Goal: Task Accomplishment & Management: Complete application form

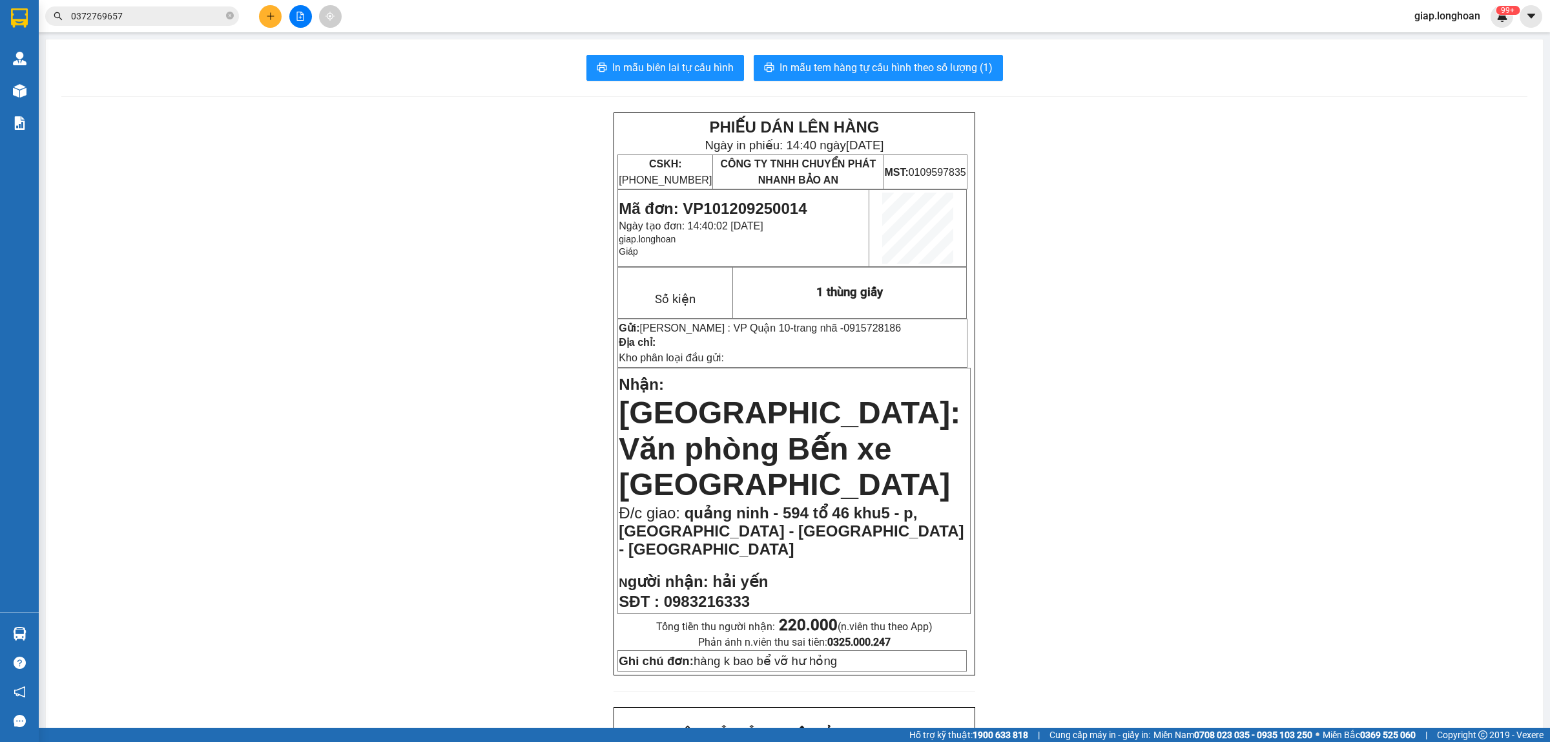
click at [363, 367] on div "PHIẾU DÁN LÊN HÀNG Ngày in phiếu: 14:40 ngày 12-09-2025 CSKH: 1900.06.88.33 CÔN…" at bounding box center [794, 738] width 1466 height 1253
click at [275, 16] on button at bounding box center [270, 16] width 23 height 23
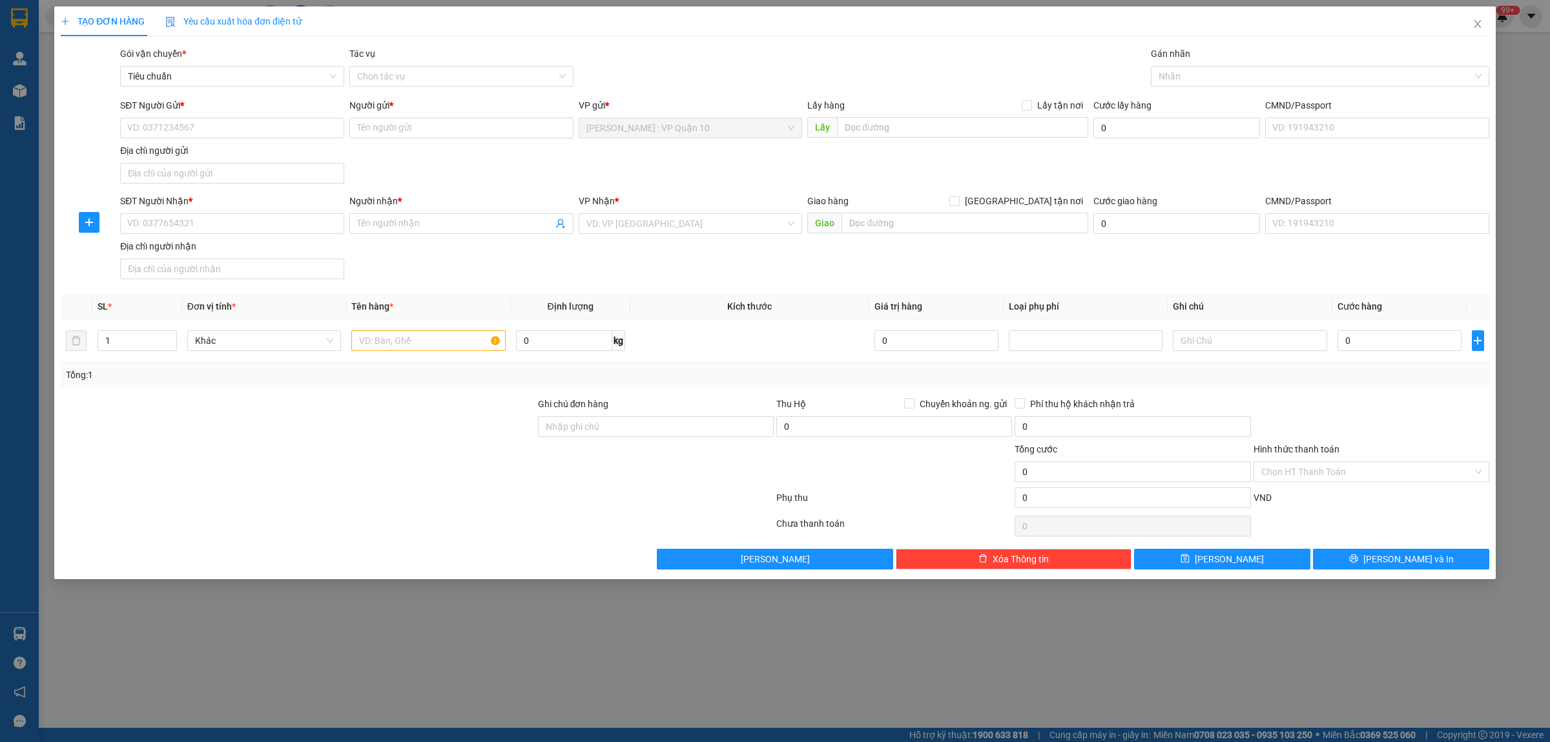
click at [424, 417] on div at bounding box center [297, 419] width 477 height 45
click at [385, 348] on input "text" at bounding box center [428, 340] width 154 height 21
type input "1 bao tải trắng"
drag, startPoint x: 159, startPoint y: 218, endPoint x: 234, endPoint y: 229, distance: 76.5
click at [163, 221] on input "SĐT Người Nhận *" at bounding box center [232, 223] width 224 height 21
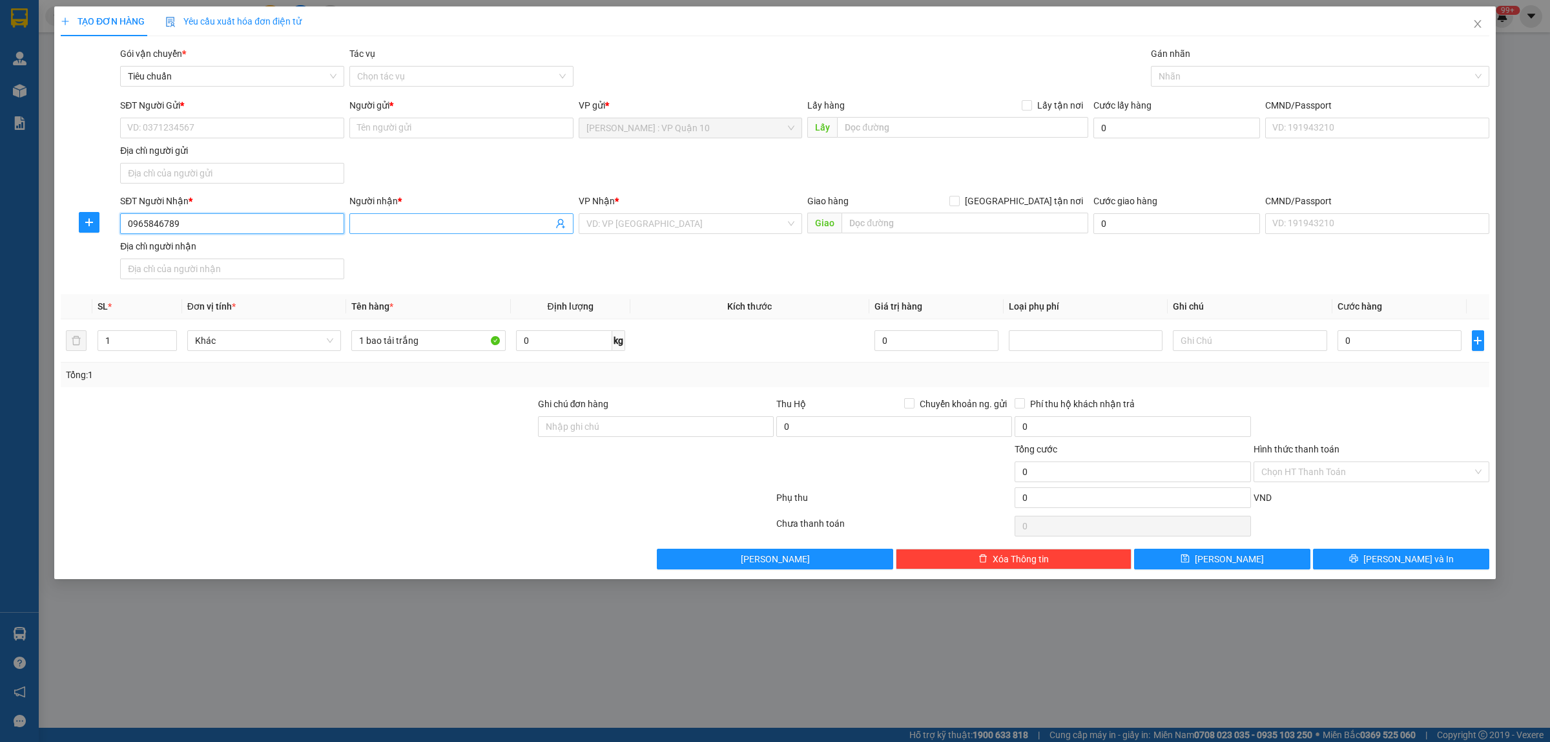
type input "0965846789"
click at [394, 218] on input "Người nhận *" at bounding box center [455, 223] width 196 height 14
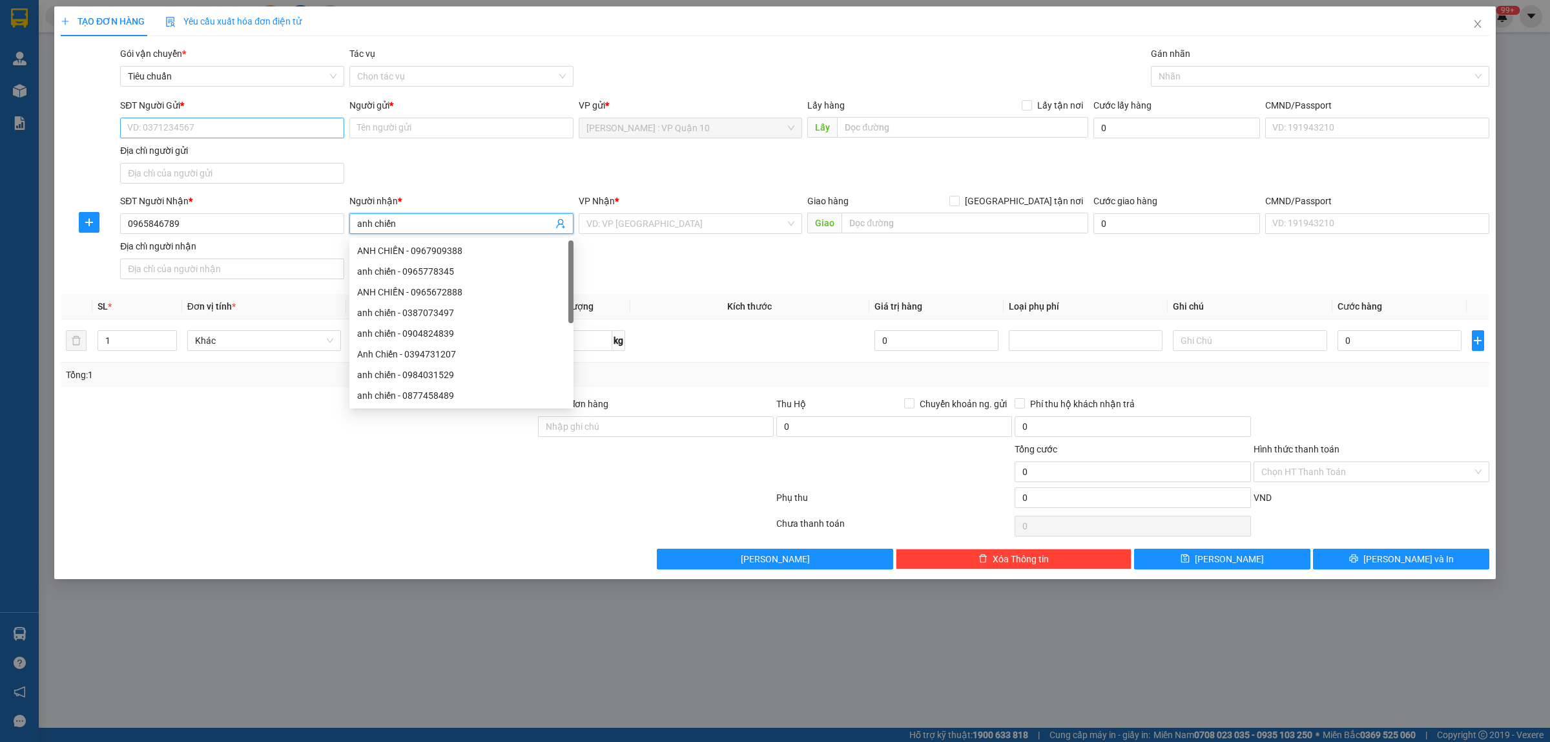
type input "anh chiến"
drag, startPoint x: 179, startPoint y: 134, endPoint x: 194, endPoint y: 134, distance: 14.9
click at [185, 134] on input "SĐT Người Gửi *" at bounding box center [232, 128] width 224 height 21
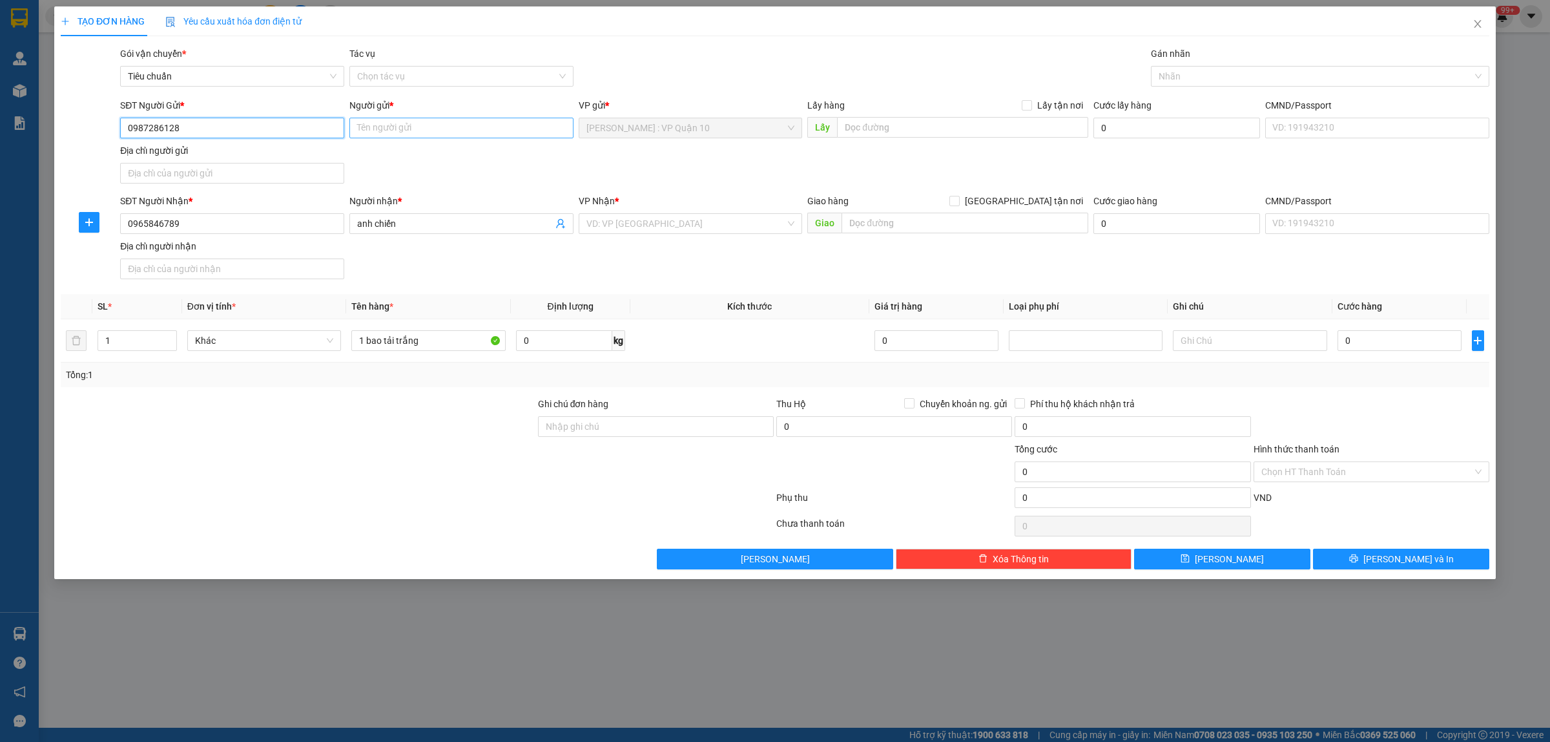
type input "0987286128"
click at [394, 130] on input "Người gửi *" at bounding box center [461, 128] width 224 height 21
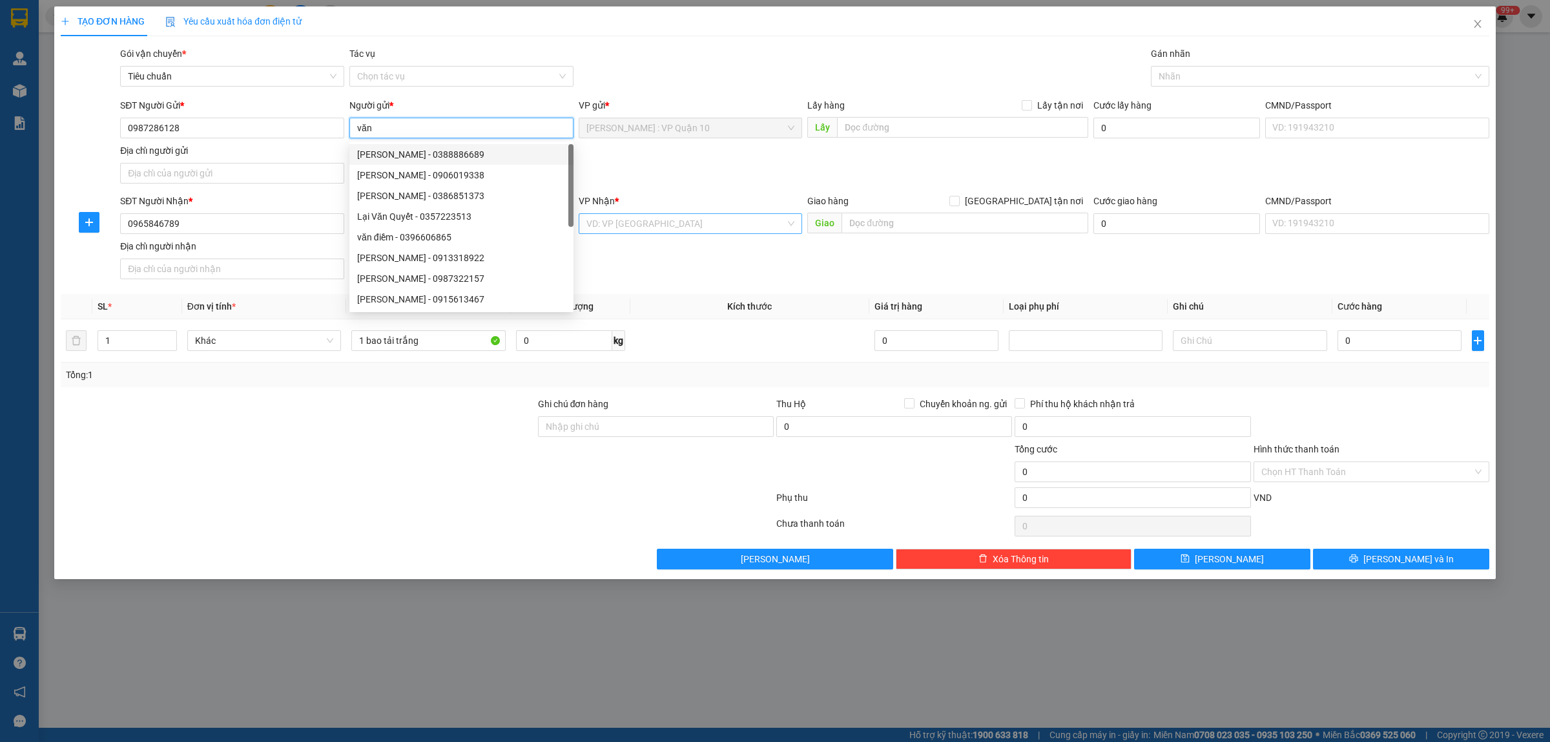
type input "văn"
click at [703, 227] on input "search" at bounding box center [687, 223] width 200 height 19
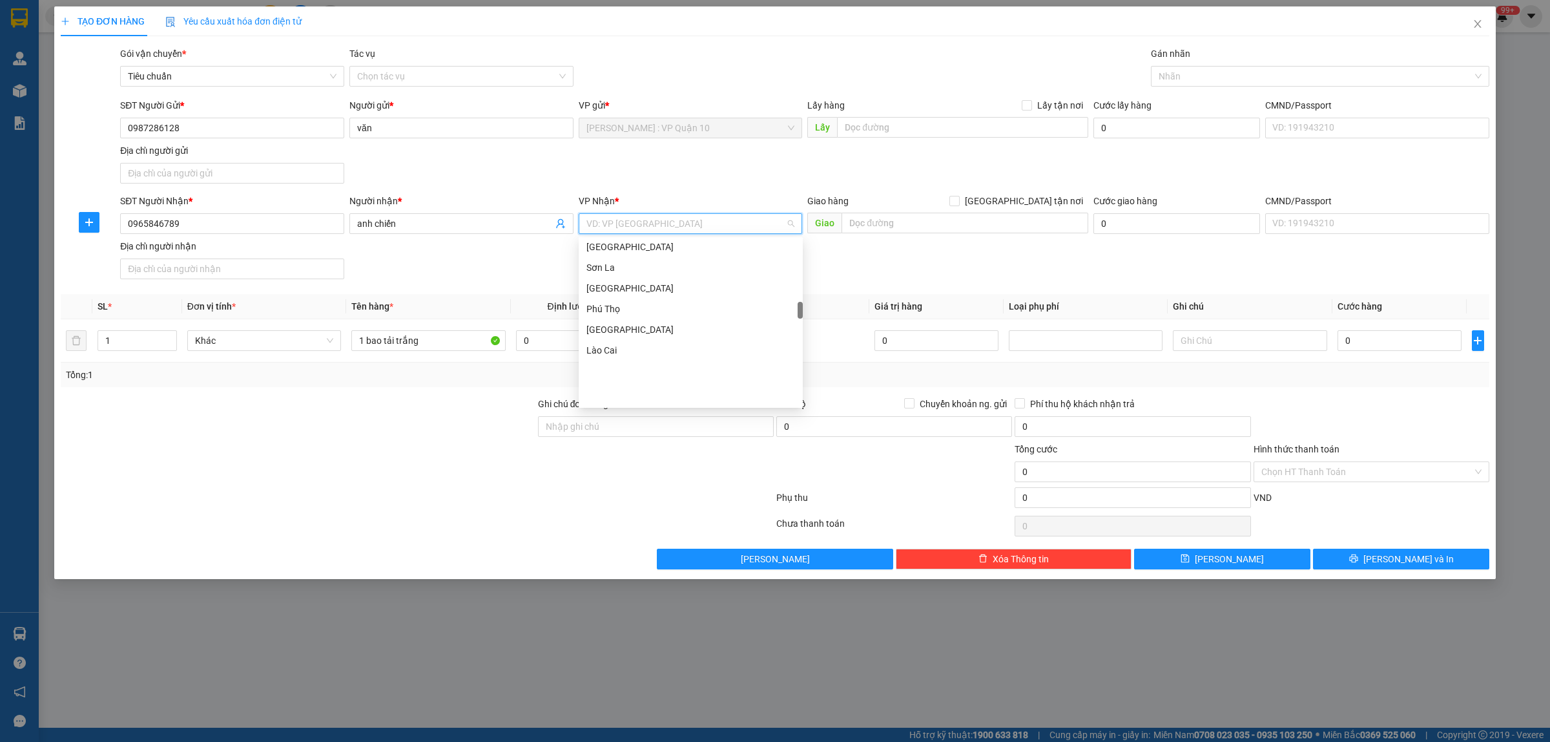
scroll to position [484, 0]
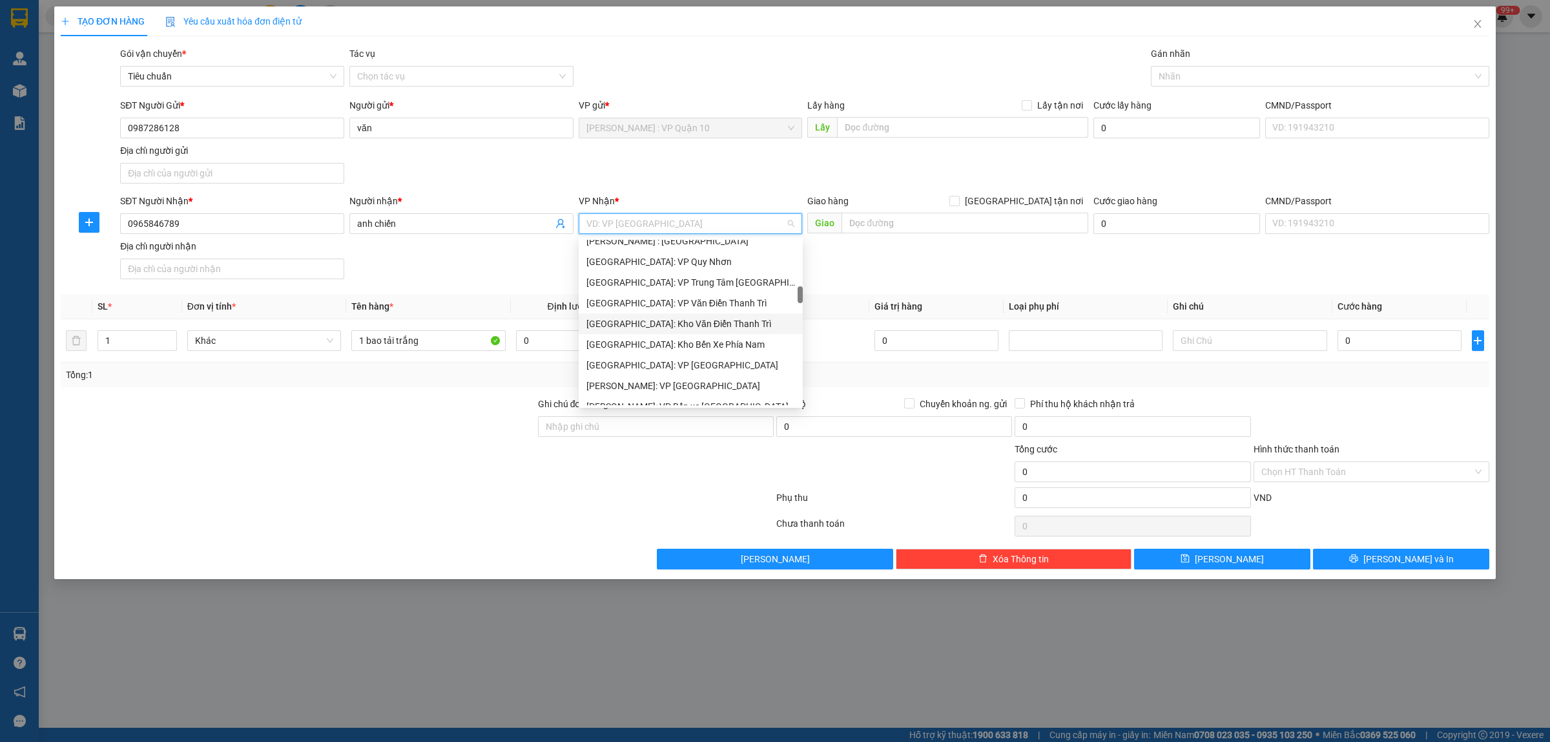
click at [687, 320] on div "[GEOGRAPHIC_DATA]: Kho Văn Điển Thanh Trì" at bounding box center [691, 324] width 209 height 14
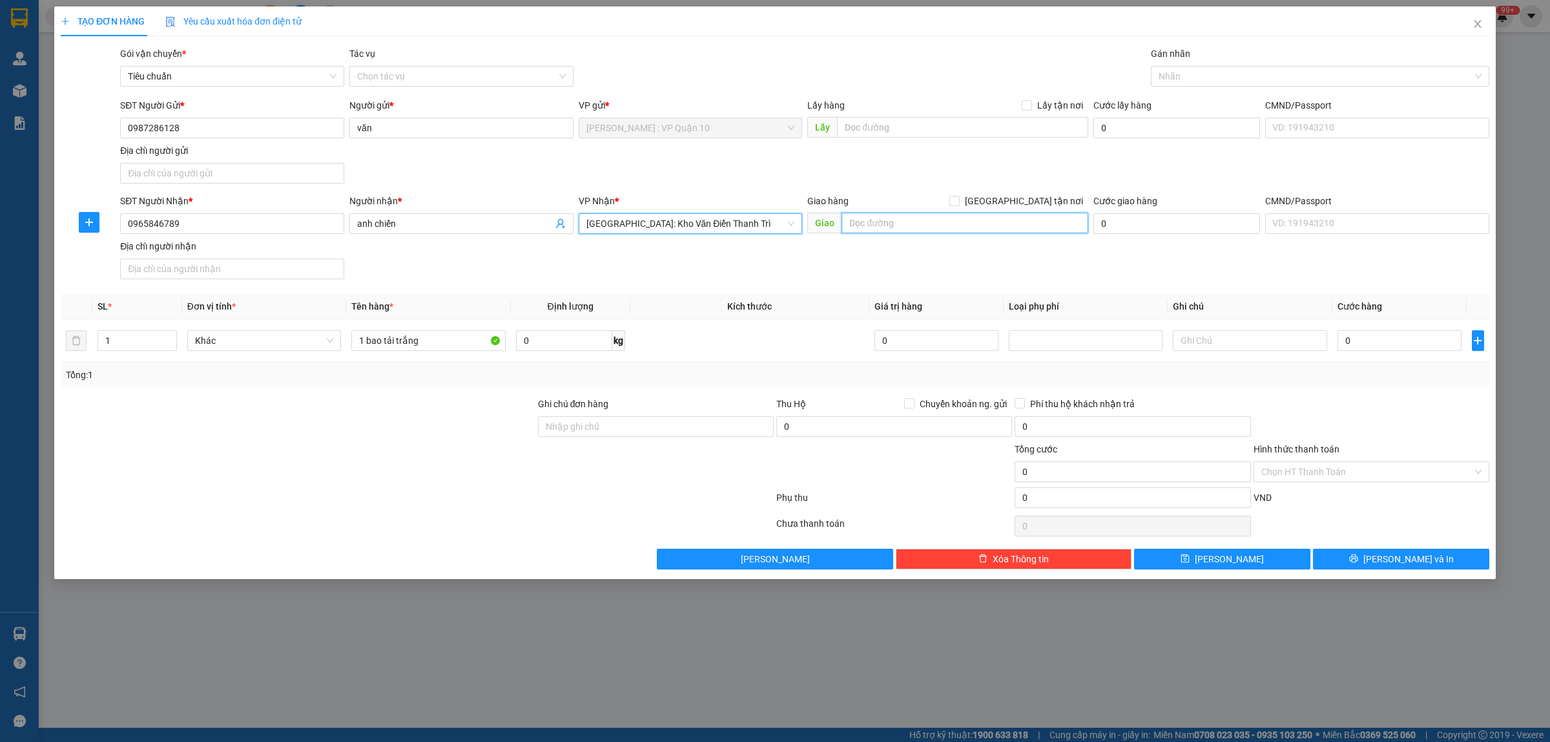
click at [895, 227] on input "text" at bounding box center [965, 223] width 247 height 21
type input "638 nguyễn khoái - p, vĩnh hưng - hoàng mai - hà nội"
click at [959, 198] on input "[GEOGRAPHIC_DATA] tận nơi" at bounding box center [954, 200] width 9 height 9
checkbox input "true"
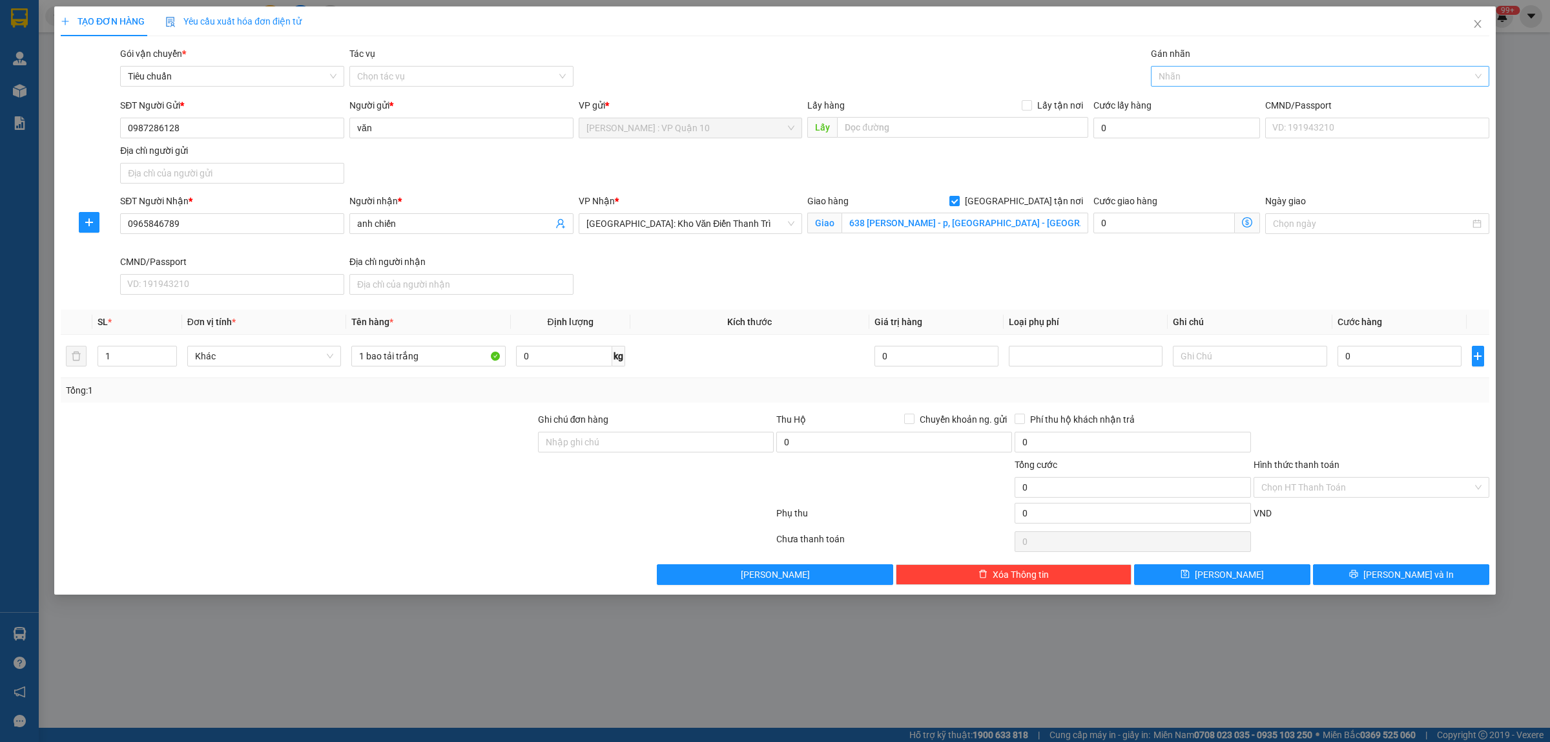
click at [1165, 74] on div at bounding box center [1313, 76] width 319 height 16
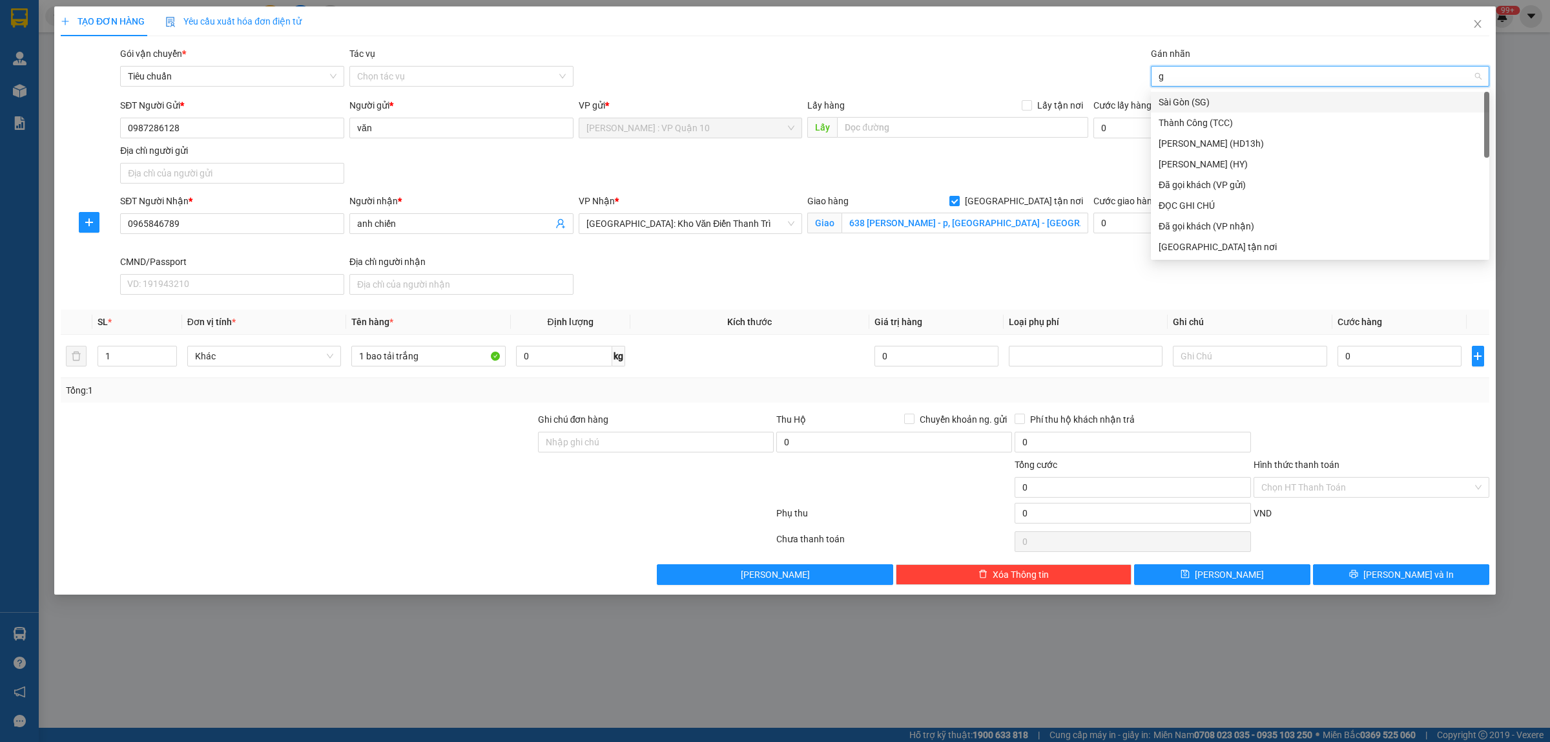
type input "gi"
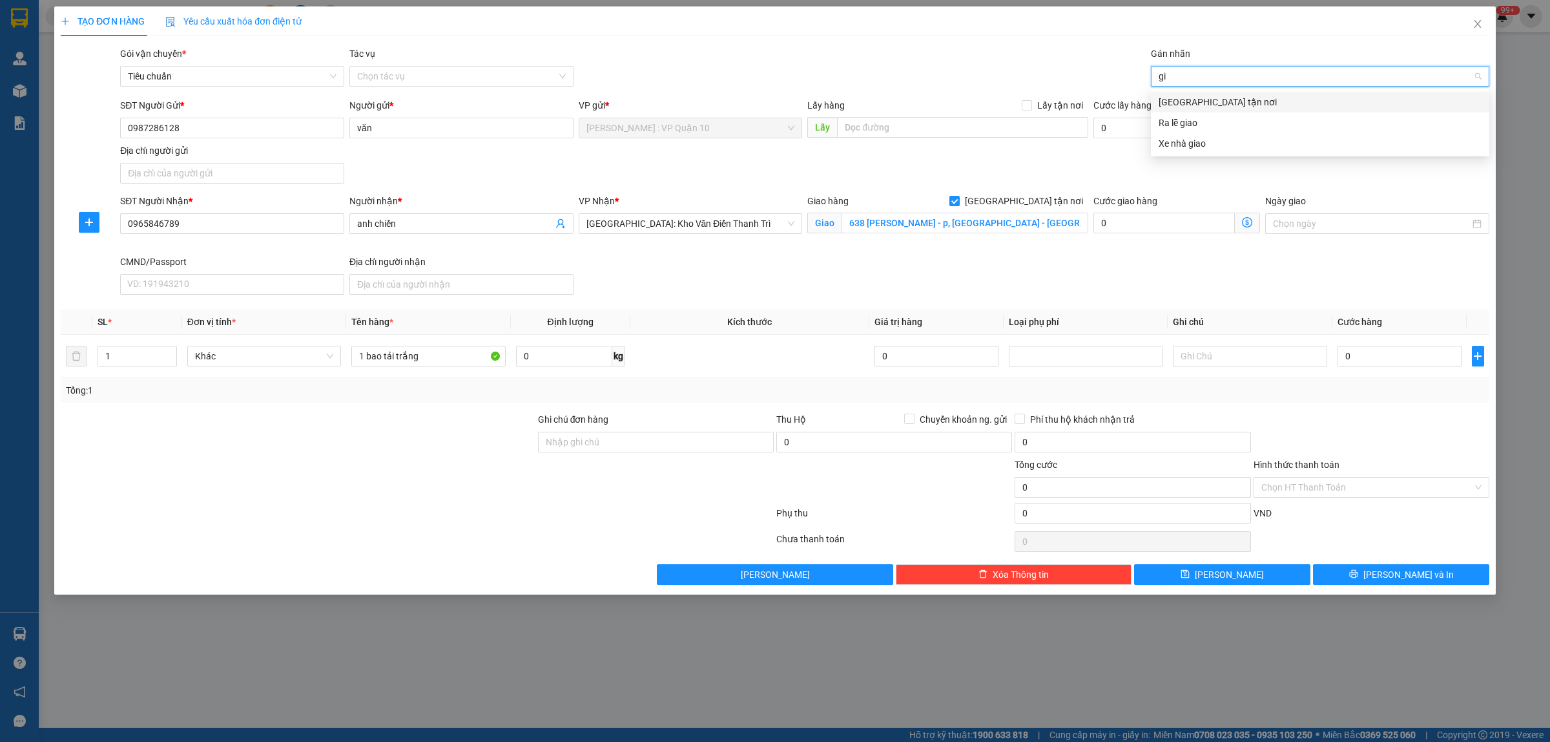
click at [1163, 105] on div "[GEOGRAPHIC_DATA] tận nơi" at bounding box center [1320, 102] width 323 height 14
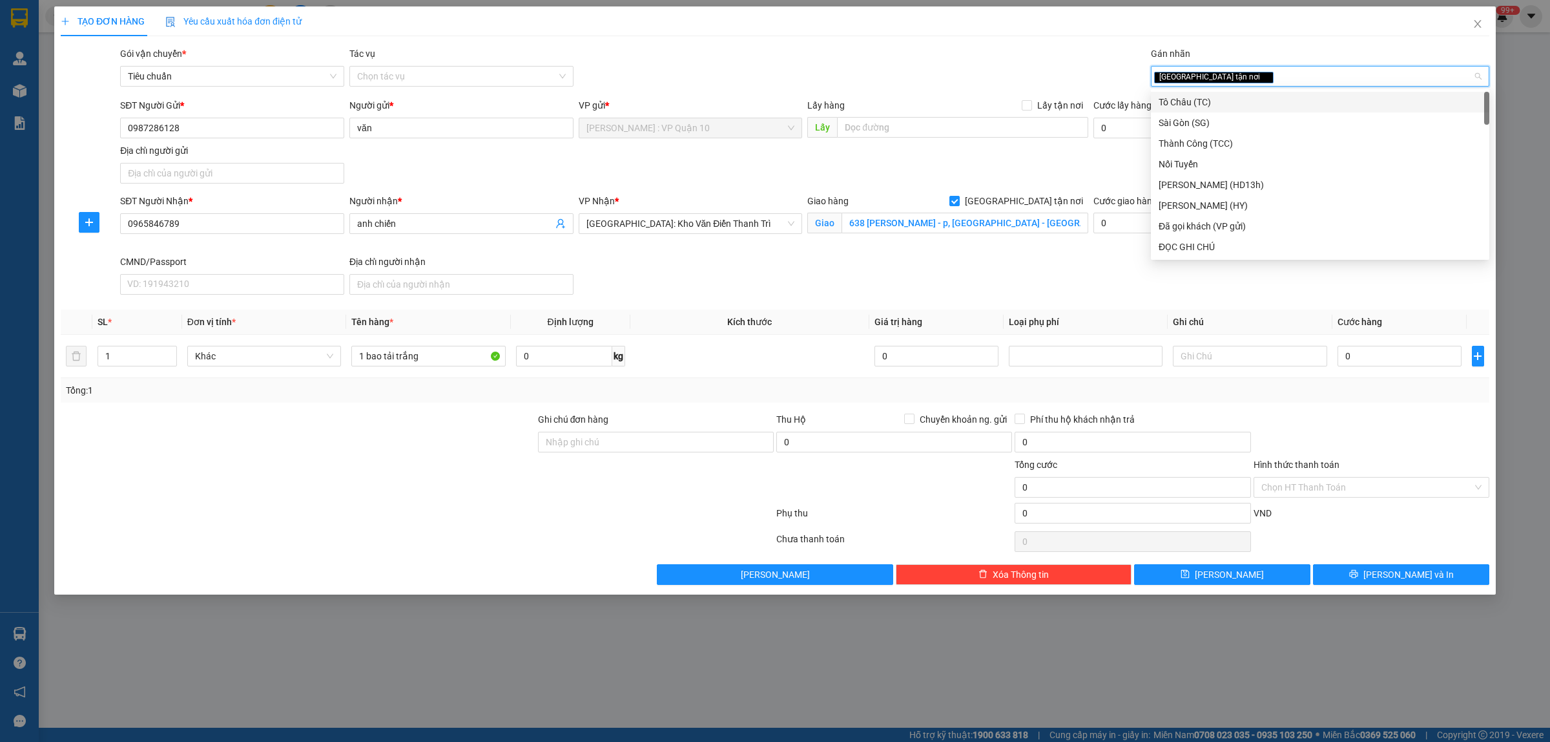
click at [475, 517] on div at bounding box center [417, 516] width 716 height 26
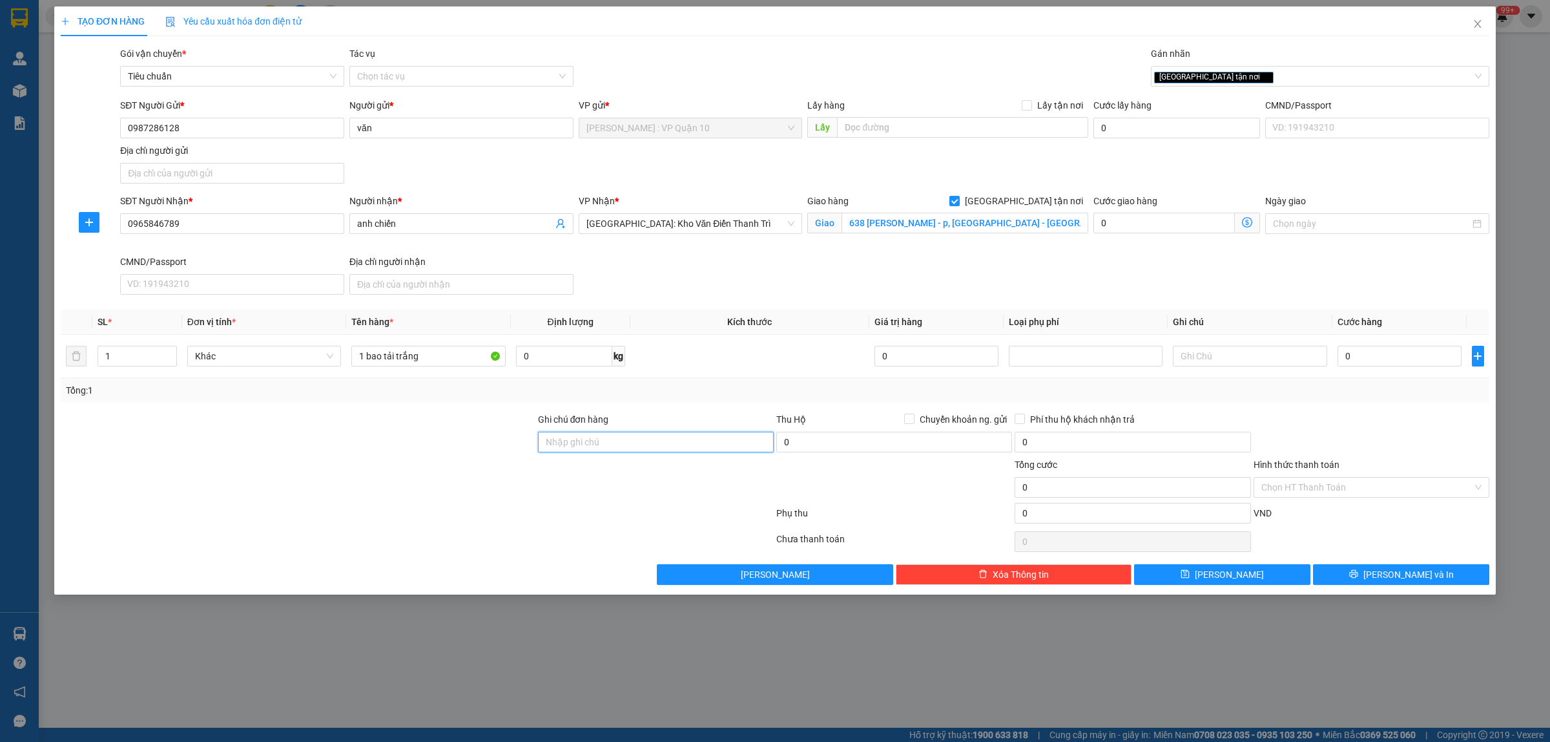
click at [656, 443] on input "Ghi chú đơn hàng" at bounding box center [656, 441] width 236 height 21
type input "hàng k bao bể vỡ hư hỏng"
click at [563, 522] on div at bounding box center [417, 516] width 716 height 26
drag, startPoint x: 1393, startPoint y: 349, endPoint x: 1386, endPoint y: 356, distance: 10.0
click at [1393, 349] on input "0" at bounding box center [1400, 356] width 124 height 21
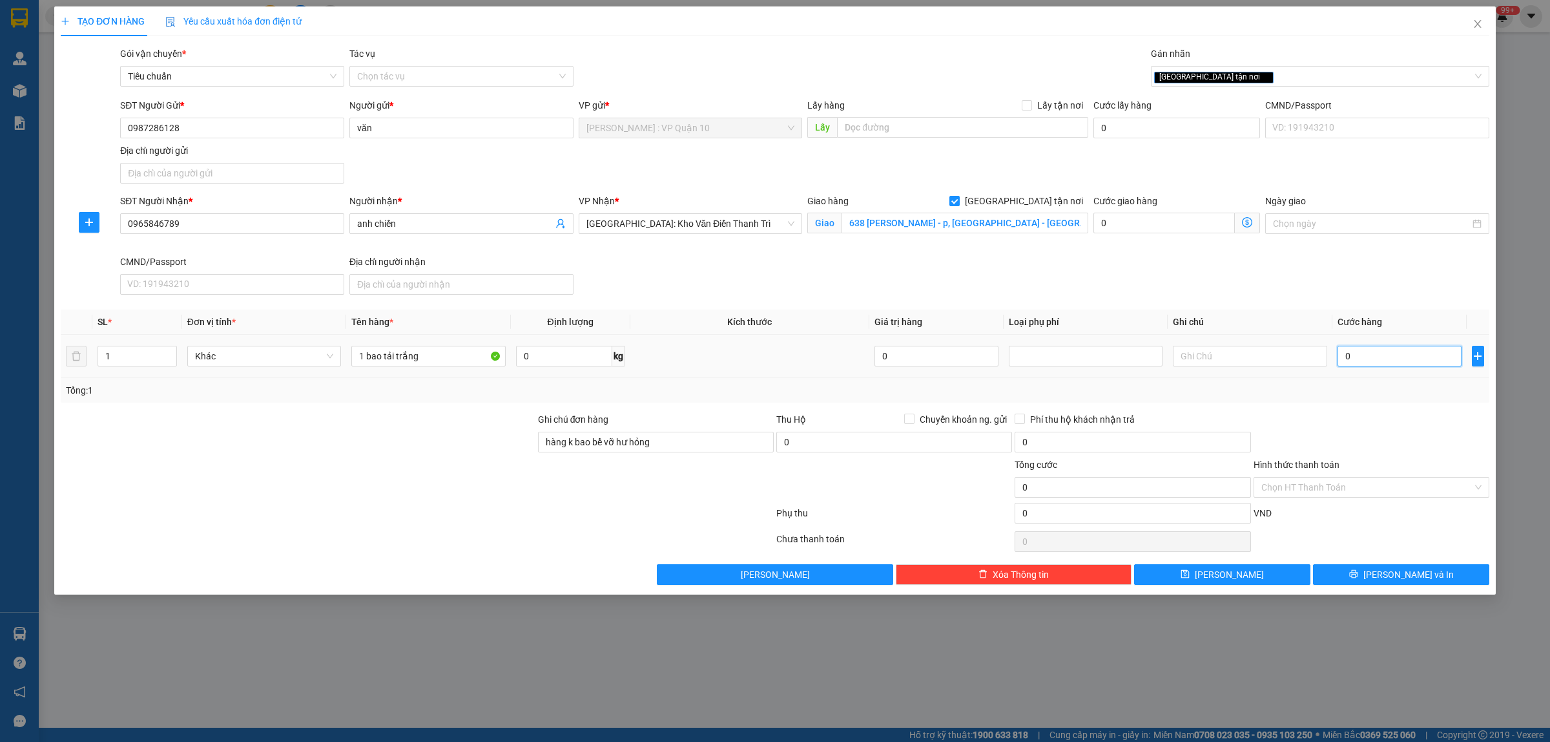
type input "30"
type input "370"
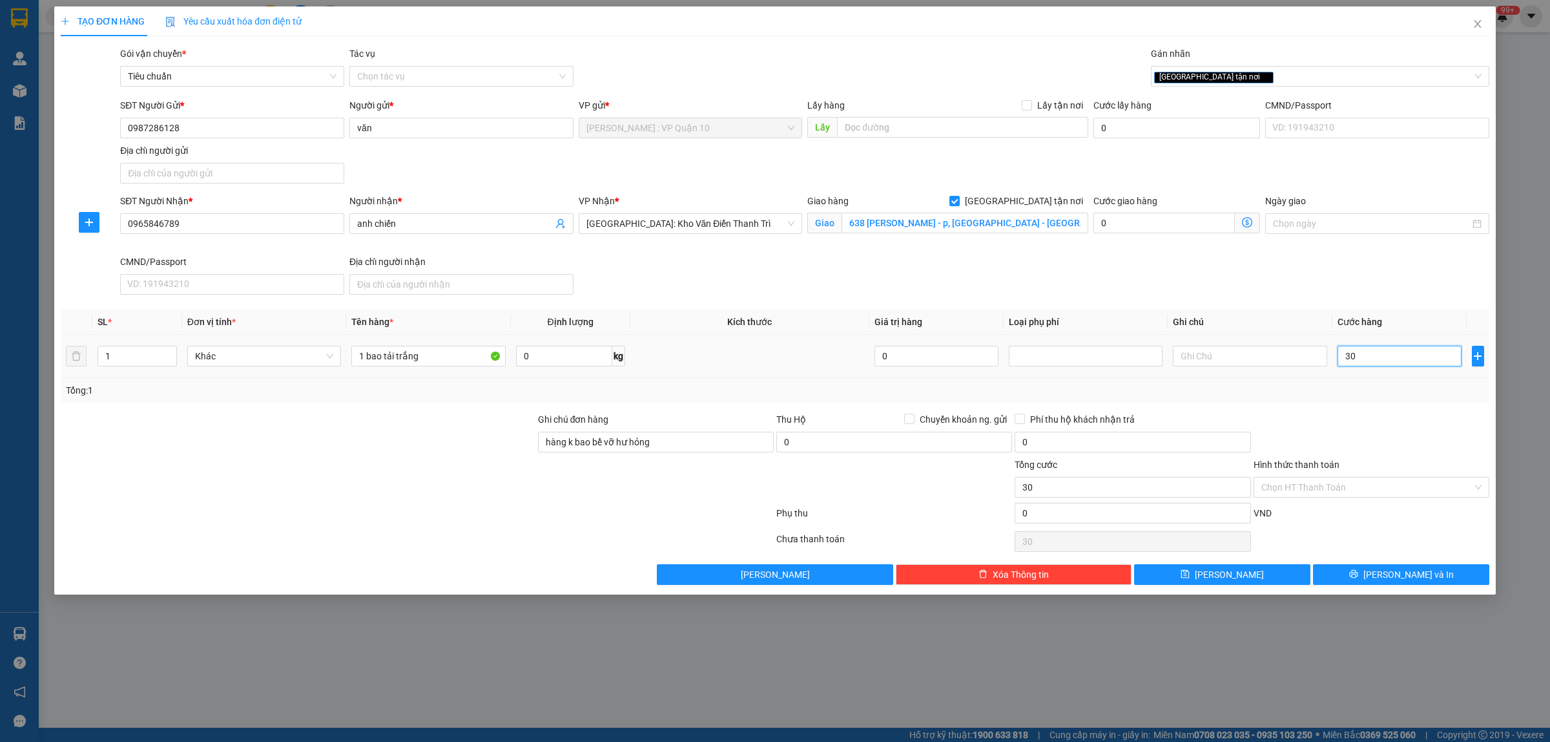
type input "370"
type input "3.700"
type input "37.000"
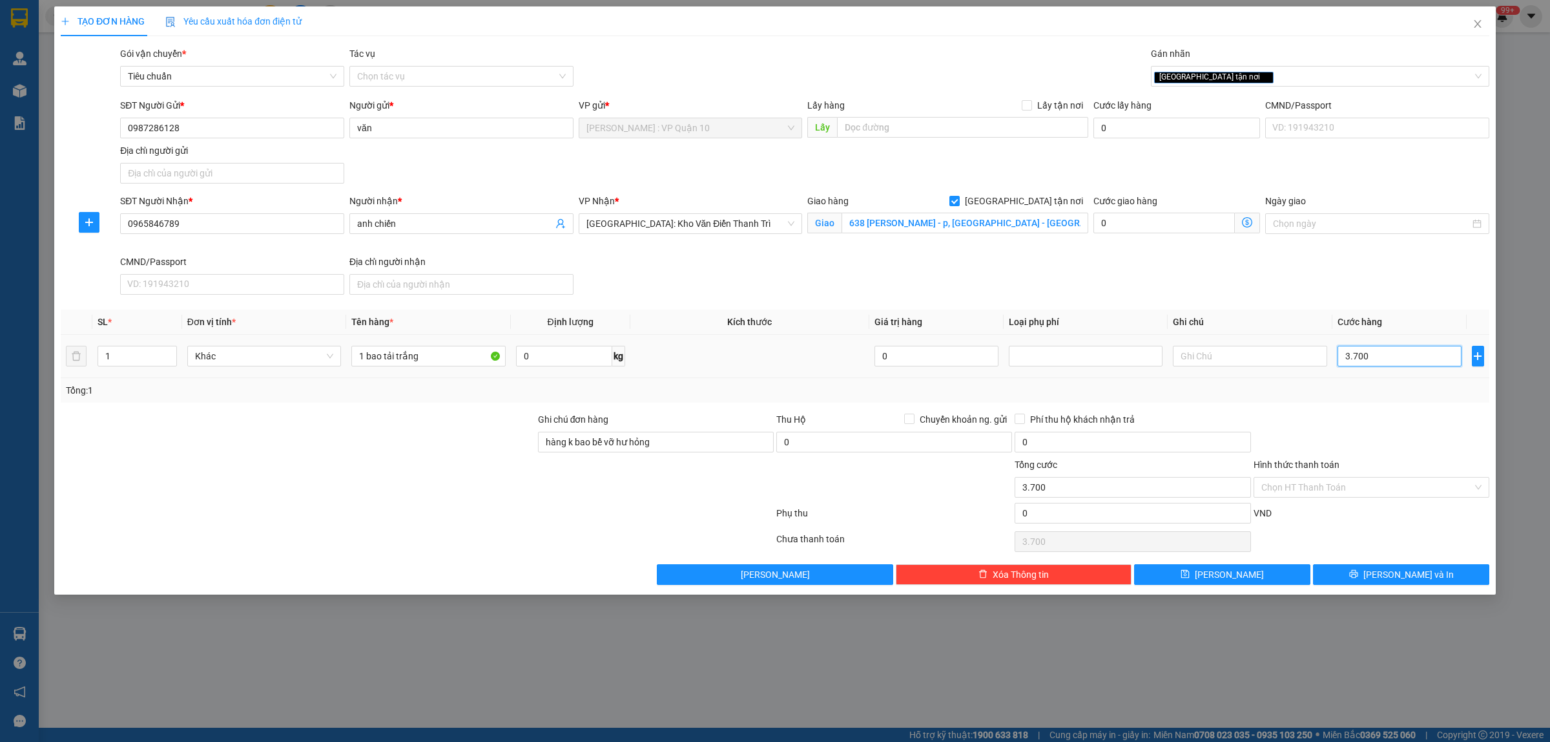
type input "37.000"
type input "370.000"
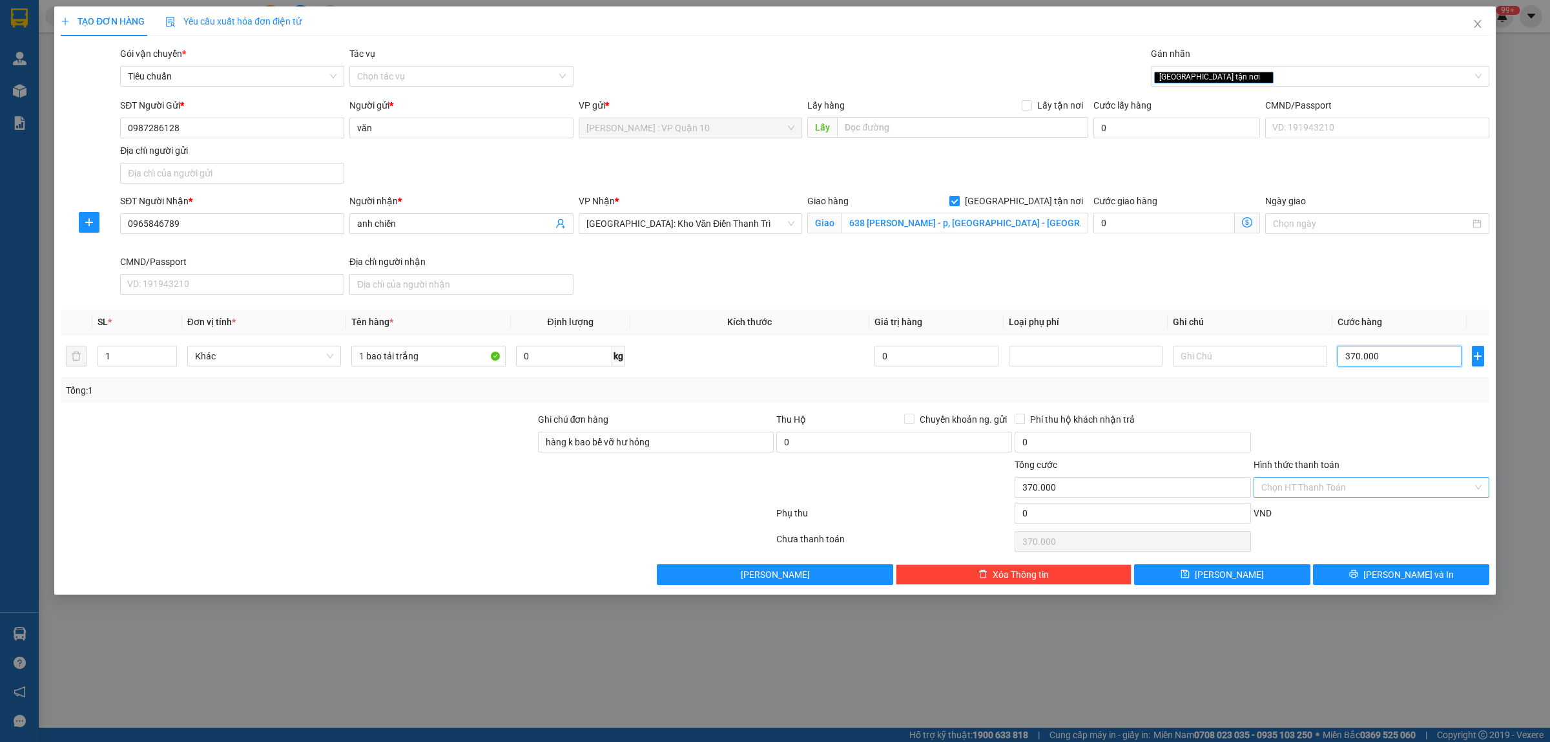
type input "370.000"
click at [1312, 488] on input "Hình thức thanh toán" at bounding box center [1367, 486] width 211 height 19
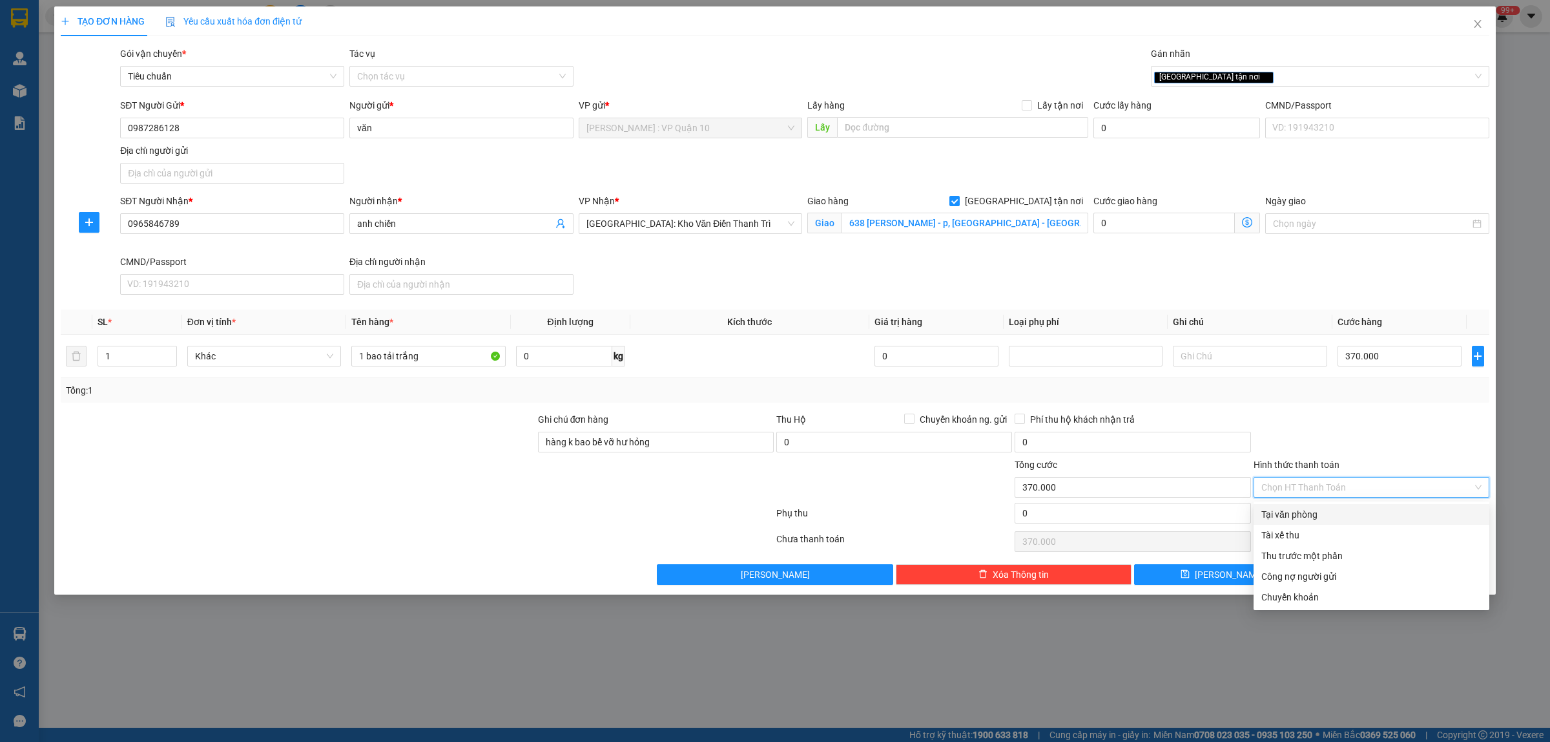
drag, startPoint x: 1305, startPoint y: 514, endPoint x: 1345, endPoint y: 560, distance: 60.9
click at [1305, 515] on div "Tại văn phòng" at bounding box center [1372, 514] width 220 height 14
type input "0"
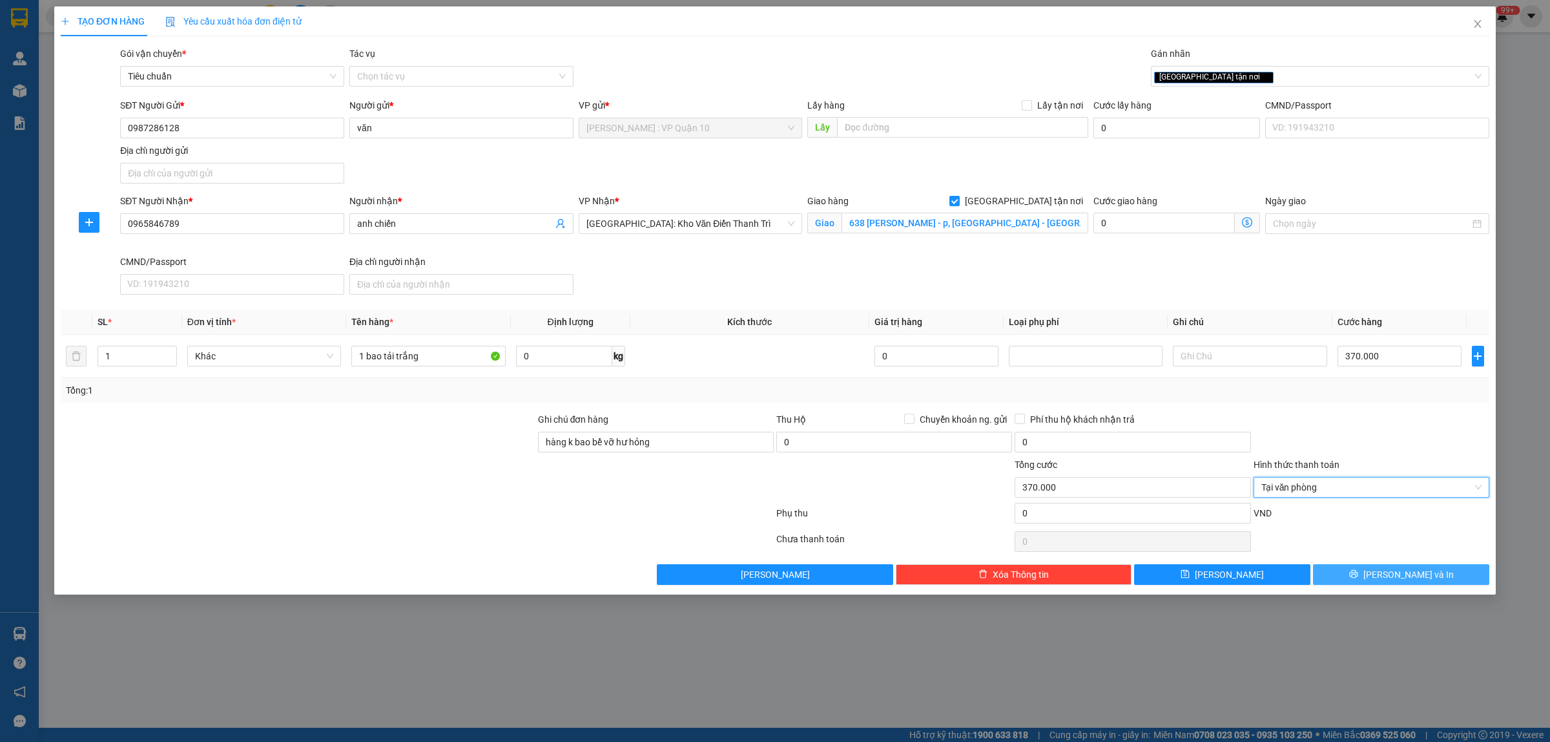
click at [1373, 576] on button "Lưu và In" at bounding box center [1401, 574] width 176 height 21
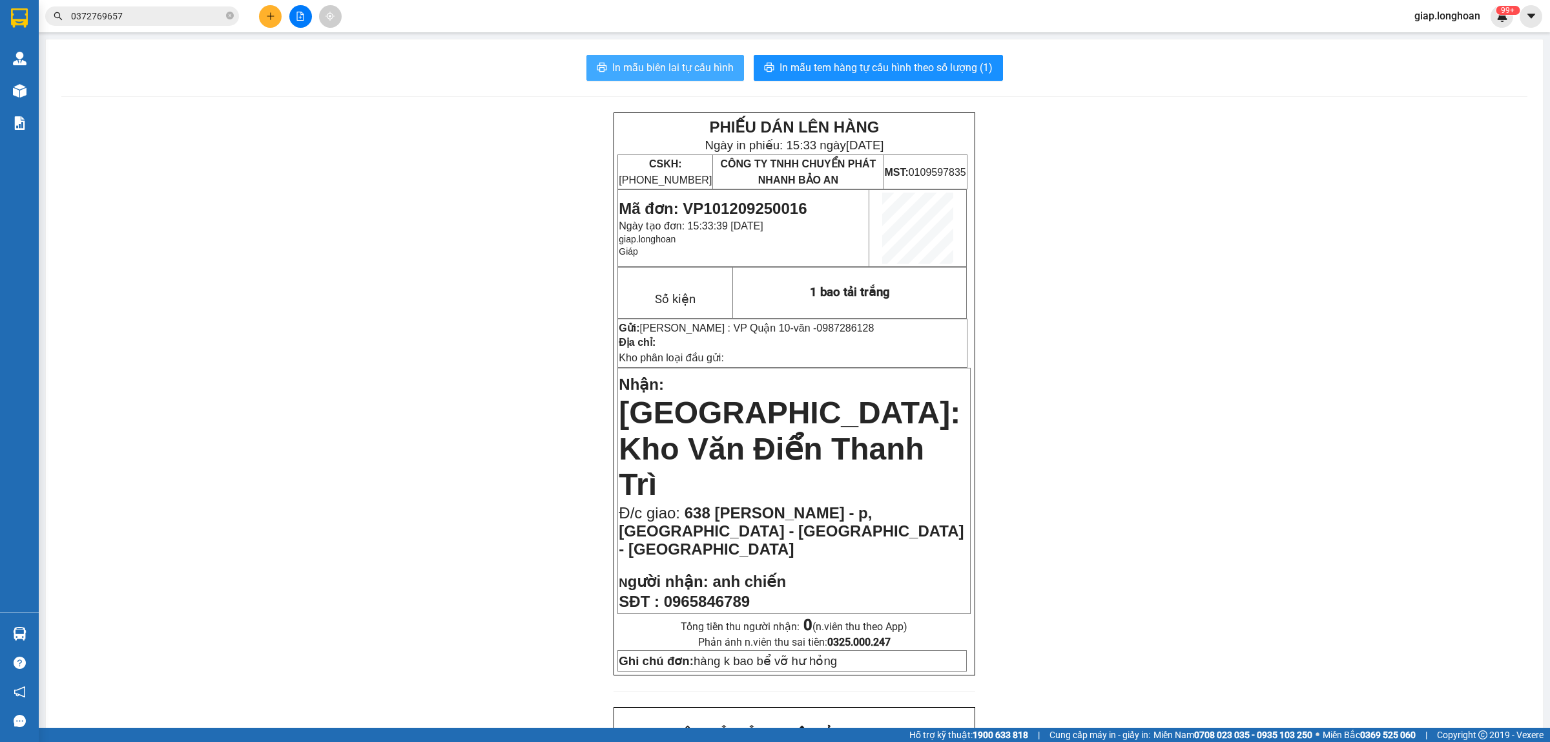
click at [685, 68] on span "In mẫu biên lai tự cấu hình" at bounding box center [672, 67] width 121 height 16
drag, startPoint x: 861, startPoint y: 58, endPoint x: 854, endPoint y: 59, distance: 7.2
click at [859, 59] on button "In mẫu tem hàng tự cấu hình theo số lượng (1)" at bounding box center [878, 68] width 249 height 26
drag, startPoint x: 415, startPoint y: 404, endPoint x: 418, endPoint y: 382, distance: 22.1
click at [415, 402] on div "PHIẾU DÁN LÊN HÀNG Ngày in phiếu: 15:34 ngày 12-09-2025 CSKH: 1900.06.88.33 CÔN…" at bounding box center [794, 738] width 1466 height 1253
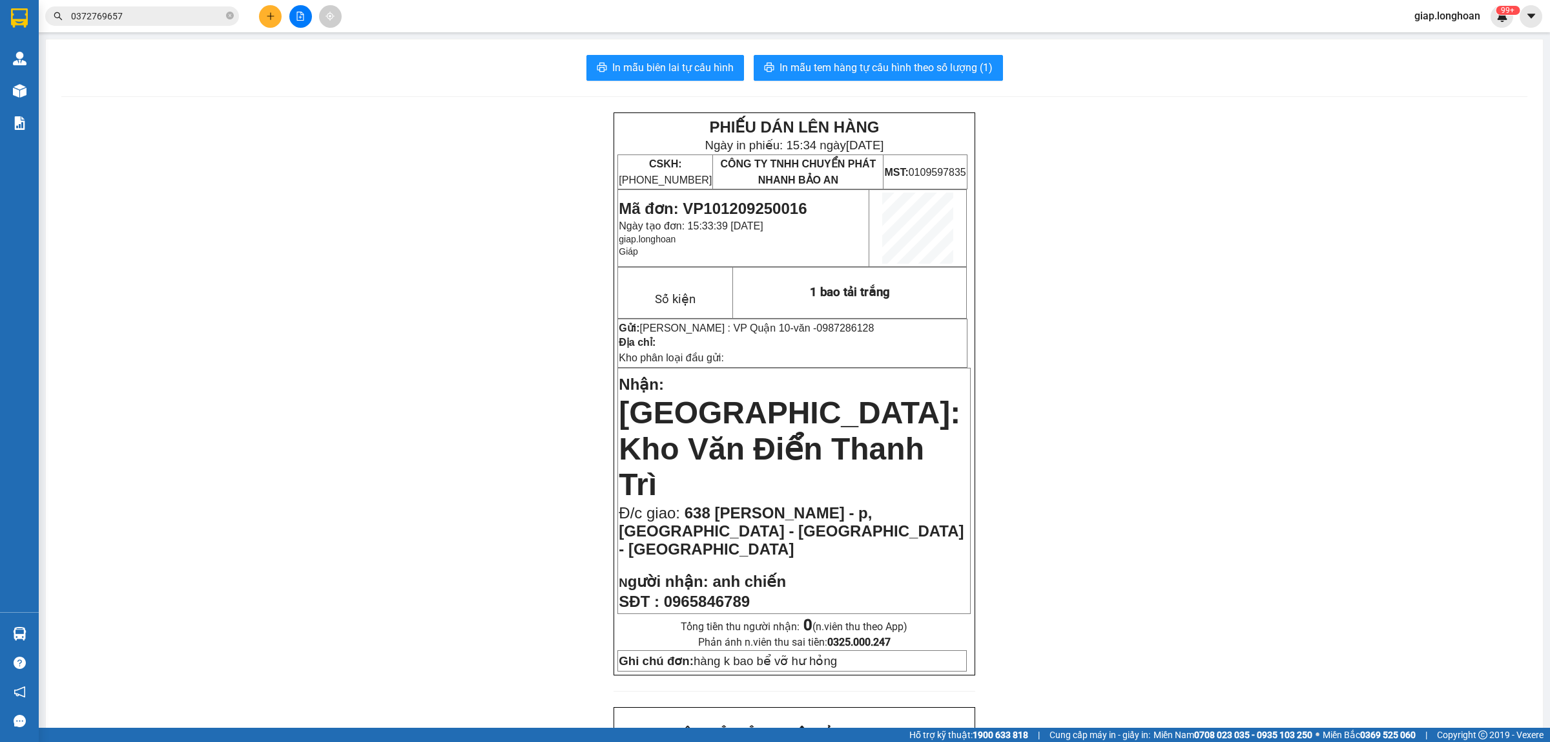
click at [262, 19] on button at bounding box center [270, 16] width 23 height 23
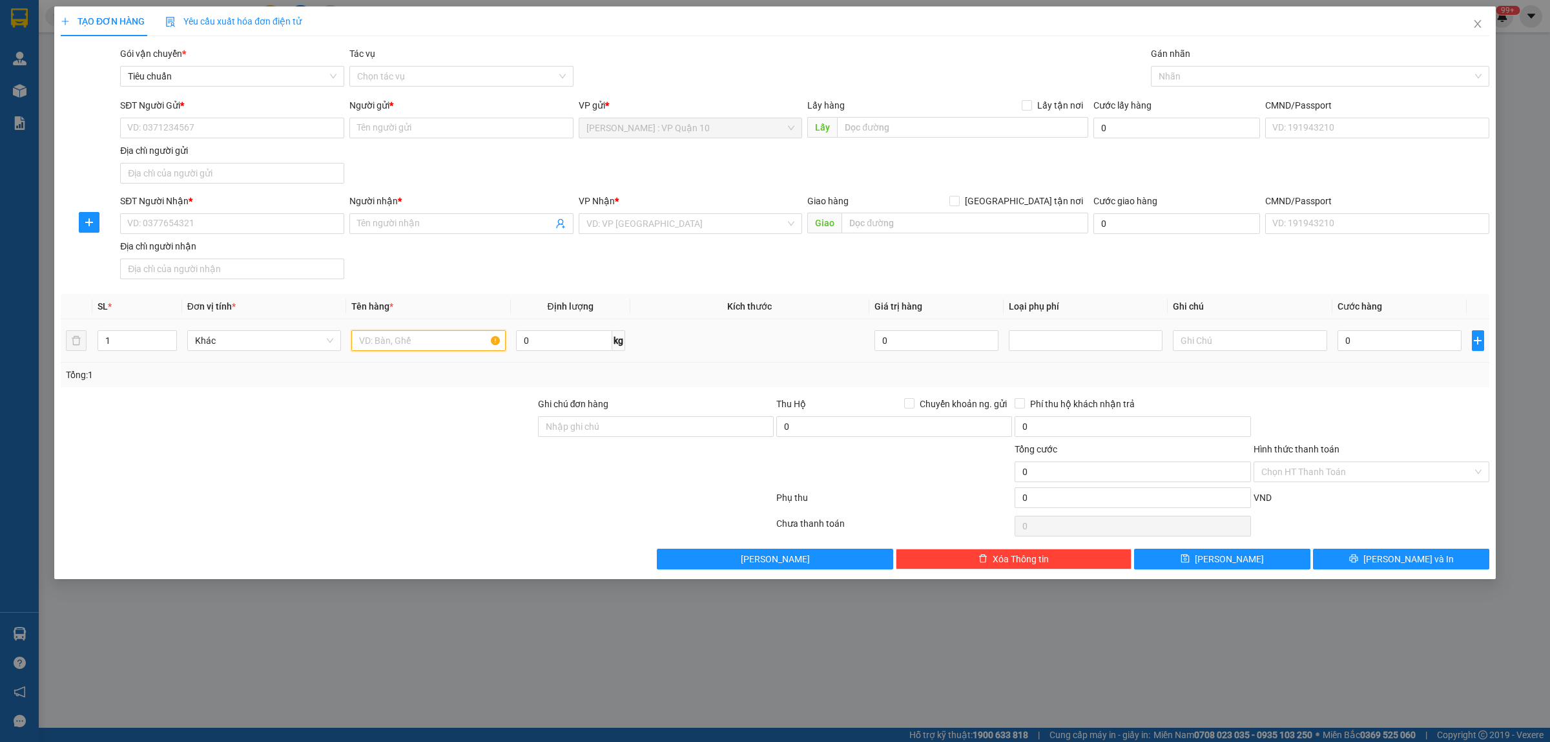
click at [421, 342] on input "text" at bounding box center [428, 340] width 154 height 21
type input "1 thùng giấy vuông dài"
click at [224, 178] on input "Địa chỉ người gửi" at bounding box center [232, 173] width 224 height 21
click at [212, 224] on input "SĐT Người Nhận *" at bounding box center [232, 223] width 224 height 21
type input "0982400009"
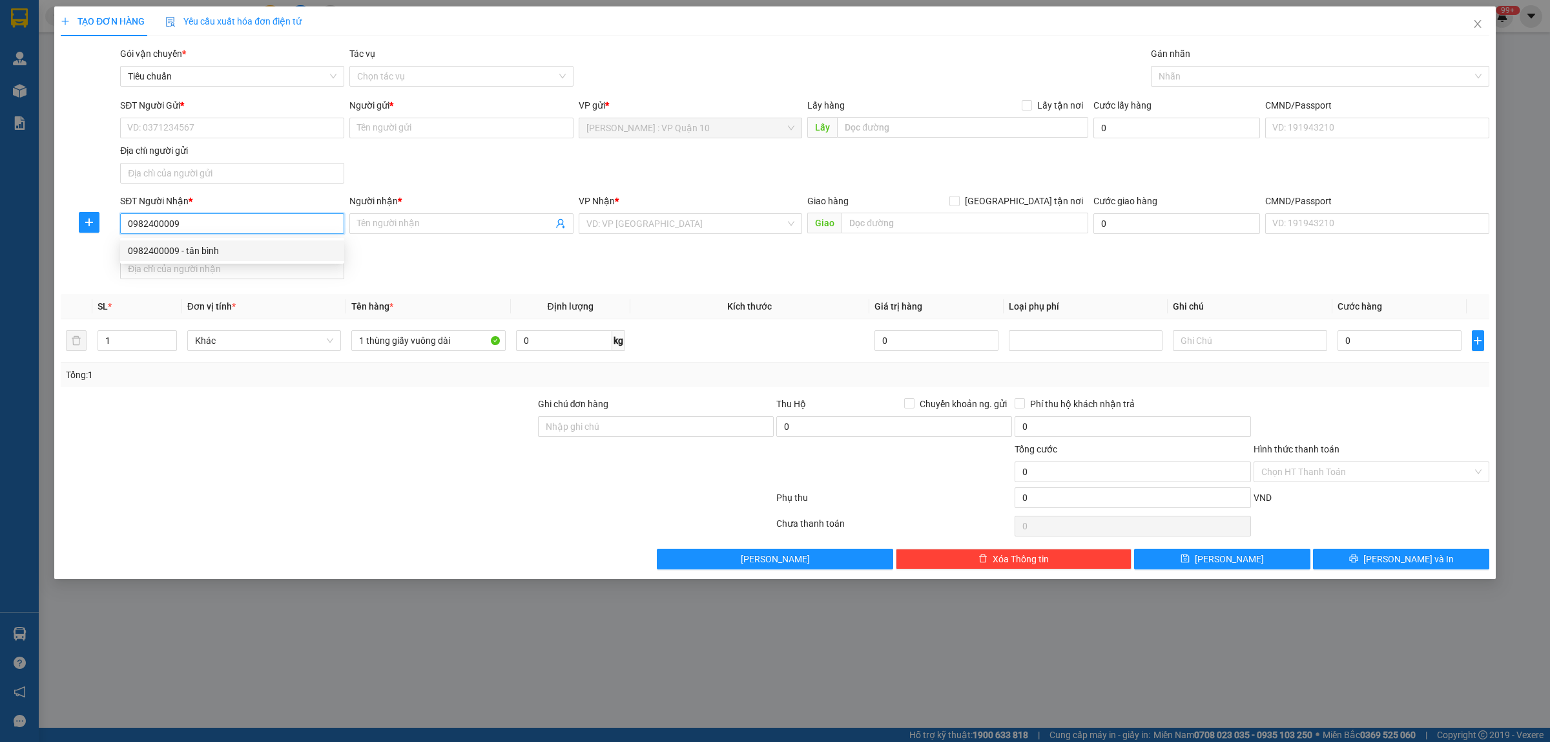
click at [165, 252] on div "0982400009 - tân bình" at bounding box center [232, 251] width 209 height 14
type input "tân bình"
checkbox input "true"
type input "63 xô viết nghệ tĩnh - hải châu - đà nẵng"
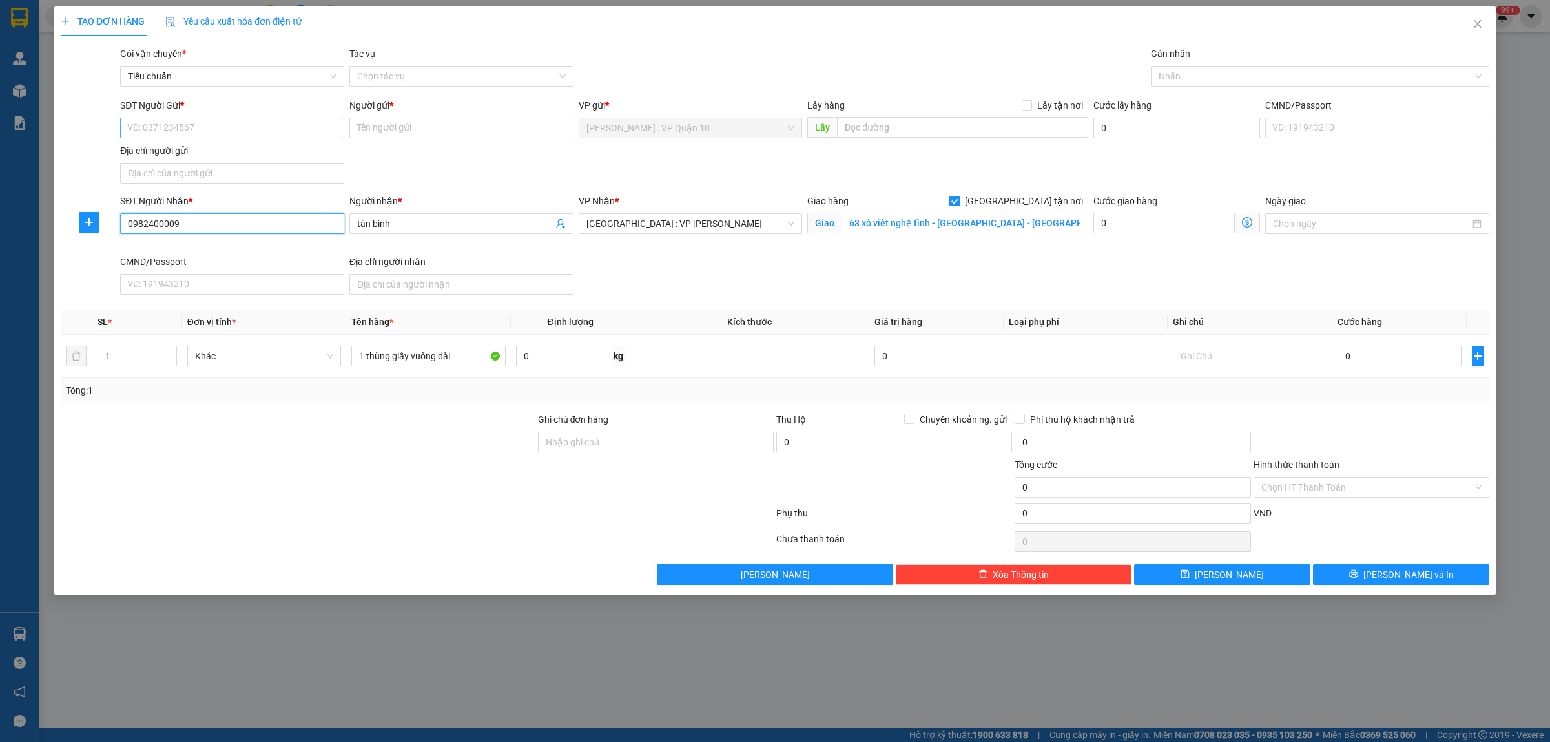
type input "0982400009"
click at [249, 129] on input "SĐT Người Gửi *" at bounding box center [232, 128] width 224 height 21
click at [210, 152] on div "0962701060 - anh khoa" at bounding box center [232, 154] width 209 height 14
type input "0962701060"
type input "anh khoa"
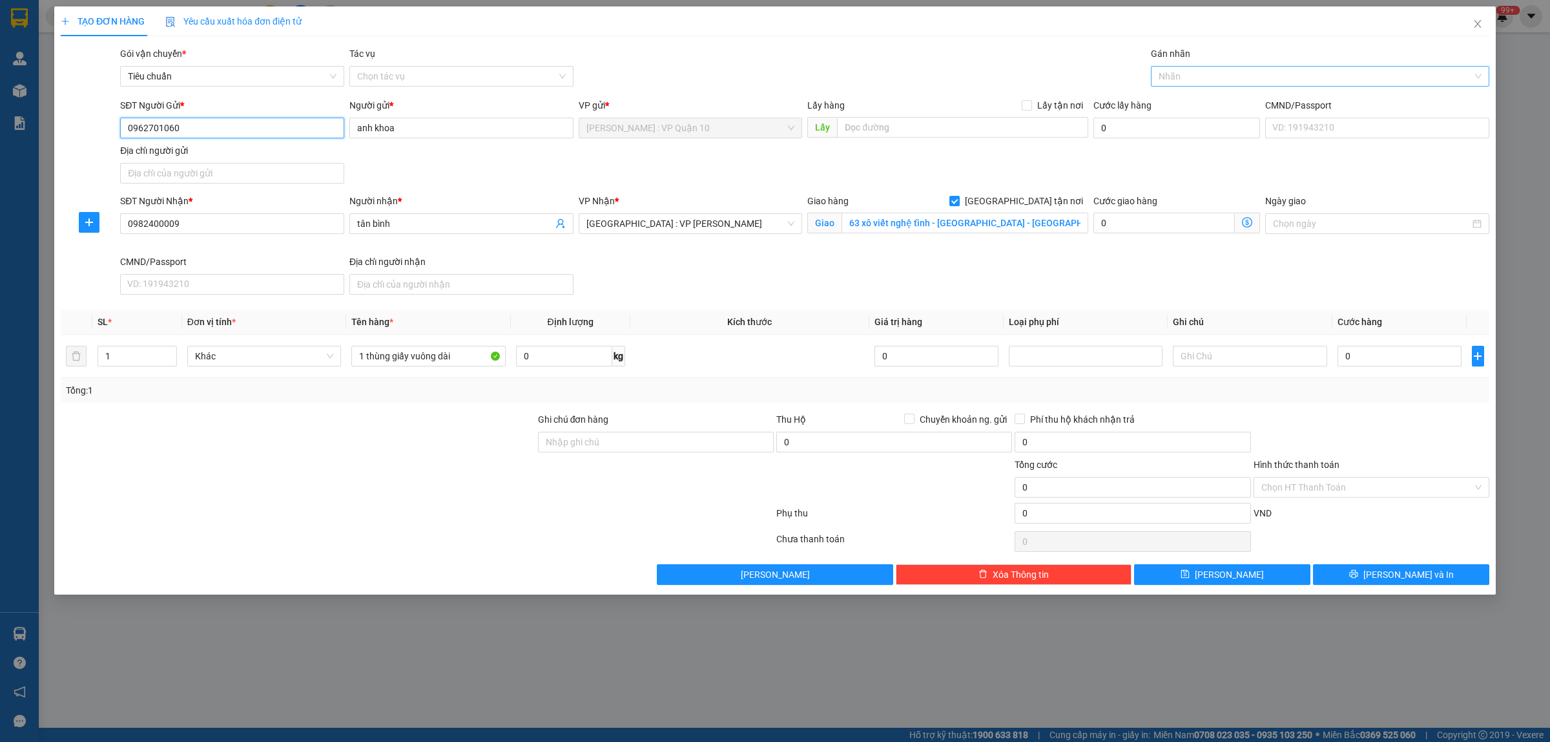
drag, startPoint x: 1182, startPoint y: 79, endPoint x: 1176, endPoint y: 85, distance: 7.8
click at [1179, 82] on div at bounding box center [1313, 76] width 319 height 16
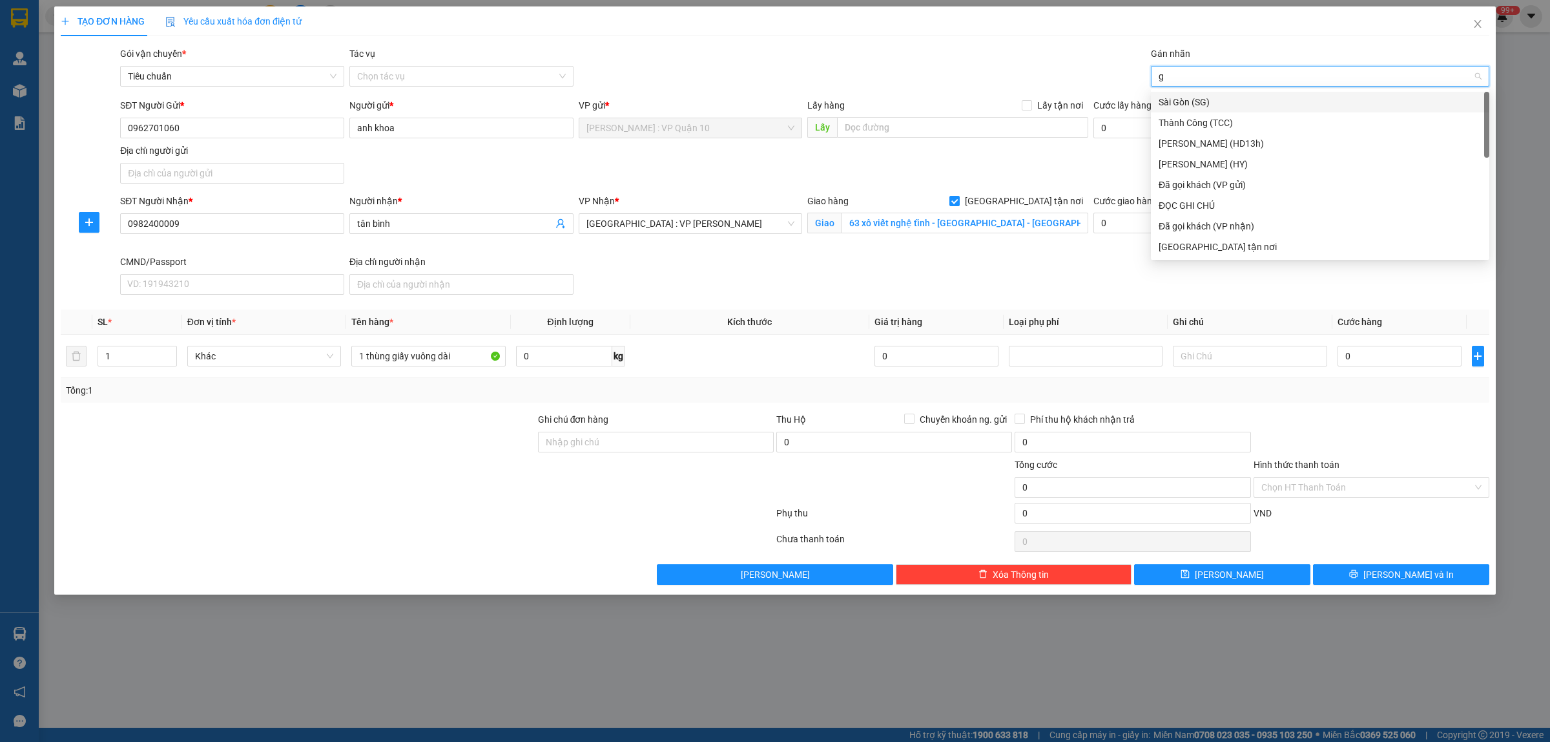
type input "gi"
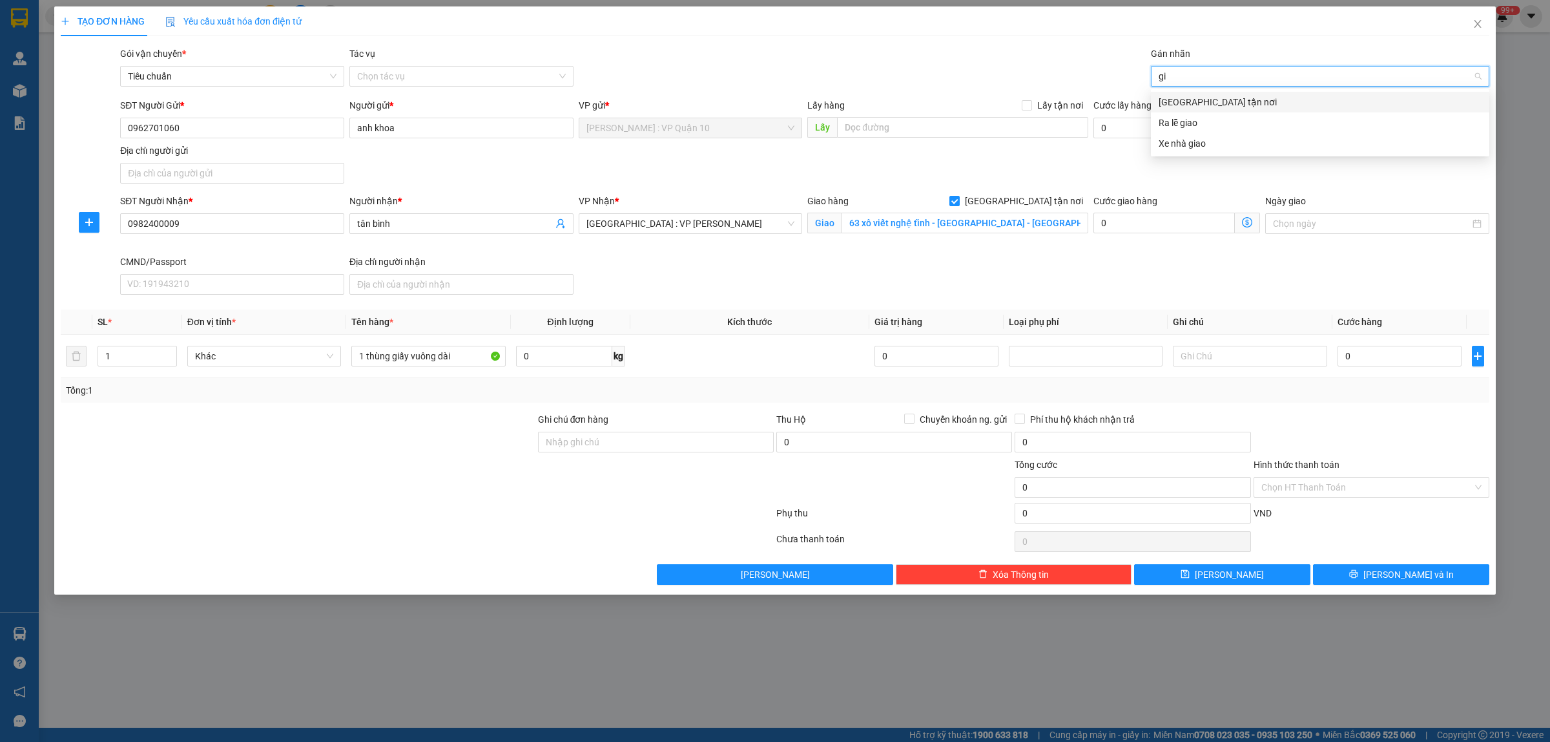
click at [1172, 92] on div "[GEOGRAPHIC_DATA] tận nơi" at bounding box center [1320, 102] width 338 height 21
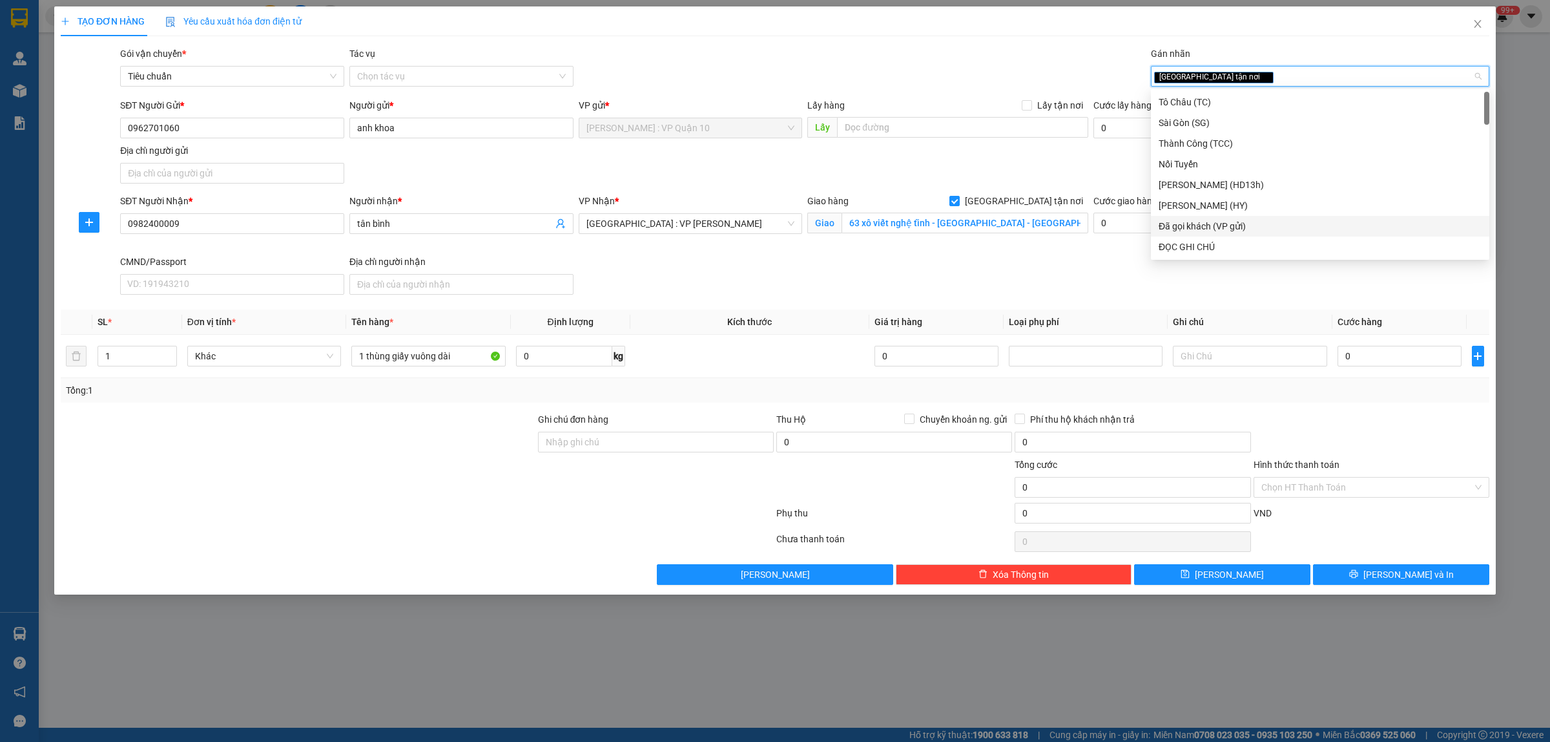
click at [1203, 227] on div "Đã gọi khách (VP gửi)" at bounding box center [1320, 226] width 323 height 14
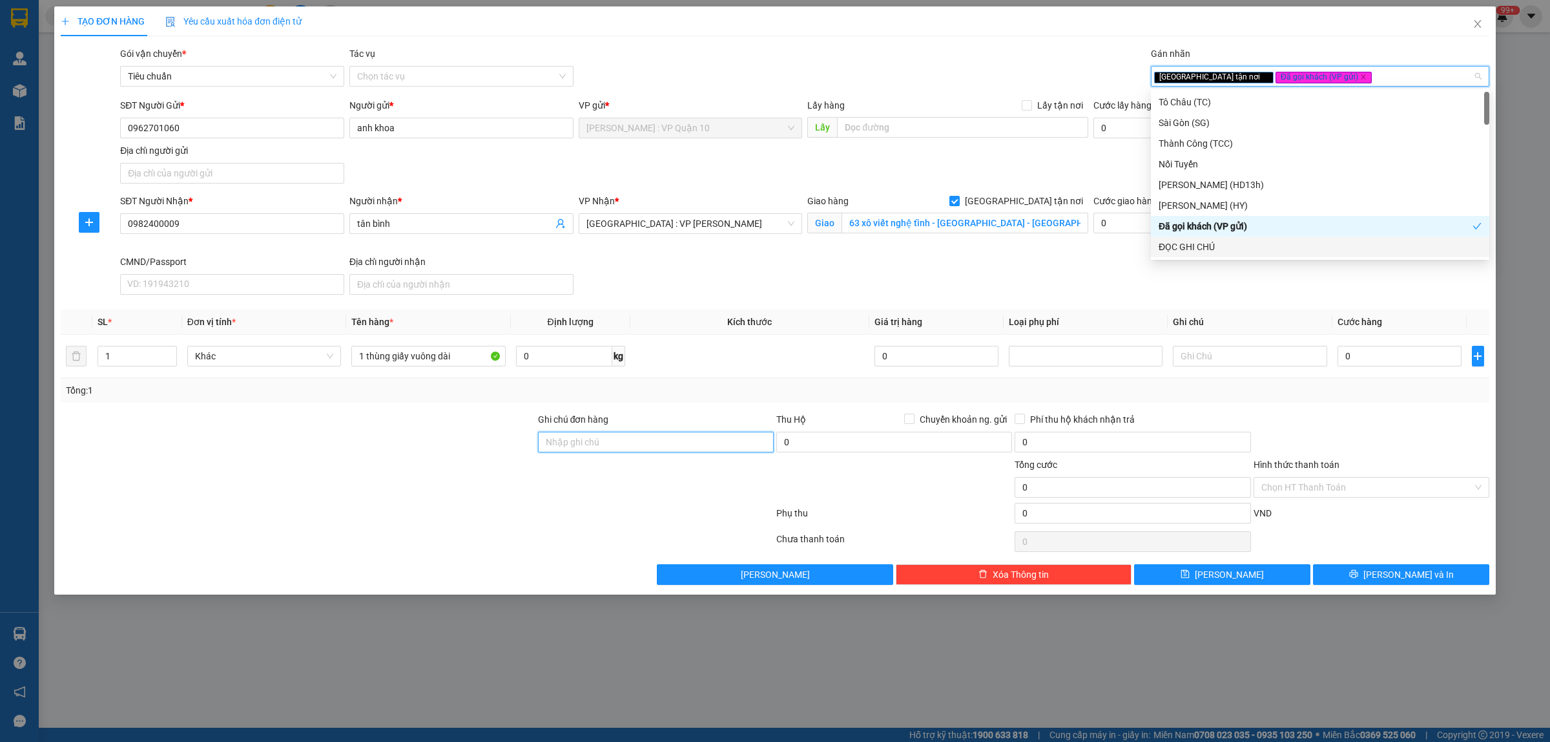
drag, startPoint x: 570, startPoint y: 448, endPoint x: 579, endPoint y: 448, distance: 9.0
click at [572, 448] on input "Ghi chú đơn hàng" at bounding box center [656, 441] width 236 height 21
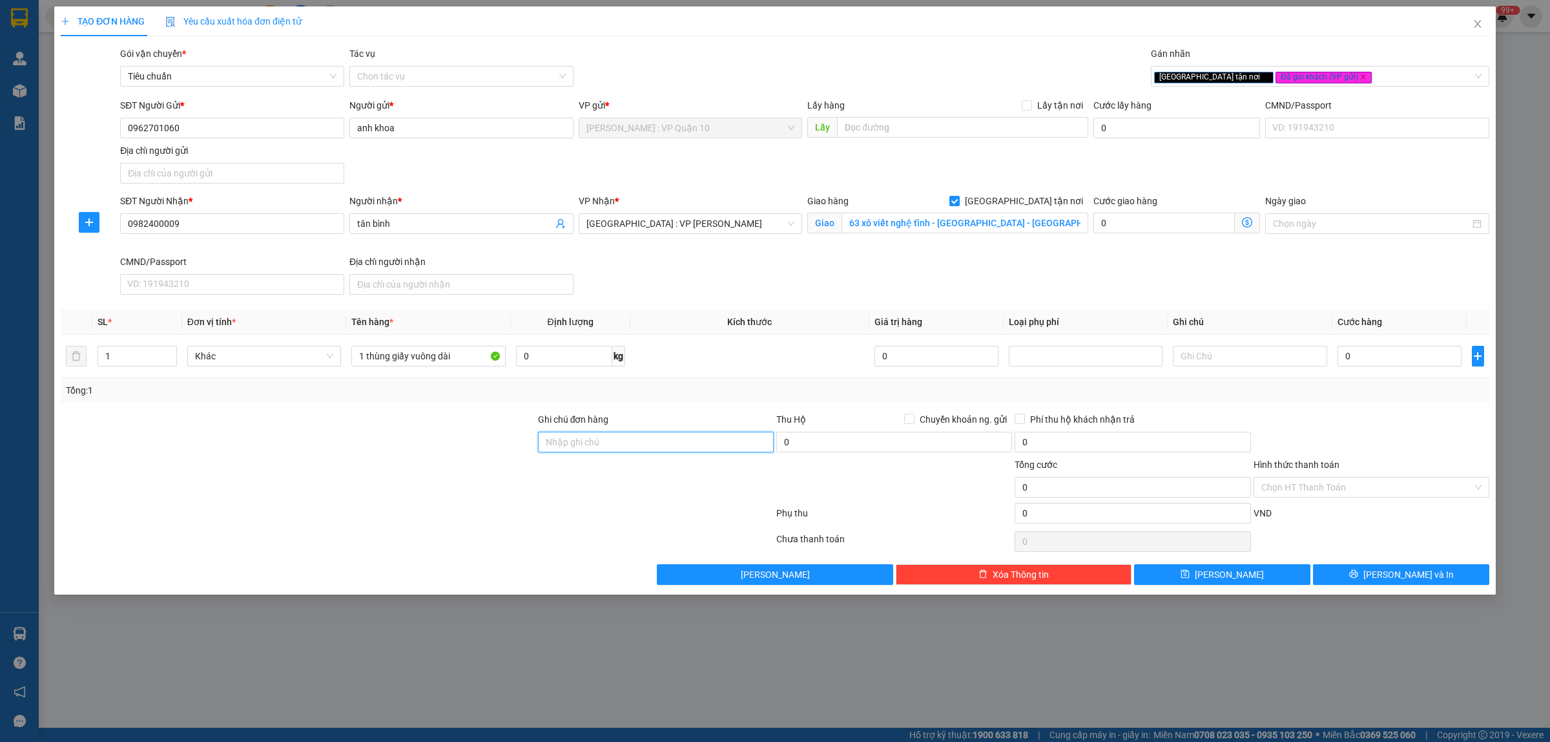
type input "hàng k bao bể vỡ hư hỏng"
click at [563, 504] on div at bounding box center [417, 516] width 716 height 26
click at [1362, 366] on input "0" at bounding box center [1400, 356] width 124 height 21
type input "20"
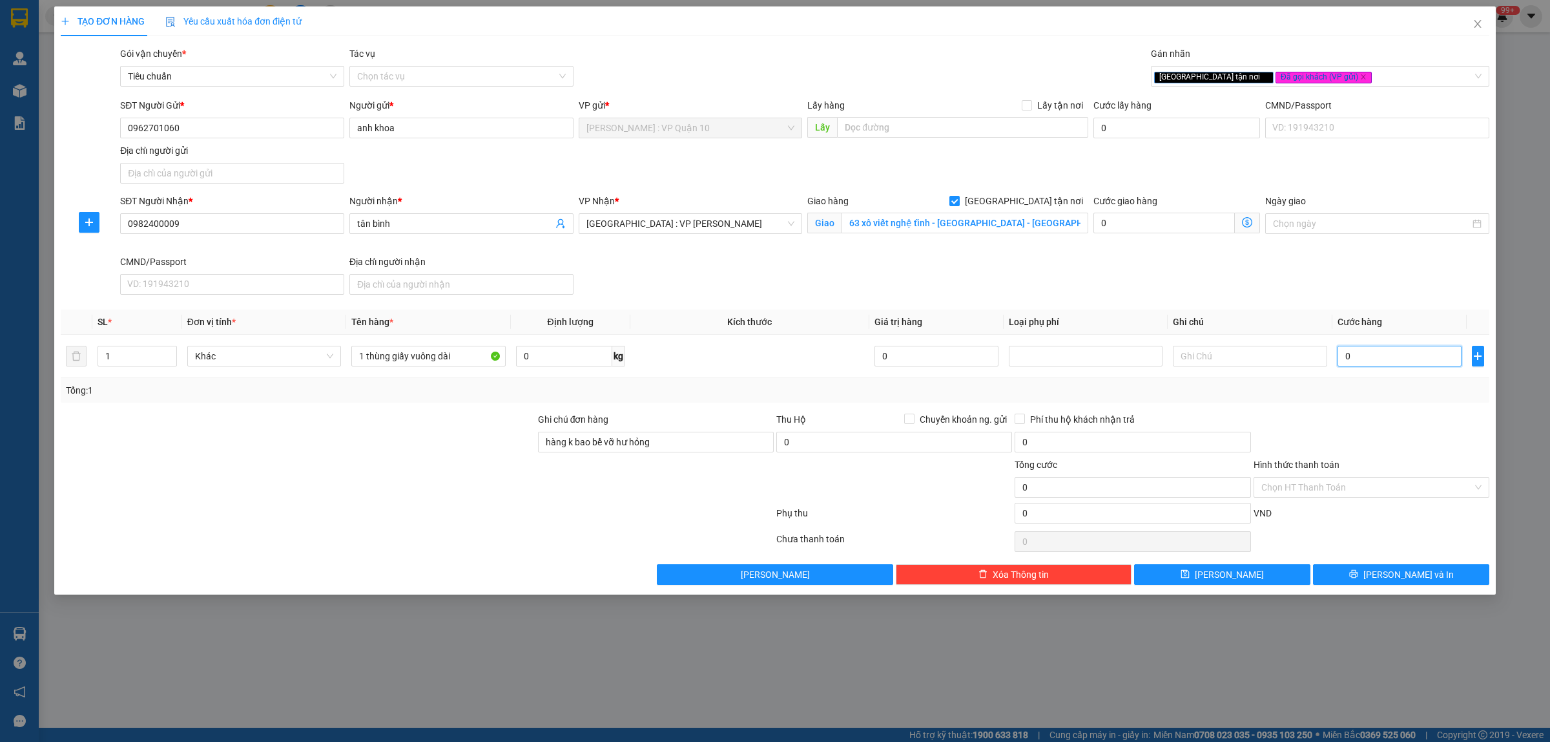
type input "20"
type input "220"
type input "2.200"
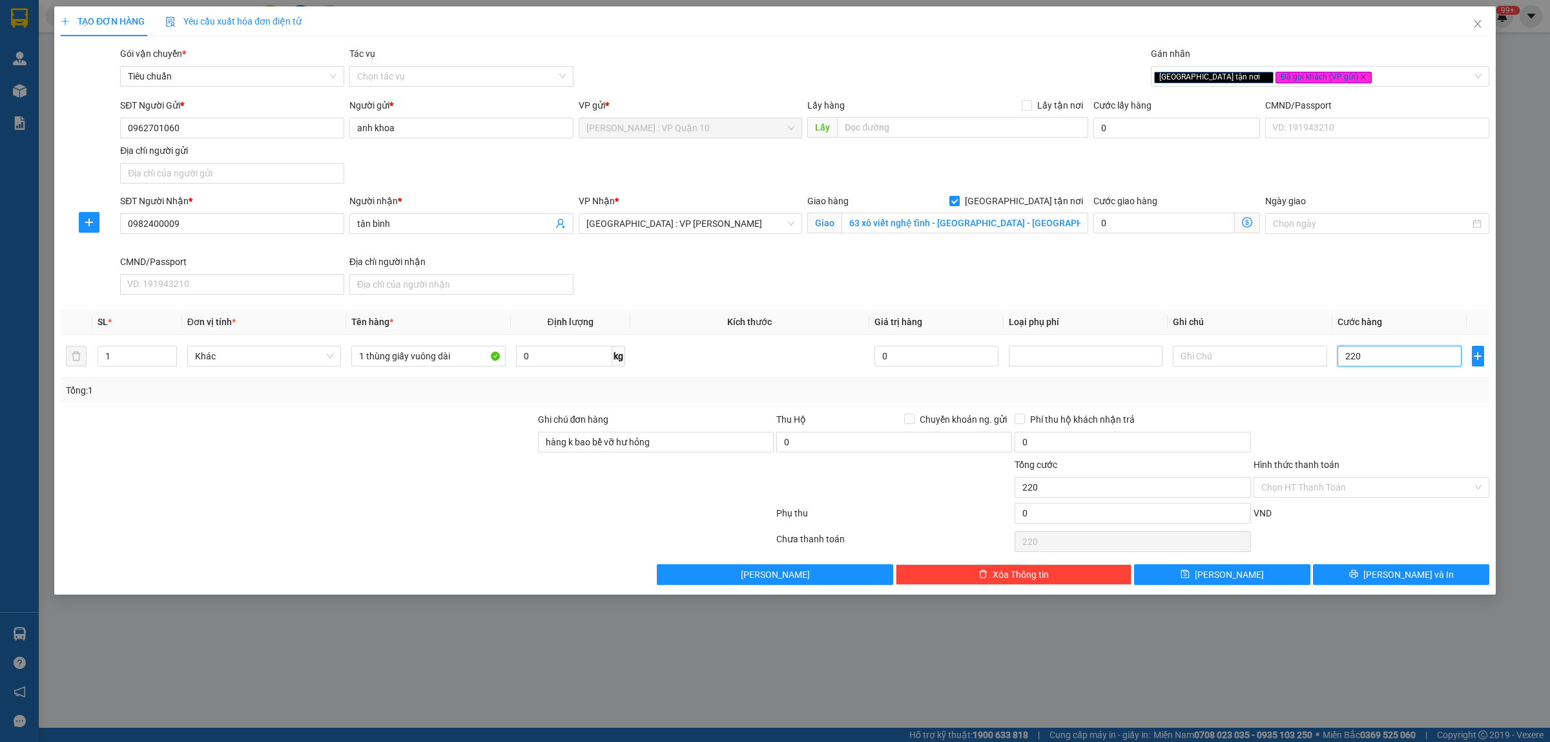
type input "2.200"
type input "22.000"
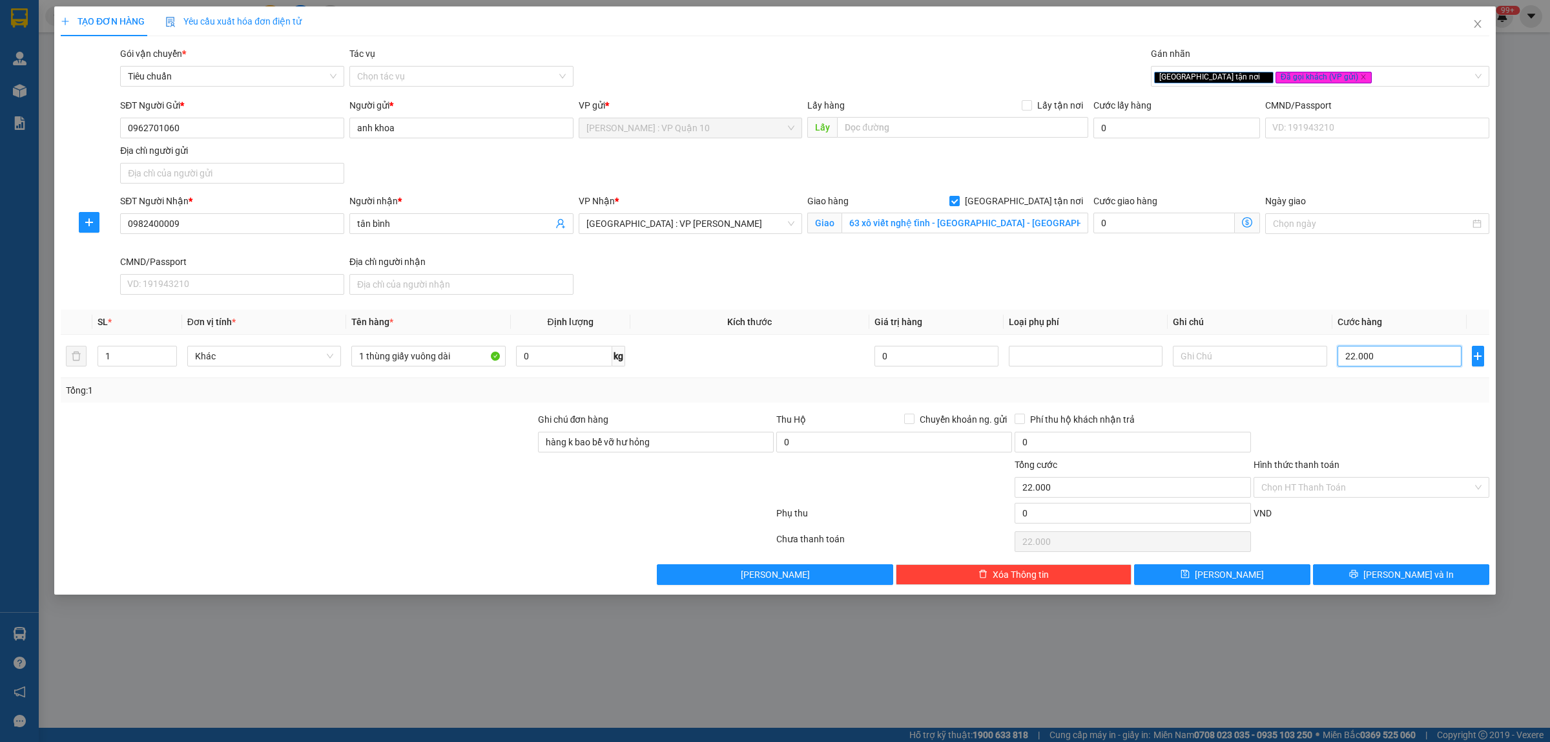
type input "220.000"
click at [1405, 576] on span "Lưu và In" at bounding box center [1409, 574] width 90 height 14
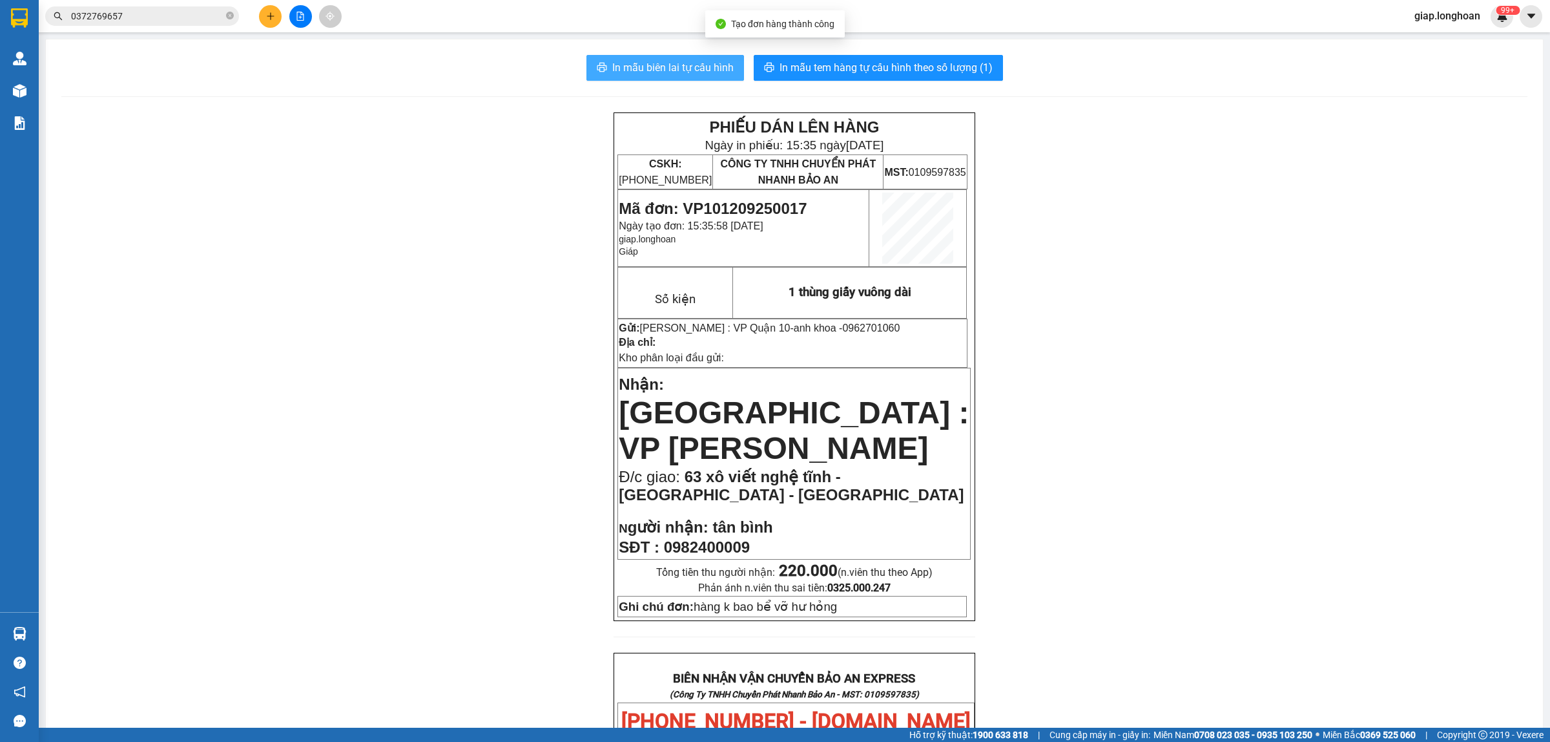
click at [691, 63] on span "In mẫu biên lai tự cấu hình" at bounding box center [672, 67] width 121 height 16
click at [866, 67] on span "In mẫu tem hàng tự cấu hình theo số lượng (1)" at bounding box center [886, 67] width 213 height 16
click at [270, 14] on icon "plus" at bounding box center [270, 15] width 1 height 7
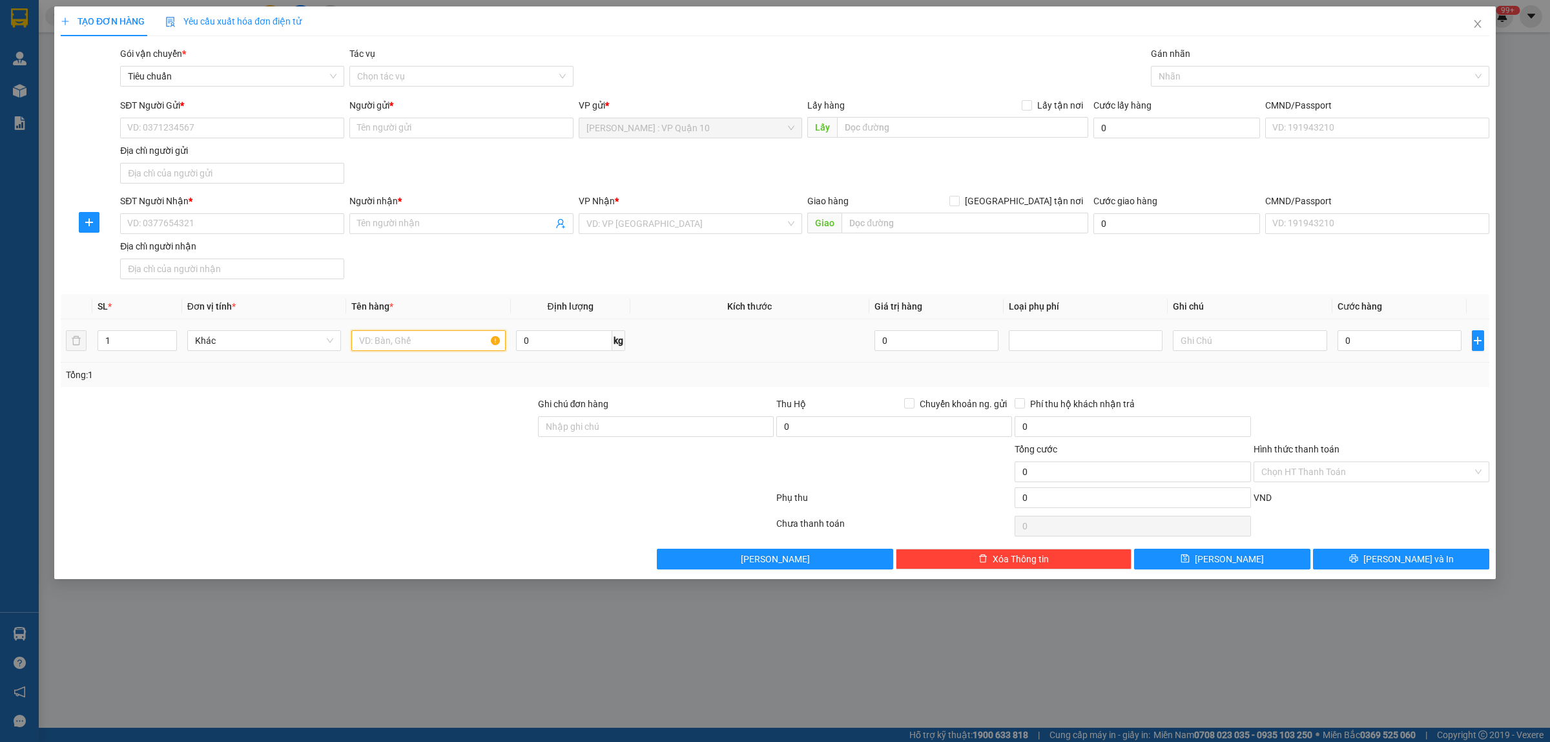
click at [405, 348] on input "text" at bounding box center [428, 340] width 154 height 21
type input "2 bao tải xanh"
click at [123, 347] on input "1" at bounding box center [137, 340] width 78 height 19
type input "2"
drag, startPoint x: 183, startPoint y: 428, endPoint x: 214, endPoint y: 388, distance: 51.0
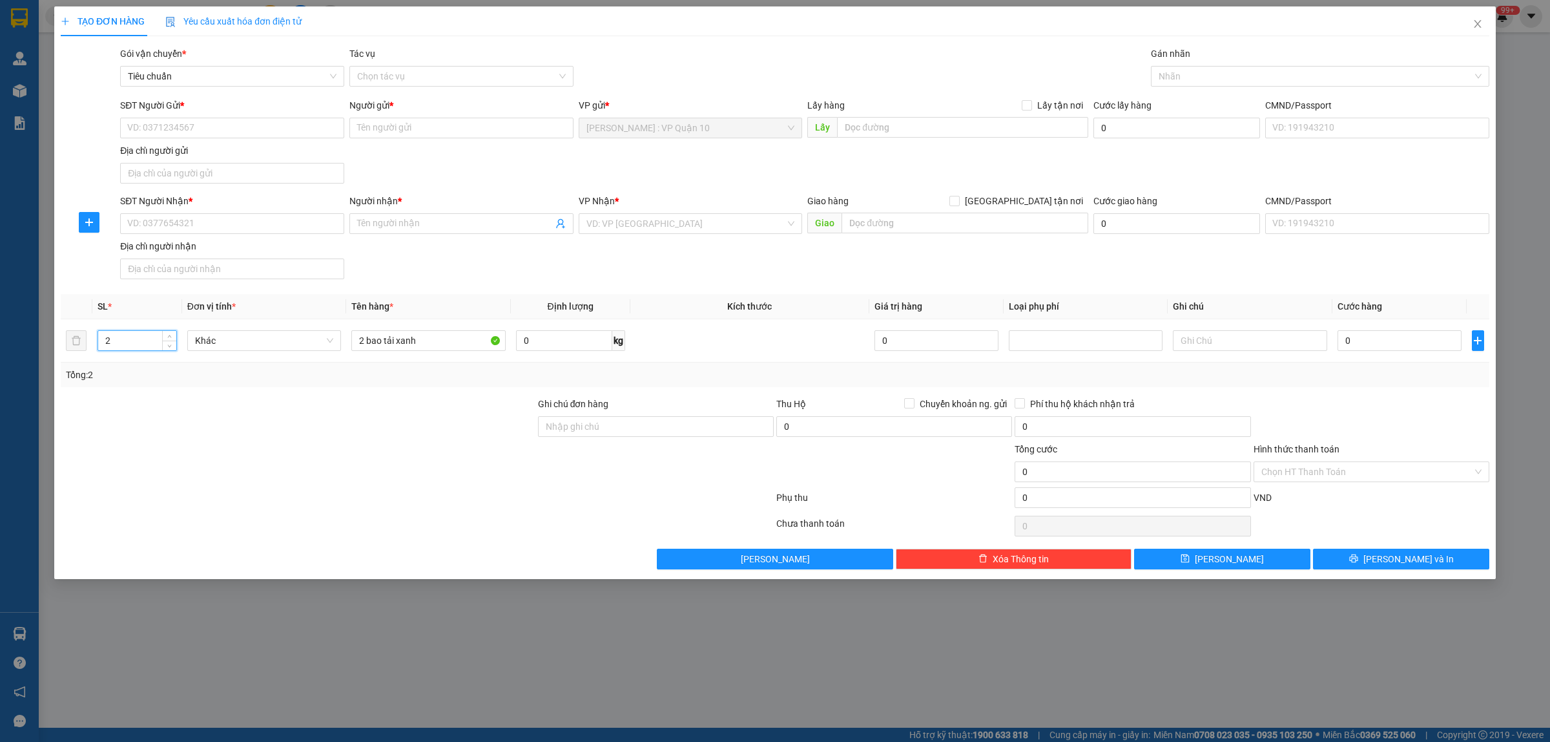
click at [184, 428] on div at bounding box center [297, 419] width 477 height 45
click at [224, 229] on input "SĐT Người Nhận *" at bounding box center [232, 223] width 224 height 21
drag, startPoint x: 643, startPoint y: 223, endPoint x: 690, endPoint y: 254, distance: 56.4
click at [650, 226] on input "search" at bounding box center [687, 223] width 200 height 19
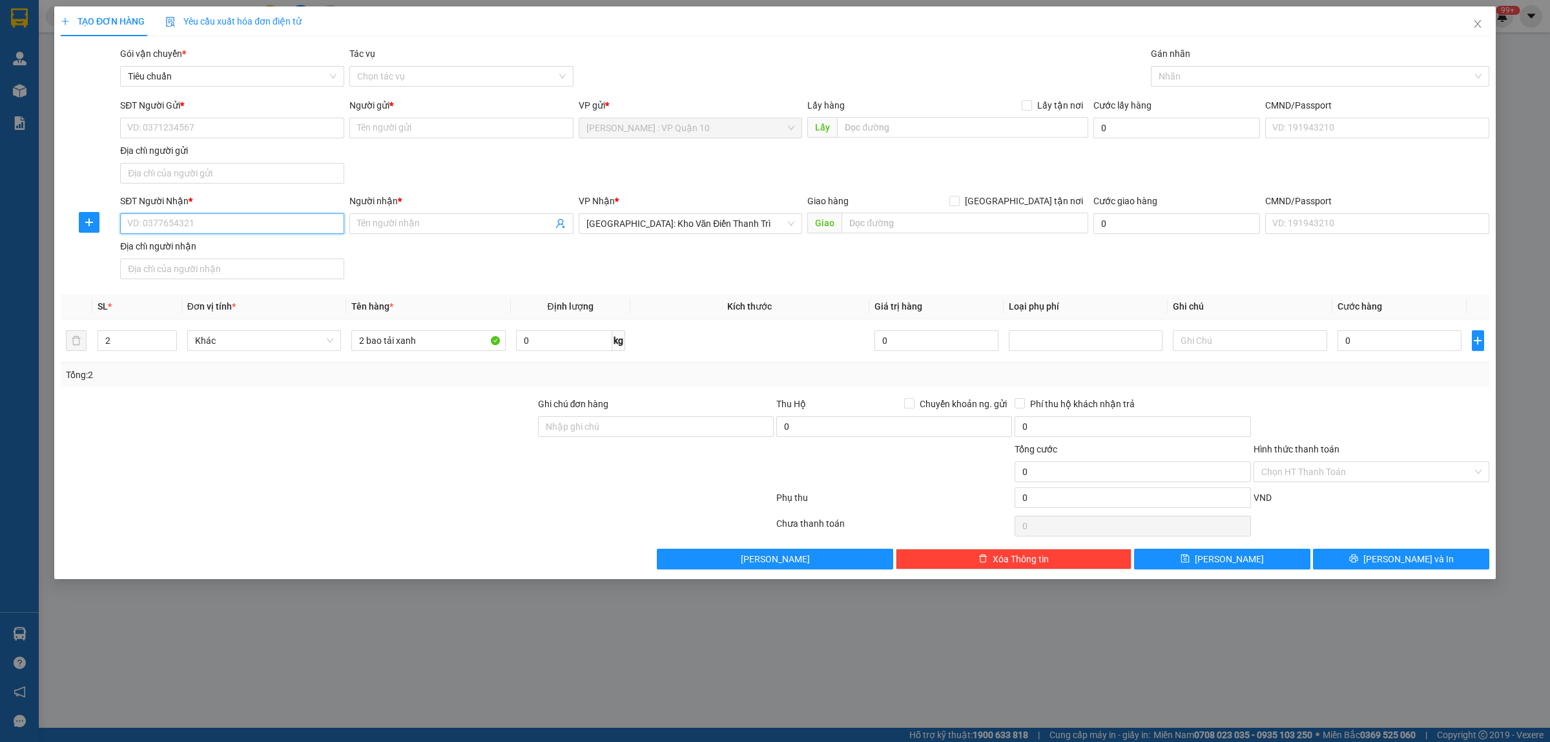
click at [223, 223] on input "SĐT Người Nhận *" at bounding box center [232, 223] width 224 height 21
type input "0961121988"
click at [402, 231] on input "Người nhận *" at bounding box center [455, 223] width 196 height 14
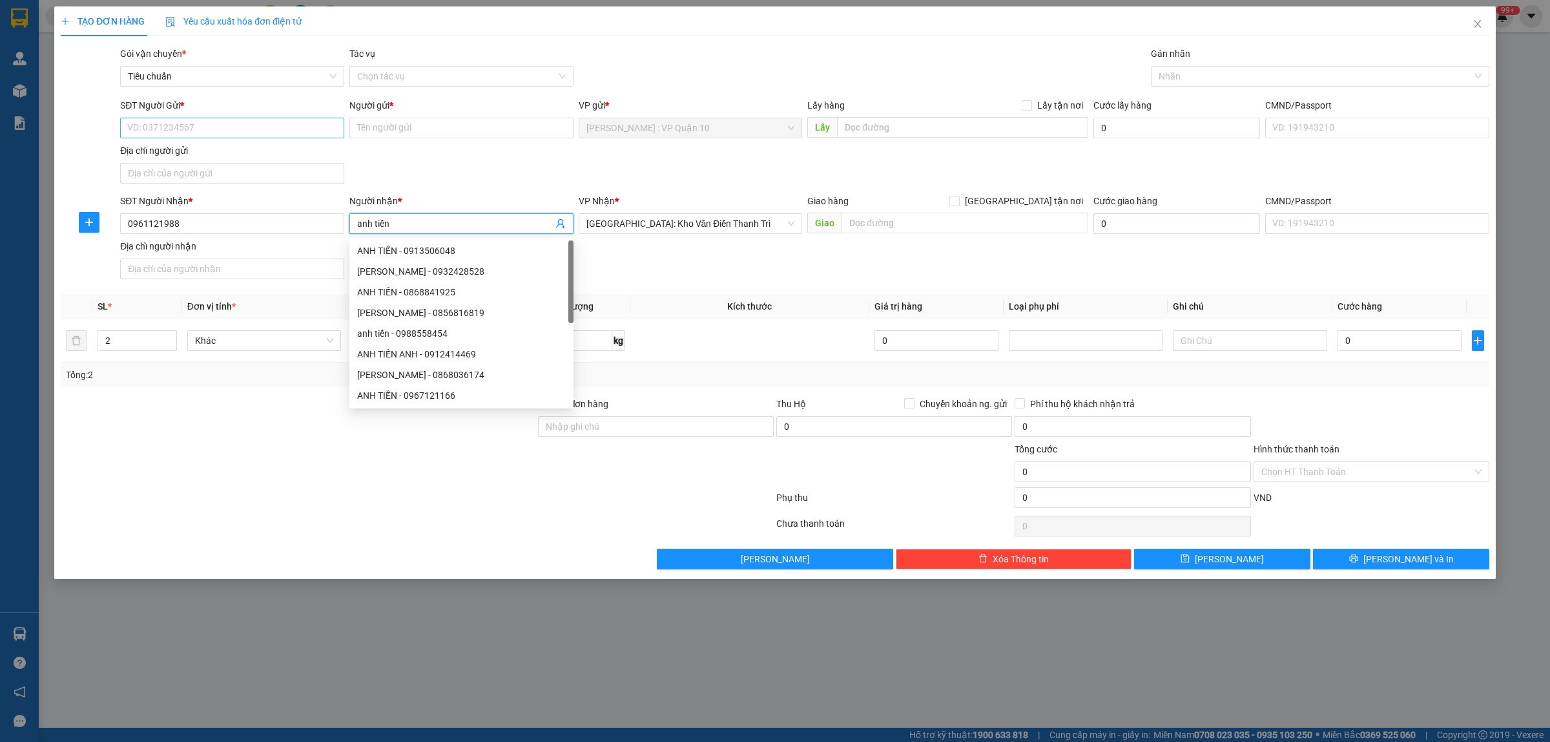
type input "anh tiến"
click at [234, 129] on input "SĐT Người Gửi *" at bounding box center [232, 128] width 224 height 21
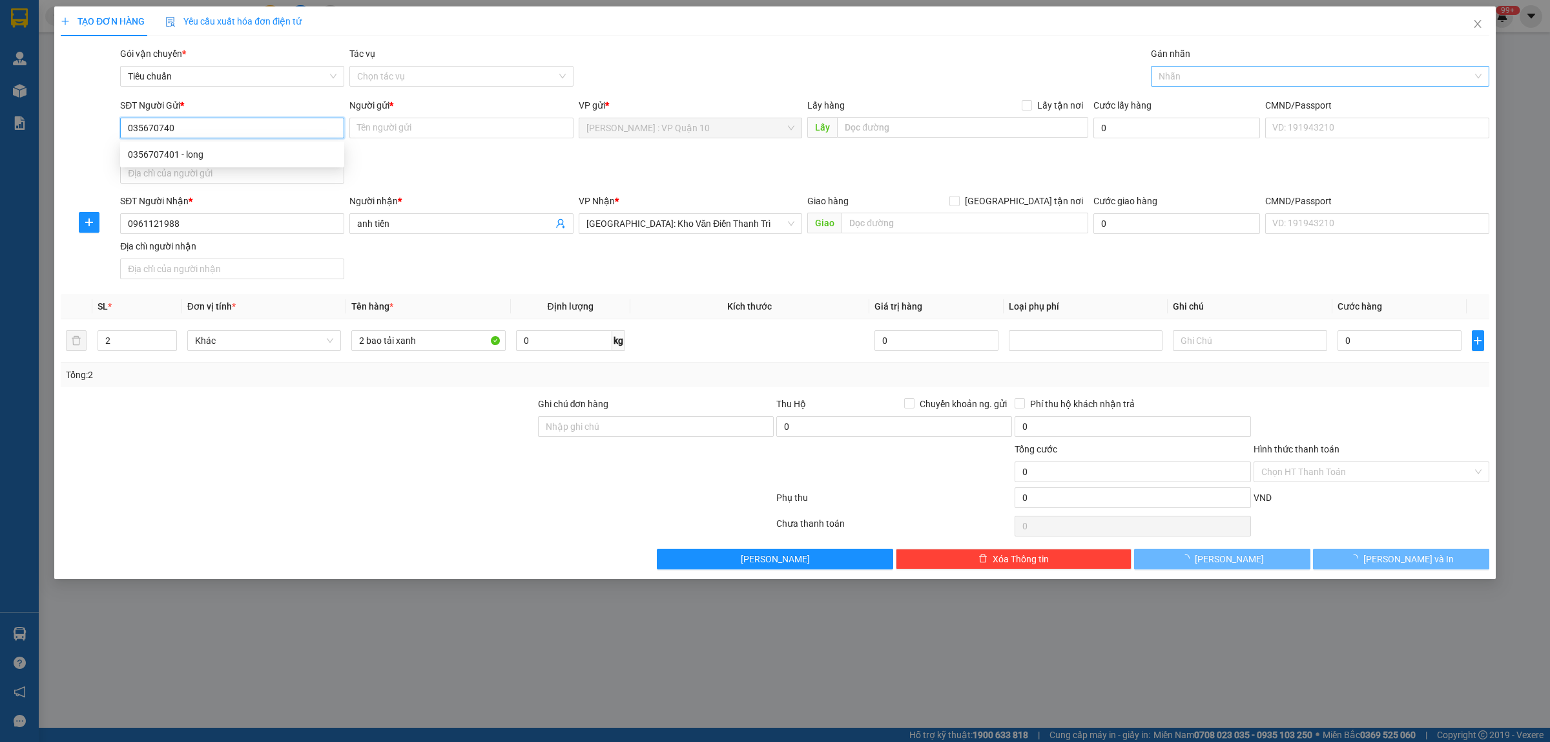
type input "0356707401"
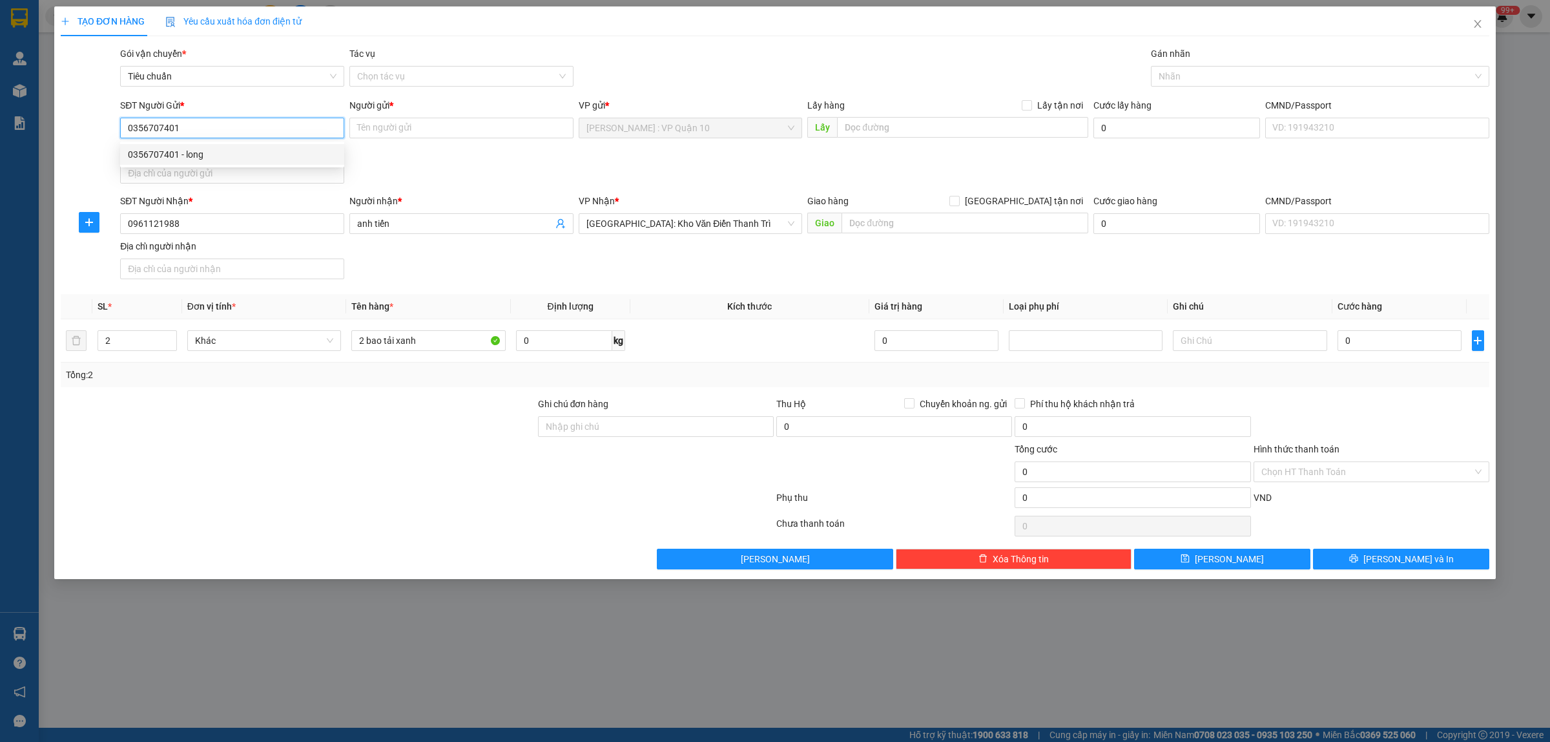
click at [163, 147] on div "0356707401 - long" at bounding box center [232, 154] width 209 height 14
type input "long"
checkbox input "true"
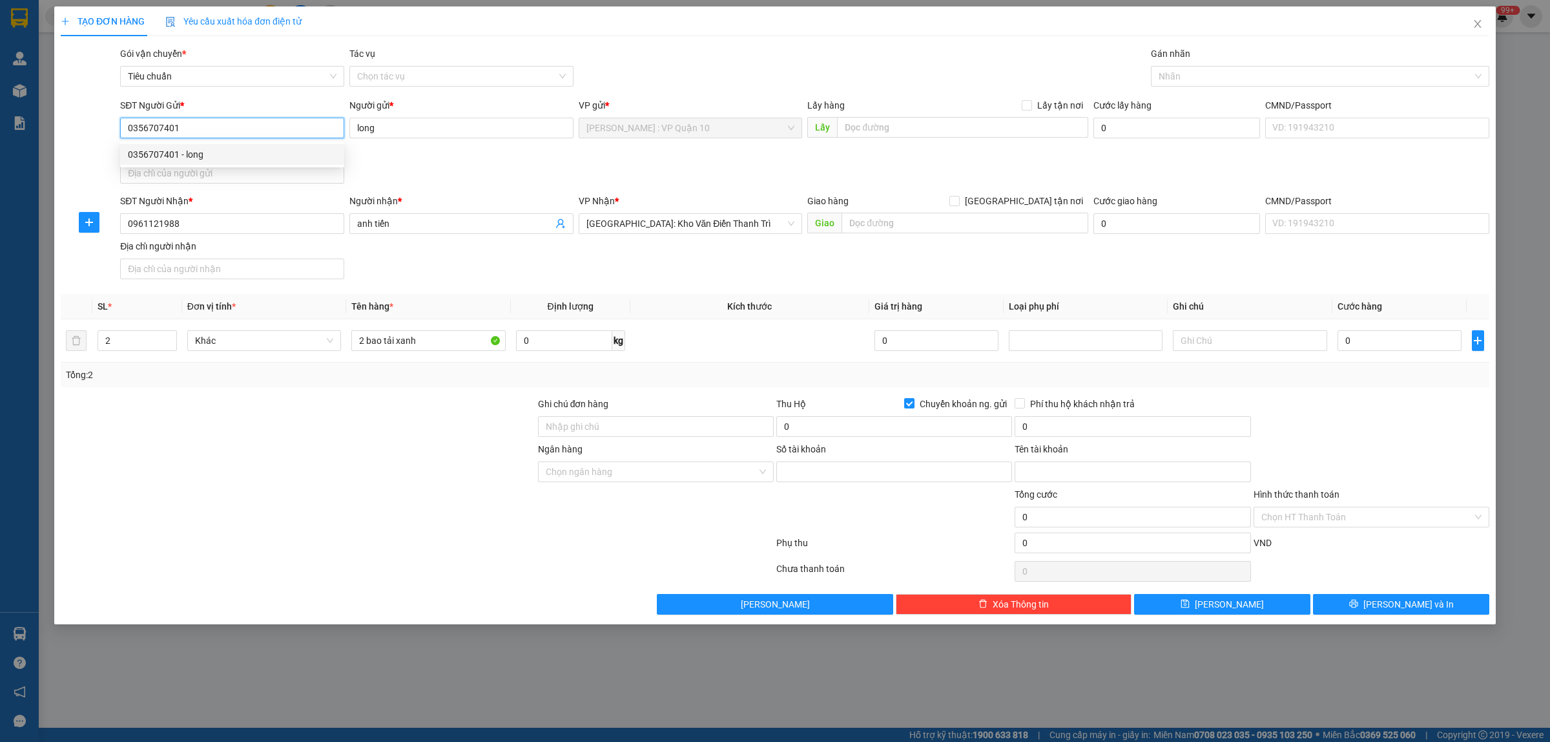
type input "0356707401"
type input "phạm hoàng long"
type input "0356707401"
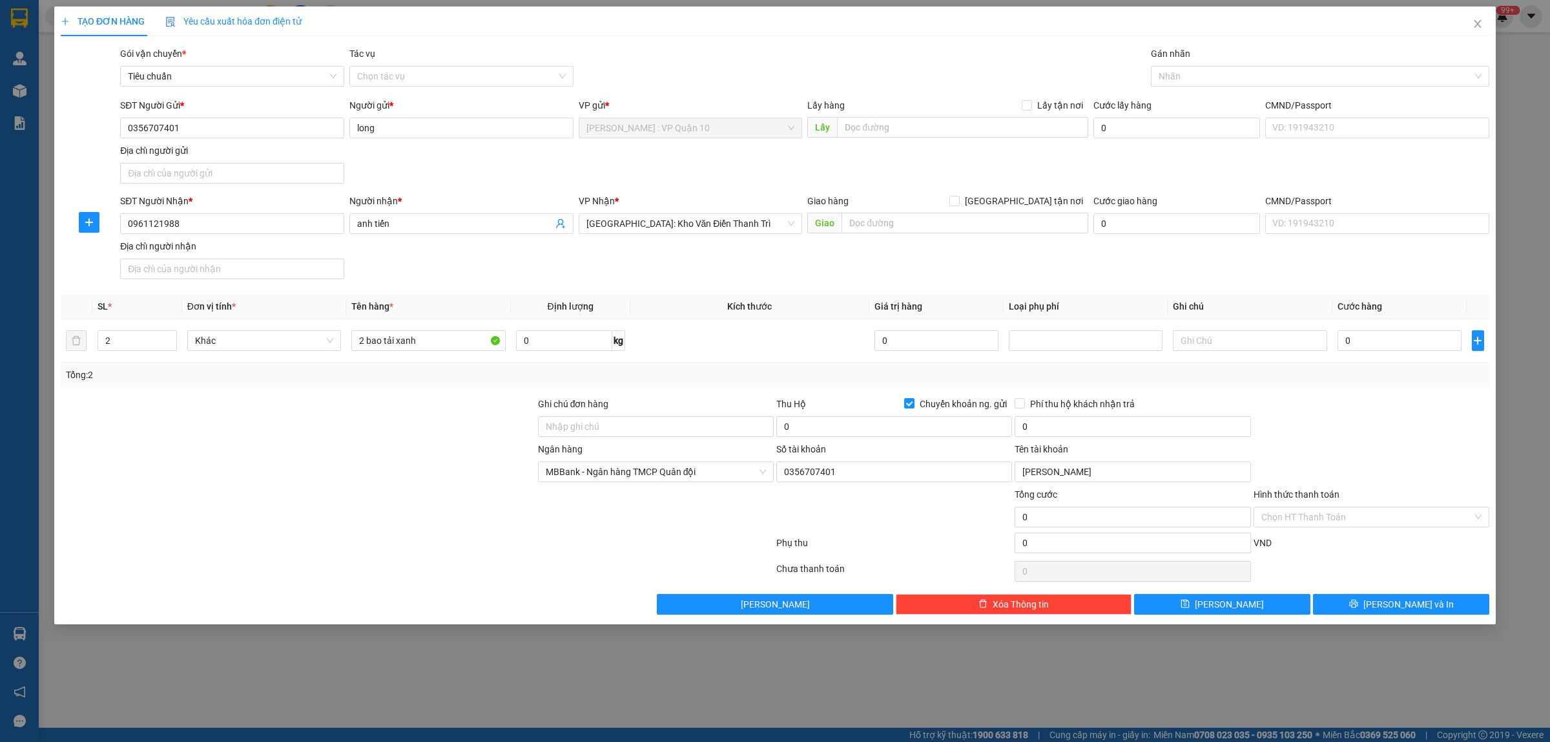
click at [384, 446] on div at bounding box center [297, 464] width 477 height 45
click at [1176, 71] on div at bounding box center [1313, 76] width 319 height 16
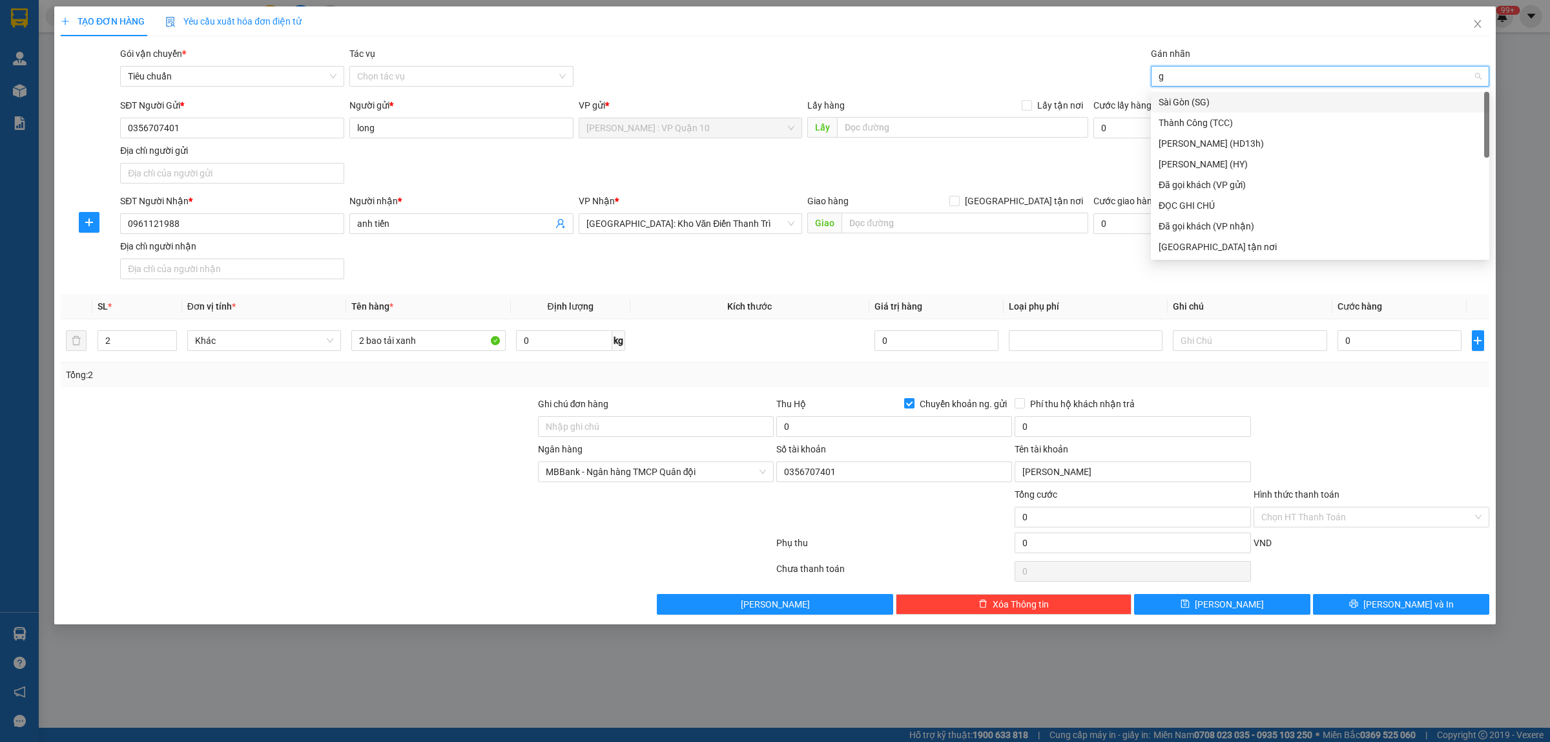
type input "gi"
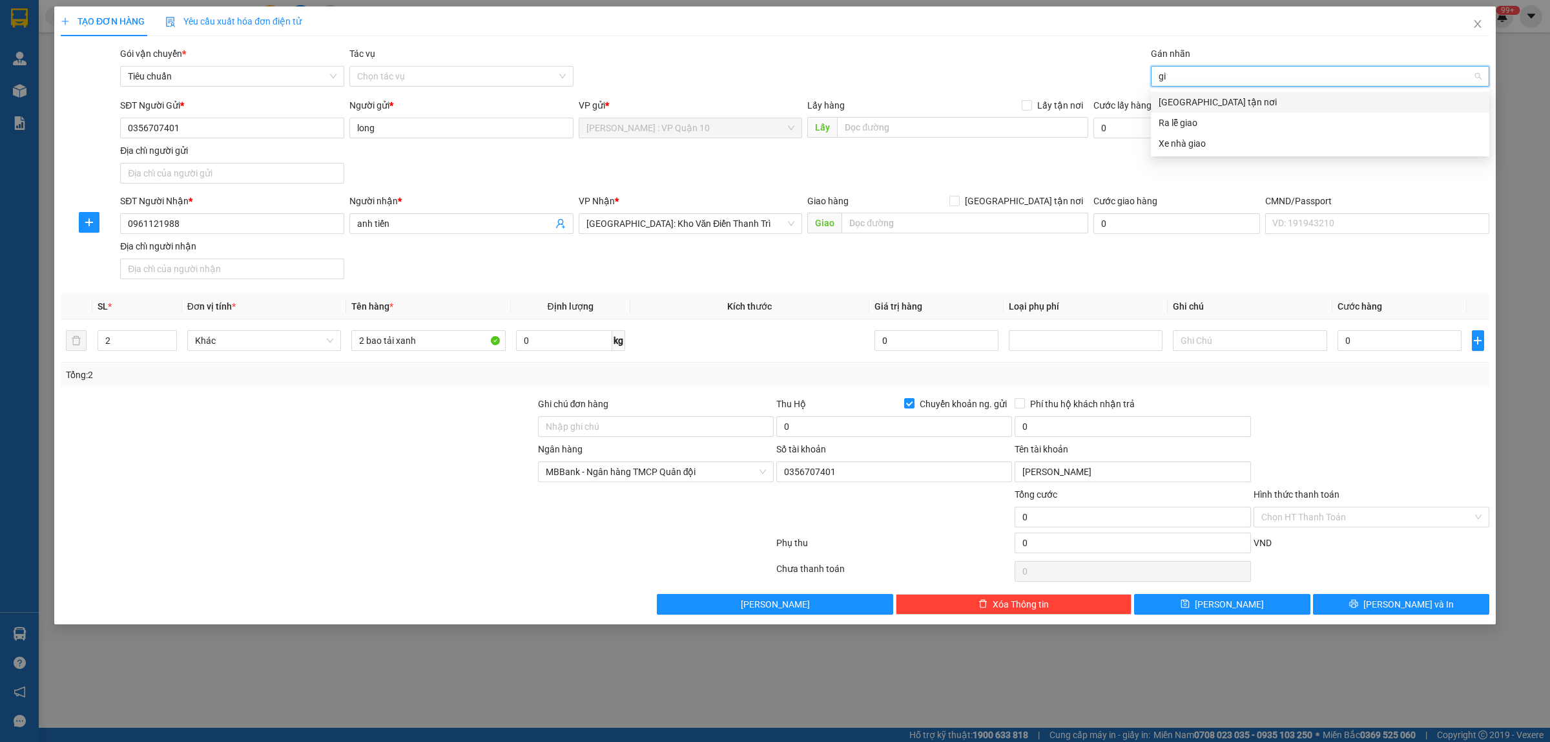
click at [1178, 95] on div "[GEOGRAPHIC_DATA] tận nơi" at bounding box center [1320, 102] width 323 height 14
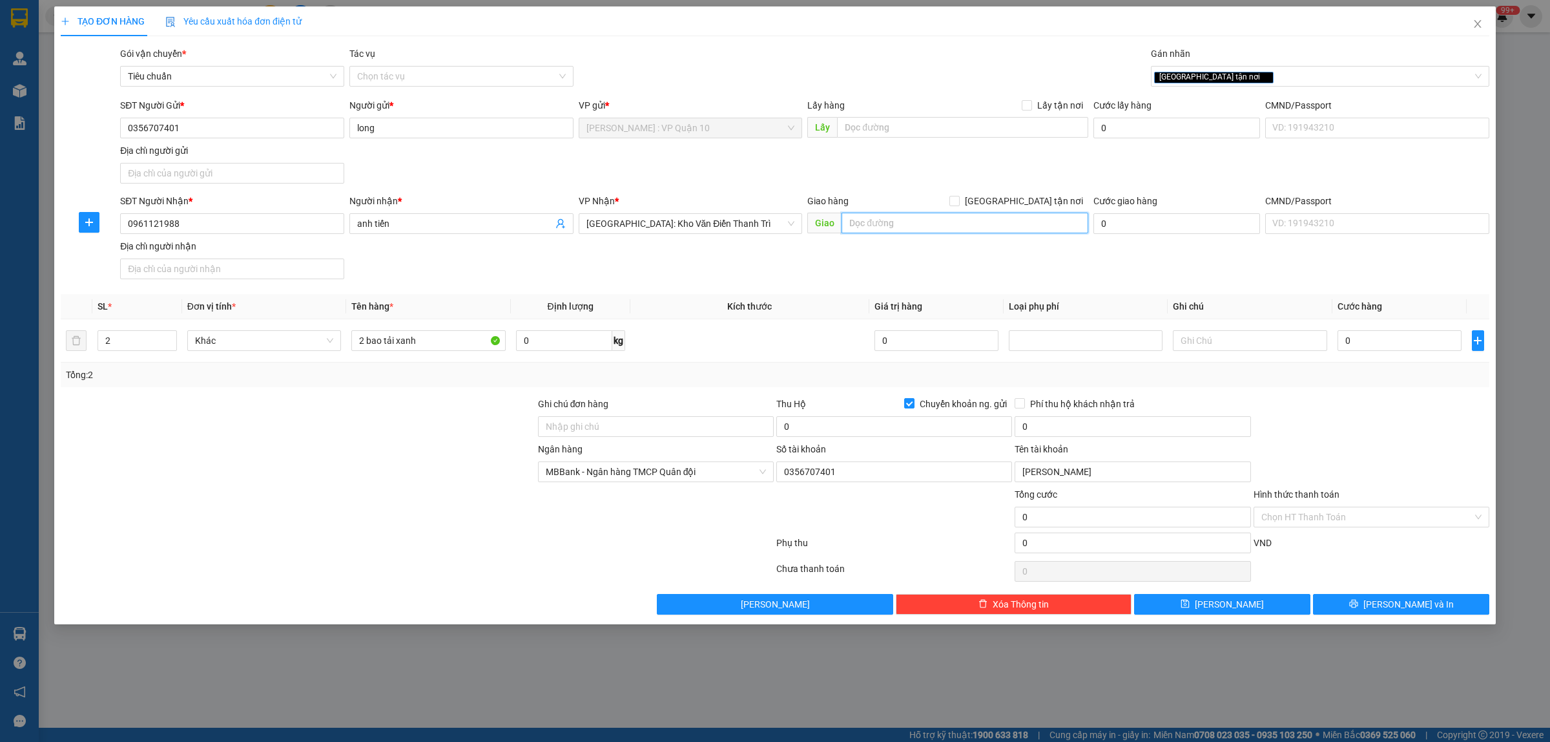
click at [924, 222] on input "text" at bounding box center [965, 223] width 247 height 21
type input "nhà số 9 ngách 61/11 xóm ngõ ngang - chàng sơn - tây phương - thạch thất - hà n…"
click at [959, 198] on input "[GEOGRAPHIC_DATA] tận nơi" at bounding box center [954, 200] width 9 height 9
checkbox input "true"
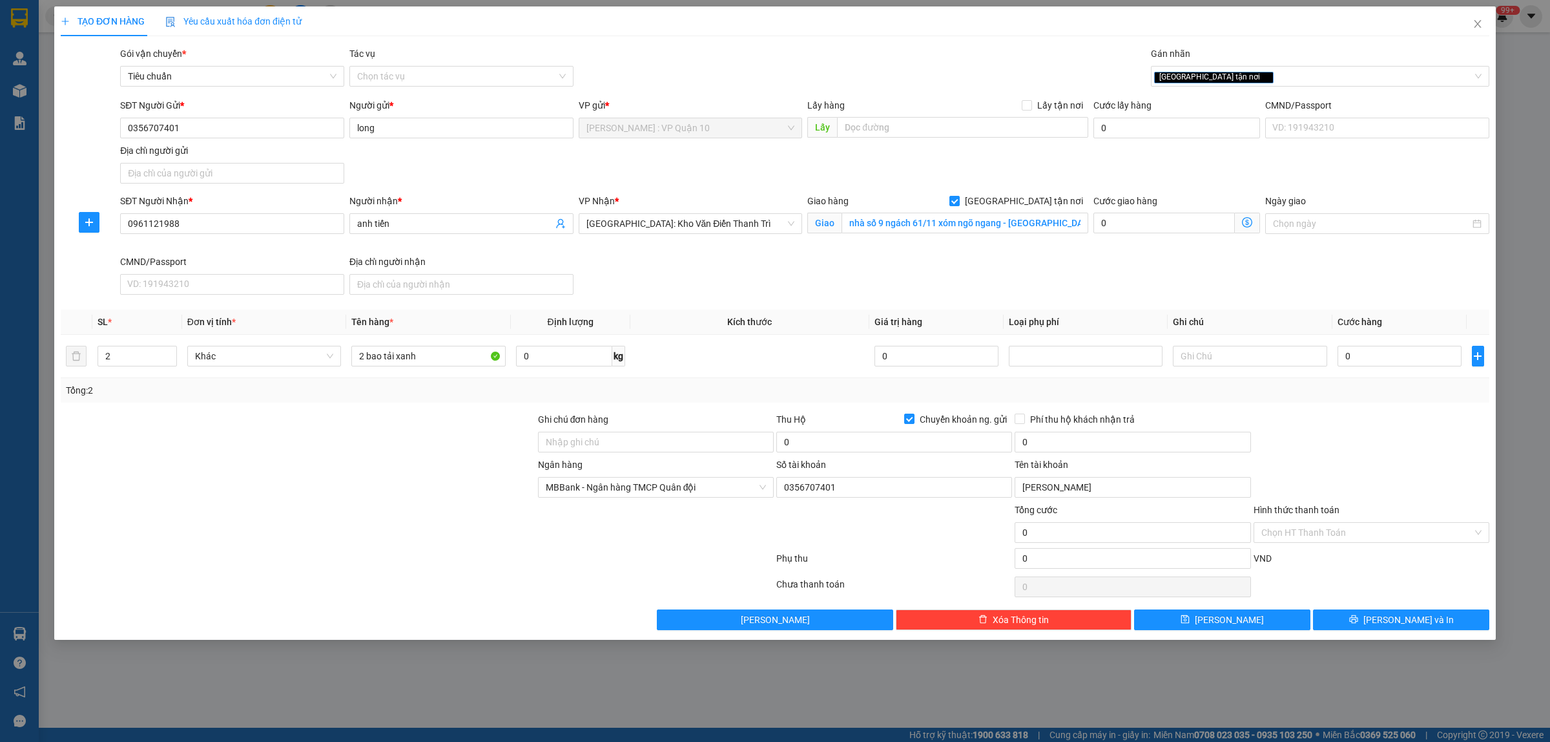
click at [563, 559] on div at bounding box center [417, 561] width 716 height 26
click at [1362, 357] on input "0" at bounding box center [1400, 356] width 124 height 21
type input "50"
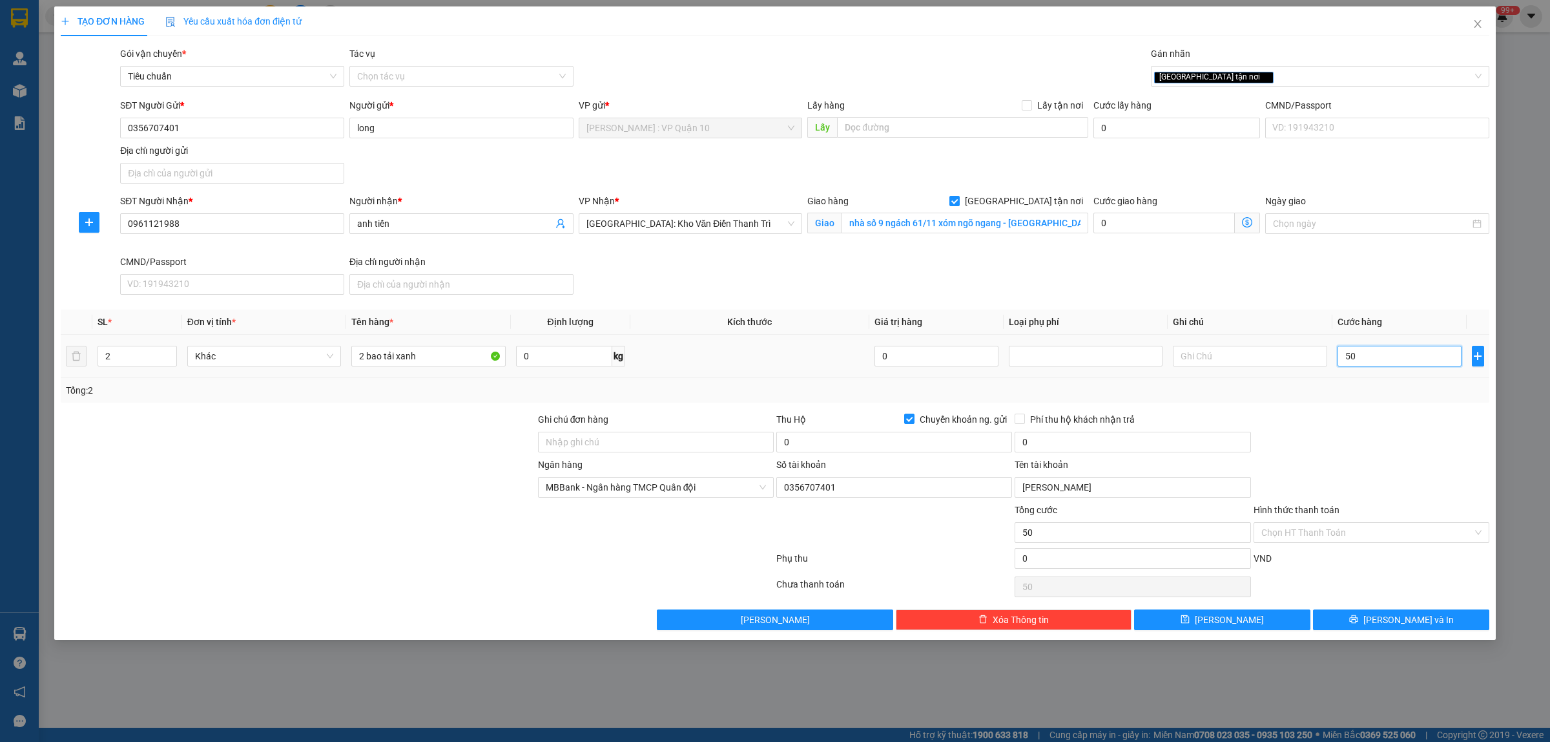
type input "570"
type input "5.700"
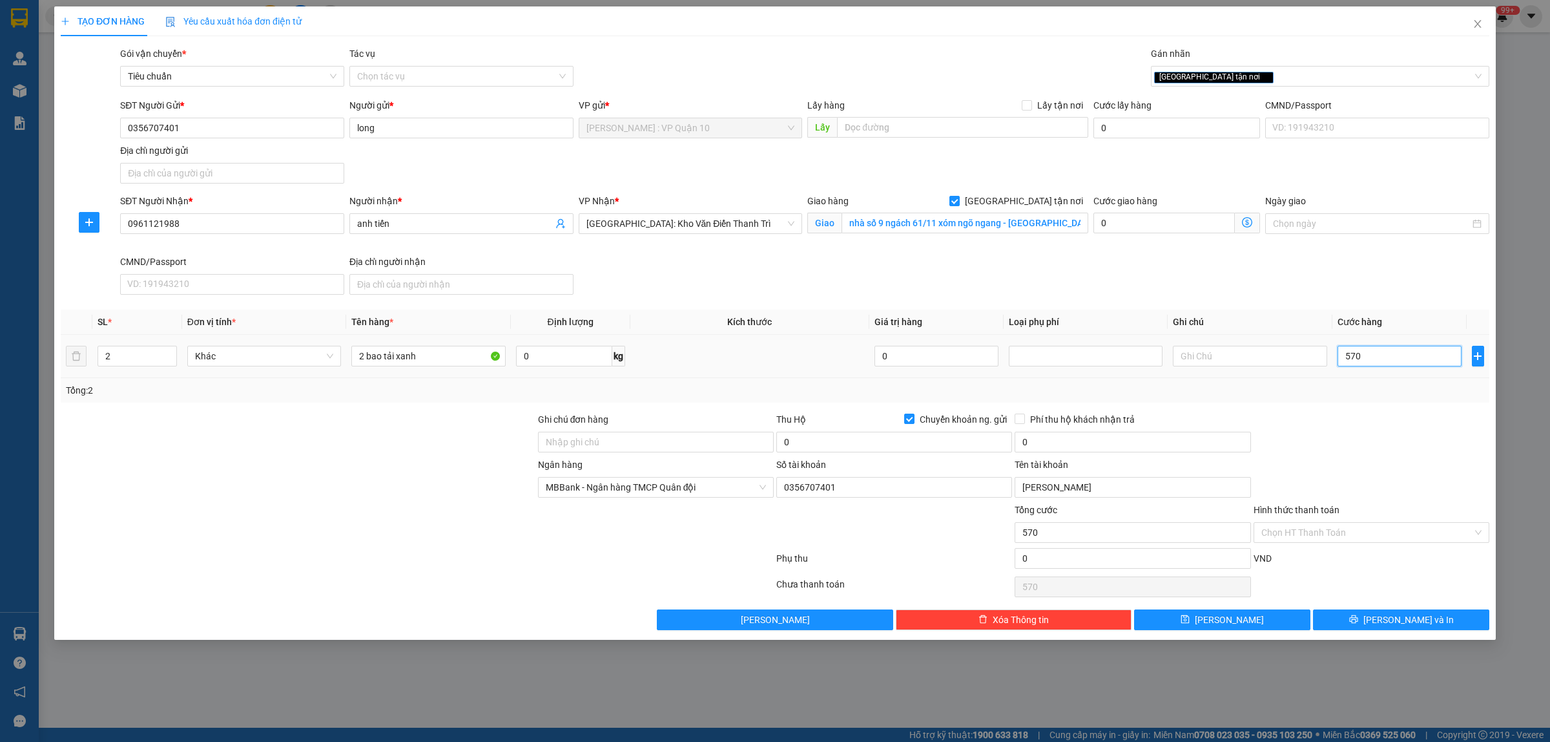
type input "5.700"
type input "57.000"
type input "570.000"
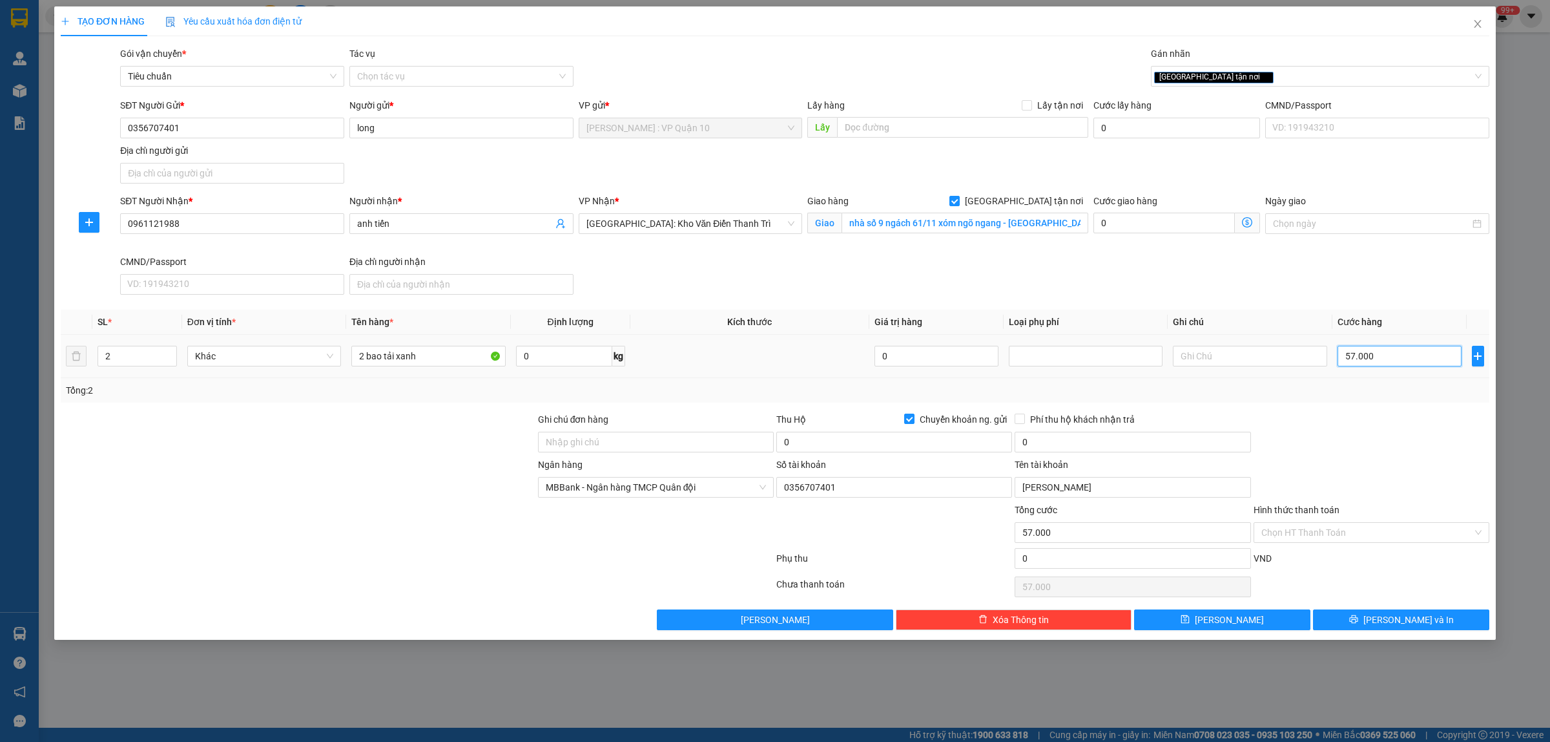
type input "570.000"
click at [1358, 619] on icon "printer" at bounding box center [1353, 618] width 9 height 9
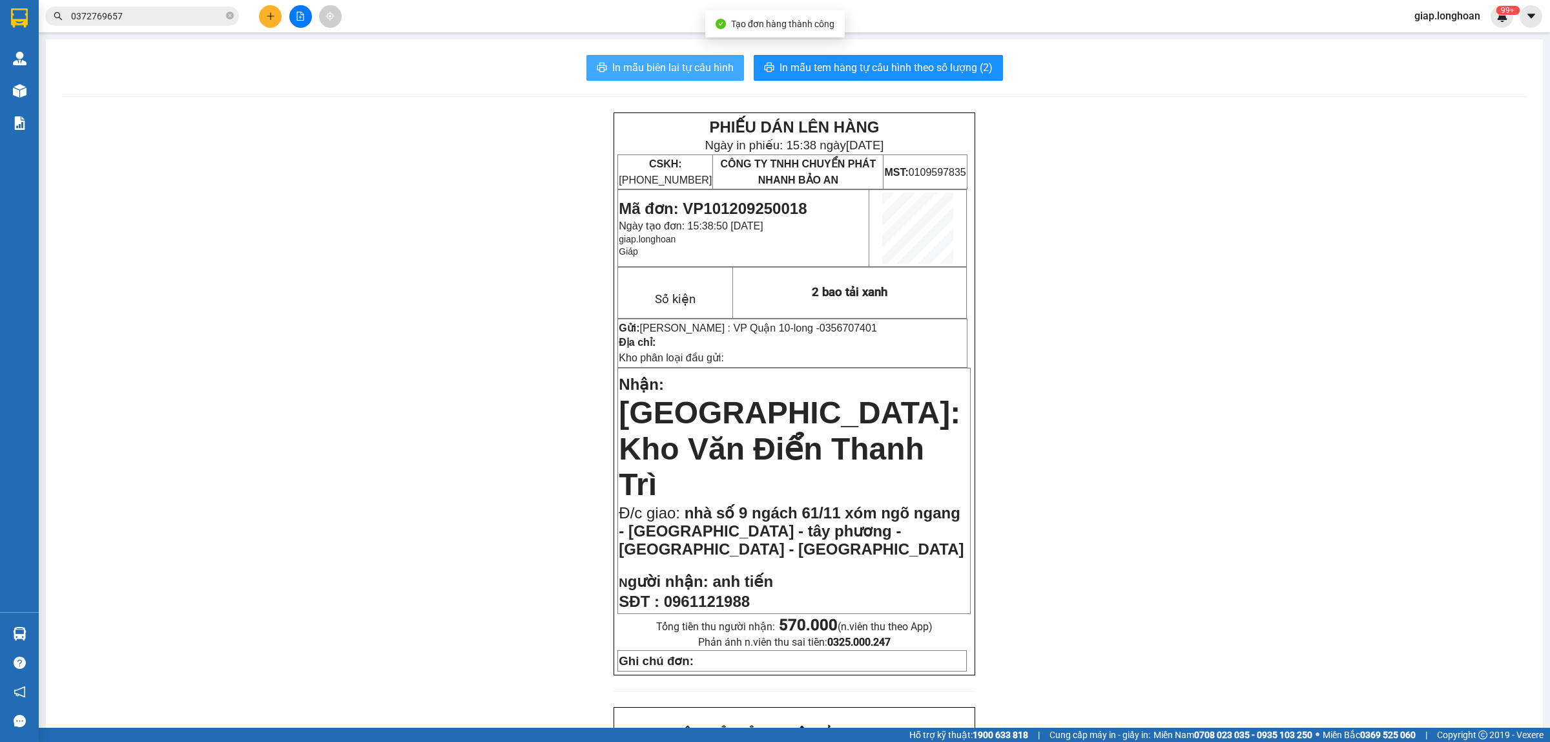
click at [673, 63] on span "In mẫu biên lai tự cấu hình" at bounding box center [672, 67] width 121 height 16
click at [1152, 399] on div "PHIẾU DÁN LÊN HÀNG Ngày in phiếu: 15:38 ngày 12-09-2025 CSKH: 1900.06.88.33 CÔN…" at bounding box center [794, 747] width 1466 height 1271
drag, startPoint x: 750, startPoint y: 521, endPoint x: 652, endPoint y: 522, distance: 97.5
click at [652, 592] on p "SĐT : 0961121988" at bounding box center [794, 601] width 351 height 18
click at [872, 59] on span "In mẫu tem hàng tự cấu hình theo số lượng (2)" at bounding box center [886, 67] width 213 height 16
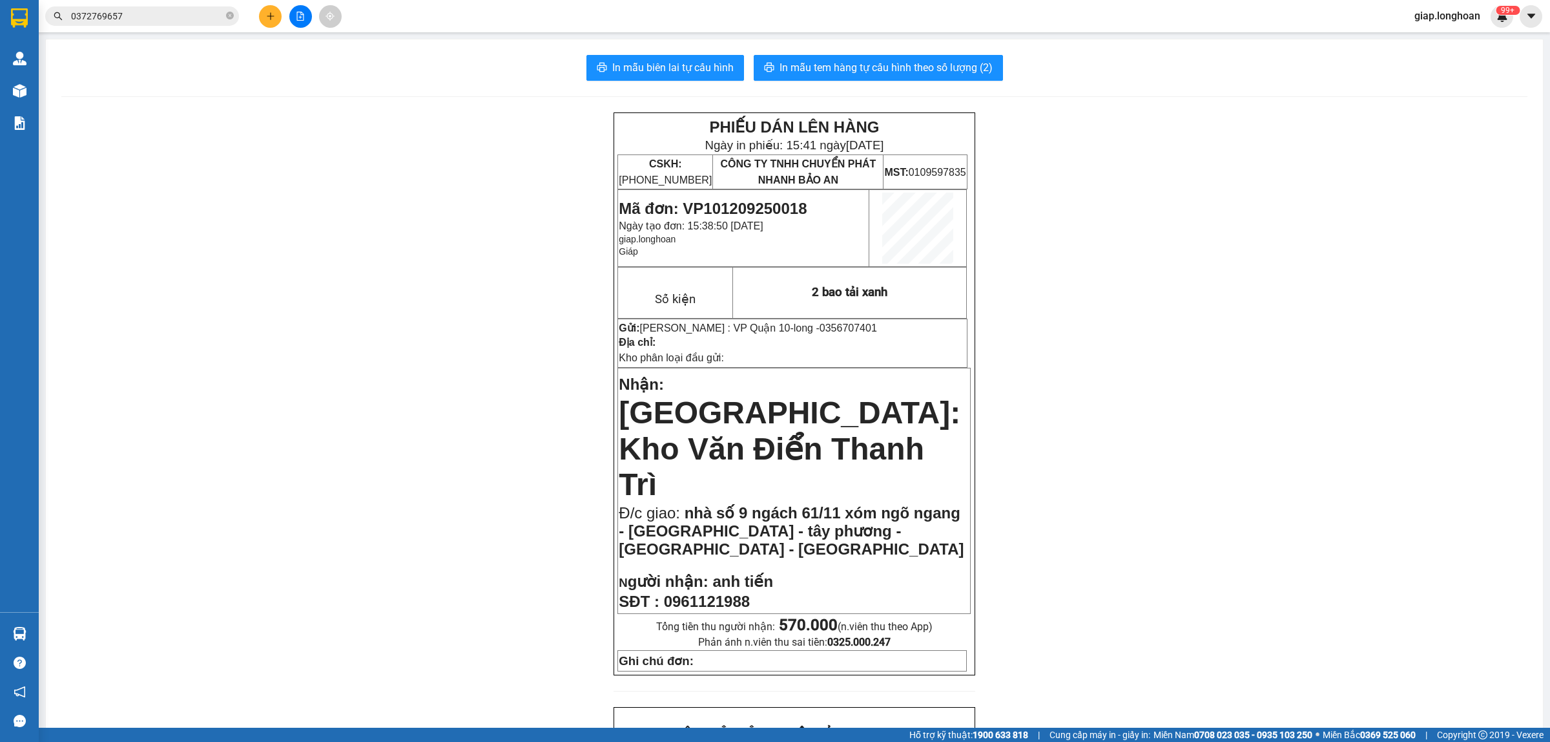
click at [1254, 480] on div "PHIẾU DÁN LÊN HÀNG Ngày in phiếu: 15:41 ngày 12-09-2025 CSKH: 1900.06.88.33 CÔN…" at bounding box center [794, 747] width 1466 height 1271
click at [267, 10] on button at bounding box center [270, 16] width 23 height 23
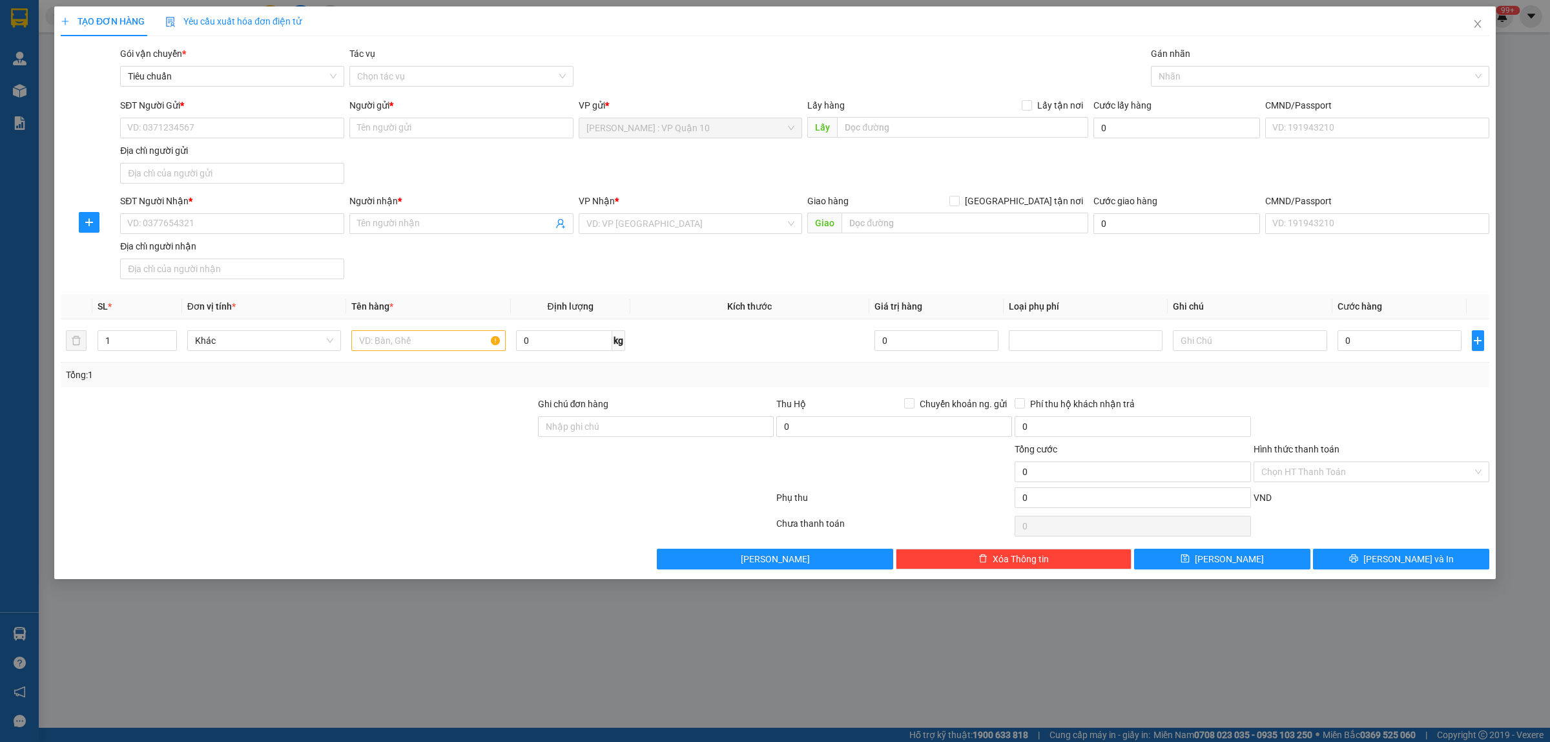
click at [421, 460] on div at bounding box center [297, 464] width 477 height 45
click at [133, 350] on input "1" at bounding box center [137, 340] width 78 height 19
type input "5"
click at [402, 341] on input "text" at bounding box center [428, 340] width 154 height 21
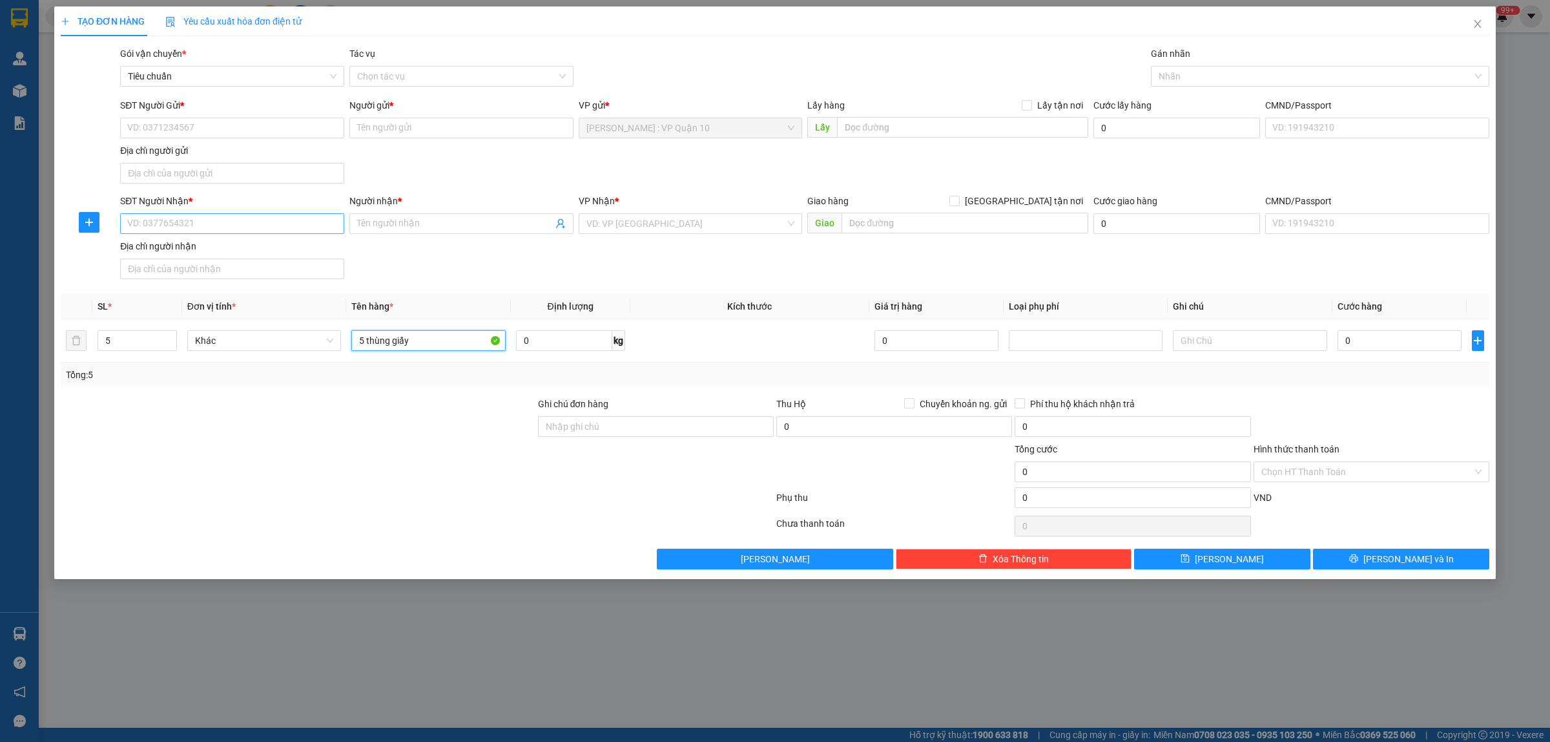
type input "5 thùng giấy"
click at [175, 225] on input "SĐT Người Nhận *" at bounding box center [232, 223] width 224 height 21
type input "0973236133"
click at [383, 225] on input "Người nhận *" at bounding box center [455, 223] width 196 height 14
type input "quý ( cty samil ) 0936682382"
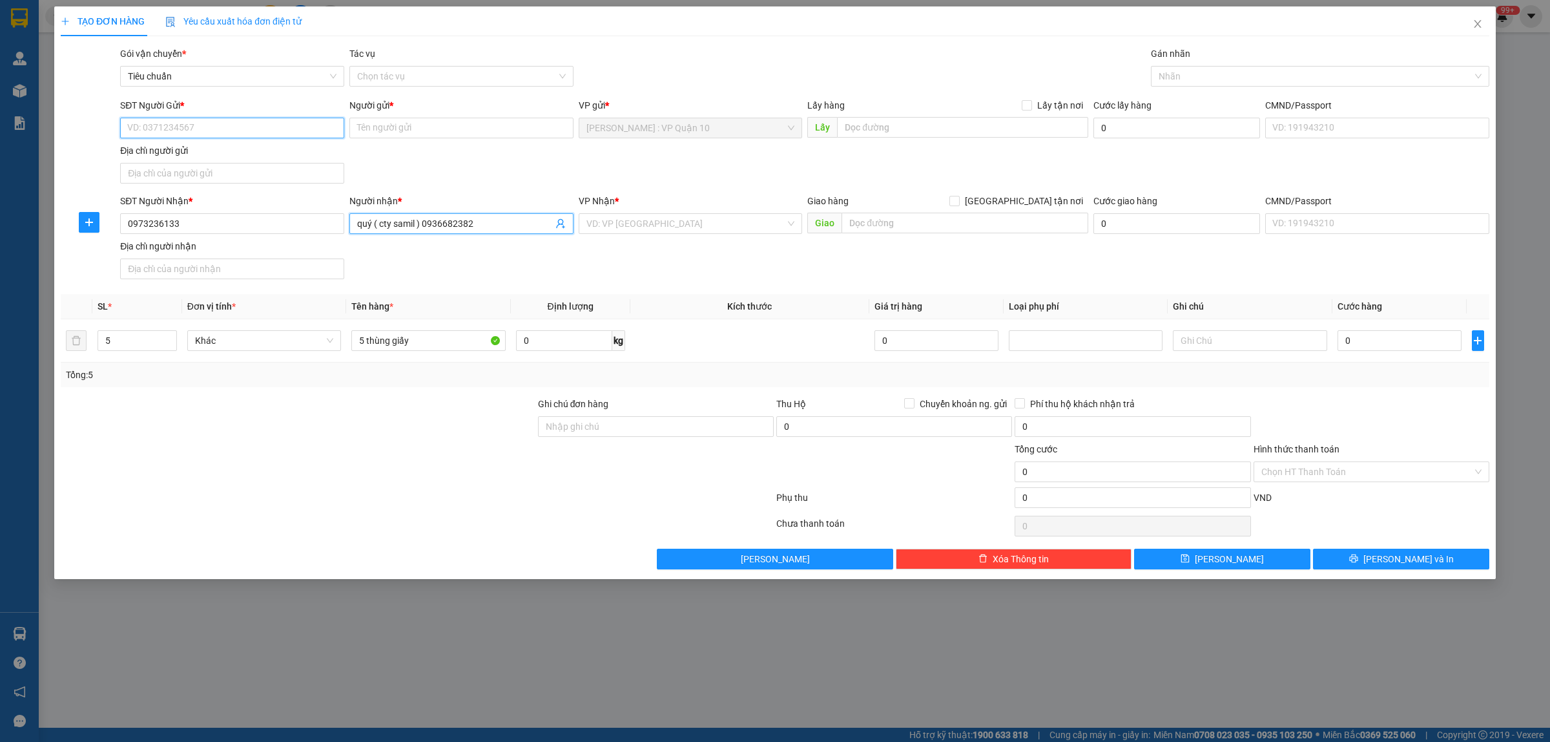
click at [186, 119] on input "SĐT Người Gửi *" at bounding box center [232, 128] width 224 height 21
type input "0909373830"
click at [205, 152] on div "0909373830 - THƯƠNG" at bounding box center [232, 154] width 209 height 14
type input "THƯƠNG"
type input "0909373830"
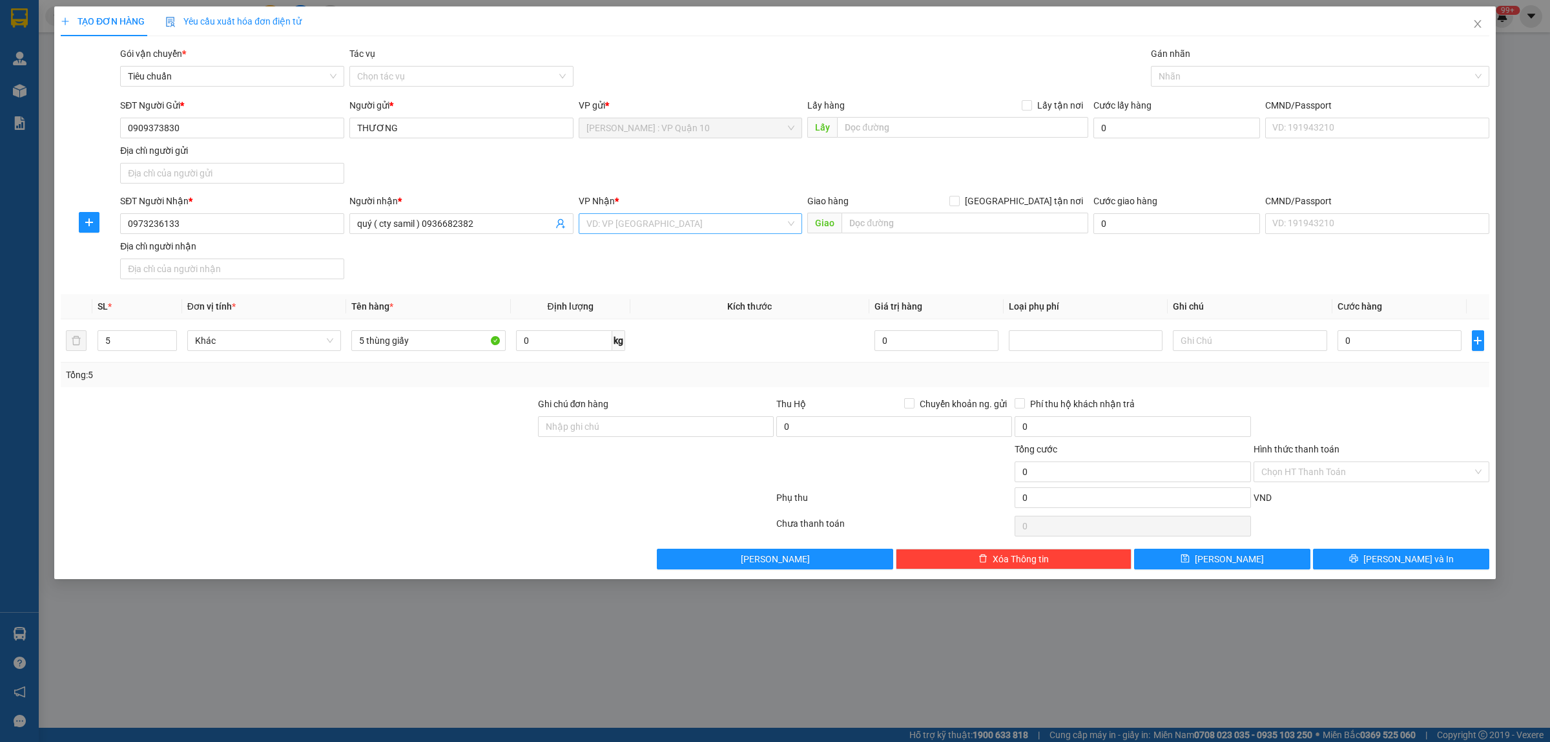
click at [616, 215] on input "search" at bounding box center [687, 223] width 200 height 19
click at [904, 233] on input "text" at bounding box center [965, 223] width 247 height 21
type input "bắc ninh - cạnh ktx sev - ô cách đông tiến - yên phong - bắc ninh"
click at [959, 198] on input "[GEOGRAPHIC_DATA] tận nơi" at bounding box center [954, 200] width 9 height 9
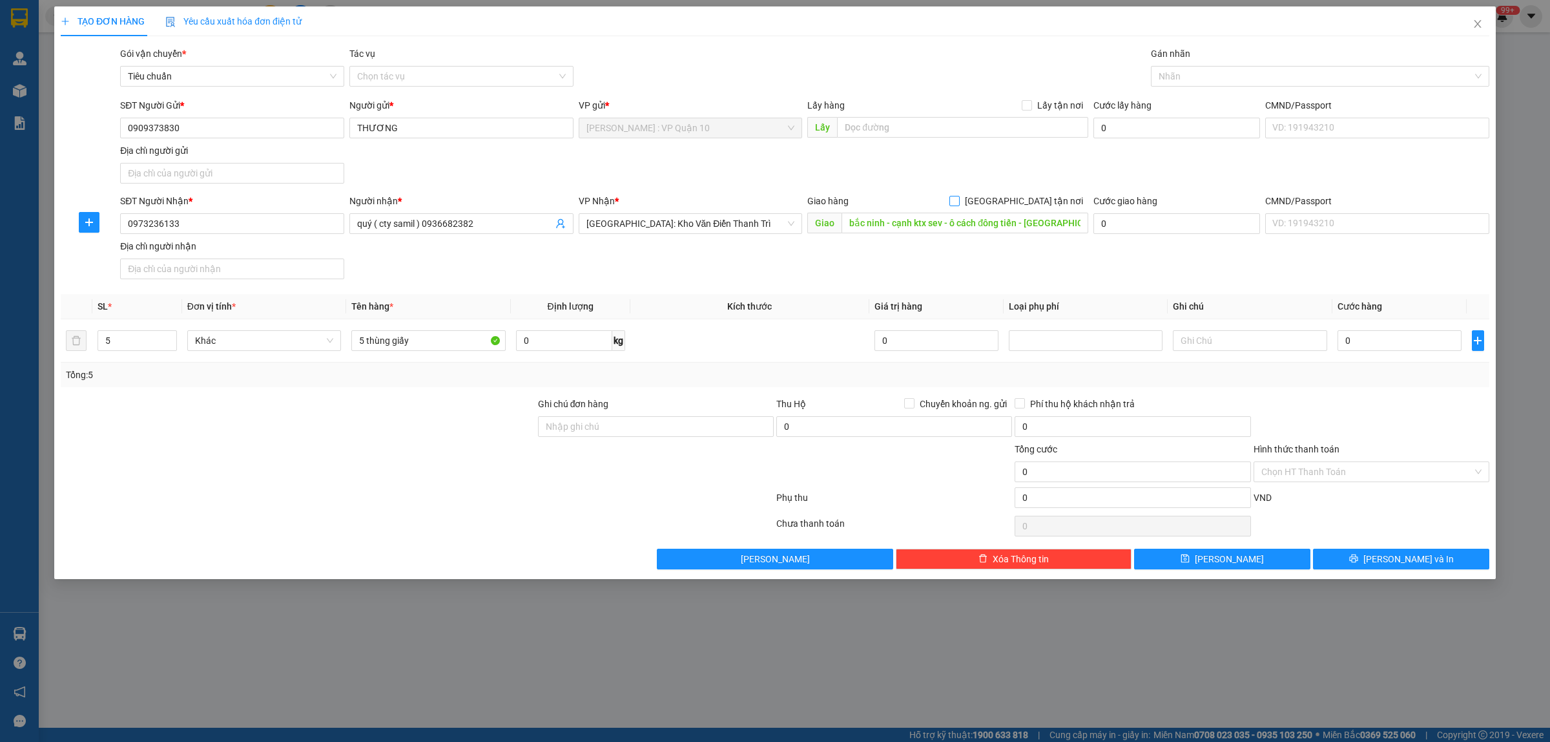
checkbox input "true"
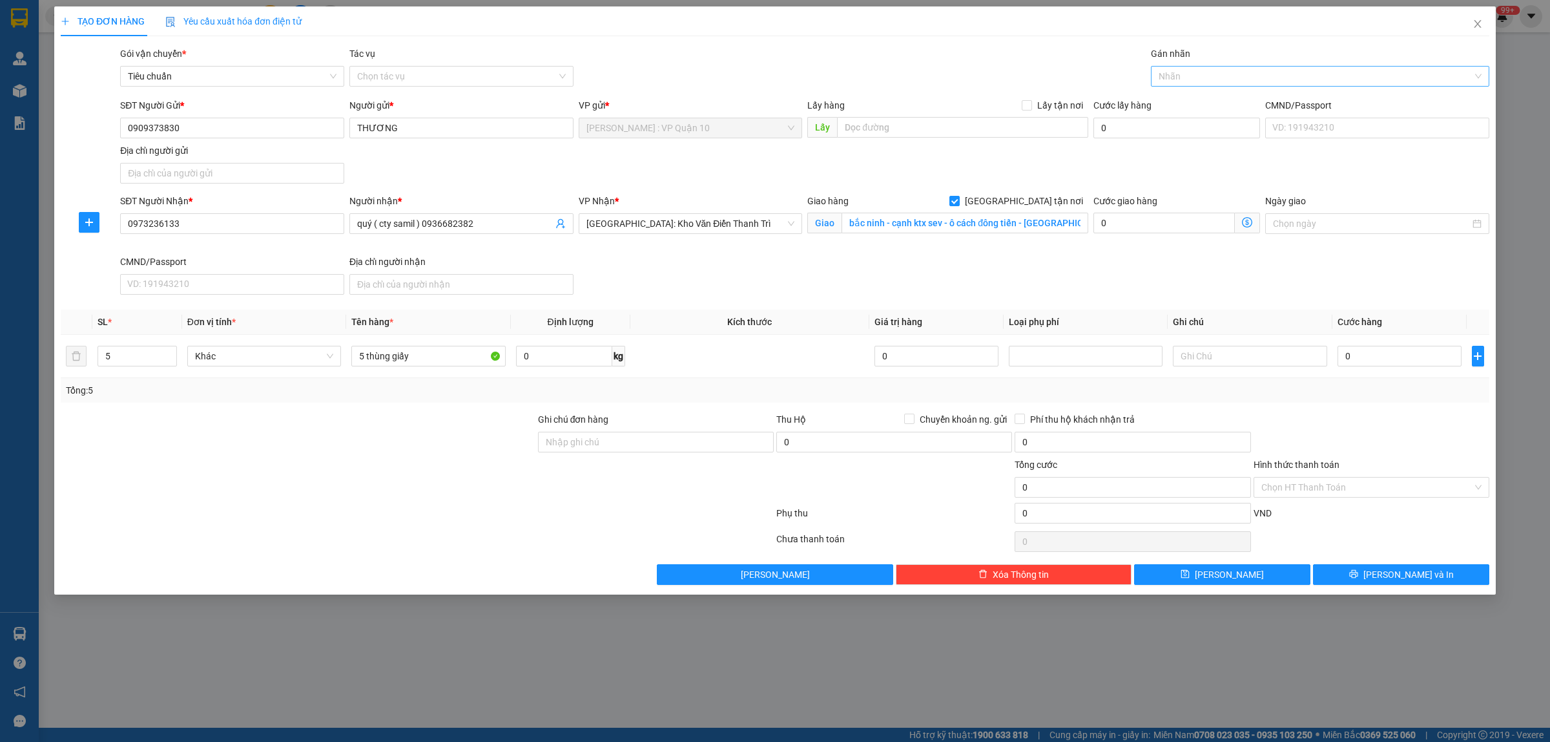
click at [1186, 78] on div at bounding box center [1313, 76] width 319 height 16
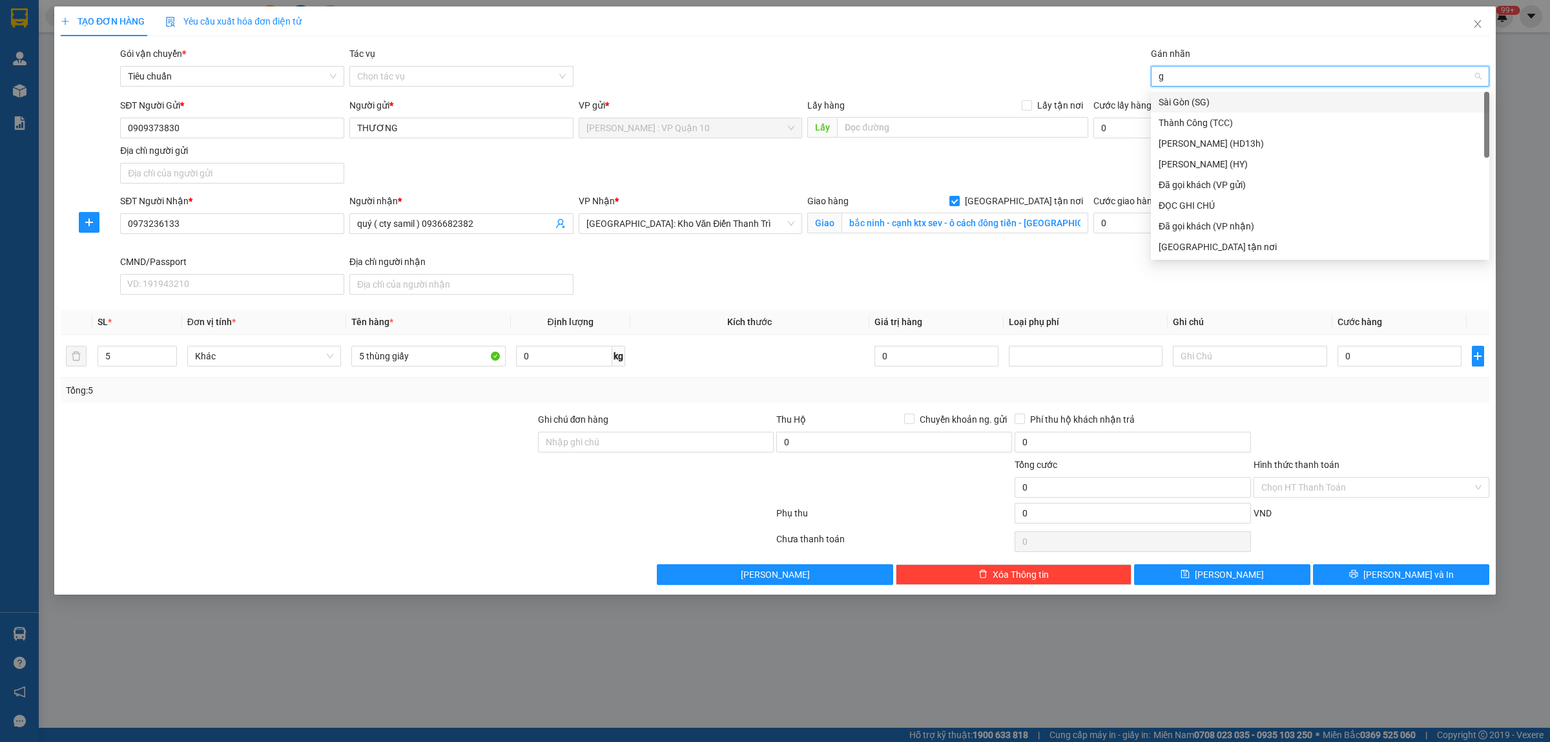
type input "gi"
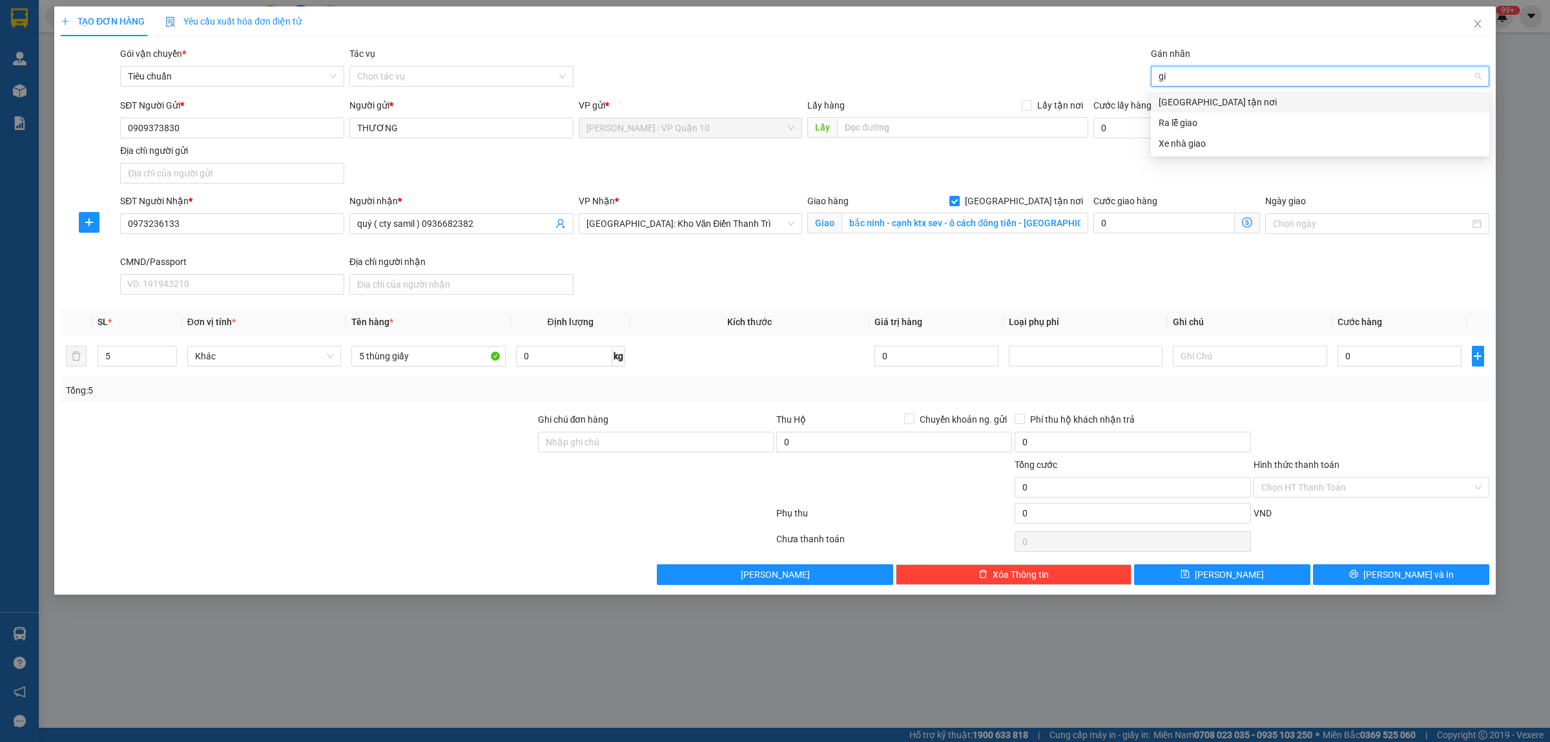
click at [1186, 97] on div "[GEOGRAPHIC_DATA] tận nơi" at bounding box center [1320, 102] width 323 height 14
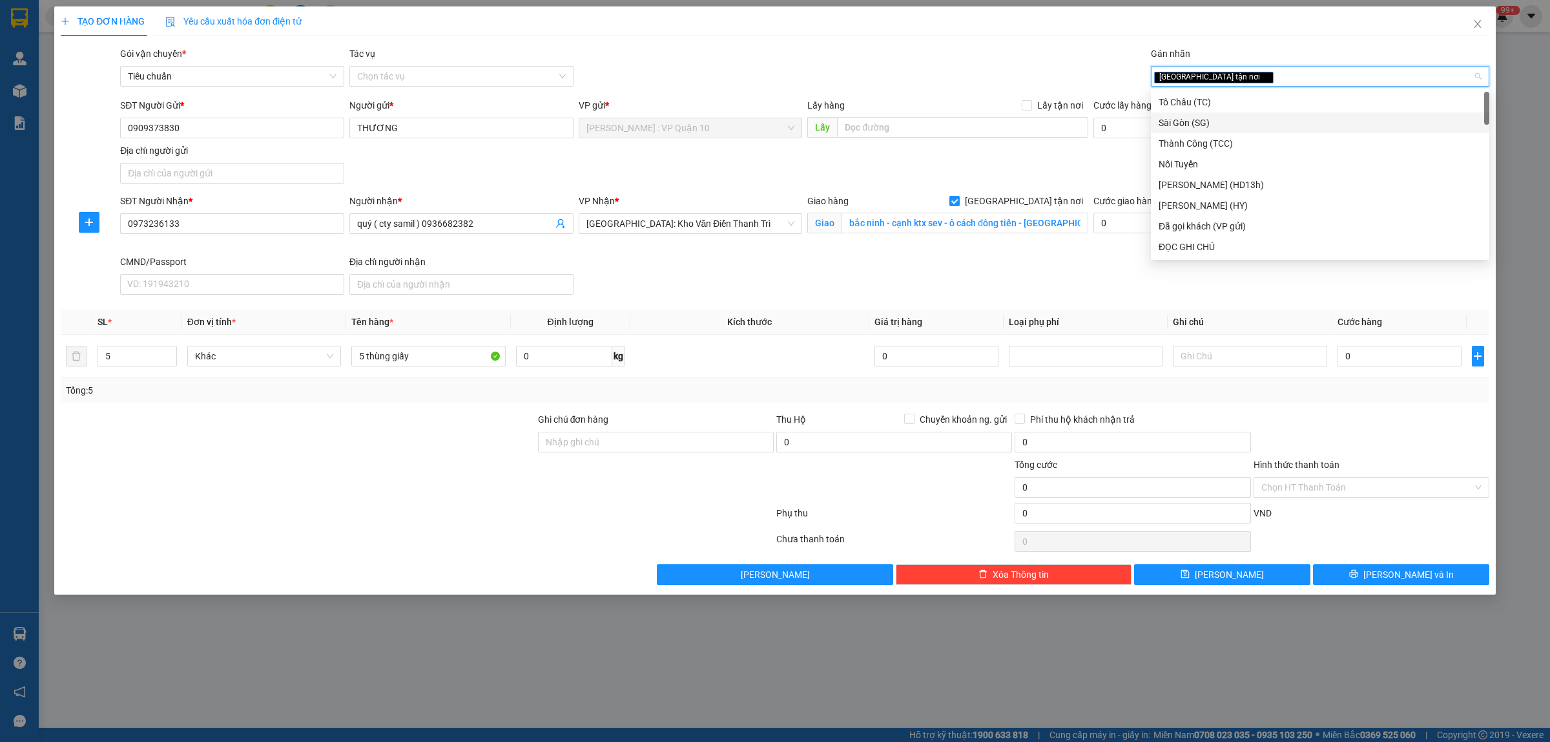
click at [511, 462] on div at bounding box center [297, 479] width 477 height 45
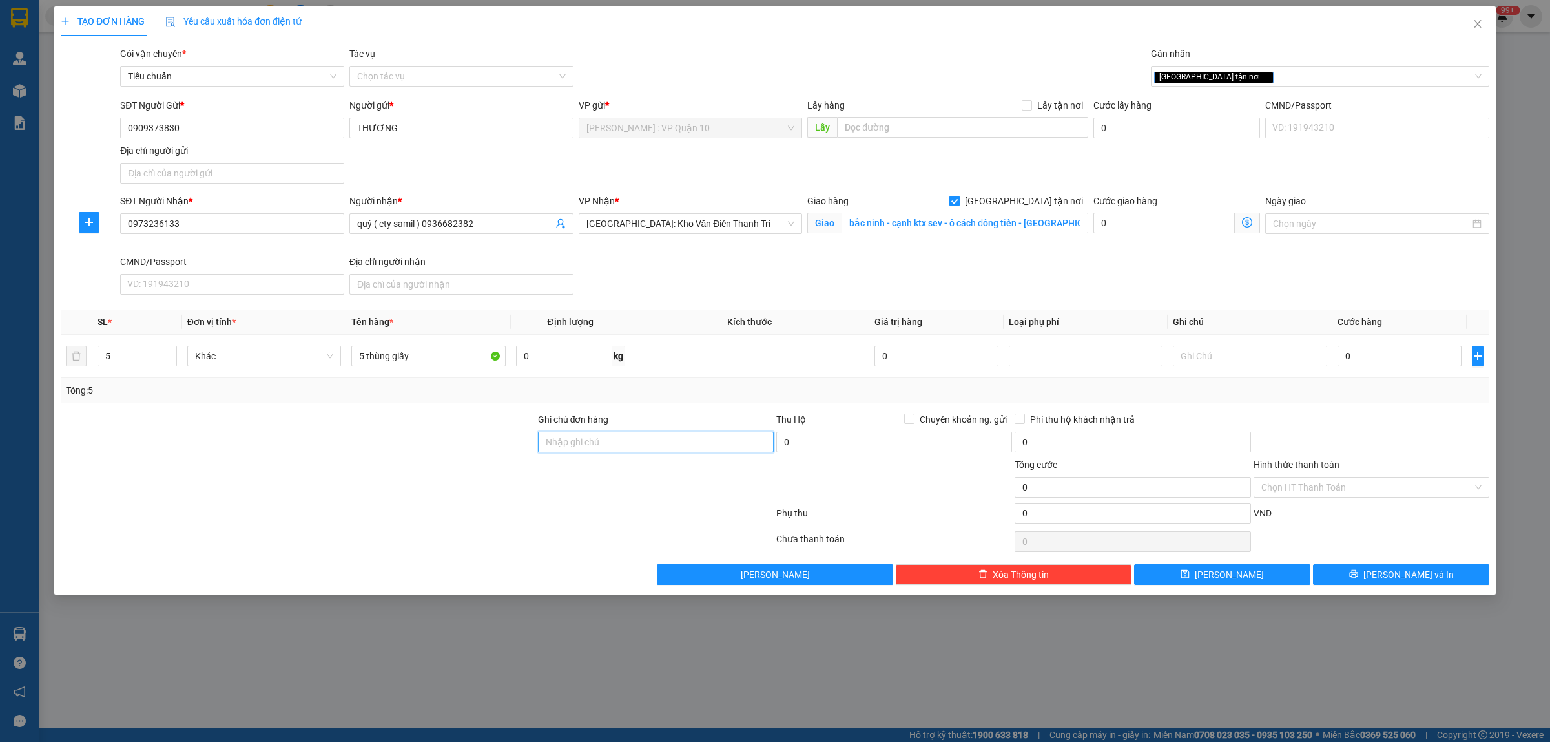
drag, startPoint x: 596, startPoint y: 447, endPoint x: 615, endPoint y: 443, distance: 19.1
click at [598, 446] on input "Ghi chú đơn hàng" at bounding box center [656, 441] width 236 height 21
type input "hàng k bao bể vỡ hư hỏng"
click at [586, 496] on div at bounding box center [656, 479] width 238 height 45
click at [1396, 353] on input "0" at bounding box center [1400, 356] width 124 height 21
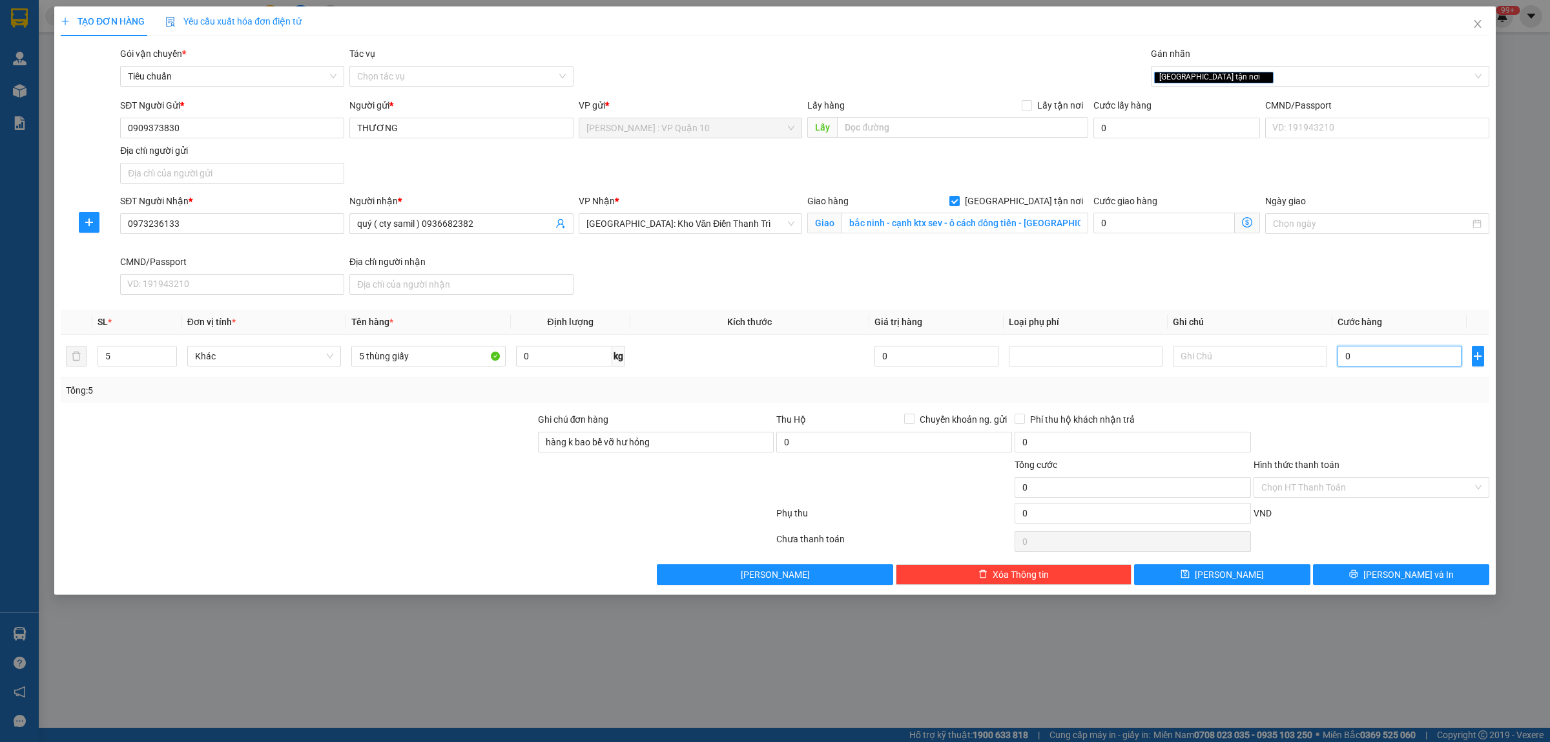
type input "60"
click at [1358, 576] on icon "printer" at bounding box center [1353, 573] width 9 height 9
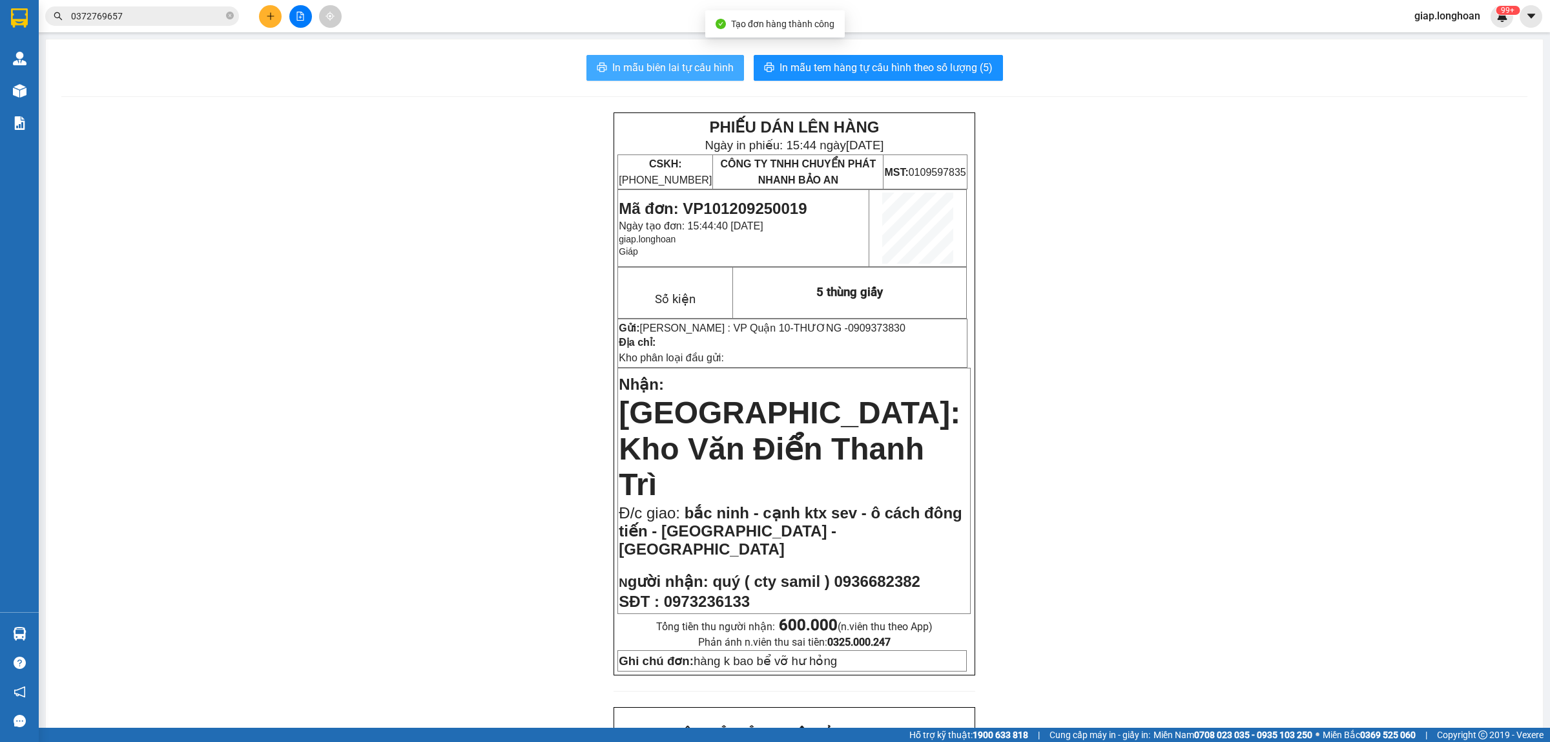
click at [679, 65] on span "In mẫu biên lai tự cấu hình" at bounding box center [672, 67] width 121 height 16
click at [1116, 267] on div "PHIẾU DÁN LÊN HÀNG Ngày in phiếu: 15:44 ngày 12-09-2025 CSKH: 1900.06.88.33 CÔN…" at bounding box center [794, 729] width 1466 height 1235
click at [838, 70] on span "In mẫu tem hàng tự cấu hình theo số lượng (5)" at bounding box center [886, 67] width 213 height 16
click at [1196, 415] on div "PHIẾU DÁN LÊN HÀNG Ngày in phiếu: 15:45 ngày 12-09-2025 CSKH: 1900.06.88.33 CÔN…" at bounding box center [794, 729] width 1466 height 1235
click at [266, 19] on icon "plus" at bounding box center [270, 16] width 9 height 9
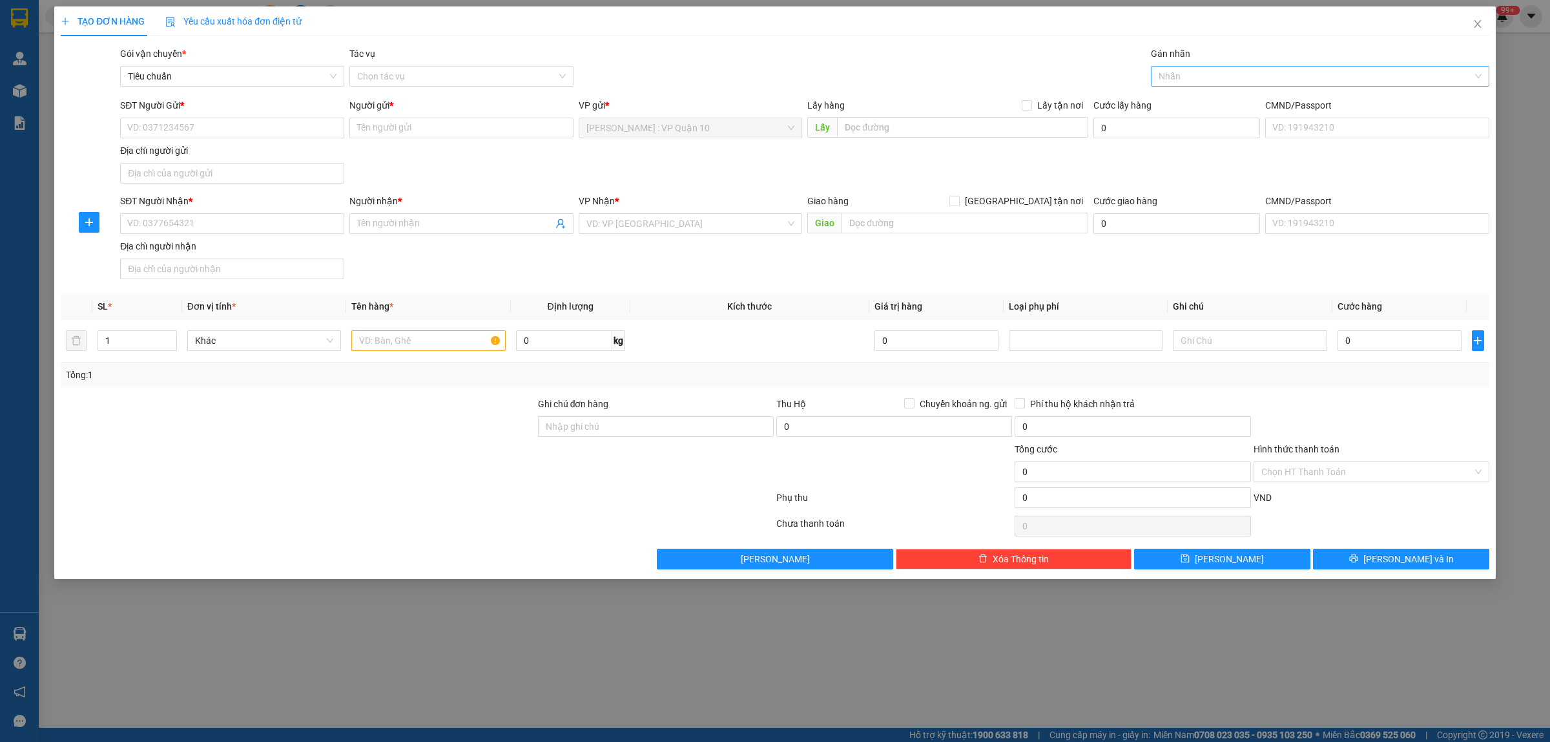
click at [1161, 74] on input "Gán nhãn" at bounding box center [1160, 76] width 3 height 16
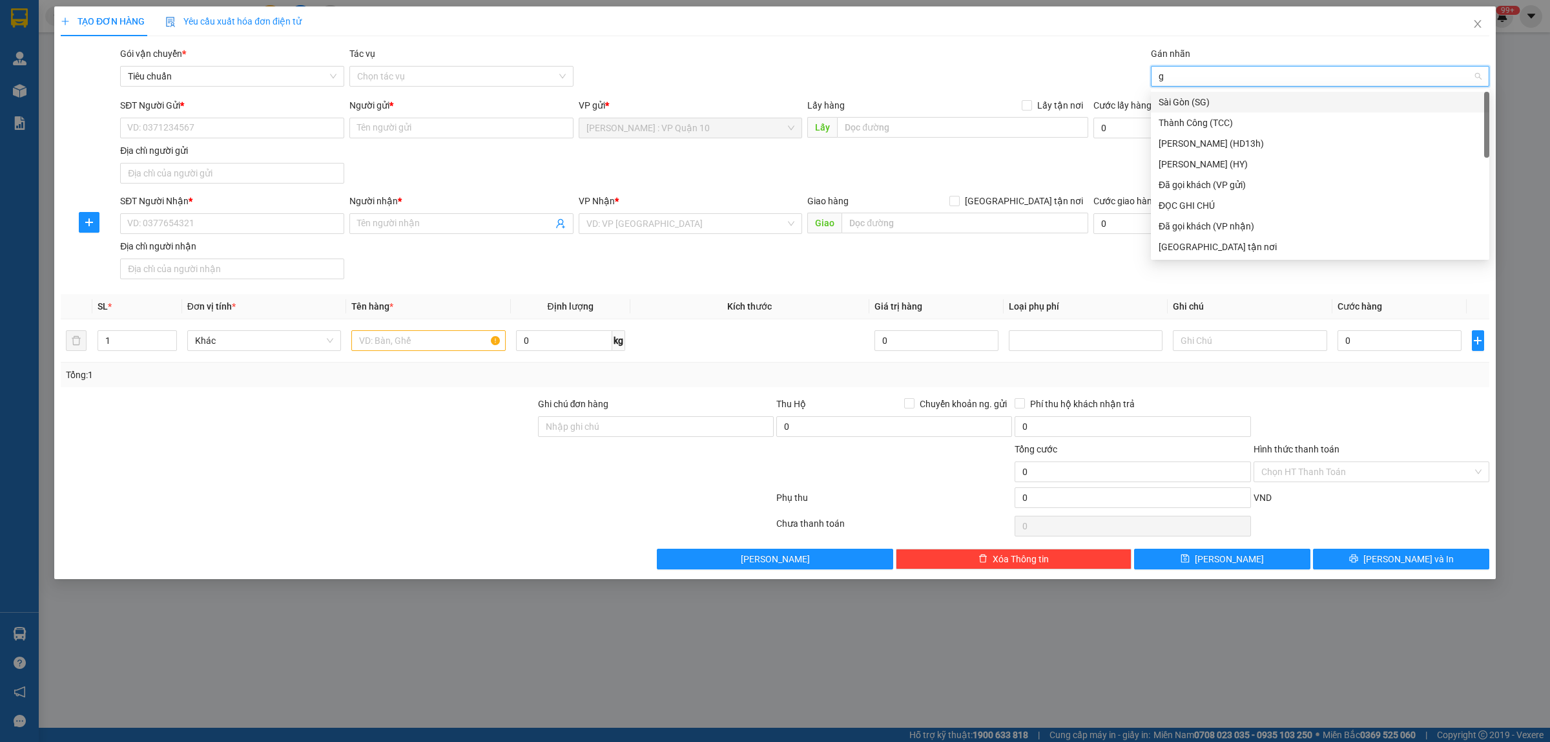
type input "gi"
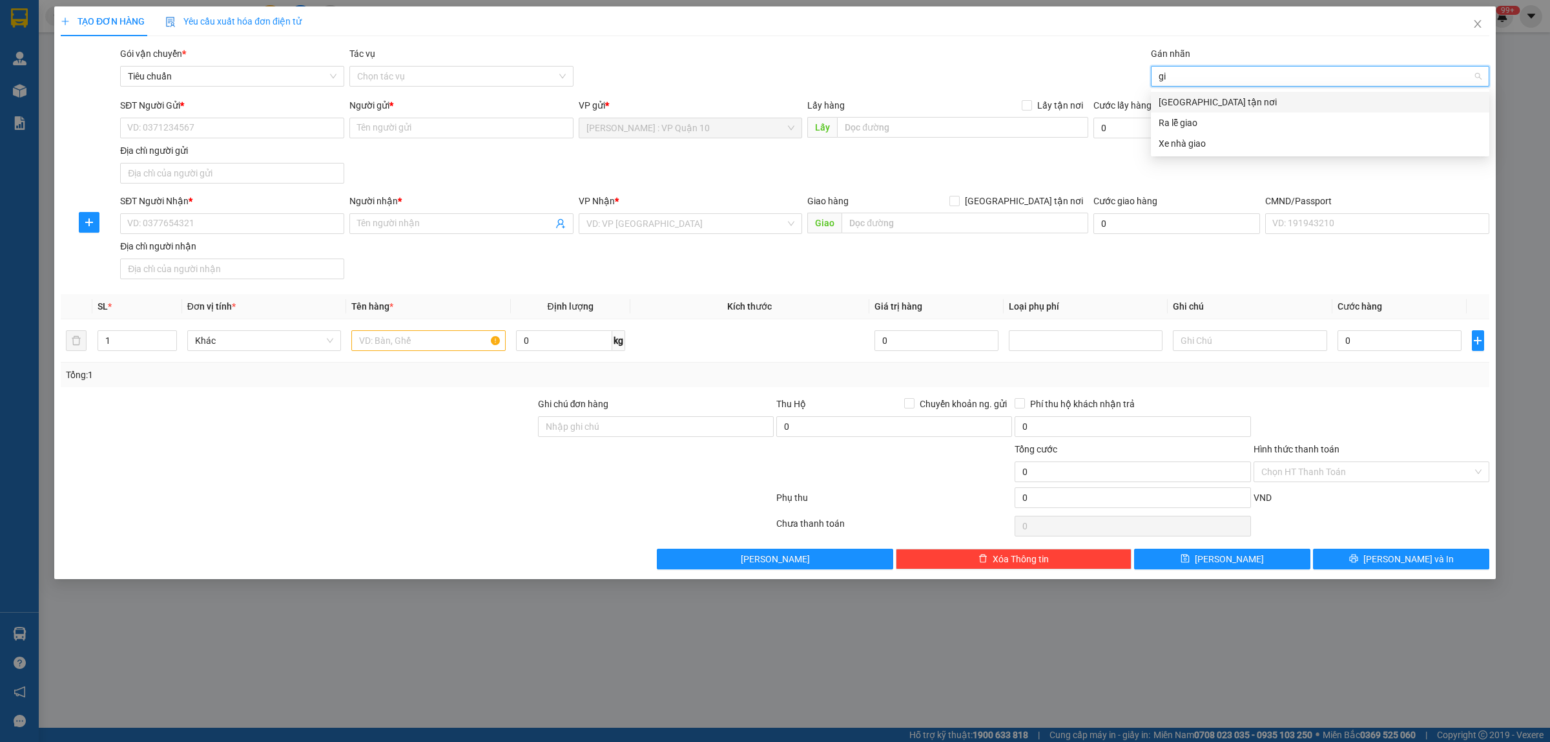
click at [1189, 99] on div "[GEOGRAPHIC_DATA] tận nơi" at bounding box center [1320, 102] width 323 height 14
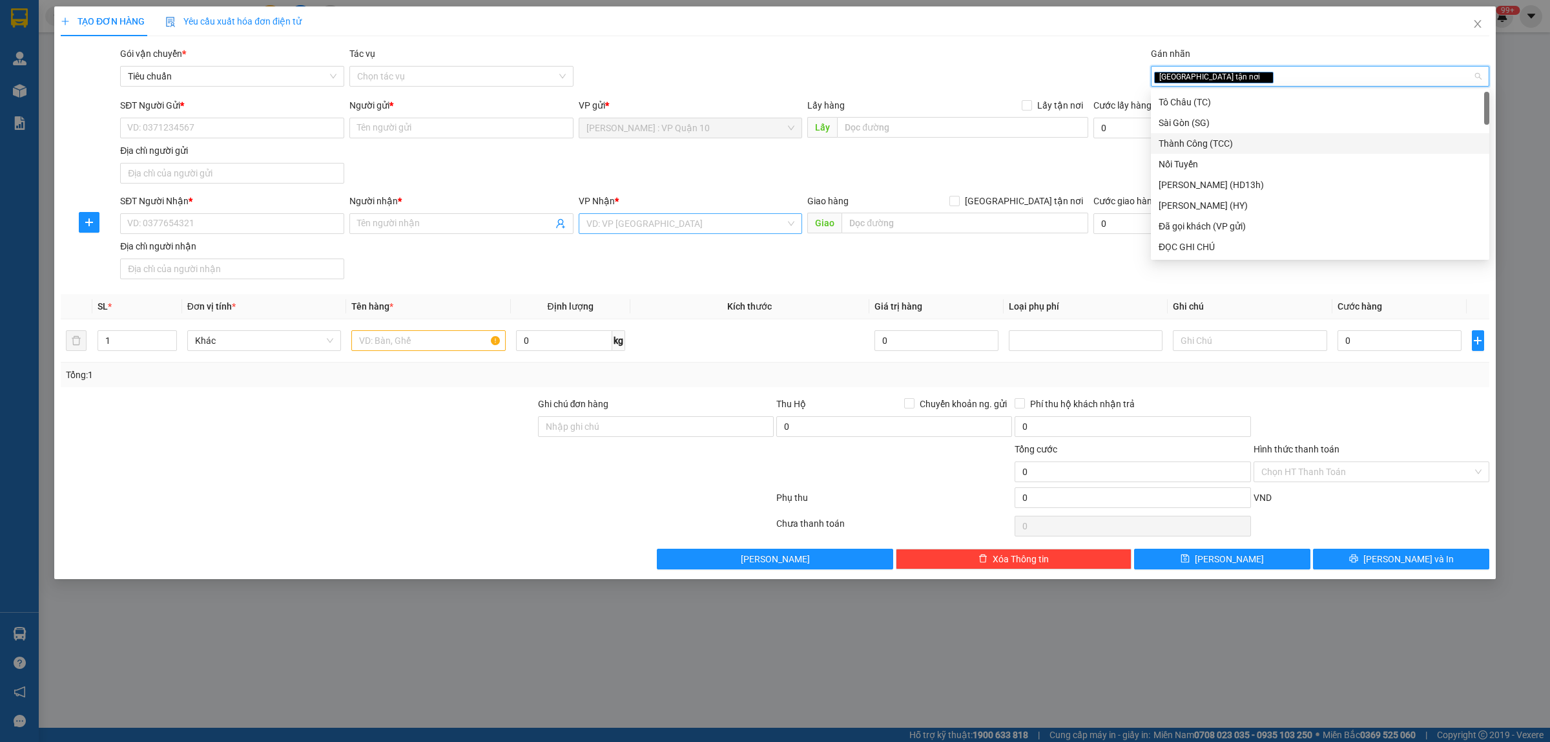
click at [663, 229] on input "search" at bounding box center [687, 223] width 200 height 19
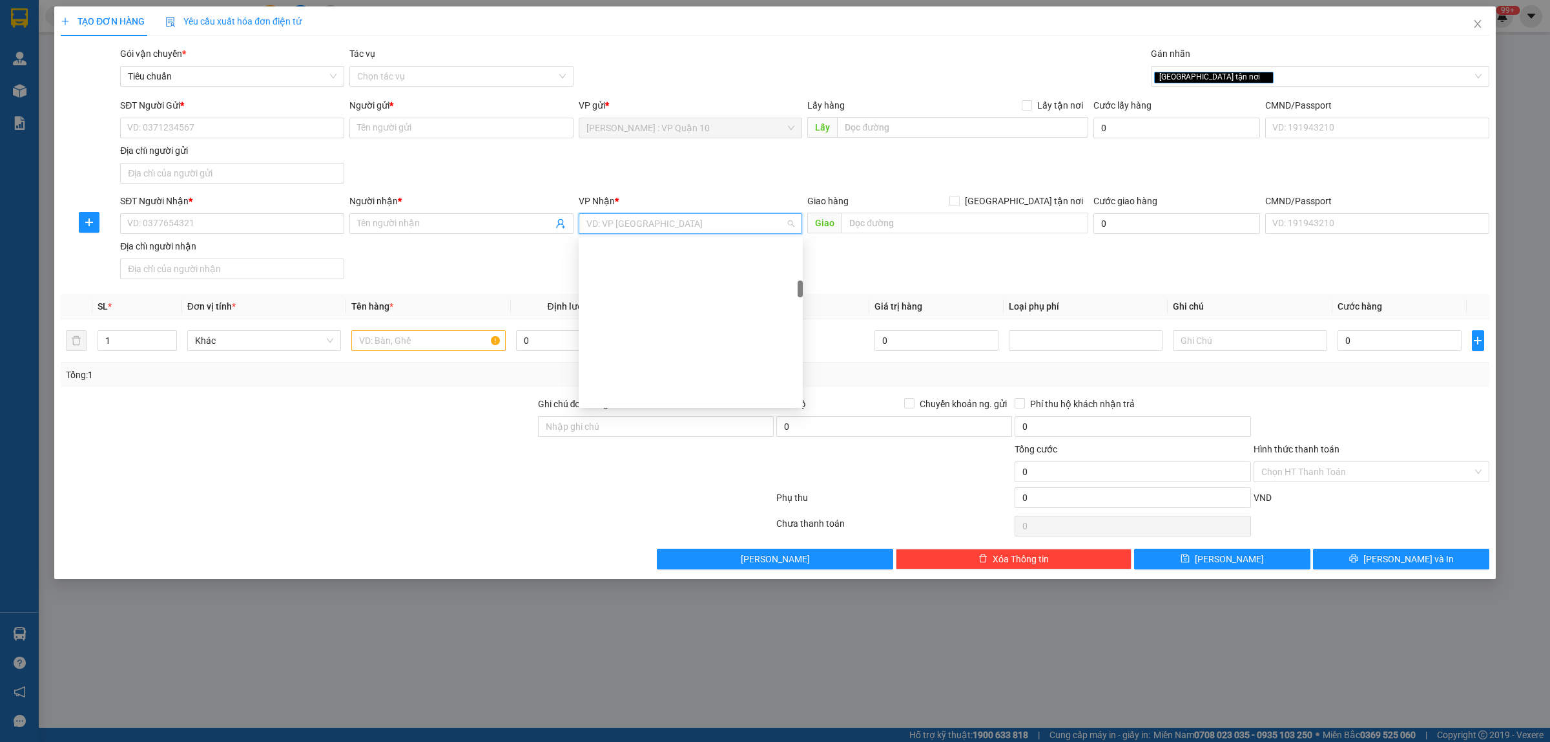
click at [679, 718] on div "[PERSON_NAME] : [GEOGRAPHIC_DATA]" at bounding box center [691, 725] width 209 height 14
click at [457, 457] on div at bounding box center [297, 464] width 477 height 45
click at [382, 349] on input "text" at bounding box center [428, 340] width 154 height 21
type input "1 thùng giấy nhỏ"
click at [648, 433] on input "Ghi chú đơn hàng" at bounding box center [656, 426] width 236 height 21
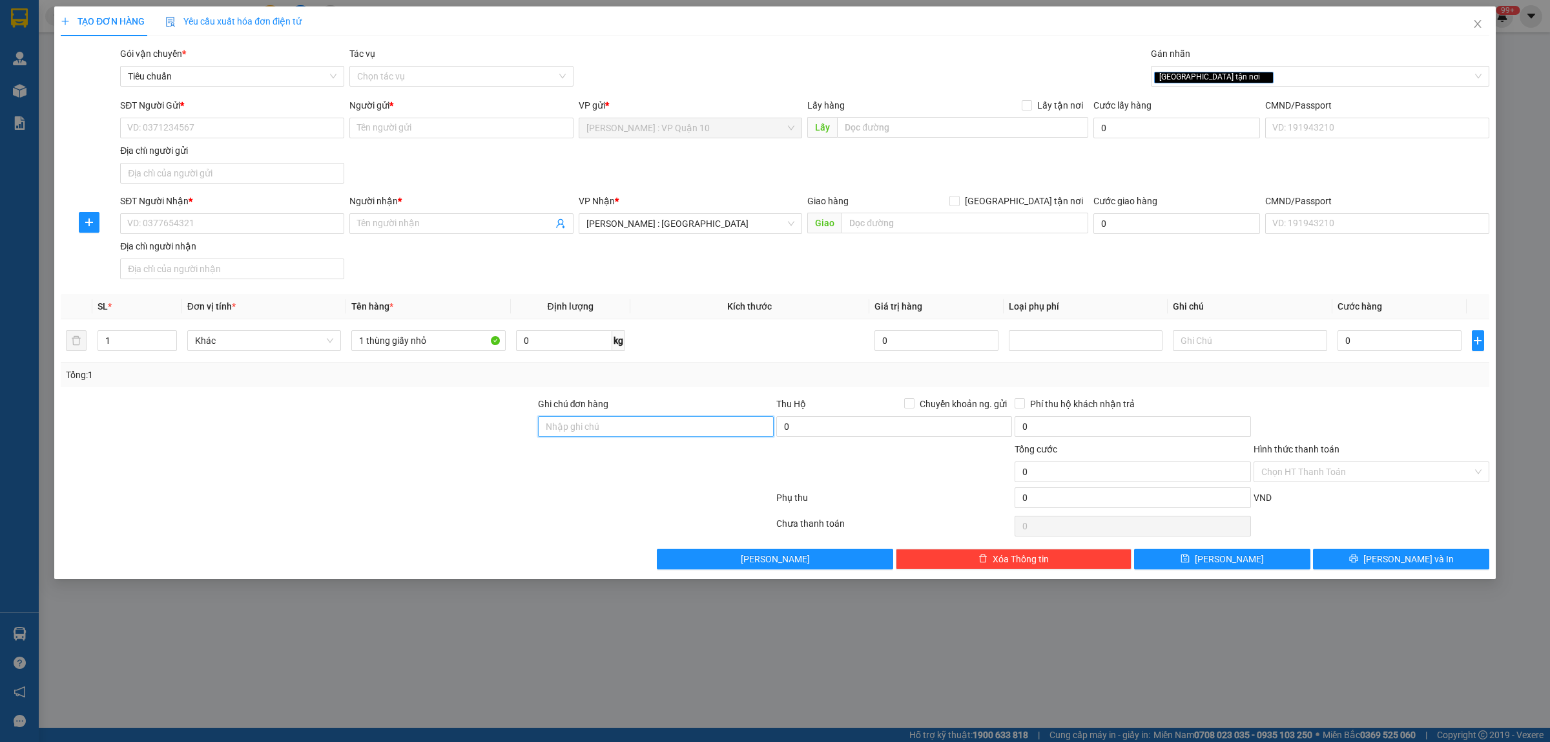
type input "hàng k bao bể vỡ hư hỏng"
click at [497, 504] on div at bounding box center [417, 500] width 716 height 26
click at [179, 231] on input "SĐT Người Nhận *" at bounding box center [232, 223] width 224 height 21
type input "0984515976"
click at [388, 224] on input "Người nhận *" at bounding box center [455, 223] width 196 height 14
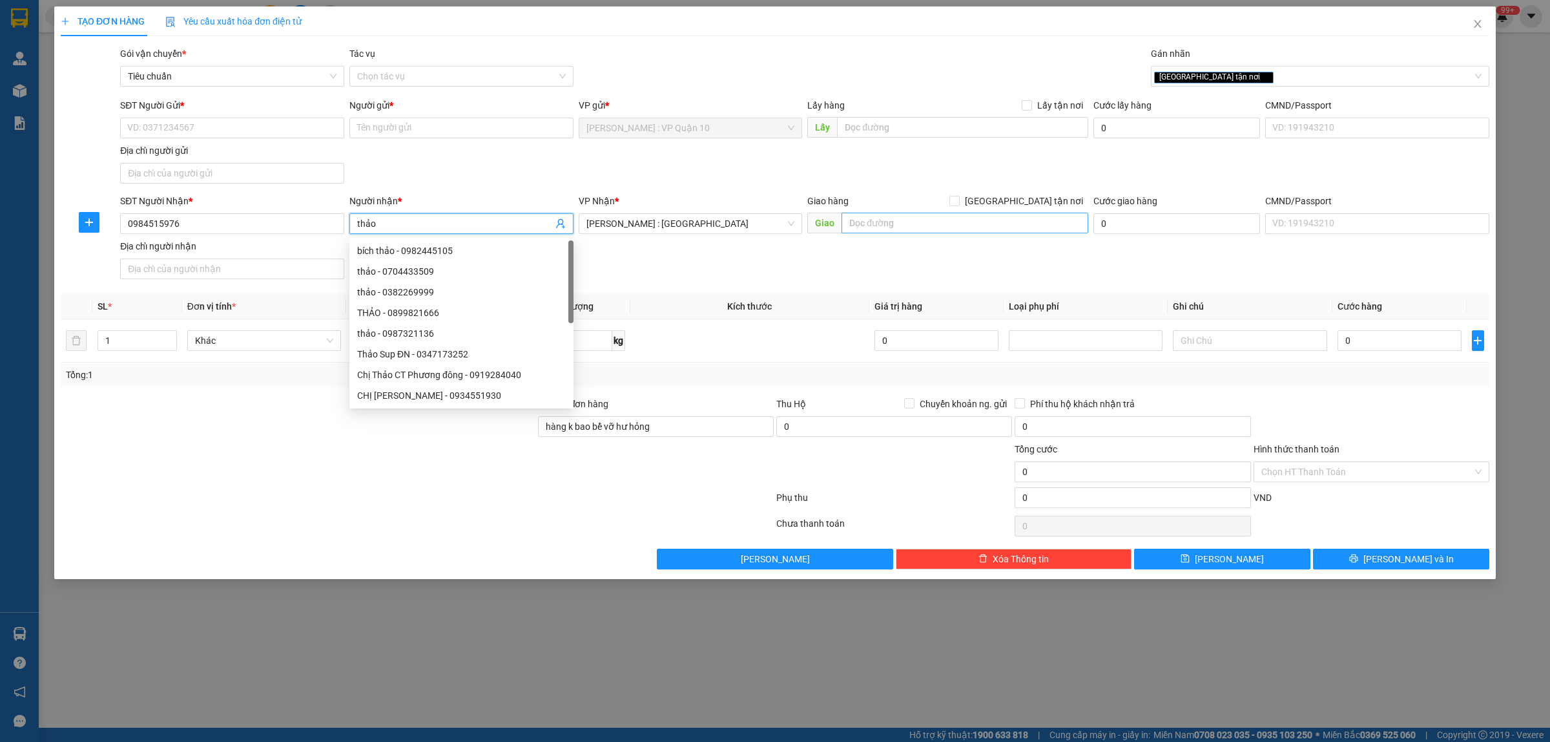
type input "thảo"
click at [886, 224] on input "text" at bounding box center [965, 223] width 247 height 21
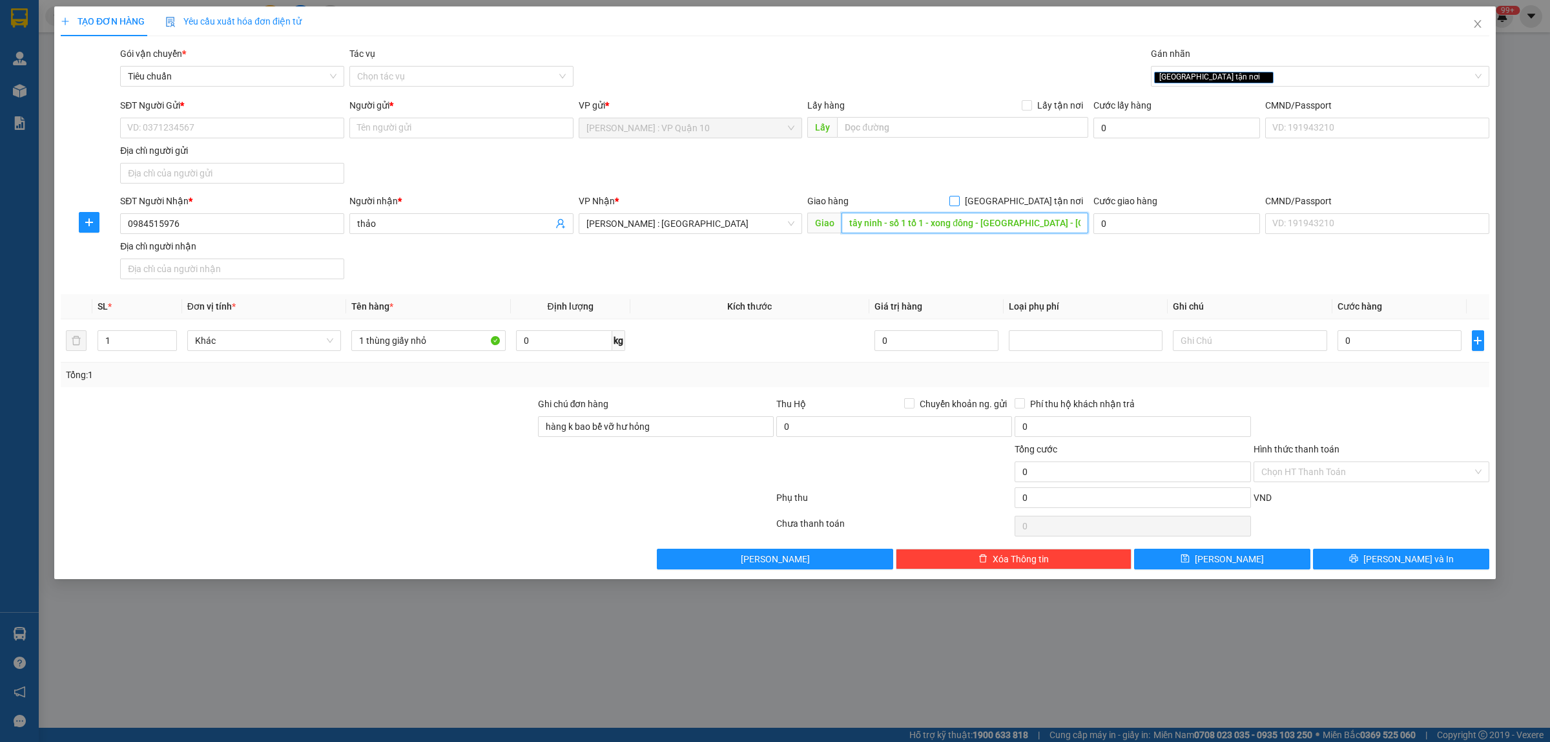
type input "tây ninh - số 1 tổ 1 - xong đông - thanh phước - gò dầu - tây ninh"
click at [959, 203] on input "[GEOGRAPHIC_DATA] tận nơi" at bounding box center [954, 200] width 9 height 9
checkbox input "true"
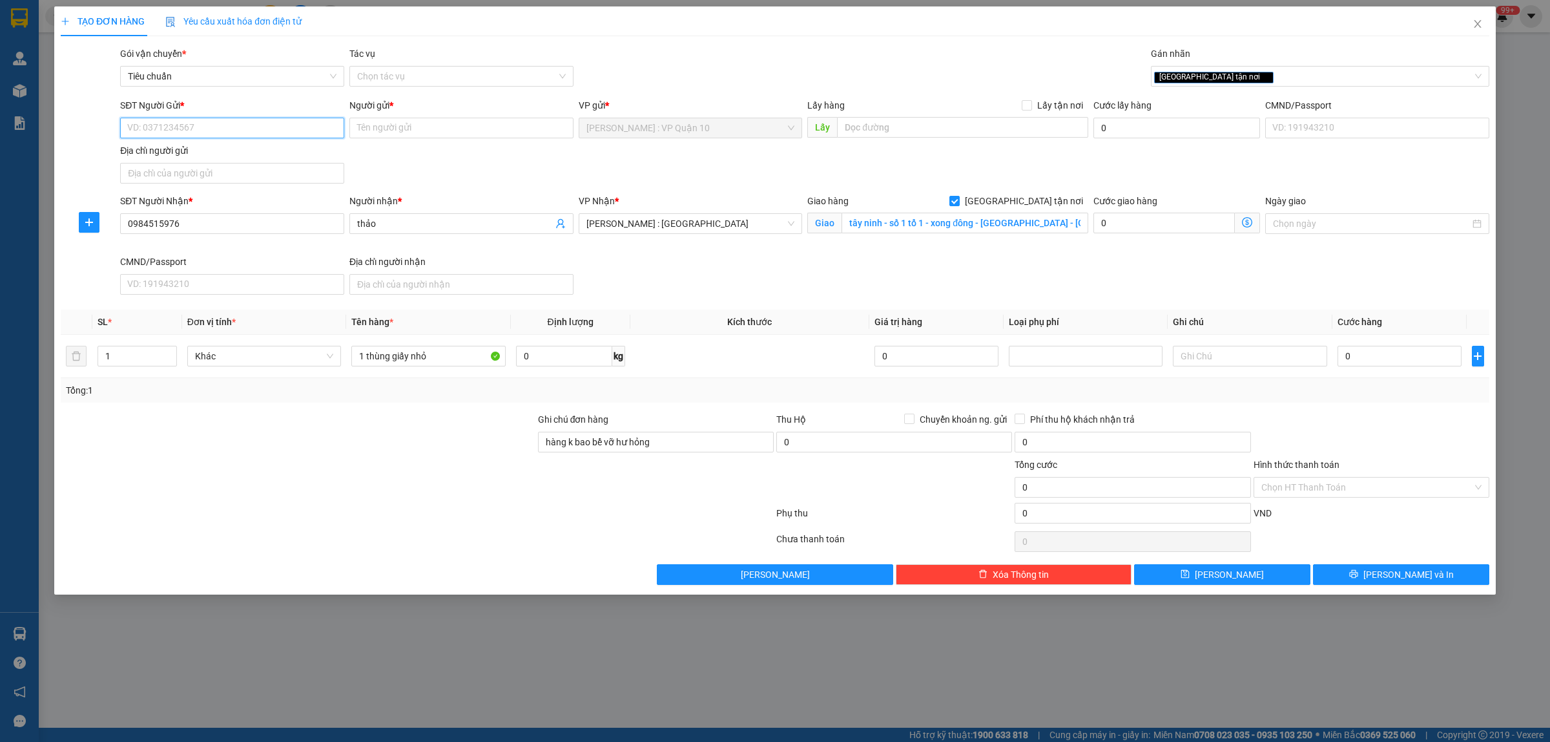
click at [222, 134] on input "SĐT Người Gửi *" at bounding box center [232, 128] width 224 height 21
type input "0908300619"
drag, startPoint x: 143, startPoint y: 147, endPoint x: 279, endPoint y: 258, distance: 175.8
click at [144, 147] on div "0908300619 - THÚY" at bounding box center [232, 154] width 209 height 14
type input "THÚY"
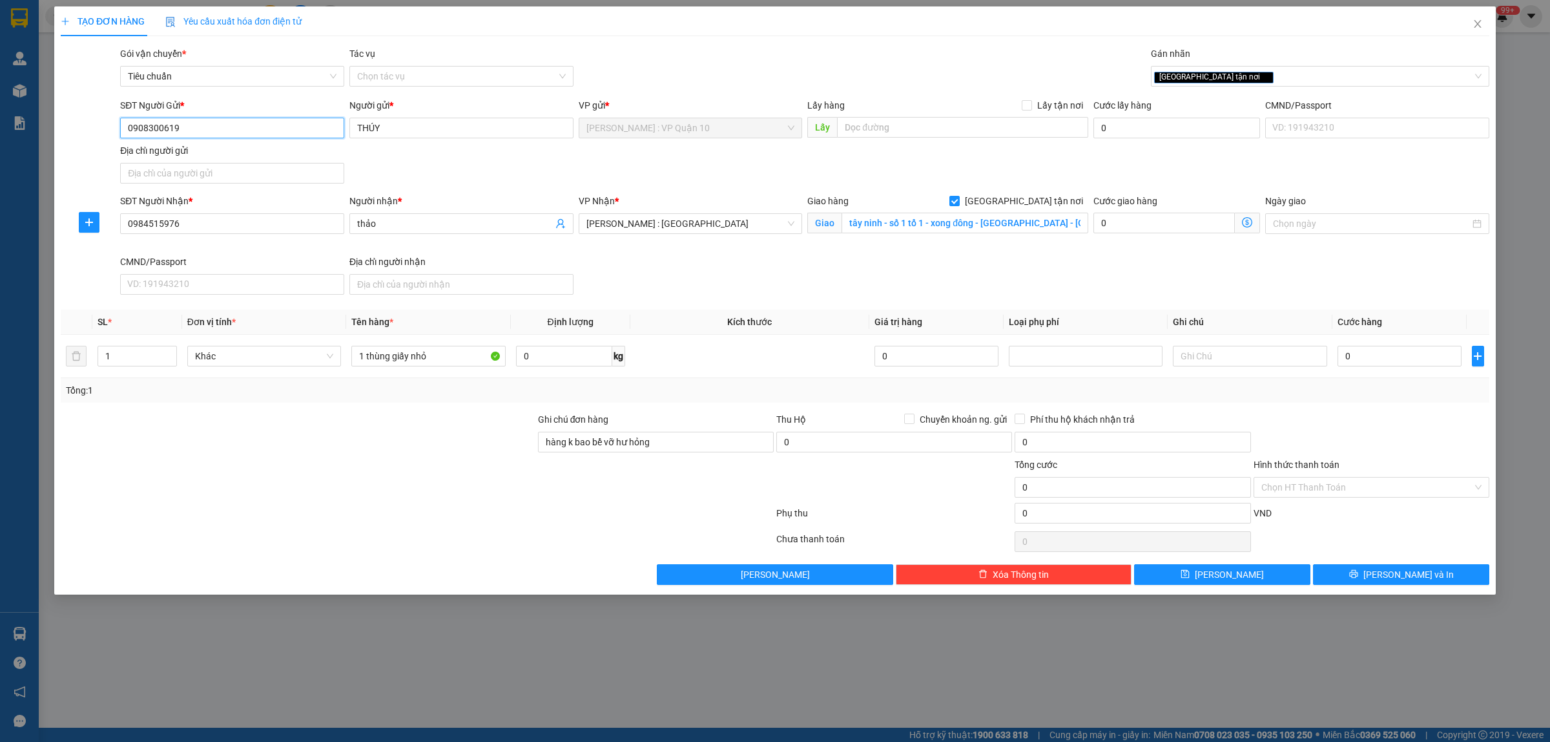
type input "0908300619"
click at [391, 448] on div at bounding box center [297, 434] width 477 height 45
click at [1409, 363] on input "0" at bounding box center [1400, 356] width 124 height 21
type input "10"
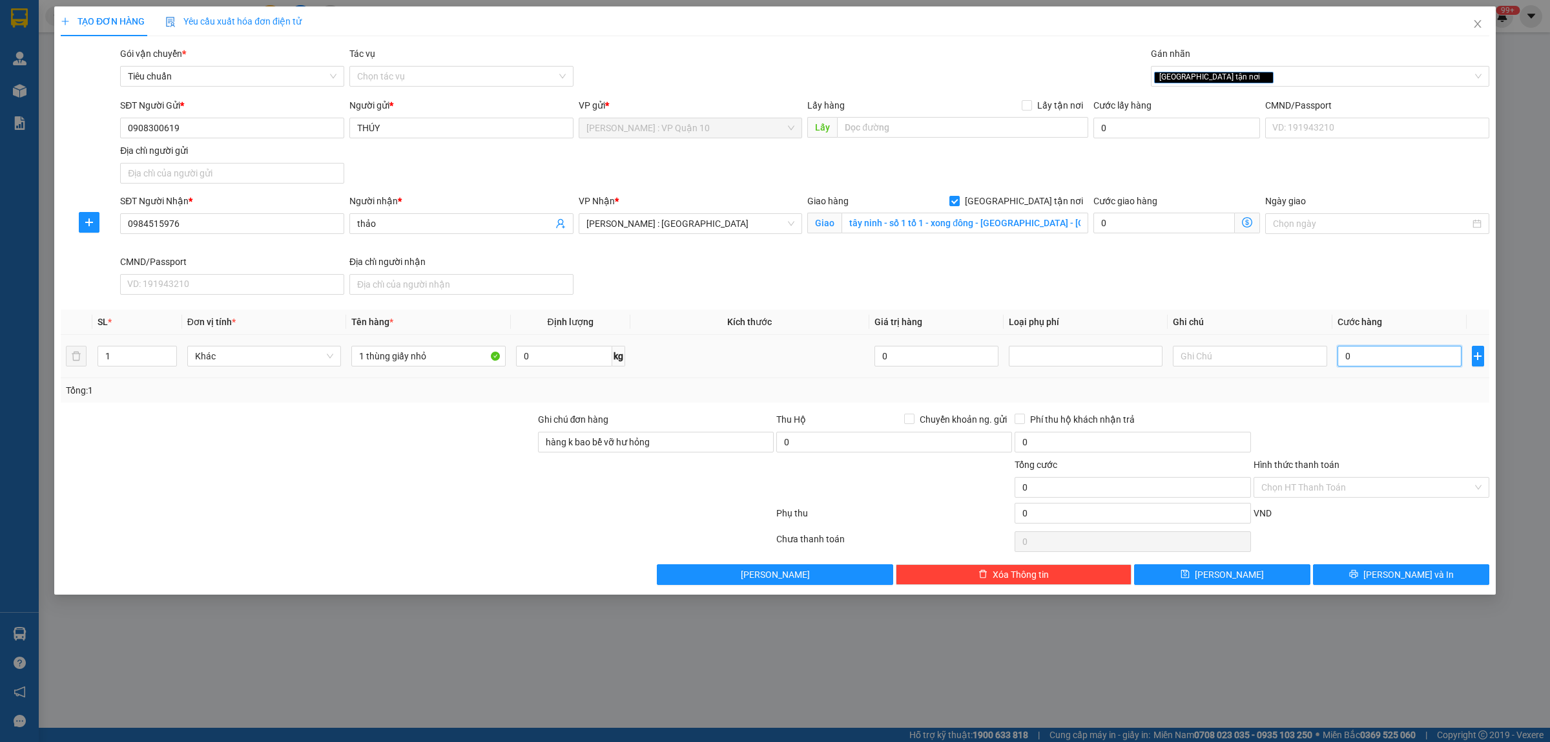
type input "10"
type input "100"
type input "1.000"
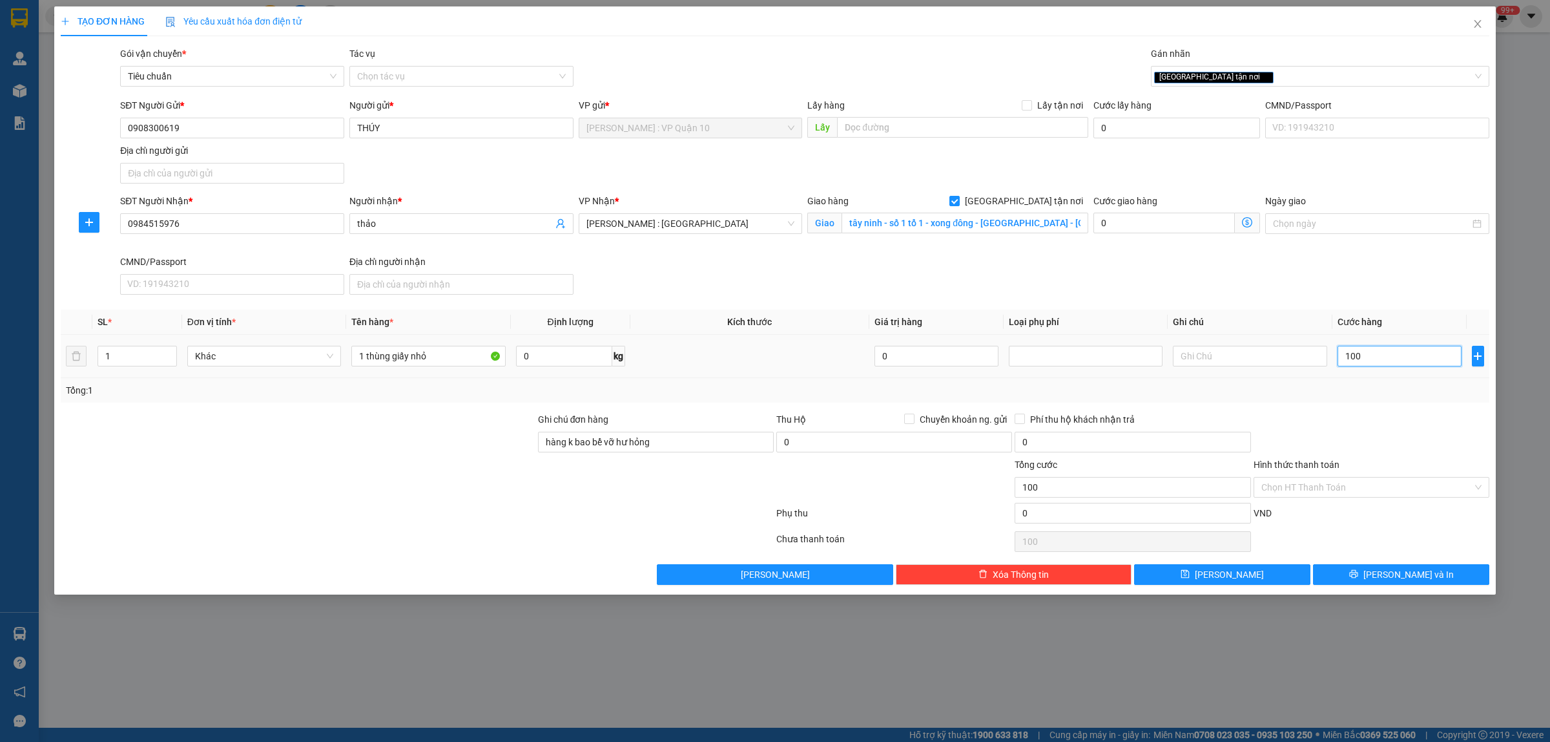
type input "1.000"
type input "10.000"
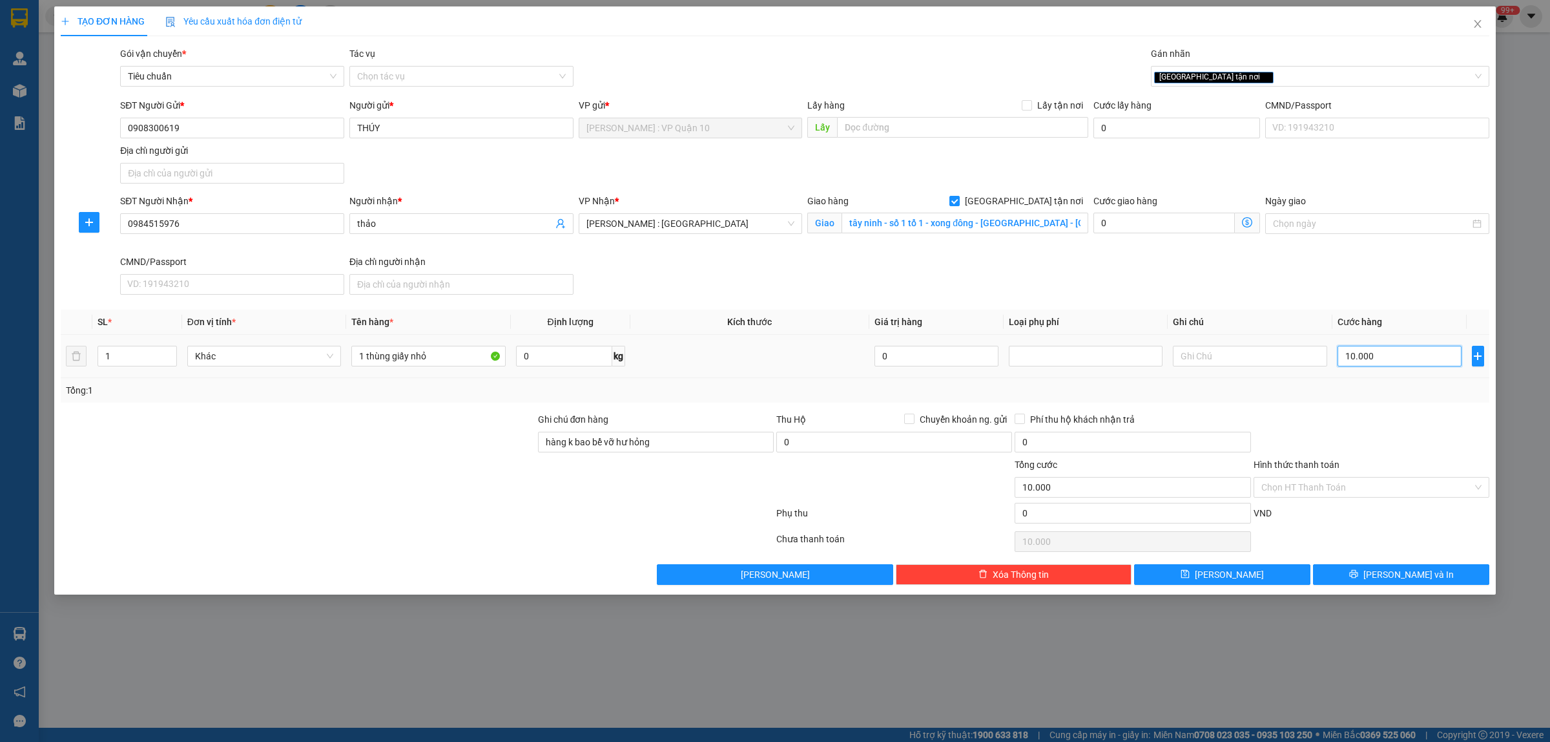
type input "100.000"
click at [1368, 585] on button "Lưu và In" at bounding box center [1401, 574] width 176 height 21
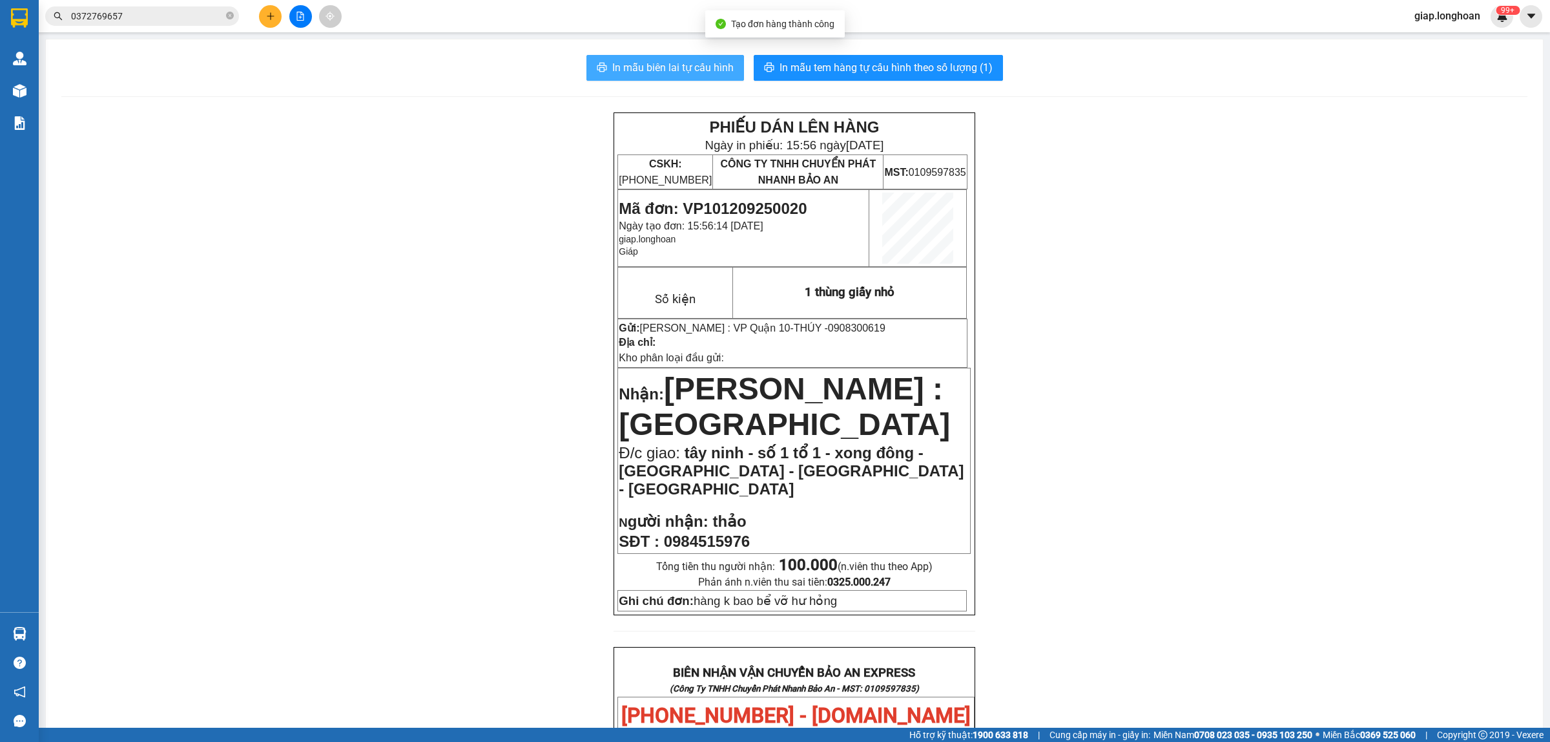
click at [679, 58] on button "In mẫu biên lai tự cấu hình" at bounding box center [666, 68] width 158 height 26
click at [814, 68] on span "In mẫu tem hàng tự cấu hình theo số lượng (1)" at bounding box center [886, 67] width 213 height 16
click at [1219, 208] on div "PHIẾU DÁN LÊN HÀNG Ngày in phiếu: 15:56 ngày 12-09-2025 CSKH: 1900.06.88.33 CÔN…" at bounding box center [794, 699] width 1466 height 1175
click at [262, 10] on button at bounding box center [270, 16] width 23 height 23
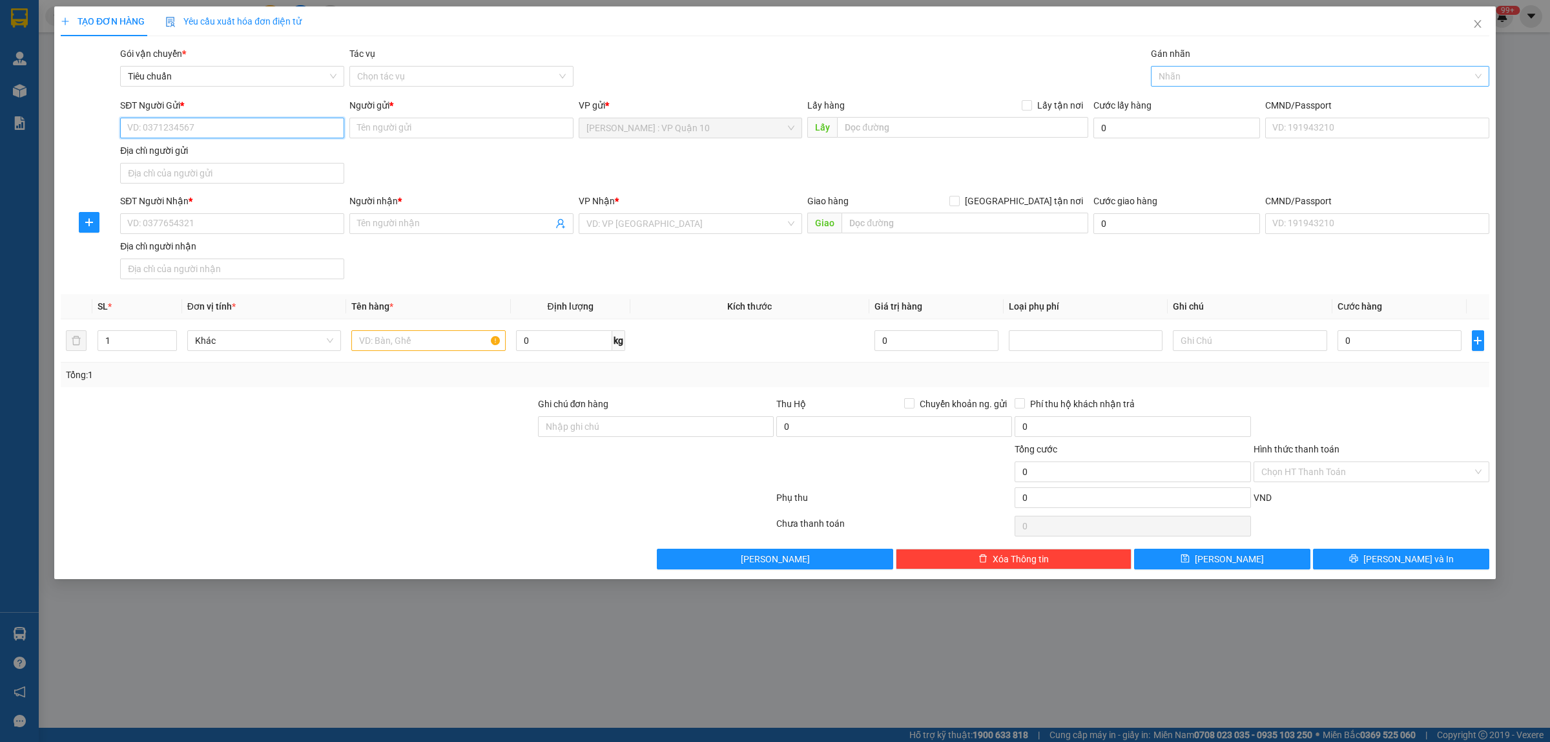
click at [1182, 76] on div at bounding box center [1313, 76] width 319 height 16
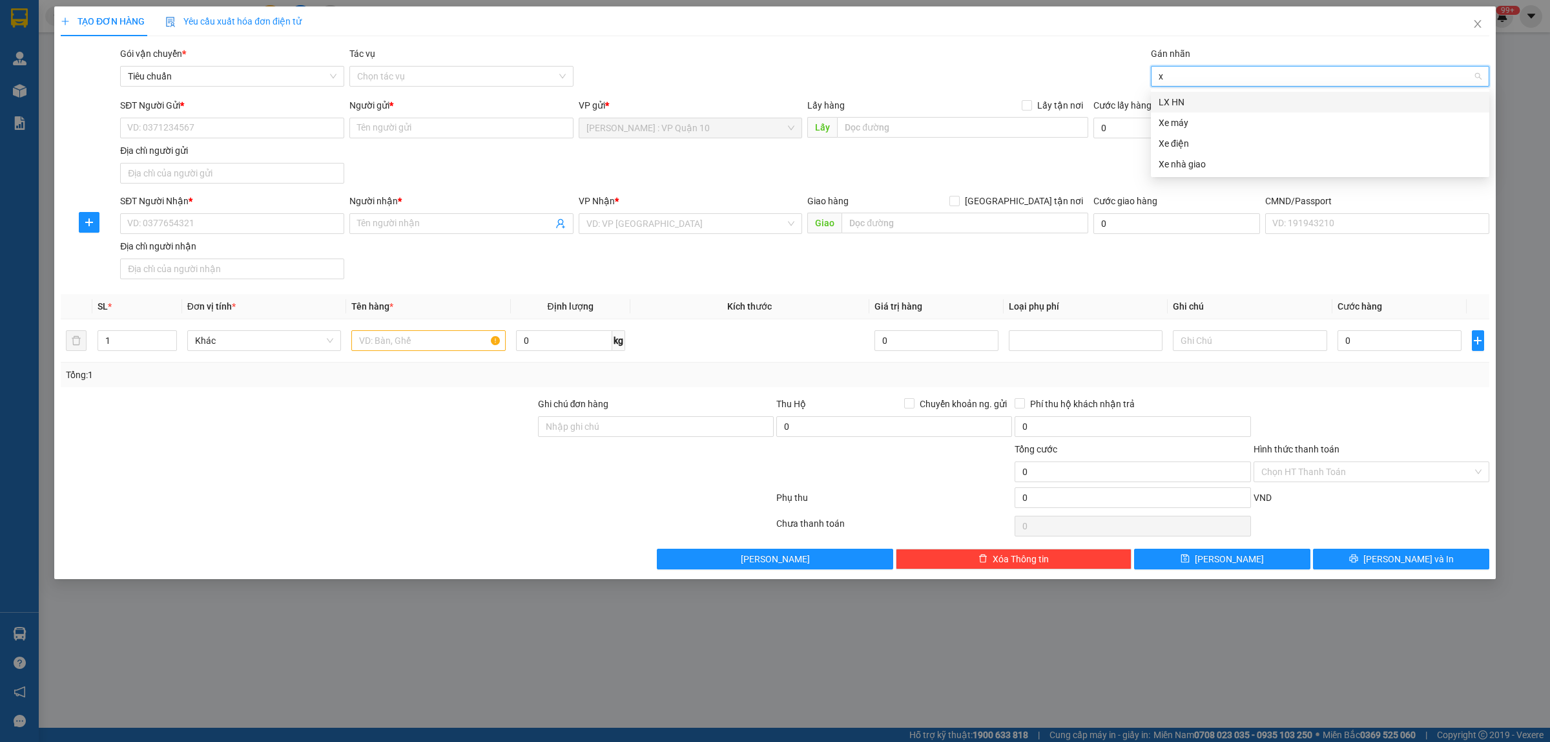
type input "xe"
click at [1184, 110] on div "Xe máy" at bounding box center [1320, 102] width 338 height 21
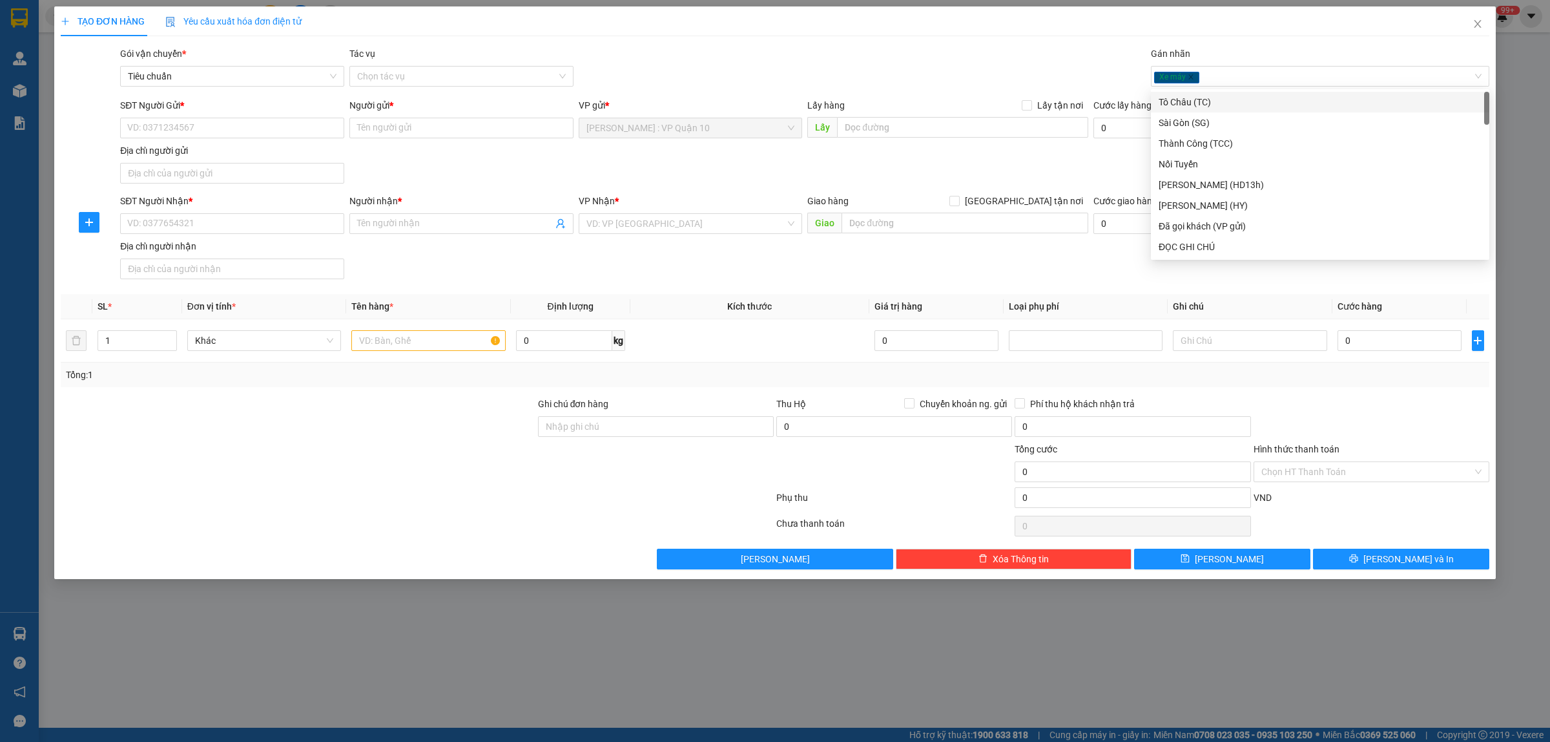
drag, startPoint x: 900, startPoint y: 56, endPoint x: 776, endPoint y: 112, distance: 135.3
click at [899, 56] on div "Gói vận chuyển * Tiêu chuẩn Tác vụ Chọn tác vụ Gán nhãn Xe máy" at bounding box center [805, 69] width 1375 height 45
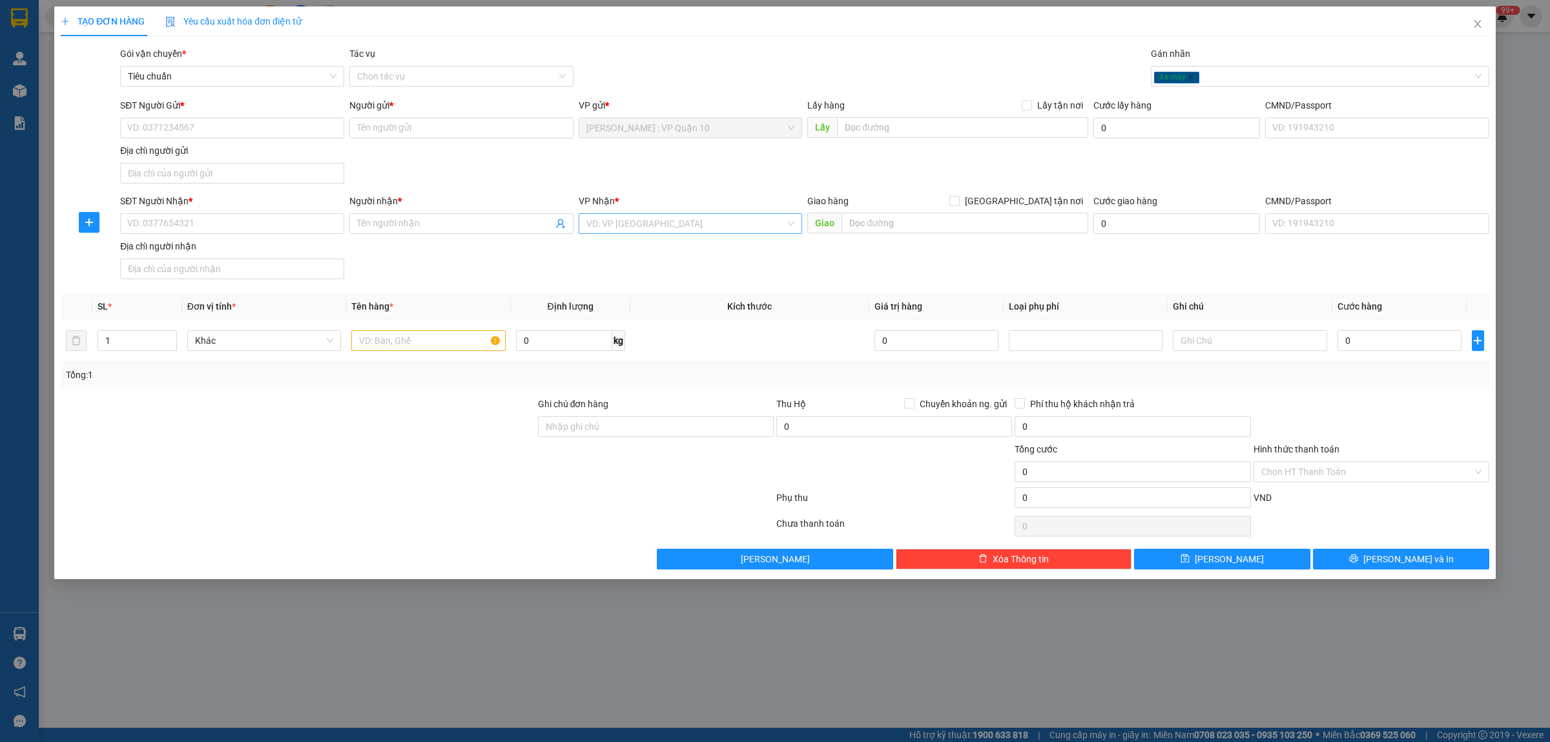
click at [608, 233] on input "search" at bounding box center [687, 223] width 200 height 19
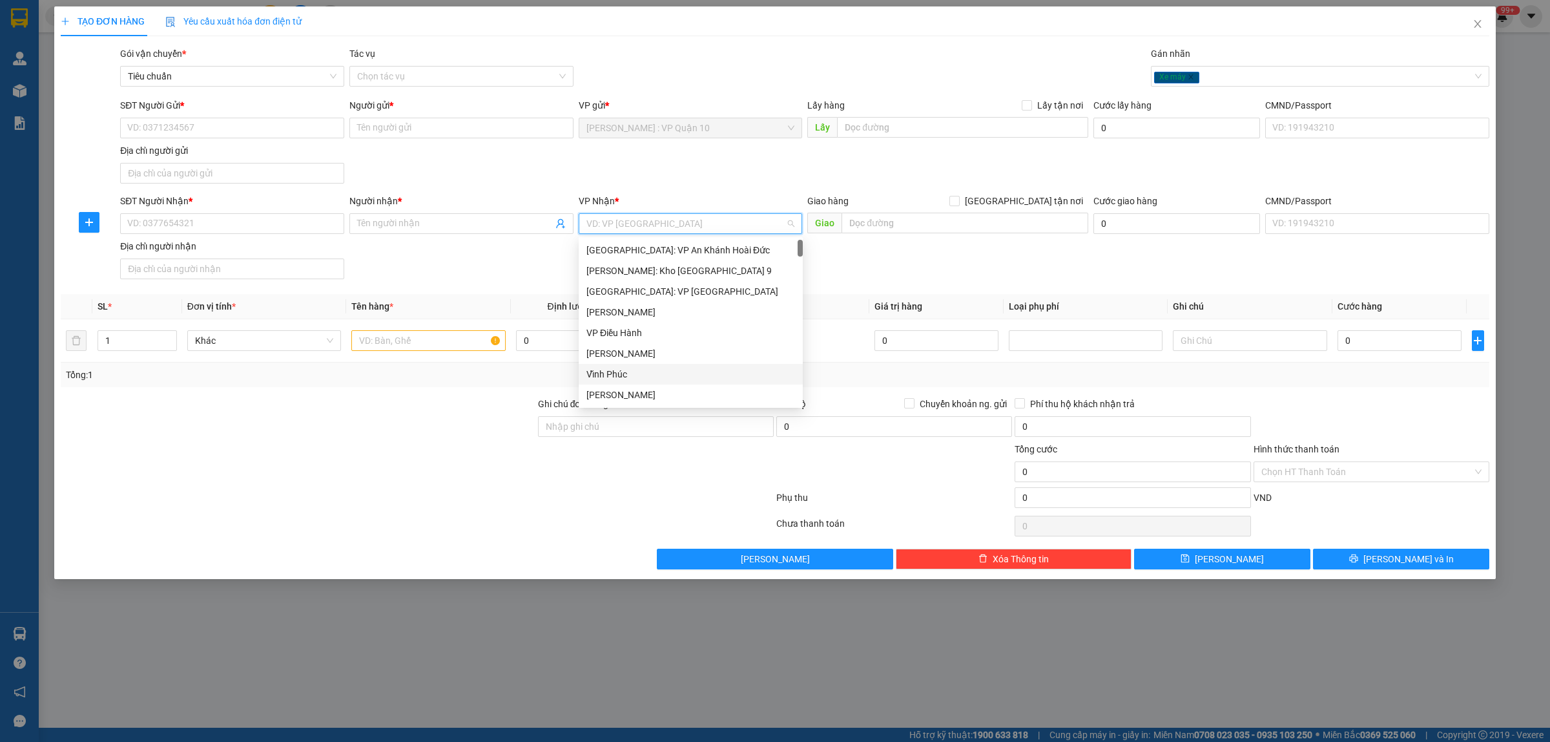
click at [459, 452] on div at bounding box center [297, 464] width 477 height 45
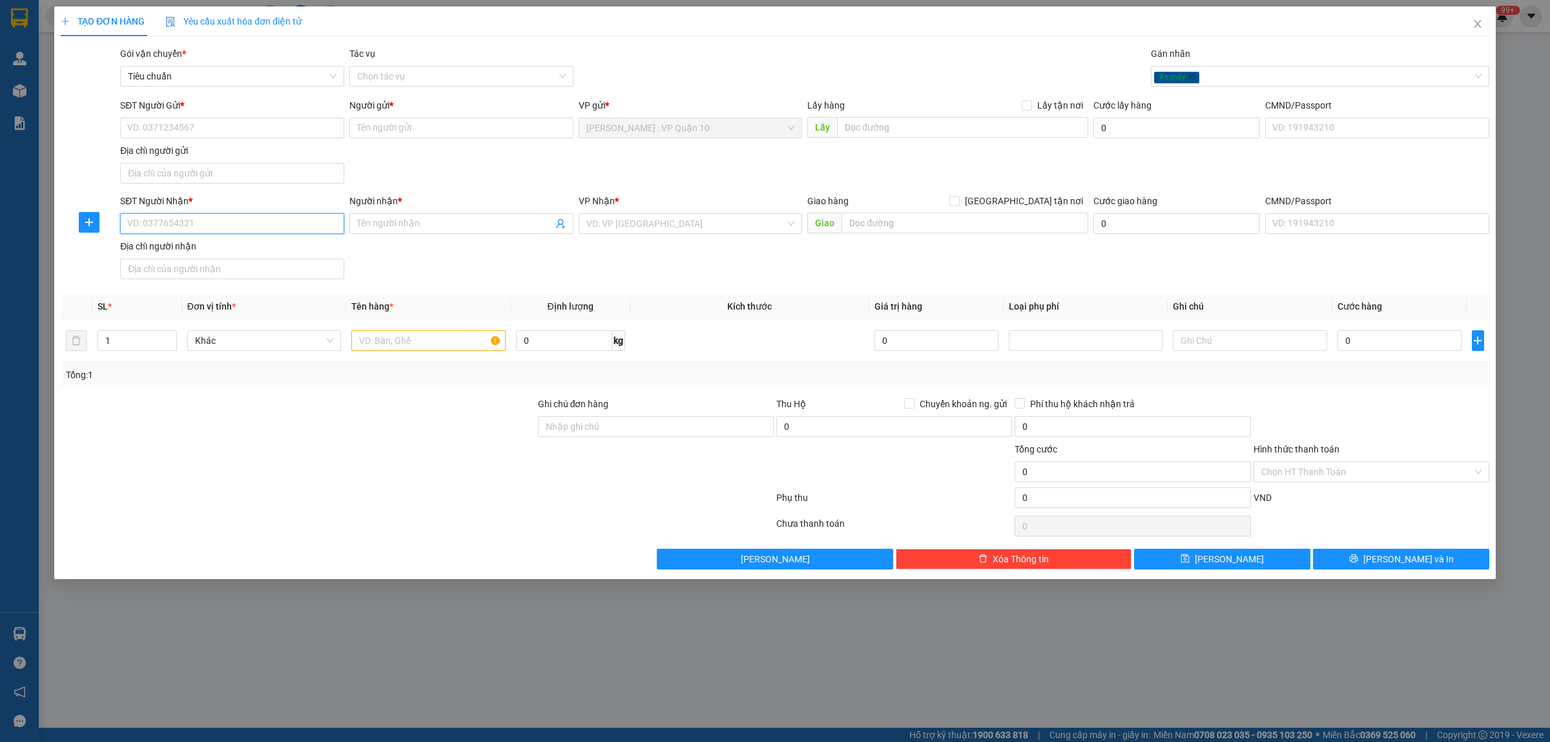
click at [180, 228] on input "SĐT Người Nhận *" at bounding box center [232, 223] width 224 height 21
type input "0918836904"
click at [178, 256] on div "0918836904 - MINH PHÚC" at bounding box center [232, 251] width 209 height 14
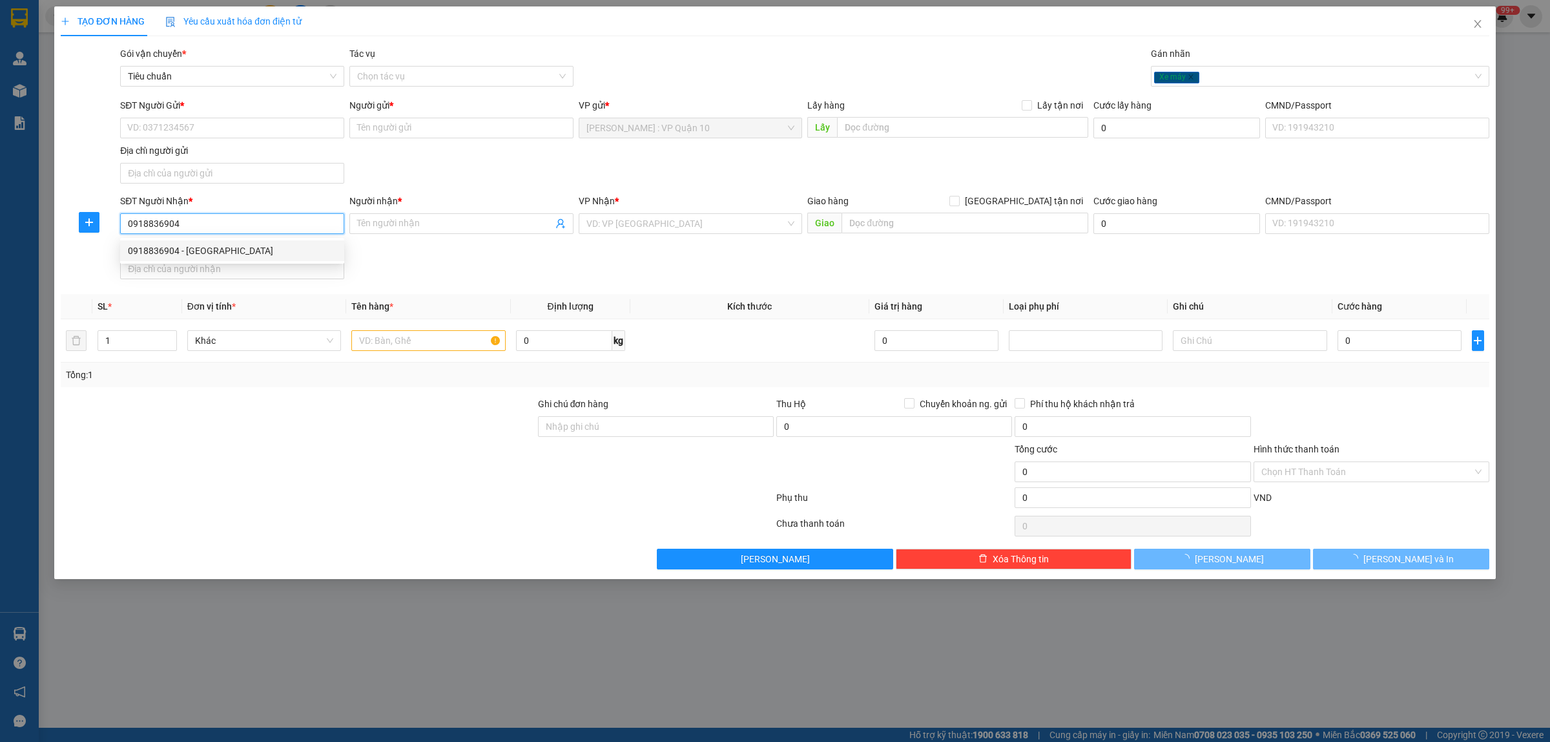
type input "[PERSON_NAME]"
type input "BÌNH ĐỊNH : NGÃ BA PHÚ TÀI QL1A"
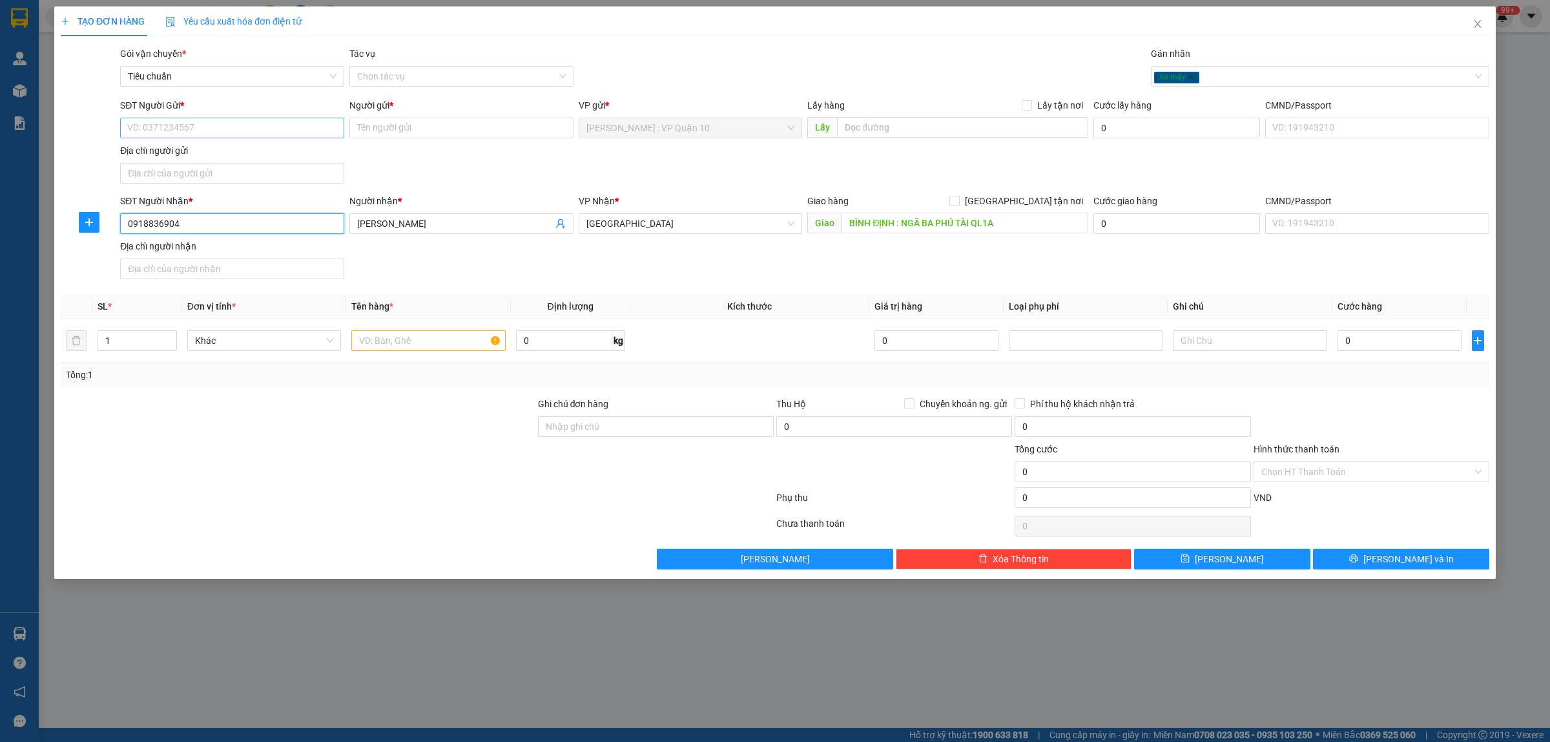
type input "0918836904"
click at [247, 137] on input "SĐT Người Gửi *" at bounding box center [232, 128] width 224 height 21
click at [168, 175] on div "0938338167 - ĐỨC" at bounding box center [232, 175] width 209 height 14
type input "0938338167"
type input "ĐỨC"
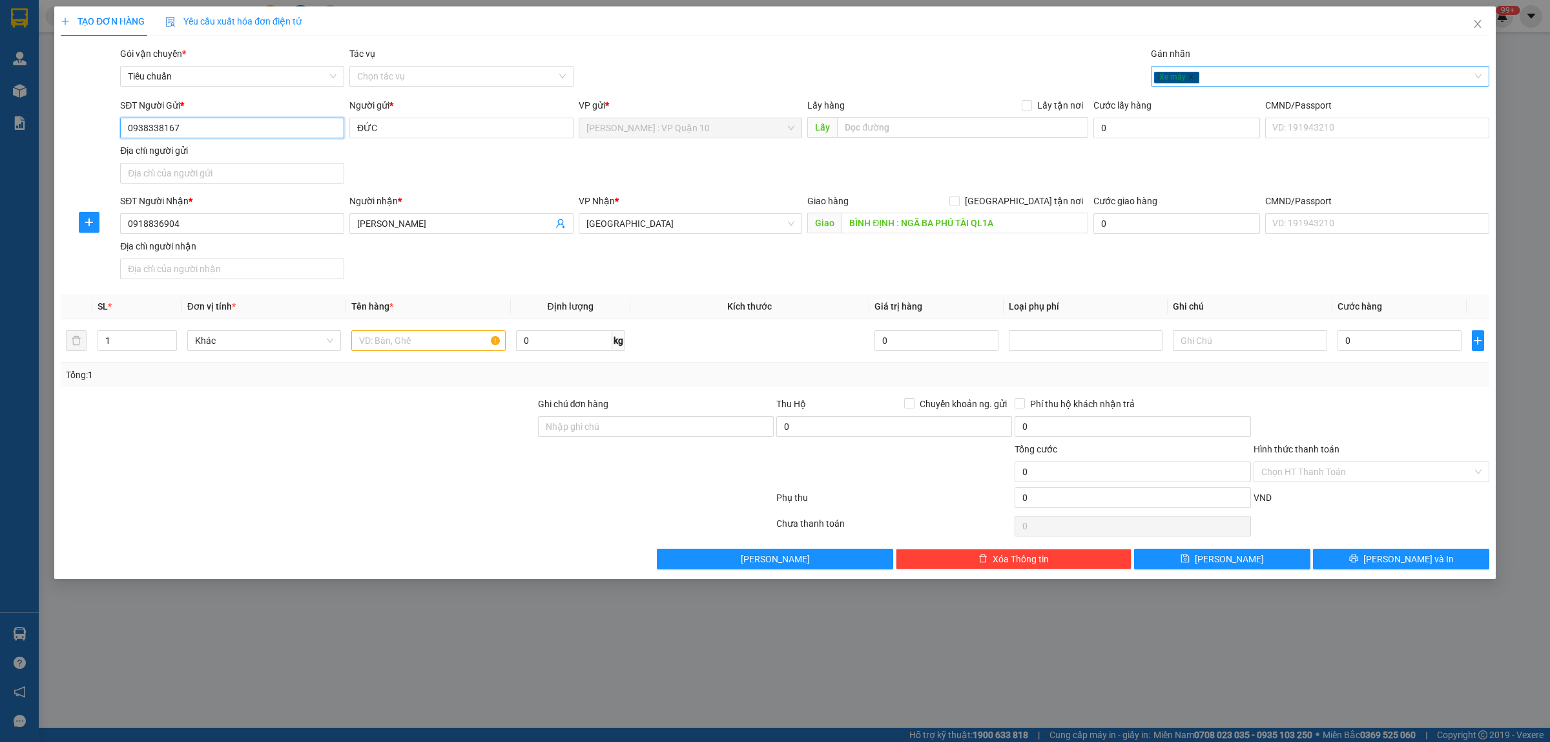
click at [1226, 78] on div "Xe máy" at bounding box center [1313, 76] width 319 height 16
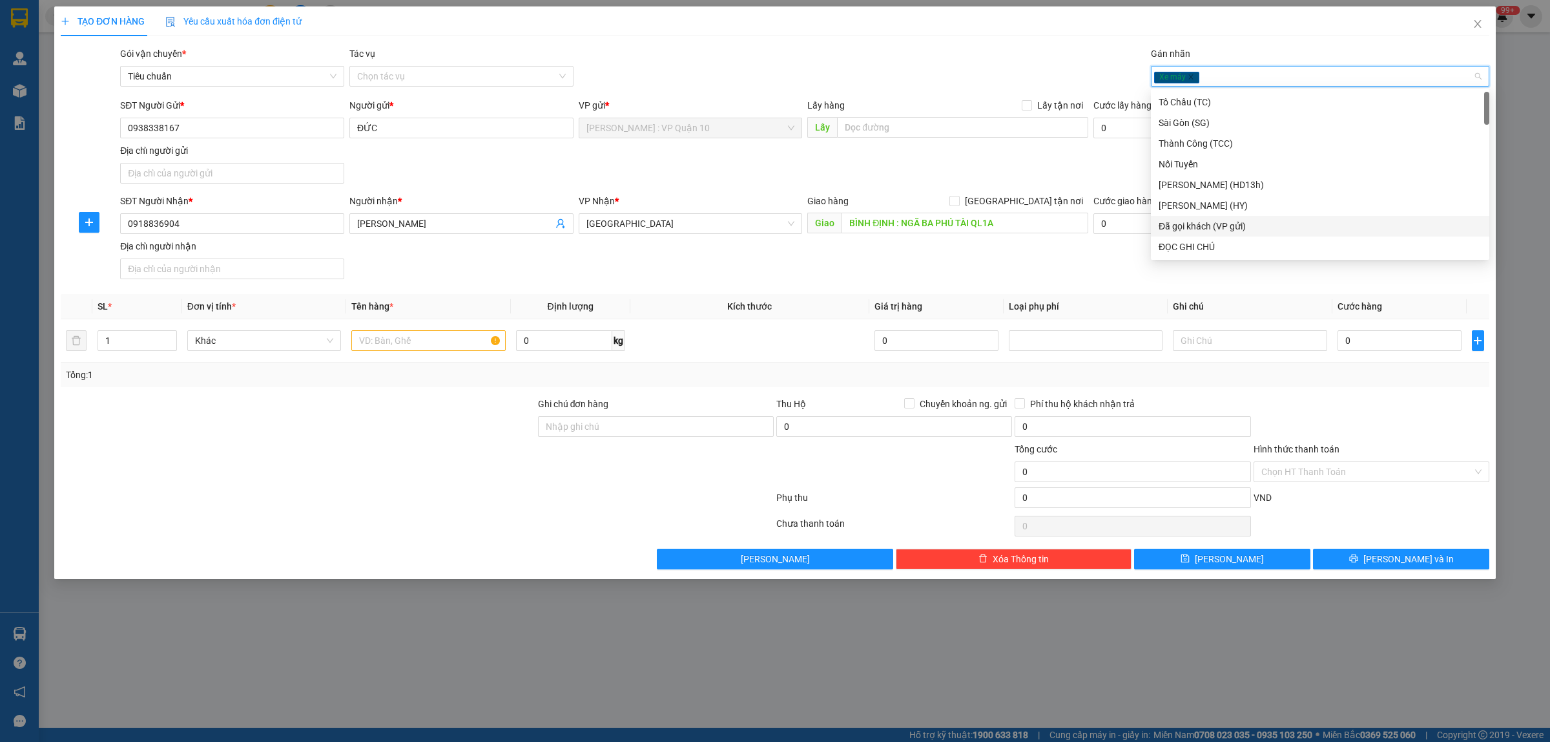
click at [1243, 224] on div "Đã gọi khách (VP gửi)" at bounding box center [1320, 226] width 323 height 14
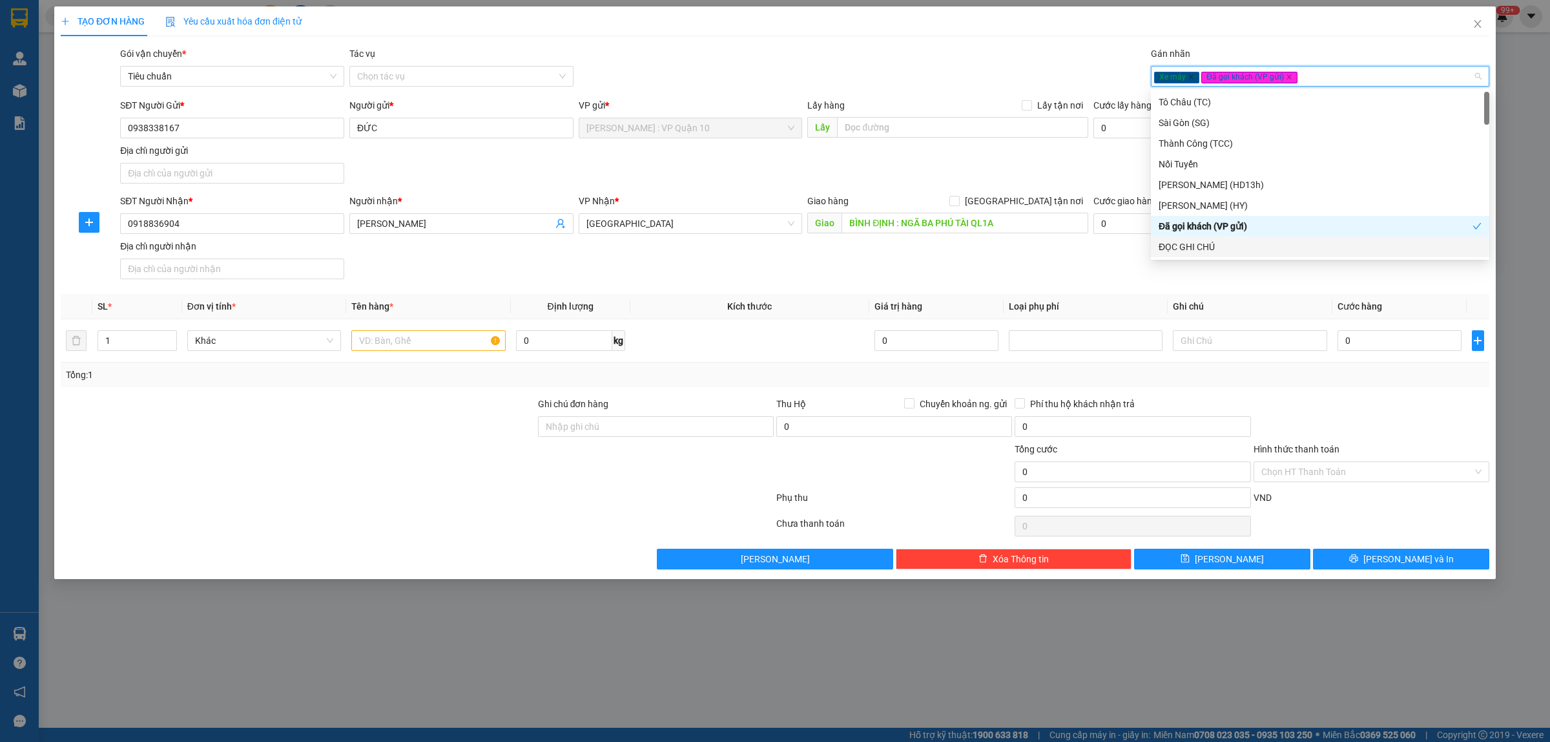
click at [384, 526] on div at bounding box center [417, 526] width 716 height 26
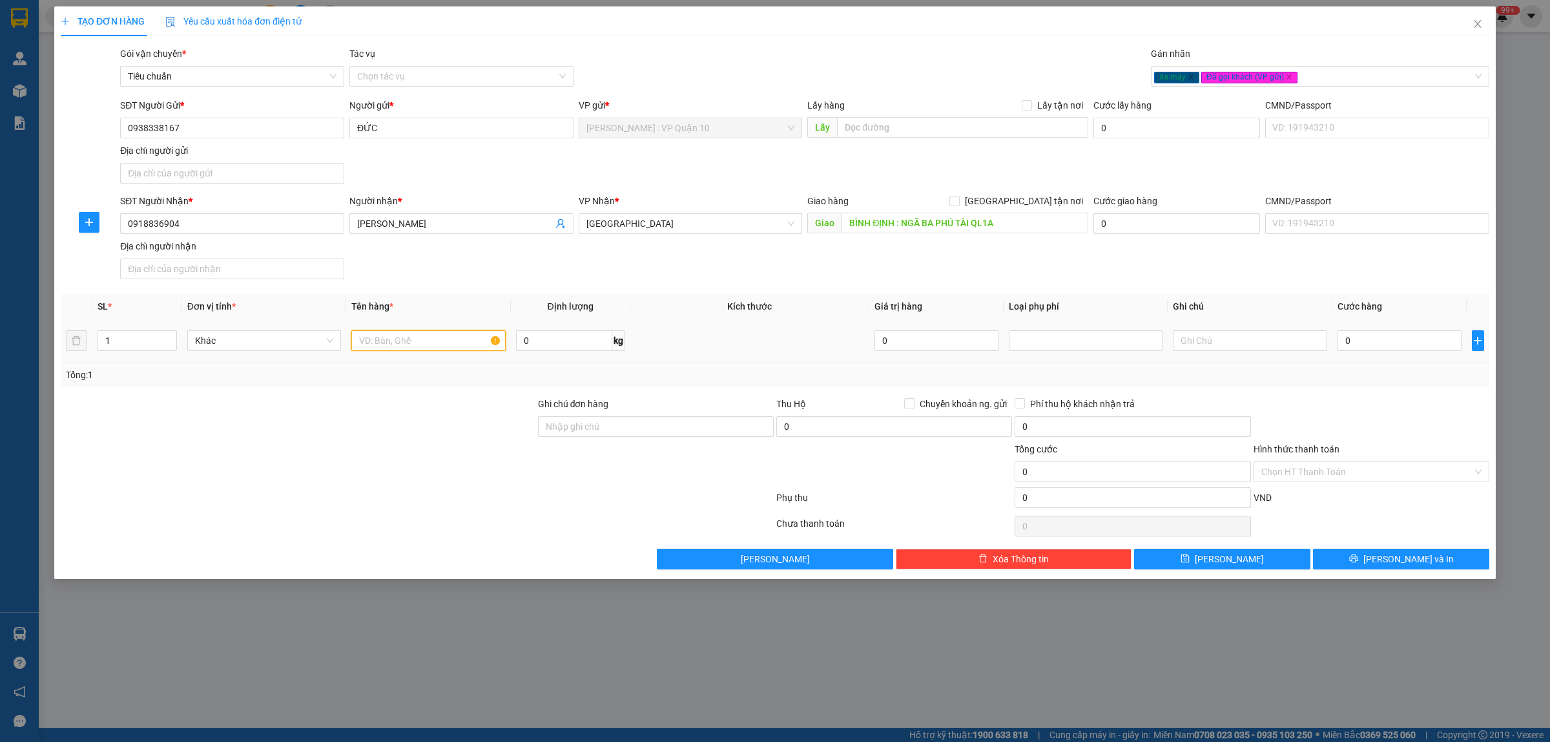
click at [384, 346] on input "text" at bounding box center [428, 340] width 154 height 21
type input "1 con xe máy 67 biên 77G1 - 392.18"
click at [572, 418] on input "Ghi chú đơn hàng" at bounding box center [656, 426] width 236 height 21
type input "CÓ CHÌA KHÓA VÀ CAVET ĐI KÈM"
click at [599, 508] on div at bounding box center [417, 500] width 716 height 26
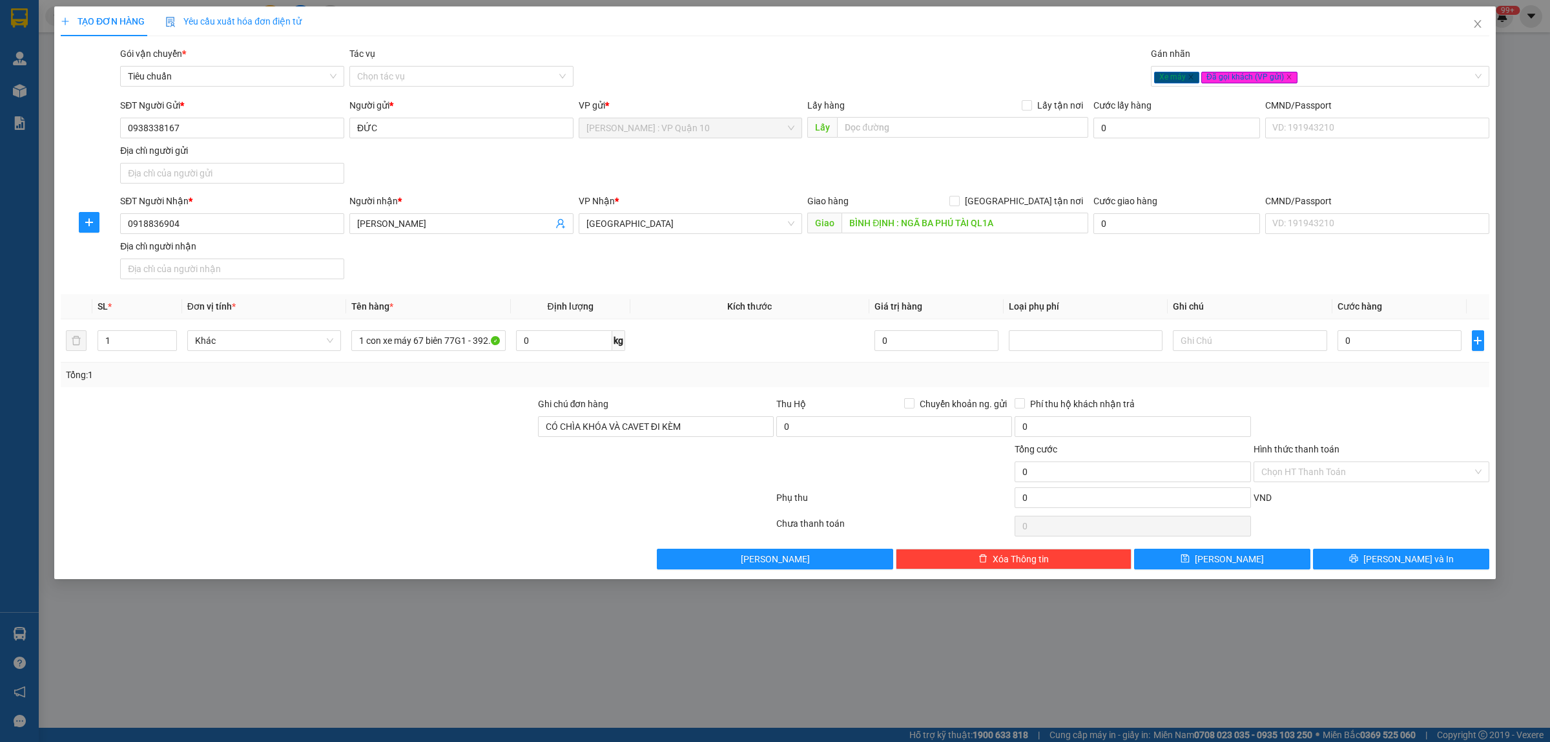
click at [1380, 395] on div "Transit Pickup Surcharge Ids Transit Deliver Surcharge Ids Transit Deliver Surc…" at bounding box center [775, 308] width 1429 height 523
click at [1386, 338] on input "0" at bounding box center [1400, 340] width 124 height 21
click at [1358, 559] on icon "printer" at bounding box center [1353, 558] width 8 height 8
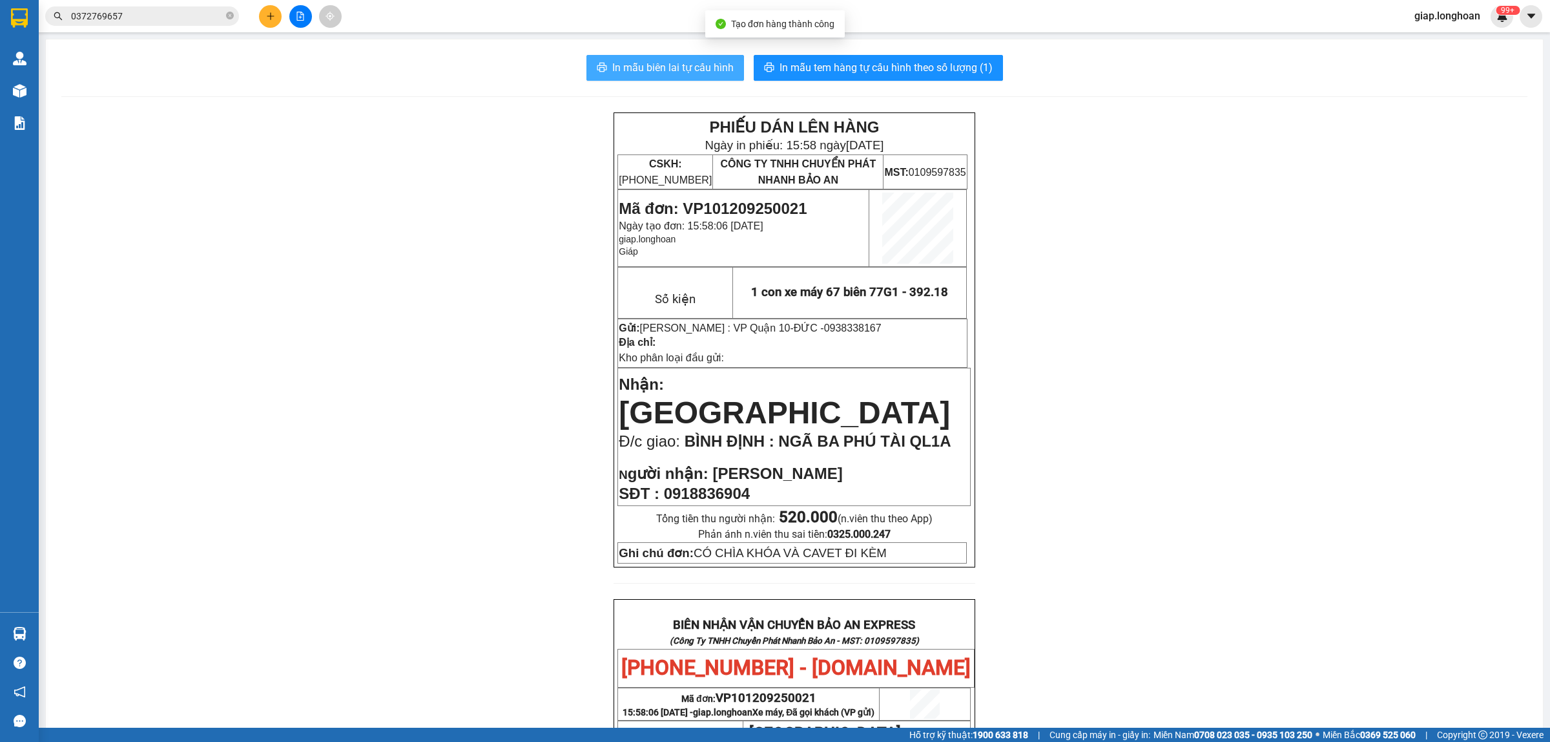
click at [690, 68] on span "In mẫu biên lai tự cấu hình" at bounding box center [672, 67] width 121 height 16
click at [1065, 237] on div "PHIẾU DÁN LÊN HÀNG Ngày in phiếu: 15:58 ngày 12-09-2025 CSKH: 1900.06.88.33 CÔN…" at bounding box center [794, 661] width 1466 height 1099
click at [899, 59] on button "In mẫu tem hàng tự cấu hình theo số lượng (1)" at bounding box center [878, 68] width 249 height 26
click at [1089, 328] on div "PHIẾU DÁN LÊN HÀNG Ngày in phiếu: 15:58 ngày 12-09-2025 CSKH: 1900.06.88.33 CÔN…" at bounding box center [794, 661] width 1466 height 1099
click at [262, 14] on button at bounding box center [270, 16] width 23 height 23
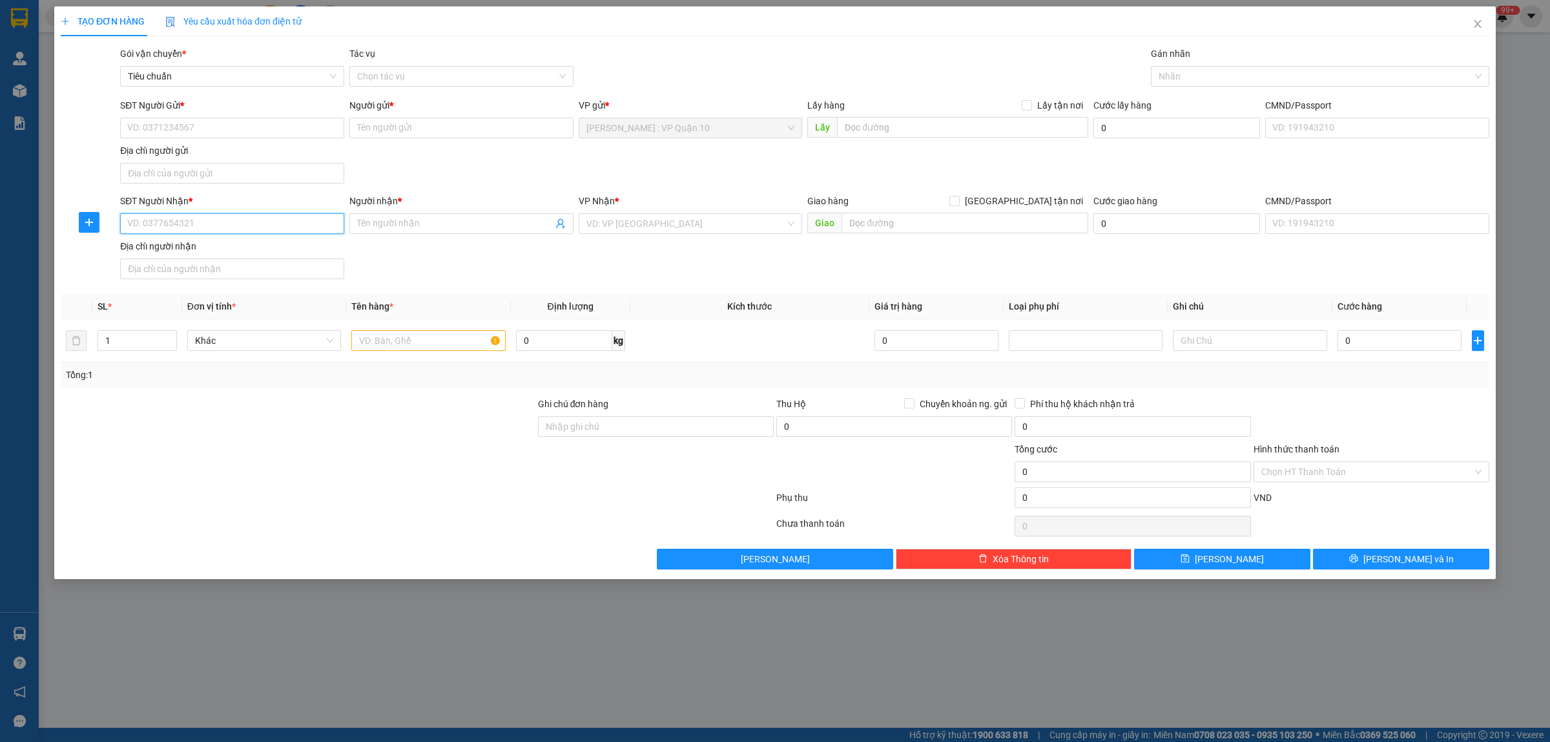
click at [201, 218] on input "SĐT Người Nhận *" at bounding box center [232, 223] width 224 height 21
click at [205, 130] on input "SĐT Người Gửi *" at bounding box center [232, 128] width 224 height 21
click at [189, 156] on div "0976488847 - anh cường" at bounding box center [232, 154] width 209 height 14
type input "0976488847"
type input "anh cường"
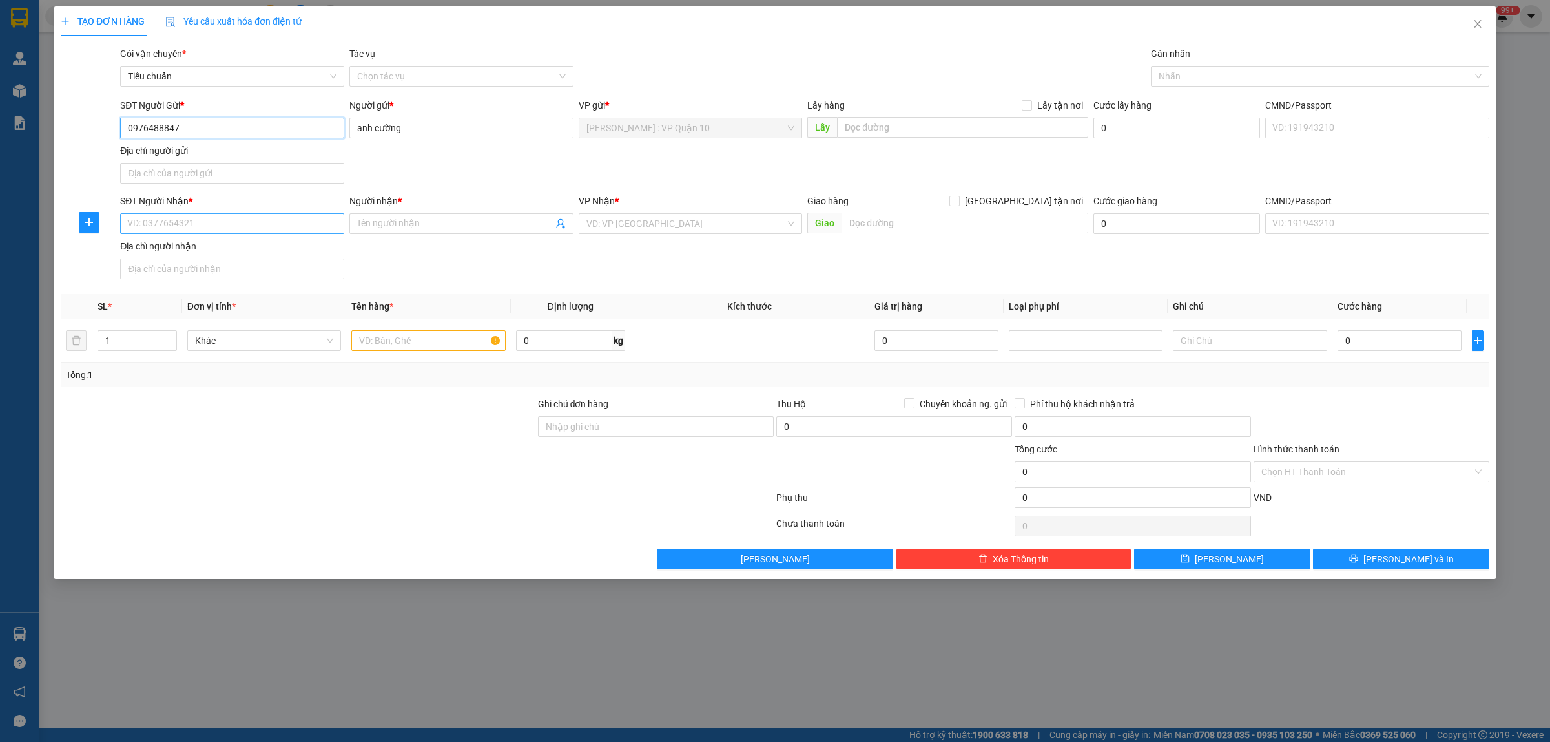
type input "0976488847"
click at [217, 221] on input "SĐT Người Nhận *" at bounding box center [232, 223] width 224 height 21
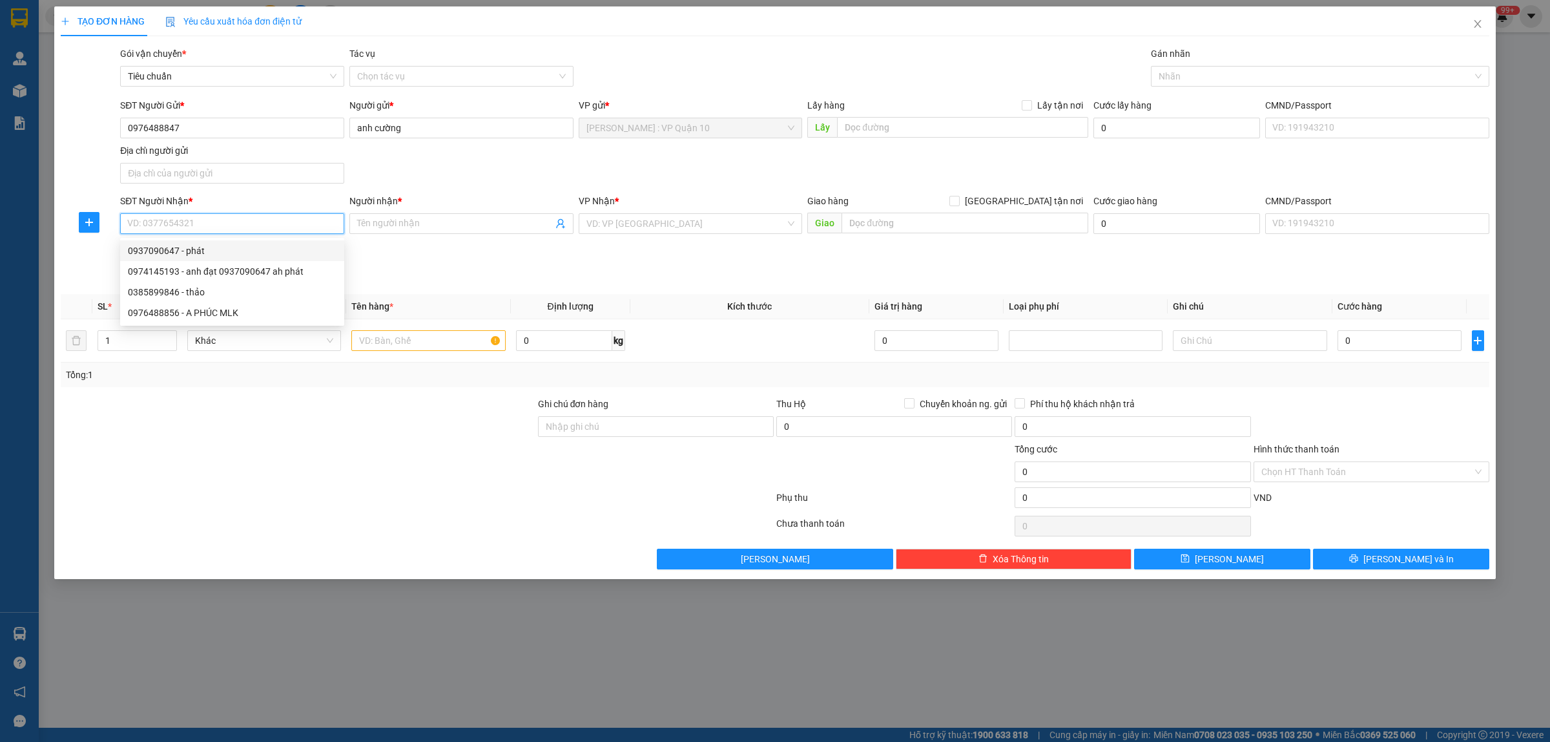
click at [189, 251] on div "0937090647 - phát" at bounding box center [232, 251] width 209 height 14
type input "0937090647"
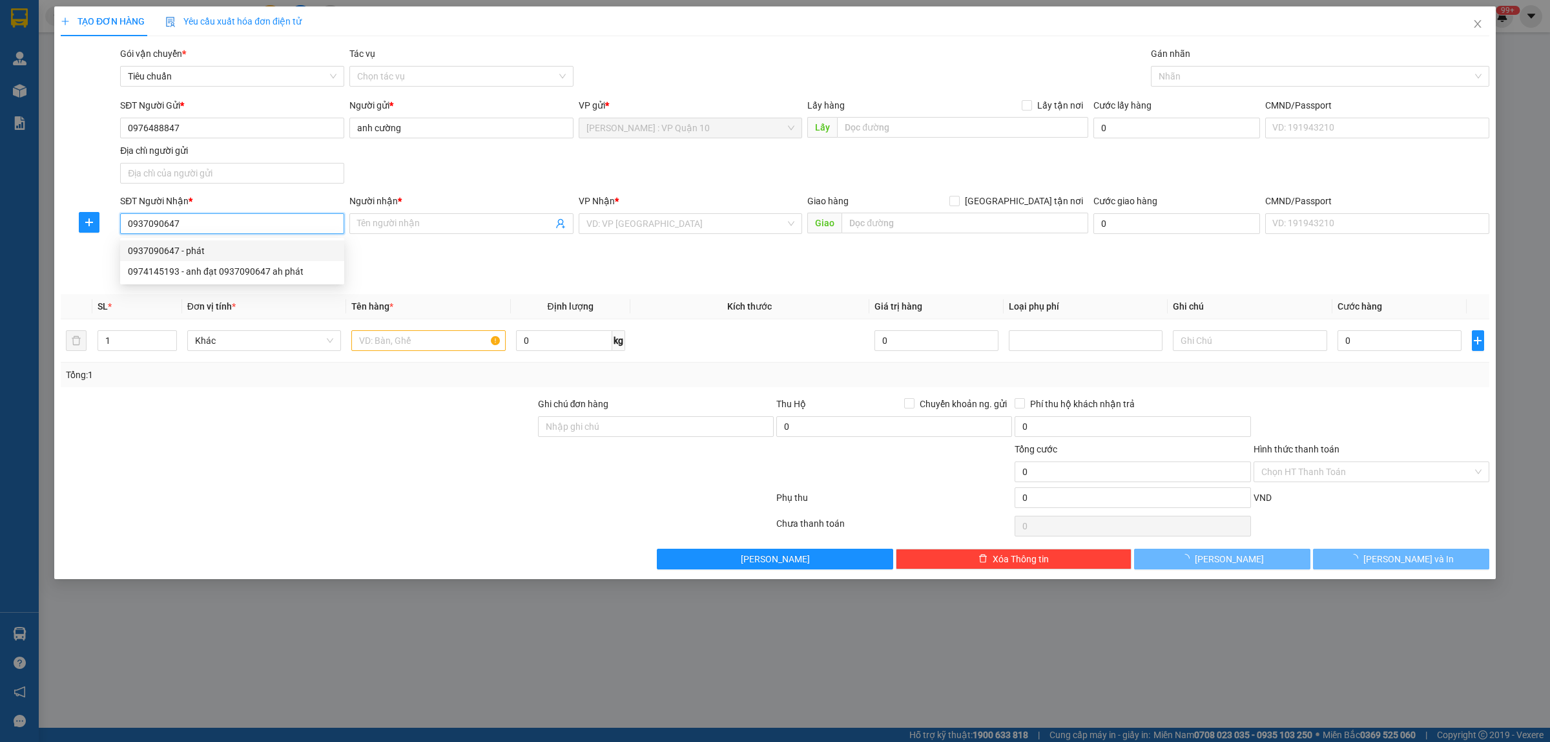
type input "phát"
checkbox input "true"
type input "SỐ 6 NGÕ 60/40 NGUYỄN ĐẠO AN - BẮC TỪ LIÊM - HÀ NỘI"
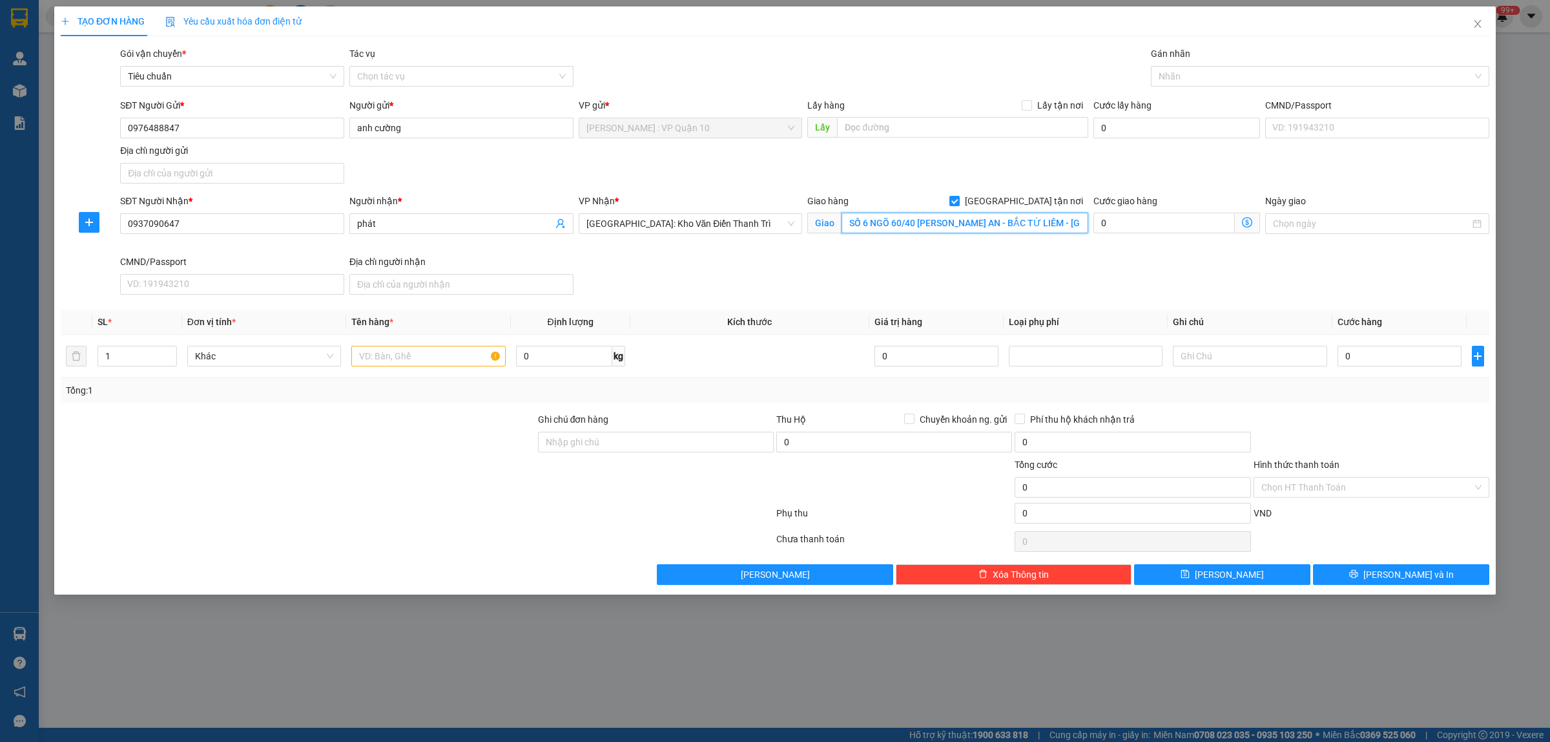
click at [912, 227] on input "SỐ 6 NGÕ 60/40 NGUYỄN ĐẠO AN - BẮC TỪ LIÊM - HÀ NỘI" at bounding box center [965, 223] width 247 height 21
click at [1179, 72] on div at bounding box center [1313, 76] width 319 height 16
type input "SỐ 16 HÀ HUY TẬP - 16 TRẤN ĐĂNG NINH - CỬA BẮC - NAM ĐỊNH"
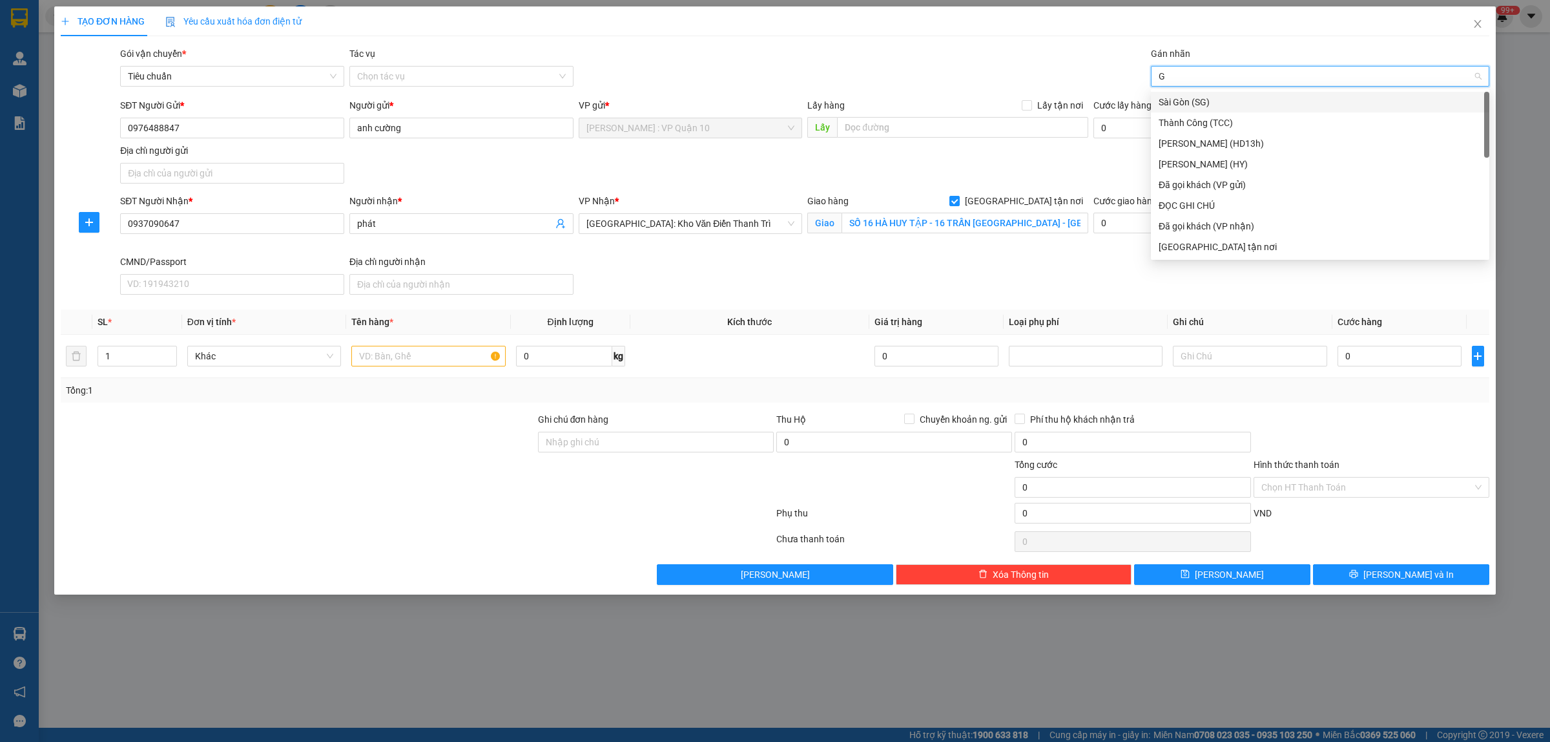
type input "GI"
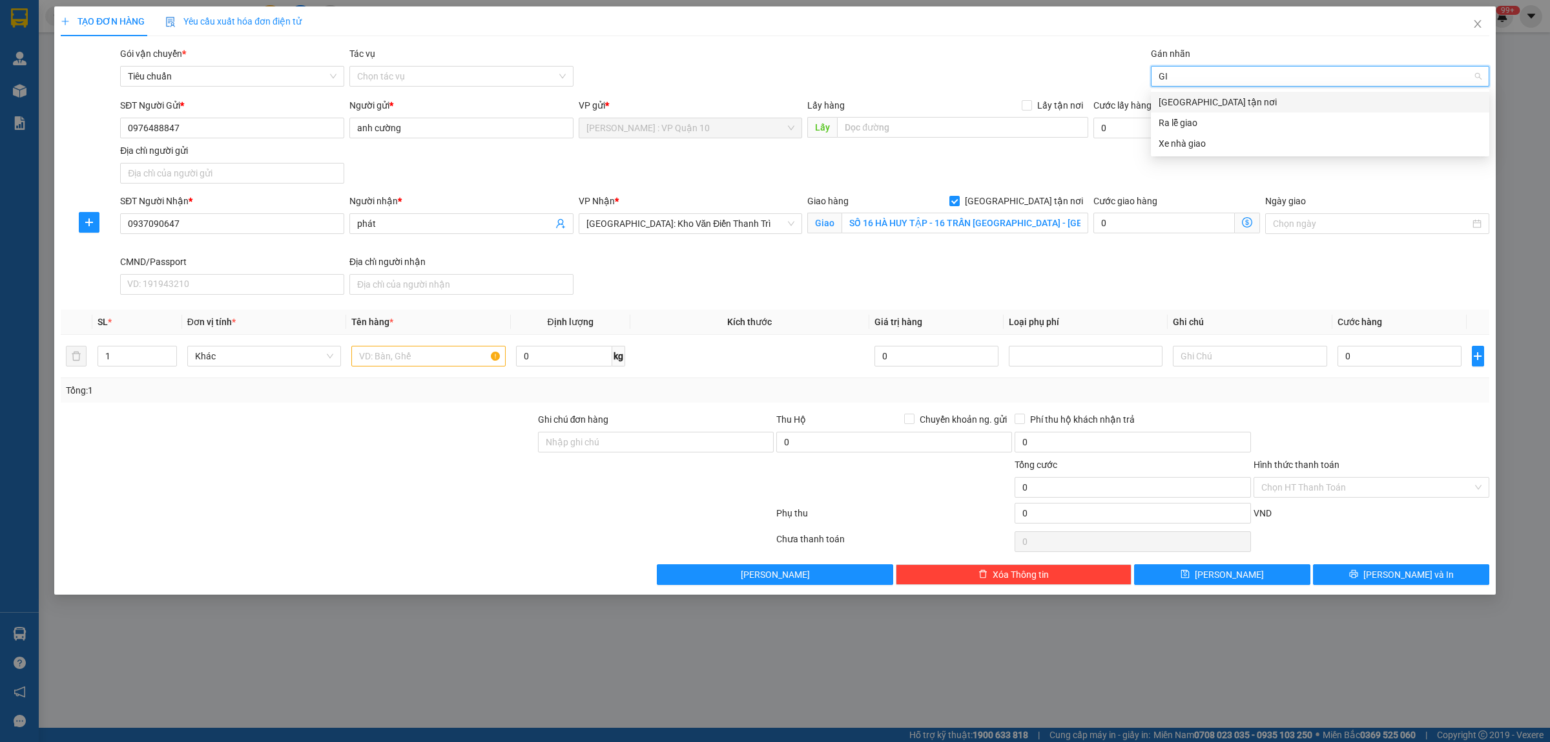
click at [1181, 98] on div "[GEOGRAPHIC_DATA] tận nơi" at bounding box center [1320, 102] width 323 height 14
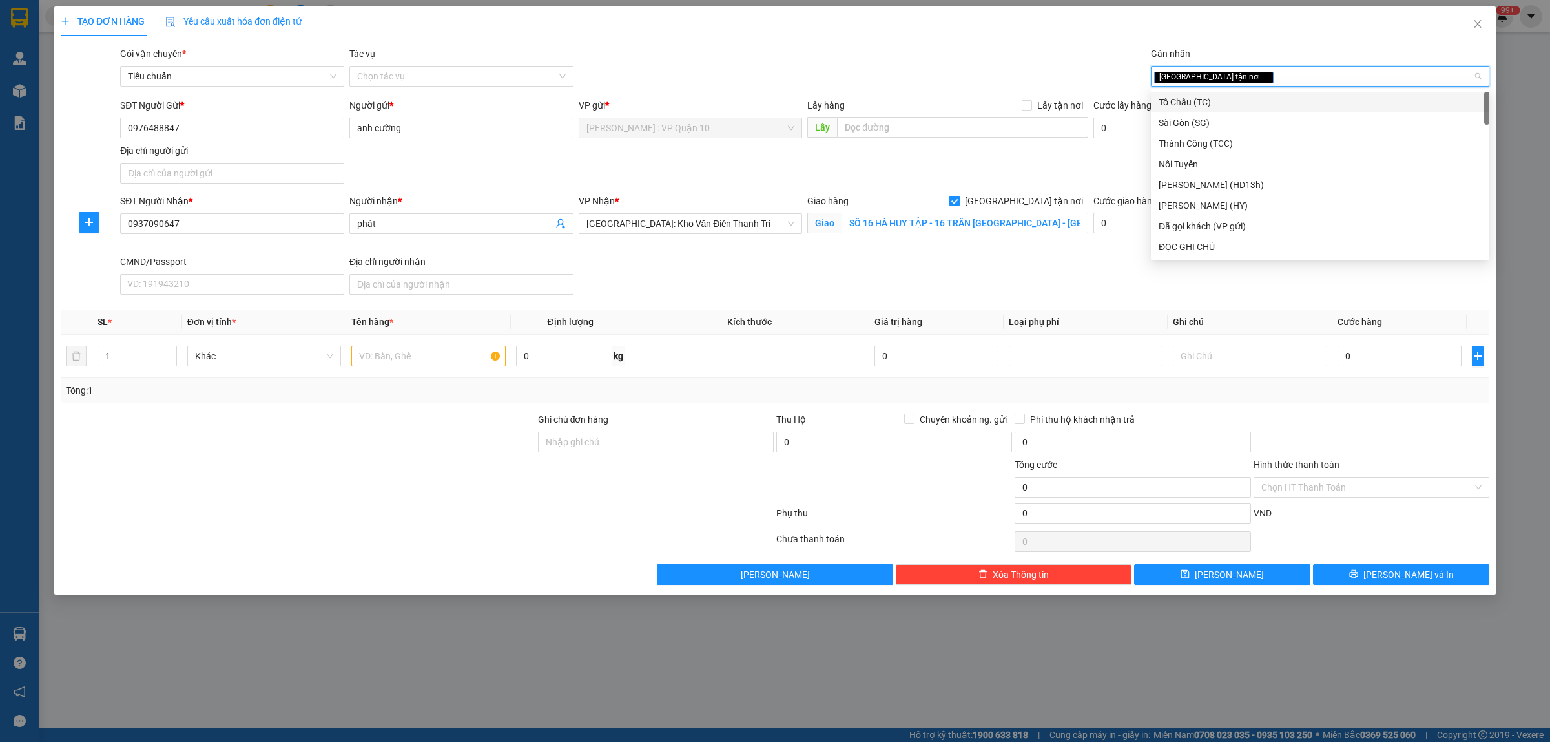
drag, startPoint x: 397, startPoint y: 437, endPoint x: 391, endPoint y: 399, distance: 37.9
click at [398, 435] on div at bounding box center [297, 434] width 477 height 45
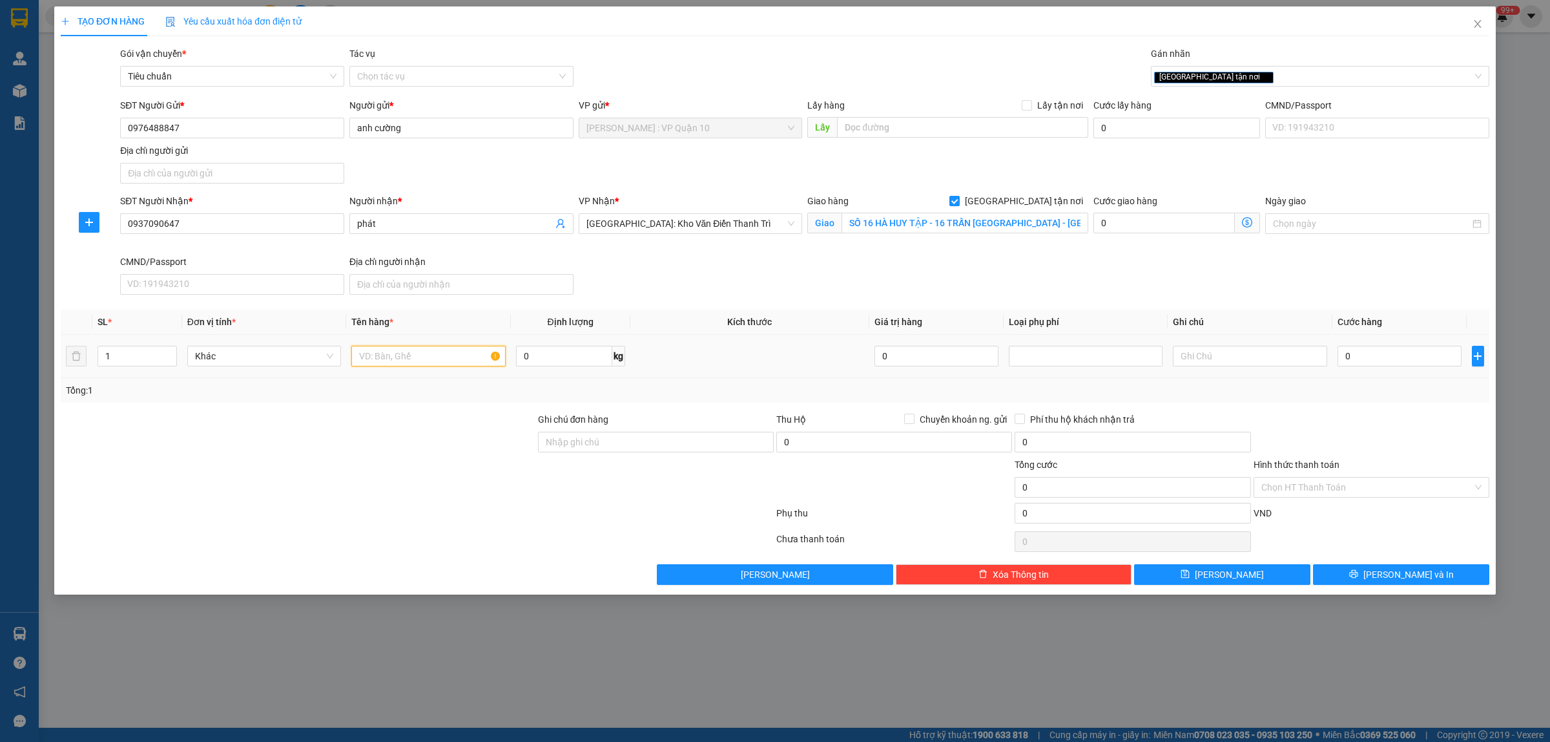
click at [371, 366] on input "text" at bounding box center [428, 356] width 154 height 21
click at [137, 362] on input "1" at bounding box center [137, 355] width 78 height 19
type input "6"
click at [393, 363] on input "text" at bounding box center [428, 356] width 154 height 21
type input "4 KIỆN SẮT VÀ 1 BAO TẢI VÀ 1 KIỆN TỦ BỌC BÌA BÊN NGOÀI"
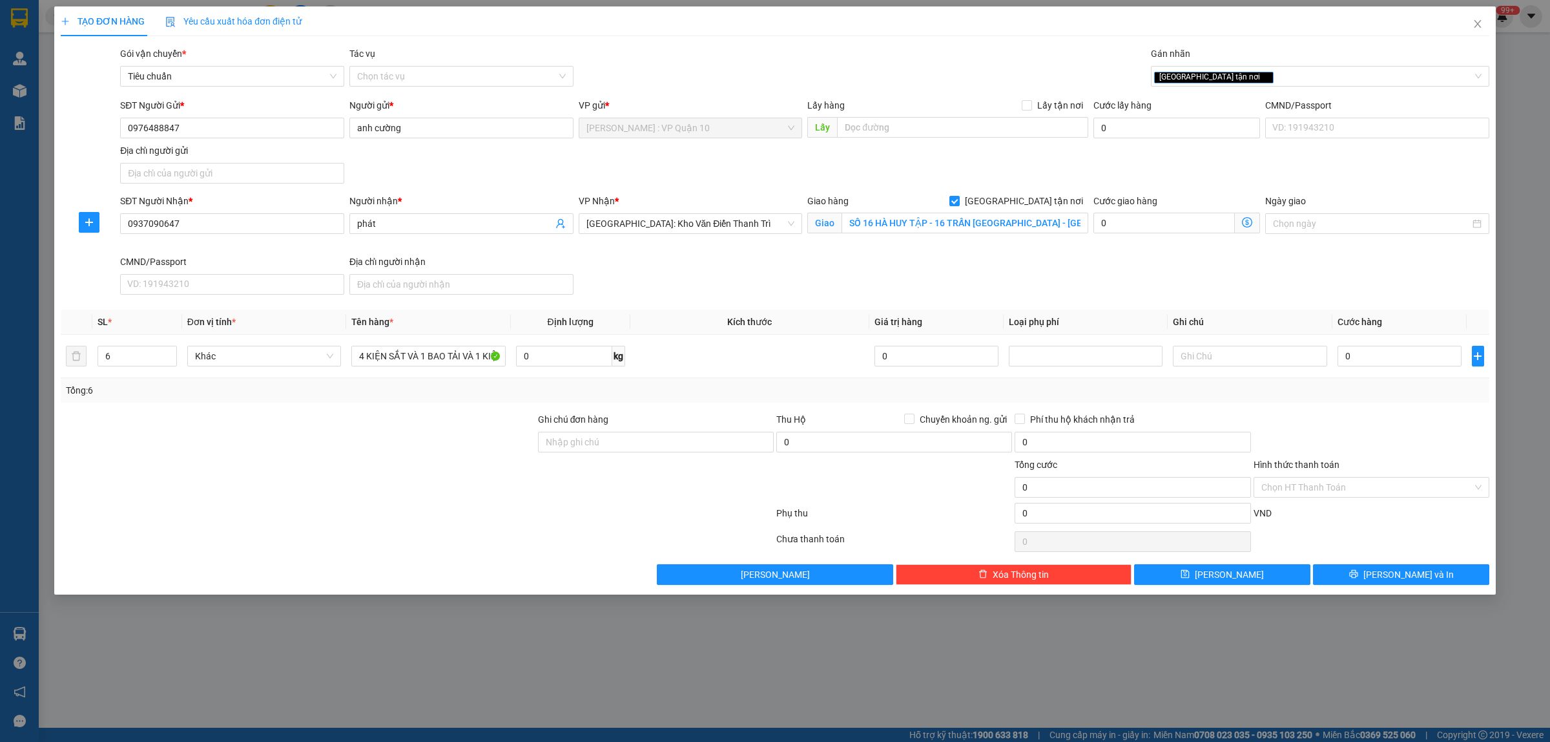
click at [435, 454] on div at bounding box center [297, 434] width 477 height 45
drag, startPoint x: 615, startPoint y: 450, endPoint x: 650, endPoint y: 437, distance: 37.8
click at [621, 446] on input "Ghi chú đơn hàng" at bounding box center [656, 441] width 236 height 21
type input "hàng k bao bể vỡ hư hỏng"
click at [1371, 349] on input "0" at bounding box center [1400, 356] width 124 height 21
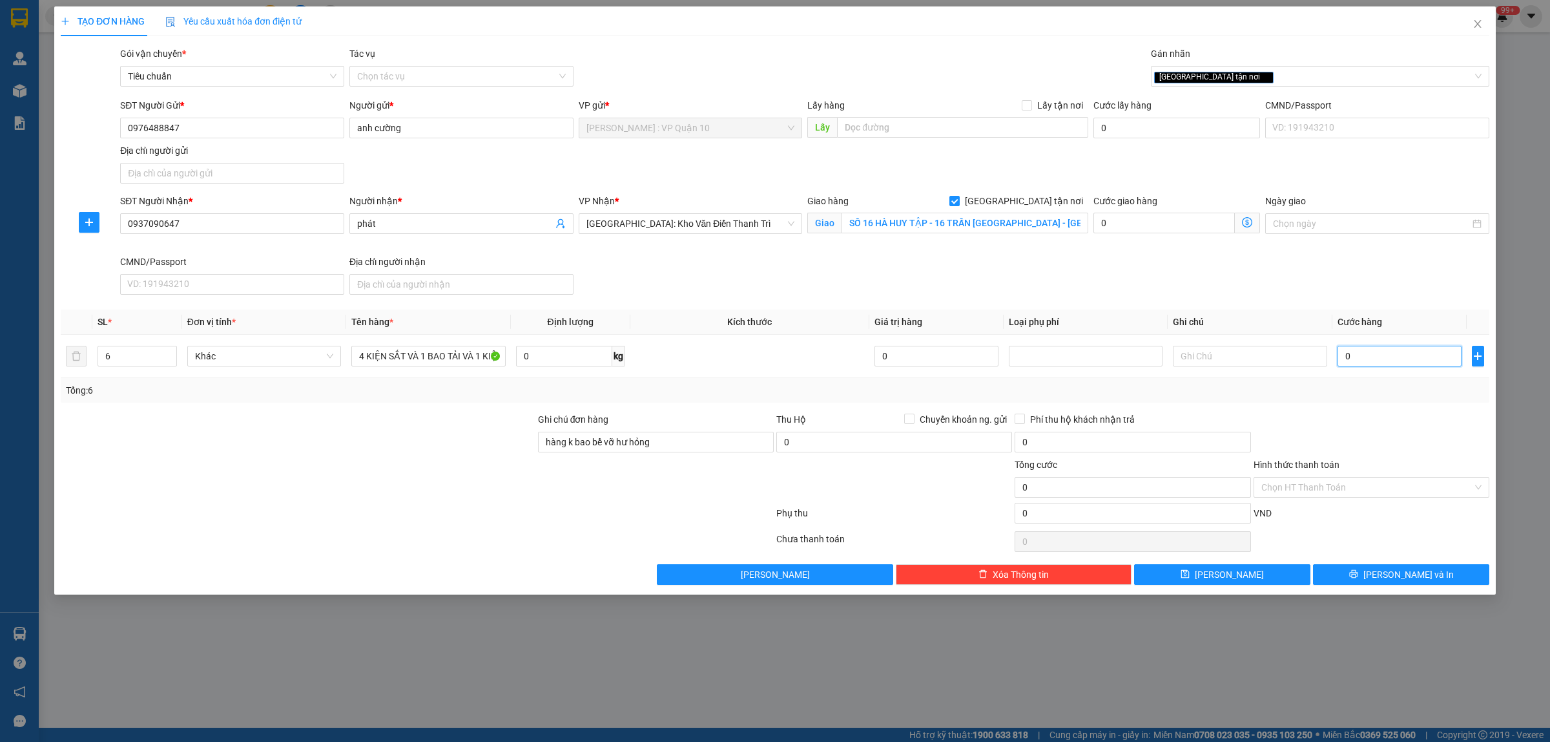
type input "70"
click at [1393, 572] on span "Lưu và In" at bounding box center [1409, 574] width 90 height 14
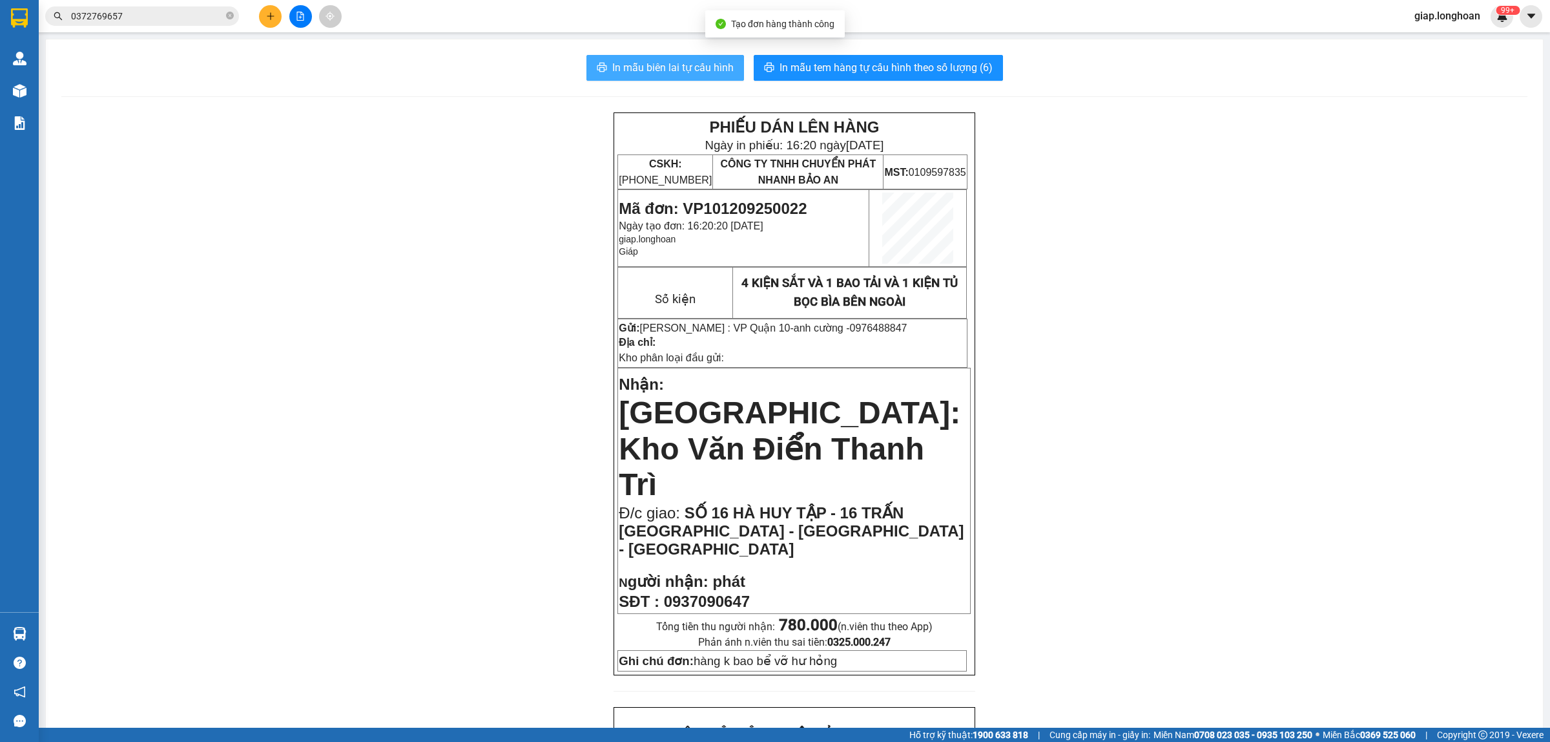
click at [664, 72] on span "In mẫu biên lai tự cấu hình" at bounding box center [672, 67] width 121 height 16
click at [838, 62] on span "In mẫu tem hàng tự cấu hình theo số lượng (6)" at bounding box center [886, 67] width 213 height 16
click at [275, 12] on button at bounding box center [270, 16] width 23 height 23
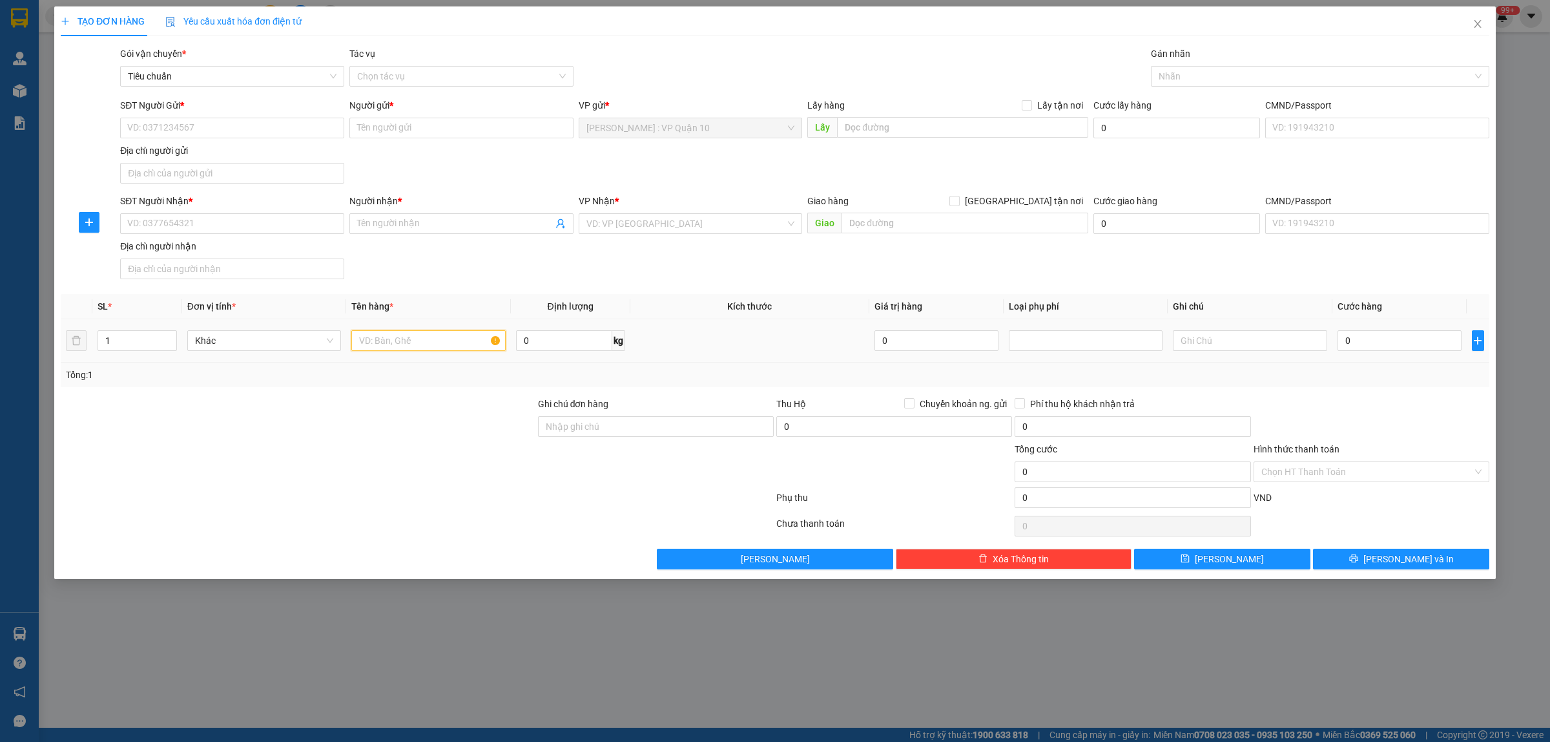
drag, startPoint x: 381, startPoint y: 339, endPoint x: 384, endPoint y: 355, distance: 16.5
click at [379, 349] on input "text" at bounding box center [428, 340] width 154 height 21
type input "1 BỌC XÔP SỔ NHỎ"
click at [241, 228] on input "SĐT Người Nhận *" at bounding box center [232, 223] width 224 height 21
drag, startPoint x: 167, startPoint y: 130, endPoint x: 309, endPoint y: 209, distance: 162.5
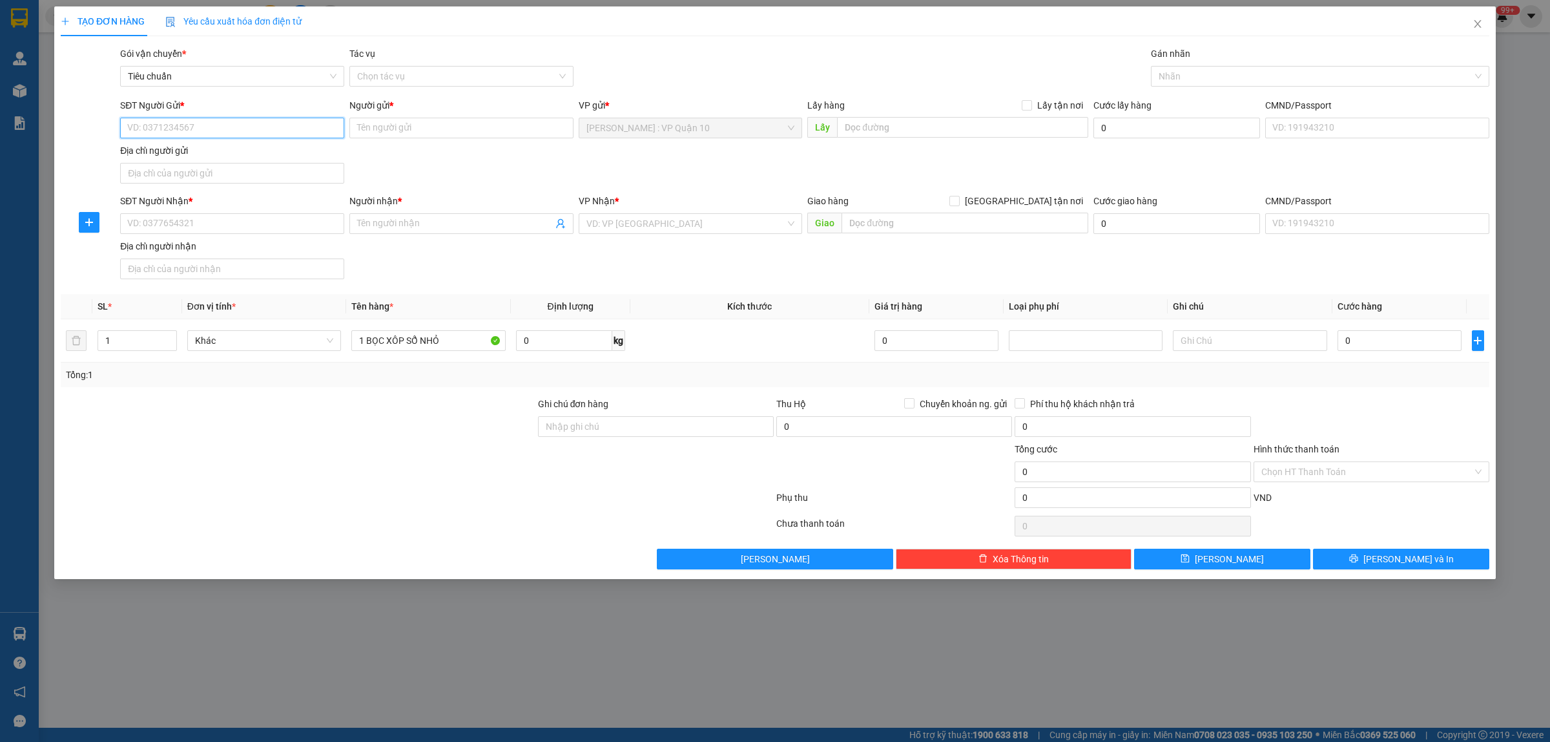
click at [176, 129] on input "SĐT Người Gửi *" at bounding box center [232, 128] width 224 height 21
type input "0395515691"
click at [391, 130] on input "Người gửi *" at bounding box center [461, 128] width 224 height 21
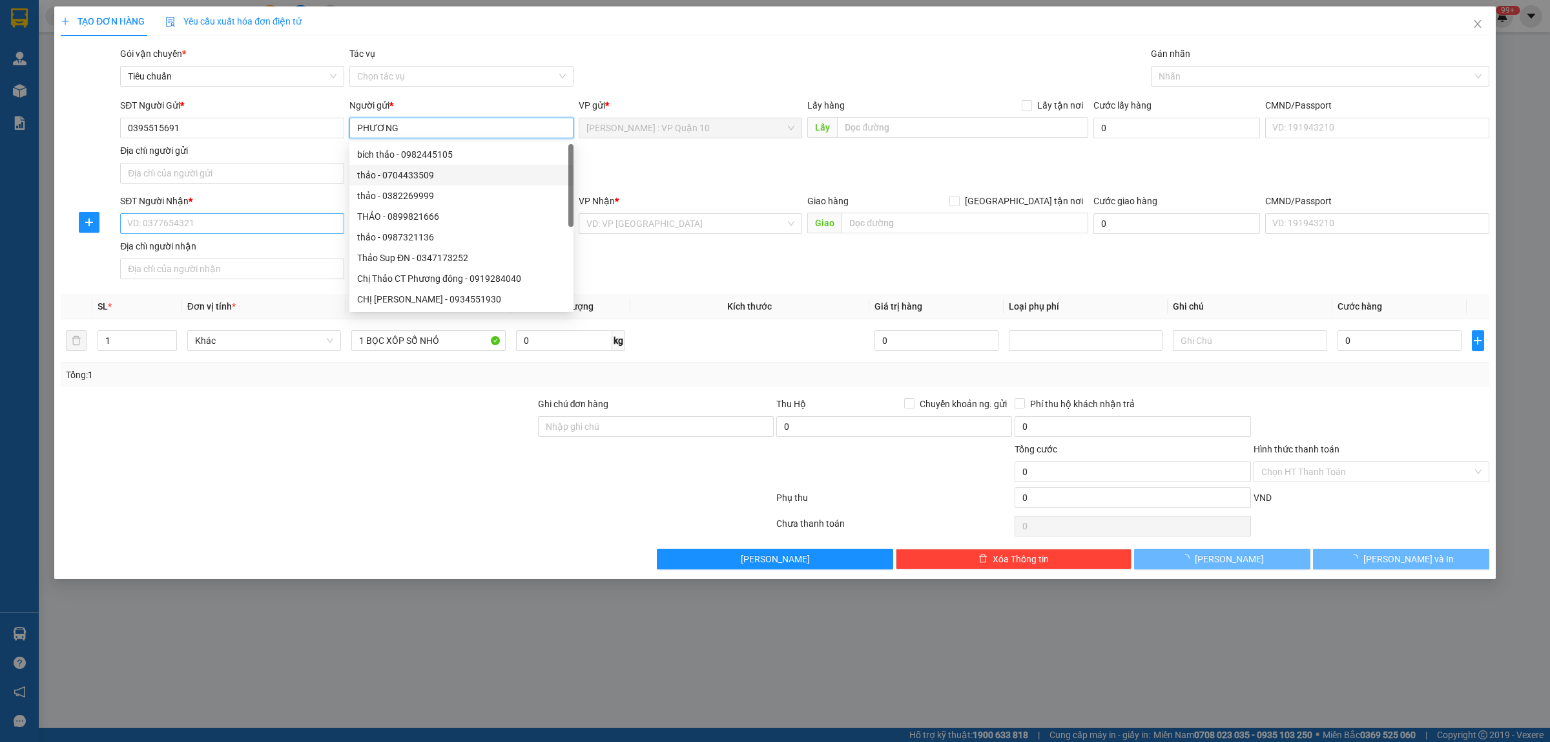
type input "PHƯƠNG"
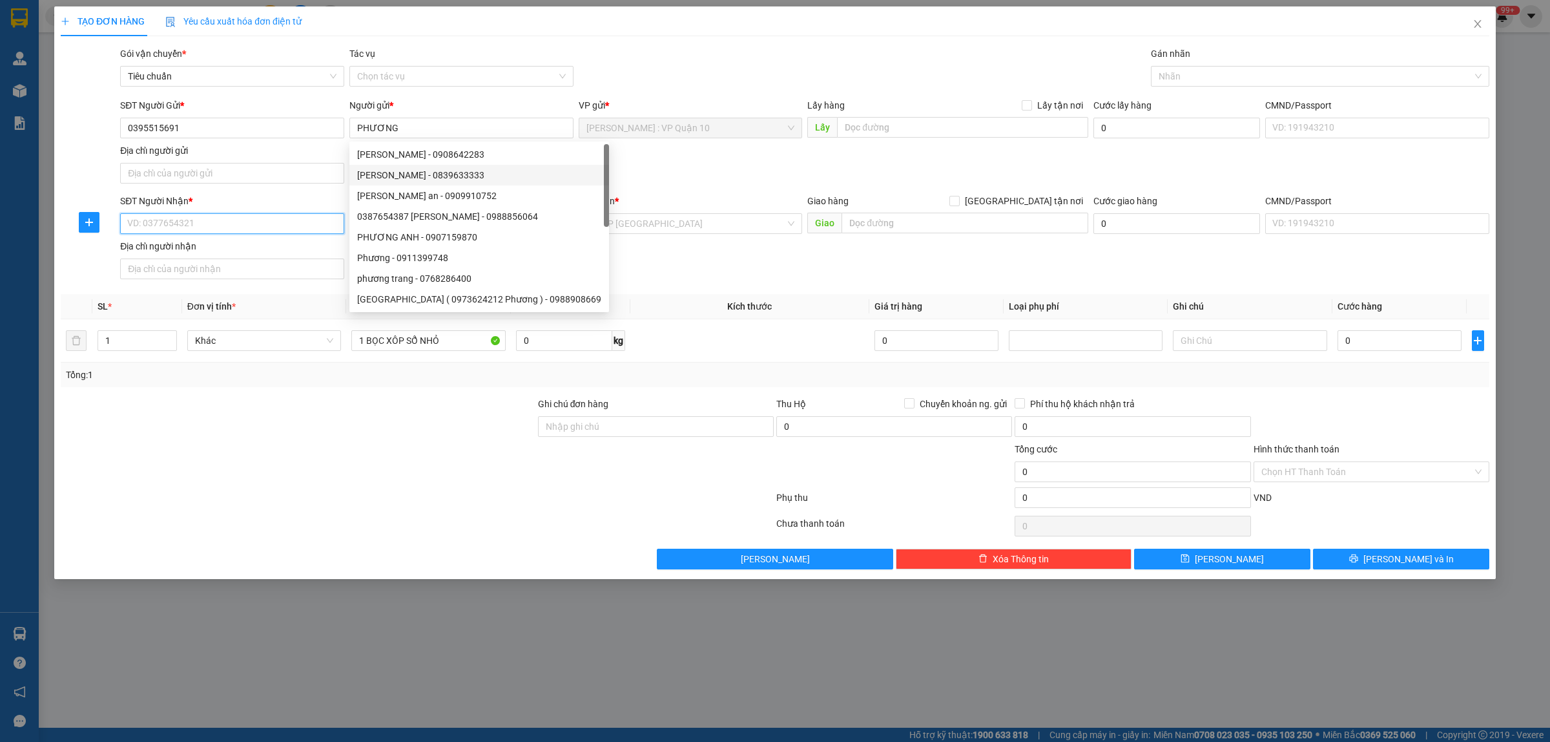
click at [161, 220] on input "SĐT Người Nhận *" at bounding box center [232, 223] width 224 height 21
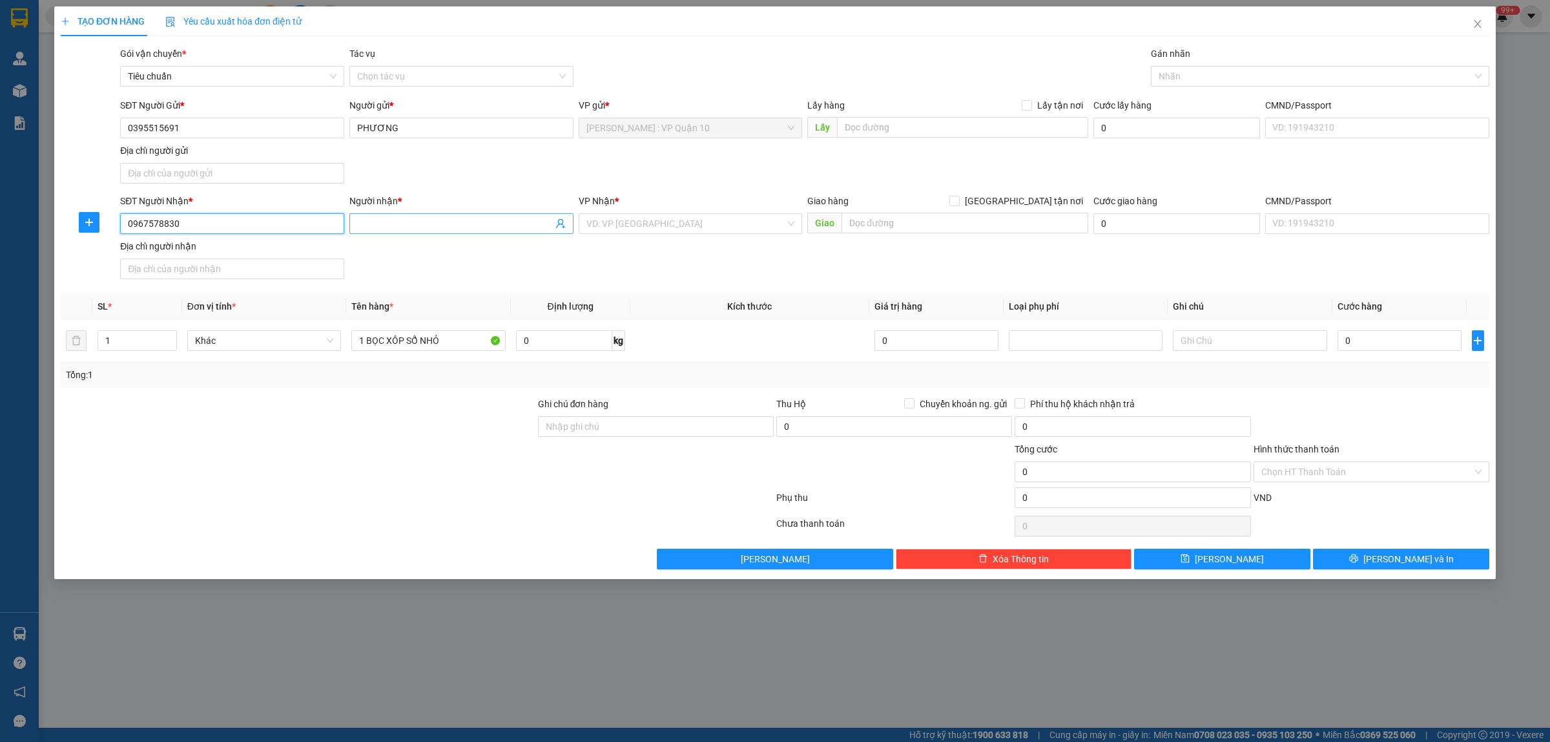
type input "0967578830"
click at [412, 231] on input "Người nhận *" at bounding box center [455, 223] width 196 height 14
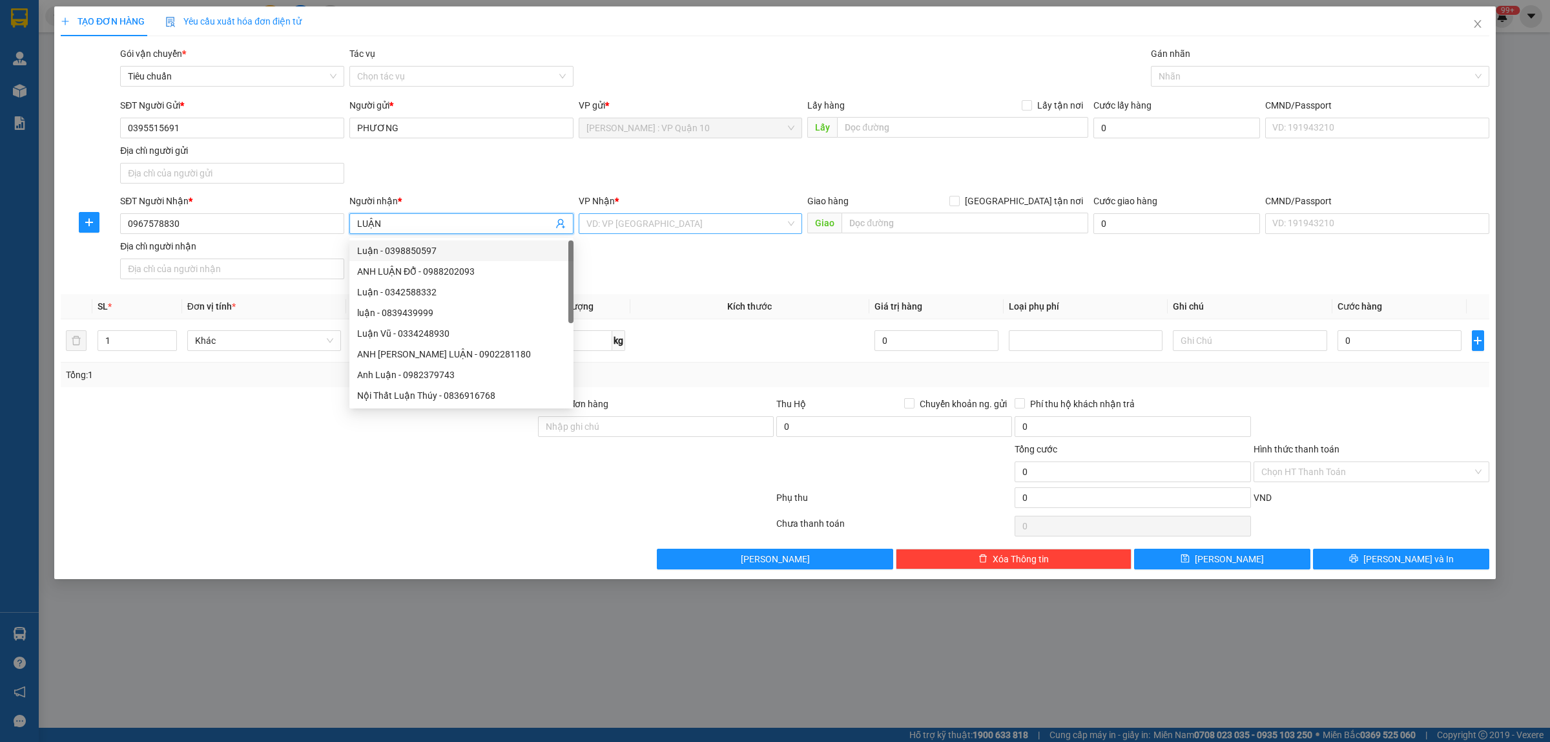
type input "LUẬN"
click at [643, 225] on input "search" at bounding box center [687, 223] width 200 height 19
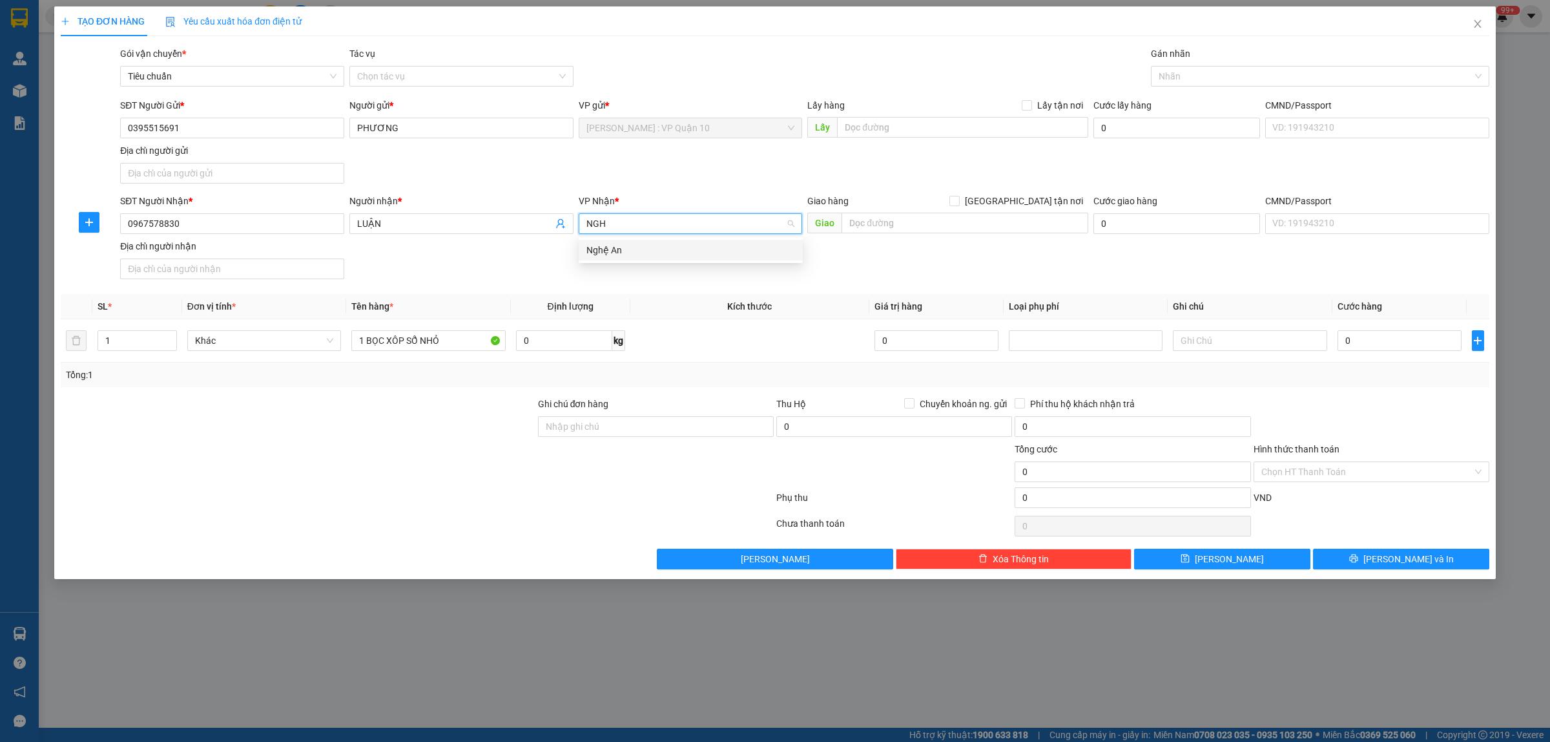
type input "NGHỆ"
drag, startPoint x: 630, startPoint y: 253, endPoint x: 996, endPoint y: 207, distance: 369.1
click at [629, 253] on div "Nghệ An" at bounding box center [691, 250] width 209 height 14
click at [908, 223] on input "text" at bounding box center [965, 223] width 247 height 21
click at [885, 224] on input "text" at bounding box center [965, 223] width 247 height 21
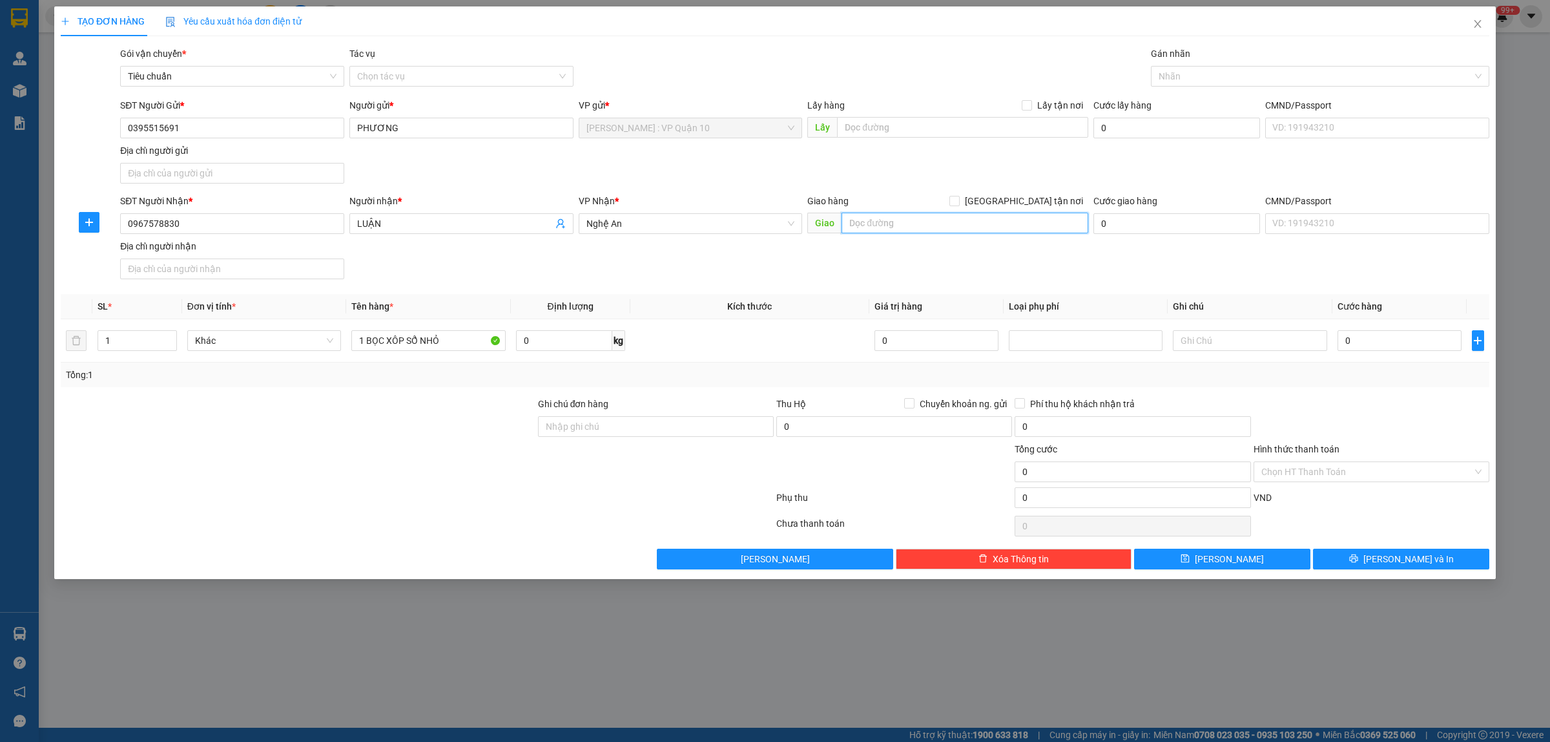
paste input "Diễn Châu giao trên QL 1A"
type input "NGHỆ AN - Diễn Châu giao trên QL 1A"
click at [1387, 333] on input "0" at bounding box center [1400, 340] width 124 height 21
type input "70"
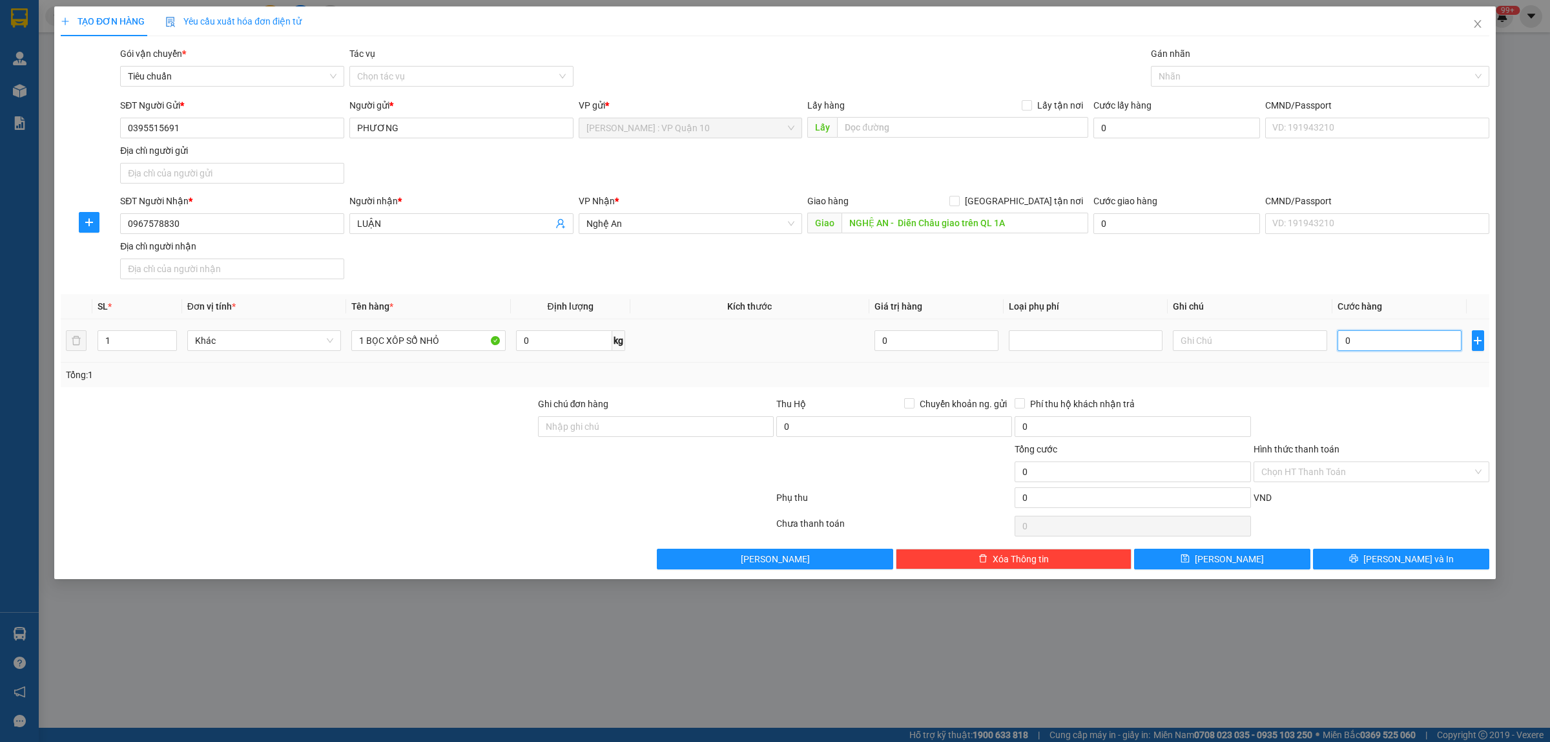
type input "70"
type input "700"
type input "7.000"
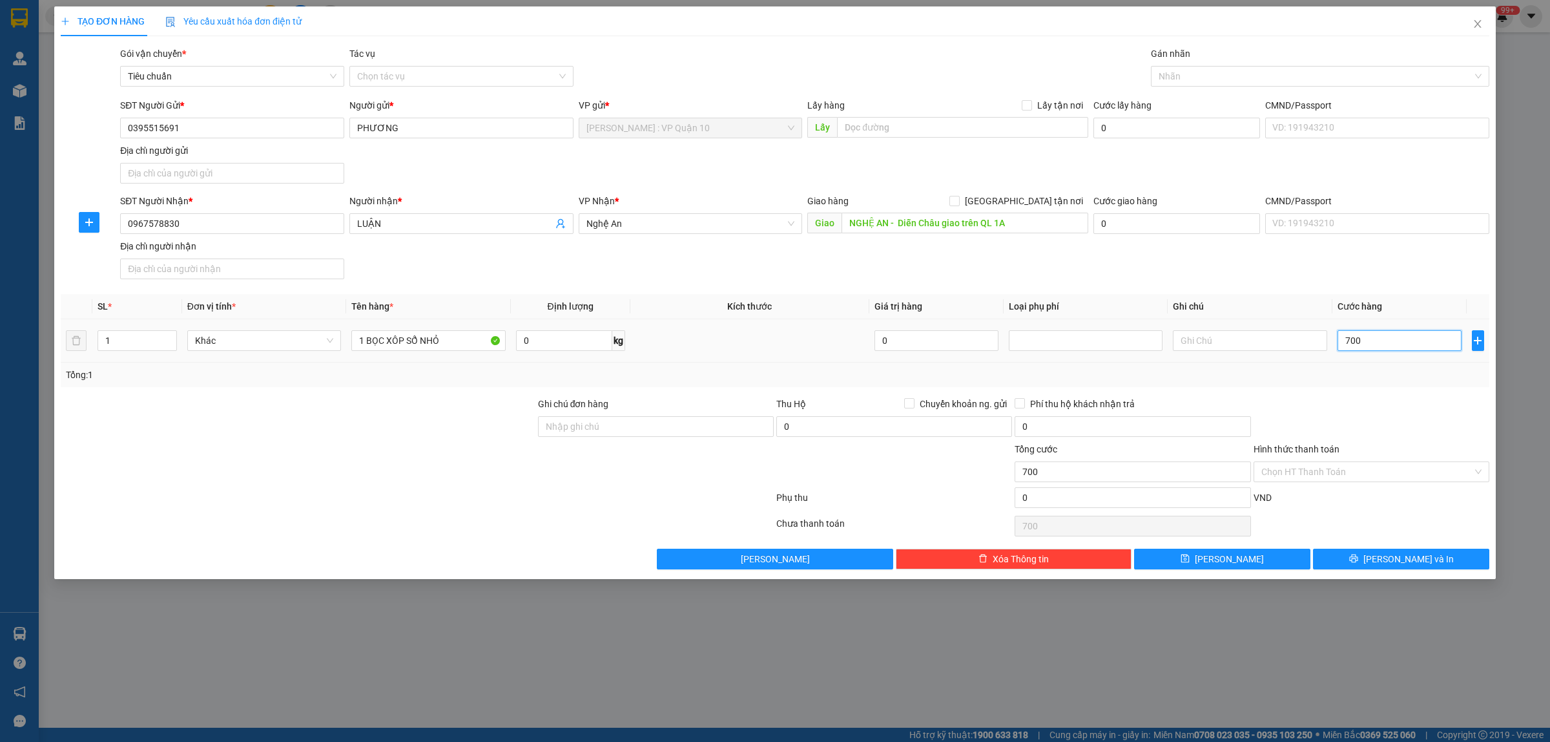
type input "7.000"
type input "70.000"
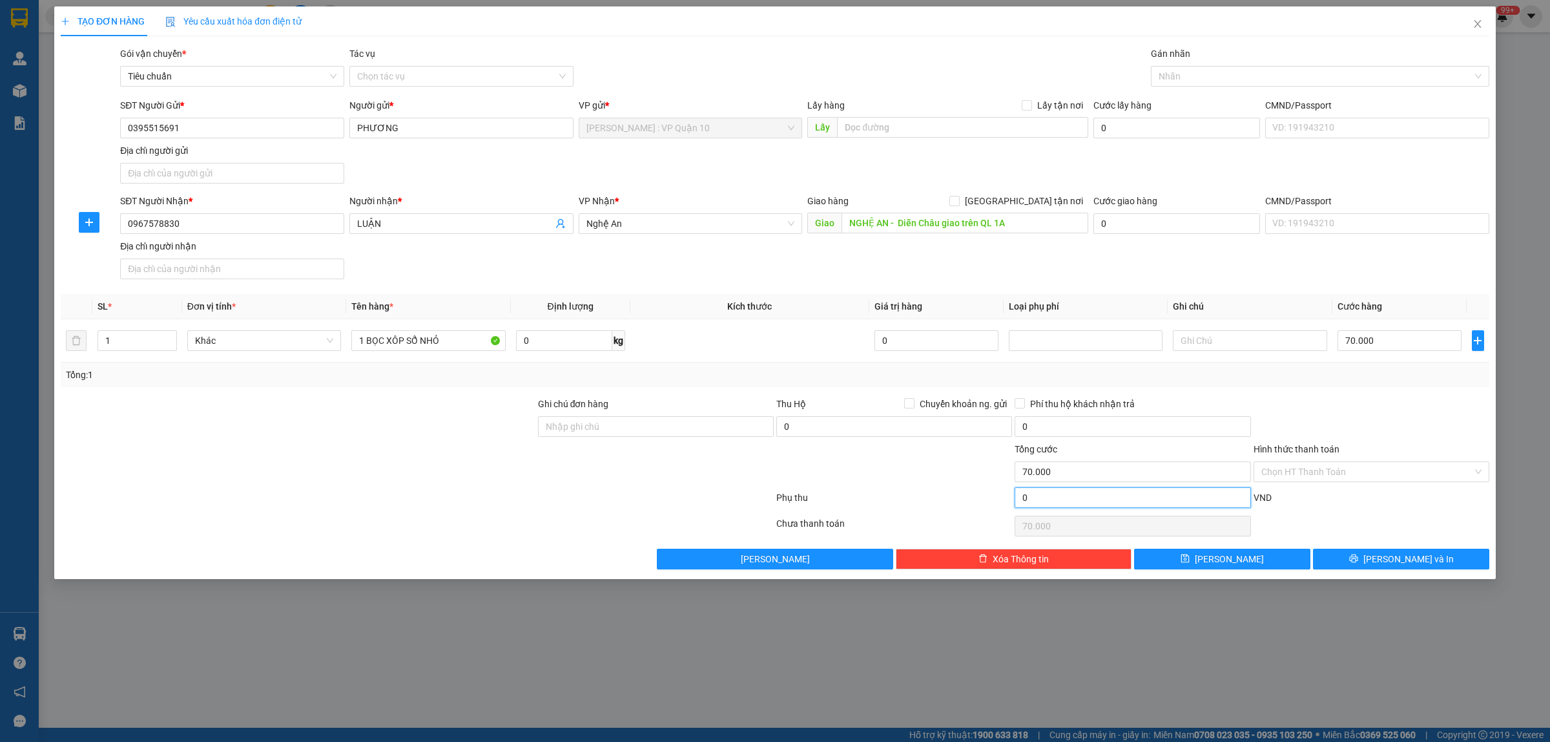
click at [1040, 495] on input "0" at bounding box center [1133, 497] width 236 height 21
click at [1358, 556] on icon "printer" at bounding box center [1353, 558] width 9 height 9
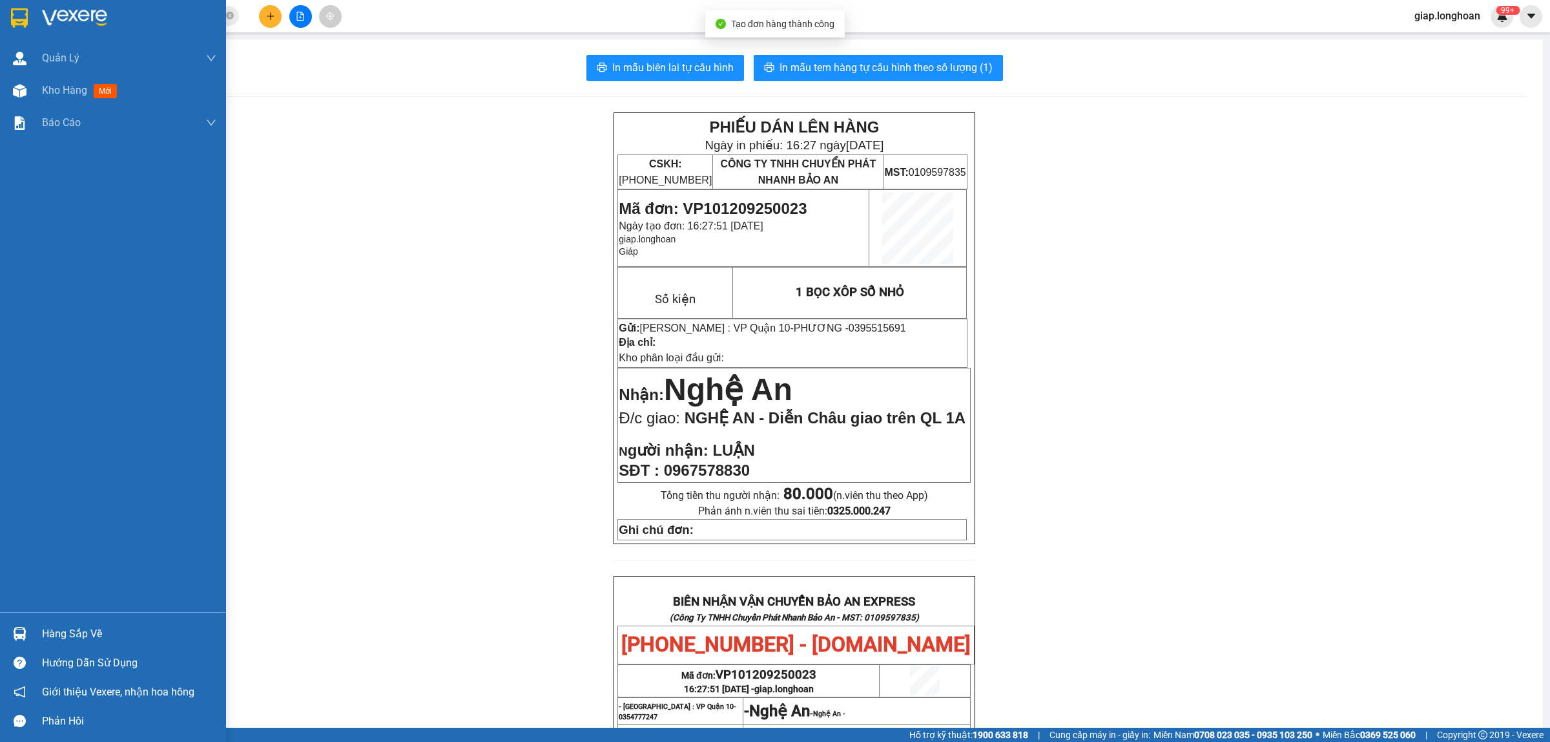
click at [83, 14] on img at bounding box center [74, 17] width 65 height 19
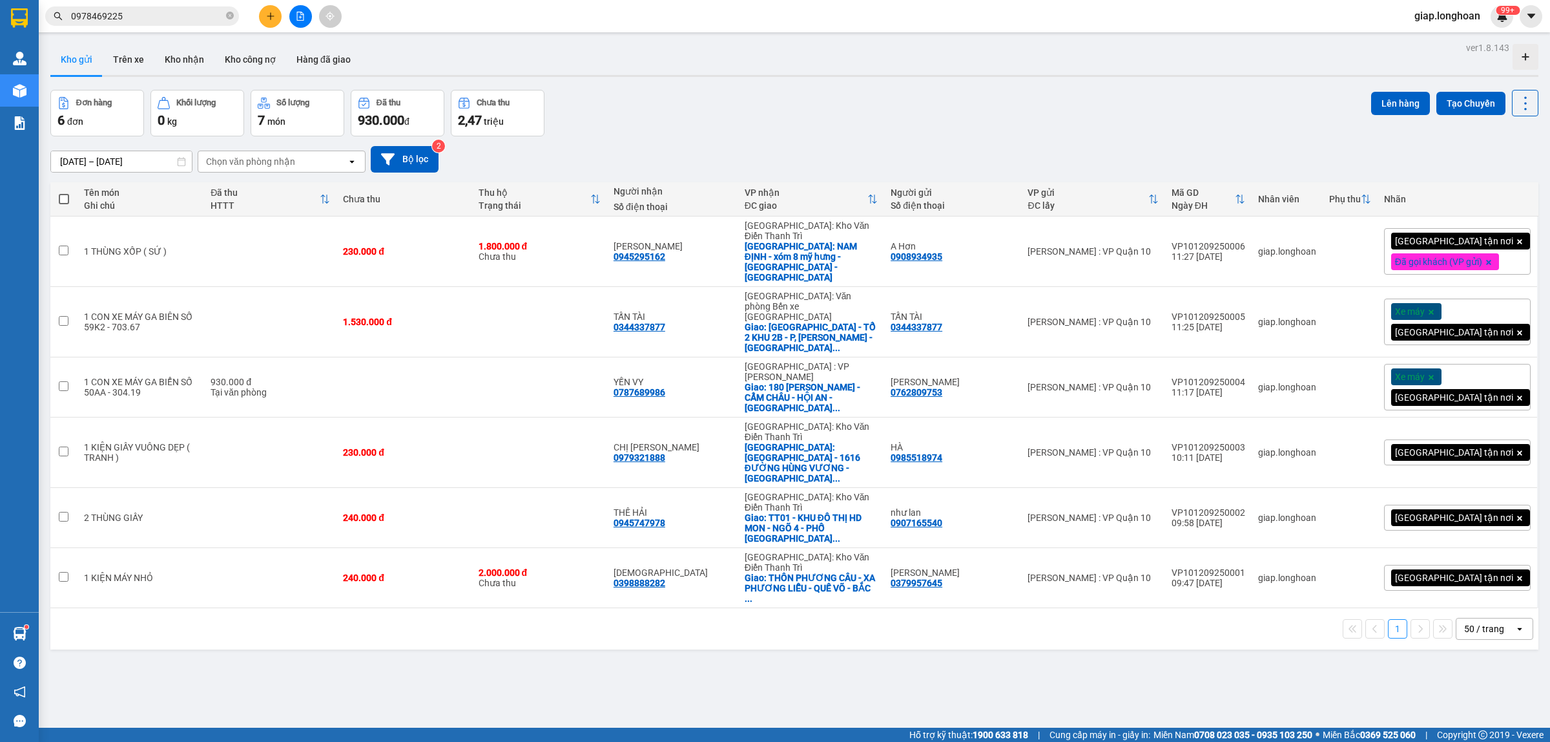
click at [179, 59] on button "Kho nhận" at bounding box center [184, 59] width 60 height 31
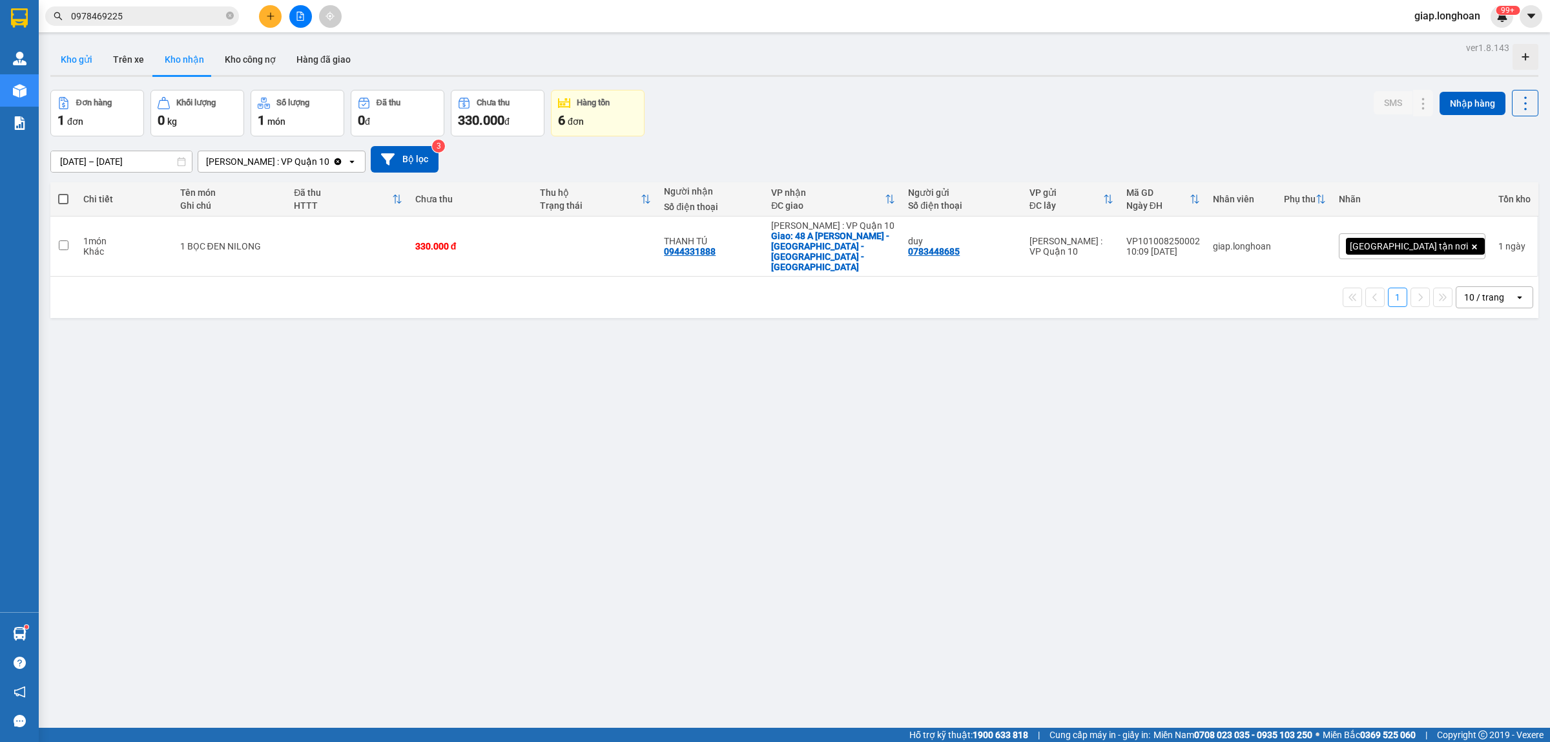
click at [76, 59] on button "Kho gửi" at bounding box center [76, 59] width 52 height 31
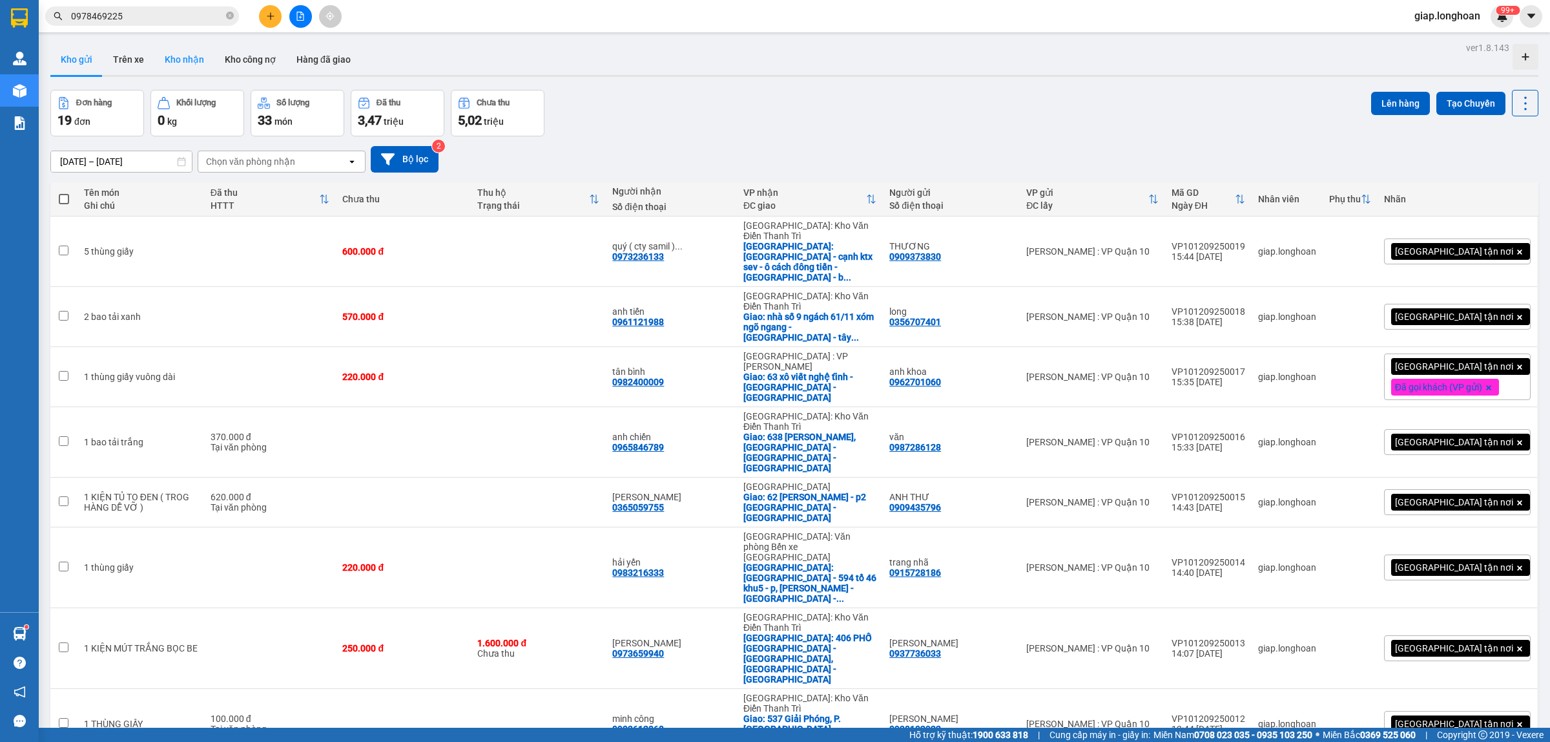
click at [185, 53] on button "Kho nhận" at bounding box center [184, 59] width 60 height 31
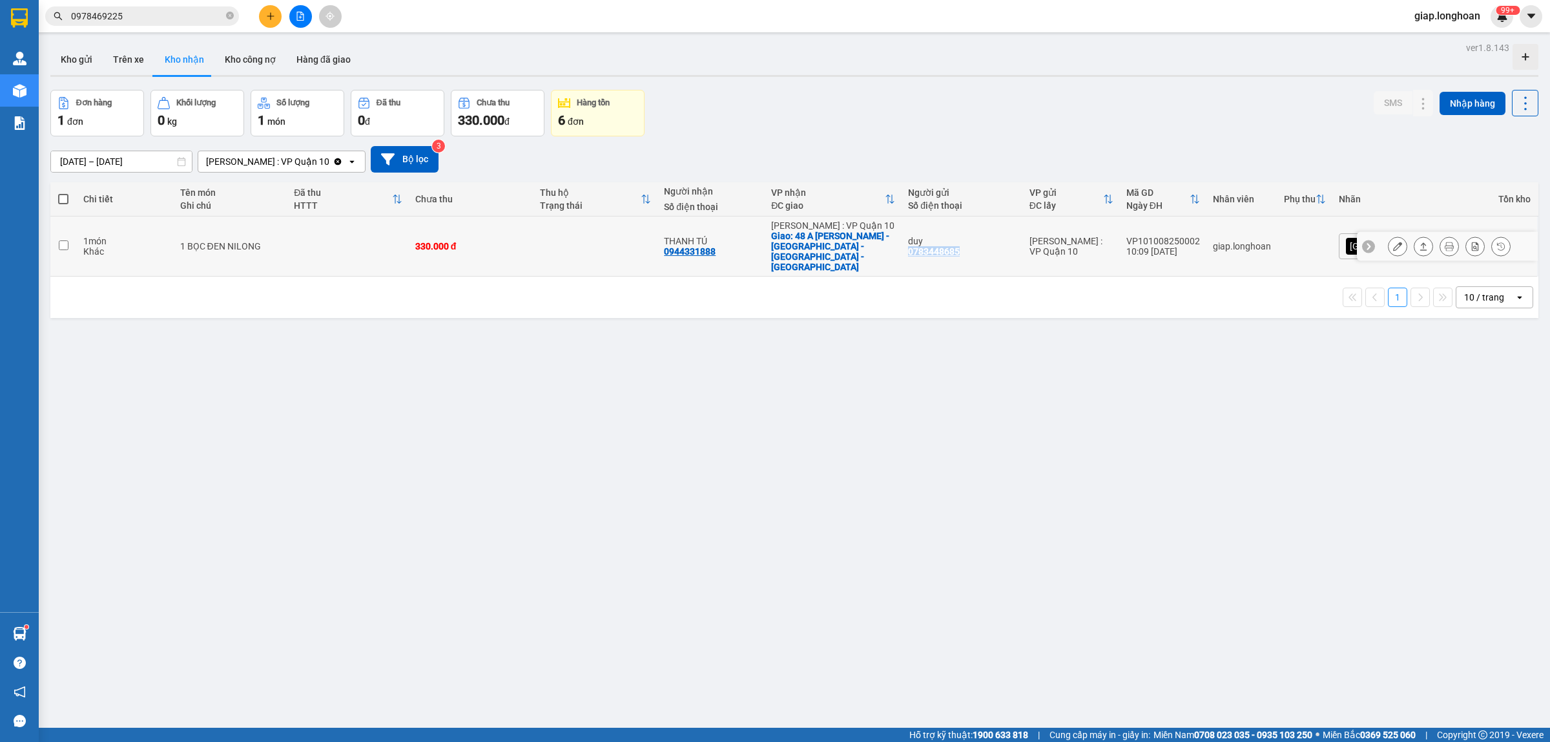
drag, startPoint x: 1009, startPoint y: 236, endPoint x: 961, endPoint y: 246, distance: 48.8
click at [960, 246] on div "0783448685" at bounding box center [934, 251] width 52 height 10
copy div "0783448685"
click at [771, 615] on div "ver 1.8.143 Kho gửi Trên xe Kho nhận Kho công nợ Hàng đã giao Đơn hàng 1 đơn Kh…" at bounding box center [794, 410] width 1499 height 742
click at [78, 52] on button "Kho gửi" at bounding box center [76, 59] width 52 height 31
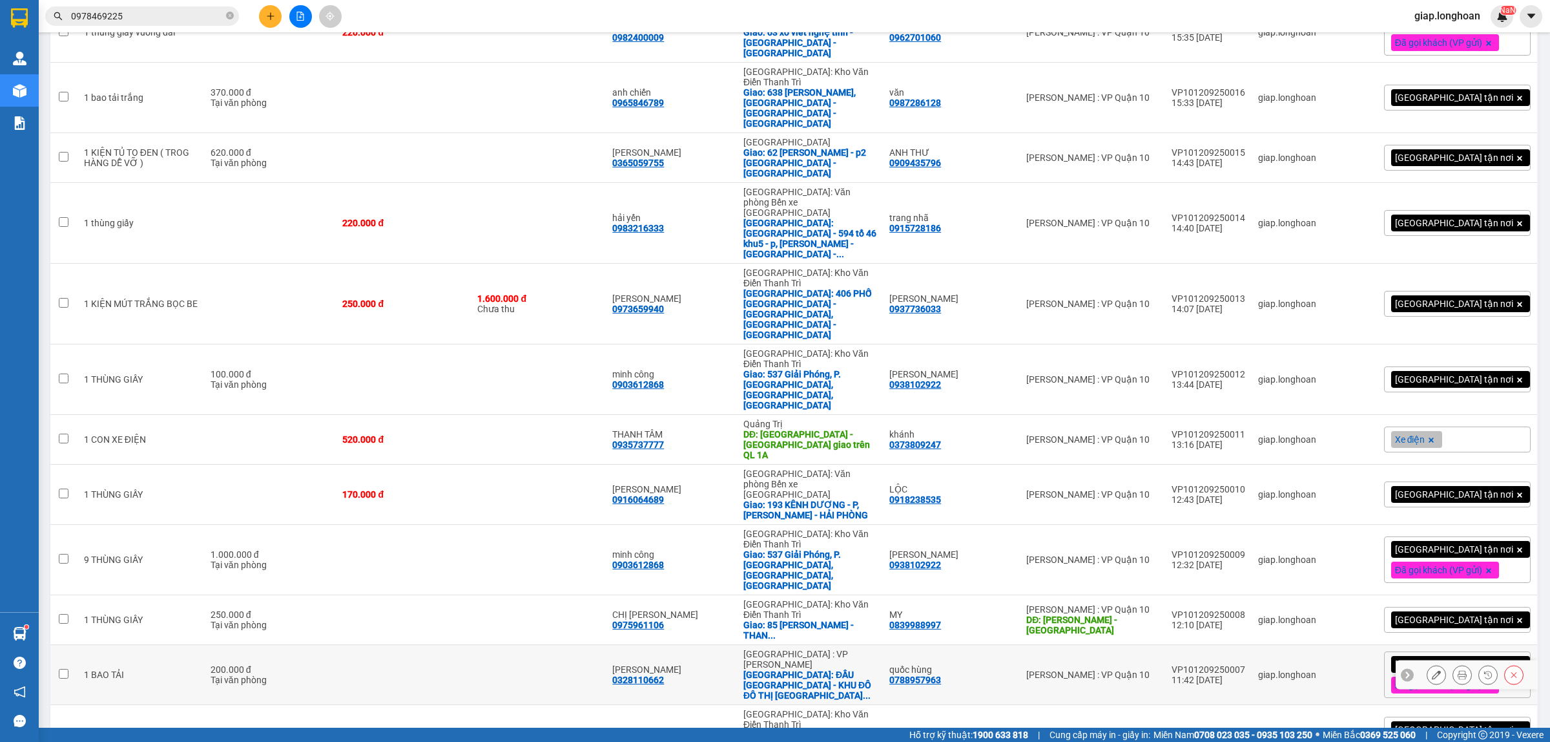
scroll to position [470, 0]
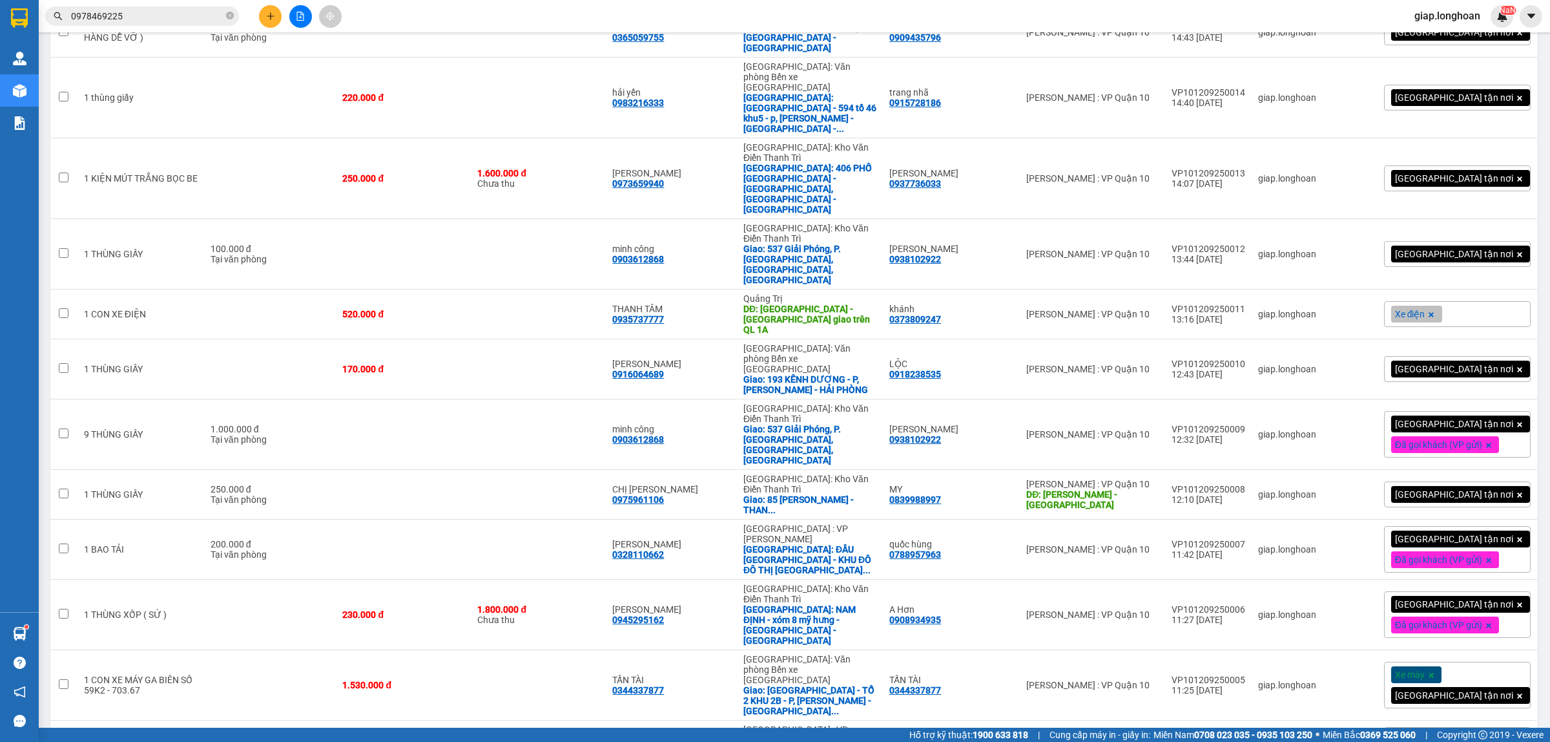
drag, startPoint x: 1267, startPoint y: 640, endPoint x: 1197, endPoint y: 641, distance: 70.4
checkbox input "true"
copy div "VP101209250001"
drag, startPoint x: 1267, startPoint y: 597, endPoint x: 1195, endPoint y: 598, distance: 71.7
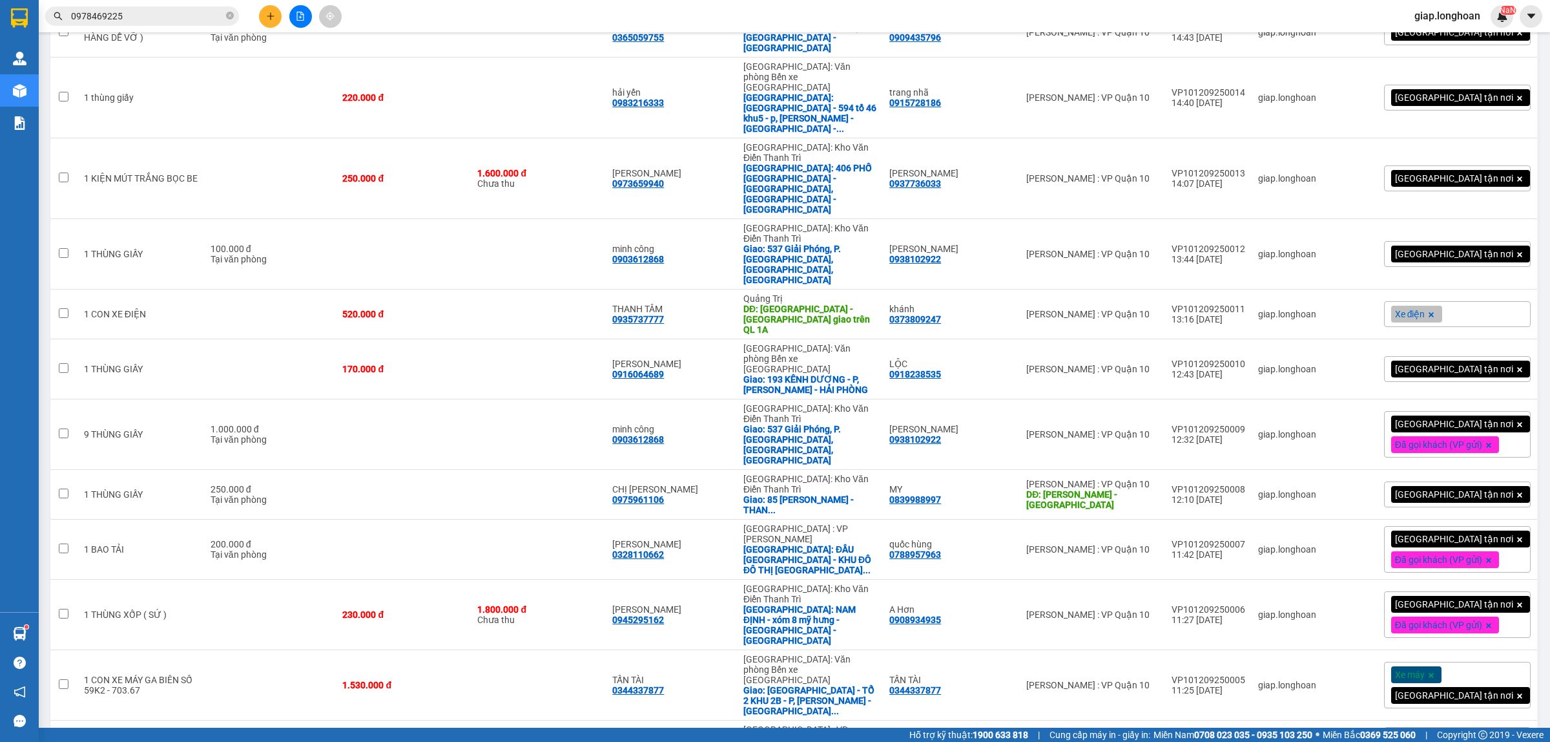
checkbox input "true"
copy div "VP101209250002"
drag, startPoint x: 1265, startPoint y: 550, endPoint x: 1190, endPoint y: 550, distance: 74.3
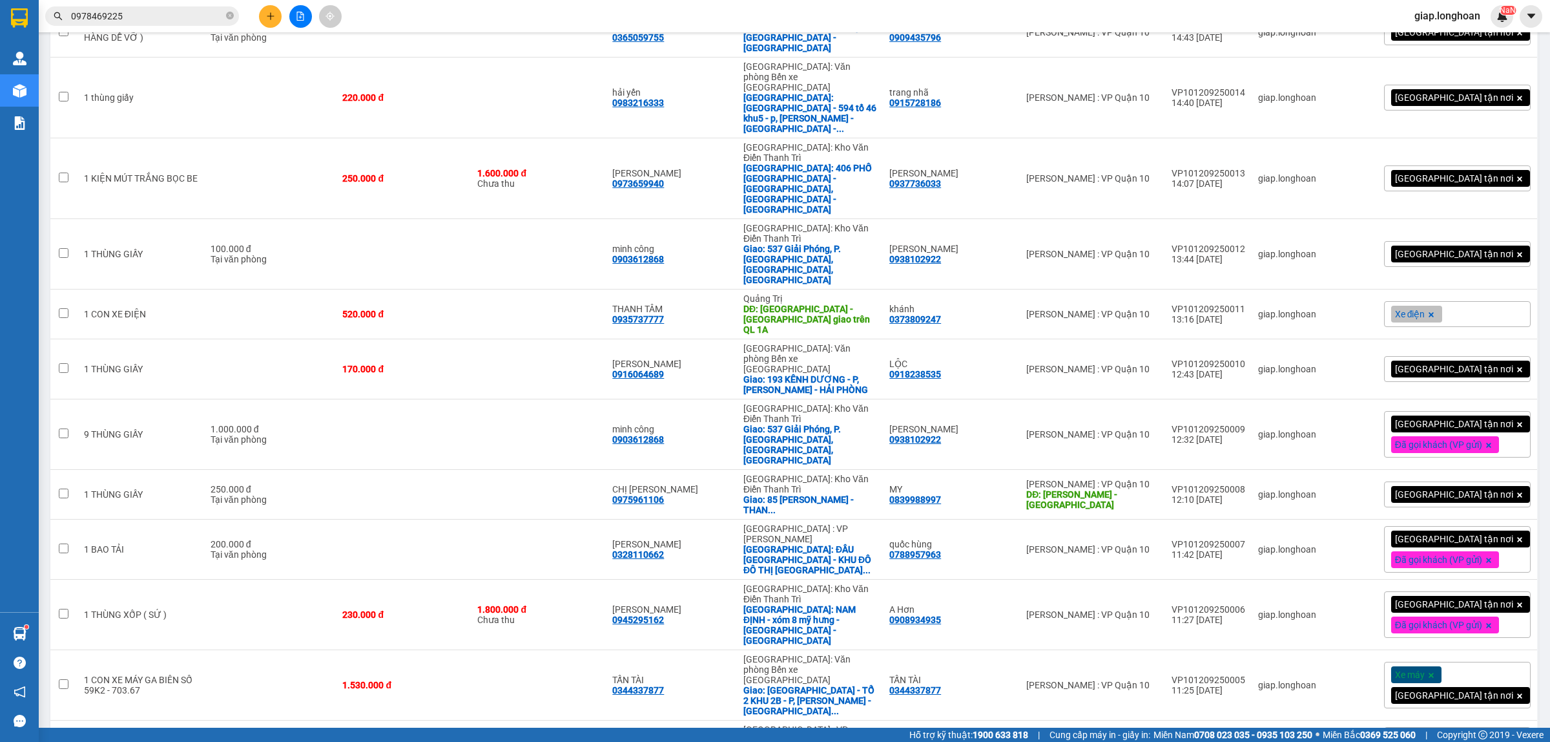
checkbox input "true"
copy div "VP101209250003"
drag, startPoint x: 1260, startPoint y: 498, endPoint x: 1190, endPoint y: 501, distance: 69.8
click at [1190, 720] on td "VP101209250004 11:17 [DATE]" at bounding box center [1208, 750] width 87 height 60
checkbox input "true"
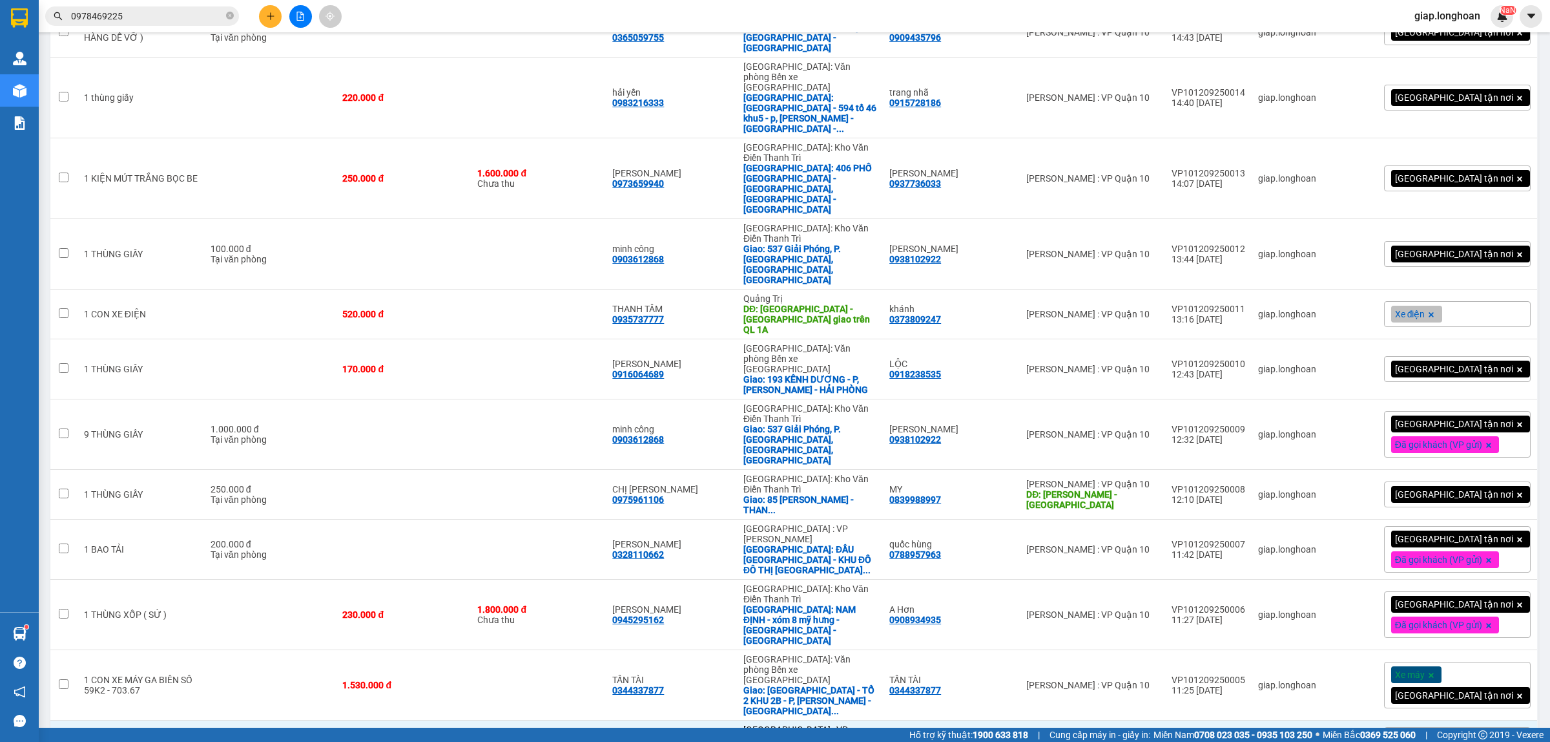
copy div "VP101209250004"
drag, startPoint x: 1267, startPoint y: 440, endPoint x: 1193, endPoint y: 440, distance: 74.3
click at [1193, 650] on td "VP101209250005 11:25 [DATE]" at bounding box center [1208, 685] width 87 height 70
checkbox input "true"
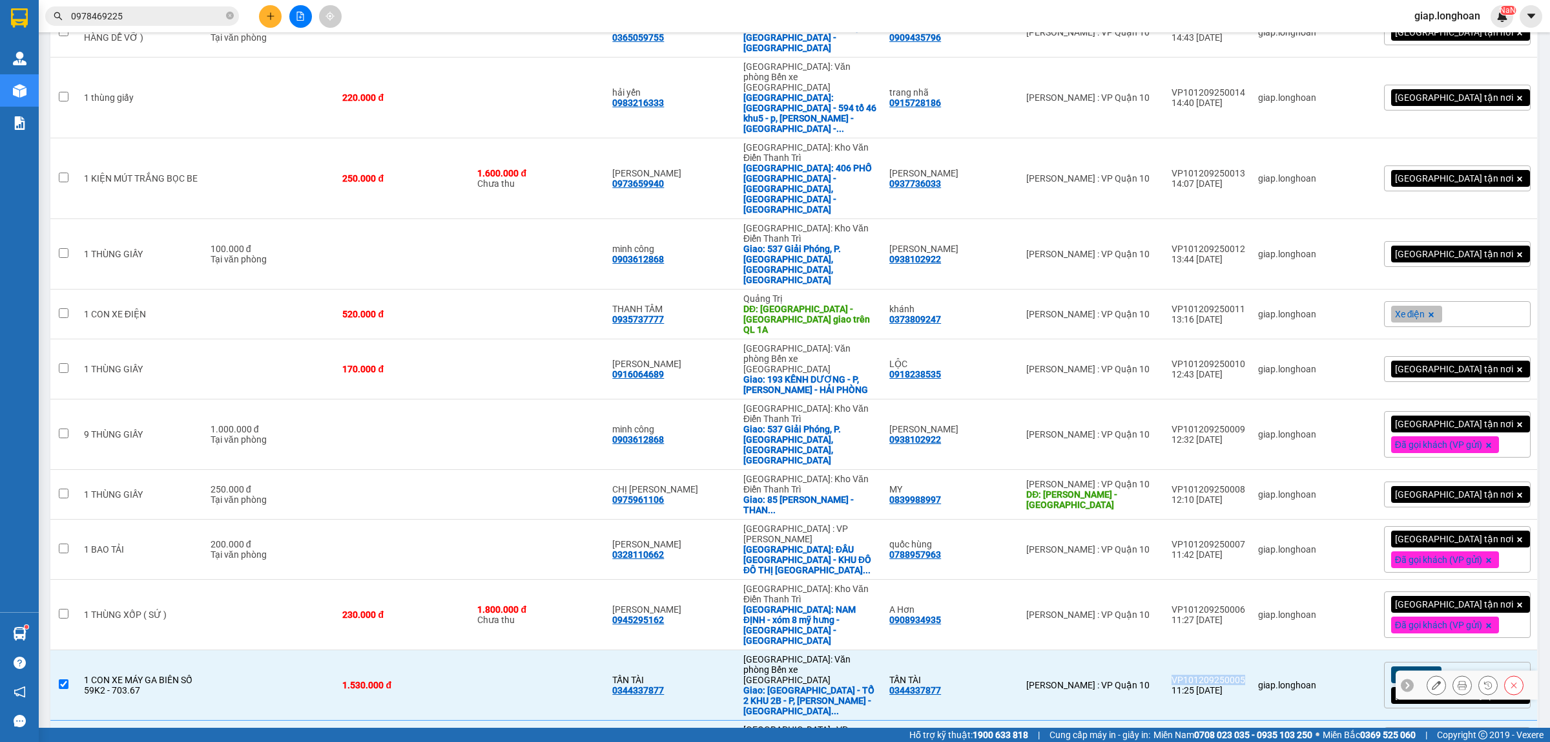
copy div "VP101209250005"
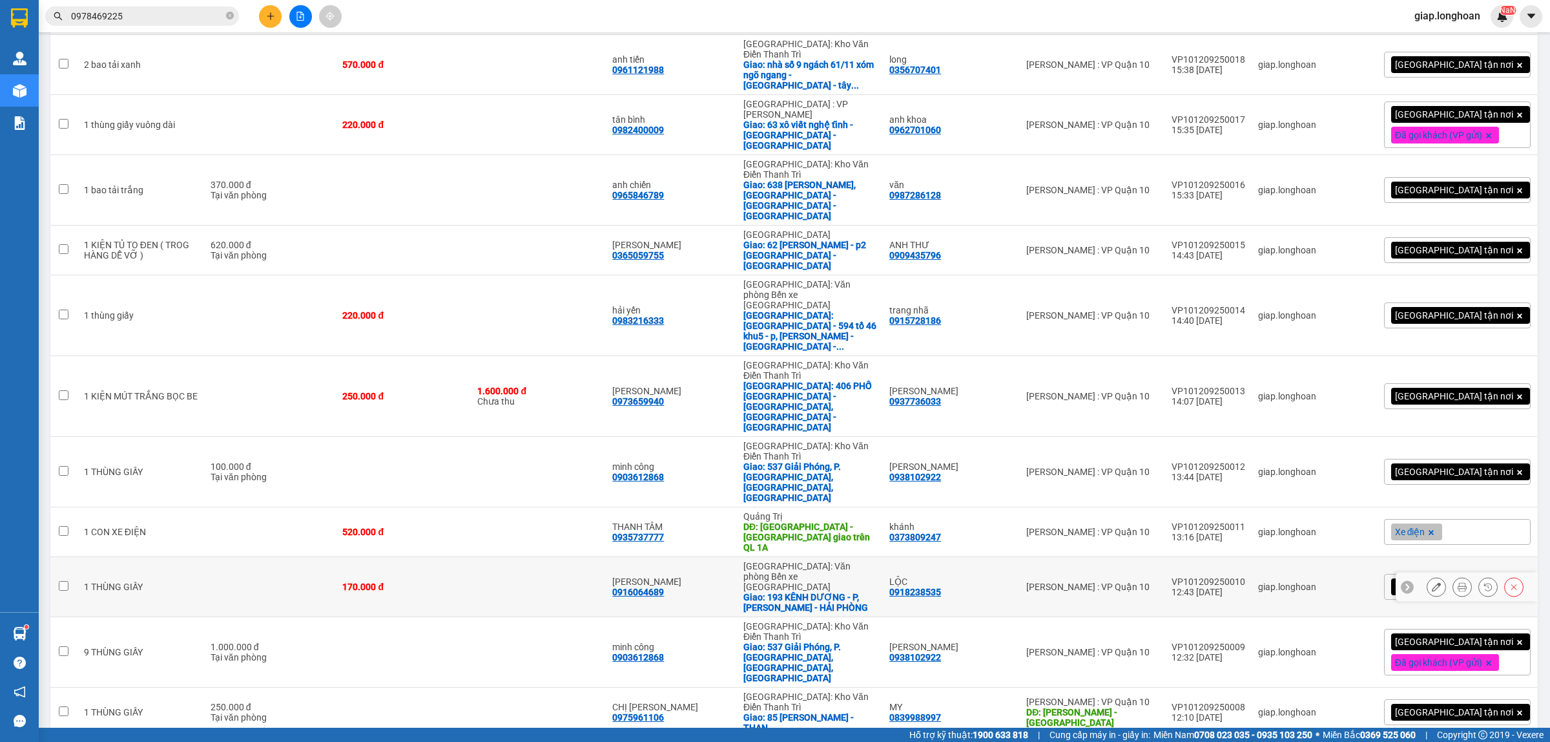
scroll to position [227, 0]
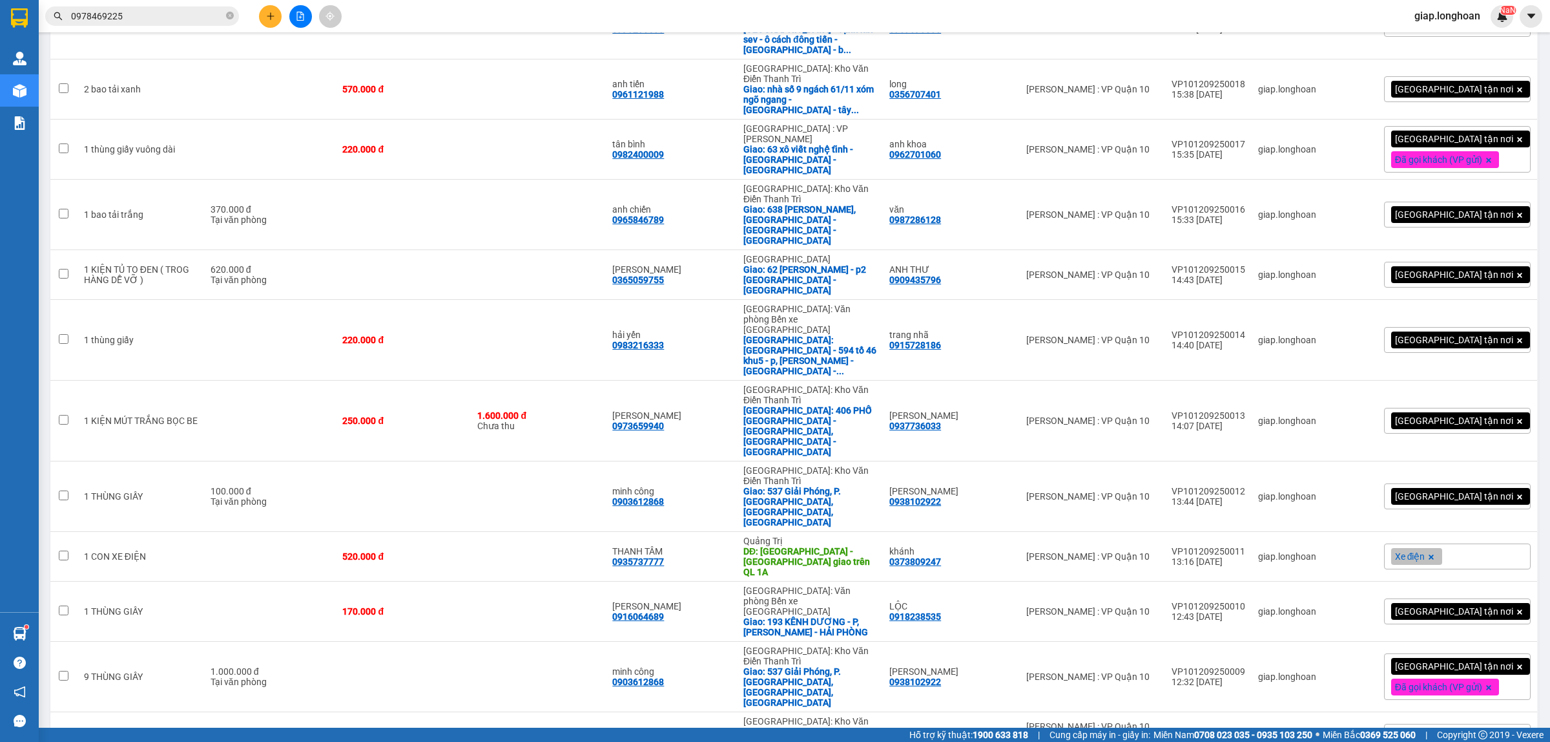
drag, startPoint x: 1268, startPoint y: 627, endPoint x: 1190, endPoint y: 624, distance: 77.6
checkbox input "true"
copy div "VP101209250006"
drag, startPoint x: 1261, startPoint y: 570, endPoint x: 1190, endPoint y: 578, distance: 70.9
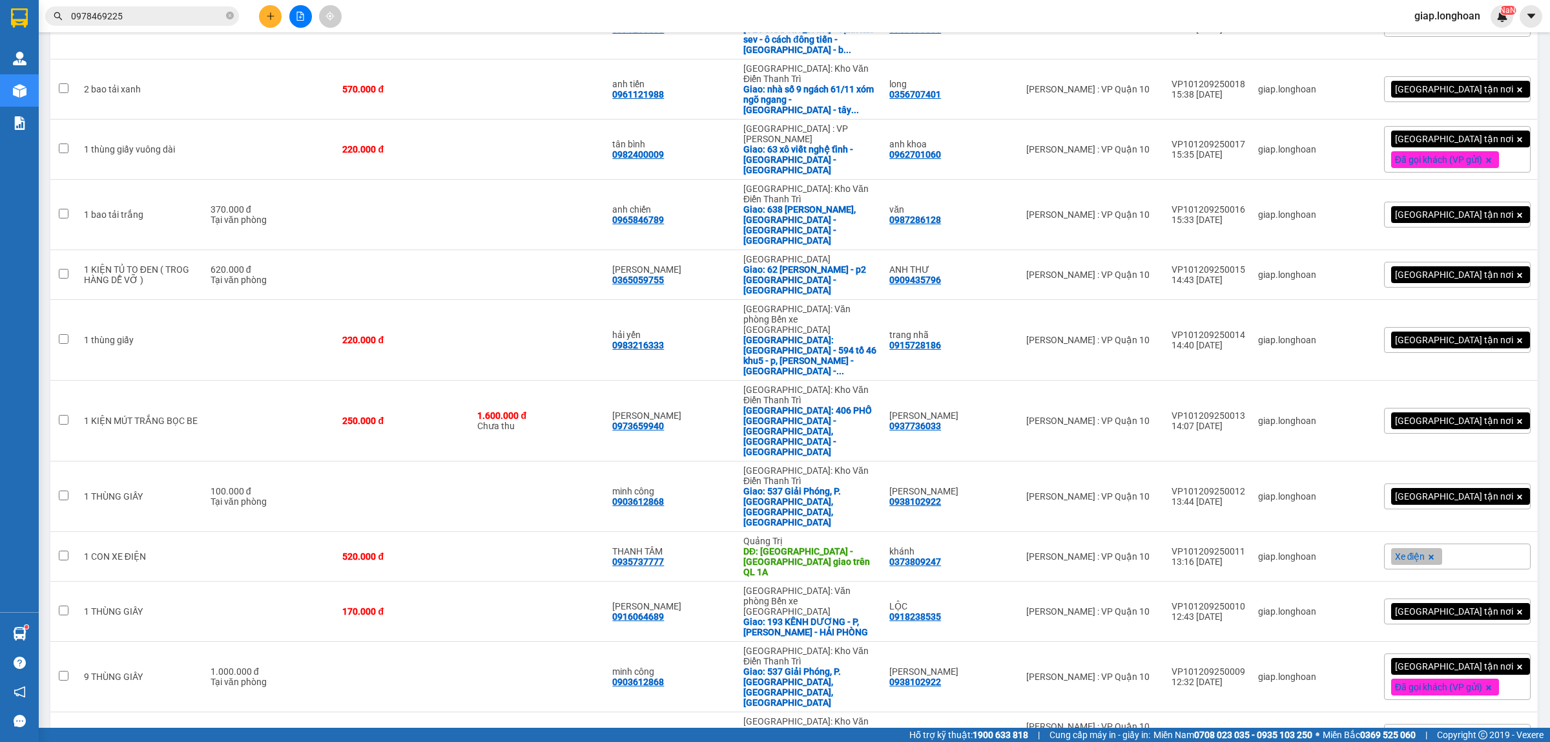
checkbox input "true"
copy div "VP101209250007"
drag, startPoint x: 1265, startPoint y: 521, endPoint x: 1196, endPoint y: 518, distance: 68.5
click at [1196, 712] on td "VP101209250008 12:10 12/09" at bounding box center [1208, 737] width 87 height 50
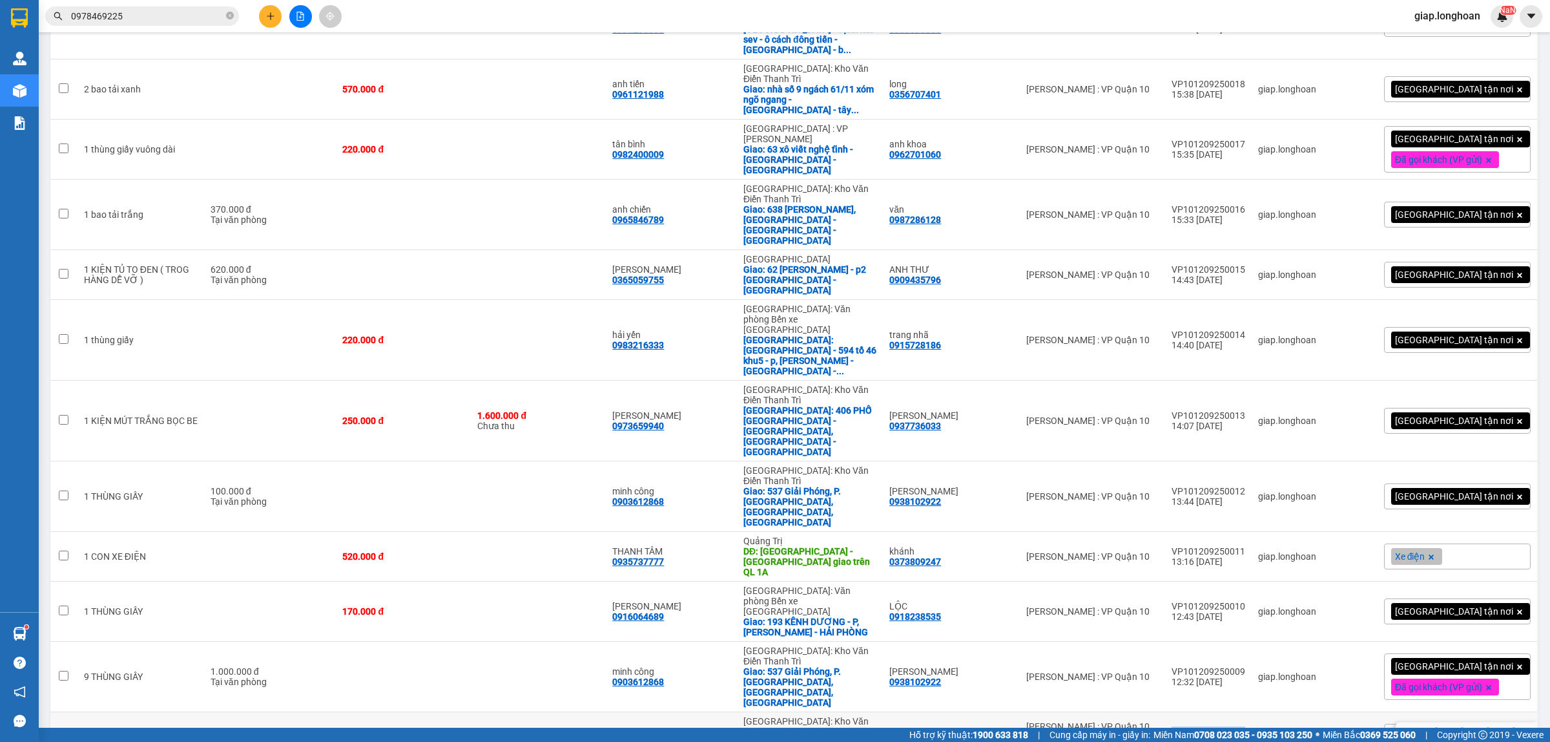
checkbox input "true"
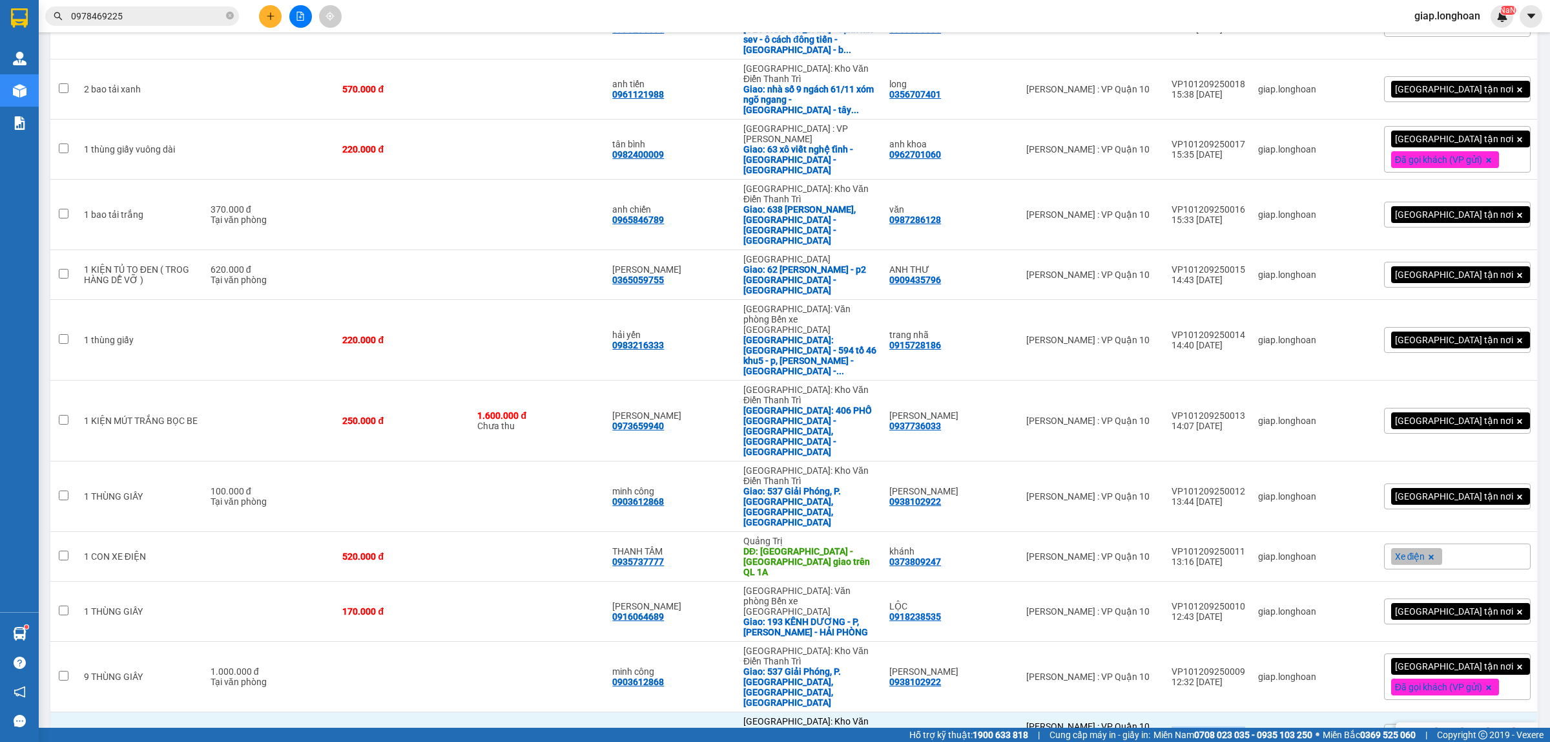
copy div "VP101209250008"
drag, startPoint x: 1258, startPoint y: 468, endPoint x: 1196, endPoint y: 472, distance: 62.1
click at [1196, 641] on td "VP101209250009 12:32 12/09" at bounding box center [1208, 676] width 87 height 70
checkbox input "true"
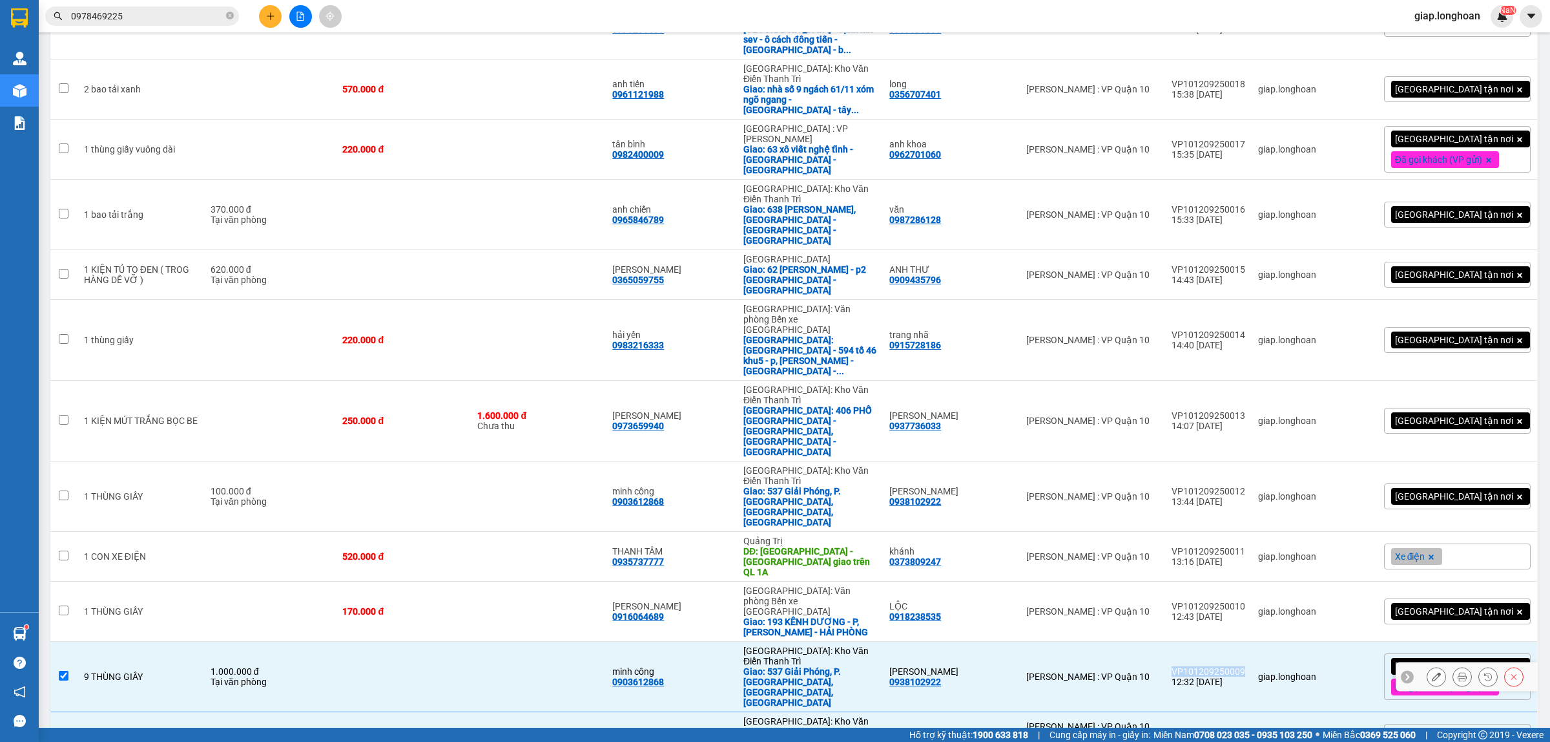
copy div "VP101209250009"
drag, startPoint x: 1258, startPoint y: 420, endPoint x: 1196, endPoint y: 421, distance: 62.0
click at [1196, 581] on td "VP101209250010 12:43 12/09" at bounding box center [1208, 611] width 87 height 60
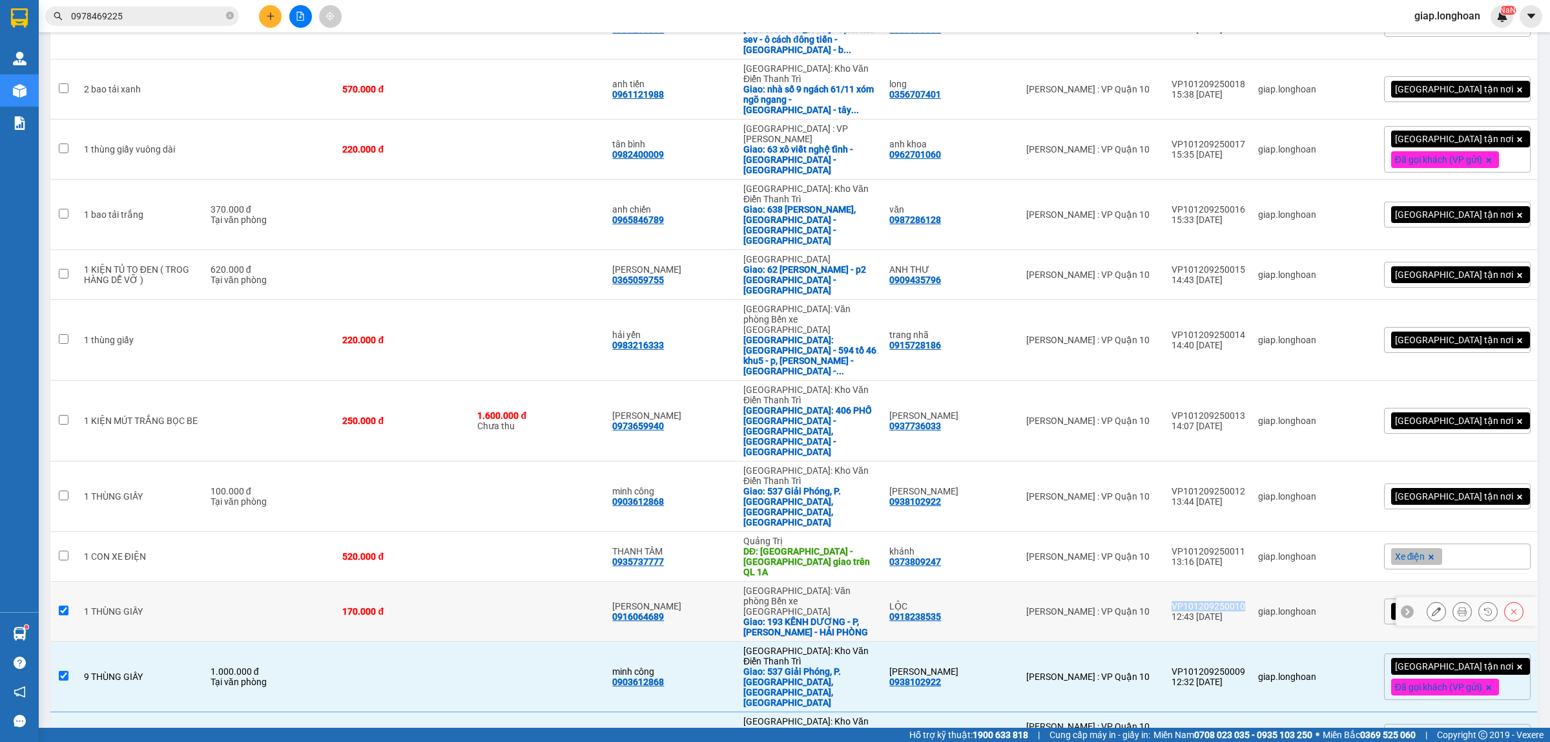
checkbox input "true"
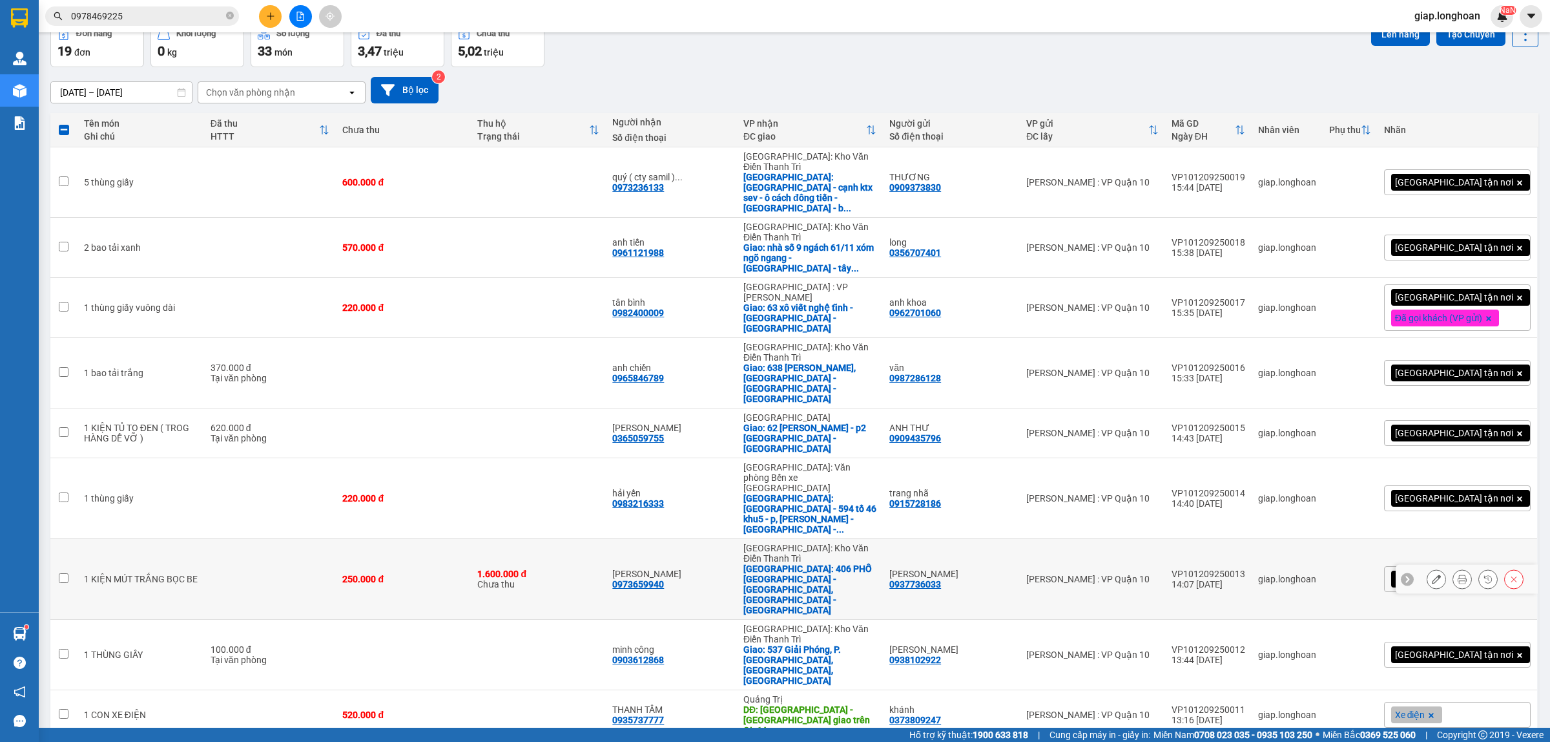
scroll to position [66, 0]
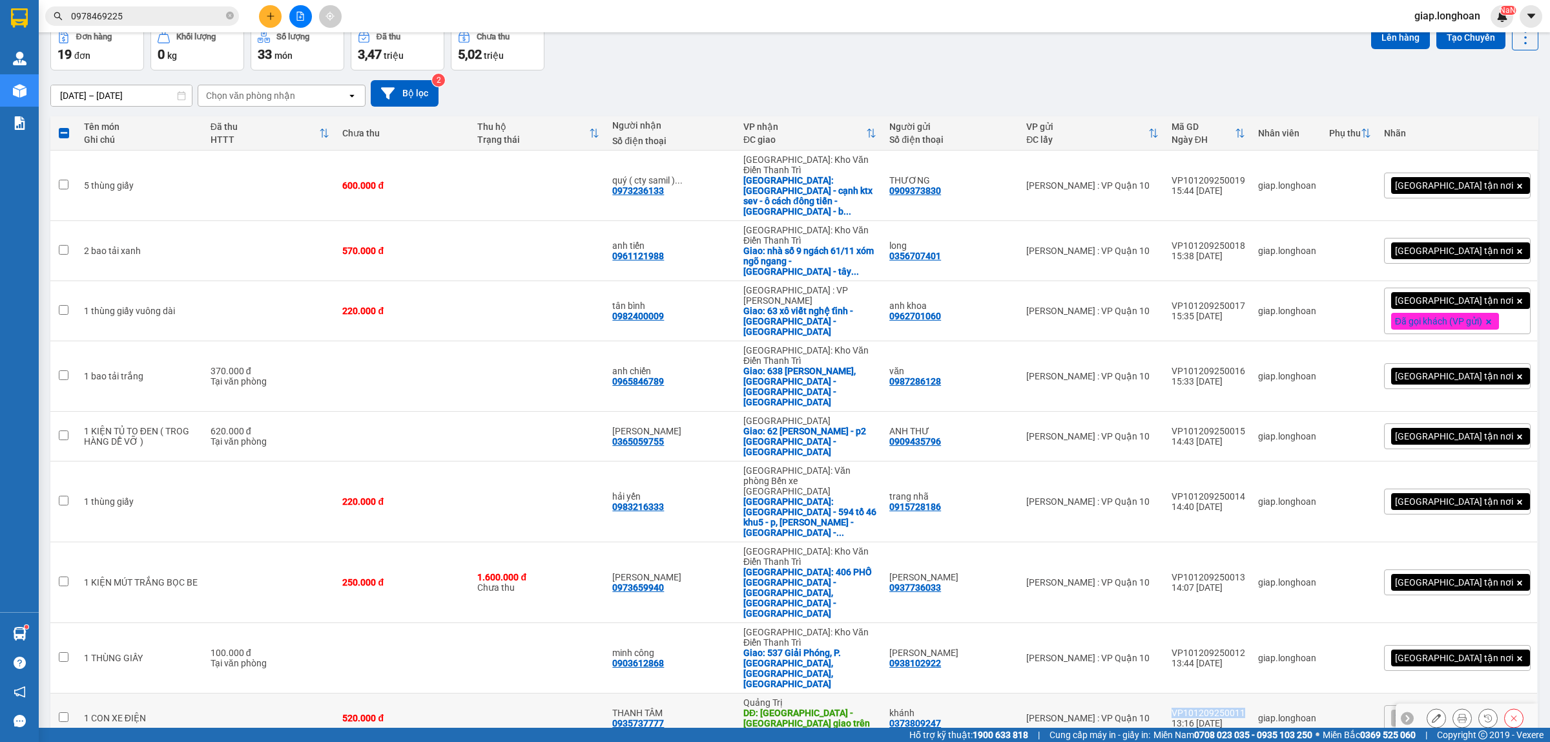
drag, startPoint x: 1266, startPoint y: 534, endPoint x: 1195, endPoint y: 532, distance: 71.1
click at [1195, 693] on td "VP101209250011 13:16 12/09" at bounding box center [1208, 718] width 87 height 50
checkbox input "true"
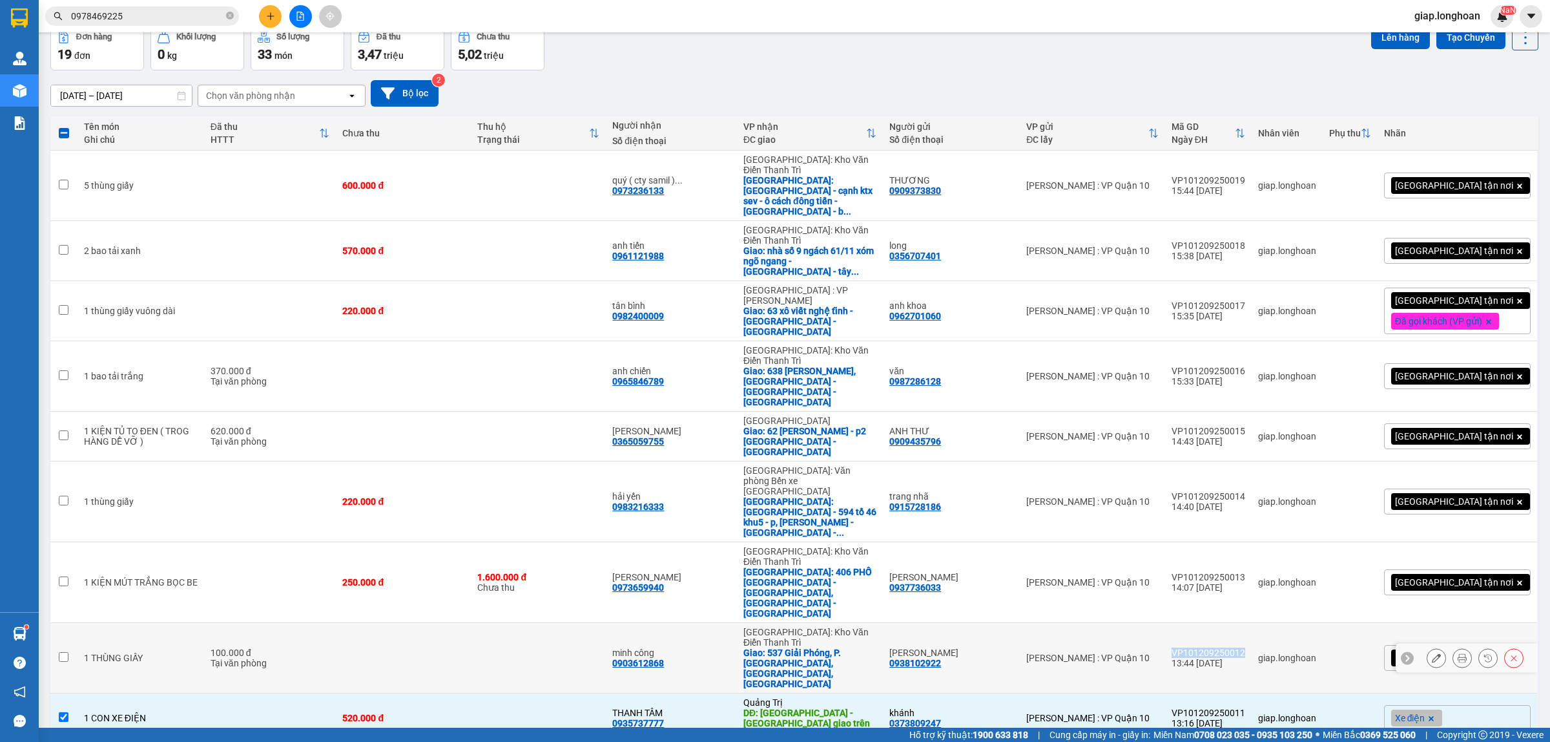
drag, startPoint x: 1267, startPoint y: 493, endPoint x: 1190, endPoint y: 495, distance: 76.9
click at [1190, 623] on td "VP101209250012 13:44 12/09" at bounding box center [1208, 658] width 87 height 70
checkbox input "true"
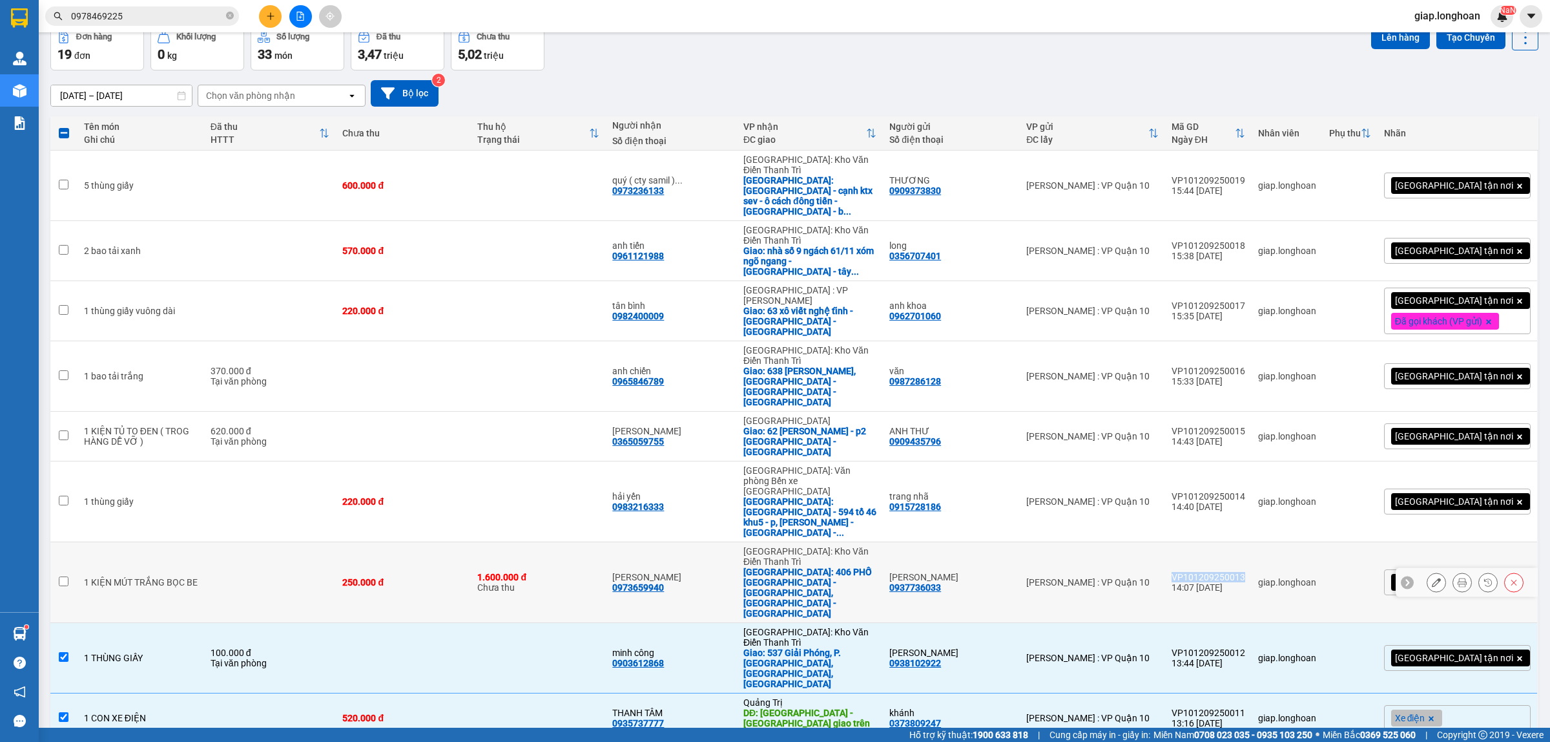
drag, startPoint x: 1267, startPoint y: 455, endPoint x: 1192, endPoint y: 457, distance: 74.9
click at [1192, 542] on td "VP101209250013 14:07 12/09" at bounding box center [1208, 582] width 87 height 81
checkbox input "true"
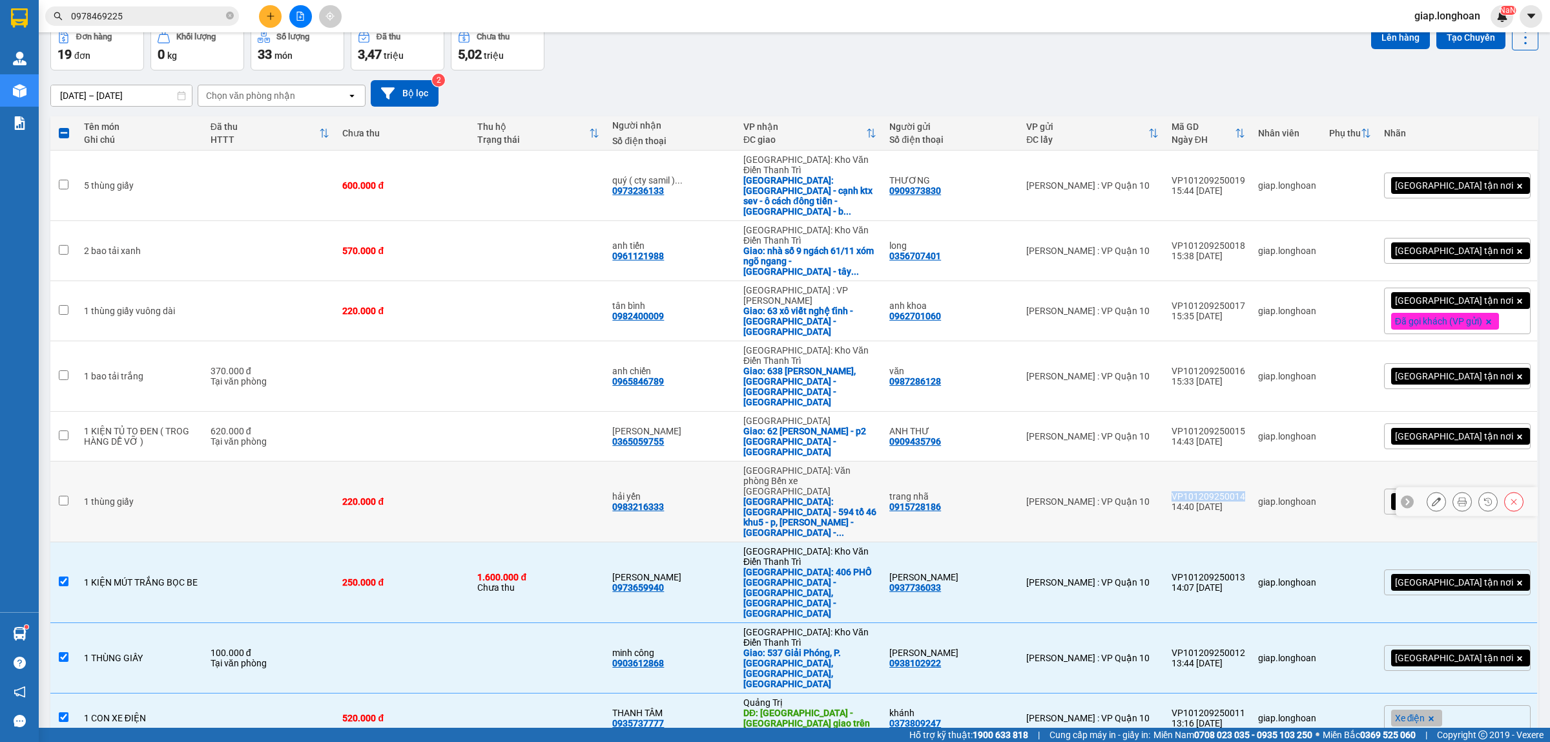
drag, startPoint x: 1266, startPoint y: 405, endPoint x: 1190, endPoint y: 405, distance: 76.2
click at [1190, 461] on td "VP101209250014 14:40 12/09" at bounding box center [1208, 501] width 87 height 81
checkbox input "true"
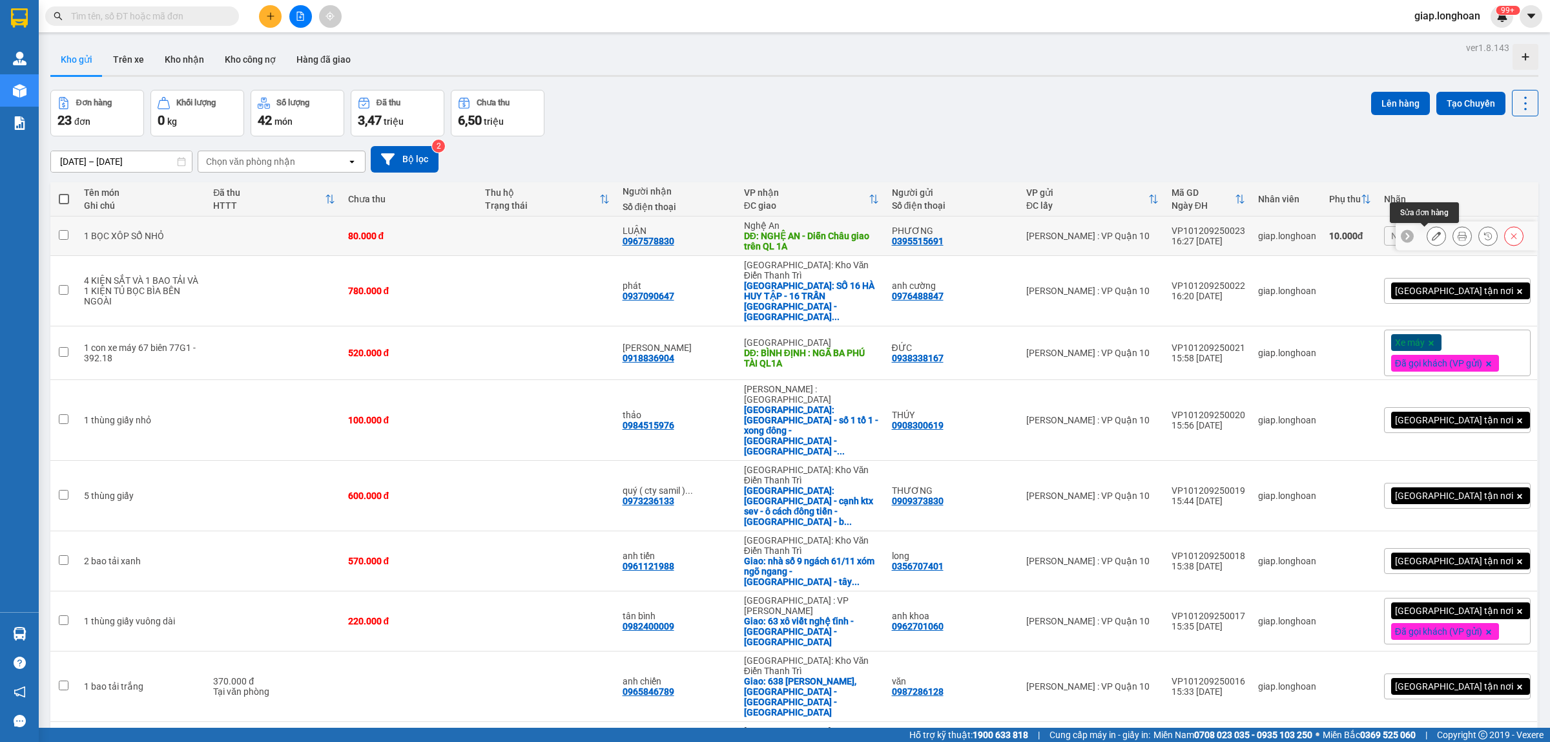
click at [1432, 239] on icon at bounding box center [1436, 235] width 9 height 9
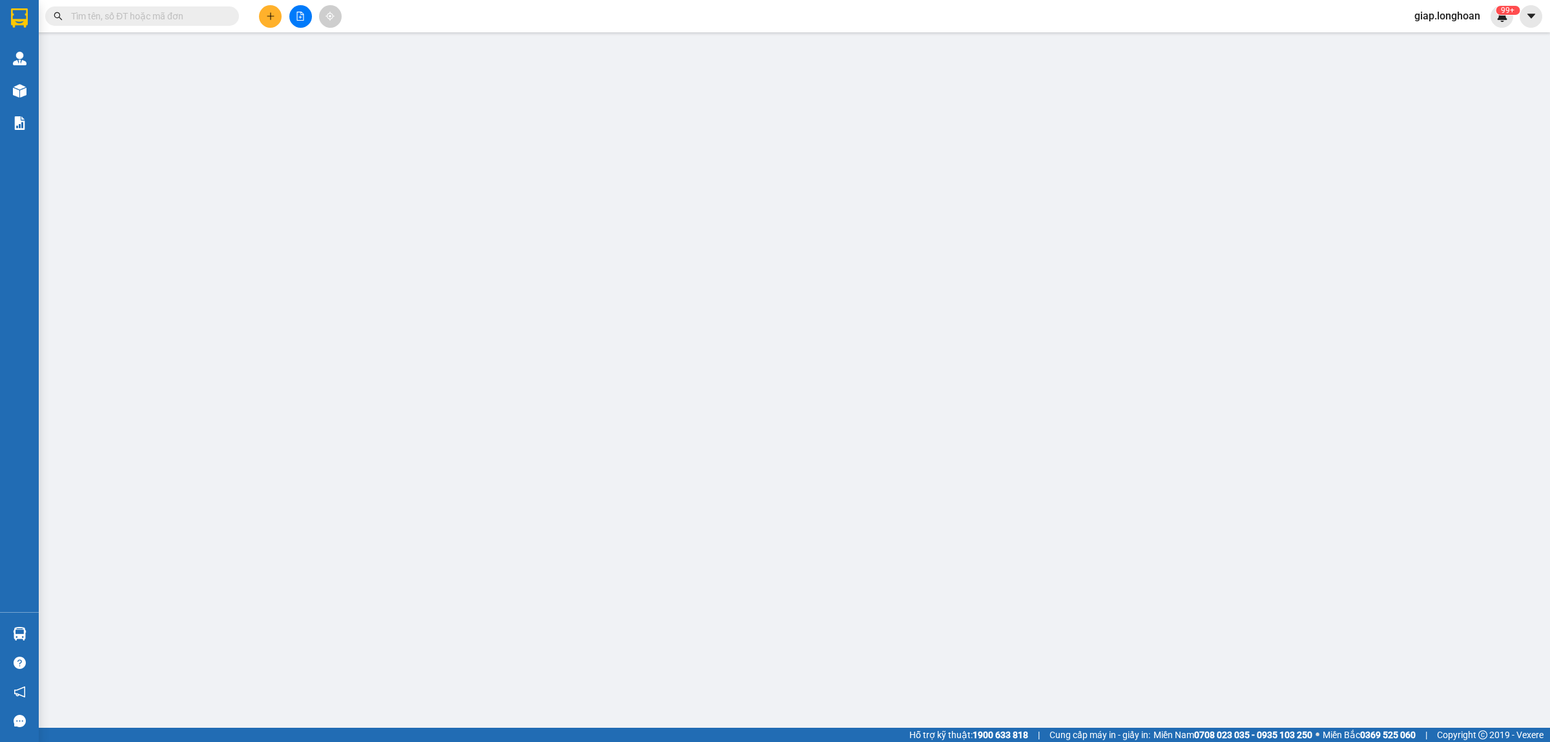
type input "0395515691"
type input "PHƯƠNG"
type input "0967578830"
type input "LUẬN"
type input "NGHỆ AN - Diễn Châu giao trên QL 1A"
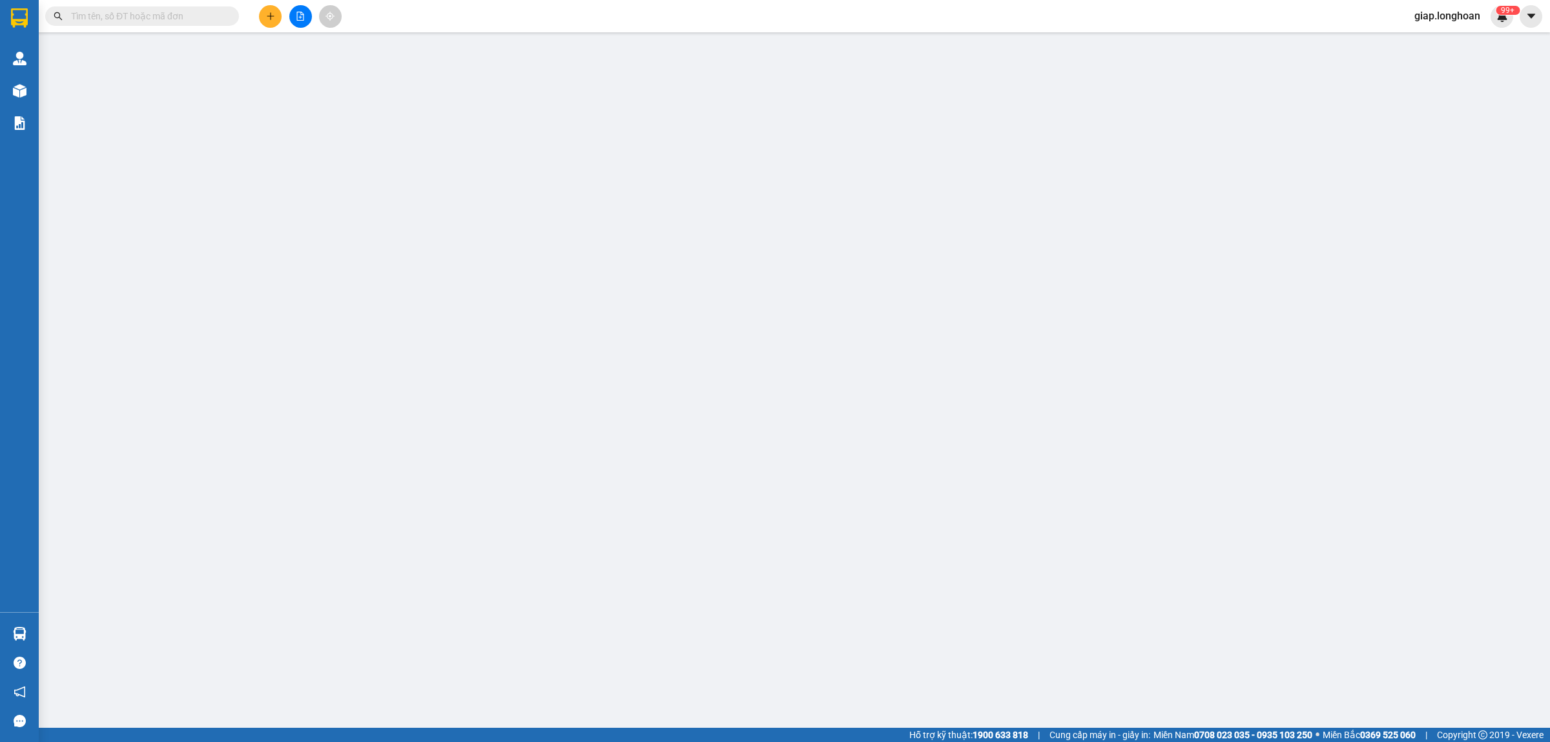
type input "80.000"
type input "10.000"
type input "80.000"
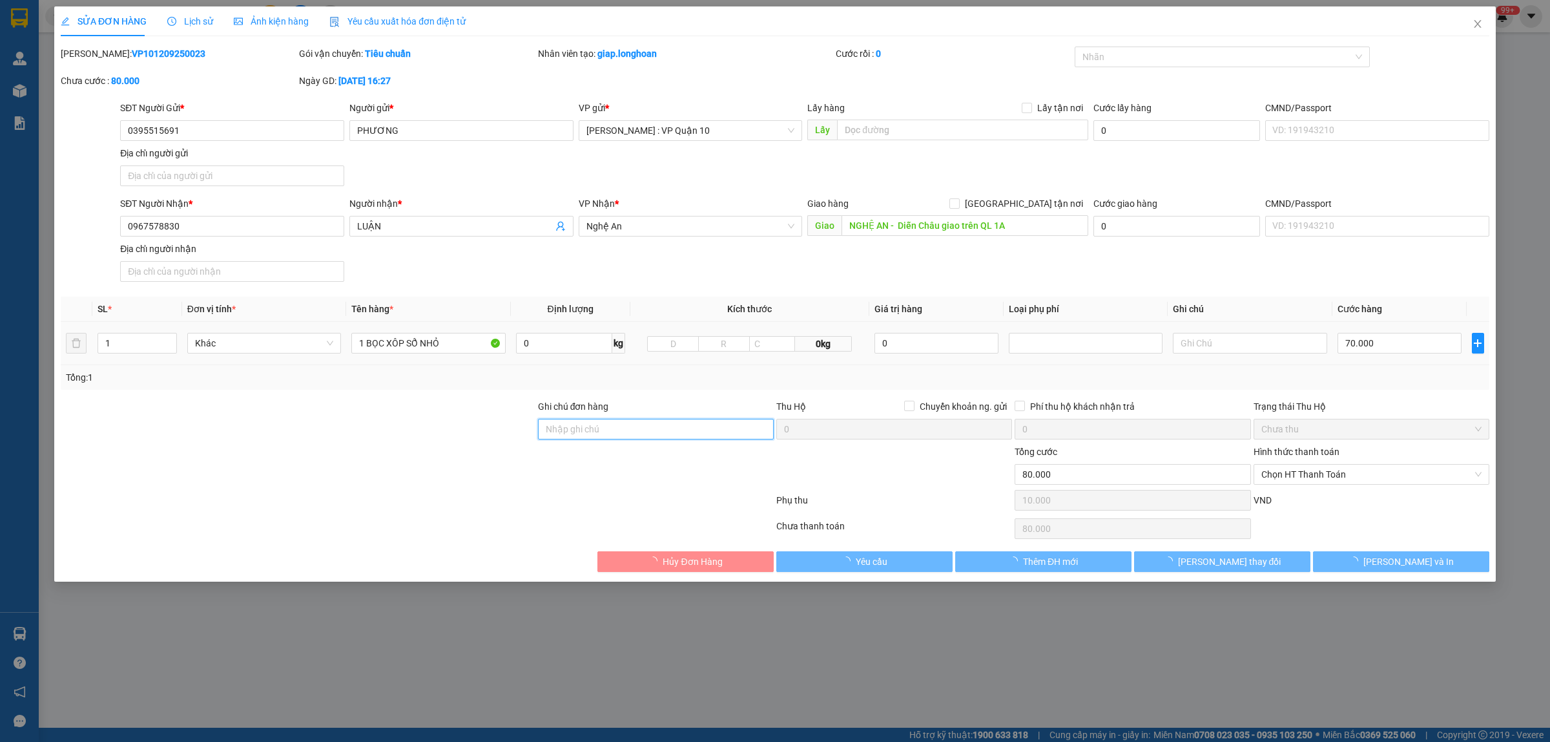
click at [611, 421] on input "Ghi chú đơn hàng" at bounding box center [656, 429] width 236 height 21
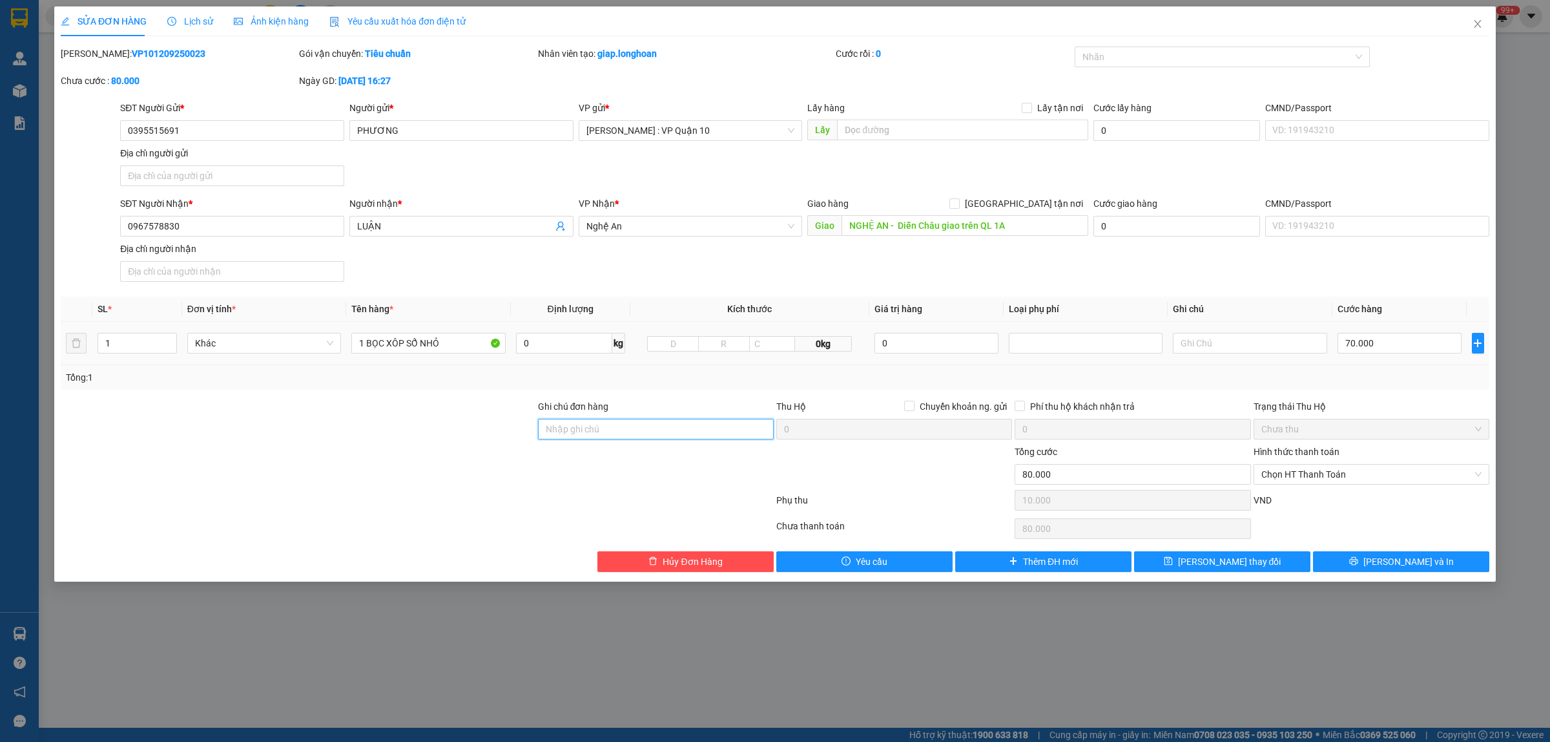
type input "hàng k bao bể vỡ hư hỏng"
click at [1393, 563] on span "[PERSON_NAME] và In" at bounding box center [1409, 561] width 90 height 14
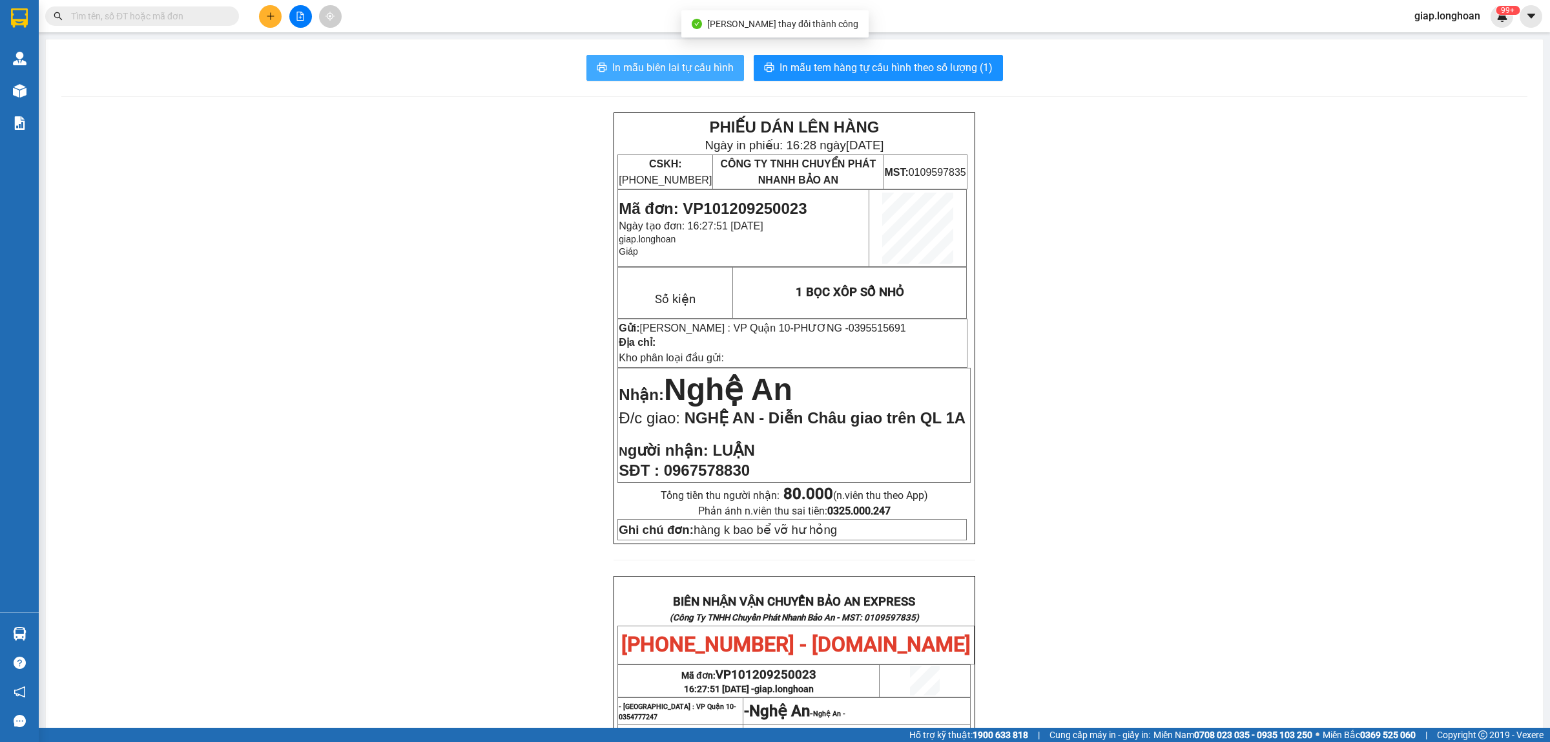
click at [672, 68] on span "In mẫu biên lai tự cấu hình" at bounding box center [672, 67] width 121 height 16
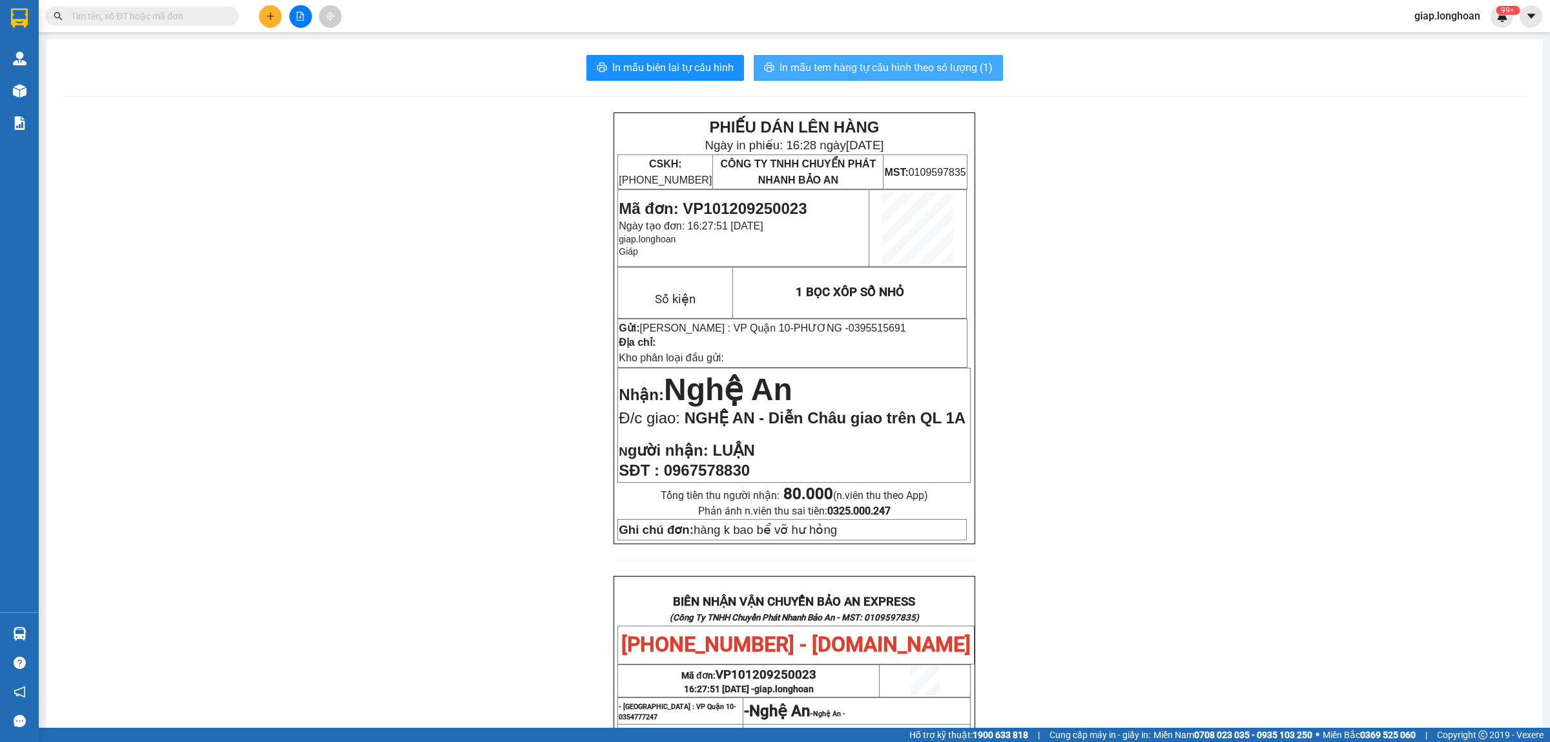
click at [902, 65] on span "In mẫu tem hàng tự cấu hình theo số lượng (1)" at bounding box center [886, 67] width 213 height 16
click at [273, 19] on icon "plus" at bounding box center [270, 16] width 9 height 9
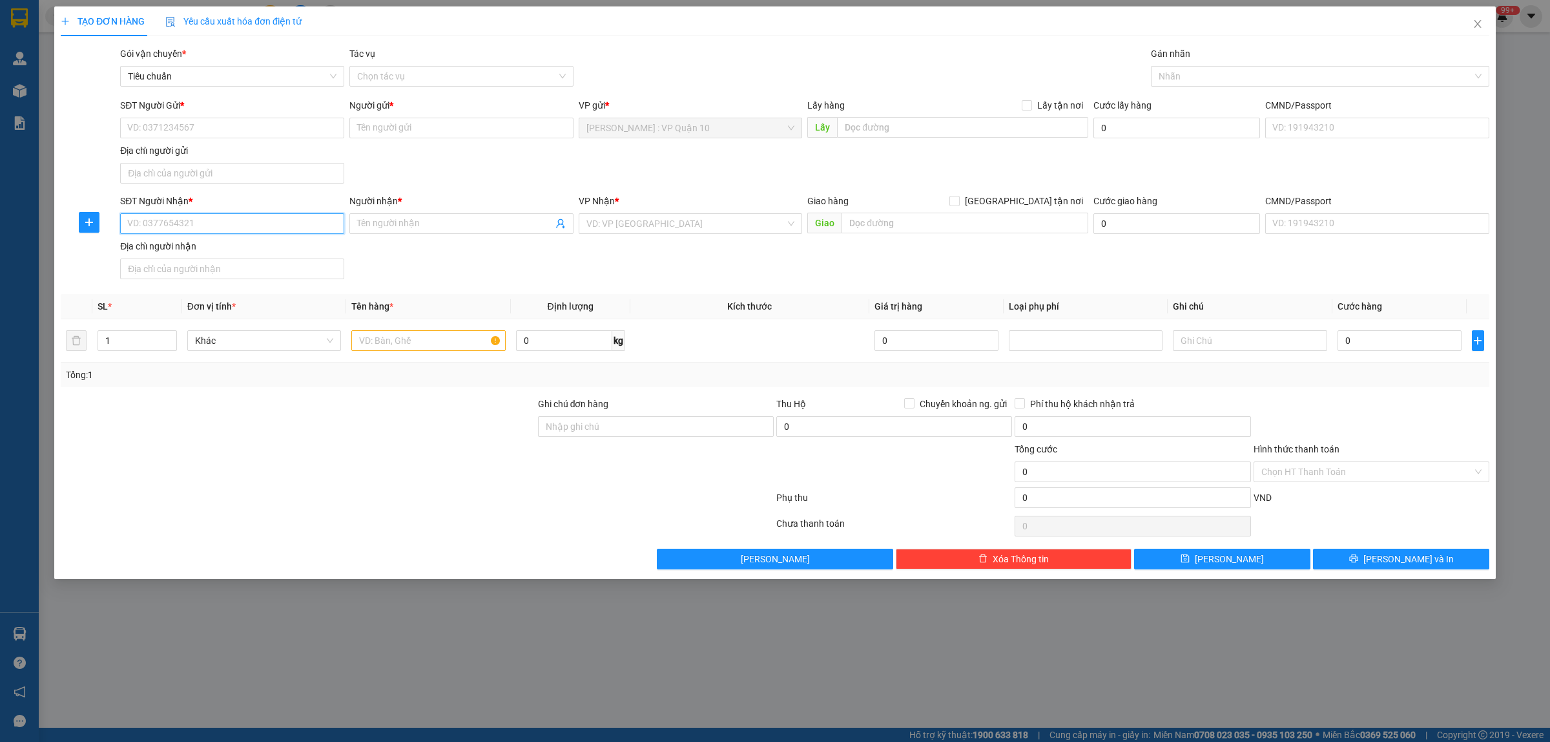
click at [136, 231] on input "SĐT Người Nhận *" at bounding box center [232, 223] width 224 height 21
paste input "0981002466"
type input "0981002466"
click at [136, 340] on input "1" at bounding box center [137, 340] width 78 height 19
type input "3"
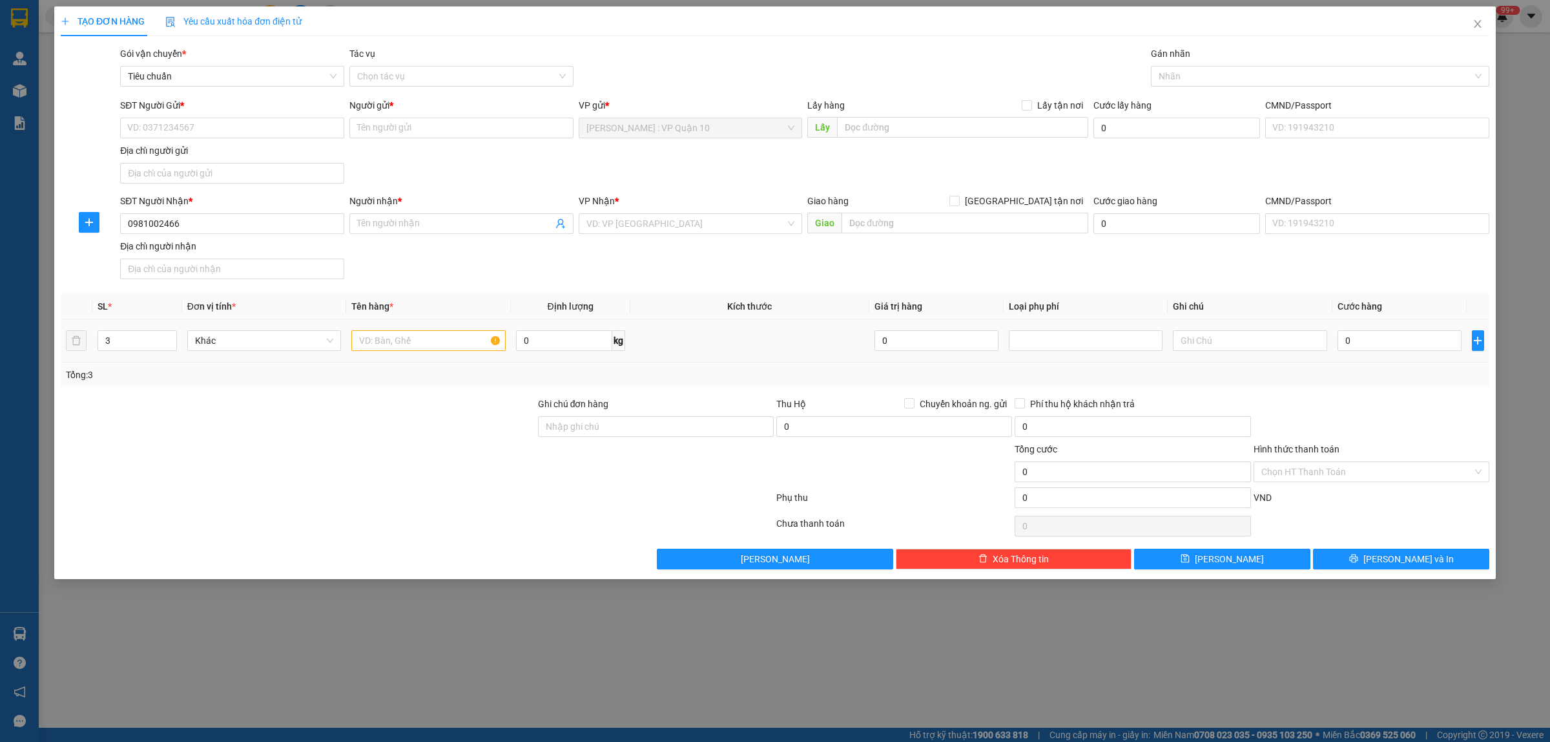
click at [400, 331] on div at bounding box center [428, 340] width 154 height 26
click at [391, 346] on input "text" at bounding box center [428, 340] width 154 height 21
type input "3 THÙNG GIẤY"
click at [615, 436] on input "Ghi chú đơn hàng" at bounding box center [656, 426] width 236 height 21
type input "hàng k bao bể vỡ hư hỏng"
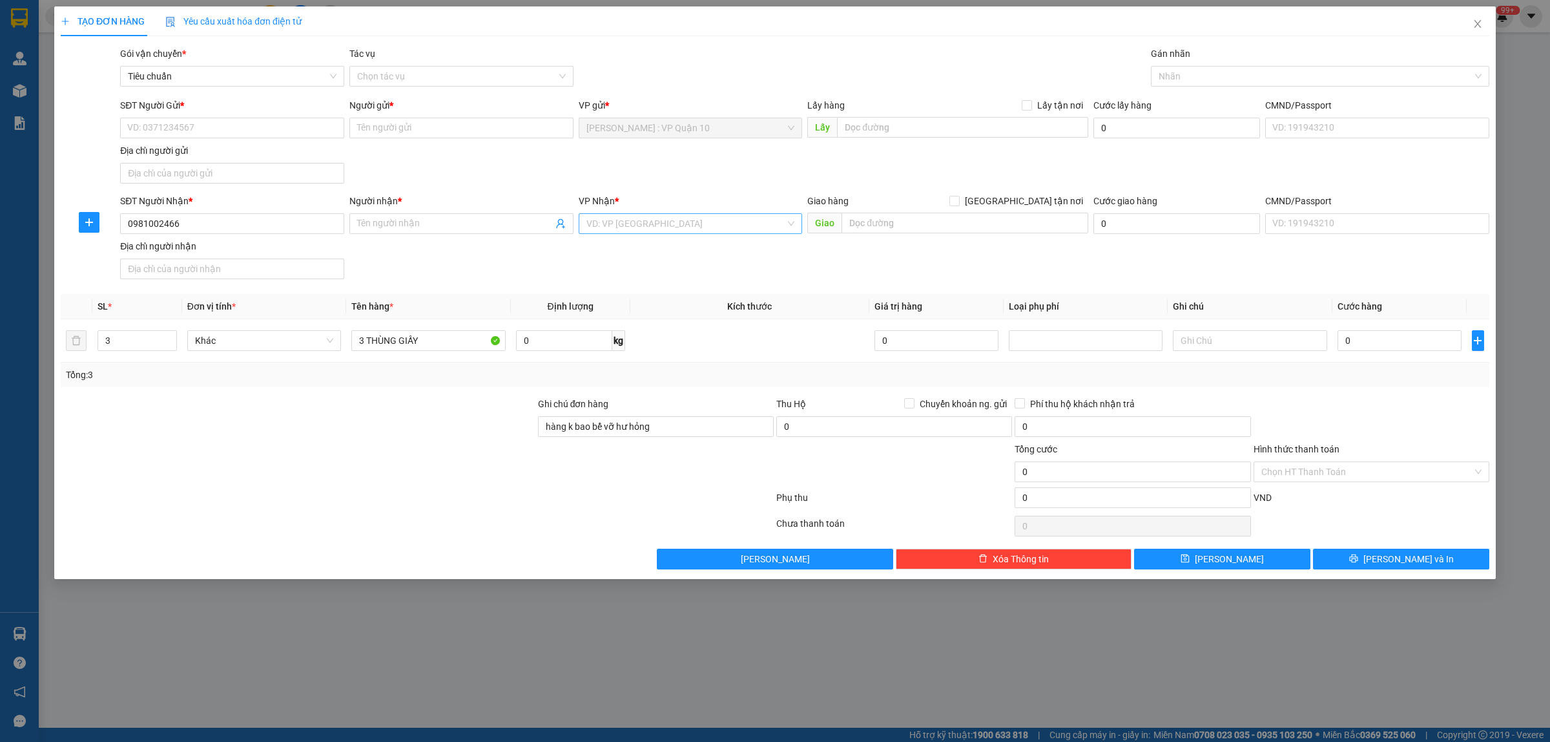
click at [683, 221] on input "search" at bounding box center [687, 223] width 200 height 19
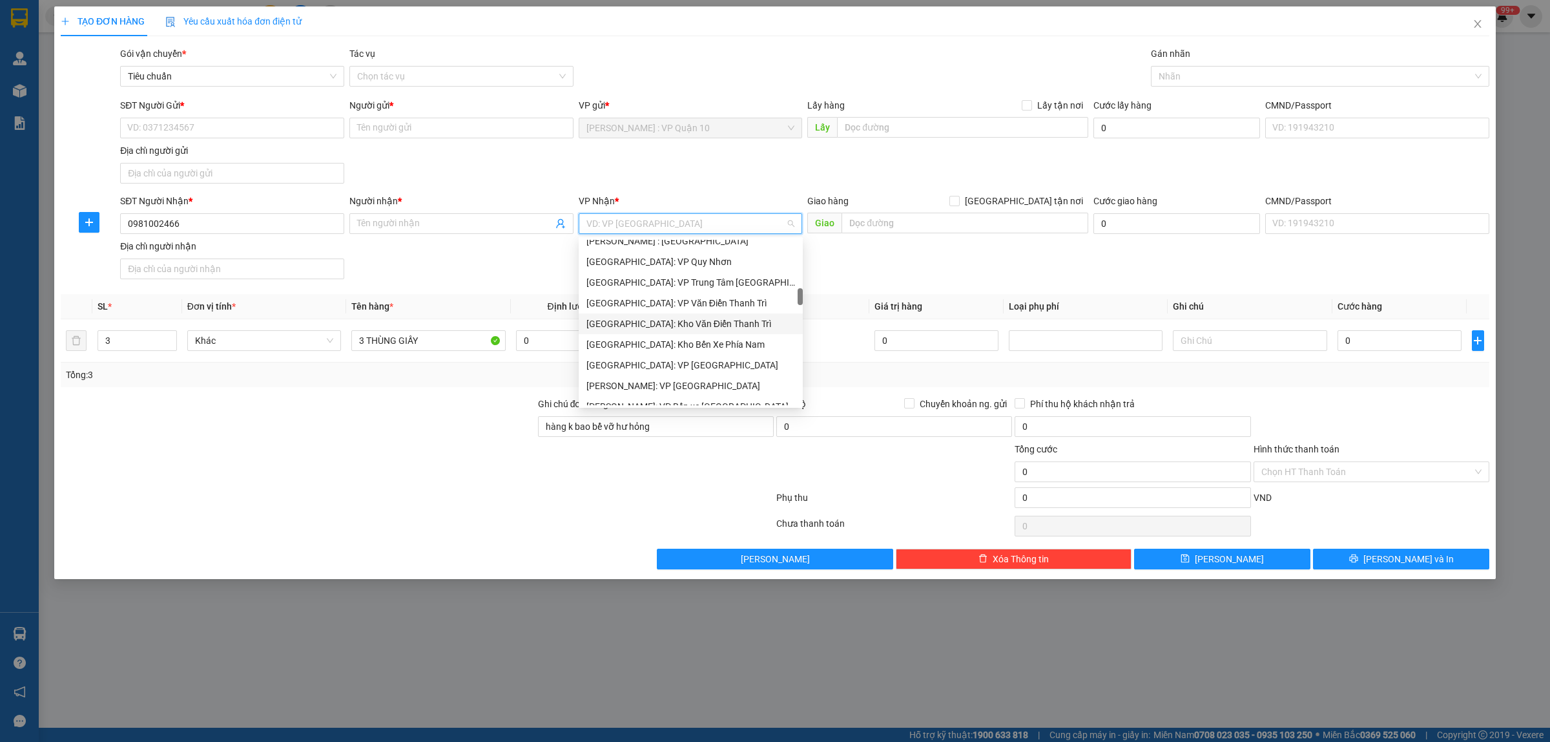
click at [698, 321] on div "[GEOGRAPHIC_DATA]: Kho Văn Điển Thanh Trì" at bounding box center [691, 324] width 209 height 14
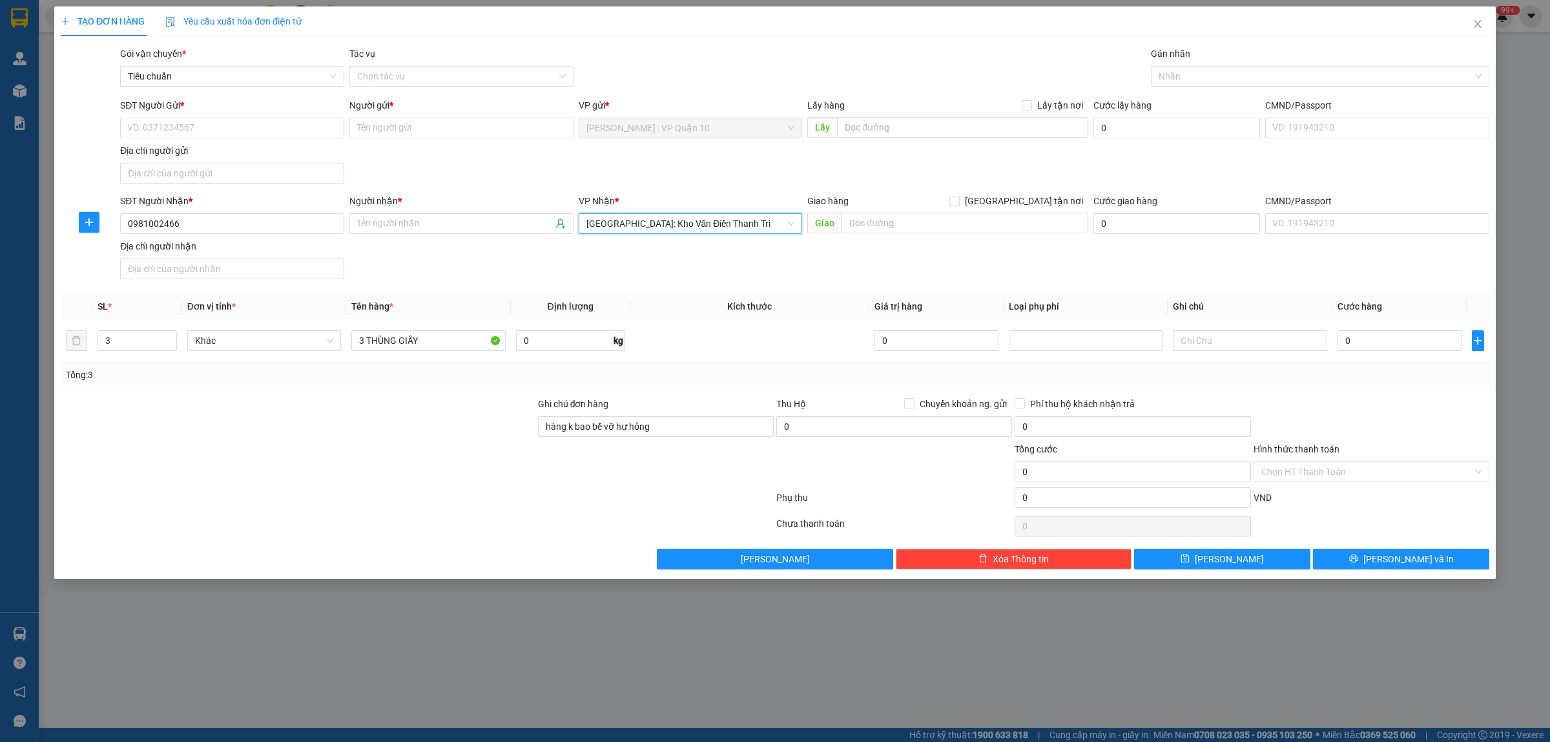
drag, startPoint x: 1167, startPoint y: 70, endPoint x: 1121, endPoint y: 101, distance: 55.7
click at [1160, 79] on div at bounding box center [1313, 76] width 319 height 16
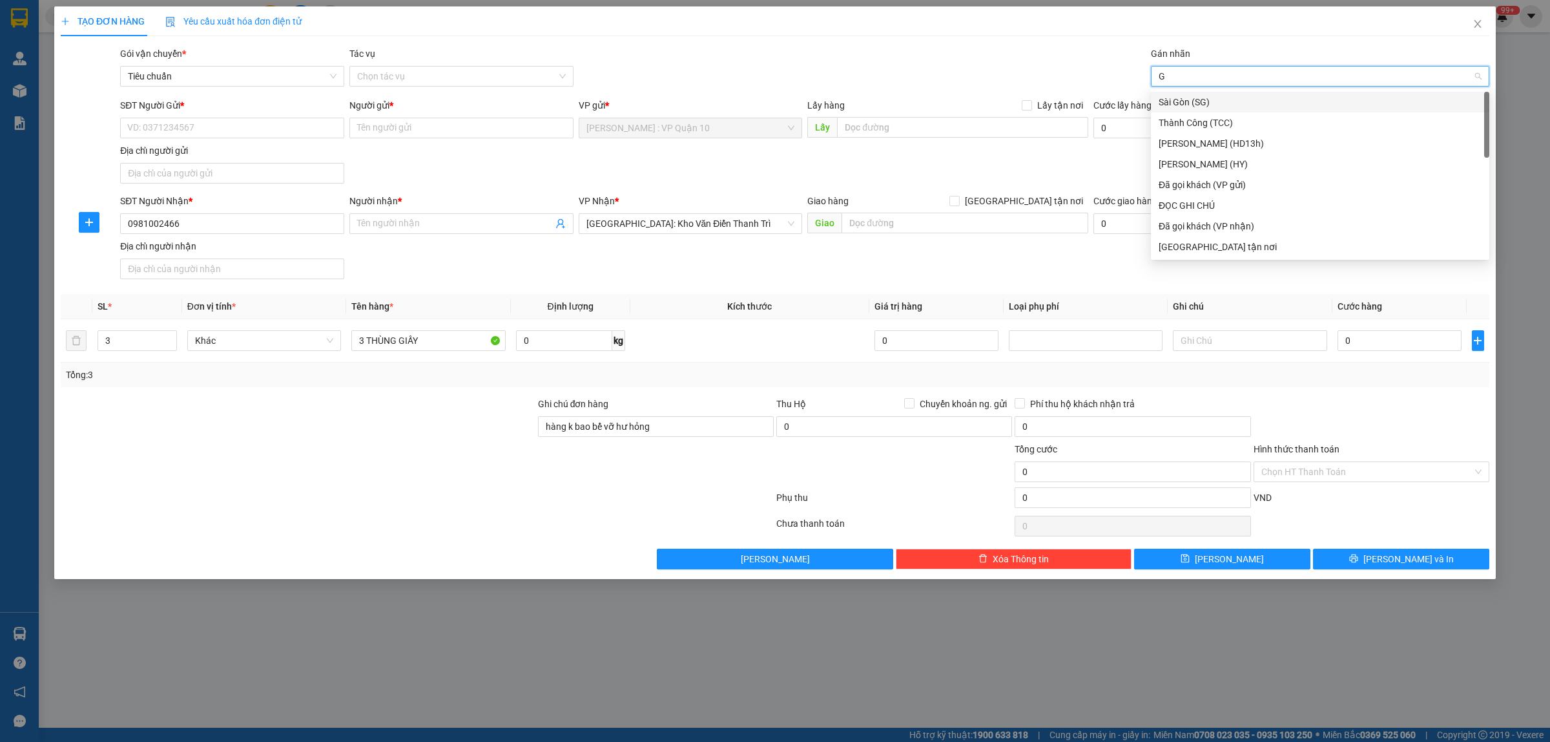
type input "GI"
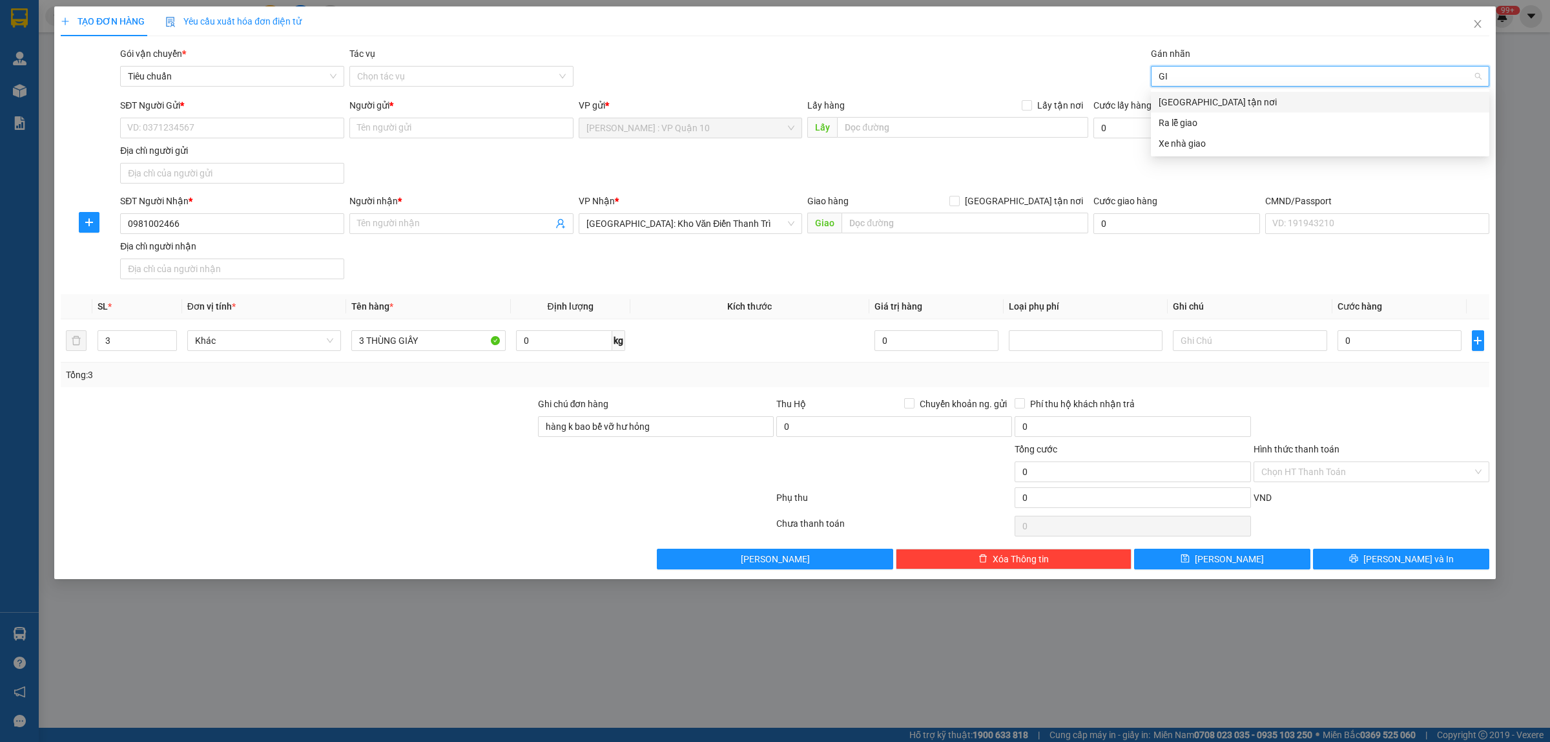
click at [1196, 95] on div "[GEOGRAPHIC_DATA] tận nơi" at bounding box center [1320, 102] width 323 height 14
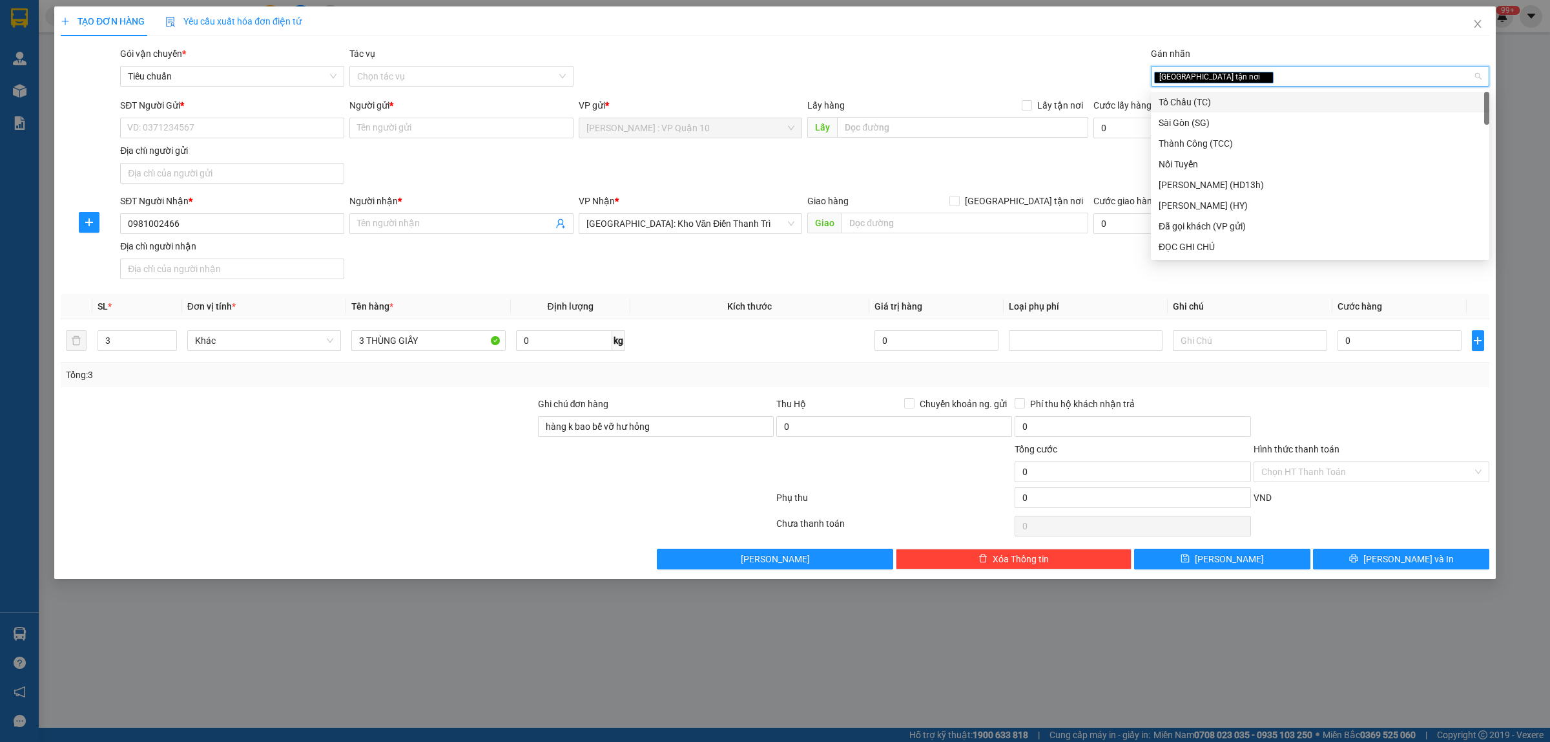
click at [899, 185] on div "SĐT Người Gửi * VD: 0371234567 Người gửi * Tên người gửi VP gửi * Hồ Chí Minh :…" at bounding box center [805, 143] width 1375 height 90
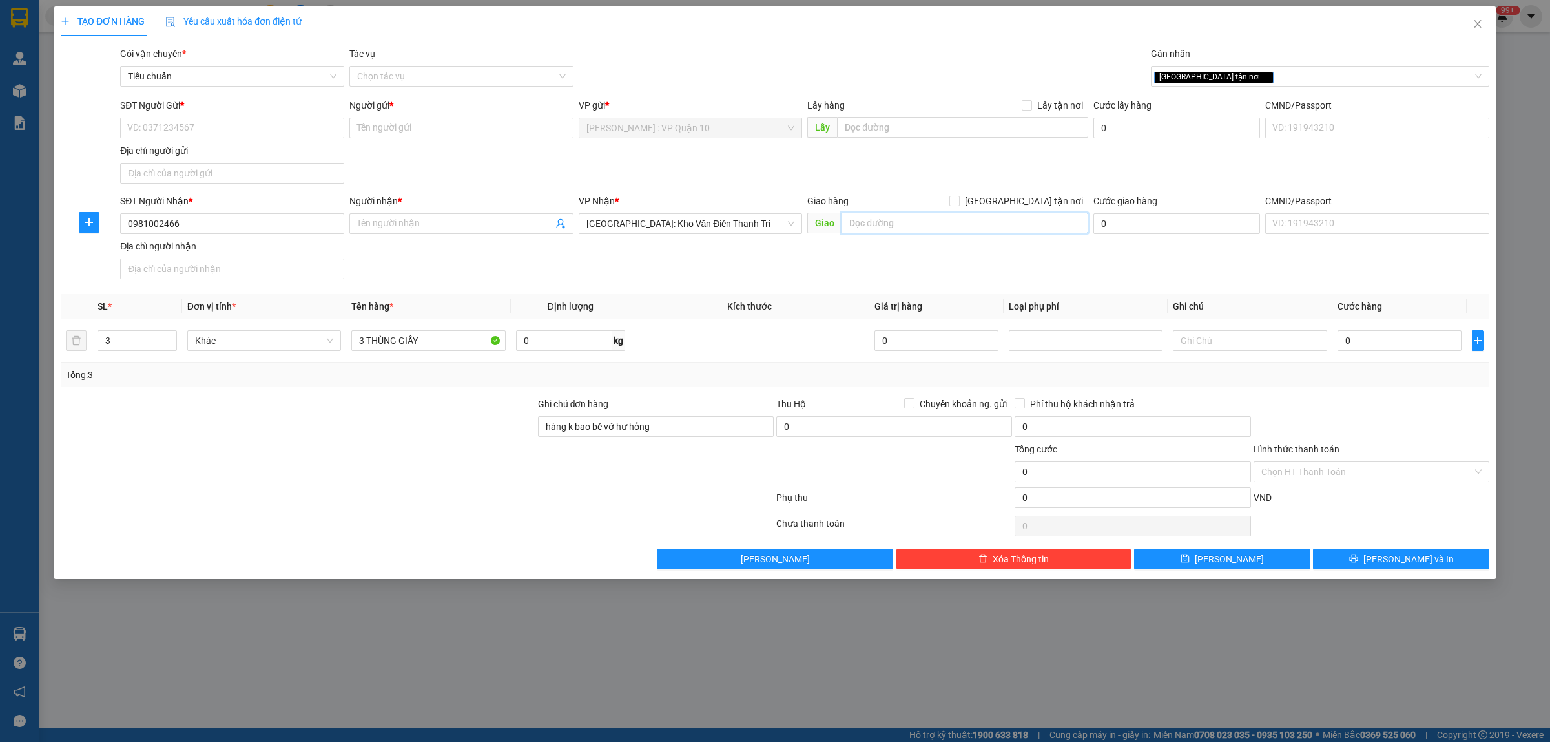
click at [891, 222] on input "text" at bounding box center [965, 223] width 247 height 21
paste input "Nhà thi đấu Học viện Nông nghiệp Việt Nam, Trâu Quỳ-Gia Lâm-Hà Nội"
type input "Nhà thi đấu Học viện Nông nghiệp Việt Nam, Trâu Quỳ-Gia Lâm-Hà Nội"
click at [959, 198] on input "[GEOGRAPHIC_DATA] tận nơi" at bounding box center [954, 200] width 9 height 9
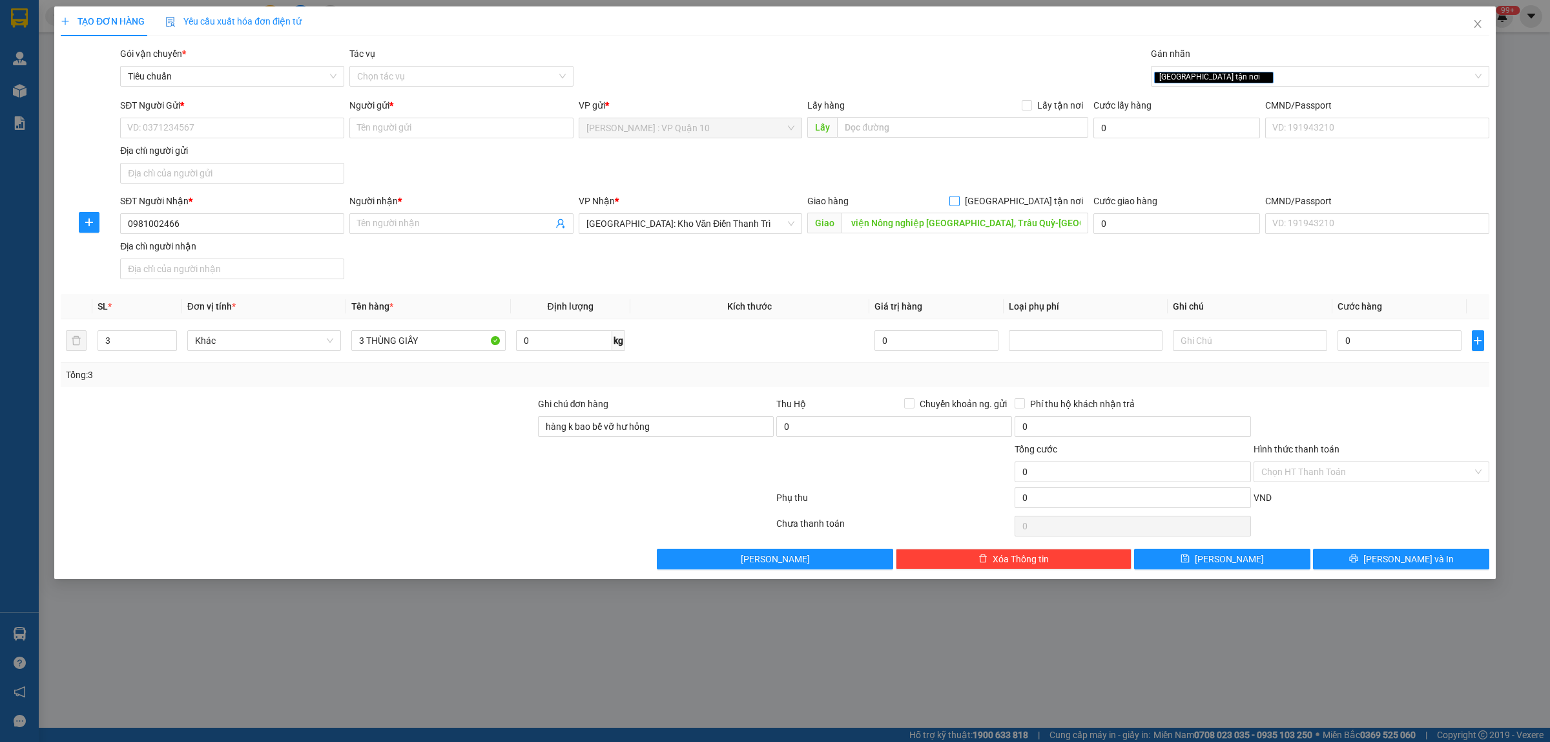
checkbox input "true"
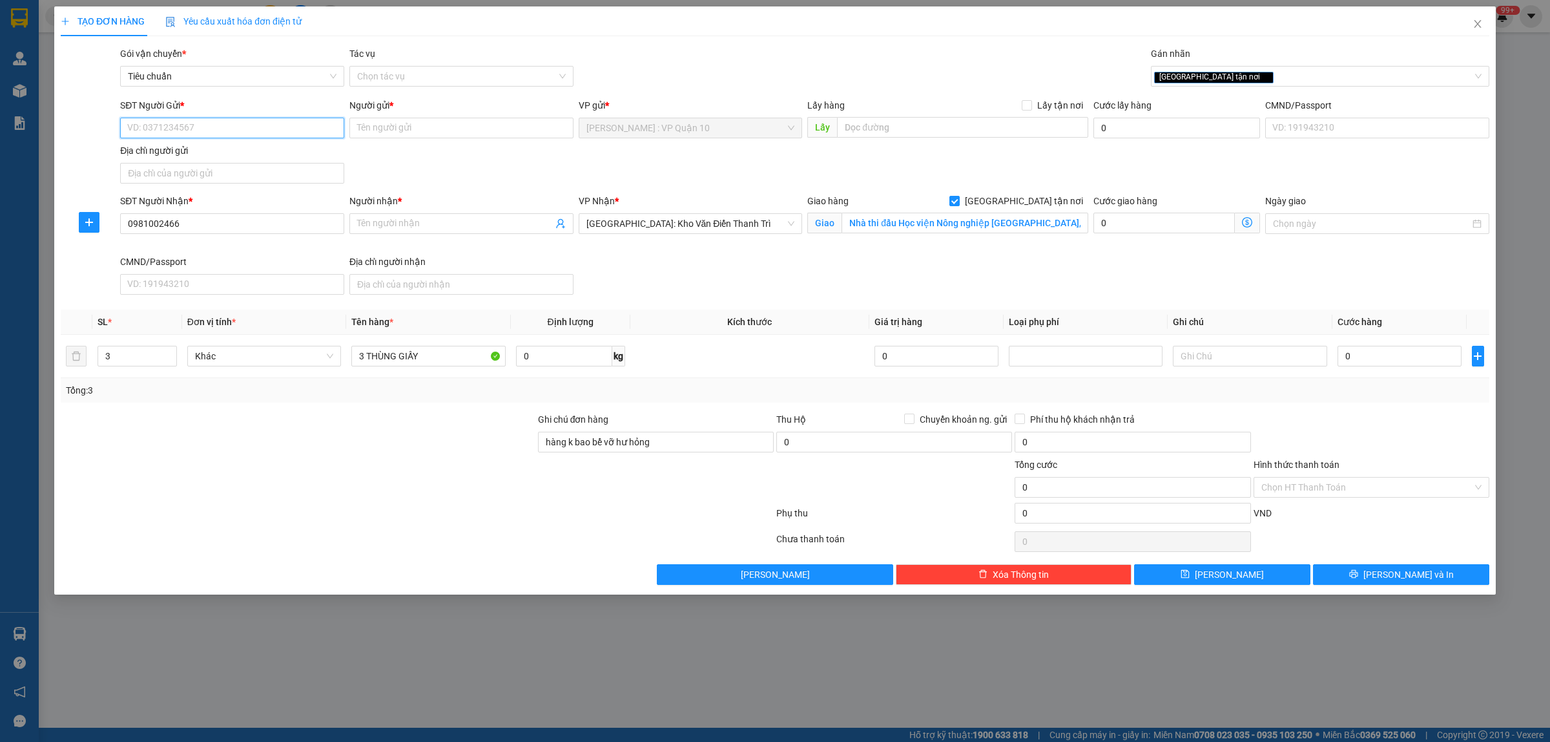
click at [213, 131] on input "SĐT Người Gửi *" at bounding box center [232, 128] width 224 height 21
click at [208, 153] on div "0588099060 - như quỳnh" at bounding box center [232, 154] width 209 height 14
type input "0588099060"
type input "như quỳnh"
type input "0588099060"
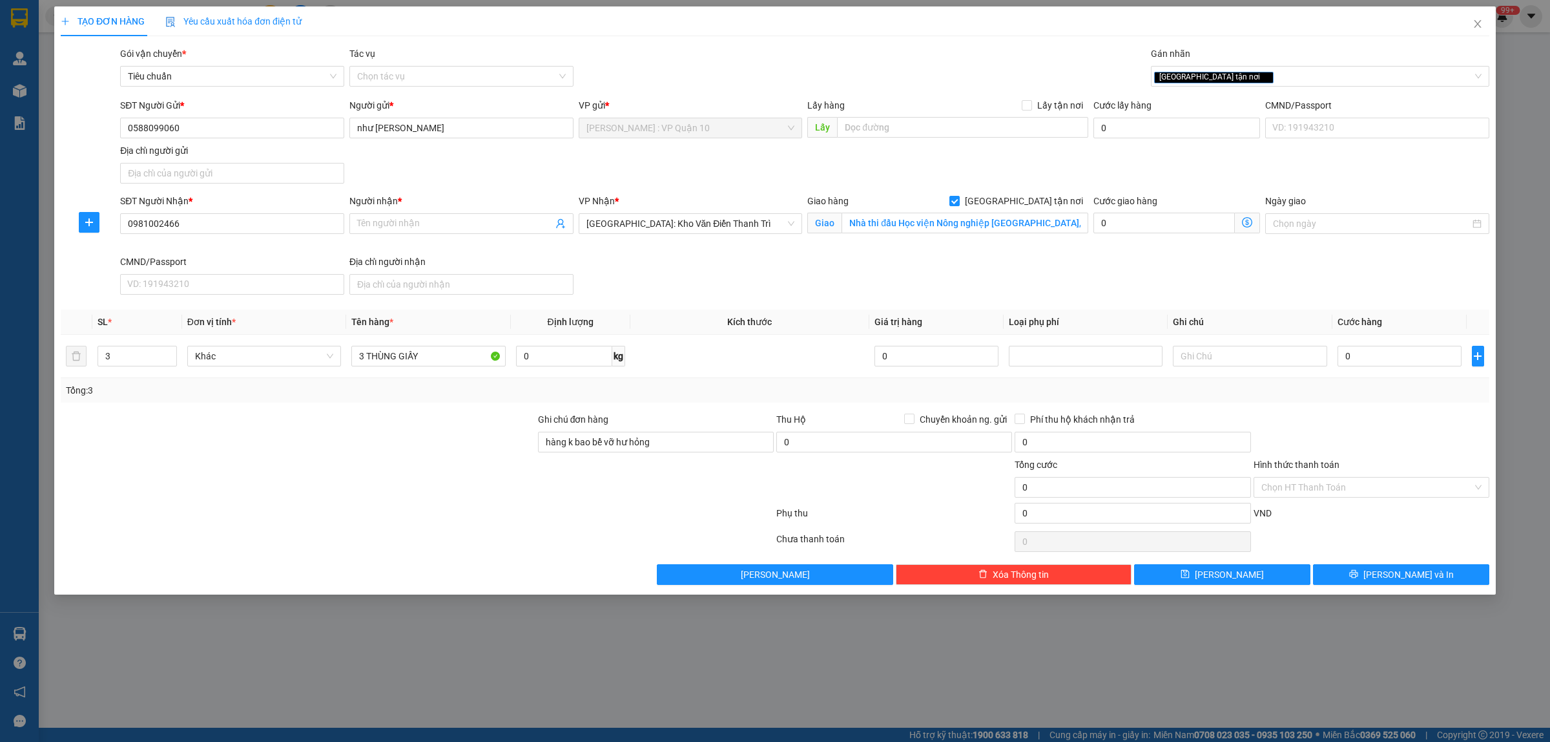
click at [422, 494] on div at bounding box center [297, 479] width 477 height 45
click at [1404, 356] on input "0" at bounding box center [1400, 356] width 124 height 21
type input "30"
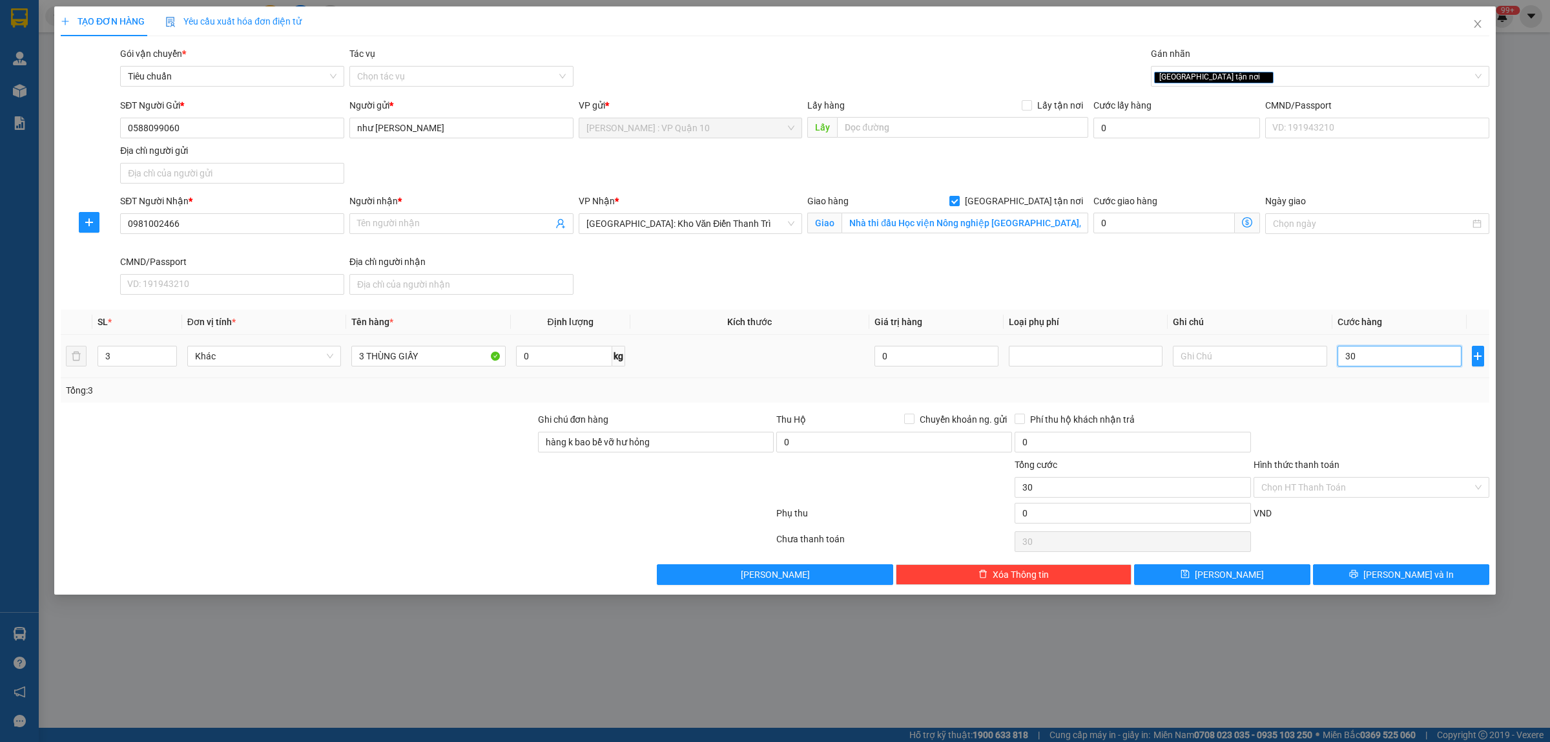
type input "370"
type input "3.700"
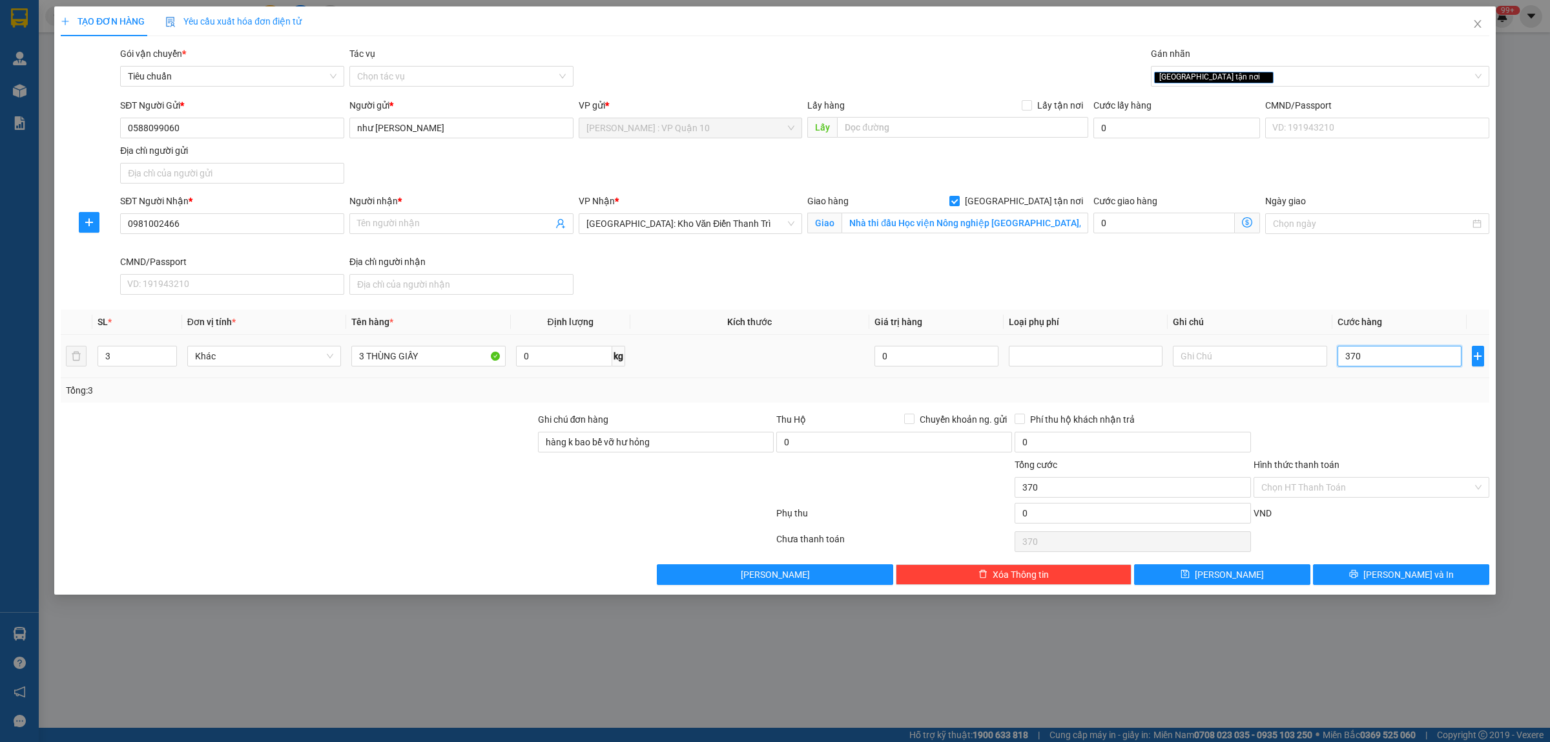
type input "3.700"
type input "37.000"
type input "370.000"
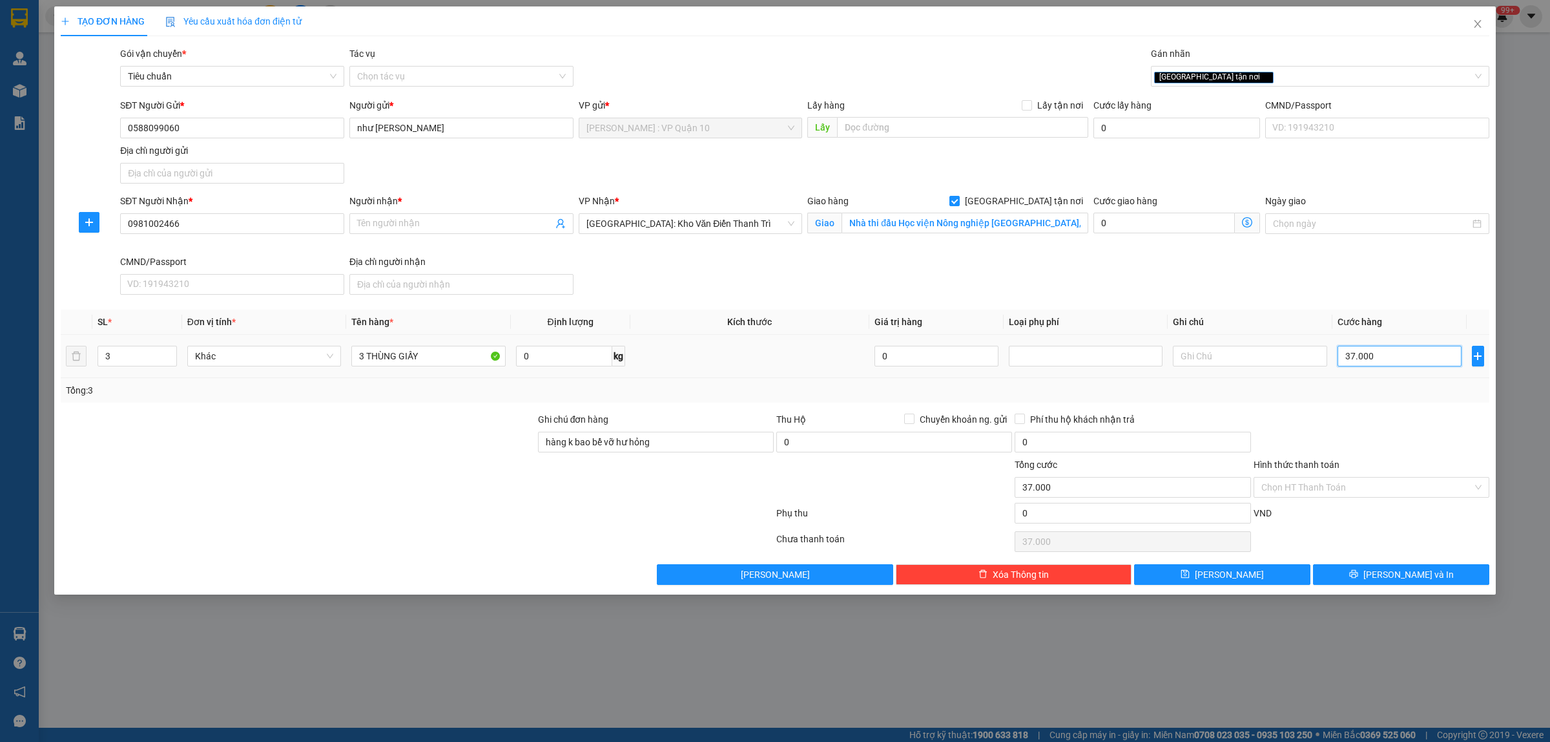
type input "370.000"
click at [1380, 569] on button "Lưu và In" at bounding box center [1401, 574] width 176 height 21
click at [1358, 576] on icon "printer" at bounding box center [1353, 573] width 9 height 9
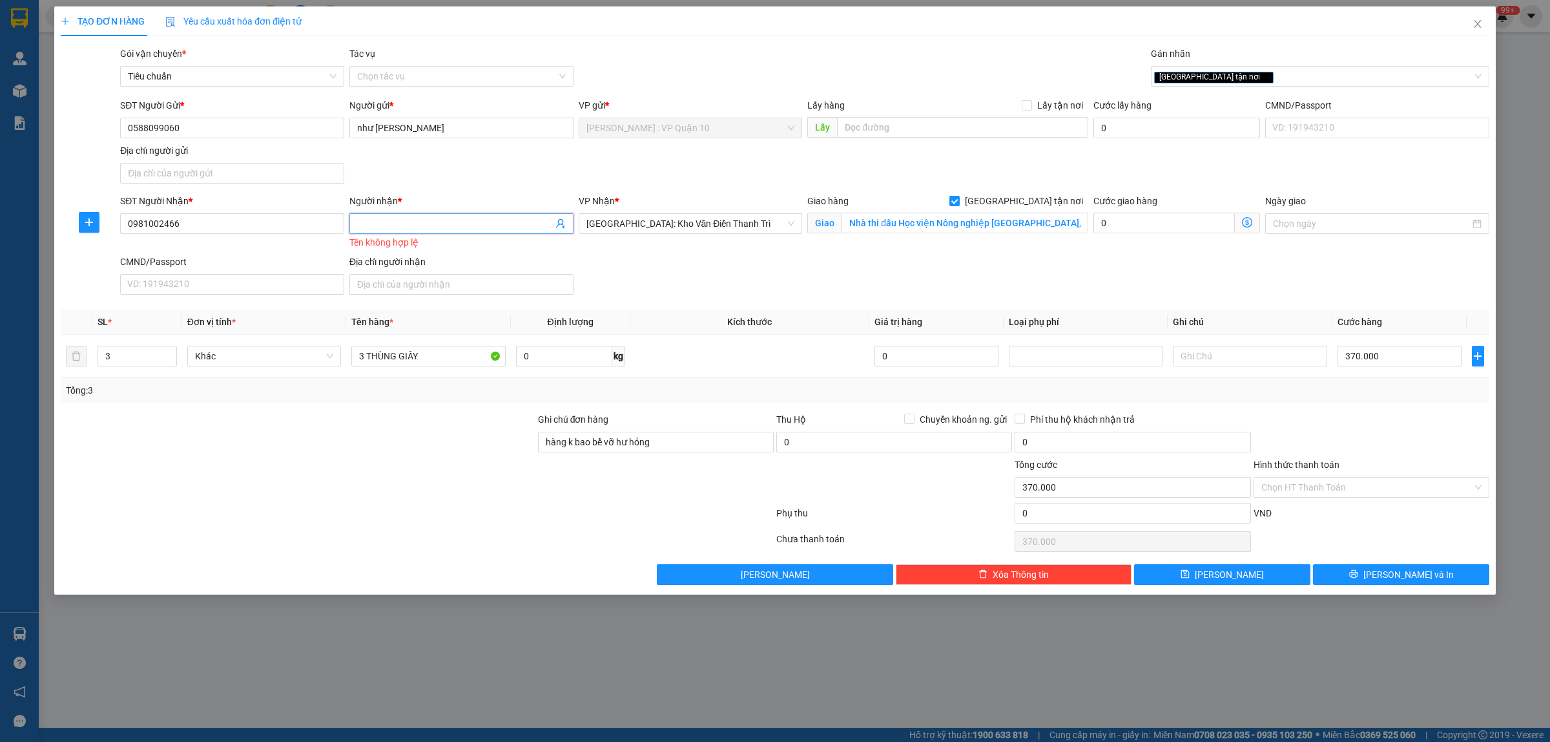
click at [412, 218] on input "Người nhận *" at bounding box center [455, 223] width 196 height 14
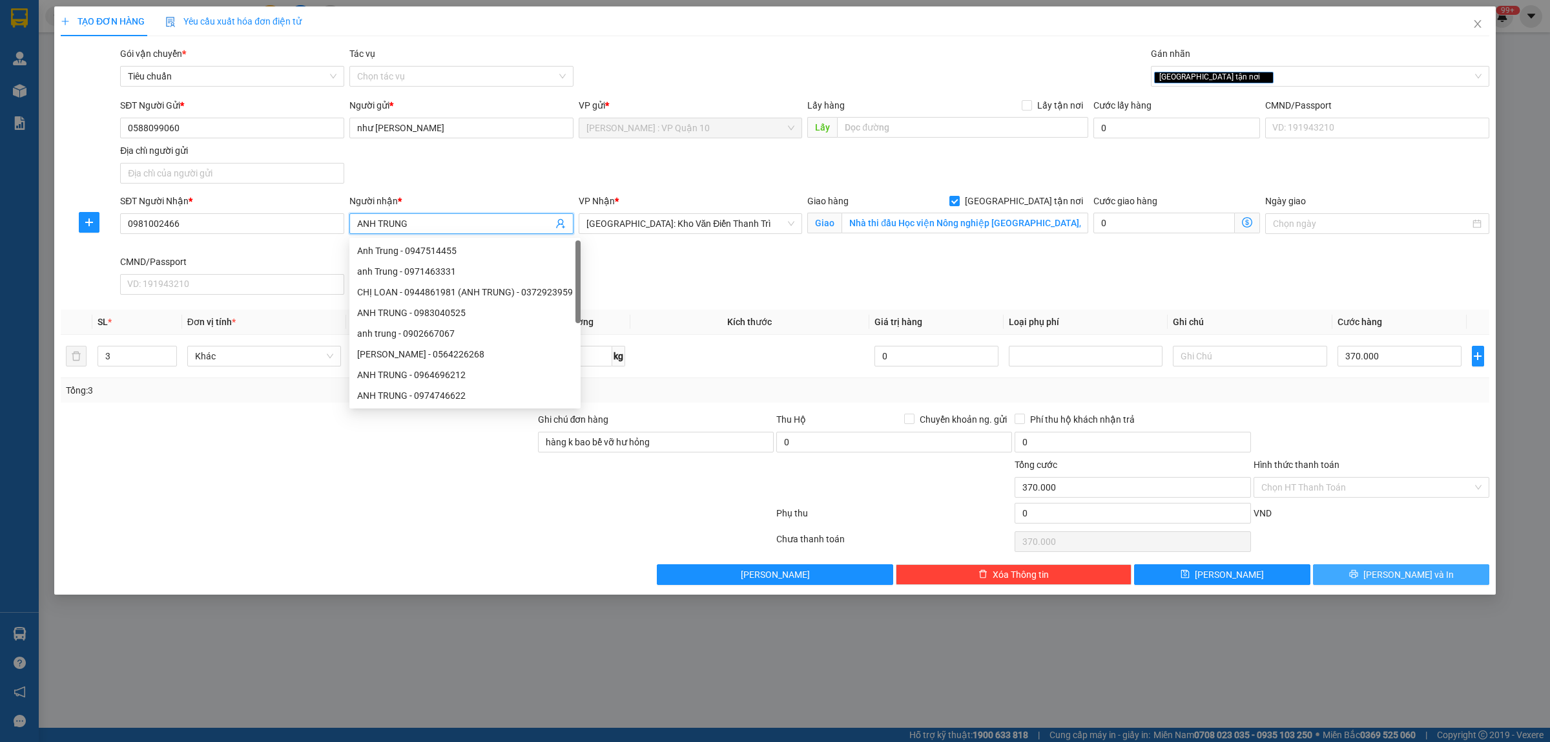
type input "ANH TRUNG"
click at [1387, 577] on button "Lưu và In" at bounding box center [1401, 574] width 176 height 21
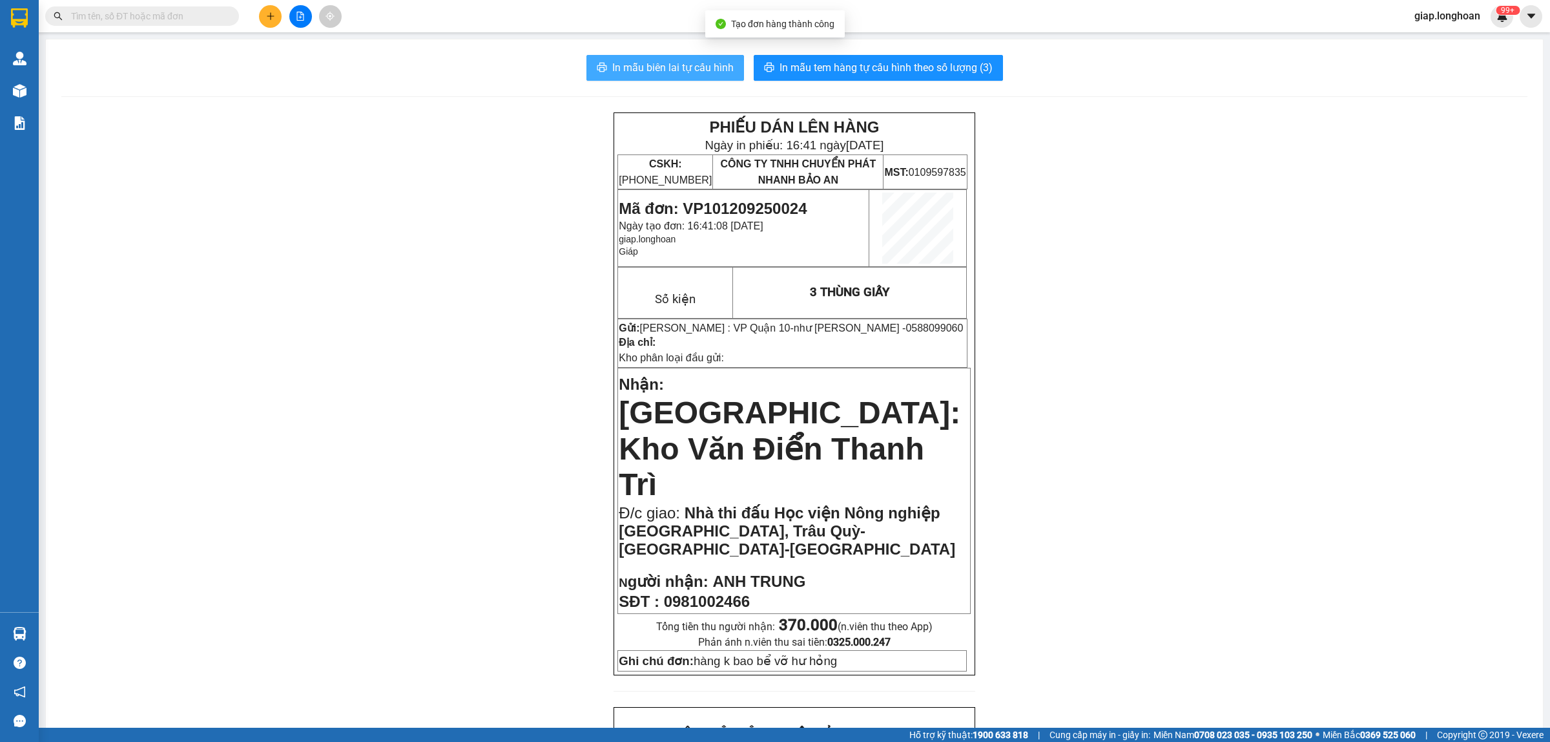
click at [664, 70] on span "In mẫu biên lai tự cấu hình" at bounding box center [672, 67] width 121 height 16
click at [882, 69] on span "In mẫu tem hàng tự cấu hình theo số lượng (3)" at bounding box center [886, 67] width 213 height 16
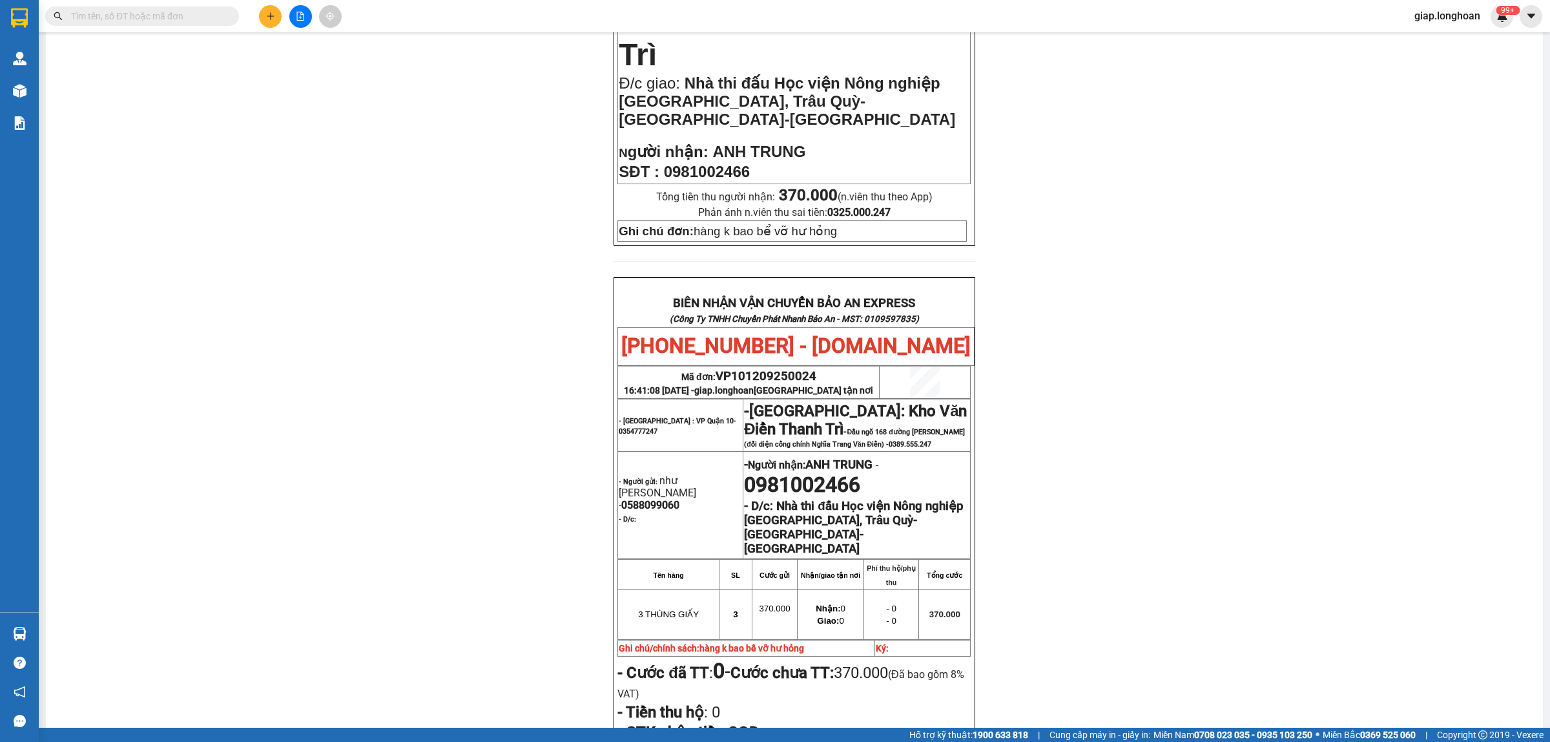
scroll to position [565, 0]
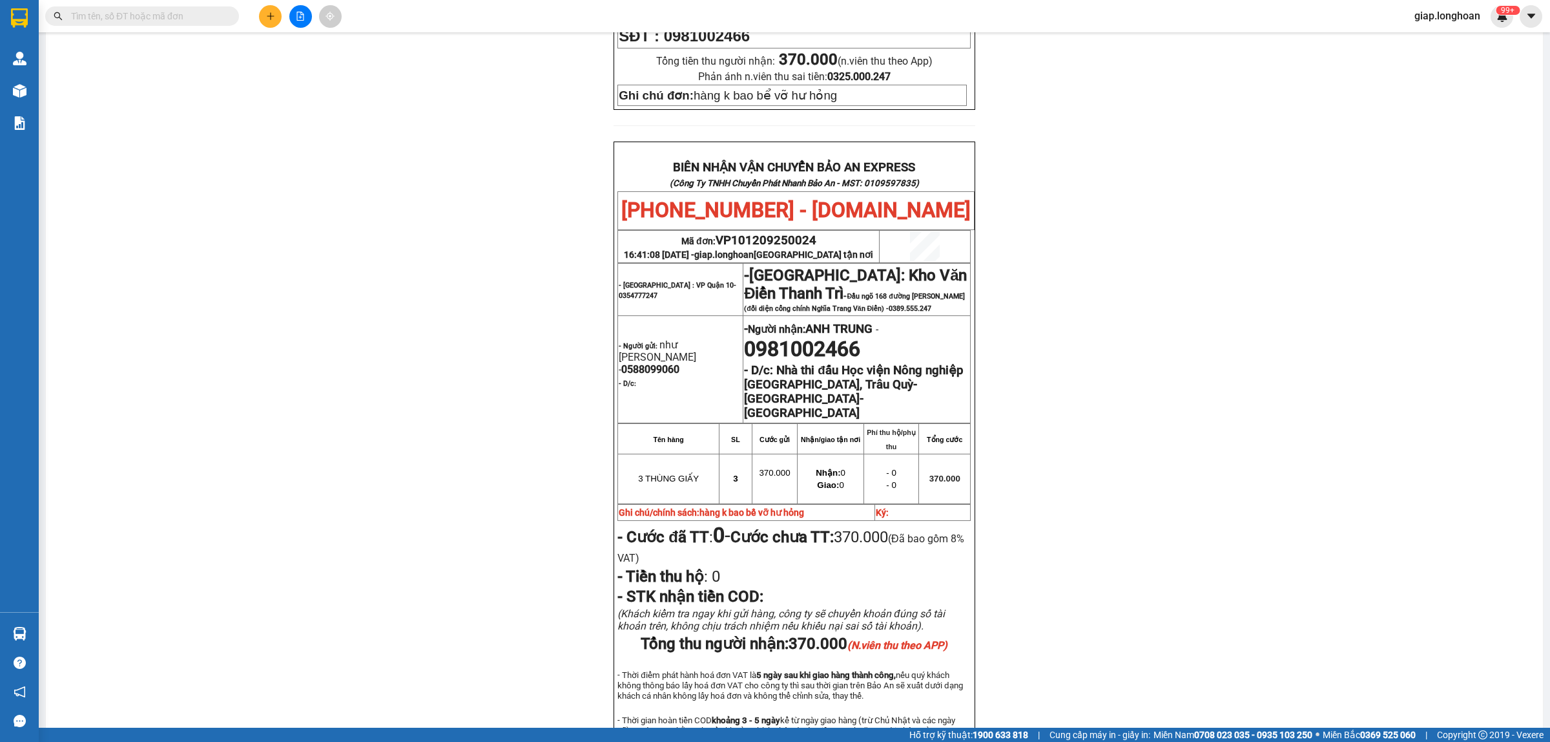
click at [1026, 410] on div "PHIẾU DÁN LÊN HÀNG Ngày in phiếu: 16:42 ngày 12-09-2025 CSKH: 1900.06.88.33 CÔN…" at bounding box center [794, 173] width 1466 height 1253
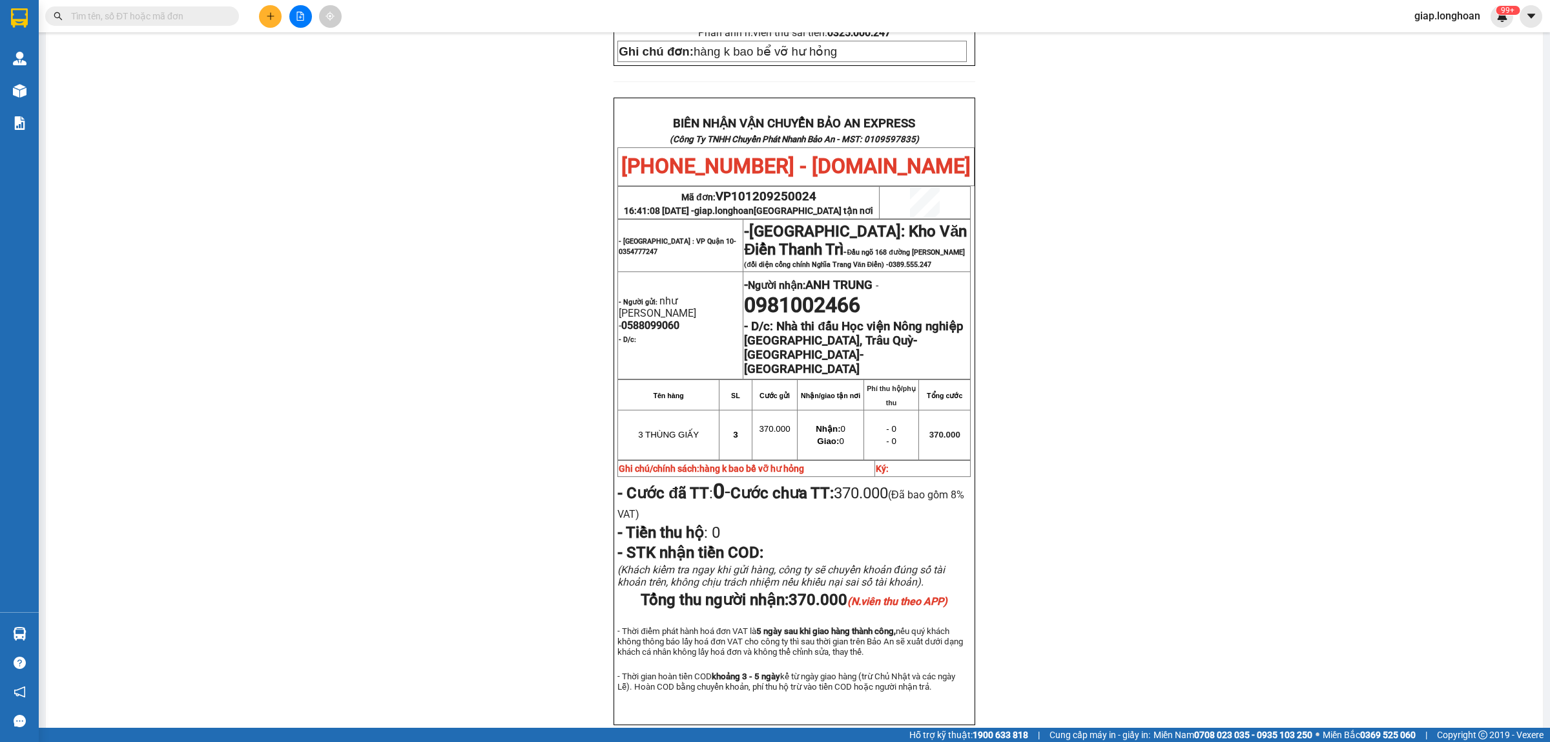
scroll to position [630, 0]
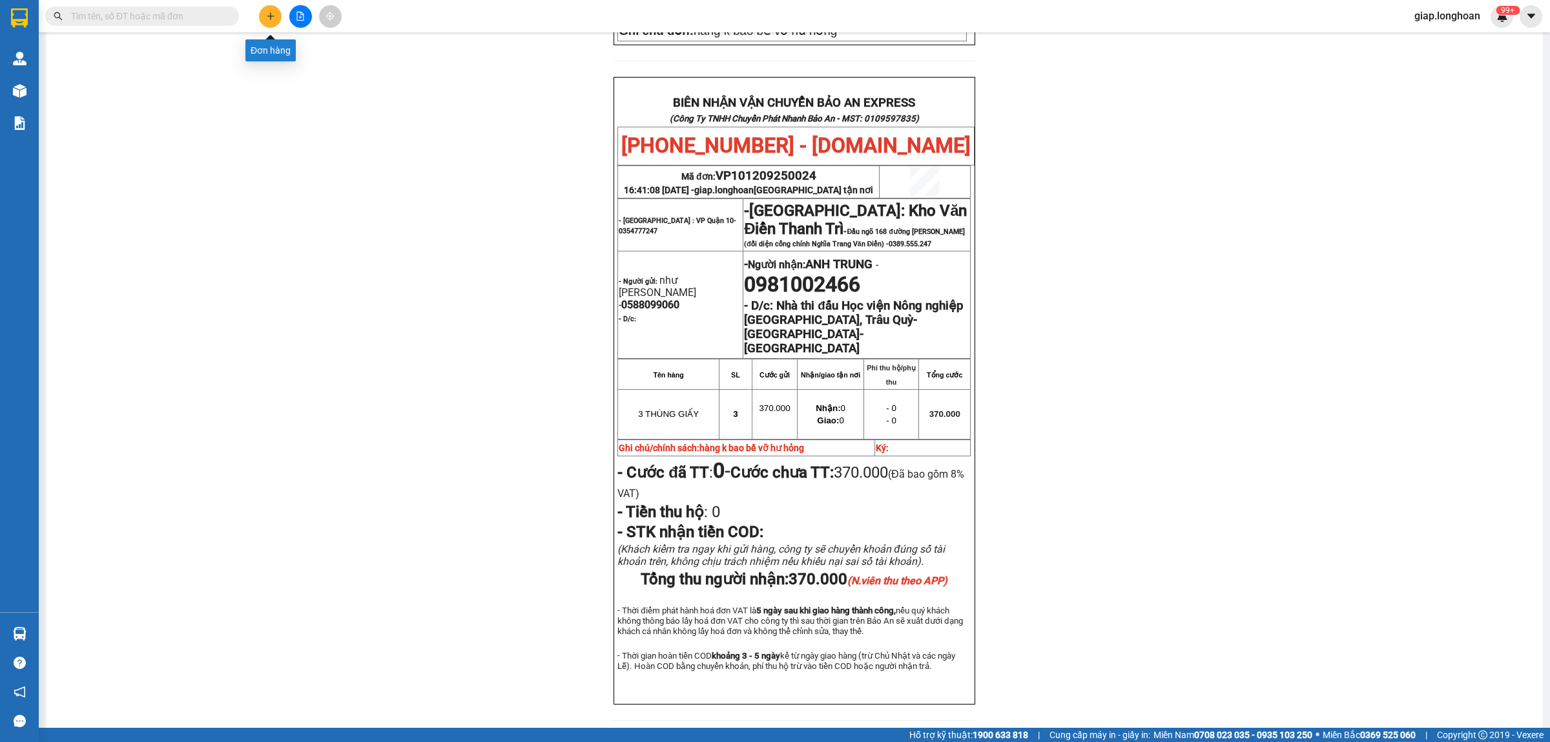
click at [262, 14] on button at bounding box center [270, 16] width 23 height 23
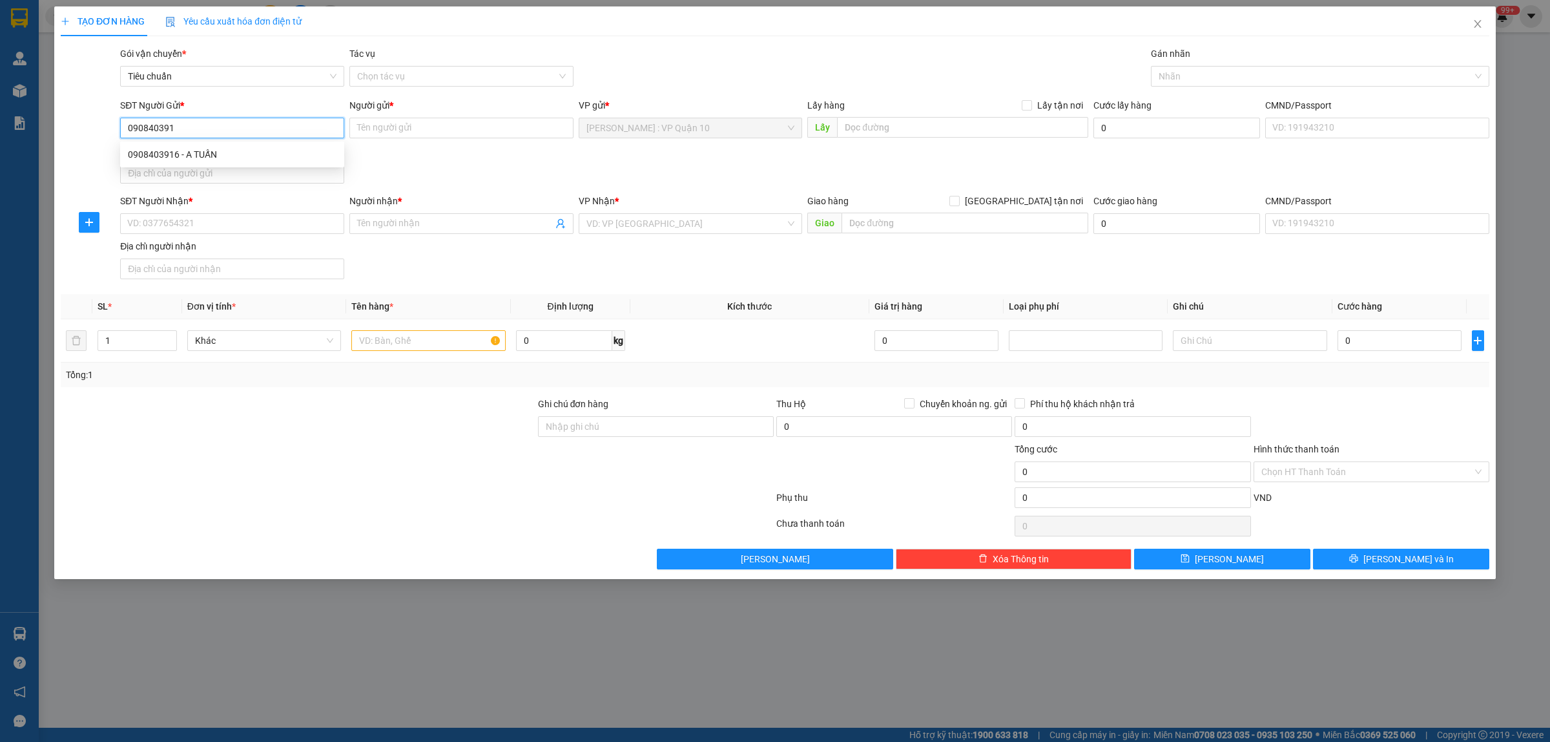
type input "0908403916"
click at [184, 156] on div "0908403916 - A TUẤN" at bounding box center [232, 154] width 209 height 14
type input "A TUẤN"
type input "0908403916"
click at [215, 224] on input "SĐT Người Nhận *" at bounding box center [232, 223] width 224 height 21
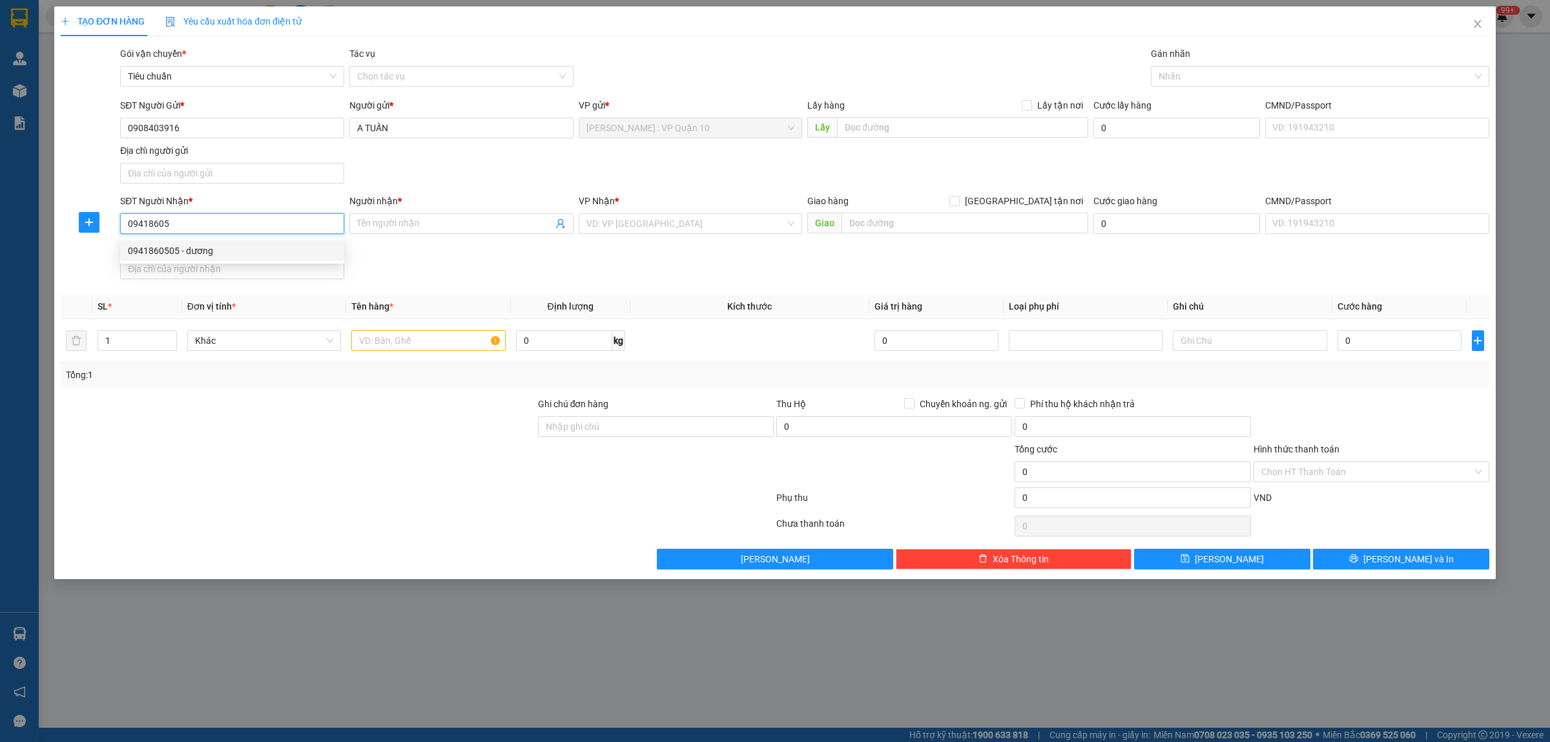
click at [146, 247] on div "0941860505 - dương" at bounding box center [232, 251] width 209 height 14
type input "0941860505"
type input "dương"
checkbox input "true"
type input "9 Ng. 11 P. Duy Tân, Dịch Vọng Hậu, Cầu Giấy, Hà Nội 11310, Việt Nam"
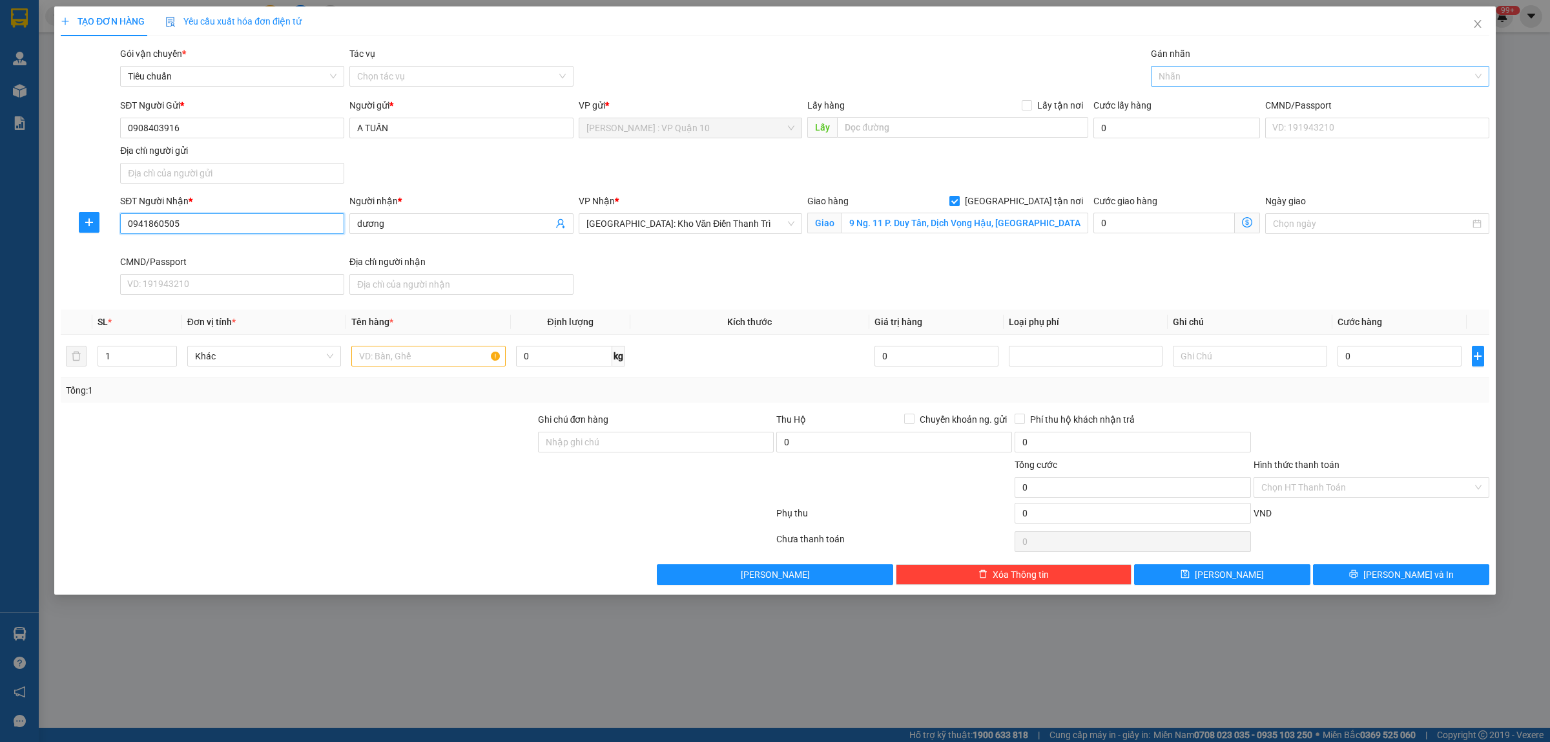
click at [1196, 70] on div at bounding box center [1313, 76] width 319 height 16
type input "0941860505"
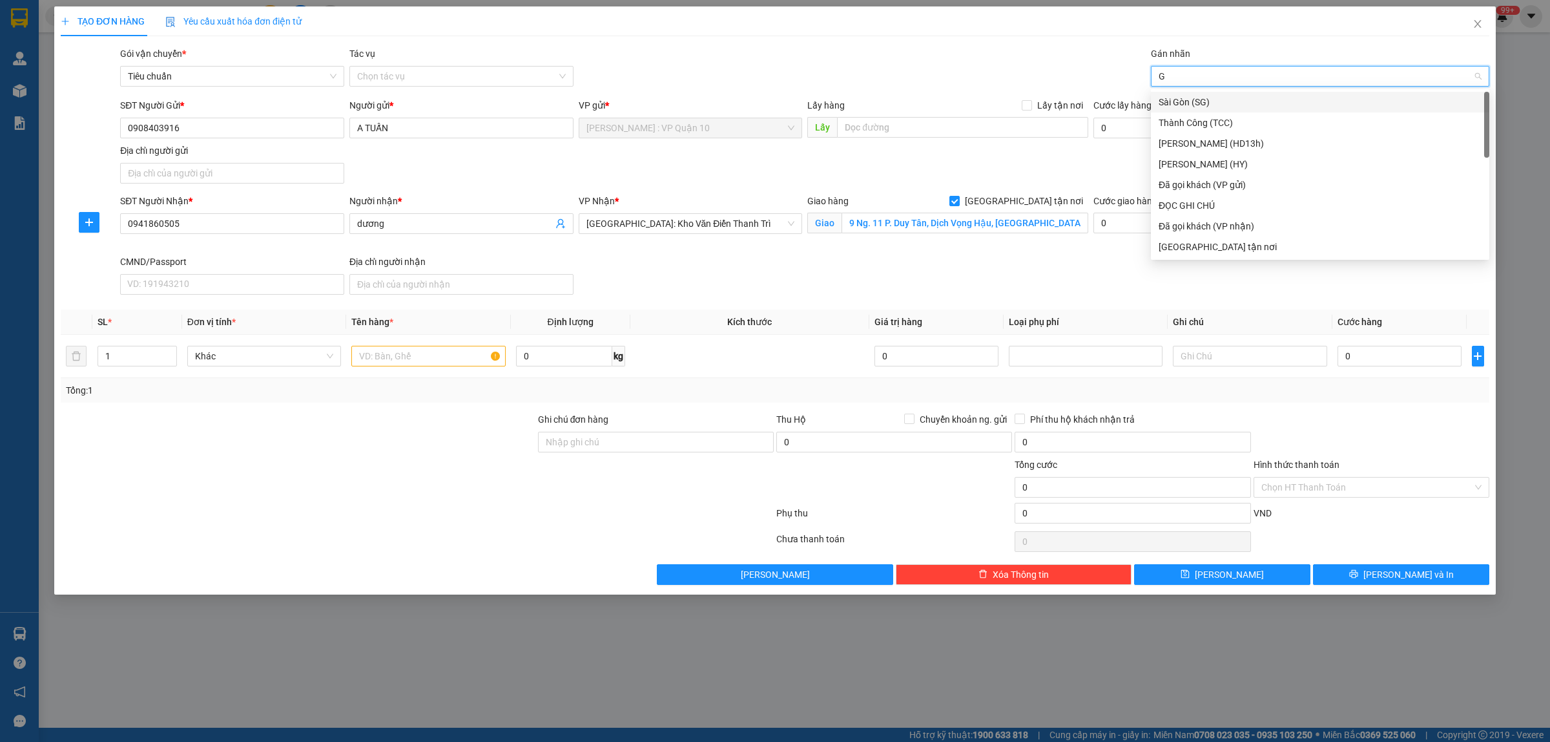
type input "GI"
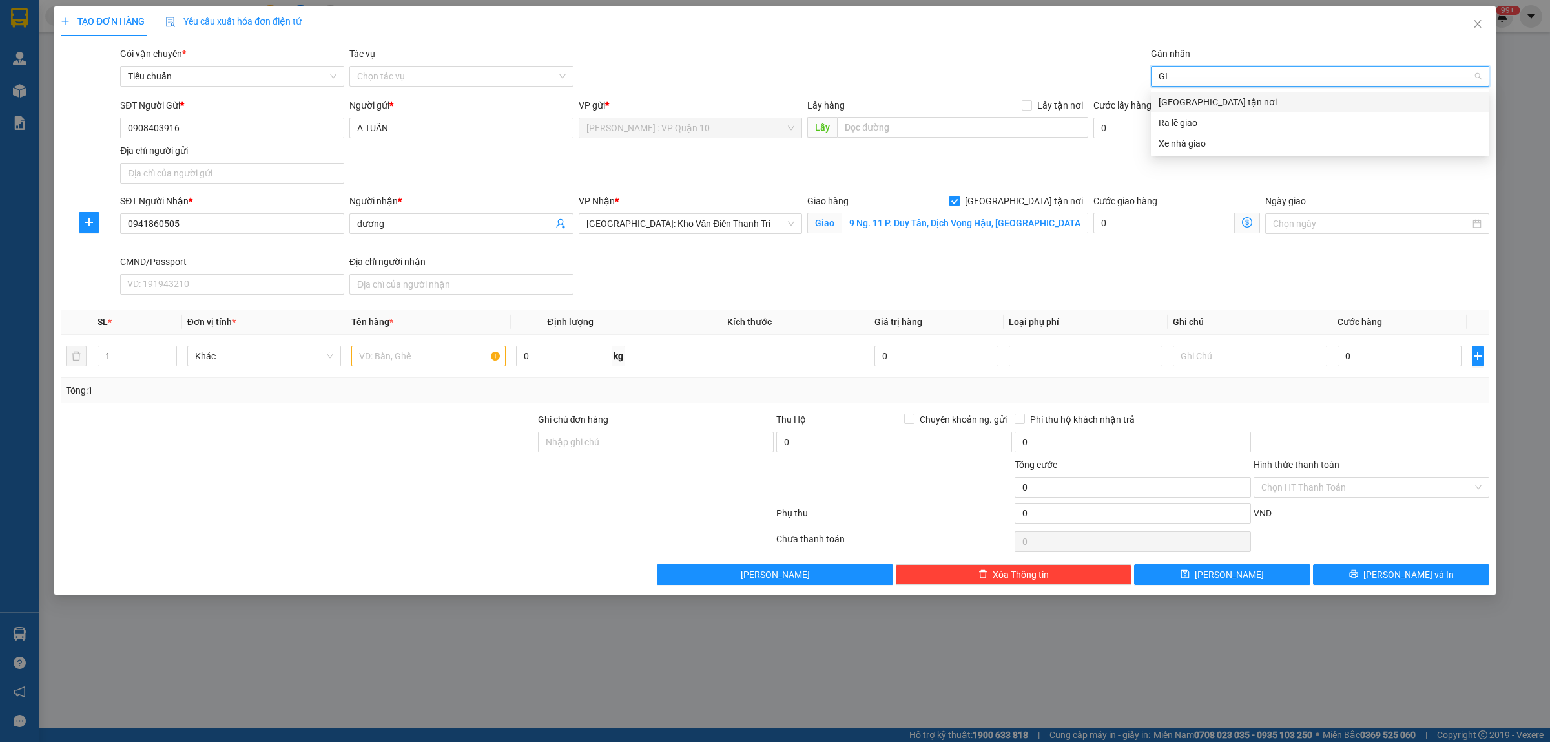
click at [1210, 107] on div "[GEOGRAPHIC_DATA] tận nơi" at bounding box center [1320, 102] width 323 height 14
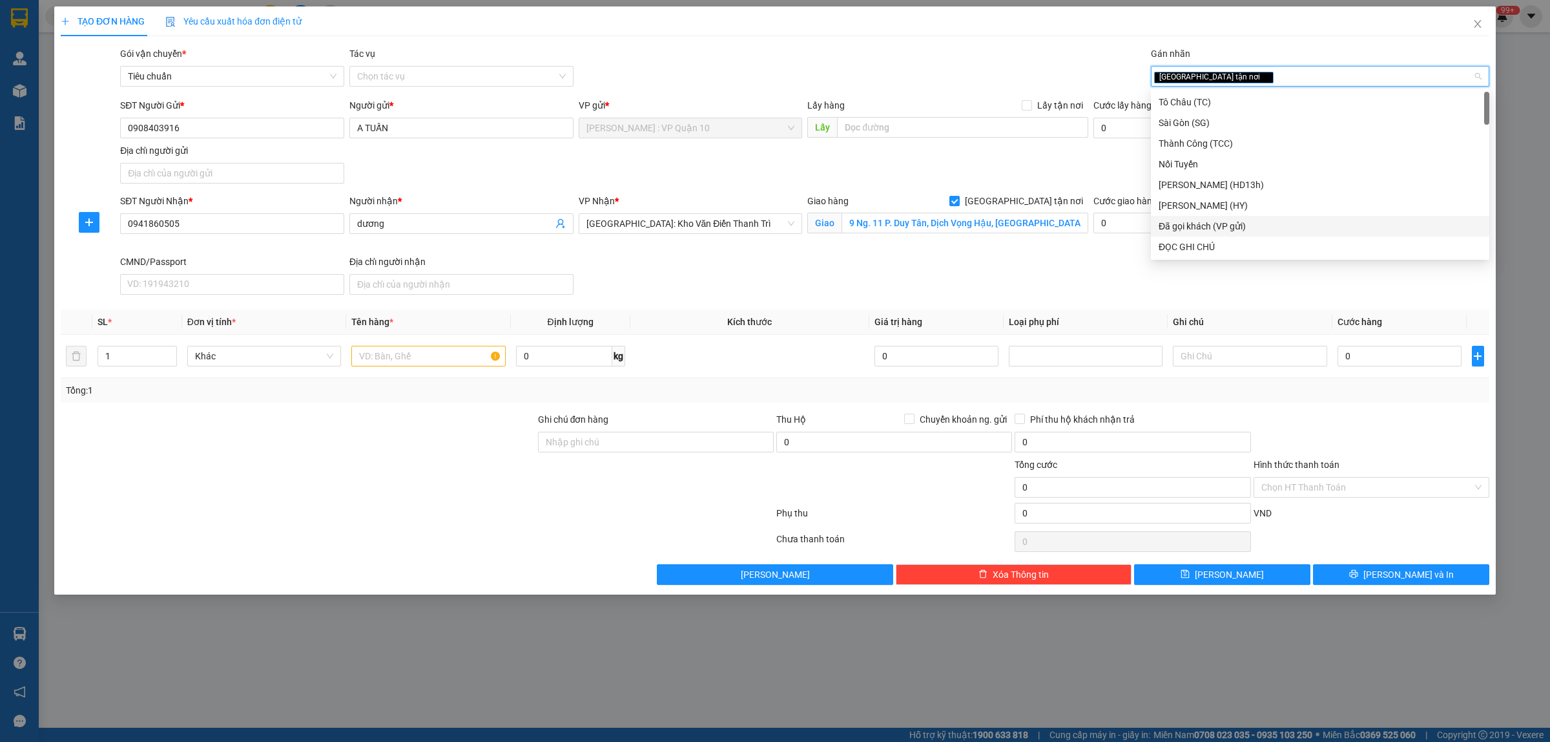
drag, startPoint x: 1264, startPoint y: 225, endPoint x: 1186, endPoint y: 238, distance: 79.2
click at [1263, 225] on div "Đã gọi khách (VP gửi)" at bounding box center [1320, 226] width 323 height 14
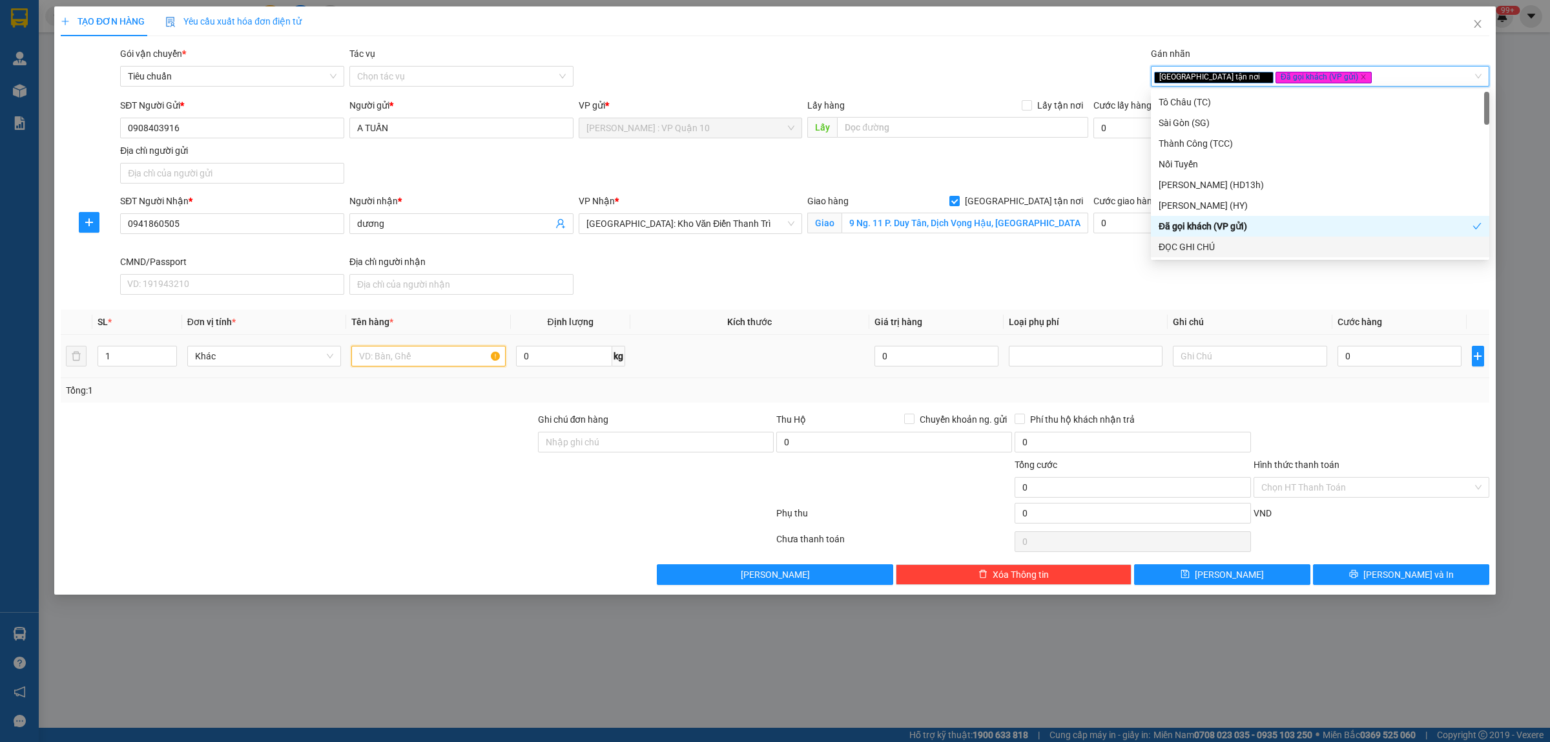
click at [391, 360] on input "text" at bounding box center [428, 356] width 154 height 21
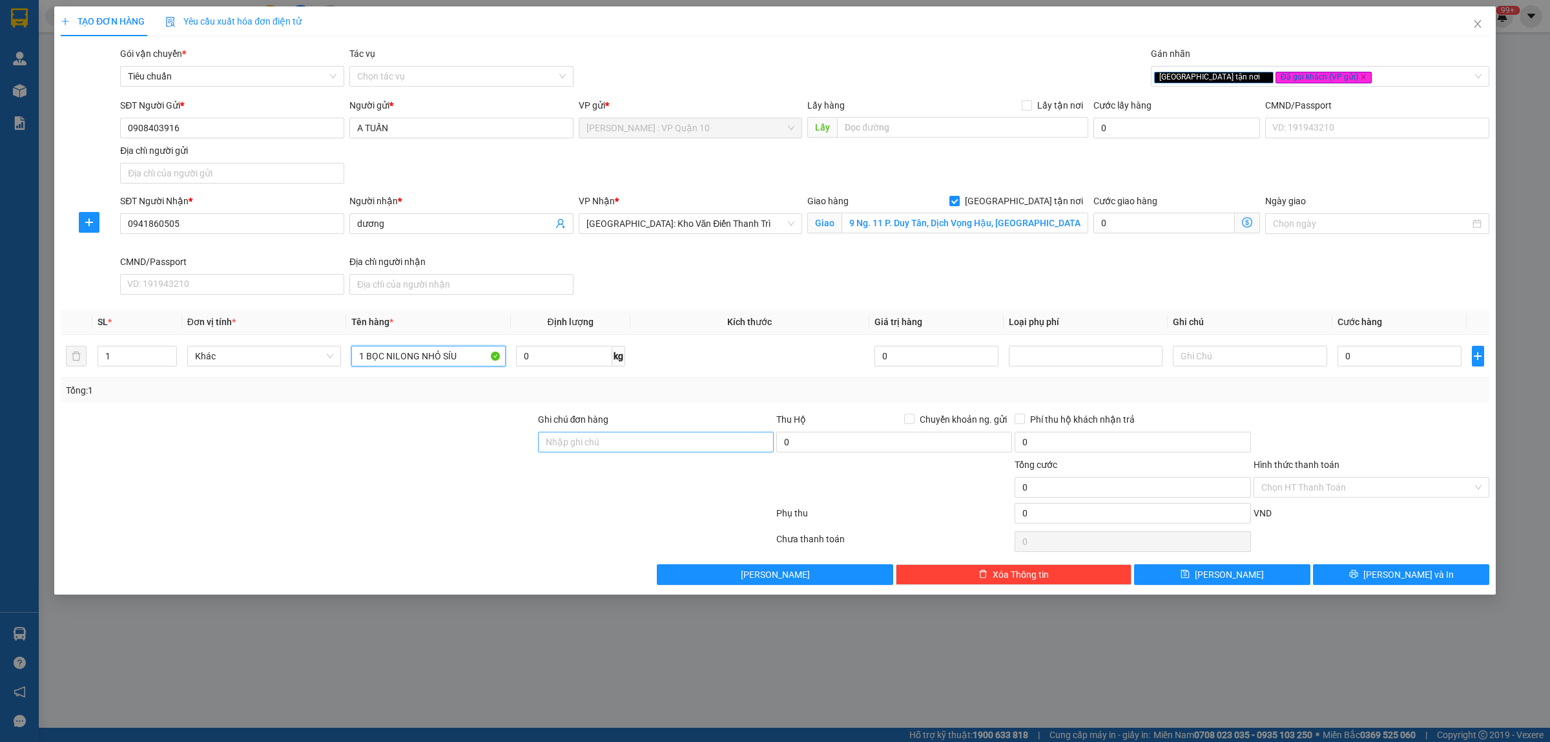
type input "1 BỌC NILONG NHỎ SÍU"
click at [634, 447] on input "Ghi chú đơn hàng" at bounding box center [656, 441] width 236 height 21
type input "hàng k bao bể vỡ hư hỏng"
click at [1420, 366] on input "0" at bounding box center [1400, 356] width 124 height 21
type input "10"
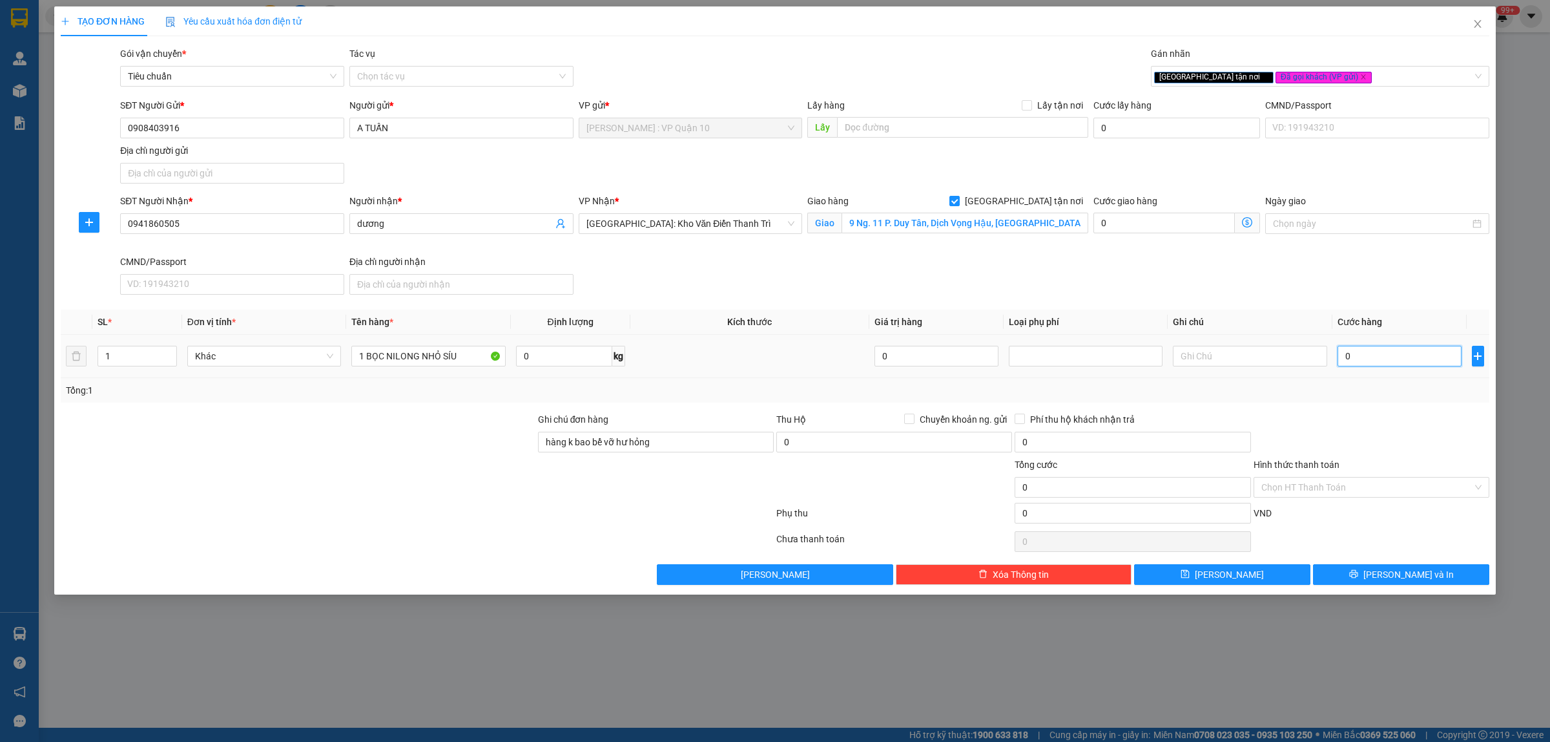
type input "10"
type input "100"
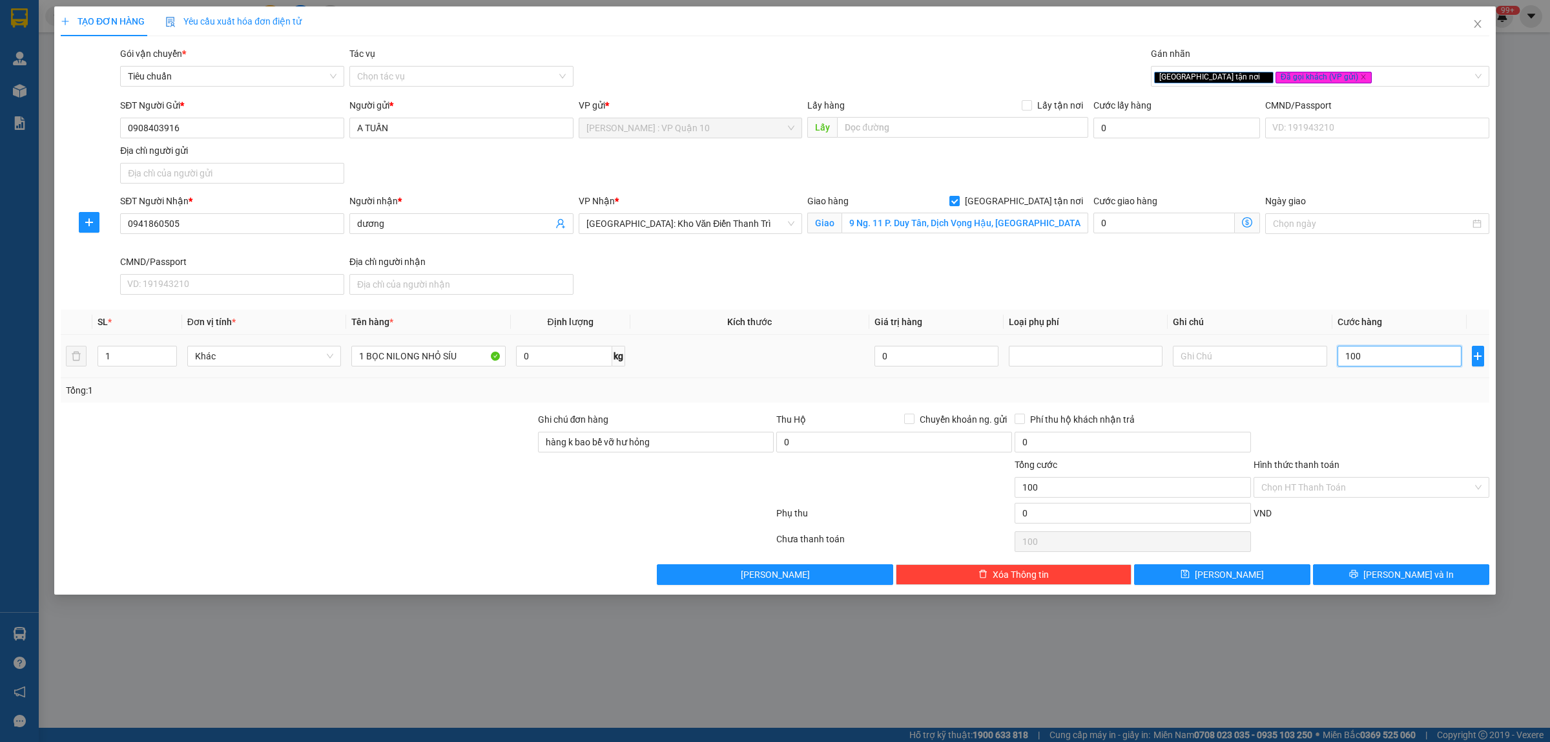
type input "1.000"
type input "10.000"
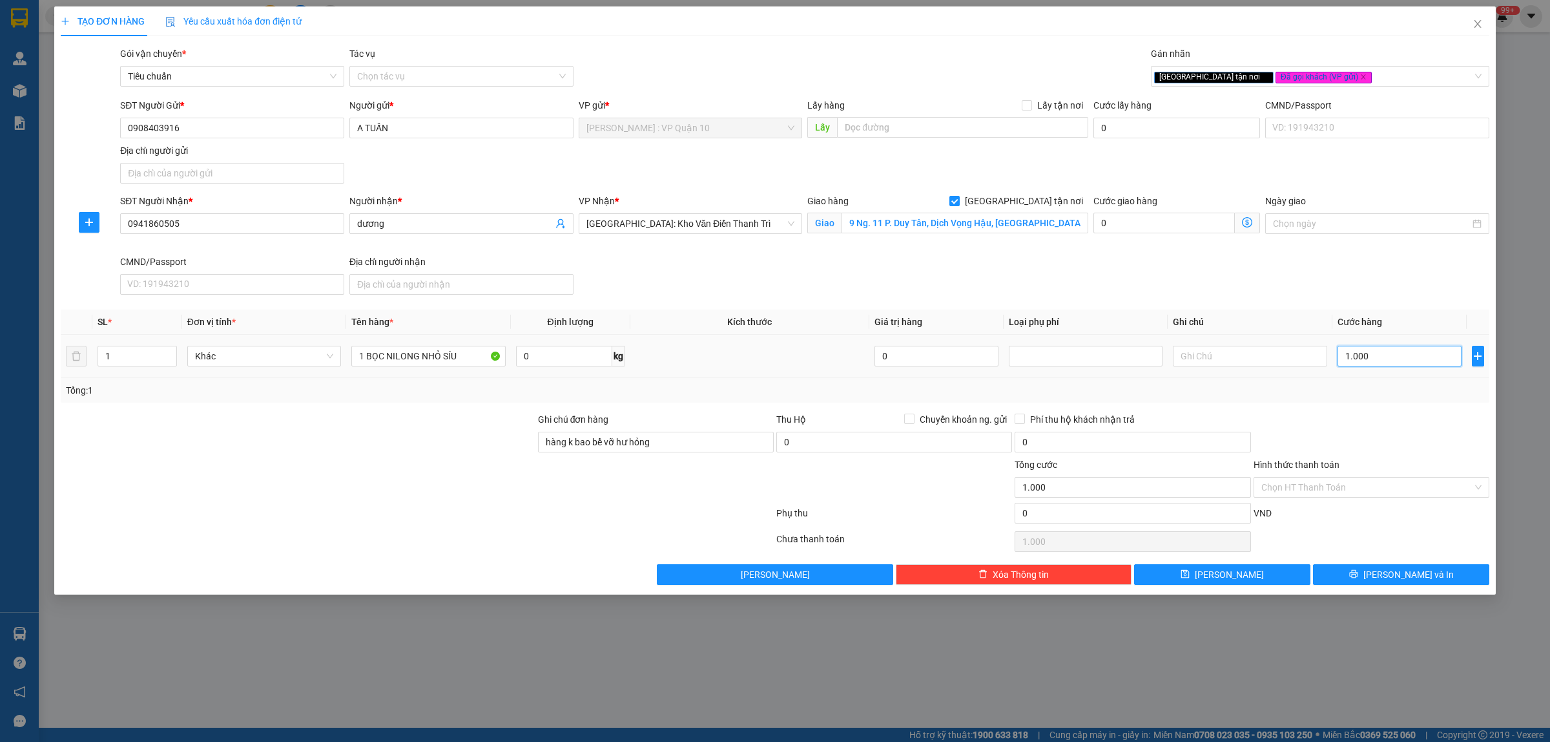
type input "10.000"
type input "100.000"
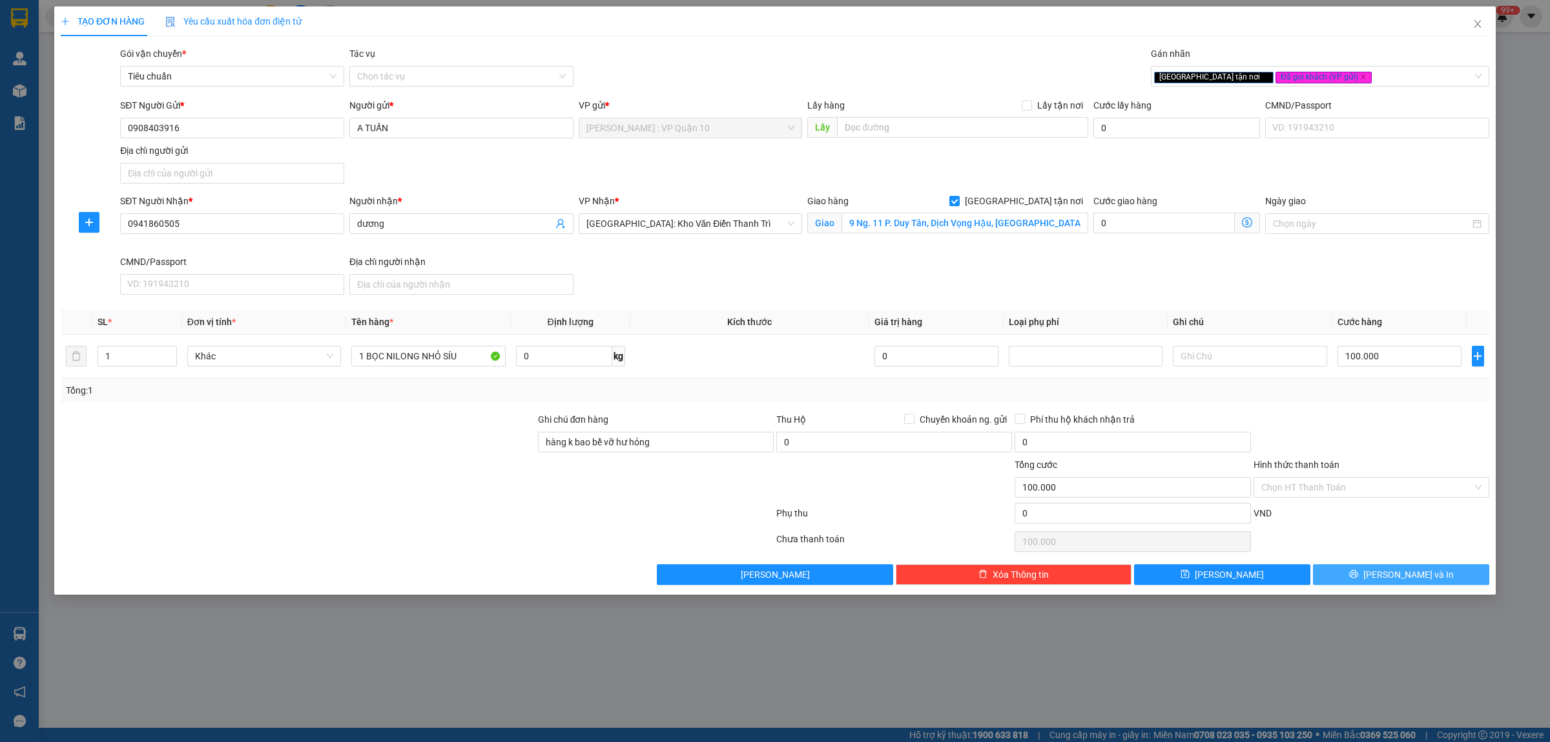
click at [1358, 578] on icon "printer" at bounding box center [1353, 573] width 9 height 9
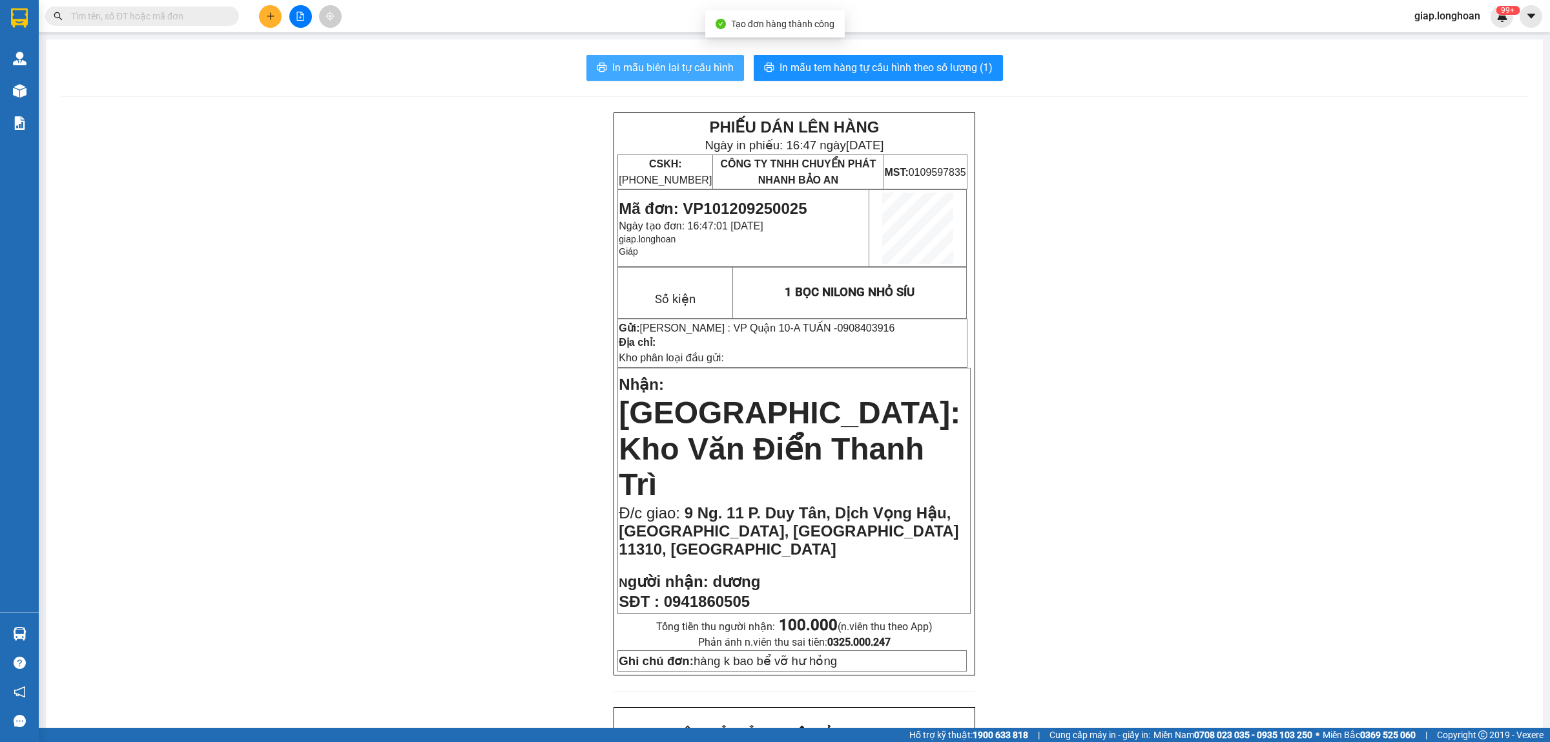
click at [693, 72] on span "In mẫu biên lai tự cấu hình" at bounding box center [672, 67] width 121 height 16
click at [859, 65] on span "In mẫu tem hàng tự cấu hình theo số lượng (1)" at bounding box center [886, 67] width 213 height 16
click at [453, 330] on div "PHIẾU DÁN LÊN HÀNG Ngày in phiếu: 16:47 ngày 12-09-2025 CSKH: 1900.06.88.33 CÔN…" at bounding box center [794, 734] width 1466 height 1245
click at [269, 18] on icon "plus" at bounding box center [270, 16] width 9 height 9
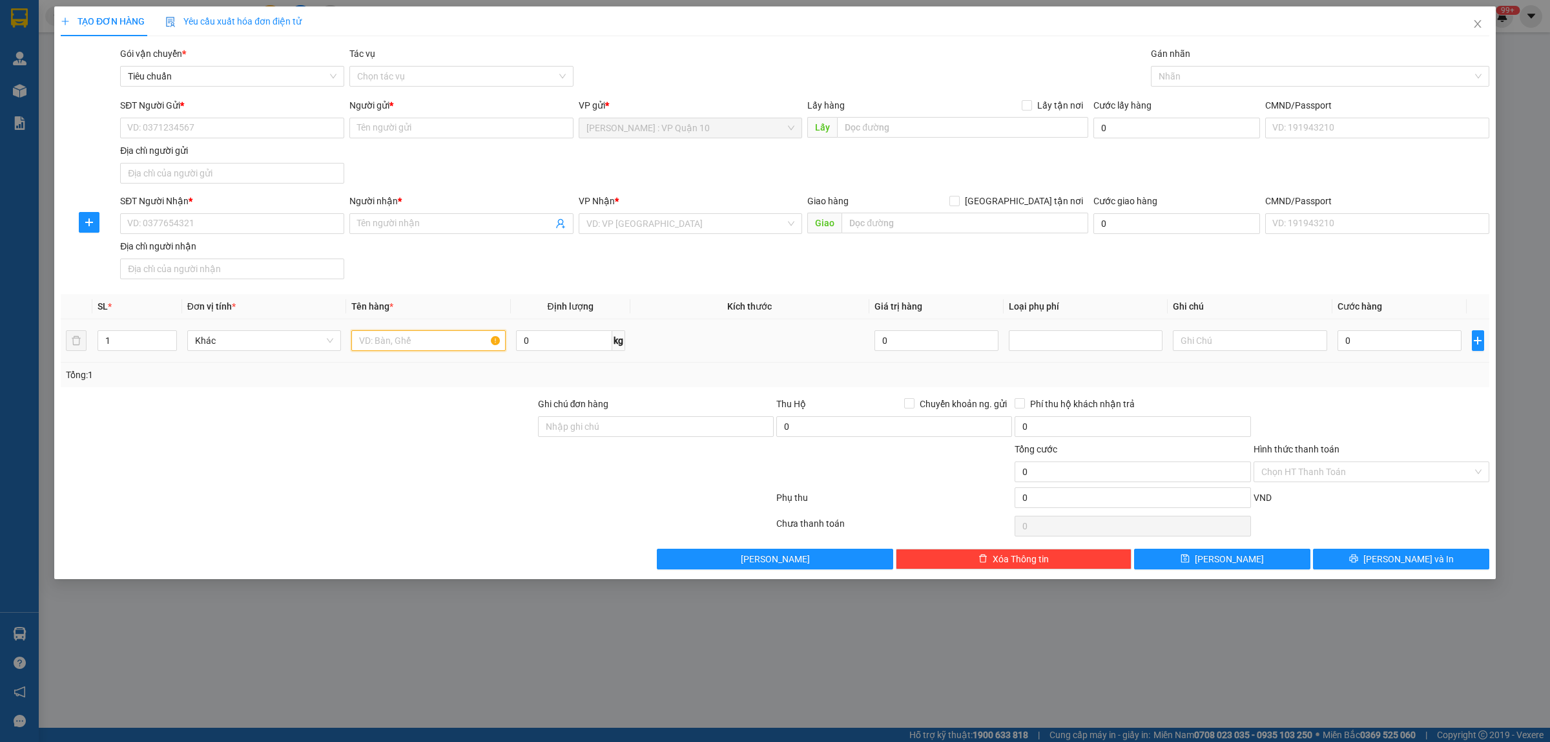
click at [393, 340] on input "text" at bounding box center [428, 340] width 154 height 21
type input "1 THÙNG GIẤY"
click at [591, 420] on input "Ghi chú đơn hàng" at bounding box center [656, 426] width 236 height 21
type input "hàng k bao bể vỡ hư hỏng"
click at [191, 225] on input "SĐT Người Nhận *" at bounding box center [232, 223] width 224 height 21
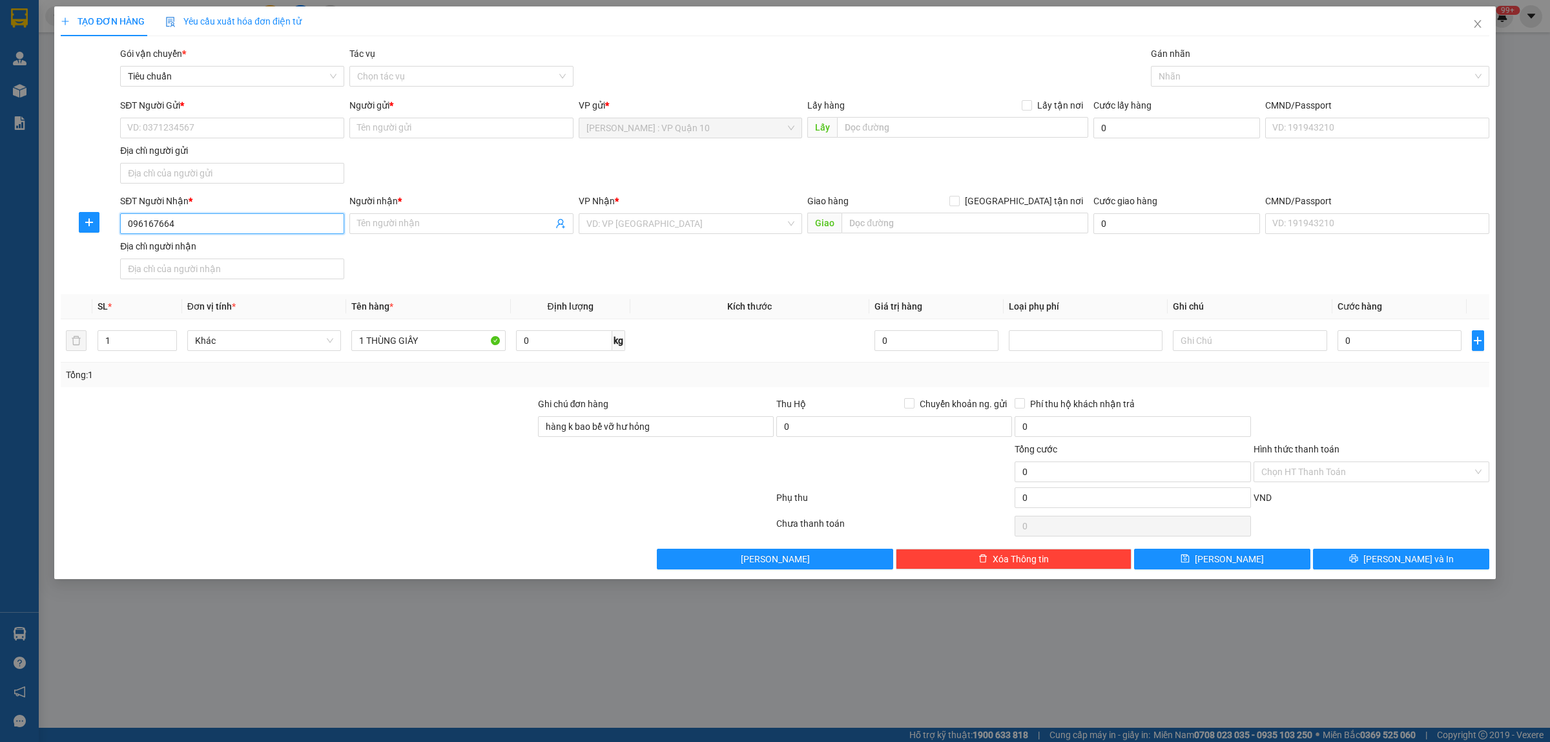
type input "0961676646"
drag, startPoint x: 144, startPoint y: 247, endPoint x: 158, endPoint y: 245, distance: 14.3
click at [146, 247] on div "0961676646 - thu hà" at bounding box center [232, 251] width 209 height 14
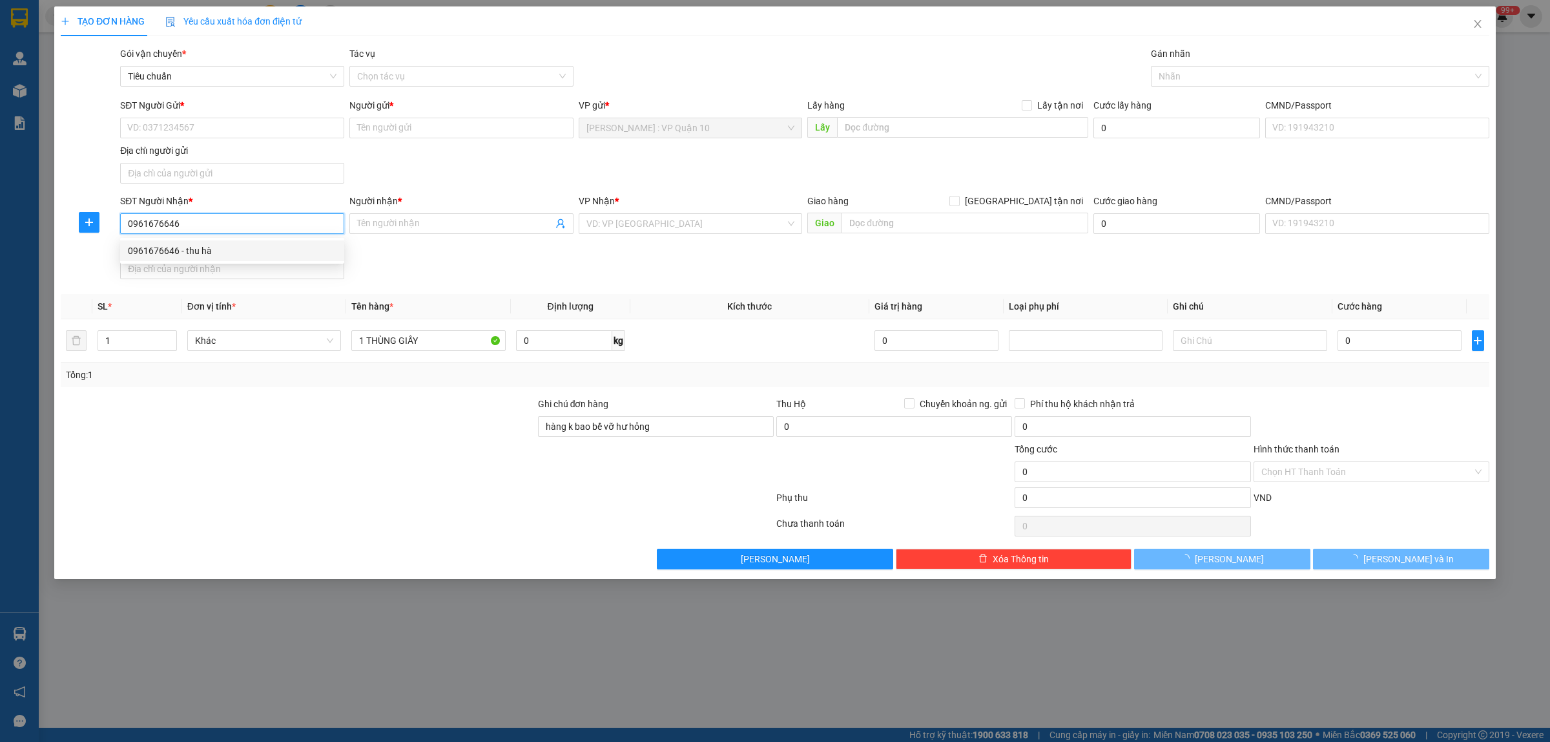
type input "thu hà"
checkbox input "true"
type input "185 phùng hưng - hoàn kiếm - hà nội"
type input "1"
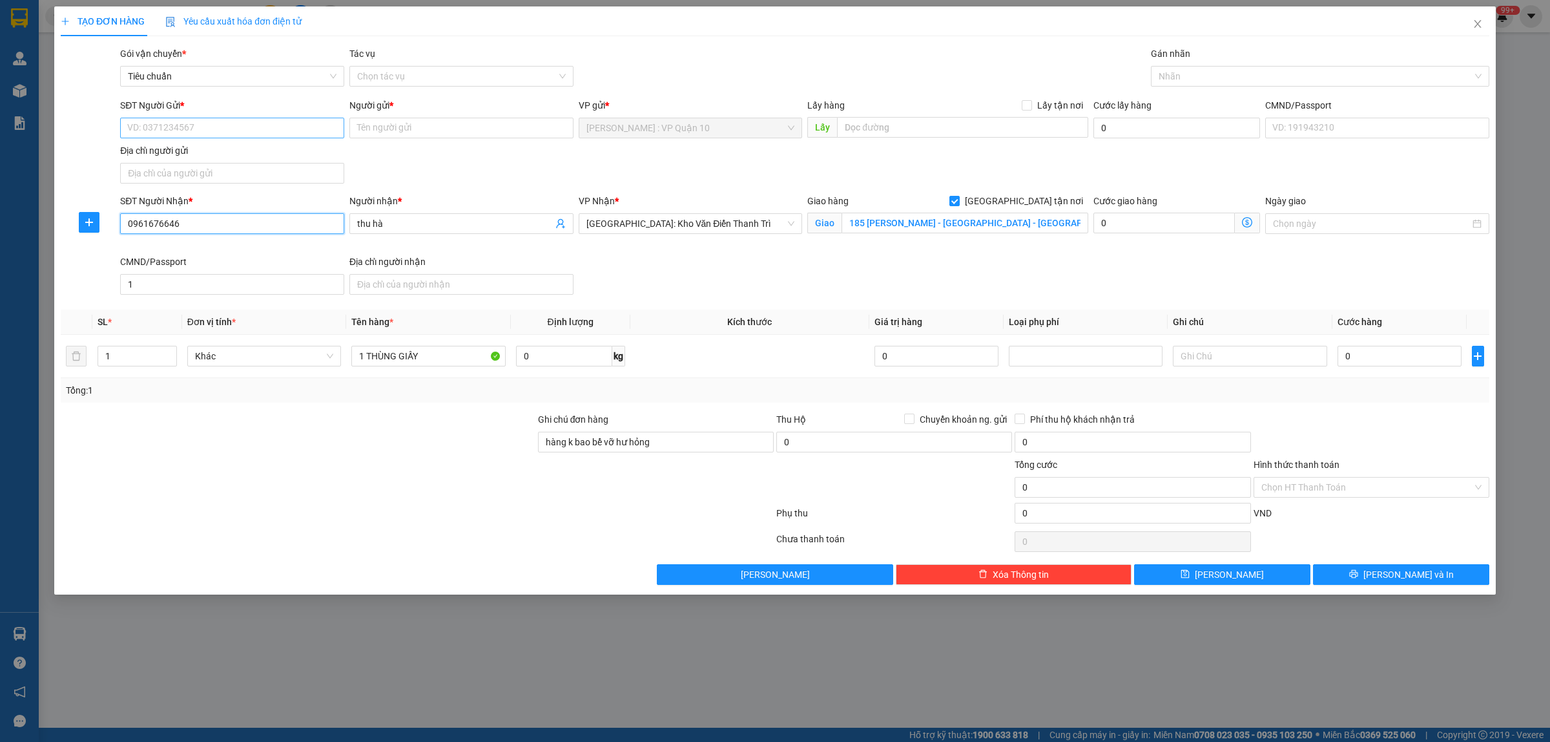
type input "0961676646"
click at [245, 134] on input "SĐT Người Gửi *" at bounding box center [232, 128] width 224 height 21
click at [191, 146] on div "0766248161 - linh DSY" at bounding box center [232, 154] width 224 height 21
type input "0766248161"
type input "linh DSY"
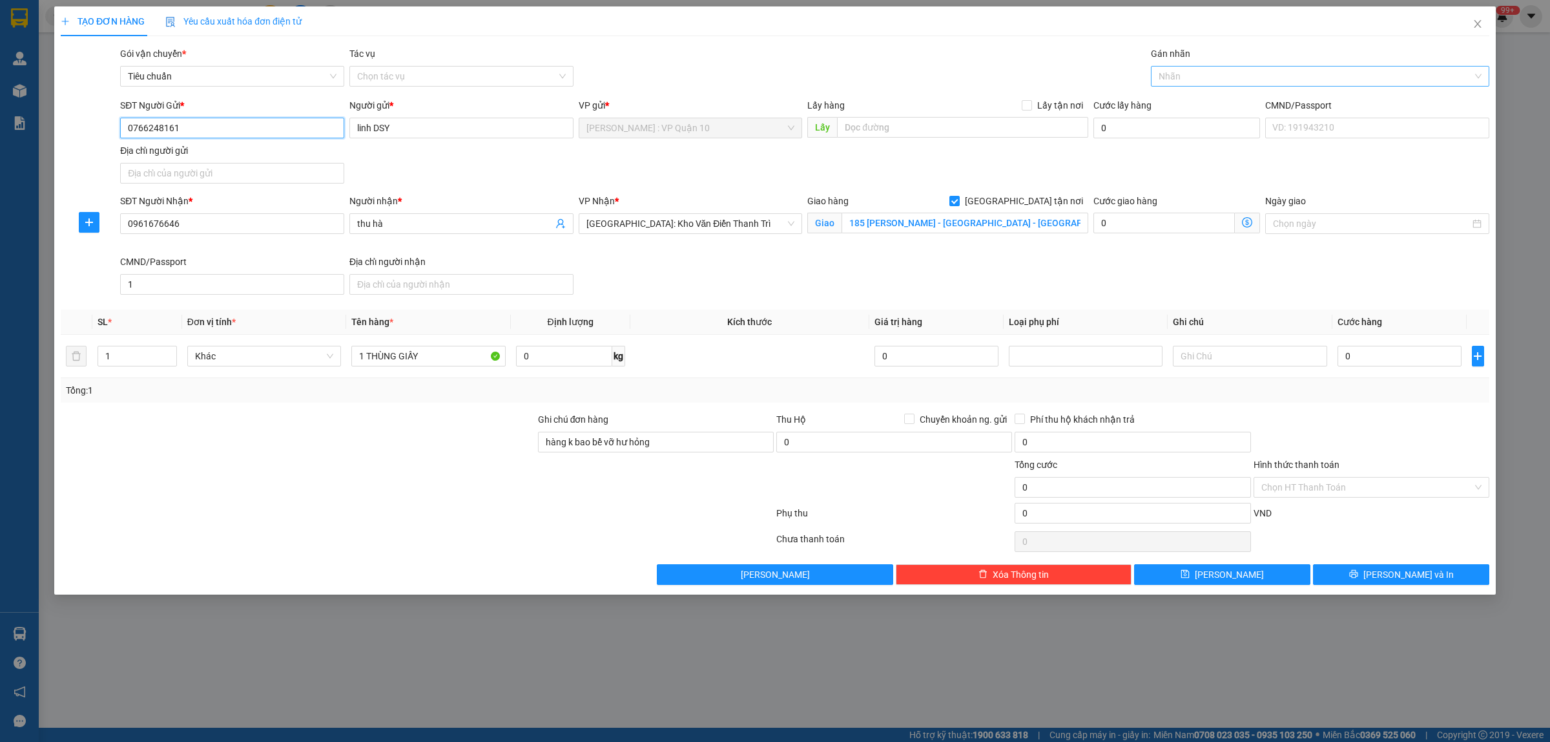
click at [1200, 76] on div at bounding box center [1313, 76] width 319 height 16
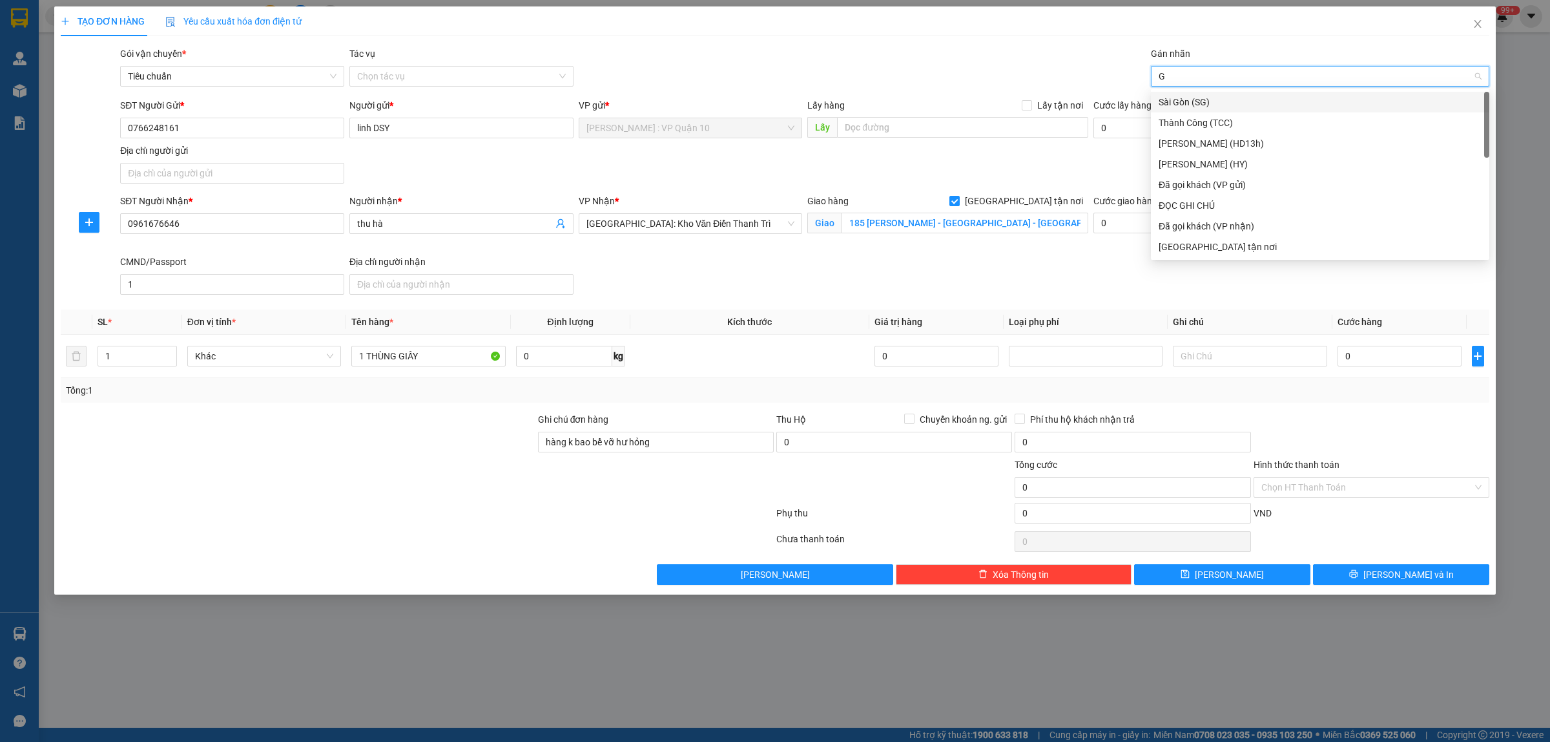
type input "GI"
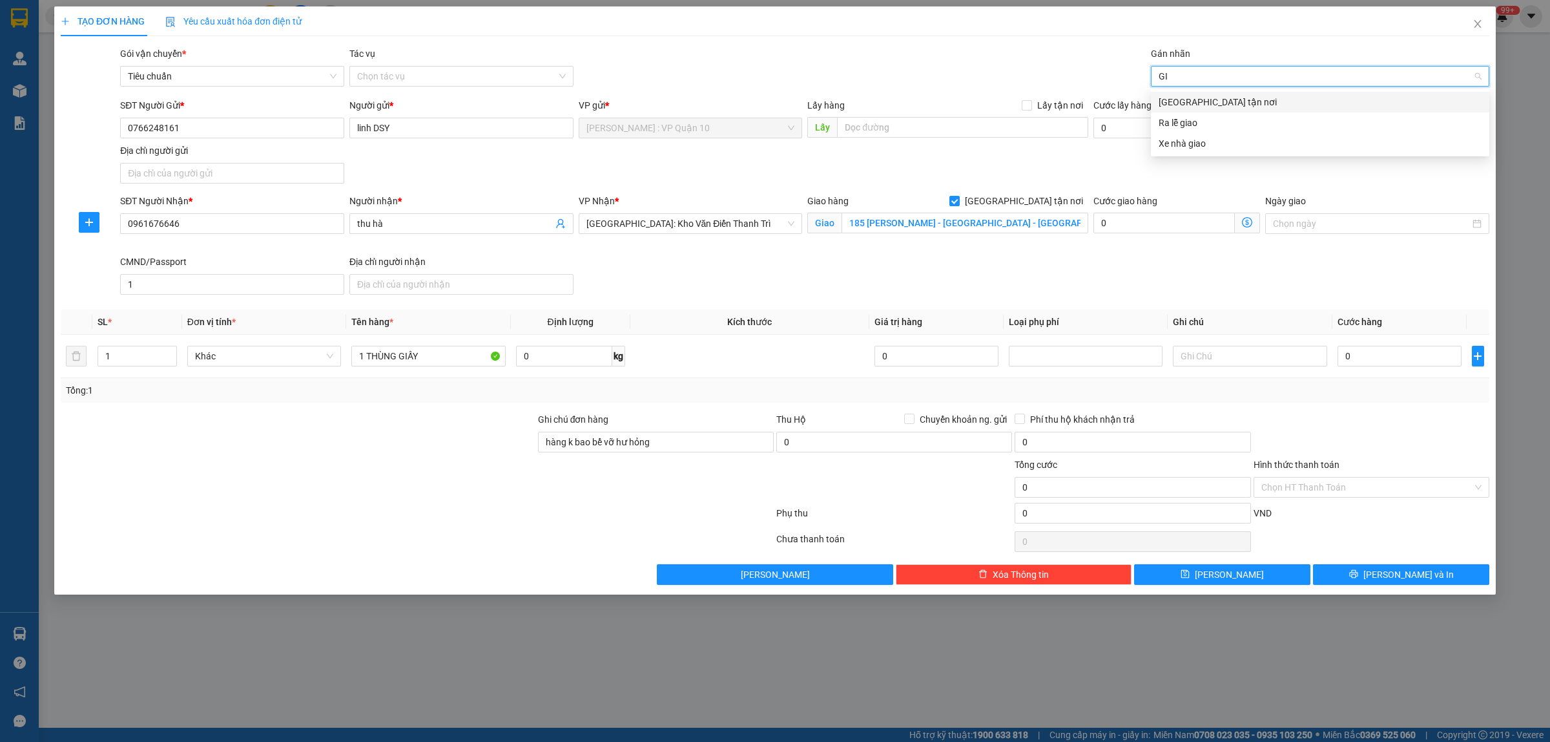
click at [1210, 104] on div "[GEOGRAPHIC_DATA] tận nơi" at bounding box center [1320, 102] width 323 height 14
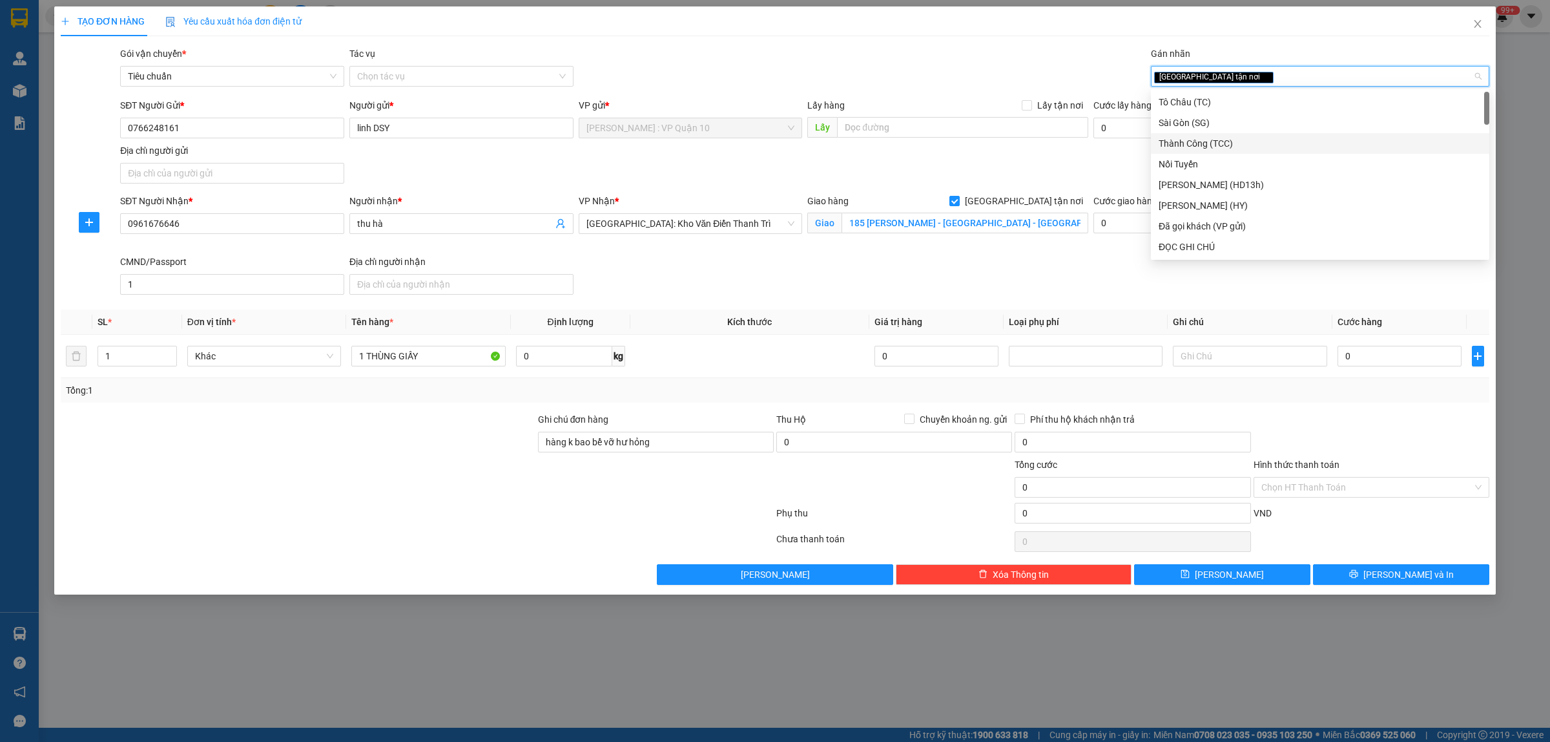
drag, startPoint x: 415, startPoint y: 509, endPoint x: 457, endPoint y: 509, distance: 42.0
click at [415, 510] on div at bounding box center [417, 516] width 716 height 26
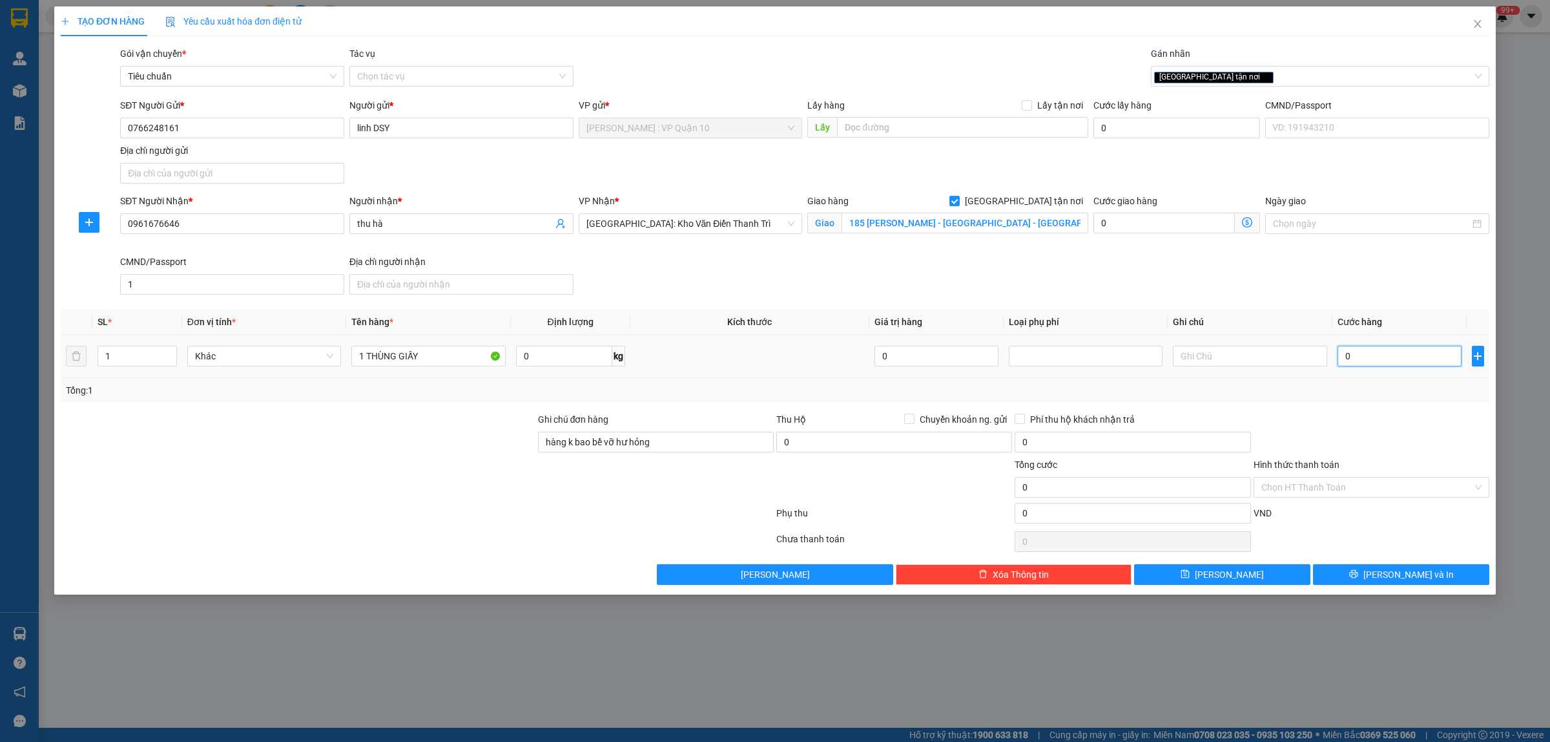
click at [1362, 350] on input "0" at bounding box center [1400, 356] width 124 height 21
type input "10"
click at [1358, 576] on icon "printer" at bounding box center [1353, 573] width 9 height 9
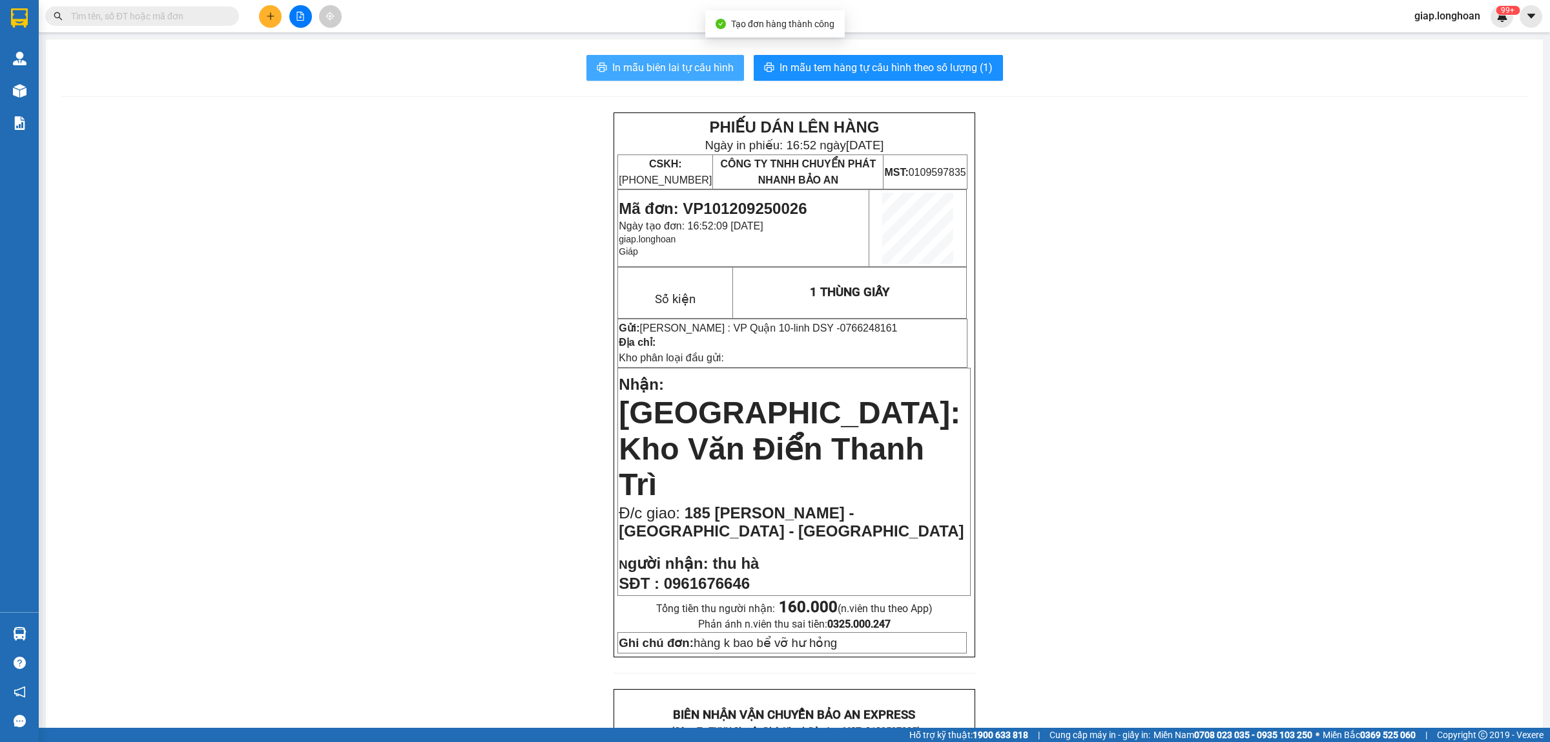
drag, startPoint x: 678, startPoint y: 66, endPoint x: 690, endPoint y: 96, distance: 31.9
click at [678, 68] on span "In mẫu biên lai tự cấu hình" at bounding box center [672, 67] width 121 height 16
click at [858, 68] on span "In mẫu tem hàng tự cấu hình theo số lượng (1)" at bounding box center [886, 67] width 213 height 16
click at [1181, 344] on div "PHIẾU DÁN LÊN HÀNG Ngày in phiếu: 16:52 ngày 12-09-2025 CSKH: 1900.06.88.33 CÔN…" at bounding box center [794, 713] width 1466 height 1203
click at [333, 346] on div "PHIẾU DÁN LÊN HÀNG Ngày in phiếu: 16:52 ngày 12-09-2025 CSKH: 1900.06.88.33 CÔN…" at bounding box center [794, 713] width 1466 height 1203
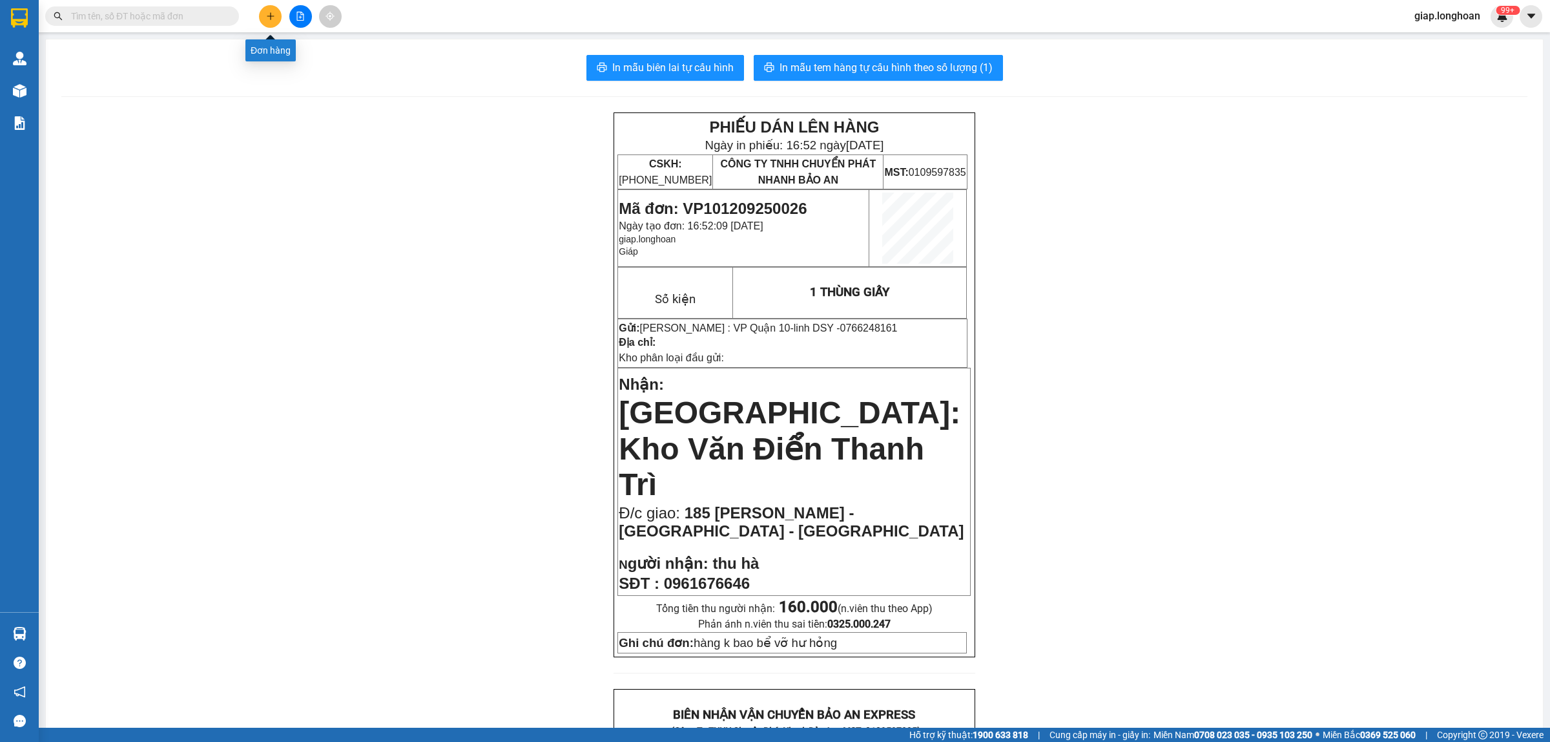
click at [267, 14] on icon "plus" at bounding box center [270, 16] width 9 height 9
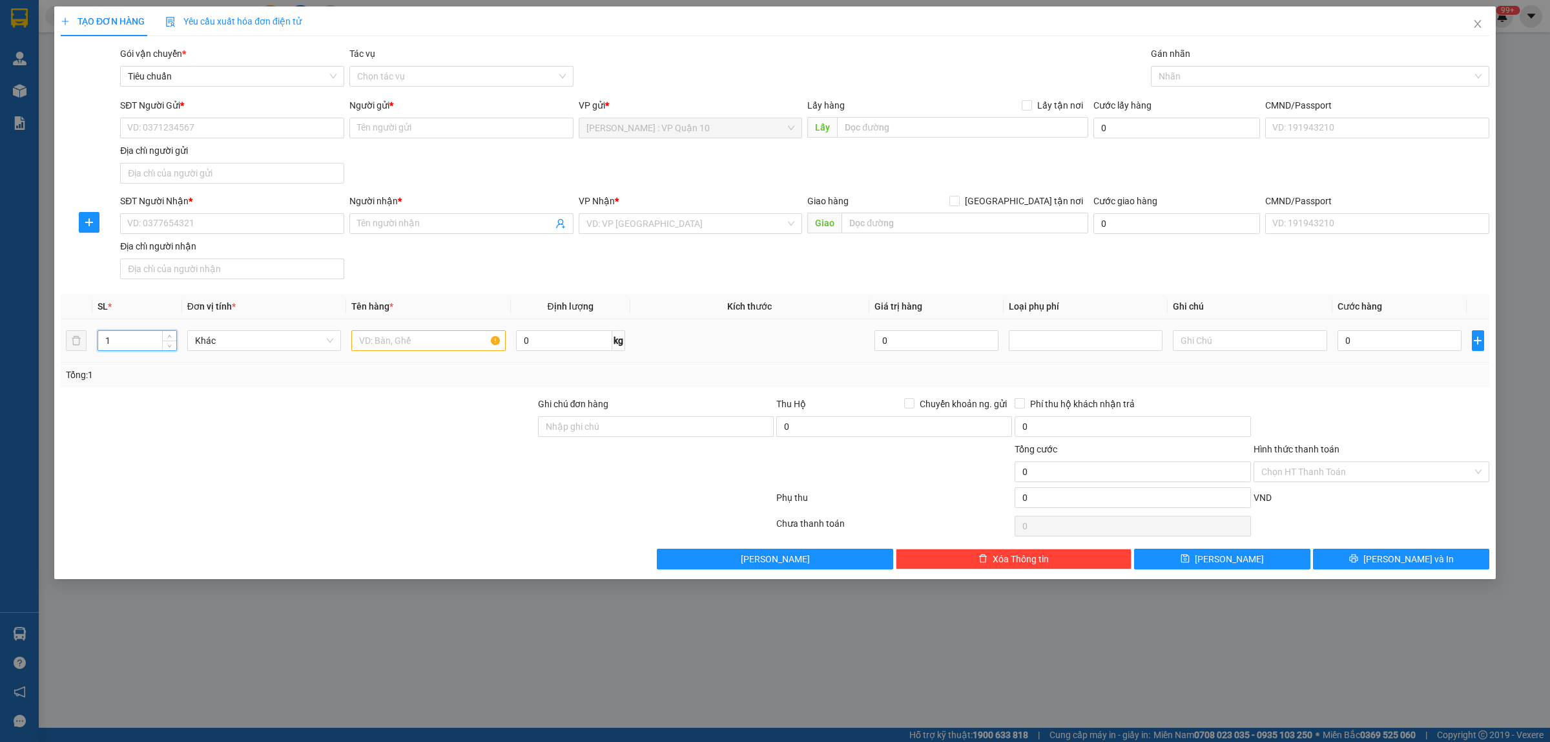
click at [130, 333] on input "1" at bounding box center [137, 340] width 78 height 19
type input "2"
click at [390, 343] on input "text" at bounding box center [428, 340] width 154 height 21
type input "2 HỘP GỖ ( RƯỢU )"
drag, startPoint x: 654, startPoint y: 422, endPoint x: 653, endPoint y: 431, distance: 9.1
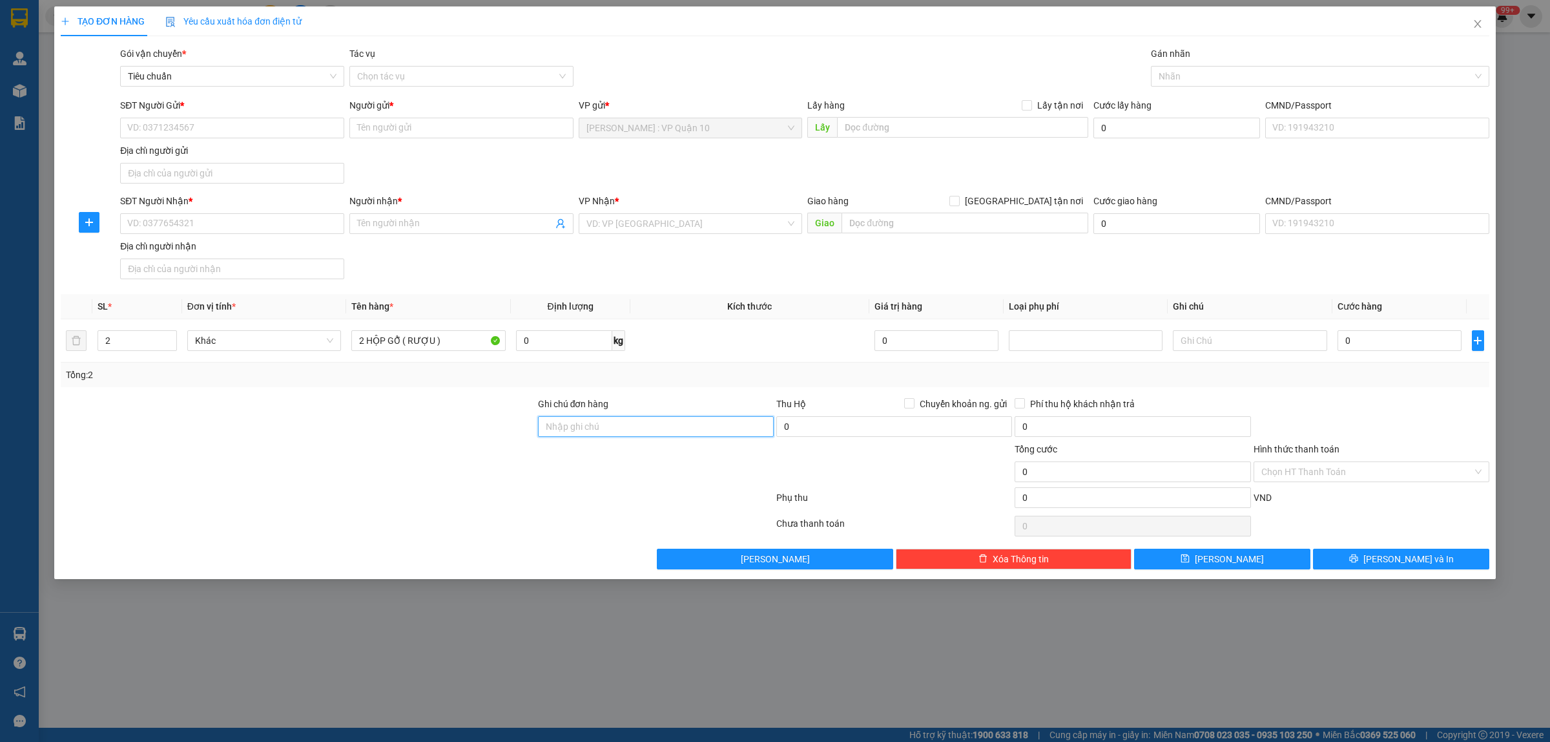
click at [653, 422] on input "Ghi chú đơn hàng" at bounding box center [656, 426] width 236 height 21
type input "hàng k bao bể vỡ hư hỏng"
drag, startPoint x: 619, startPoint y: 224, endPoint x: 700, endPoint y: 252, distance: 85.4
click at [621, 223] on input "search" at bounding box center [687, 223] width 200 height 19
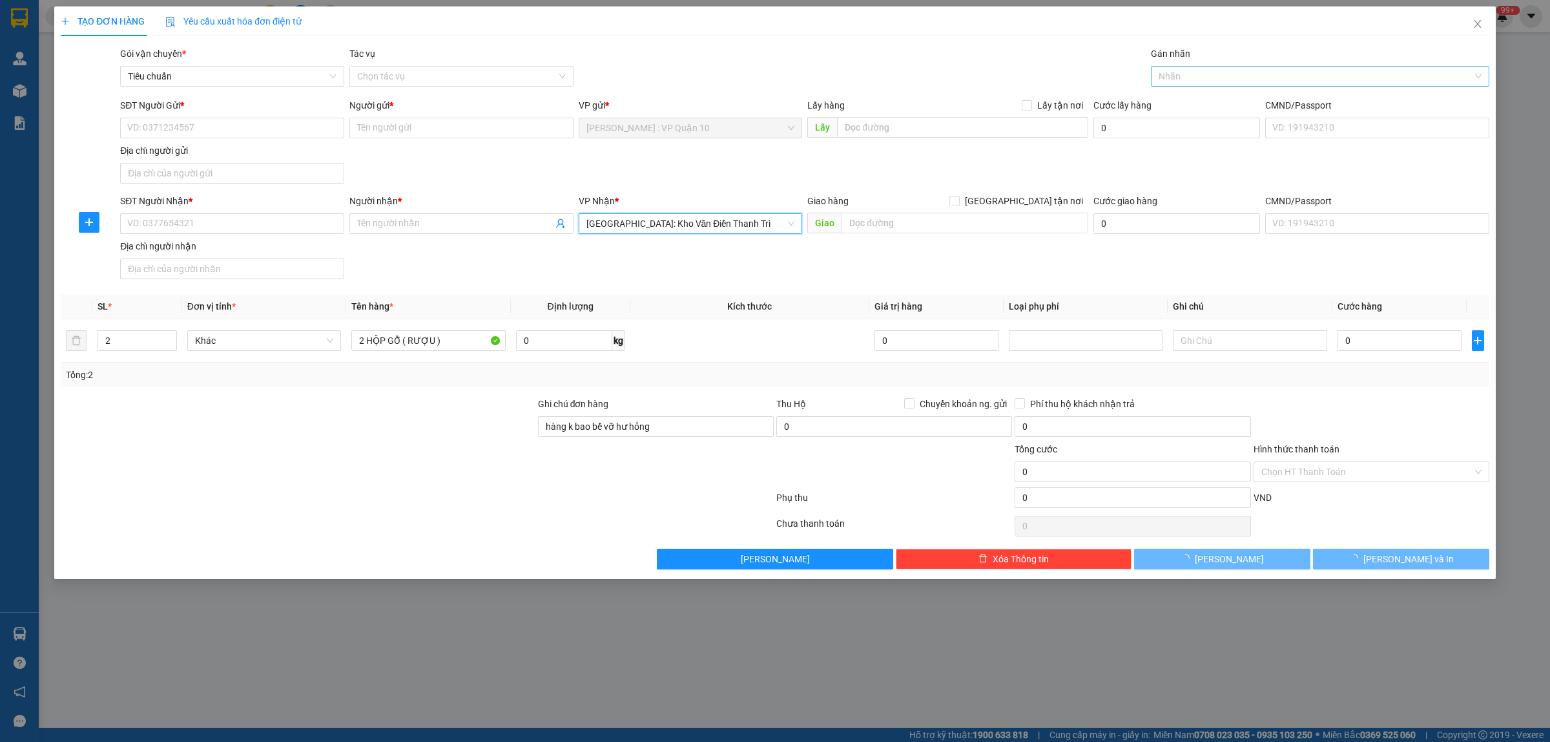
click at [1194, 78] on div at bounding box center [1313, 76] width 319 height 16
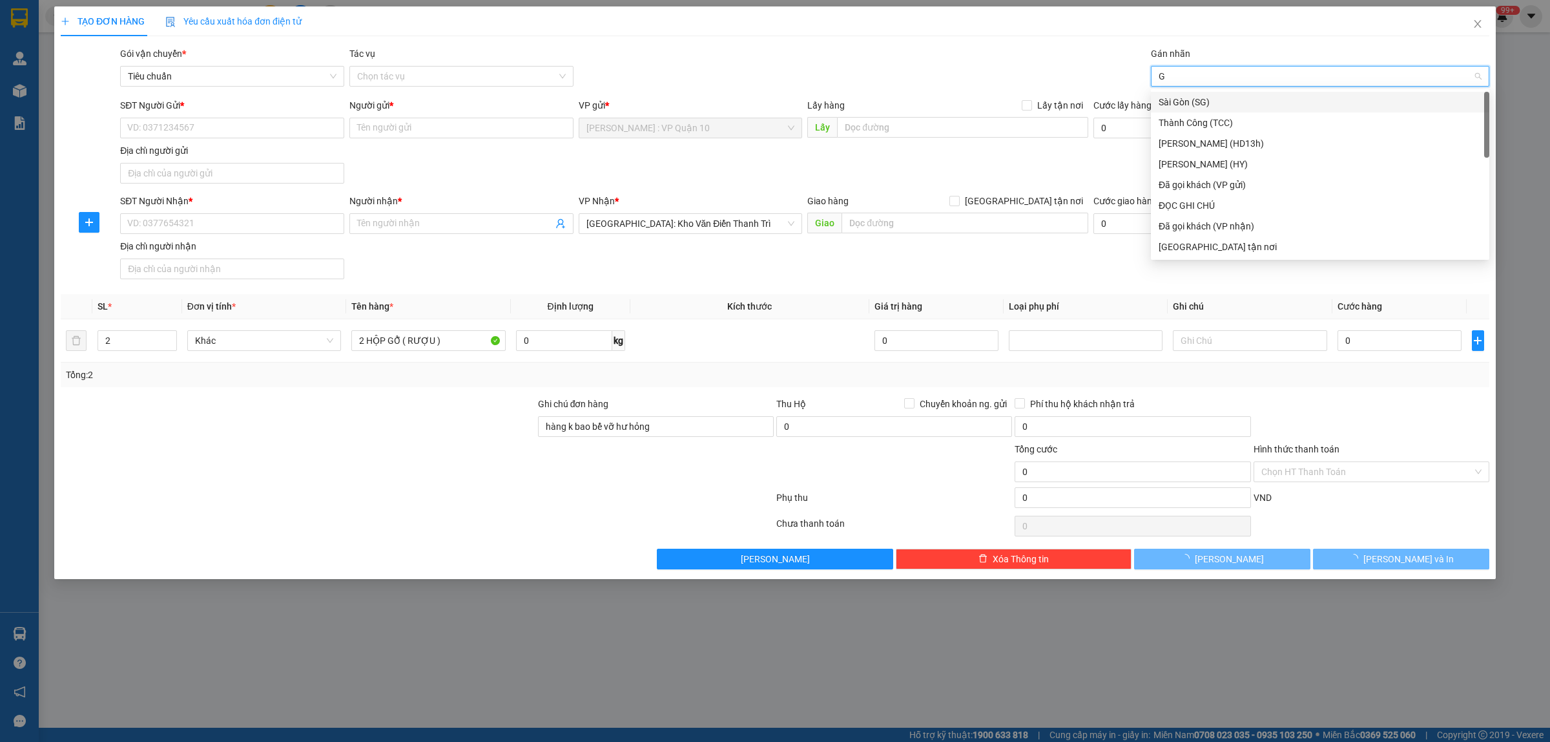
type input "GI"
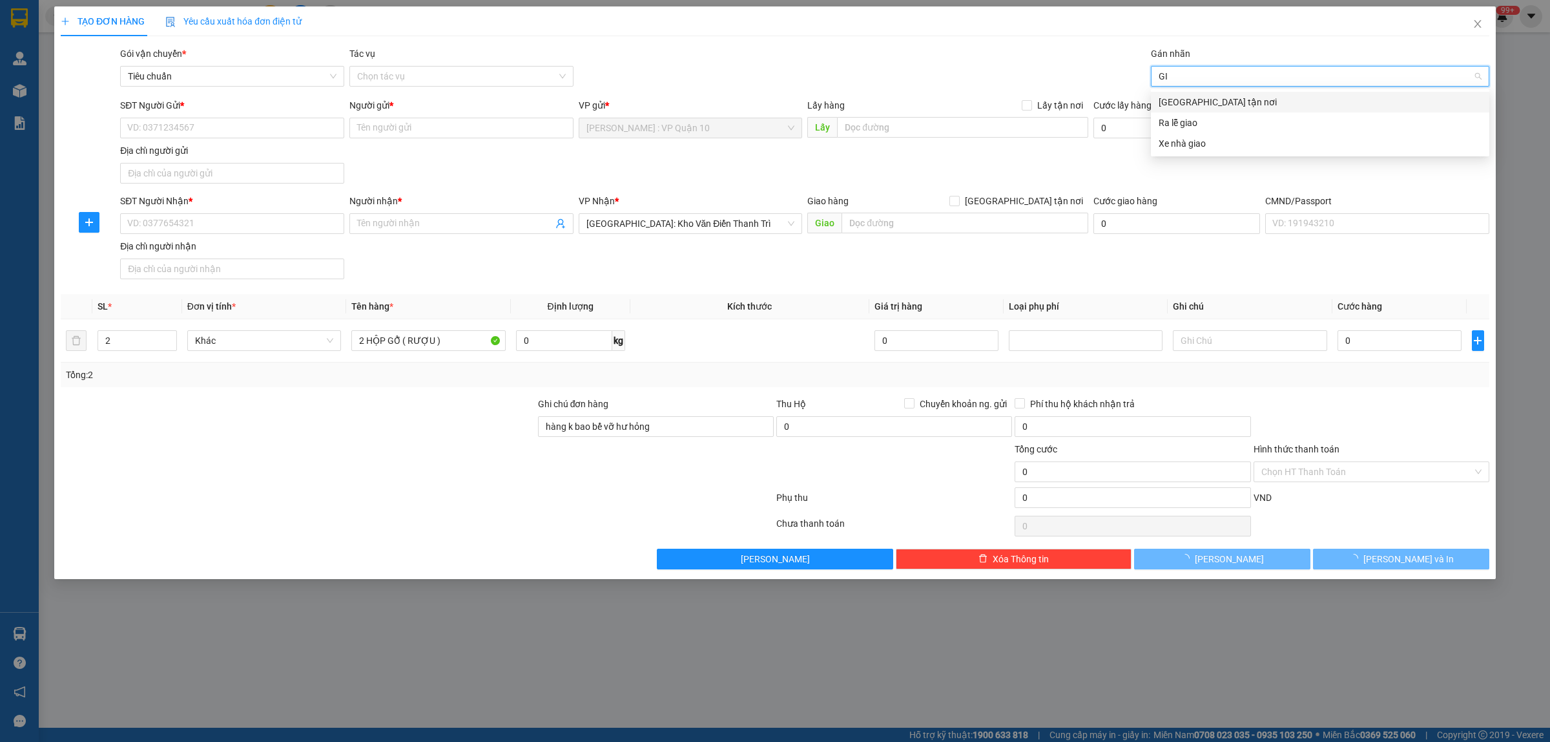
click at [1197, 100] on div "[GEOGRAPHIC_DATA] tận nơi" at bounding box center [1320, 102] width 323 height 14
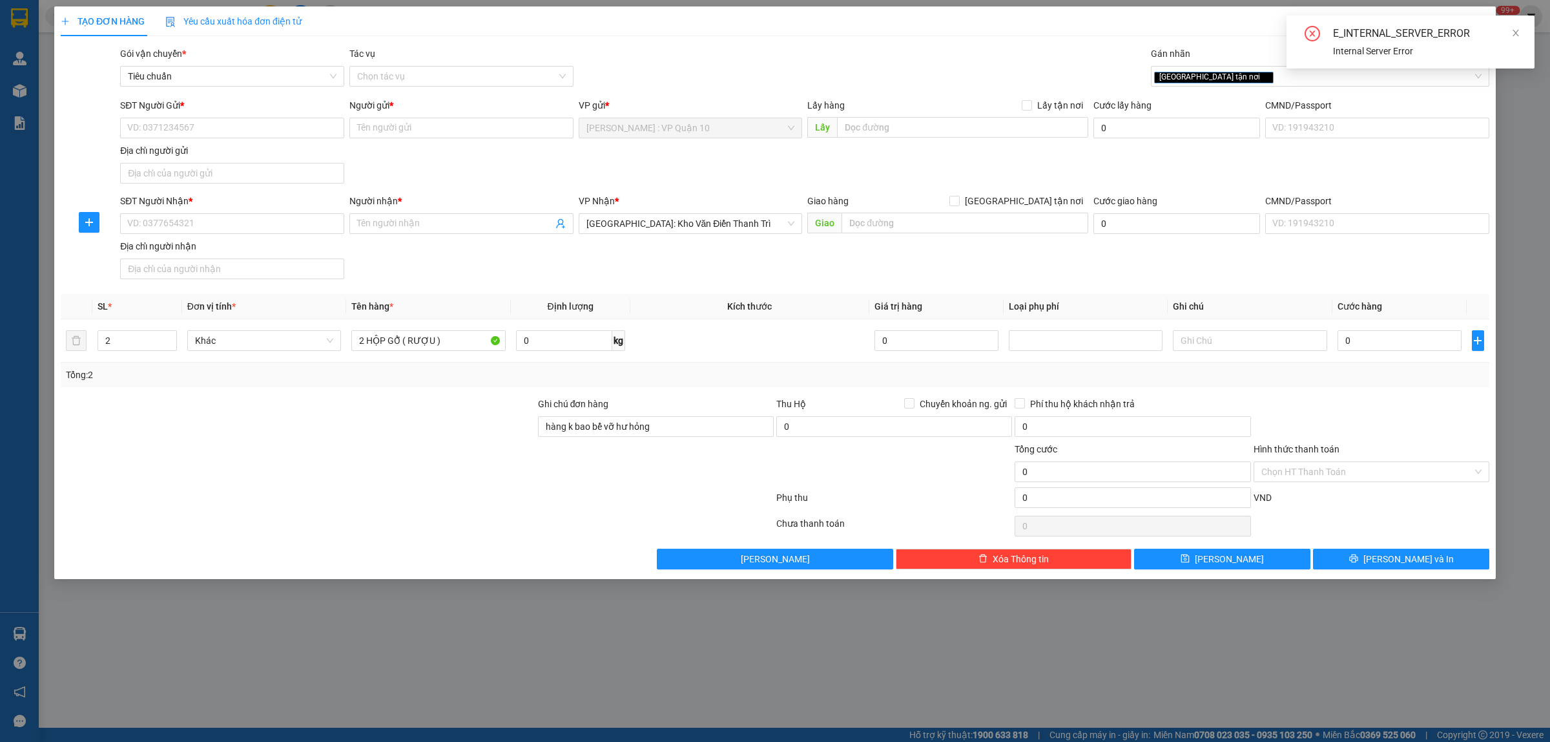
click at [1083, 284] on div "SĐT Người Nhận * VD: 0377654321 Người nhận * Tên người nhận VP Nhận * Hà Nội: K…" at bounding box center [805, 239] width 1375 height 90
drag, startPoint x: 251, startPoint y: 221, endPoint x: 1371, endPoint y: 291, distance: 1122.9
click at [256, 223] on input "SĐT Người Nhận *" at bounding box center [232, 223] width 224 height 21
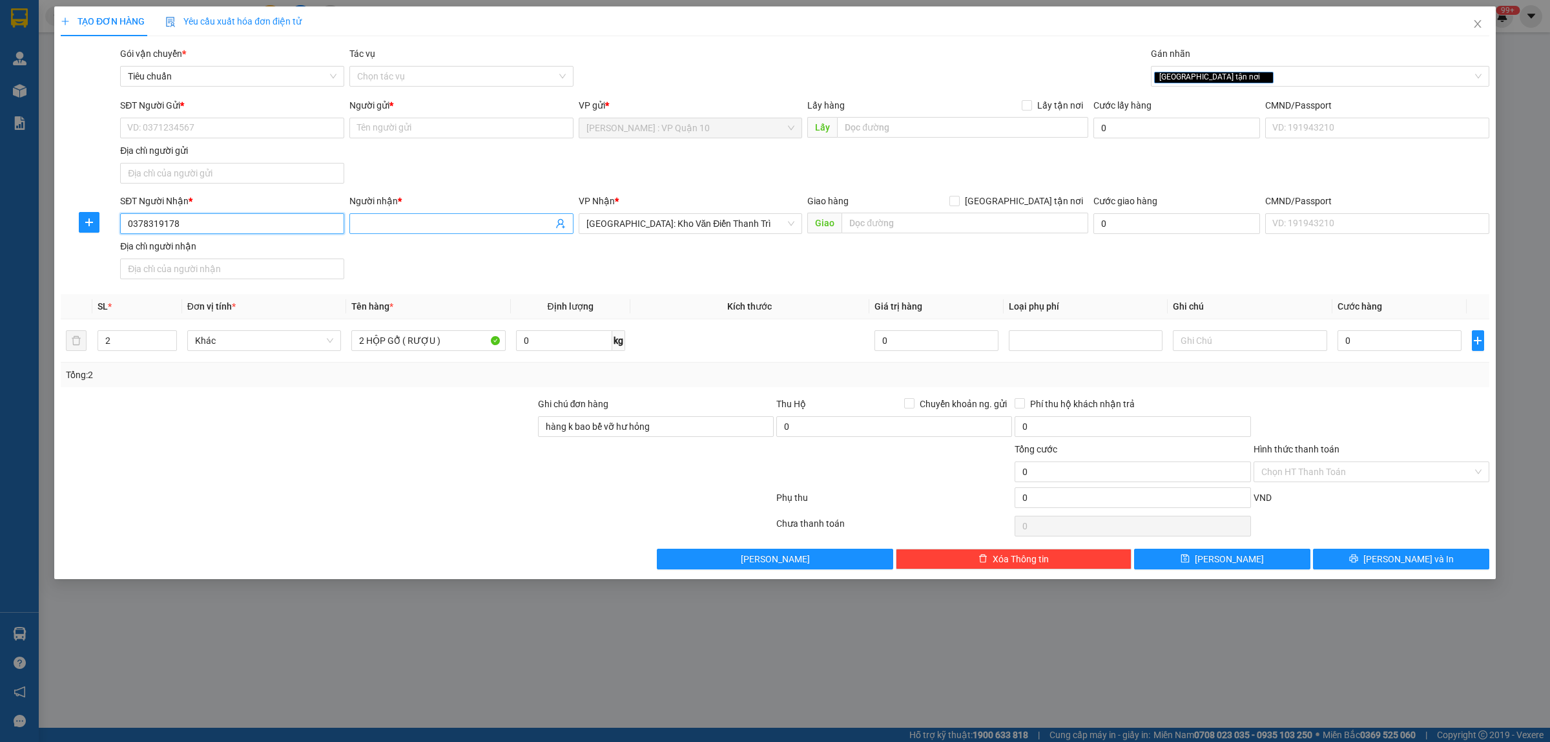
type input "0378319178"
click at [378, 224] on input "Người nhận *" at bounding box center [455, 223] width 196 height 14
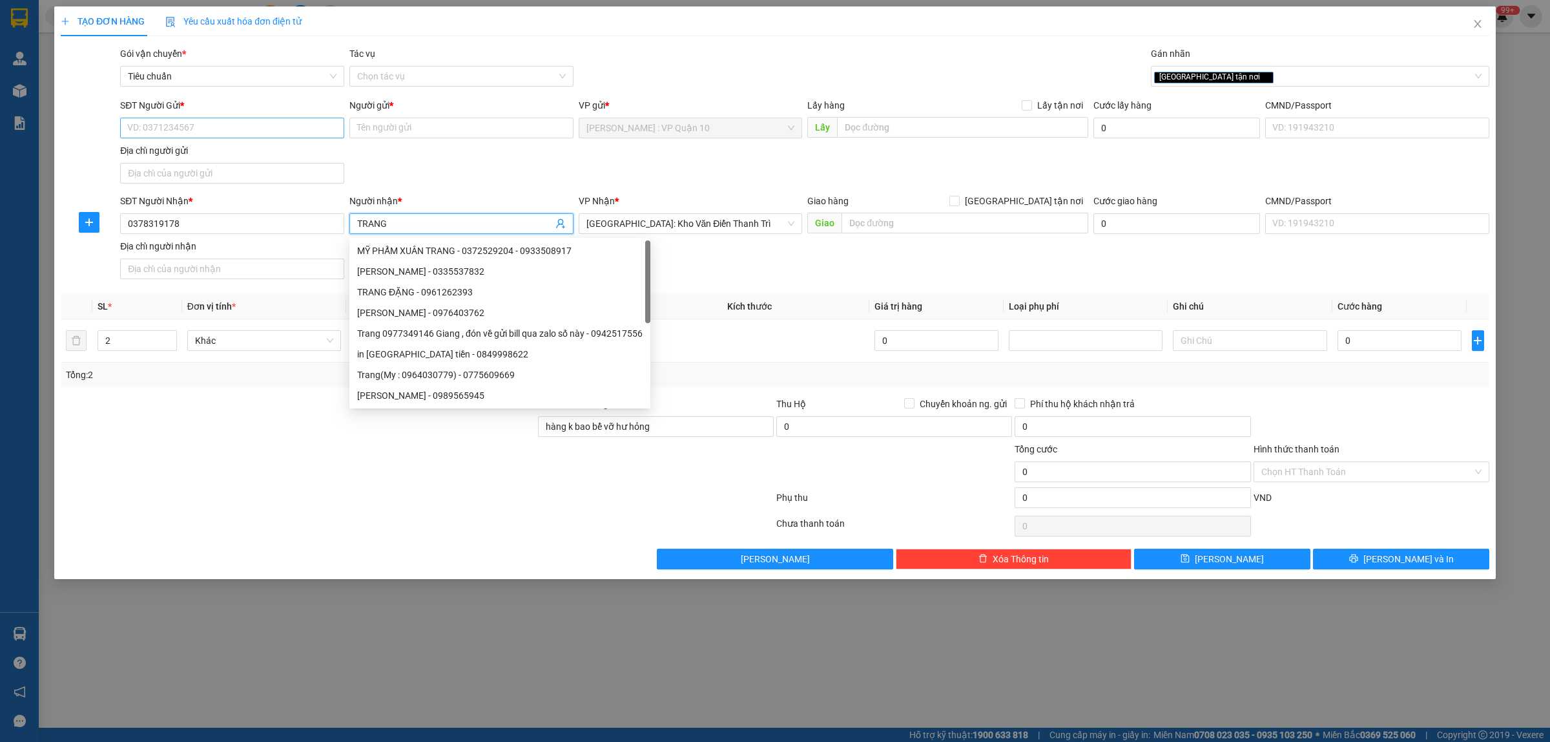
type input "TRANG"
click at [223, 126] on input "SĐT Người Gửi *" at bounding box center [232, 128] width 224 height 21
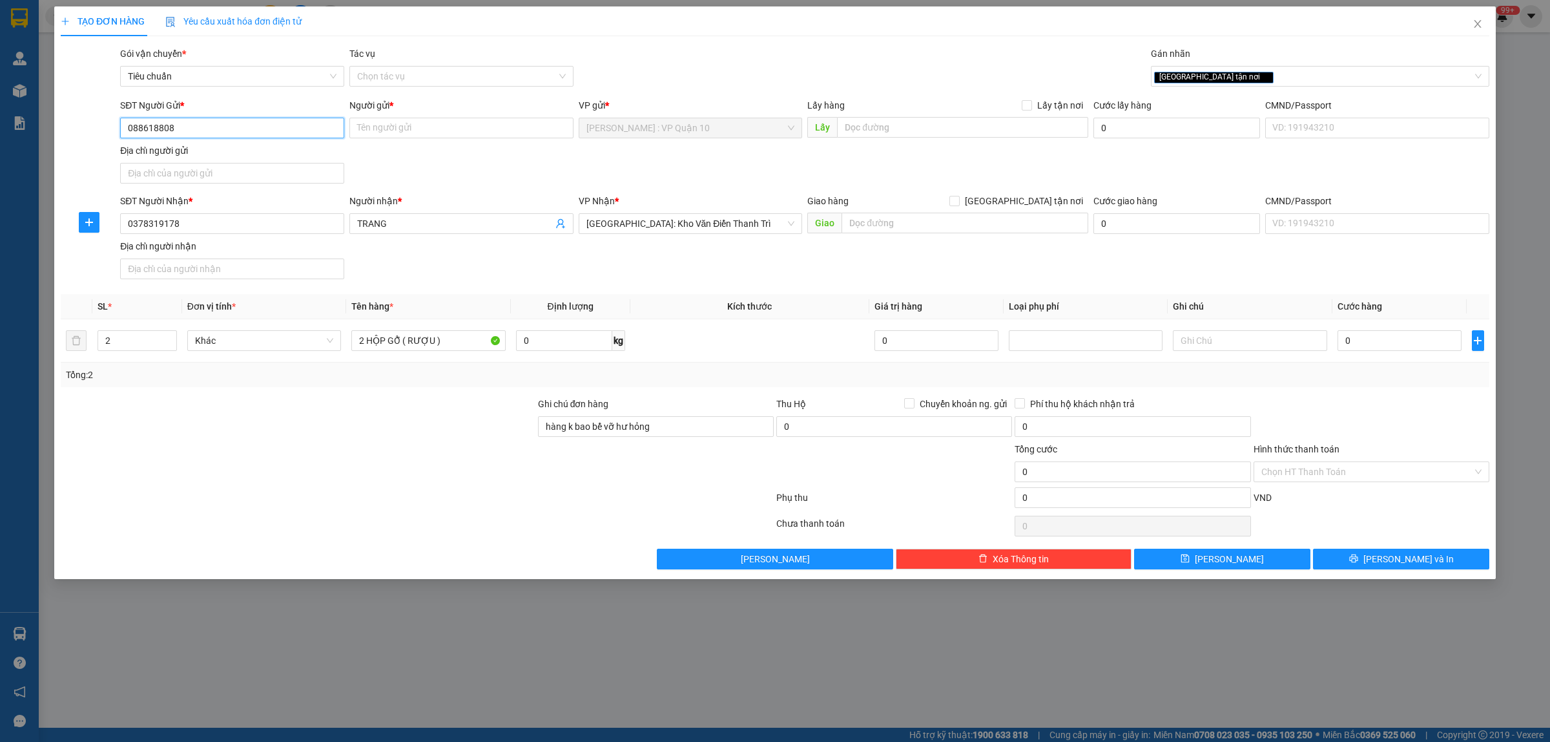
type input "0886188084"
click at [174, 152] on div "0886188084 - anh thuận" at bounding box center [232, 154] width 209 height 14
type input "anh thuận"
type input "0886188084"
click at [431, 512] on div at bounding box center [417, 500] width 716 height 26
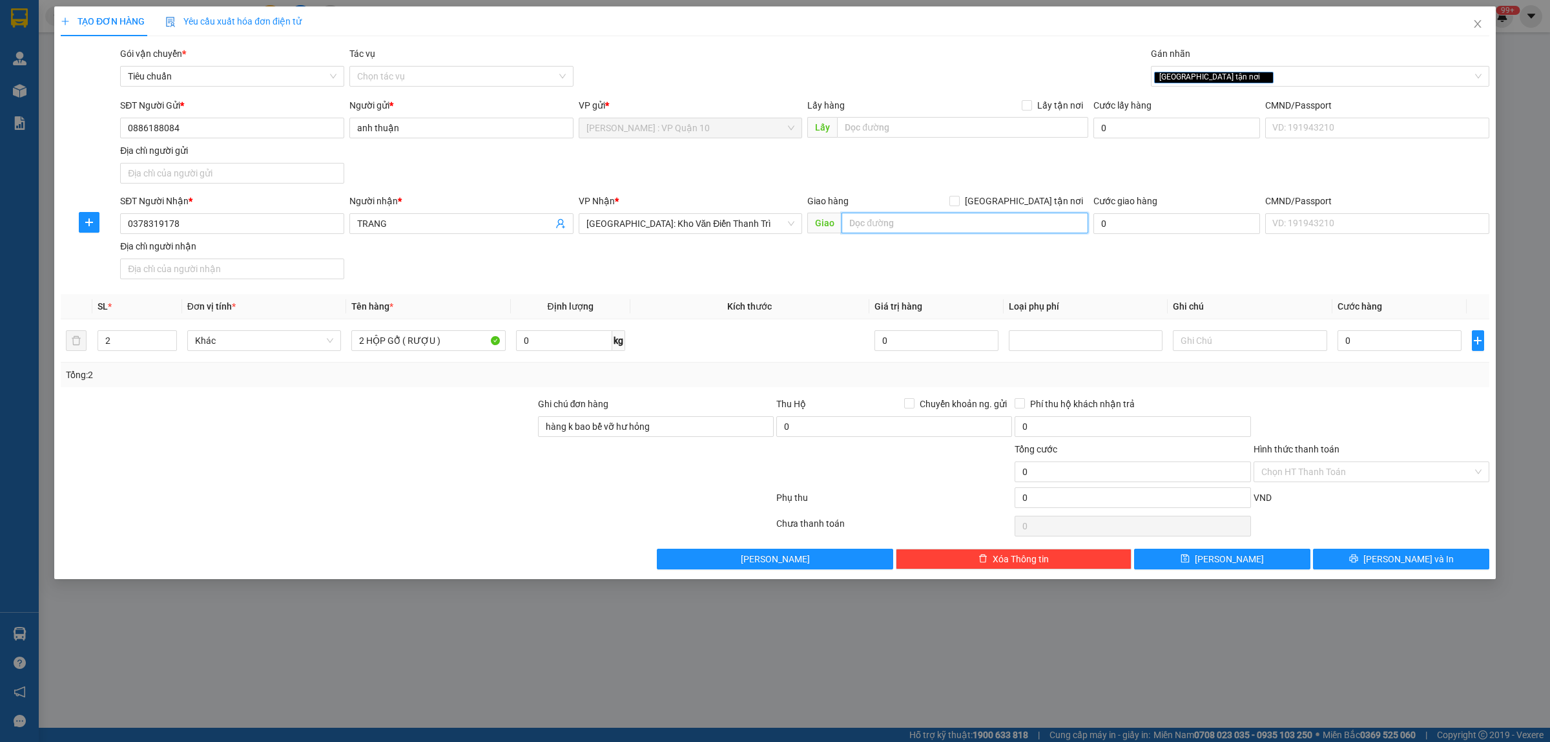
click at [882, 231] on input "text" at bounding box center [965, 223] width 247 height 21
type input "NAM ĐỊNH - MỘT PHẦN LÔ C2 - ĐƯỜNG N8 NAM ĐỊNH - P, MỸ XÁ - NAM ĐỊNH"
click at [959, 202] on input "[GEOGRAPHIC_DATA] tận nơi" at bounding box center [954, 200] width 9 height 9
checkbox input "true"
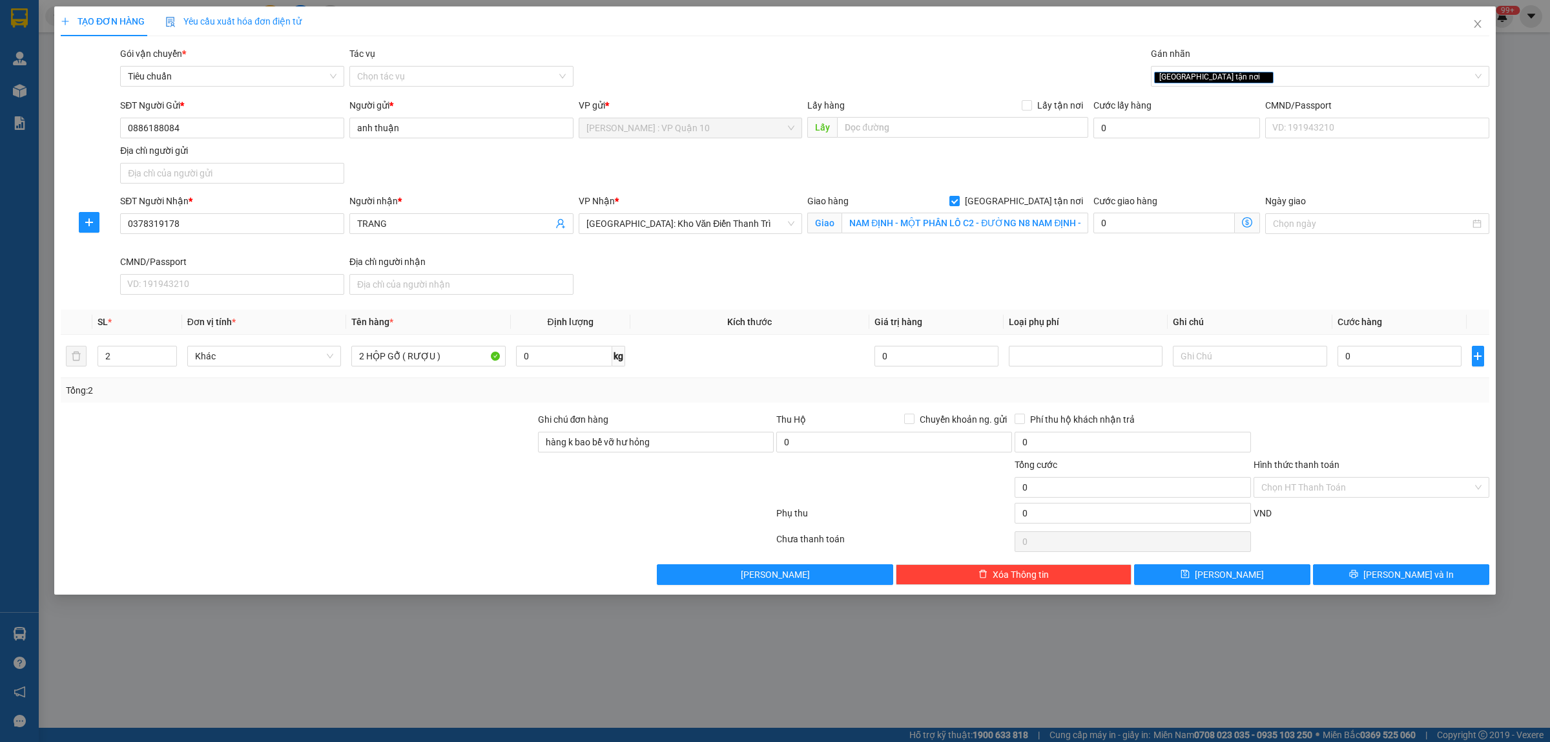
click at [382, 493] on div at bounding box center [297, 479] width 477 height 45
click at [1387, 360] on input "0" at bounding box center [1400, 356] width 124 height 21
type input "20"
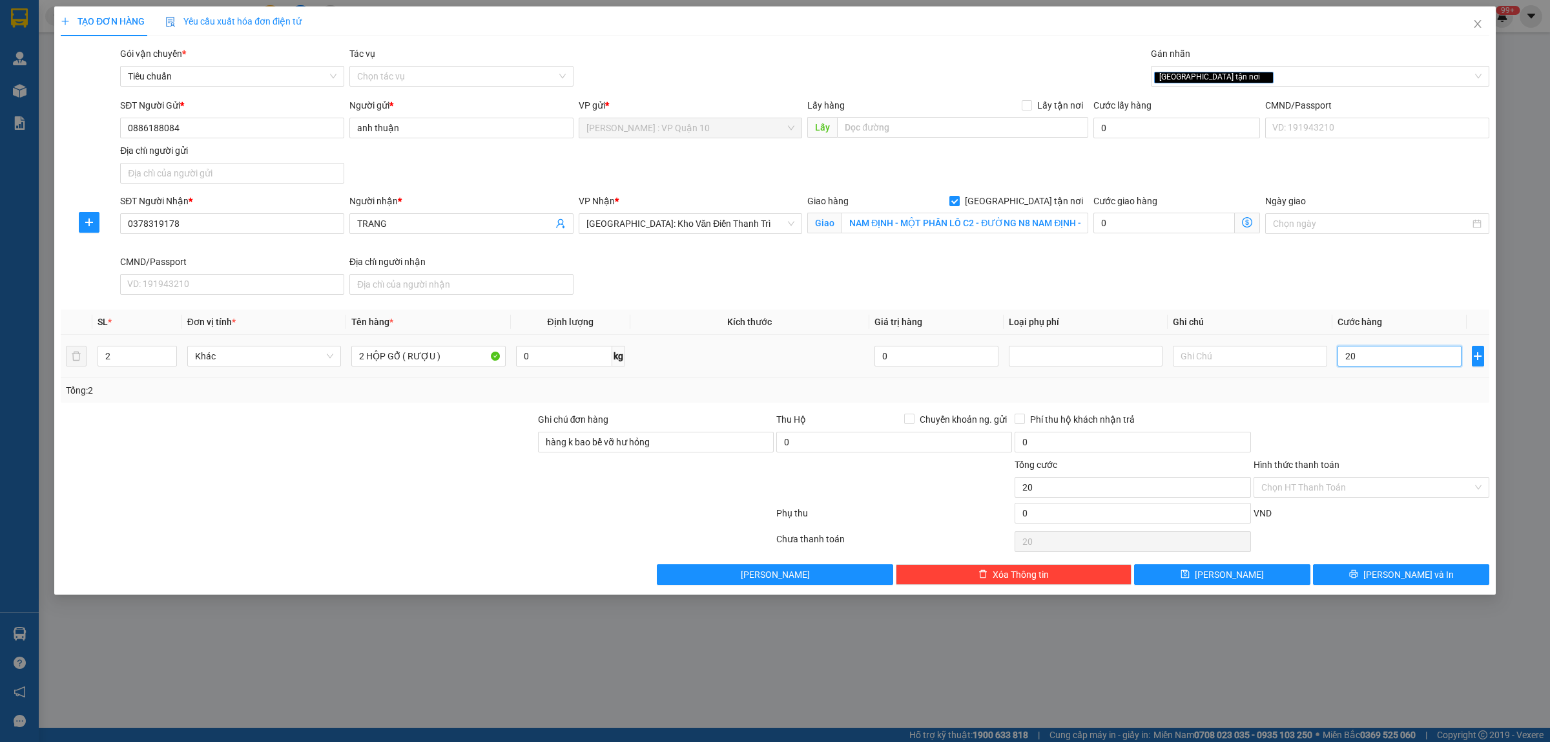
type input "250"
type input "2.500"
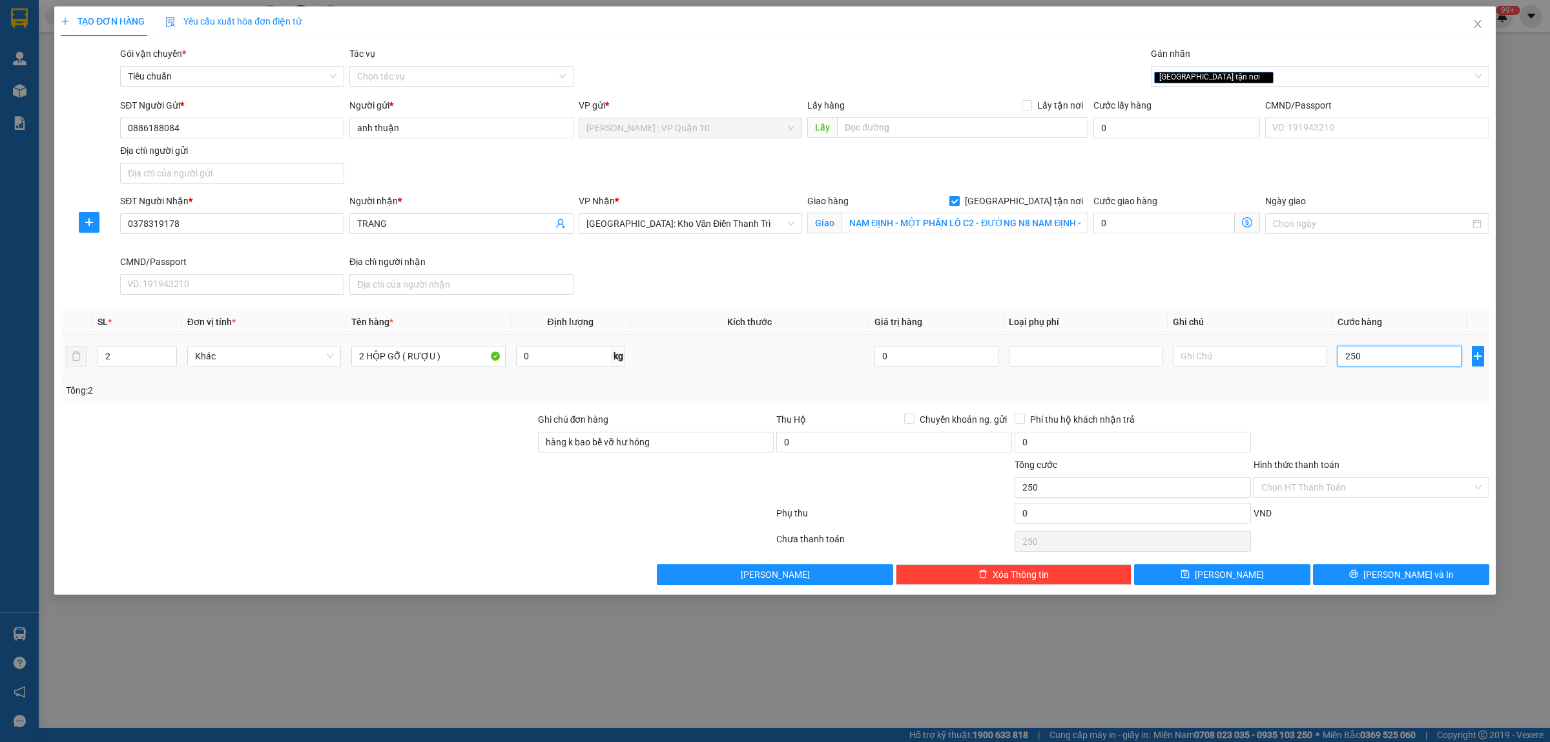
type input "2.500"
type input "25.000"
type input "250.000"
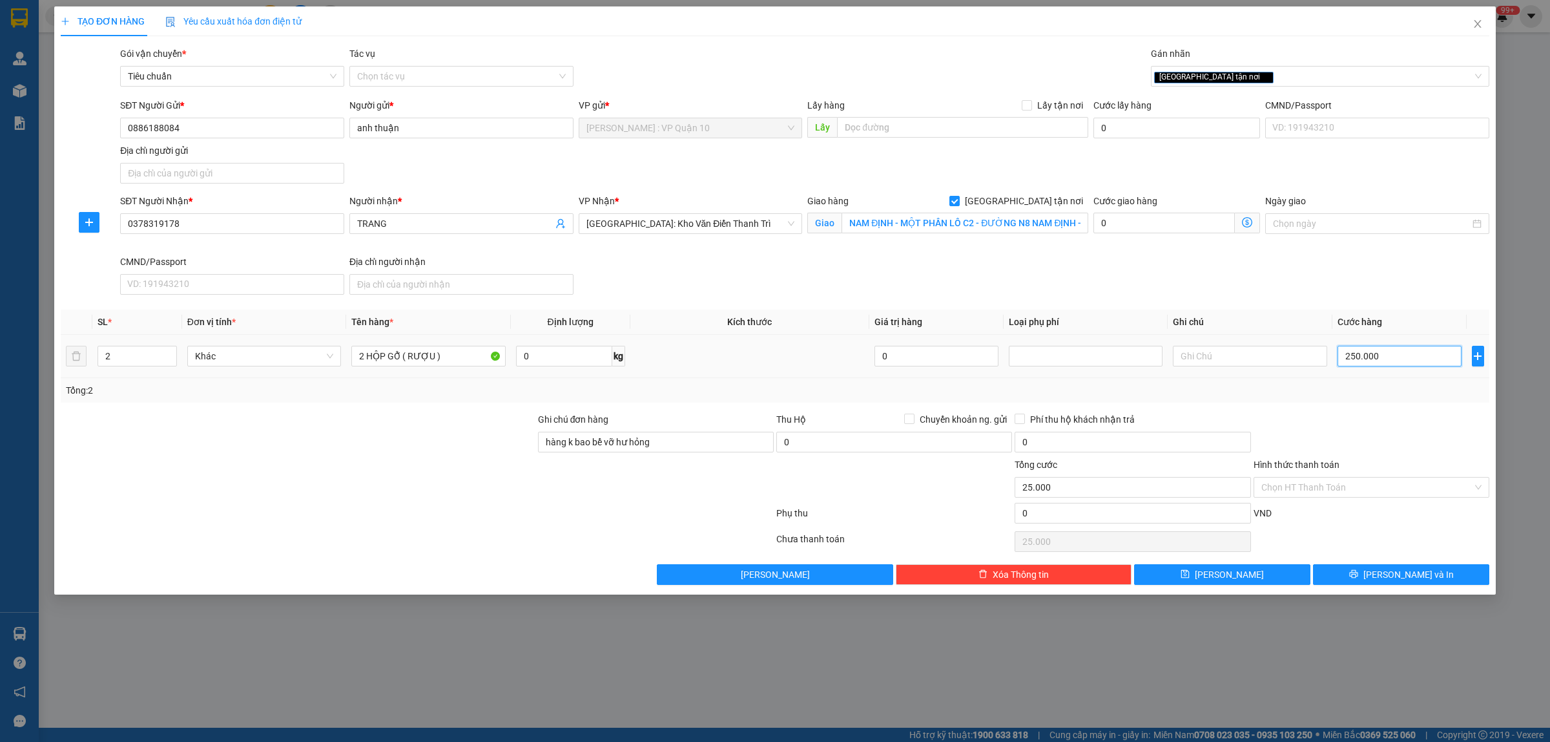
type input "250.000"
click at [1313, 484] on input "Hình thức thanh toán" at bounding box center [1367, 486] width 211 height 19
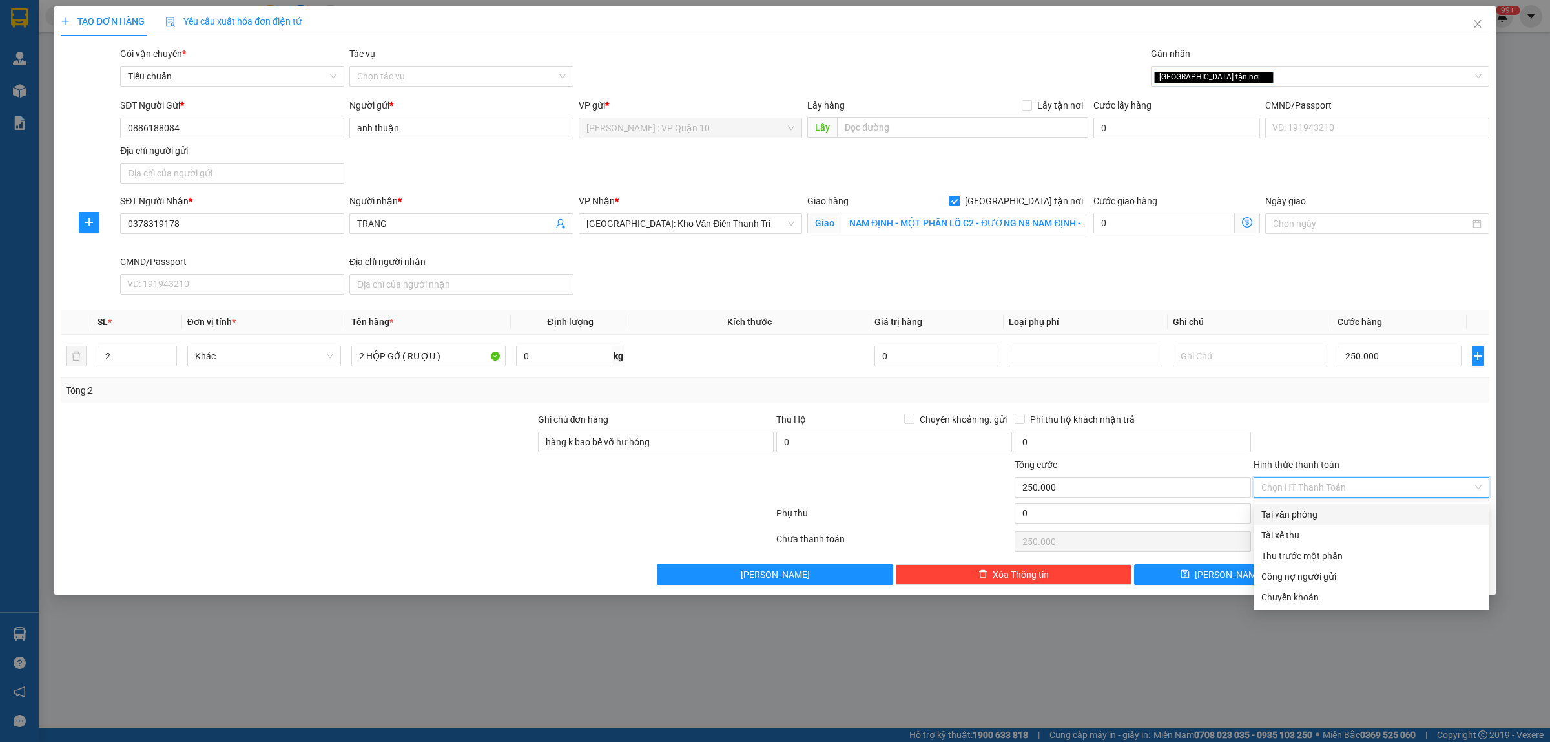
click at [1302, 512] on div "Tại văn phòng" at bounding box center [1372, 514] width 220 height 14
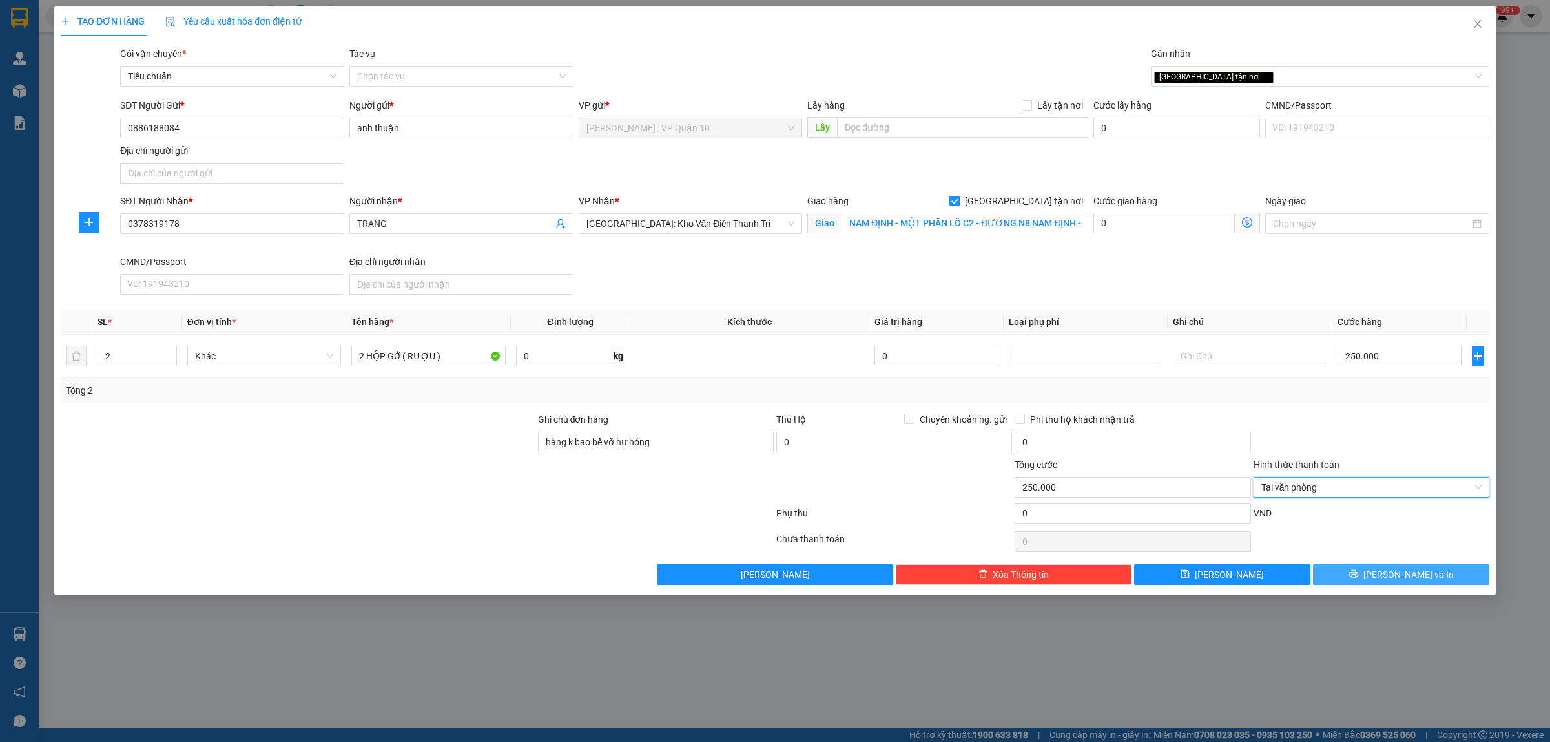
click at [1347, 575] on button "Lưu và In" at bounding box center [1401, 574] width 176 height 21
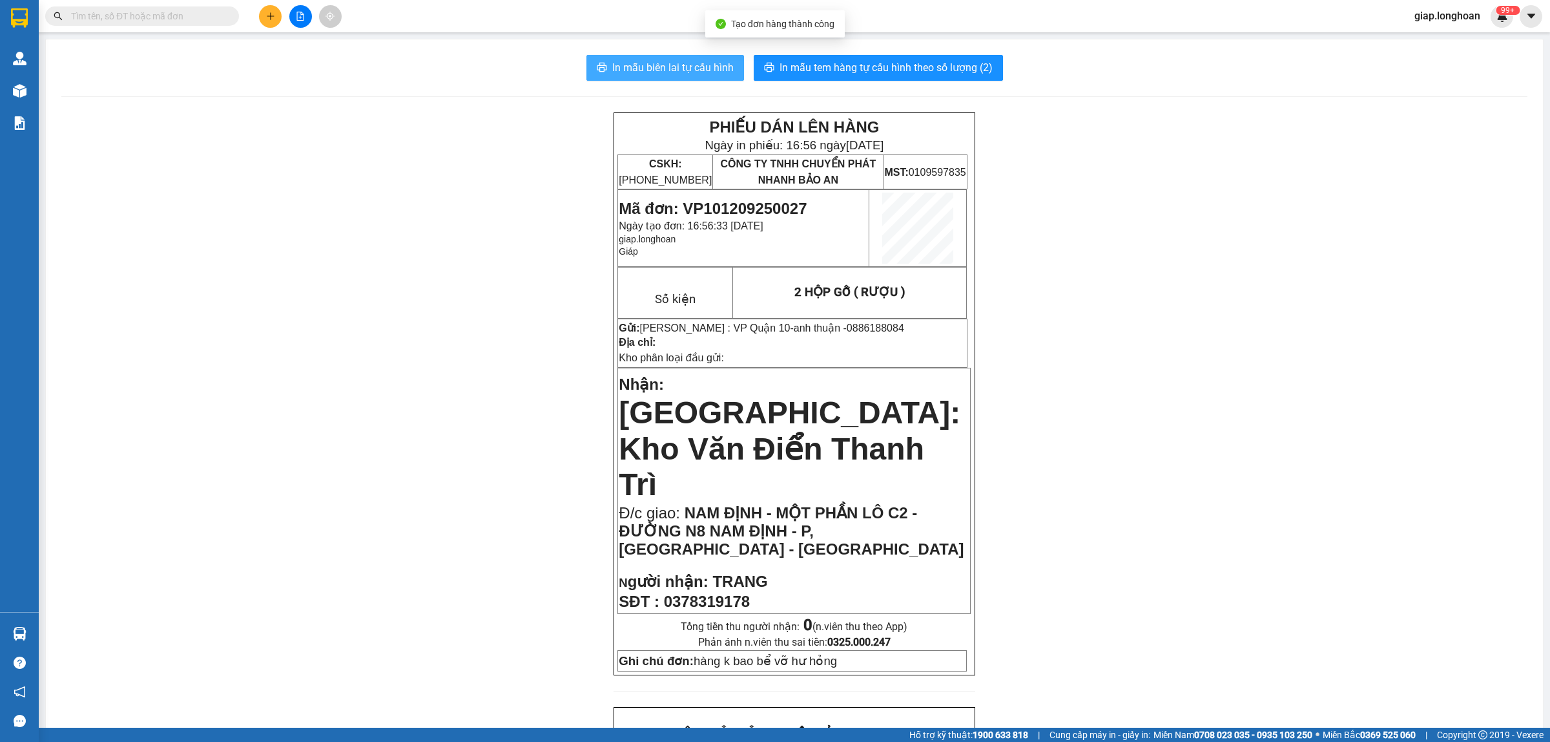
click at [680, 71] on span "In mẫu biên lai tự cấu hình" at bounding box center [672, 67] width 121 height 16
click at [1116, 483] on div "PHIẾU DÁN LÊN HÀNG Ngày in phiếu: 16:56 ngày 12-09-2025 CSKH: 1900.06.88.33 CÔN…" at bounding box center [794, 738] width 1466 height 1253
drag, startPoint x: 750, startPoint y: 521, endPoint x: 663, endPoint y: 521, distance: 86.6
click at [663, 592] on p "SĐT : 0378319178" at bounding box center [794, 601] width 351 height 18
click at [883, 68] on span "In mẫu tem hàng tự cấu hình theo số lượng (2)" at bounding box center [886, 67] width 213 height 16
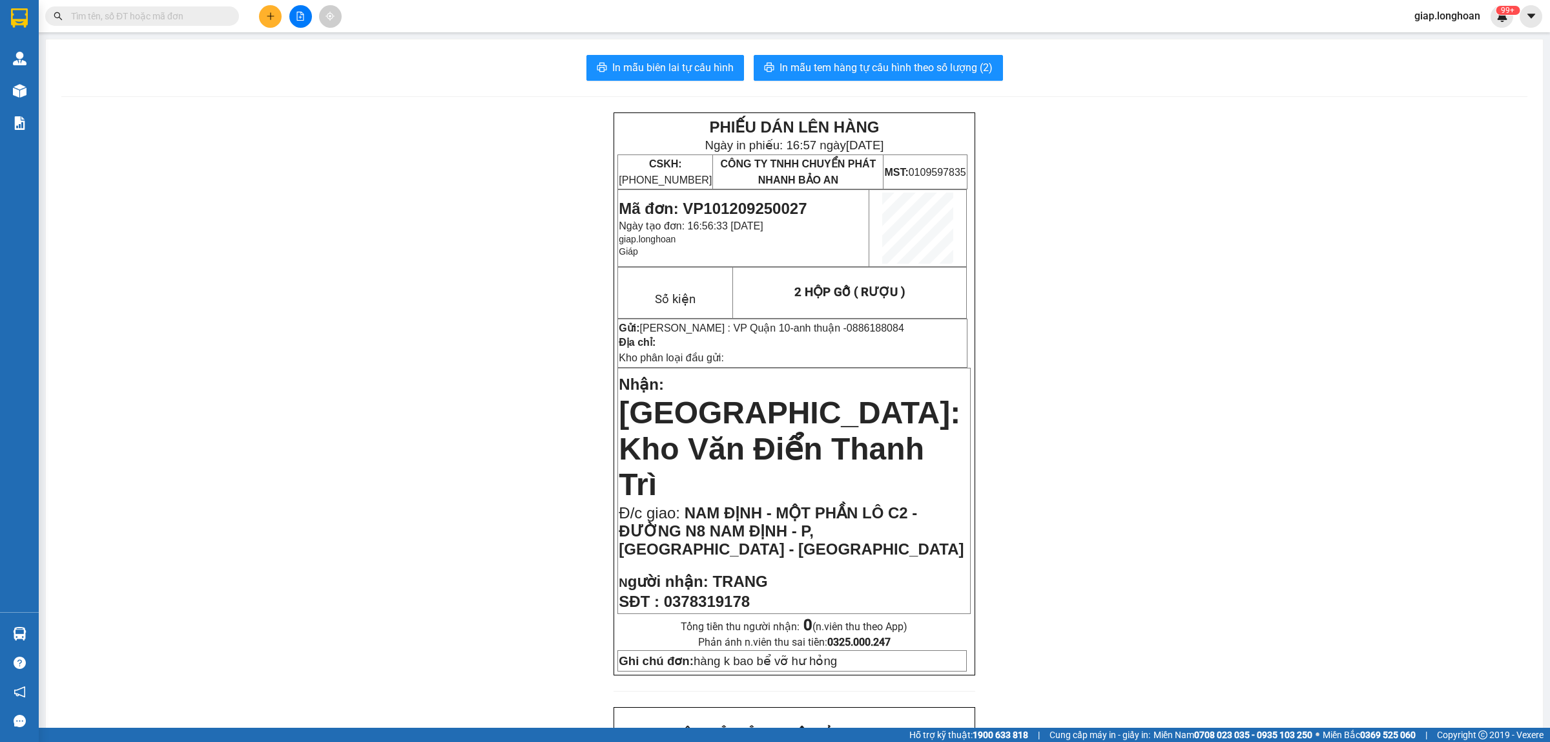
click at [213, 15] on input "text" at bounding box center [147, 16] width 152 height 14
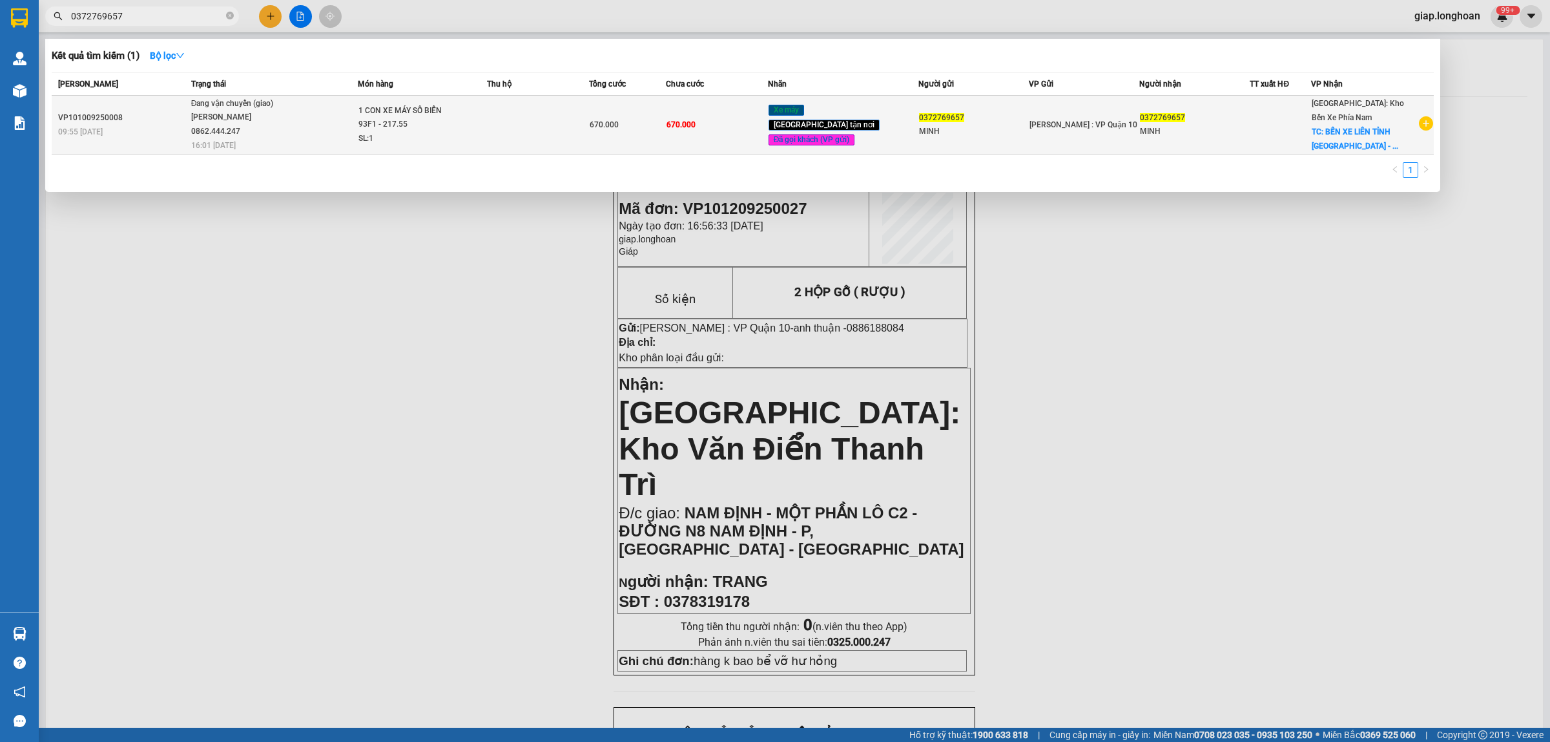
type input "0372769657"
click at [517, 124] on td at bounding box center [538, 125] width 102 height 59
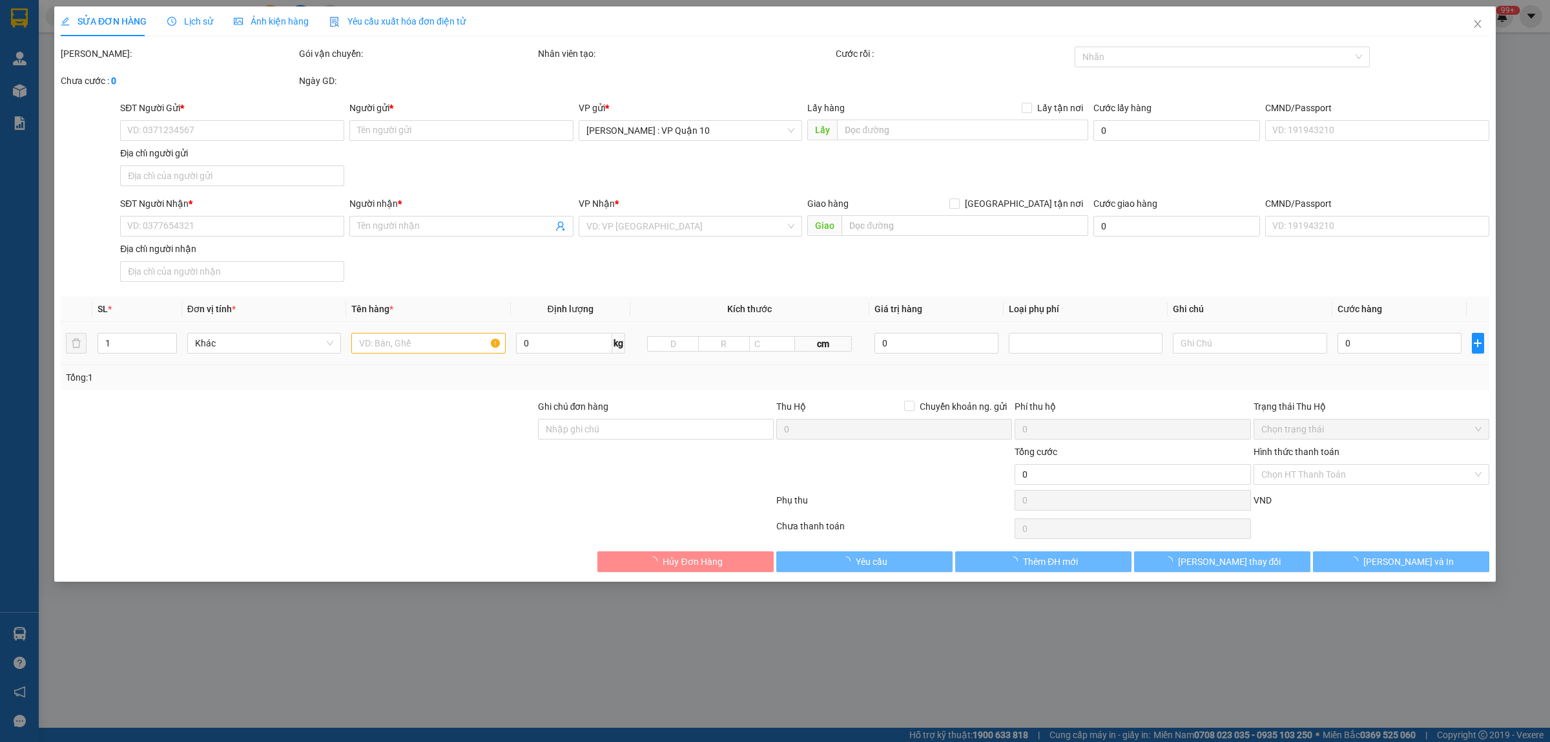
type input "0372769657"
type input "MINH"
type input "0372769657"
type input "MINH"
checkbox input "true"
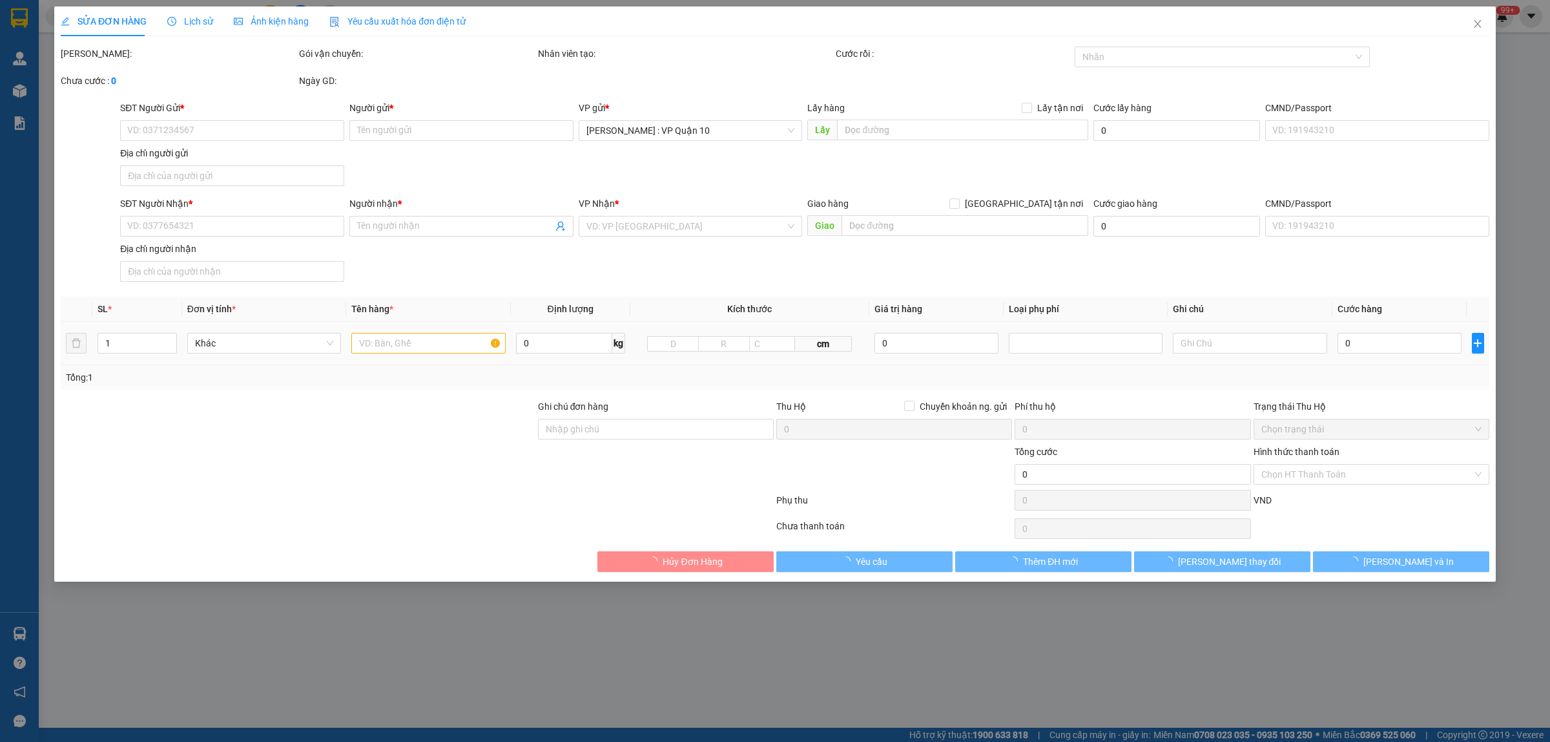
type input "BẾN XE LIÊN TỈNH ĐÀ LẠT - ĐƯỜNG TÔ HIẾN THÀNH - P, 3 - ĐÀ LẠT - LĐ"
type input "CÓ CAVET ĐI KÈM"
type input "670.000"
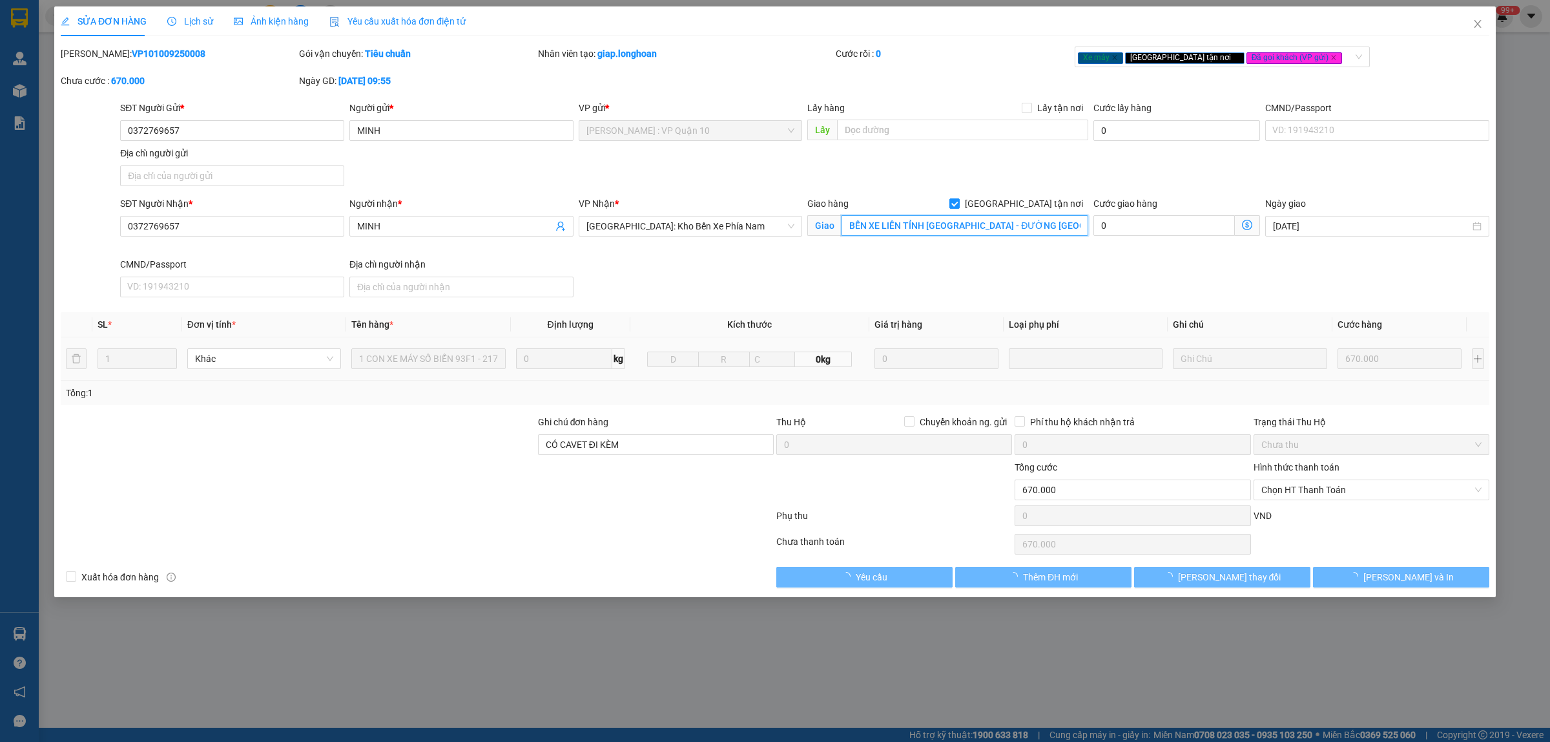
click at [951, 223] on input "BẾN XE LIÊN TỈNH ĐÀ LẠT - ĐƯỜNG TÔ HIẾN THÀNH - P, 3 - ĐÀ LẠT - LĐ" at bounding box center [965, 225] width 247 height 21
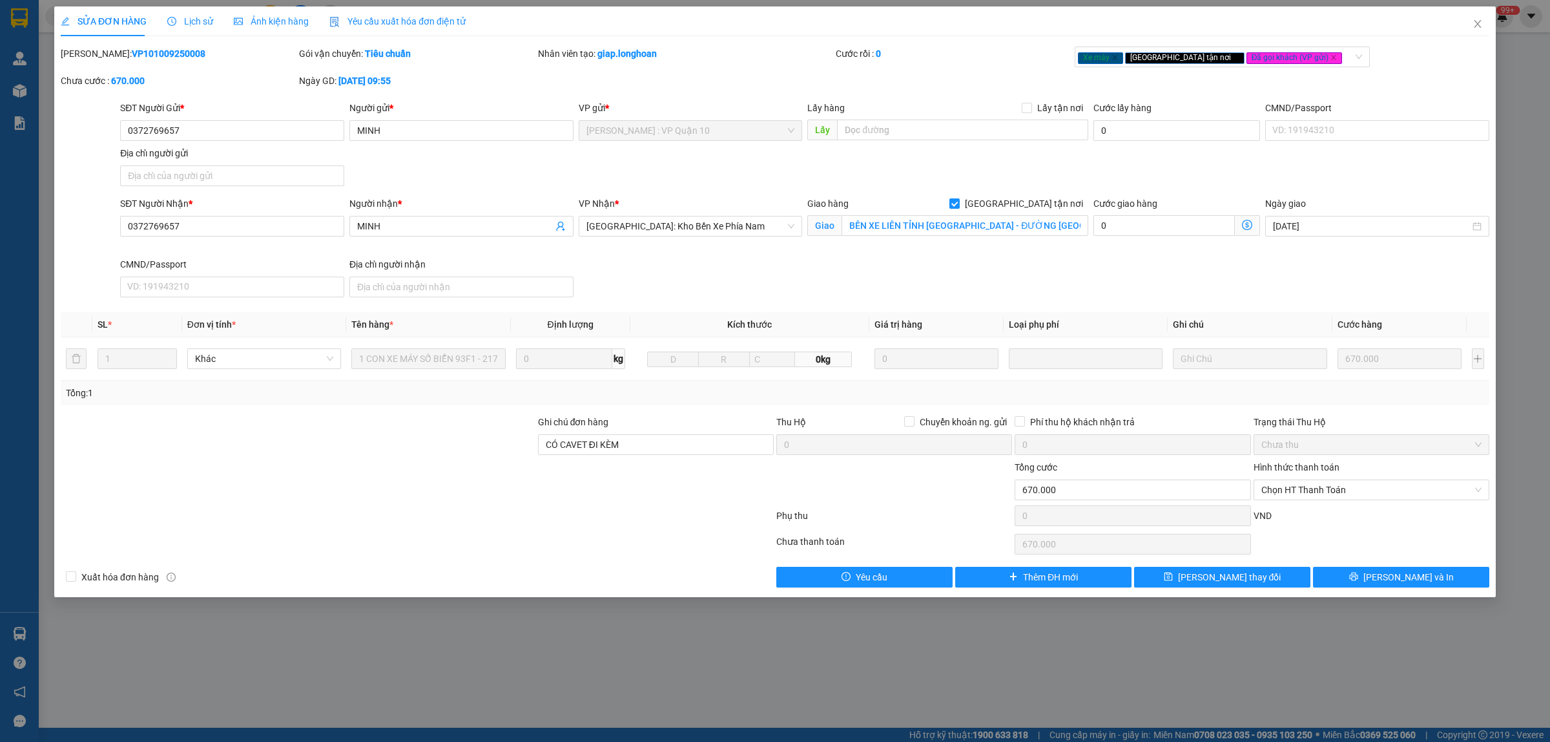
click at [528, 522] on div at bounding box center [417, 518] width 716 height 26
click at [987, 227] on input "BẾN XE LIÊN TỈNH ĐÀ LẠT - ĐƯỜNG TÔ HIẾN THÀNH - P, 3 - ĐÀ LẠT - LĐ" at bounding box center [965, 225] width 247 height 21
click at [1137, 499] on input "670.000" at bounding box center [1133, 489] width 236 height 21
click at [1113, 480] on input "670.000" at bounding box center [1133, 489] width 236 height 21
drag, startPoint x: 1100, startPoint y: 494, endPoint x: 1090, endPoint y: 498, distance: 11.0
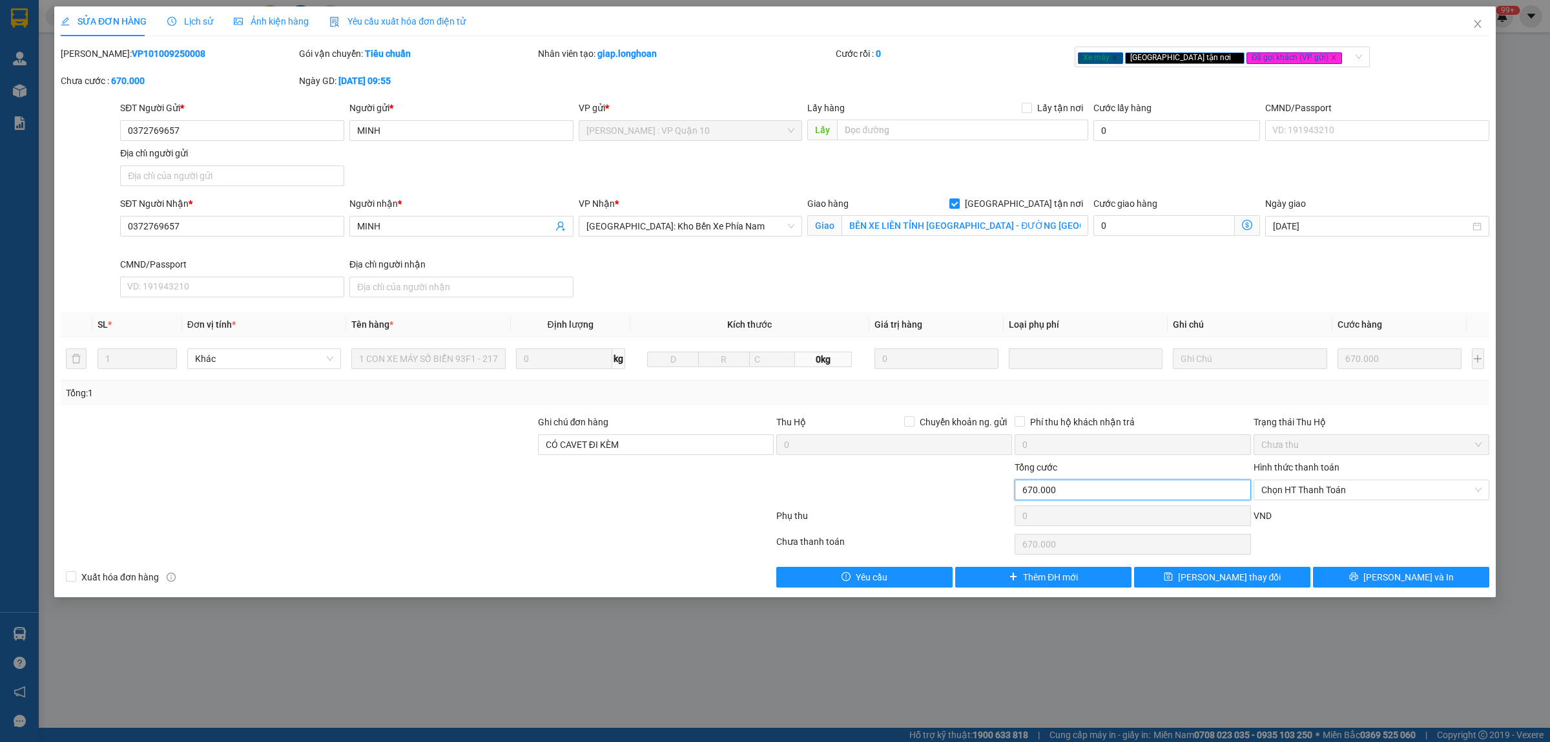
click at [1098, 498] on input "670.000" at bounding box center [1133, 489] width 236 height 21
click at [1064, 496] on input "670.000" at bounding box center [1133, 489] width 236 height 21
click at [1063, 490] on input "670.000" at bounding box center [1133, 489] width 236 height 21
click at [1063, 486] on input "670.000" at bounding box center [1133, 489] width 236 height 21
click at [654, 544] on div at bounding box center [417, 544] width 716 height 26
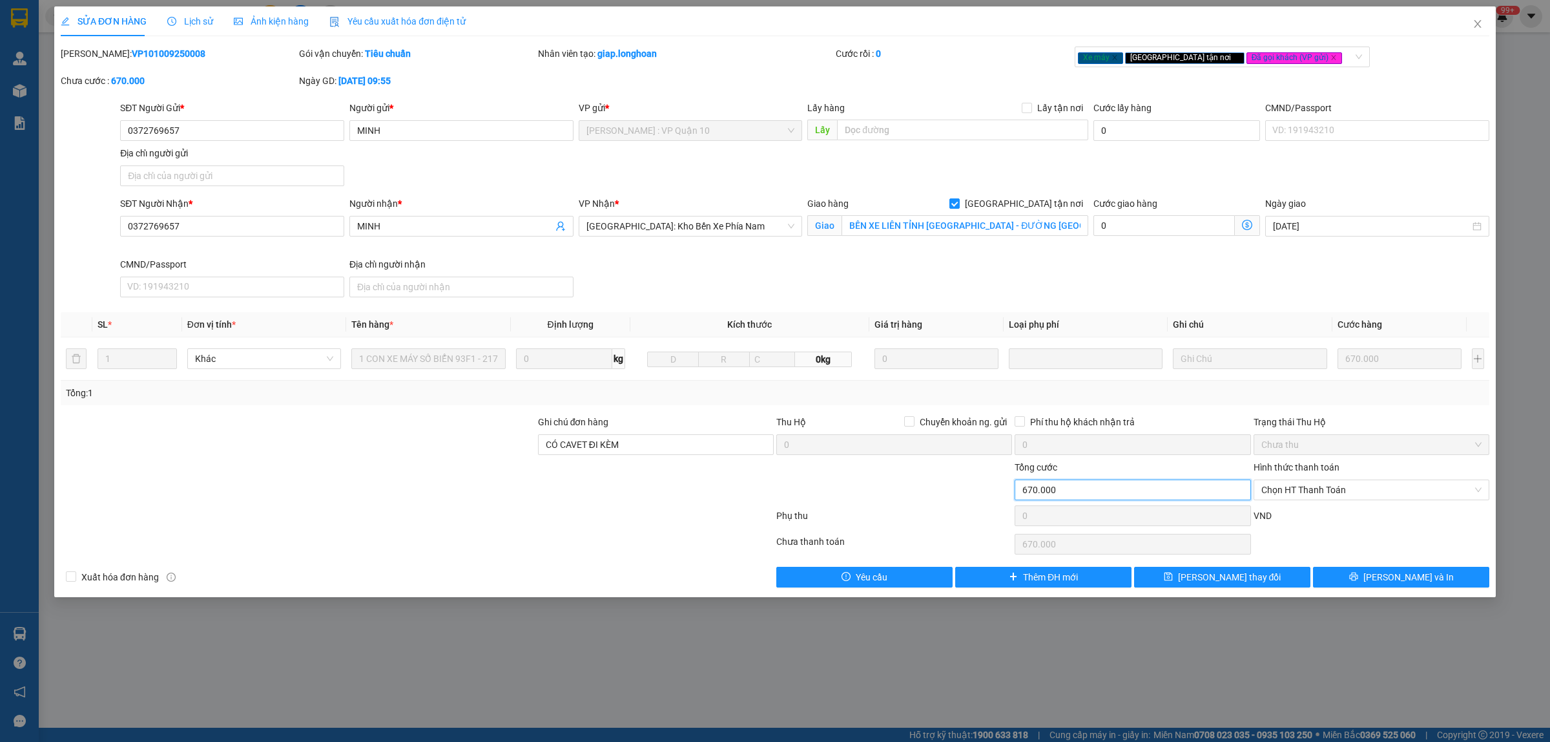
click at [1092, 493] on input "670.000" at bounding box center [1133, 489] width 236 height 21
click at [1085, 484] on input "670.000" at bounding box center [1133, 489] width 236 height 21
click at [566, 521] on div at bounding box center [417, 518] width 716 height 26
drag, startPoint x: 182, startPoint y: 223, endPoint x: 136, endPoint y: 217, distance: 46.3
click at [123, 229] on input "0372769657" at bounding box center [232, 226] width 224 height 21
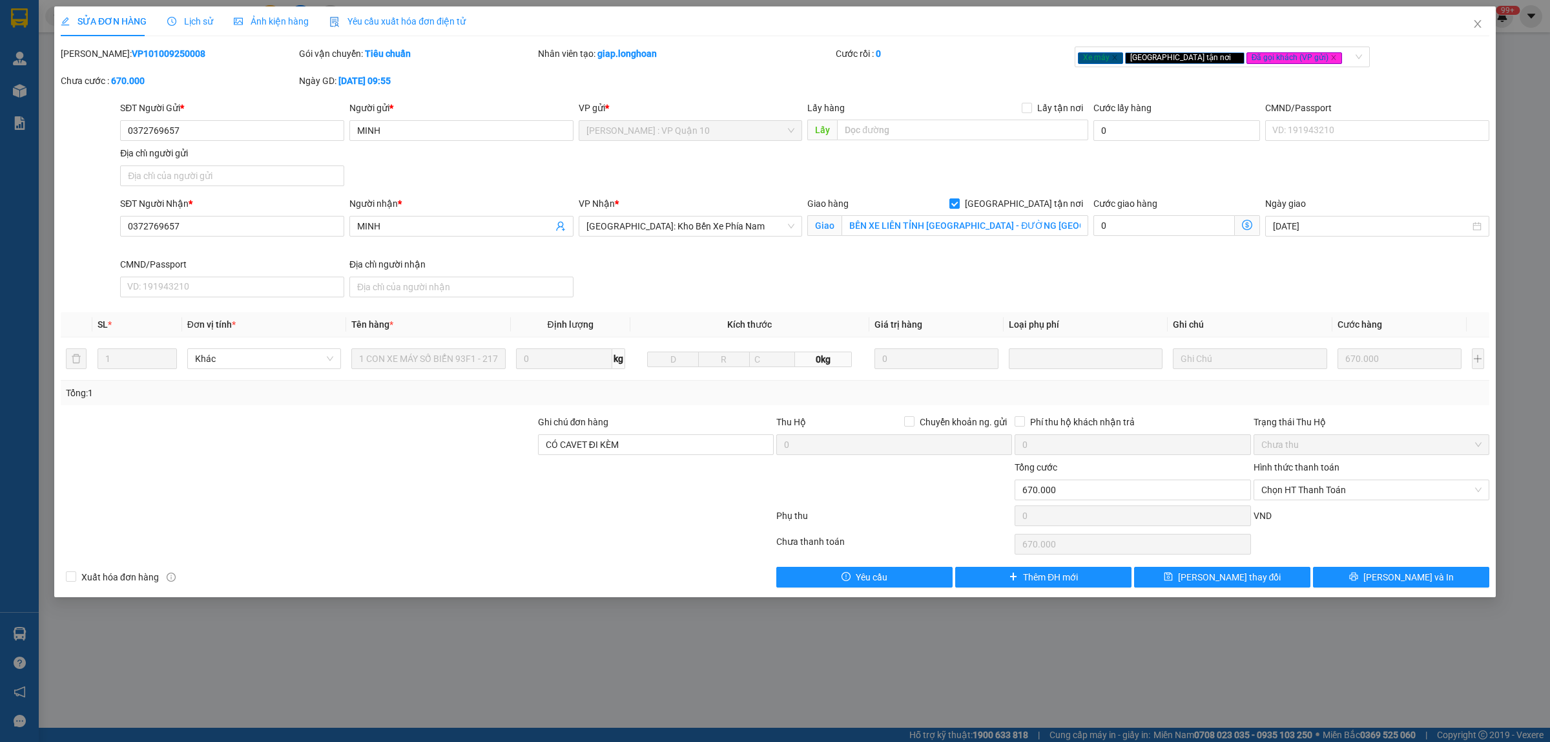
drag, startPoint x: 243, startPoint y: 456, endPoint x: 415, endPoint y: 729, distance: 322.6
click at [244, 459] on div at bounding box center [297, 437] width 477 height 45
drag, startPoint x: 204, startPoint y: 227, endPoint x: 114, endPoint y: 225, distance: 89.8
click at [114, 225] on div "SĐT Người Nhận * 0372769657 0372769657 Người nhận * MINH VP Nhận * Nha Trang: K…" at bounding box center [774, 249] width 1431 height 106
click at [364, 452] on div at bounding box center [297, 437] width 477 height 45
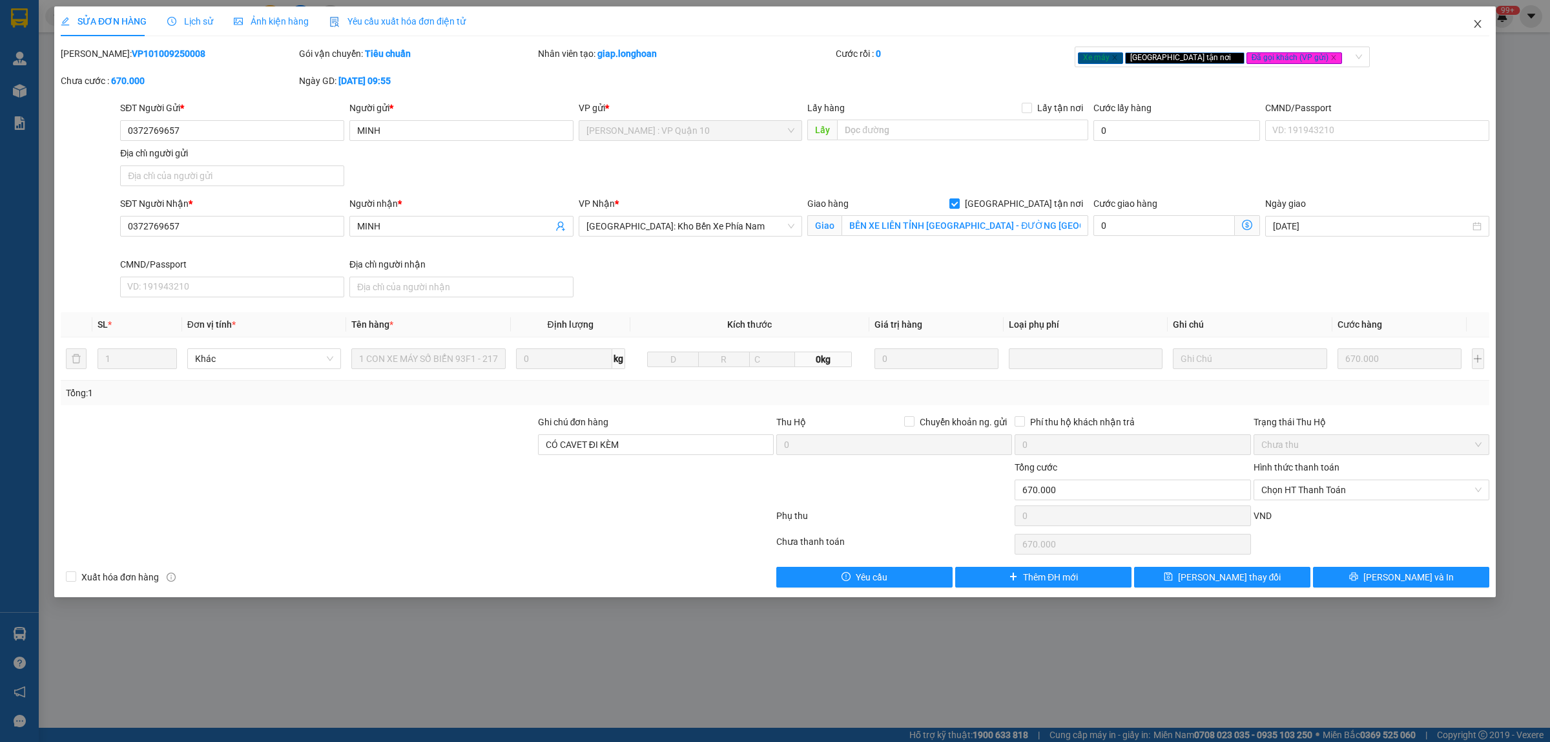
click at [1476, 25] on icon "close" at bounding box center [1478, 24] width 10 height 10
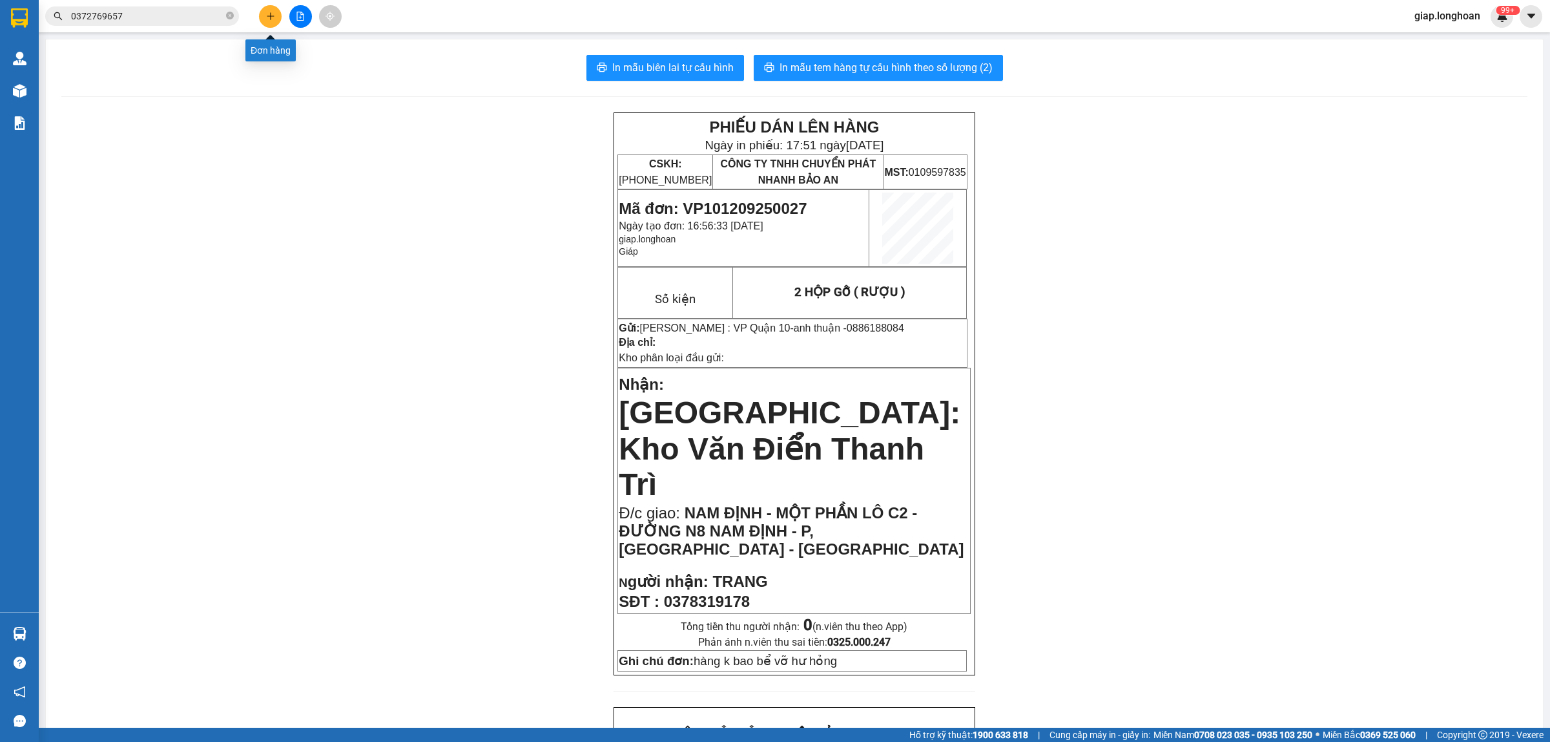
click at [269, 16] on icon "plus" at bounding box center [270, 16] width 7 height 1
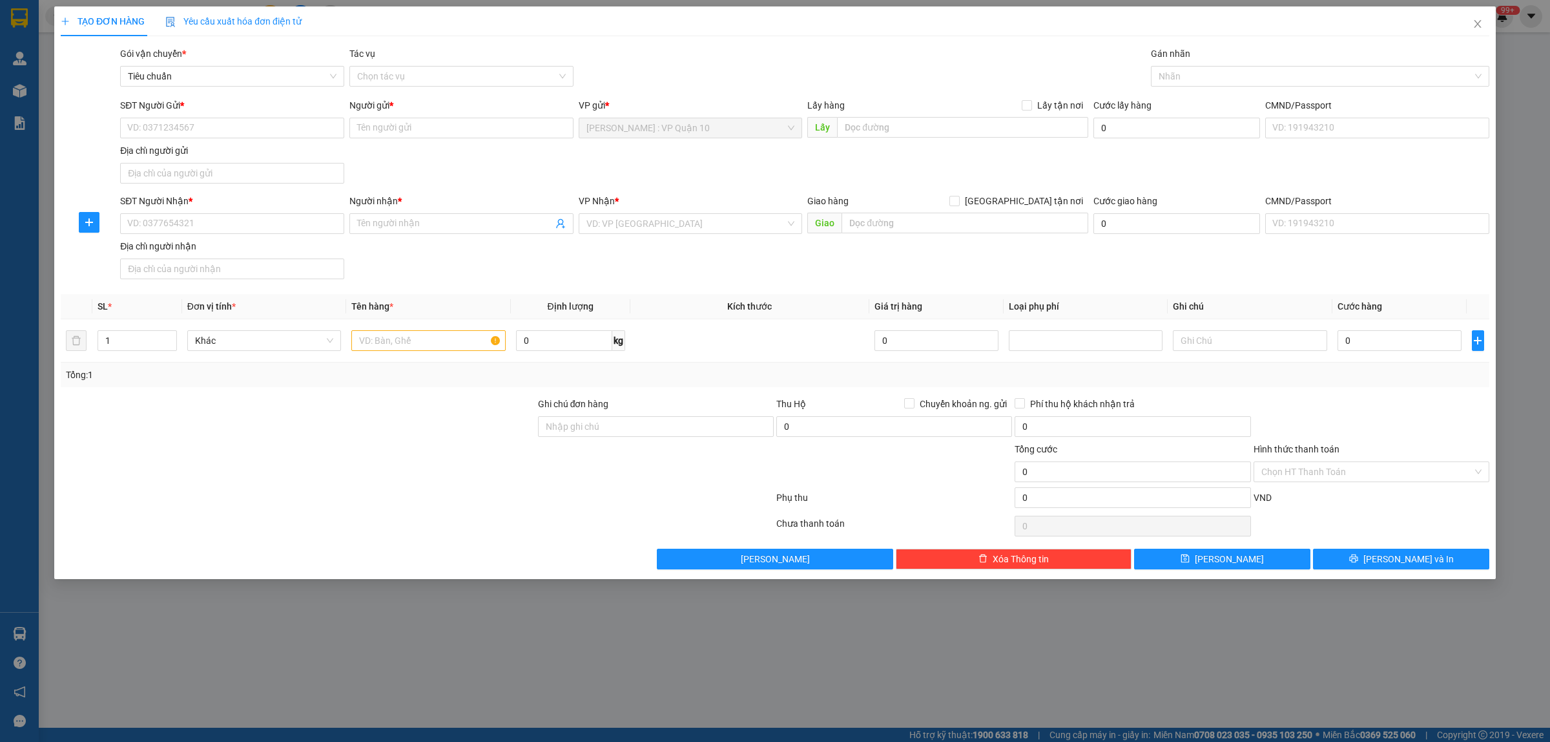
click at [410, 463] on div at bounding box center [297, 464] width 477 height 45
click at [405, 338] on input "text" at bounding box center [428, 340] width 154 height 21
click at [617, 213] on div "VP Nhận * VD: VP Sài Gòn" at bounding box center [691, 216] width 224 height 45
click at [208, 221] on input "SĐT Người Nhận *" at bounding box center [232, 223] width 224 height 21
type input "0913902474"
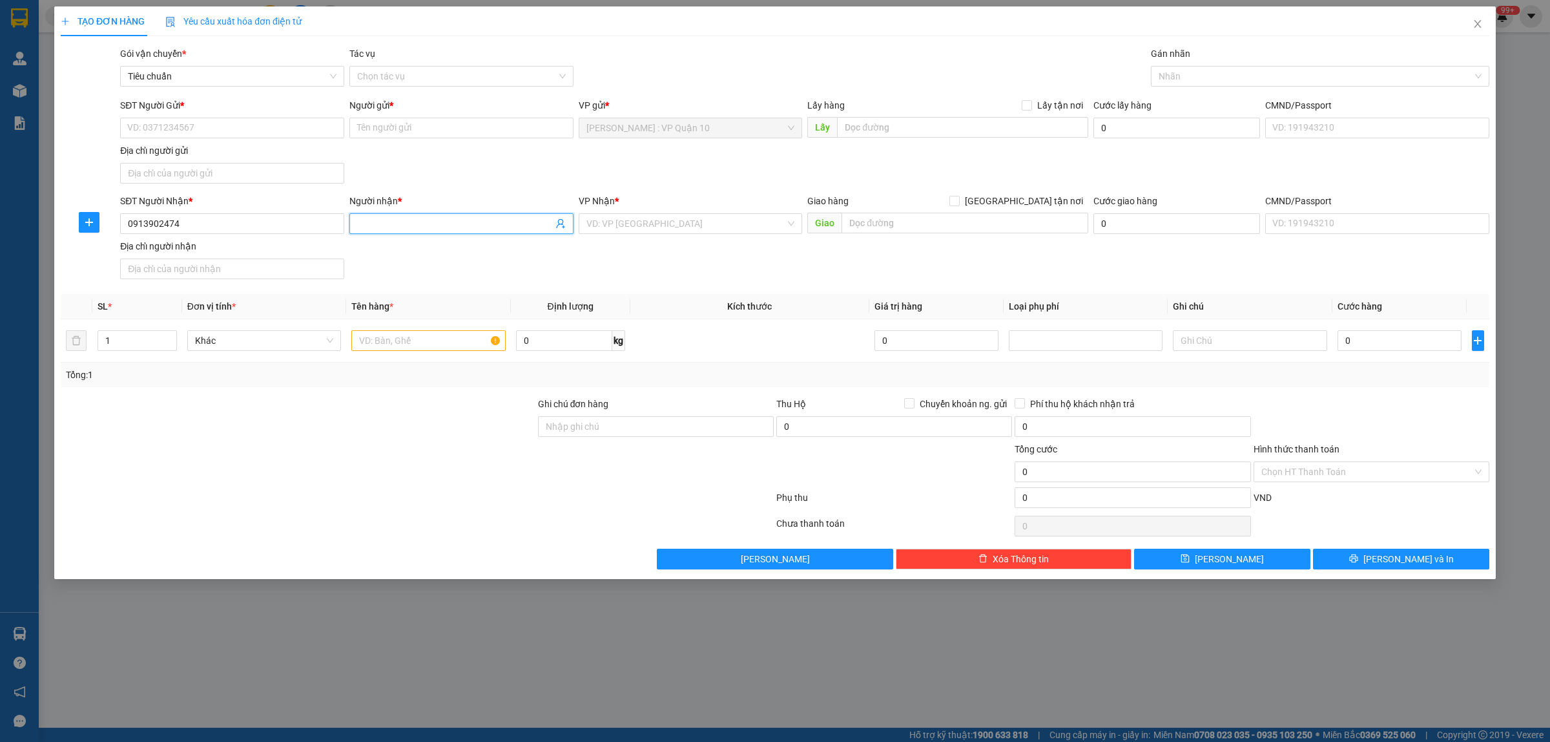
click at [384, 229] on input "Người nhận *" at bounding box center [455, 223] width 196 height 14
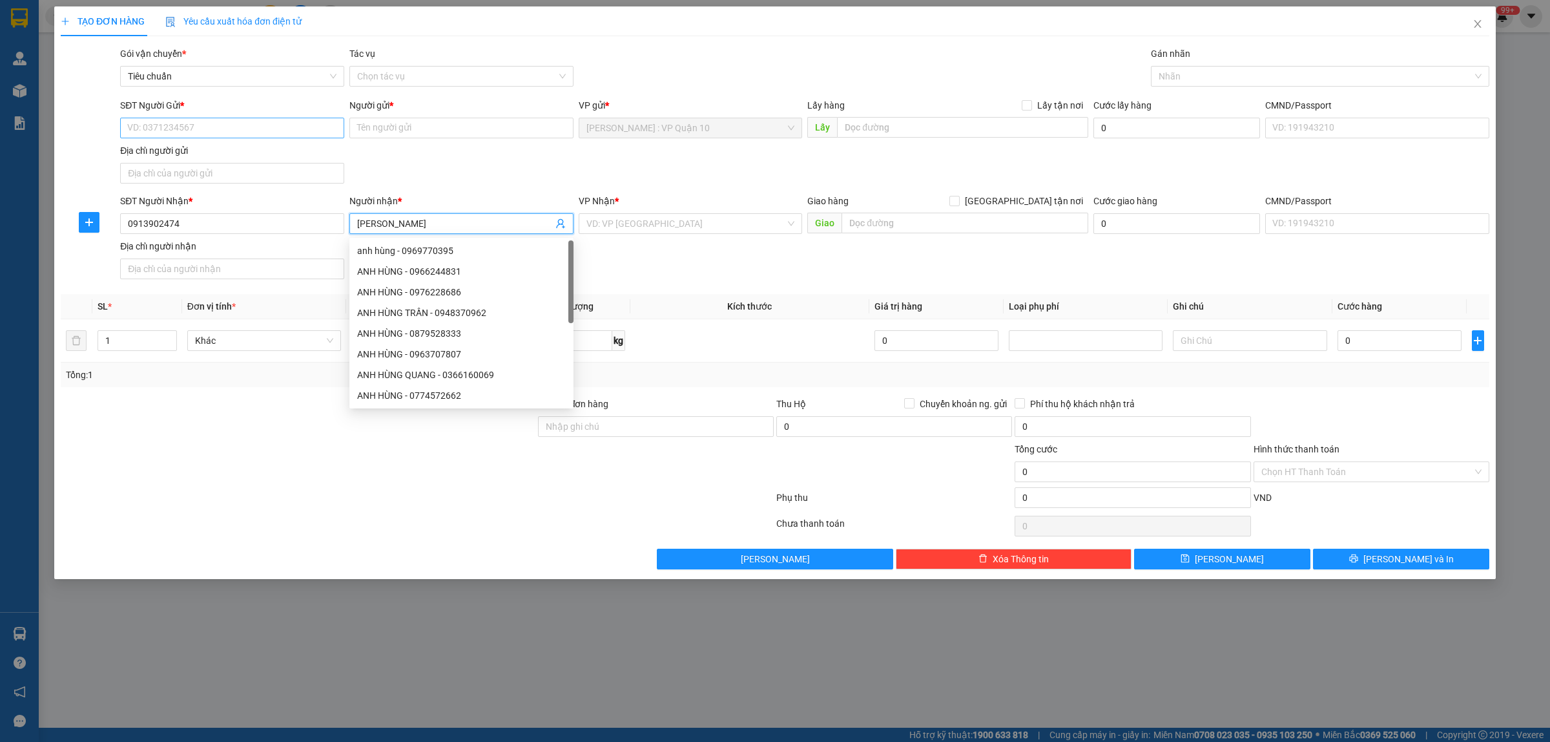
type input "[PERSON_NAME]"
click at [202, 125] on input "SĐT Người Gửi *" at bounding box center [232, 128] width 224 height 21
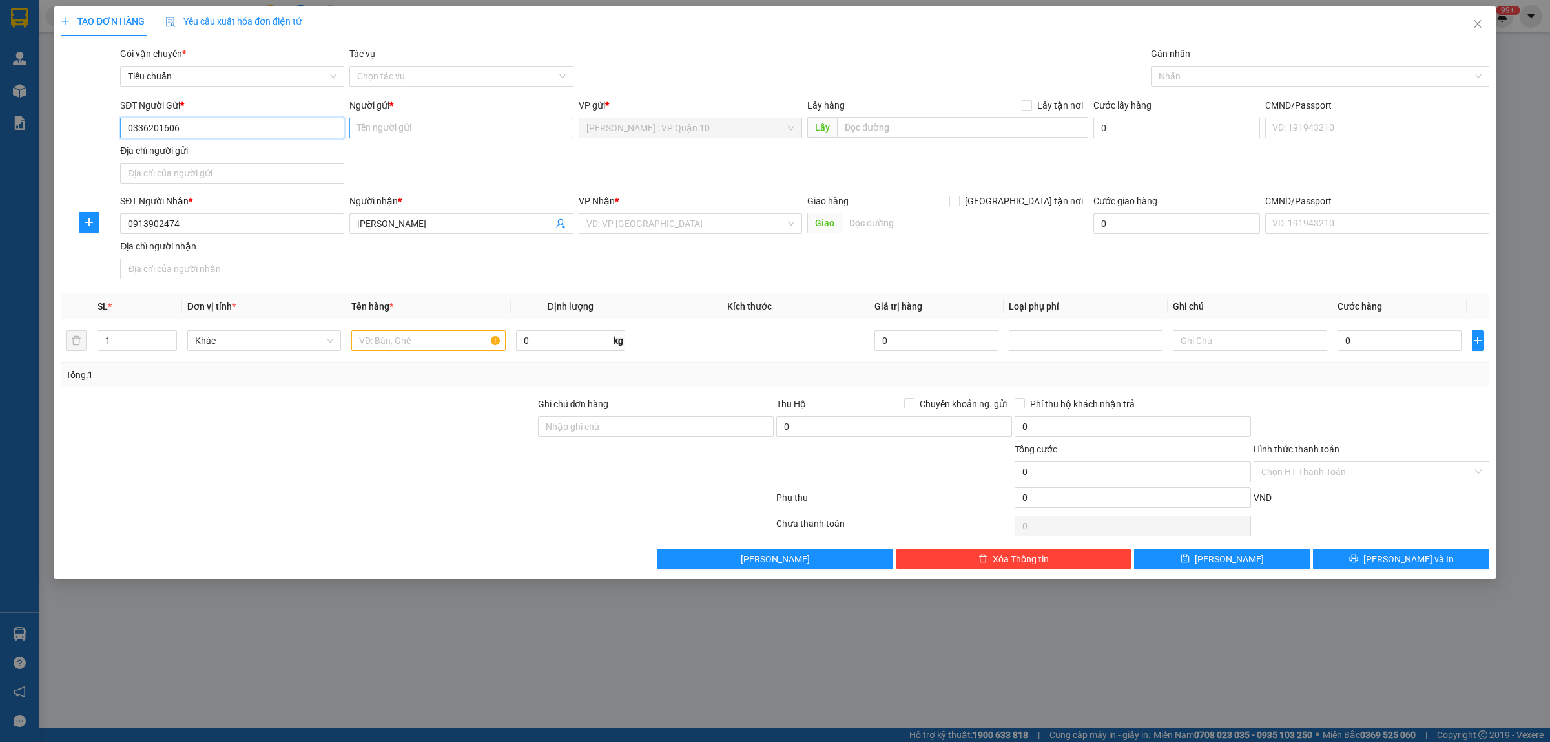
type input "0336201606"
click at [405, 136] on input "Người gửi *" at bounding box center [461, 128] width 224 height 21
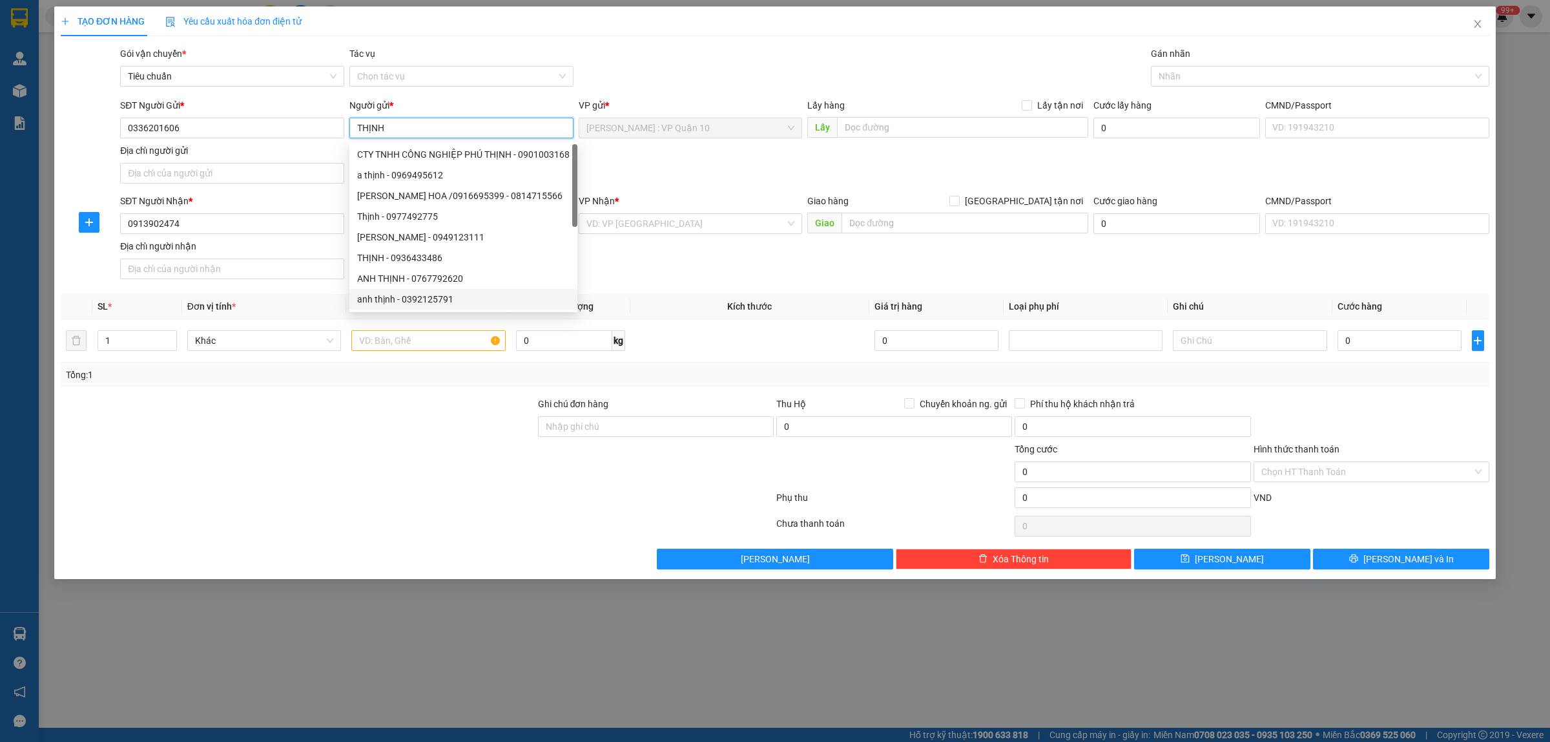
type input "THỊNH"
drag, startPoint x: 276, startPoint y: 415, endPoint x: 428, endPoint y: 373, distance: 157.5
click at [295, 409] on div at bounding box center [297, 419] width 477 height 45
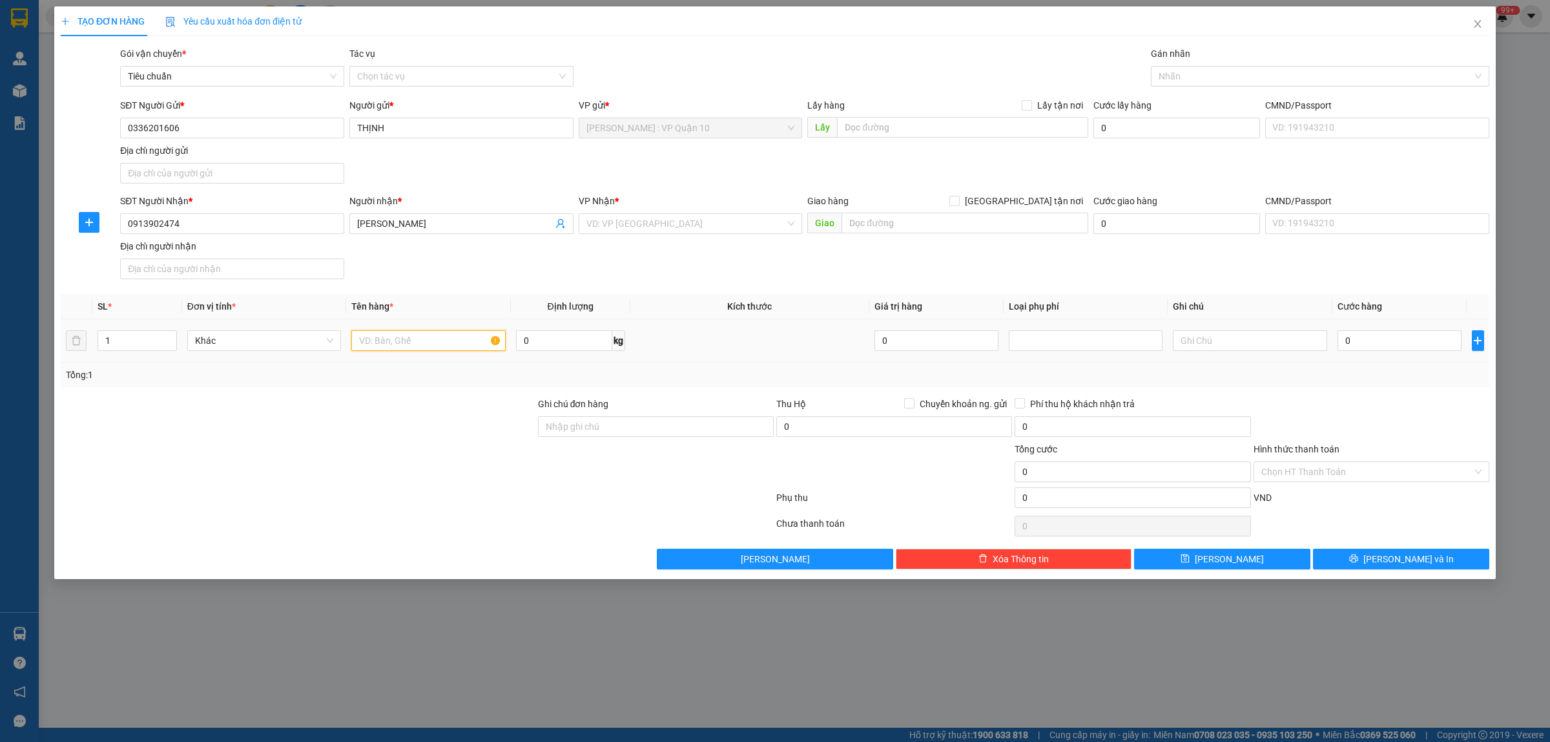
click at [388, 336] on input "text" at bounding box center [428, 340] width 154 height 21
type input "1 THÙNG GIẤY"
click at [401, 503] on div at bounding box center [417, 500] width 716 height 26
click at [667, 225] on input "search" at bounding box center [687, 223] width 200 height 19
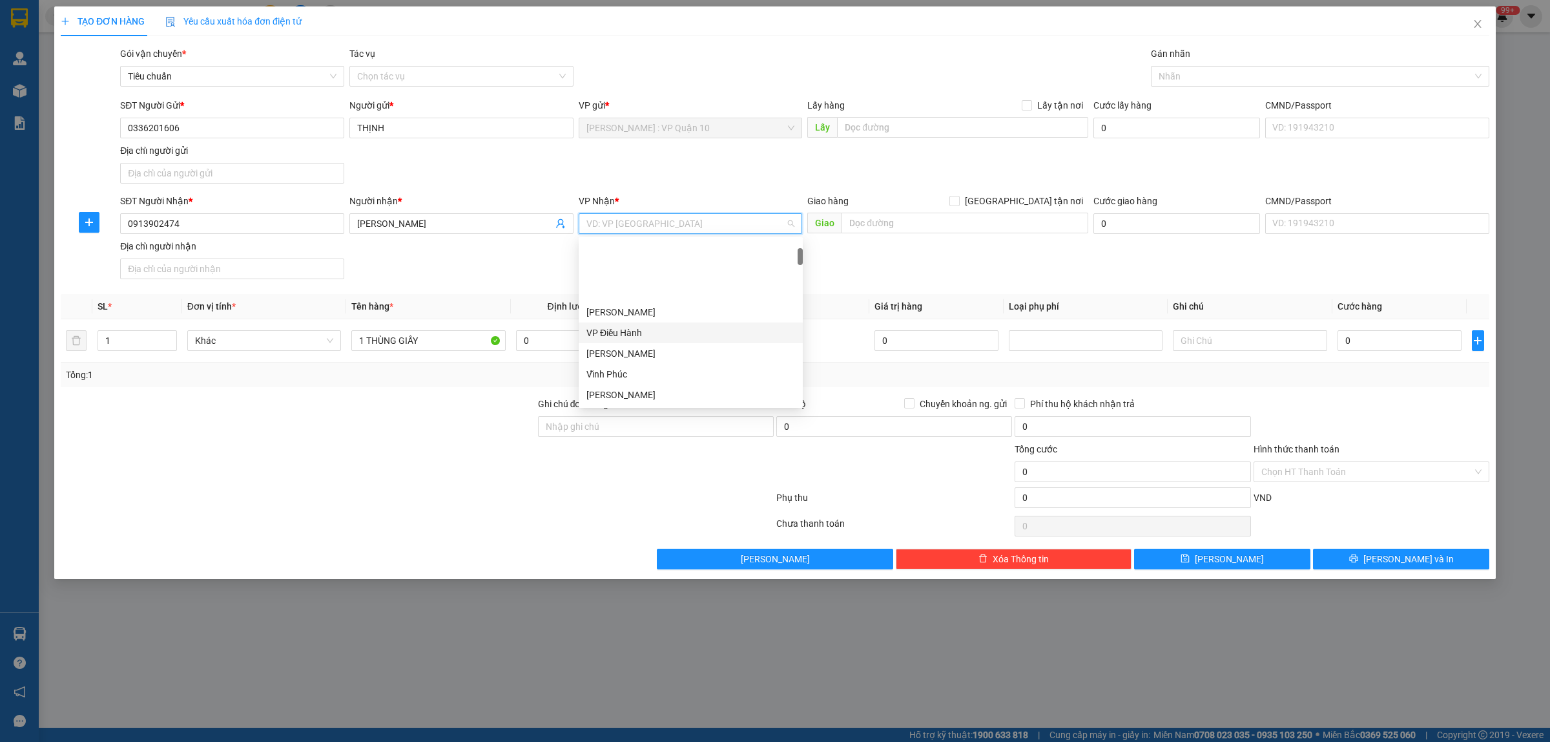
click at [696, 408] on div "[GEOGRAPHIC_DATA] : VP [PERSON_NAME]" at bounding box center [691, 415] width 209 height 14
click at [588, 430] on input "Ghi chú đơn hàng" at bounding box center [656, 426] width 236 height 21
type input "hàng k bao bể vỡ hư hỏng"
click at [574, 483] on div at bounding box center [656, 464] width 238 height 45
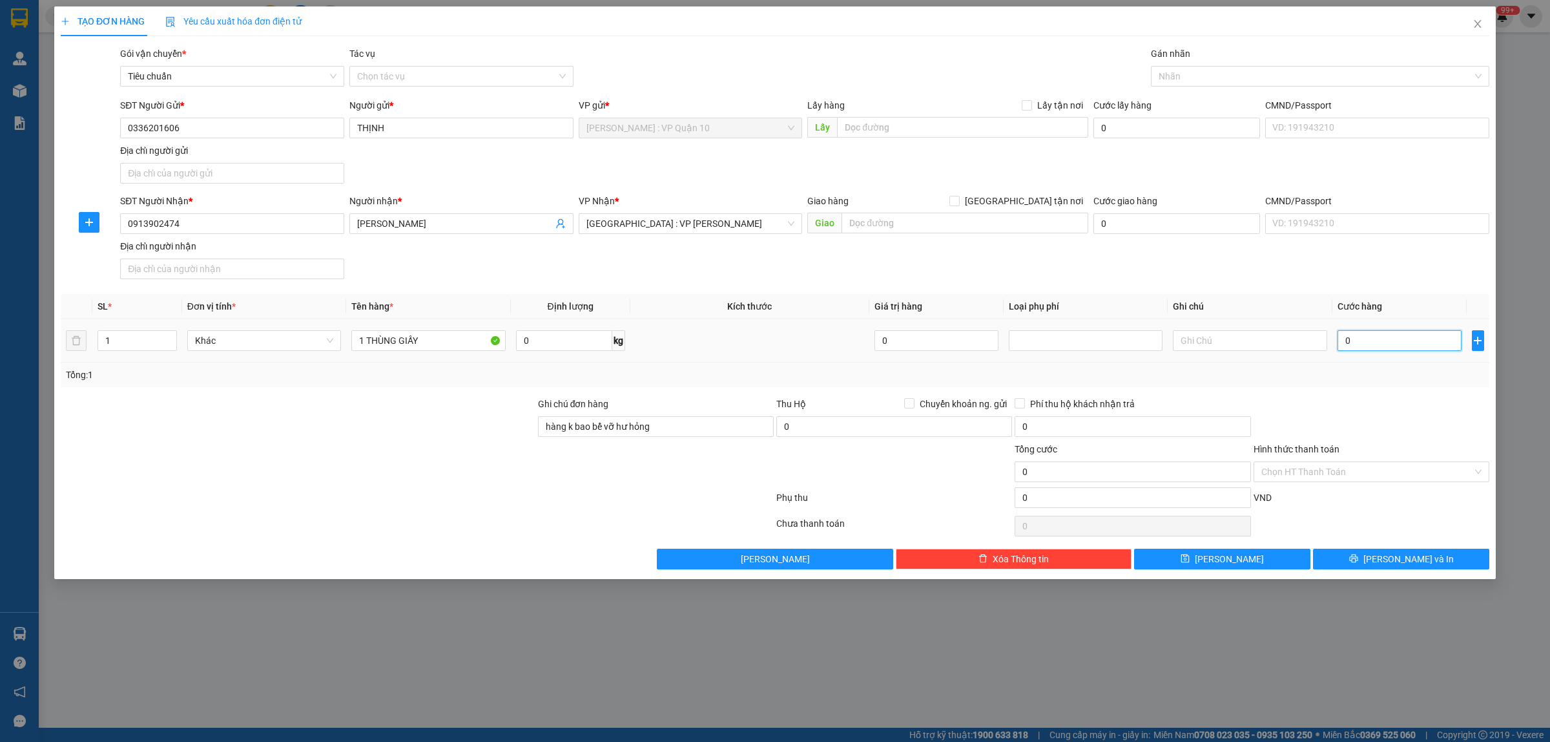
click at [1396, 343] on input "0" at bounding box center [1400, 340] width 124 height 21
type input "10"
type input "150"
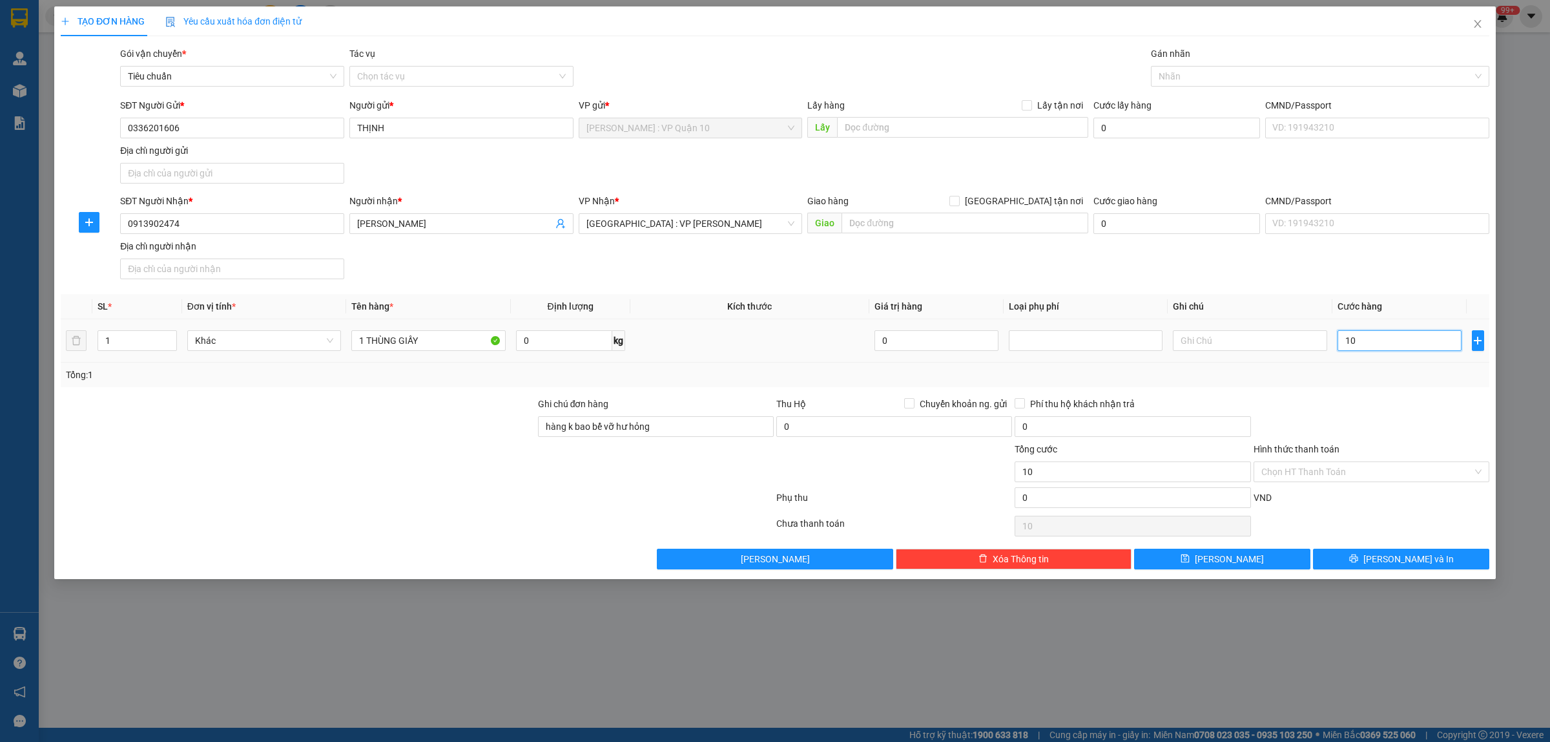
type input "150"
type input "1.500"
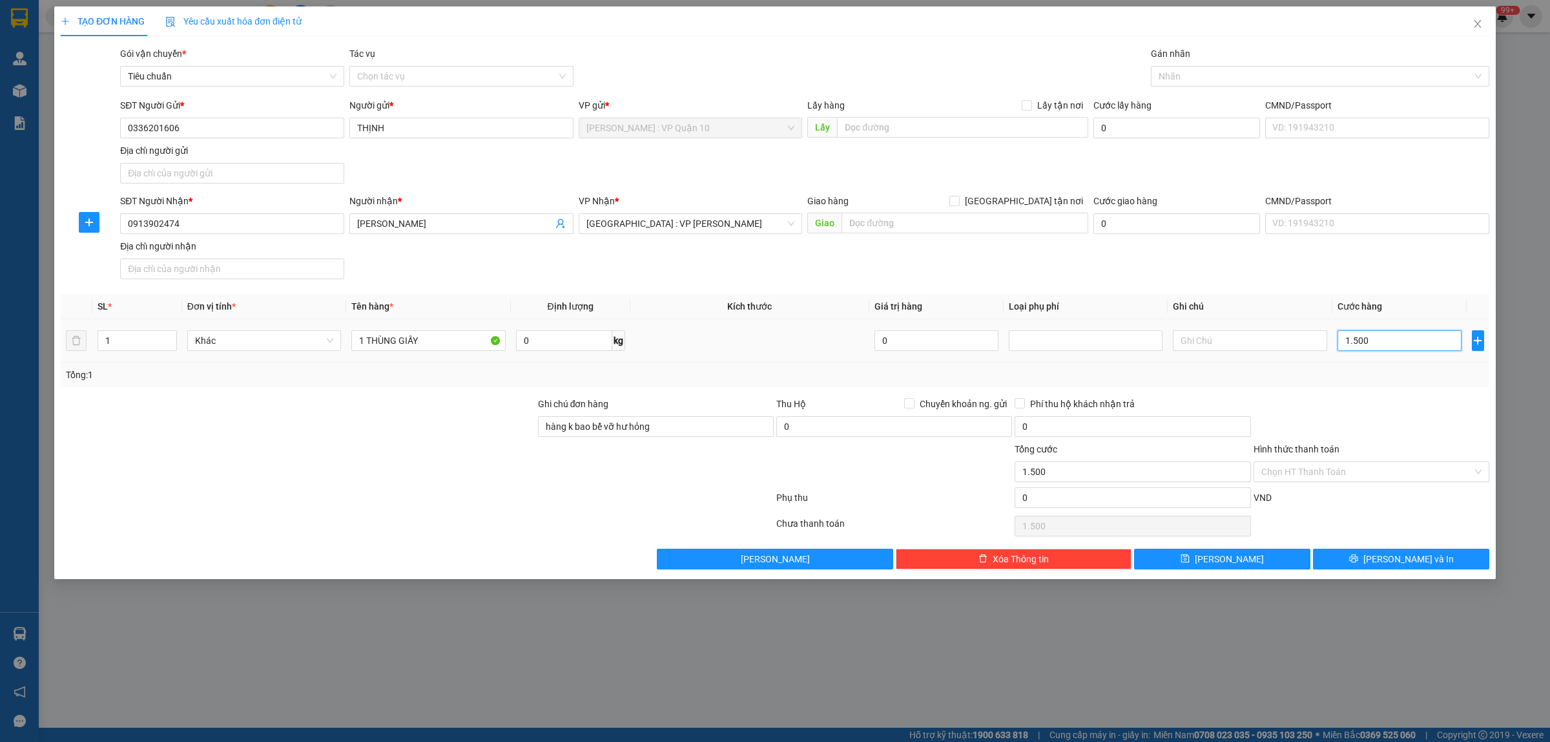
type input "15.000"
type input "150.000"
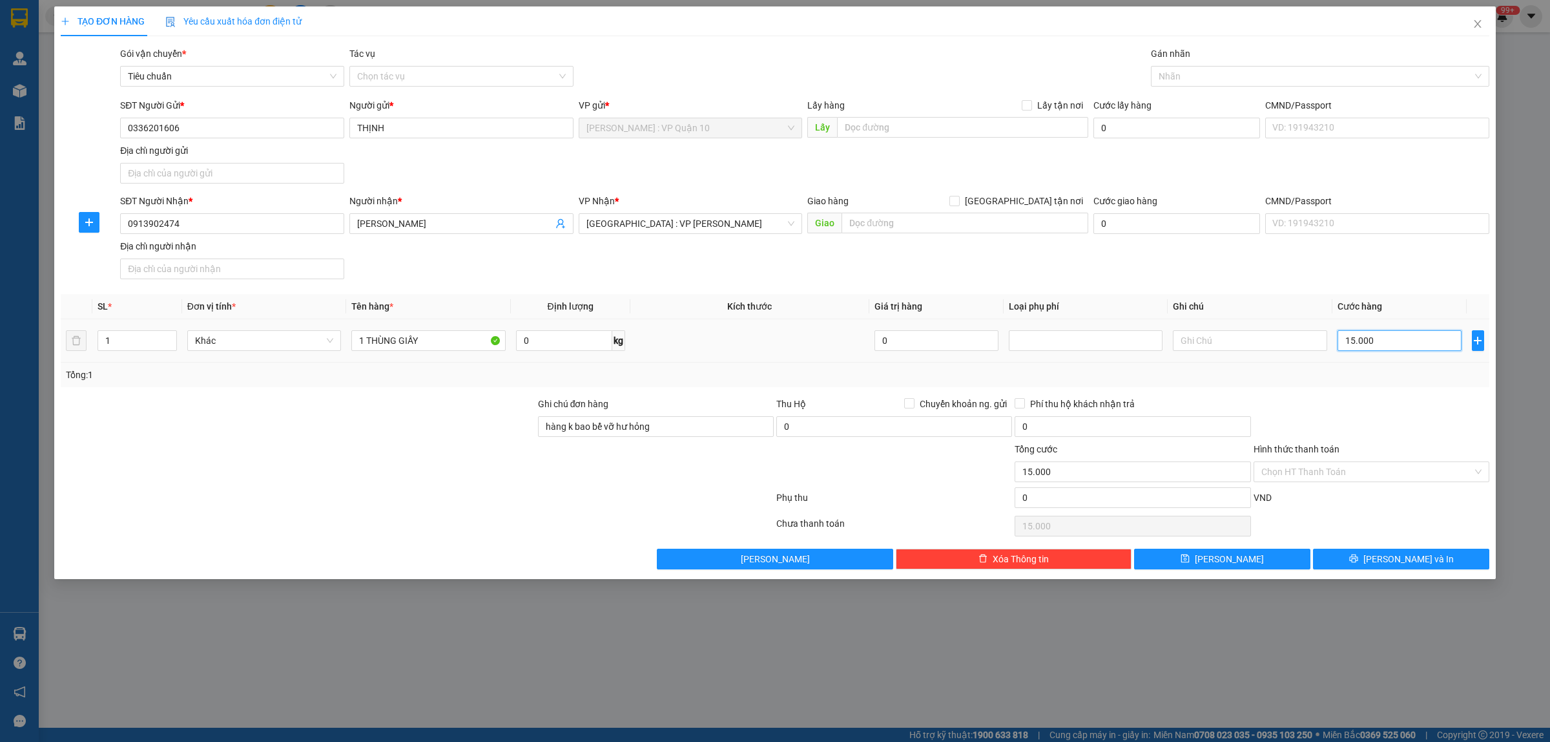
type input "150.000"
click at [1384, 413] on div at bounding box center [1371, 419] width 238 height 45
click at [1292, 470] on input "Hình thức thanh toán" at bounding box center [1367, 471] width 211 height 19
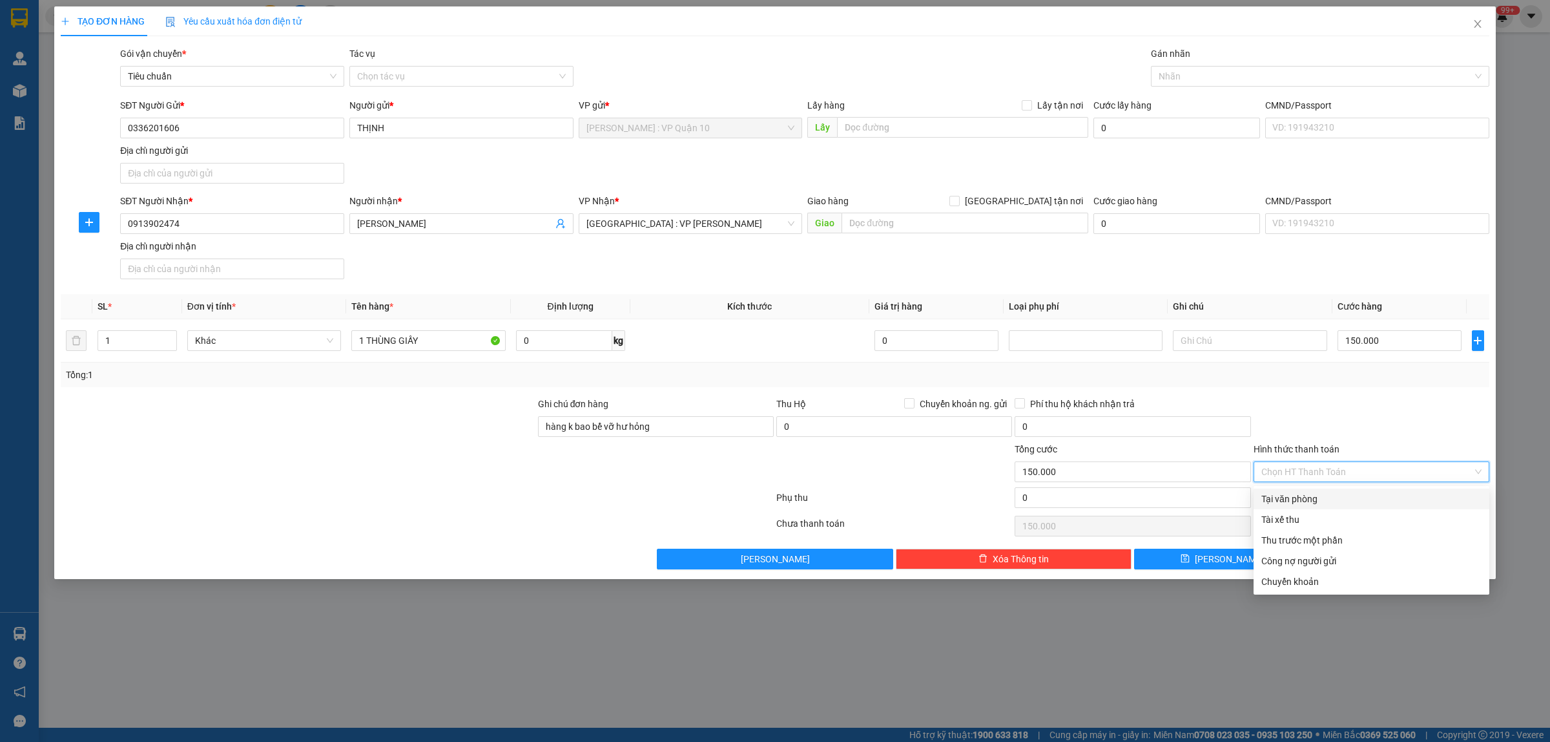
click at [1291, 503] on div "Tại văn phòng" at bounding box center [1372, 499] width 220 height 14
type input "0"
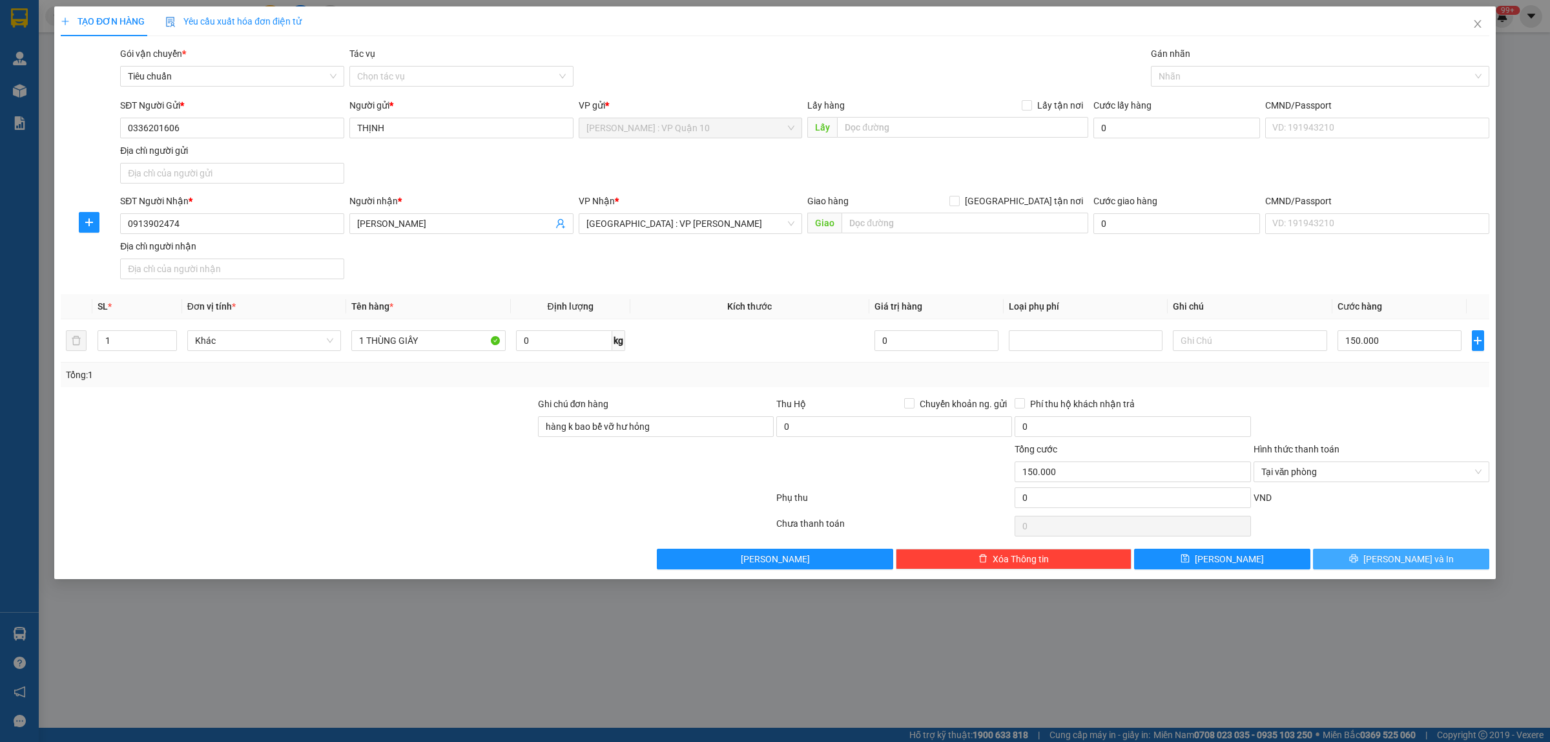
click at [1363, 557] on button "Lưu và In" at bounding box center [1401, 558] width 176 height 21
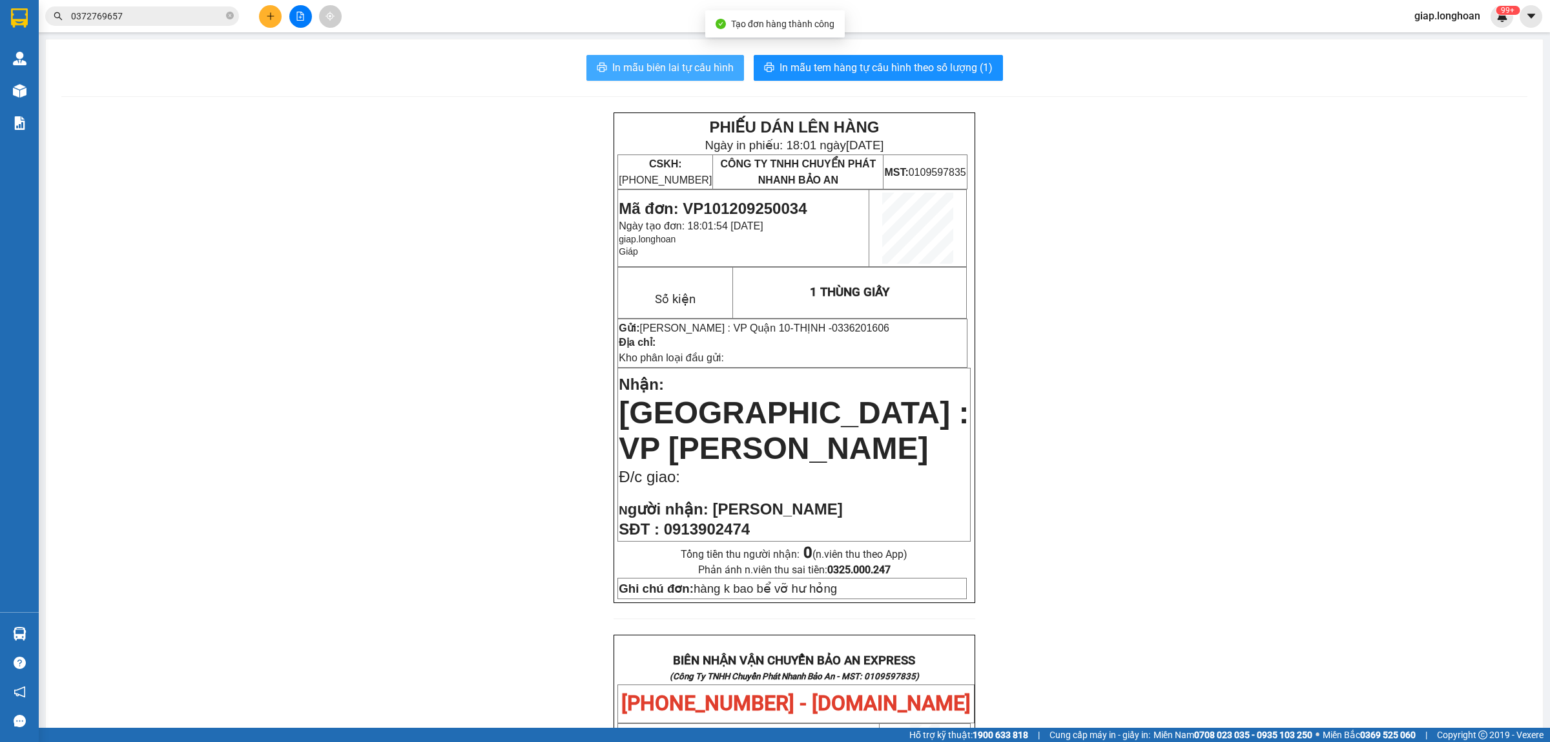
click at [663, 65] on span "In mẫu biên lai tự cấu hình" at bounding box center [672, 67] width 121 height 16
click at [887, 63] on span "In mẫu tem hàng tự cấu hình theo số lượng (1)" at bounding box center [886, 67] width 213 height 16
click at [919, 65] on span "In mẫu tem hàng tự cấu hình theo số lượng (1)" at bounding box center [886, 67] width 213 height 16
drag, startPoint x: 533, startPoint y: 522, endPoint x: 521, endPoint y: 514, distance: 14.9
click at [531, 521] on div "PHIẾU DÁN LÊN HÀNG Ngày in phiếu: 18:02 ngày 12-09-2025 CSKH: 1900.06.88.33 CÔN…" at bounding box center [794, 681] width 1466 height 1138
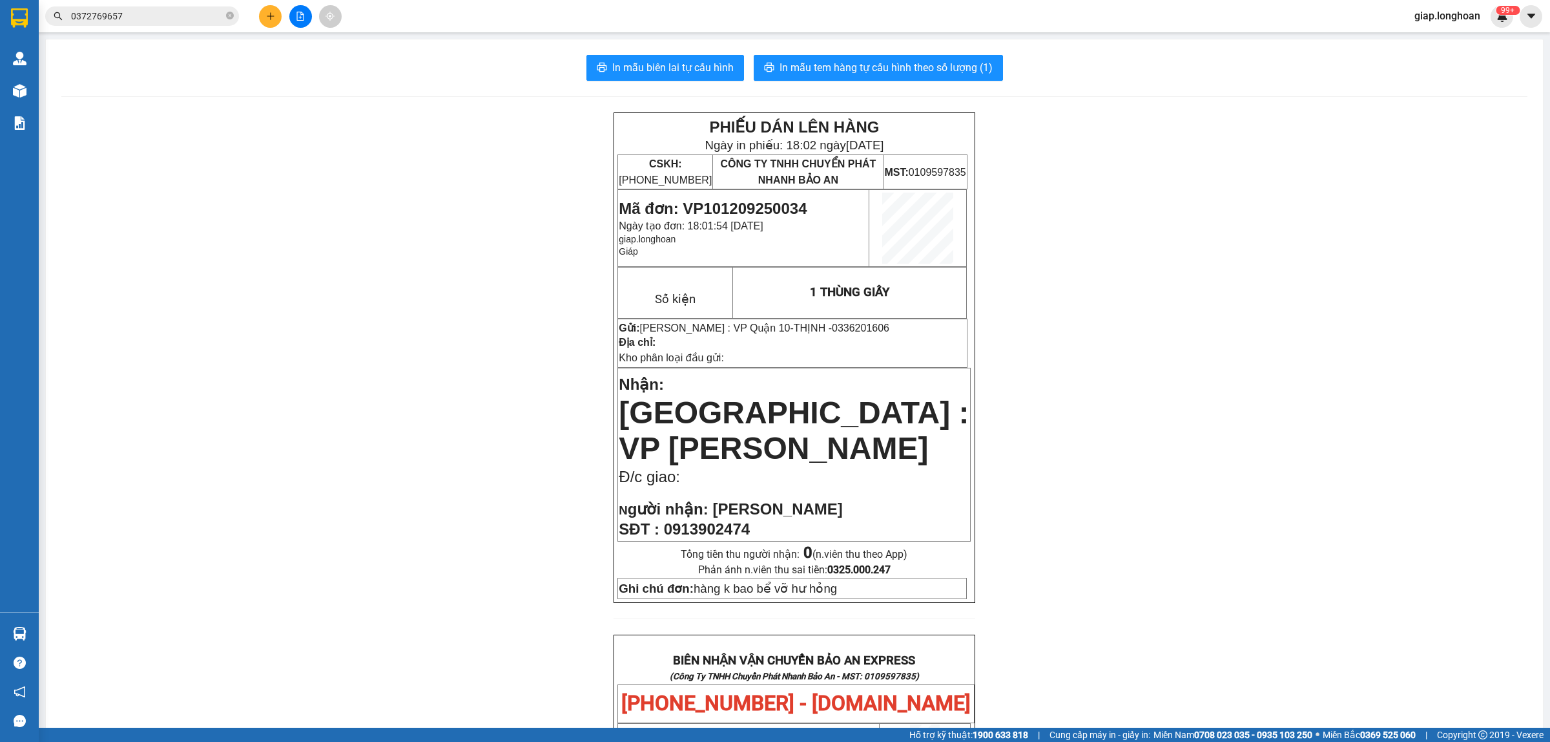
click at [269, 25] on button at bounding box center [270, 16] width 23 height 23
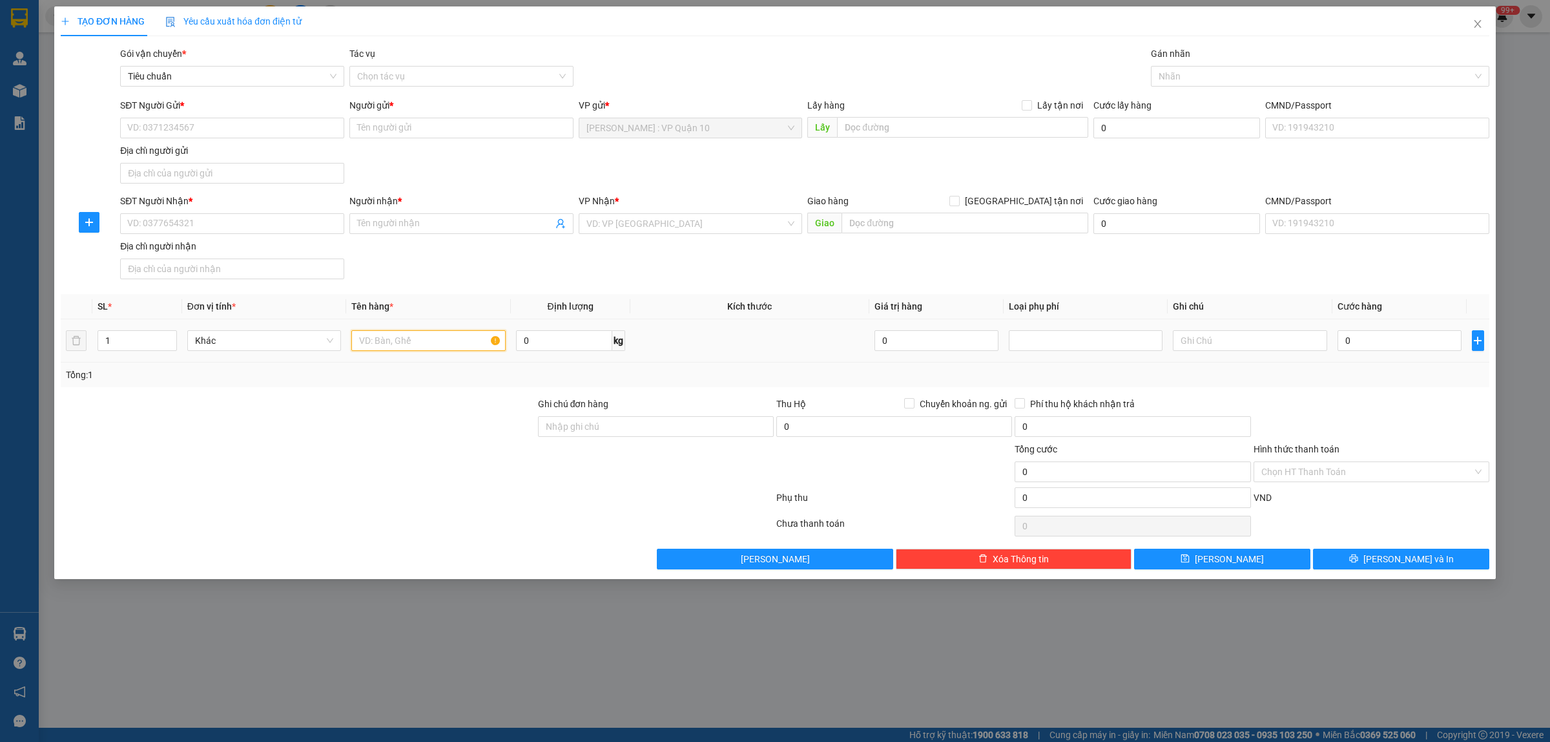
drag, startPoint x: 391, startPoint y: 347, endPoint x: 398, endPoint y: 346, distance: 7.1
click at [391, 347] on input "text" at bounding box center [428, 340] width 154 height 21
type input "1 THÙNG XỐP"
click at [625, 433] on input "Ghi chú đơn hàng" at bounding box center [656, 426] width 236 height 21
type input "hàng k bao bể vỡ hư hỏng"
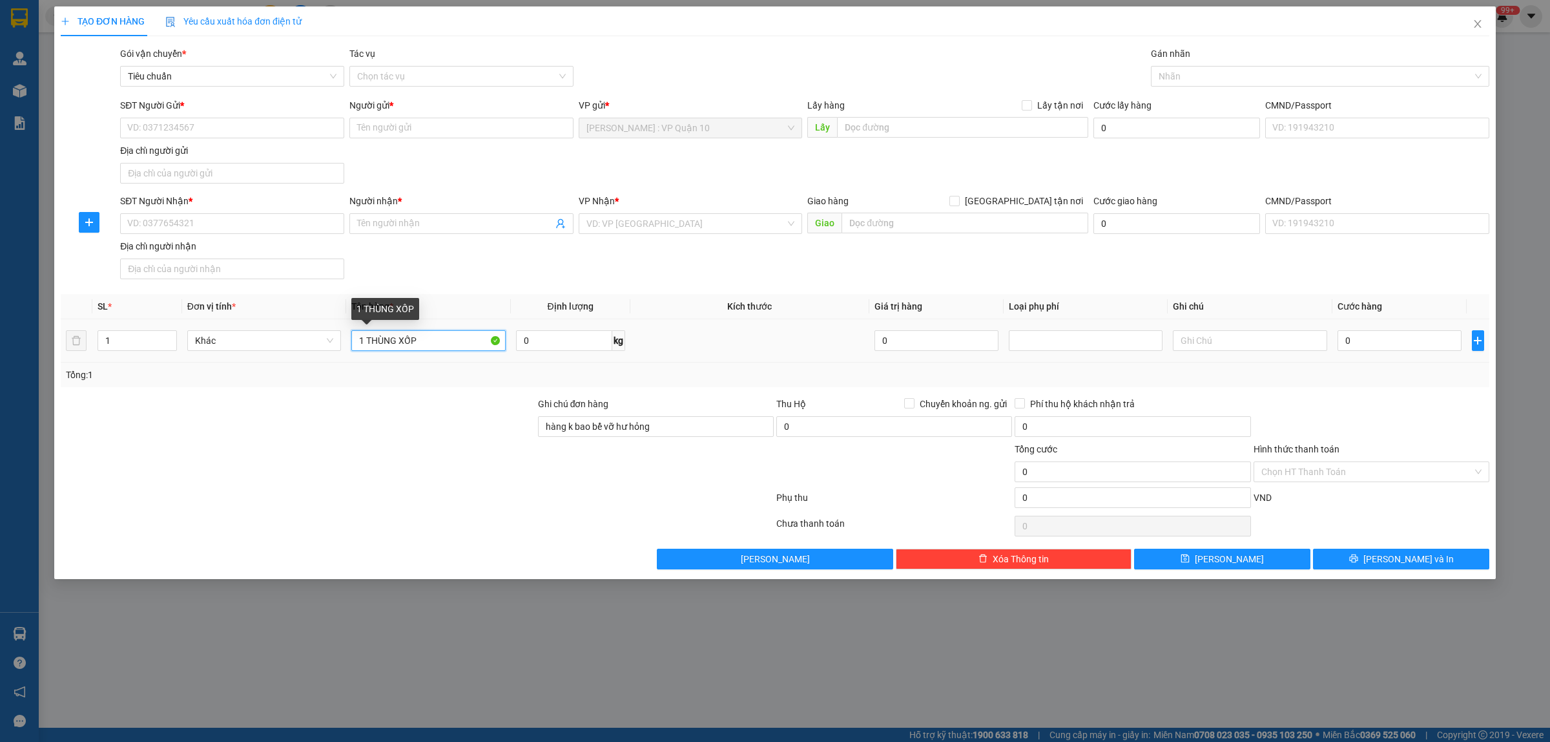
click at [424, 342] on input "1 THÙNG XỐP" at bounding box center [428, 340] width 154 height 21
type input "1 THÙNG XỐP TRẮNG NHỎ"
click at [417, 489] on div at bounding box center [417, 500] width 716 height 26
click at [189, 230] on input "SĐT Người Nhận *" at bounding box center [232, 223] width 224 height 21
type input "0396858555"
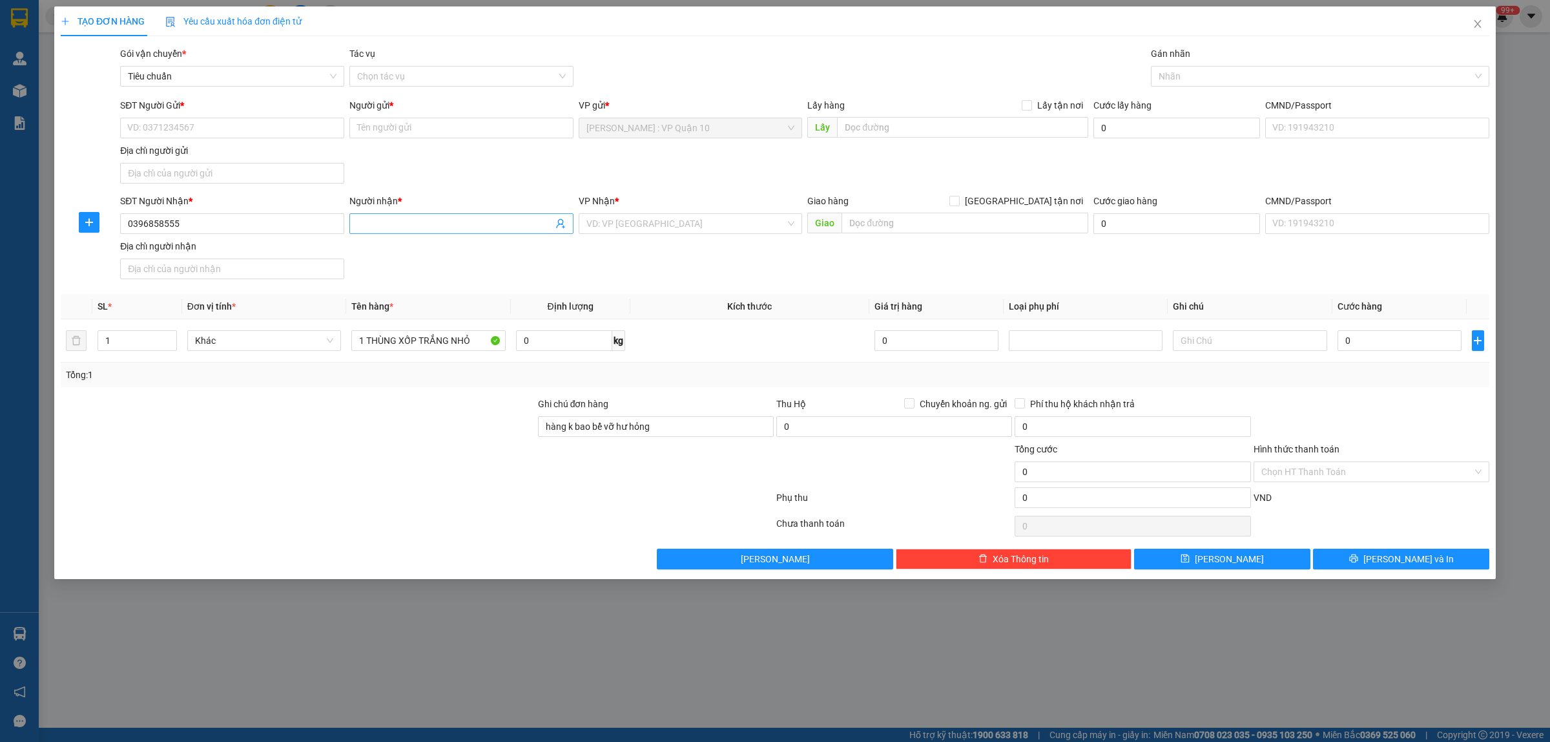
click at [399, 220] on input "Người nhận *" at bounding box center [455, 223] width 196 height 14
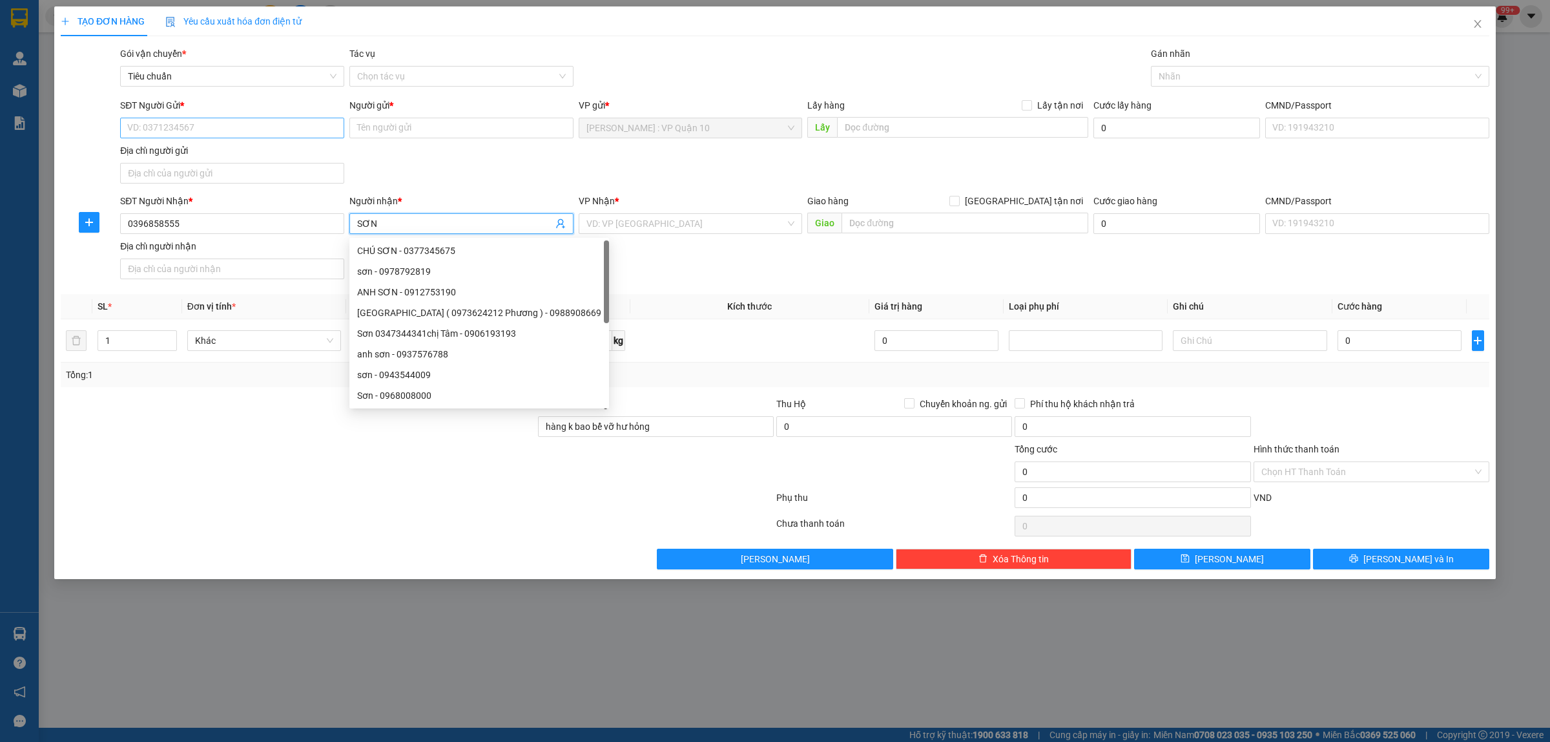
type input "SƠN"
click at [201, 128] on input "SĐT Người Gửi *" at bounding box center [232, 128] width 224 height 21
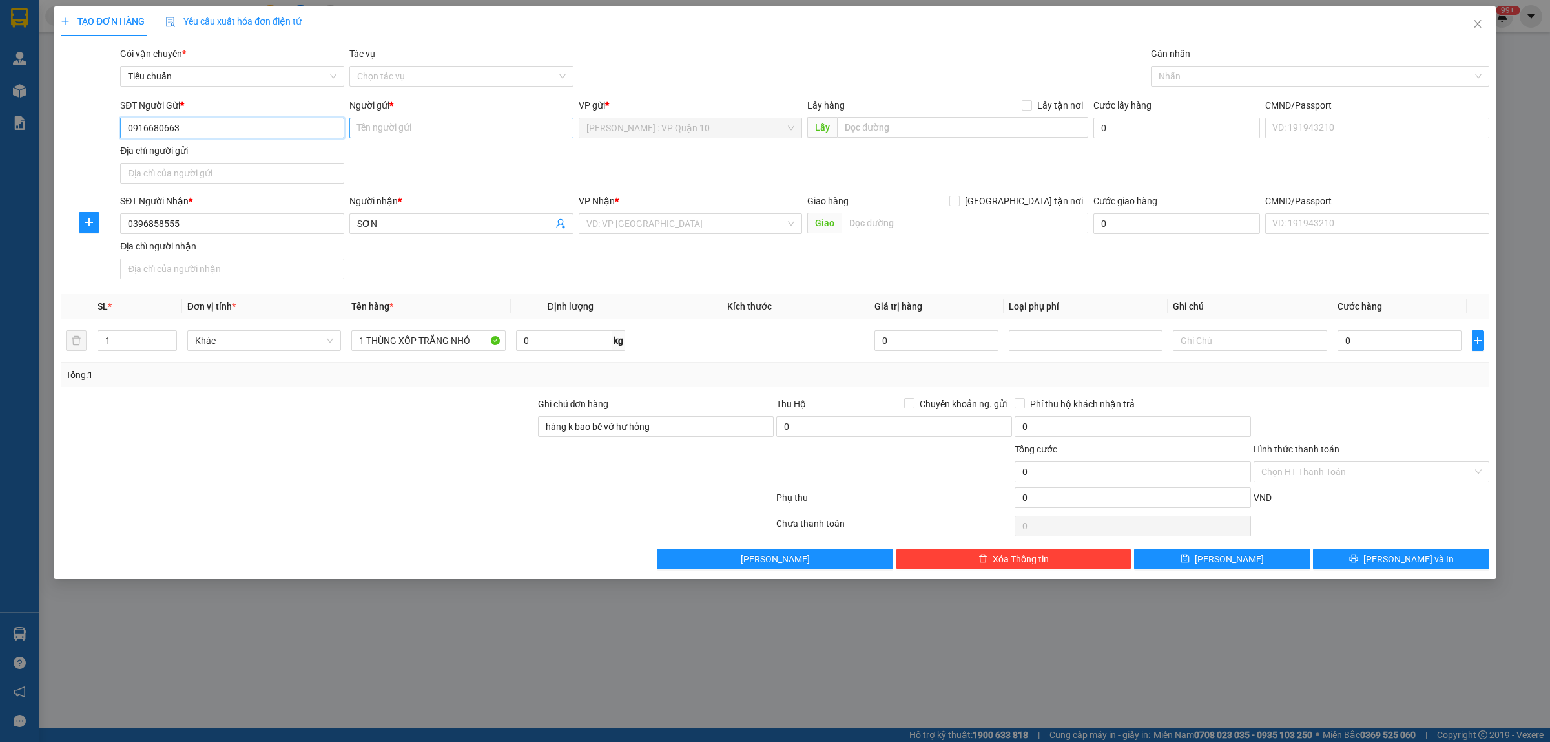
type input "0916680663"
click at [391, 129] on input "Người gửi *" at bounding box center [461, 128] width 224 height 21
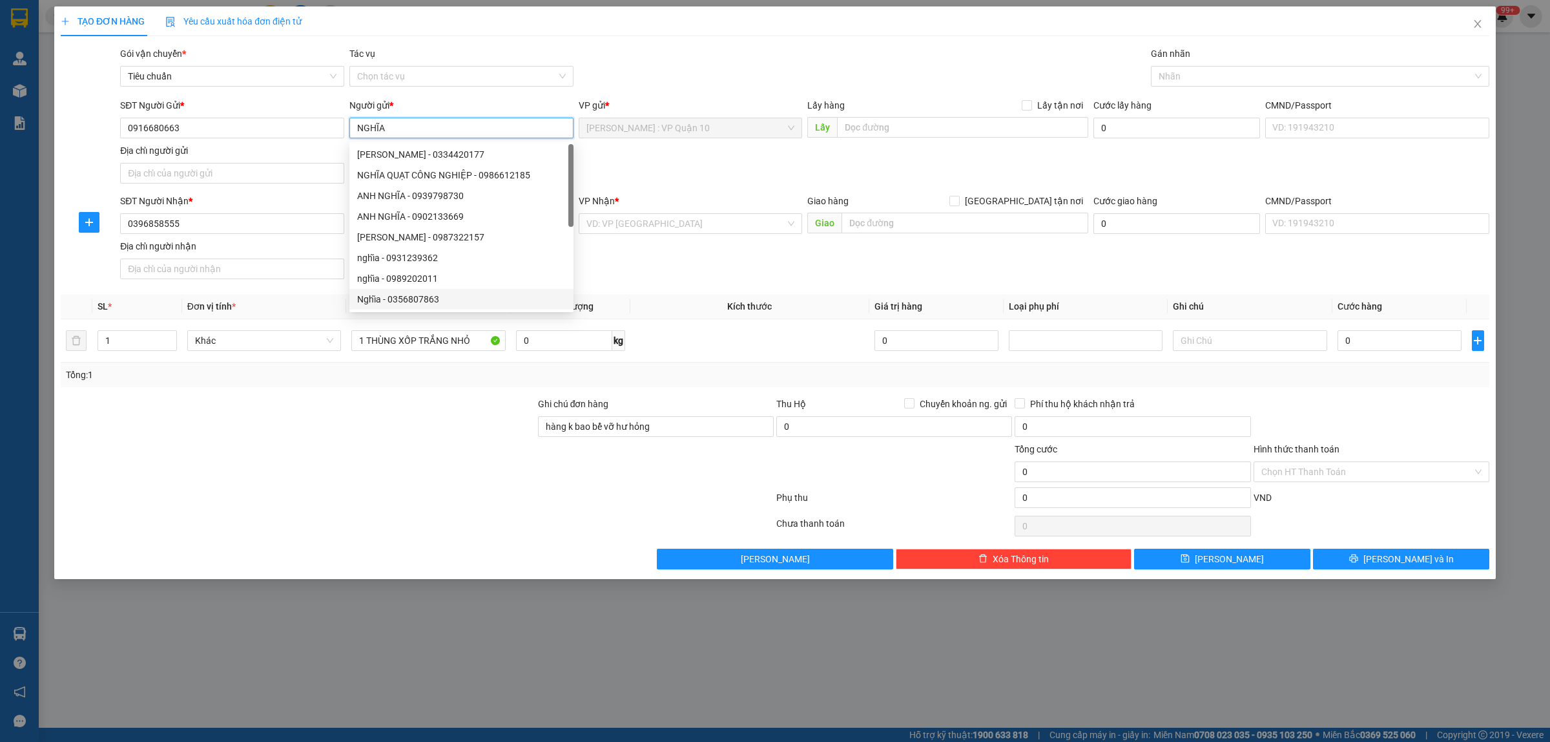
type input "NGHĨA"
click at [425, 451] on div at bounding box center [297, 464] width 477 height 45
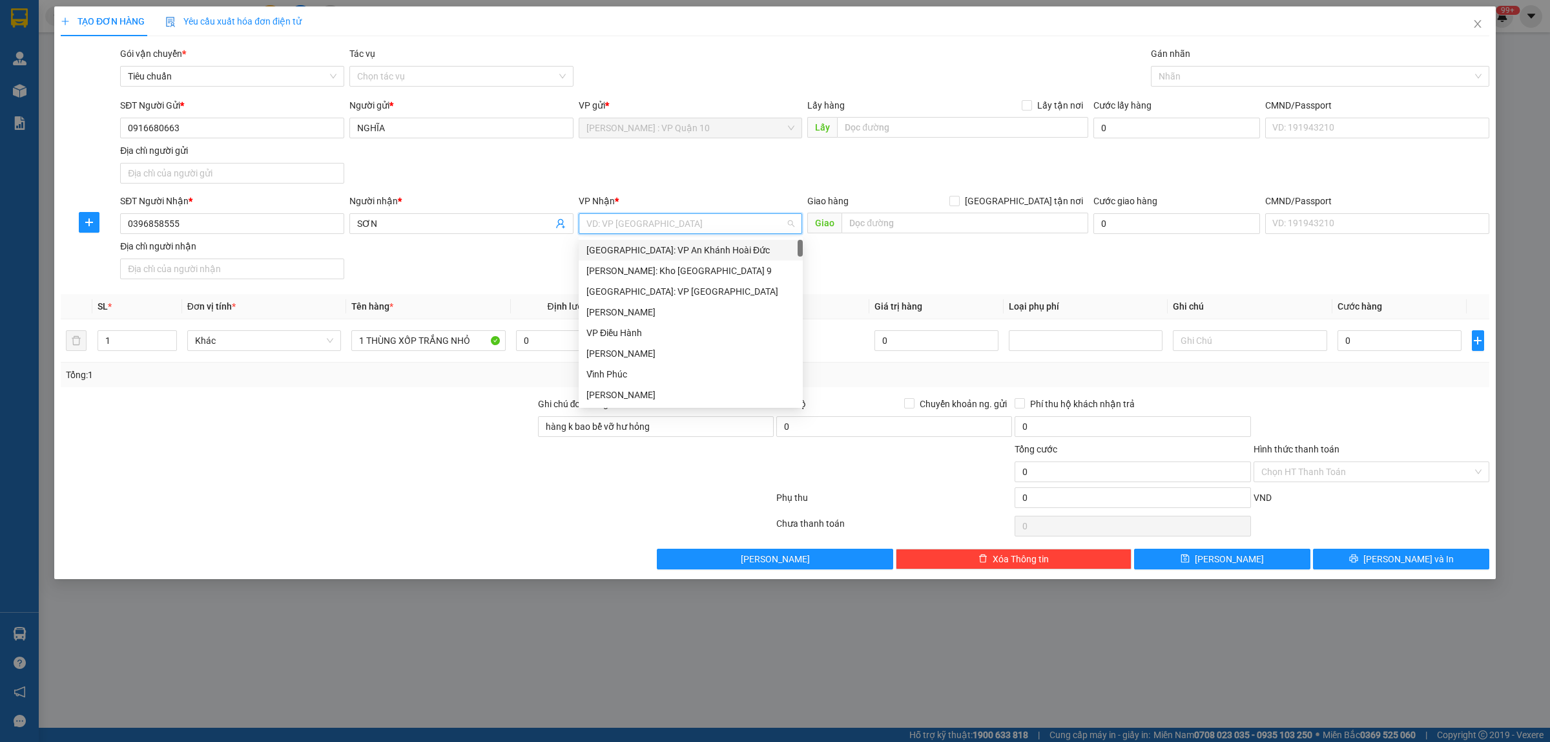
click at [615, 224] on input "search" at bounding box center [687, 223] width 200 height 19
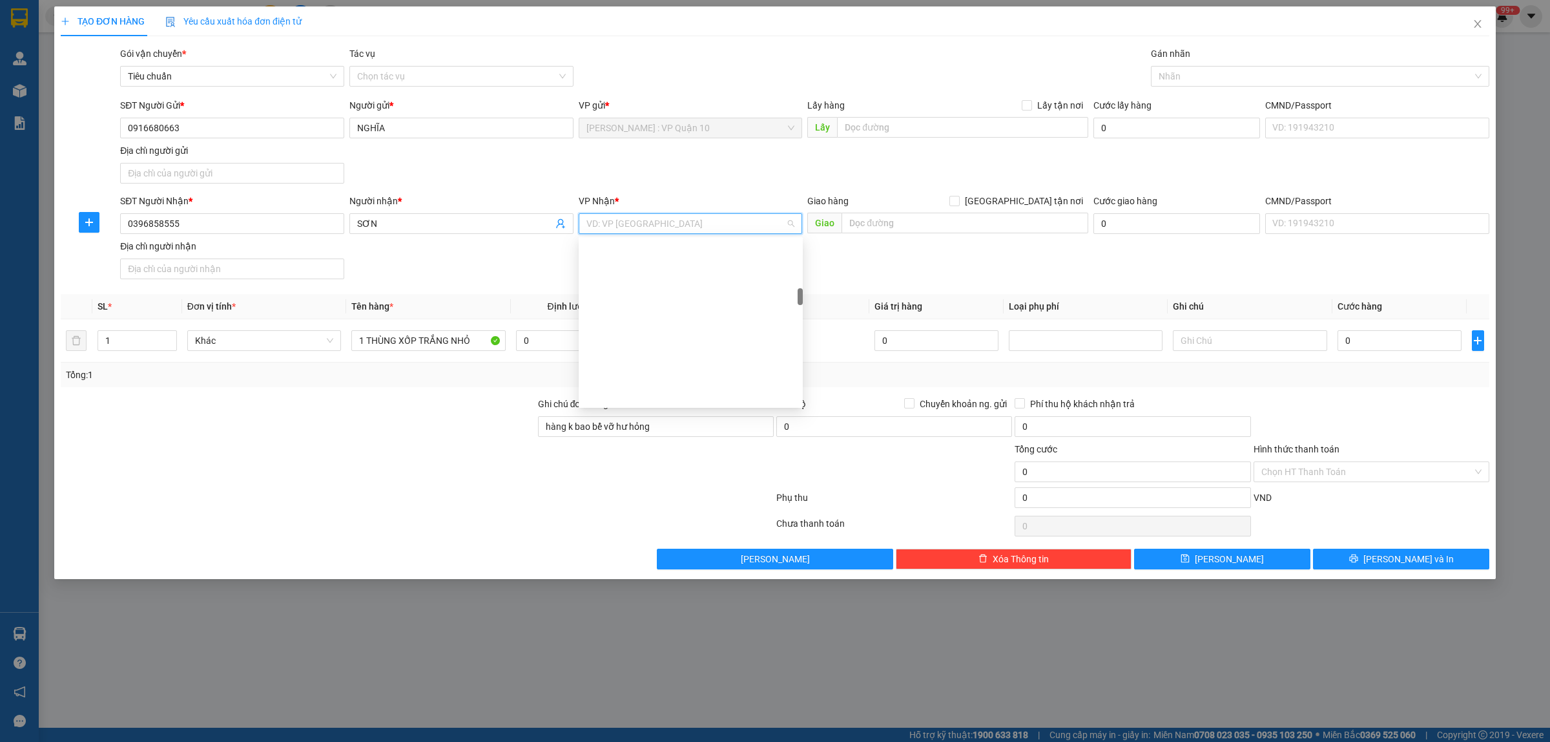
click at [1173, 72] on div at bounding box center [1313, 76] width 319 height 16
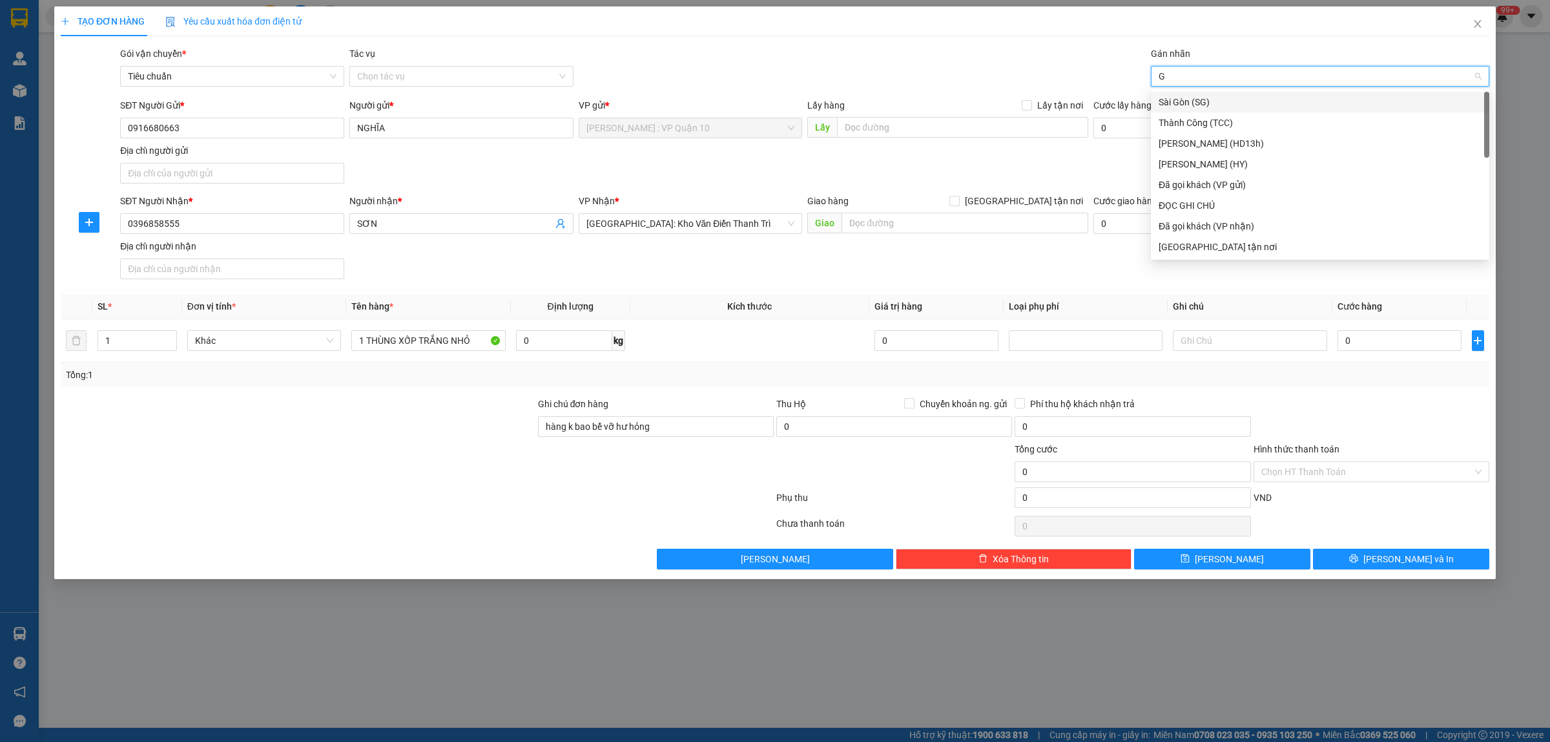
type input "GI"
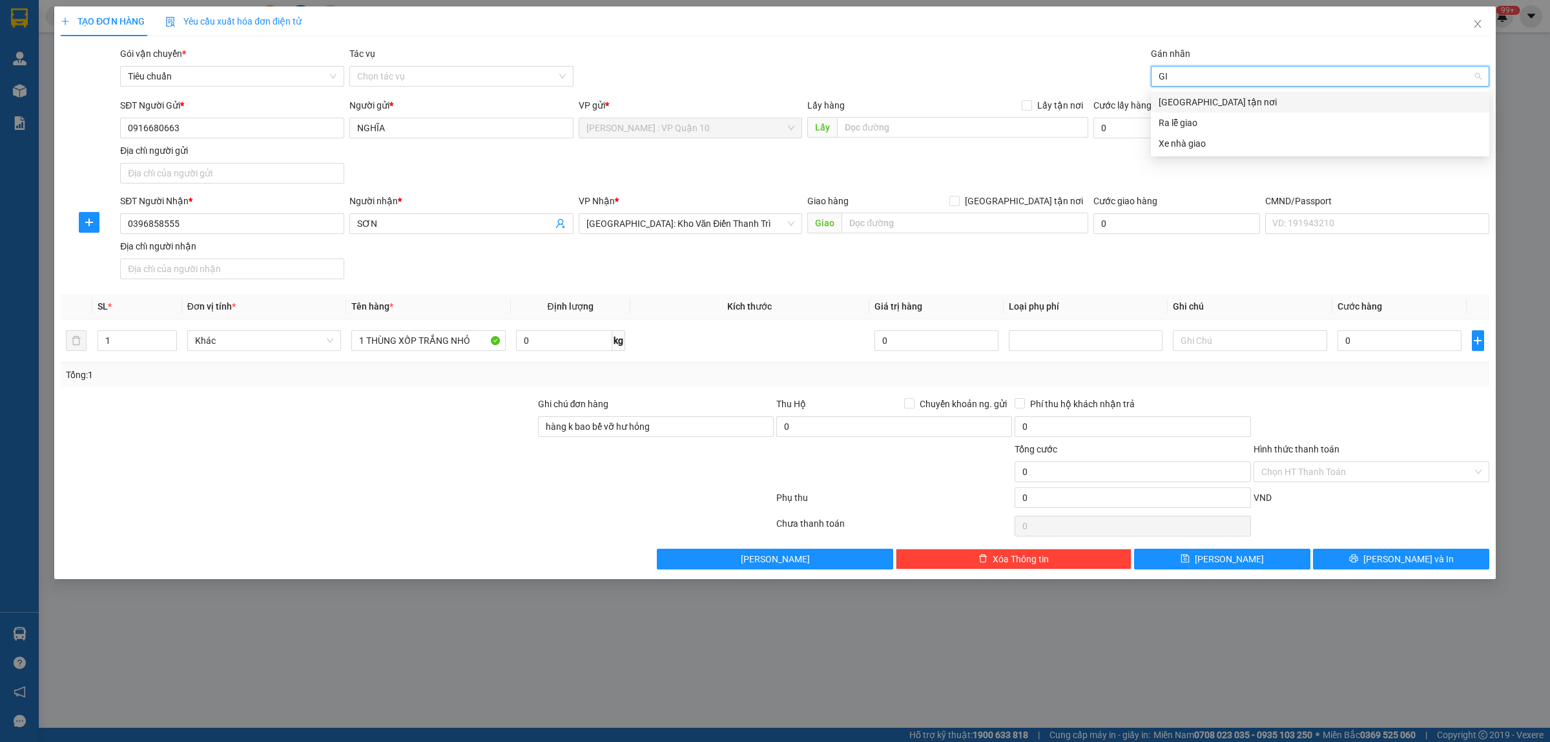
click at [1187, 98] on div "[GEOGRAPHIC_DATA] tận nơi" at bounding box center [1320, 102] width 323 height 14
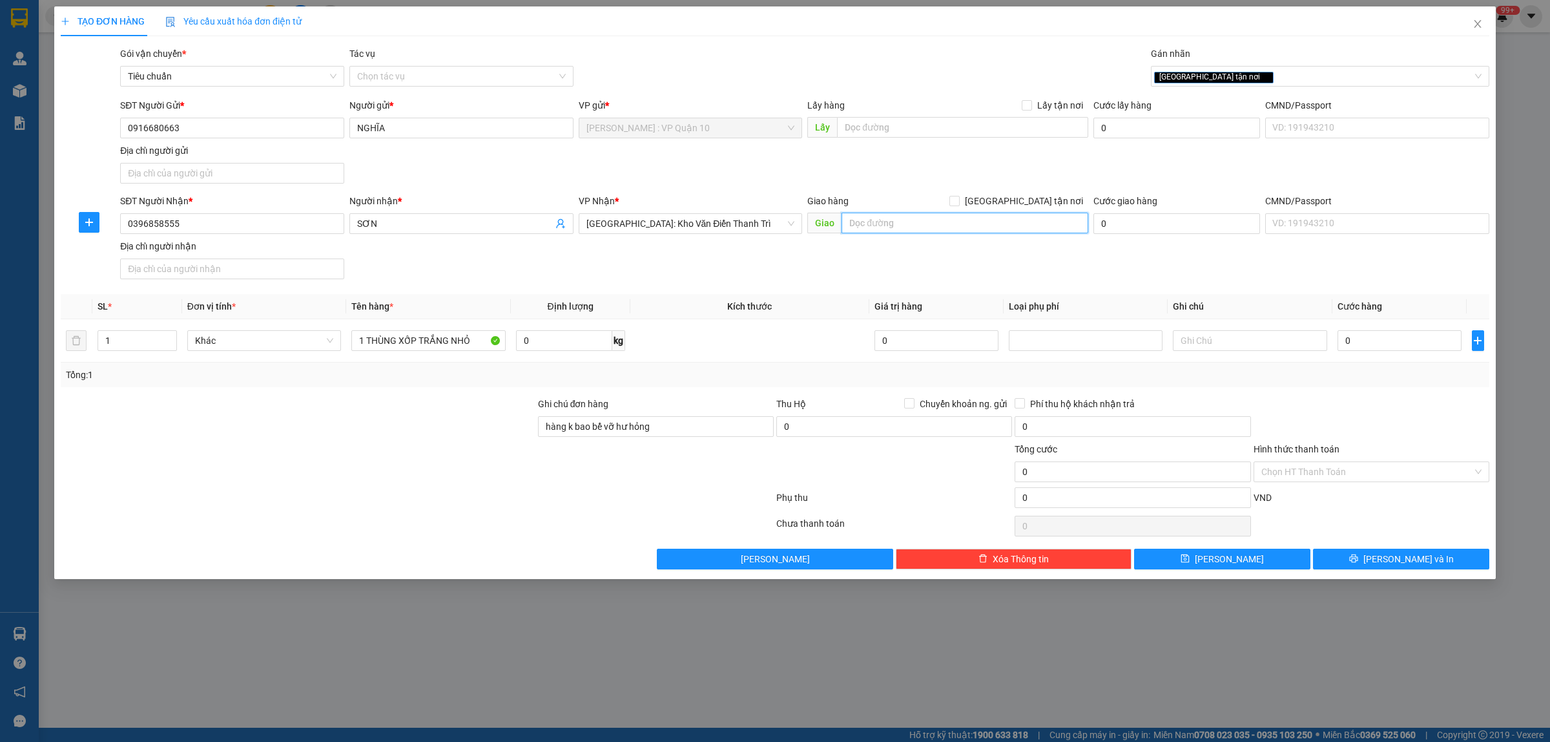
click at [900, 224] on input "text" at bounding box center [965, 223] width 247 height 21
type input "N"
type input "SỐ 1 ĐƯỜNG VŨ DUỆ - NÔNG TRANG - VIỆT TRÌ - PHÚ THỌ"
click at [1018, 198] on div "Giao hàng Giao tận nơi" at bounding box center [947, 201] width 281 height 14
click at [959, 200] on input "[GEOGRAPHIC_DATA] tận nơi" at bounding box center [954, 200] width 9 height 9
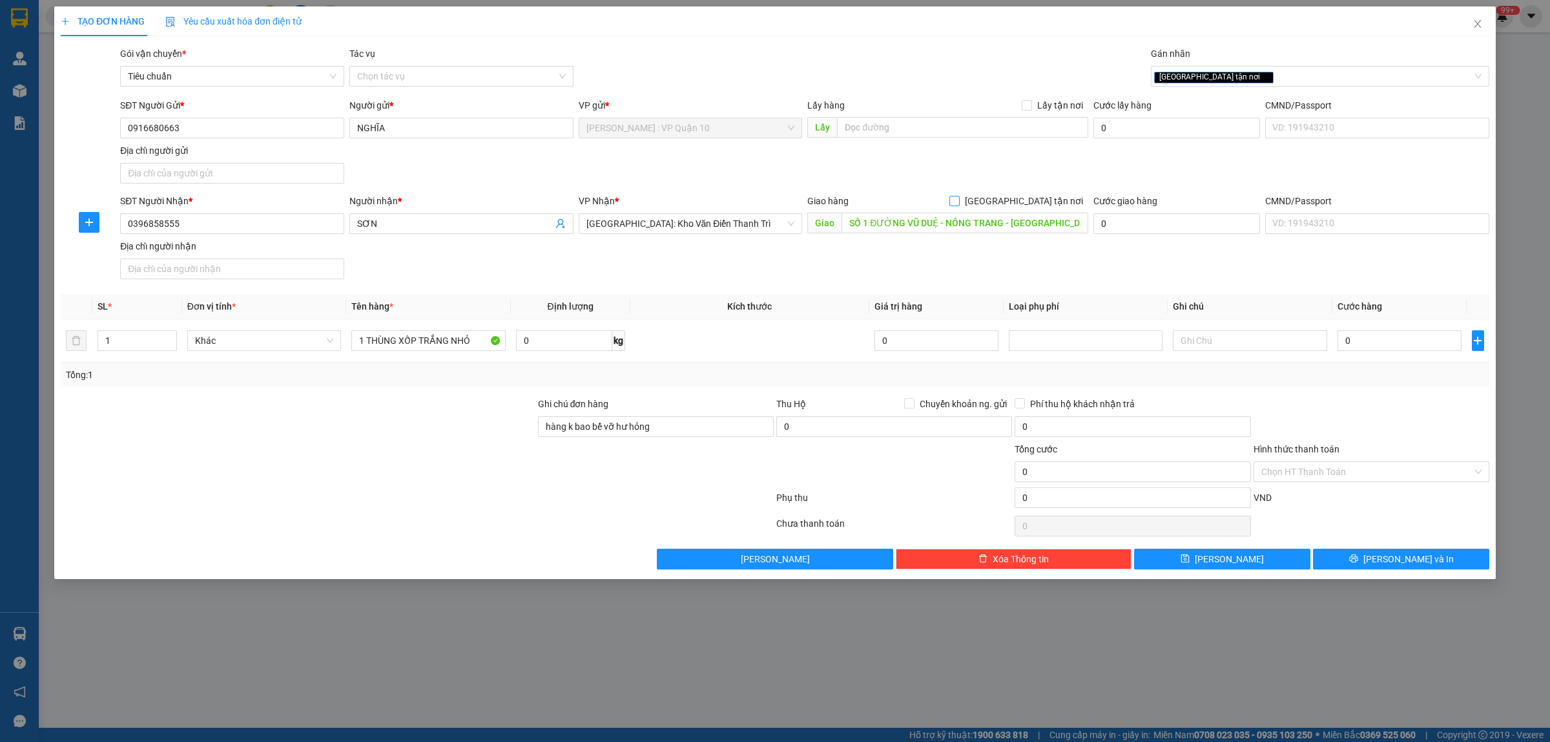
checkbox input "true"
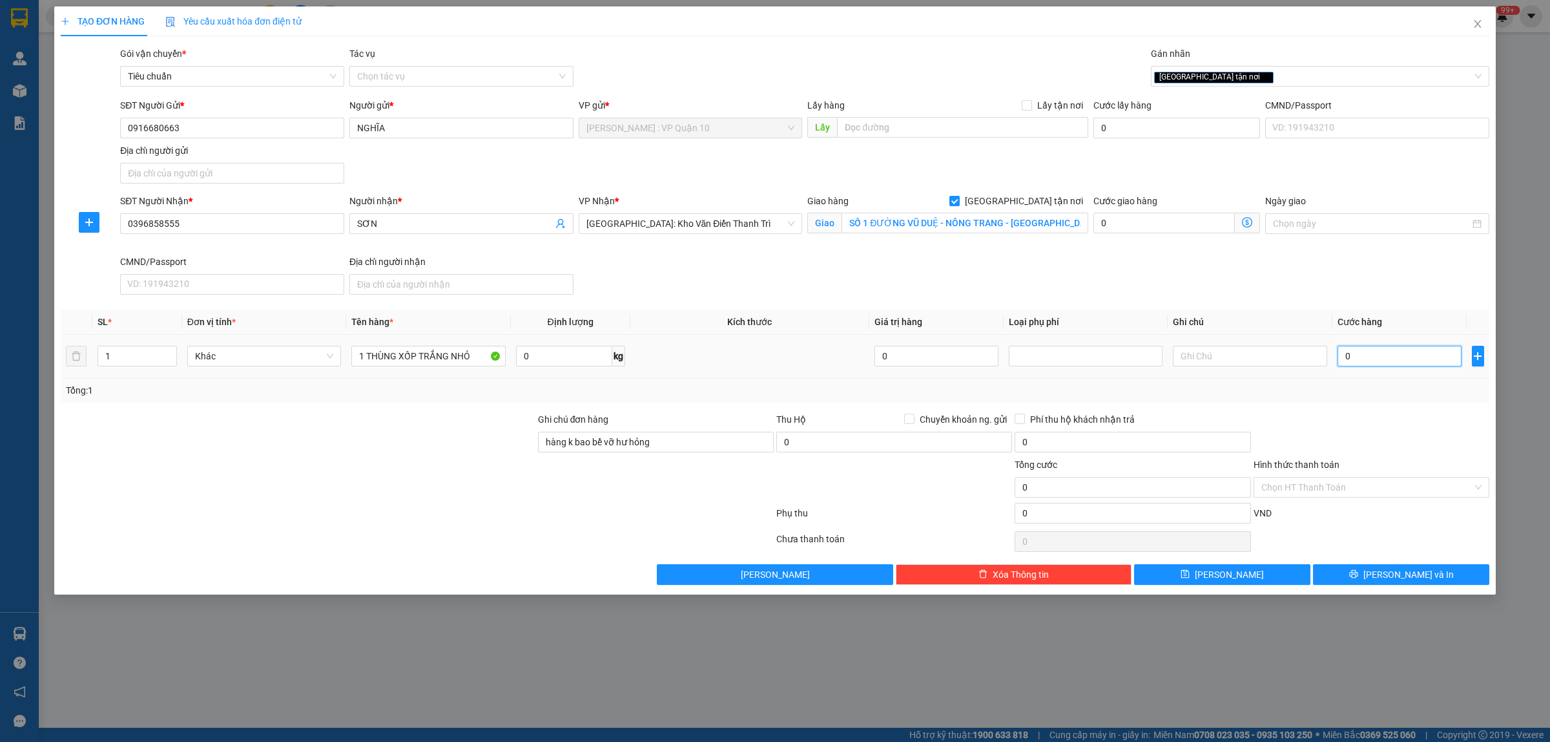
click at [1397, 349] on input "0" at bounding box center [1400, 356] width 124 height 21
drag, startPoint x: 1404, startPoint y: 564, endPoint x: 1404, endPoint y: 574, distance: 9.7
click at [1404, 566] on div "Transit Pickup Surcharge Ids Transit Deliver Surcharge Ids Transit Deliver Surc…" at bounding box center [775, 316] width 1429 height 538
click at [1404, 574] on span "Lưu và In" at bounding box center [1409, 574] width 90 height 14
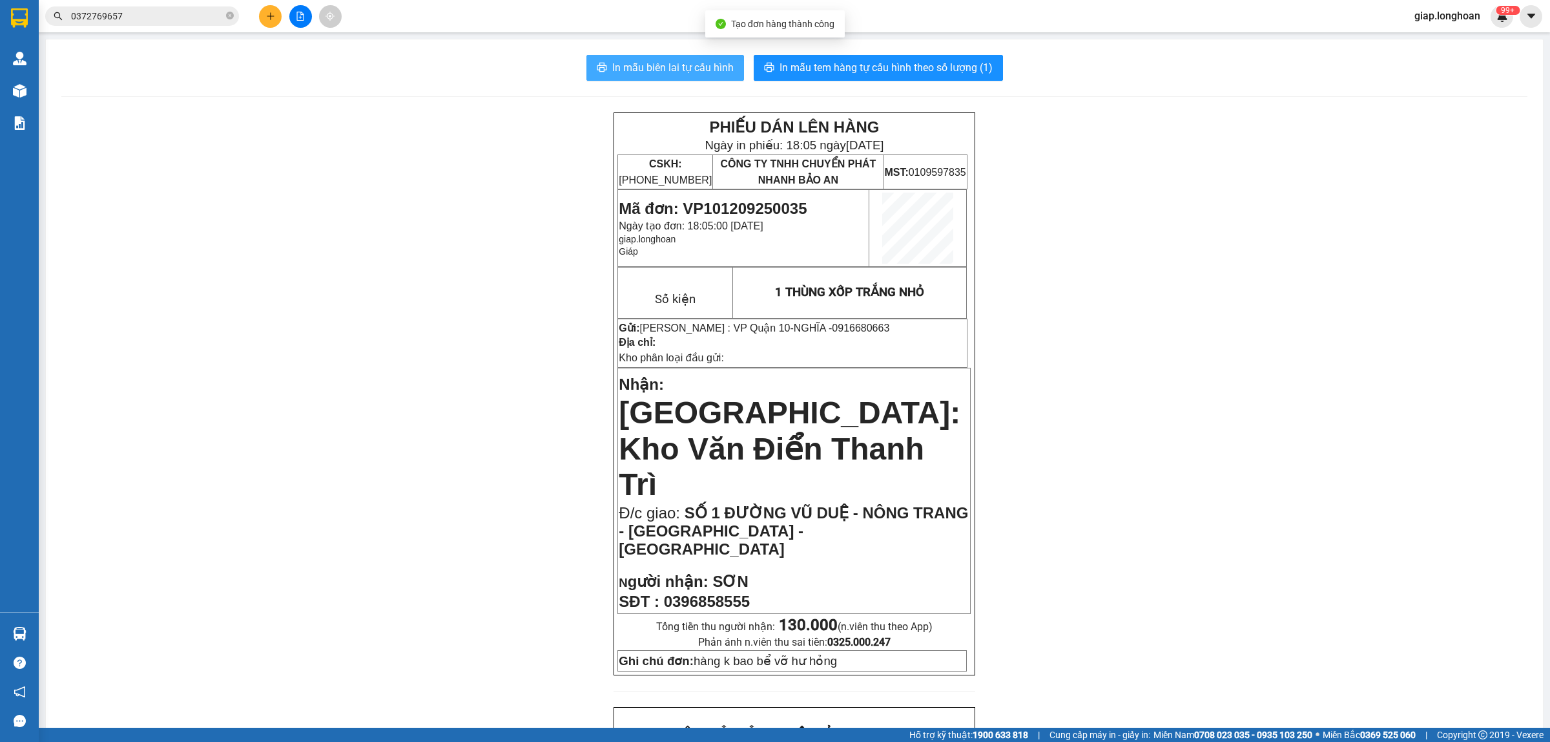
click at [657, 62] on span "In mẫu biên lai tự cấu hình" at bounding box center [672, 67] width 121 height 16
click at [842, 63] on span "In mẫu tem hàng tự cấu hình theo số lượng (1)" at bounding box center [886, 67] width 213 height 16
click at [1232, 440] on div "PHIẾU DÁN LÊN HÀNG Ngày in phiếu: 18:05 ngày 12-09-2025 CSKH: 1900.06.88.33 CÔN…" at bounding box center [794, 722] width 1466 height 1221
click at [272, 19] on icon "plus" at bounding box center [270, 16] width 9 height 9
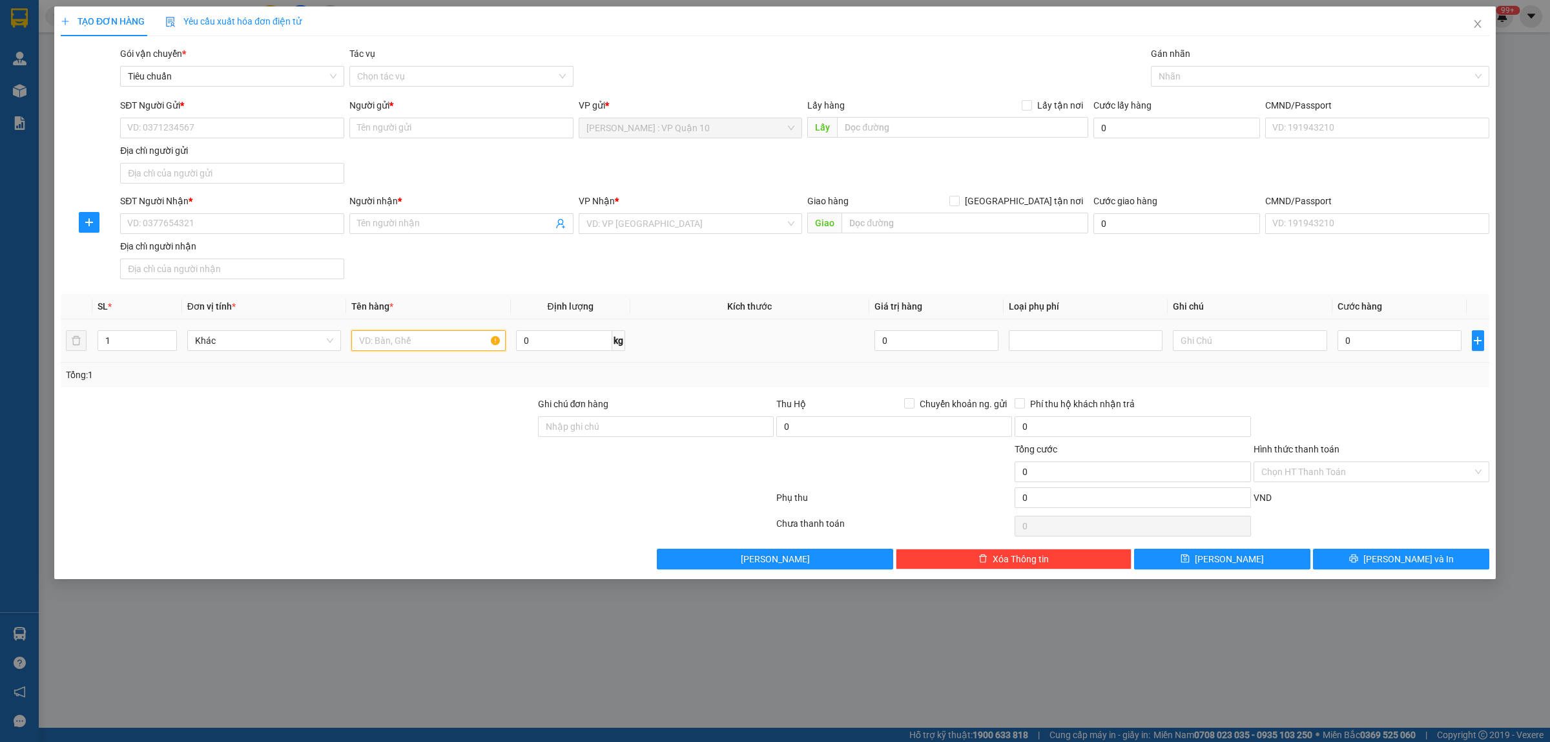
click at [382, 342] on input "text" at bounding box center [428, 340] width 154 height 21
click at [801, 47] on div "Gói vận chuyển * Tiêu chuẩn Tác vụ Chọn tác vụ Gán nhãn Nhãn" at bounding box center [805, 69] width 1375 height 45
click at [284, 485] on div at bounding box center [297, 464] width 477 height 45
click at [149, 340] on input "1" at bounding box center [137, 340] width 78 height 19
type input "2"
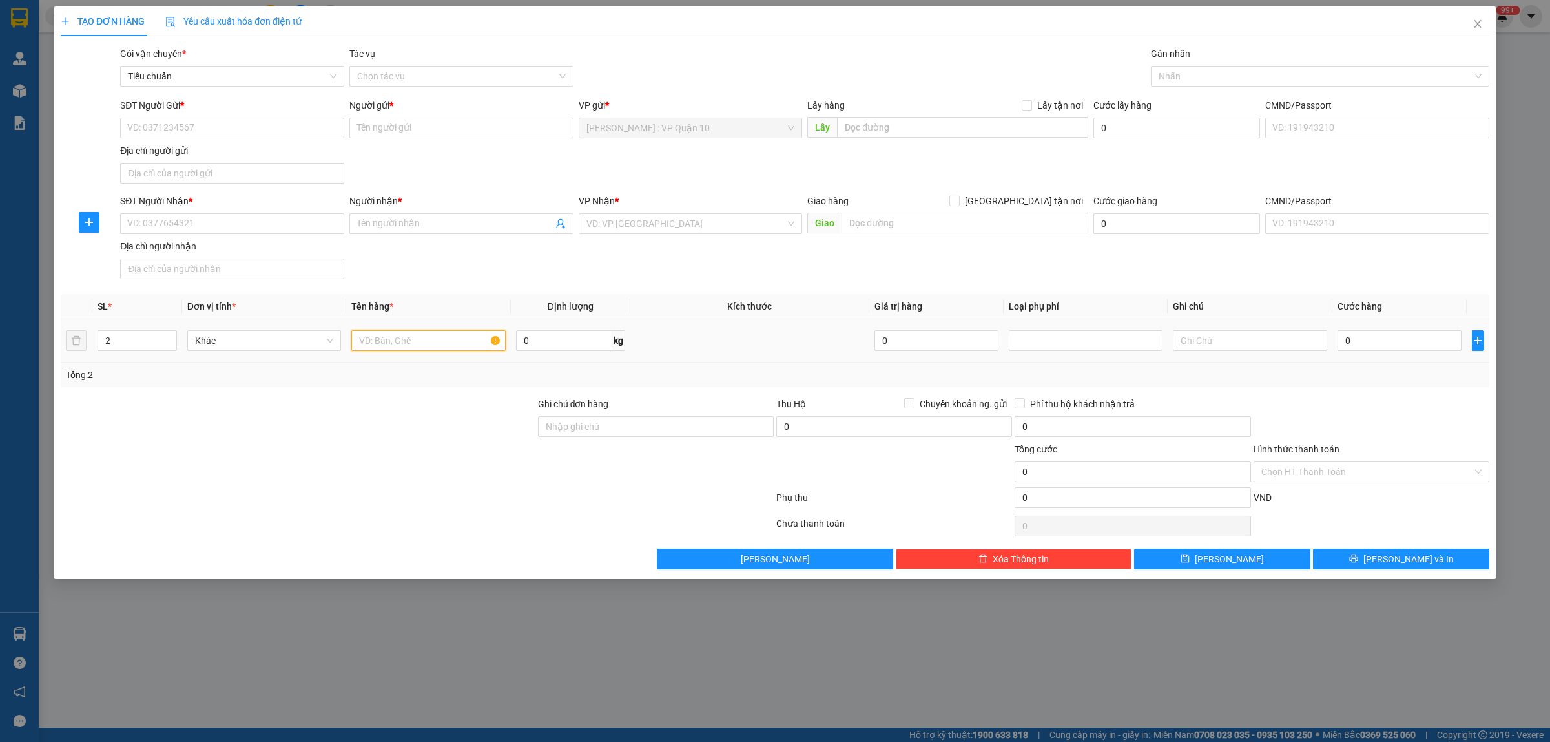
click at [379, 333] on input "text" at bounding box center [428, 340] width 154 height 21
type input "2 THÙNG GIẤY BỌC BE"
click at [404, 412] on div at bounding box center [297, 419] width 477 height 45
click at [244, 225] on input "SĐT Người Nhận *" at bounding box center [232, 223] width 224 height 21
click at [1185, 76] on div at bounding box center [1313, 76] width 319 height 16
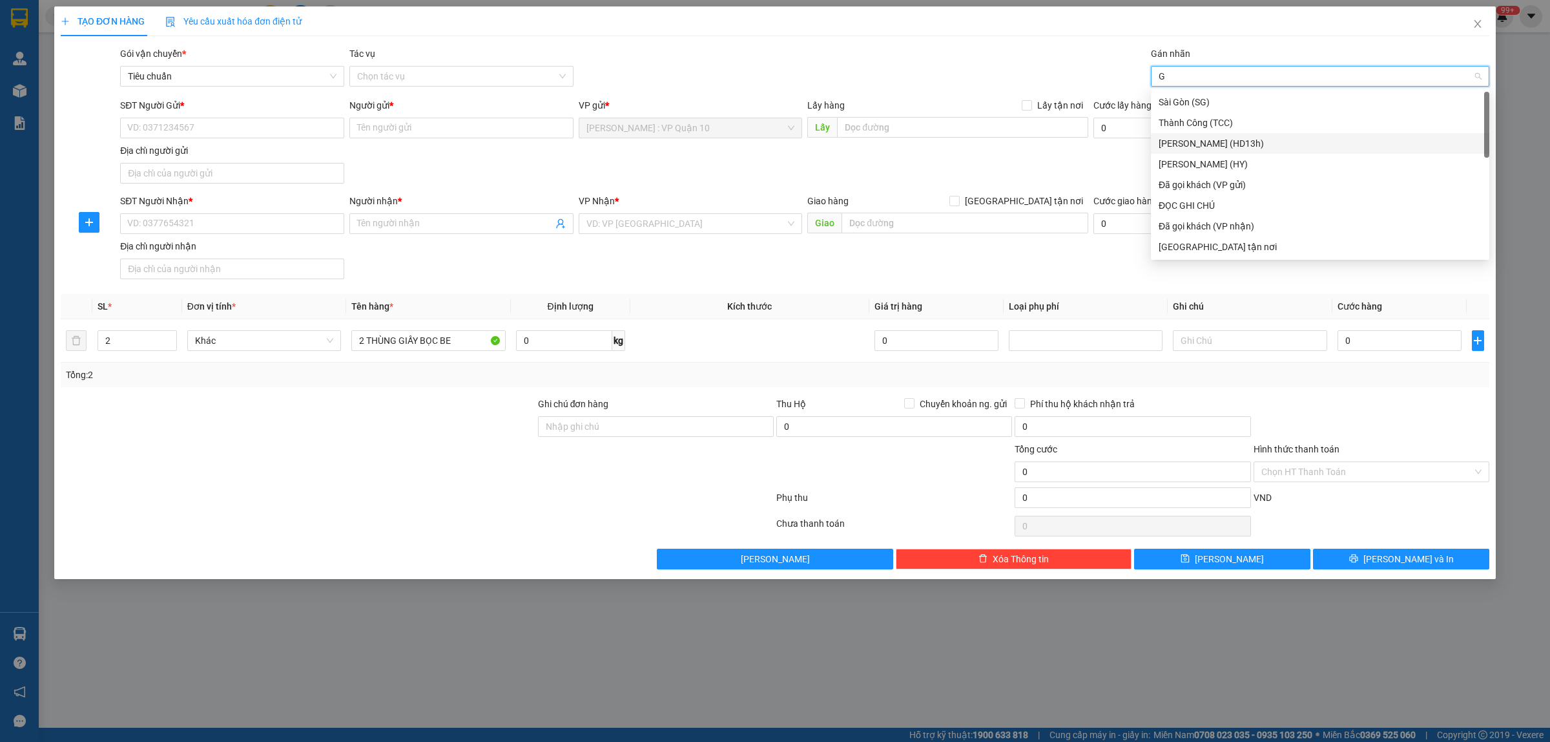
type input "GI"
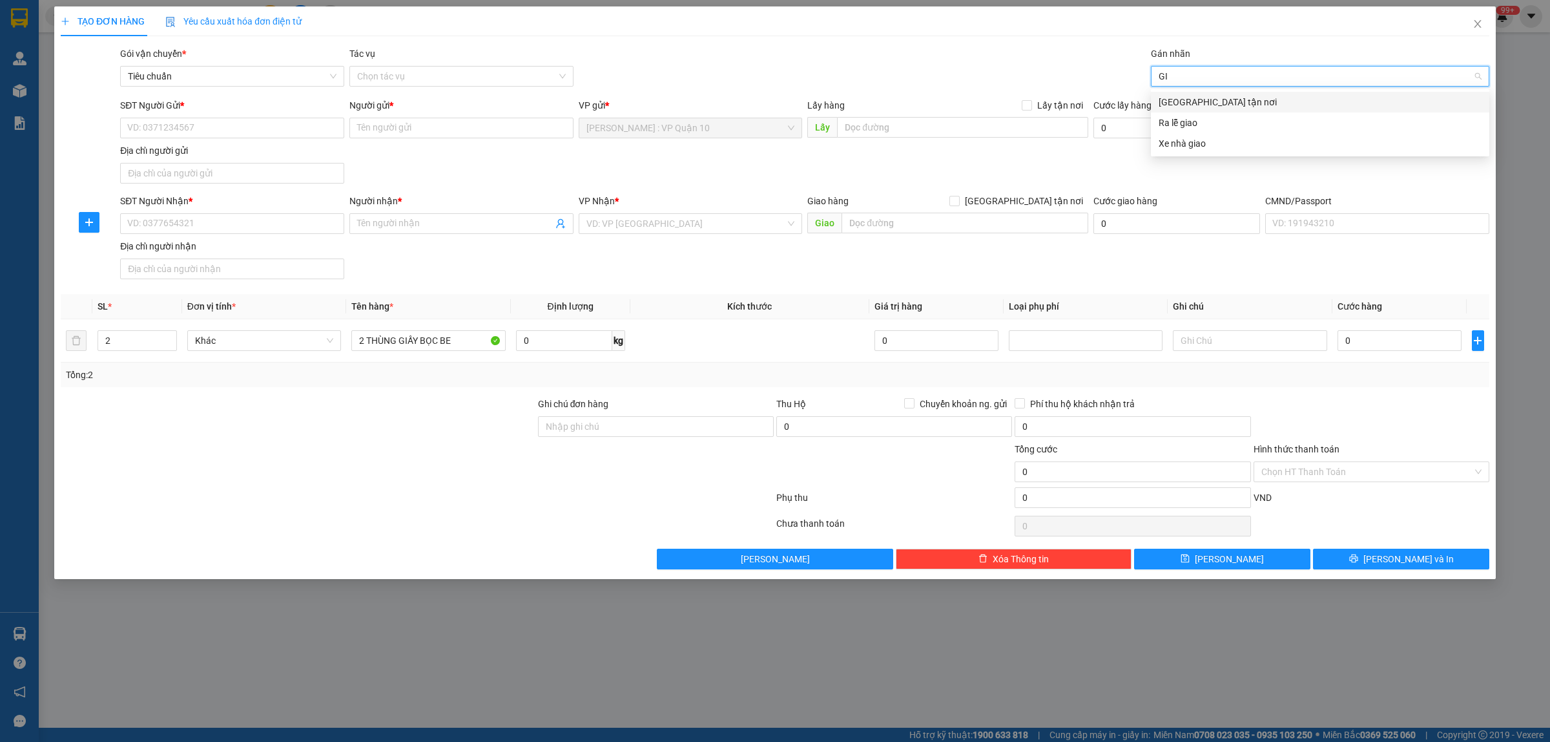
click at [1187, 99] on div "[GEOGRAPHIC_DATA] tận nơi" at bounding box center [1320, 102] width 323 height 14
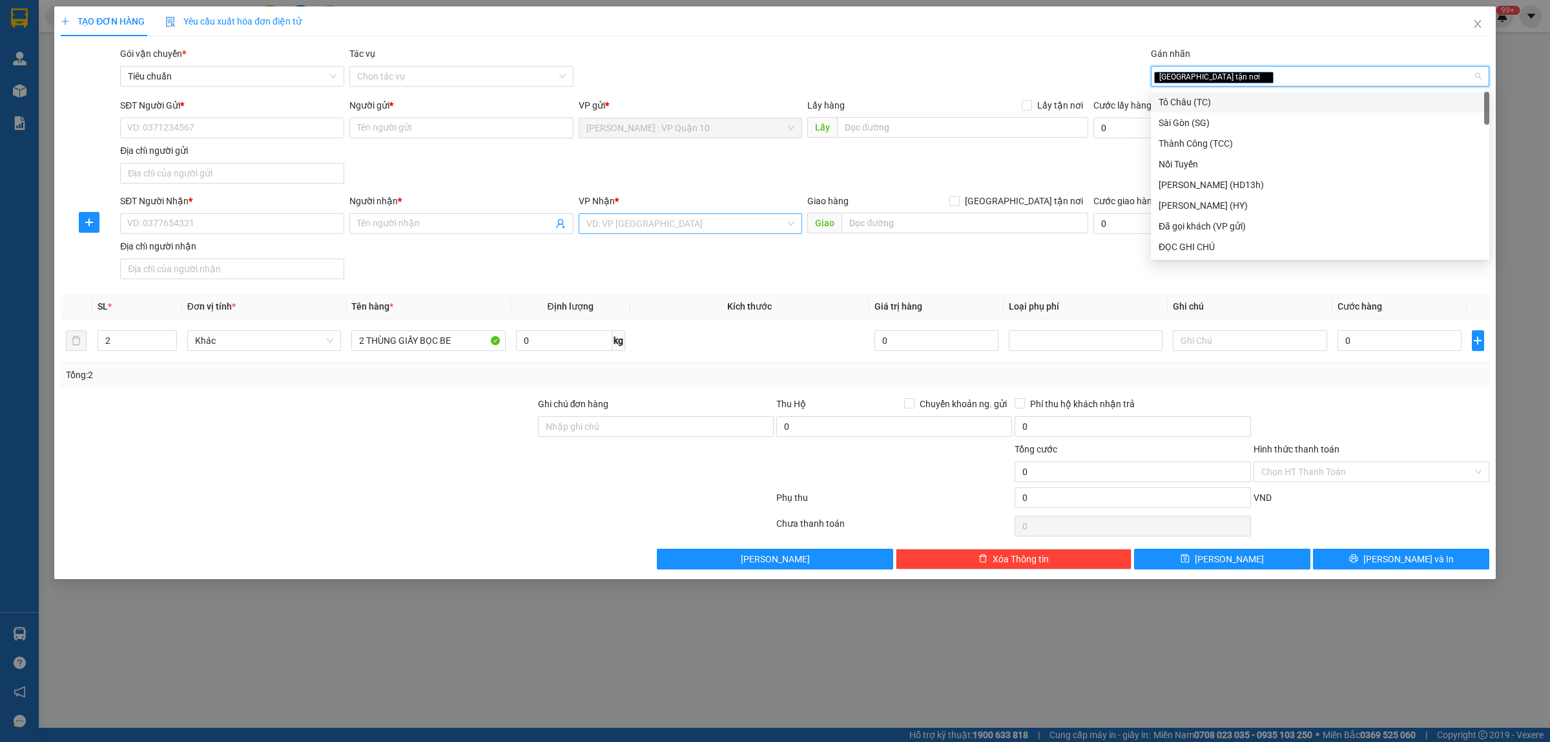
click at [625, 218] on input "search" at bounding box center [687, 223] width 200 height 19
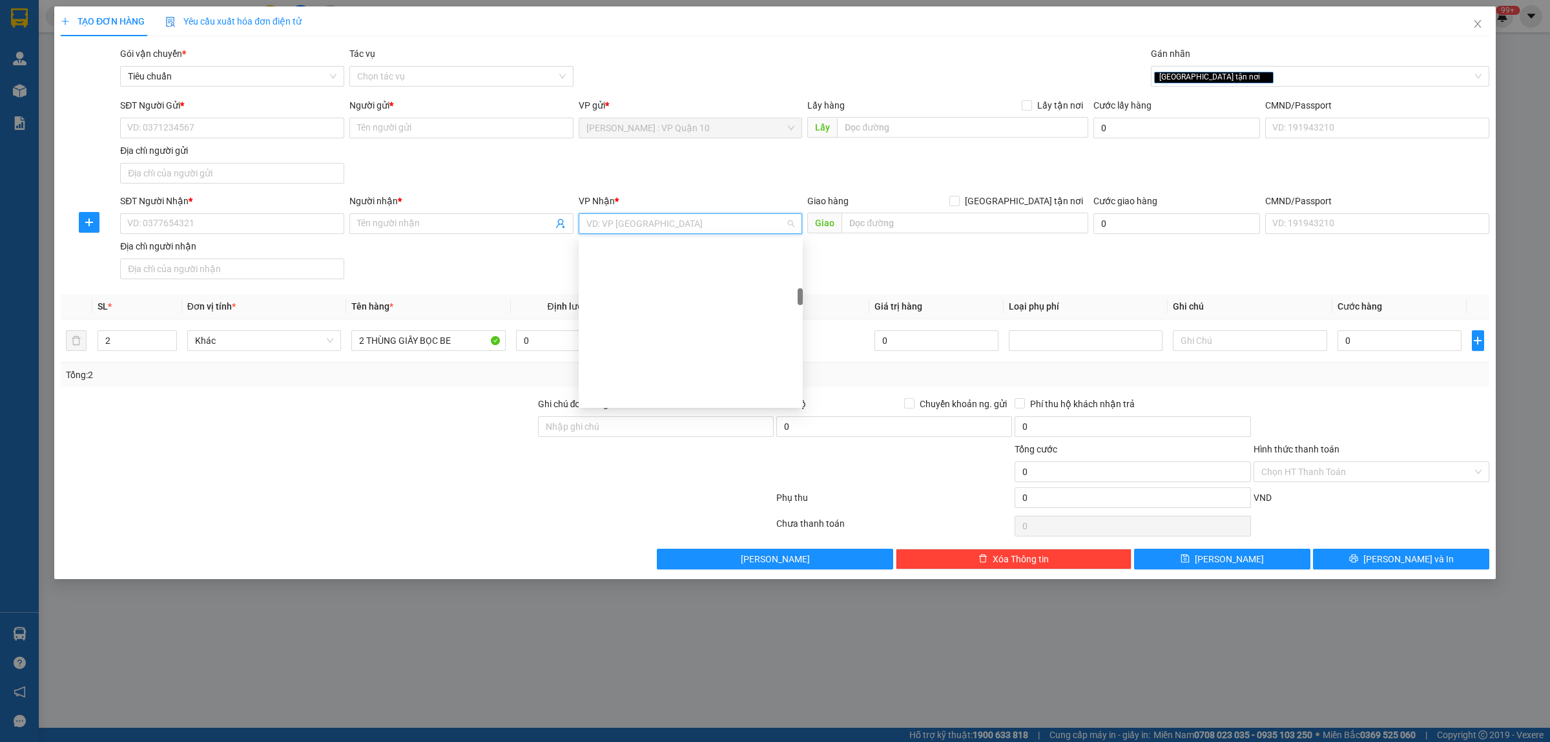
drag, startPoint x: 677, startPoint y: 327, endPoint x: 587, endPoint y: 308, distance: 92.5
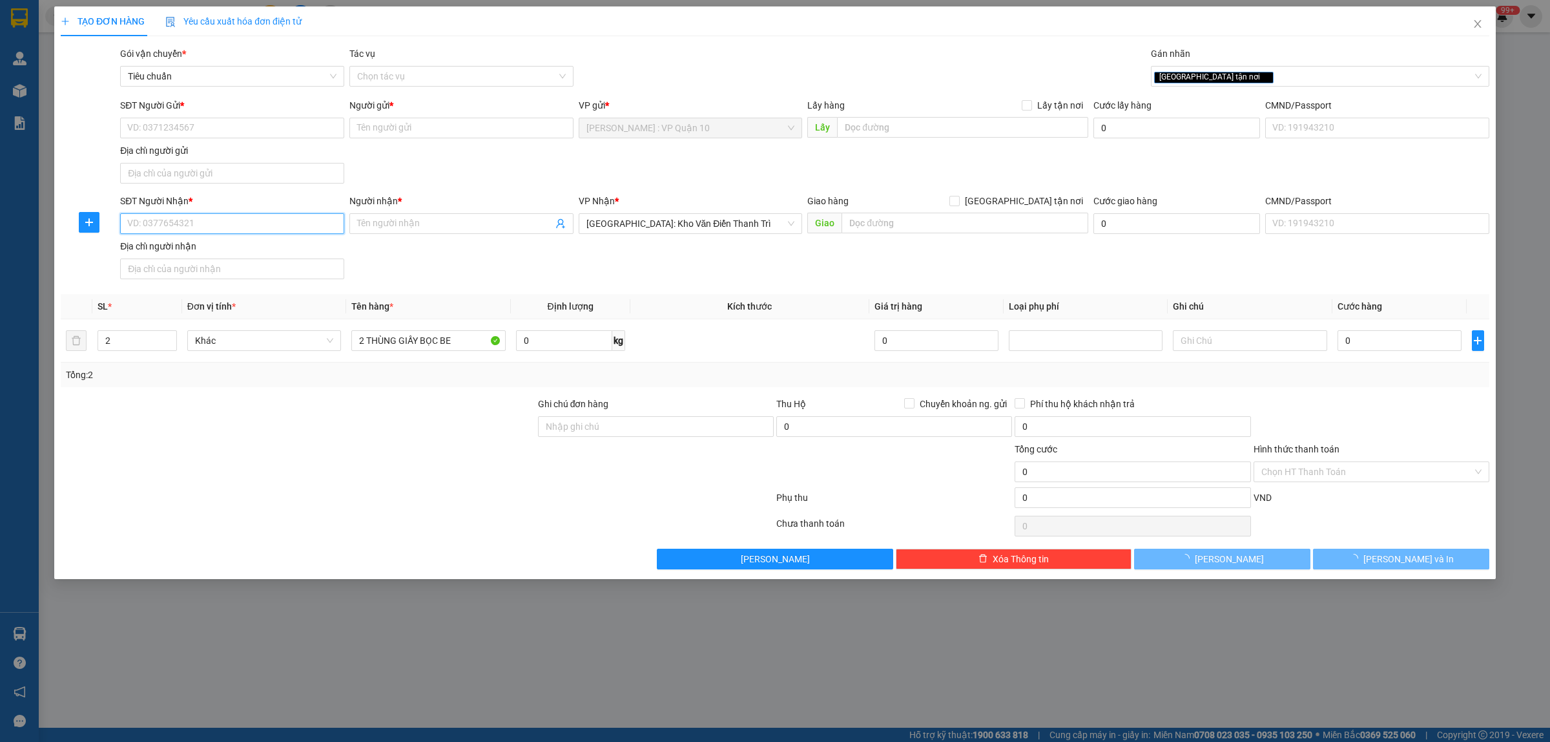
drag, startPoint x: 227, startPoint y: 233, endPoint x: 218, endPoint y: 230, distance: 9.6
click at [225, 233] on input "SĐT Người Nhận *" at bounding box center [232, 223] width 224 height 21
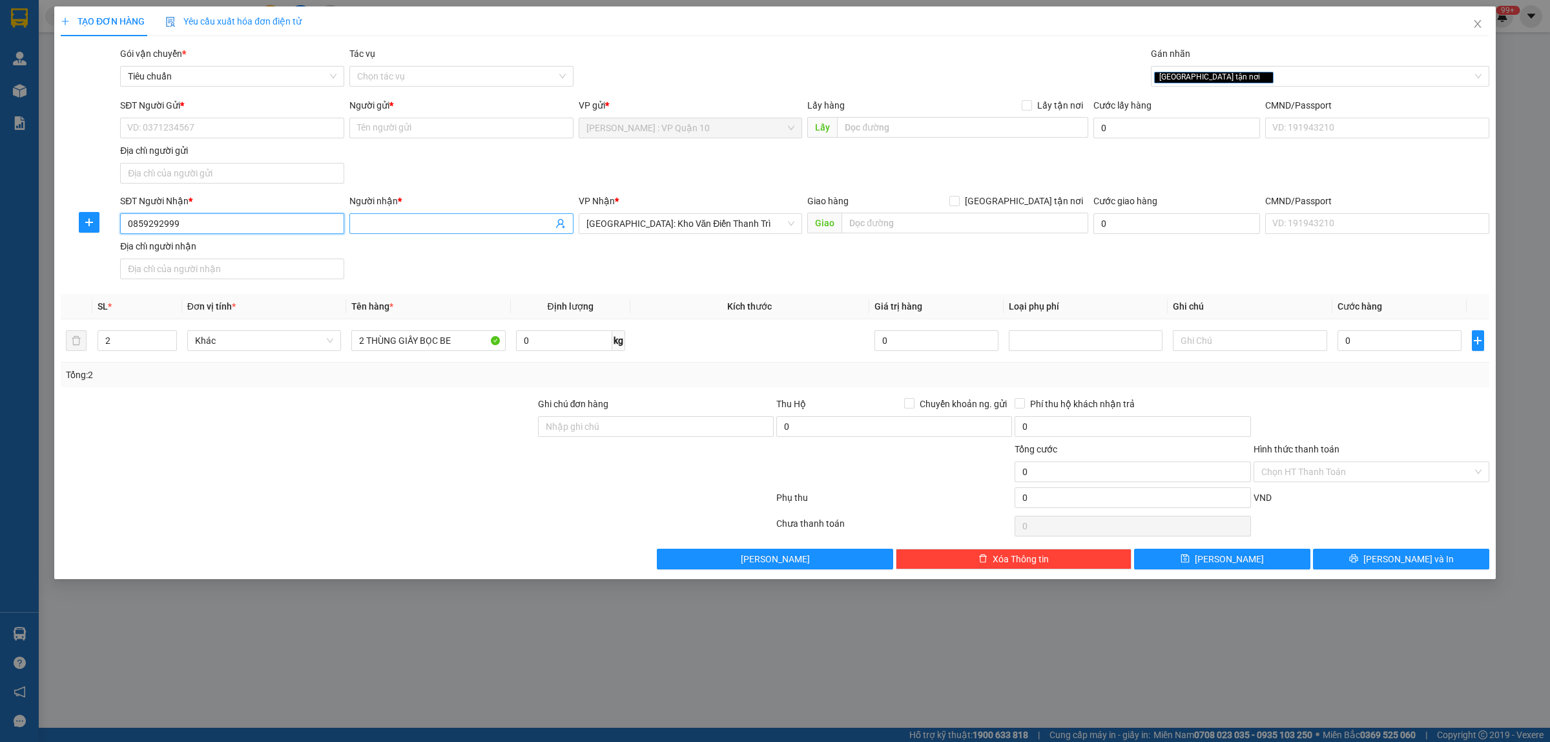
type input "0859292999"
drag, startPoint x: 362, startPoint y: 215, endPoint x: 370, endPoint y: 223, distance: 11.9
click at [363, 217] on span at bounding box center [461, 223] width 224 height 21
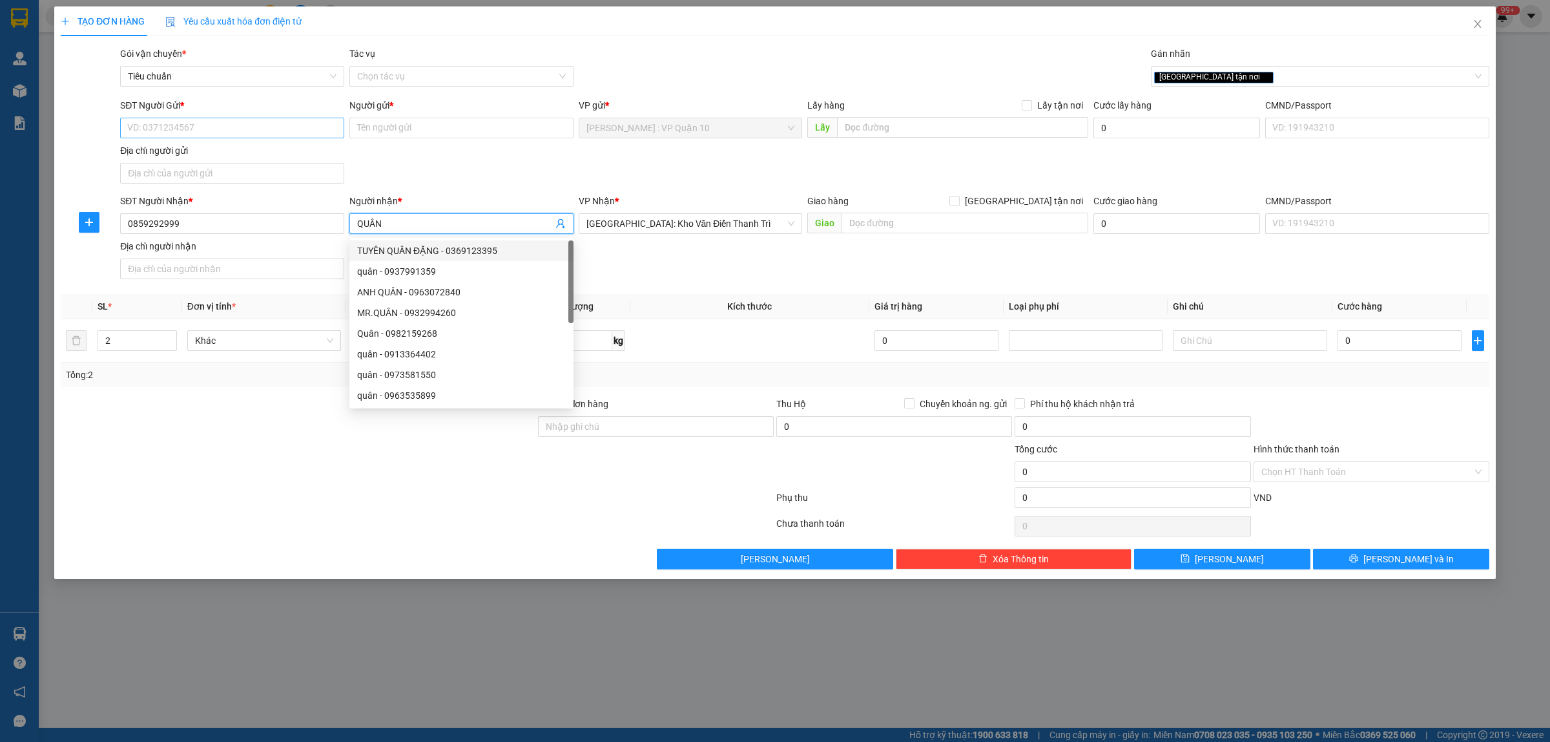
type input "QUÂN"
click at [198, 126] on input "SĐT Người Gửi *" at bounding box center [232, 128] width 224 height 21
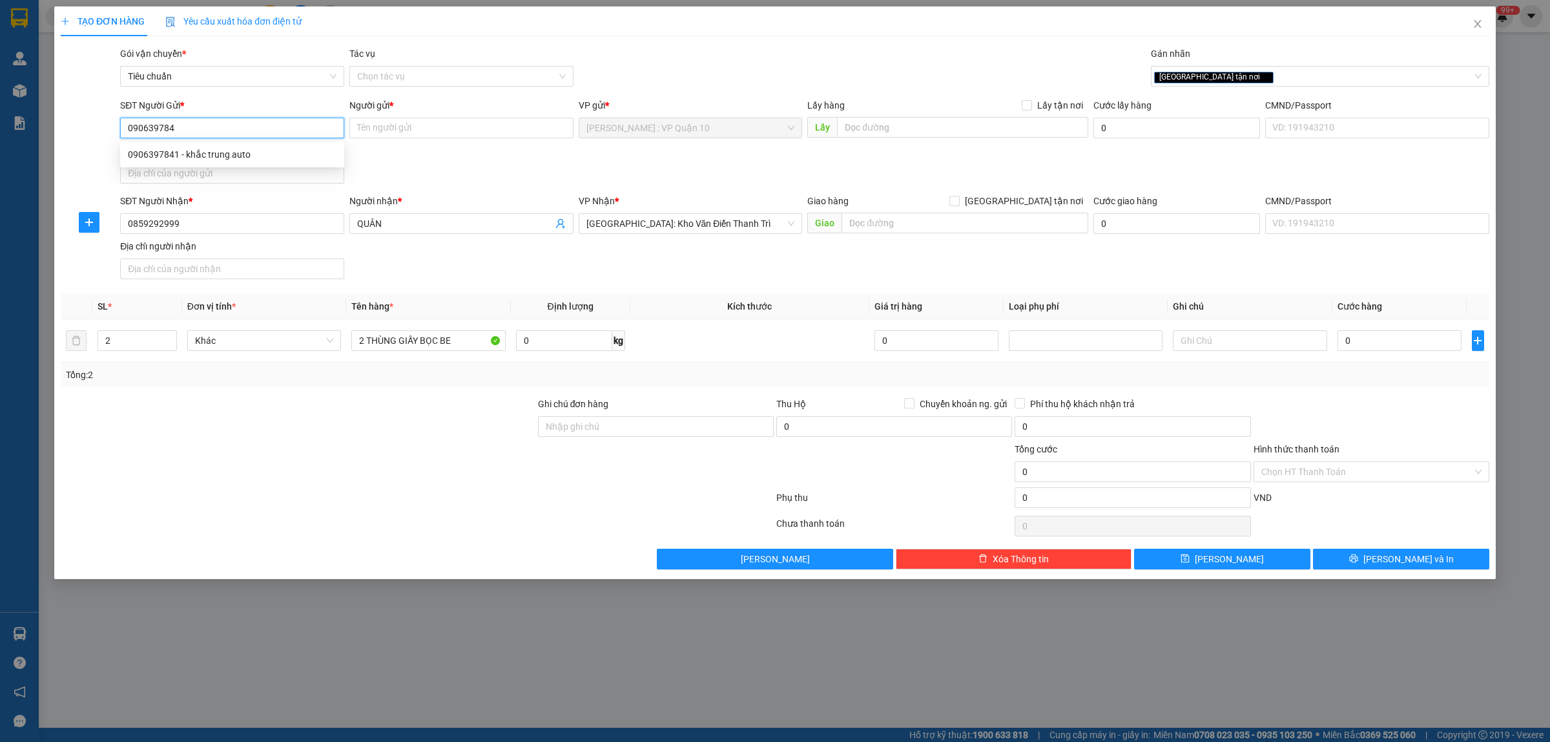
type input "0906397841"
drag, startPoint x: 201, startPoint y: 154, endPoint x: 198, endPoint y: 187, distance: 33.7
click at [202, 154] on div "0906397841 - khắc trung auto" at bounding box center [232, 154] width 209 height 14
type input "khắc trung auto"
type input "0906397841"
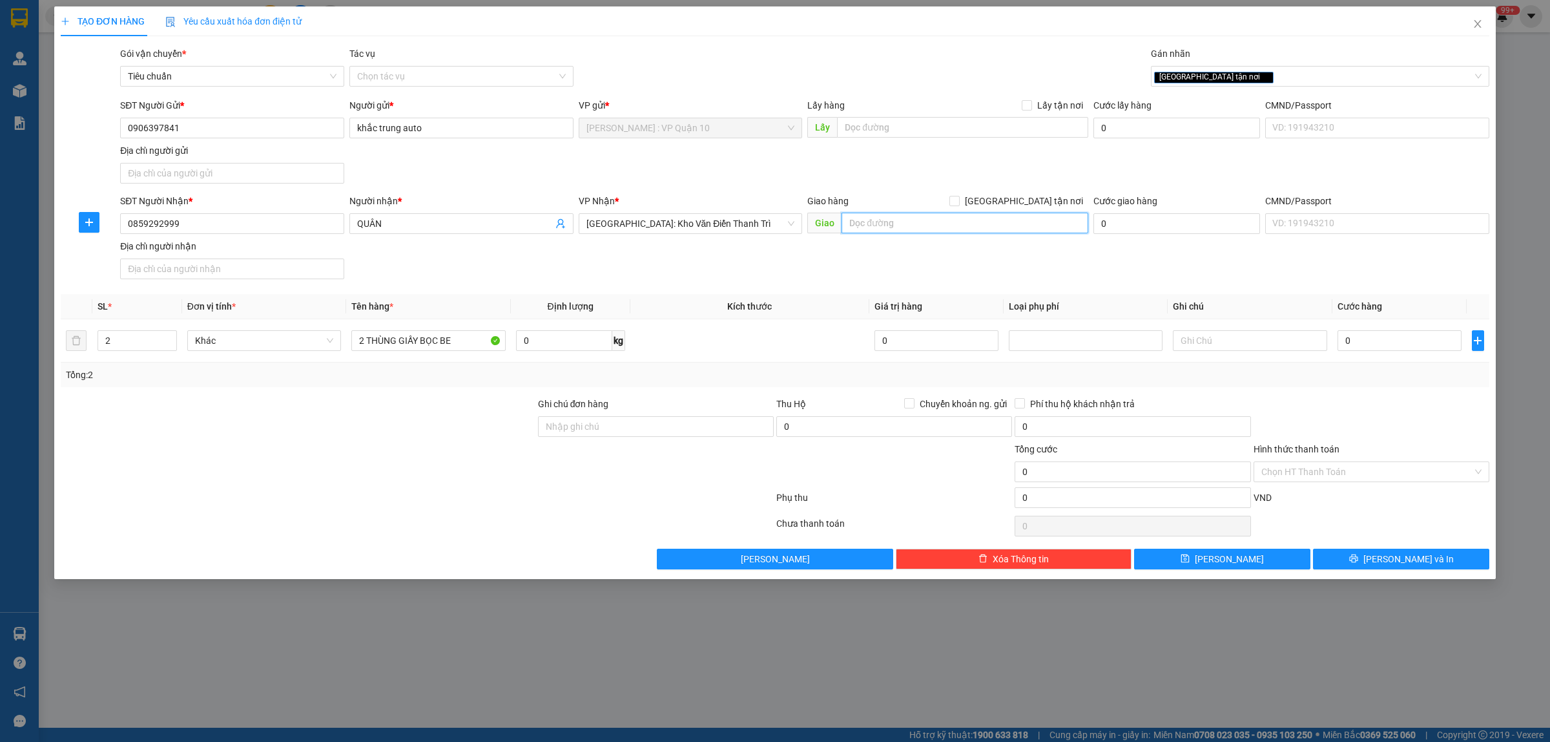
click at [886, 222] on input "text" at bounding box center [965, 223] width 247 height 21
type input "110 KHU 1B - P, [GEOGRAPHIC_DATA] - [GEOGRAPHIC_DATA]"
click at [959, 197] on input "[GEOGRAPHIC_DATA] tận nơi" at bounding box center [954, 200] width 9 height 9
checkbox input "true"
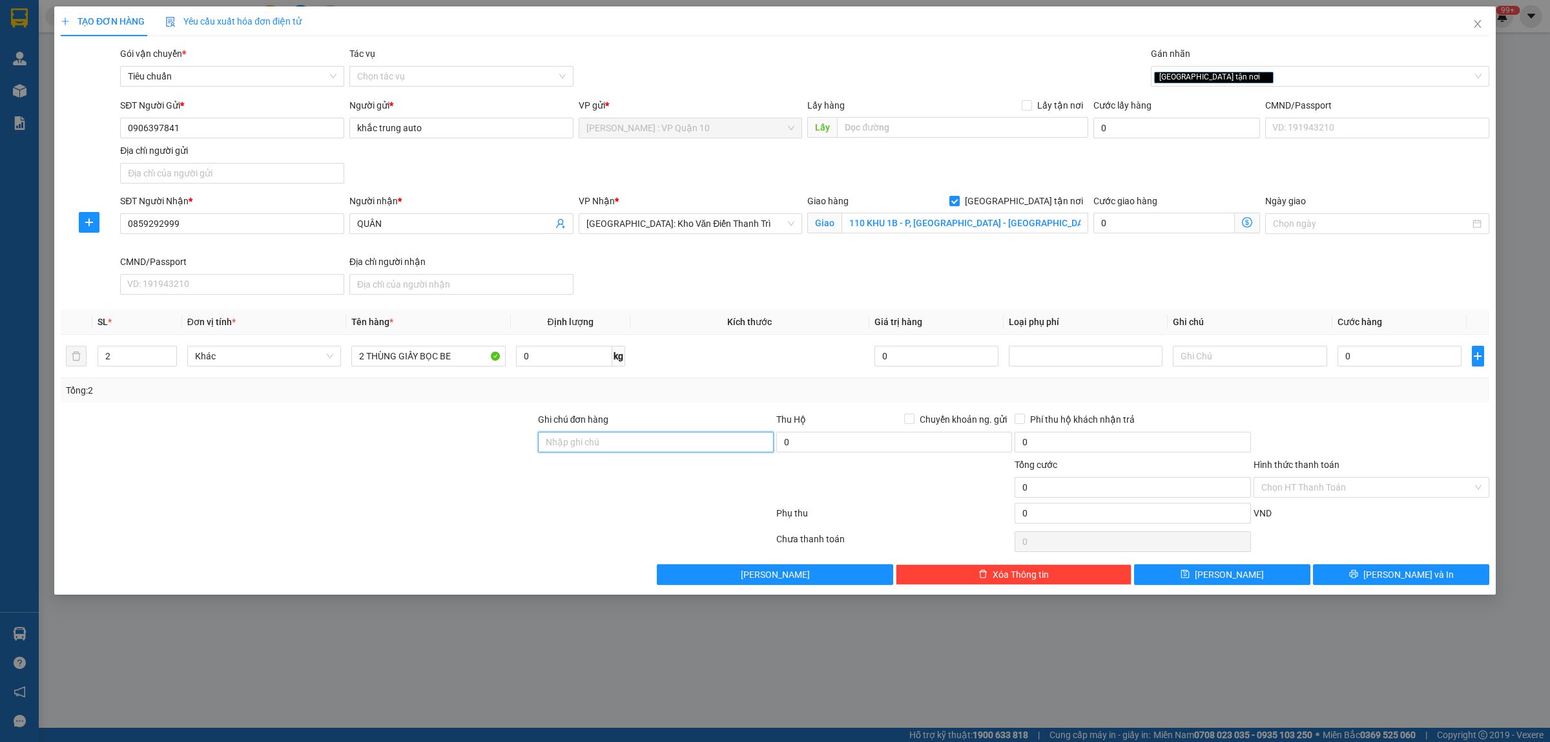
click at [631, 446] on input "Ghi chú đơn hàng" at bounding box center [656, 441] width 236 height 21
type input "hàng k bao bể vỡ hư hỏng"
click at [563, 524] on div at bounding box center [417, 516] width 716 height 26
click at [1387, 343] on td "0" at bounding box center [1400, 356] width 134 height 43
click at [1381, 358] on input "0" at bounding box center [1400, 356] width 124 height 21
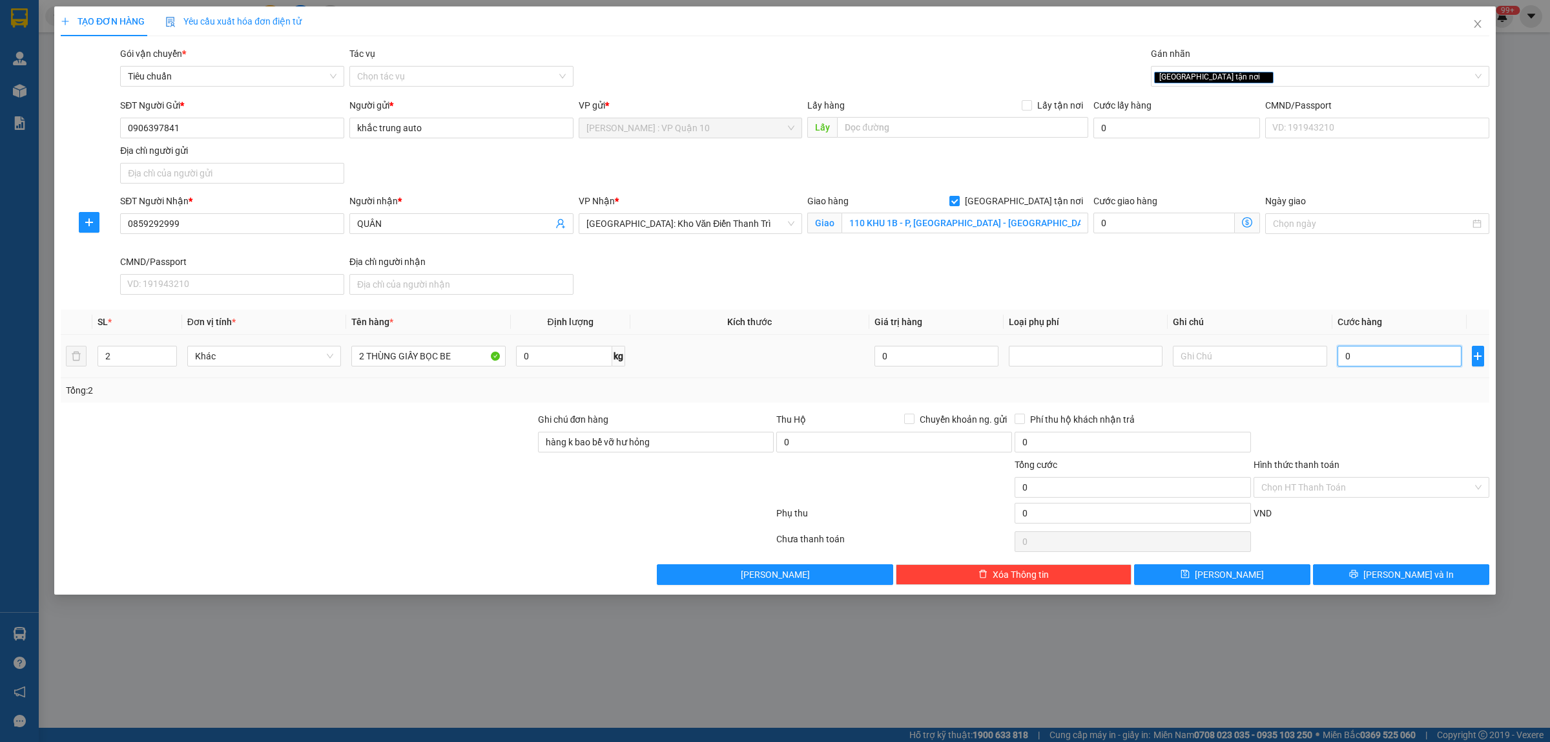
type input "20"
type input "280"
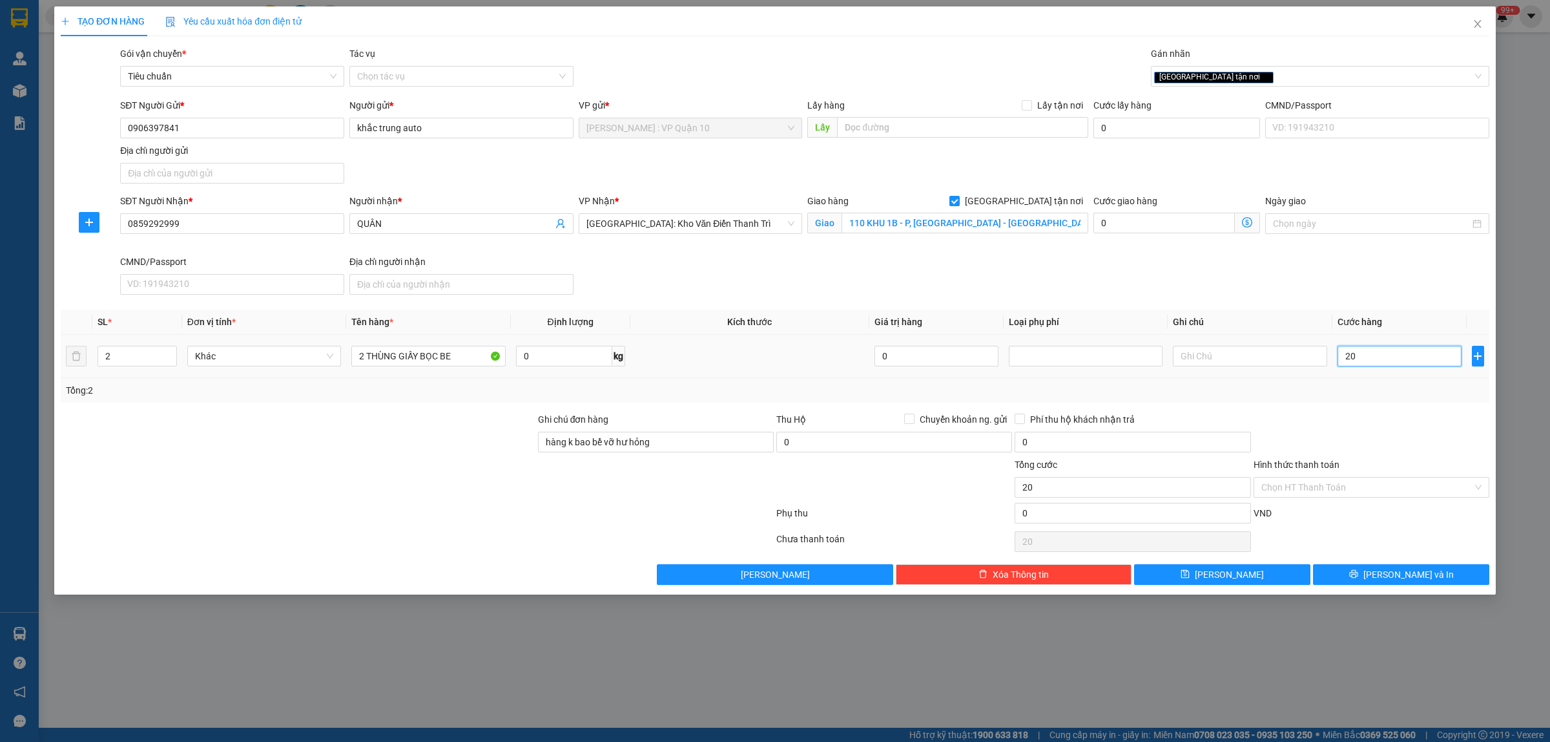
type input "280"
type input "2.800"
type input "28.000"
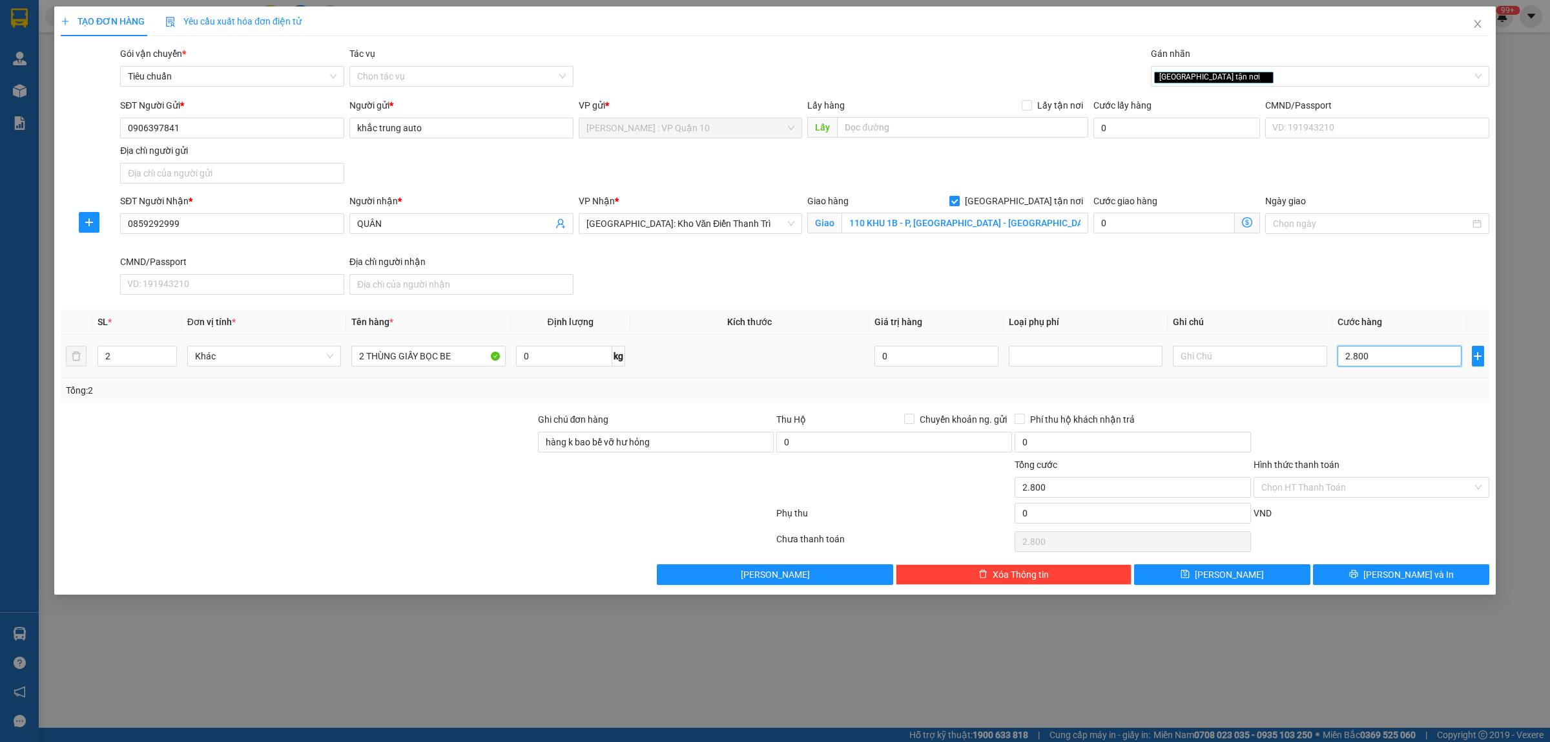
type input "28.000"
type input "280.000"
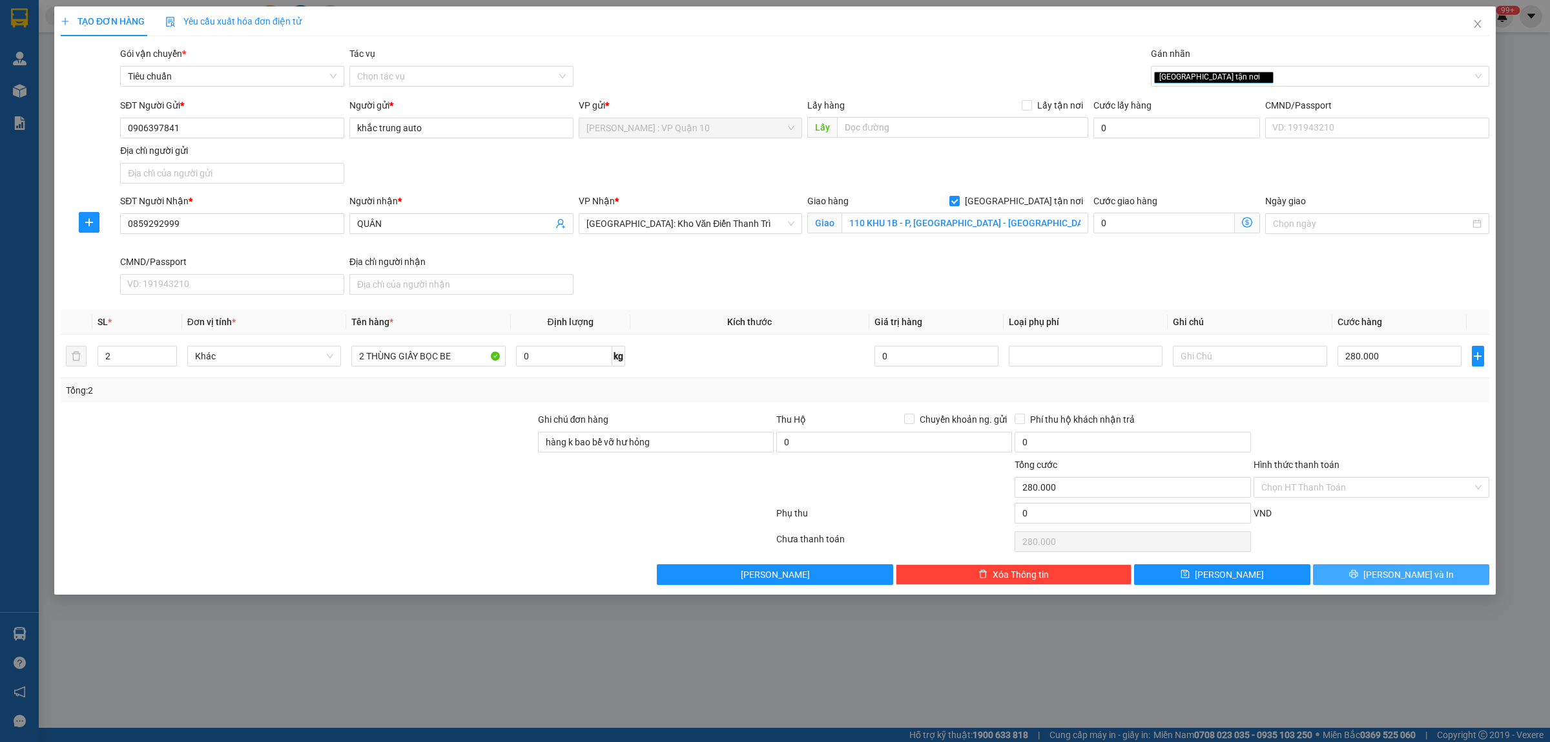
click at [1386, 577] on button "[PERSON_NAME] và In" at bounding box center [1401, 574] width 176 height 21
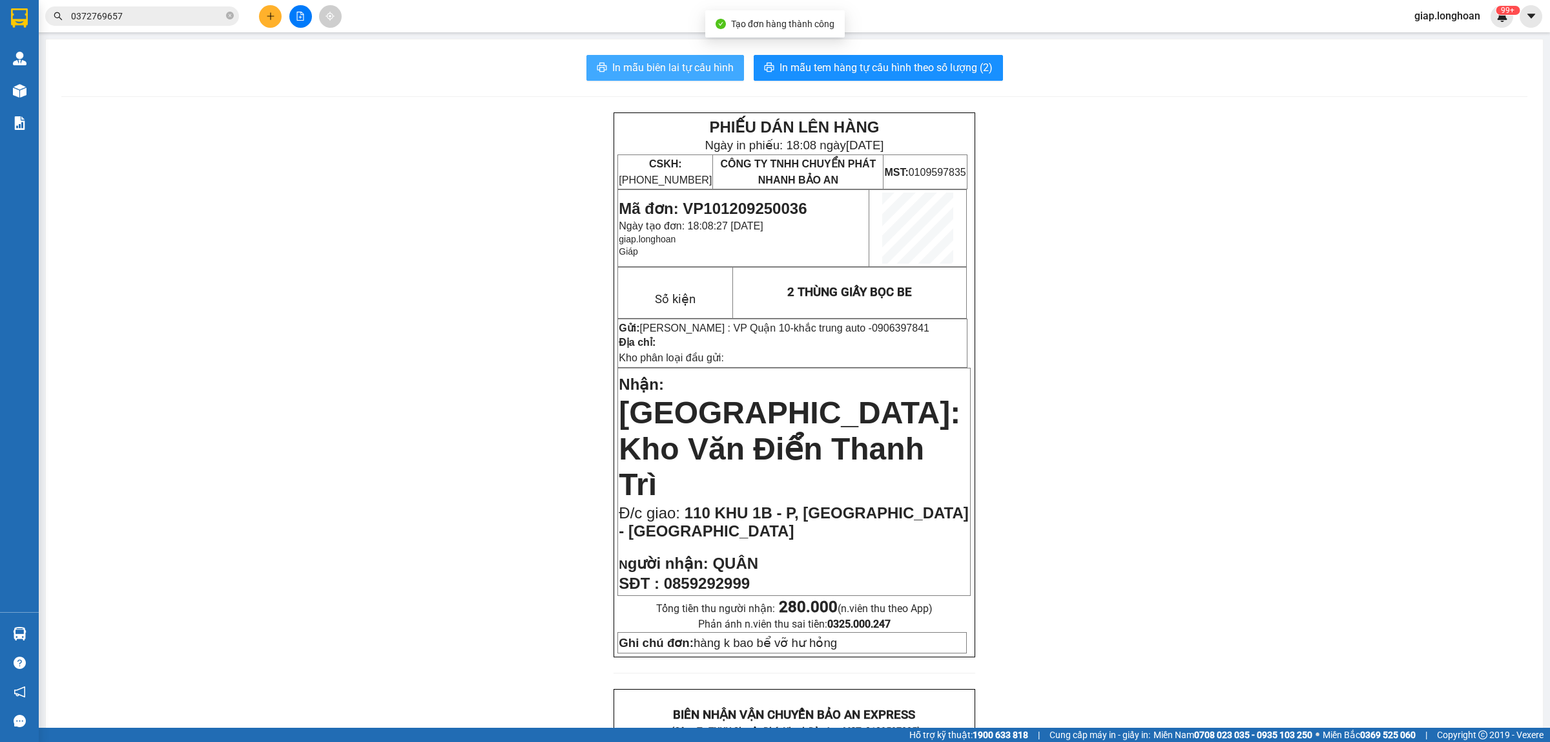
click at [688, 63] on span "In mẫu biên lai tự cấu hình" at bounding box center [672, 67] width 121 height 16
click at [838, 66] on span "In mẫu tem hàng tự cấu hình theo số lượng (2)" at bounding box center [886, 67] width 213 height 16
click at [269, 17] on icon "plus" at bounding box center [270, 16] width 9 height 9
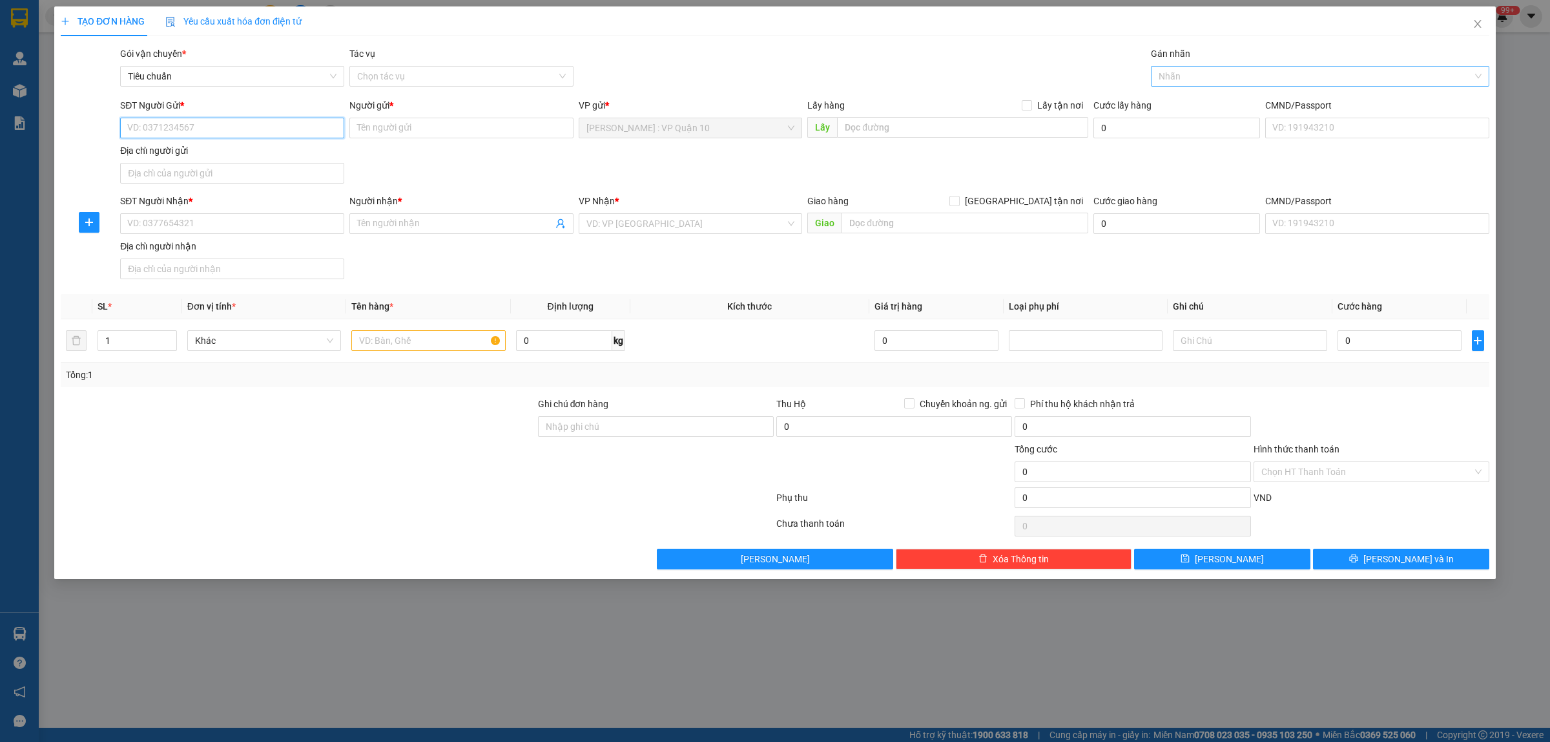
click at [1185, 72] on div at bounding box center [1313, 76] width 319 height 16
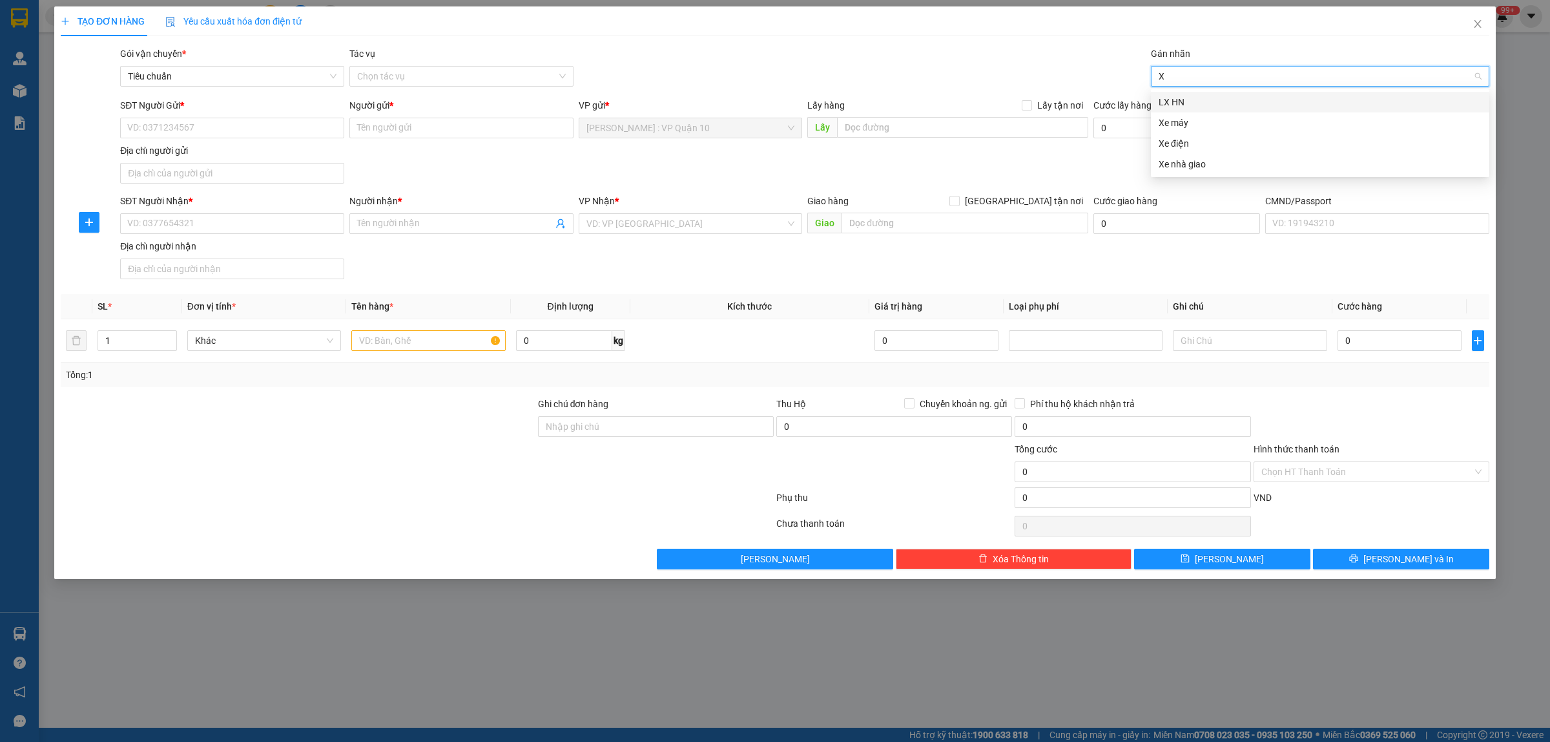
type input "XE"
click at [1179, 92] on div "Xe máy" at bounding box center [1320, 102] width 338 height 21
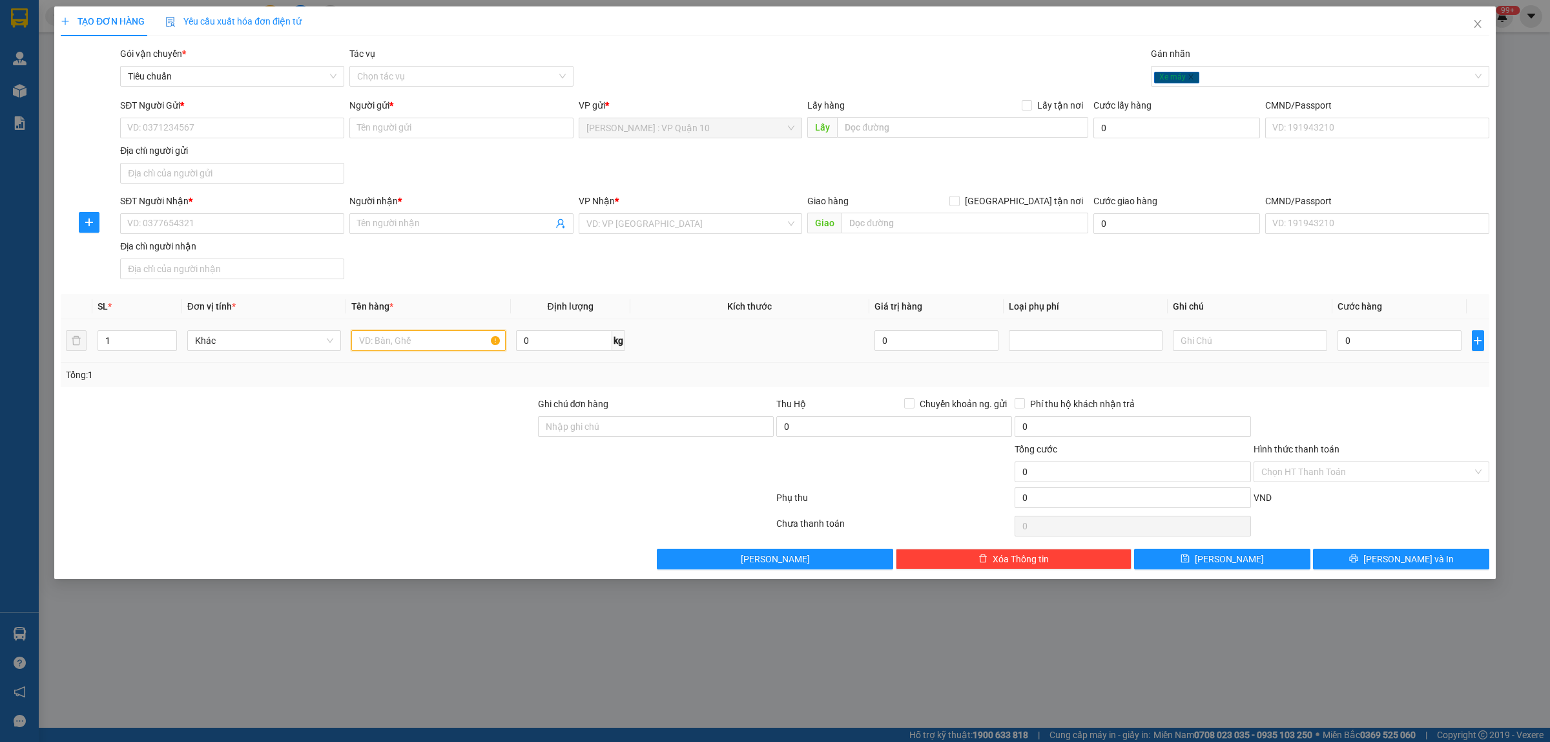
click at [376, 343] on input "text" at bounding box center [428, 340] width 154 height 21
type input "1 CON XE MÁY 67 BIỂN 64EA - 017.65"
click at [636, 413] on div "Ghi chú đơn hàng" at bounding box center [656, 406] width 236 height 19
click at [629, 417] on input "Ghi chú đơn hàng" at bounding box center [656, 426] width 236 height 21
type input "CÓ CHÌA KHÓA VÀ CAVET ĐI KÈM"
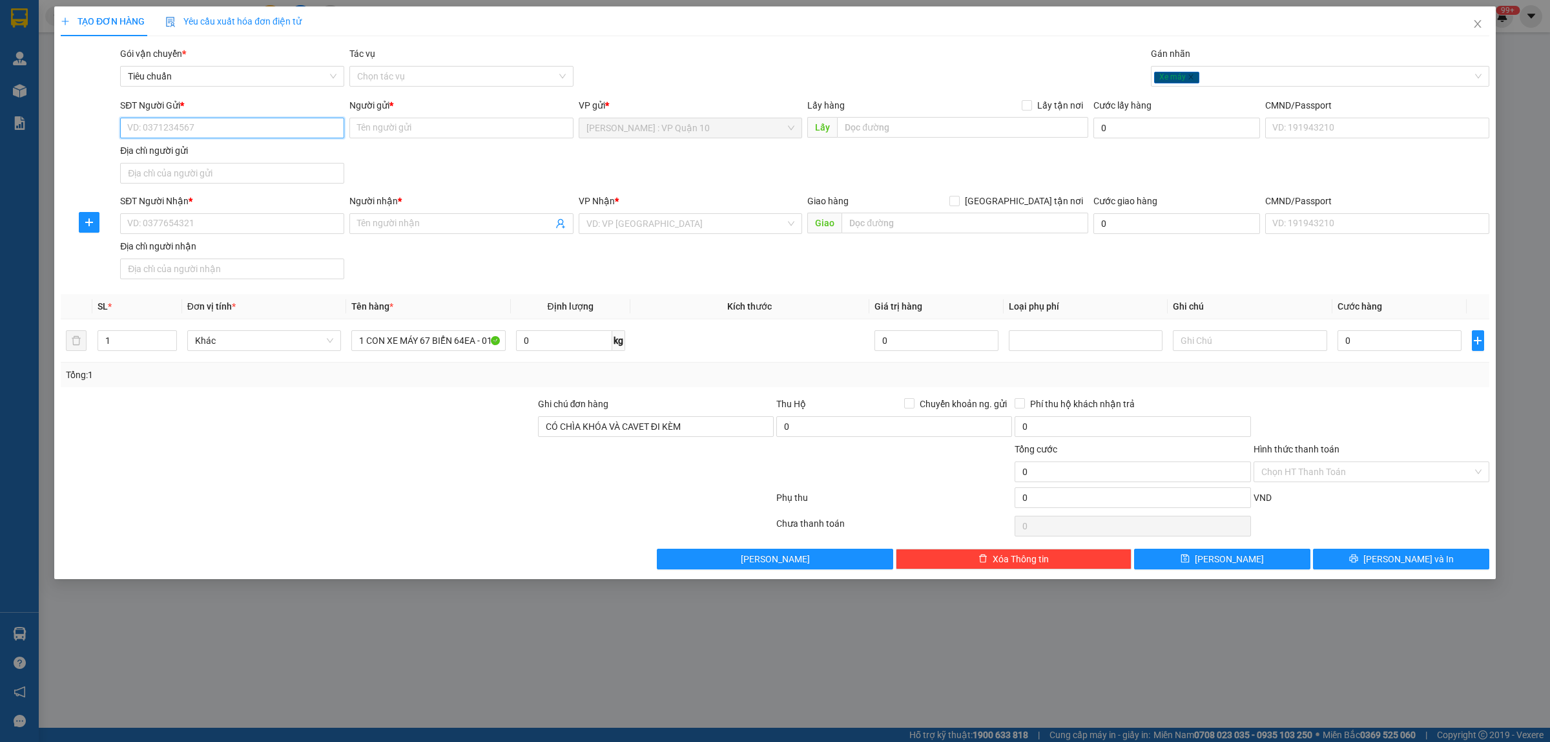
click at [188, 118] on input "SĐT Người Gửi *" at bounding box center [232, 128] width 224 height 21
click at [205, 174] on div "0328214848 - DUY HẢI" at bounding box center [232, 175] width 209 height 14
type input "0328214848"
type input "[PERSON_NAME]"
checkbox input "true"
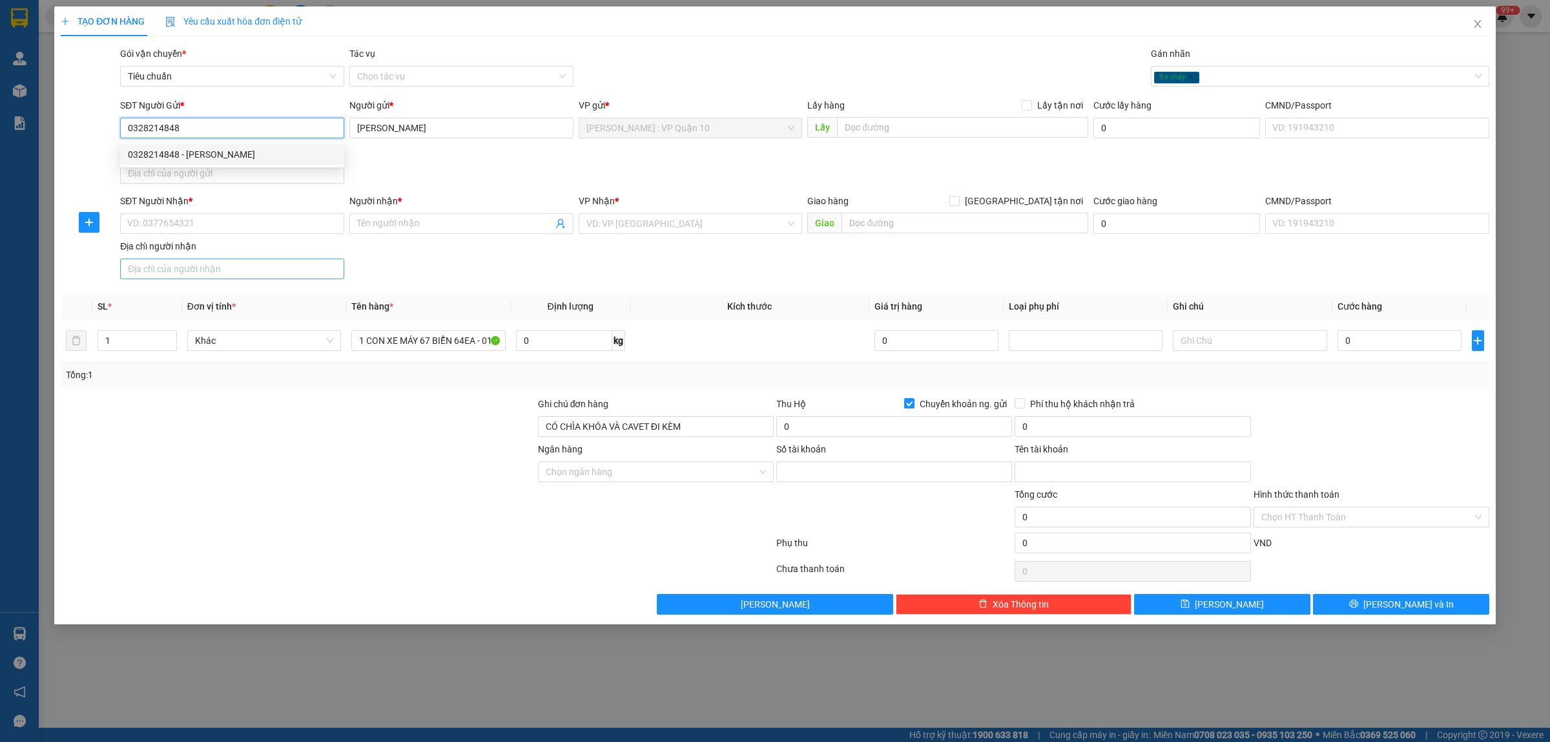
type input "0328214848"
type input "phạm duy hải"
type input "0328214848"
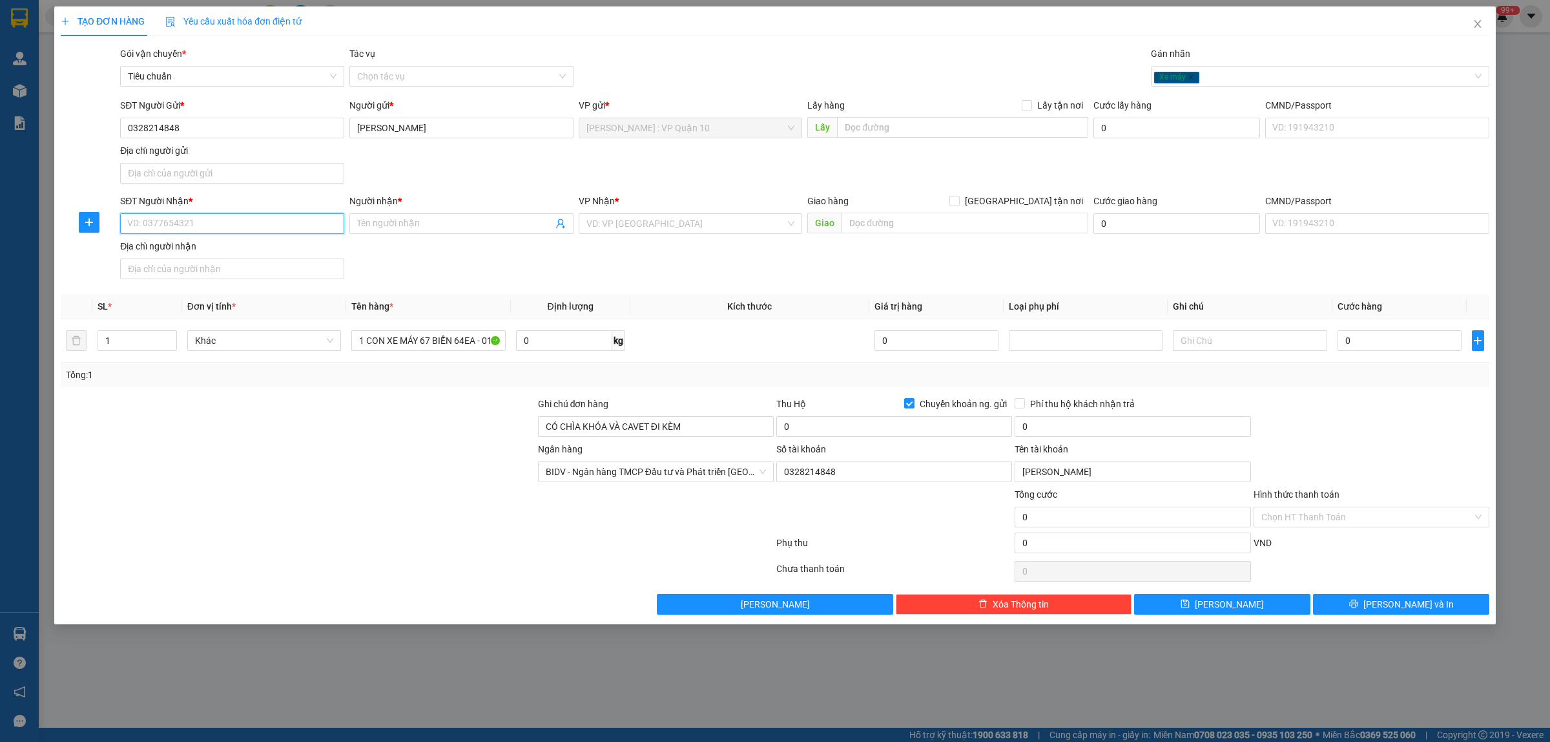
click at [204, 230] on input "SĐT Người Nhận *" at bounding box center [232, 223] width 224 height 21
type input "0913226579"
click at [395, 224] on input "Người nhận *" at bounding box center [455, 223] width 196 height 14
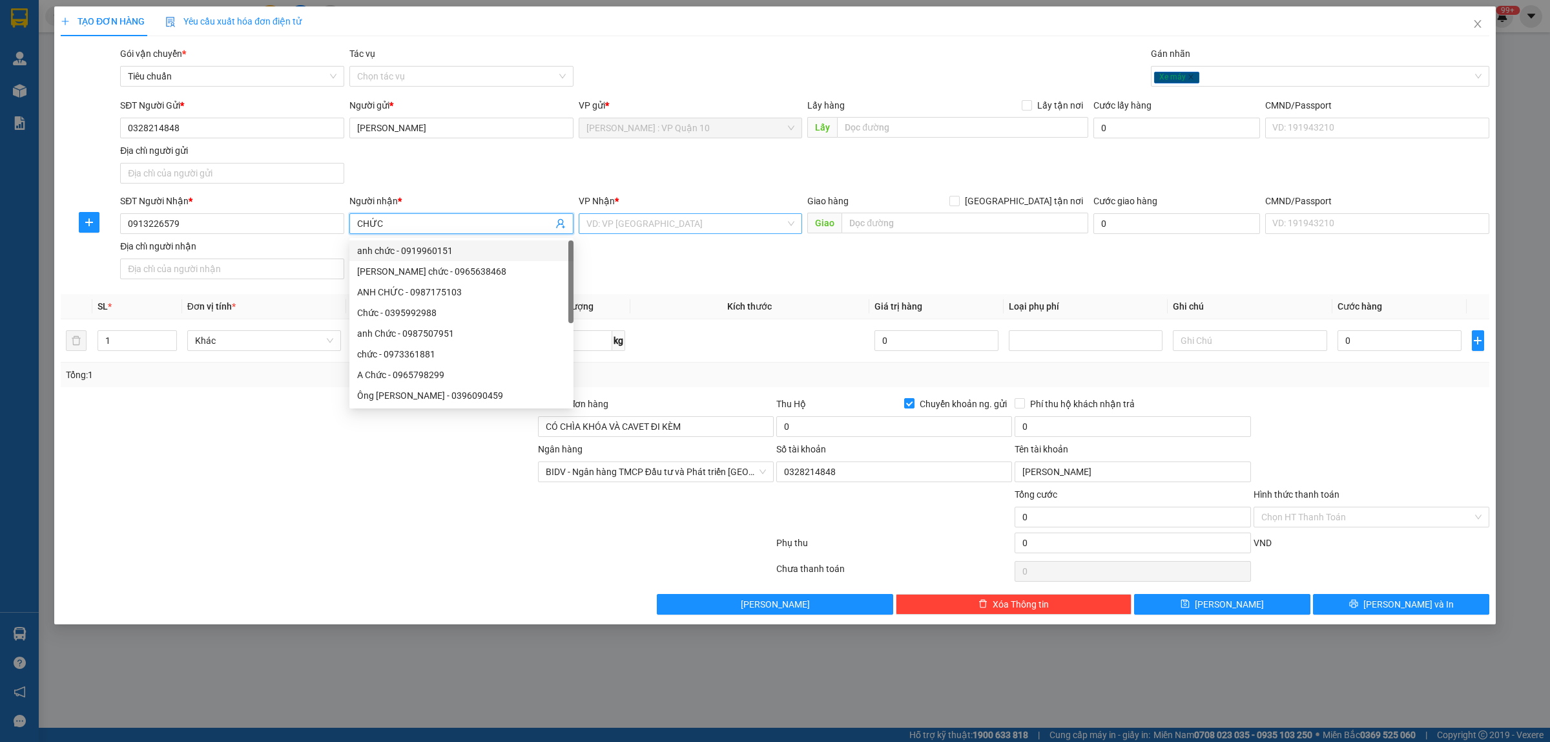
type input "CHỨC"
click at [676, 230] on input "search" at bounding box center [687, 223] width 200 height 19
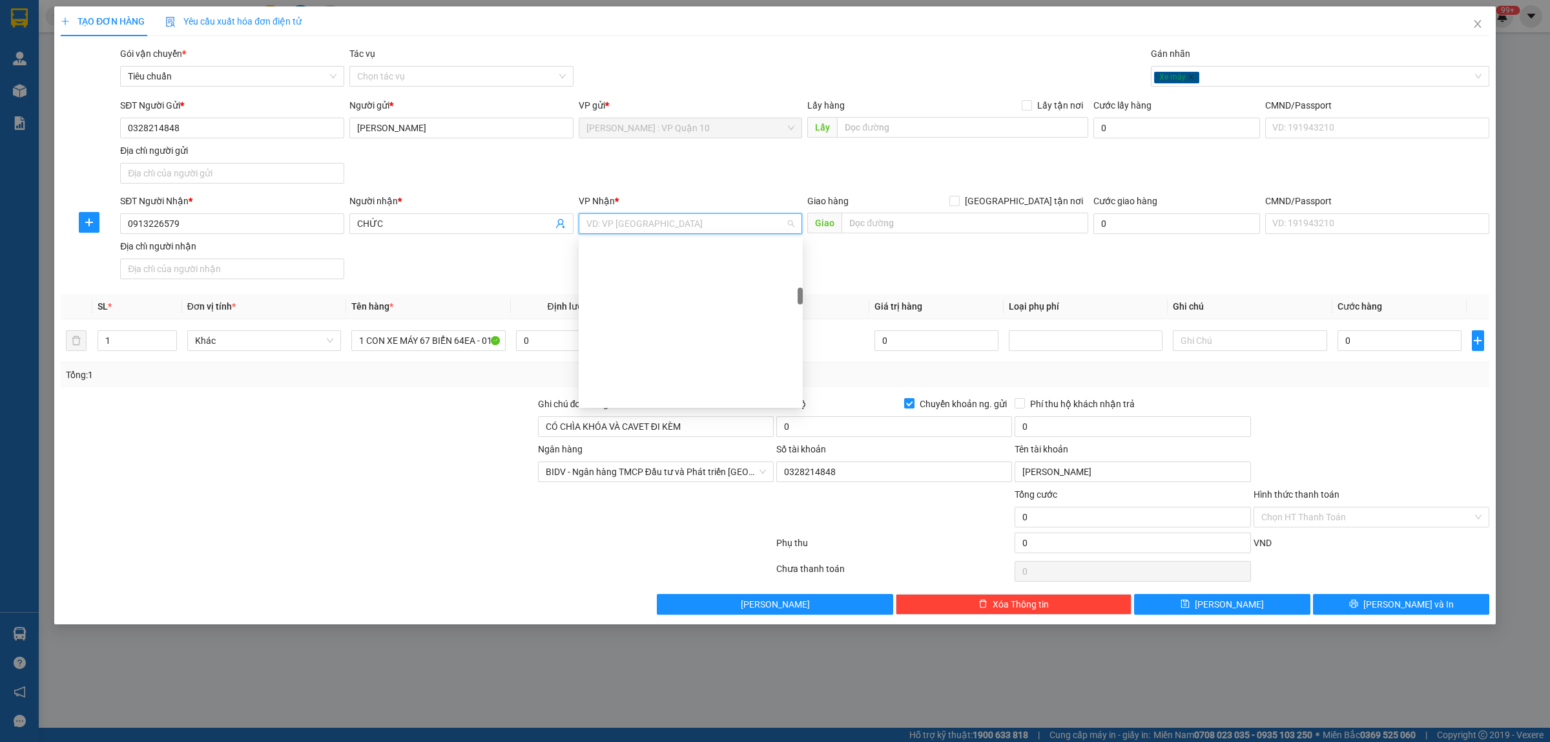
click at [920, 260] on div "SĐT Người Nhận * 0913226579 Người nhận * CHỨC VP Nhận * Hà Nội: Kho Văn Điển Th…" at bounding box center [805, 239] width 1375 height 90
click at [1237, 81] on div "Xe máy" at bounding box center [1313, 76] width 319 height 16
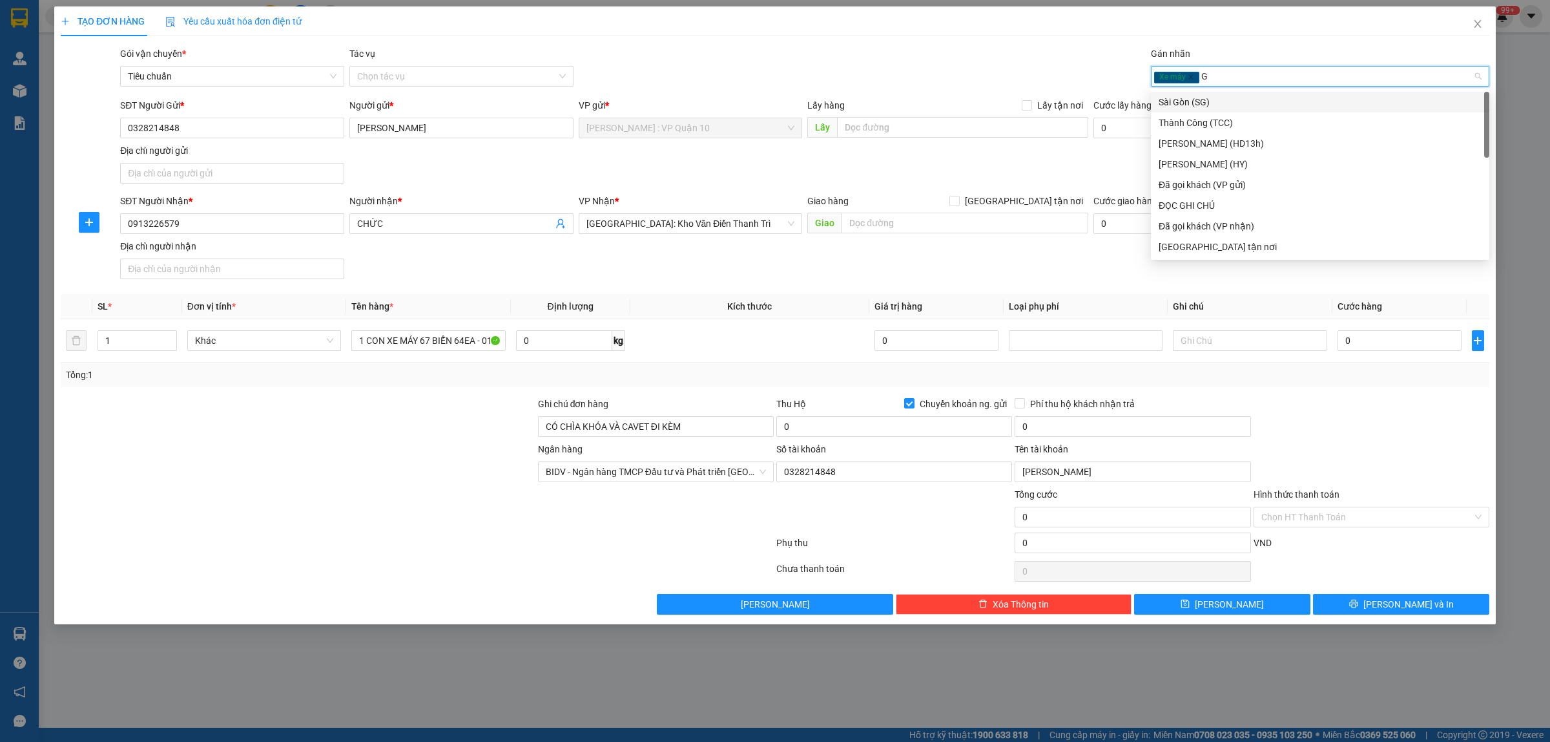
type input "GI"
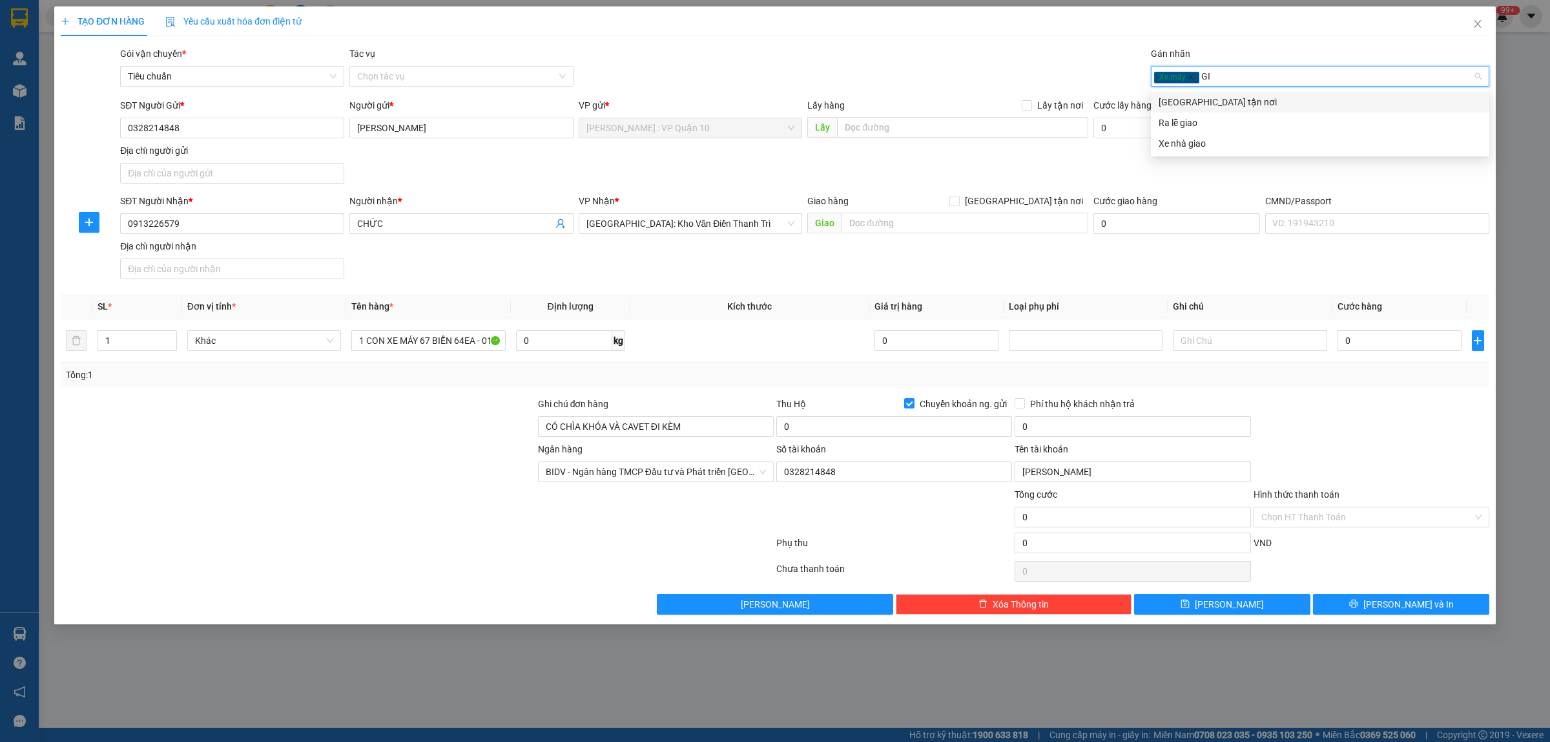
click at [1227, 102] on div "[GEOGRAPHIC_DATA] tận nơi" at bounding box center [1320, 102] width 323 height 14
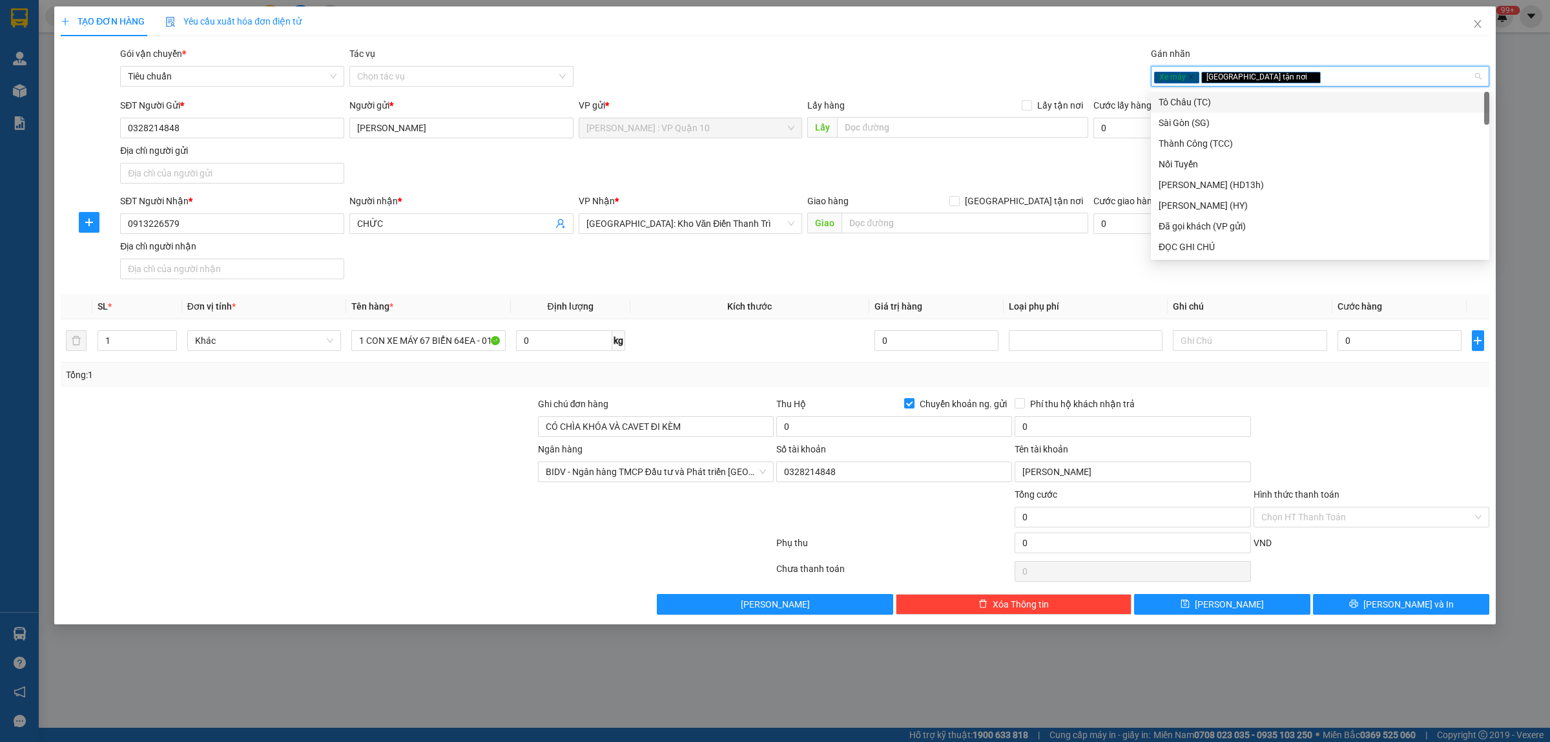
click at [969, 23] on div "TẠO ĐƠN HÀNG Yêu cầu xuất hóa đơn điện tử" at bounding box center [775, 21] width 1429 height 30
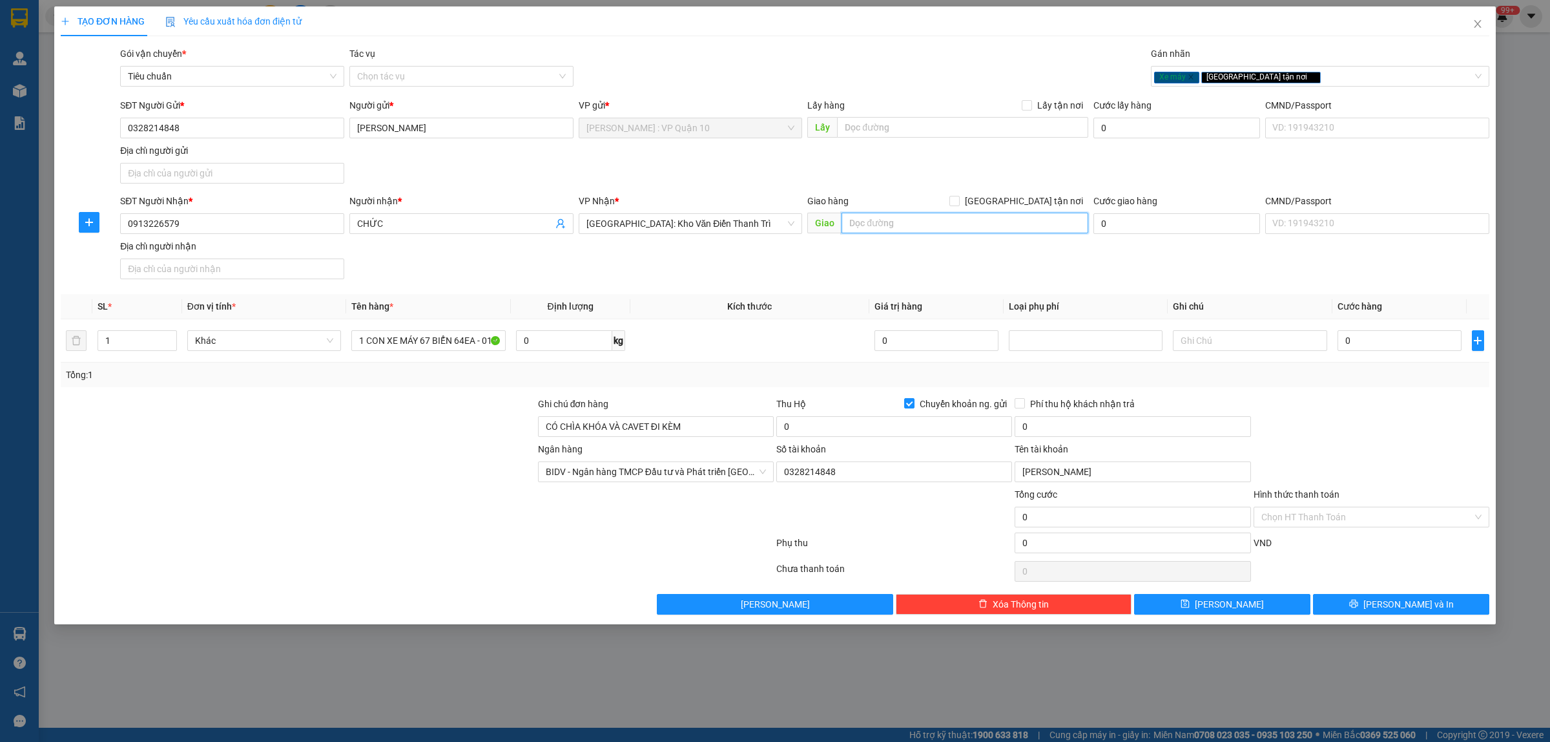
click at [885, 225] on input "text" at bounding box center [965, 223] width 247 height 21
type input "PHƯỢNG NGHĨA PHỤNG CHÂU CHƯƠNG MỸ - HÀ NỘI"
click at [959, 201] on input "[GEOGRAPHIC_DATA] tận nơi" at bounding box center [954, 200] width 9 height 9
checkbox input "true"
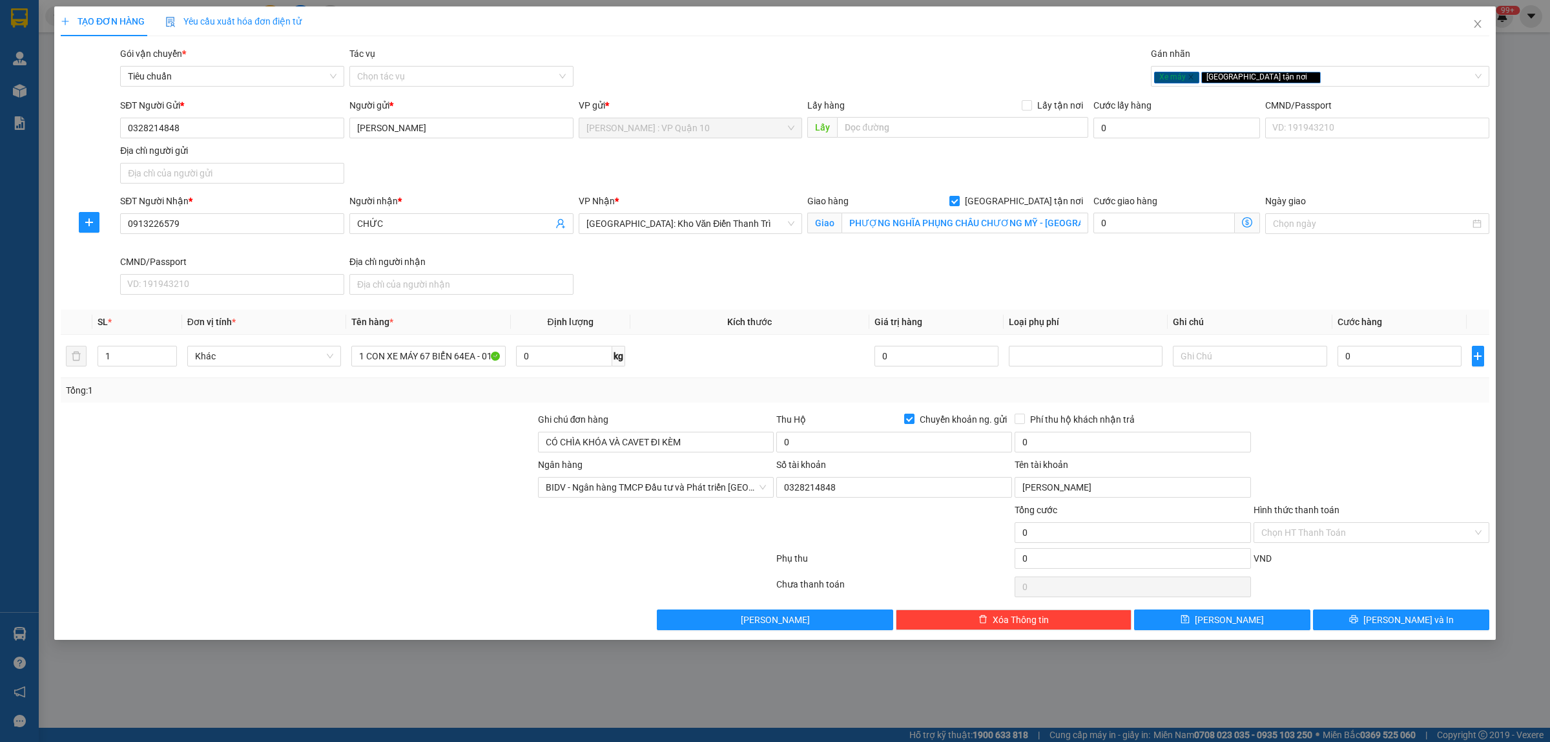
click at [1362, 440] on div at bounding box center [1371, 434] width 238 height 45
click at [832, 446] on input "0" at bounding box center [894, 441] width 236 height 21
type input "37.000.000"
click at [1077, 446] on input "0" at bounding box center [1133, 441] width 236 height 21
type input "80.000"
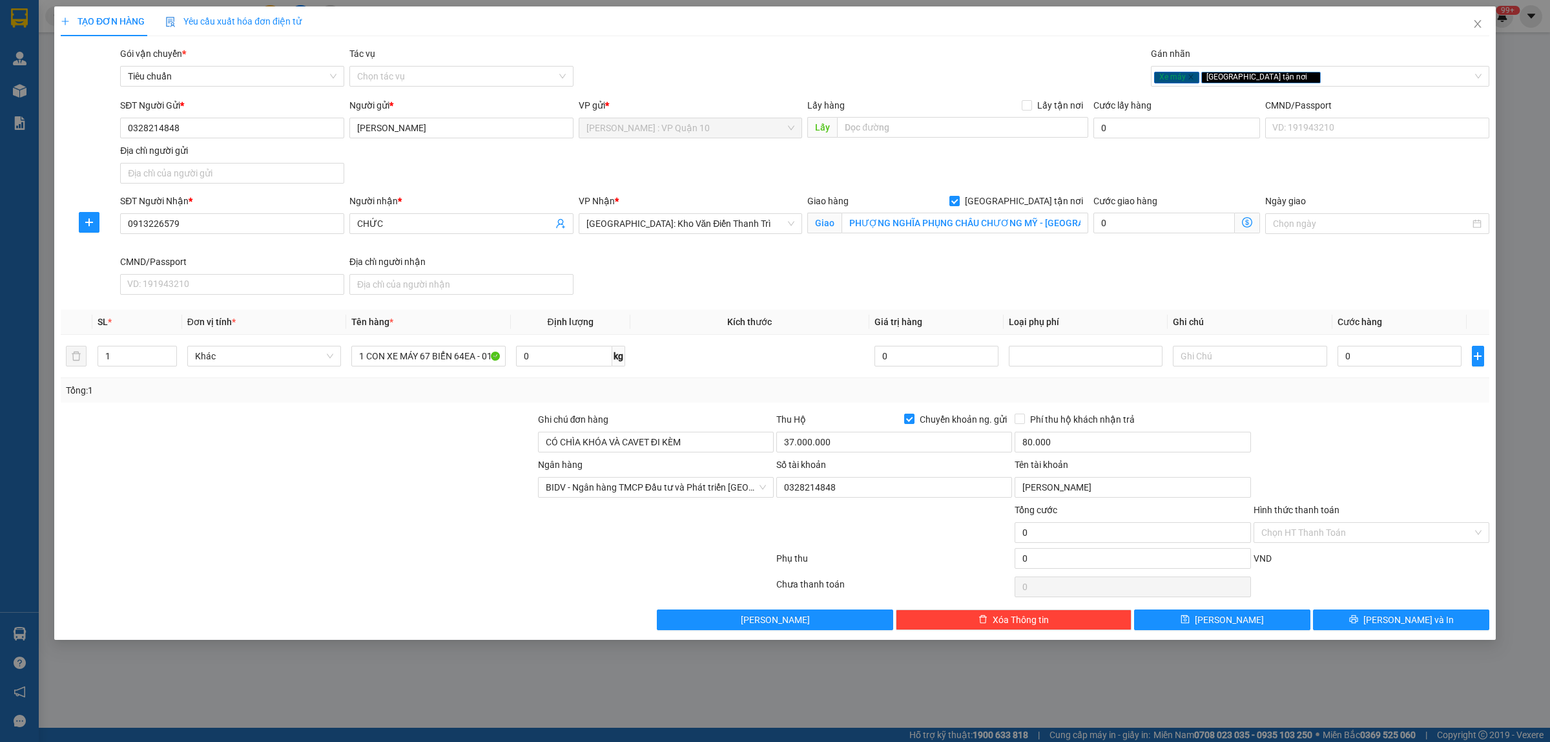
click at [1315, 424] on div at bounding box center [1371, 434] width 238 height 45
click at [1368, 617] on button "[PERSON_NAME] và In" at bounding box center [1401, 619] width 176 height 21
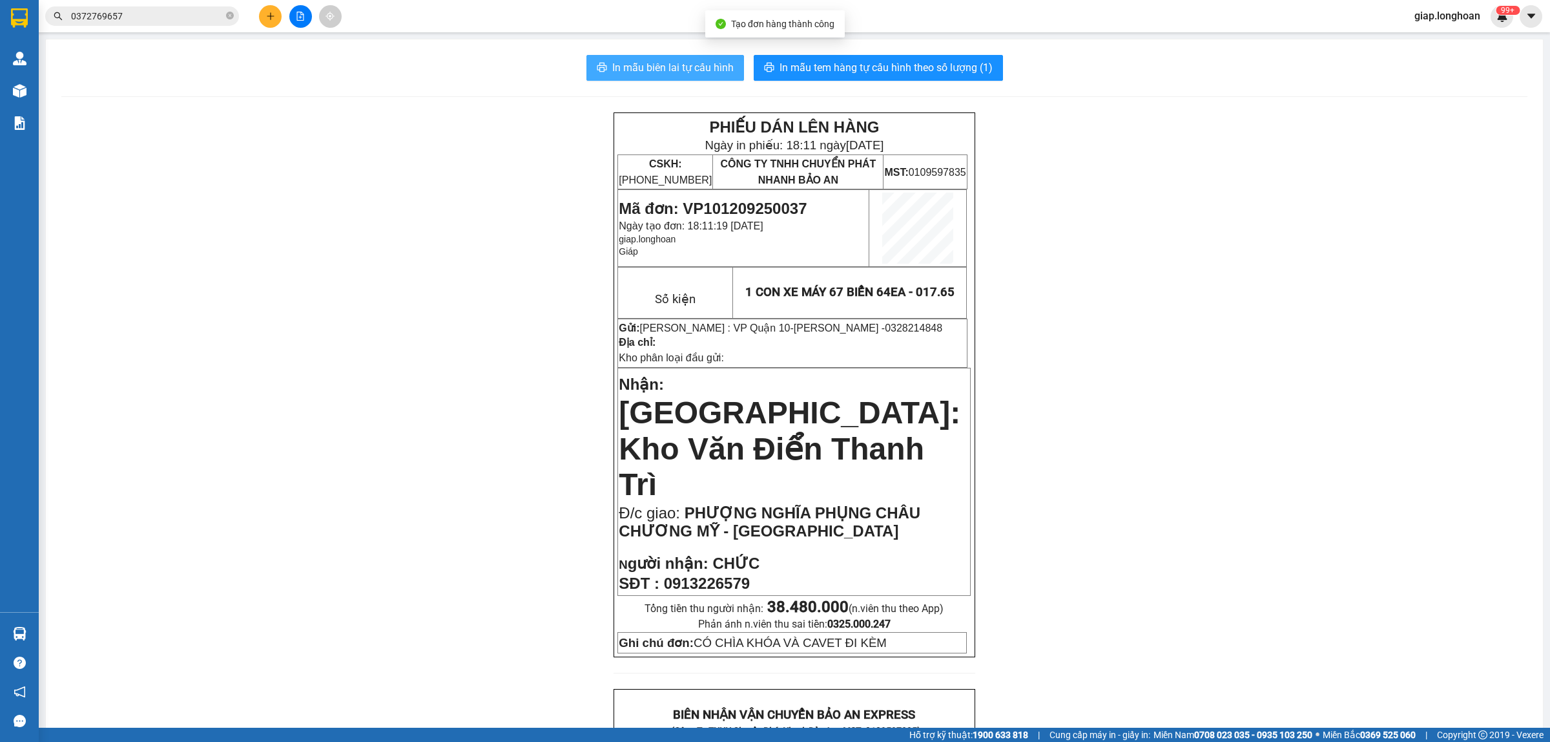
click at [677, 60] on span "In mẫu biên lai tự cấu hình" at bounding box center [672, 67] width 121 height 16
drag, startPoint x: 1166, startPoint y: 372, endPoint x: 1061, endPoint y: 214, distance: 189.7
click at [1166, 371] on div "PHIẾU DÁN LÊN HÀNG Ngày in phiếu: 18:11 ngày 12-09-2025 CSKH: 1900.06.88.33 CÔN…" at bounding box center [794, 720] width 1466 height 1217
click at [912, 65] on span "In mẫu tem hàng tự cấu hình theo số lượng (1)" at bounding box center [886, 67] width 213 height 16
click at [276, 21] on button at bounding box center [270, 16] width 23 height 23
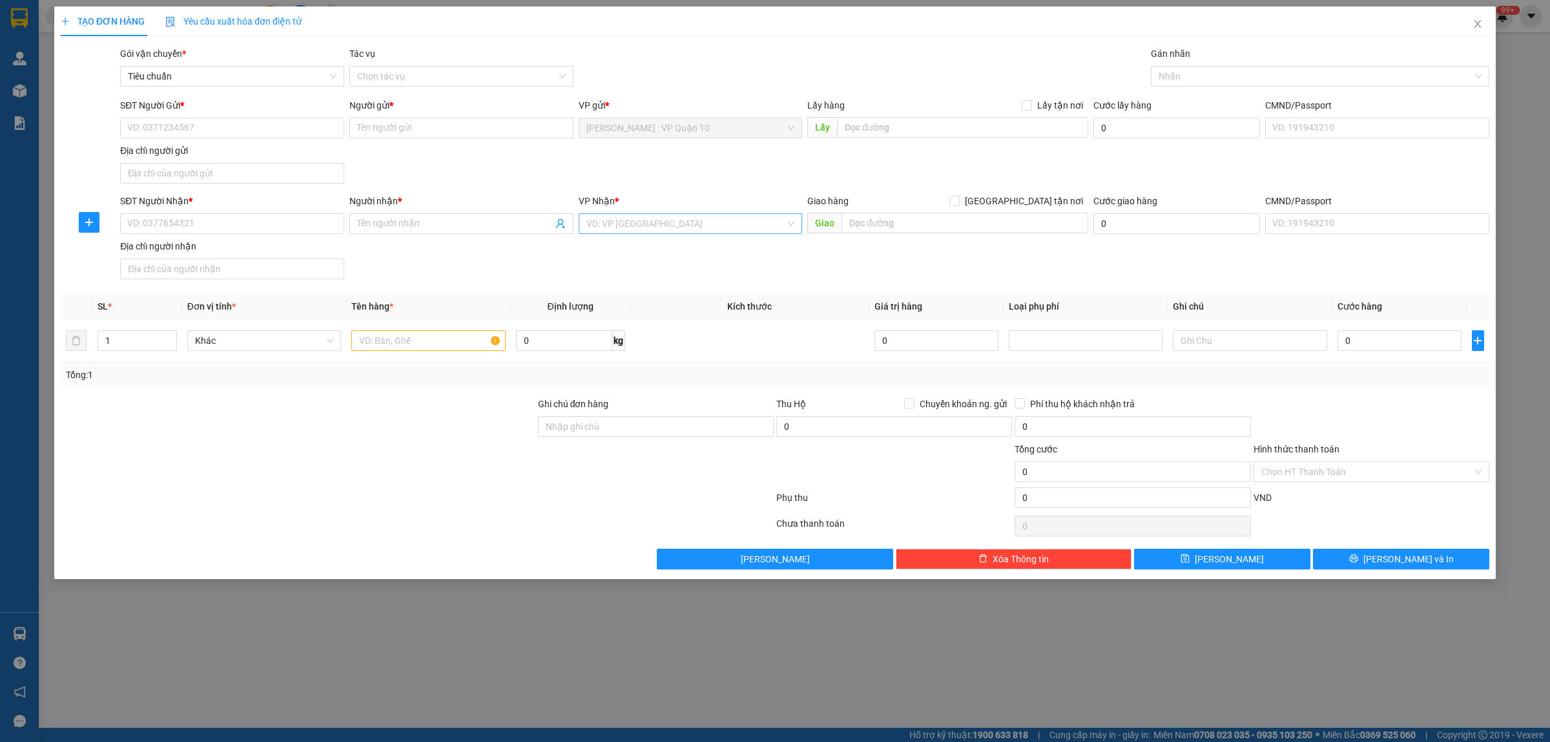
click at [625, 227] on input "search" at bounding box center [687, 223] width 200 height 19
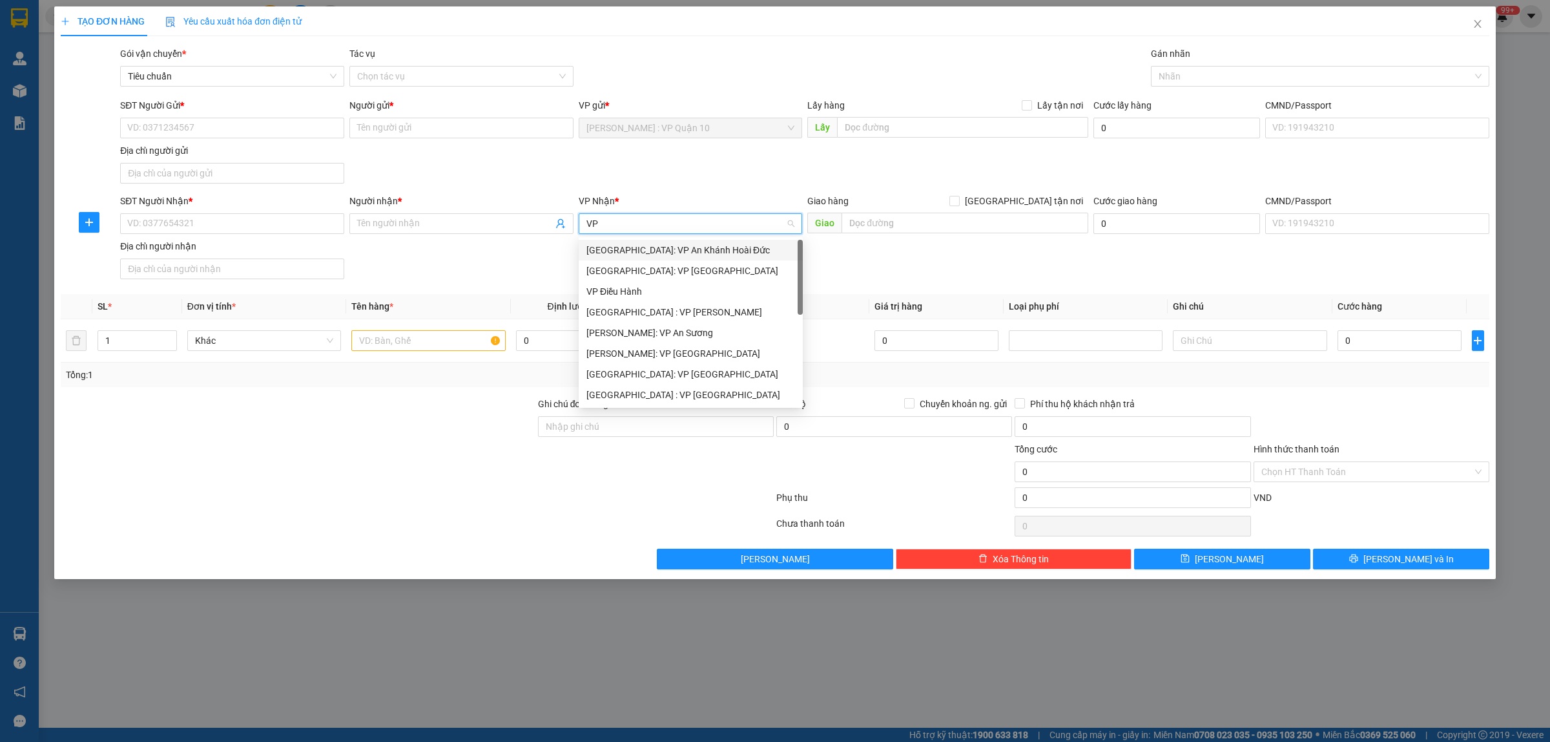
type input "VP H"
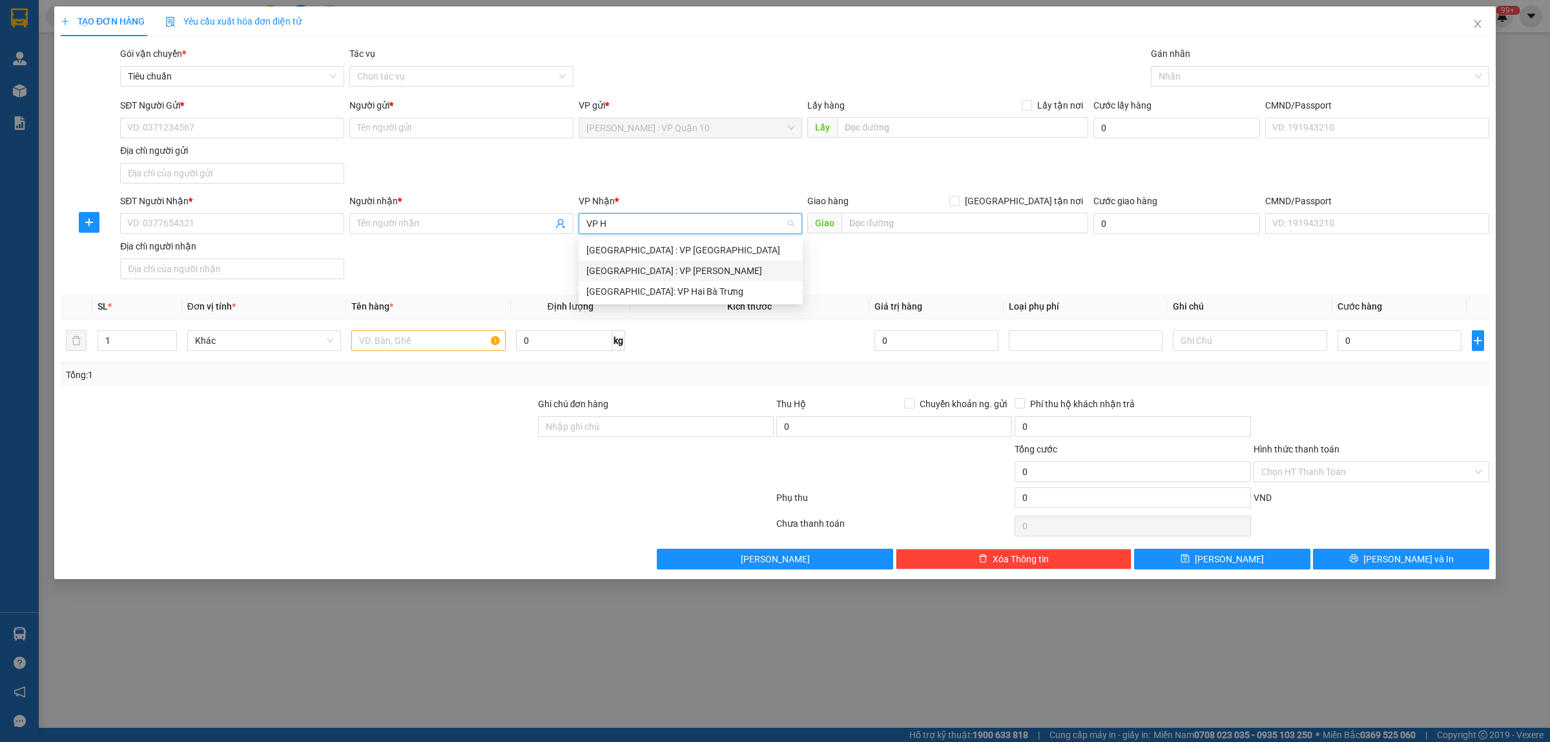
click at [643, 265] on div "[GEOGRAPHIC_DATA] : VP [PERSON_NAME]" at bounding box center [691, 271] width 209 height 14
click at [1163, 79] on div at bounding box center [1313, 76] width 319 height 16
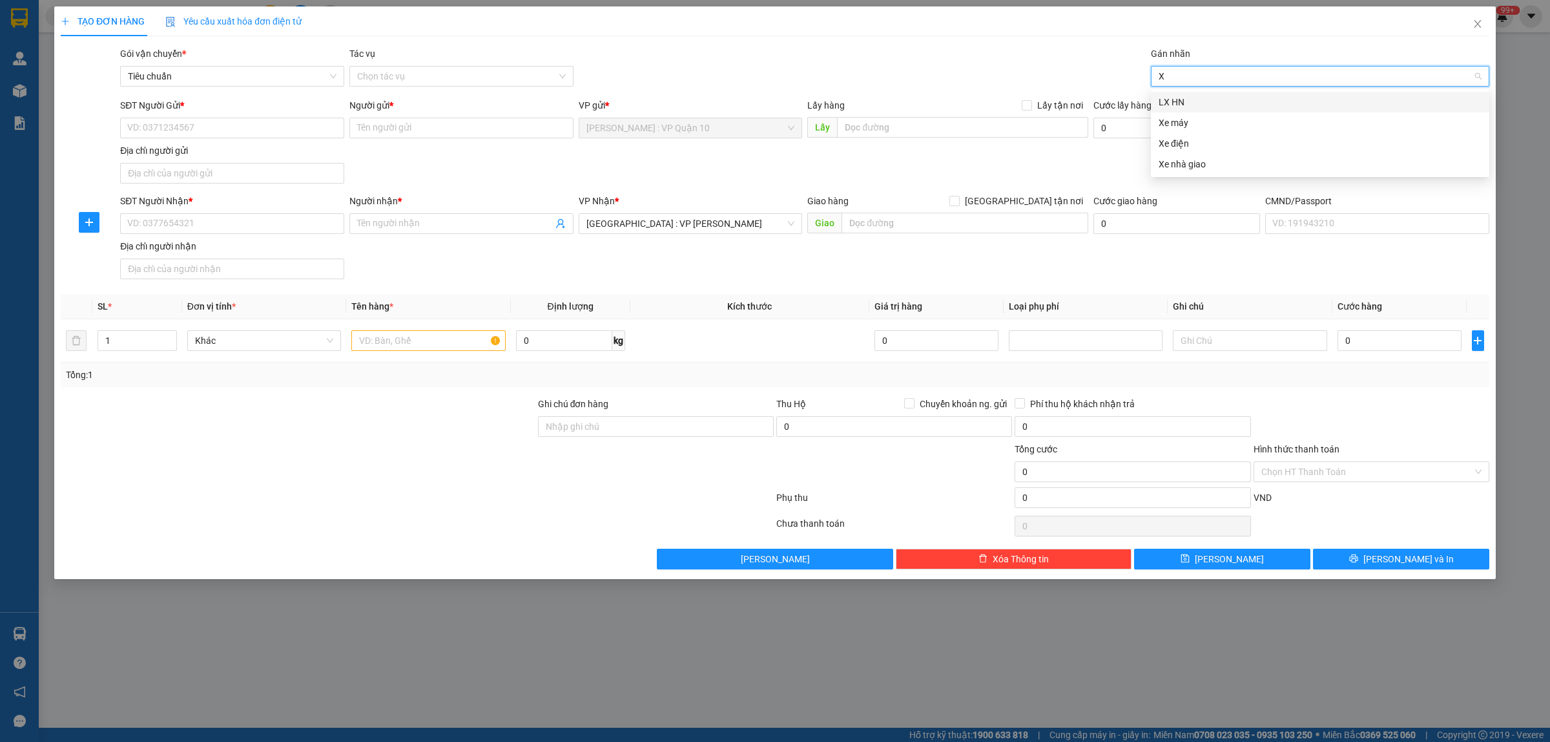
type input "XE"
click at [1174, 96] on div "Xe máy" at bounding box center [1320, 102] width 323 height 14
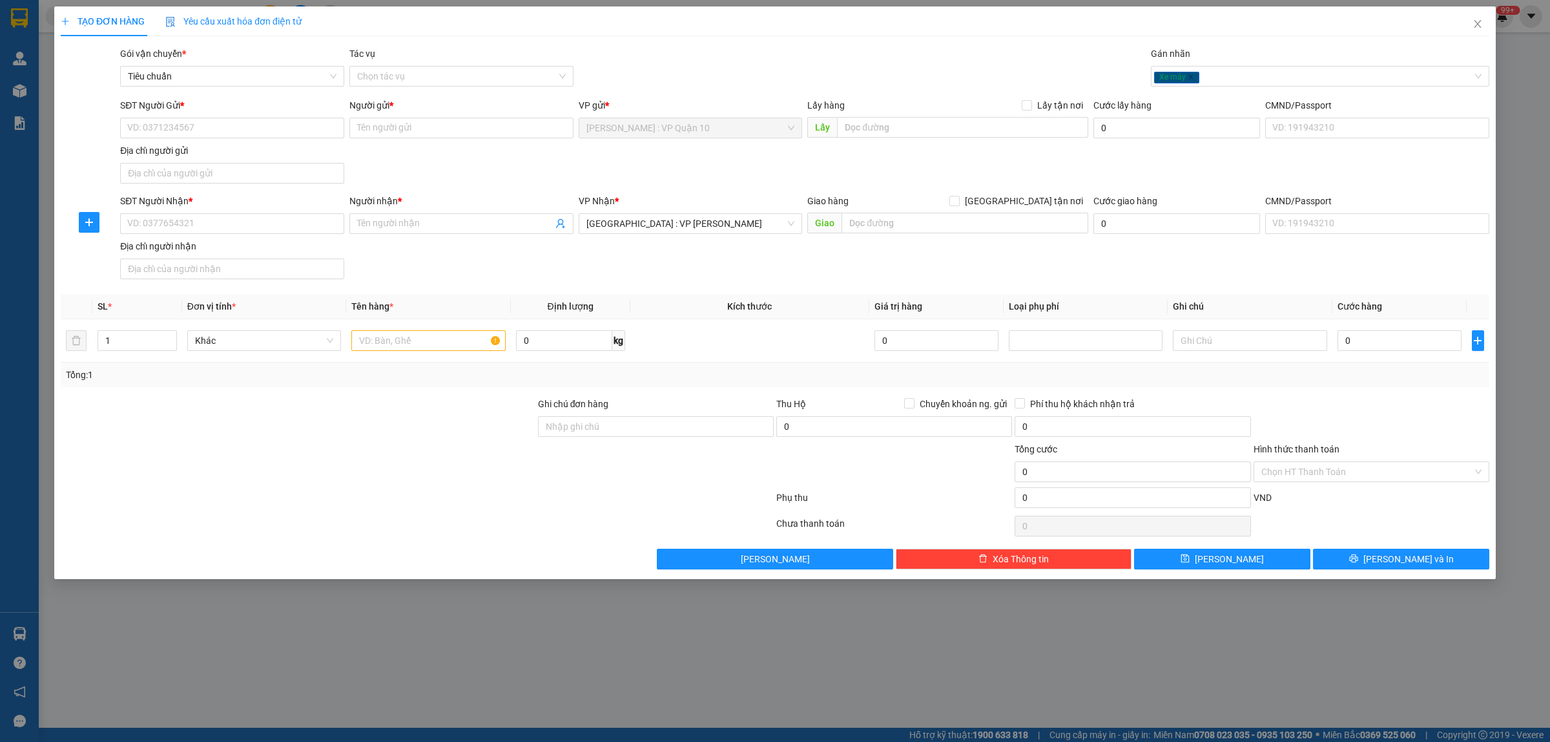
click at [973, 36] on div "TẠO ĐƠN HÀNG Yêu cầu xuất hóa đơn điện tử Transit Pickup Surcharge Ids Transit …" at bounding box center [775, 287] width 1429 height 563
click at [210, 233] on input "SĐT Người Nhận *" at bounding box center [232, 223] width 224 height 21
click at [202, 252] on div "0949542265 - trọng hùng" at bounding box center [232, 251] width 209 height 14
click at [236, 124] on input "SĐT Người Gửi *" at bounding box center [232, 128] width 224 height 21
click at [209, 149] on div "0949542265 - trọng hùng" at bounding box center [232, 154] width 209 height 14
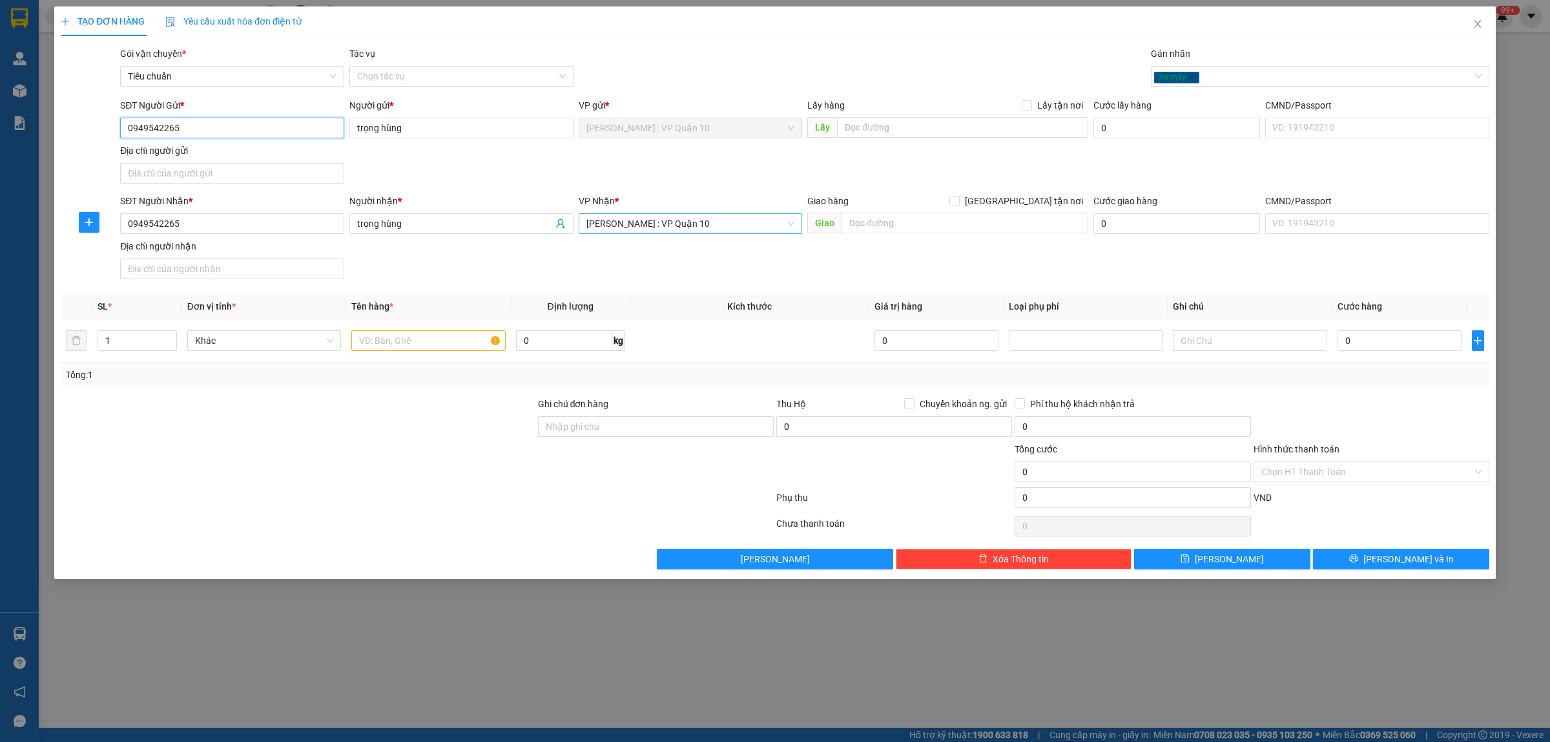
click at [647, 221] on span "[PERSON_NAME] : VP Quận 10" at bounding box center [691, 223] width 209 height 19
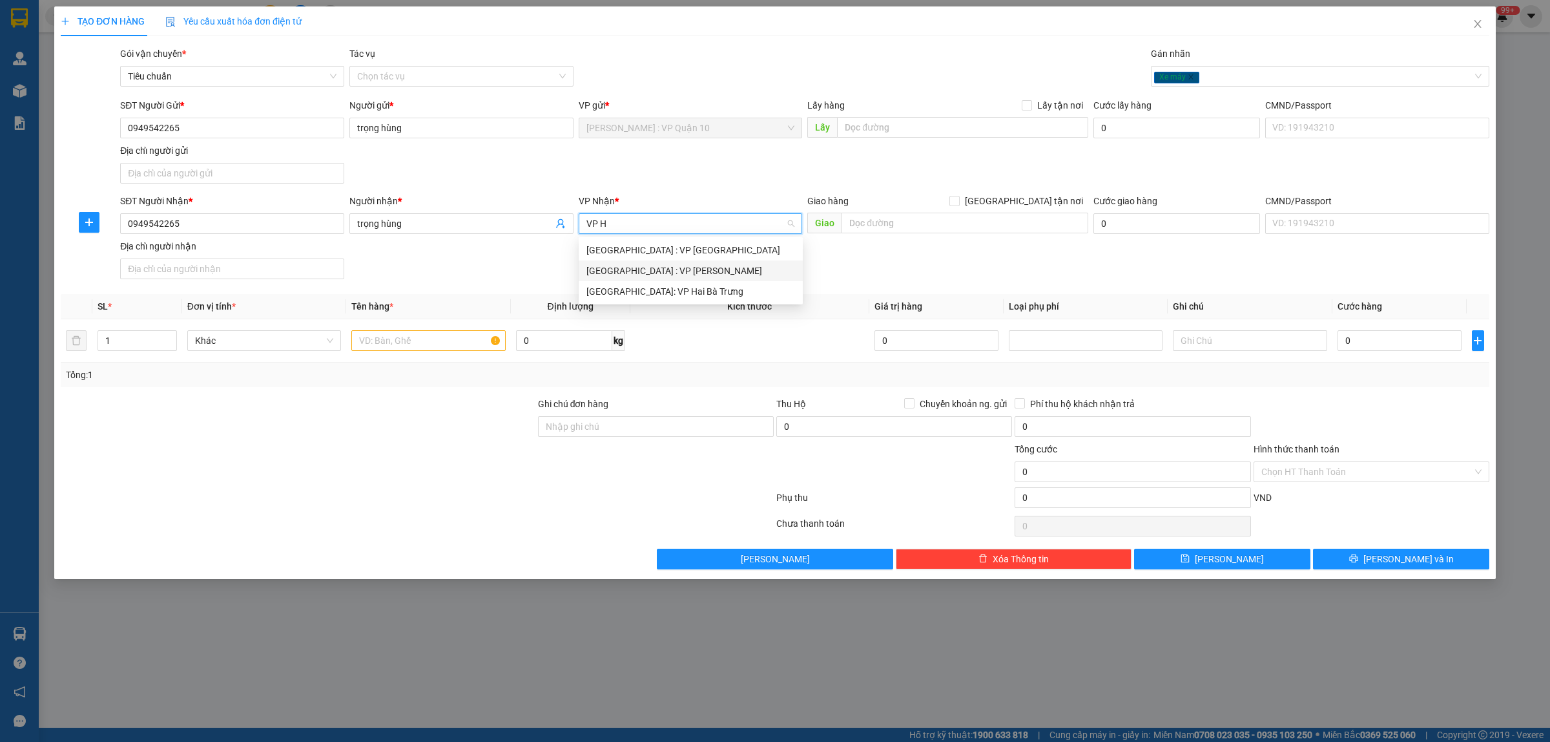
click at [663, 271] on div "[GEOGRAPHIC_DATA] : VP [PERSON_NAME]" at bounding box center [691, 271] width 209 height 14
click at [390, 486] on div at bounding box center [297, 464] width 477 height 45
click at [388, 349] on input "text" at bounding box center [428, 340] width 154 height 21
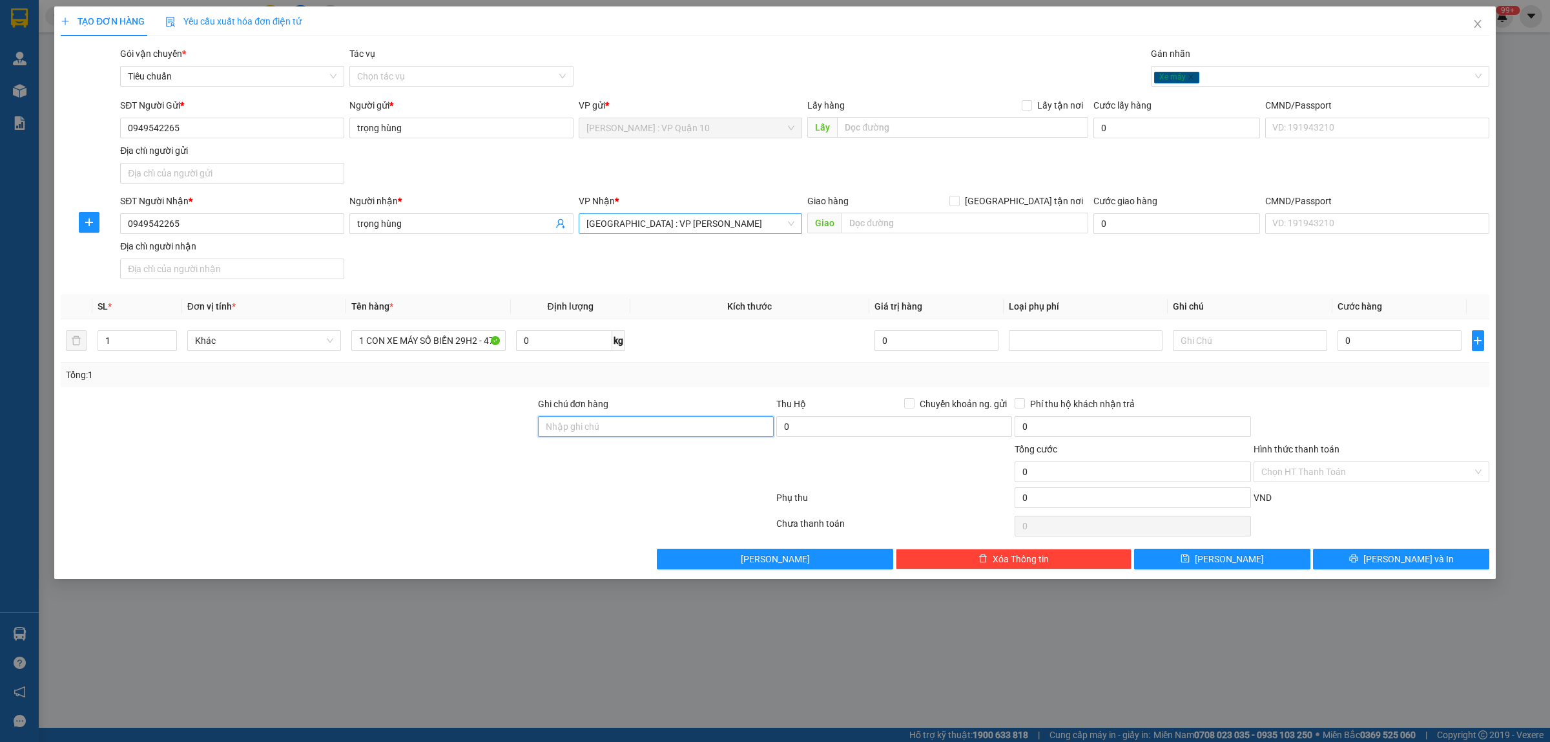
drag, startPoint x: 590, startPoint y: 431, endPoint x: 578, endPoint y: 442, distance: 16.0
click at [590, 431] on input "Ghi chú đơn hàng" at bounding box center [656, 426] width 236 height 21
click at [534, 496] on div at bounding box center [417, 500] width 716 height 26
click at [1379, 340] on input "0" at bounding box center [1400, 340] width 124 height 21
click at [1386, 562] on button "[PERSON_NAME] và In" at bounding box center [1401, 558] width 176 height 21
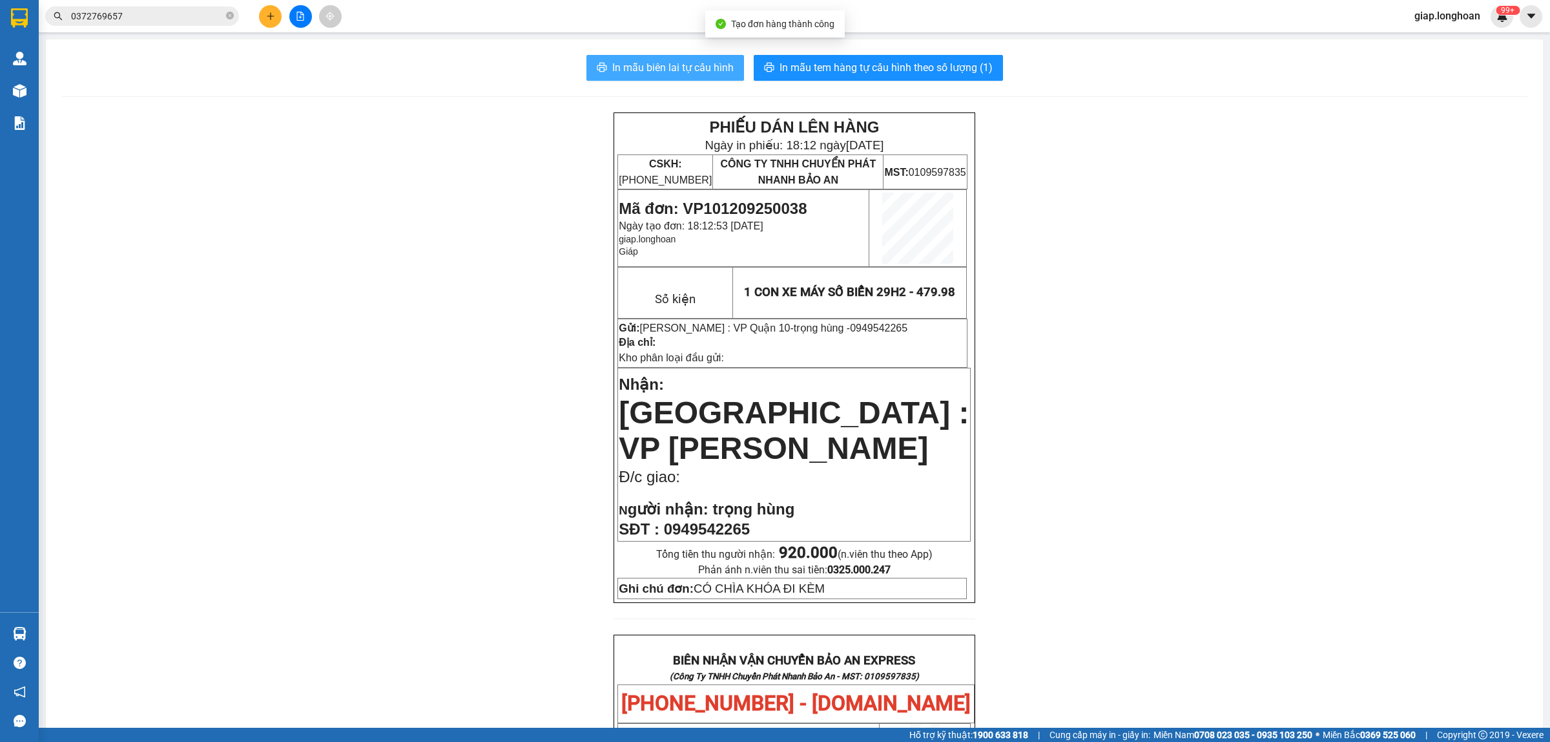
click at [658, 65] on span "In mẫu biên lai tự cấu hình" at bounding box center [672, 67] width 121 height 16
click at [861, 68] on span "In mẫu tem hàng tự cấu hình theo số lượng (1)" at bounding box center [886, 67] width 213 height 16
click at [1116, 320] on div "PHIẾU DÁN LÊN HÀNG Ngày in phiếu: 18:13 ngày 12-09-2025 CSKH: 1900.06.88.33 CÔN…" at bounding box center [794, 681] width 1466 height 1138
click at [271, 18] on icon "plus" at bounding box center [270, 16] width 9 height 9
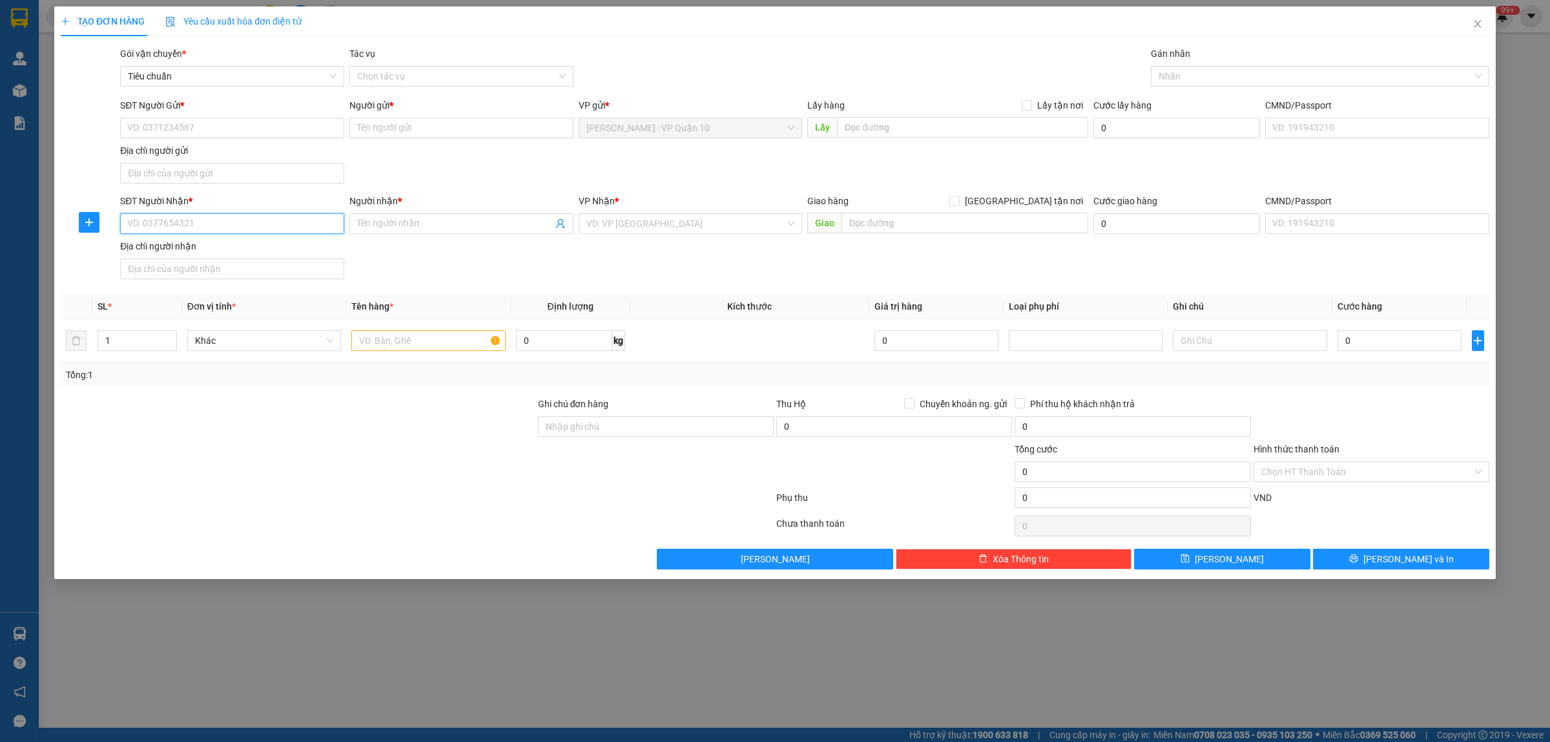
click at [186, 217] on input "SĐT Người Nhận *" at bounding box center [232, 223] width 224 height 21
click at [433, 223] on input "Người nhận *" at bounding box center [455, 223] width 196 height 14
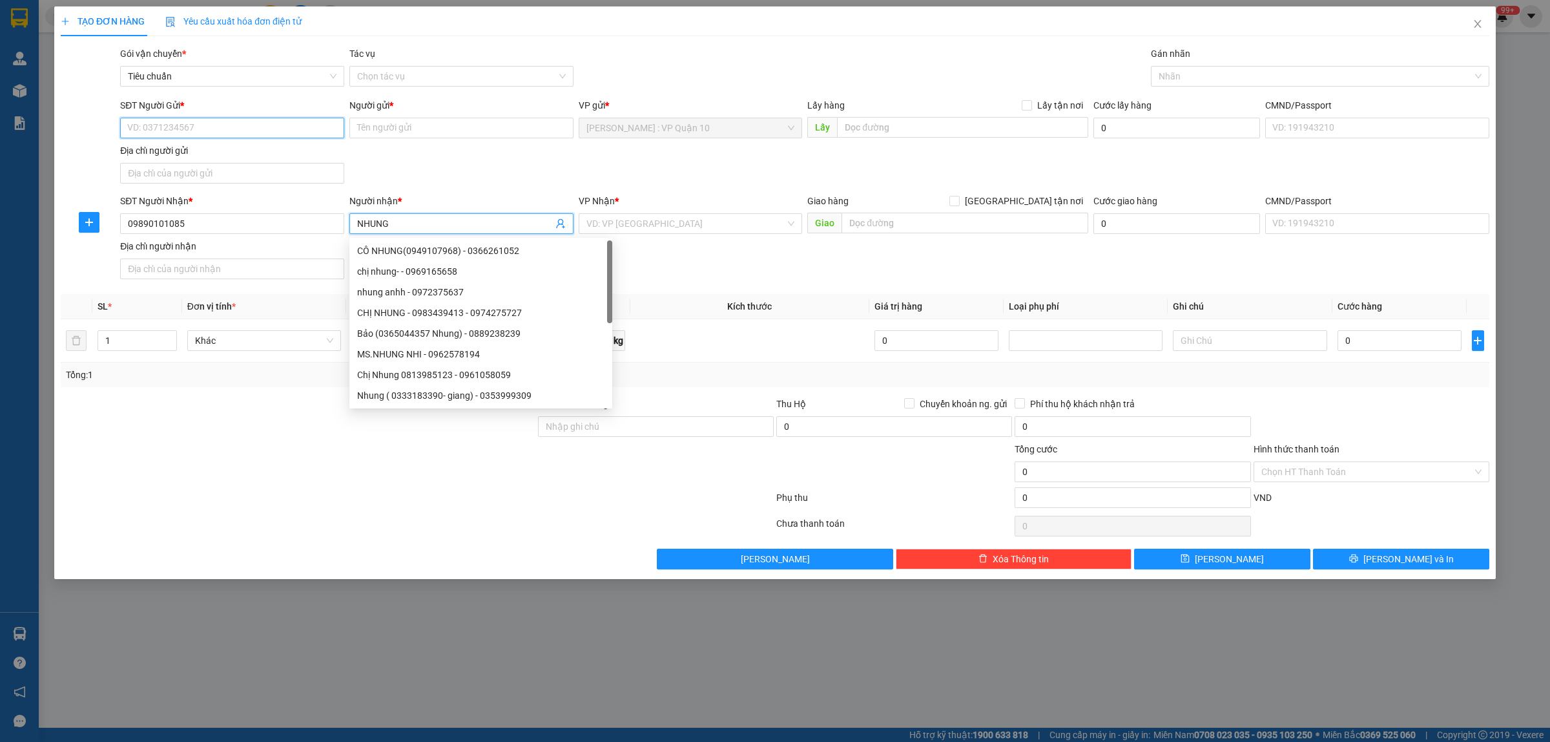
click at [150, 125] on input "SĐT Người Gửi *" at bounding box center [232, 128] width 224 height 21
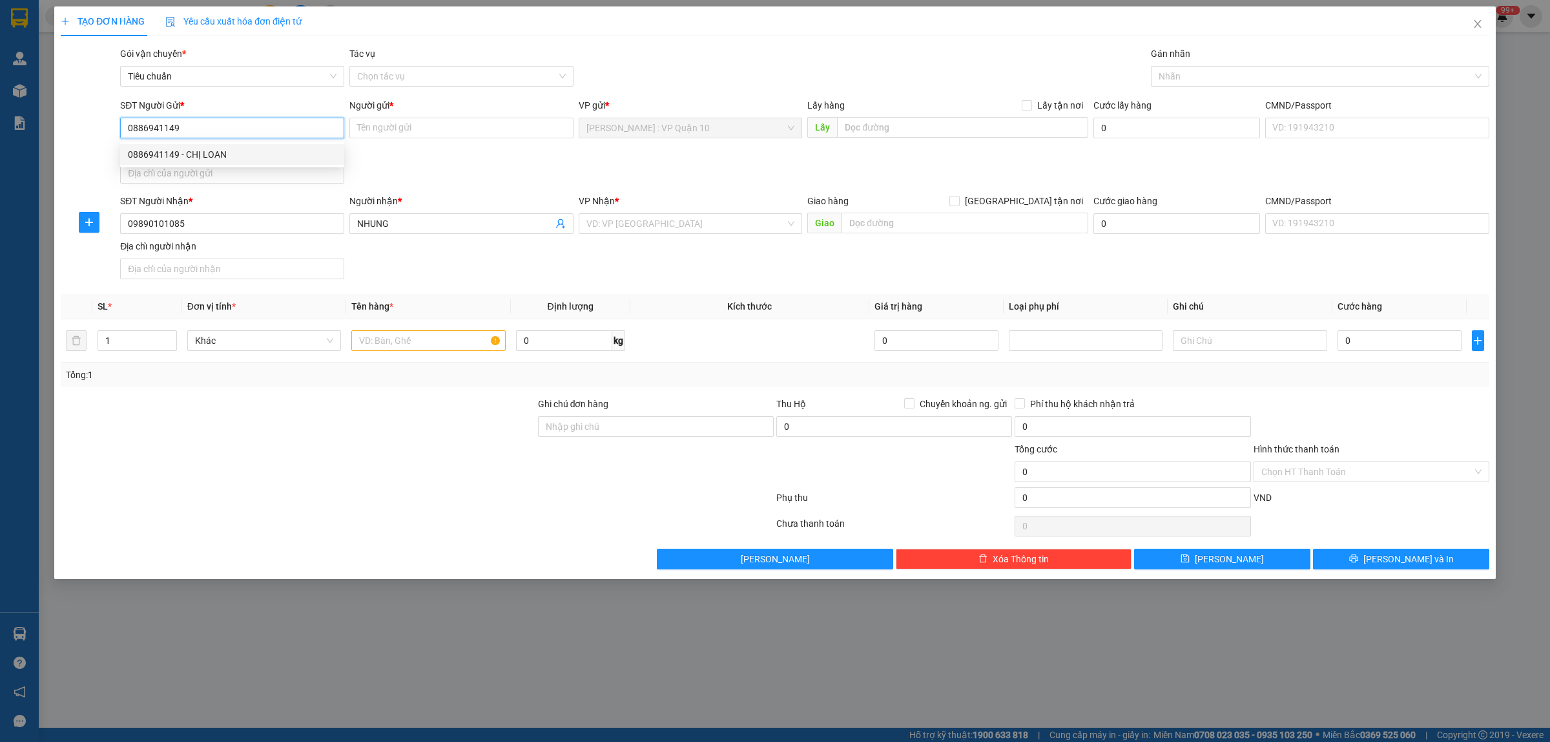
drag, startPoint x: 199, startPoint y: 154, endPoint x: 231, endPoint y: 258, distance: 109.3
click at [198, 156] on div "0886941149 - CHỊ LOAN" at bounding box center [232, 154] width 209 height 14
click at [137, 344] on input "1" at bounding box center [137, 340] width 78 height 19
click at [399, 350] on input "text" at bounding box center [428, 340] width 154 height 21
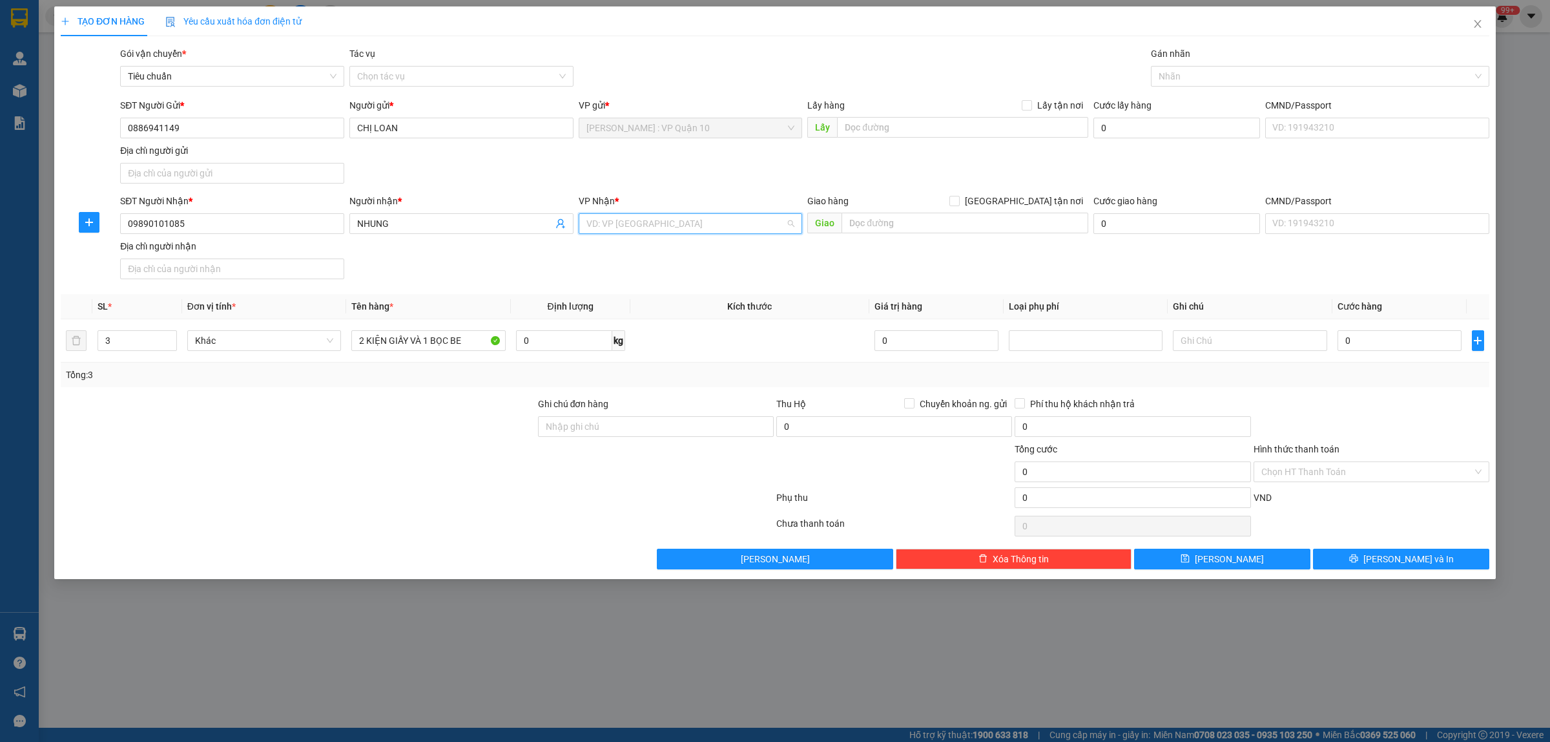
click at [625, 218] on input "search" at bounding box center [687, 223] width 200 height 19
click at [872, 220] on input "text" at bounding box center [965, 223] width 247 height 21
click at [959, 199] on input "[GEOGRAPHIC_DATA] tận nơi" at bounding box center [954, 200] width 9 height 9
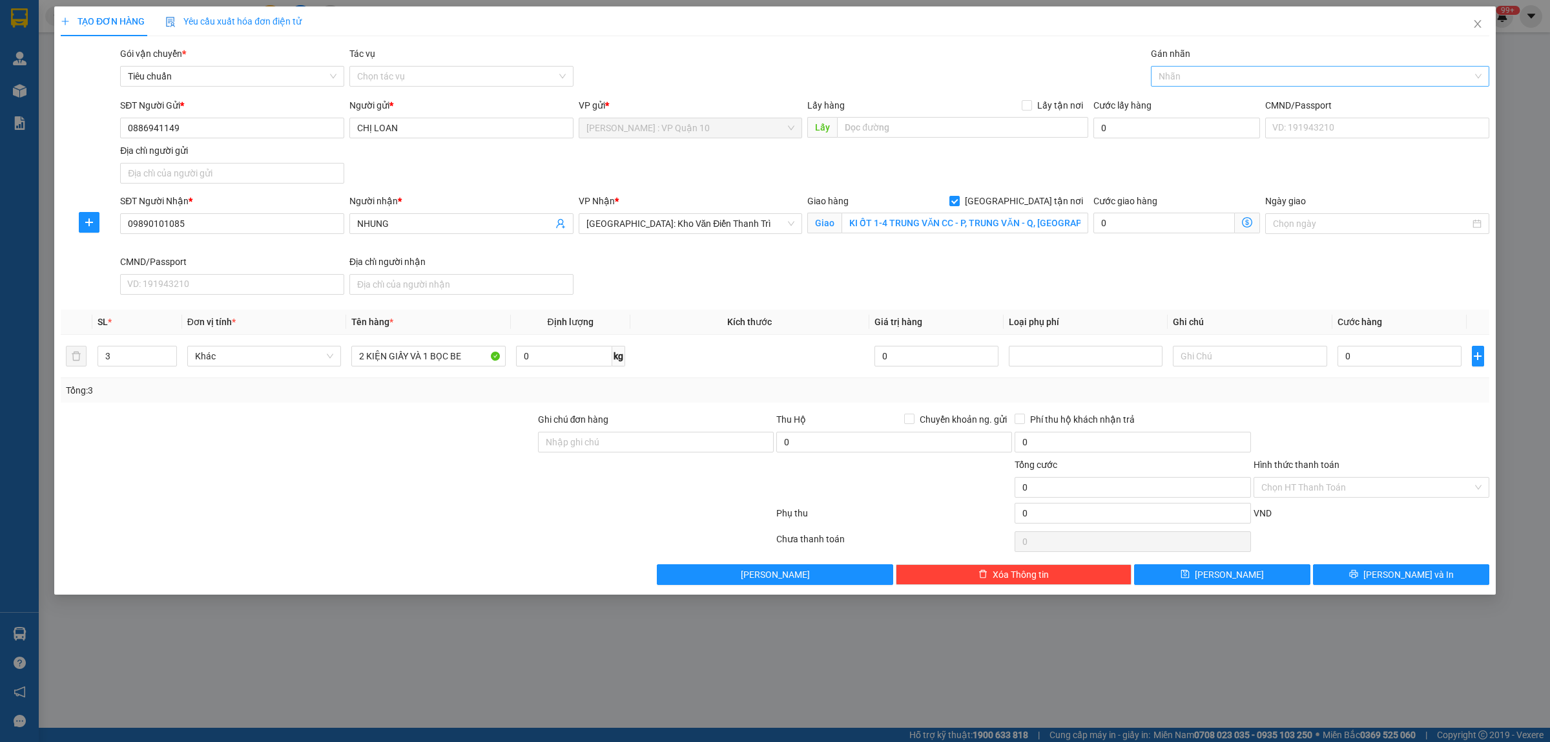
drag, startPoint x: 1168, startPoint y: 72, endPoint x: 1166, endPoint y: 79, distance: 7.4
click at [1170, 72] on div at bounding box center [1313, 76] width 319 height 16
click at [1167, 99] on div "[GEOGRAPHIC_DATA] tận nơi" at bounding box center [1320, 102] width 323 height 14
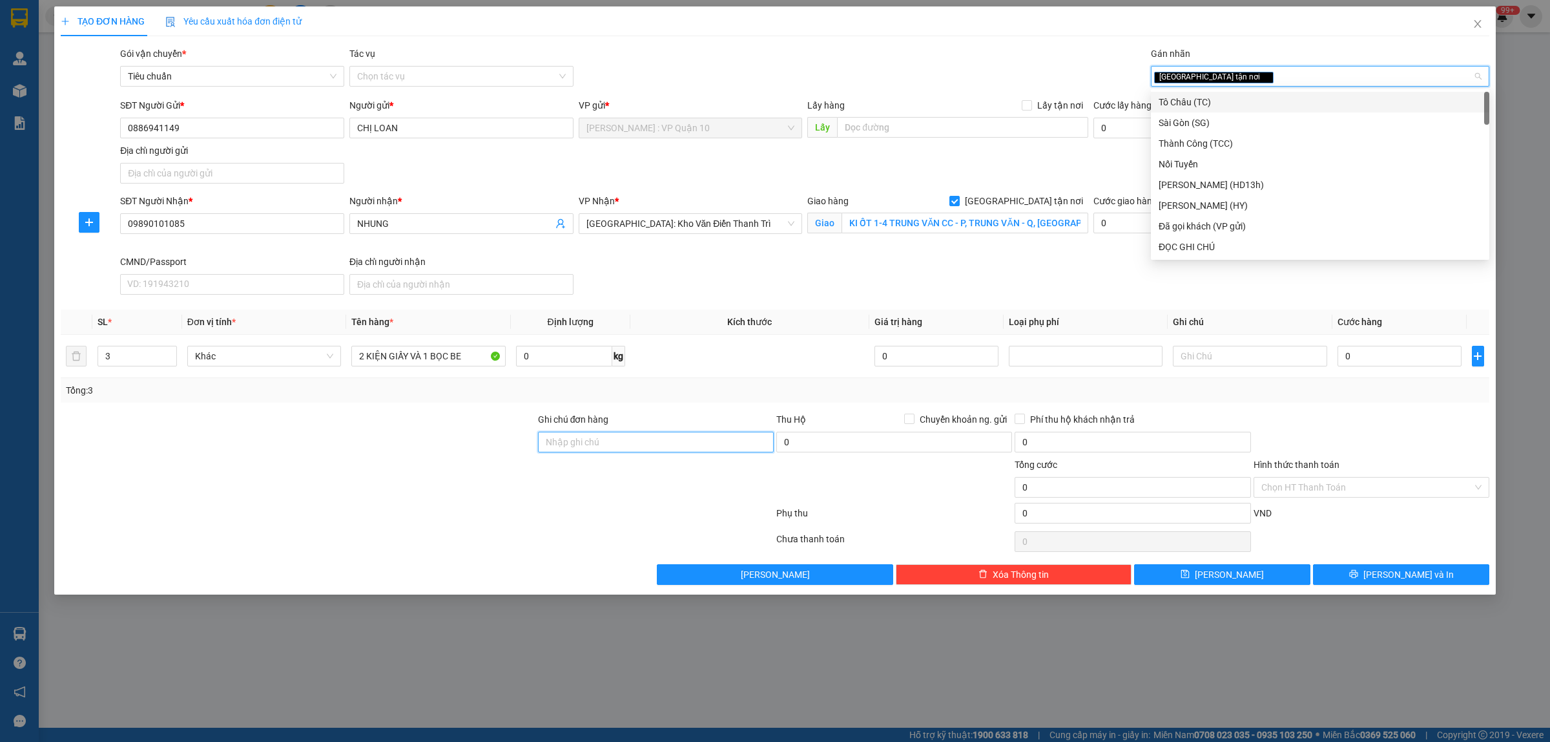
click at [598, 452] on input "Ghi chú đơn hàng" at bounding box center [656, 441] width 236 height 21
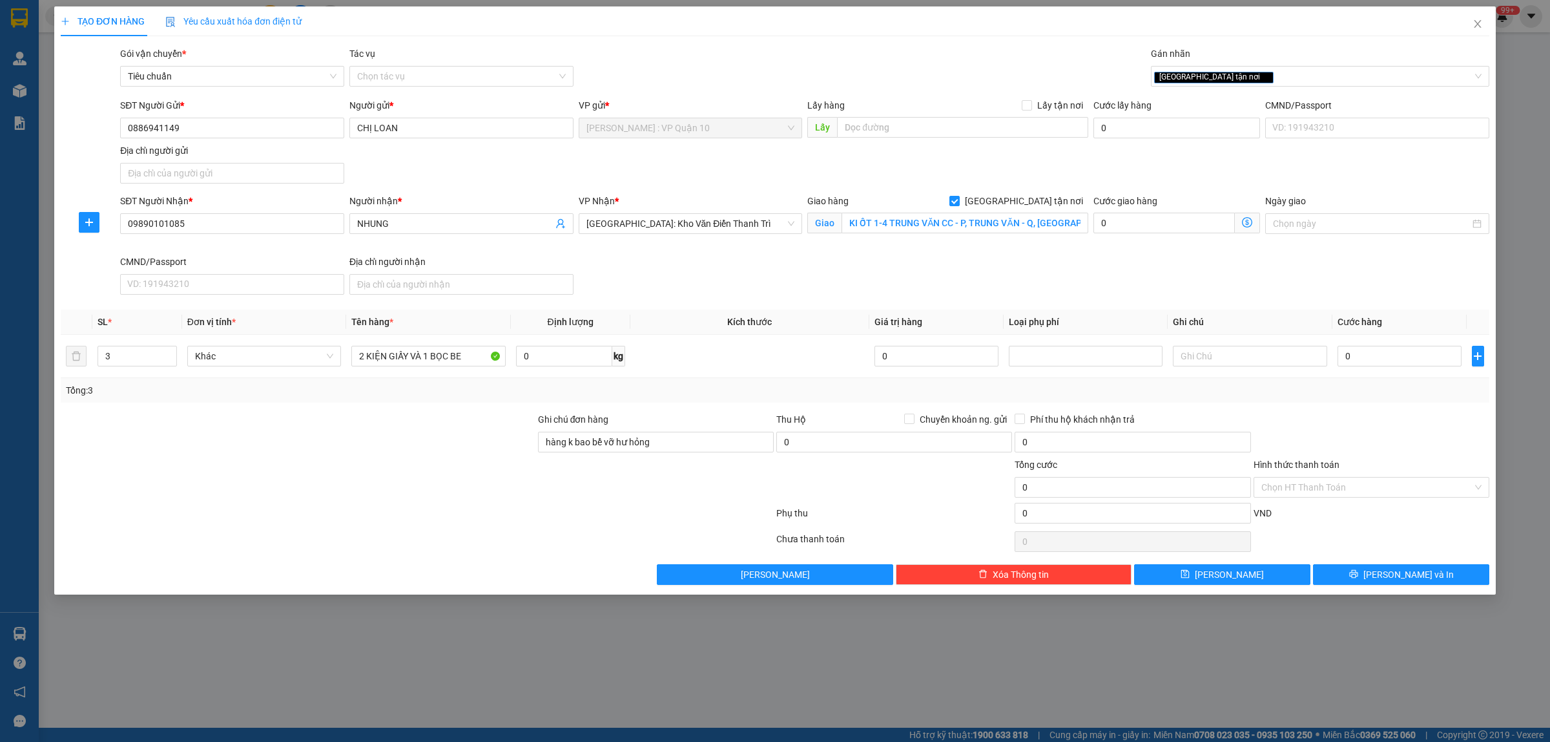
click at [572, 521] on div at bounding box center [417, 516] width 716 height 26
drag, startPoint x: 1389, startPoint y: 367, endPoint x: 1382, endPoint y: 365, distance: 6.7
click at [1387, 366] on input "0" at bounding box center [1400, 356] width 124 height 21
click at [1300, 481] on input "Hình thức thanh toán" at bounding box center [1367, 486] width 211 height 19
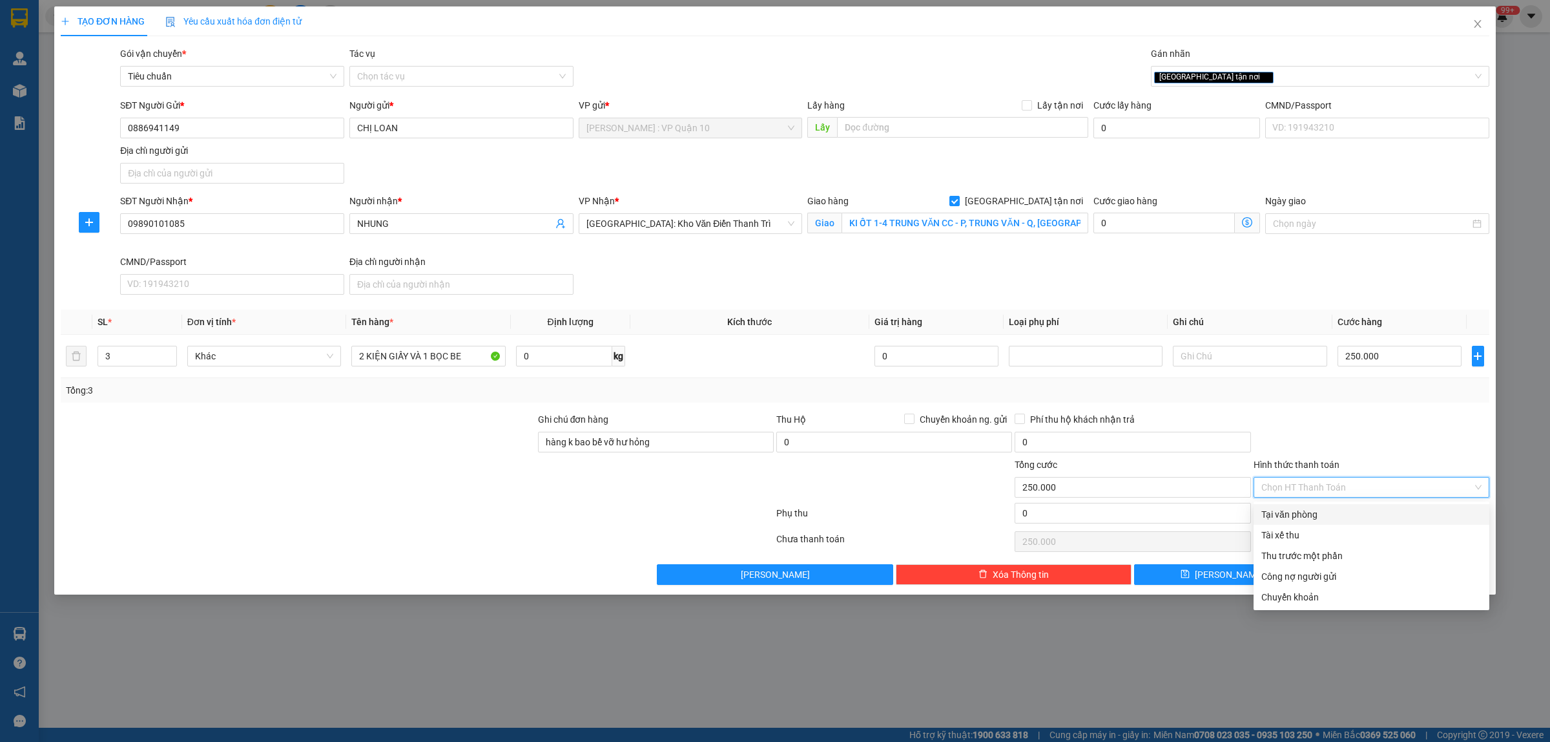
click at [1302, 512] on div "Tại văn phòng" at bounding box center [1372, 514] width 220 height 14
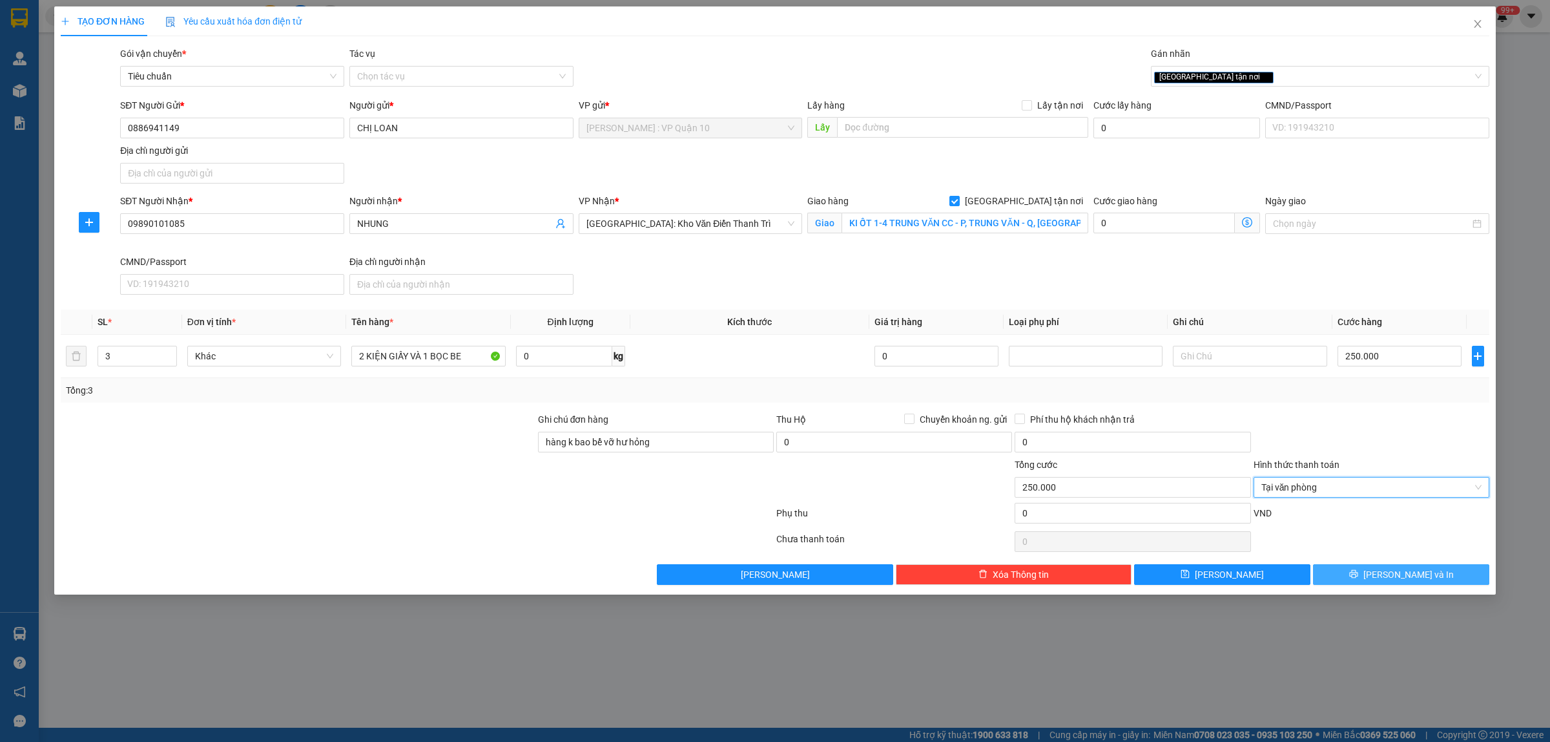
click at [1400, 572] on span "[PERSON_NAME] và In" at bounding box center [1409, 574] width 90 height 14
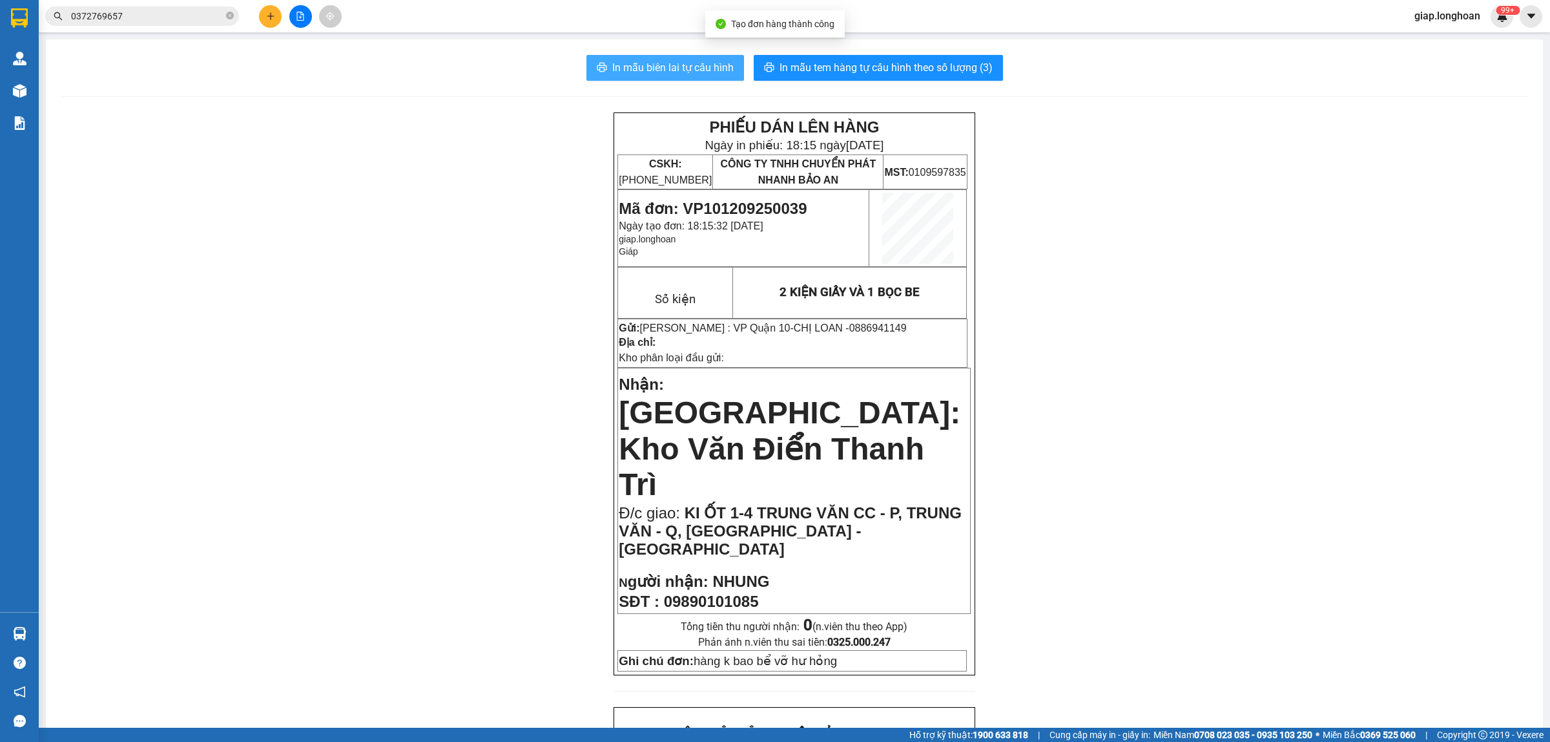
click at [672, 70] on span "In mẫu biên lai tự cấu hình" at bounding box center [672, 67] width 121 height 16
click at [866, 67] on span "In mẫu tem hàng tự cấu hình theo số lượng (3)" at bounding box center [886, 67] width 213 height 16
click at [269, 20] on icon "plus" at bounding box center [270, 16] width 9 height 9
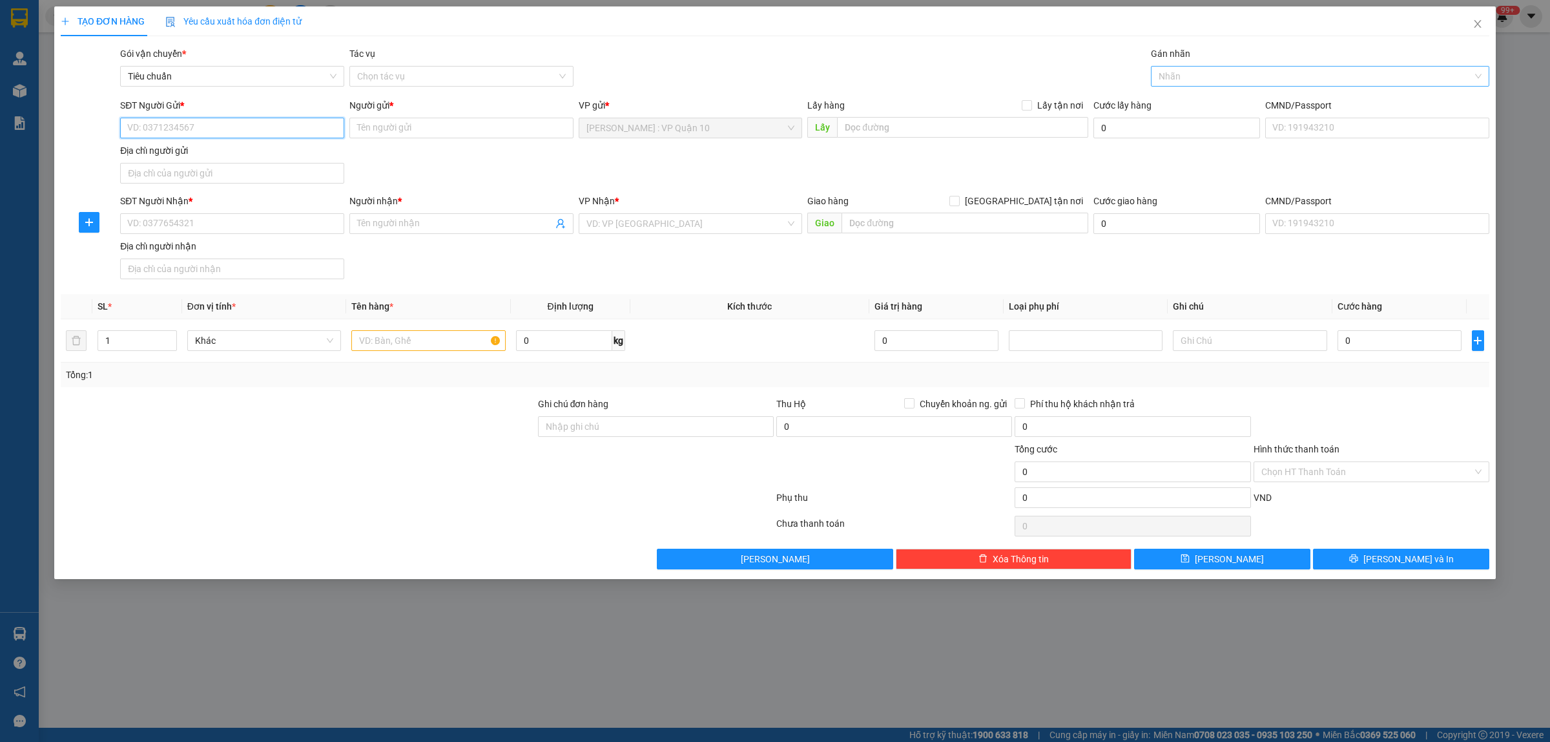
click at [1174, 73] on div at bounding box center [1313, 76] width 319 height 16
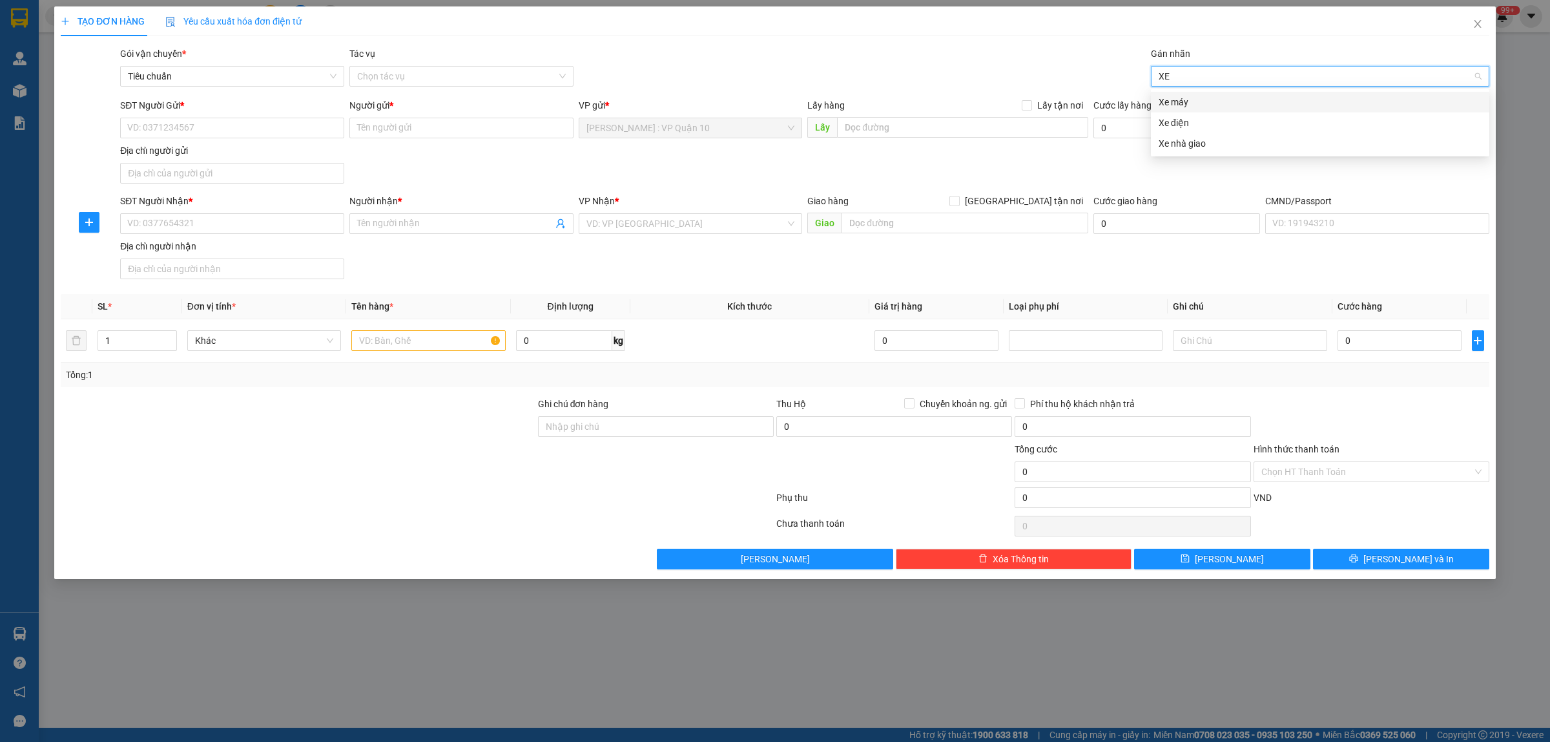
click at [1171, 98] on div "Xe máy" at bounding box center [1320, 102] width 323 height 14
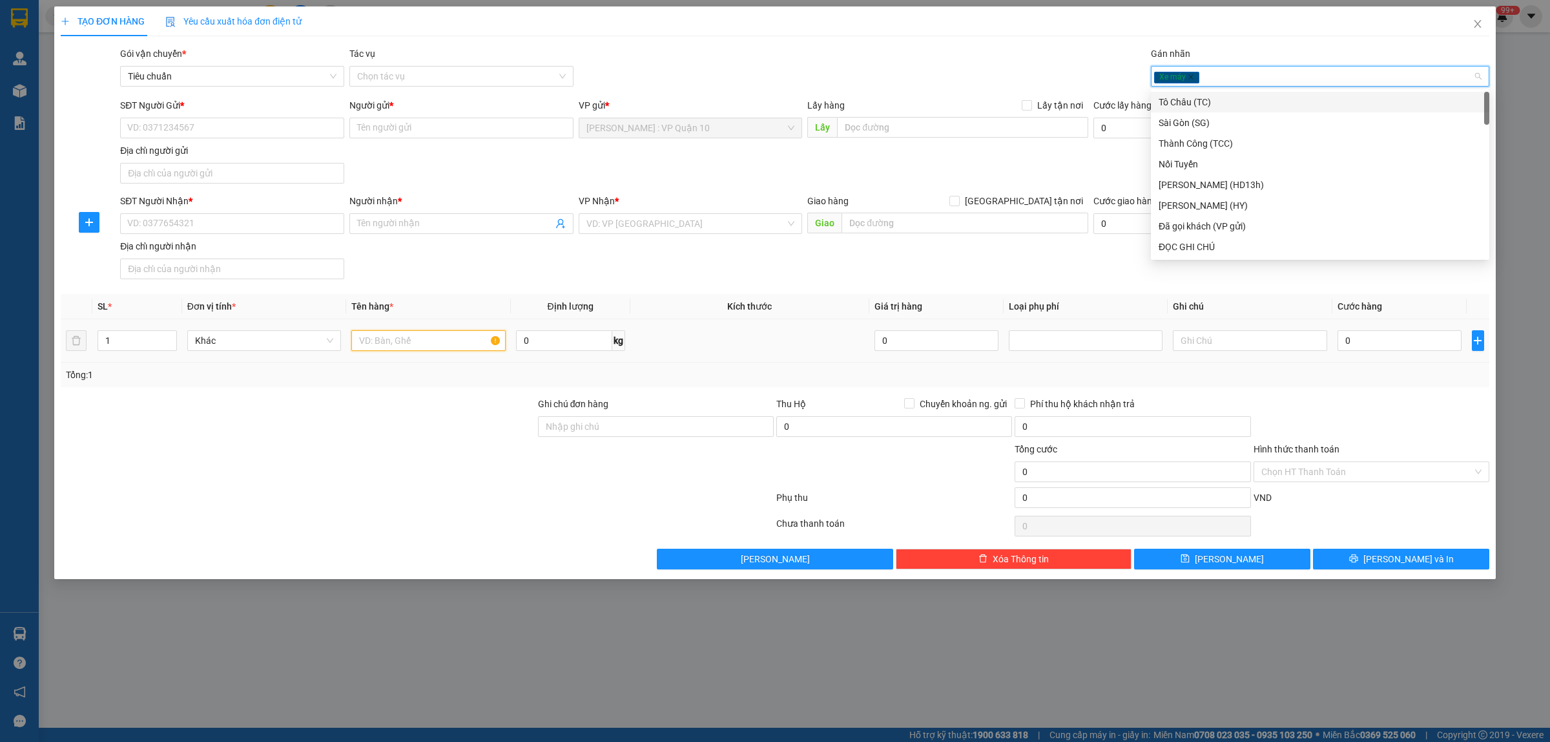
click at [389, 349] on input "text" at bounding box center [428, 340] width 154 height 21
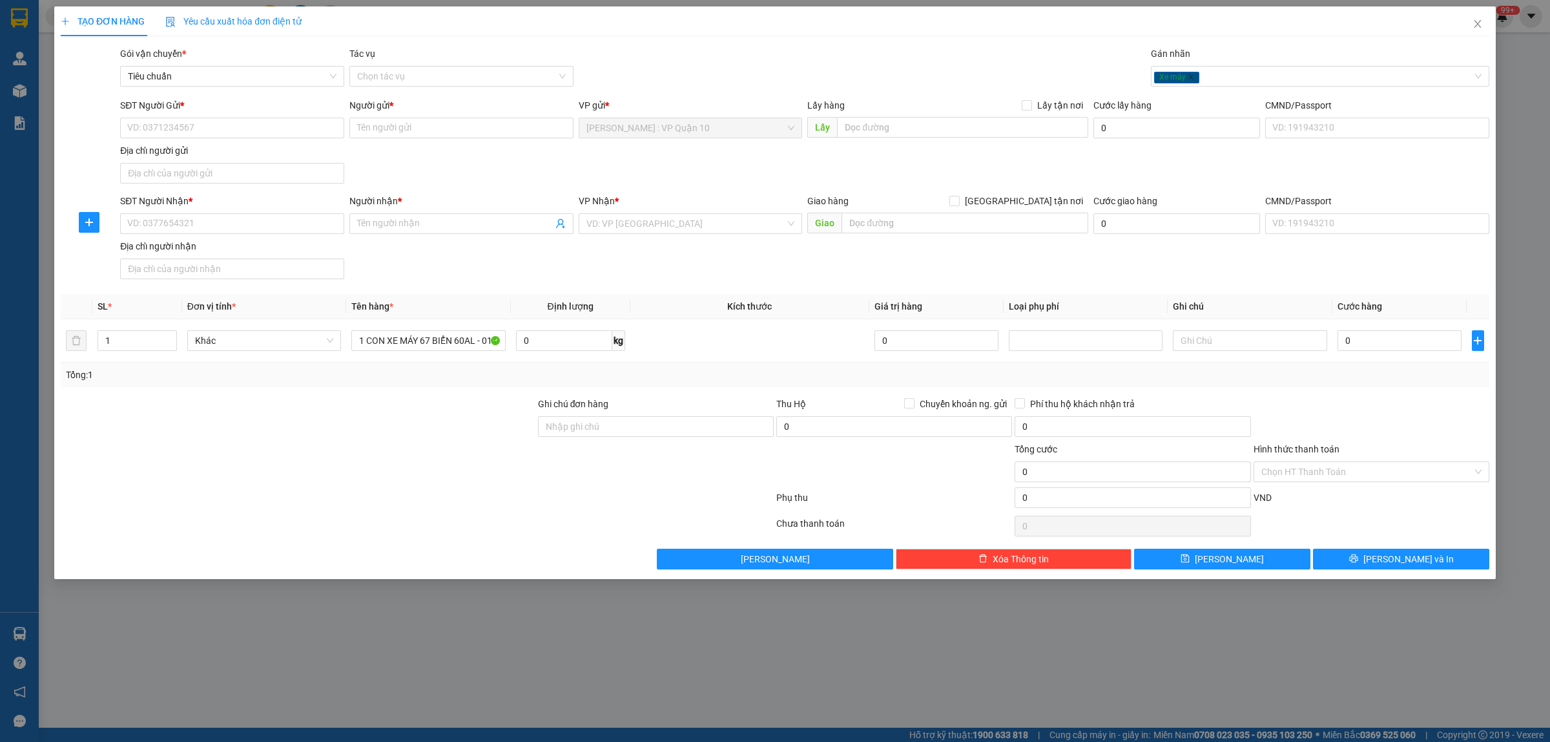
click at [495, 457] on div at bounding box center [297, 464] width 477 height 45
drag, startPoint x: 618, startPoint y: 425, endPoint x: 631, endPoint y: 437, distance: 17.9
click at [618, 425] on input "Ghi chú đơn hàng" at bounding box center [656, 426] width 236 height 21
click at [205, 222] on input "SĐT Người Nhận *" at bounding box center [232, 223] width 224 height 21
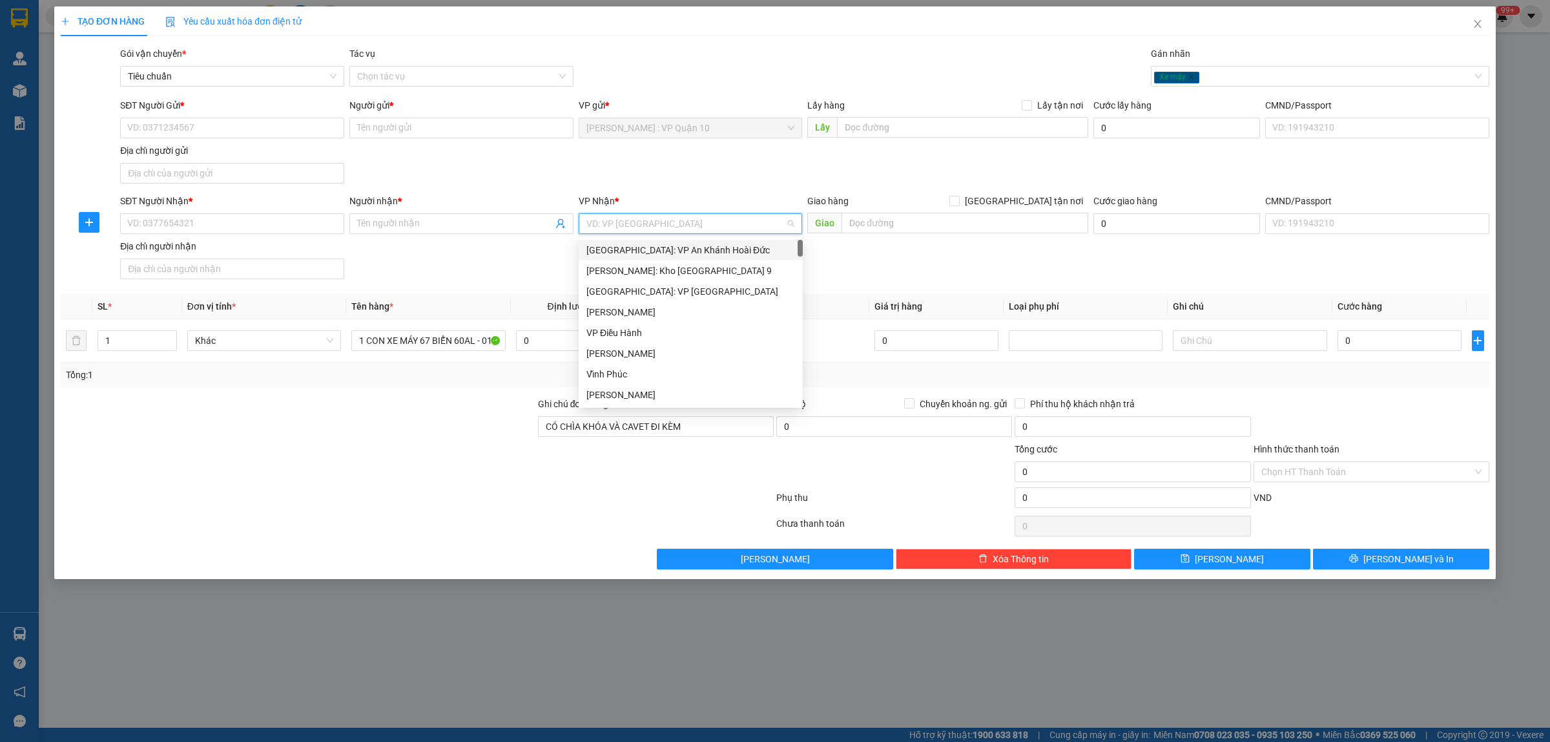
drag, startPoint x: 709, startPoint y: 229, endPoint x: 679, endPoint y: 224, distance: 30.8
click at [705, 227] on input "search" at bounding box center [687, 223] width 200 height 19
click at [675, 408] on div "[GEOGRAPHIC_DATA] : VP [PERSON_NAME]" at bounding box center [691, 415] width 209 height 14
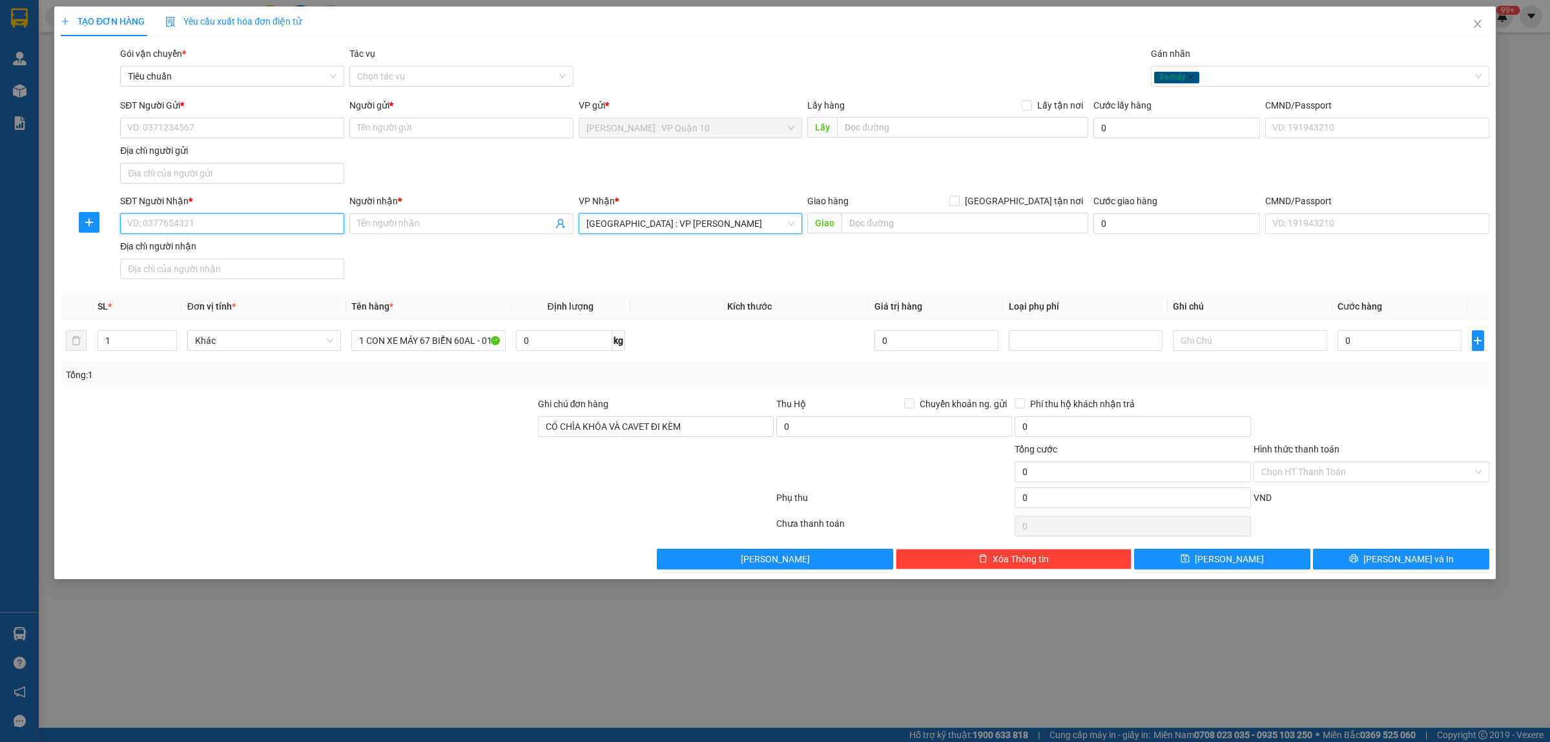
click at [176, 229] on input "SĐT Người Nhận *" at bounding box center [232, 223] width 224 height 21
click at [404, 231] on input "Người nhận *" at bounding box center [455, 223] width 196 height 14
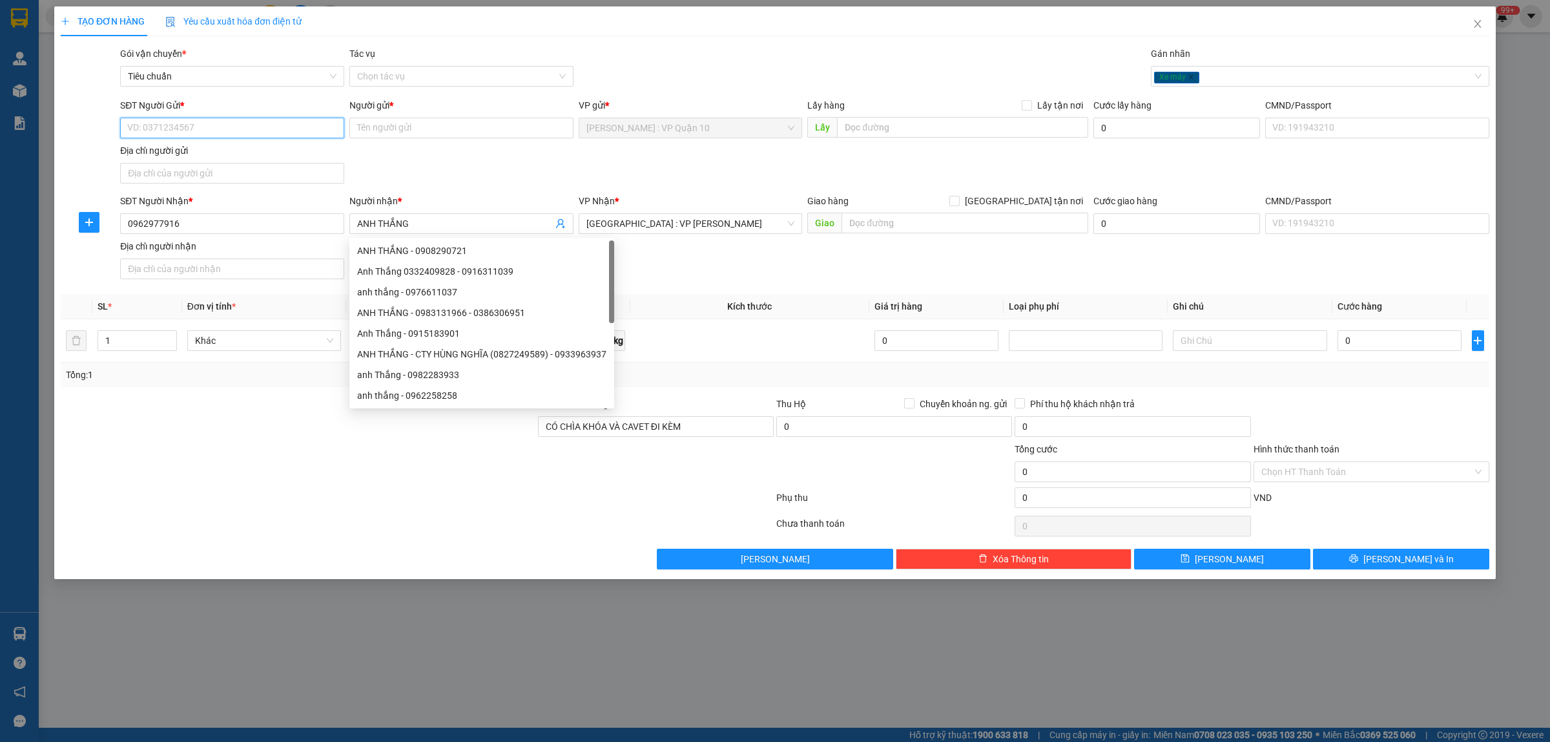
click at [189, 121] on input "SĐT Người Gửi *" at bounding box center [232, 128] width 224 height 21
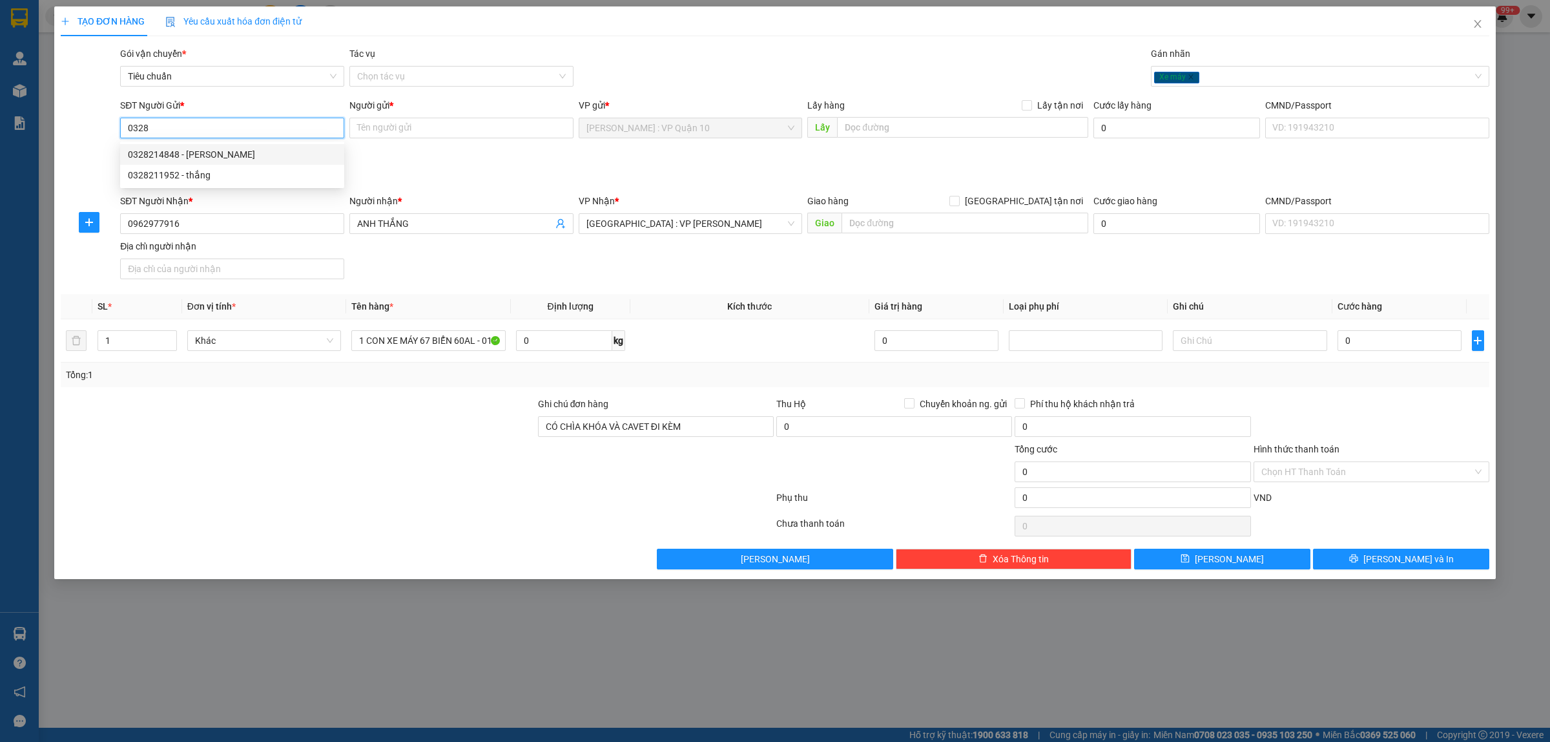
click at [180, 149] on div "0328214848 - DUY HẢI" at bounding box center [232, 154] width 209 height 14
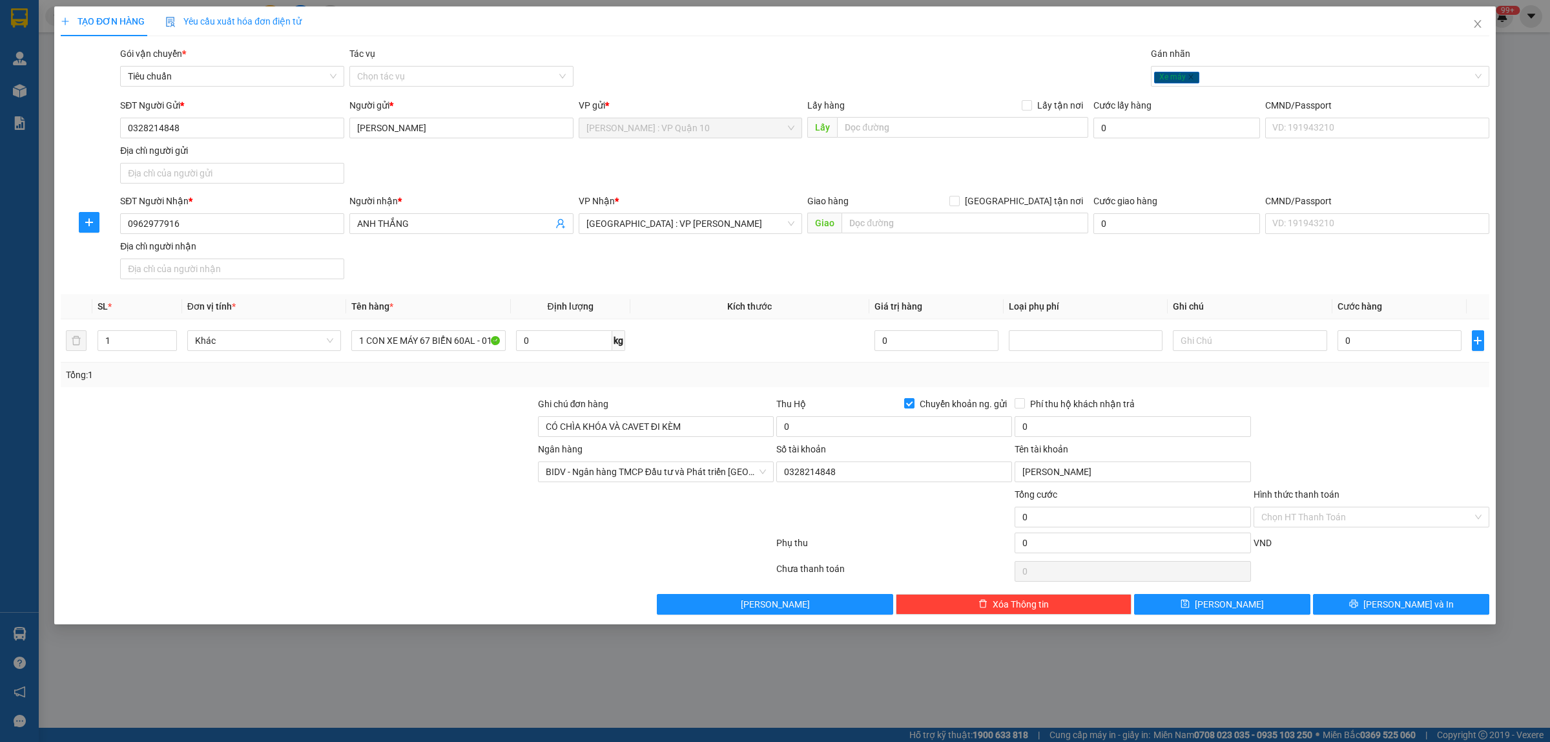
click at [779, 512] on div at bounding box center [894, 509] width 238 height 45
click at [886, 509] on div at bounding box center [894, 509] width 238 height 45
click at [829, 427] on input "0" at bounding box center [894, 426] width 236 height 21
drag, startPoint x: 1079, startPoint y: 415, endPoint x: 1087, endPoint y: 423, distance: 11.4
click at [1079, 417] on div "Phí thu hộ khách nhận trả 0" at bounding box center [1132, 419] width 238 height 45
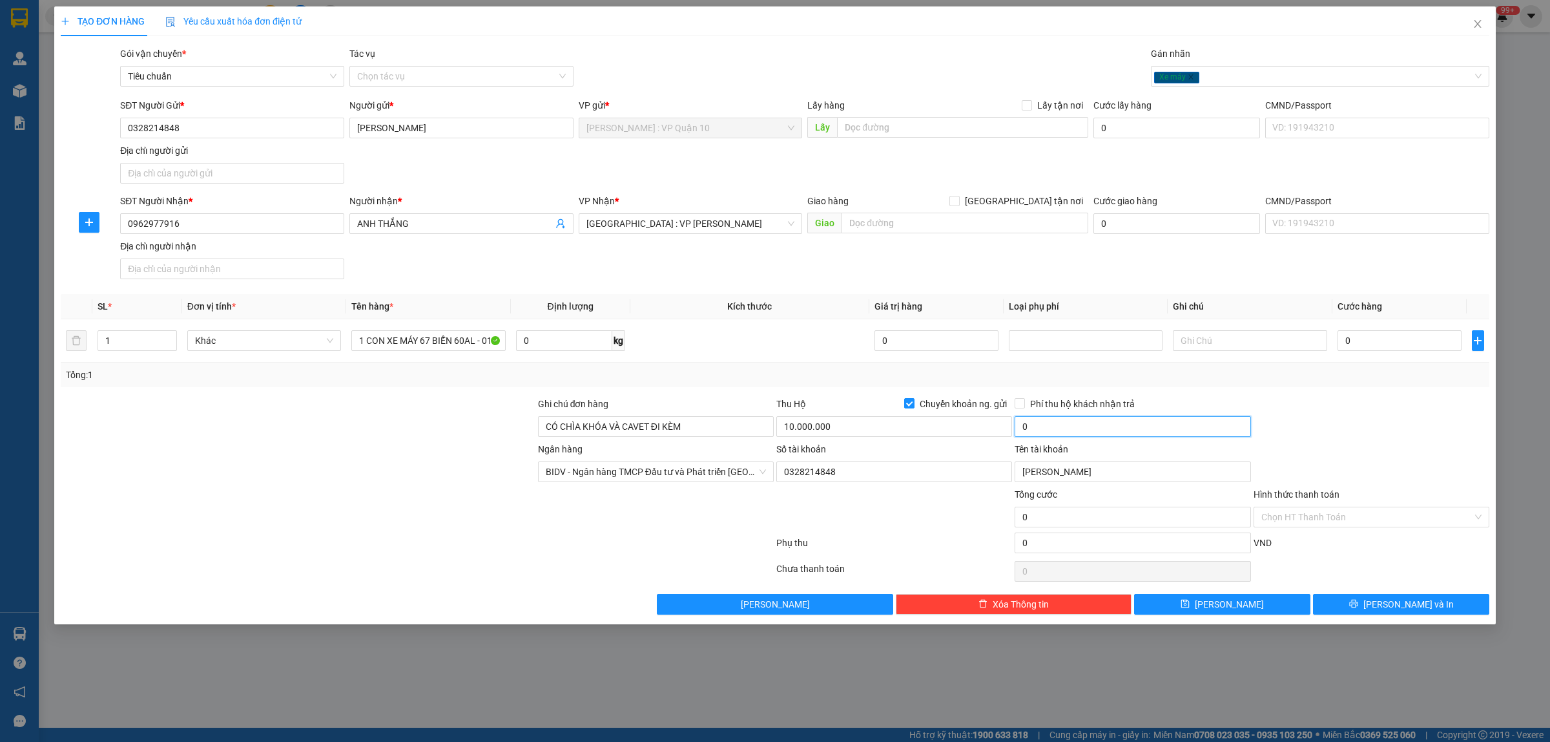
click at [1068, 420] on input "0" at bounding box center [1133, 426] width 236 height 21
click at [1352, 422] on div at bounding box center [1371, 419] width 238 height 45
click at [1357, 434] on div at bounding box center [1371, 419] width 238 height 45
click at [1420, 344] on input "0" at bounding box center [1400, 340] width 124 height 21
click at [1021, 399] on input "Phí thu hộ khách nhận trả" at bounding box center [1019, 402] width 9 height 9
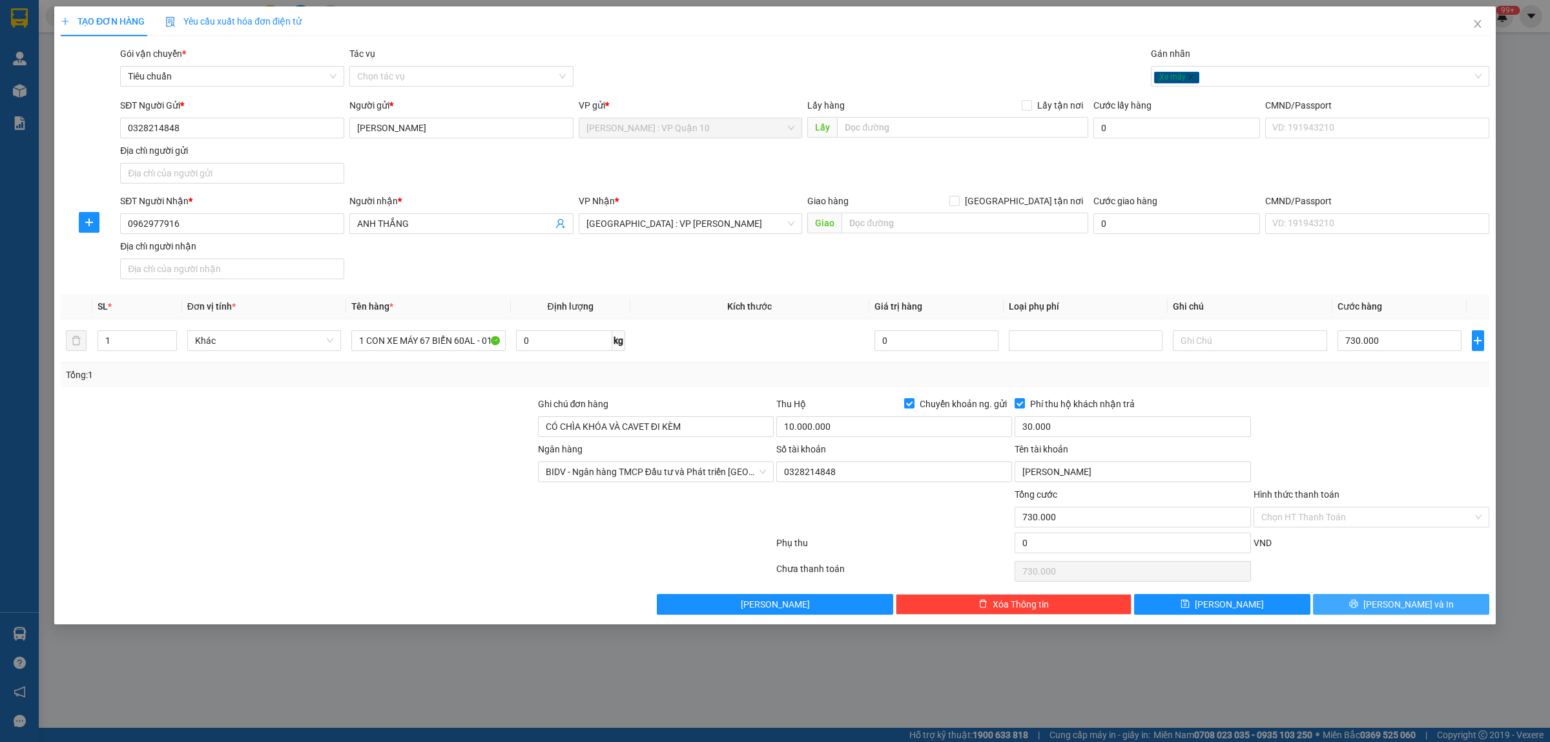
click at [1415, 607] on span "[PERSON_NAME] và In" at bounding box center [1409, 604] width 90 height 14
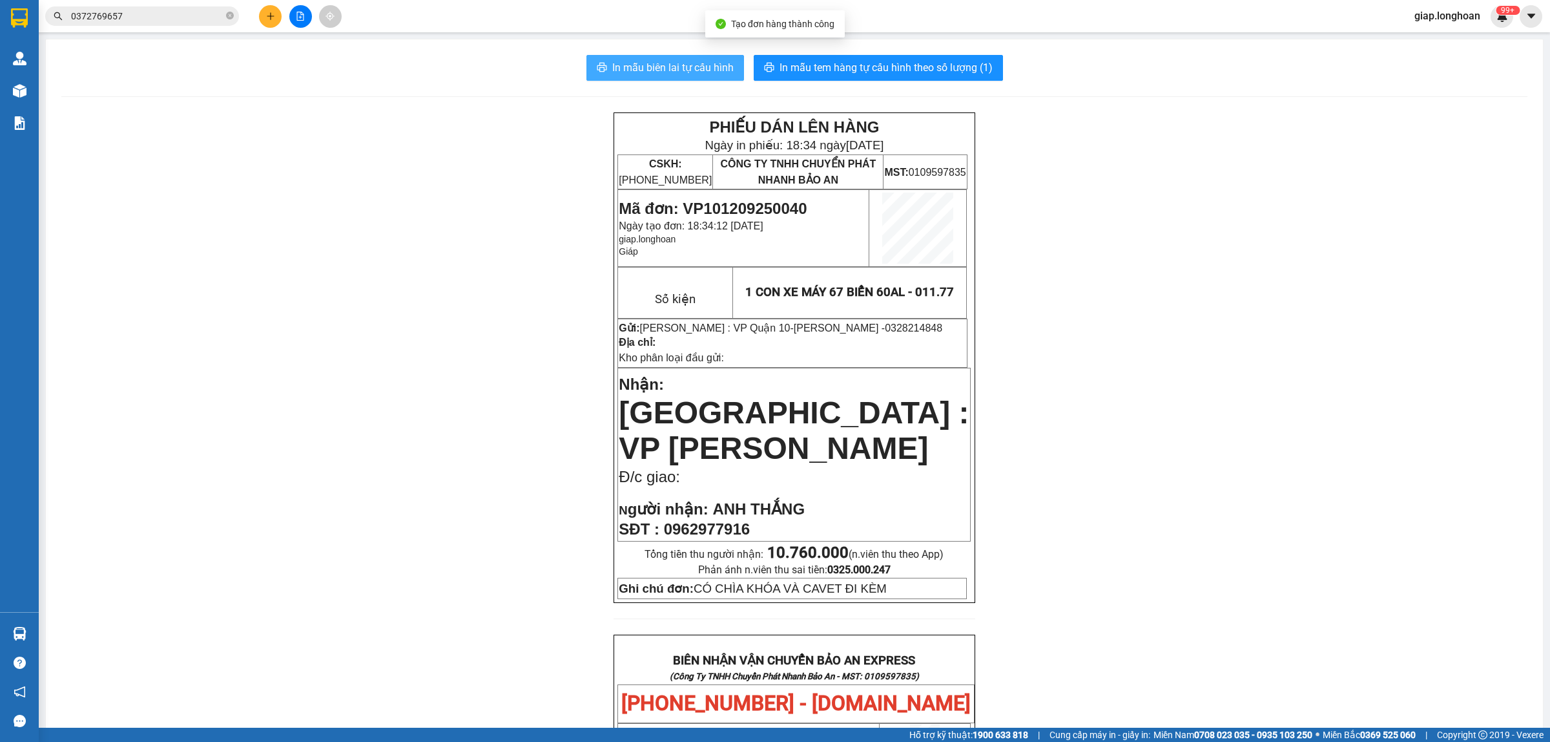
click at [683, 66] on span "In mẫu biên lai tự cấu hình" at bounding box center [672, 67] width 121 height 16
click at [903, 63] on span "In mẫu tem hàng tự cấu hình theo số lượng (1)" at bounding box center [886, 67] width 213 height 16
click at [1148, 424] on div "PHIẾU DÁN LÊN HÀNG Ngày in phiếu: 18:34 ngày 12-09-2025 CSKH: 1900.06.88.33 CÔN…" at bounding box center [794, 690] width 1466 height 1156
click at [269, 15] on icon "plus" at bounding box center [270, 16] width 9 height 9
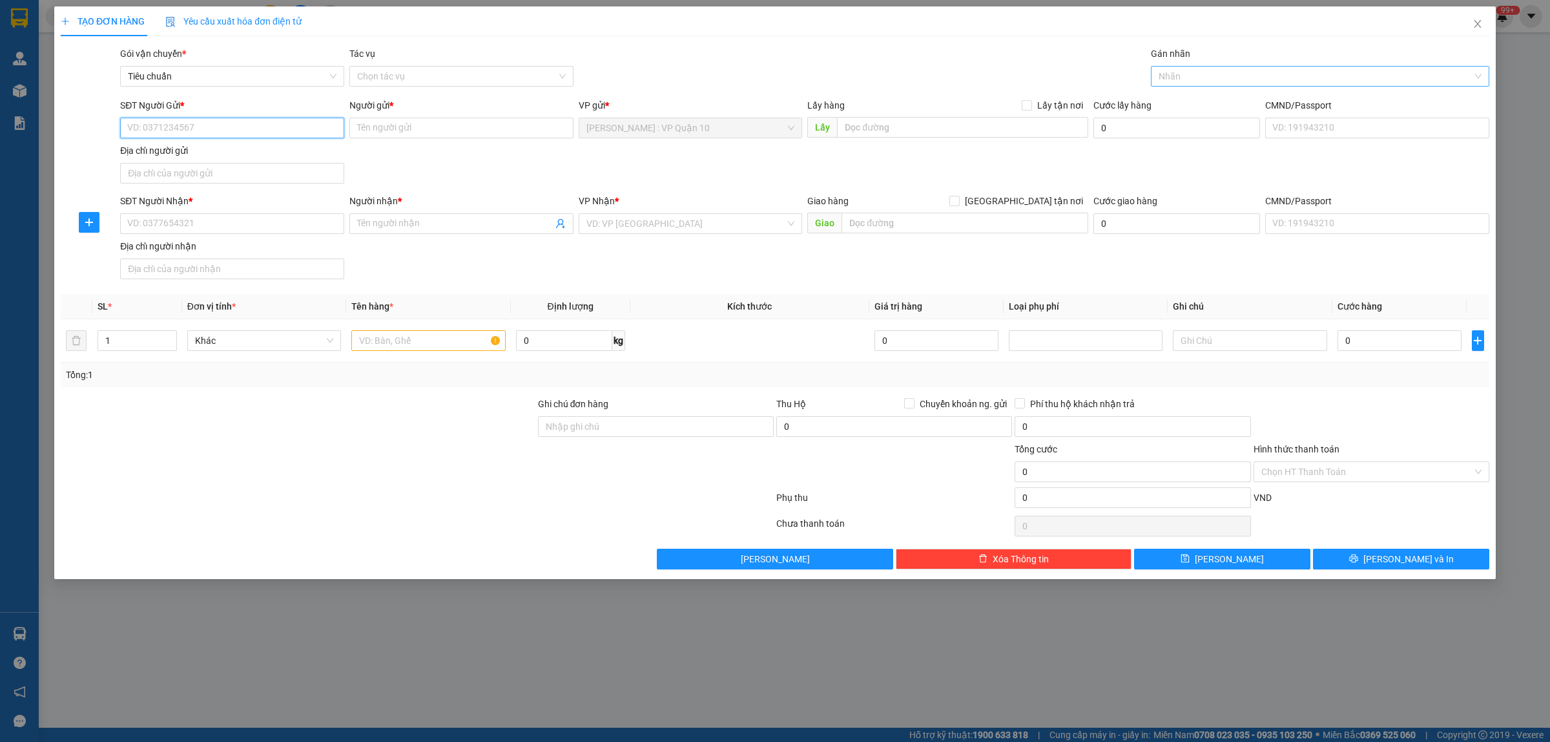
click at [1209, 78] on div at bounding box center [1313, 76] width 319 height 16
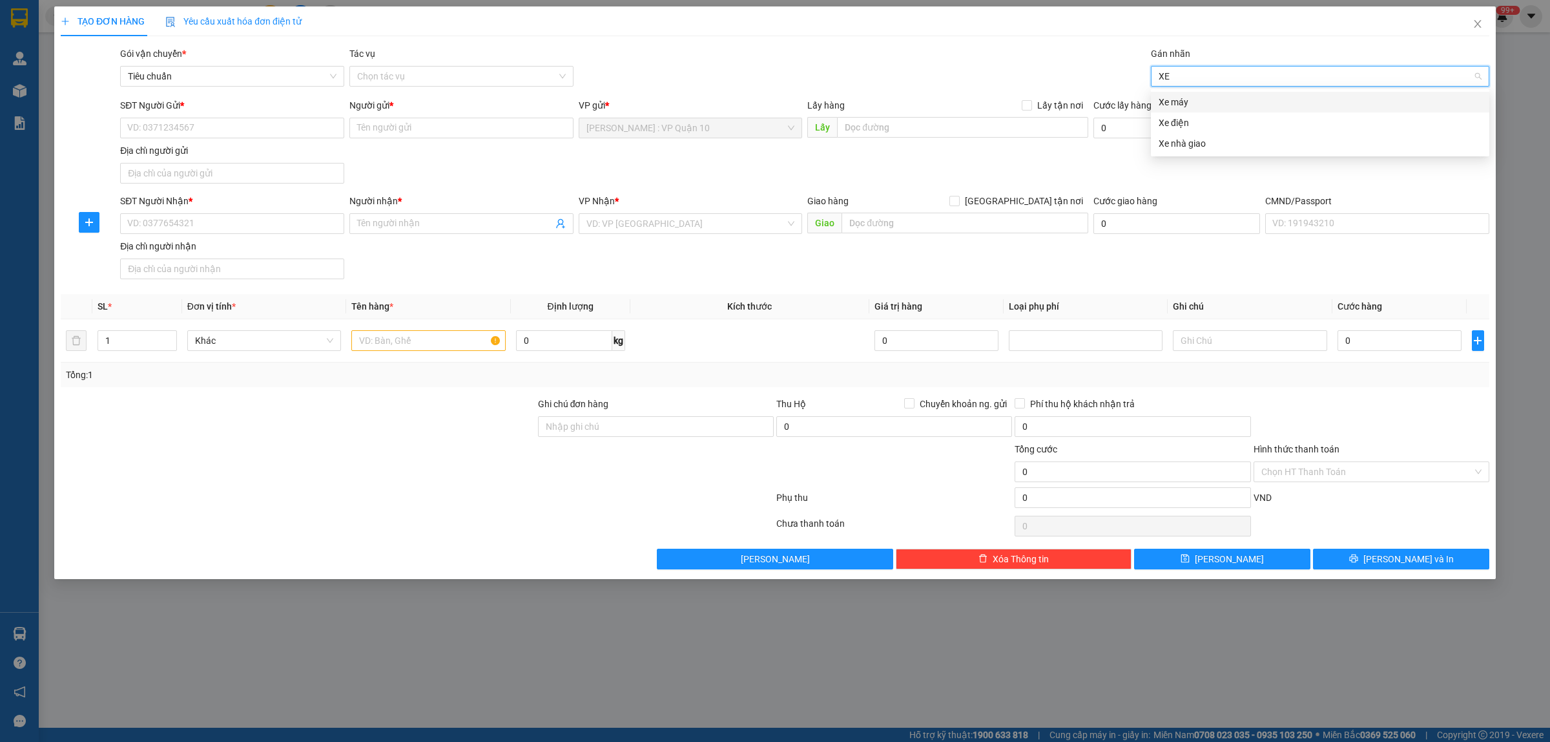
click at [1193, 101] on div "Xe máy" at bounding box center [1320, 102] width 323 height 14
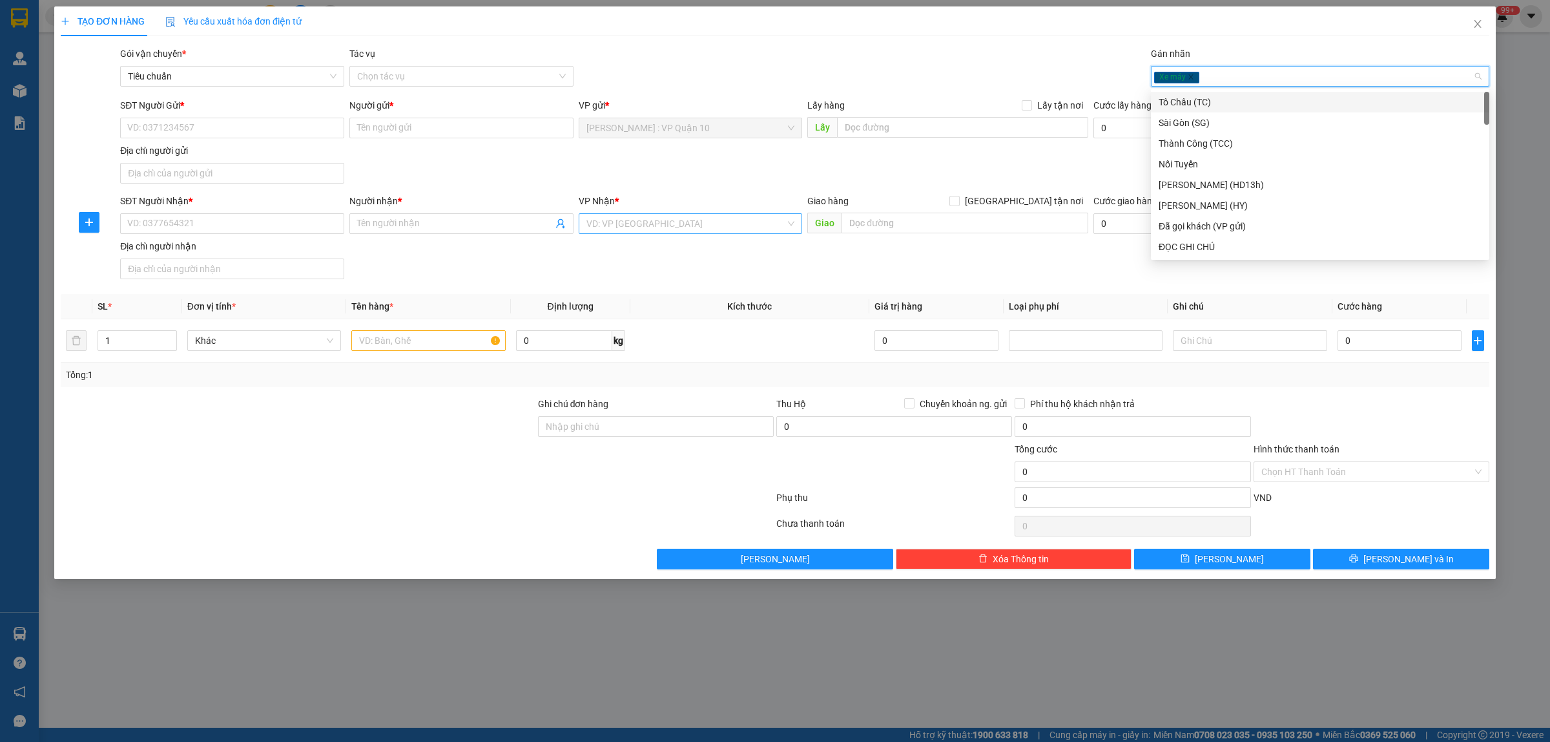
click at [624, 221] on input "search" at bounding box center [687, 223] width 200 height 19
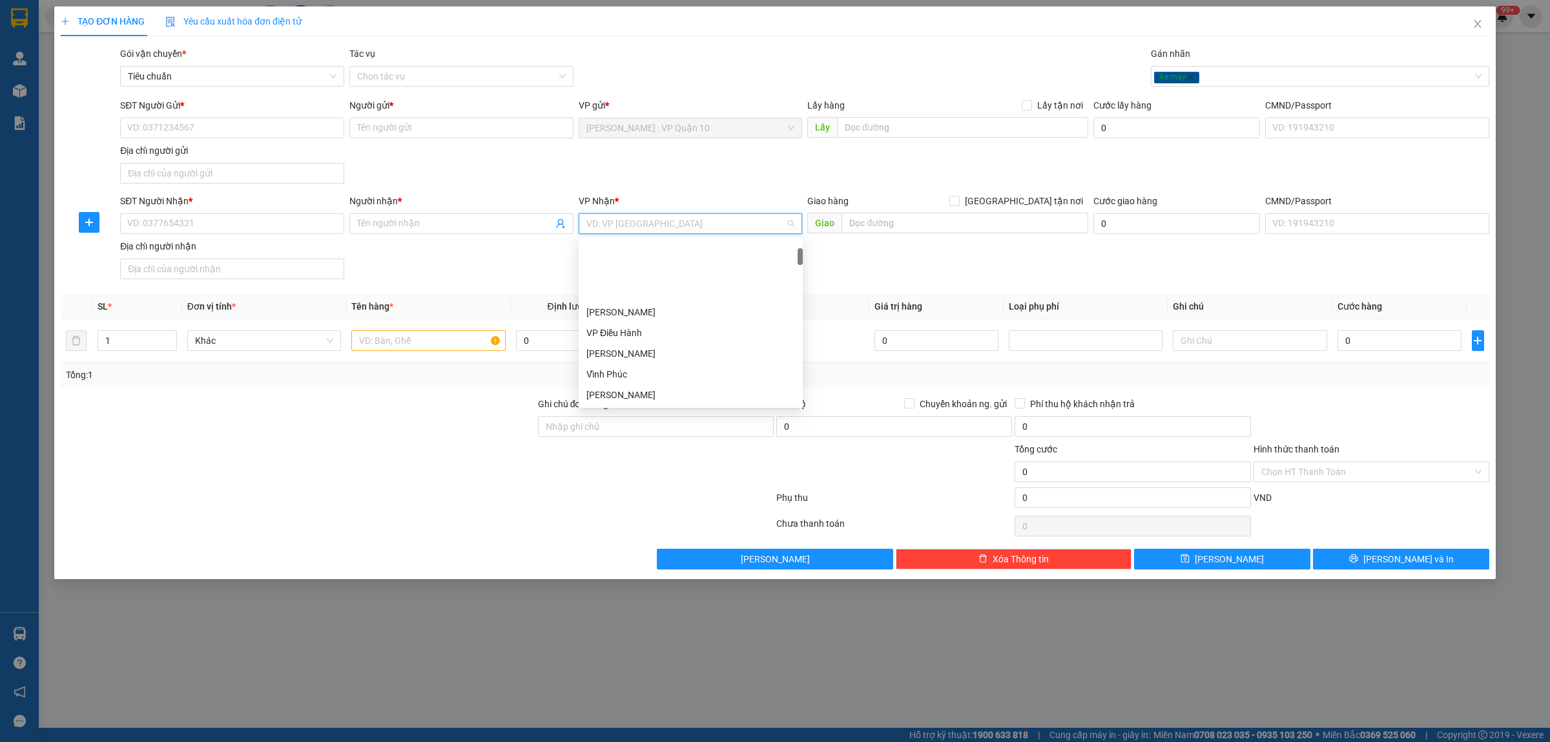
click at [685, 408] on div "[GEOGRAPHIC_DATA] : VP [PERSON_NAME]" at bounding box center [691, 415] width 209 height 14
click at [330, 470] on div at bounding box center [297, 464] width 477 height 45
click at [376, 340] on input "text" at bounding box center [428, 340] width 154 height 21
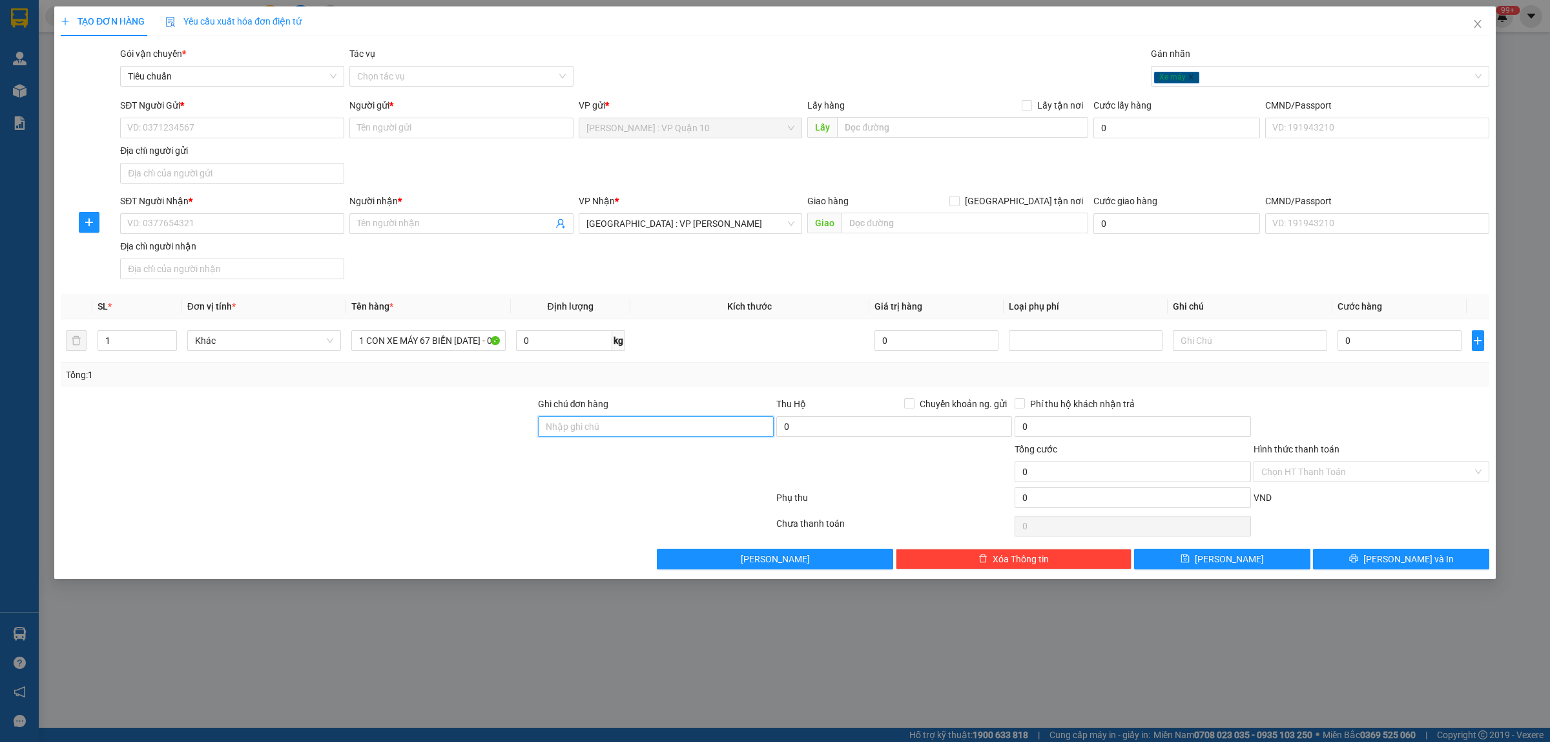
click at [608, 425] on input "Ghi chú đơn hàng" at bounding box center [656, 426] width 236 height 21
click at [186, 224] on input "SĐT Người Nhận *" at bounding box center [232, 223] width 224 height 21
click at [239, 130] on input "SĐT Người Gửi *" at bounding box center [232, 128] width 224 height 21
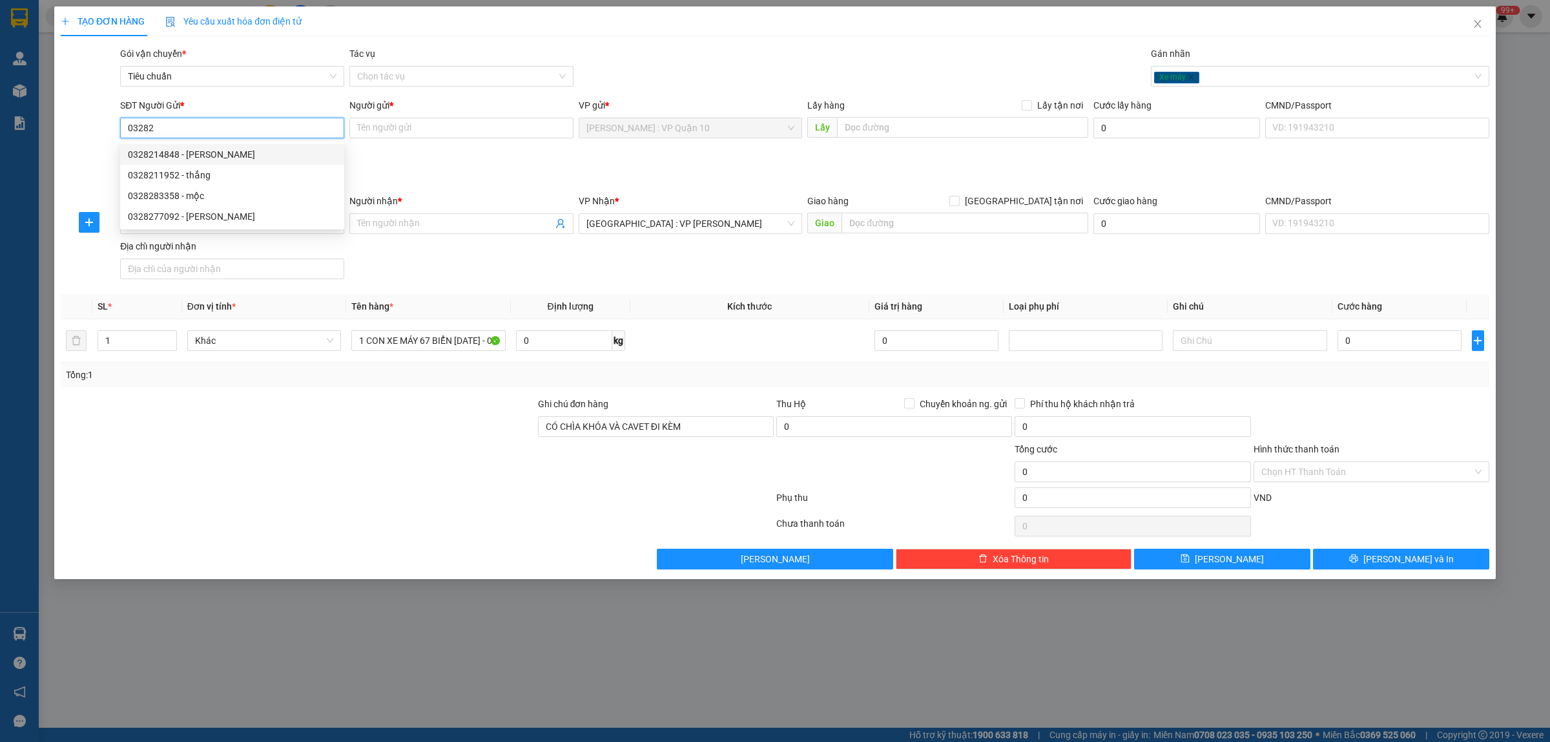
click at [207, 152] on div "0328214848 - DUY HẢI" at bounding box center [232, 154] width 209 height 14
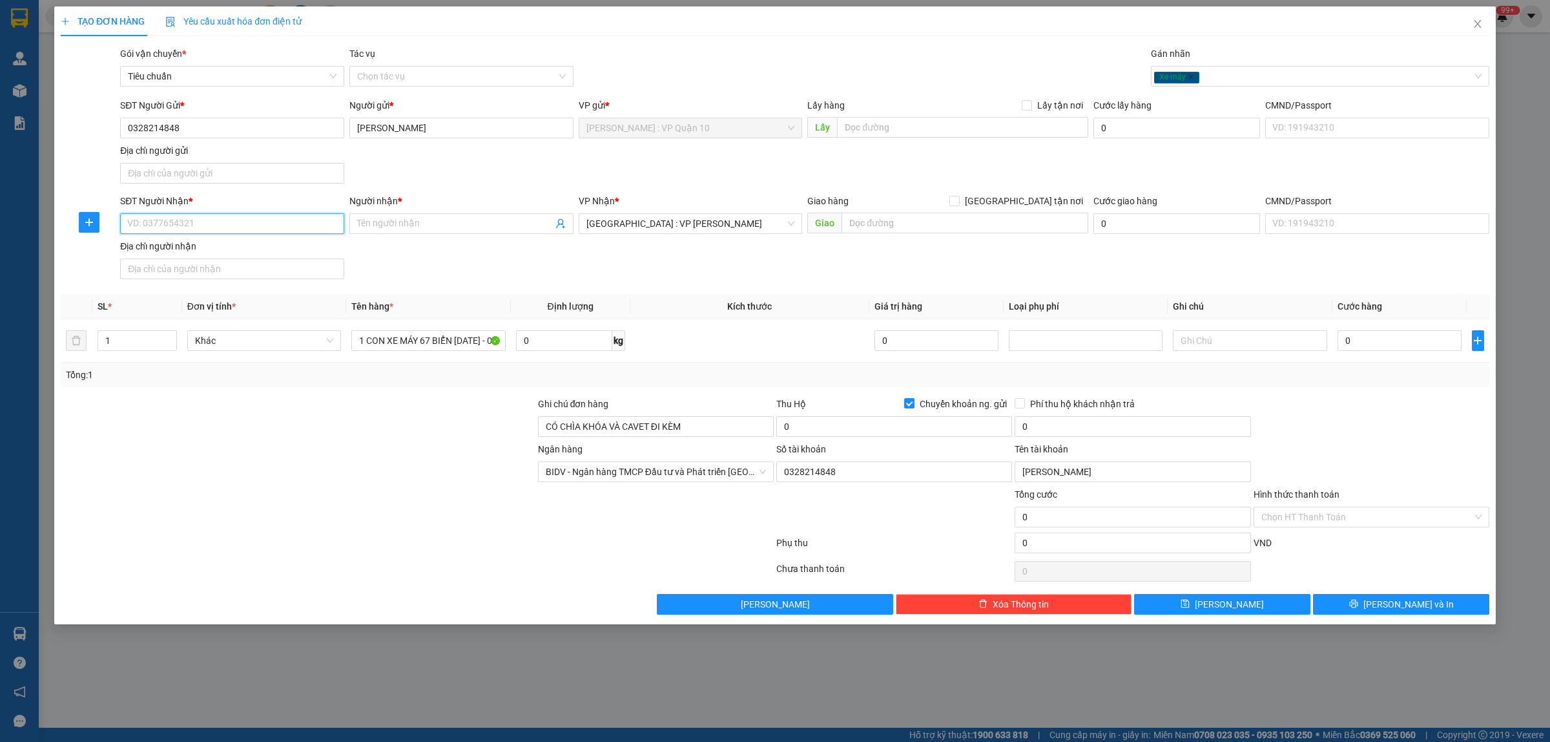
click at [220, 222] on input "SĐT Người Nhận *" at bounding box center [232, 223] width 224 height 21
click at [406, 230] on input "Người nhận *" at bounding box center [455, 223] width 196 height 14
drag, startPoint x: 829, startPoint y: 510, endPoint x: 822, endPoint y: 473, distance: 37.4
click at [828, 510] on div at bounding box center [894, 509] width 238 height 45
click at [819, 431] on input "0" at bounding box center [894, 426] width 236 height 21
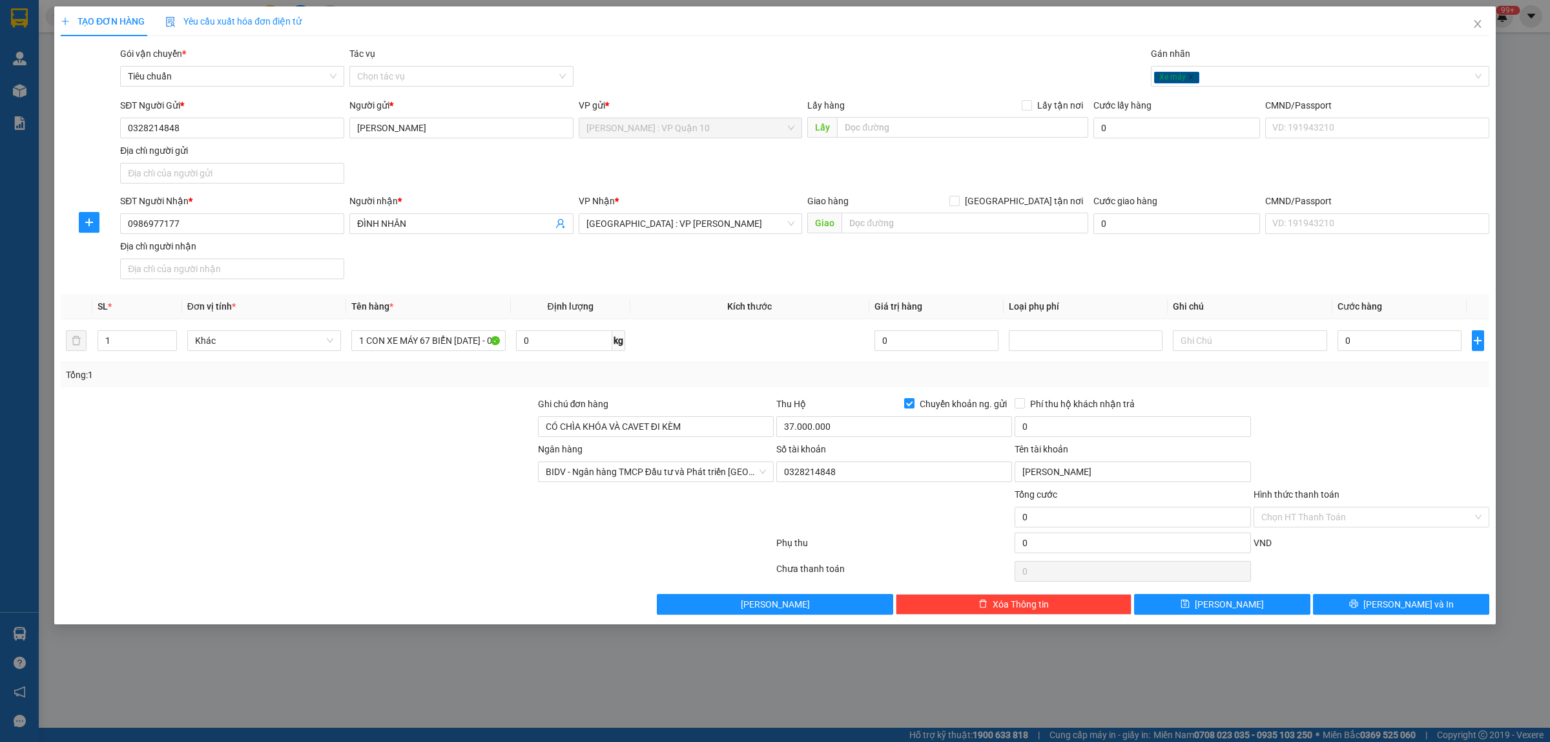
click at [463, 534] on div at bounding box center [417, 545] width 716 height 26
click at [1068, 430] on input "0" at bounding box center [1133, 426] width 236 height 21
click at [1329, 390] on div "Transit Pickup Surcharge Ids Transit Deliver Surcharge Ids Transit Deliver Surc…" at bounding box center [775, 331] width 1429 height 568
click at [1378, 346] on input "0" at bounding box center [1400, 340] width 124 height 21
click at [422, 496] on div at bounding box center [297, 509] width 477 height 45
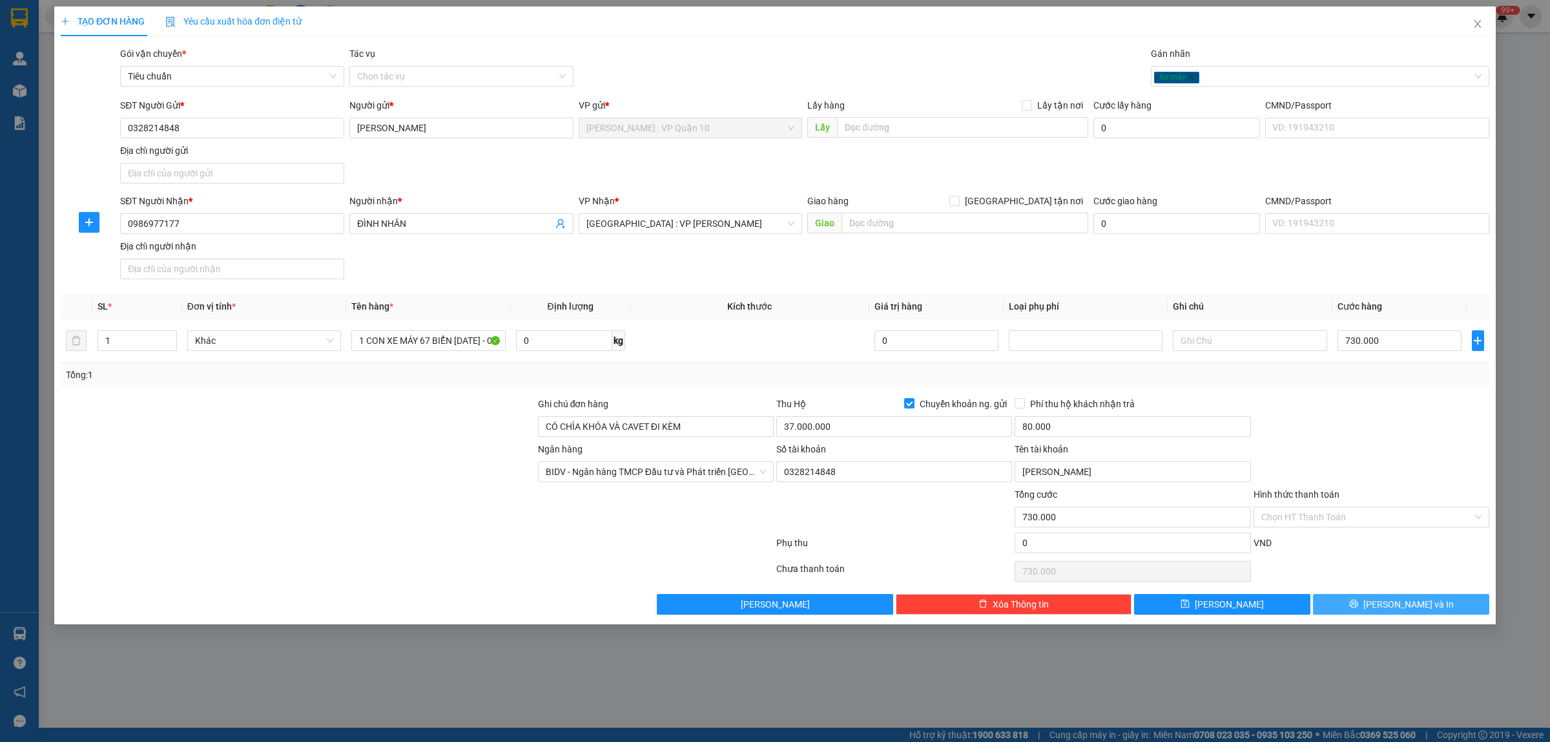
click at [1366, 608] on button "[PERSON_NAME] và In" at bounding box center [1401, 604] width 176 height 21
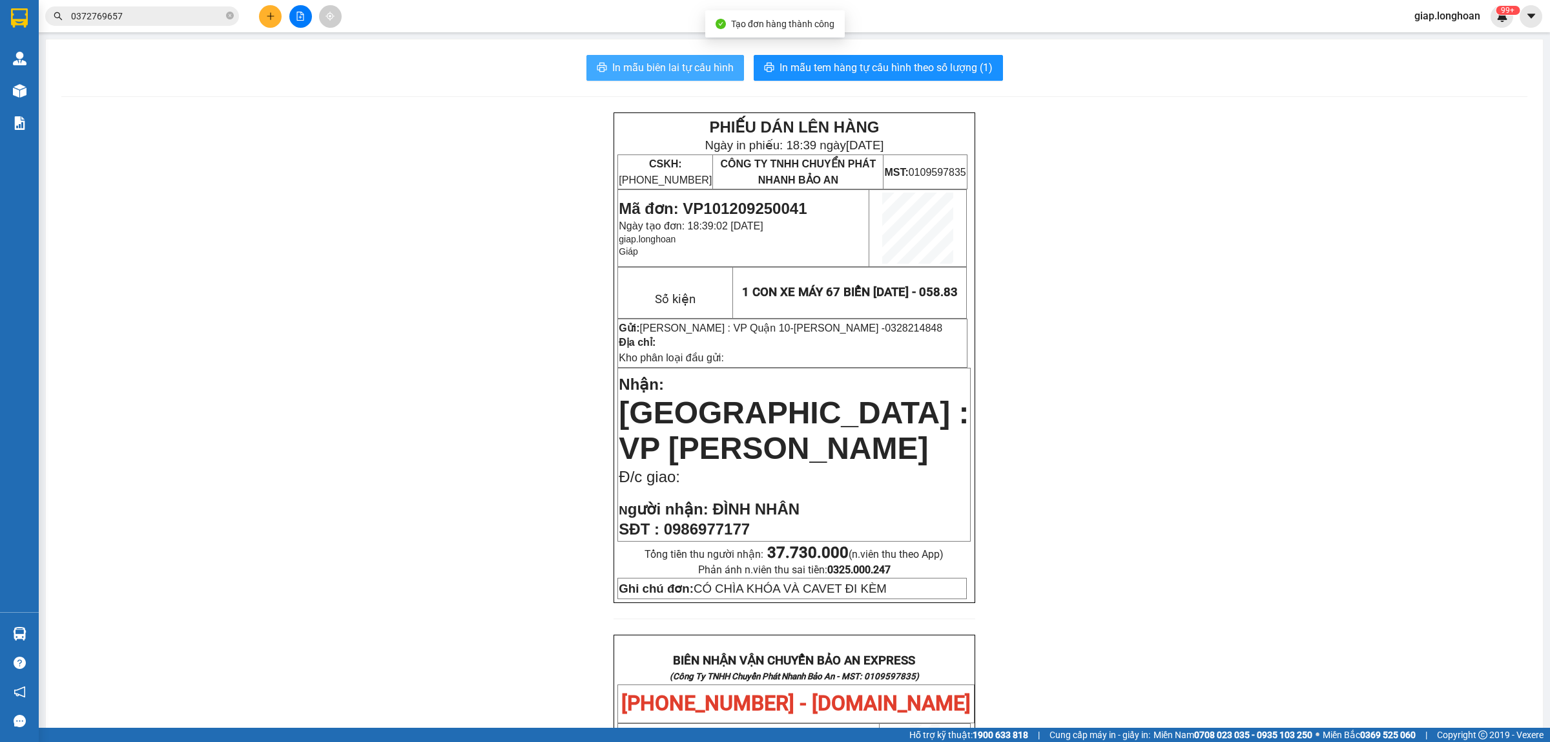
click at [686, 66] on span "In mẫu biên lai tự cấu hình" at bounding box center [672, 67] width 121 height 16
click at [849, 70] on span "In mẫu tem hàng tự cấu hình theo số lượng (1)" at bounding box center [886, 67] width 213 height 16
drag, startPoint x: 182, startPoint y: 28, endPoint x: 172, endPoint y: 21, distance: 11.6
click at [181, 25] on div "Kết quả tìm kiếm ( 1 ) Bộ lọc Mã ĐH Trạng thái Món hàng Thu hộ Tổng cước Chưa c…" at bounding box center [775, 16] width 1550 height 32
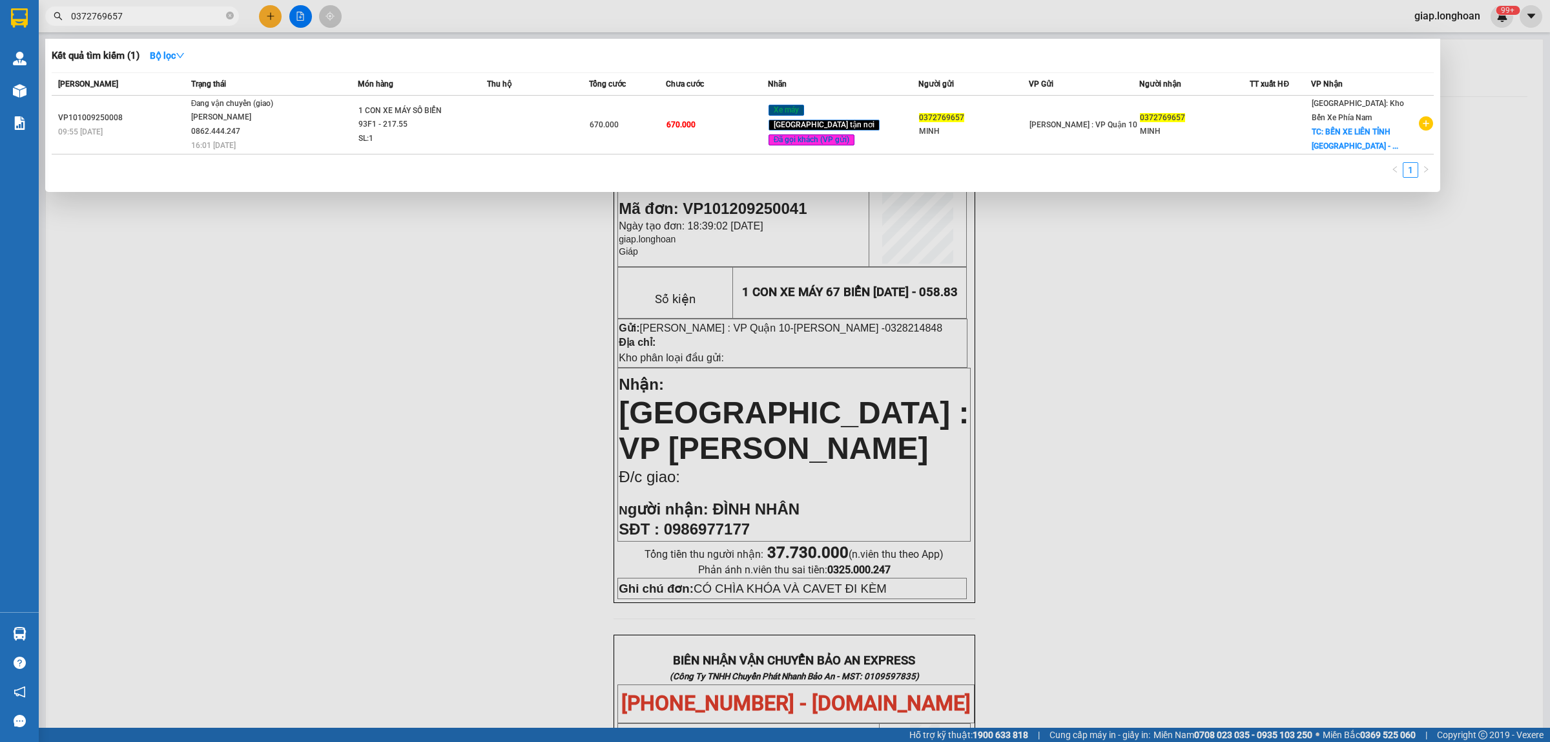
click at [172, 20] on input "0372769657" at bounding box center [147, 16] width 152 height 14
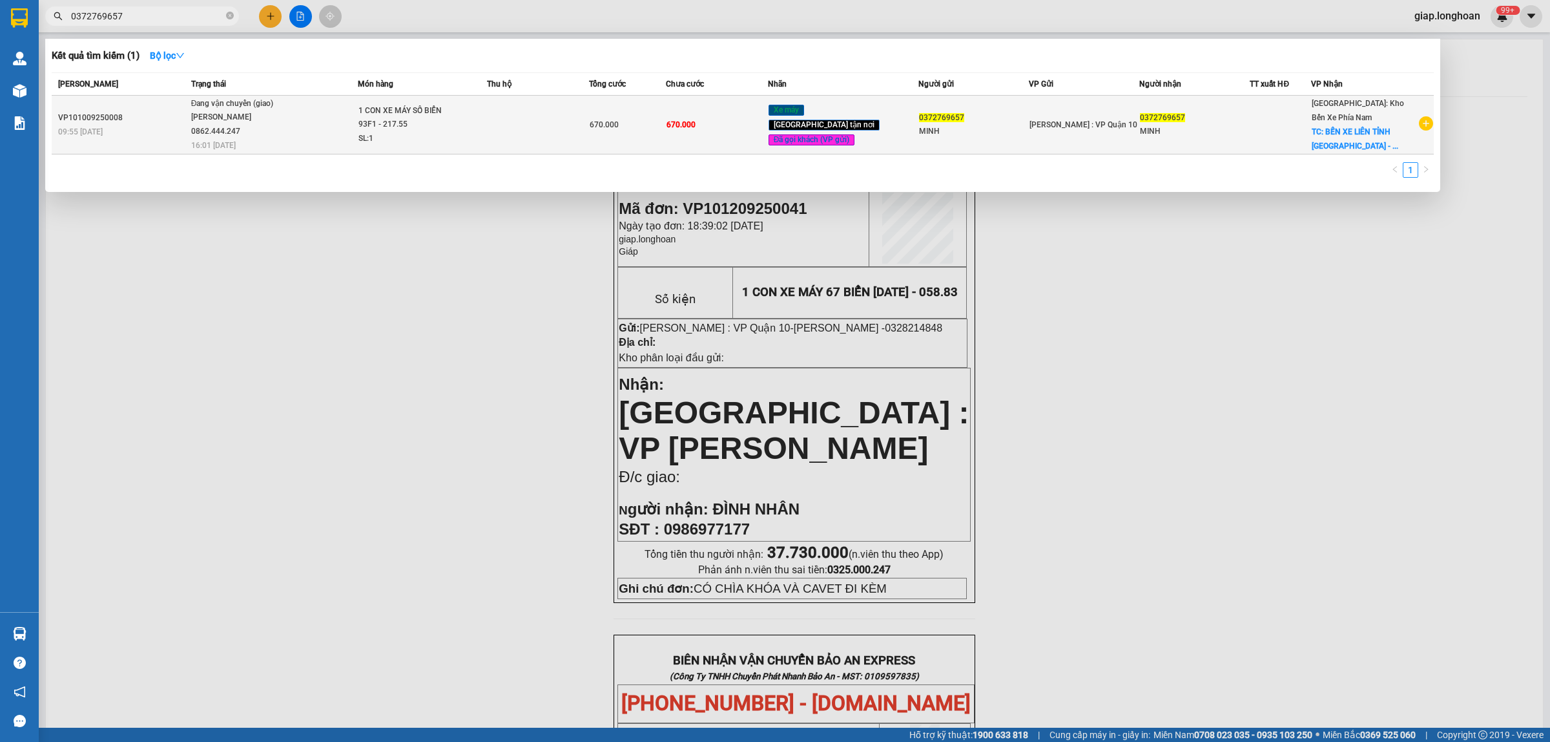
click at [518, 121] on td at bounding box center [538, 125] width 102 height 59
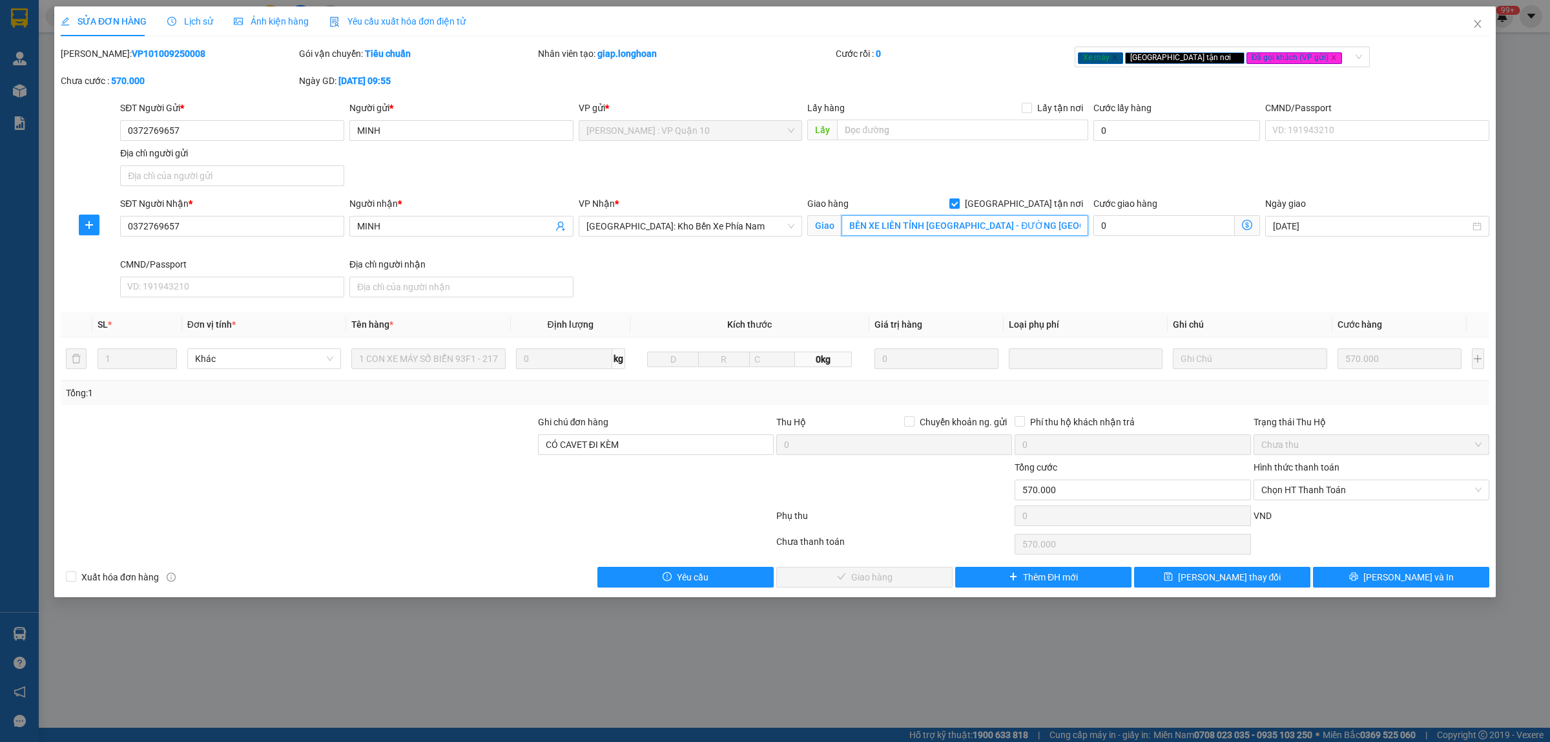
click at [969, 227] on input "BẾN XE LIÊN TỈNH [GEOGRAPHIC_DATA] - ĐƯỜNG [GEOGRAPHIC_DATA] - P, 3 - [GEOGRAPH…" at bounding box center [965, 225] width 247 height 21
click at [966, 279] on div "SĐT Người Nhận * 0372769657 Người nhận * MINH VP Nhận * Nha Trang: Kho Bến Xe P…" at bounding box center [805, 249] width 1375 height 106
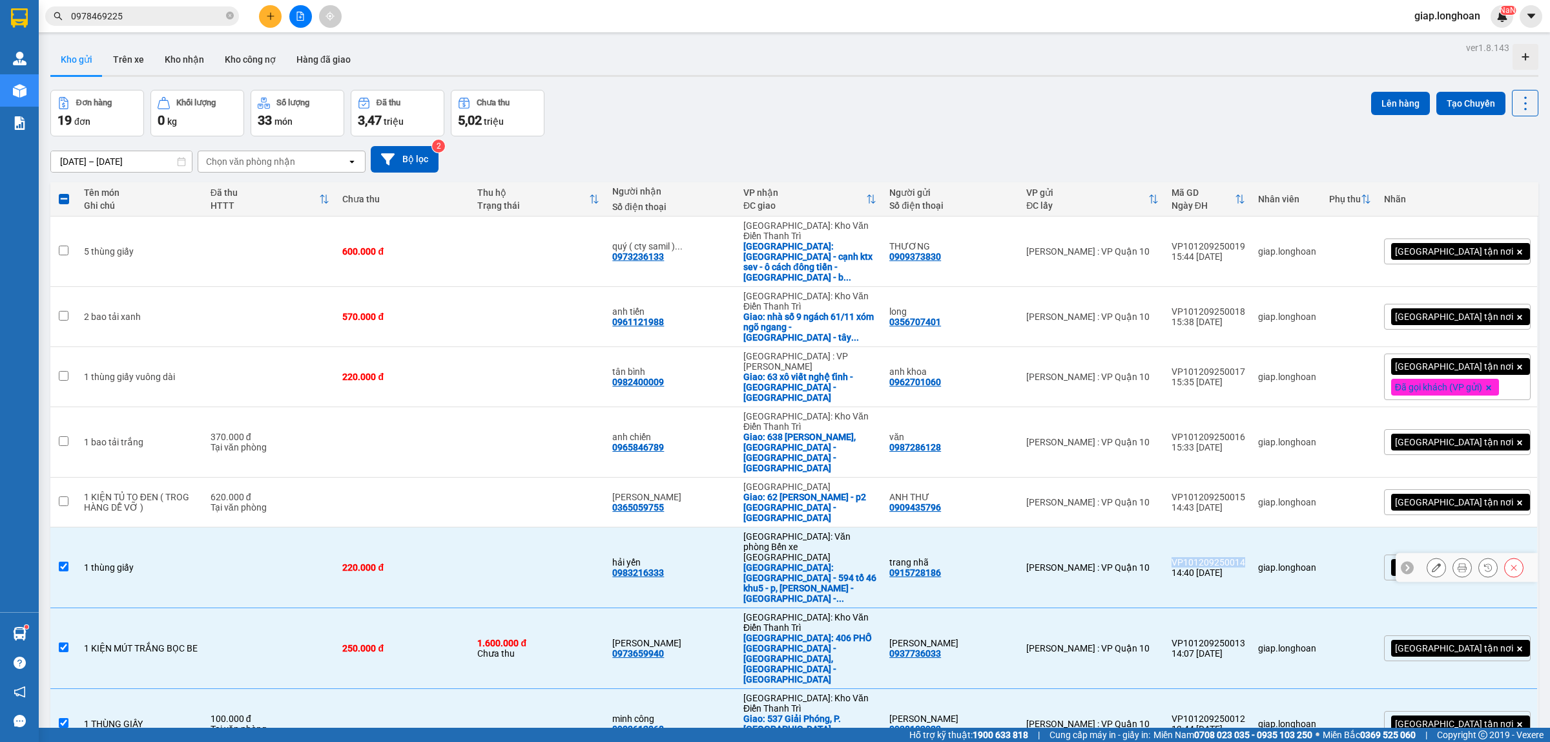
scroll to position [66, 0]
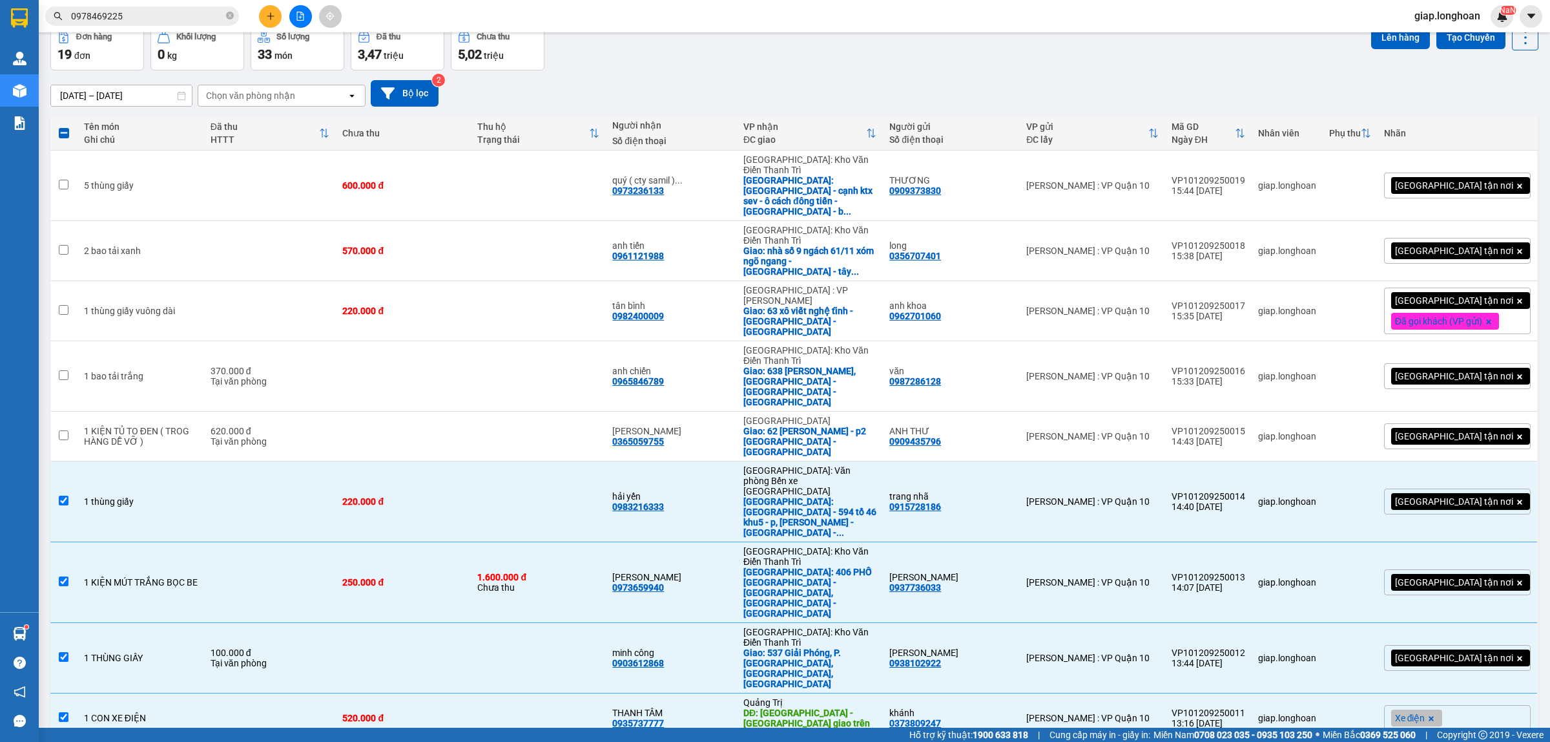
click at [1496, 488] on div "[GEOGRAPHIC_DATA] tận nơi" at bounding box center [1457, 501] width 147 height 26
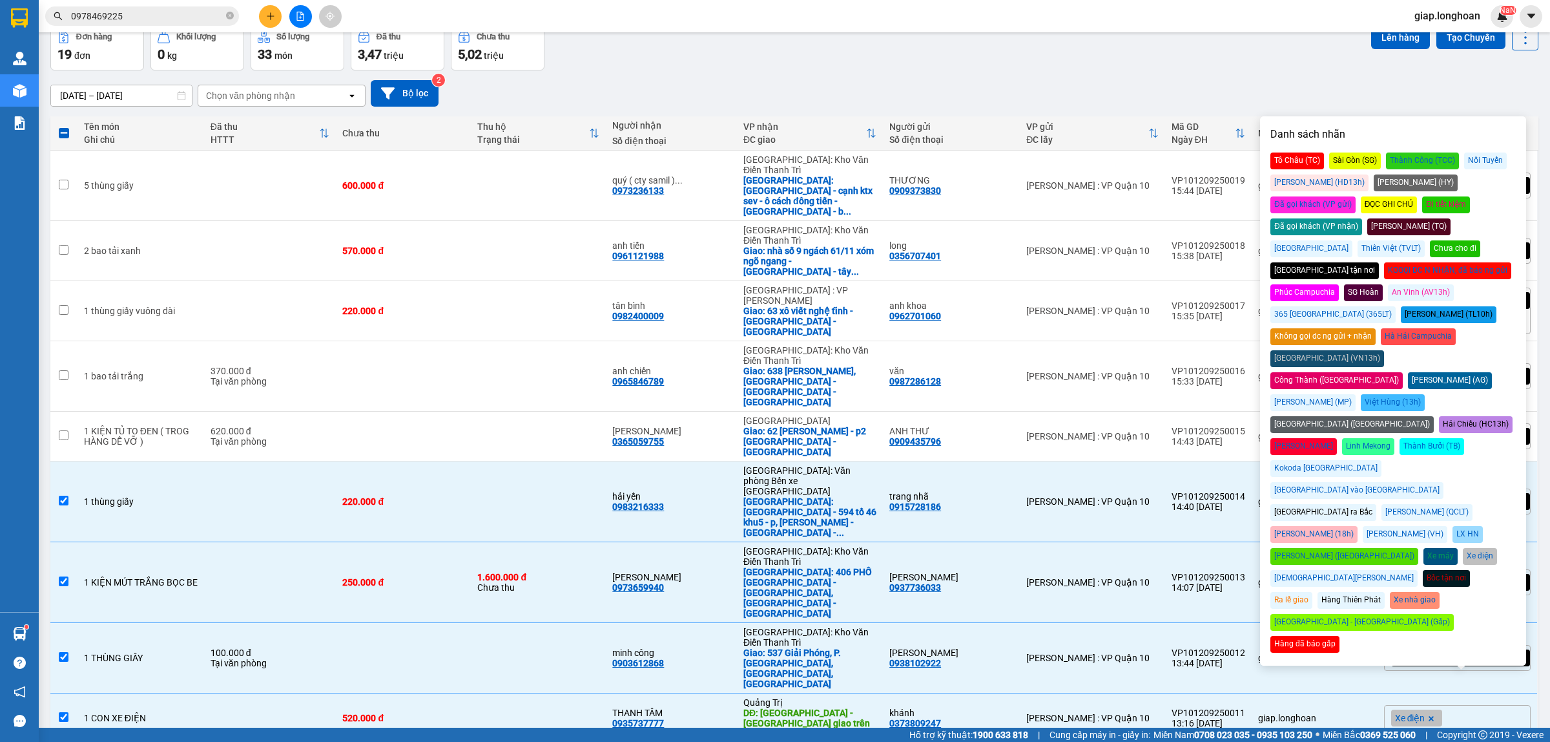
click at [1480, 240] on div "Chưa cho đi" at bounding box center [1455, 248] width 50 height 17
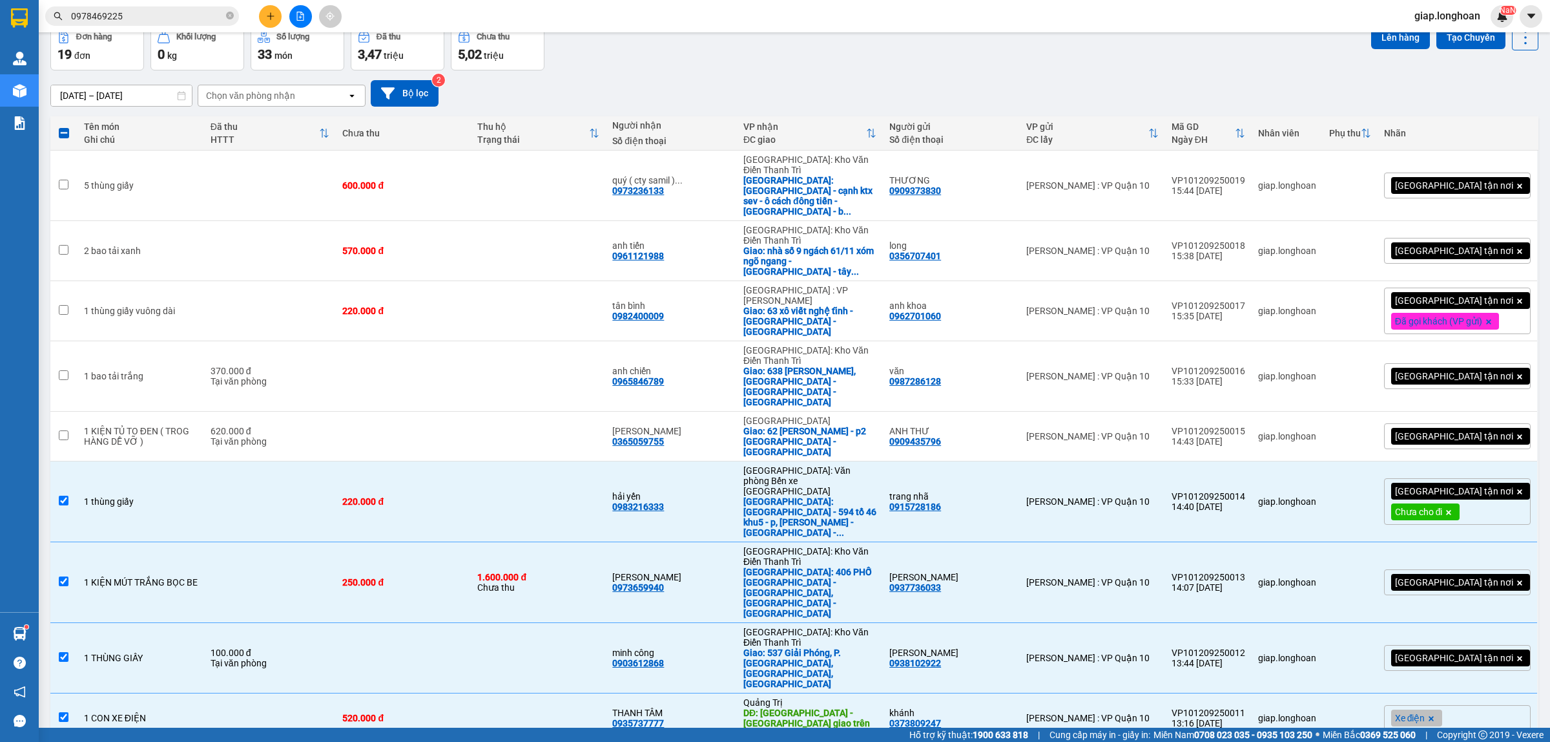
click at [1128, 72] on div "29/08/2025 – 29/09/2025 Press the down arrow key to interact with the calendar …" at bounding box center [794, 93] width 1488 height 46
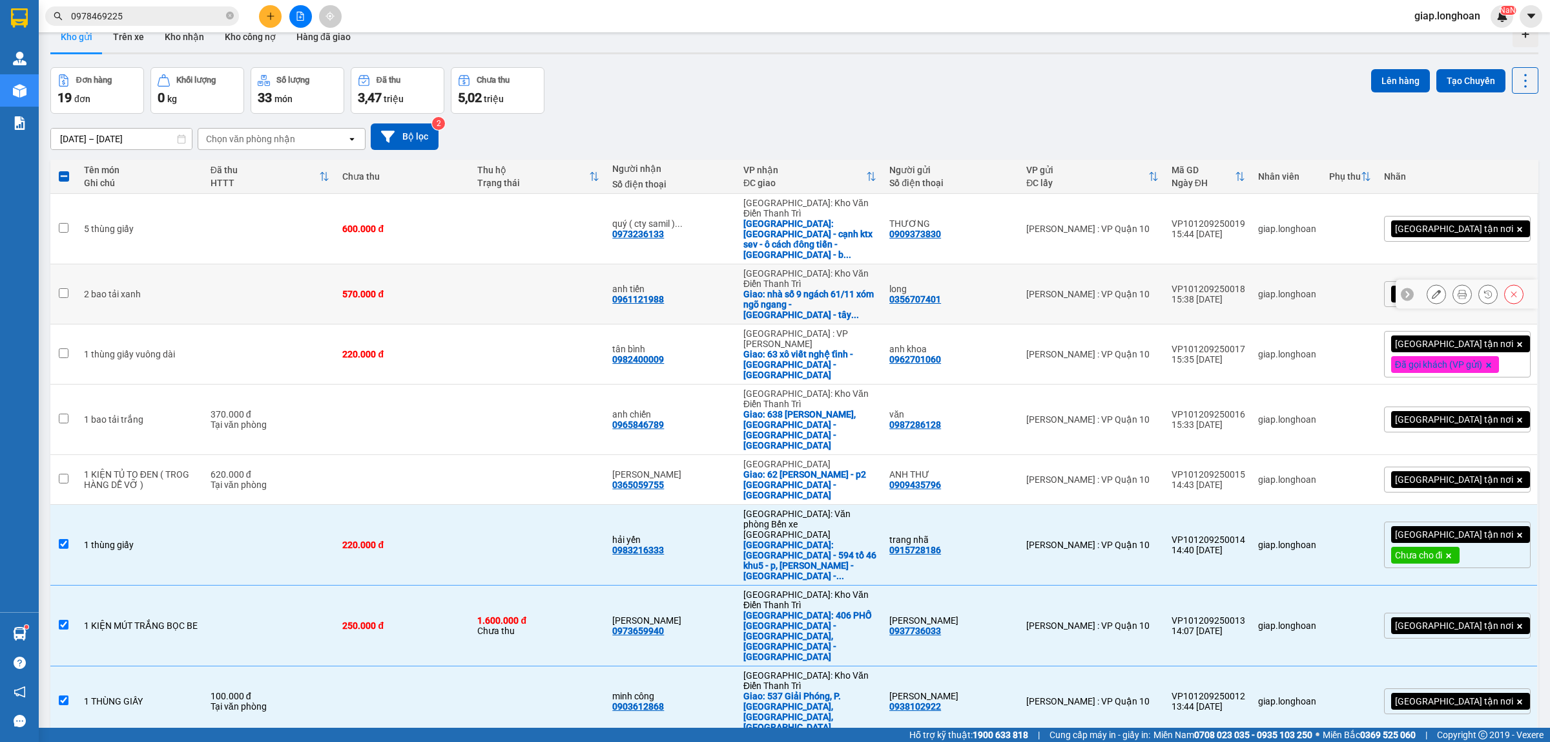
scroll to position [0, 0]
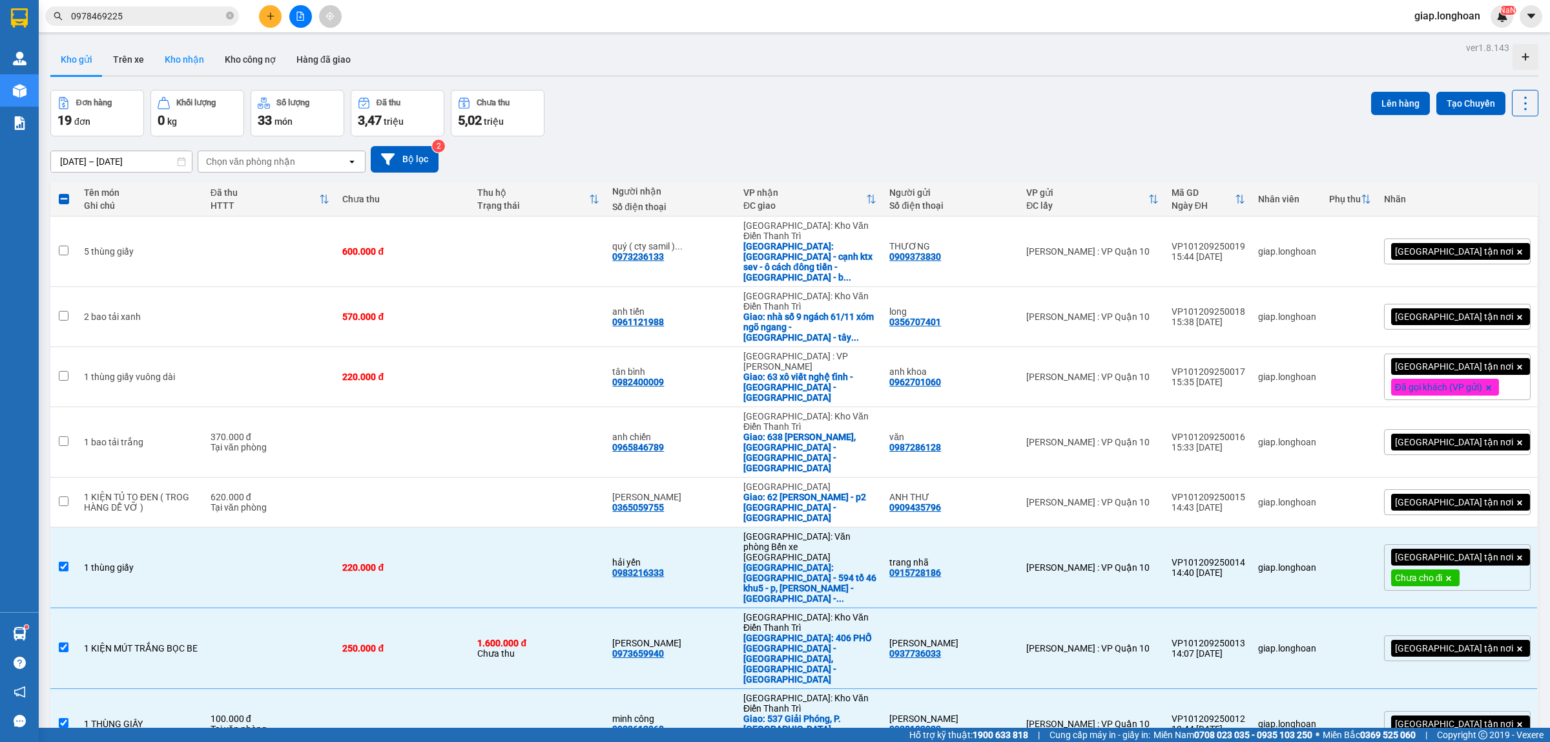
click at [175, 52] on button "Kho nhận" at bounding box center [184, 59] width 60 height 31
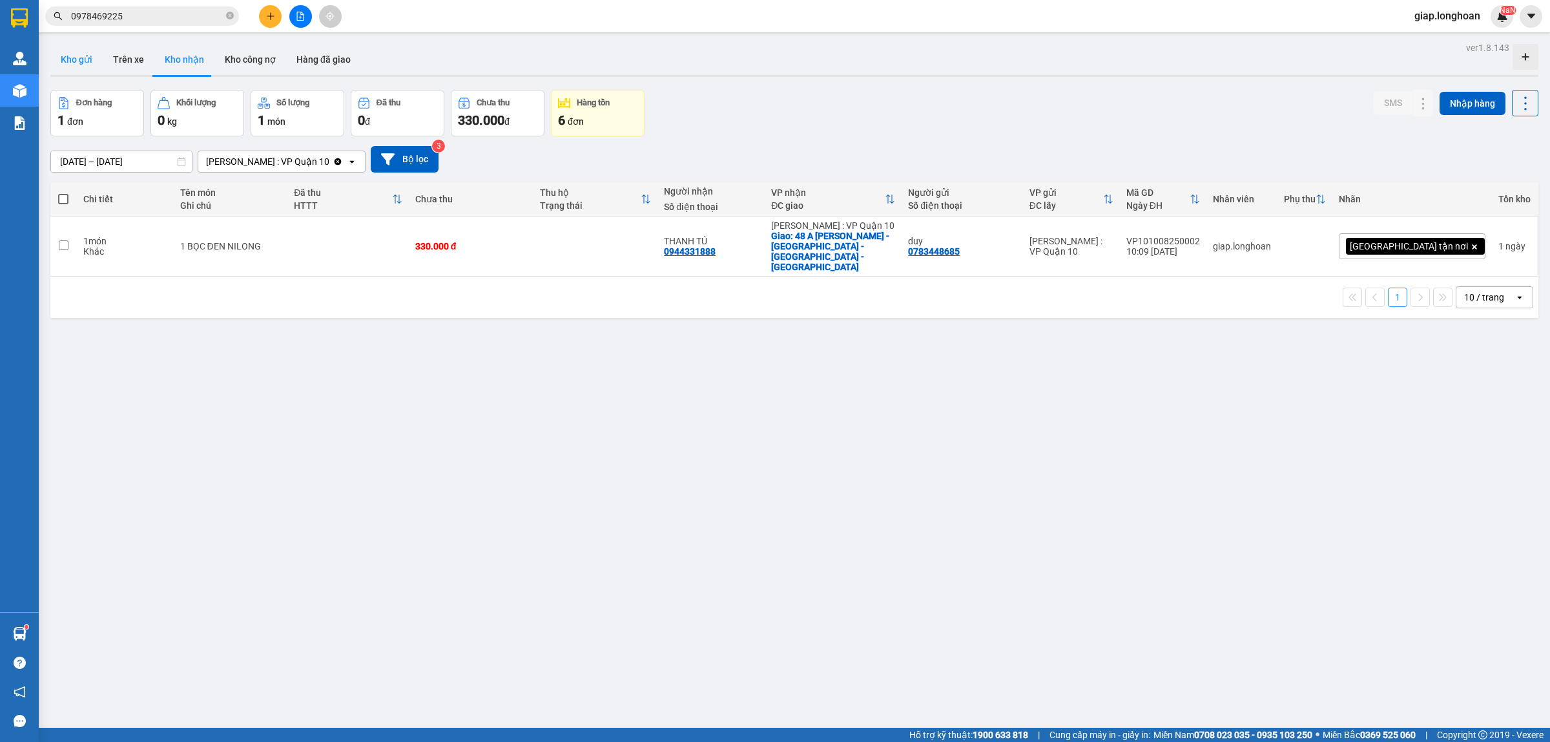
click at [78, 60] on button "Kho gửi" at bounding box center [76, 59] width 52 height 31
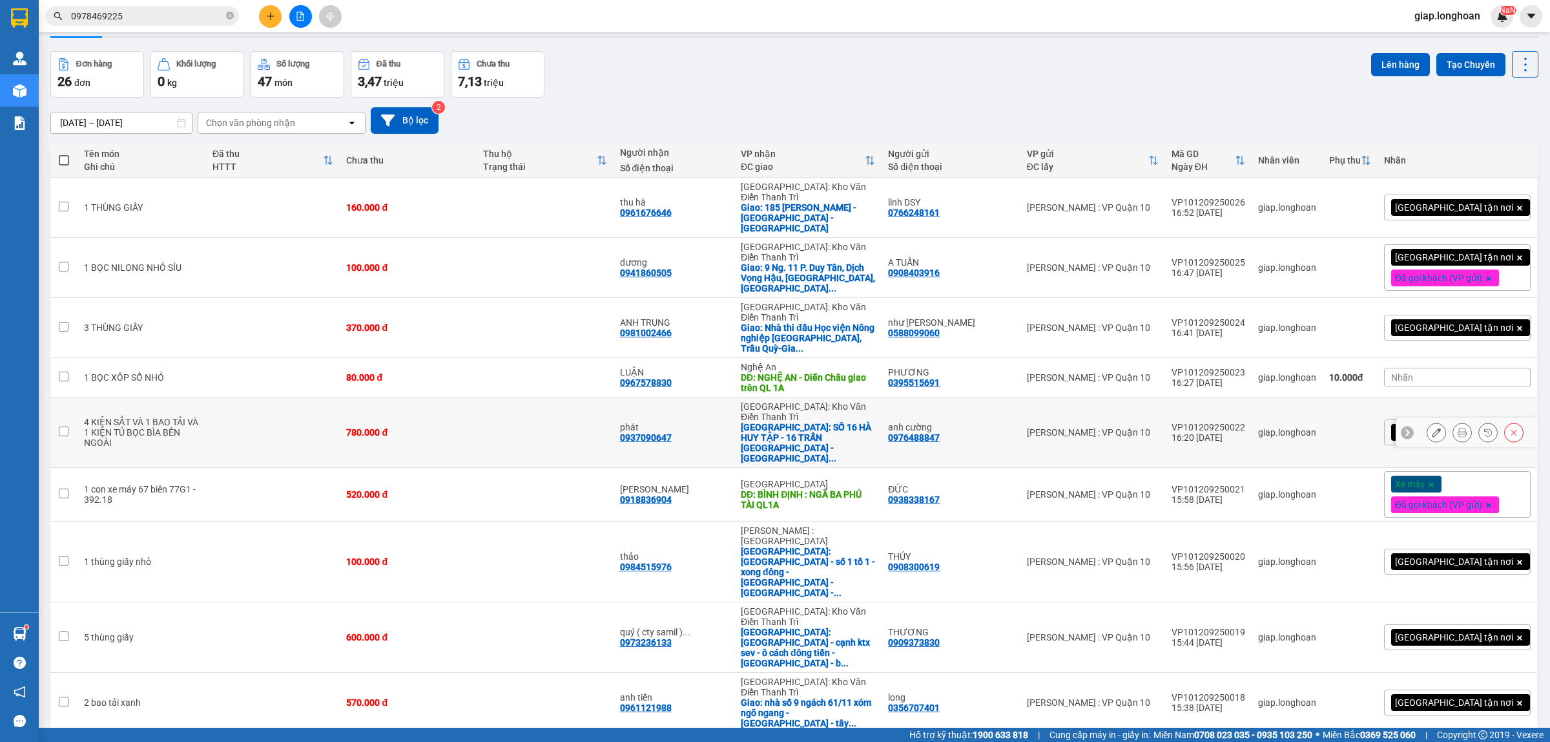
scroll to position [59, 0]
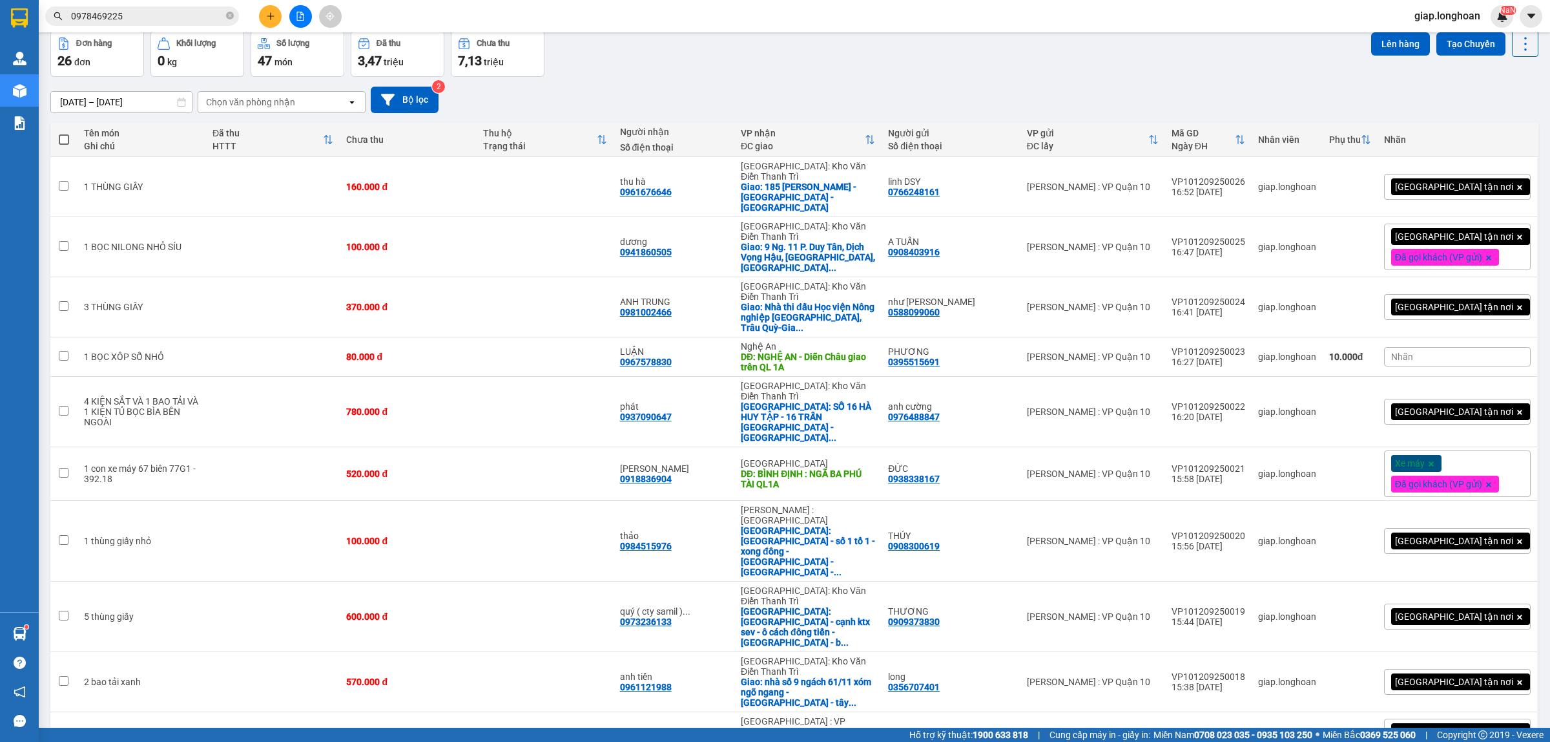
click at [1467, 607] on div "80 / trang" at bounding box center [1483, 617] width 78 height 23
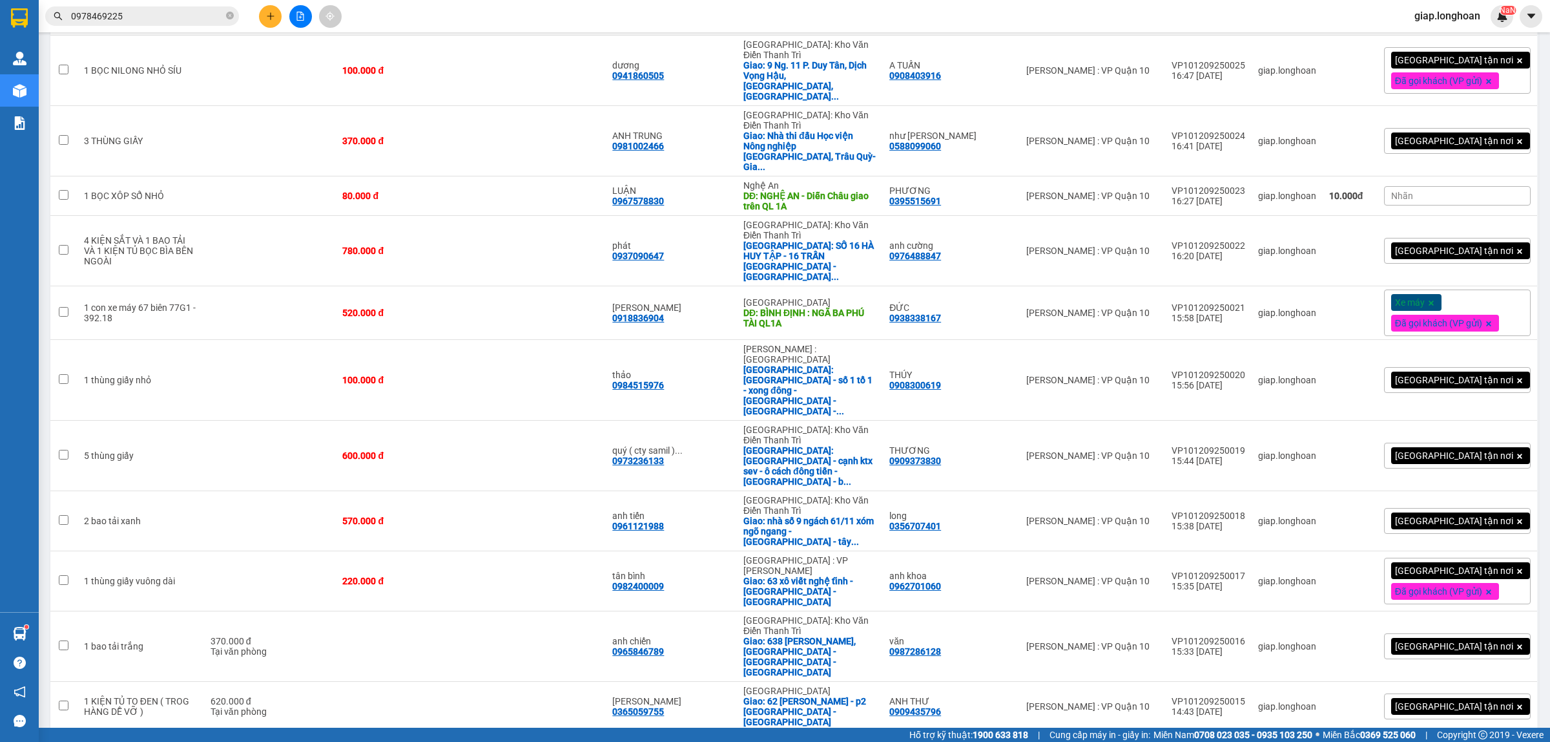
scroll to position [242, 0]
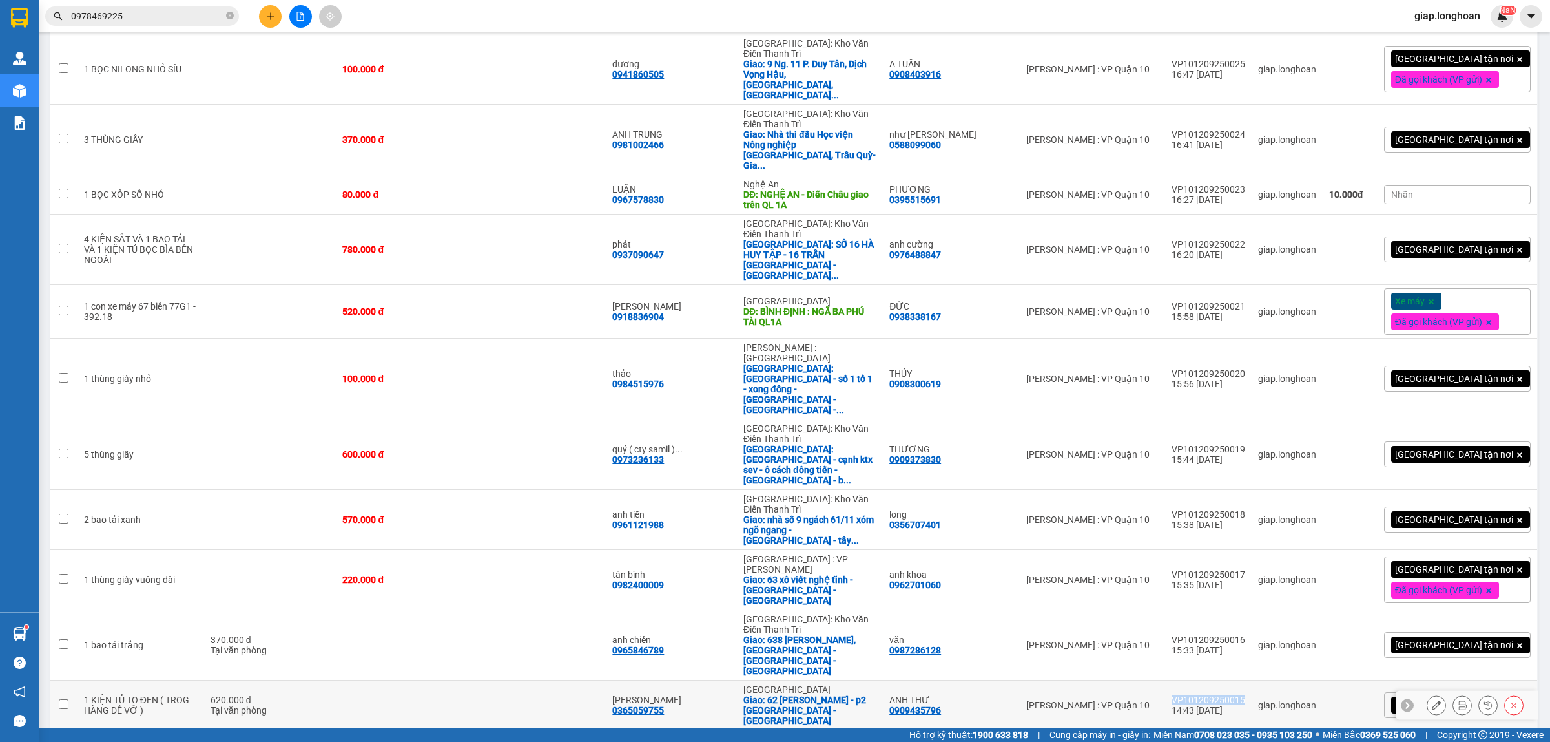
drag, startPoint x: 1266, startPoint y: 515, endPoint x: 1192, endPoint y: 519, distance: 74.4
click at [1192, 680] on td "VP101209250015 14:43 12/09" at bounding box center [1208, 705] width 87 height 50
checkbox input "true"
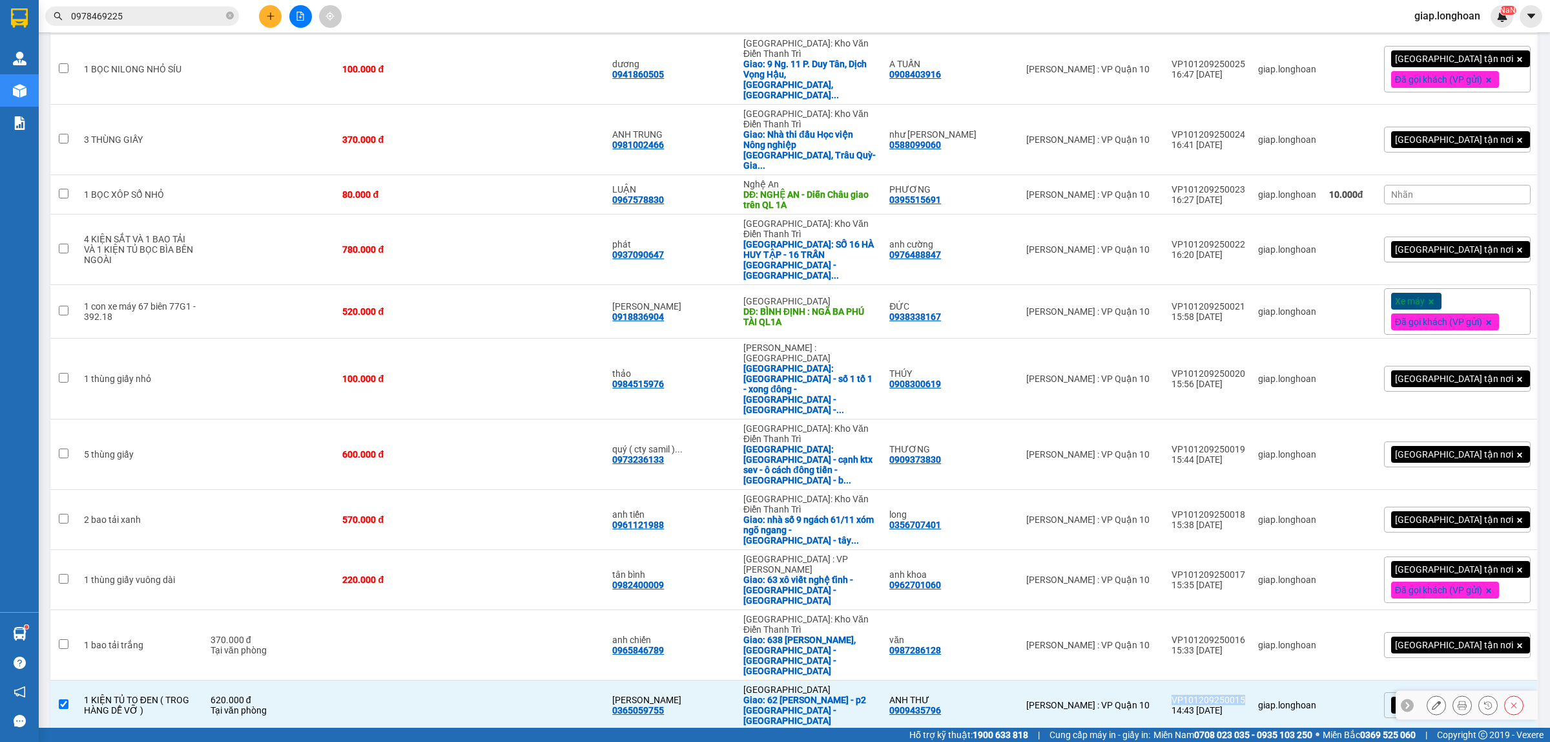
copy div "VP101209250015"
drag, startPoint x: 1266, startPoint y: 475, endPoint x: 1195, endPoint y: 483, distance: 71.4
click at [1195, 610] on td "VP101209250016 15:33 12/09" at bounding box center [1208, 645] width 87 height 70
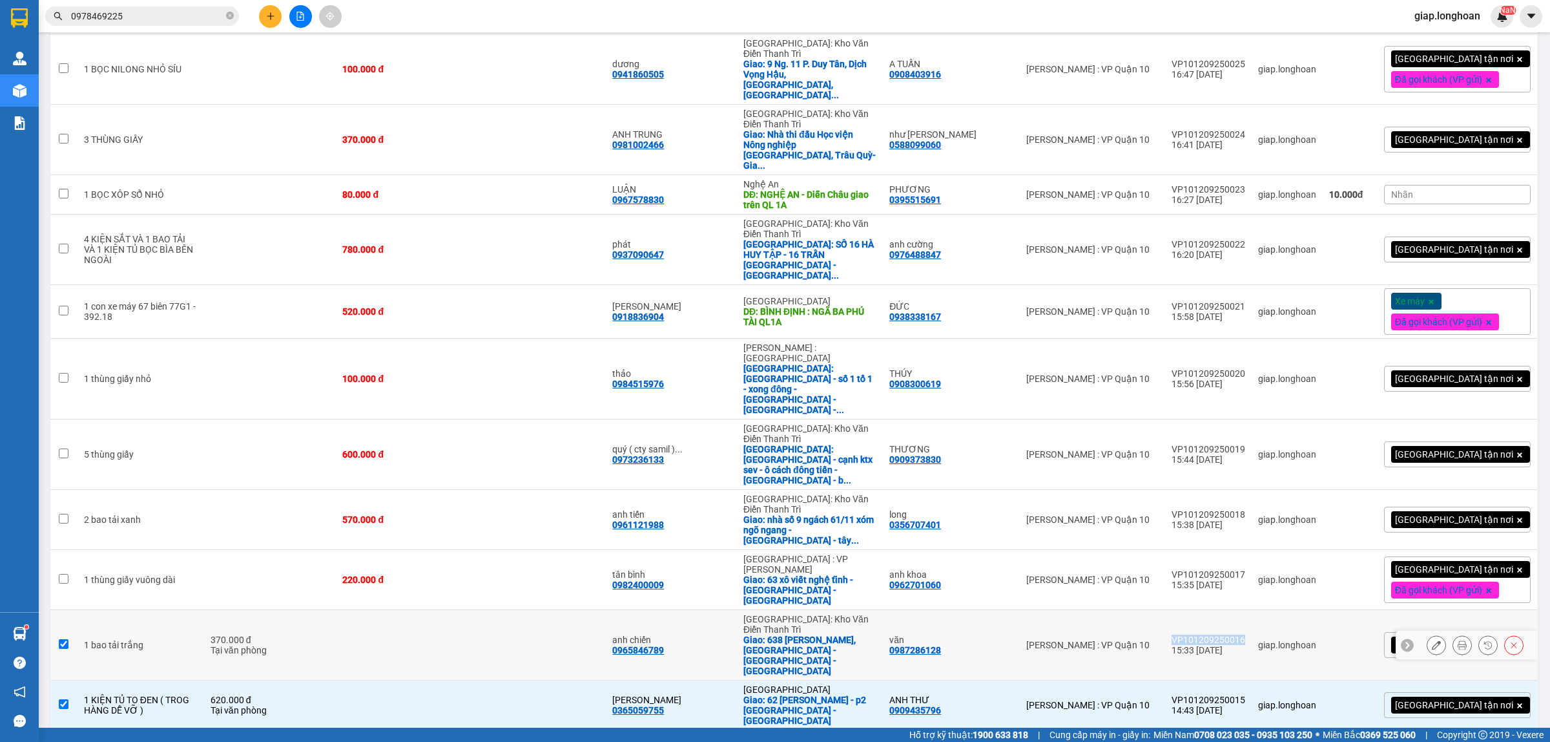
checkbox input "true"
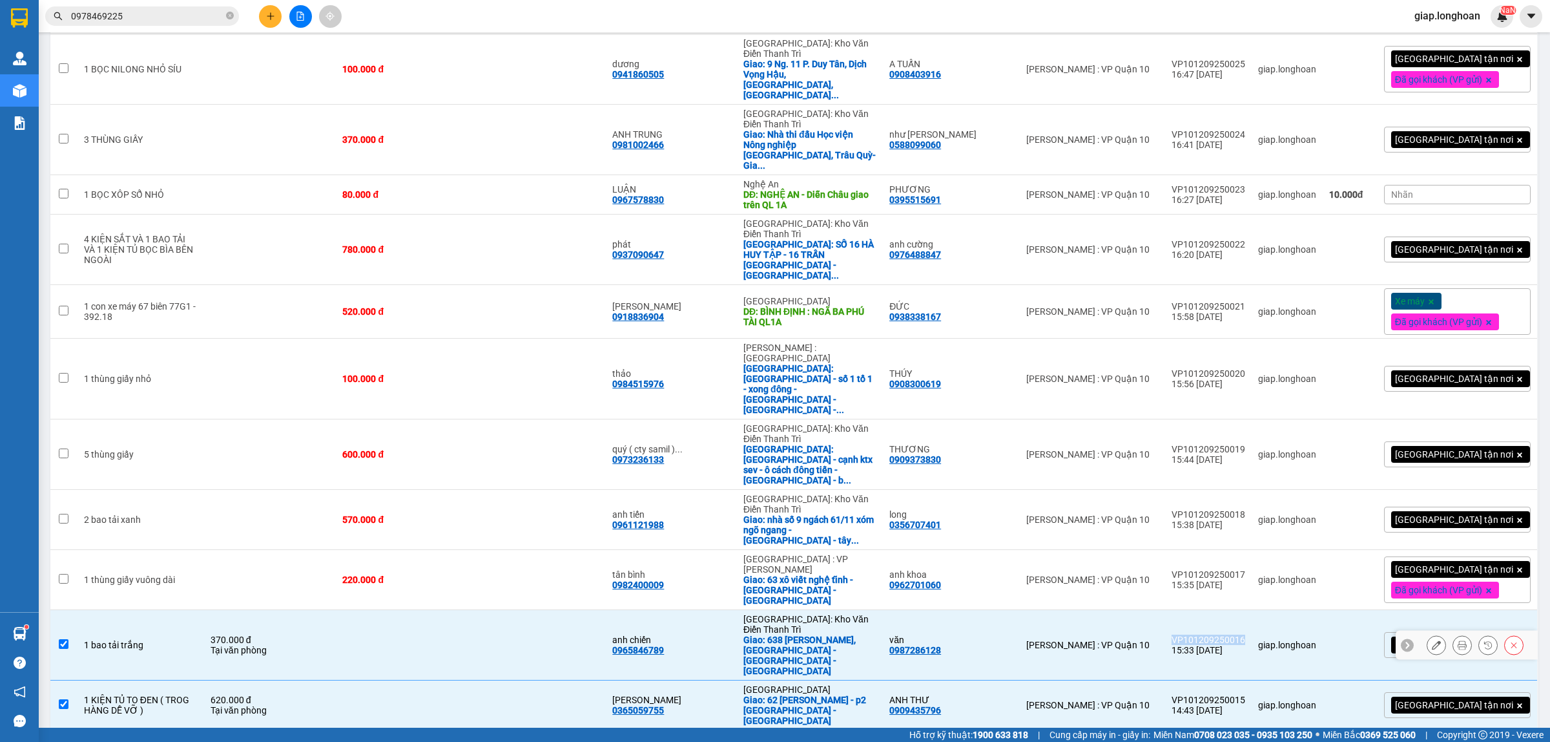
copy div "VP101209250016"
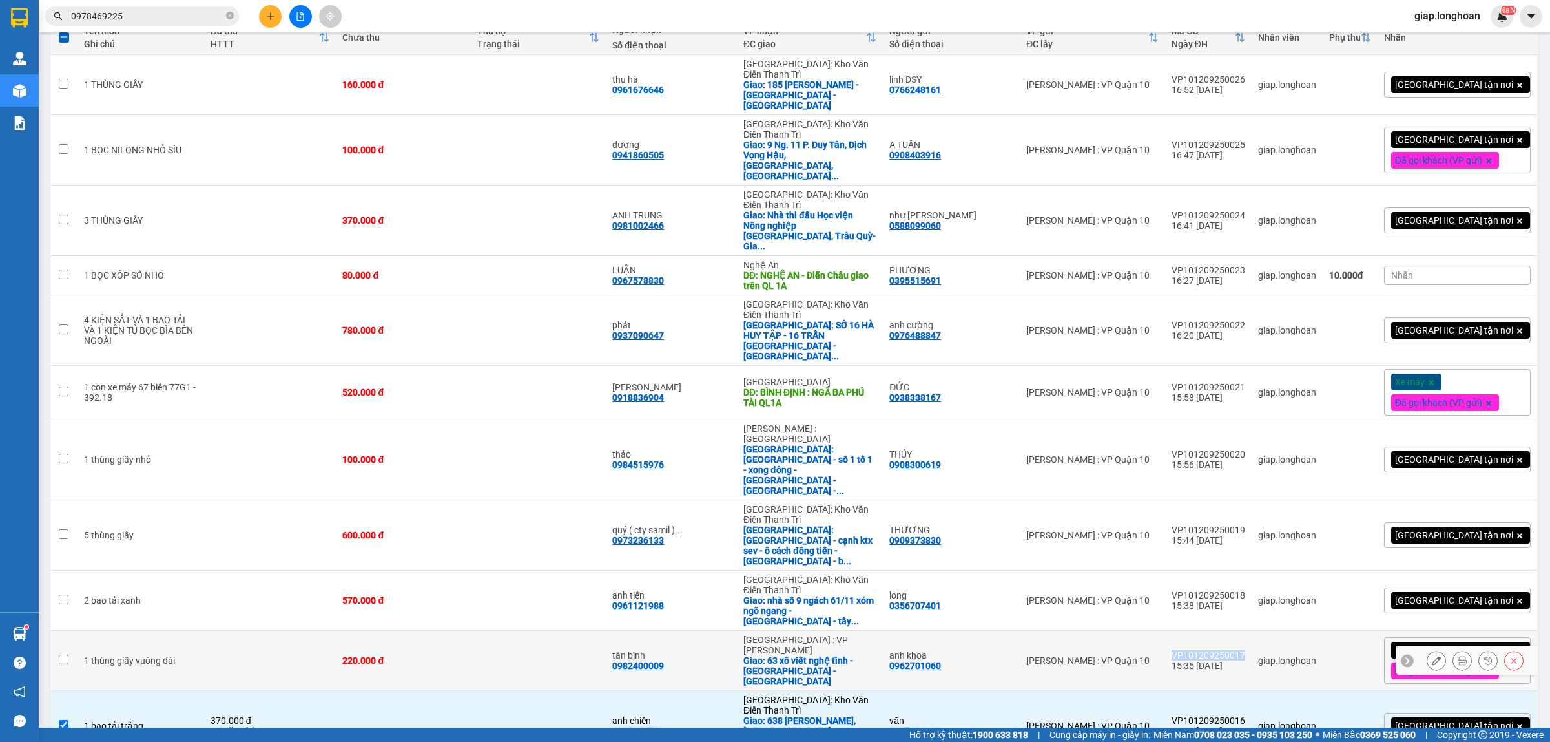
drag, startPoint x: 1264, startPoint y: 511, endPoint x: 1190, endPoint y: 515, distance: 74.4
click at [1190, 630] on td "VP101209250017 15:35 12/09" at bounding box center [1208, 660] width 87 height 60
checkbox input "true"
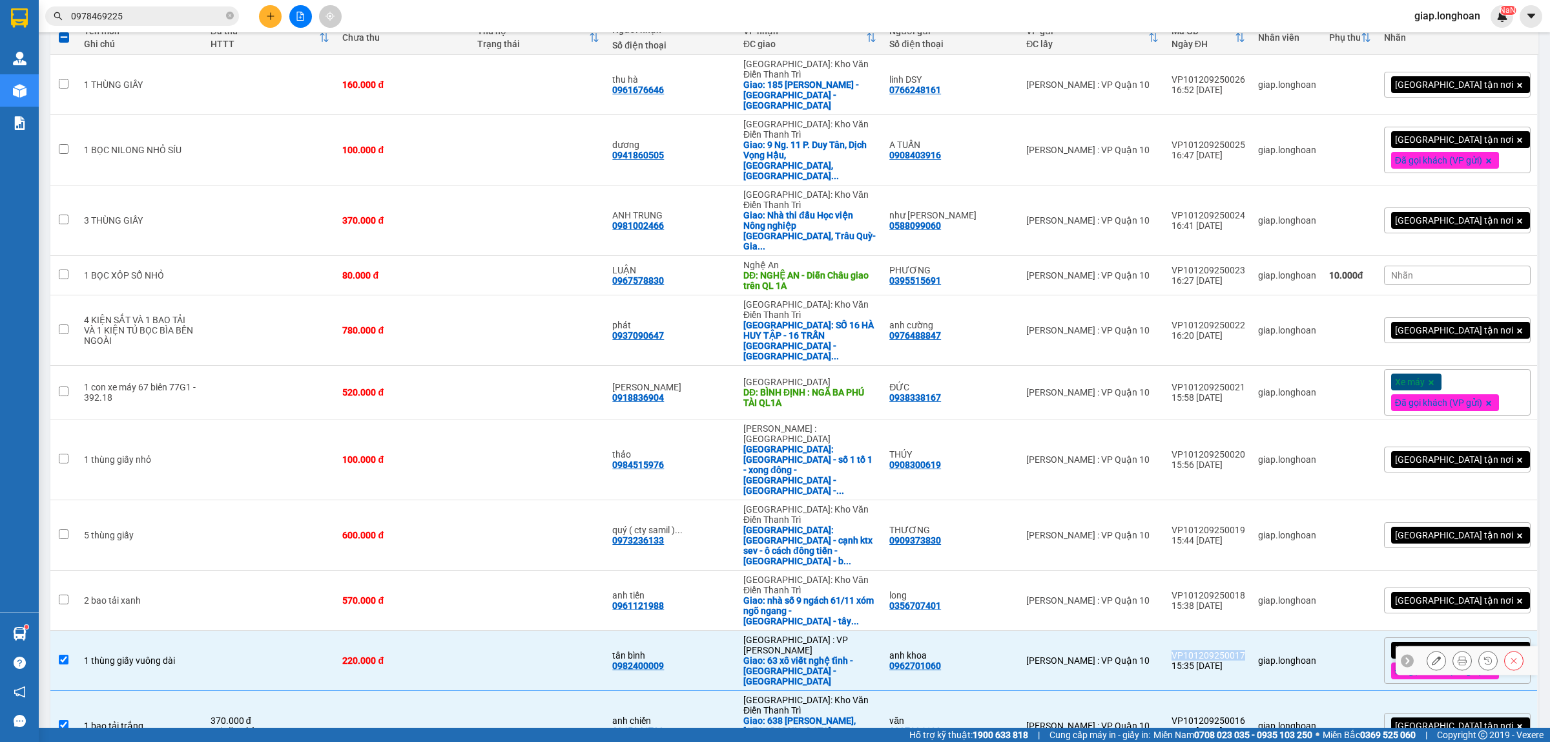
copy div "VP101209250017"
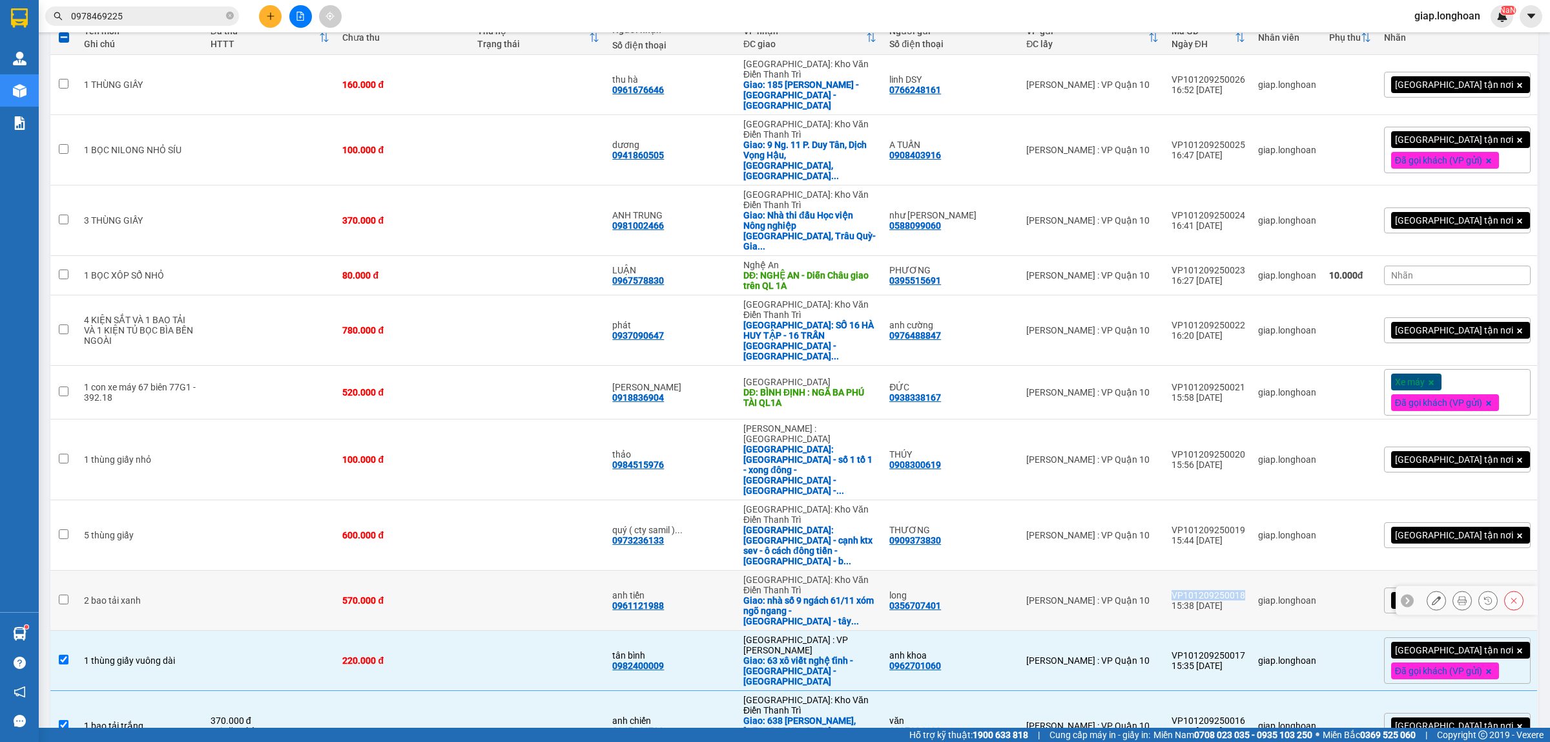
drag, startPoint x: 1264, startPoint y: 462, endPoint x: 1198, endPoint y: 463, distance: 65.9
click at [1198, 590] on div "VP101209250018" at bounding box center [1209, 595] width 74 height 10
checkbox input "true"
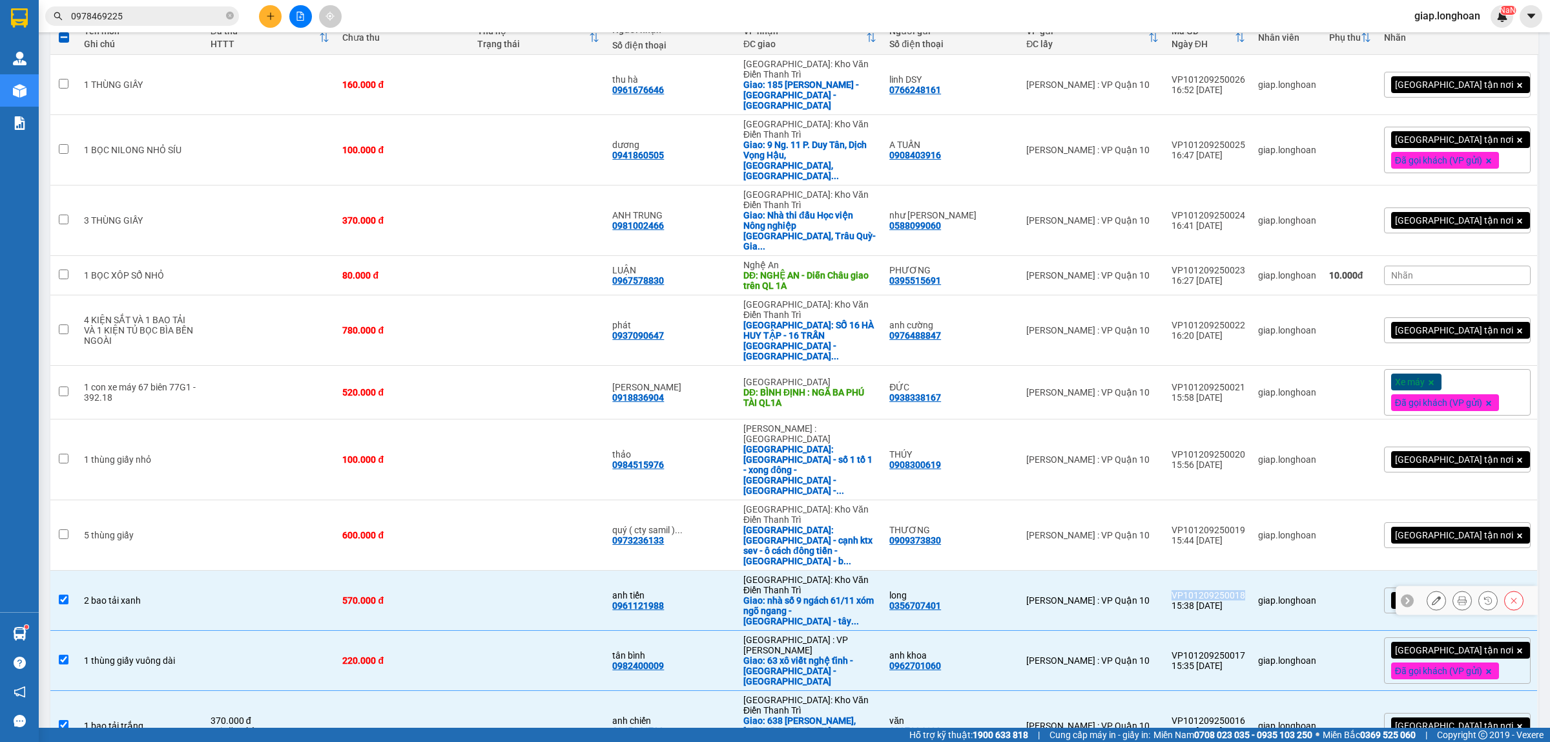
copy div "VP101209250018"
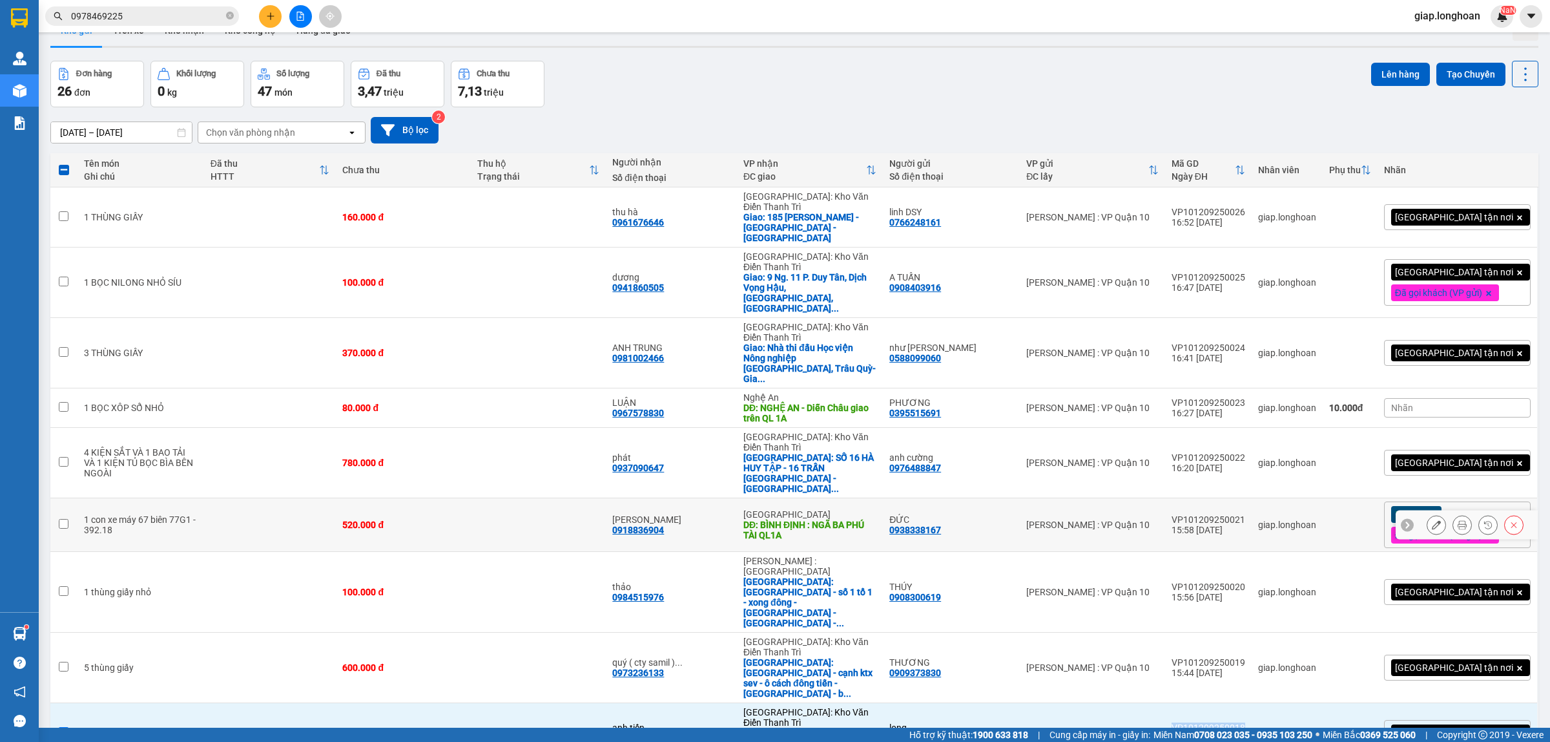
scroll to position [0, 0]
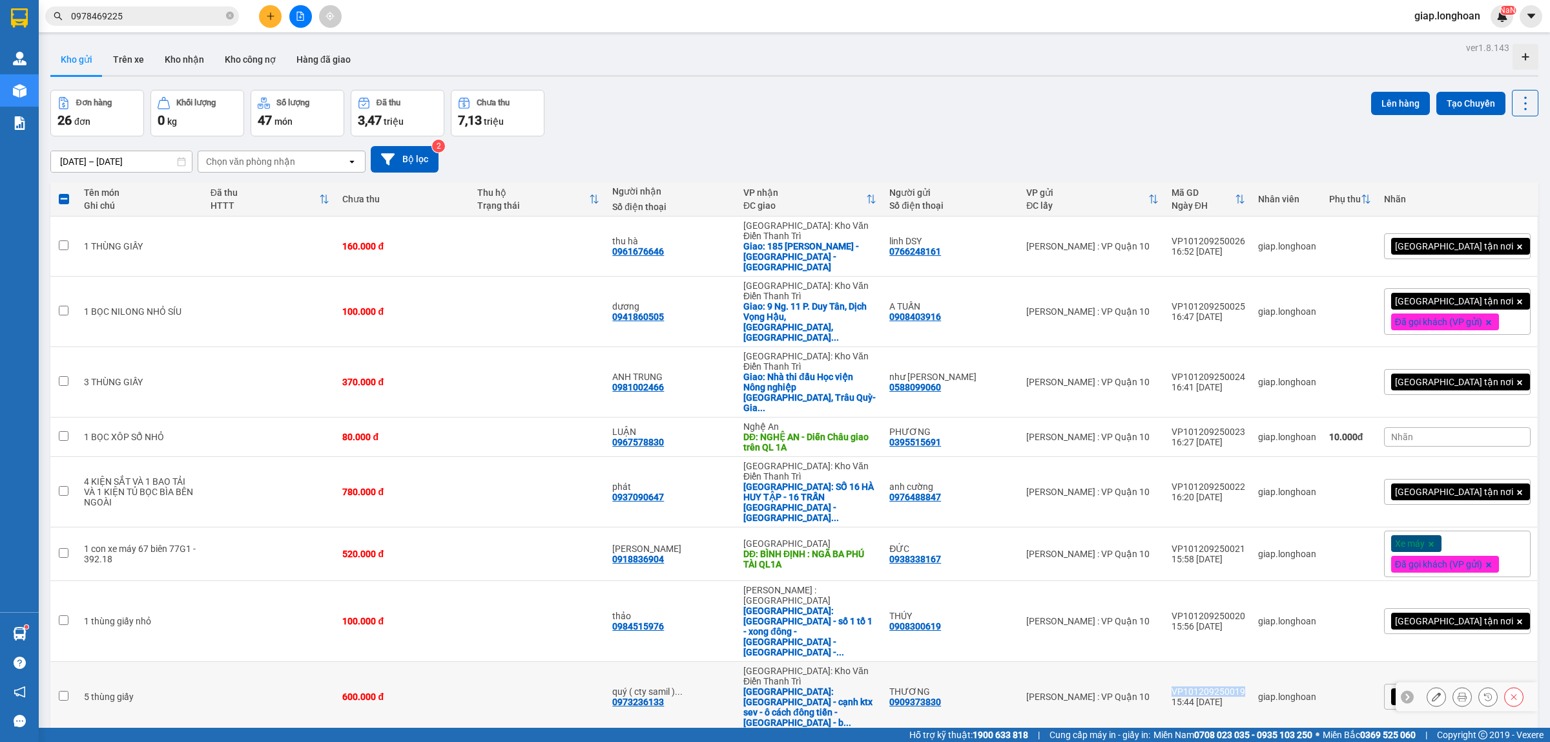
drag, startPoint x: 1267, startPoint y: 570, endPoint x: 1194, endPoint y: 573, distance: 73.1
click at [1194, 661] on td "VP101209250019 15:44 12/09" at bounding box center [1208, 696] width 87 height 70
checkbox input "true"
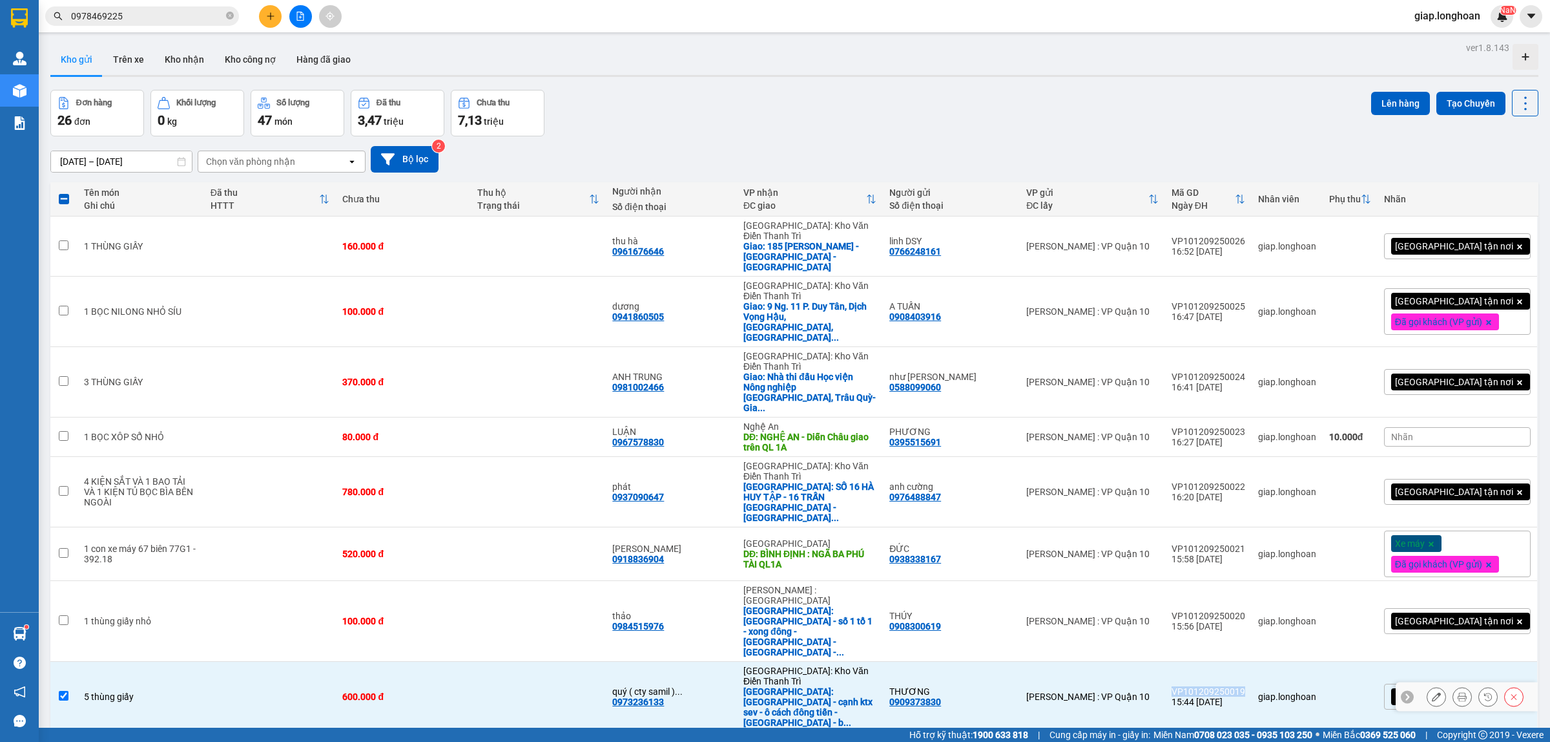
copy div "VP101209250019"
drag, startPoint x: 1245, startPoint y: 517, endPoint x: 1192, endPoint y: 525, distance: 53.4
click at [1192, 581] on td "VP101209250020 15:56 12/09" at bounding box center [1208, 621] width 87 height 81
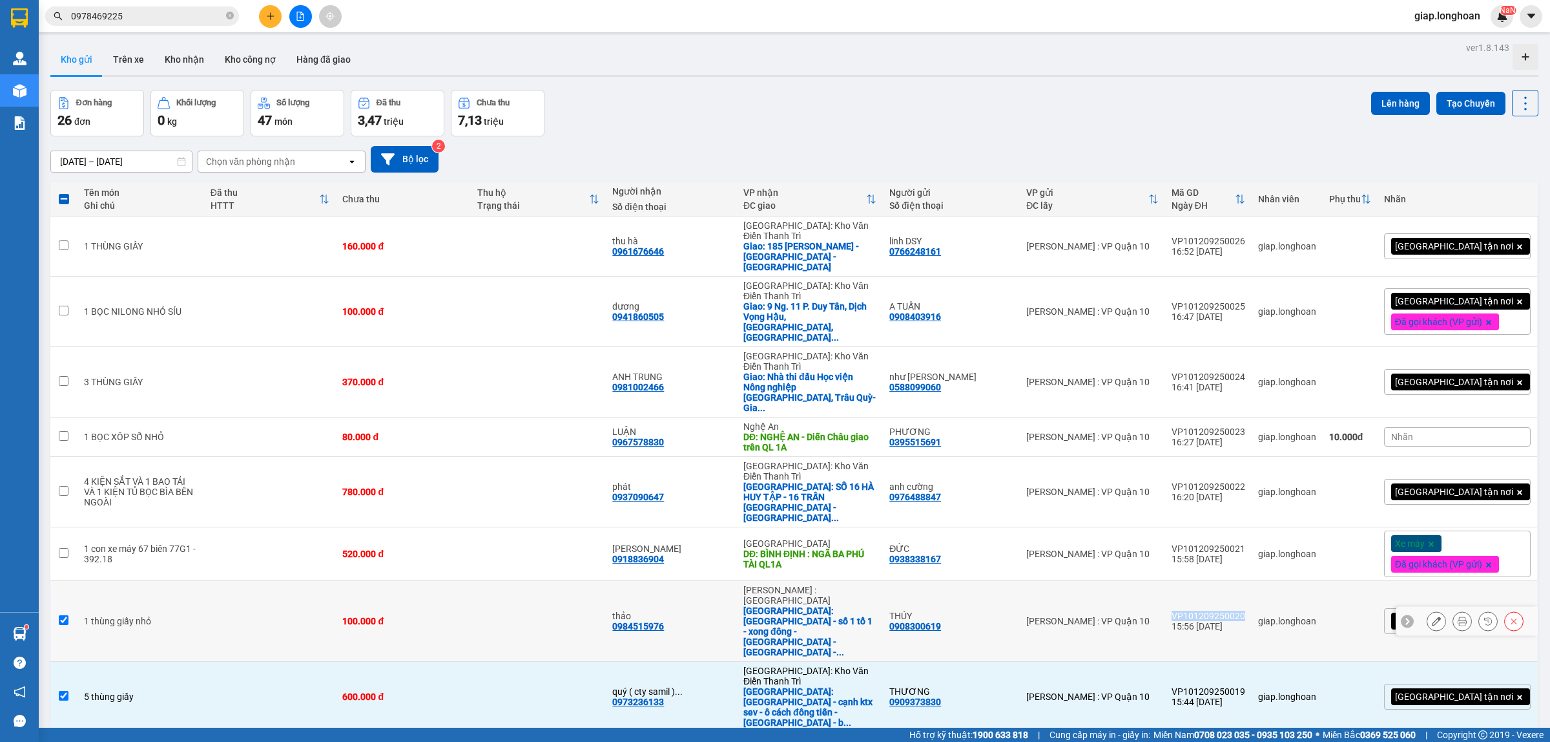
checkbox input "true"
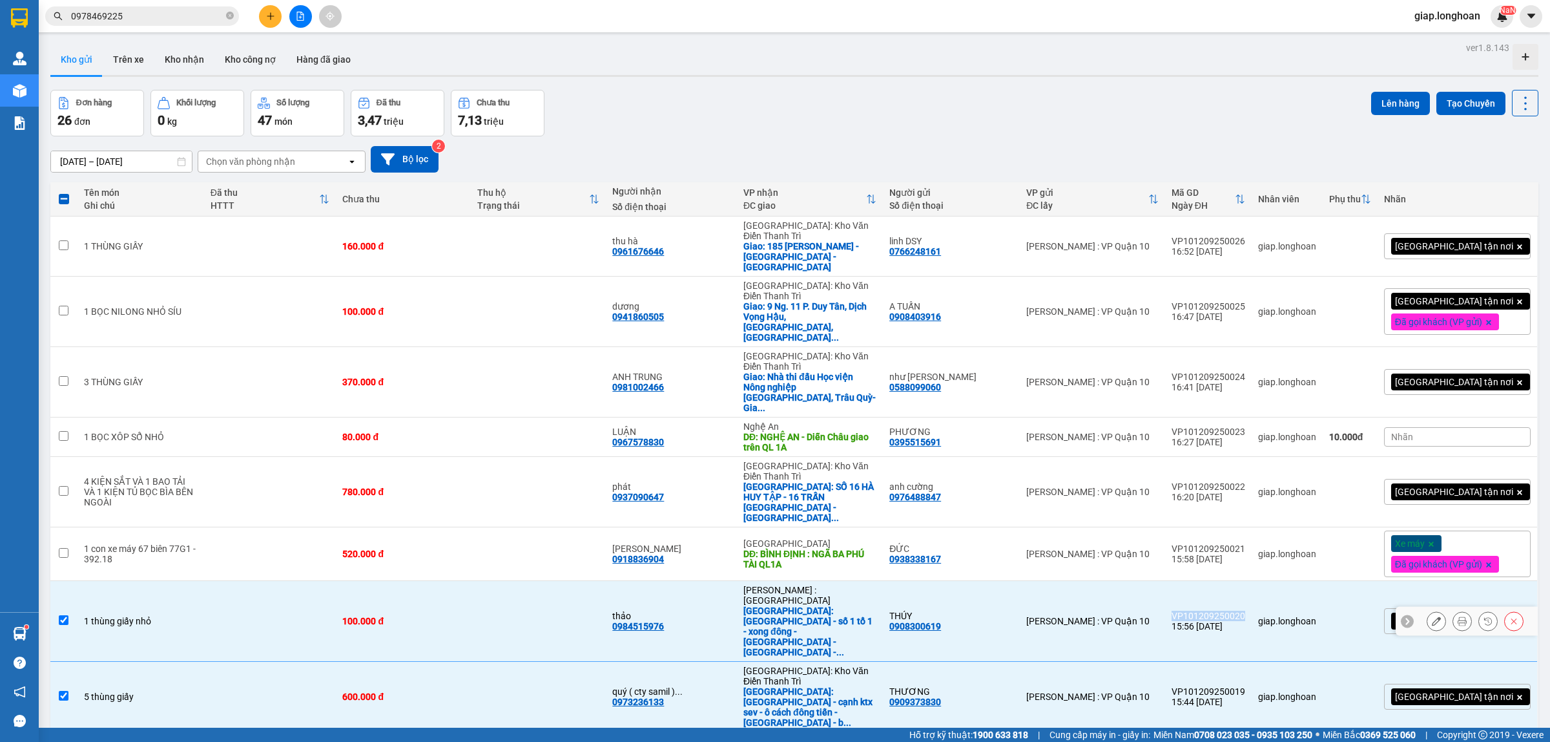
copy div "VP101209250020"
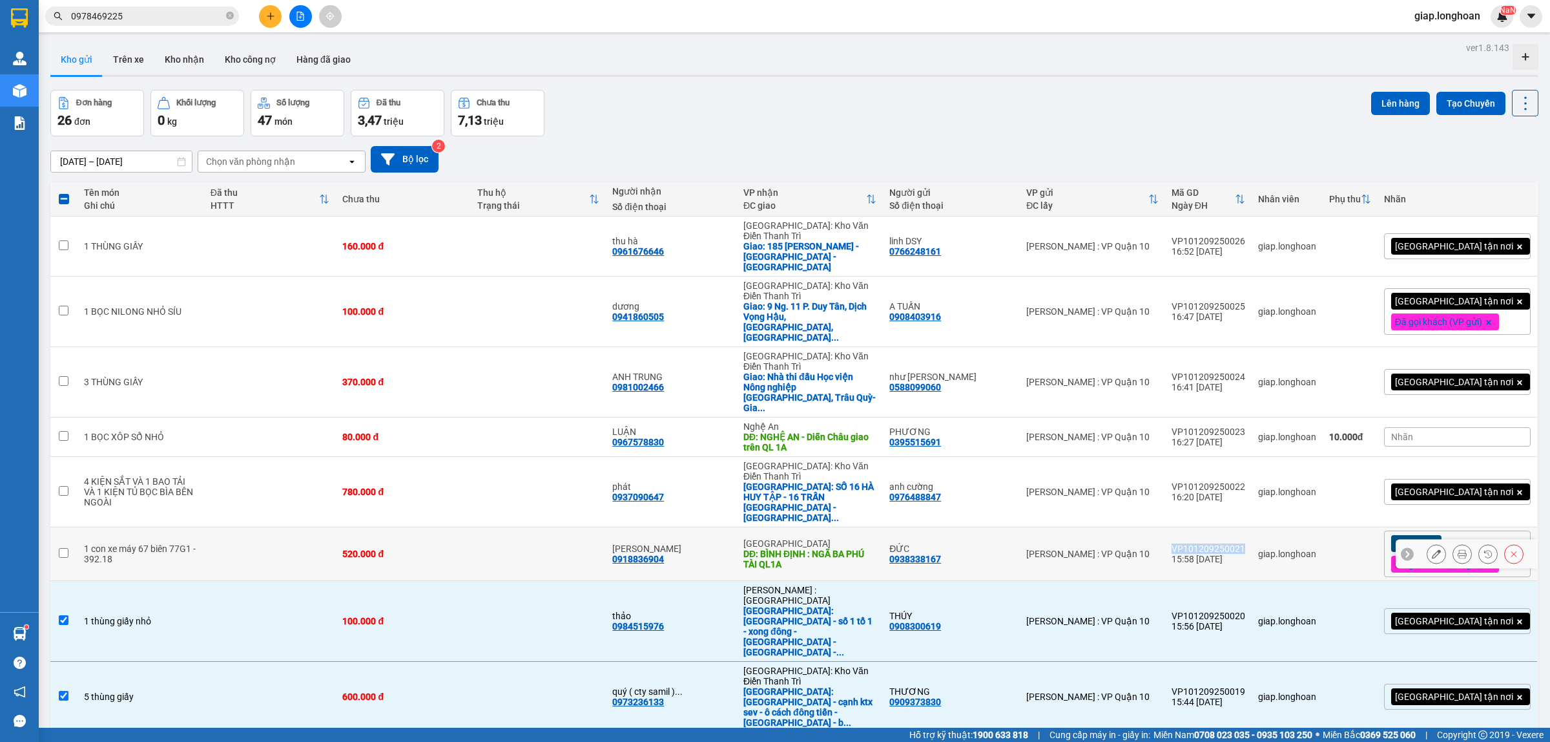
drag, startPoint x: 1249, startPoint y: 466, endPoint x: 1190, endPoint y: 470, distance: 58.9
click at [1190, 527] on td "VP101209250021 15:58 12/09" at bounding box center [1208, 554] width 87 height 54
checkbox input "true"
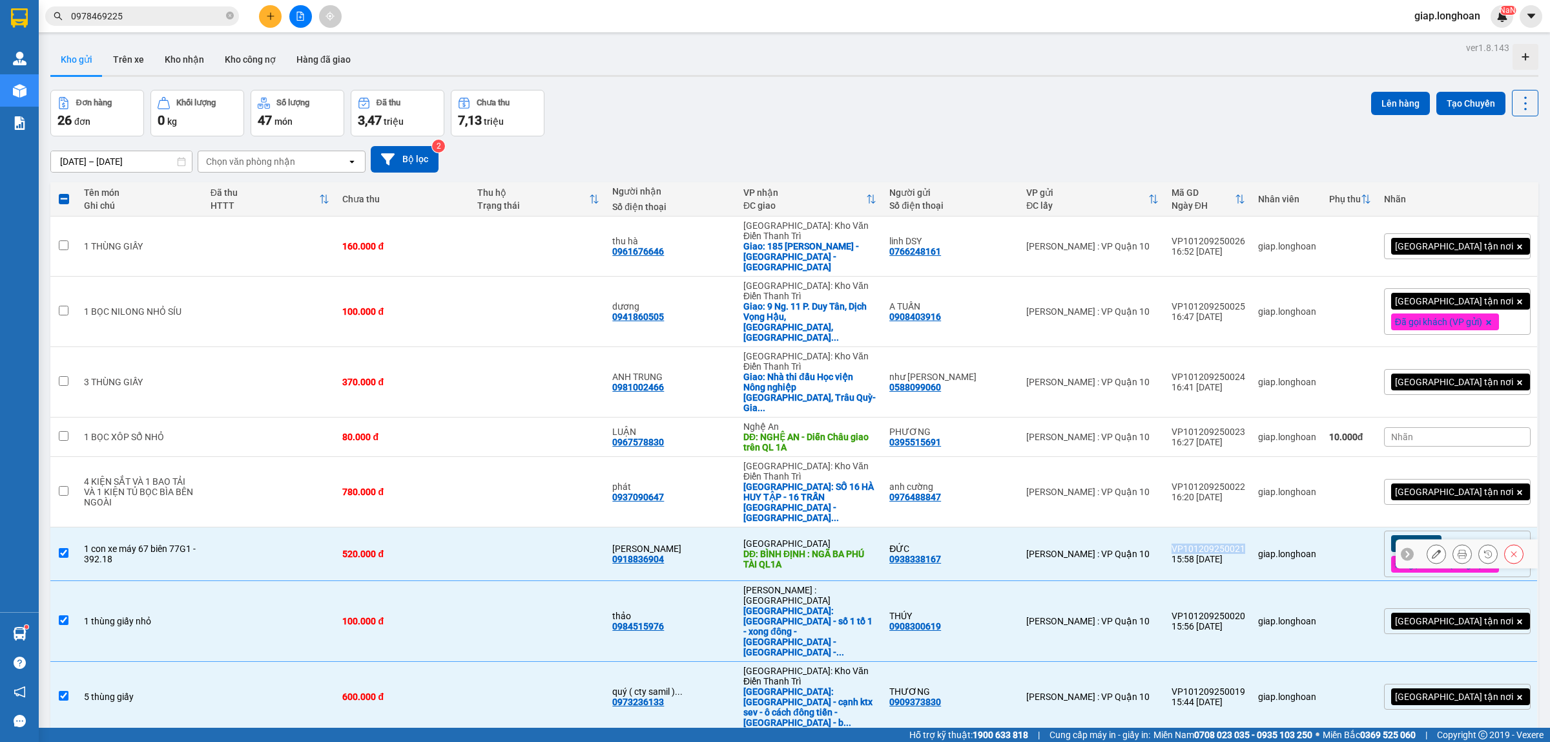
copy div "VP101209250021"
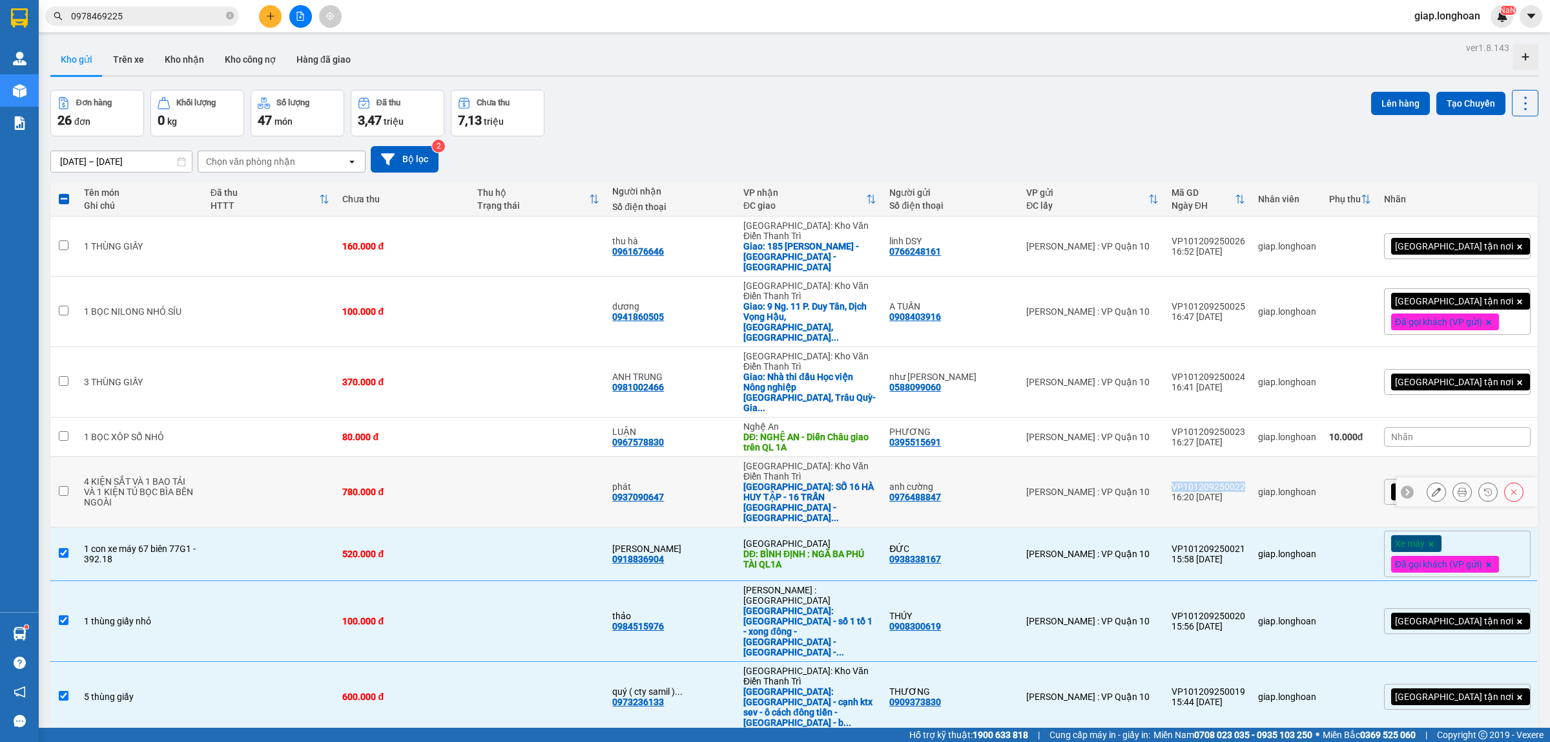
drag, startPoint x: 1253, startPoint y: 417, endPoint x: 1193, endPoint y: 420, distance: 60.2
click at [1193, 457] on td "VP101209250022 16:20 12/09" at bounding box center [1208, 492] width 87 height 70
checkbox input "true"
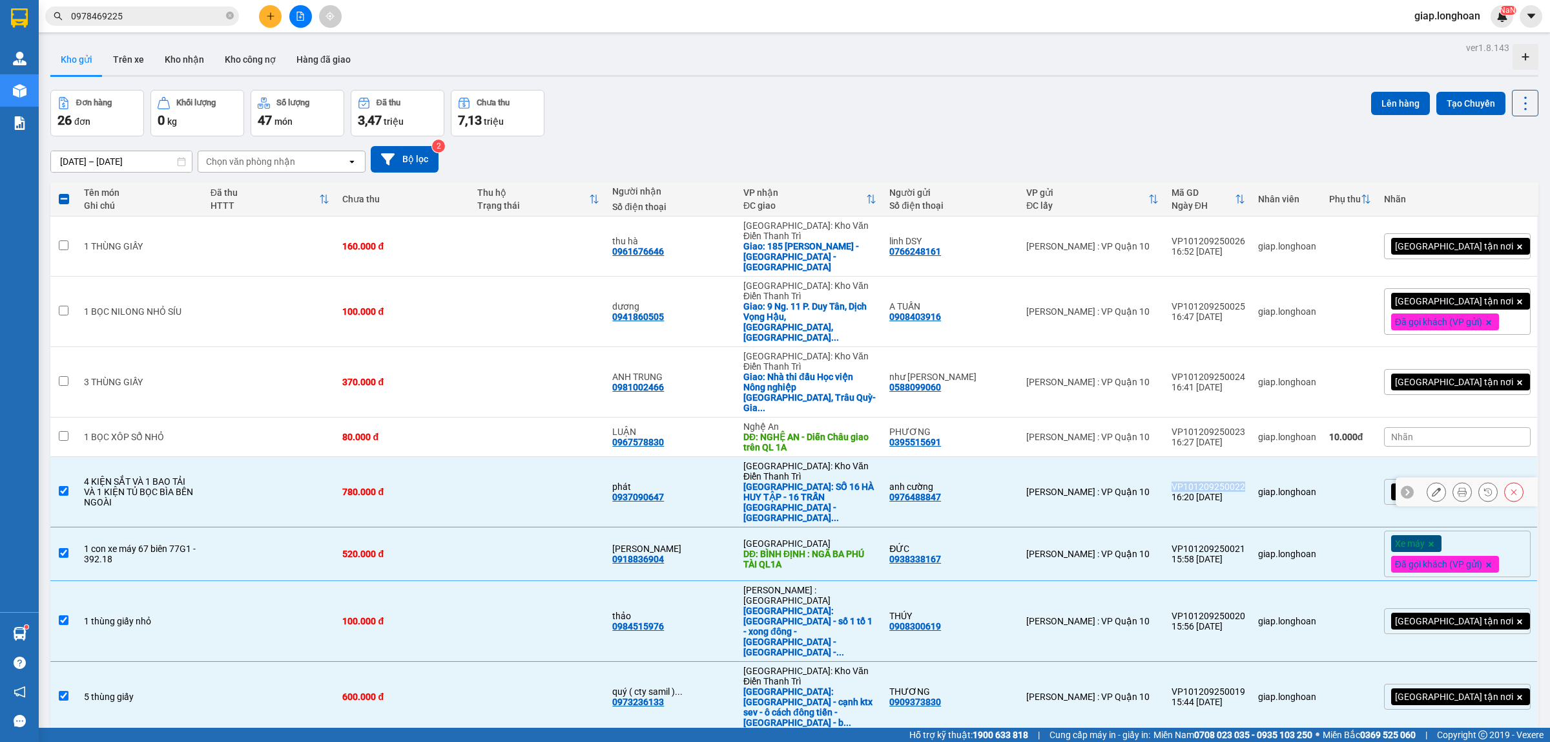
copy div "VP101209250022"
drag, startPoint x: 1237, startPoint y: 375, endPoint x: 1192, endPoint y: 380, distance: 45.5
click at [1192, 417] on td "VP101209250023 16:27 12/09" at bounding box center [1208, 436] width 87 height 39
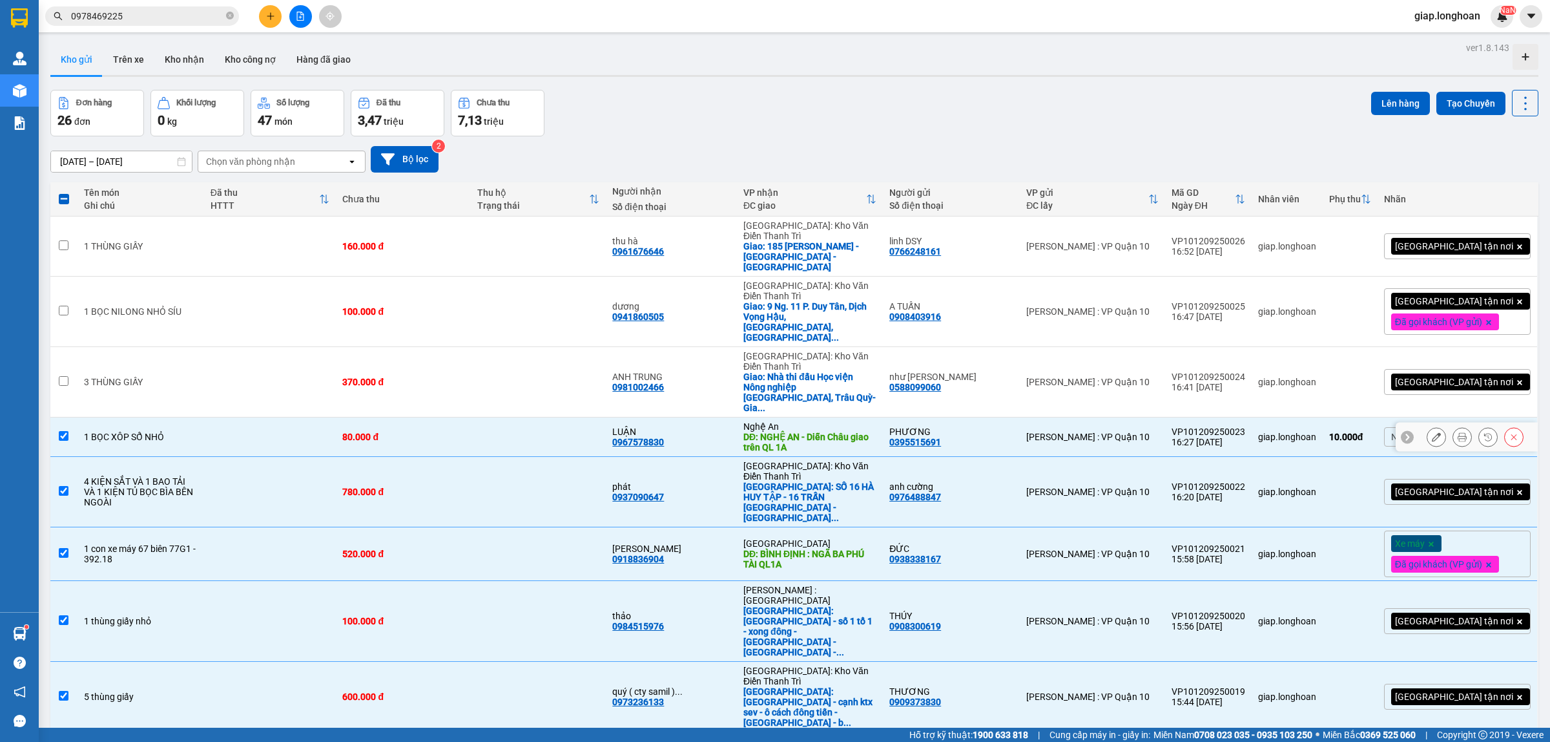
click at [1245, 426] on div "VP101209250023" at bounding box center [1209, 431] width 74 height 10
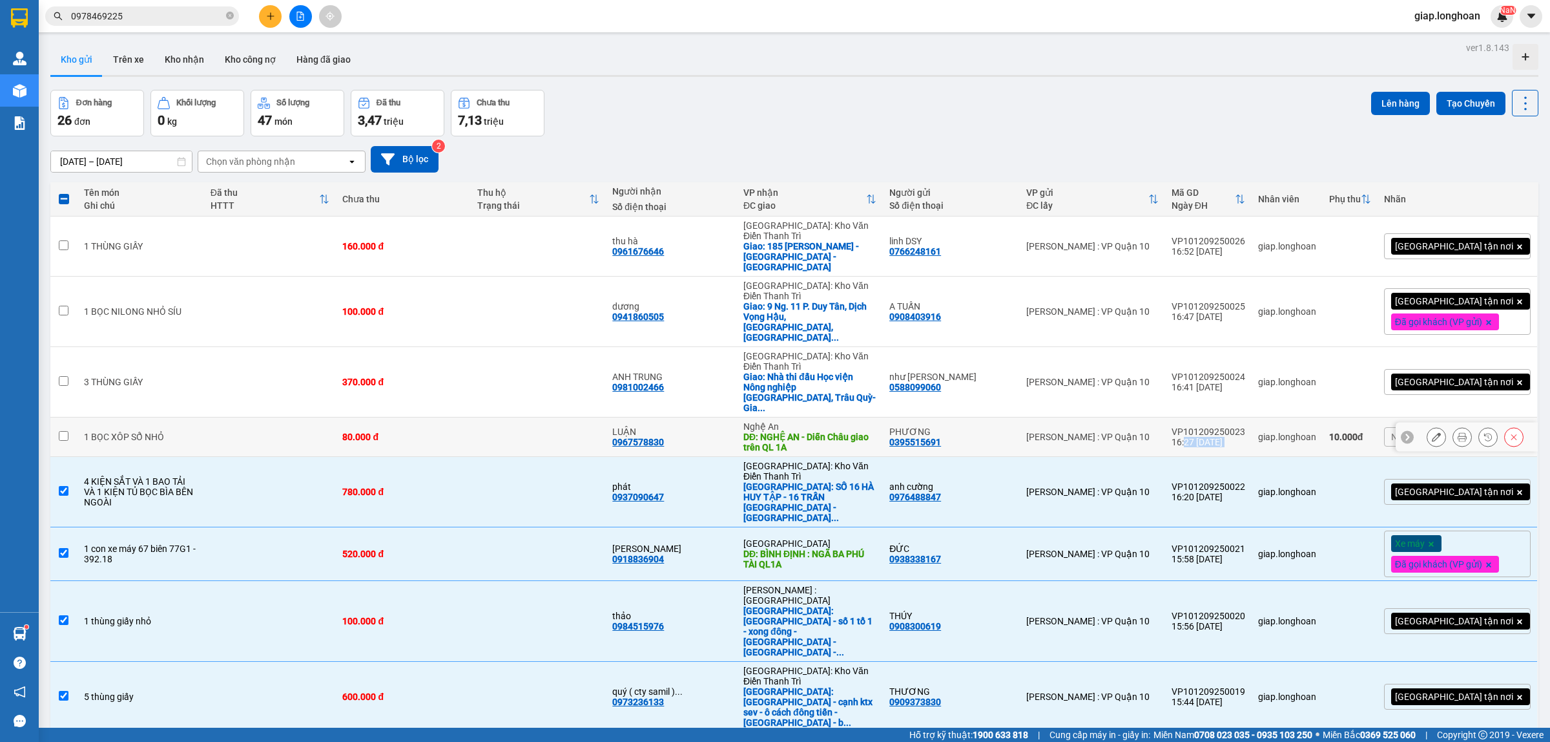
drag, startPoint x: 1265, startPoint y: 371, endPoint x: 1200, endPoint y: 375, distance: 65.4
click at [1205, 417] on tr "1 BỌC XÔP SỔ NHỎ 80.000 đ LUẬN 0967578830 Nghệ An DĐ: NGHỆ AN - Diễn Châu giao …" at bounding box center [794, 436] width 1488 height 39
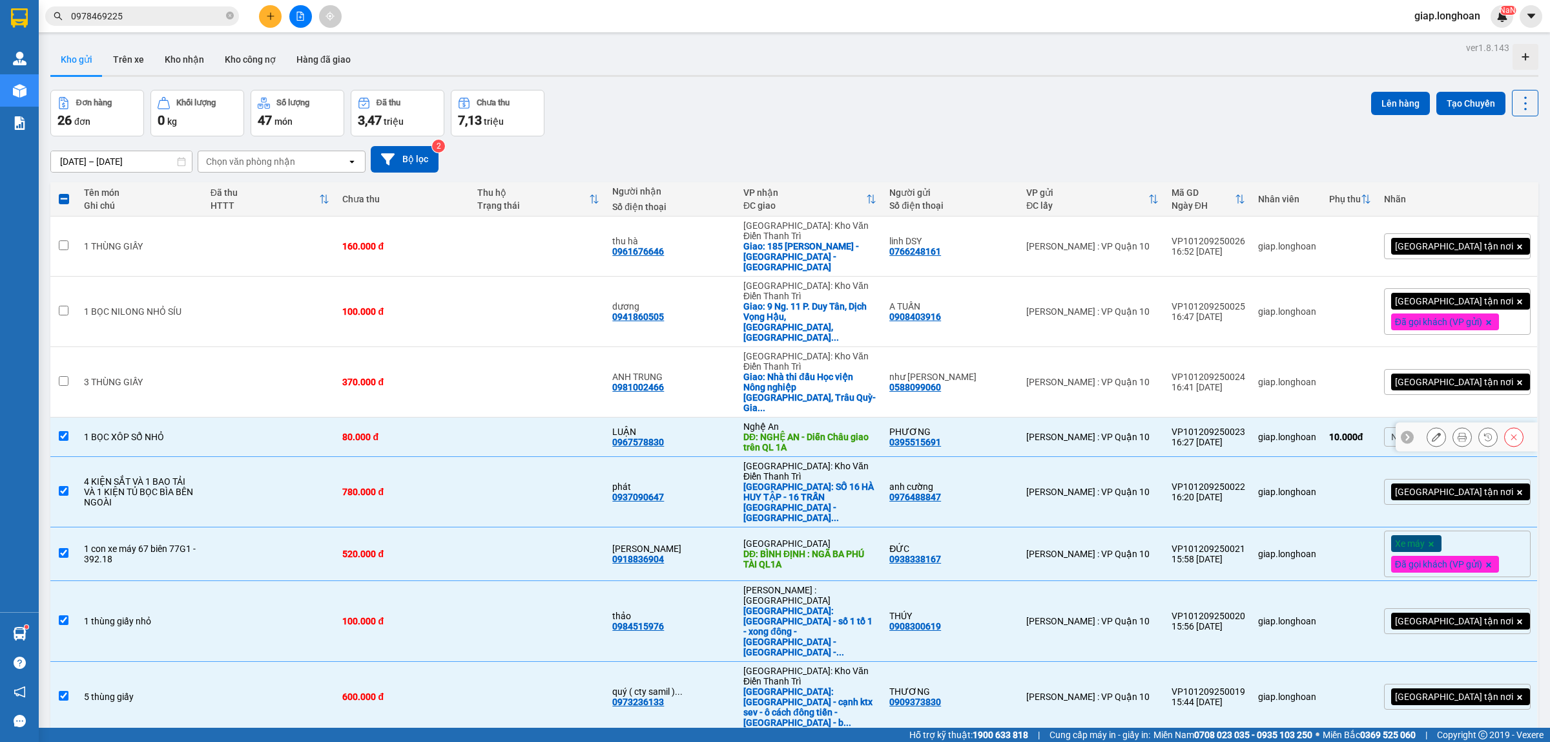
click at [1189, 417] on td "VP101209250023 16:27 12/09" at bounding box center [1208, 436] width 87 height 39
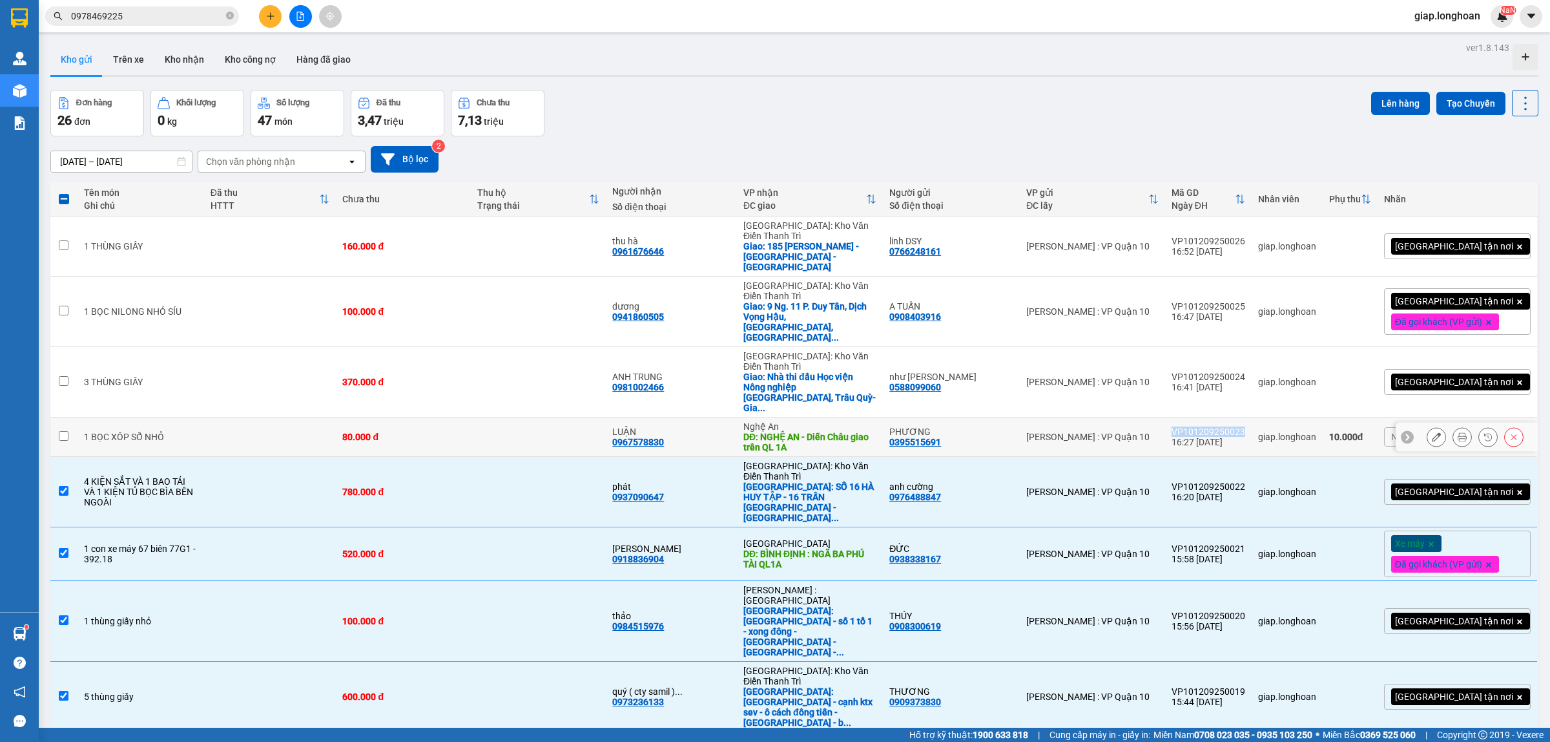
drag, startPoint x: 1263, startPoint y: 370, endPoint x: 1192, endPoint y: 371, distance: 71.7
click at [1192, 417] on td "VP101209250023 16:27 12/09" at bounding box center [1208, 436] width 87 height 39
checkbox input "true"
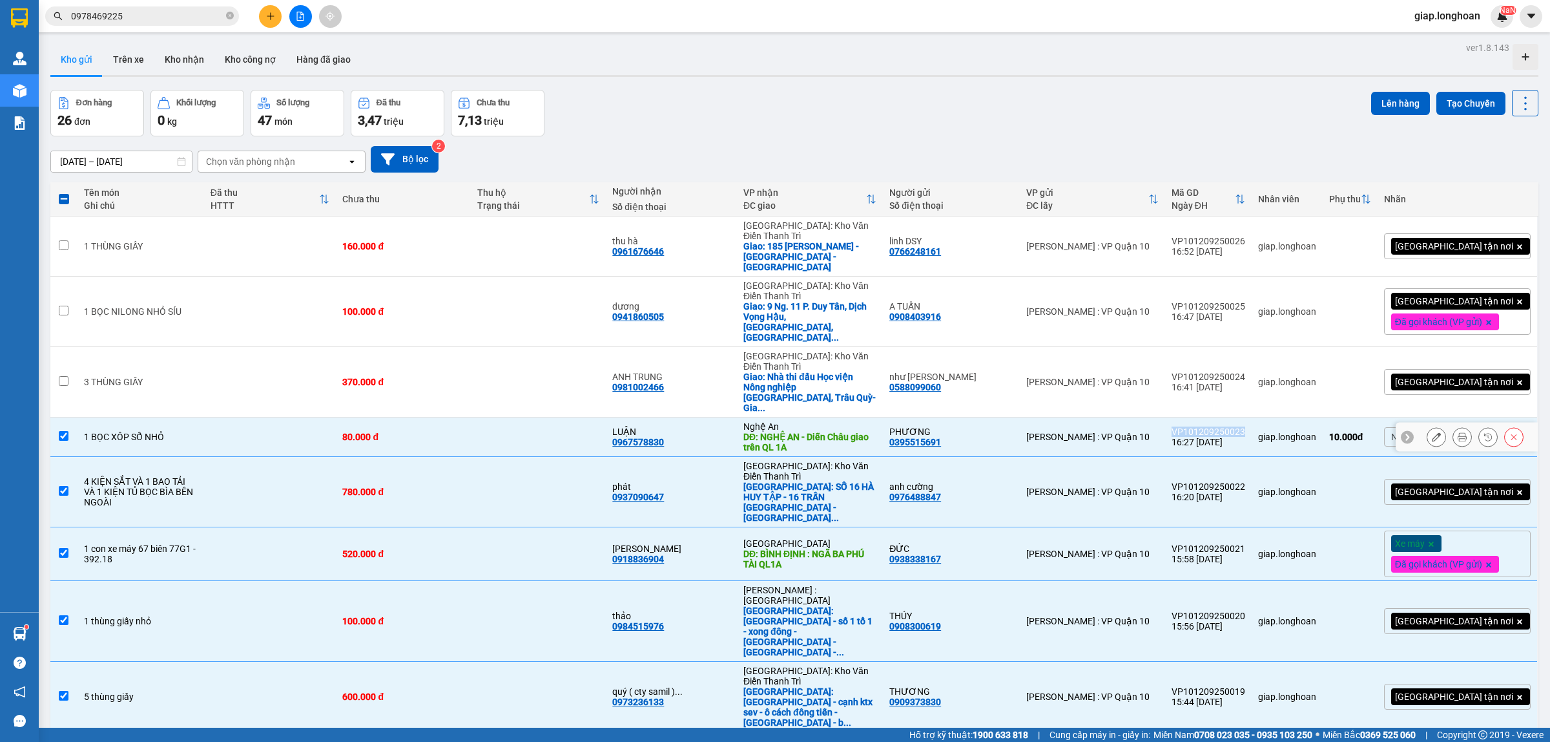
copy div "VP101209250023"
drag, startPoint x: 1265, startPoint y: 326, endPoint x: 1196, endPoint y: 328, distance: 69.1
click at [1196, 347] on td "VP101209250024 16:41 12/09" at bounding box center [1208, 382] width 87 height 70
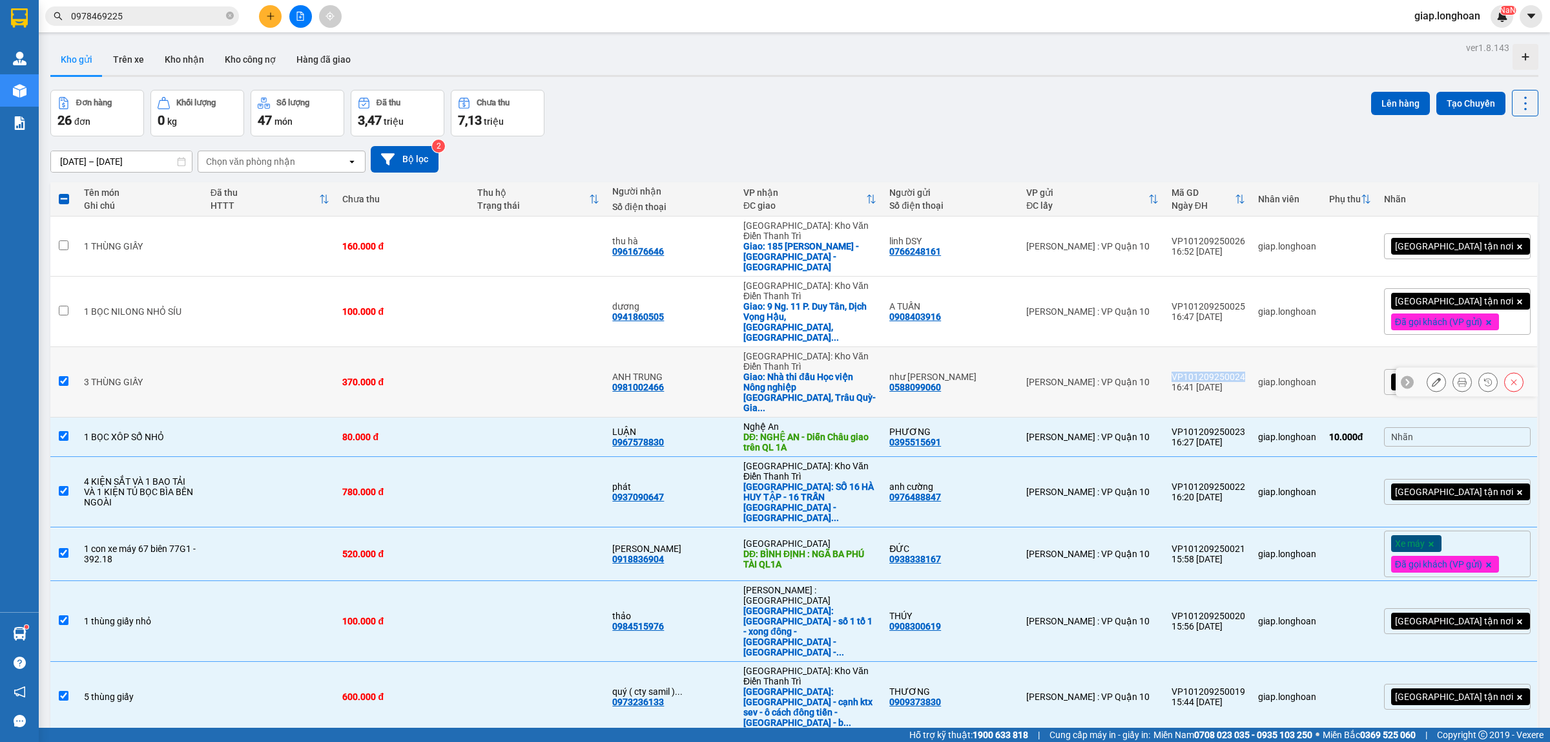
checkbox input "true"
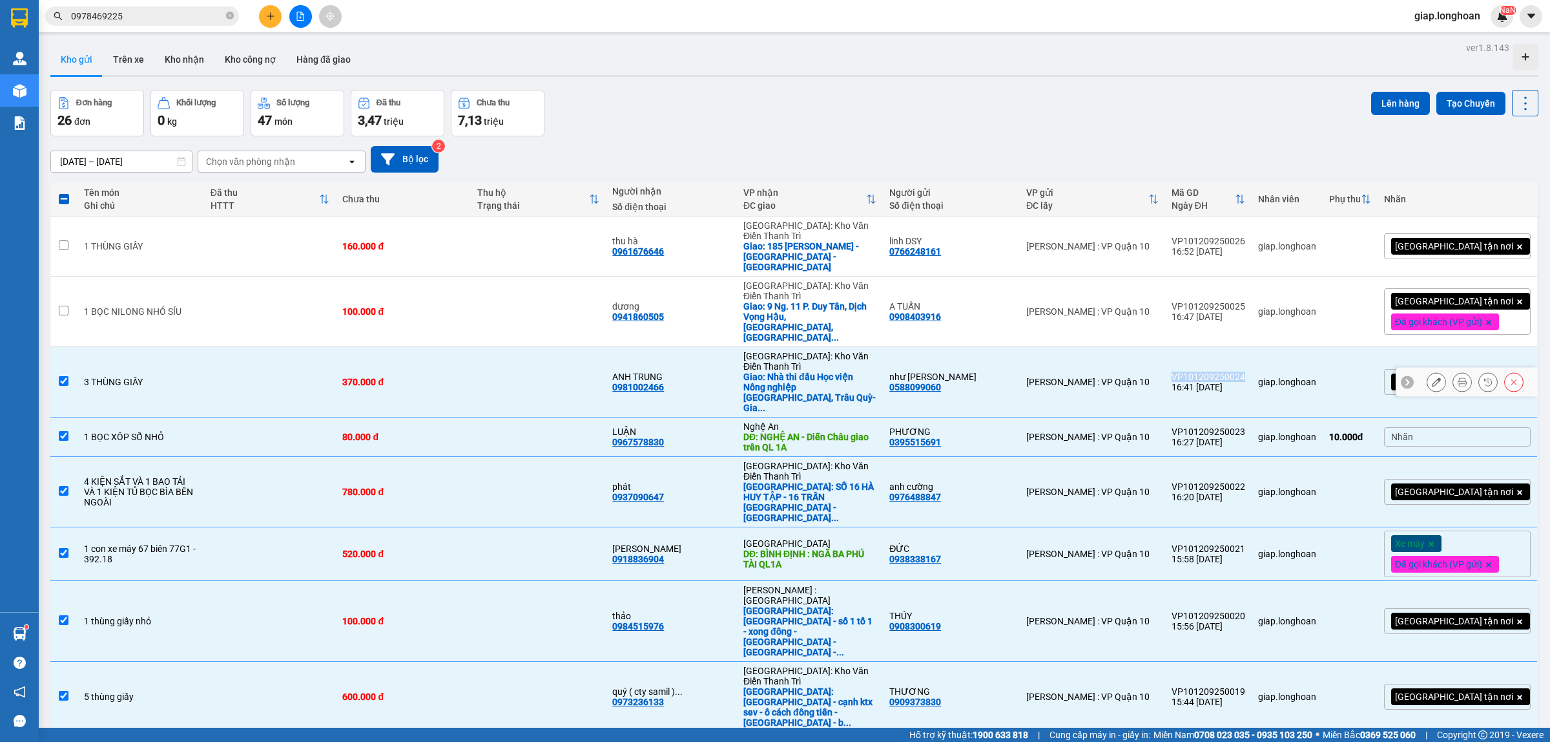
copy div "VP101209250024"
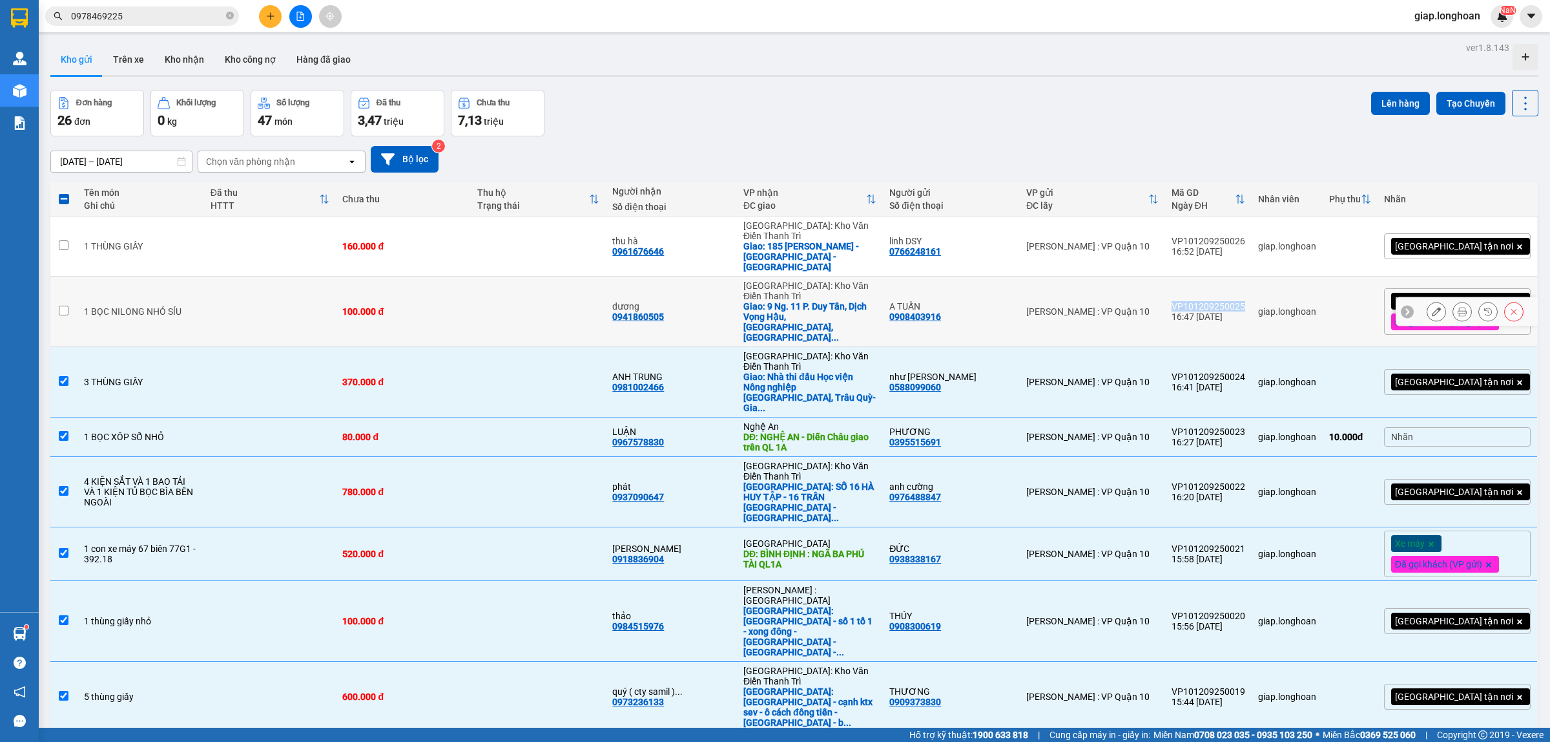
drag, startPoint x: 1268, startPoint y: 273, endPoint x: 1195, endPoint y: 276, distance: 73.1
click at [1195, 276] on td "VP101209250025 16:47 12/09" at bounding box center [1208, 311] width 87 height 70
checkbox input "true"
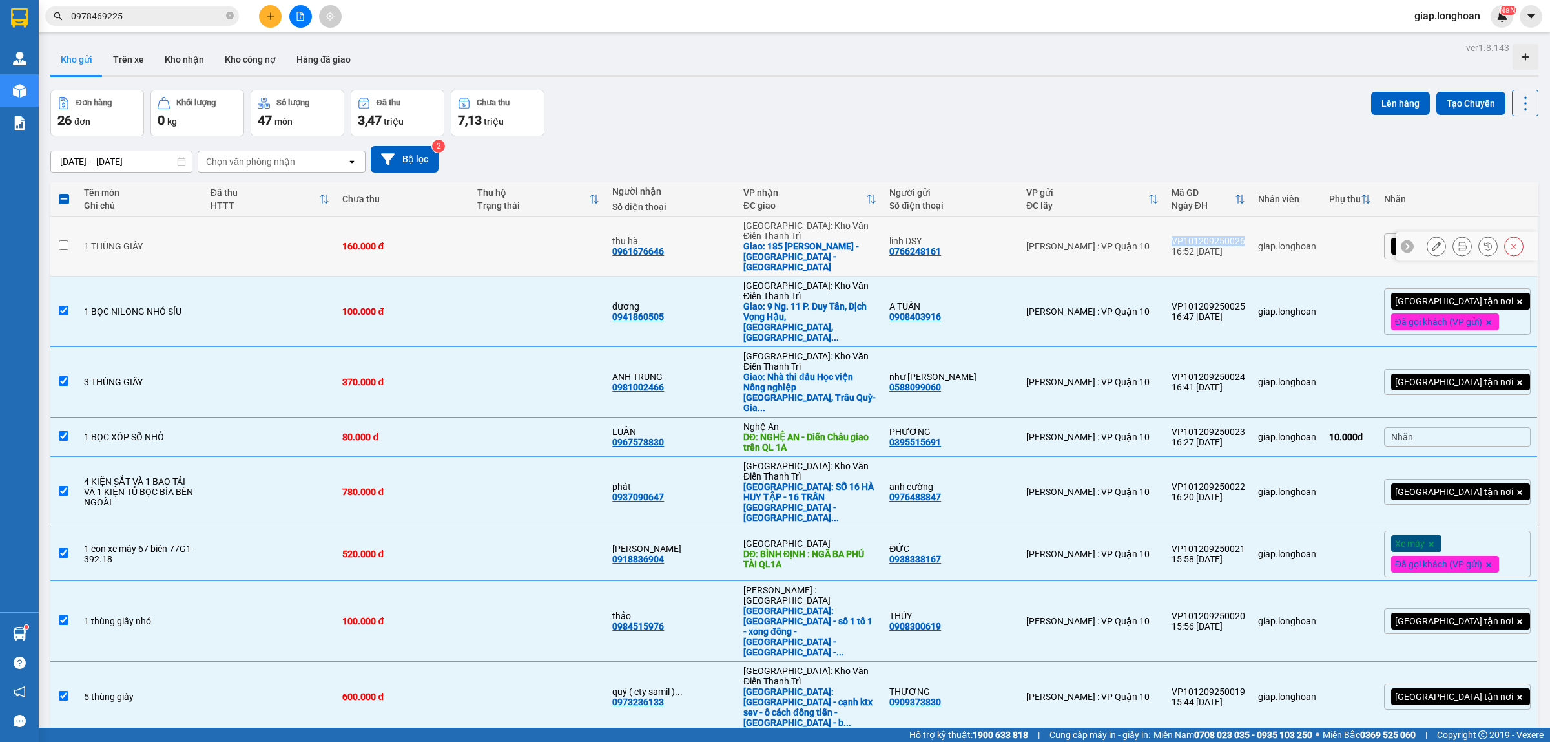
drag, startPoint x: 1265, startPoint y: 227, endPoint x: 1196, endPoint y: 228, distance: 68.5
click at [1196, 228] on td "VP101209250026 16:52 12/09" at bounding box center [1208, 246] width 87 height 60
checkbox input "true"
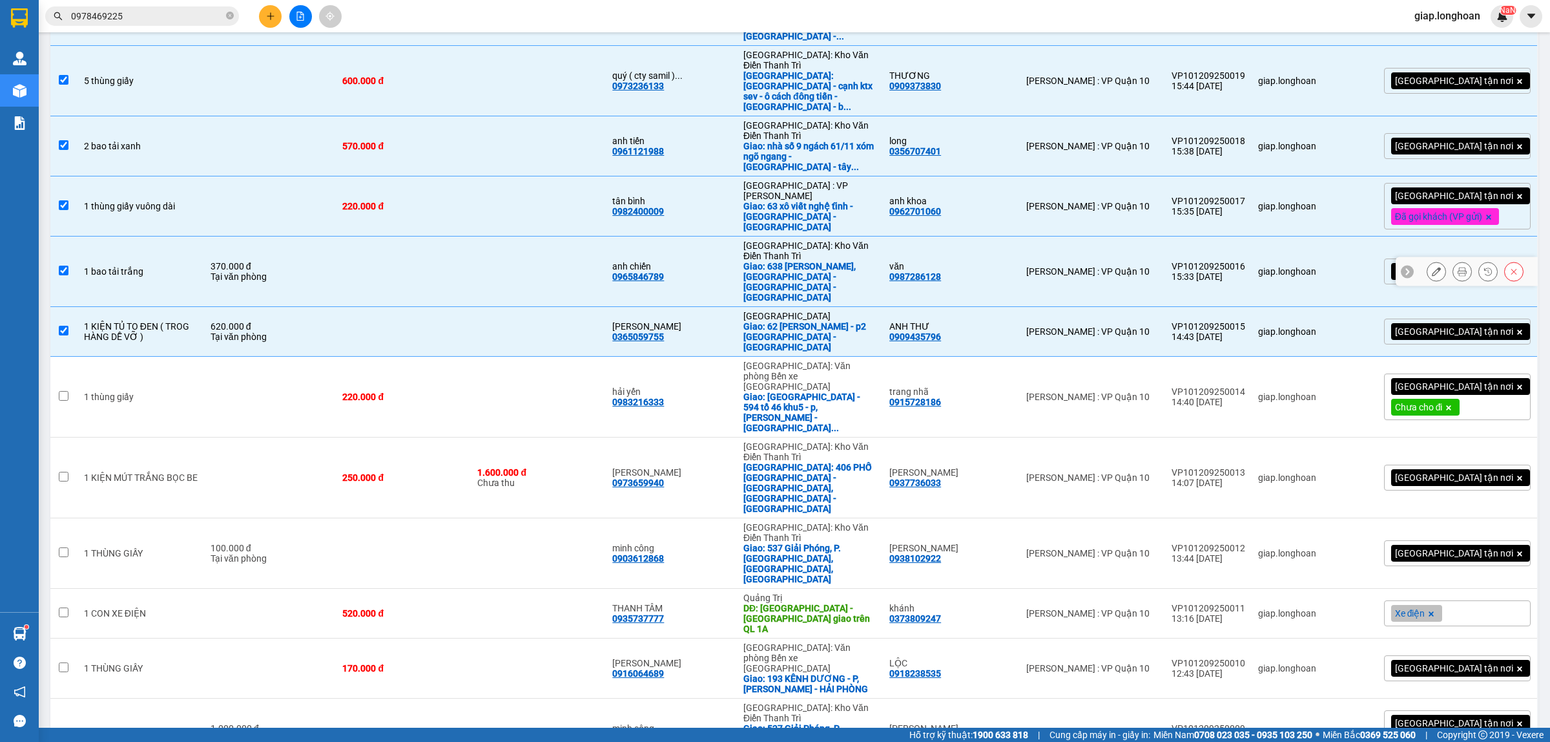
scroll to position [441, 0]
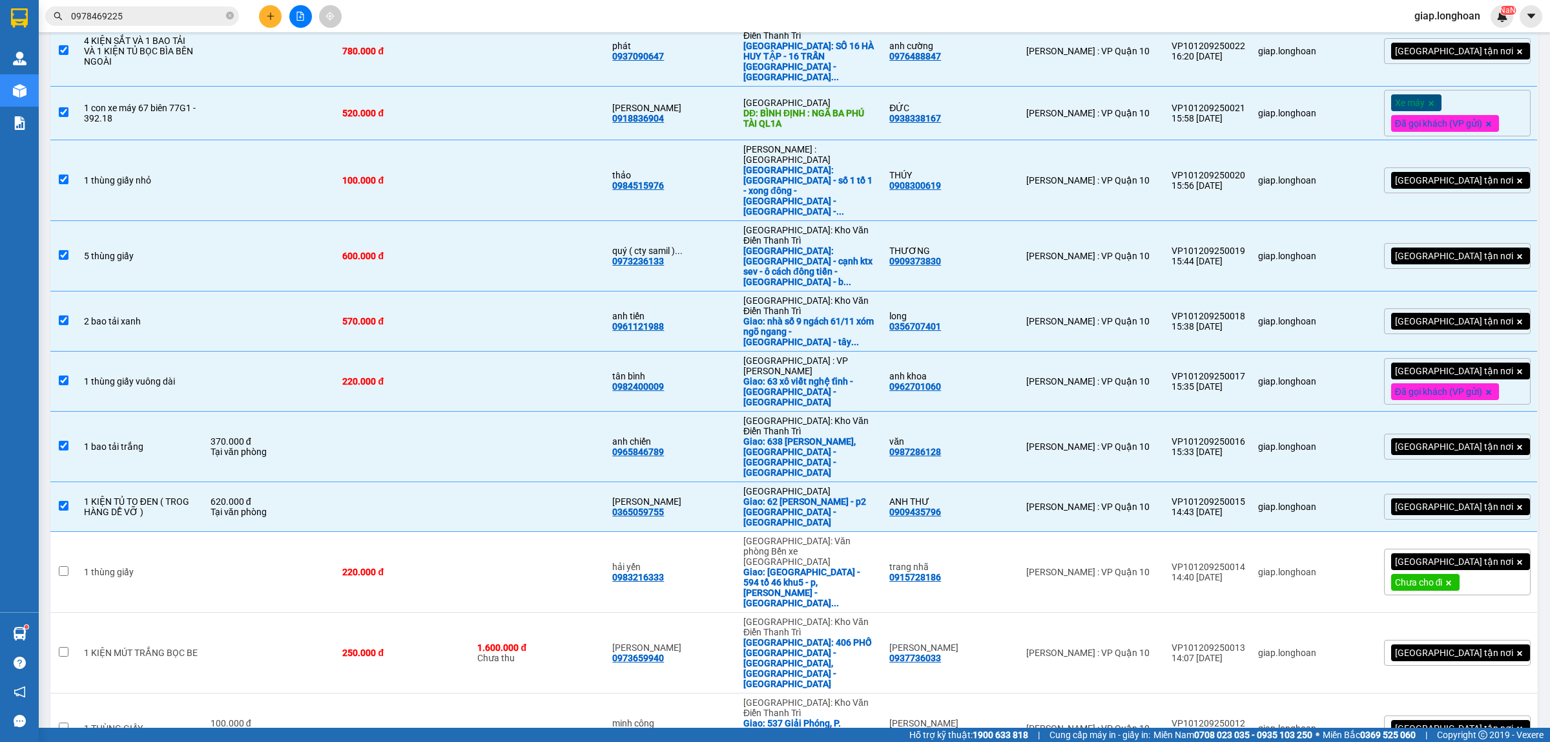
click at [1452, 580] on icon at bounding box center [1449, 582] width 5 height 5
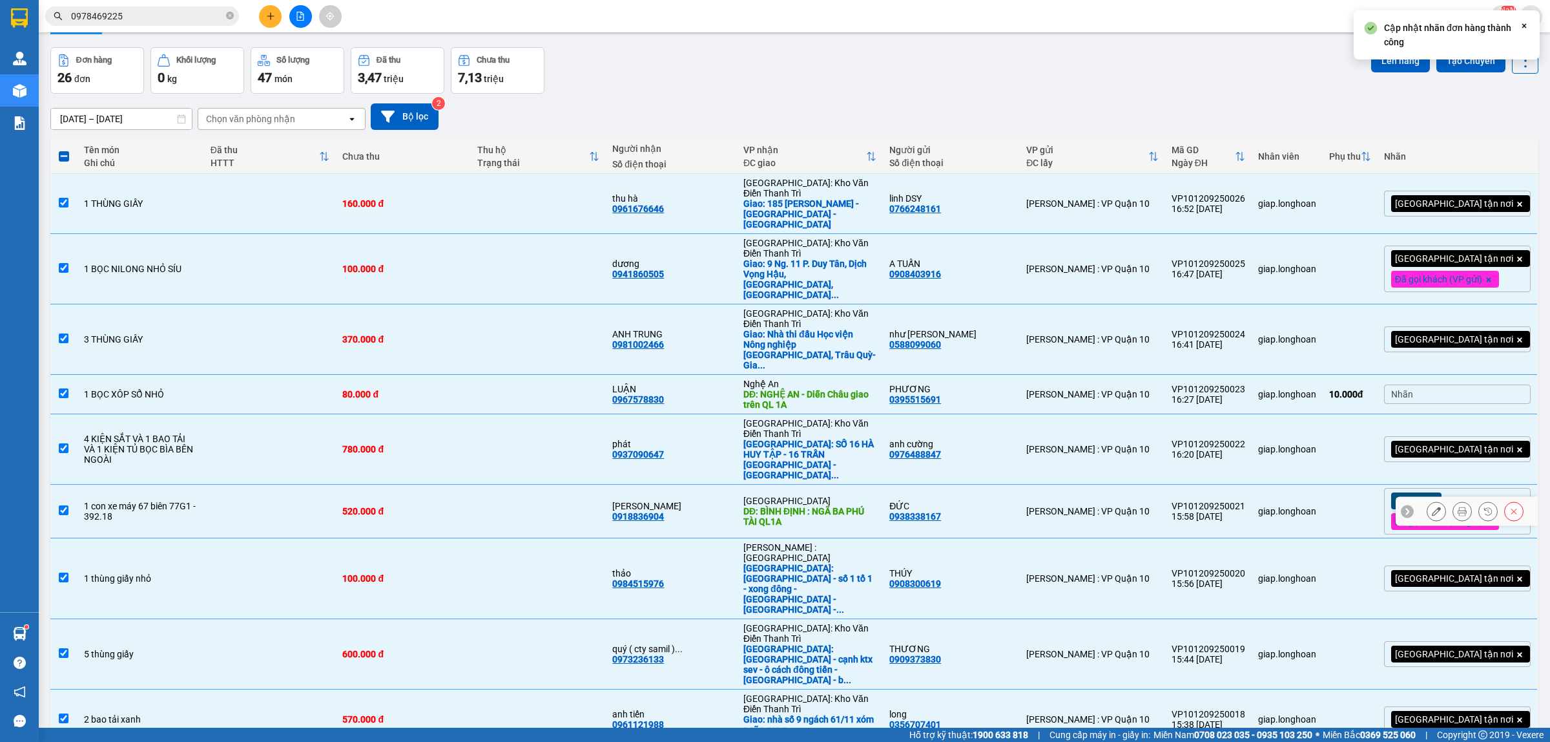
scroll to position [0, 0]
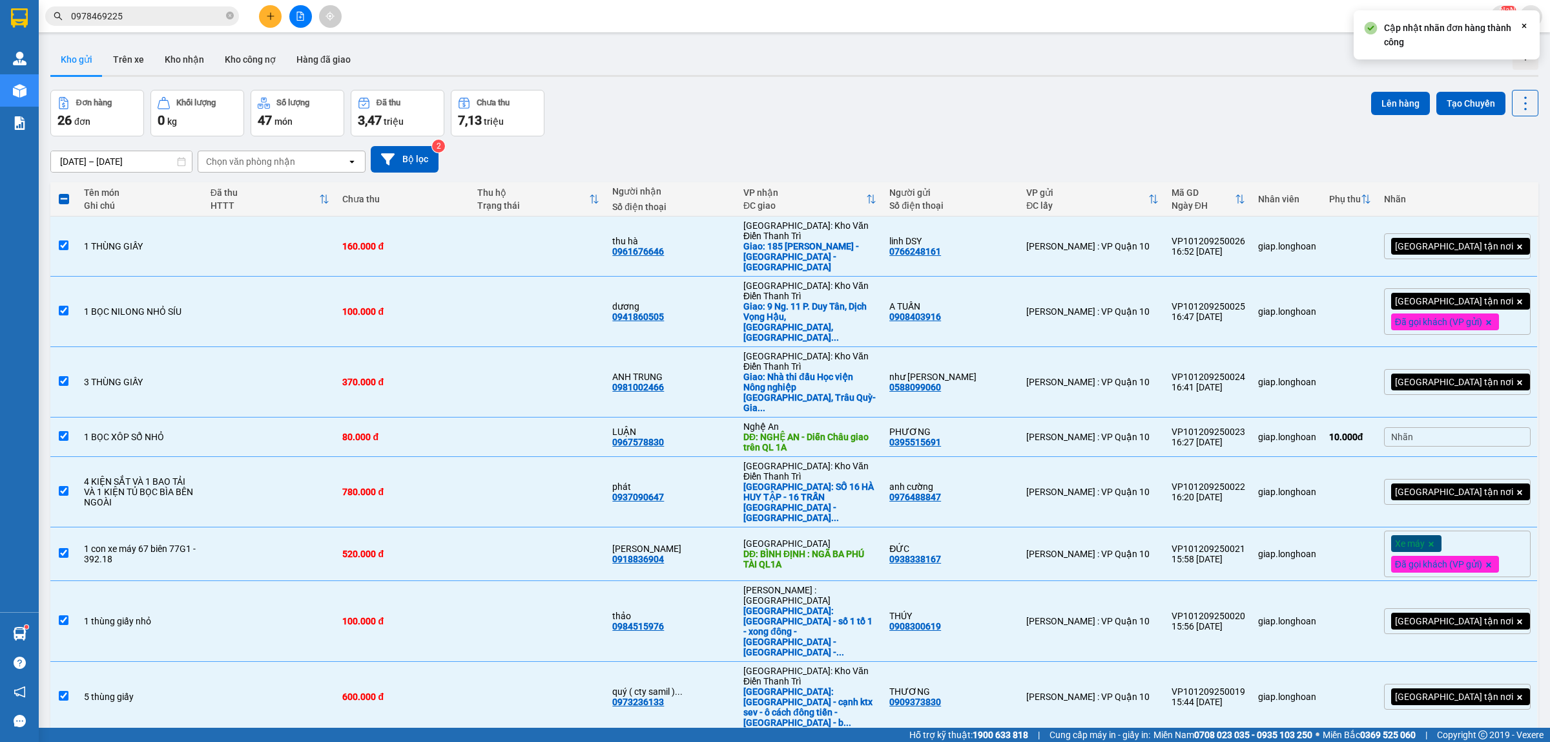
click at [1493, 233] on div "[GEOGRAPHIC_DATA] tận nơi" at bounding box center [1457, 246] width 147 height 26
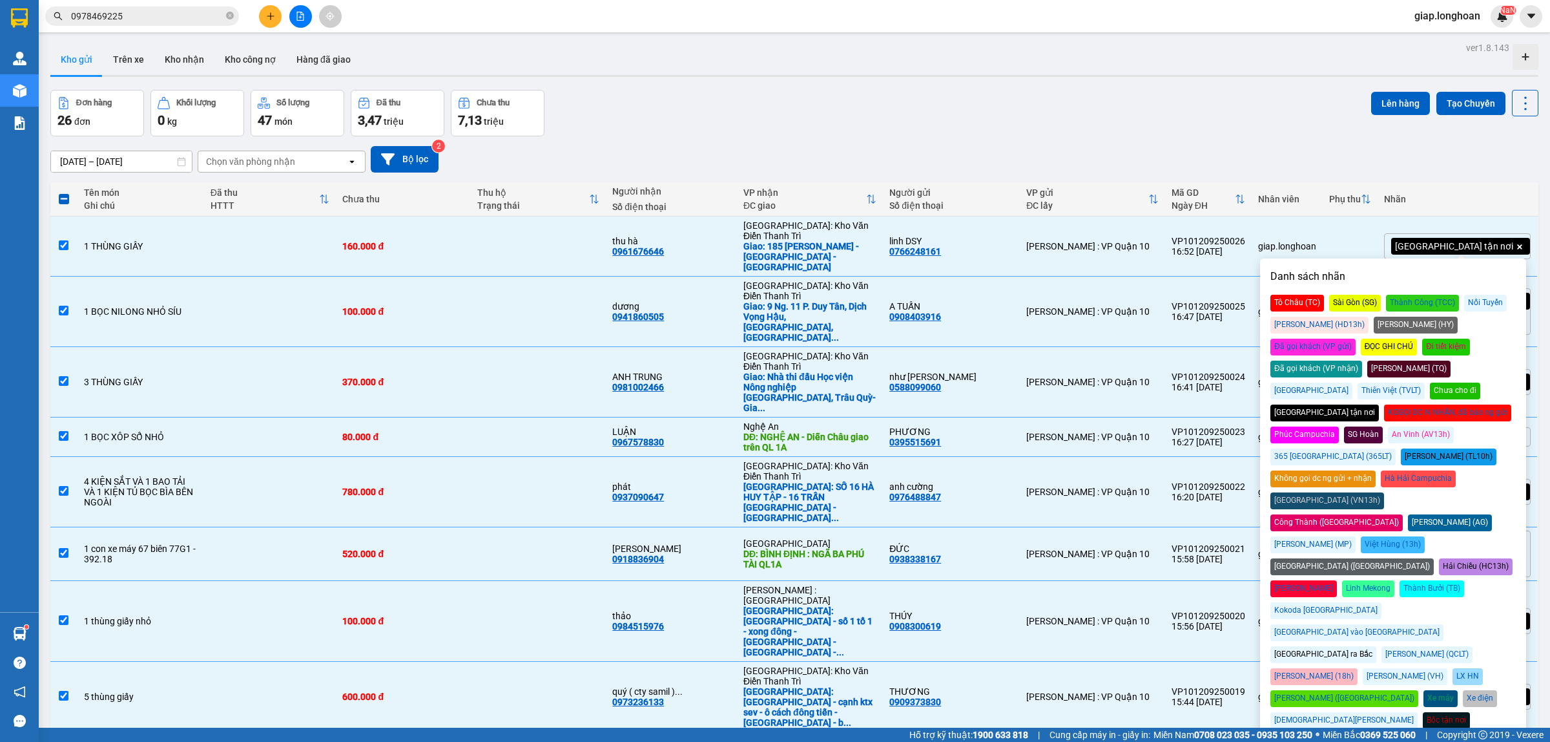
click at [1473, 382] on div "Chưa cho đi" at bounding box center [1455, 390] width 50 height 17
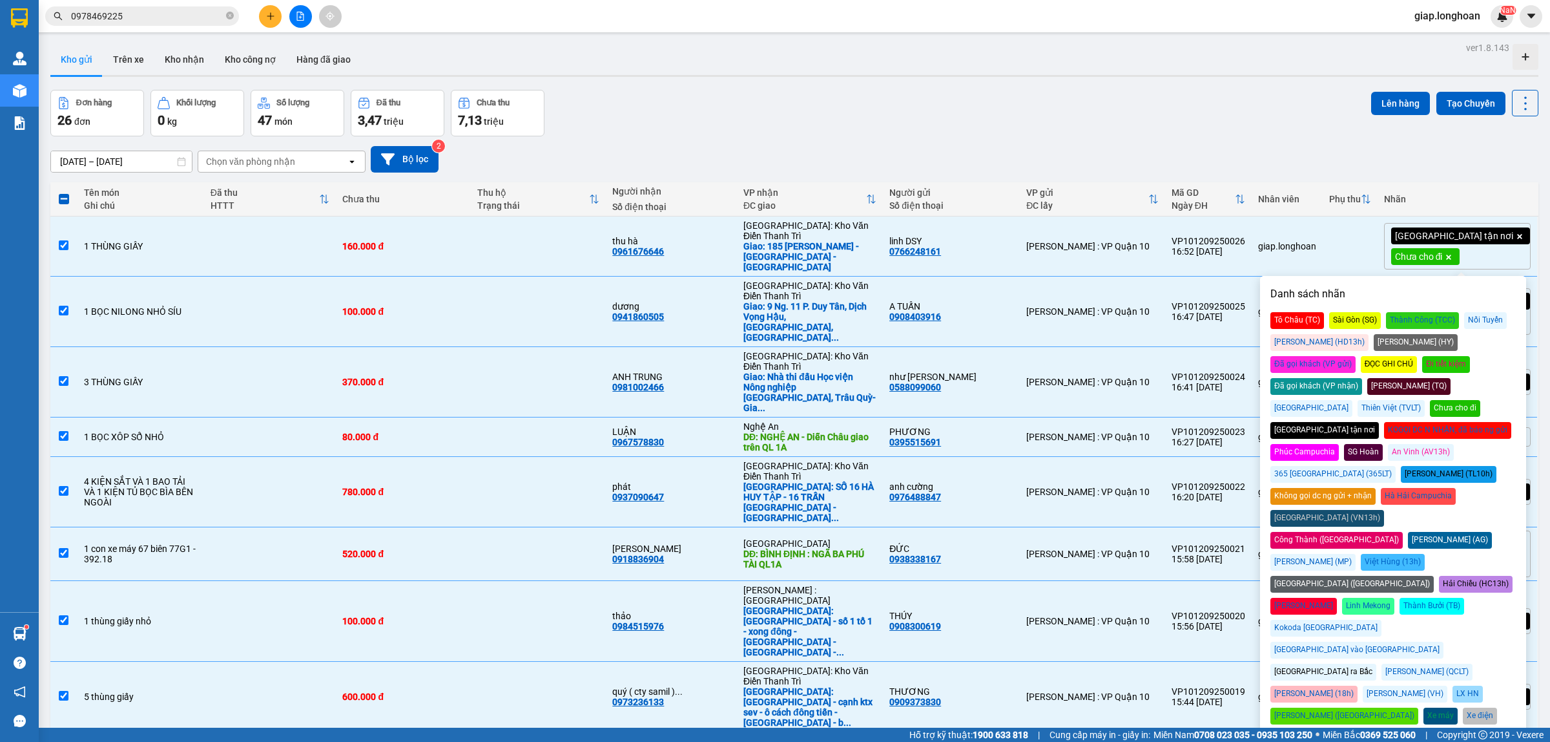
click at [1117, 143] on div "14/08/2025 – 12/09/2025 Press the down arrow key to interact with the calendar …" at bounding box center [794, 159] width 1488 height 46
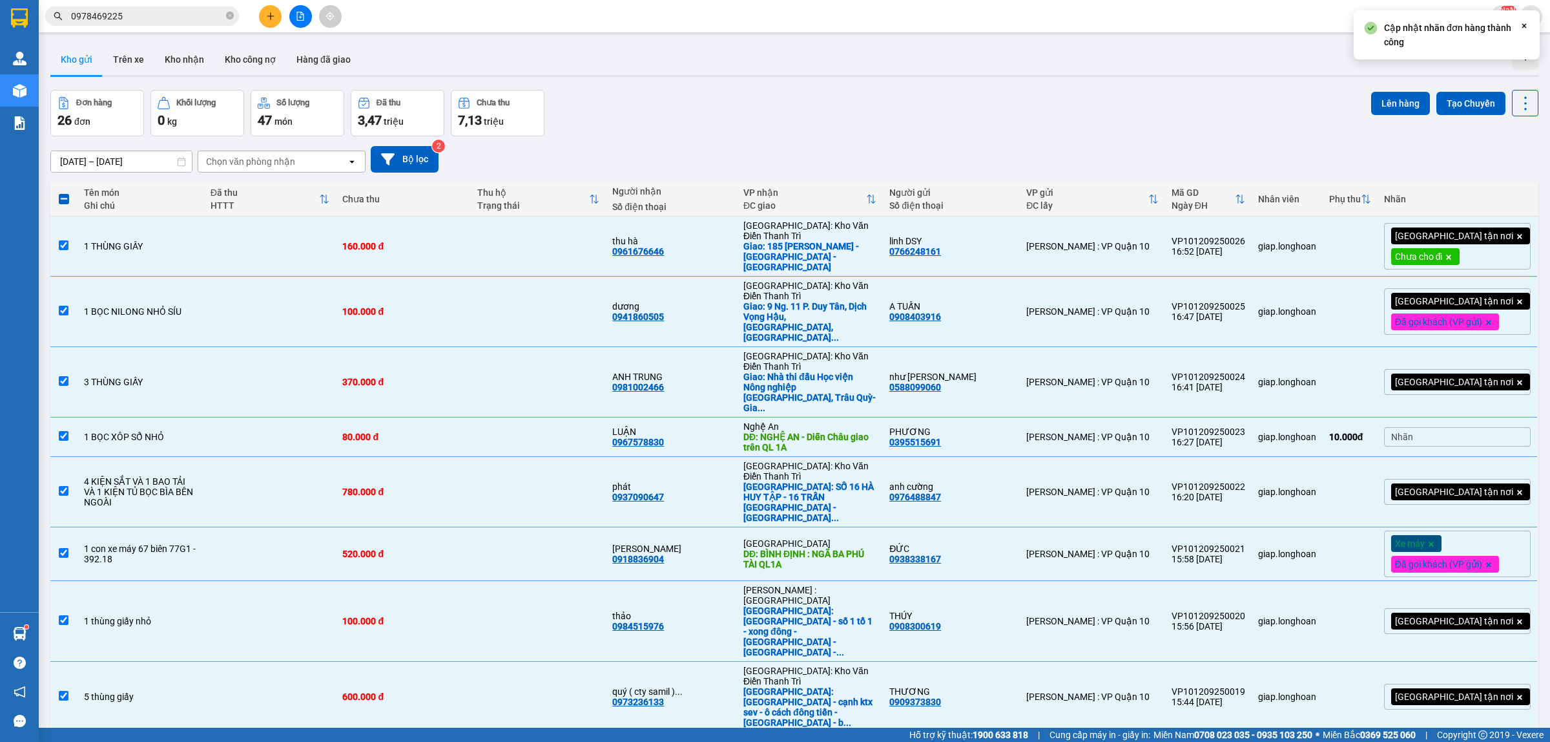
click at [60, 196] on span at bounding box center [64, 199] width 10 height 10
click at [64, 192] on input "checkbox" at bounding box center [64, 192] width 0 height 0
checkbox input "true"
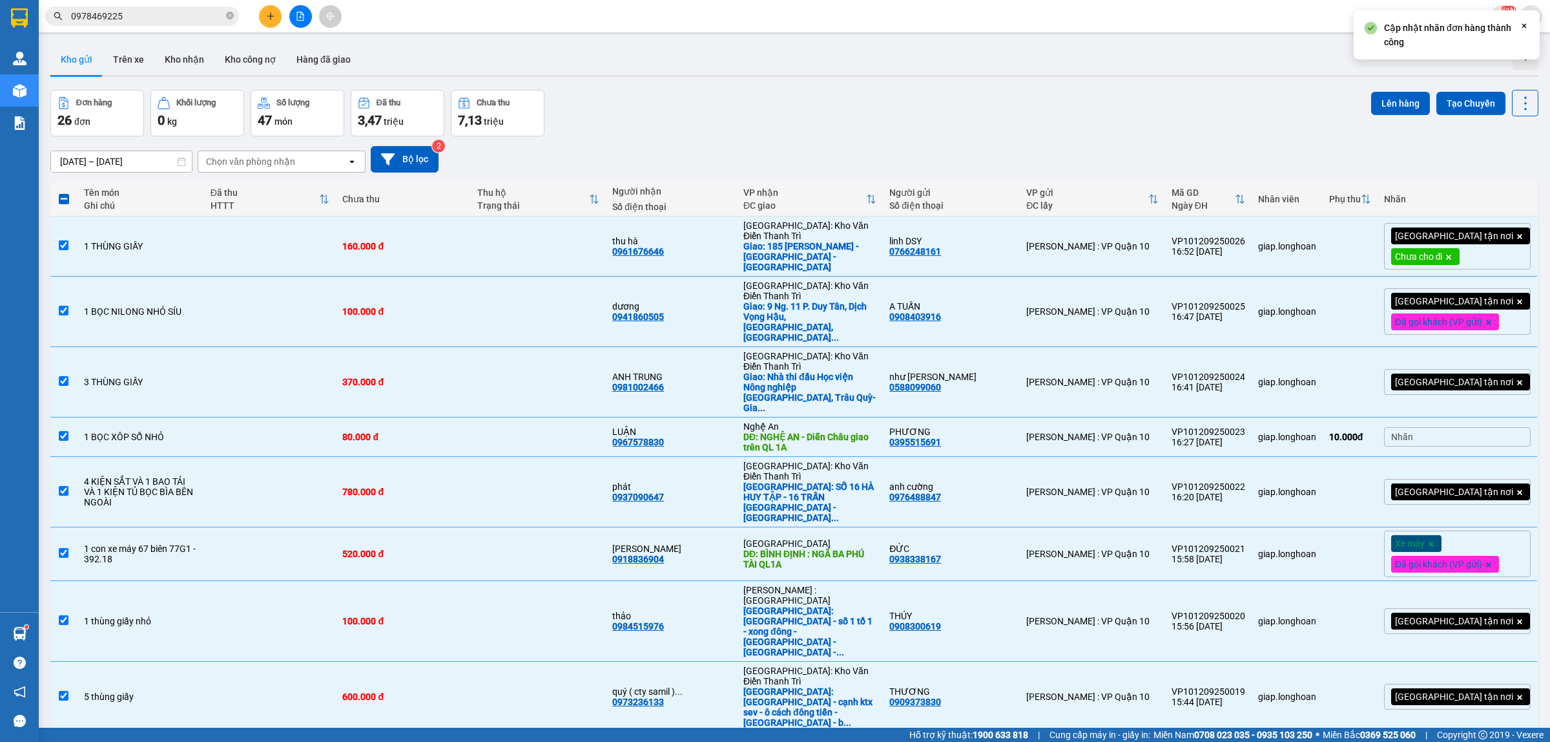
checkbox input "true"
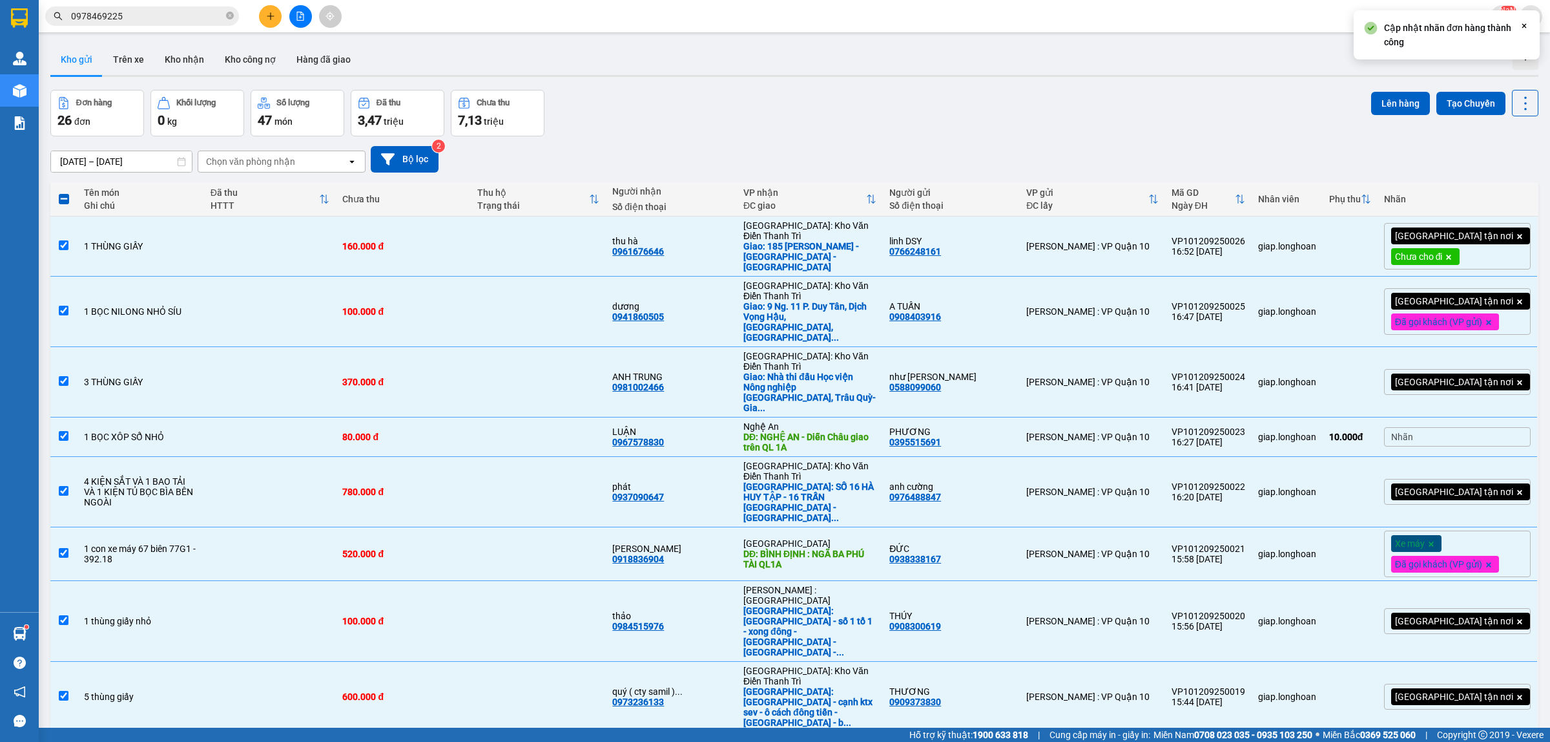
checkbox input "true"
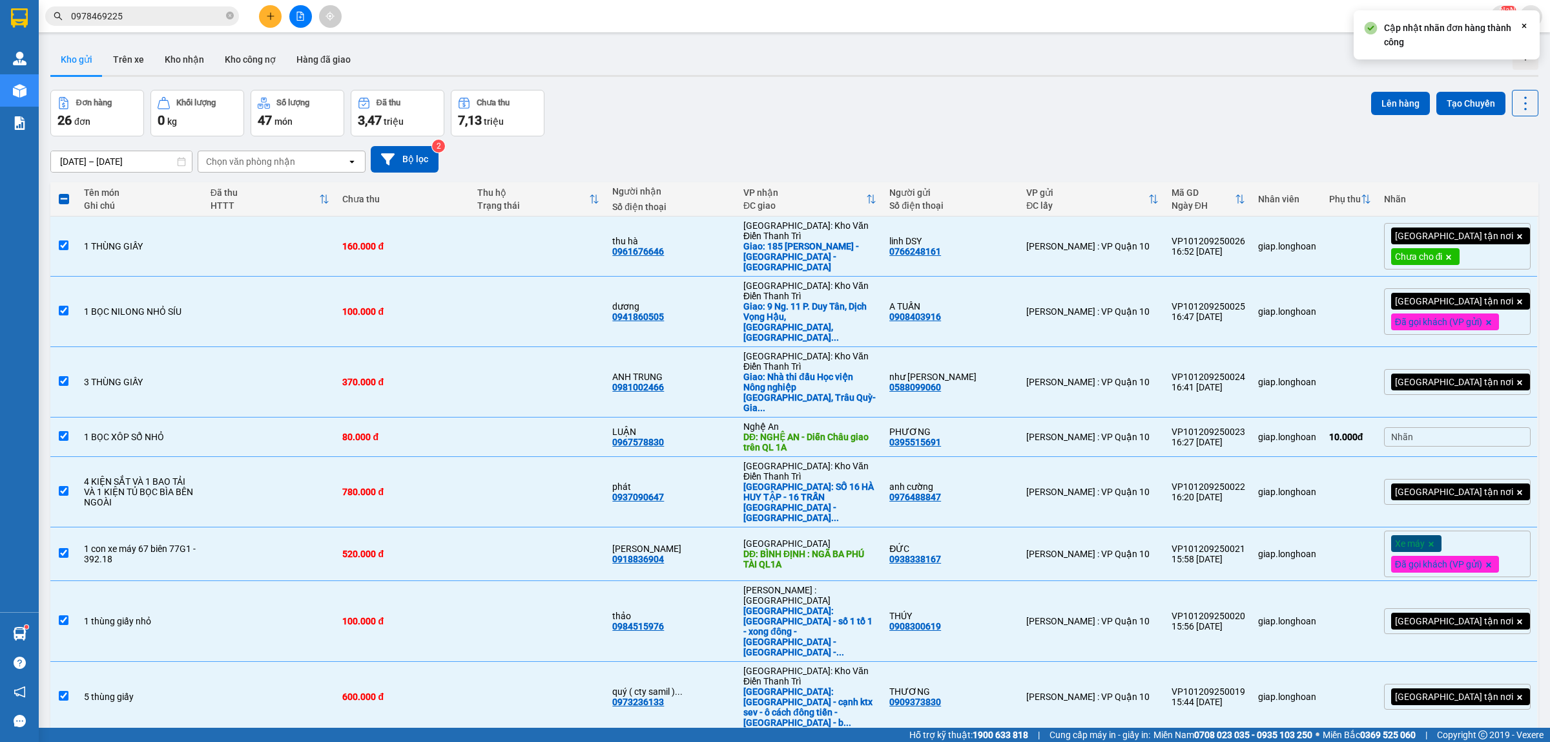
checkbox input "true"
click at [62, 200] on span at bounding box center [64, 199] width 10 height 10
click at [64, 192] on input "checkbox" at bounding box center [64, 192] width 0 height 0
checkbox input "false"
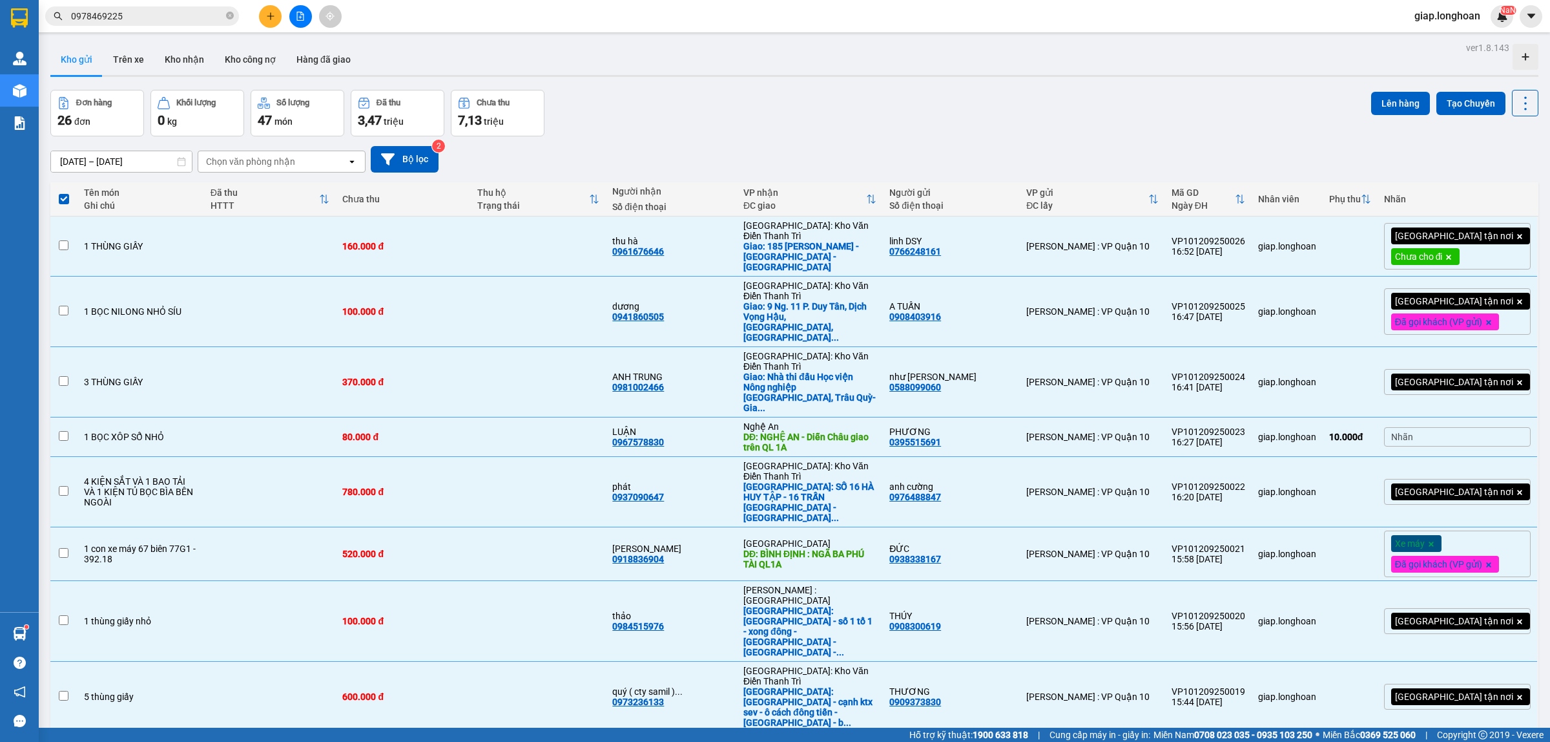
checkbox input "false"
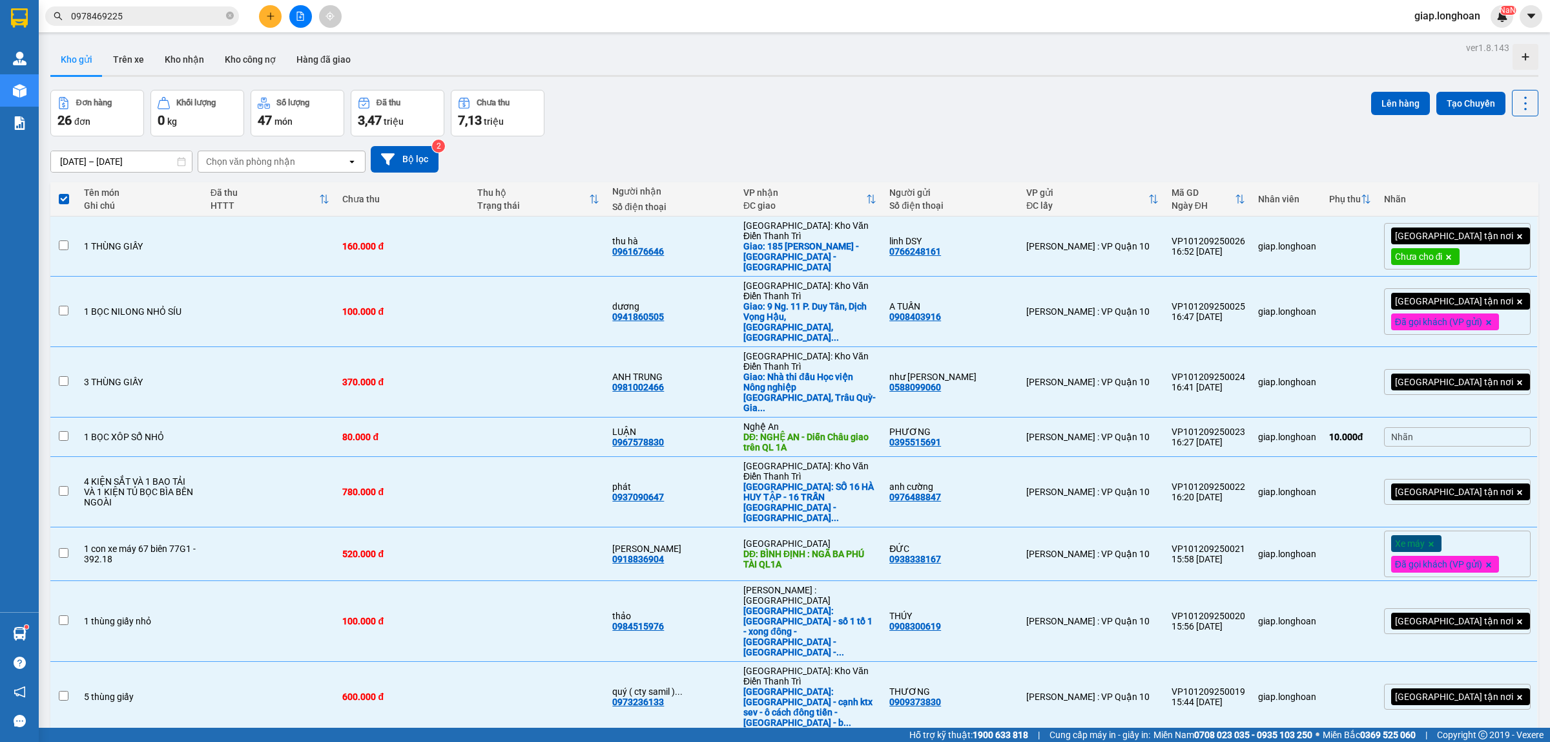
checkbox input "false"
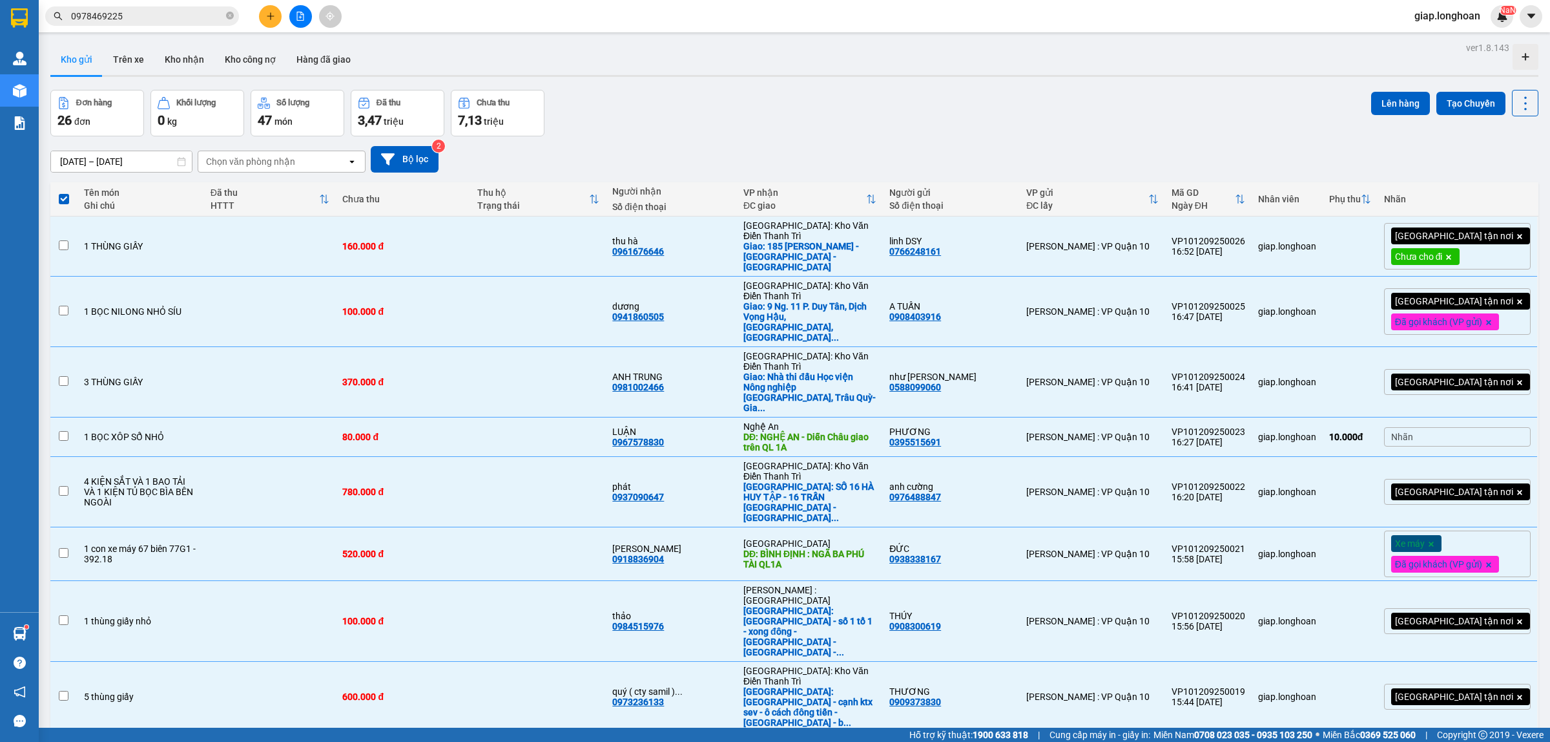
checkbox input "false"
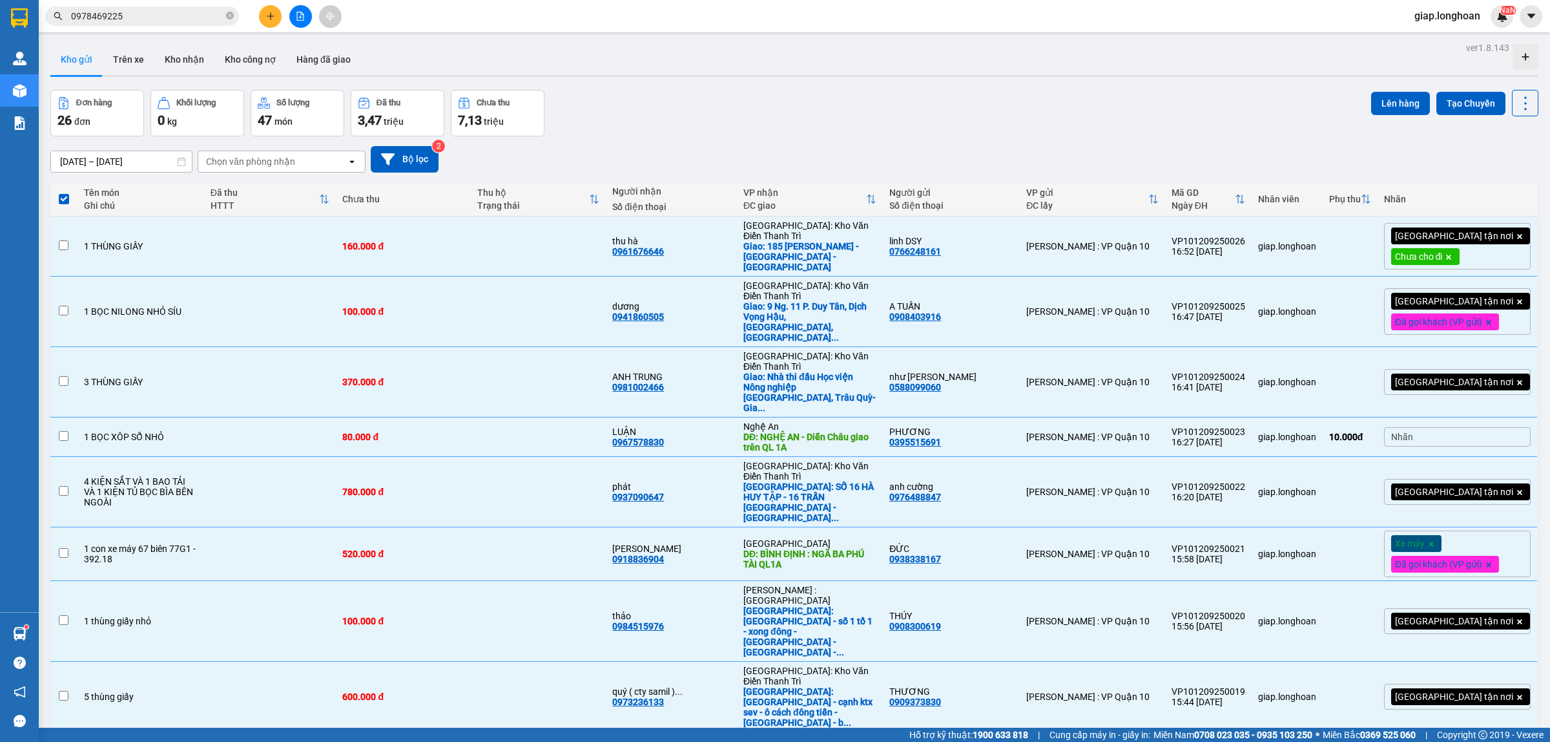
checkbox input "false"
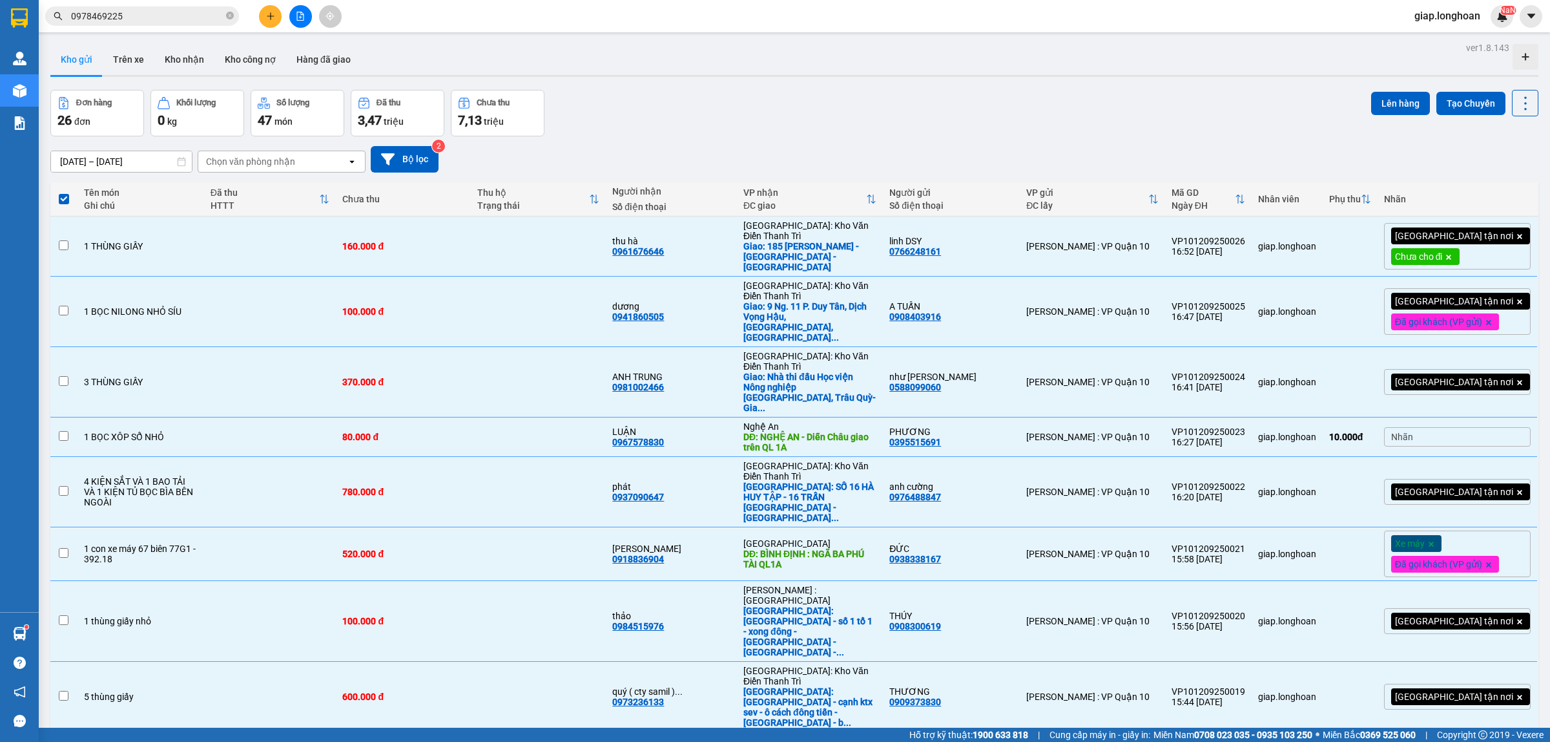
checkbox input "false"
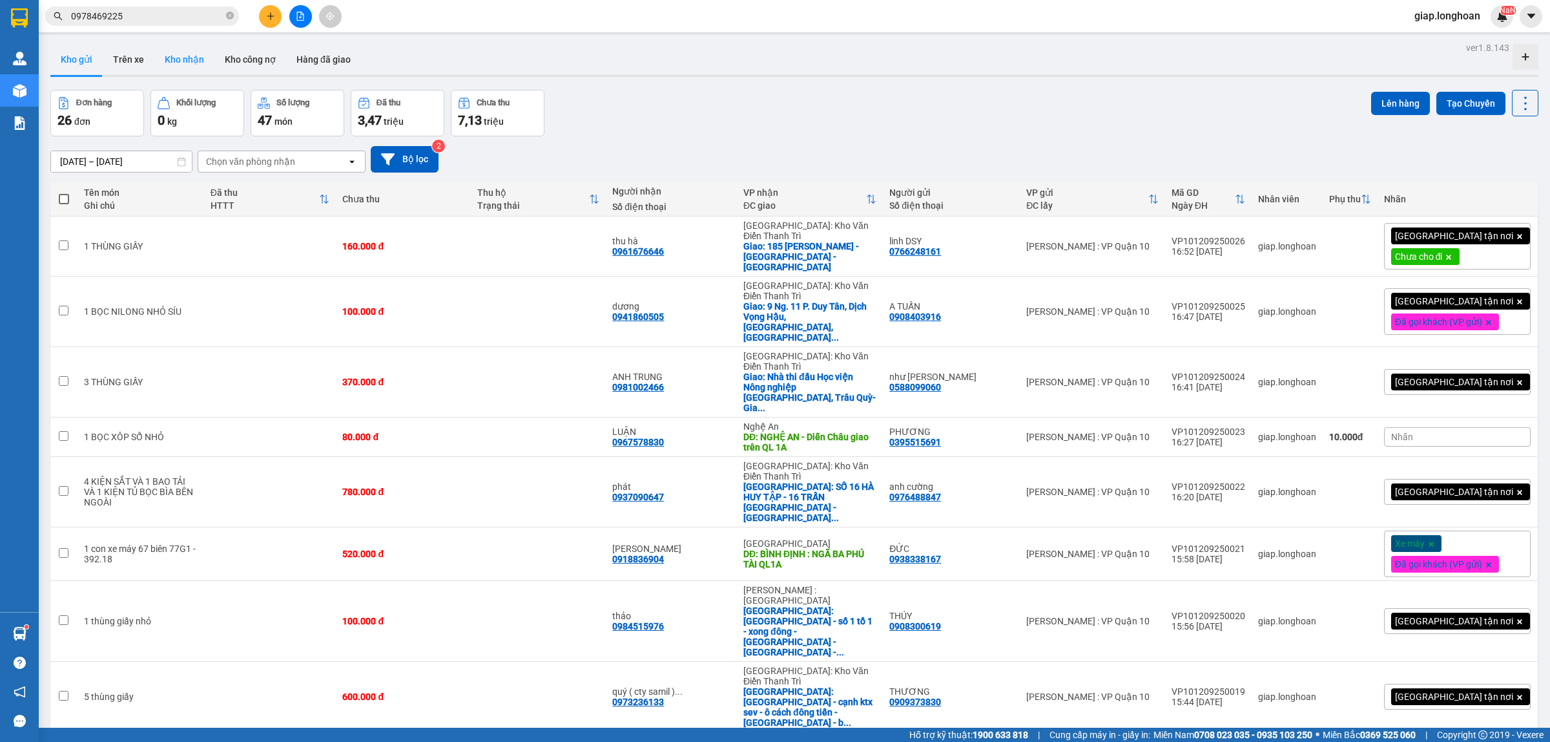
click at [185, 56] on button "Kho nhận" at bounding box center [184, 59] width 60 height 31
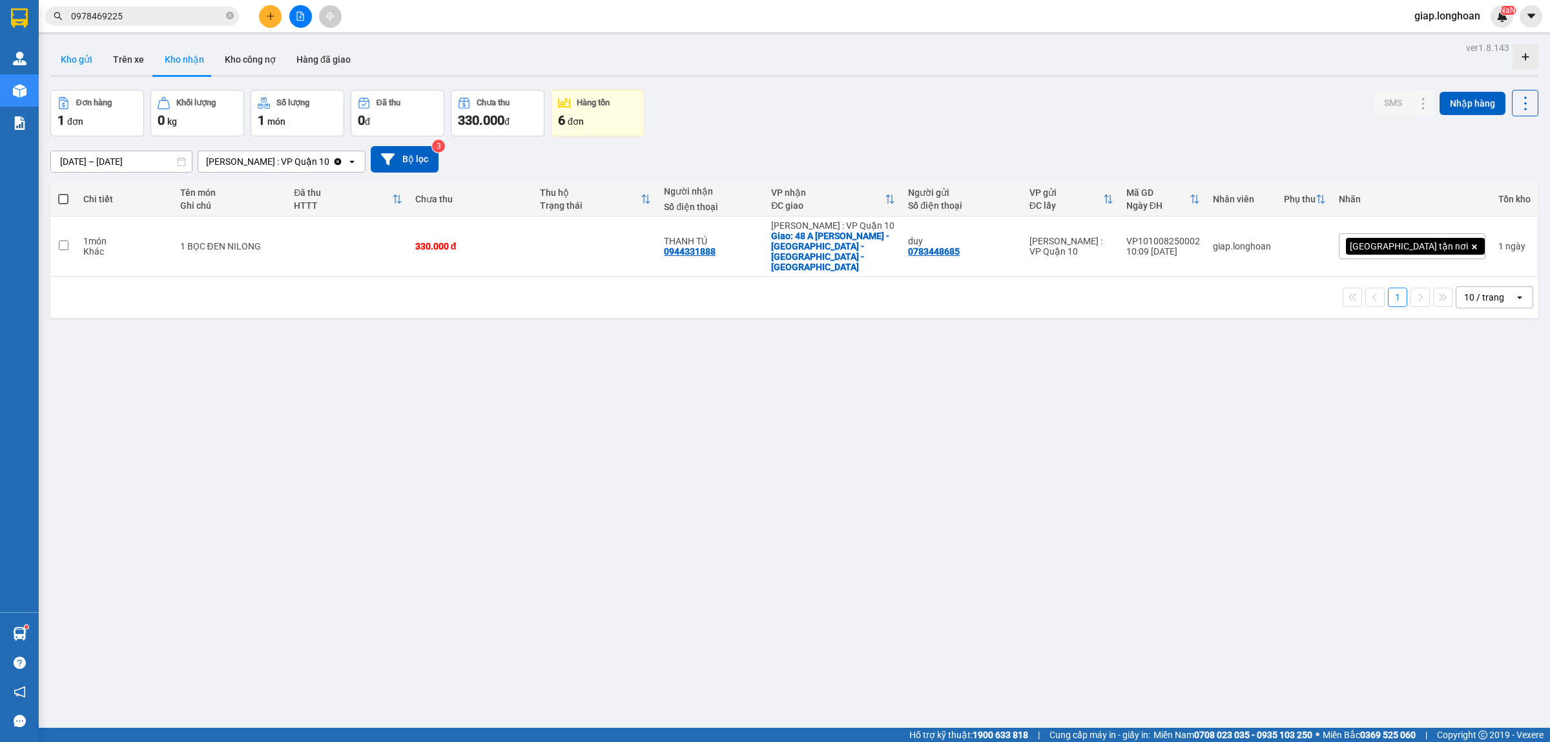
click at [79, 58] on button "Kho gửi" at bounding box center [76, 59] width 52 height 31
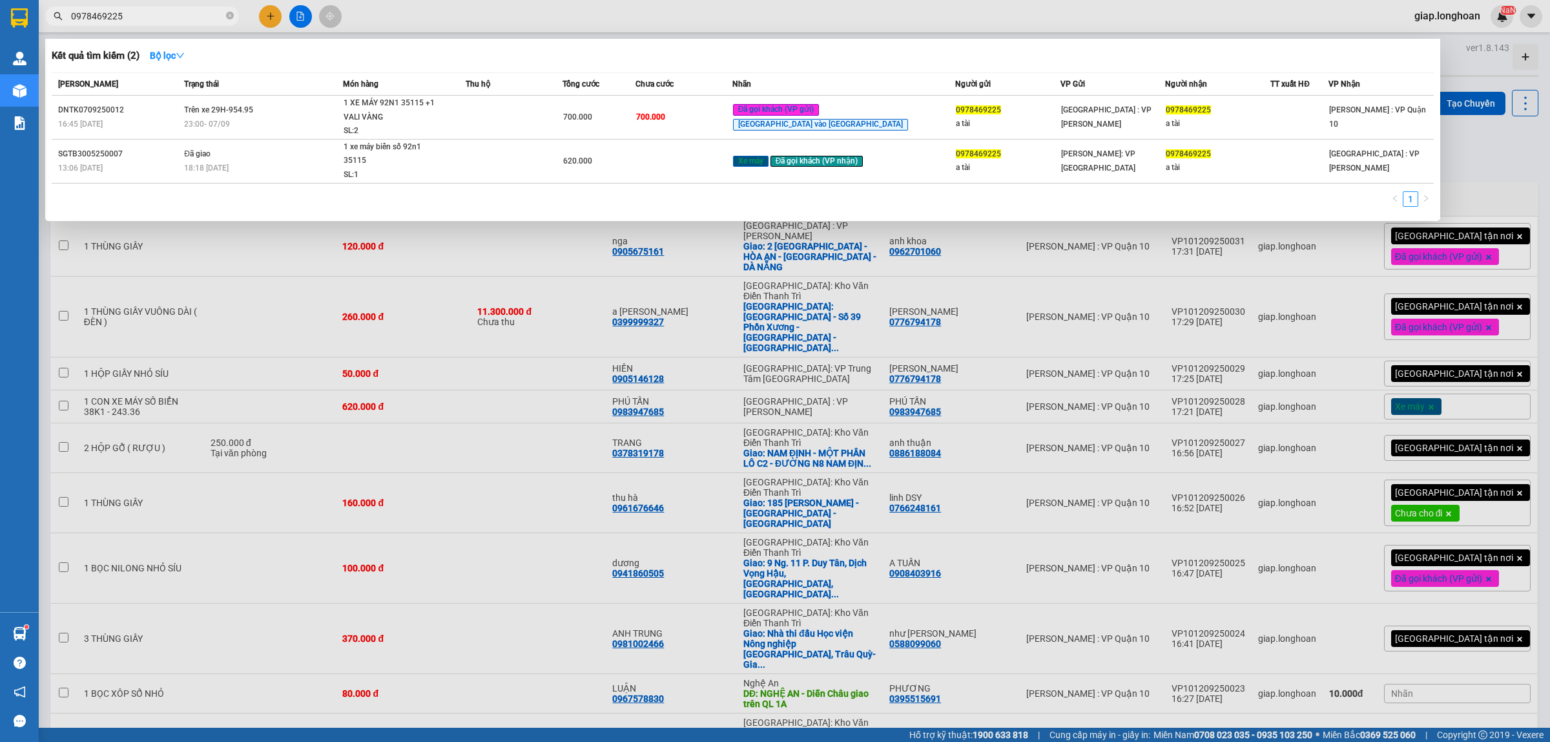
click at [326, 349] on div at bounding box center [775, 371] width 1550 height 742
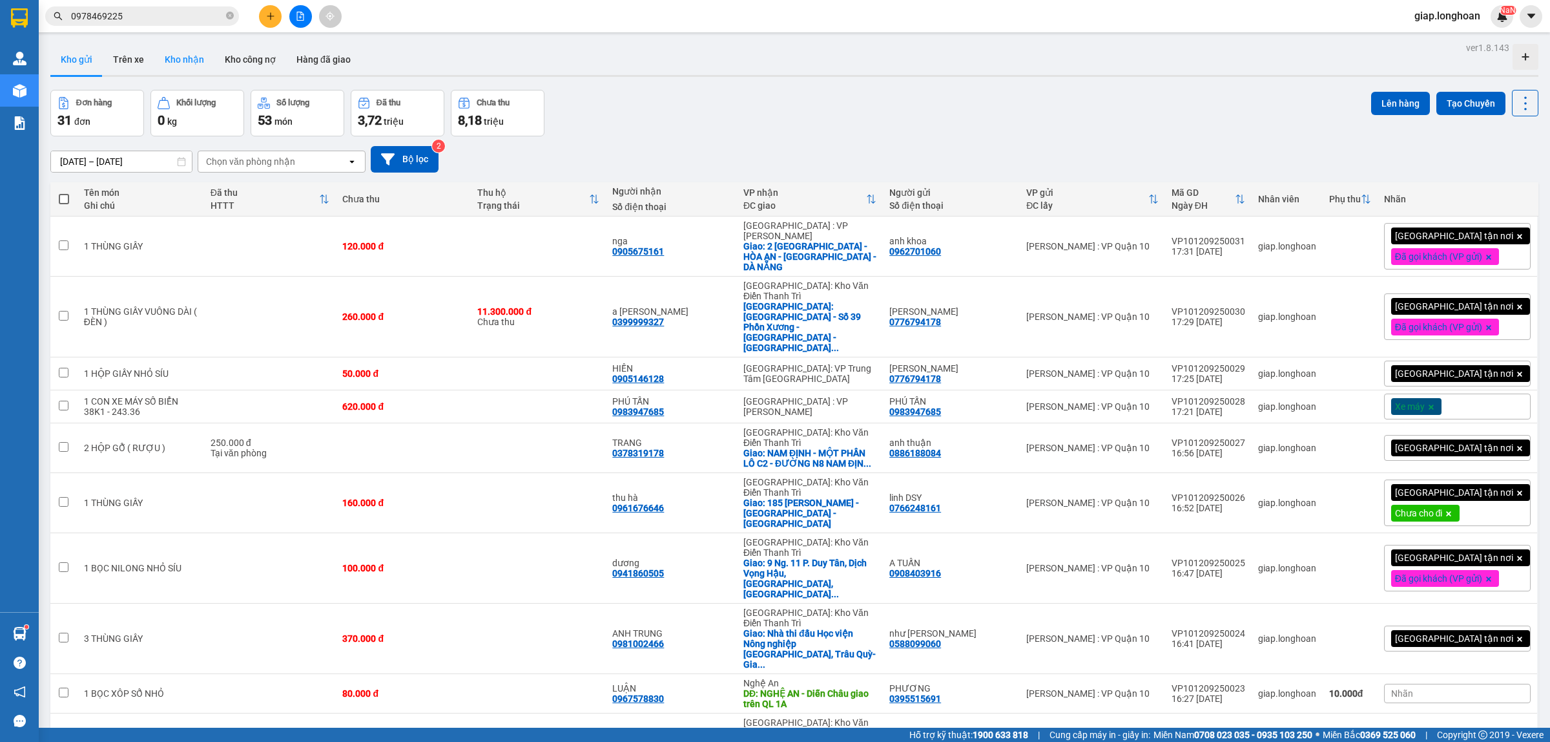
click at [187, 58] on button "Kho nhận" at bounding box center [184, 59] width 60 height 31
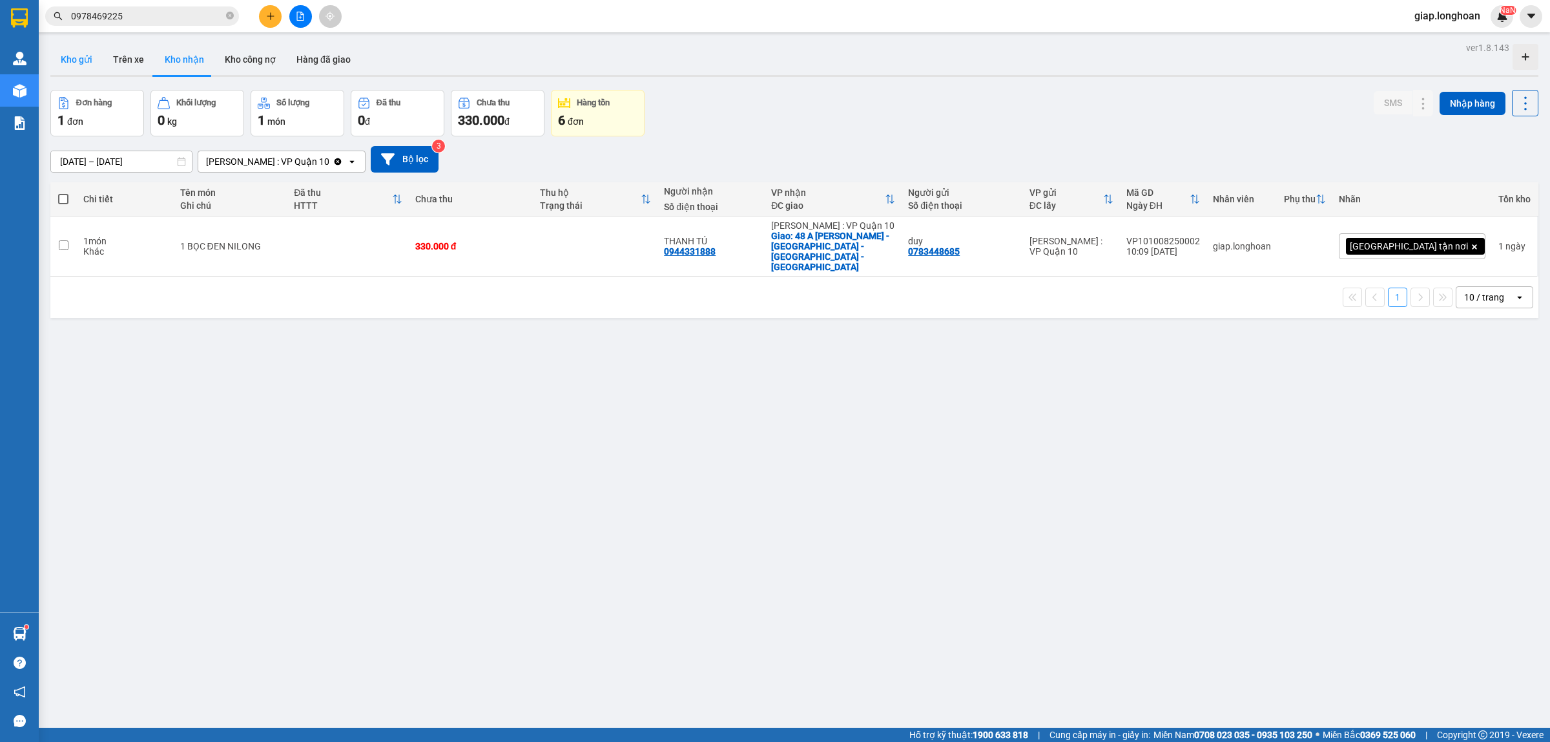
click at [72, 61] on button "Kho gửi" at bounding box center [76, 59] width 52 height 31
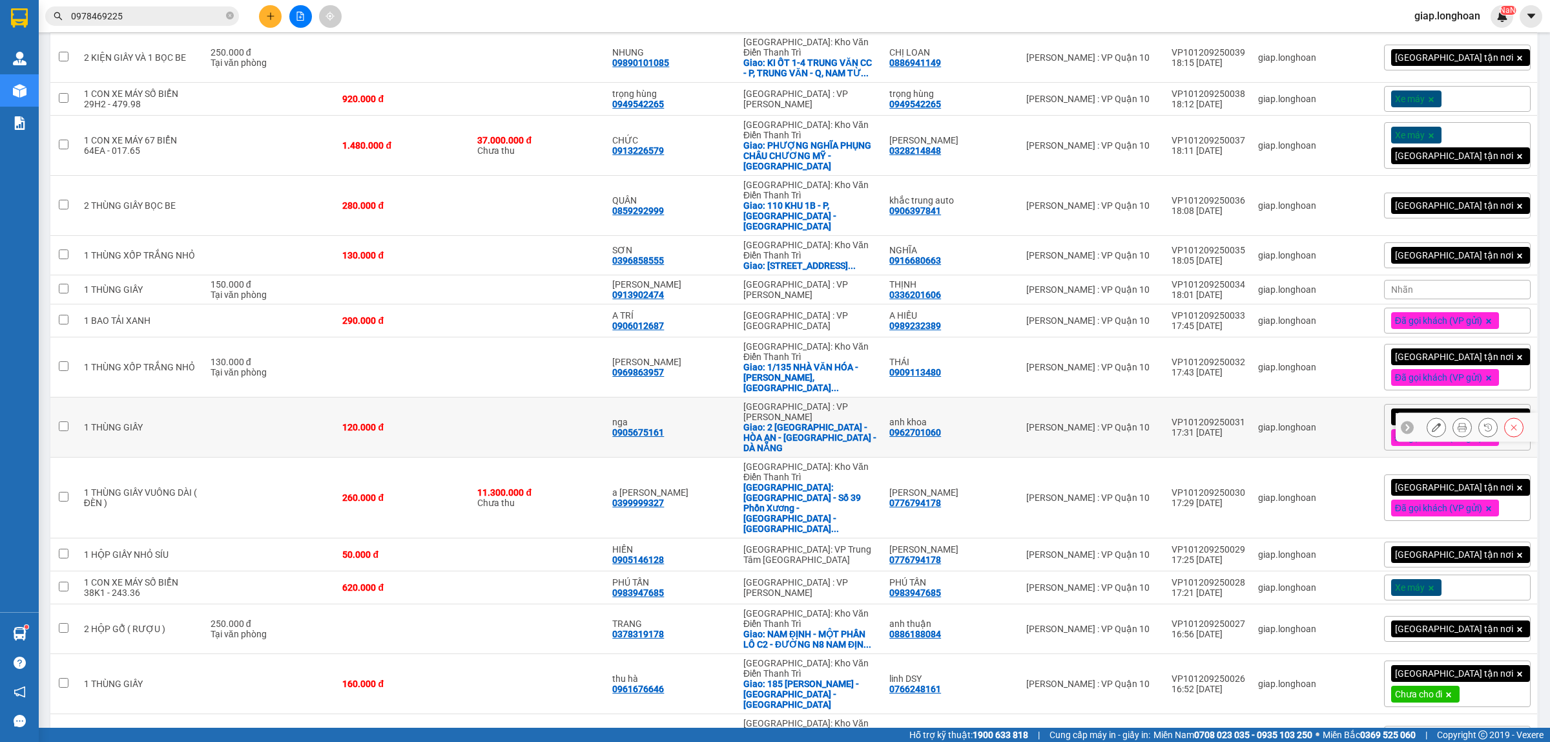
scroll to position [242, 0]
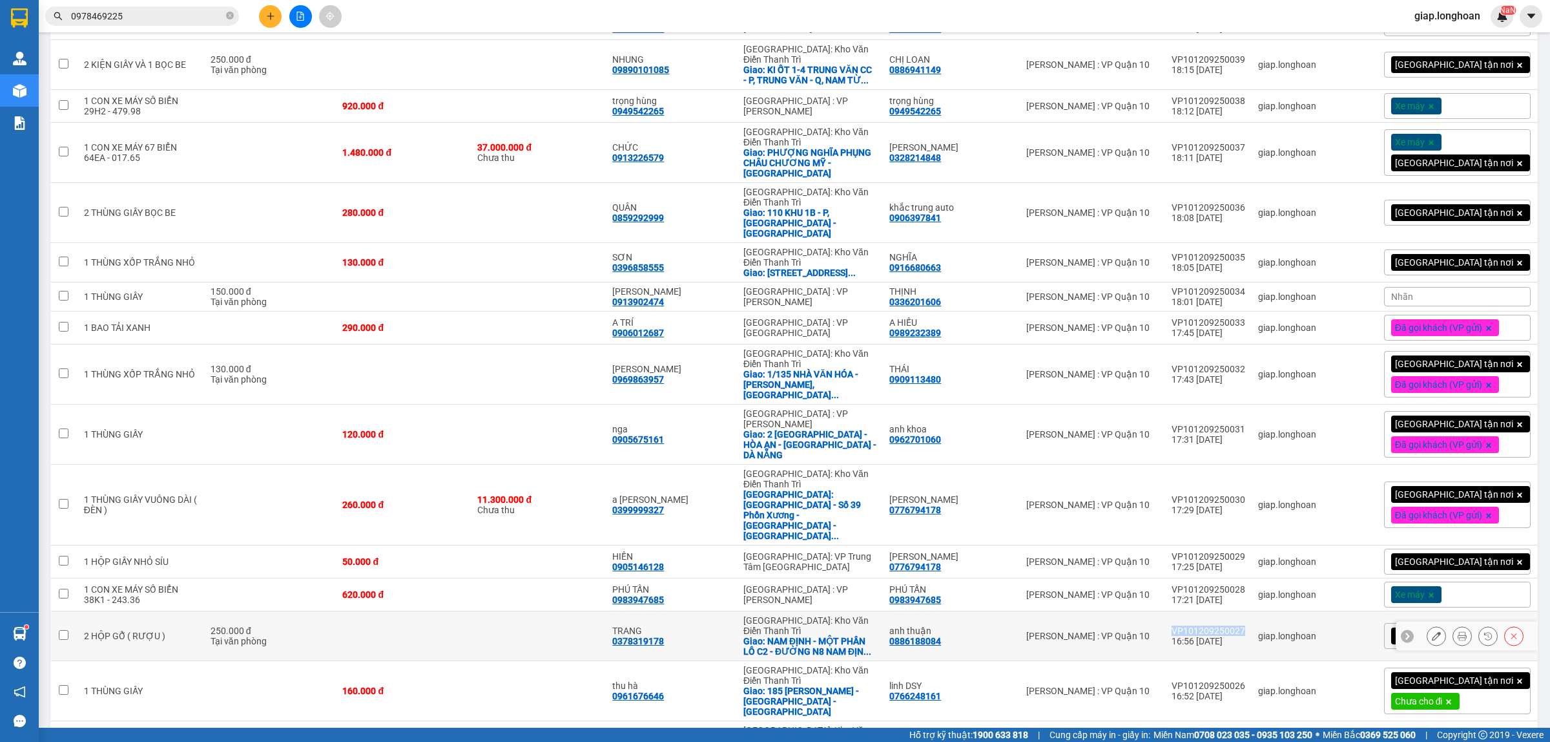
drag, startPoint x: 1267, startPoint y: 559, endPoint x: 1197, endPoint y: 556, distance: 69.8
click at [1197, 611] on td "VP101209250027 16:56 12/09" at bounding box center [1208, 636] width 87 height 50
checkbox input "true"
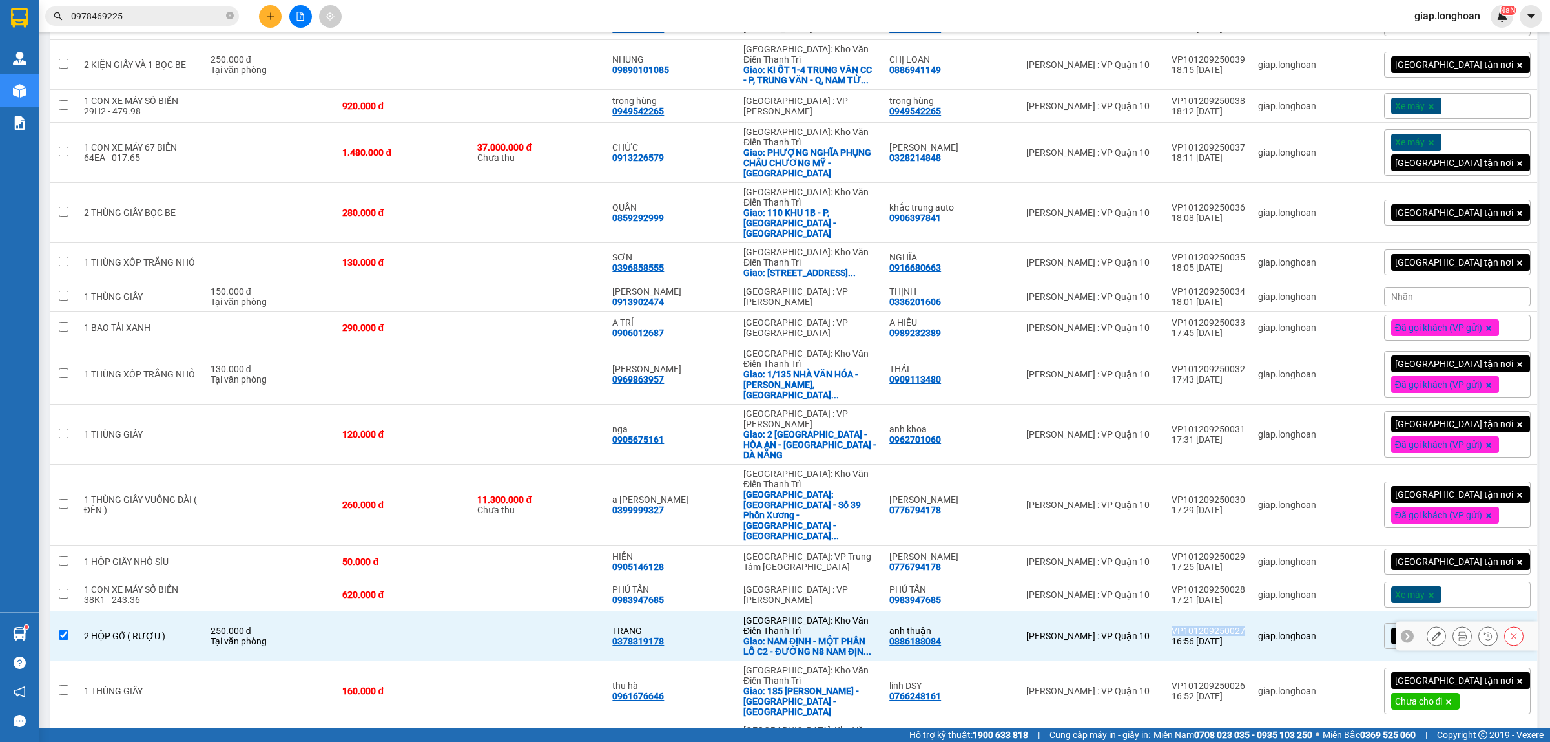
copy div "VP101209250027"
drag, startPoint x: 1267, startPoint y: 525, endPoint x: 1211, endPoint y: 522, distance: 55.6
click at [1187, 578] on tr "1 CON XE MÁY SỐ BIỂN 38K1 - 243.36 620.000 đ PHÚ TẤN 0983947685 Đà Nẵng : VP Th…" at bounding box center [794, 594] width 1488 height 33
checkbox input "true"
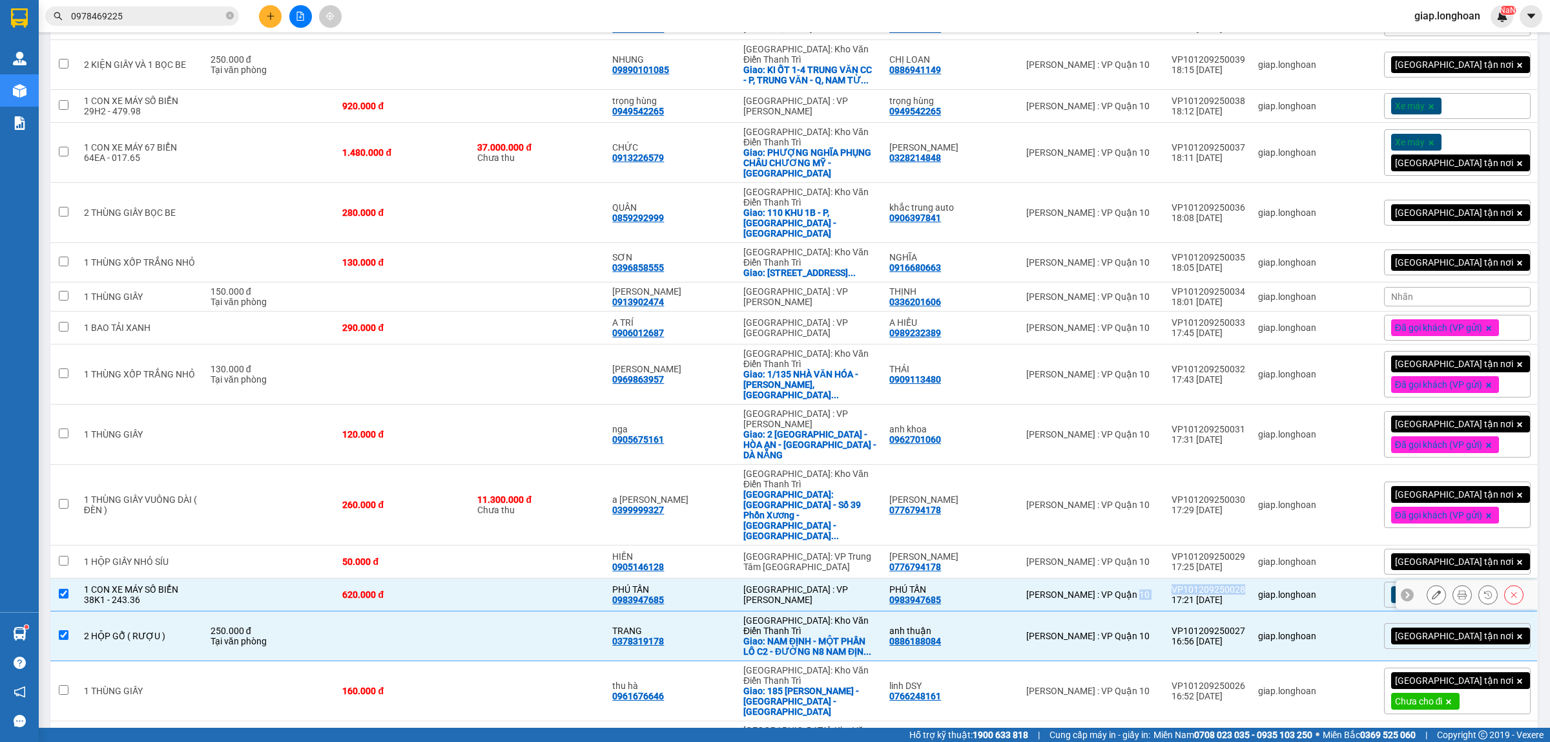
copy tr "Hồ Chí Minh : VP Quận 10 VP101209250028"
drag, startPoint x: 1265, startPoint y: 491, endPoint x: 1198, endPoint y: 494, distance: 66.6
click at [1198, 545] on td "VP101209250029 17:25 12/09" at bounding box center [1208, 561] width 87 height 33
checkbox input "true"
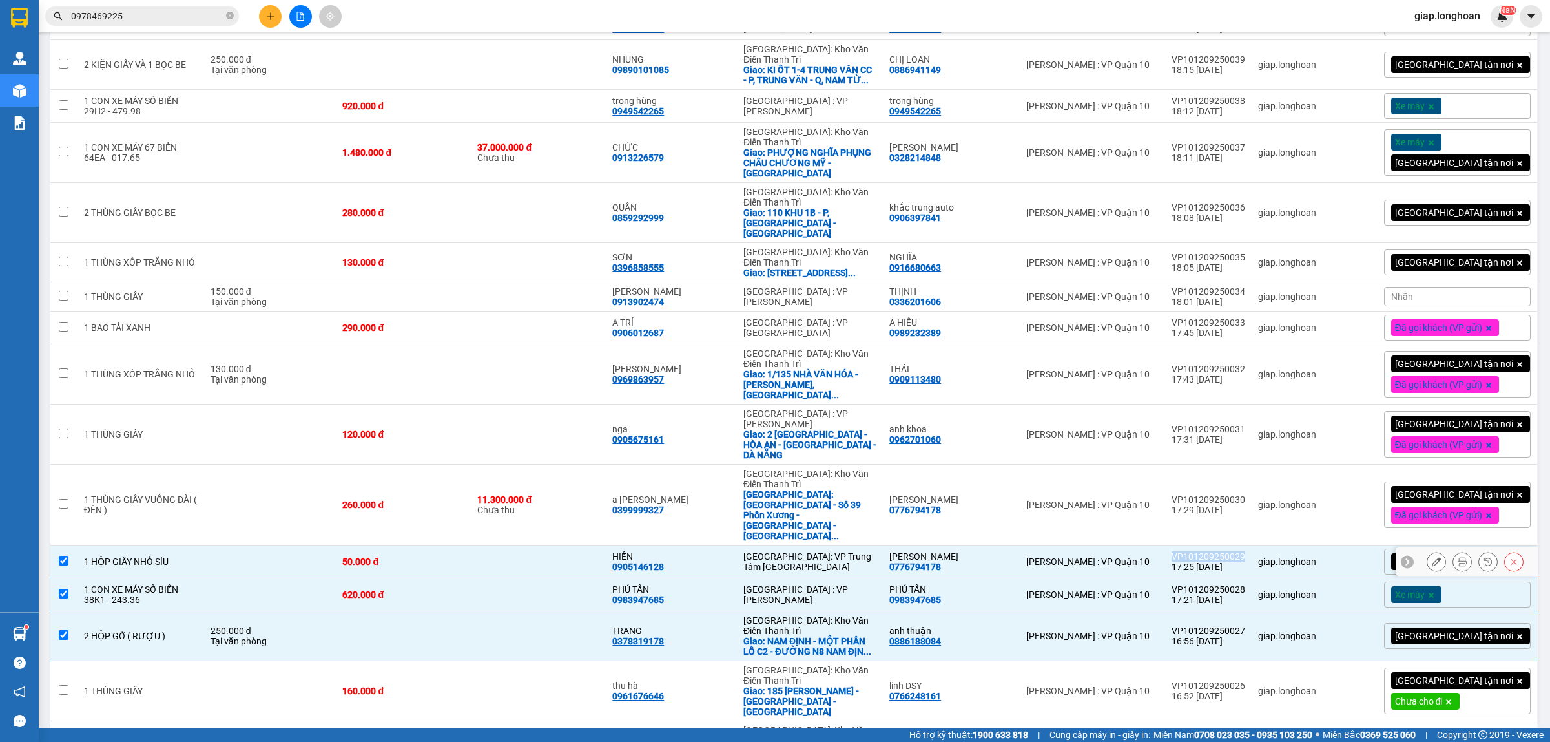
copy div "VP101209250029"
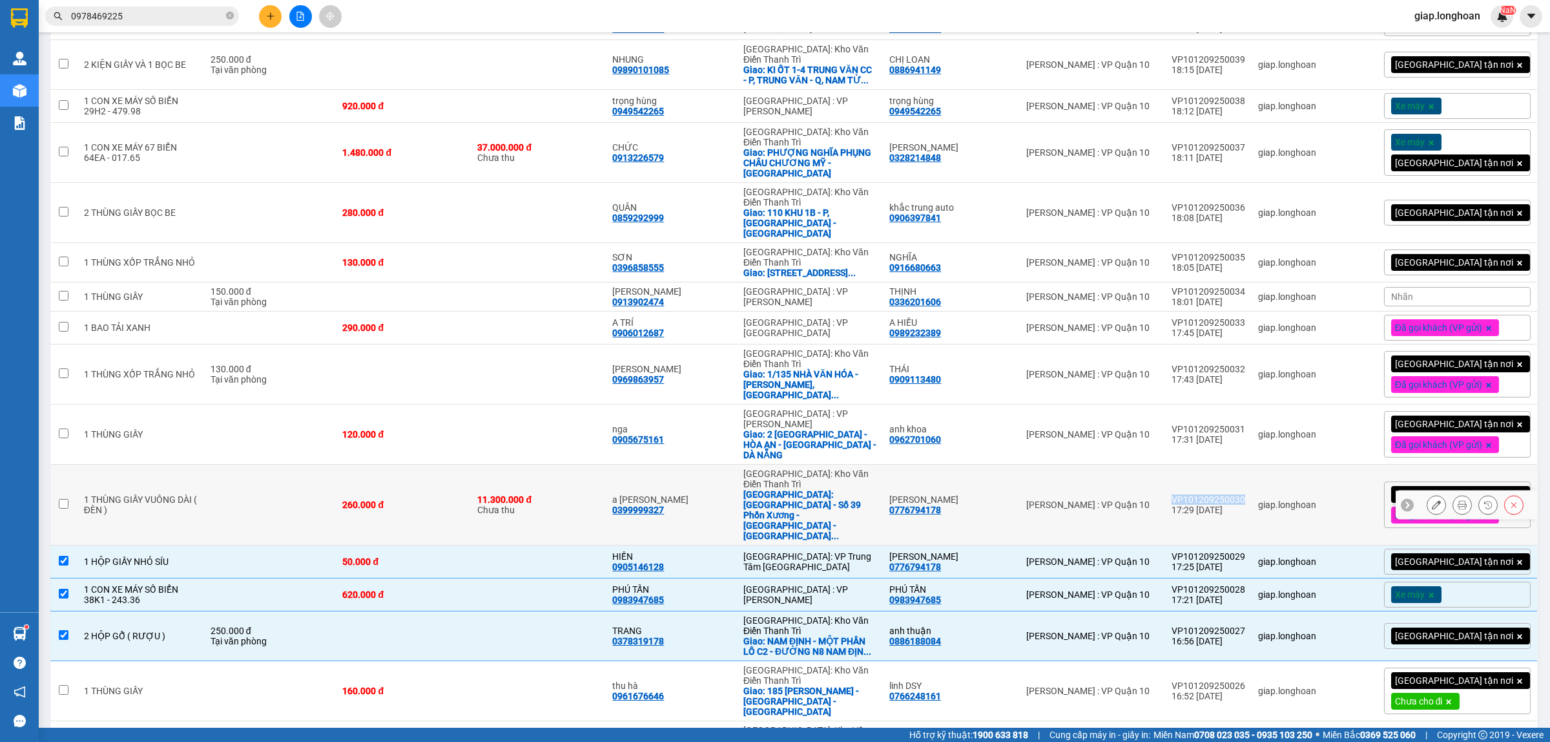
drag, startPoint x: 1268, startPoint y: 446, endPoint x: 1206, endPoint y: 446, distance: 62.0
click at [1195, 464] on td "VP101209250030 17:29 12/09" at bounding box center [1208, 504] width 87 height 81
checkbox input "true"
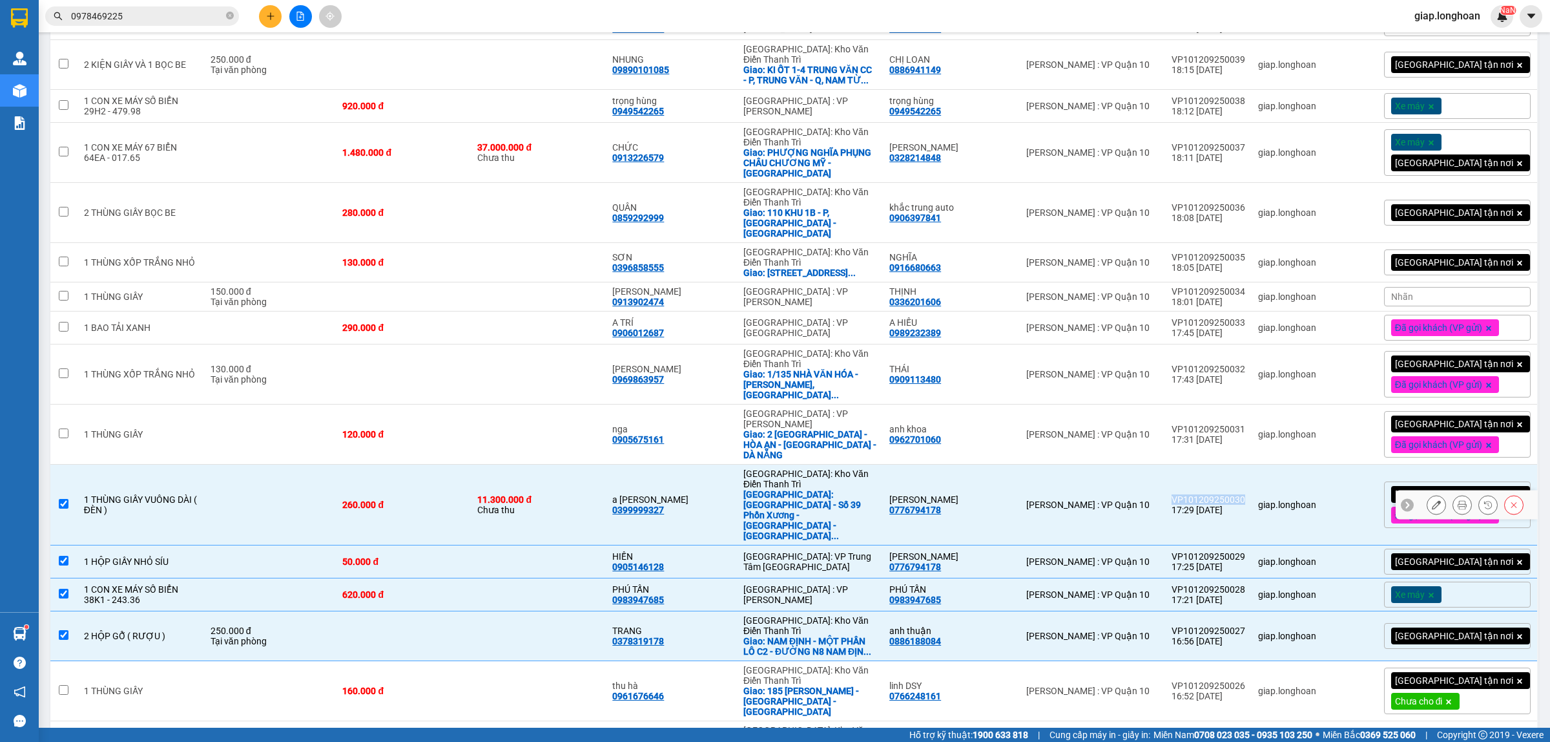
copy div "VP101209250030"
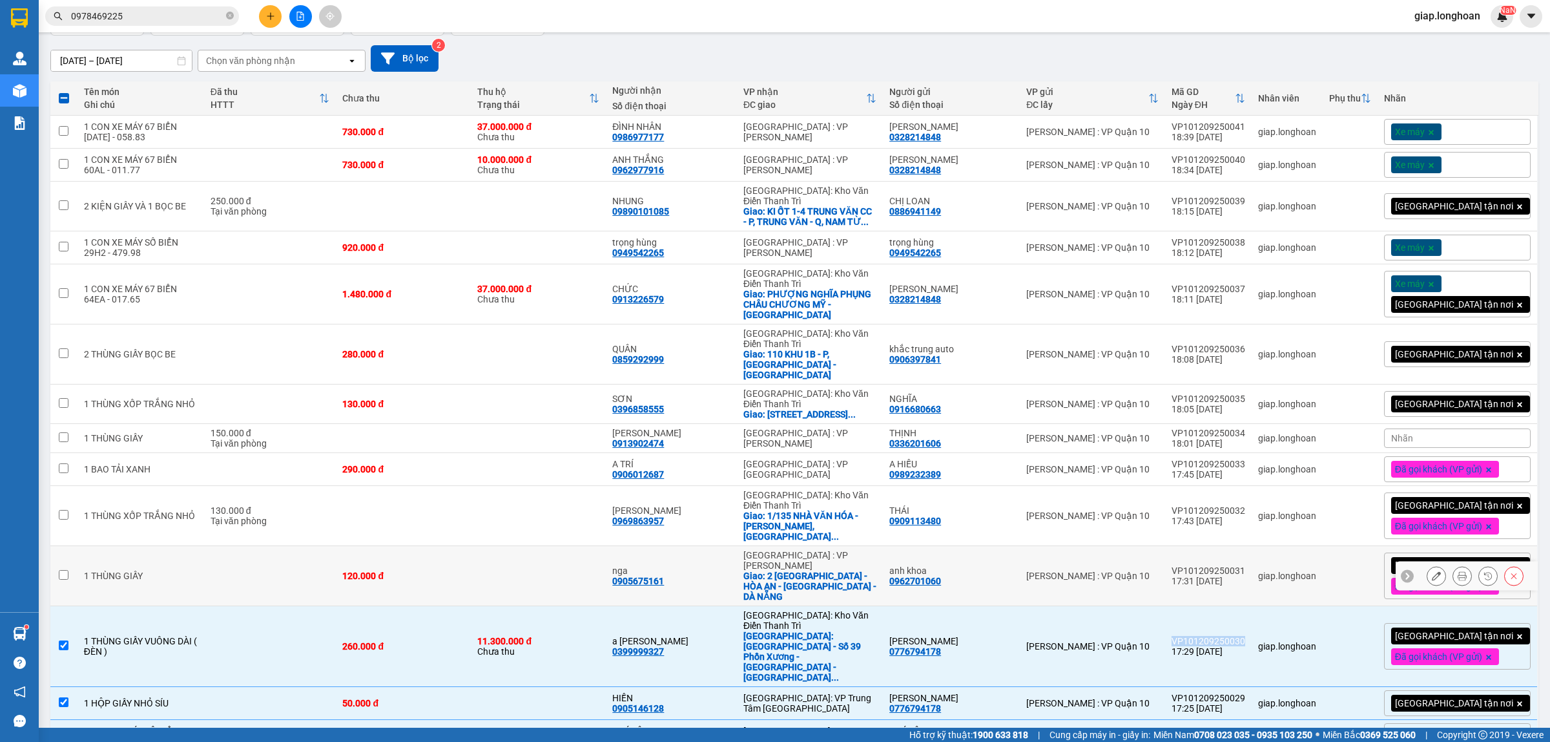
scroll to position [81, 0]
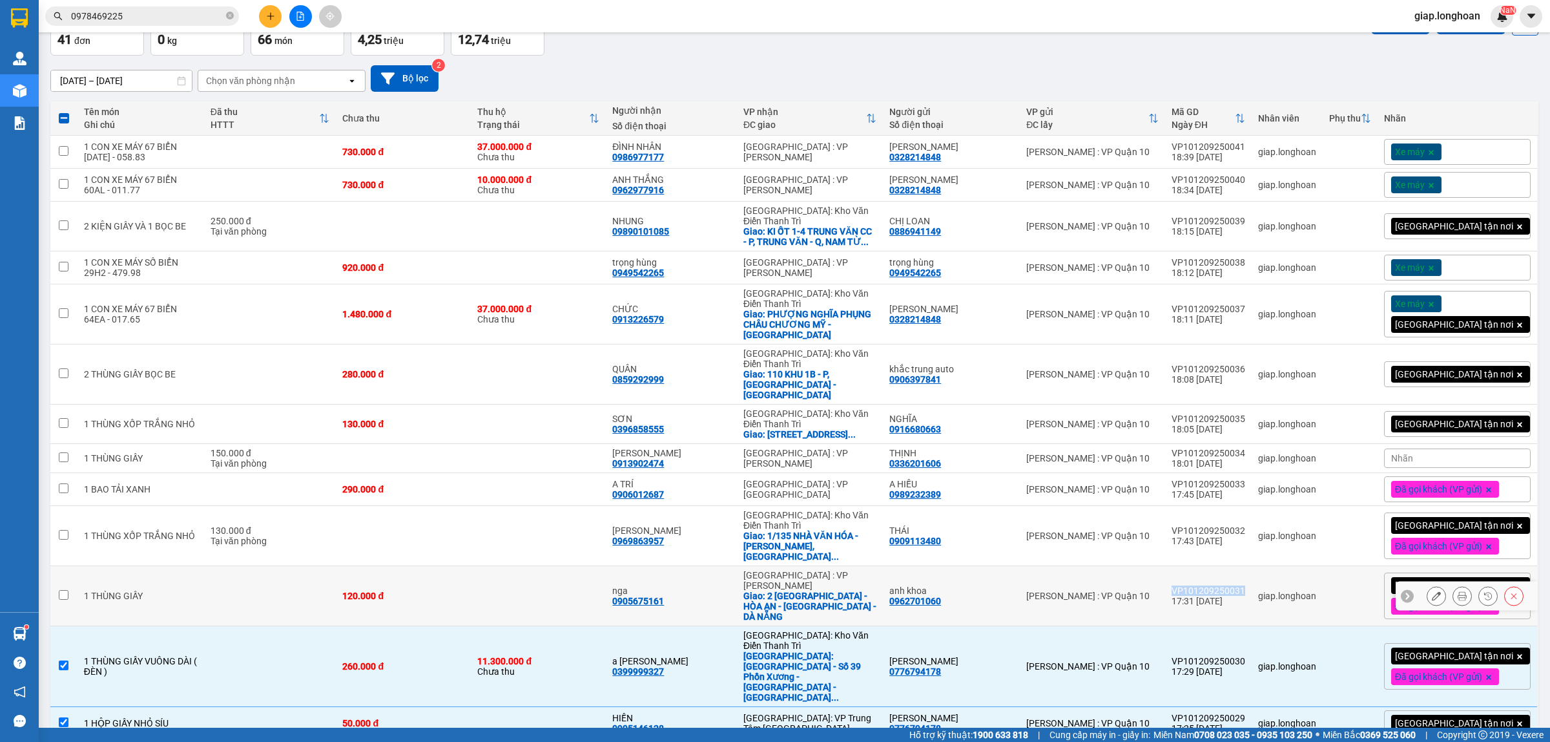
drag, startPoint x: 1267, startPoint y: 554, endPoint x: 1195, endPoint y: 561, distance: 72.1
click at [1195, 566] on td "VP101209250031 17:31 12/09" at bounding box center [1208, 596] width 87 height 60
checkbox input "true"
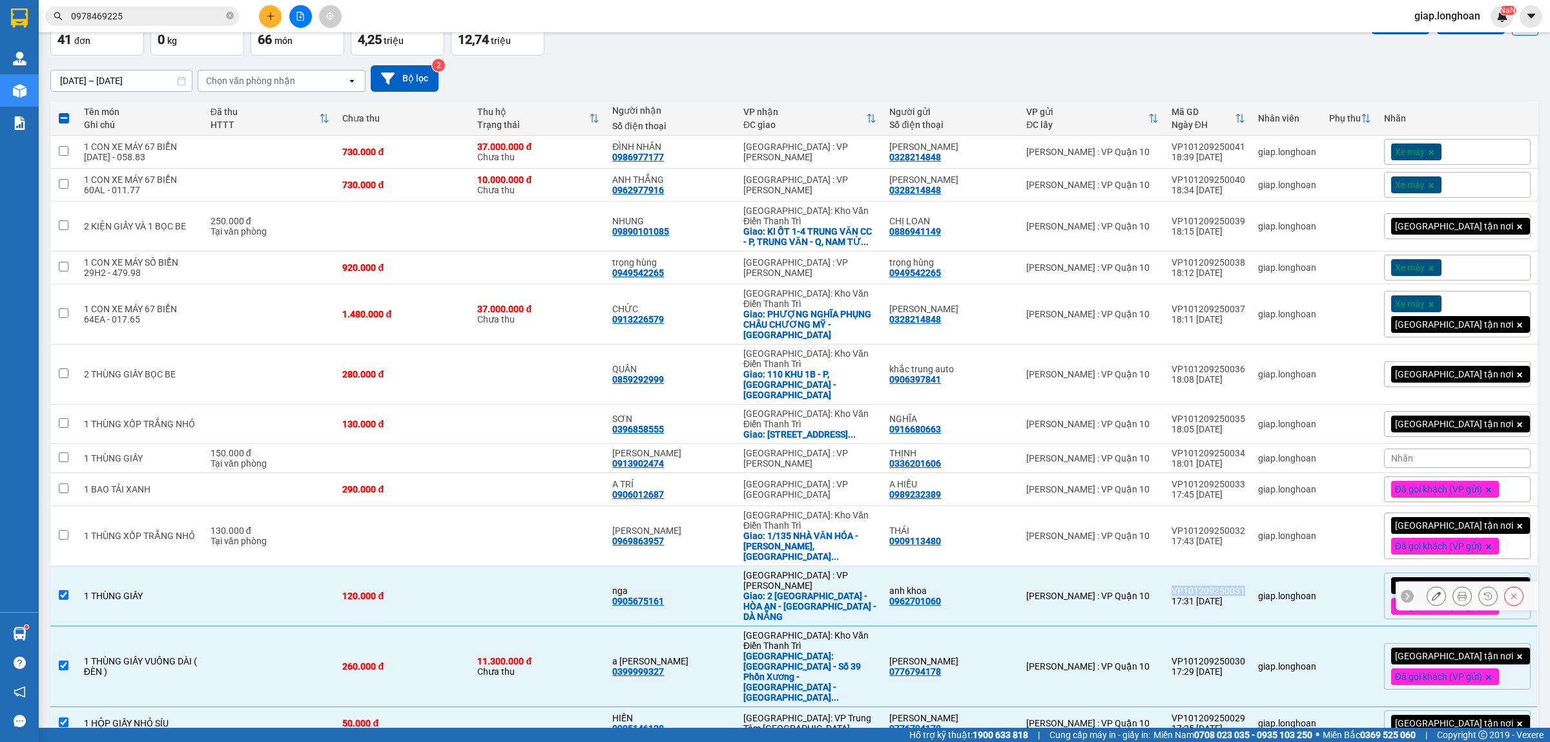
copy div "VP101209250031"
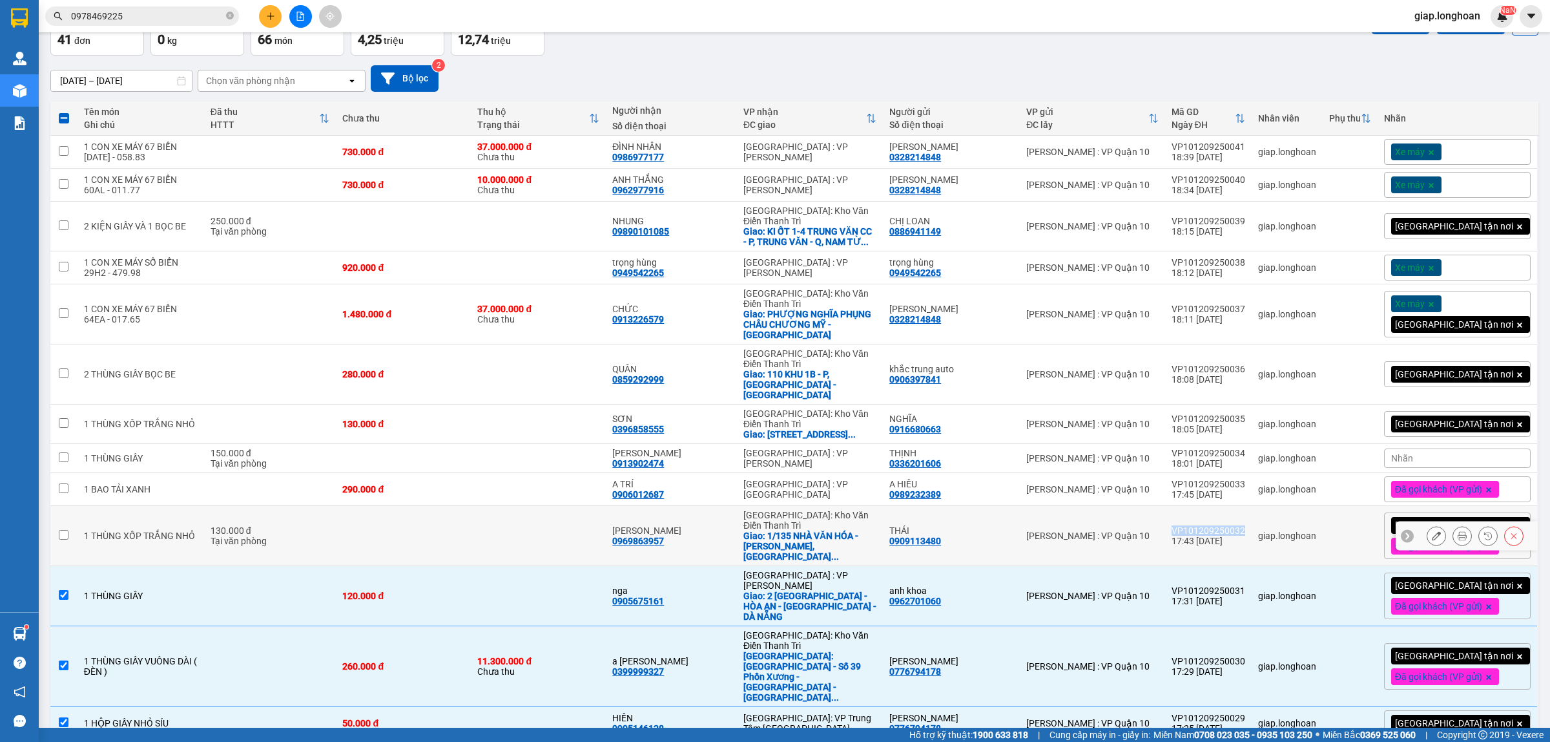
drag, startPoint x: 1269, startPoint y: 499, endPoint x: 1196, endPoint y: 499, distance: 73.6
click at [1196, 506] on td "VP101209250032 17:43 12/09" at bounding box center [1208, 536] width 87 height 60
checkbox input "true"
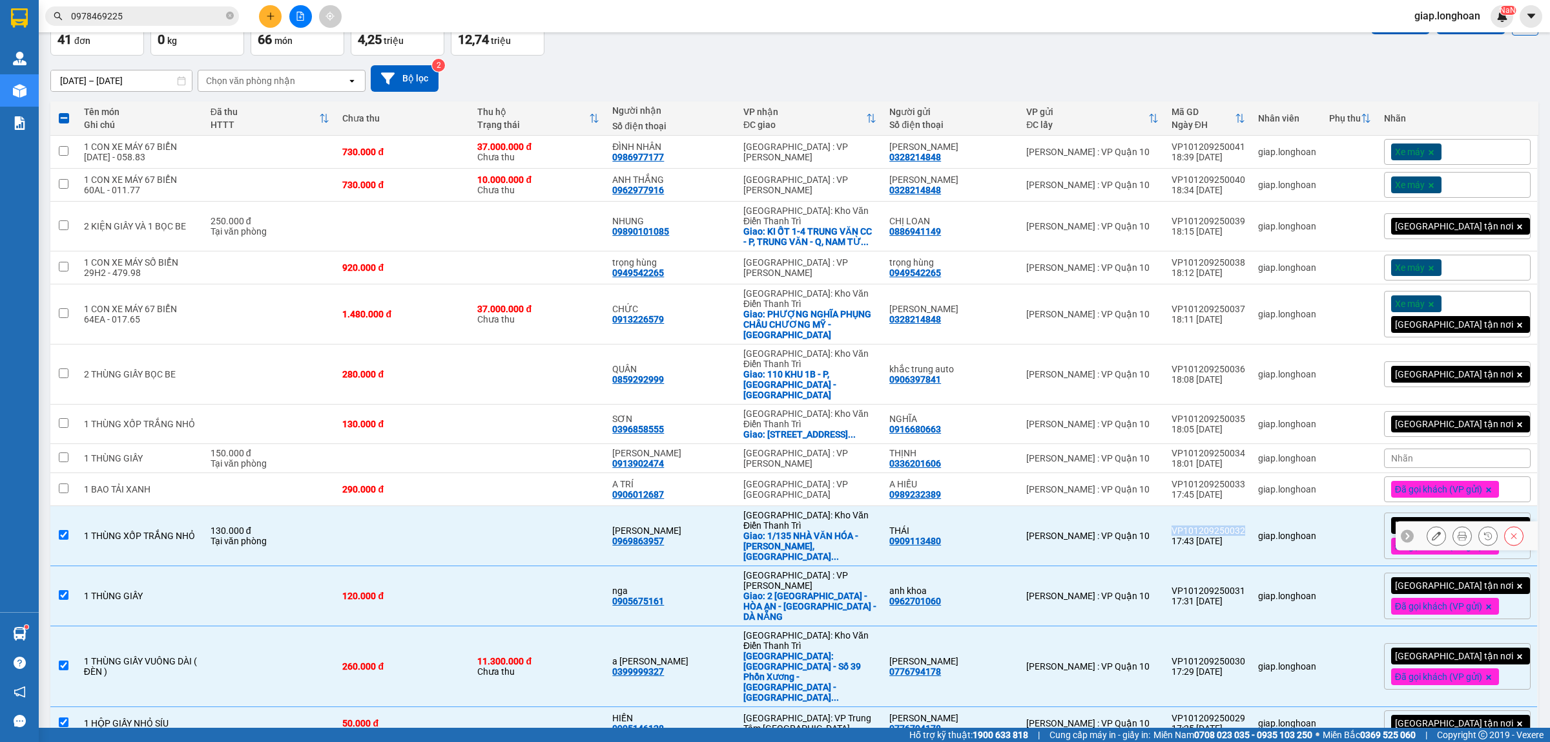
copy div "VP101209250032"
drag, startPoint x: 1266, startPoint y: 459, endPoint x: 1208, endPoint y: 454, distance: 58.3
click at [1190, 473] on td "VP101209250033 17:45 12/09" at bounding box center [1208, 489] width 87 height 33
checkbox input "true"
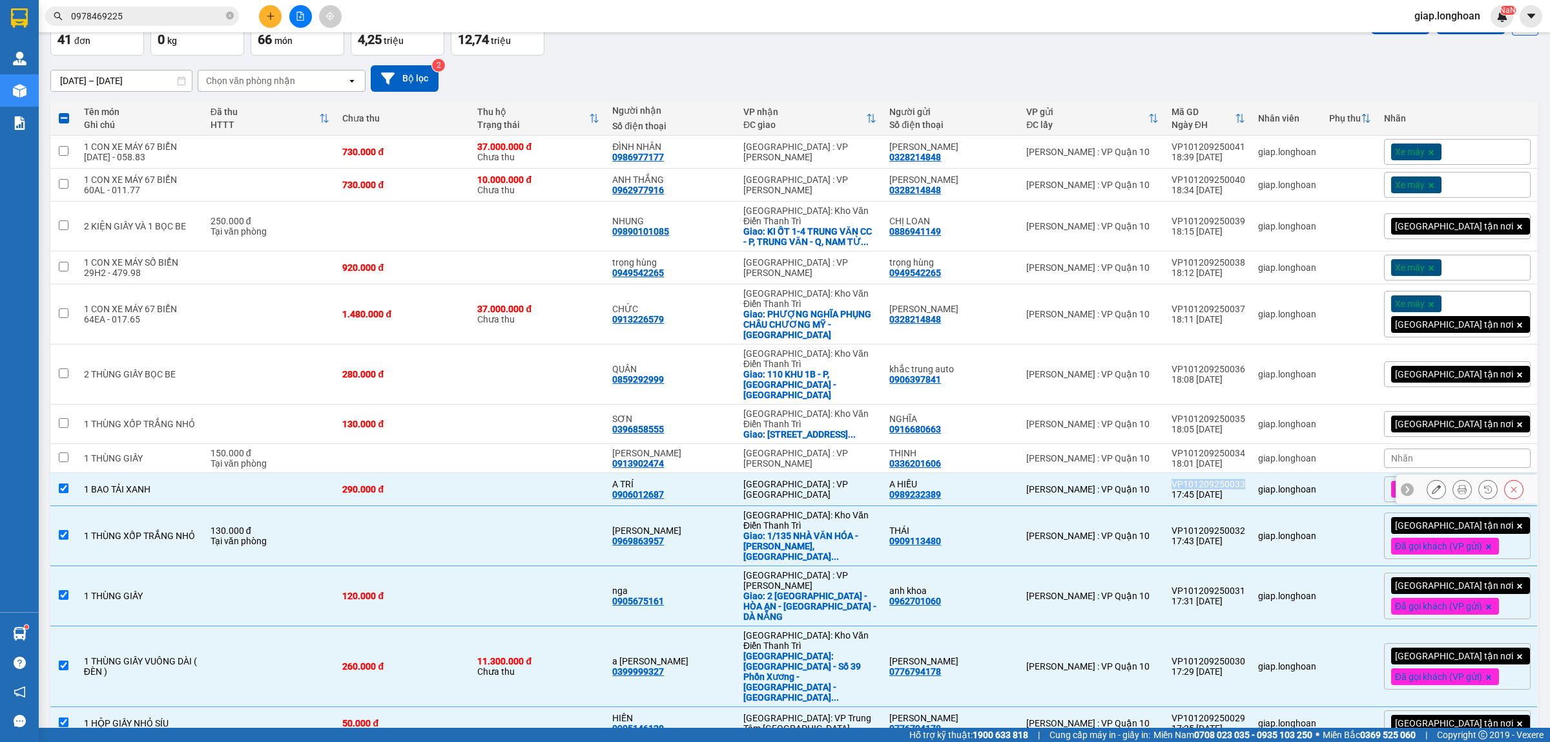
copy div "VP101209250033"
drag, startPoint x: 1263, startPoint y: 425, endPoint x: 1198, endPoint y: 424, distance: 65.2
click at [1198, 448] on div "VP101209250034" at bounding box center [1209, 453] width 74 height 10
checkbox input "true"
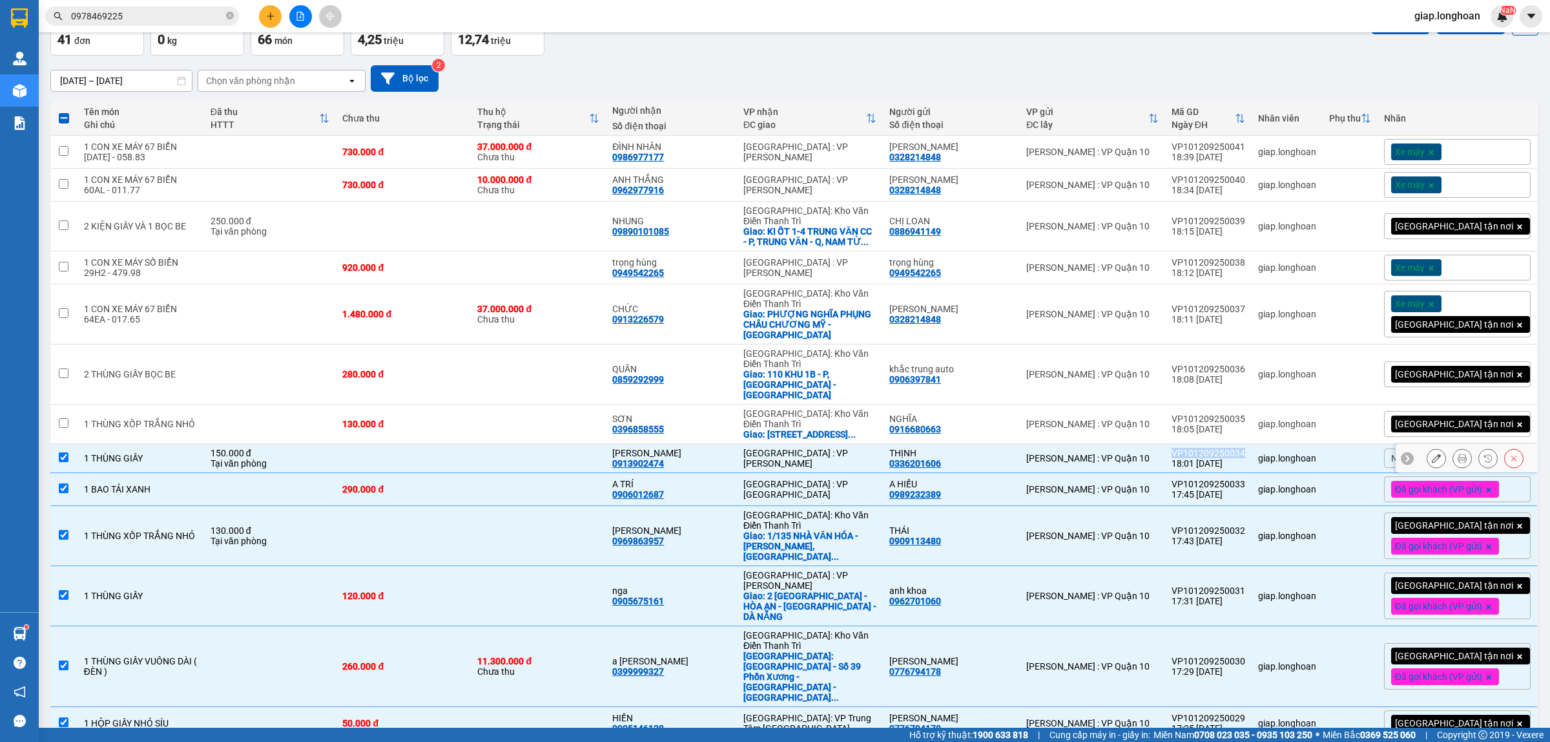
copy div "VP101209250034"
drag, startPoint x: 1254, startPoint y: 386, endPoint x: 1199, endPoint y: 386, distance: 54.9
click at [1196, 404] on td "VP101209250035 18:05 12/09" at bounding box center [1208, 423] width 87 height 39
checkbox input "true"
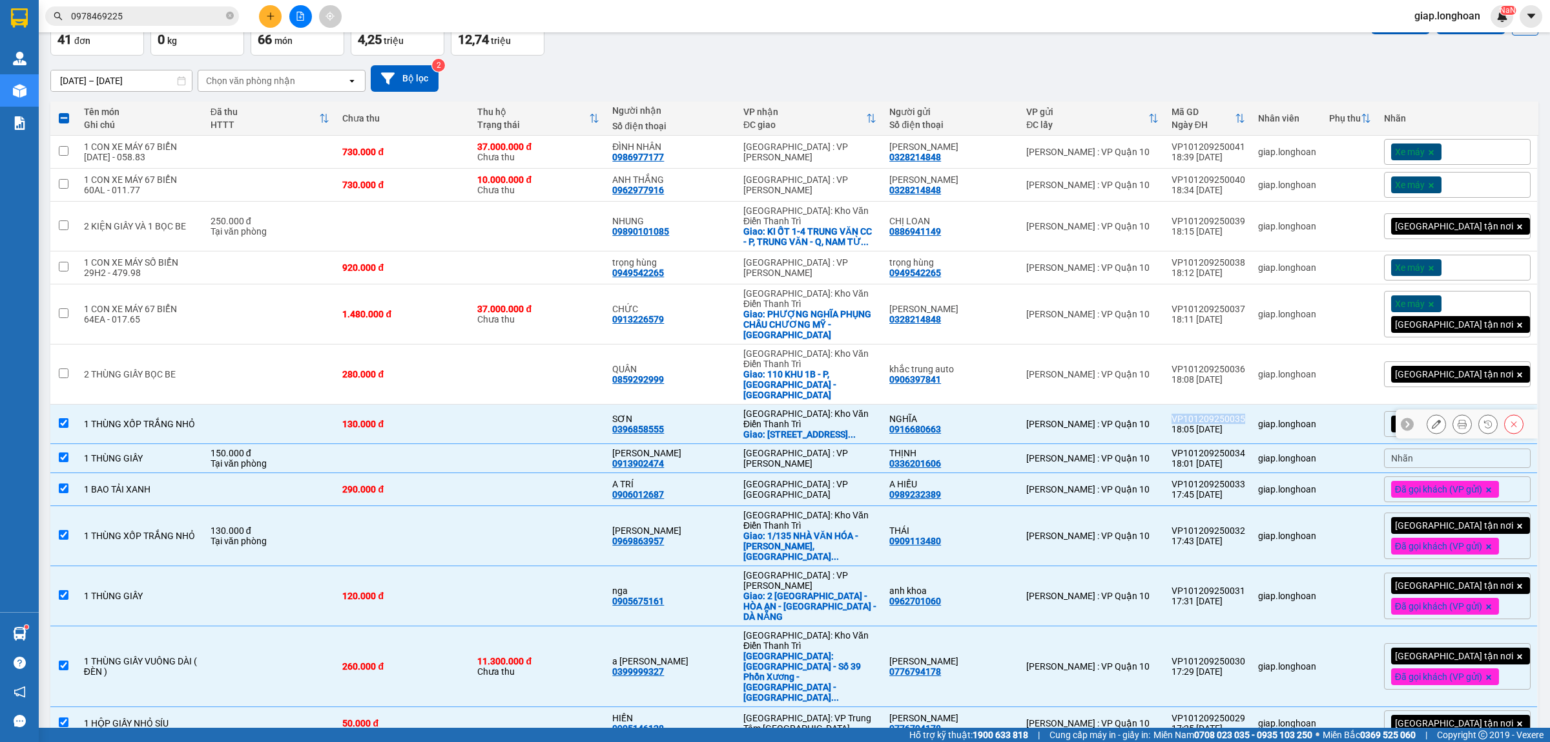
copy div "VP101209250035"
drag, startPoint x: 1263, startPoint y: 340, endPoint x: 1192, endPoint y: 346, distance: 71.3
click at [1192, 346] on td "VP101209250036 18:08 12/09" at bounding box center [1208, 374] width 87 height 60
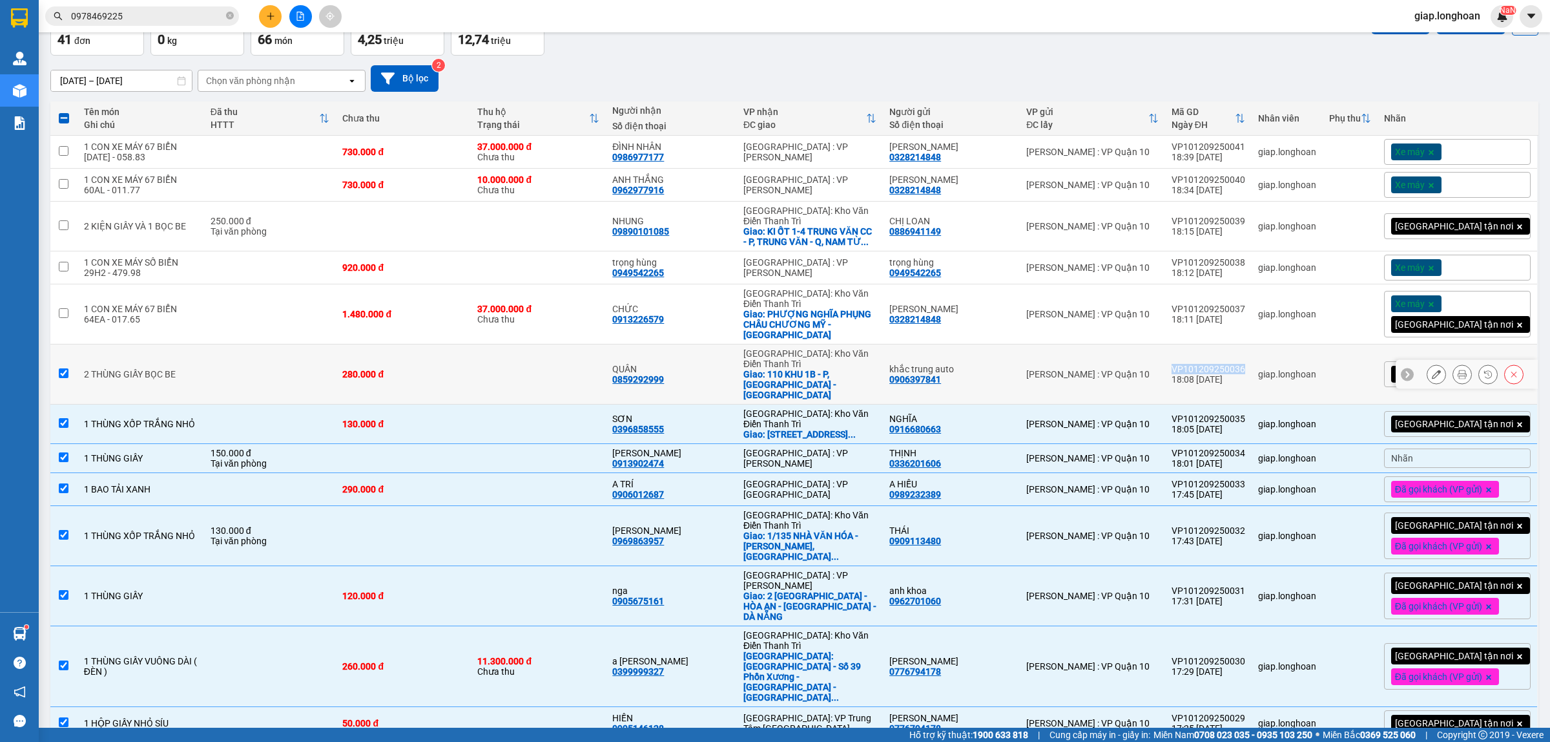
checkbox input "true"
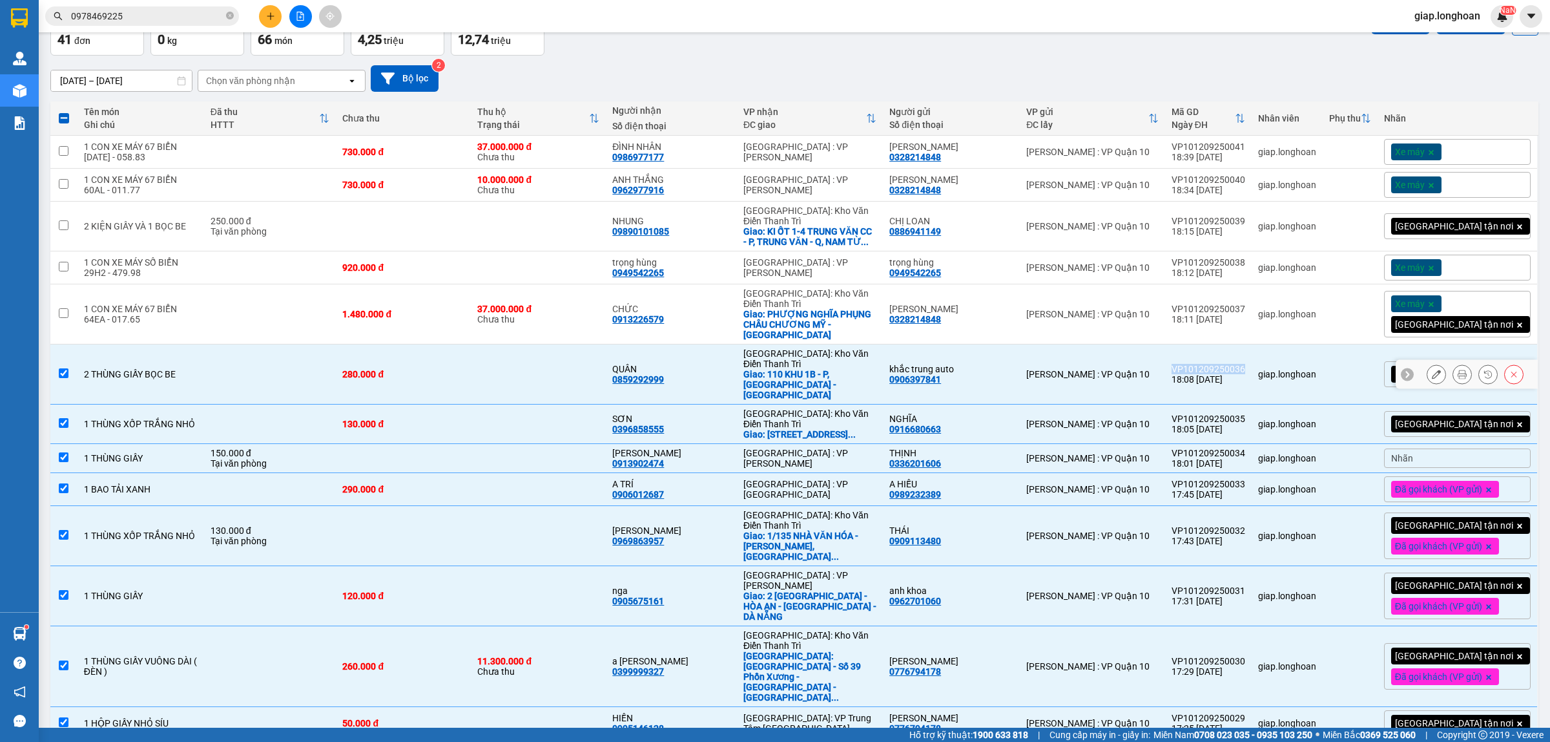
copy div "VP101209250036"
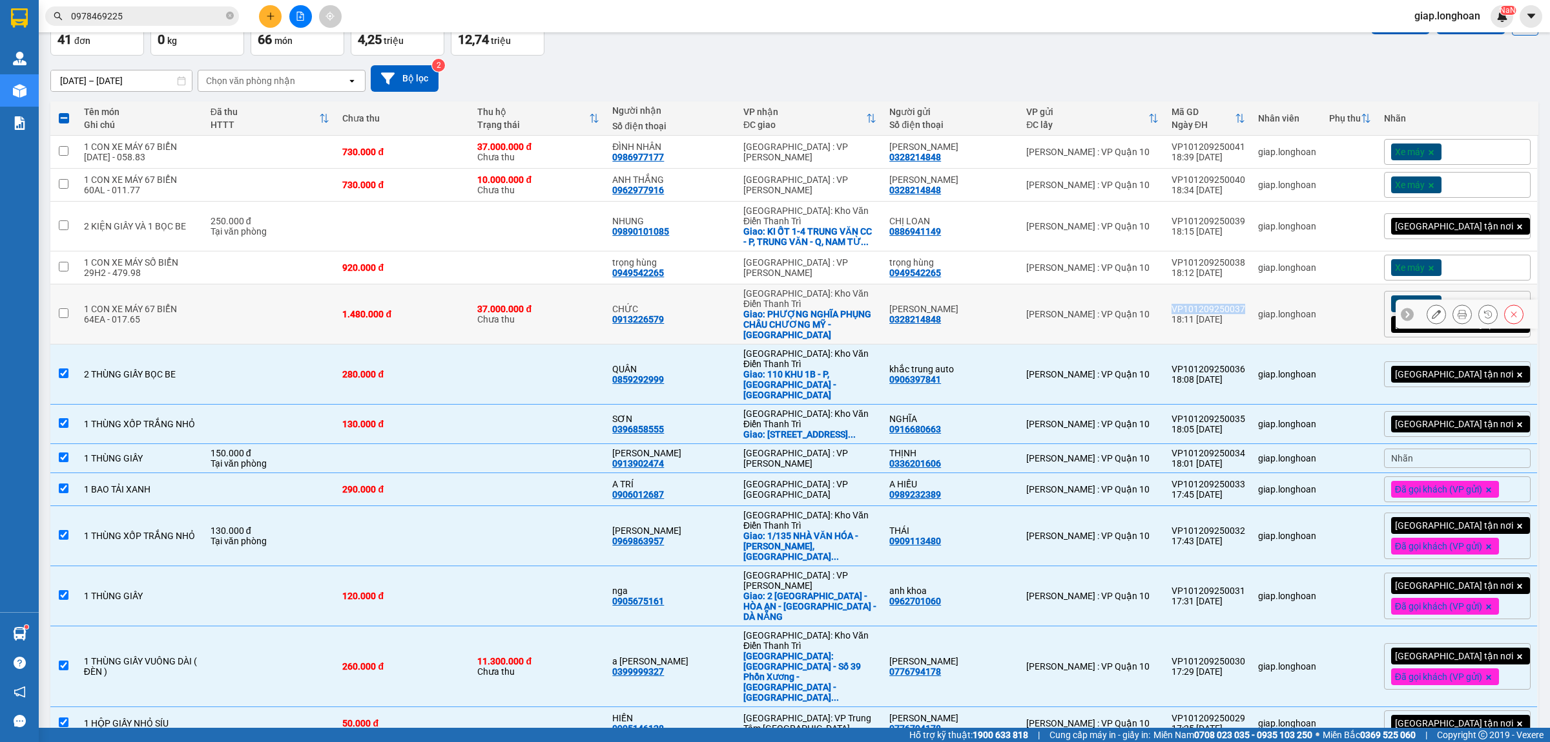
drag, startPoint x: 1265, startPoint y: 295, endPoint x: 1203, endPoint y: 294, distance: 62.0
click at [1195, 296] on td "VP101209250037 18:11 12/09" at bounding box center [1208, 314] width 87 height 60
checkbox input "true"
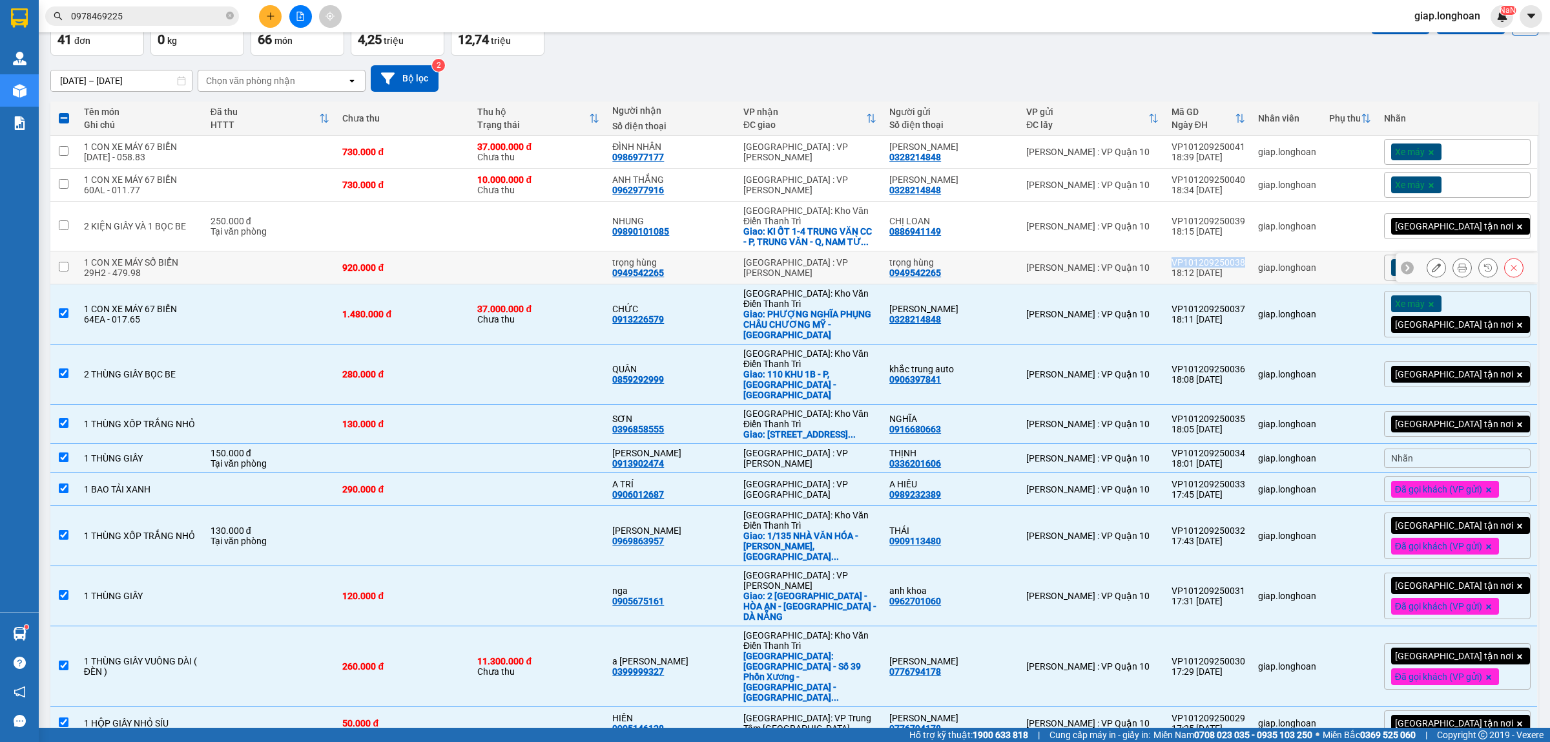
drag, startPoint x: 1264, startPoint y: 249, endPoint x: 1190, endPoint y: 251, distance: 74.3
click at [1190, 251] on td "VP101209250038 18:12 12/09" at bounding box center [1208, 267] width 87 height 33
checkbox input "true"
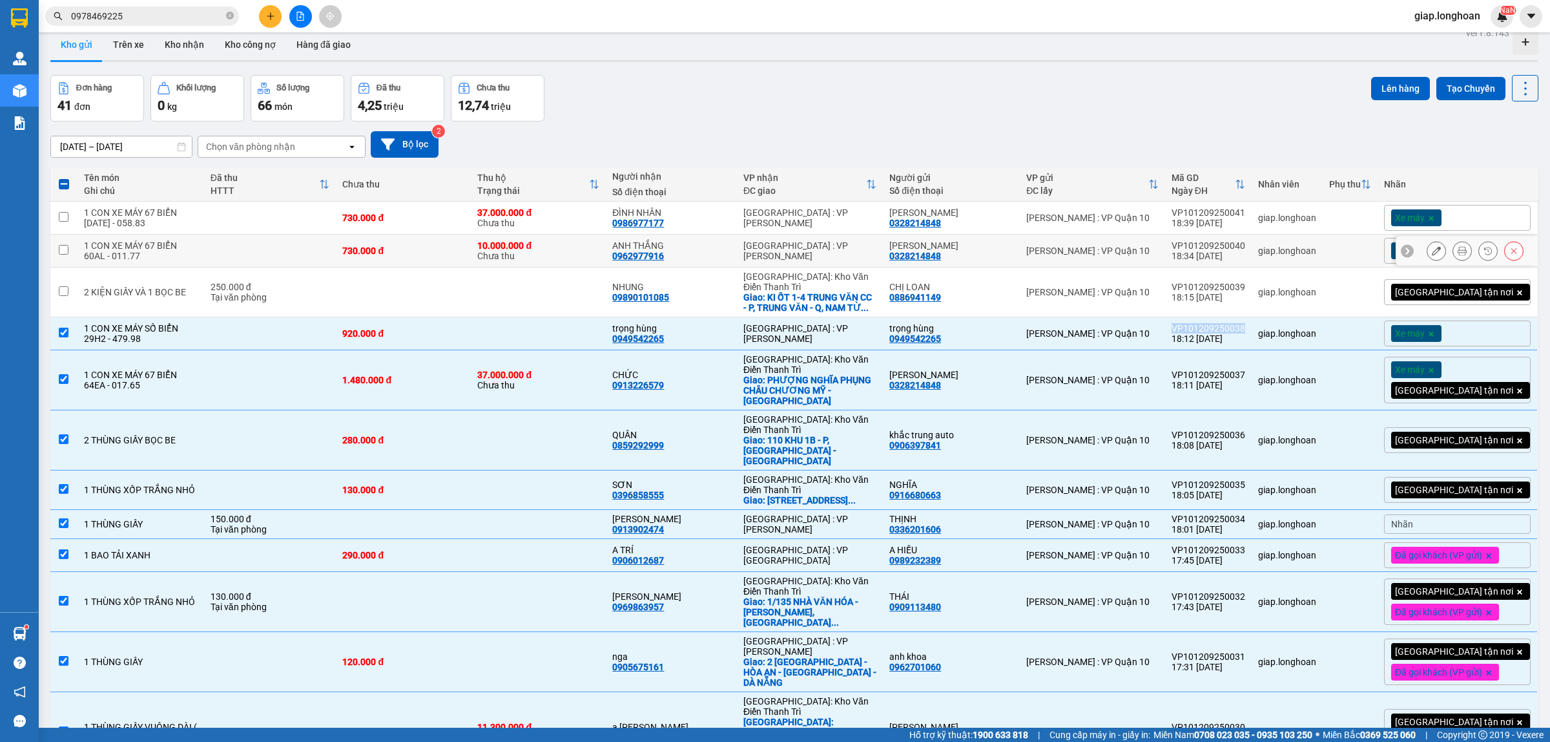
scroll to position [0, 0]
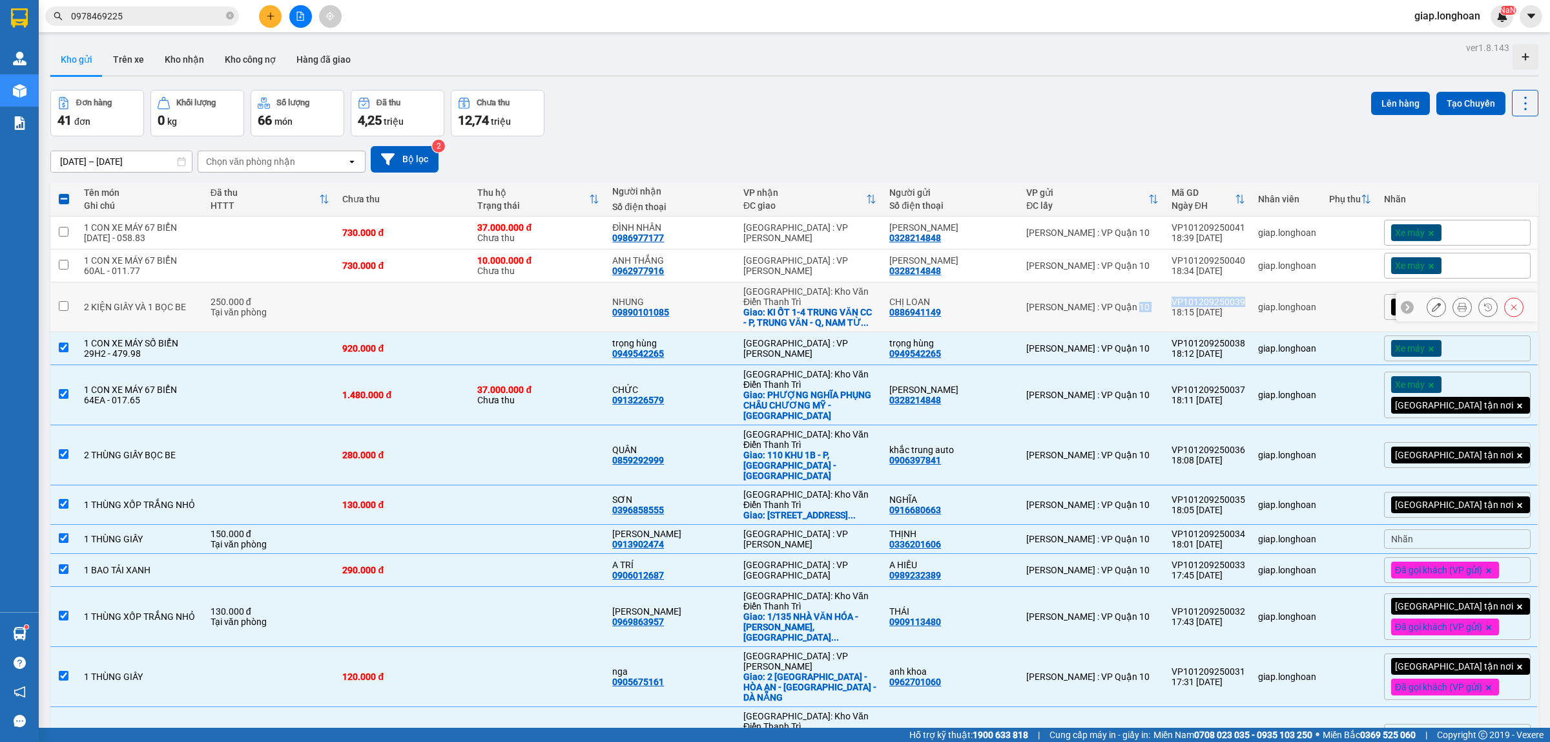
drag, startPoint x: 1267, startPoint y: 289, endPoint x: 1197, endPoint y: 291, distance: 70.4
click at [1183, 295] on tr "2 KIỆN GIẤY VÀ 1 BỌC BE 250.000 đ Tại văn phòng NHUNG 09890101085 Hà Nội: Kho V…" at bounding box center [794, 307] width 1488 height 50
checkbox input "true"
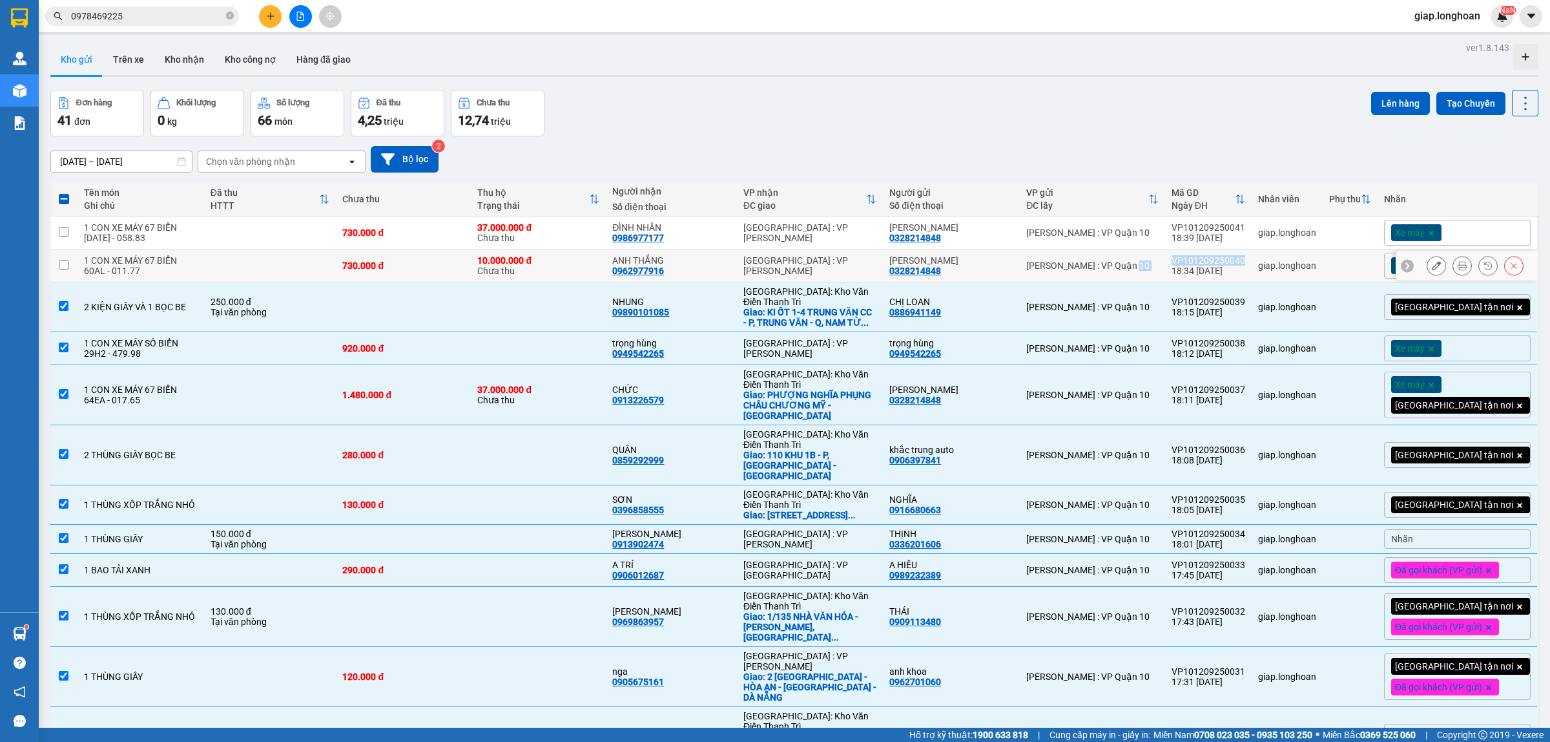
drag, startPoint x: 1266, startPoint y: 256, endPoint x: 1187, endPoint y: 255, distance: 79.5
click at [1187, 255] on tr "1 CON XE MÁY 67 BIỂN 60AL - 011.77 730.000 đ 10.000.000 đ Chưa thu ANH THẮNG 09…" at bounding box center [794, 265] width 1488 height 33
checkbox input "true"
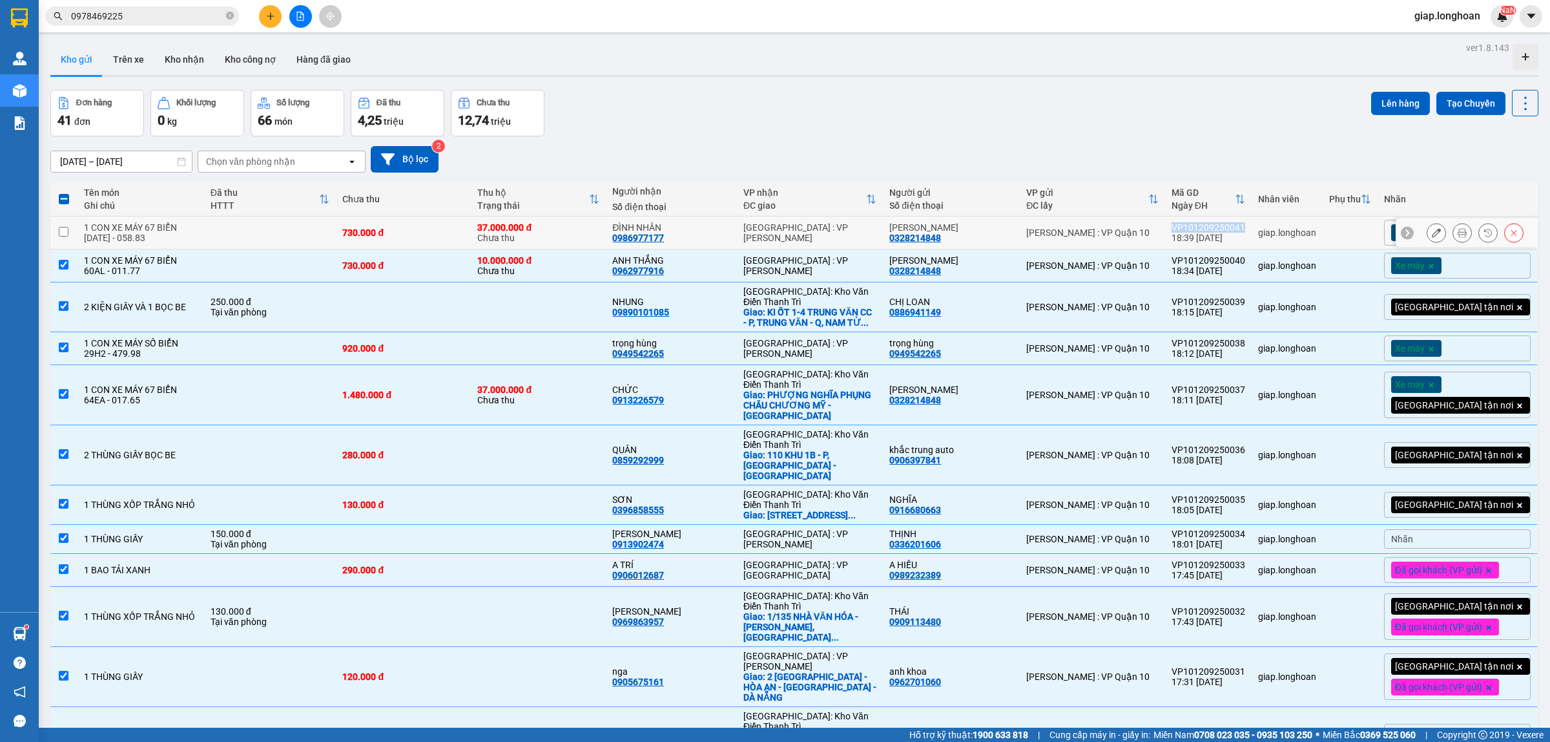
drag, startPoint x: 1264, startPoint y: 225, endPoint x: 1196, endPoint y: 227, distance: 68.5
click at [1196, 227] on div "VP101209250041" at bounding box center [1209, 227] width 74 height 10
checkbox input "true"
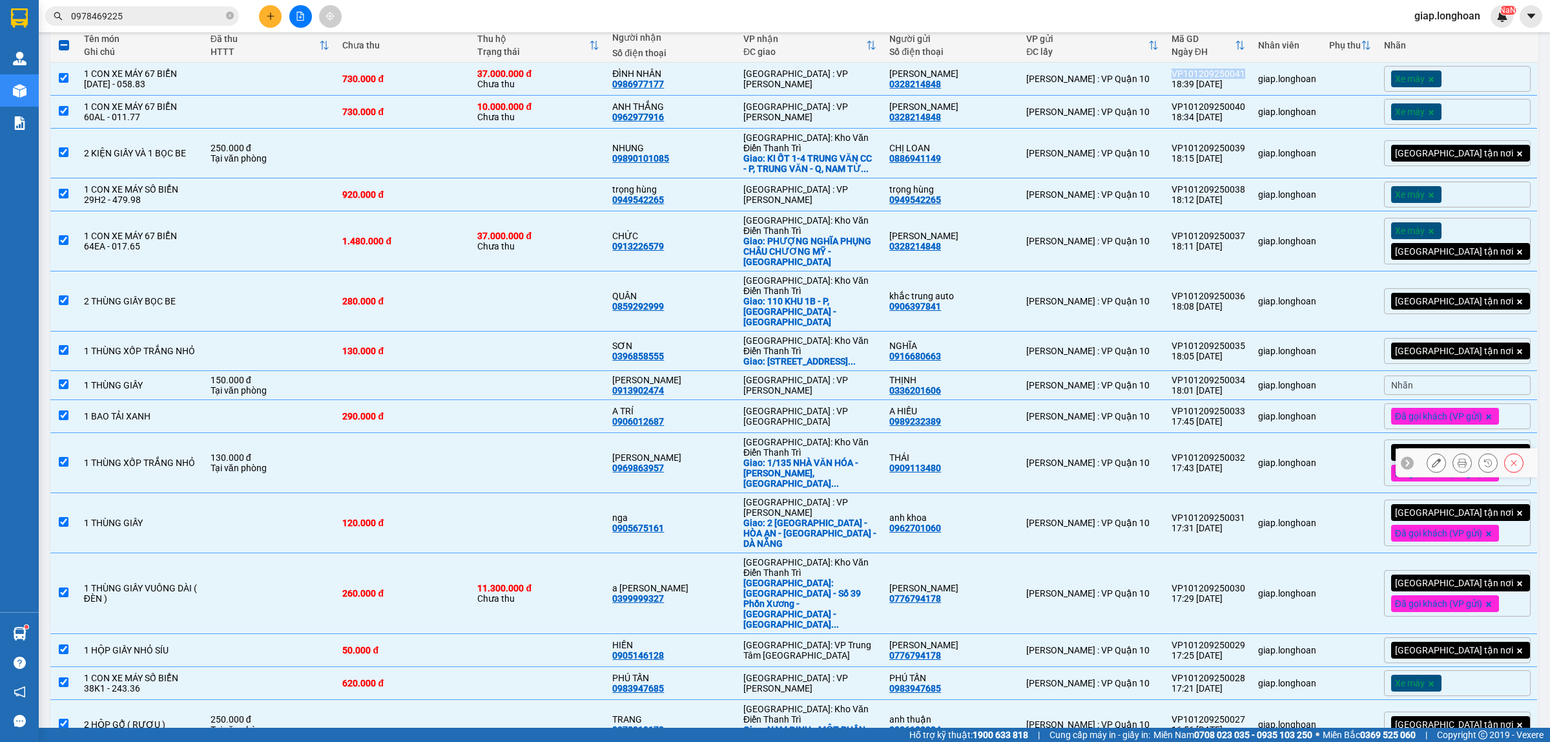
scroll to position [242, 0]
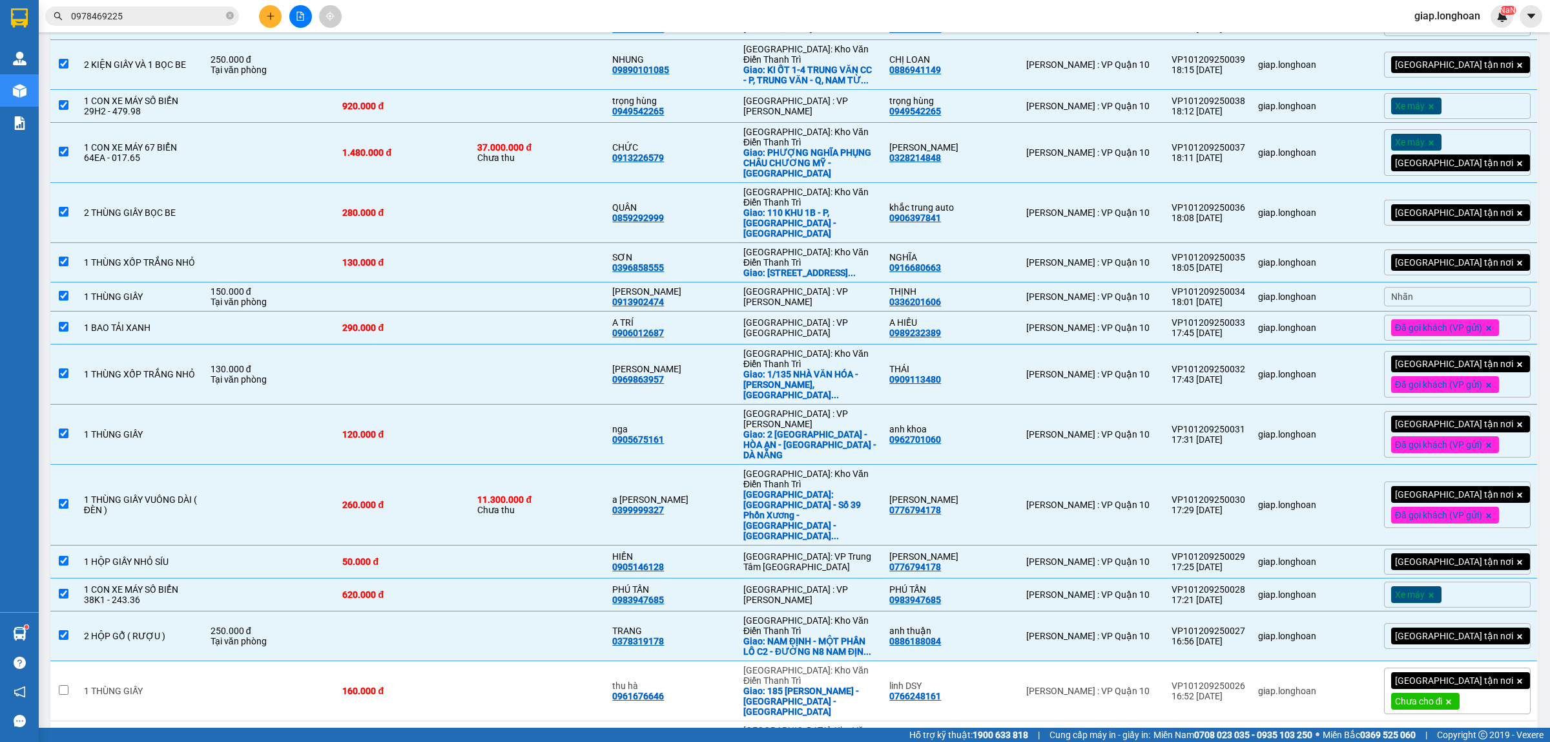
click at [1453, 698] on icon at bounding box center [1449, 702] width 8 height 8
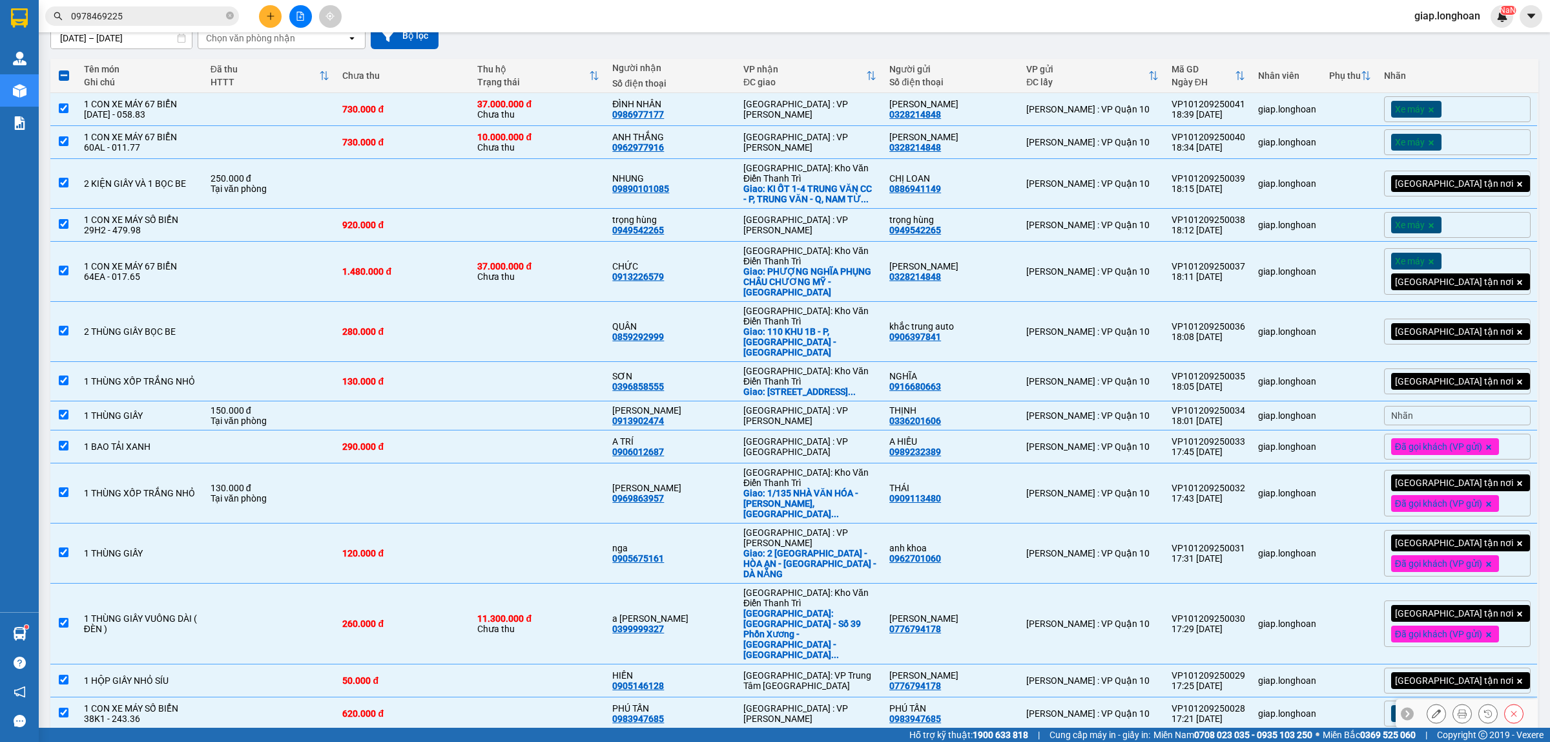
scroll to position [0, 0]
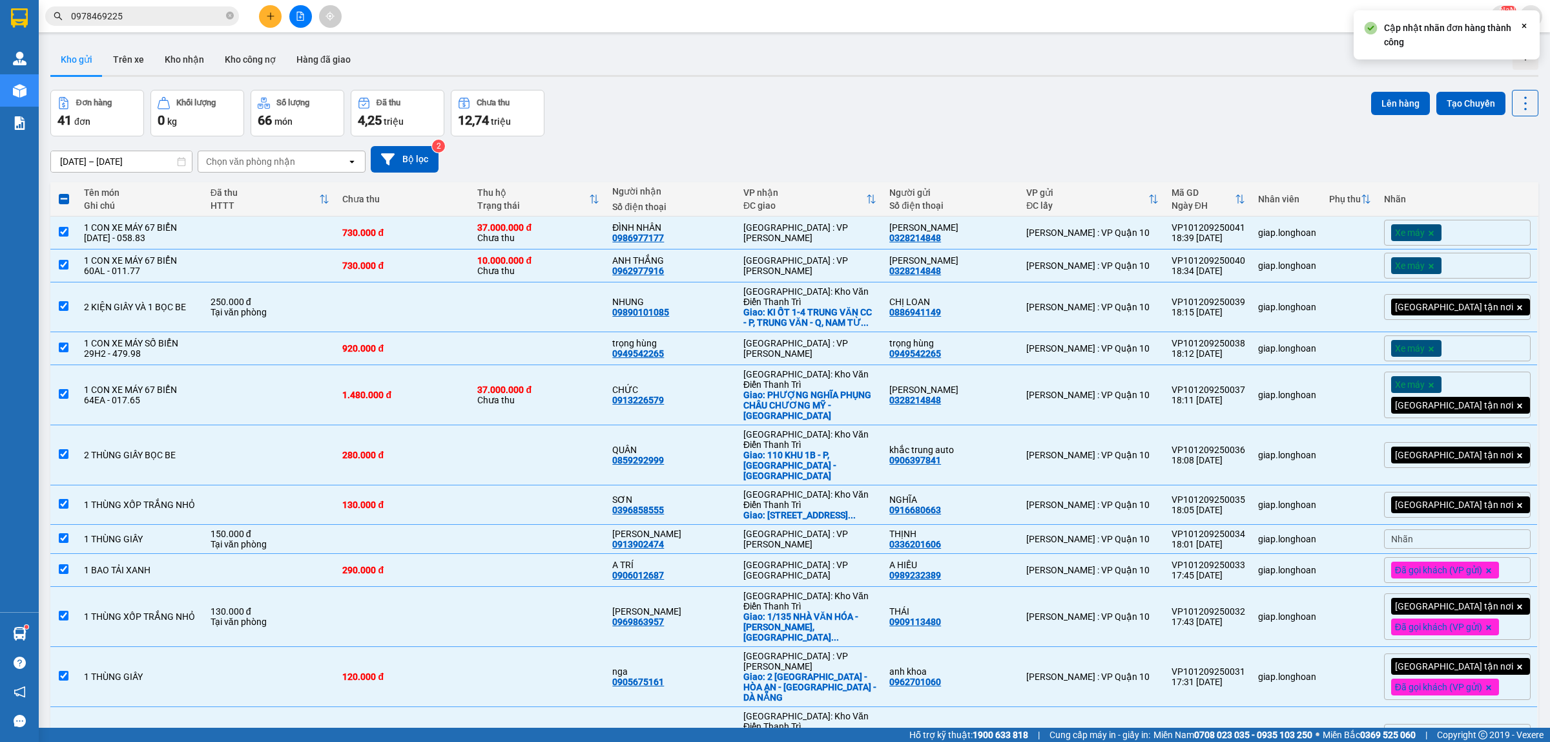
click at [59, 198] on span at bounding box center [64, 199] width 10 height 10
click at [64, 192] on input "checkbox" at bounding box center [64, 192] width 0 height 0
checkbox input "true"
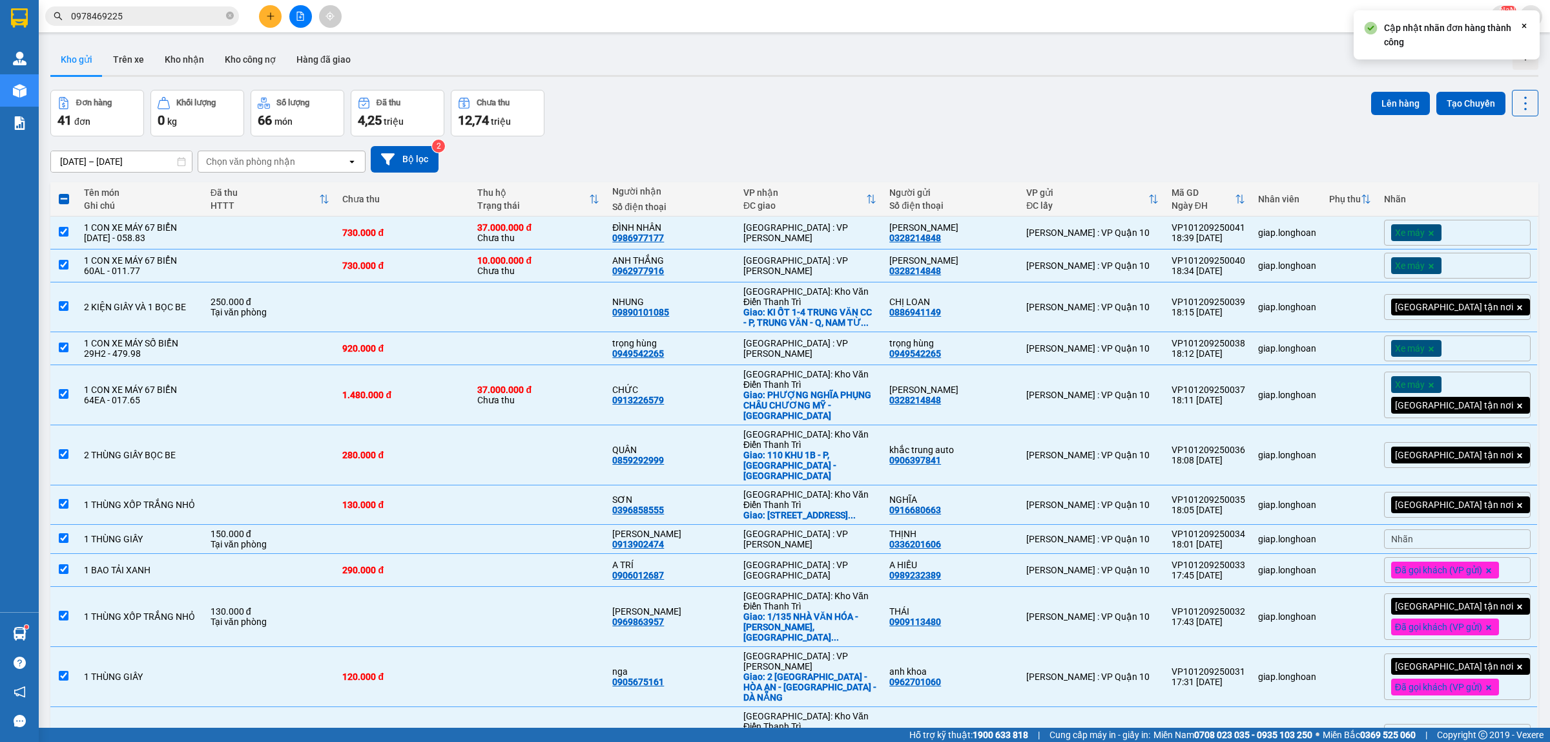
checkbox input "true"
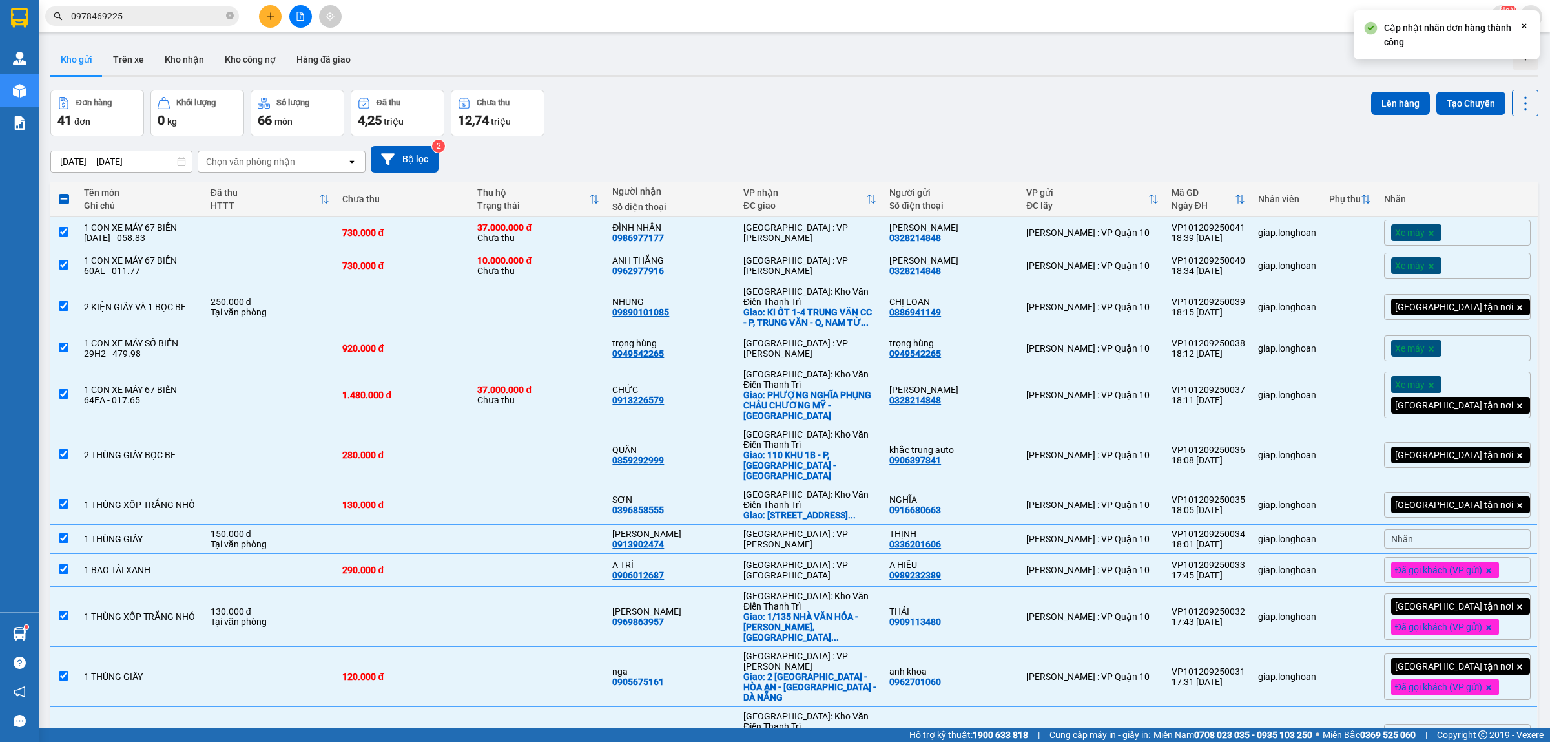
checkbox input "true"
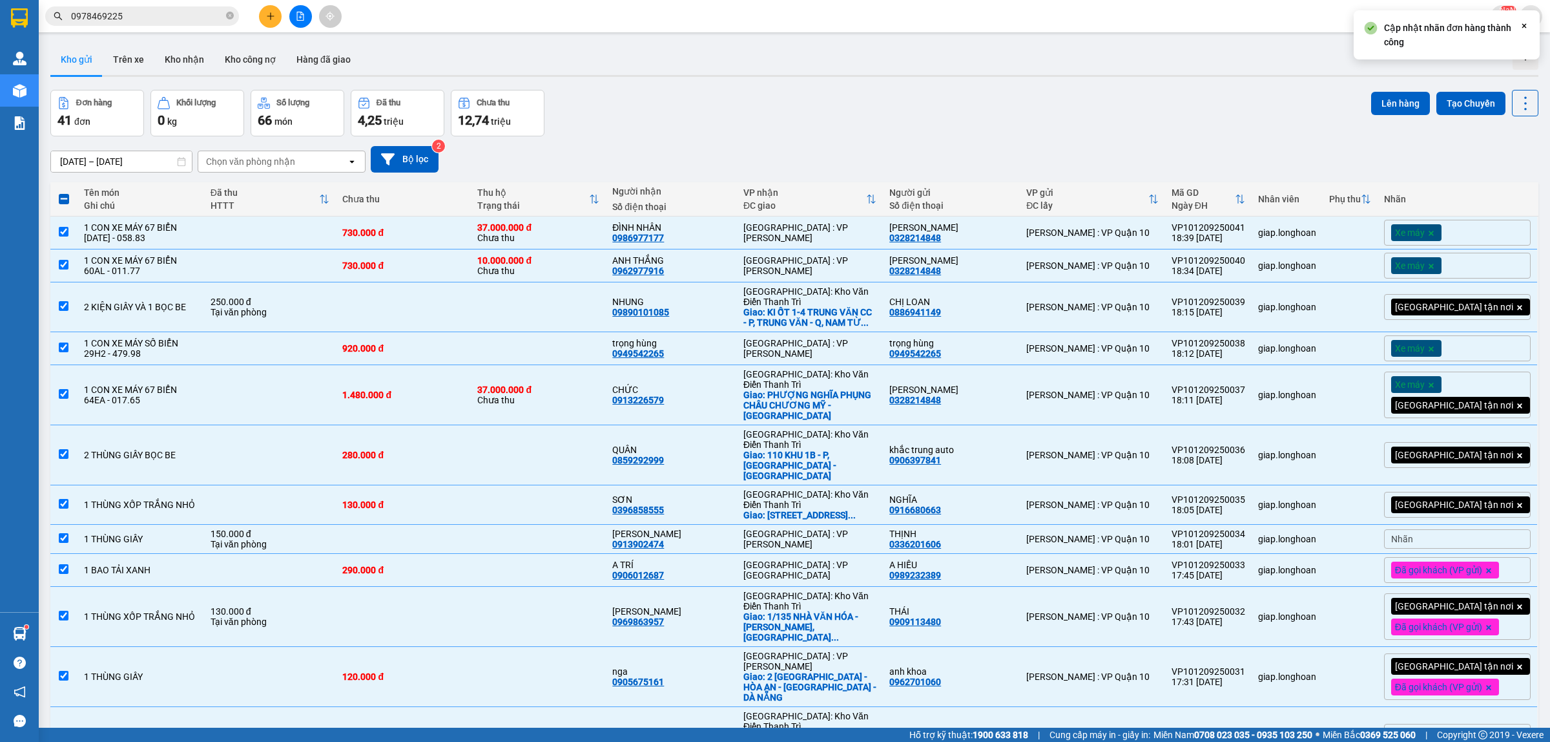
checkbox input "true"
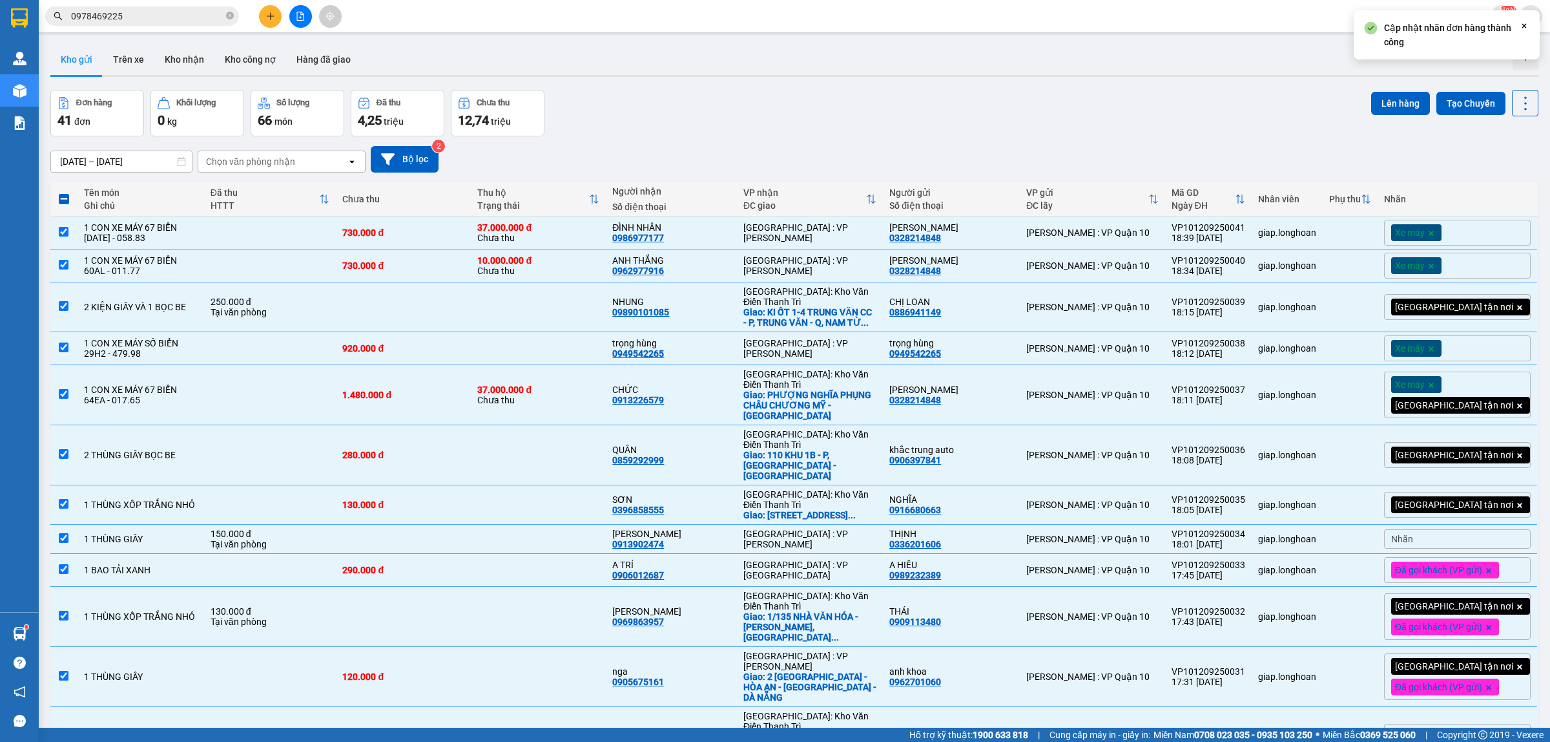
checkbox input "true"
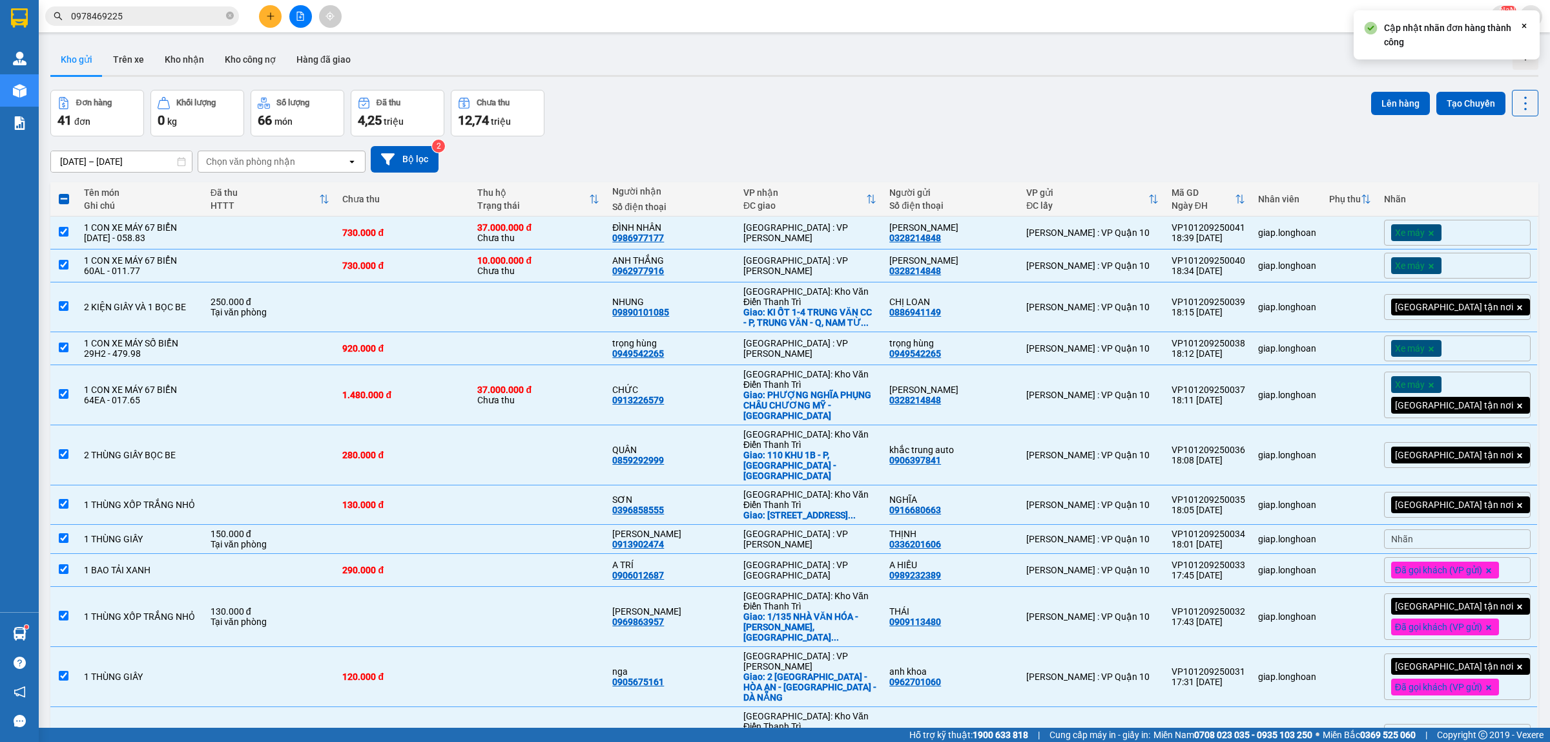
checkbox input "true"
click at [63, 196] on span at bounding box center [64, 199] width 10 height 10
click at [64, 192] on input "checkbox" at bounding box center [64, 192] width 0 height 0
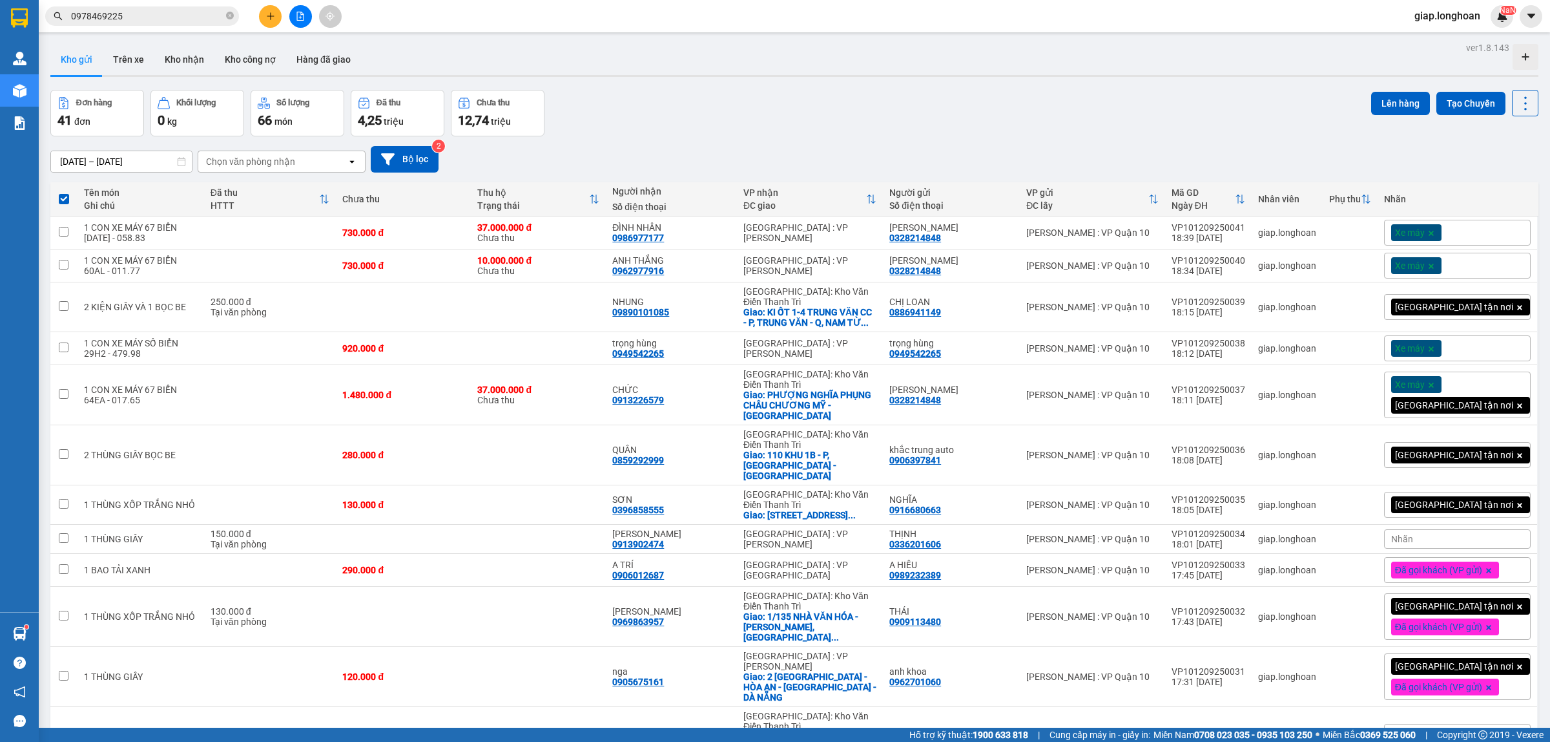
checkbox input "false"
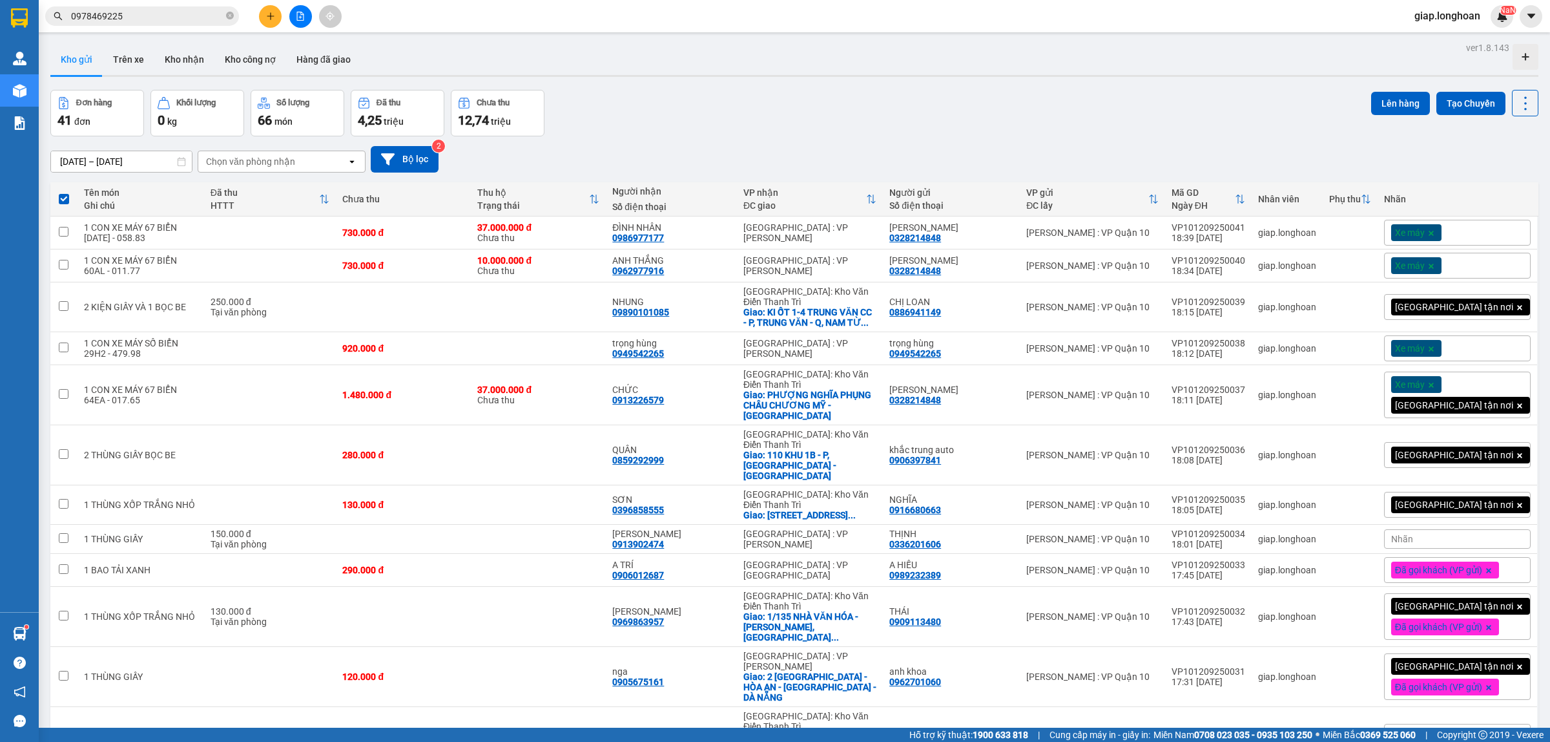
checkbox input "false"
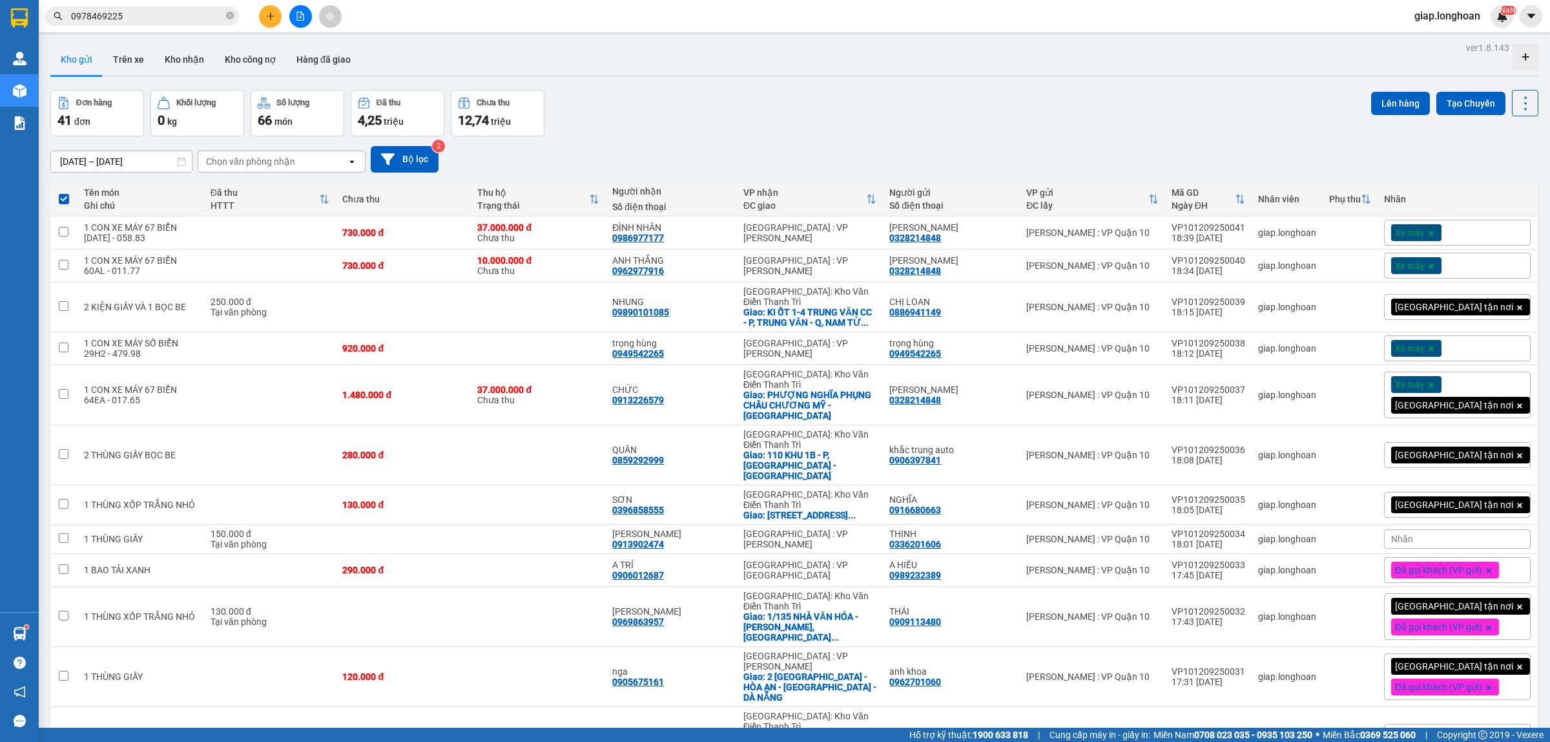
checkbox input "false"
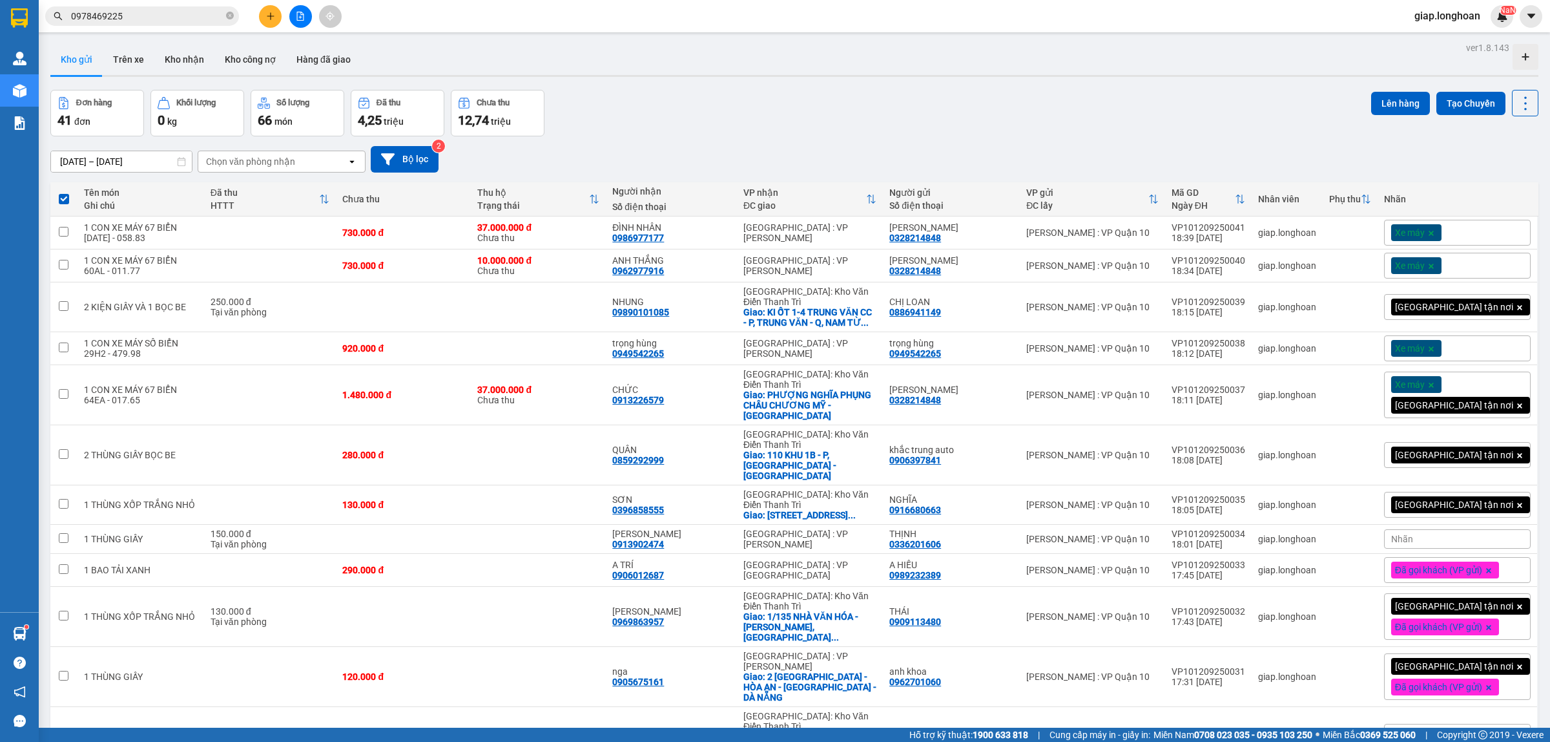
checkbox input "false"
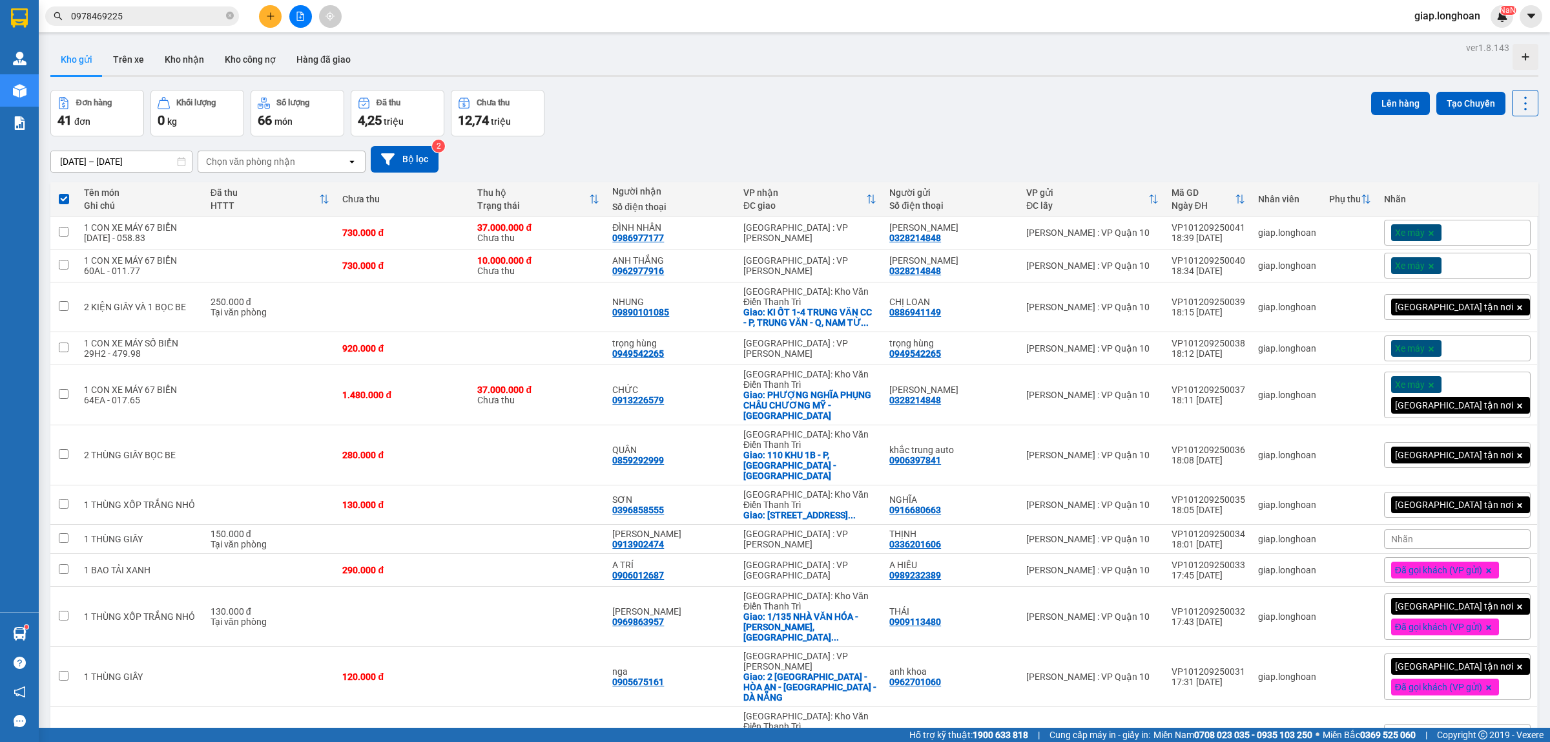
checkbox input "false"
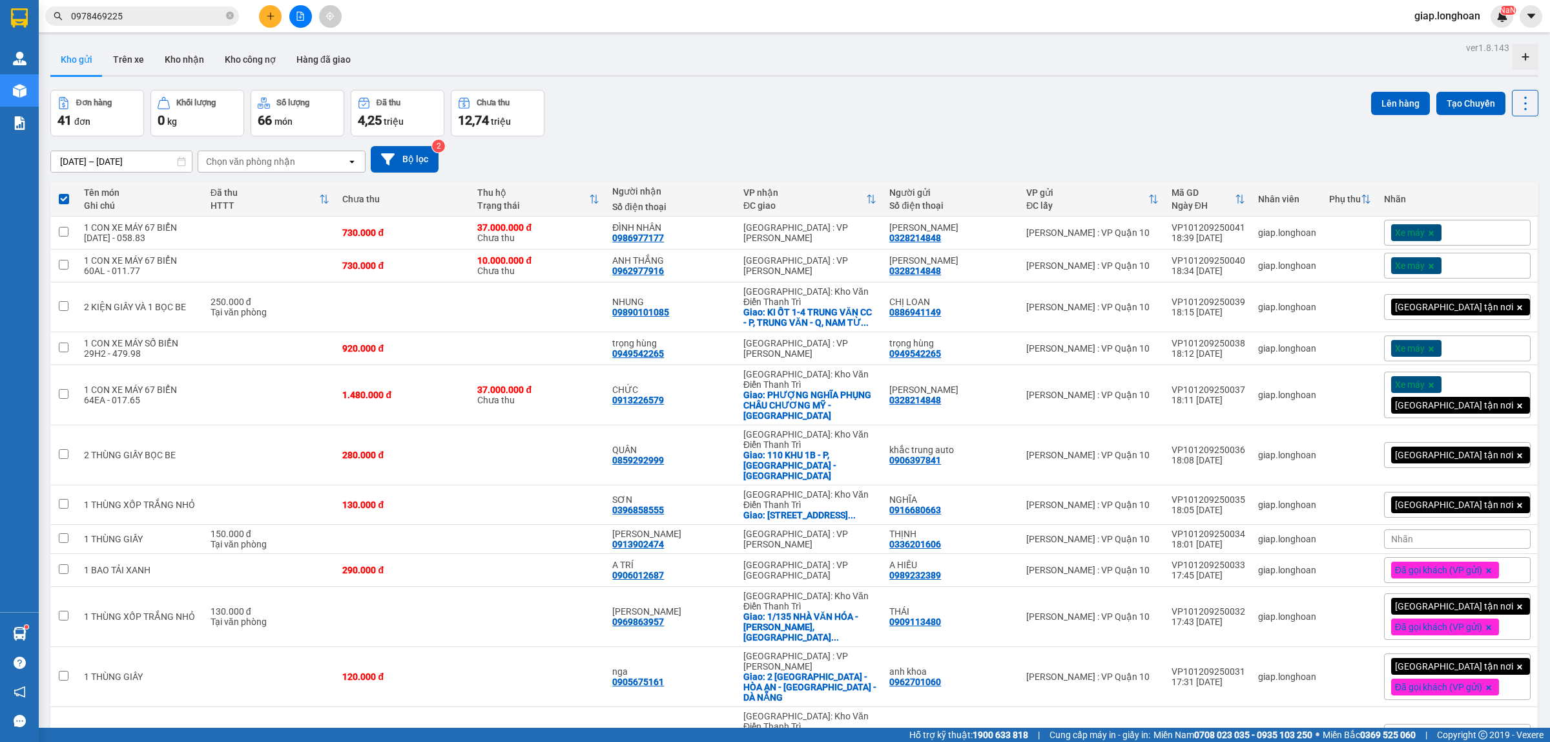
checkbox input "false"
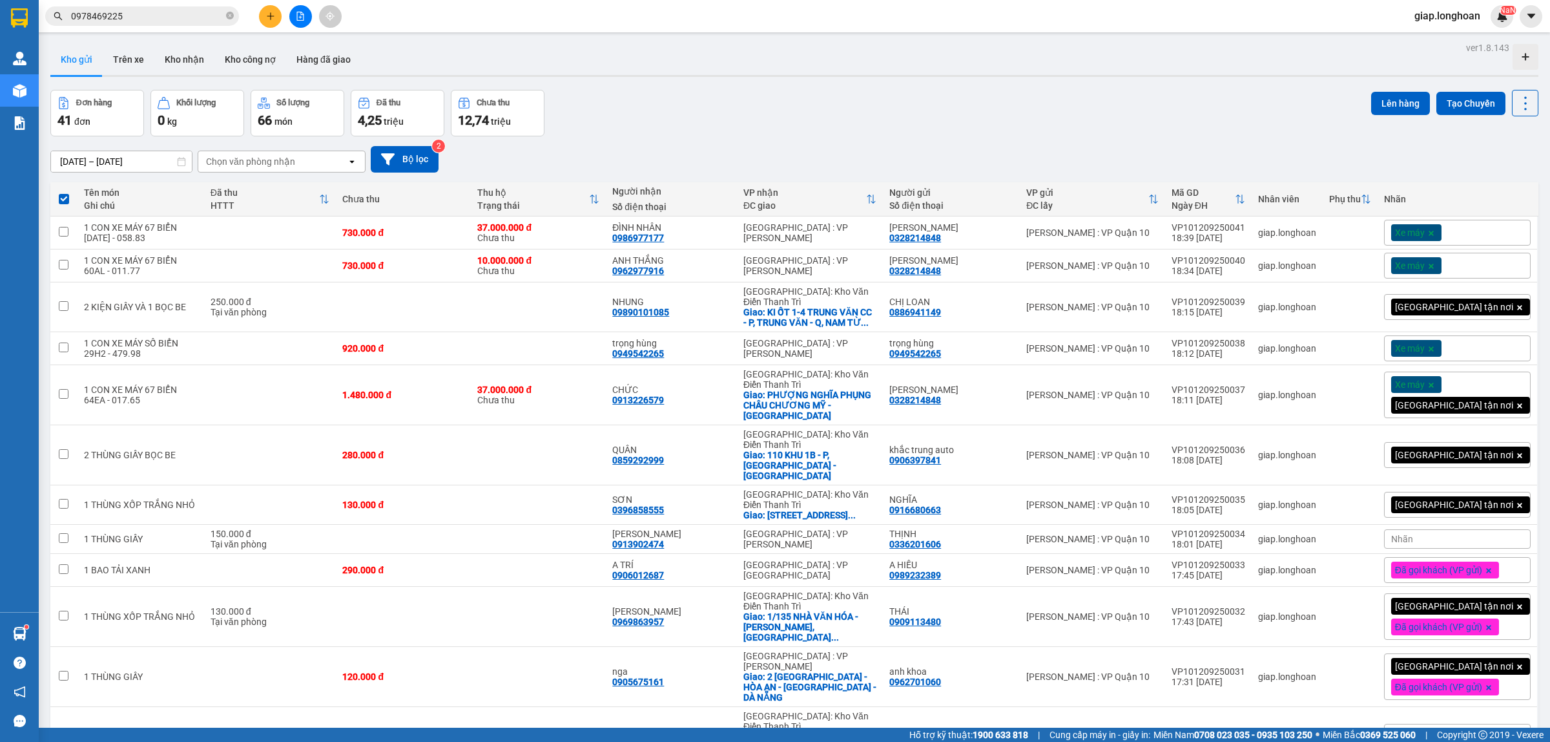
checkbox input "false"
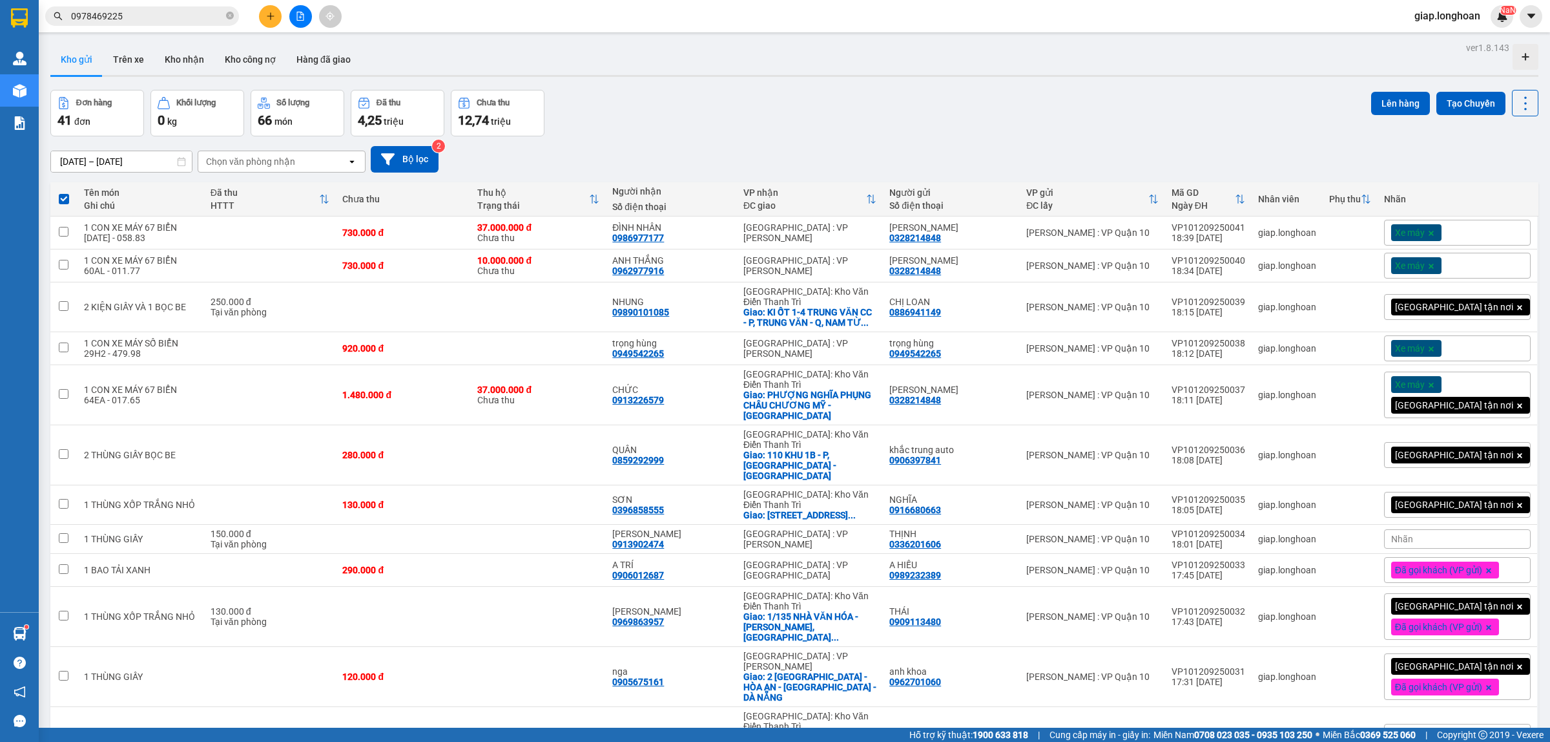
checkbox input "false"
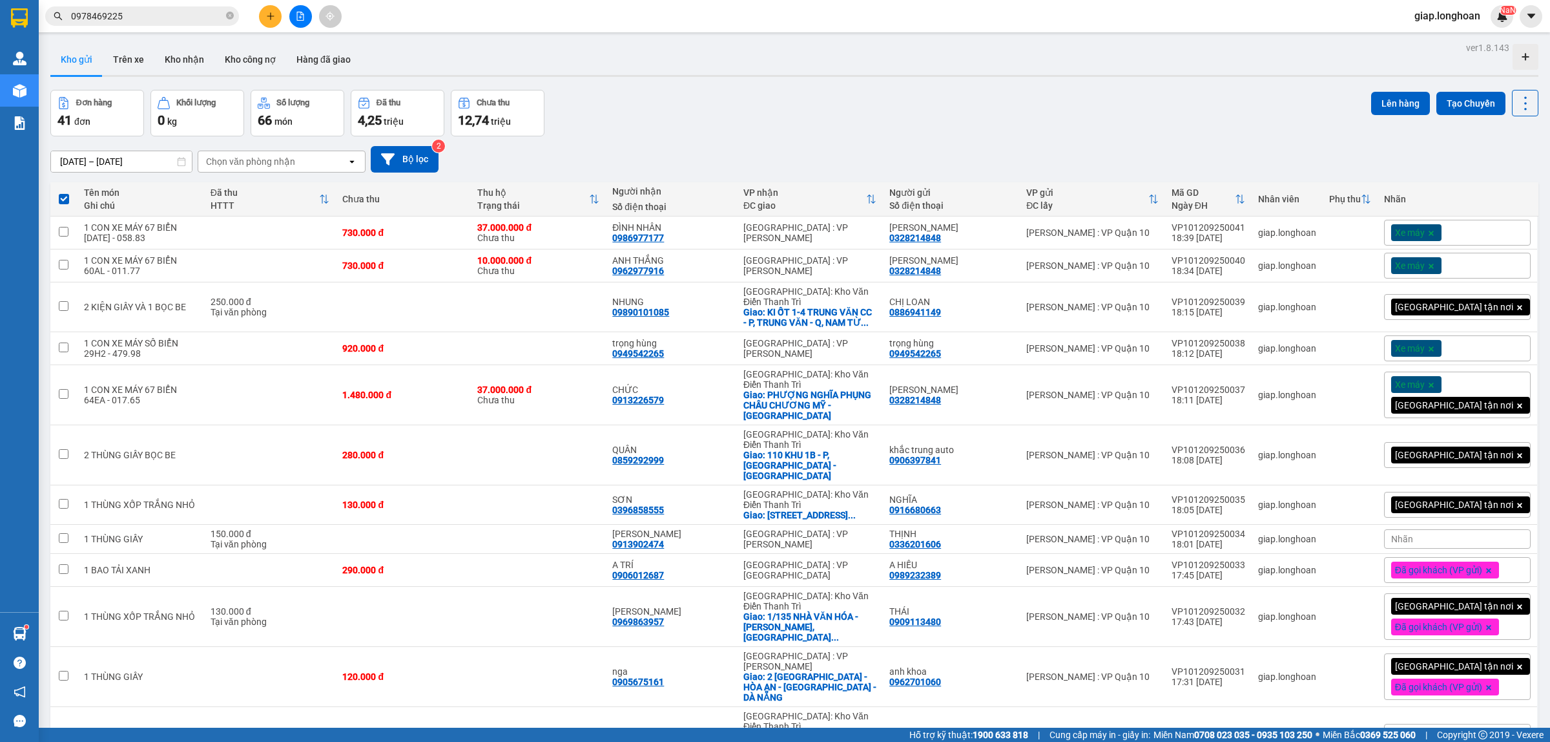
checkbox input "false"
click at [1493, 233] on div "Xe máy" at bounding box center [1457, 233] width 147 height 26
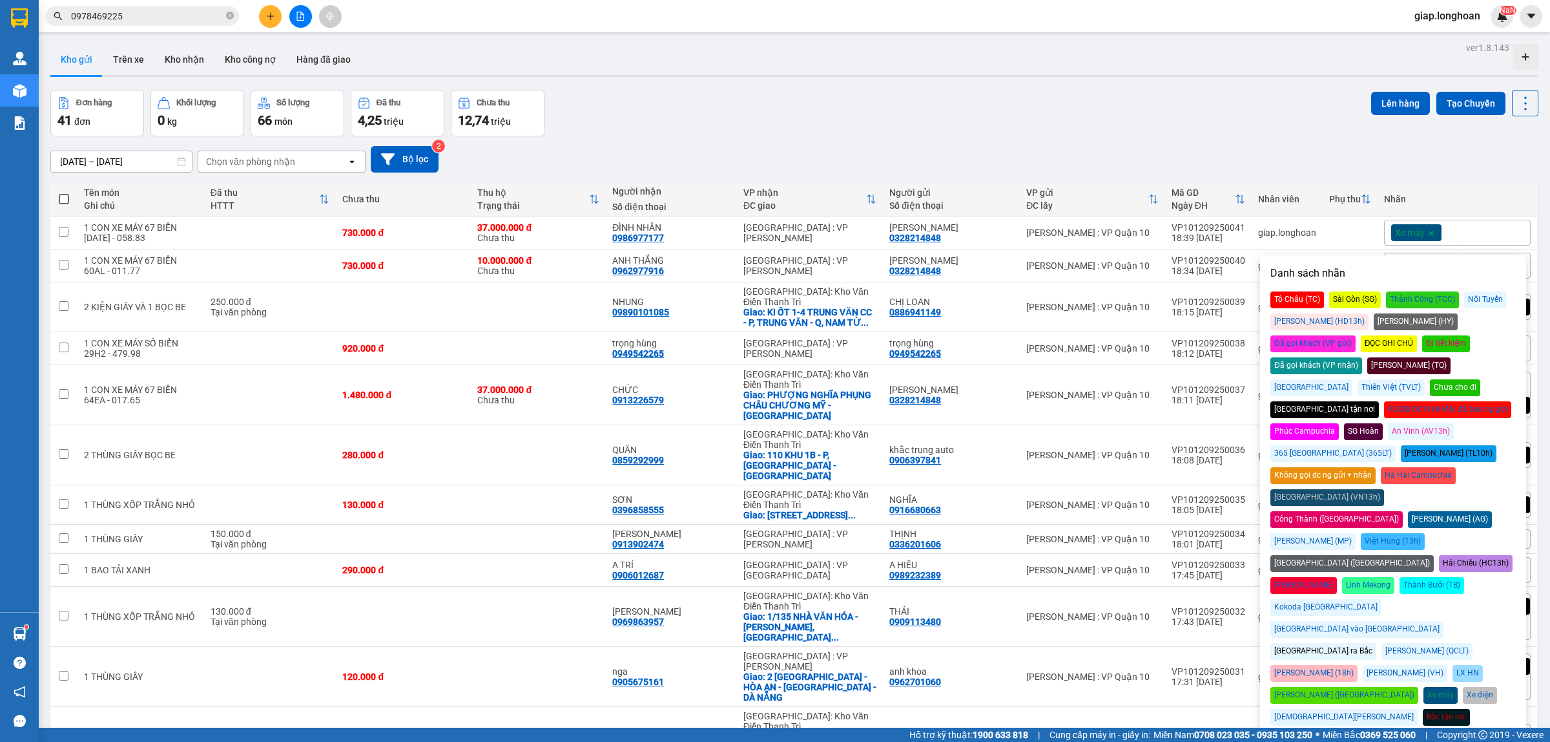
click at [1480, 379] on div "Chưa cho đi" at bounding box center [1455, 387] width 50 height 17
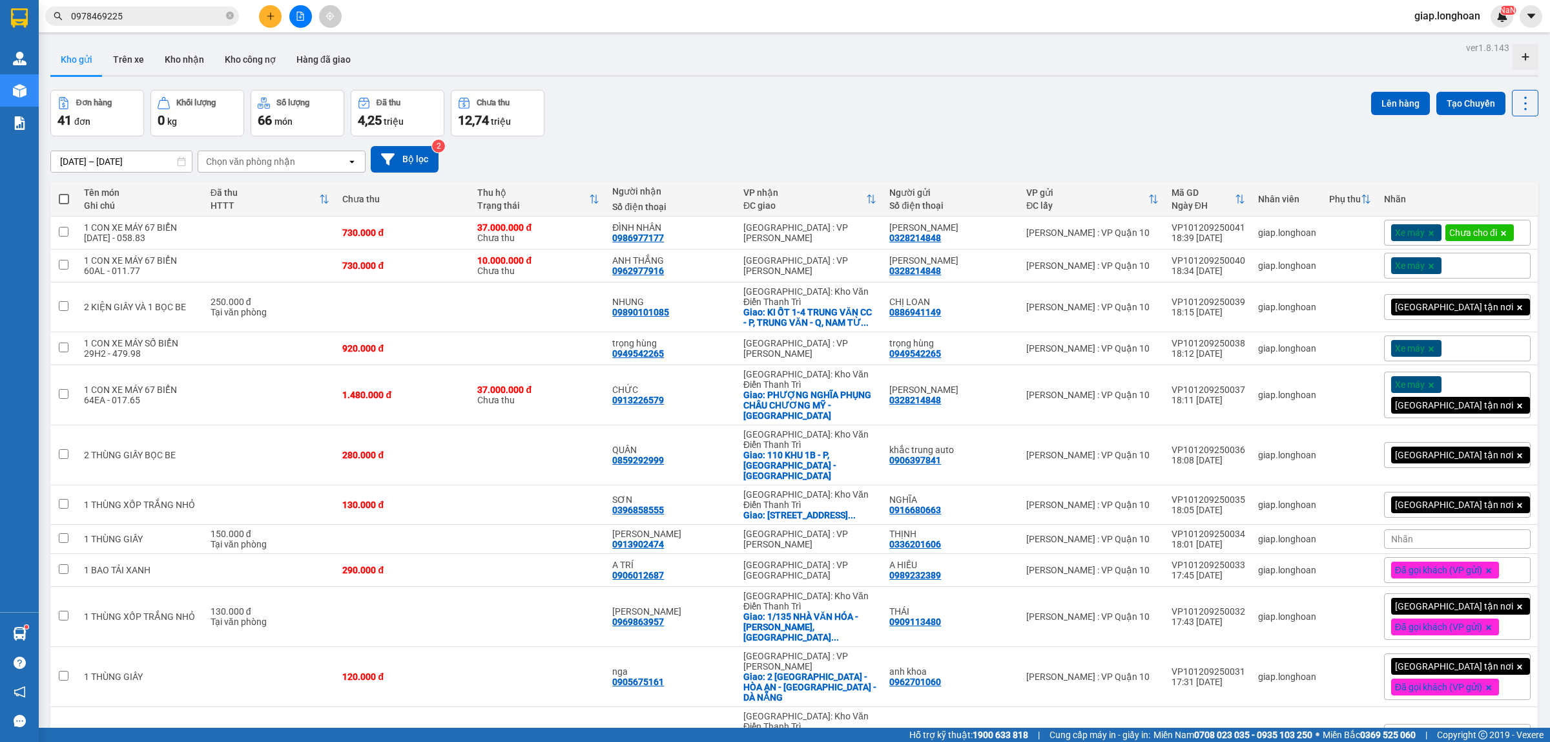
click at [1247, 169] on div "14/08/2025 – 12/09/2025 Press the down arrow key to interact with the calendar …" at bounding box center [794, 159] width 1488 height 26
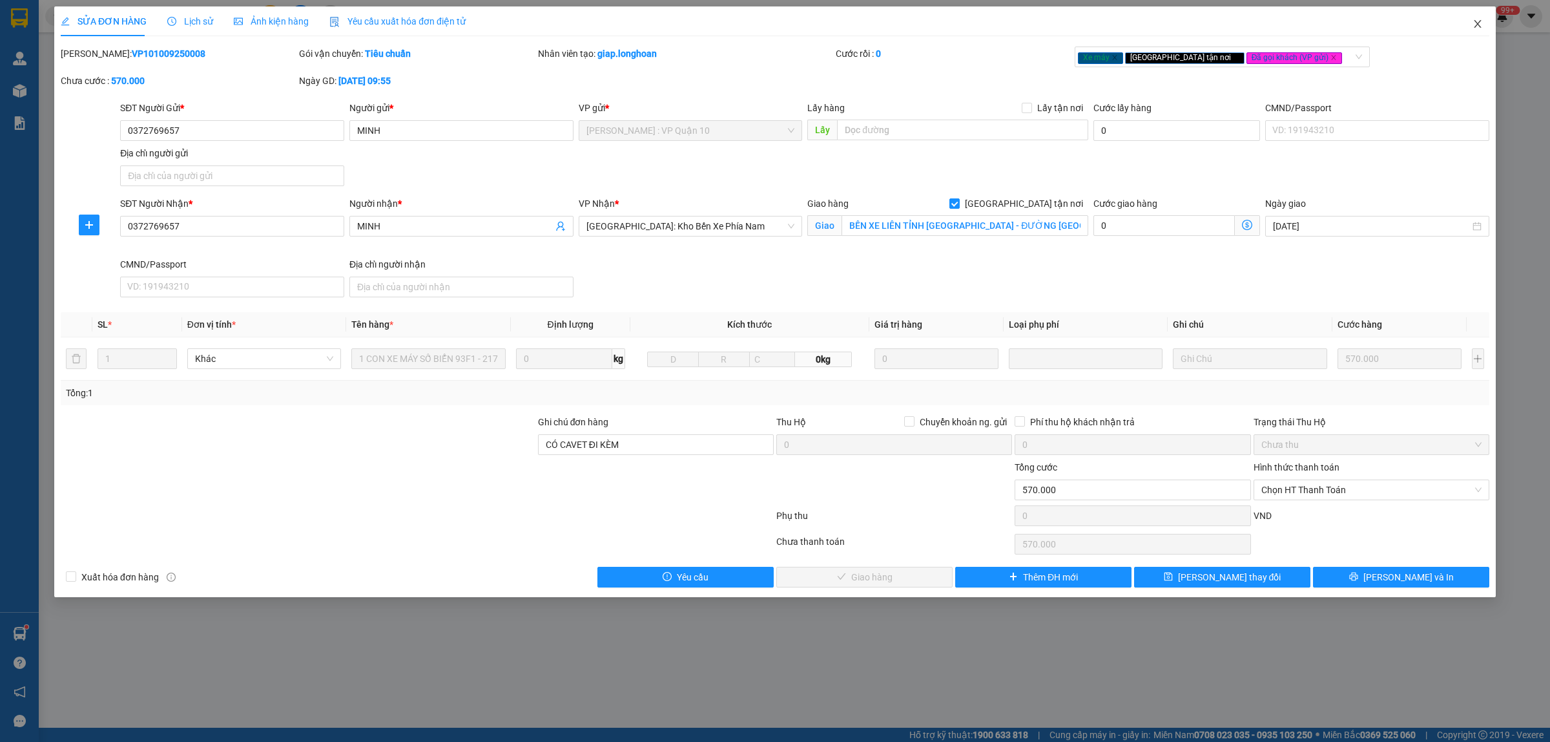
click at [1480, 23] on icon "close" at bounding box center [1478, 24] width 10 height 10
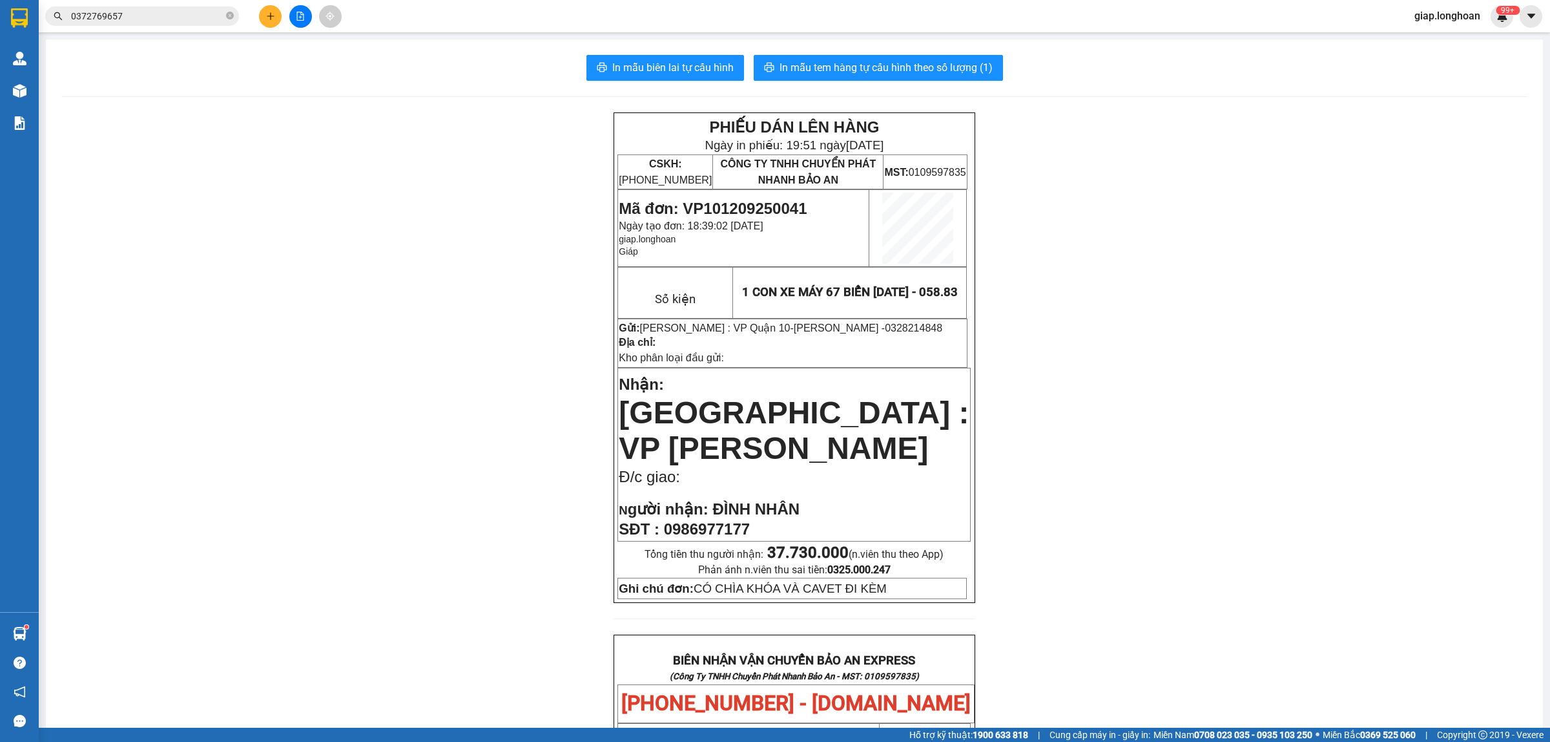
click at [404, 272] on div "PHIẾU DÁN LÊN HÀNG Ngày in phiếu: 19:51 [DATE] CSKH: [PHONE_NUMBER] CÔNG TY TNH…" at bounding box center [794, 690] width 1466 height 1156
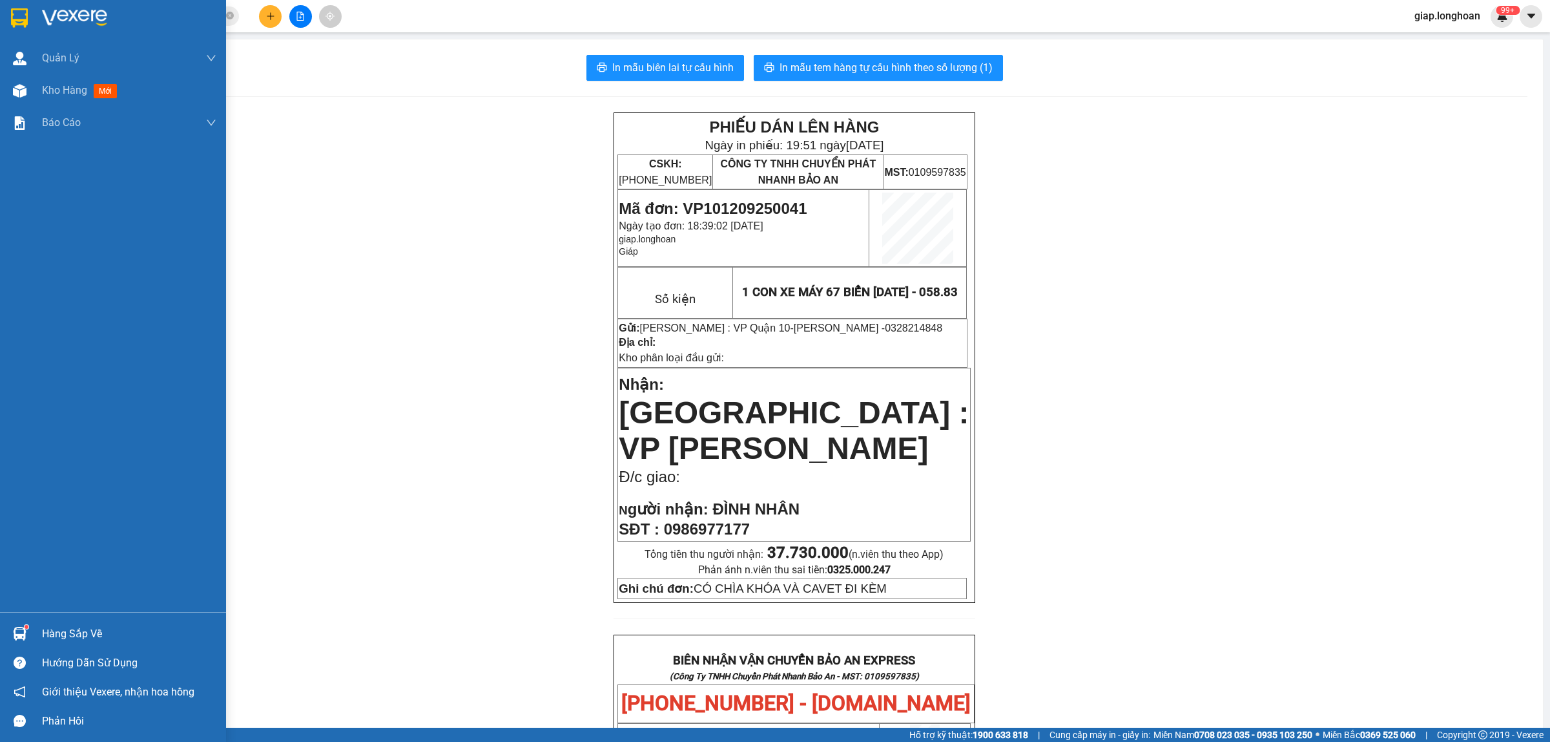
click at [71, 12] on img at bounding box center [74, 17] width 65 height 19
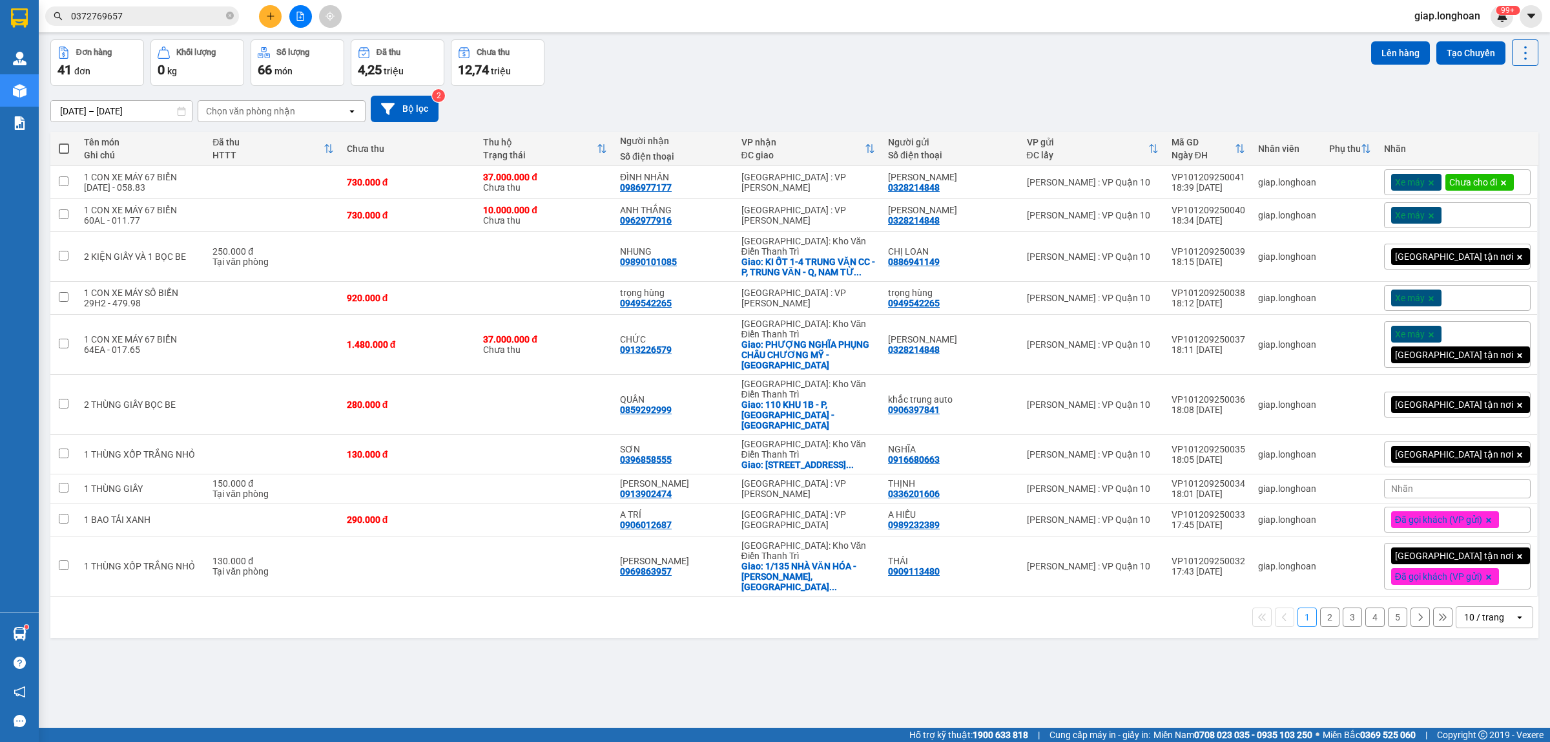
scroll to position [59, 0]
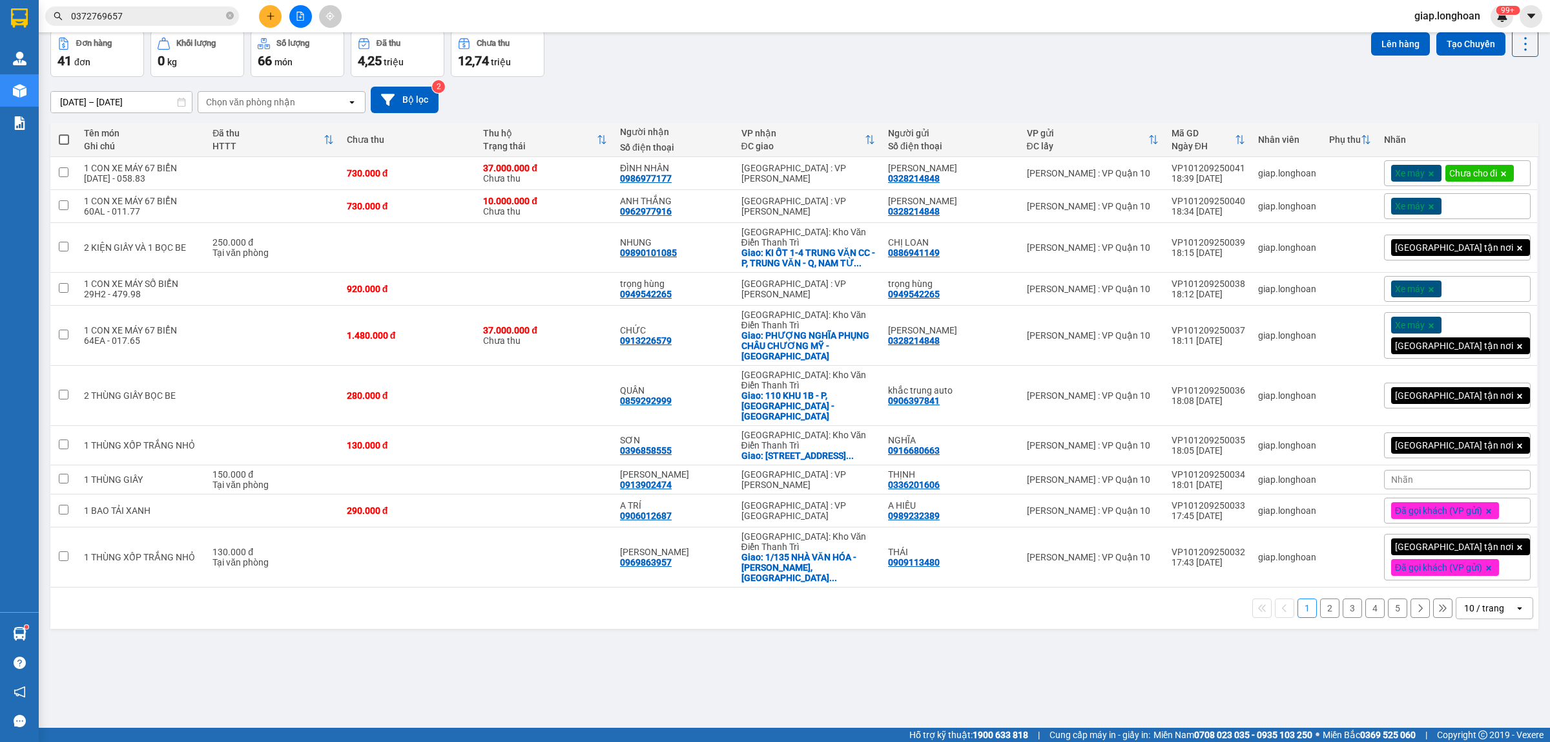
click at [1464, 602] on div "10 / trang" at bounding box center [1484, 607] width 40 height 13
click at [1466, 566] on span "100 / trang" at bounding box center [1477, 571] width 47 height 13
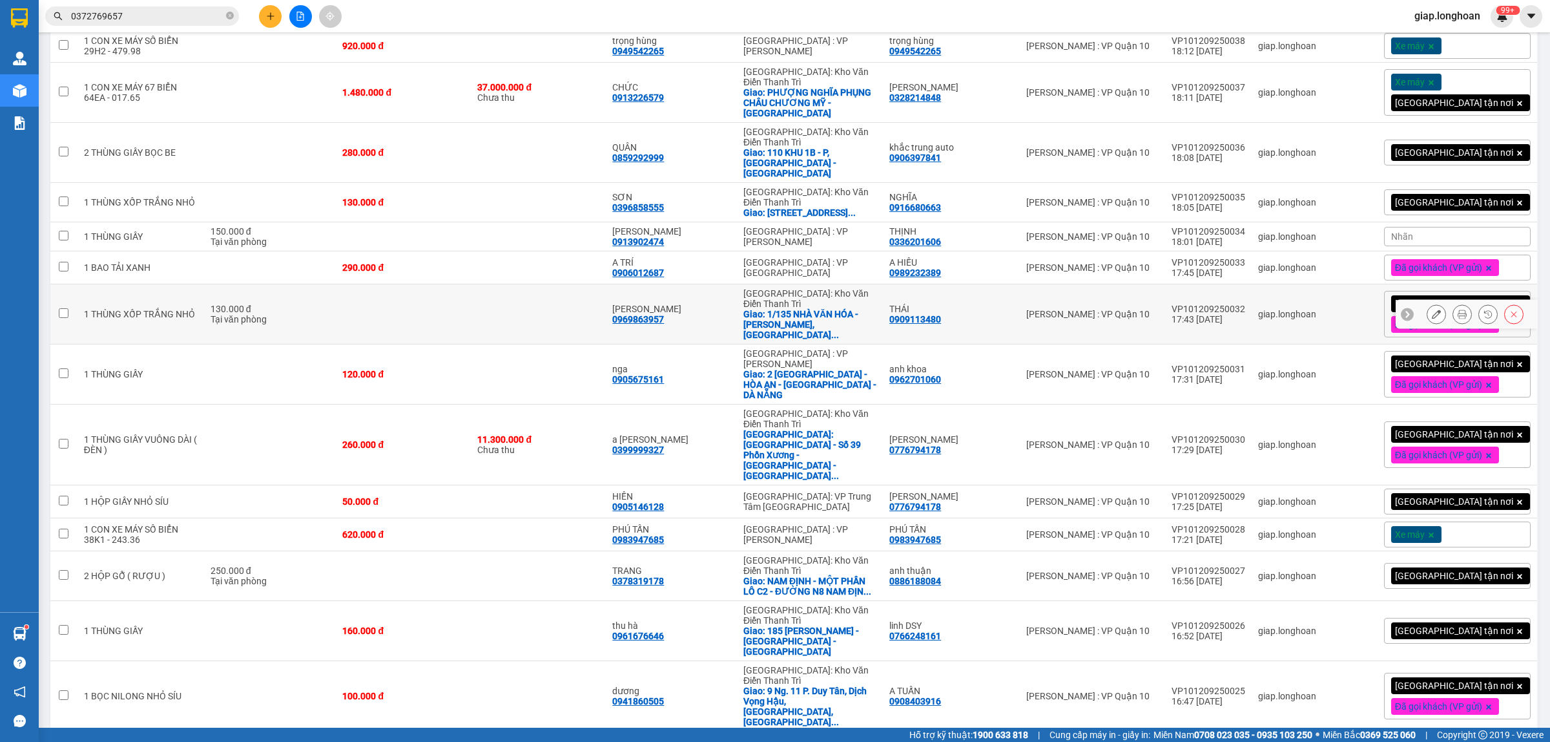
scroll to position [302, 0]
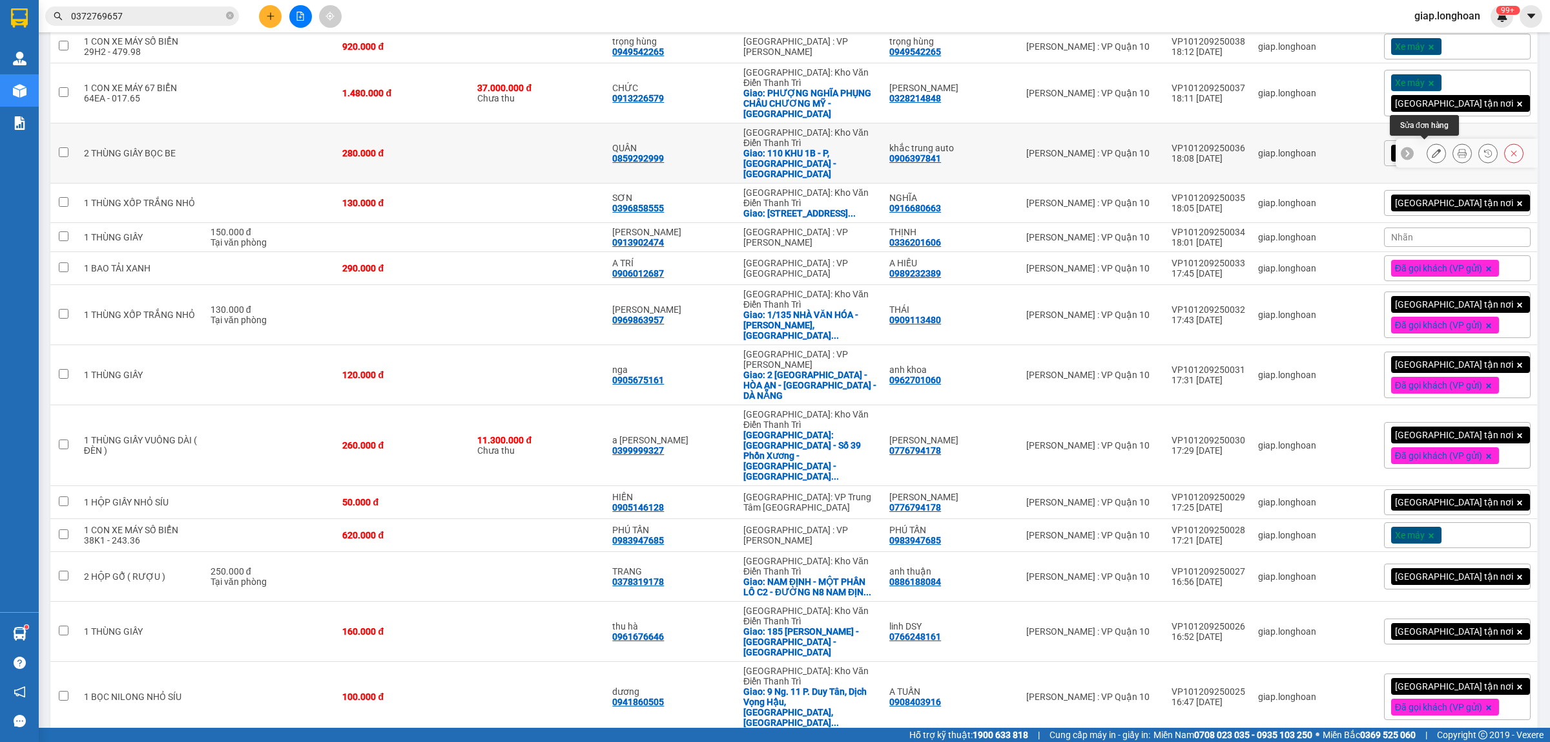
click at [1428, 150] on button at bounding box center [1437, 153] width 18 height 23
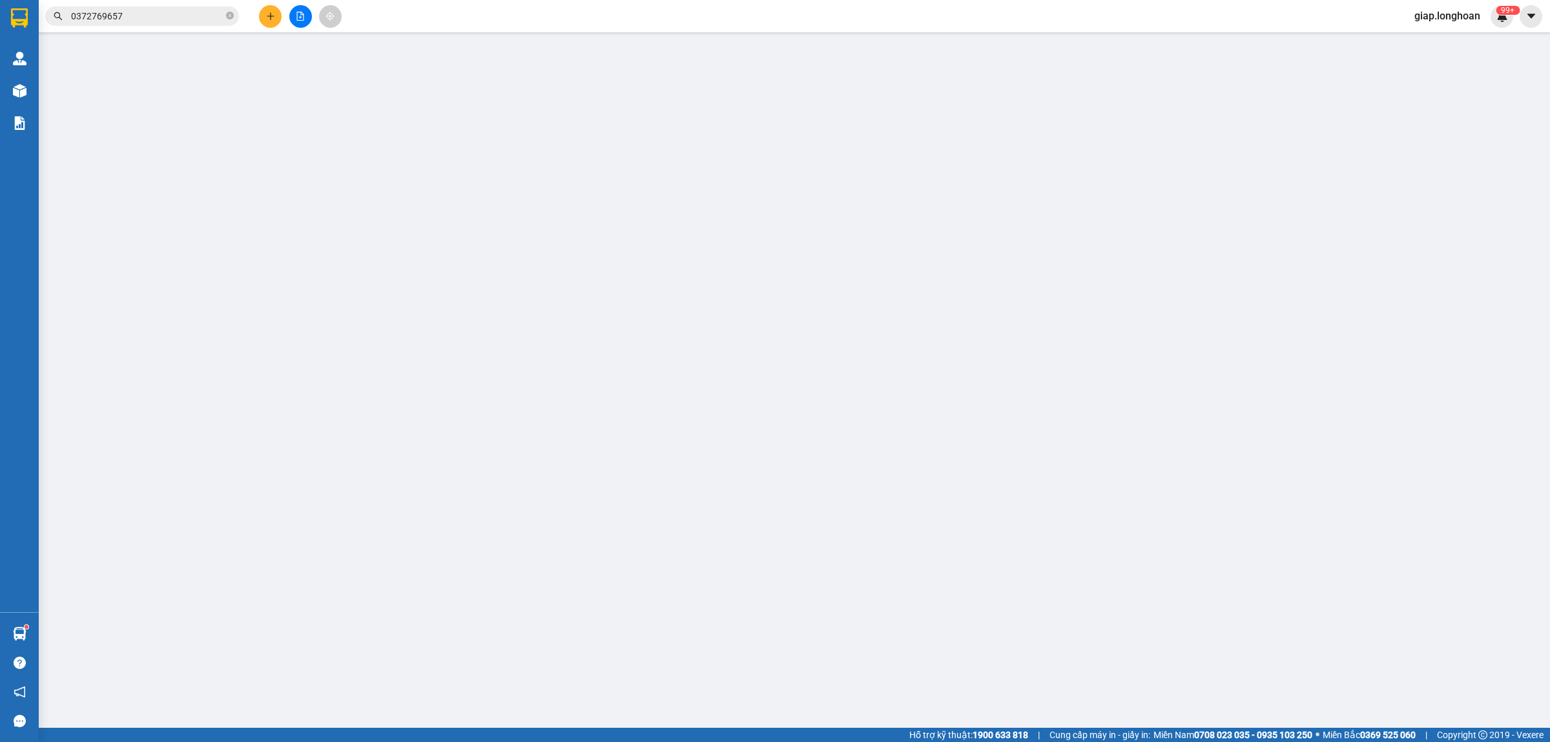
type input "0906397841"
type input "khắc trung auto"
type input "0859292999"
type input "QUÂN"
checkbox input "true"
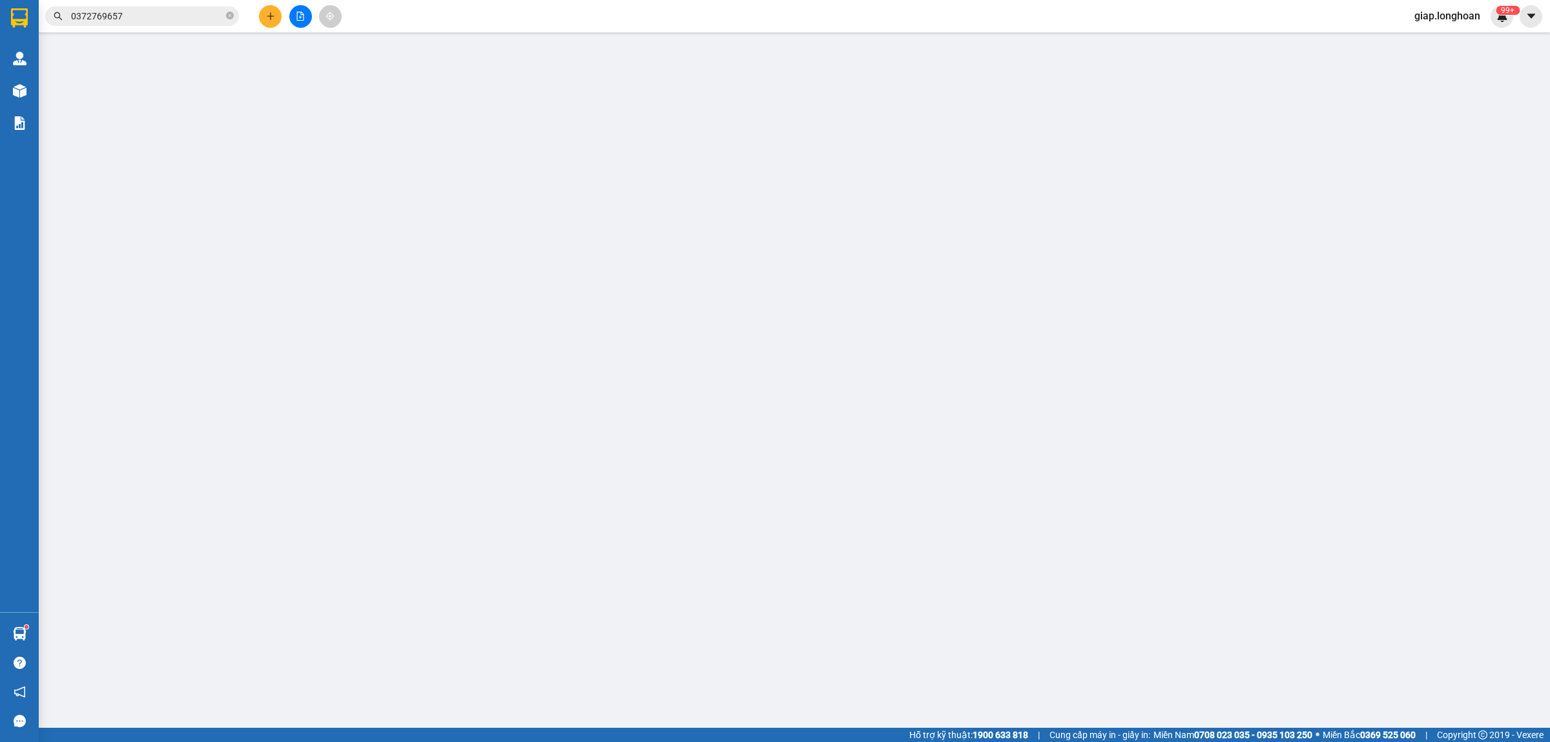
type input "110 KHU 1B - P, [GEOGRAPHIC_DATA] - [GEOGRAPHIC_DATA]"
type input "hàng k bao bể vỡ hư hỏng"
type input "280.000"
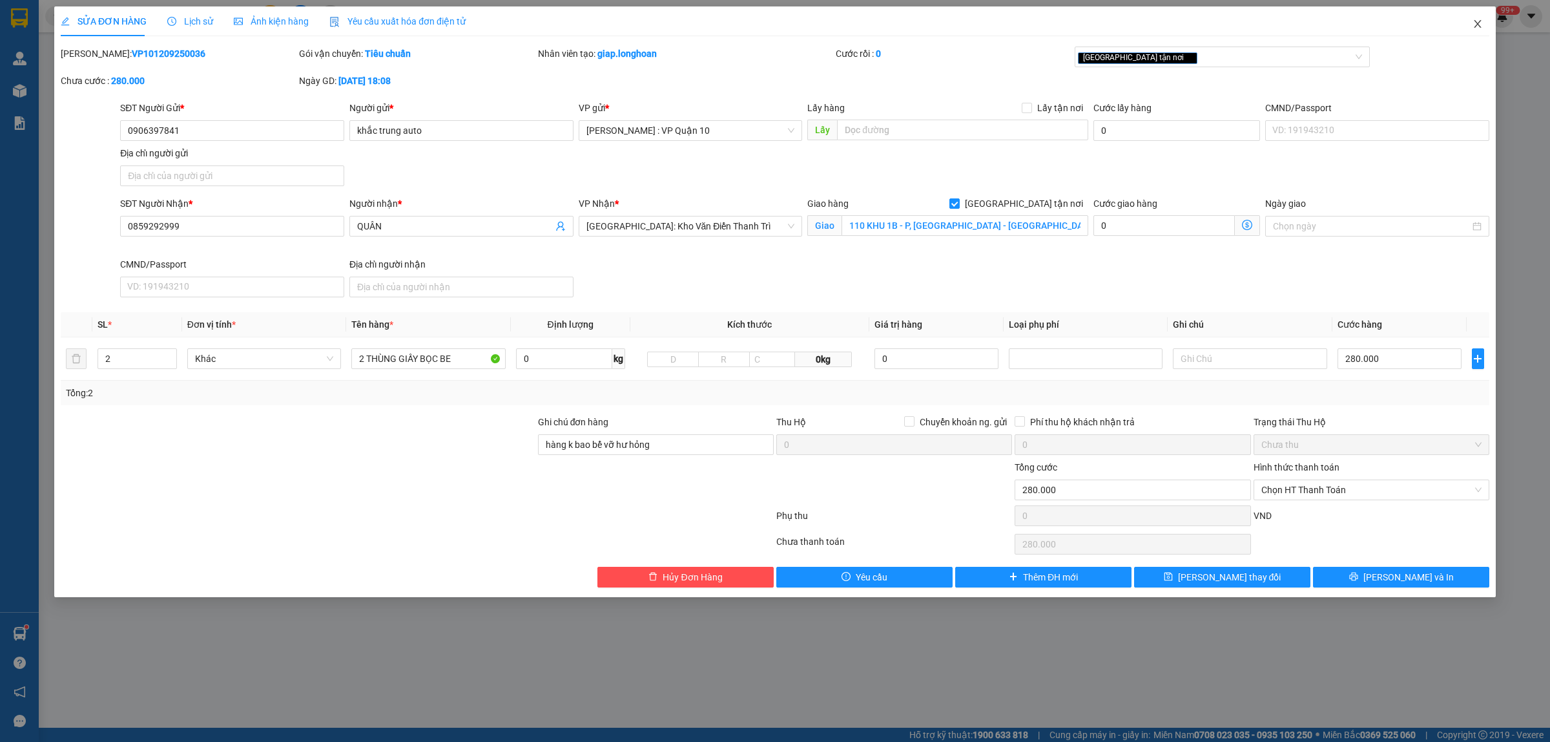
click at [1478, 27] on icon "close" at bounding box center [1478, 24] width 10 height 10
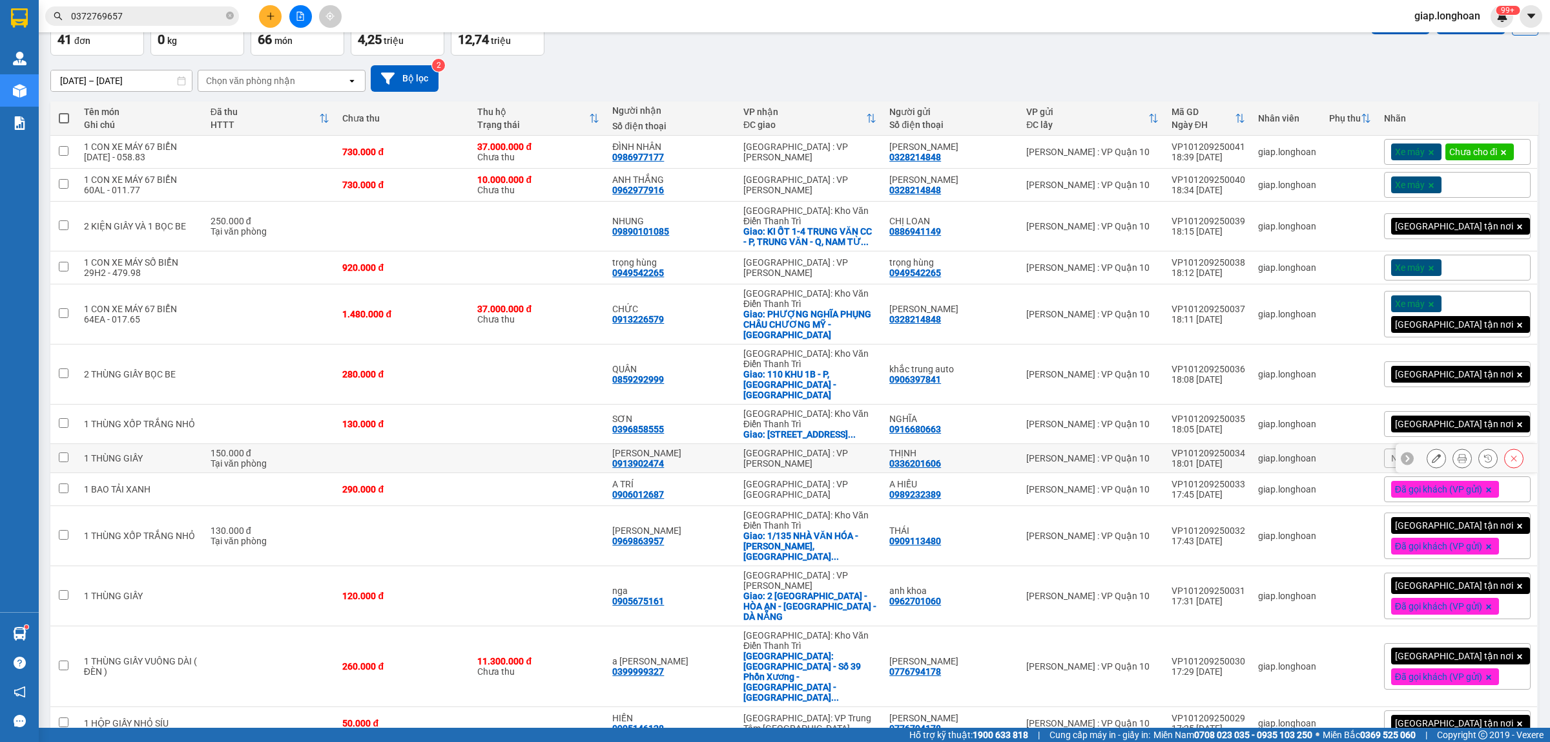
scroll to position [161, 0]
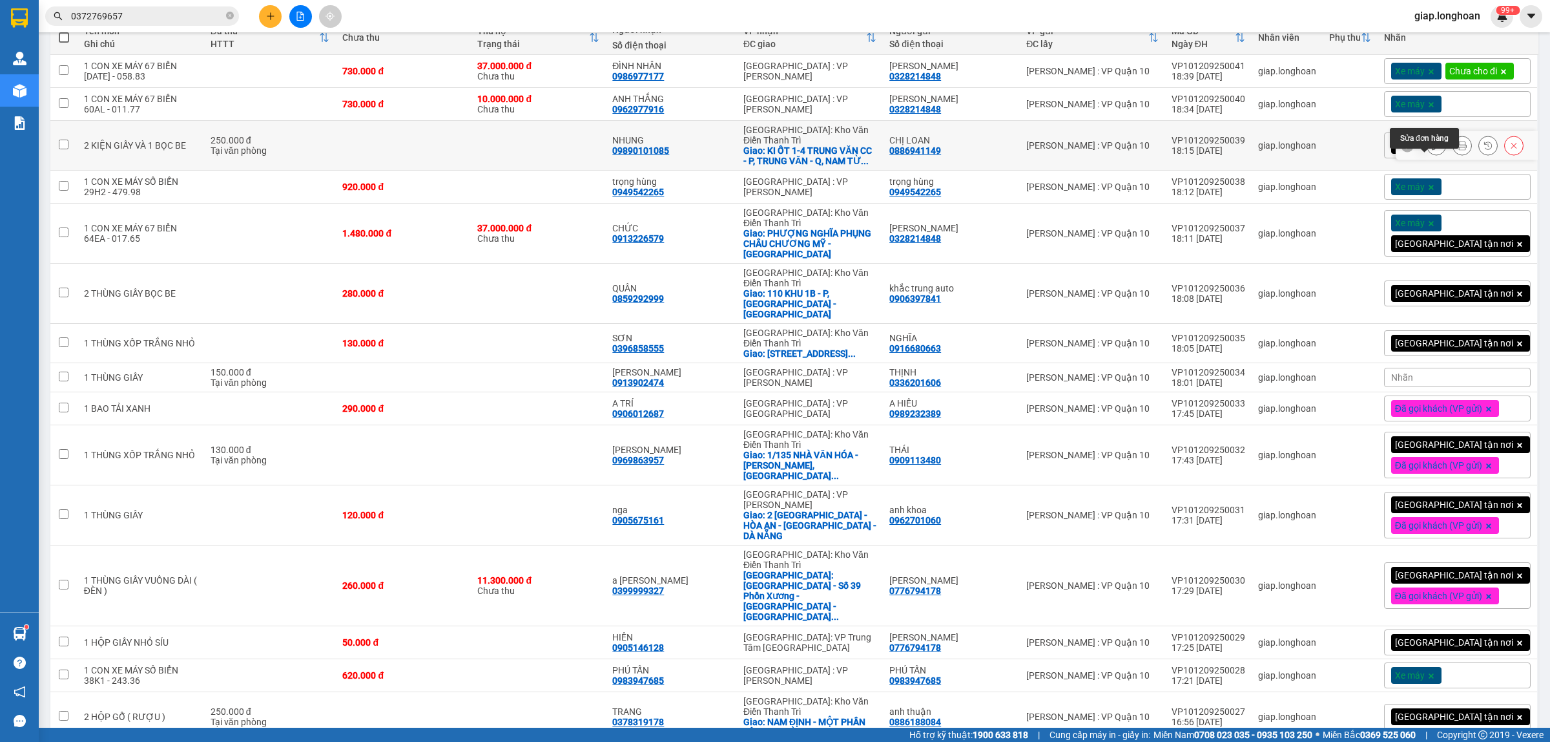
click at [1432, 150] on icon at bounding box center [1436, 145] width 9 height 9
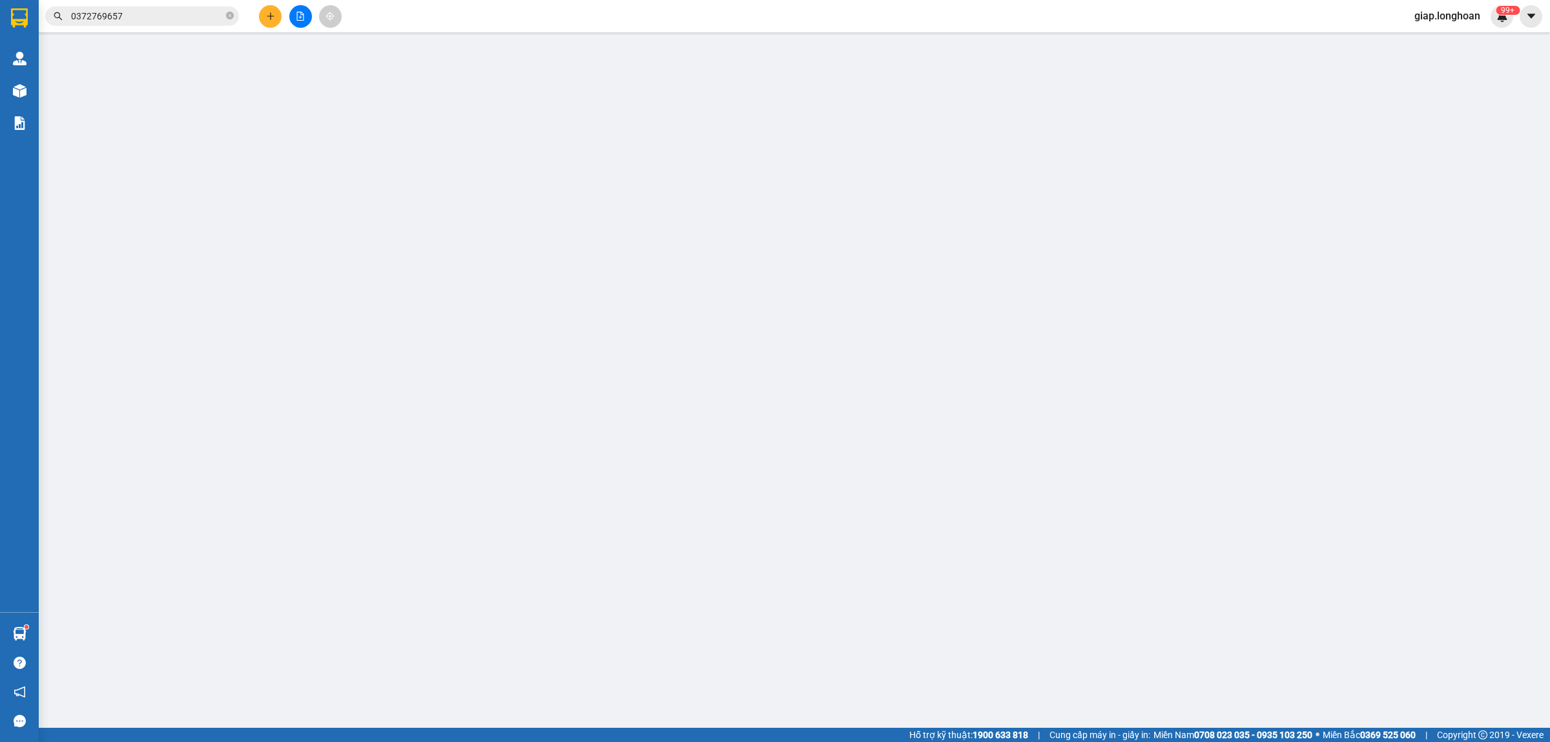
type input "0886941149"
type input "CHỊ LOAN"
type input "09890101085"
type input "NHUNG"
checkbox input "true"
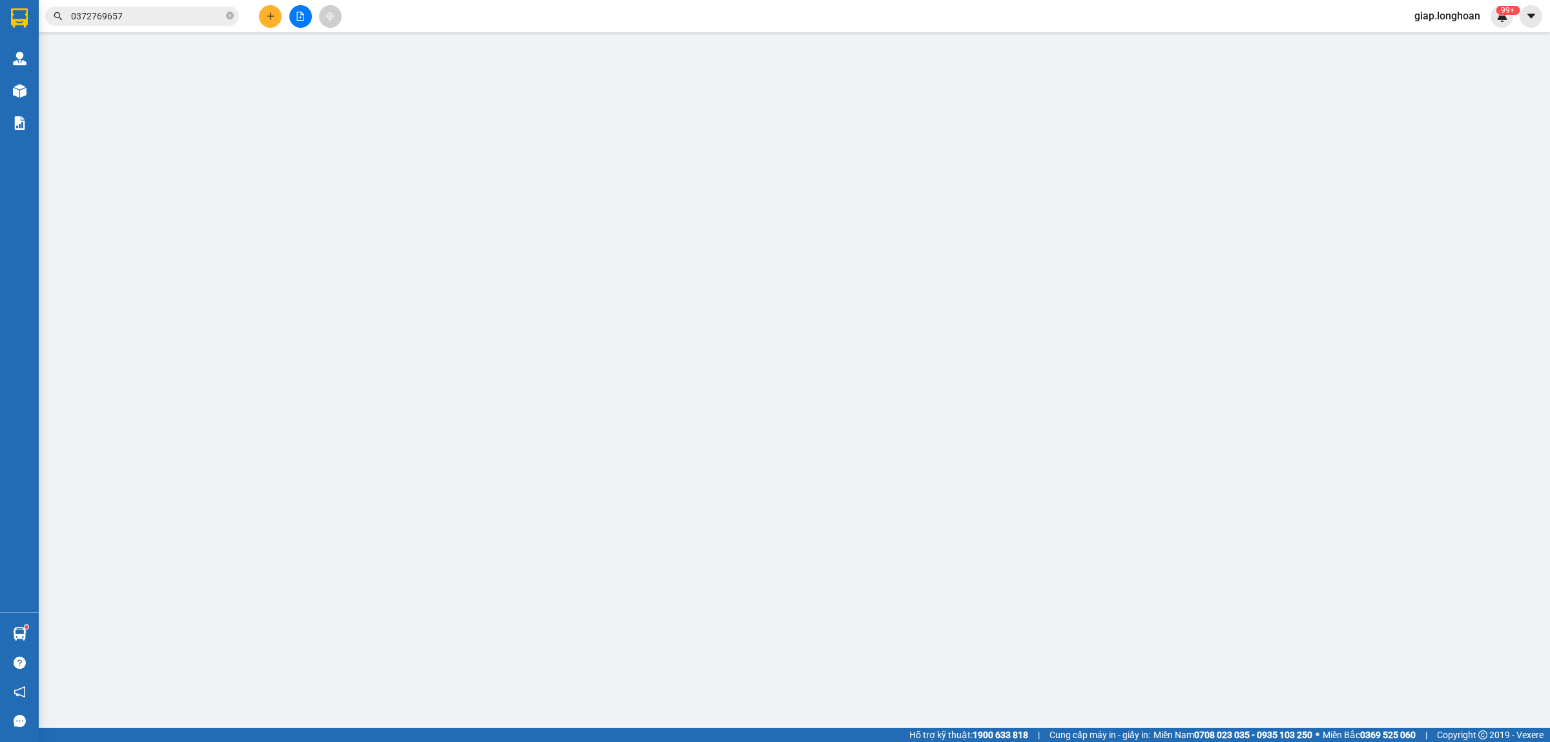
type input "KI ỐT 1-4 TRUNG VĂN CC - P, TRUNG VĂN - Q, NAM TỪ LIÊM - HÀ NỘI"
type input "hàng k bao bể vỡ hư hỏng"
type input "250.000"
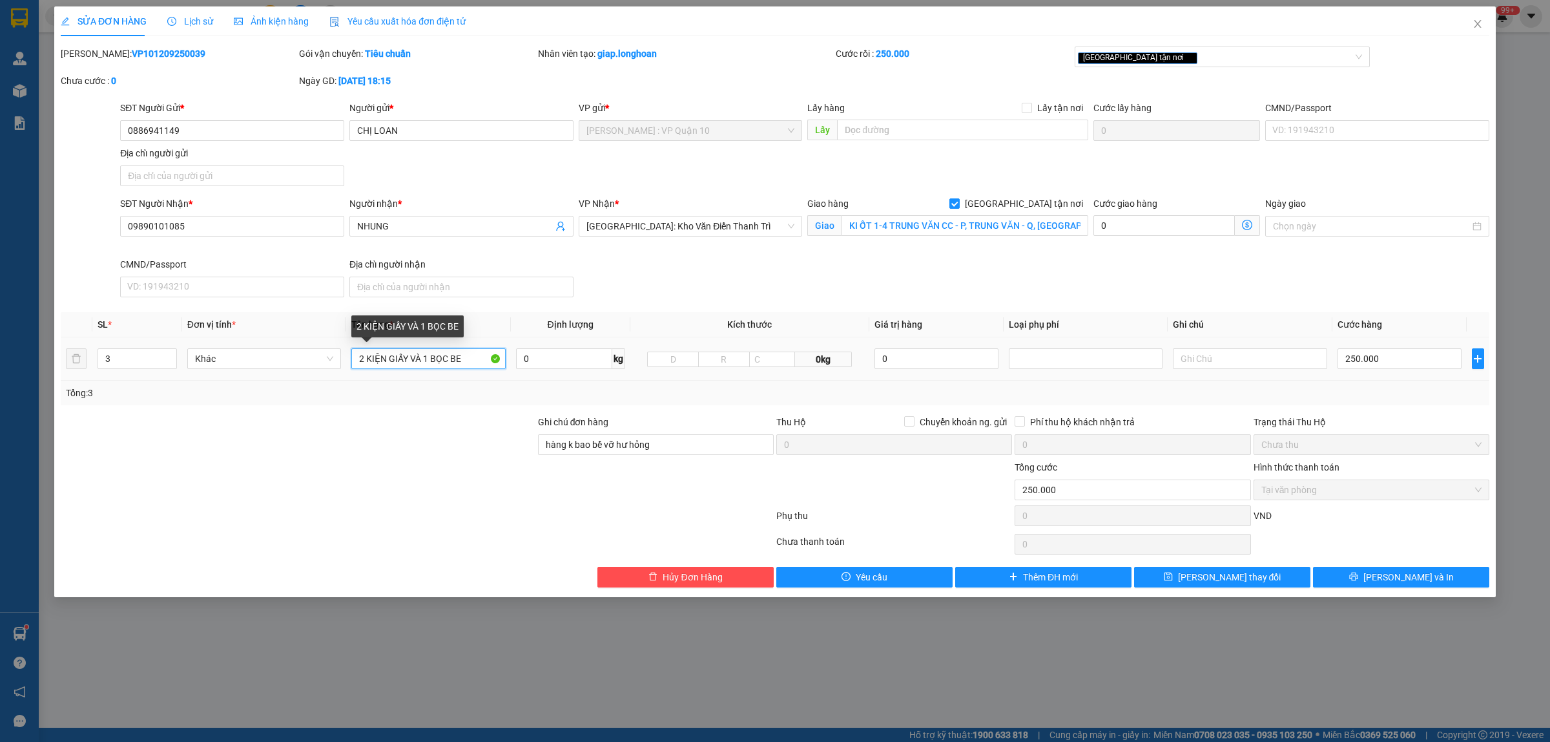
click at [426, 357] on input "2 KIỆN GIẤY VÀ 1 BỌC BE" at bounding box center [428, 358] width 154 height 21
type input "2 KIỆN GIẤY VÀ 1 KIỆN SẮT BỌC BE"
click at [1251, 573] on span "Lưu thay đổi" at bounding box center [1229, 577] width 103 height 14
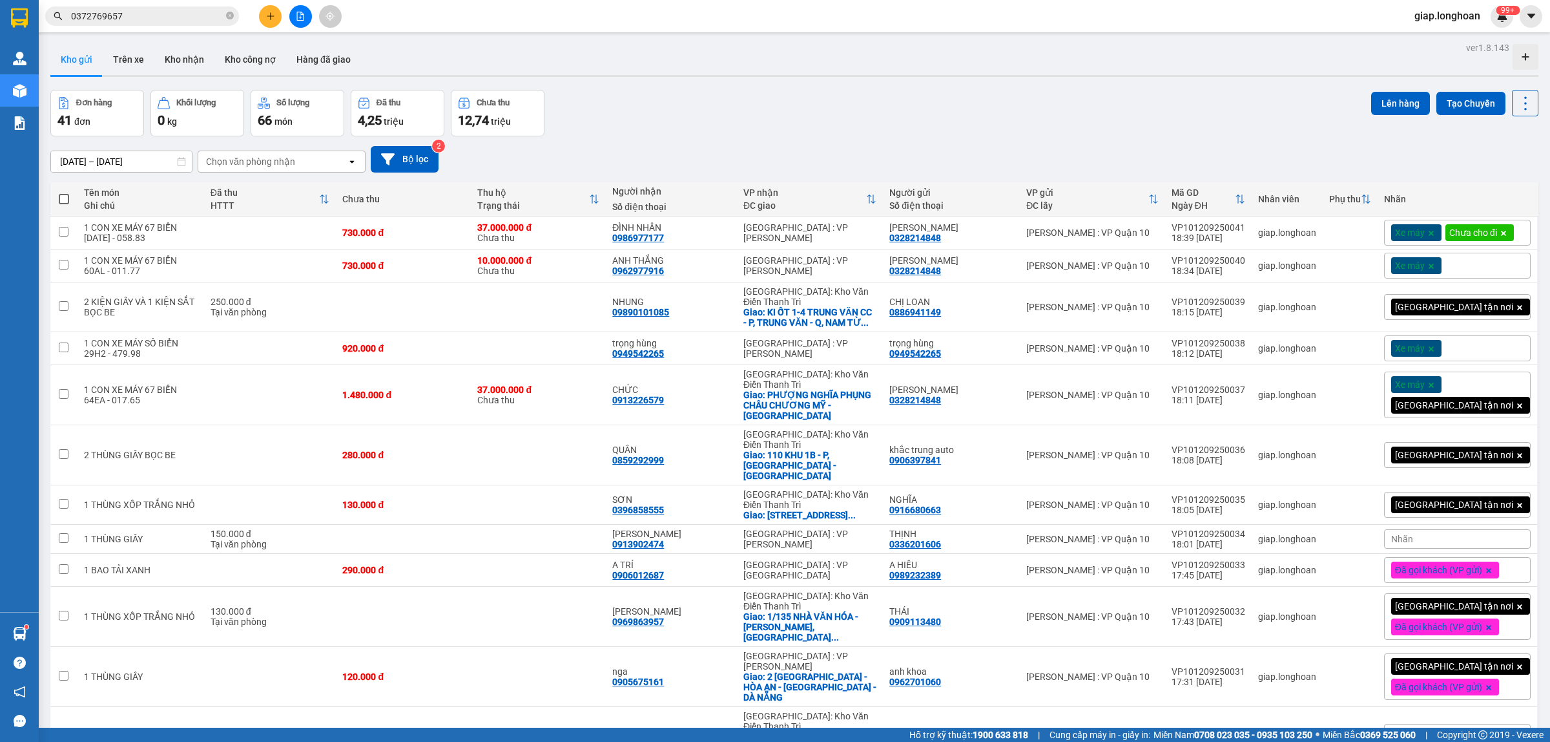
click at [900, 110] on div "Đơn hàng 41 đơn Khối lượng 0 kg Số lượng 66 món Đã thu 4,25 triệu Chưa thu 12,7…" at bounding box center [794, 113] width 1488 height 47
click at [1500, 237] on icon at bounding box center [1504, 233] width 8 height 8
click at [1224, 136] on div "14/08/2025 – 12/09/2025 Press the down arrow key to interact with the calendar …" at bounding box center [794, 159] width 1488 height 46
click at [1467, 101] on button "Tạo Chuyến" at bounding box center [1471, 103] width 69 height 23
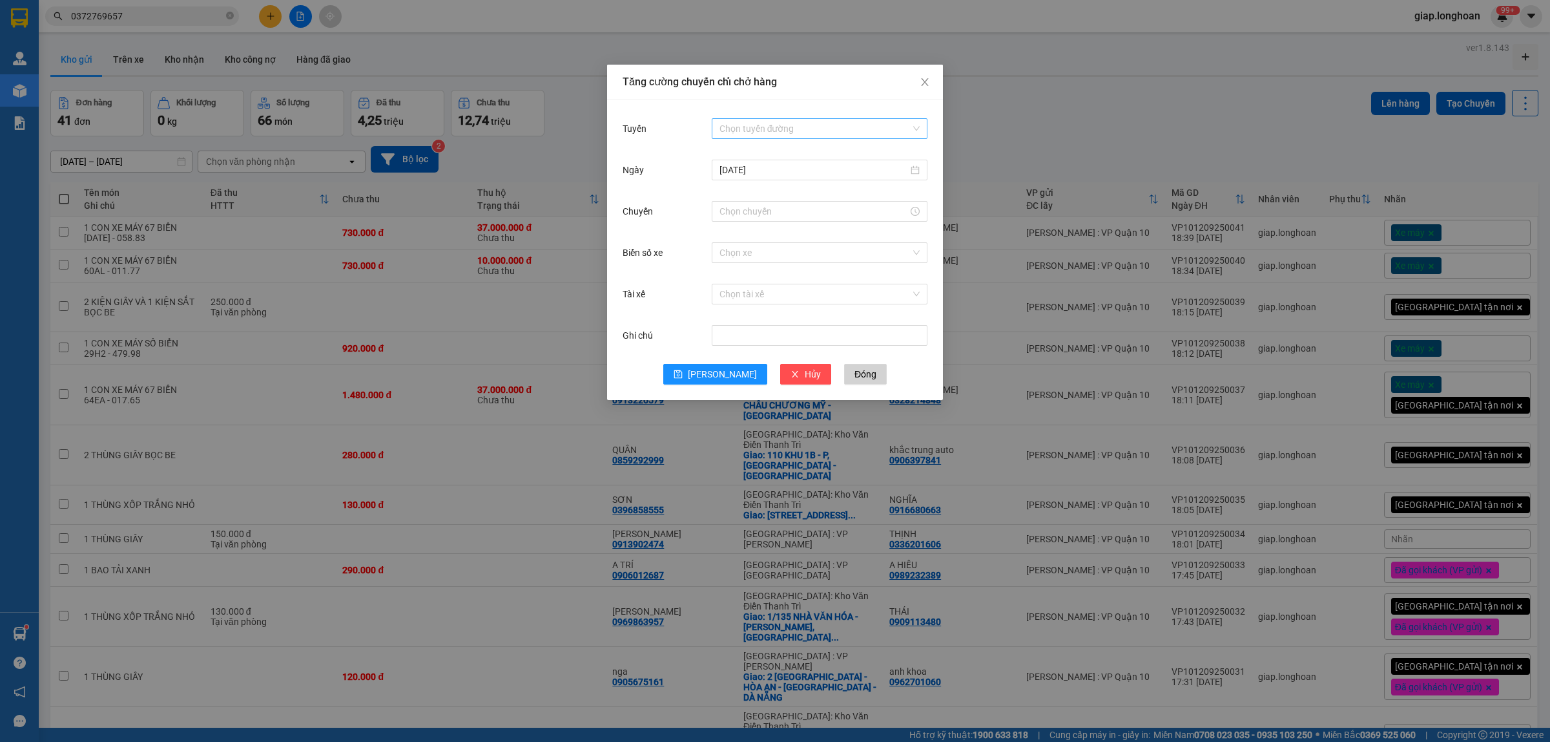
click at [760, 129] on input "Tuyến" at bounding box center [815, 128] width 191 height 19
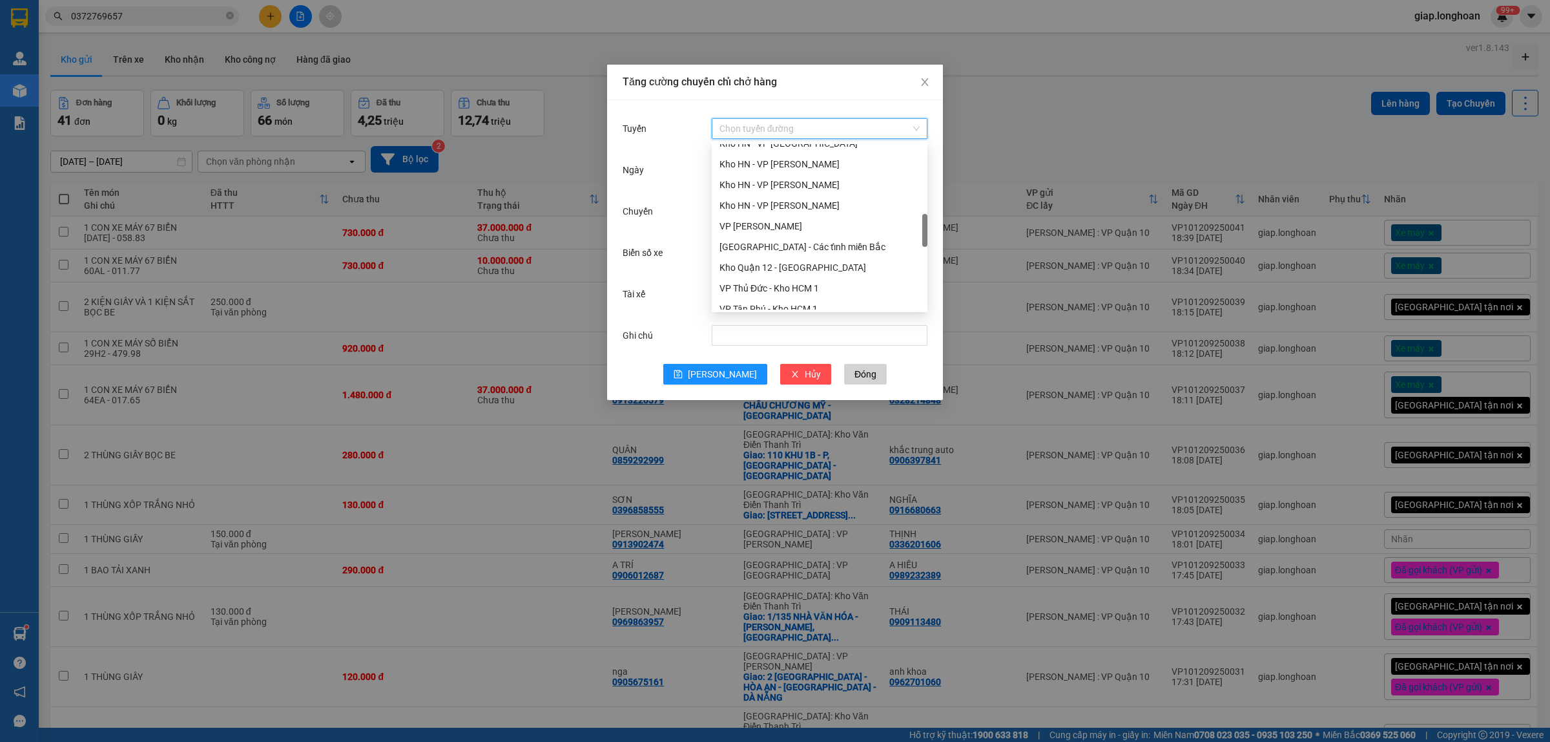
scroll to position [484, 0]
click at [780, 247] on div "VP Quận 10 - Kho HCM 1" at bounding box center [820, 249] width 200 height 14
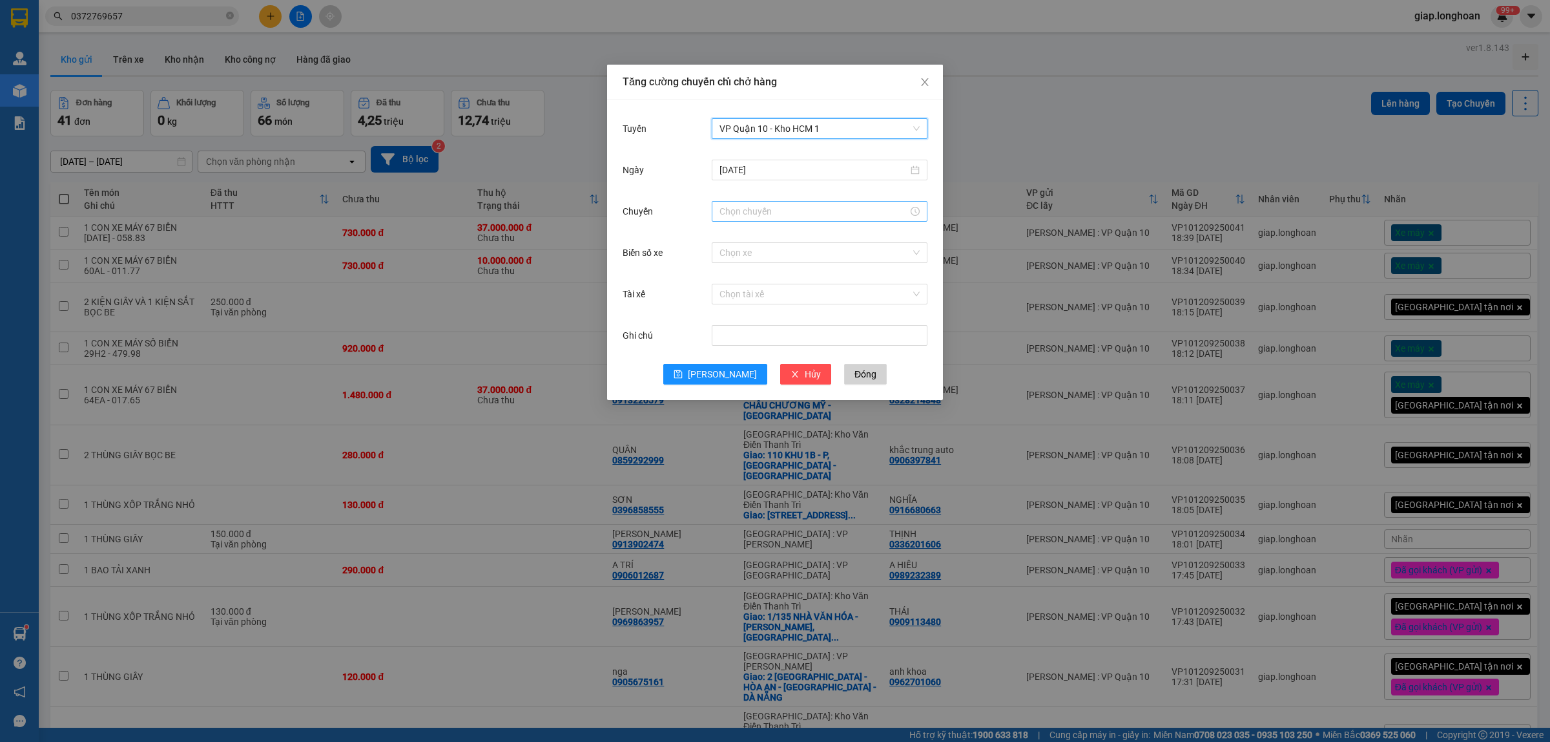
click at [740, 211] on input "Chuyến" at bounding box center [814, 211] width 189 height 14
click at [722, 339] on div "20" at bounding box center [730, 344] width 36 height 18
type input "20:00"
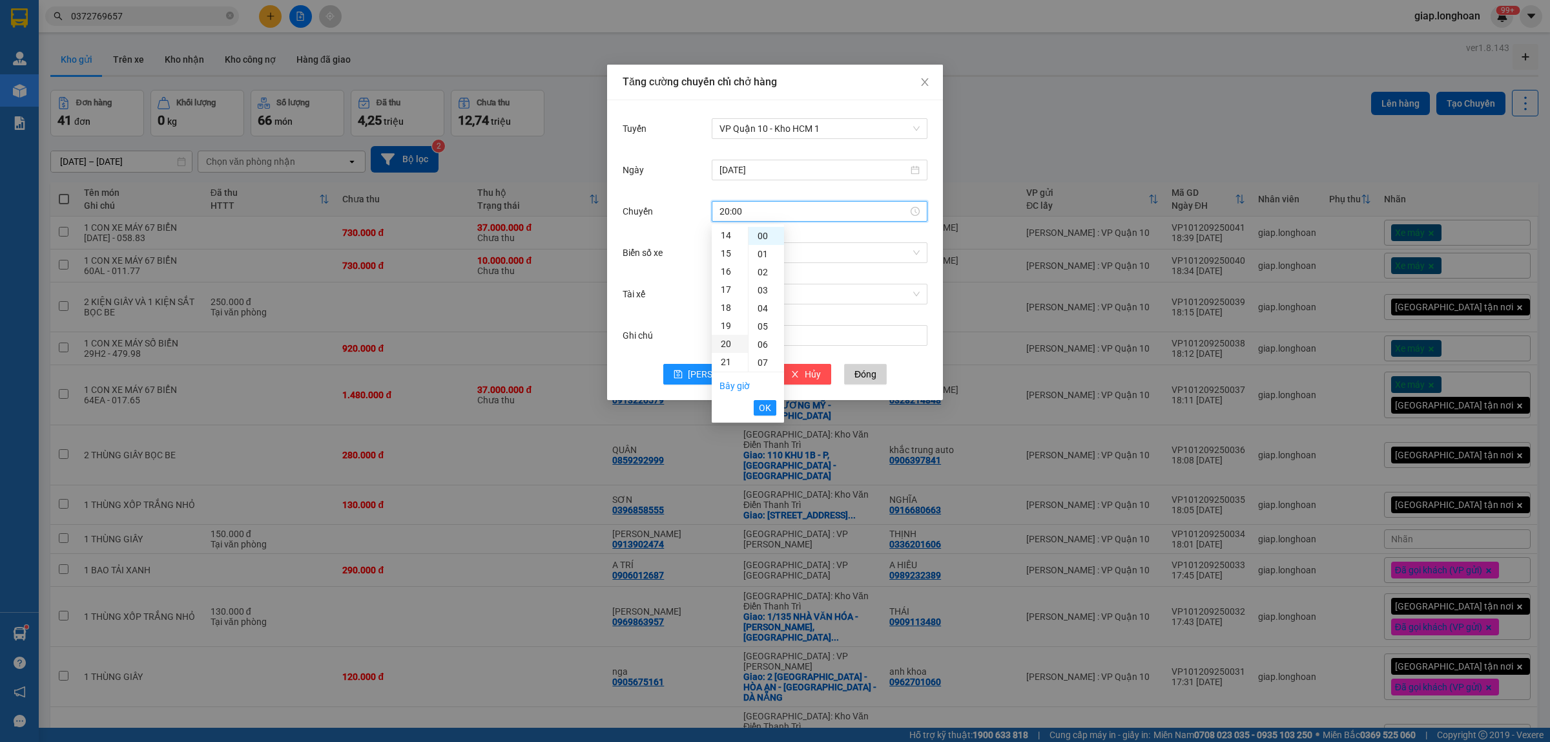
scroll to position [362, 0]
drag, startPoint x: 770, startPoint y: 411, endPoint x: 769, endPoint y: 404, distance: 6.5
click at [770, 410] on span "OK" at bounding box center [765, 407] width 12 height 14
click at [746, 257] on input "Biển số xe" at bounding box center [815, 252] width 191 height 19
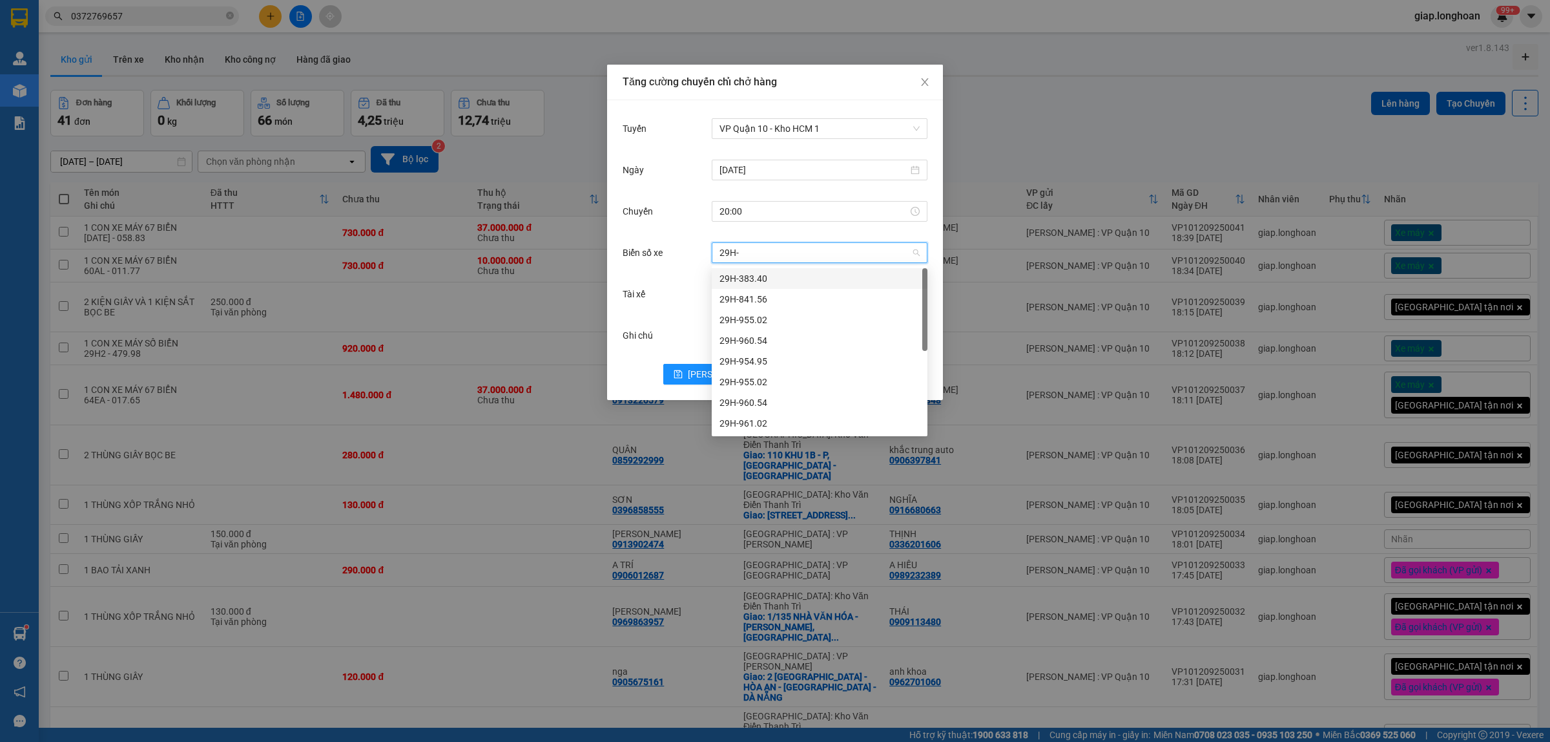
type input "29H-9"
click at [748, 275] on div "29H-955.02" at bounding box center [820, 278] width 200 height 14
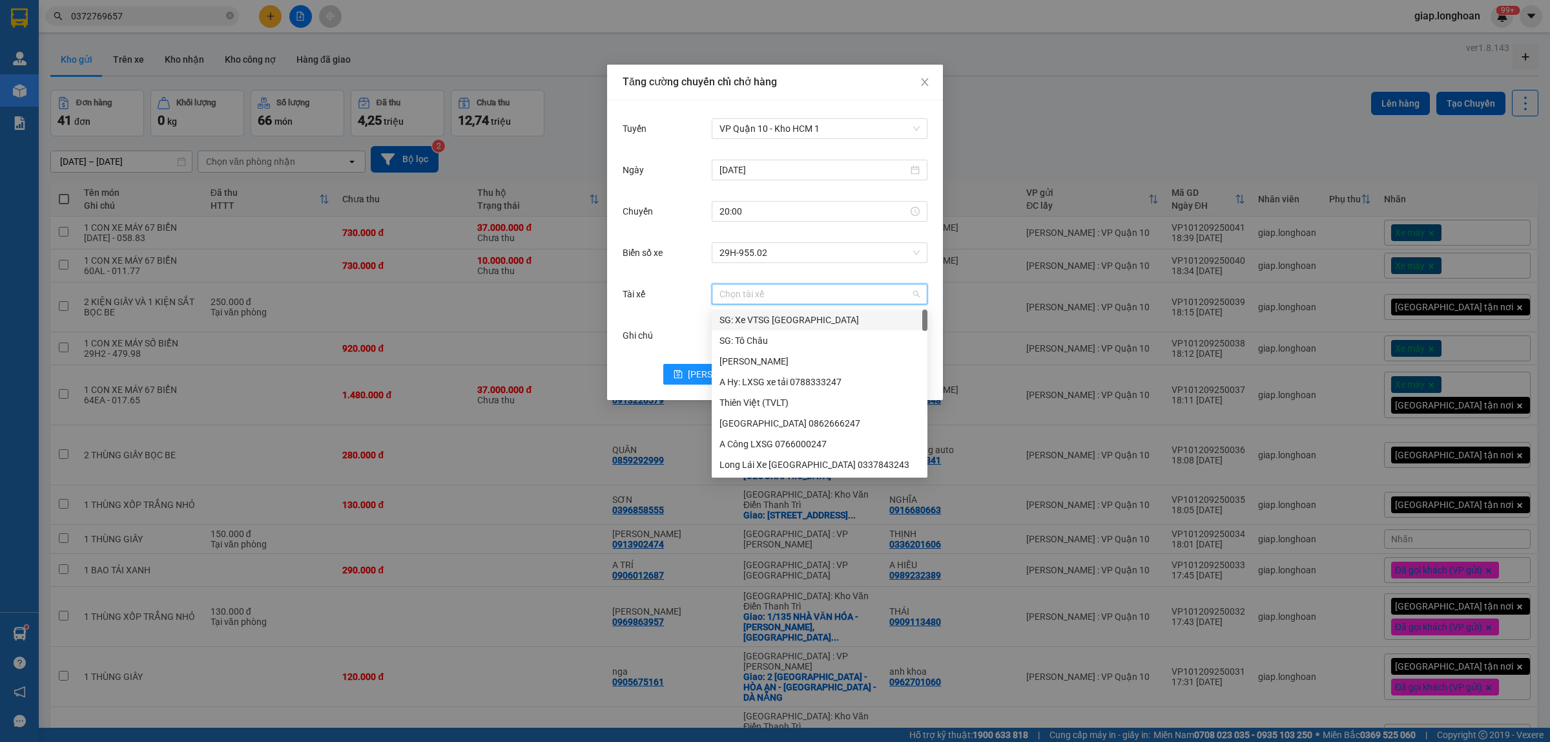
click at [734, 300] on input "Tài xế" at bounding box center [815, 293] width 191 height 19
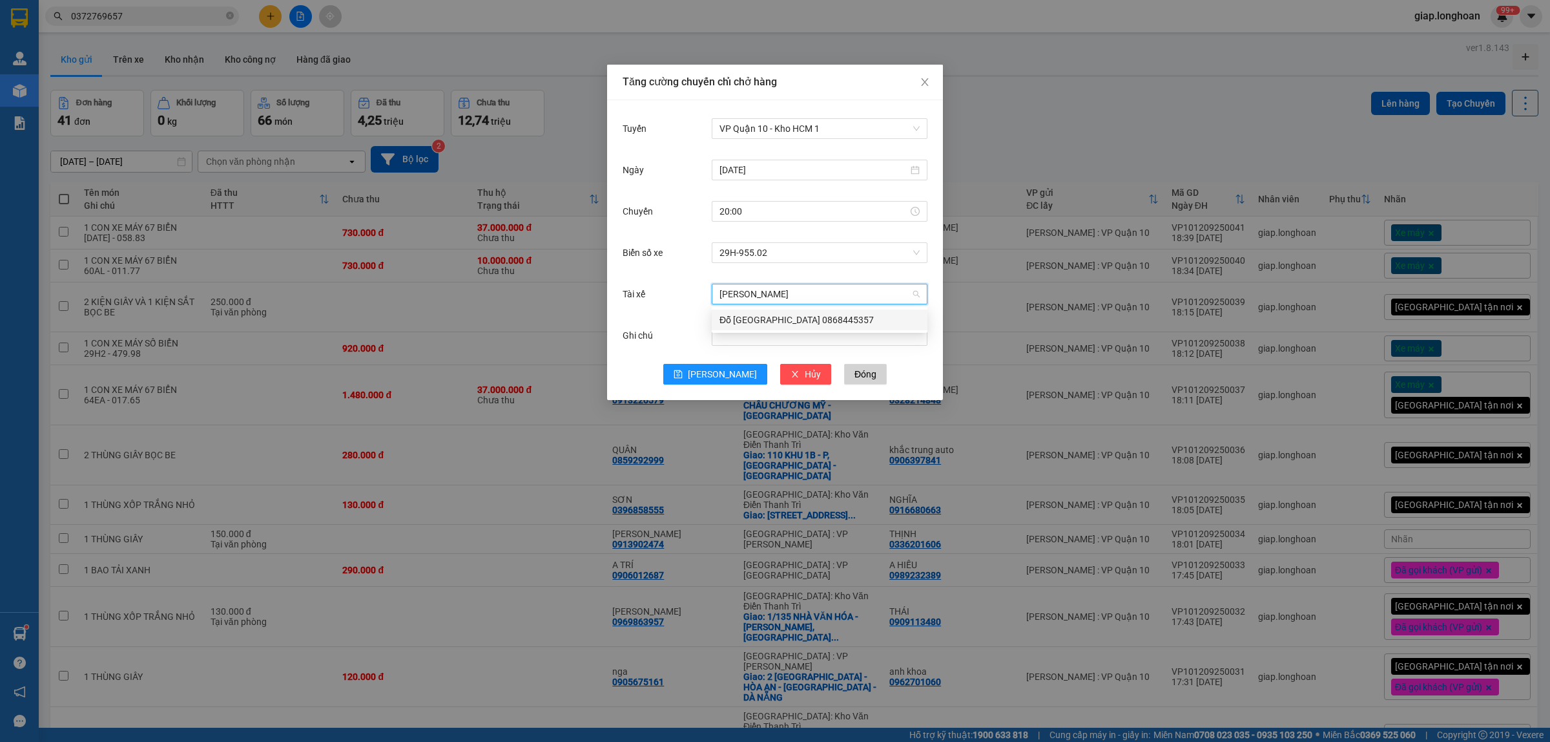
type input "MINH HOA"
click at [774, 313] on div "Đỗ [GEOGRAPHIC_DATA] 0868445357" at bounding box center [820, 320] width 200 height 14
click at [718, 373] on span "[PERSON_NAME]" at bounding box center [722, 374] width 69 height 14
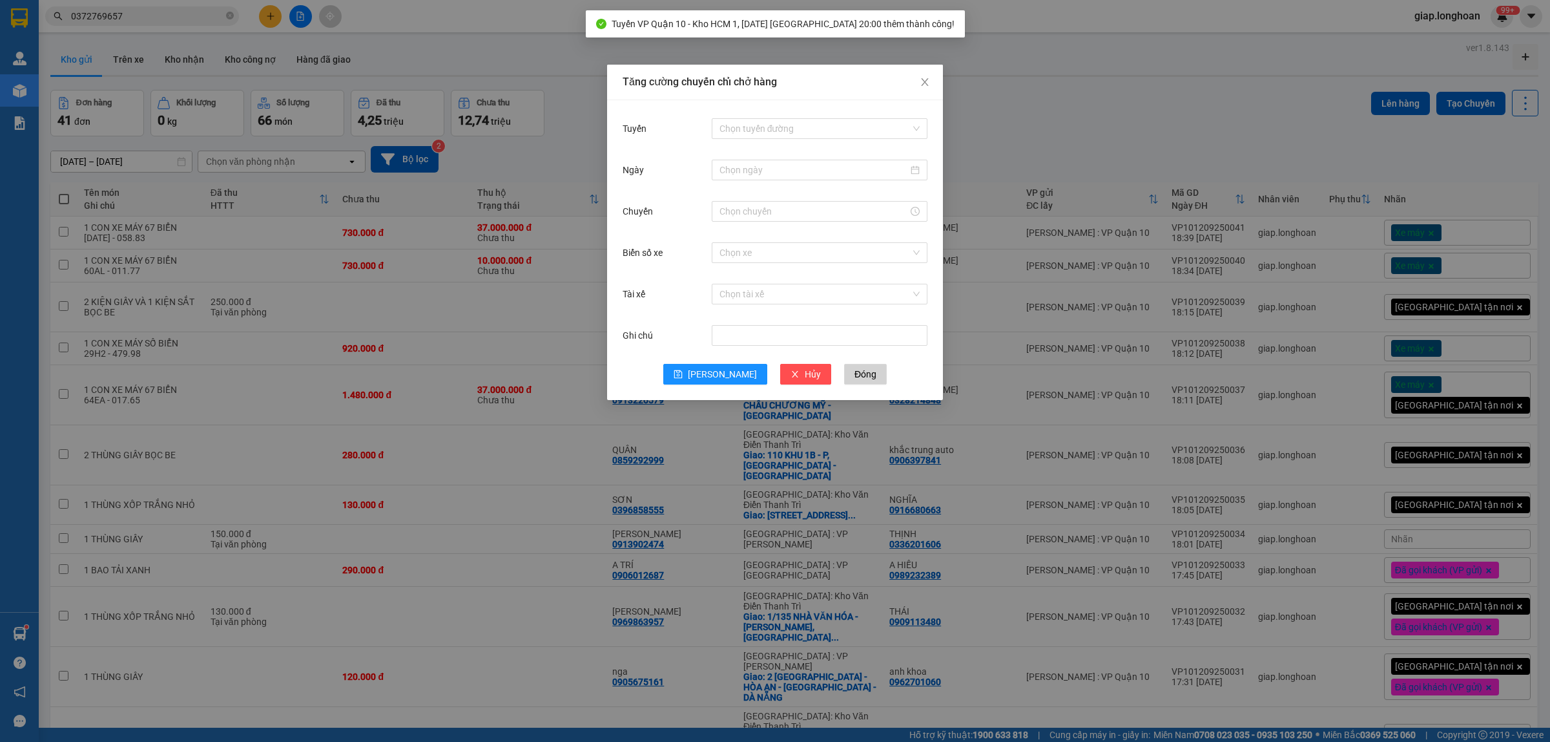
click at [1192, 130] on div "Tăng cường chuyến chỉ chở hàng Tuyến Chọn tuyến đường Ngày Chuyến Biển số xe Ch…" at bounding box center [775, 371] width 1550 height 742
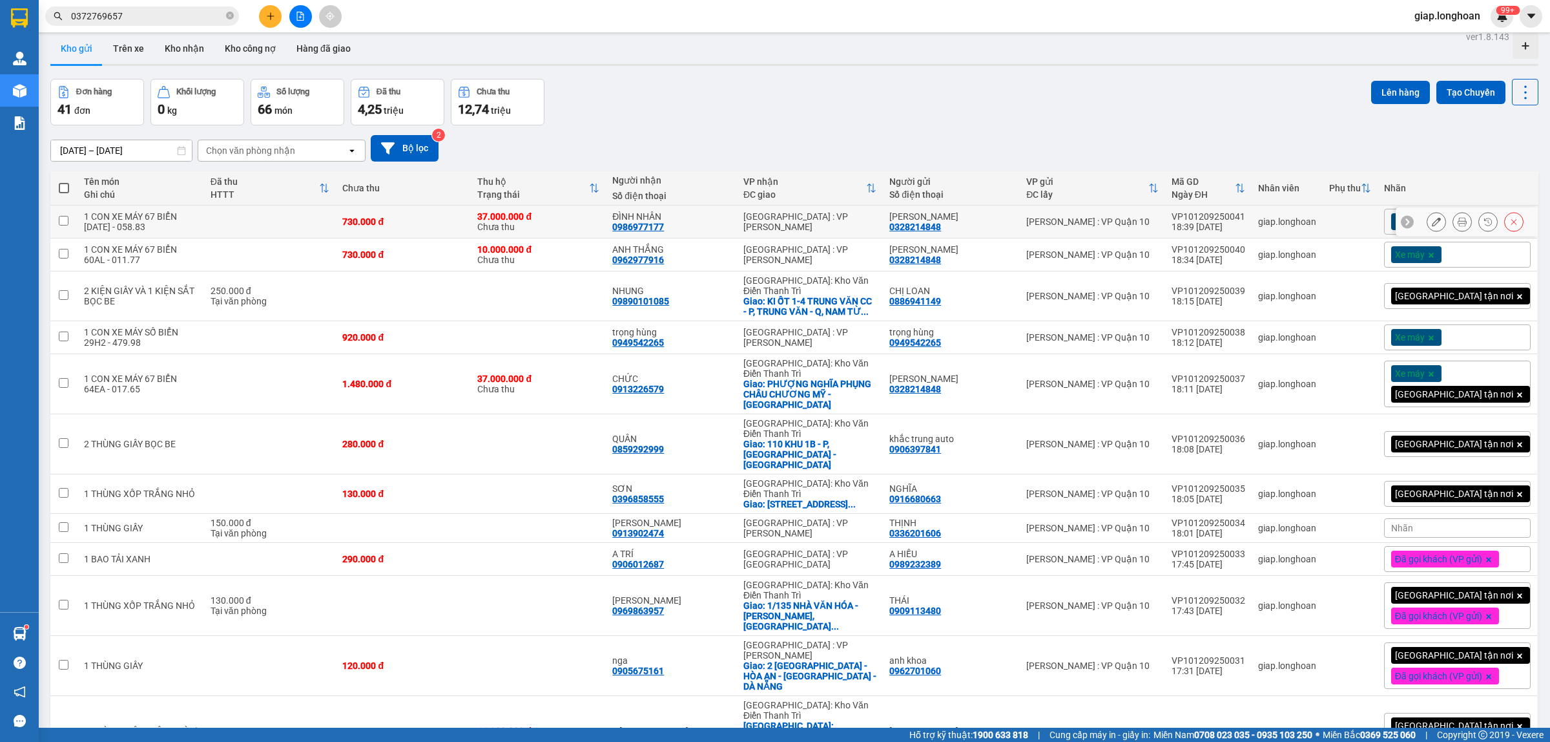
scroll to position [0, 0]
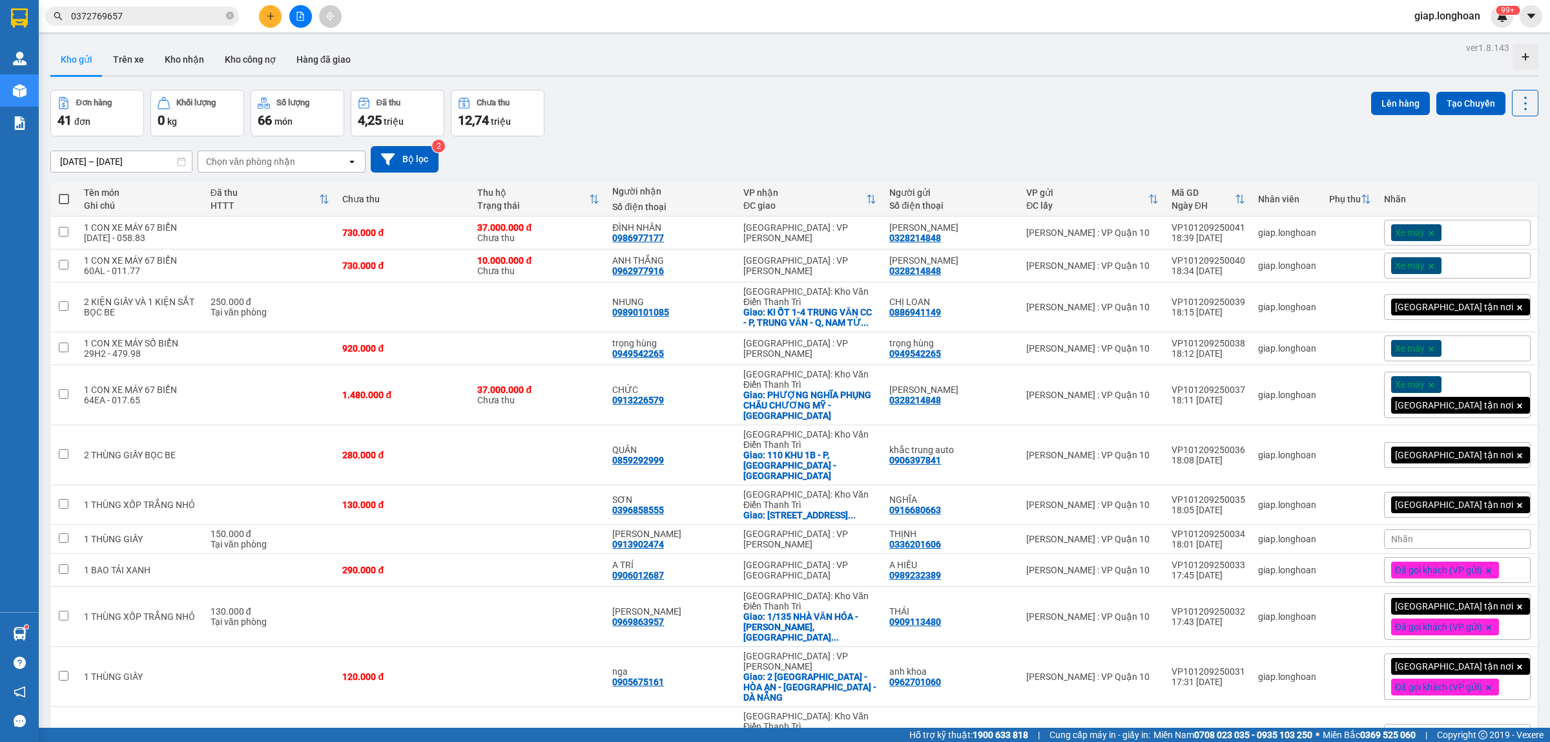
click at [65, 198] on span at bounding box center [64, 199] width 10 height 10
click at [64, 192] on input "checkbox" at bounding box center [64, 192] width 0 height 0
checkbox input "true"
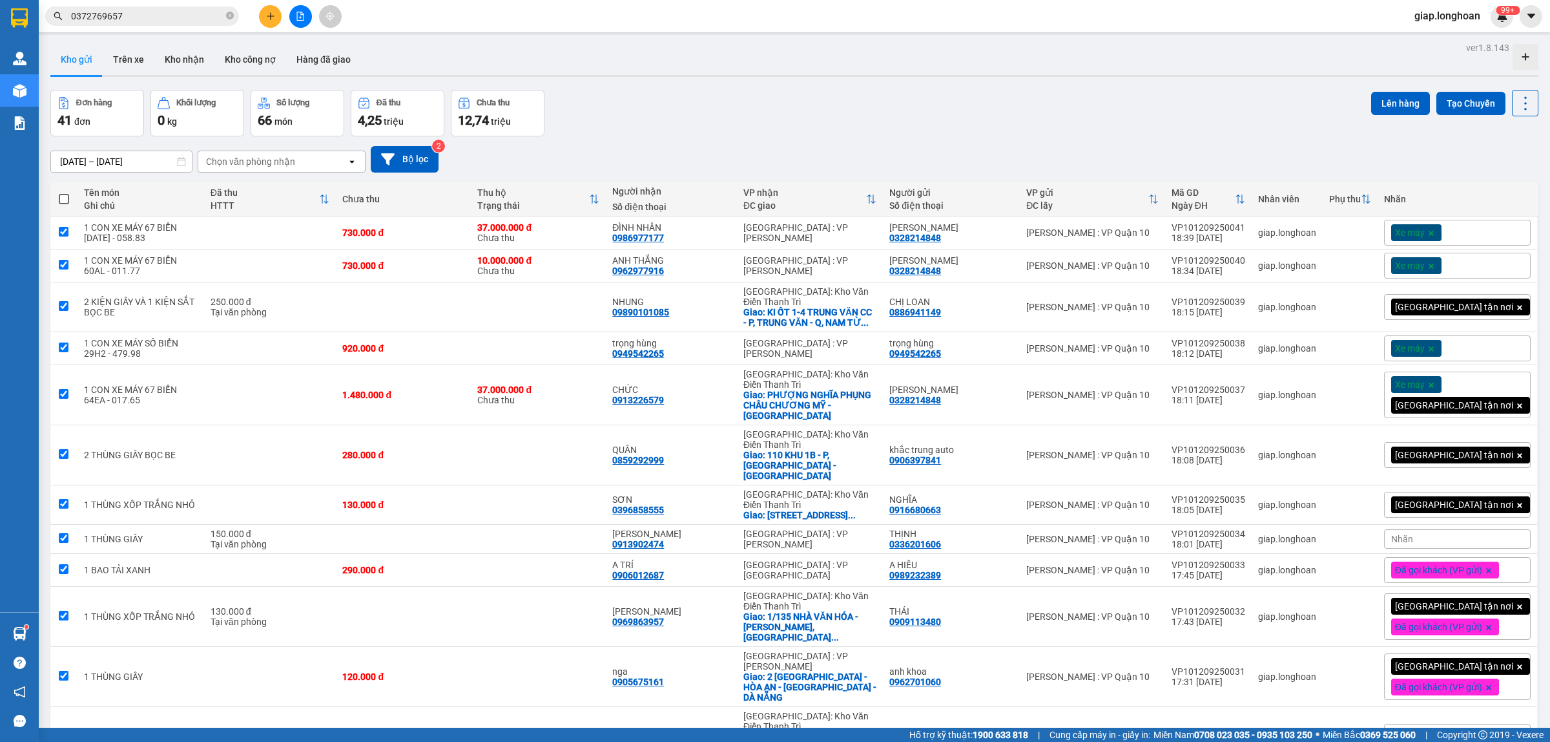
checkbox input "true"
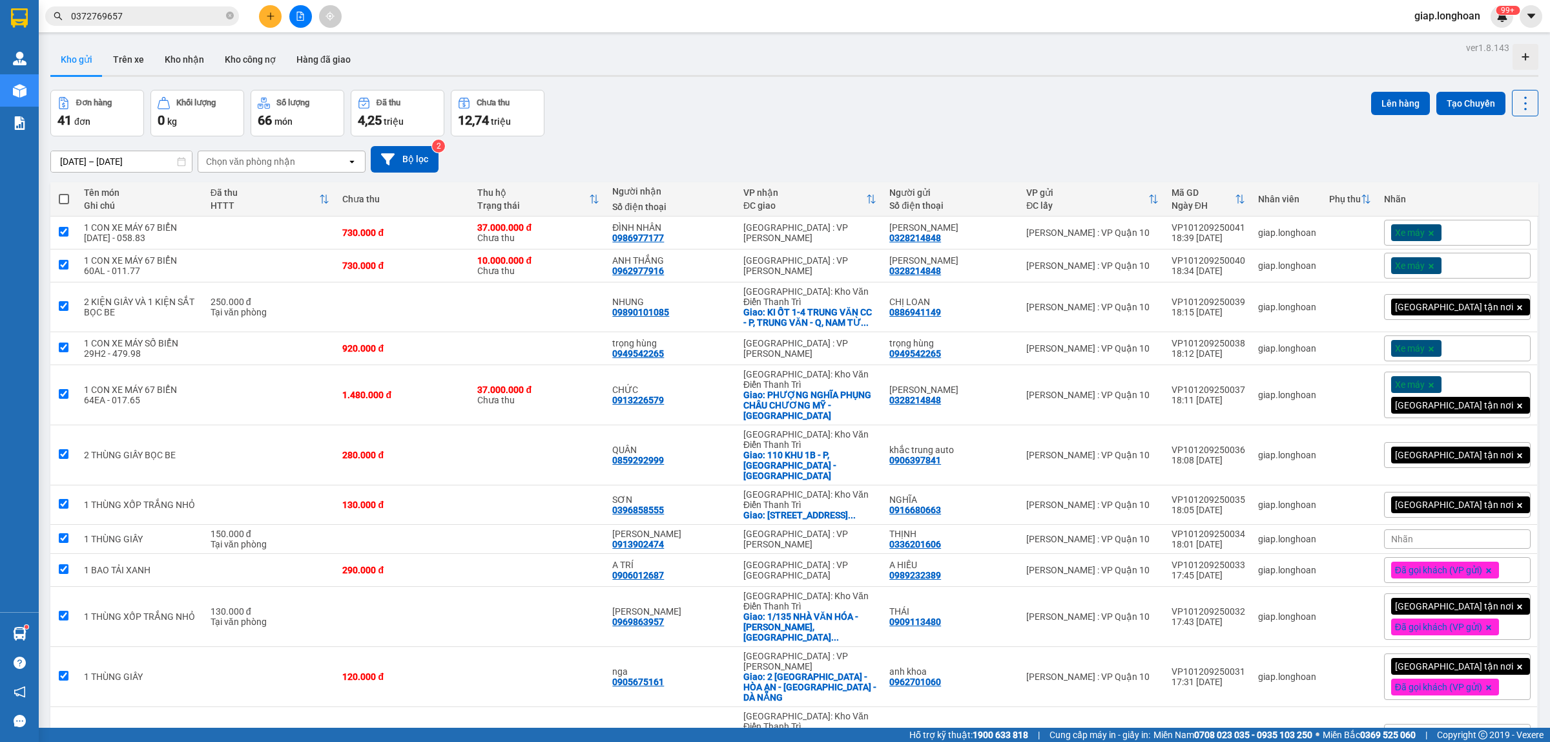
checkbox input "true"
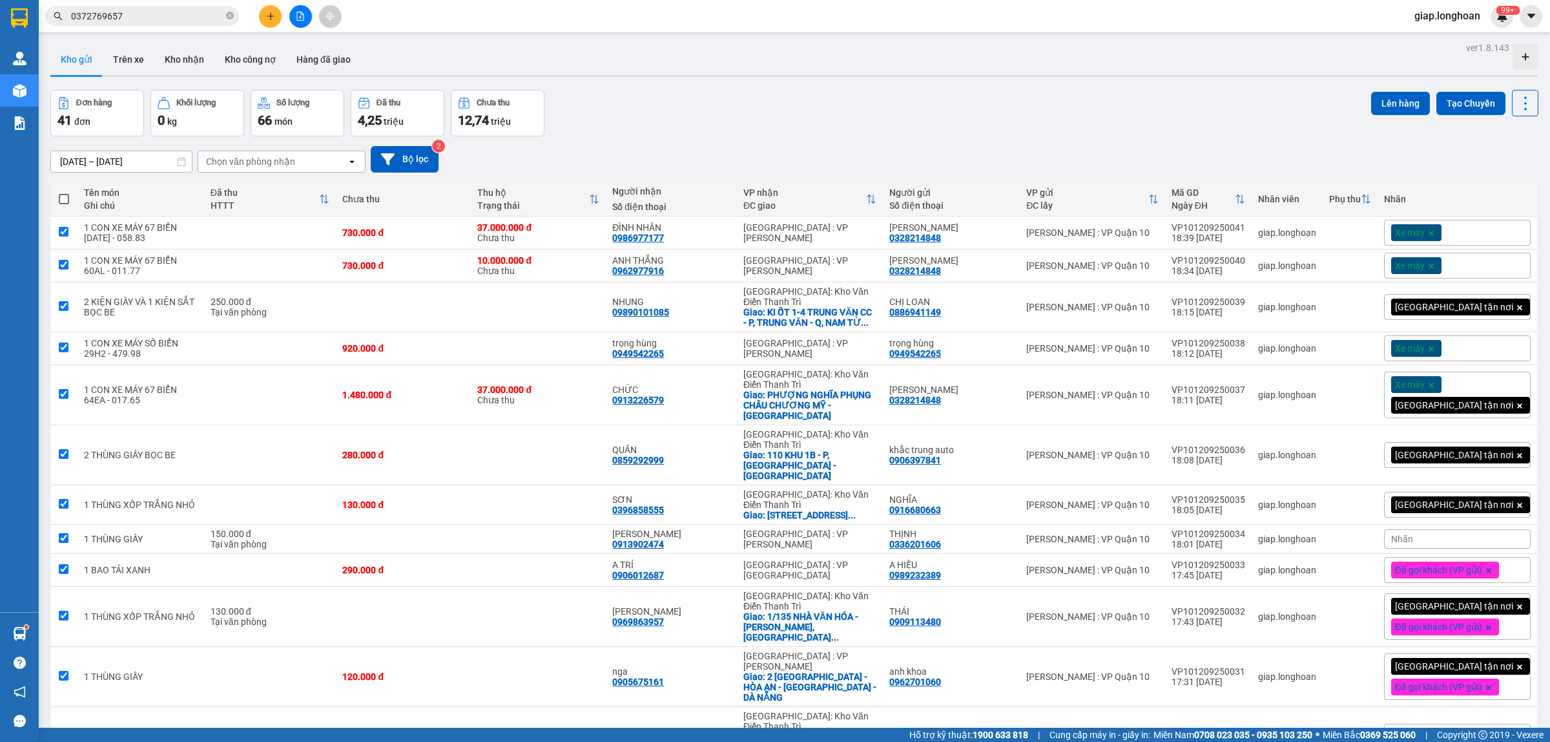
checkbox input "true"
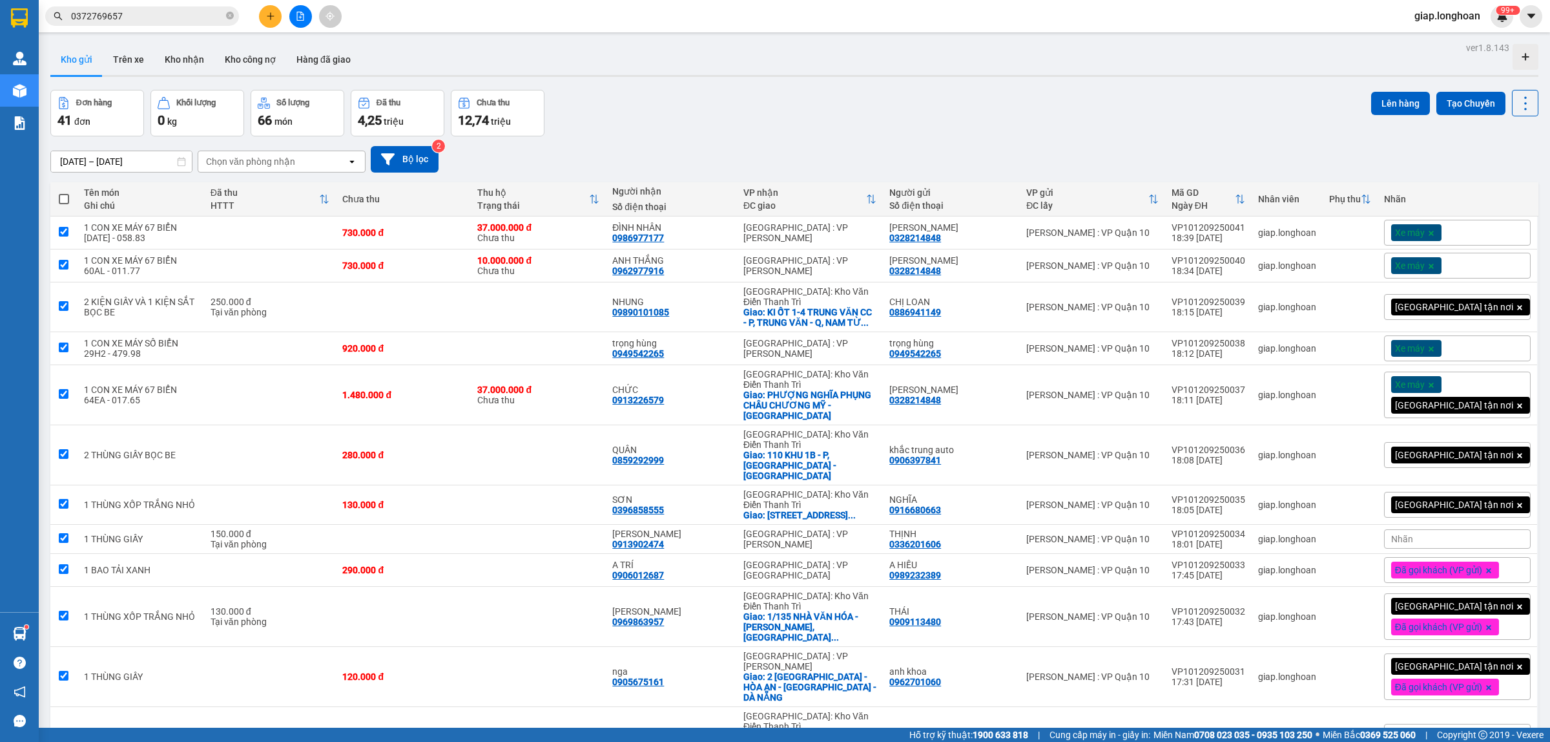
checkbox input "true"
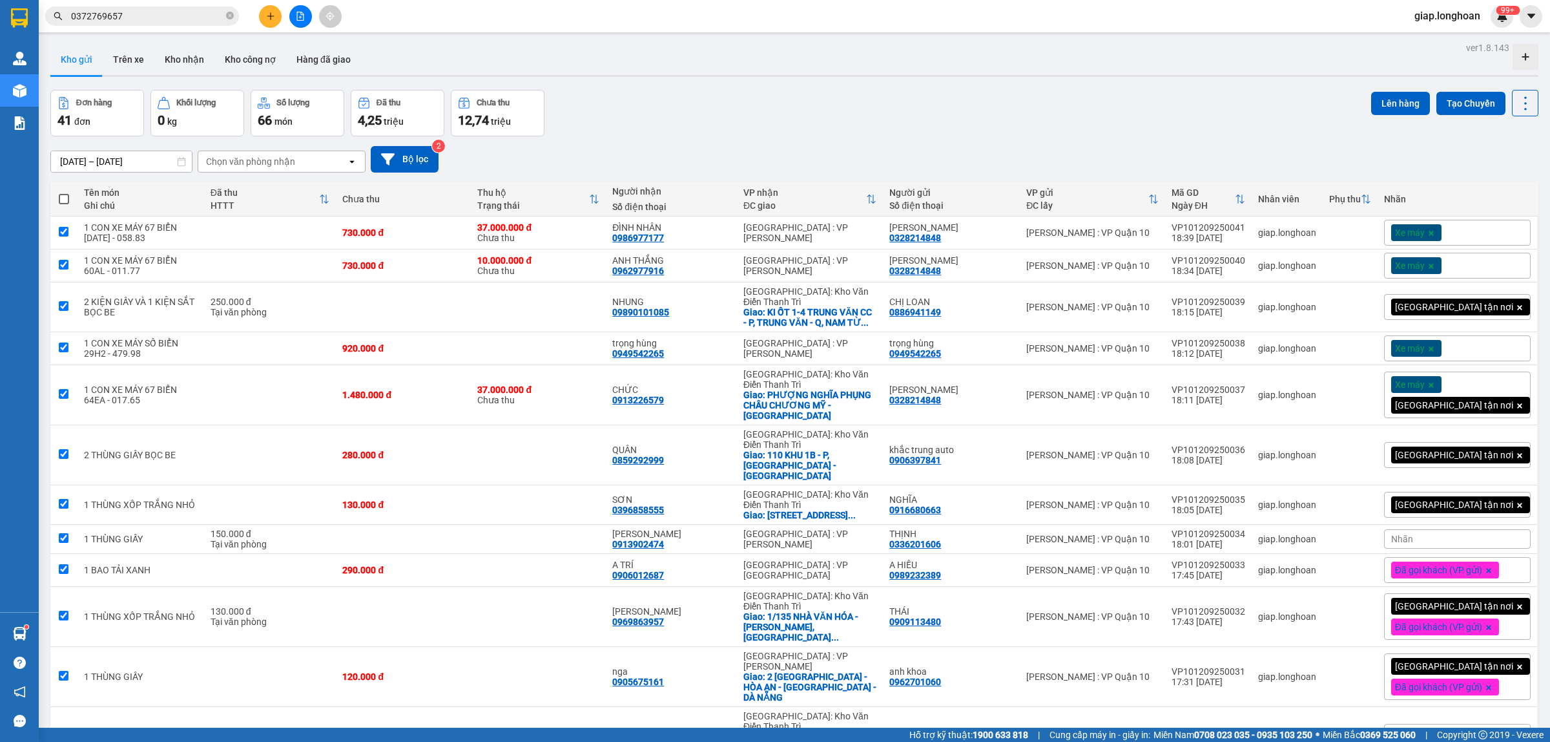
checkbox input "true"
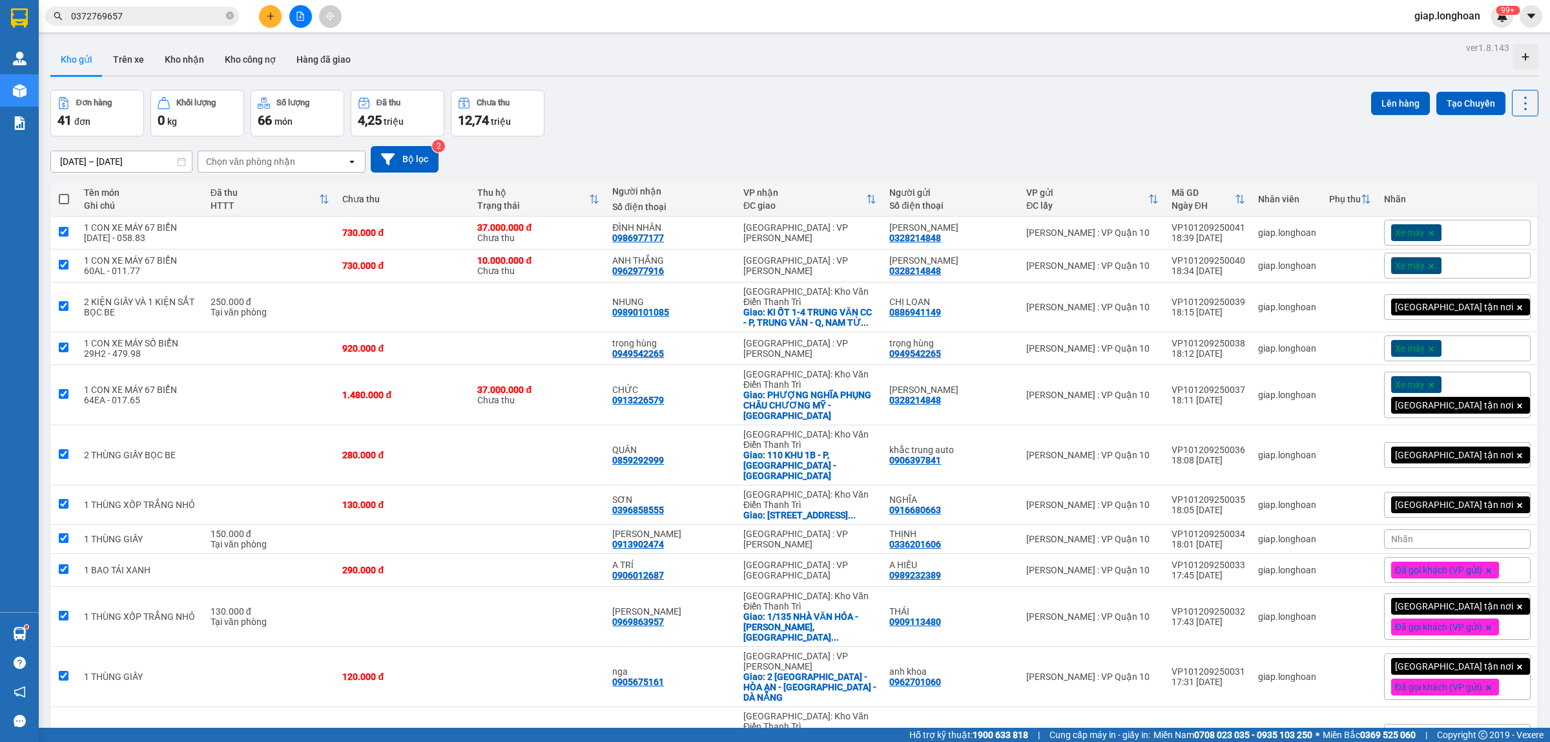
checkbox input "true"
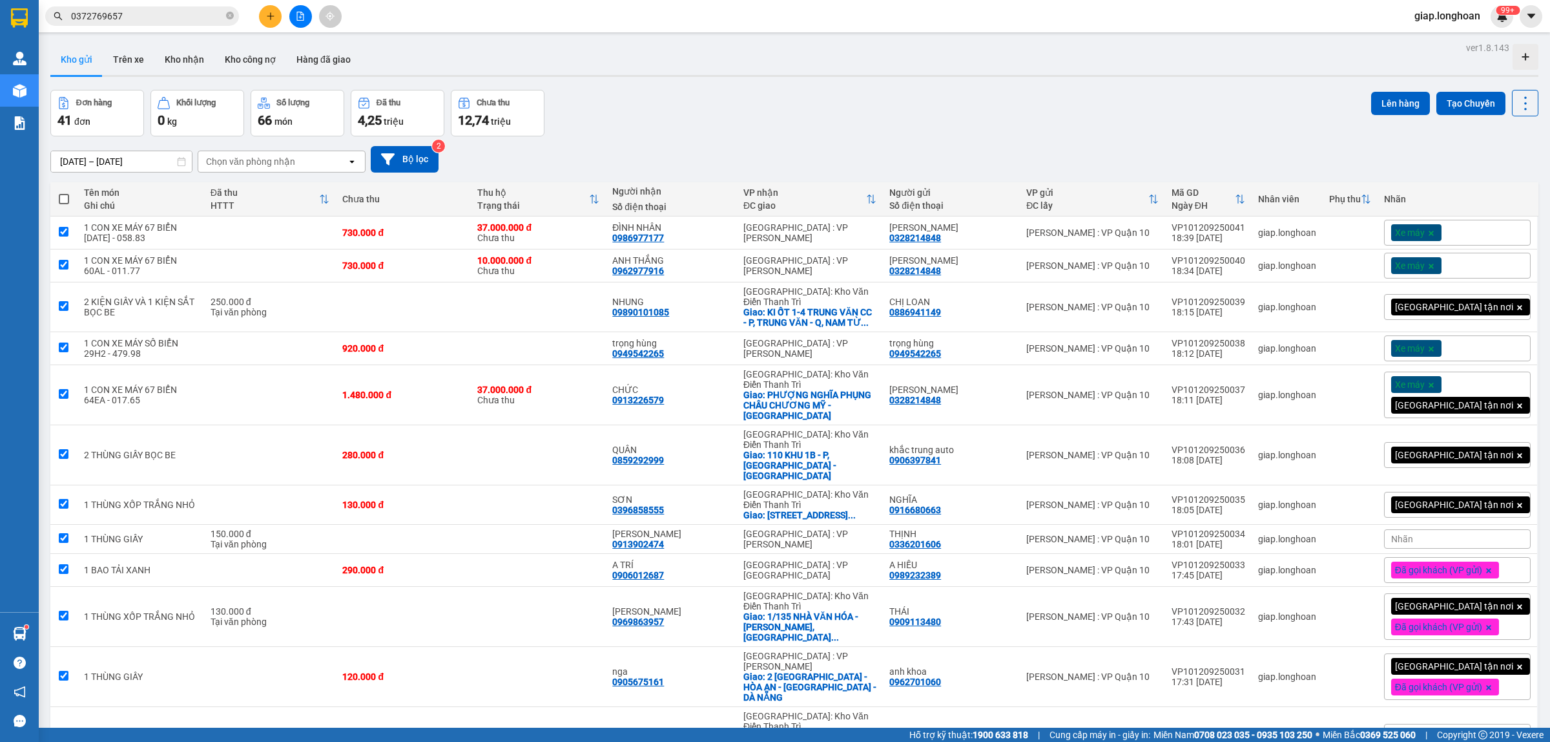
checkbox input "true"
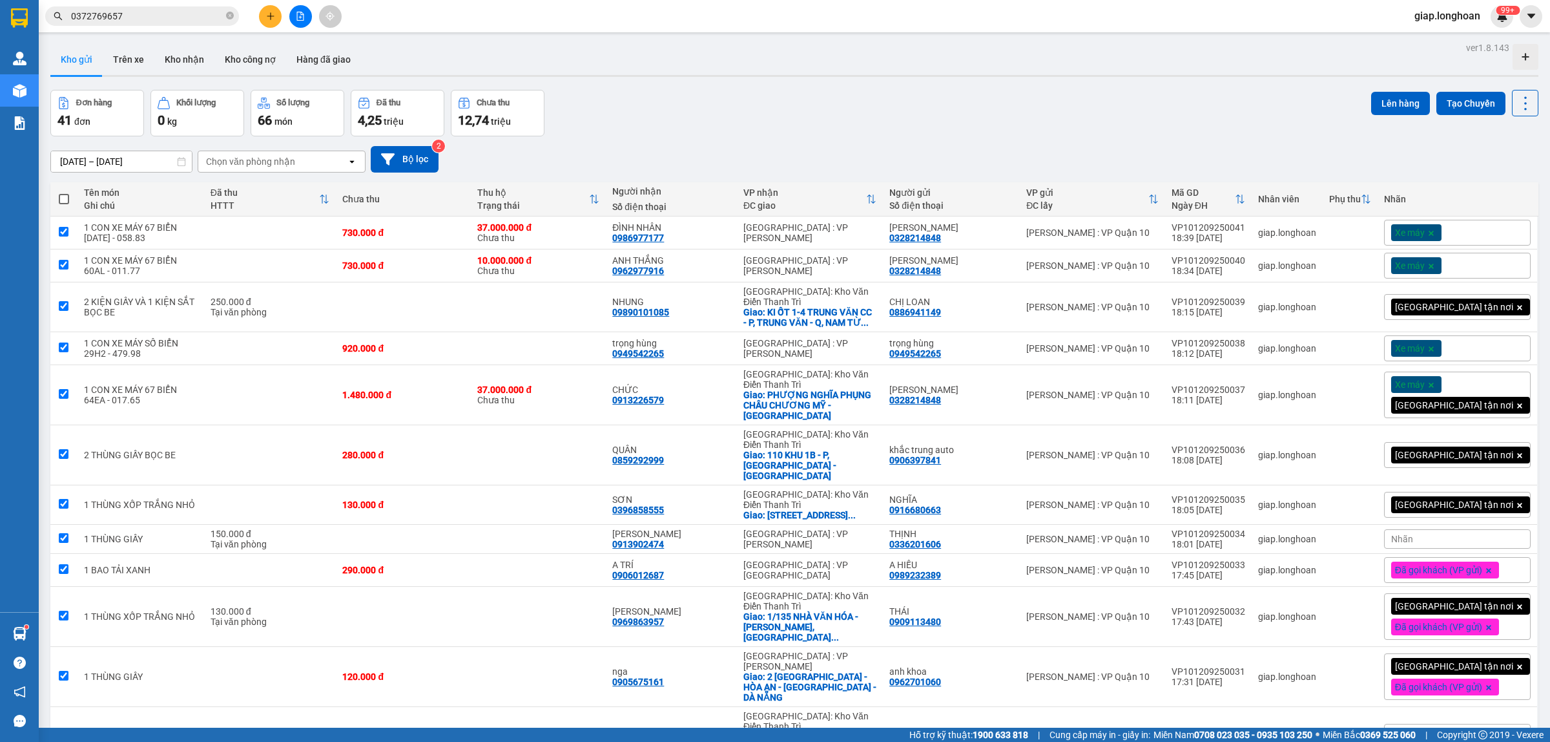
checkbox input "true"
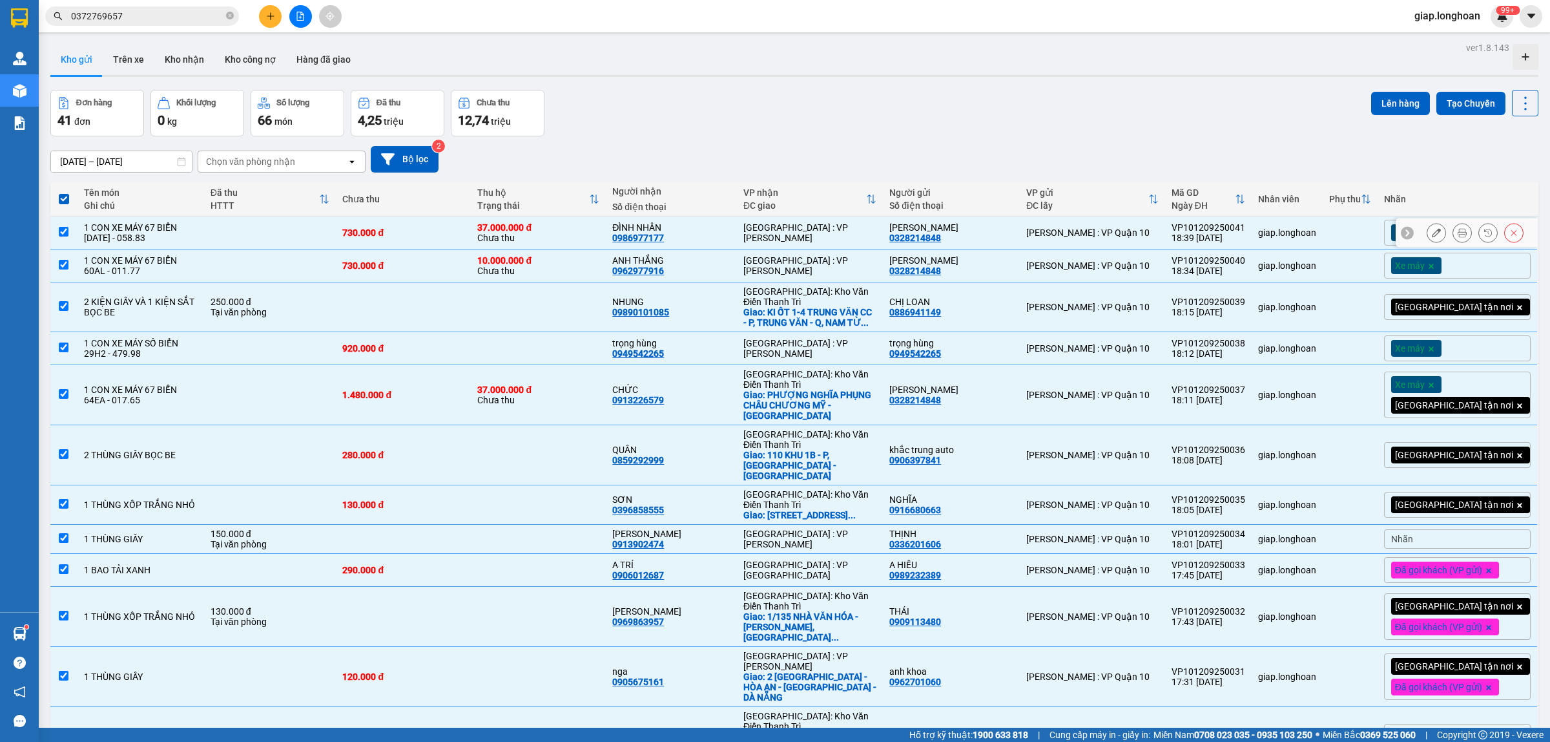
click at [737, 236] on td "ĐÌNH NHÂN 0986977177" at bounding box center [671, 232] width 131 height 33
checkbox input "false"
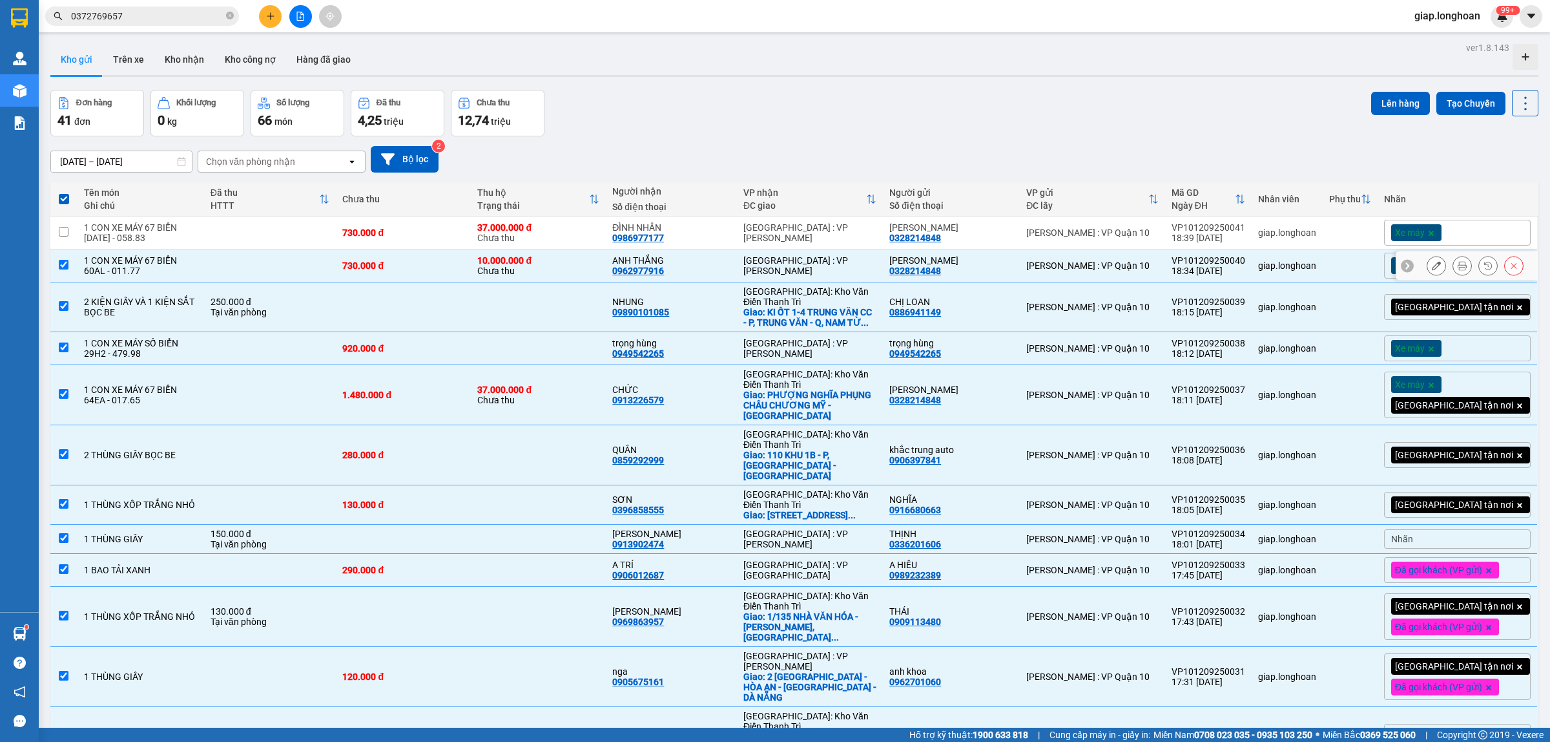
click at [731, 256] on div "ANH THẮNG" at bounding box center [671, 260] width 118 height 10
checkbox input "false"
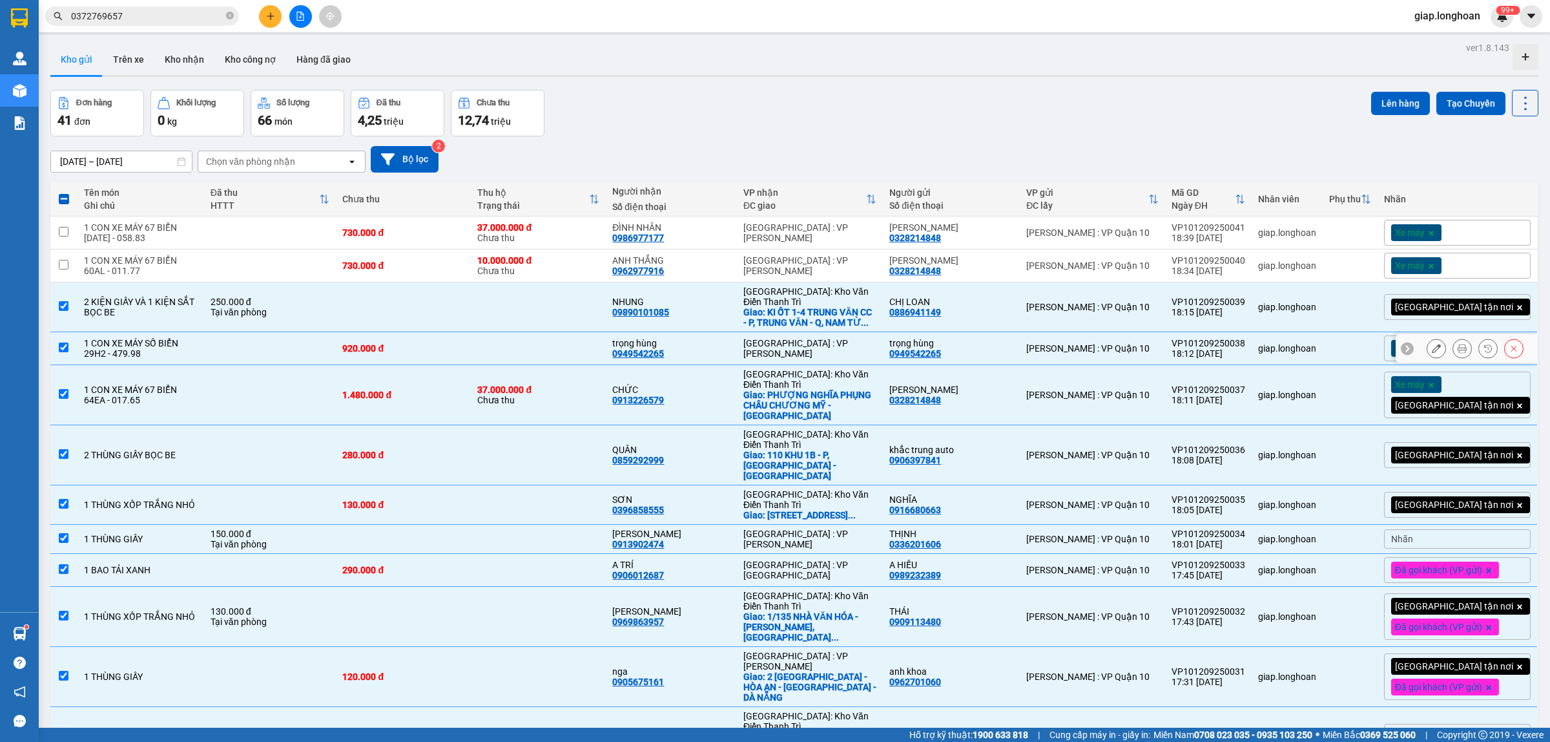
click at [782, 338] on div "[GEOGRAPHIC_DATA] : VP [PERSON_NAME]" at bounding box center [809, 348] width 133 height 21
checkbox input "false"
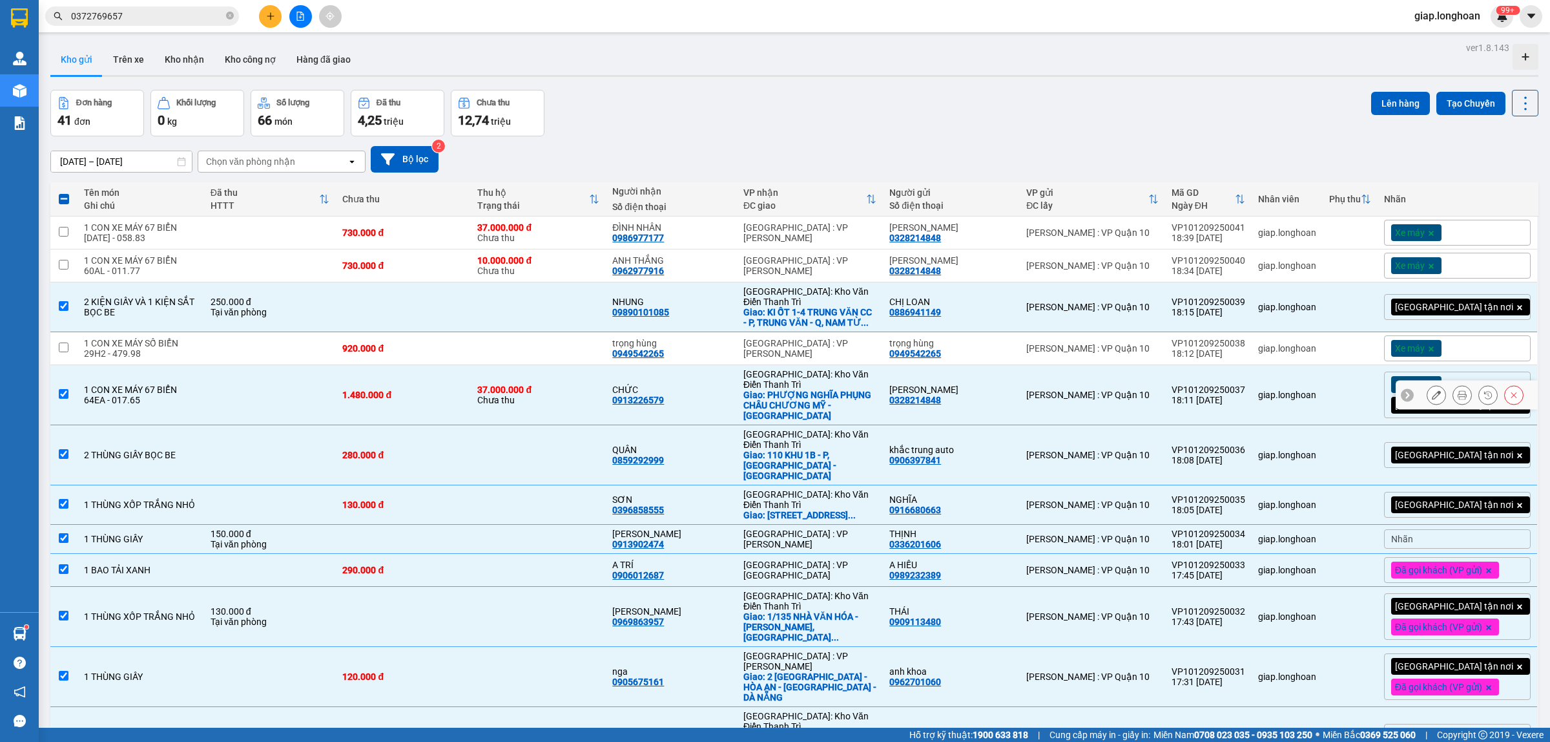
click at [776, 390] on div "Giao: PHƯỢNG NGHĨA PHỤNG CHÂU CHƯƠNG MỸ - [GEOGRAPHIC_DATA]" at bounding box center [809, 405] width 133 height 31
checkbox input "false"
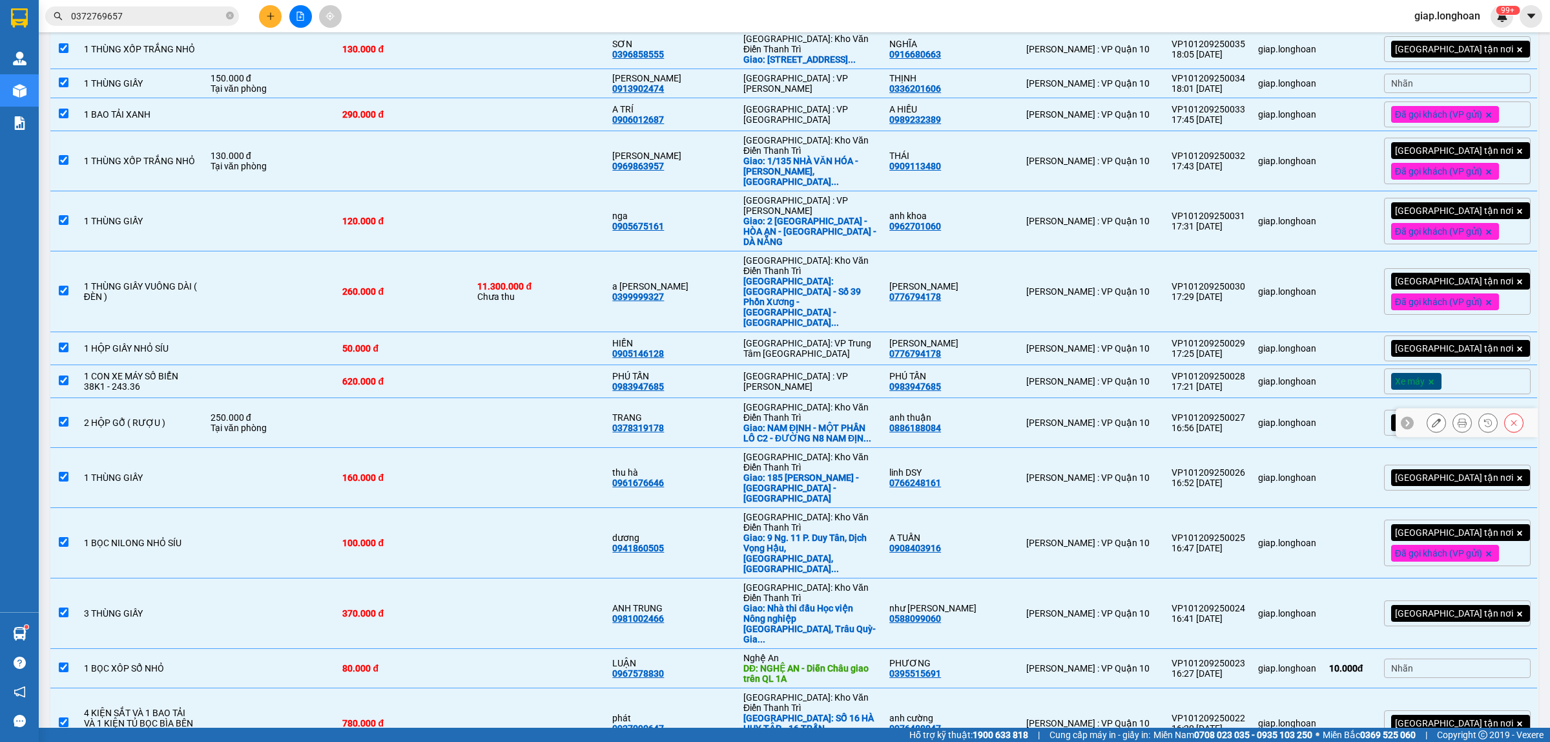
scroll to position [484, 0]
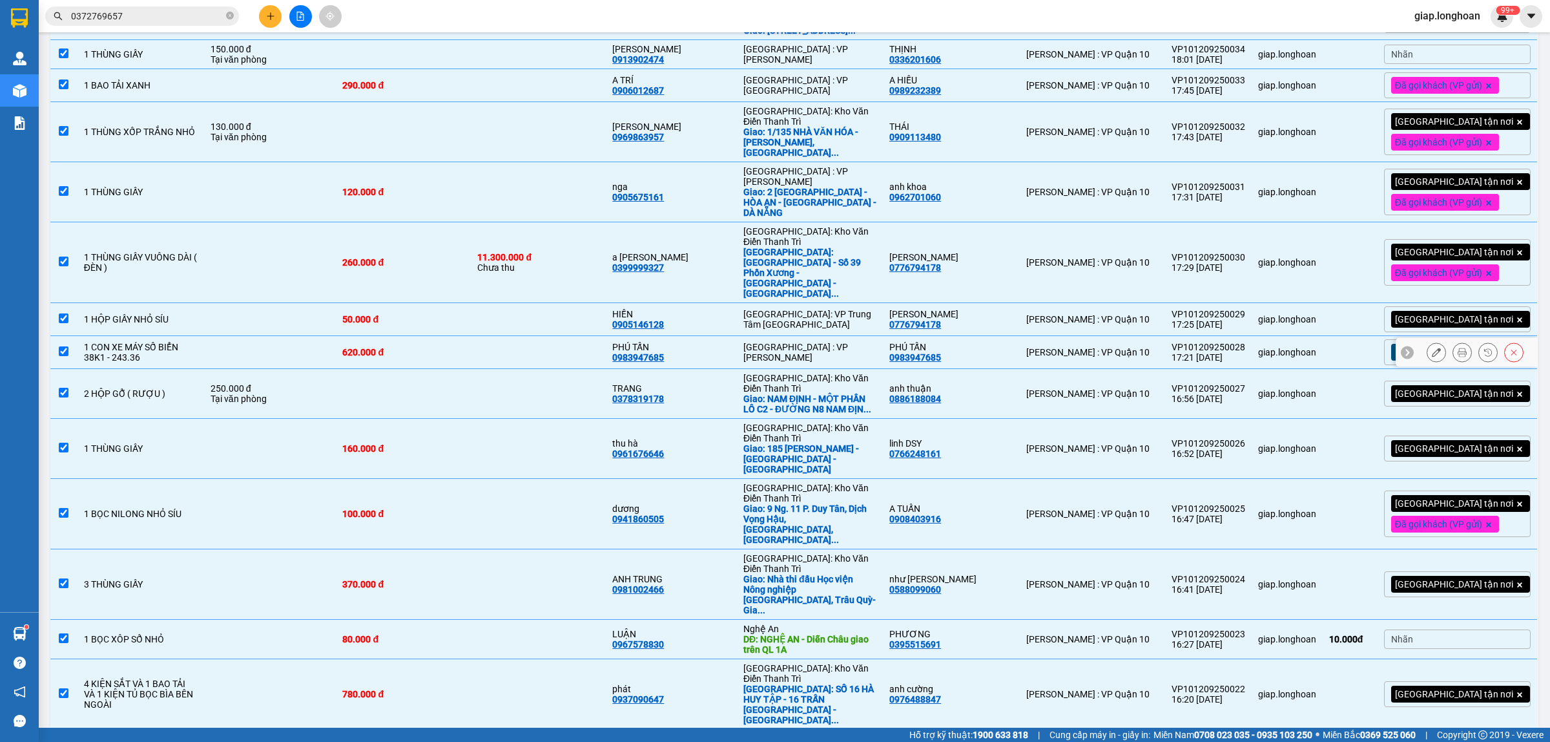
click at [883, 336] on td "[GEOGRAPHIC_DATA] : VP [PERSON_NAME]" at bounding box center [810, 352] width 146 height 33
checkbox input "false"
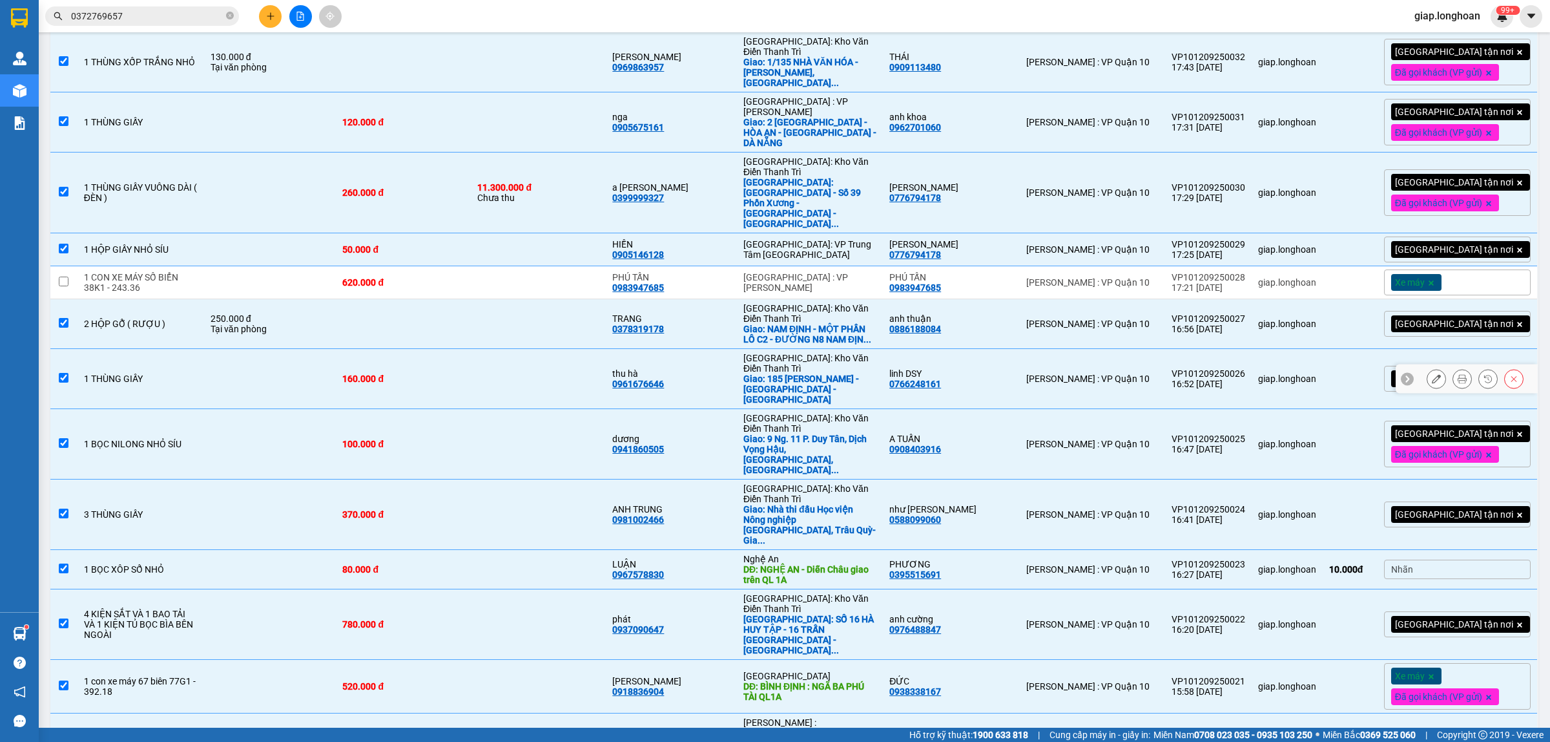
scroll to position [646, 0]
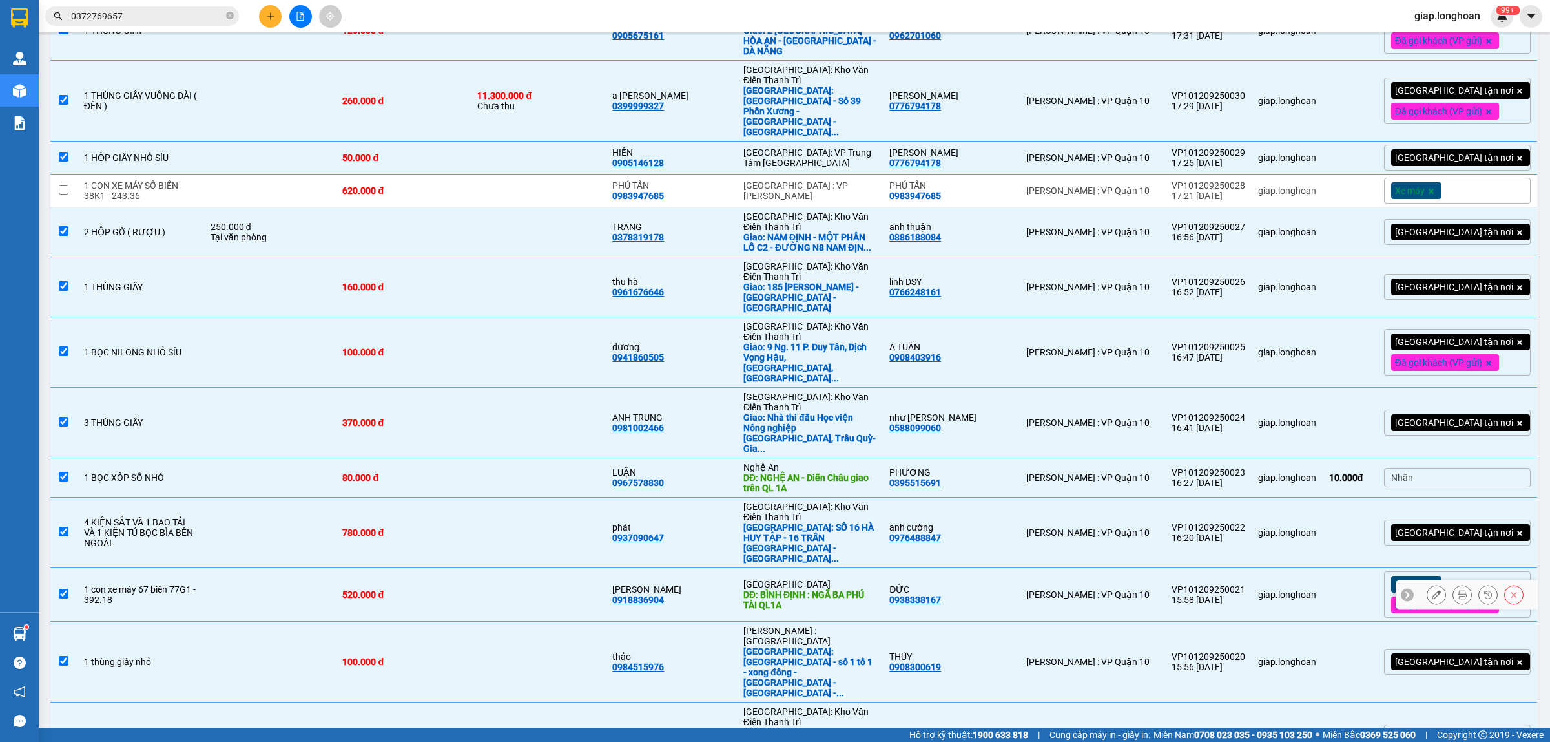
click at [1003, 584] on div "ĐỨC" at bounding box center [951, 589] width 124 height 10
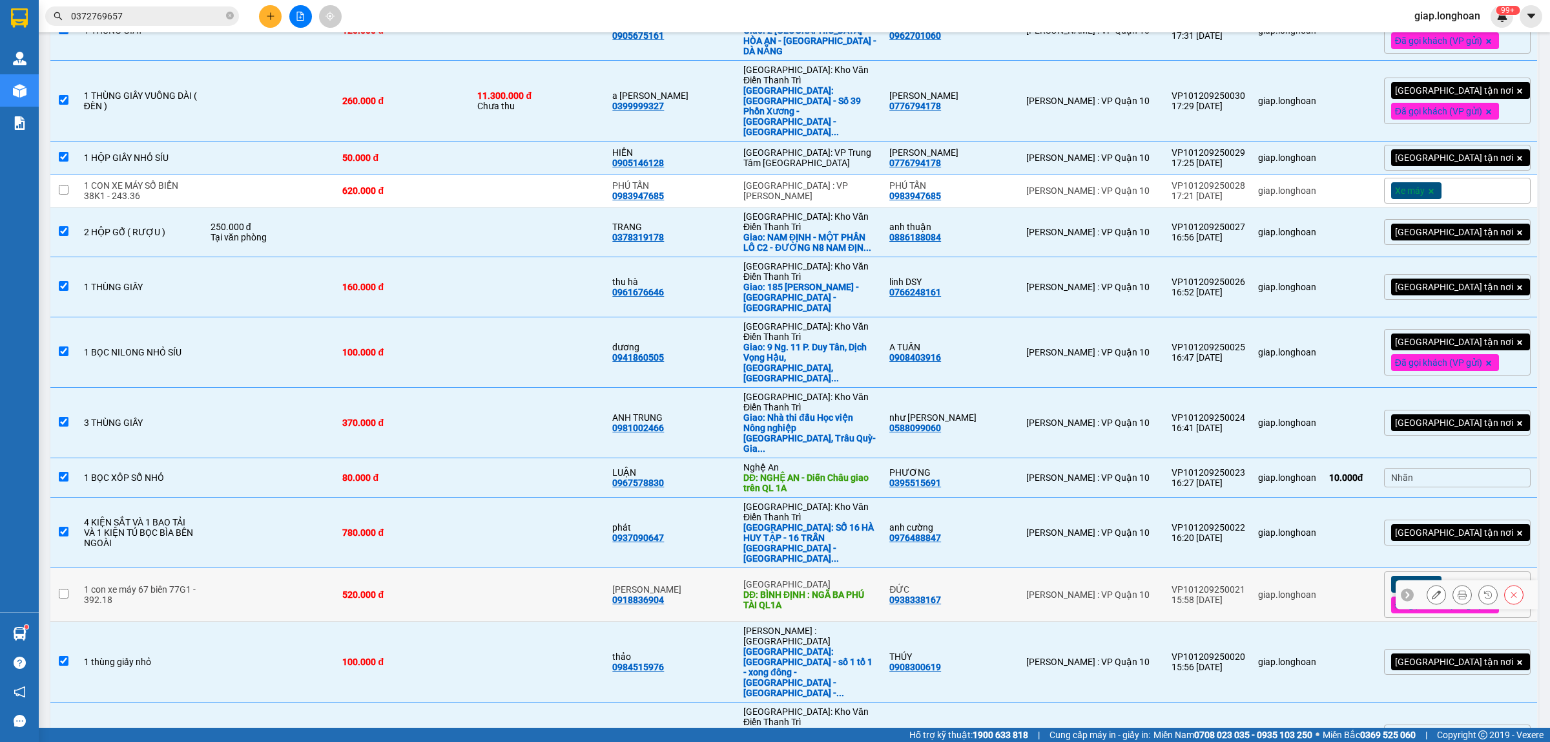
checkbox input "false"
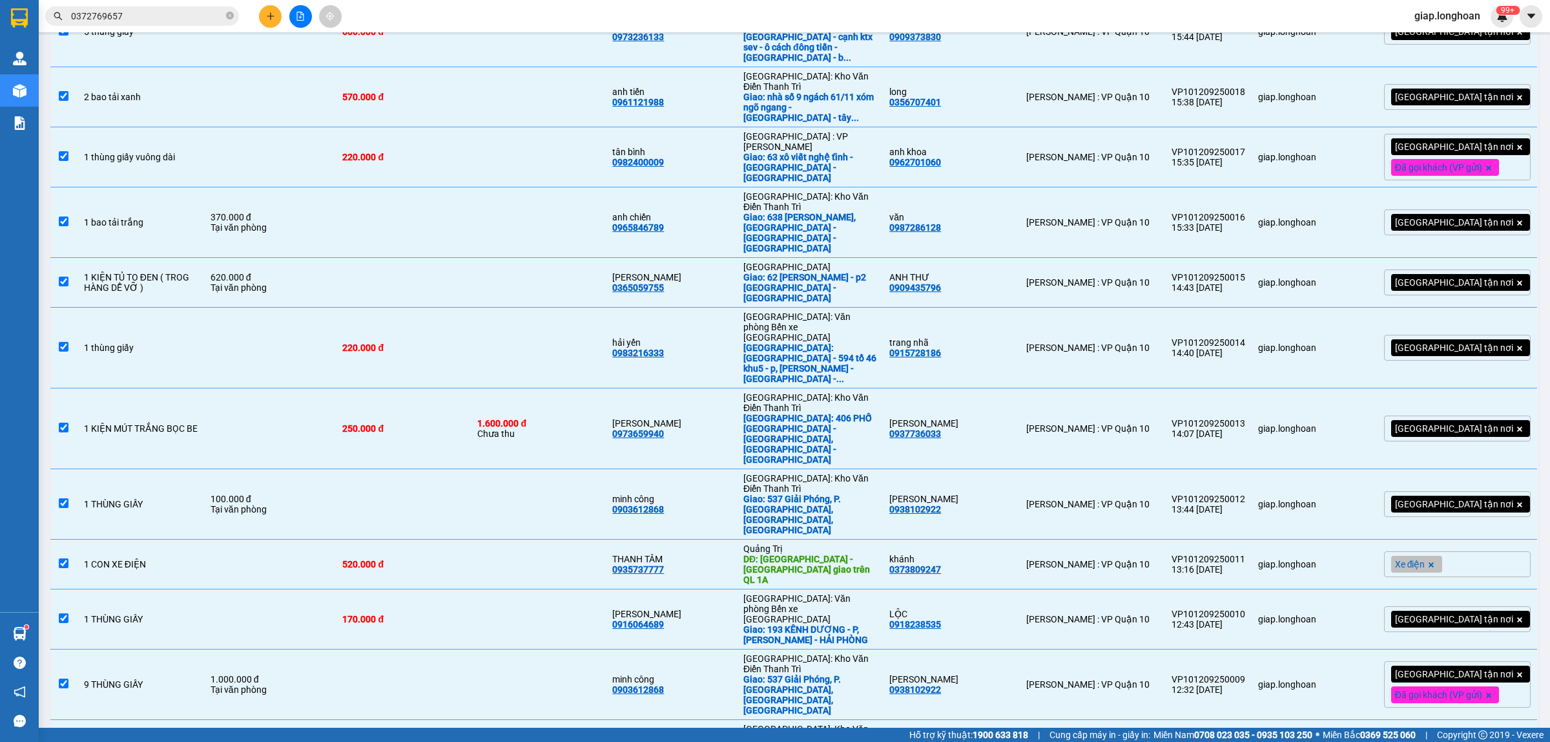
scroll to position [1422, 0]
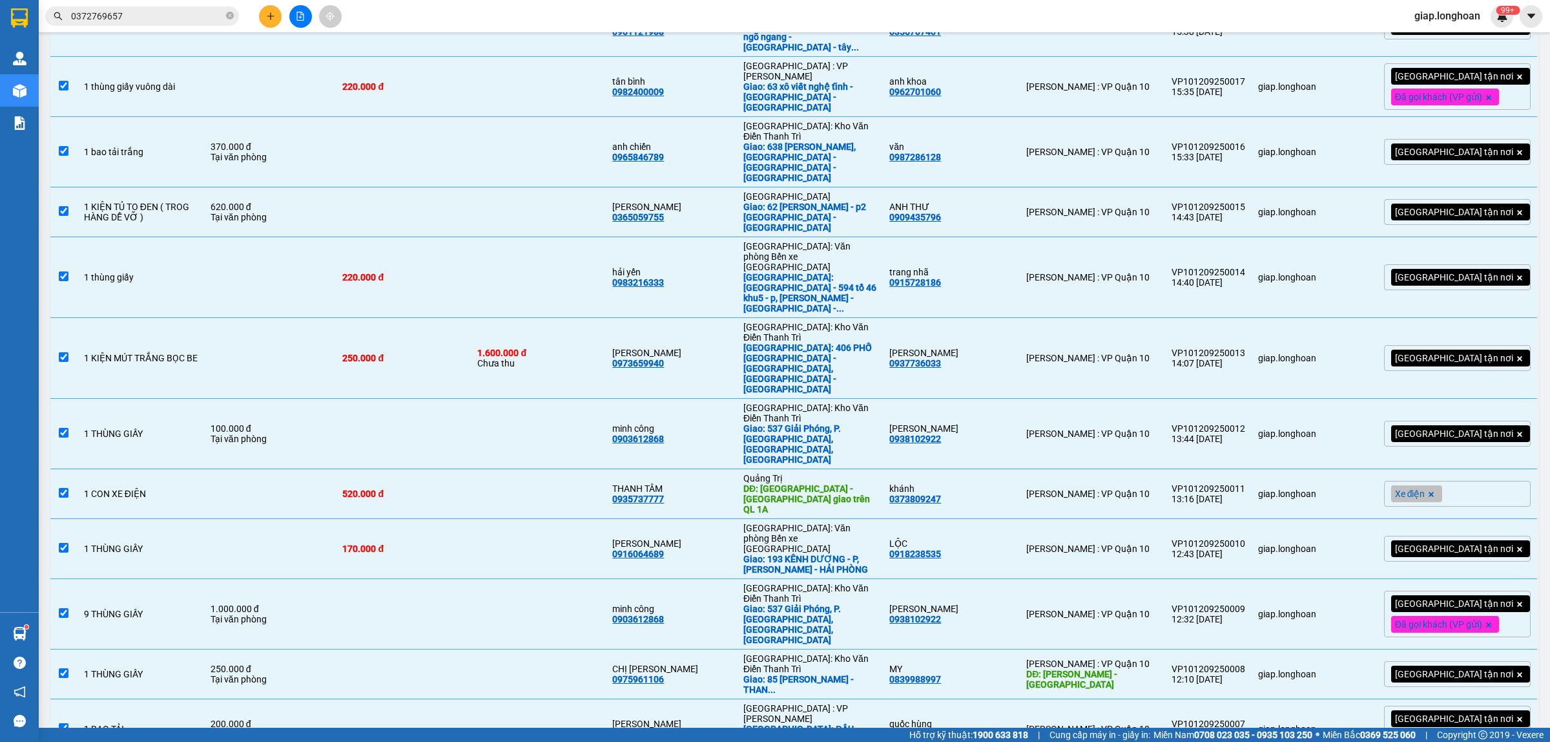
checkbox input "false"
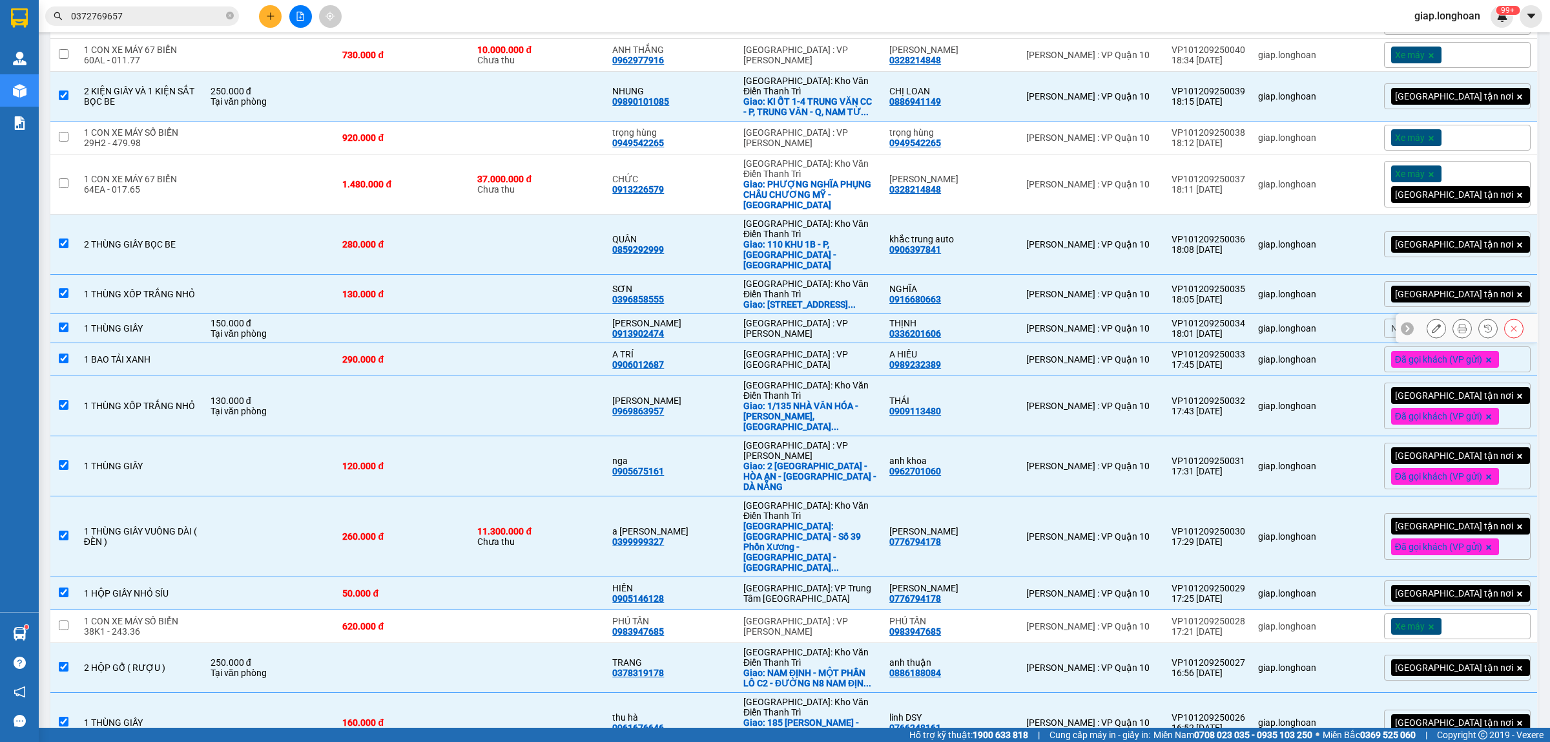
scroll to position [0, 0]
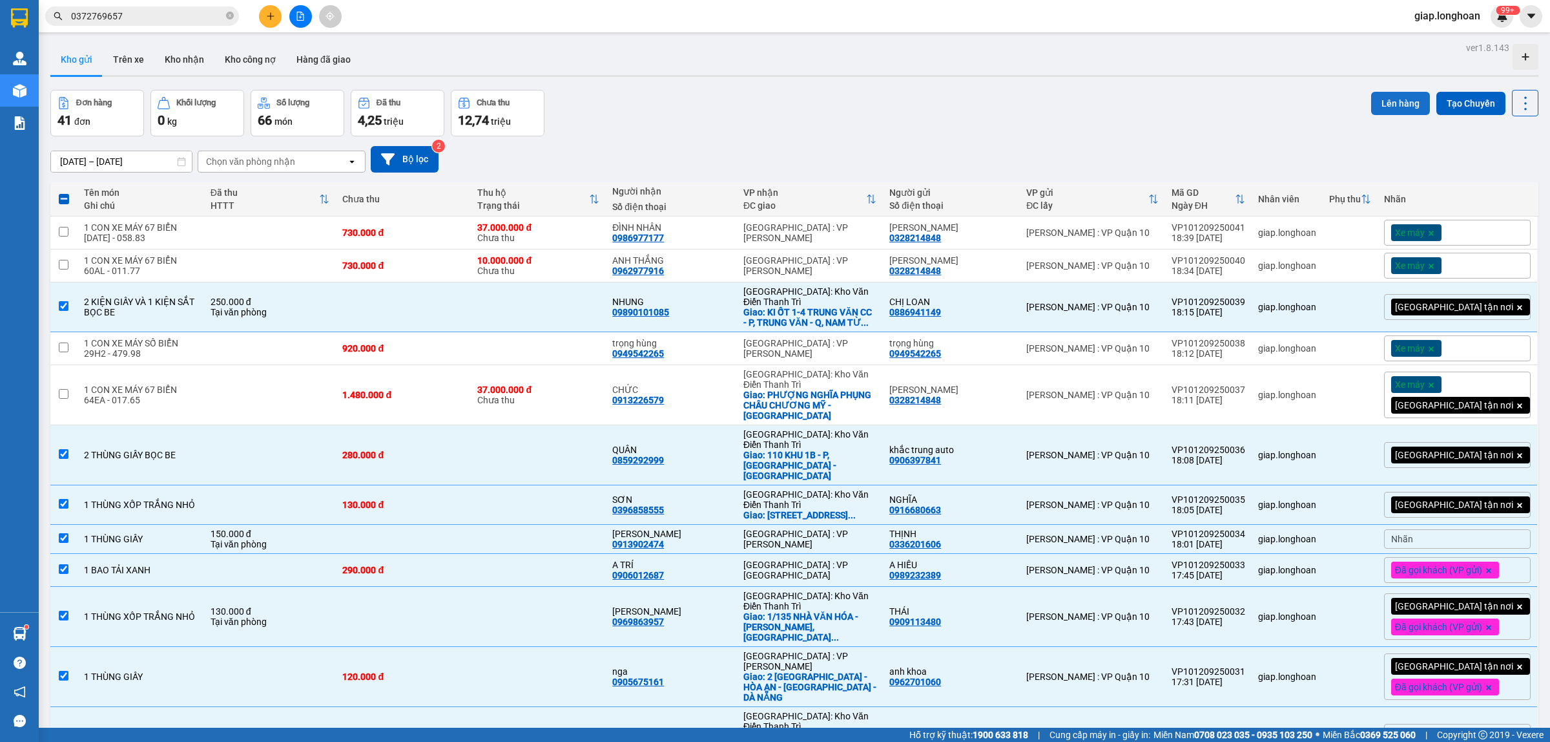
click at [1386, 105] on button "Lên hàng" at bounding box center [1400, 103] width 59 height 23
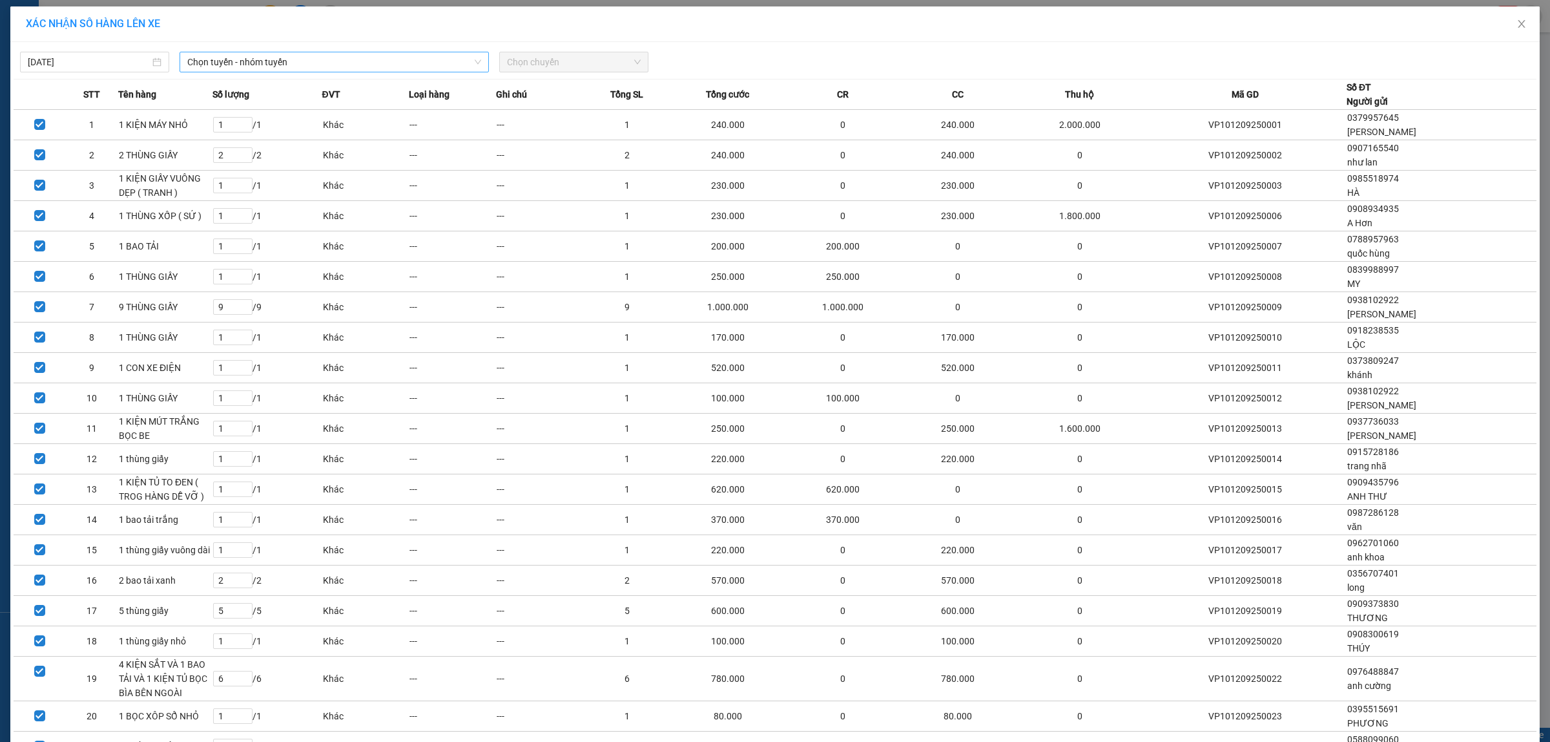
click at [308, 56] on span "Chọn tuyến - nhóm tuyến" at bounding box center [334, 61] width 294 height 19
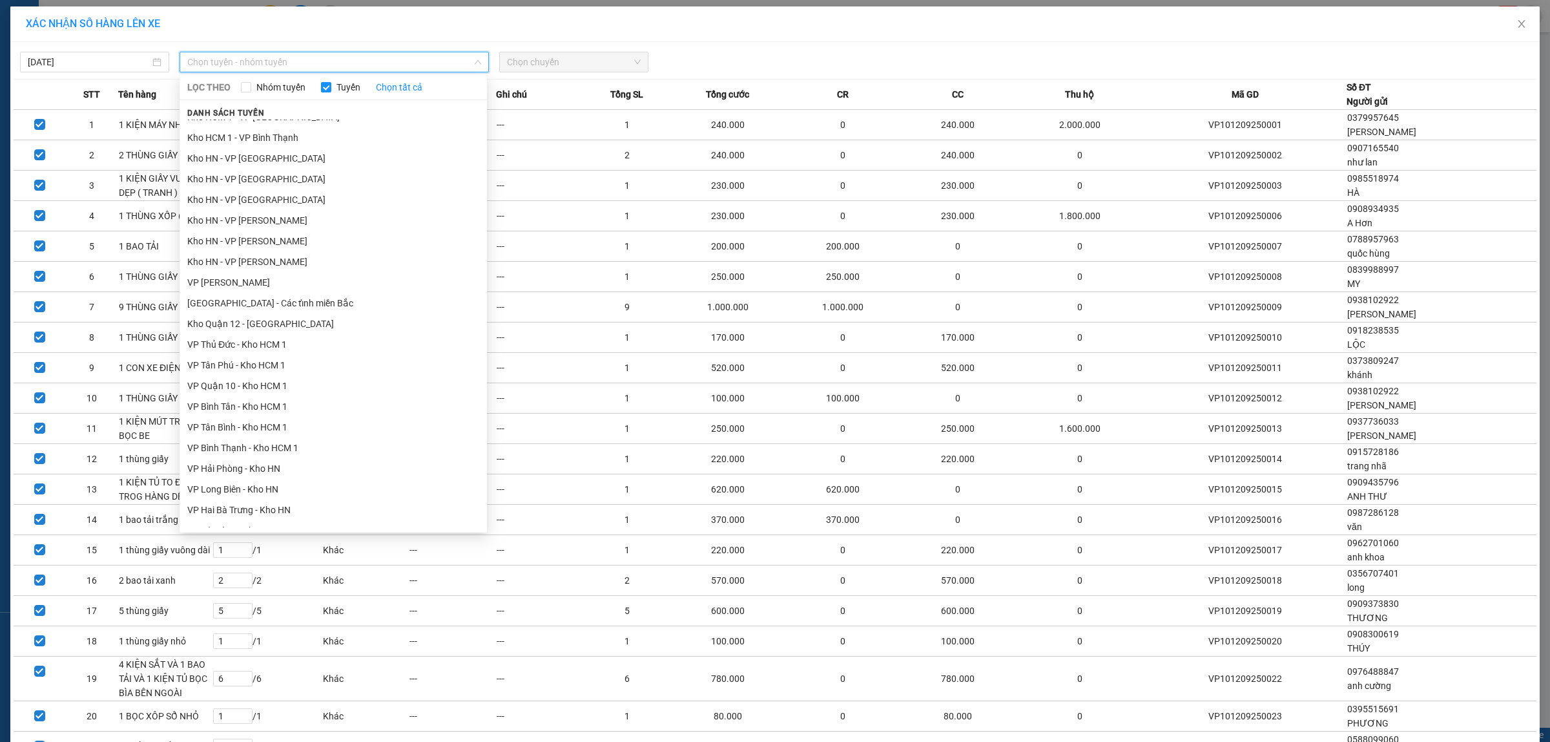
scroll to position [404, 0]
click at [260, 302] on li "VP Quận 10 - Kho HCM 1" at bounding box center [333, 305] width 307 height 21
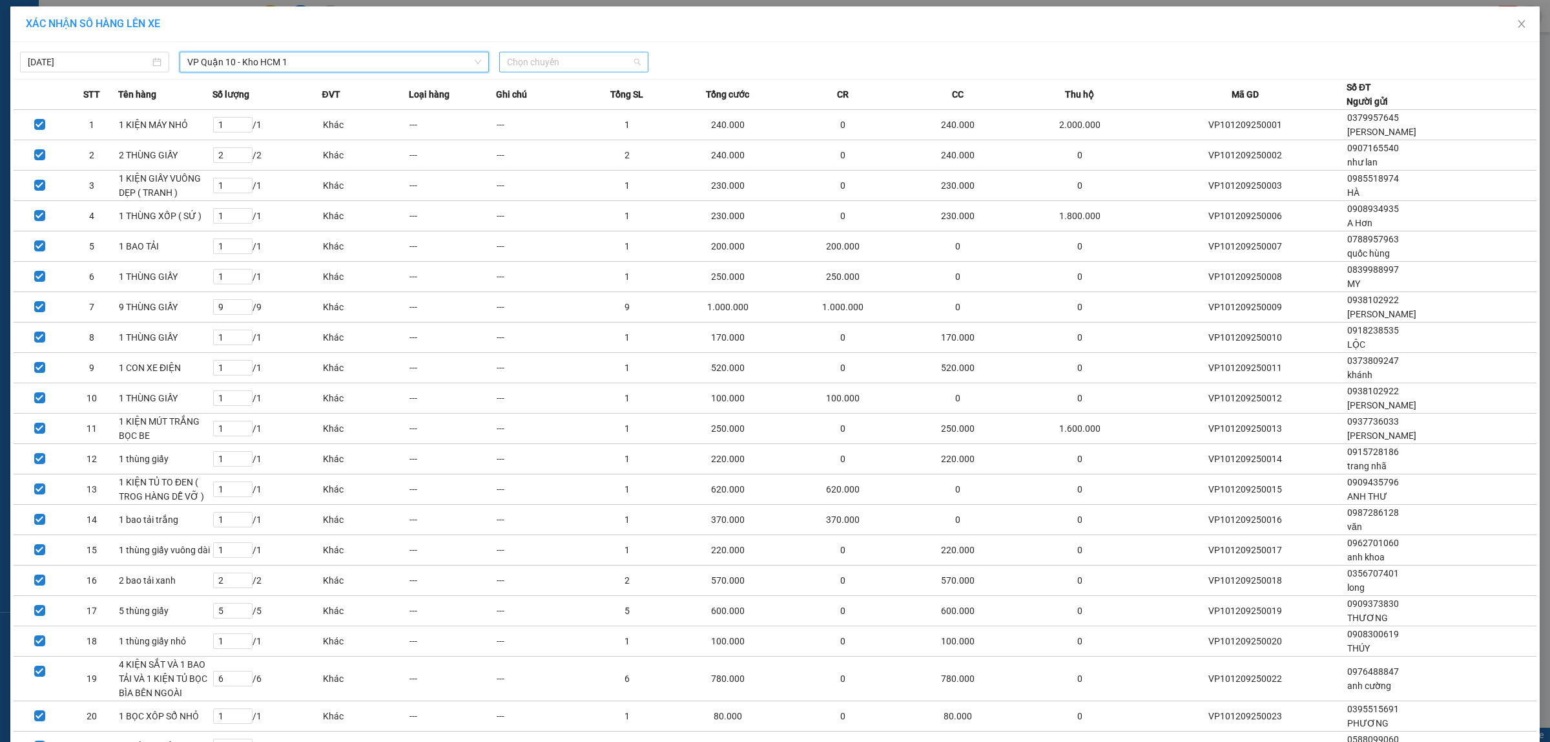
click at [567, 63] on span "Chọn chuyến" at bounding box center [574, 61] width 134 height 19
click at [567, 101] on div "20:00 (TC) - 29H-955.02" at bounding box center [553, 108] width 101 height 14
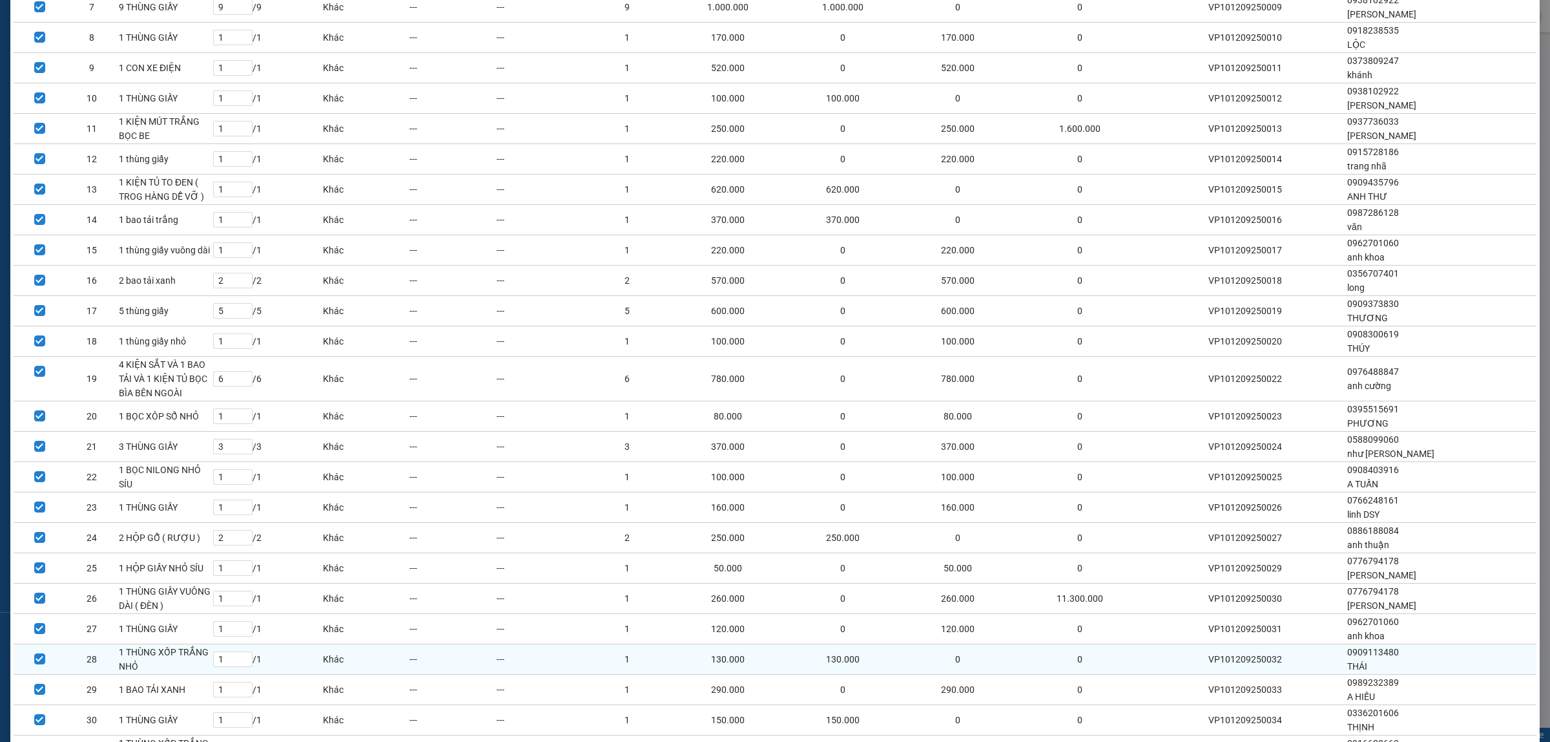
scroll to position [484, 0]
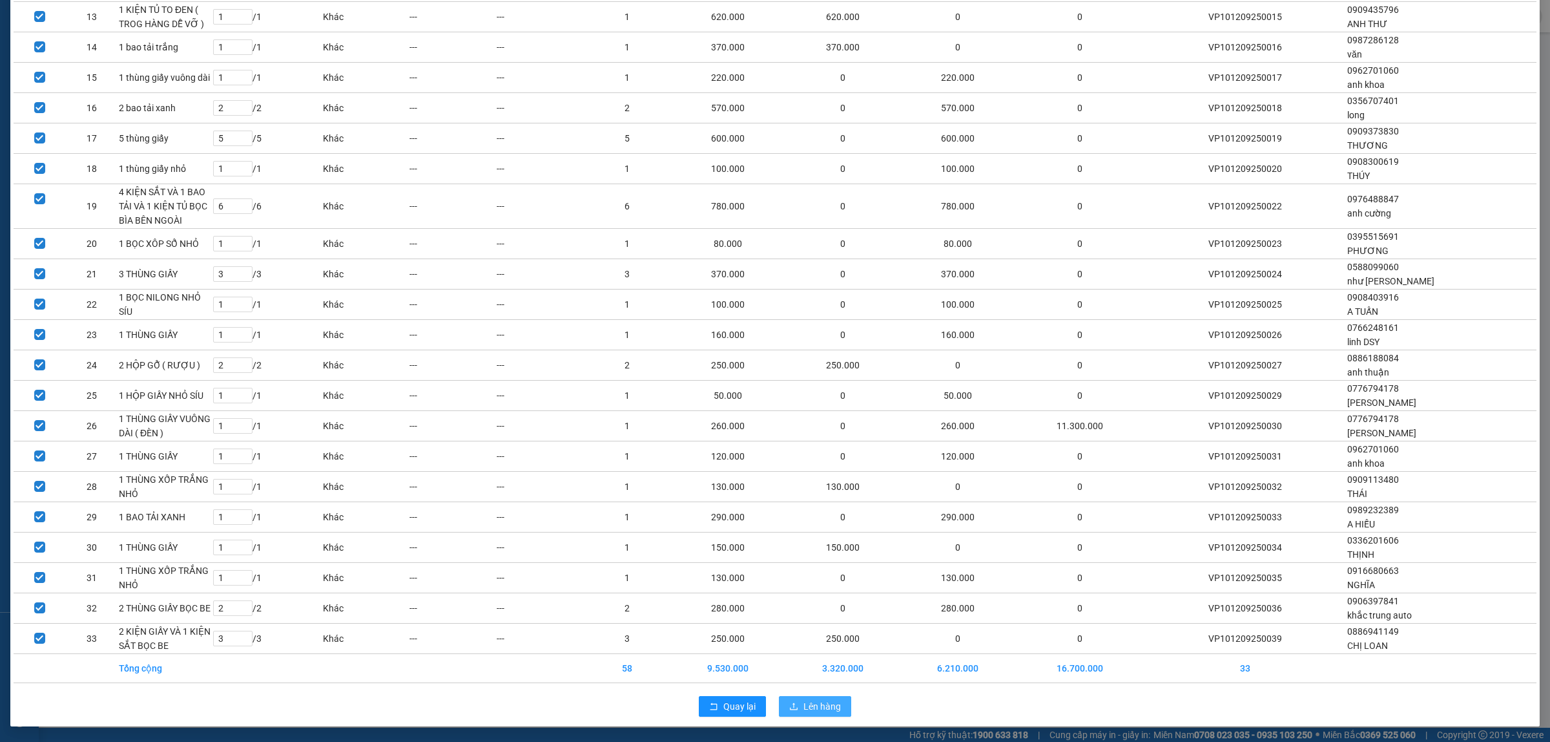
click at [811, 706] on span "Lên hàng" at bounding box center [822, 706] width 37 height 14
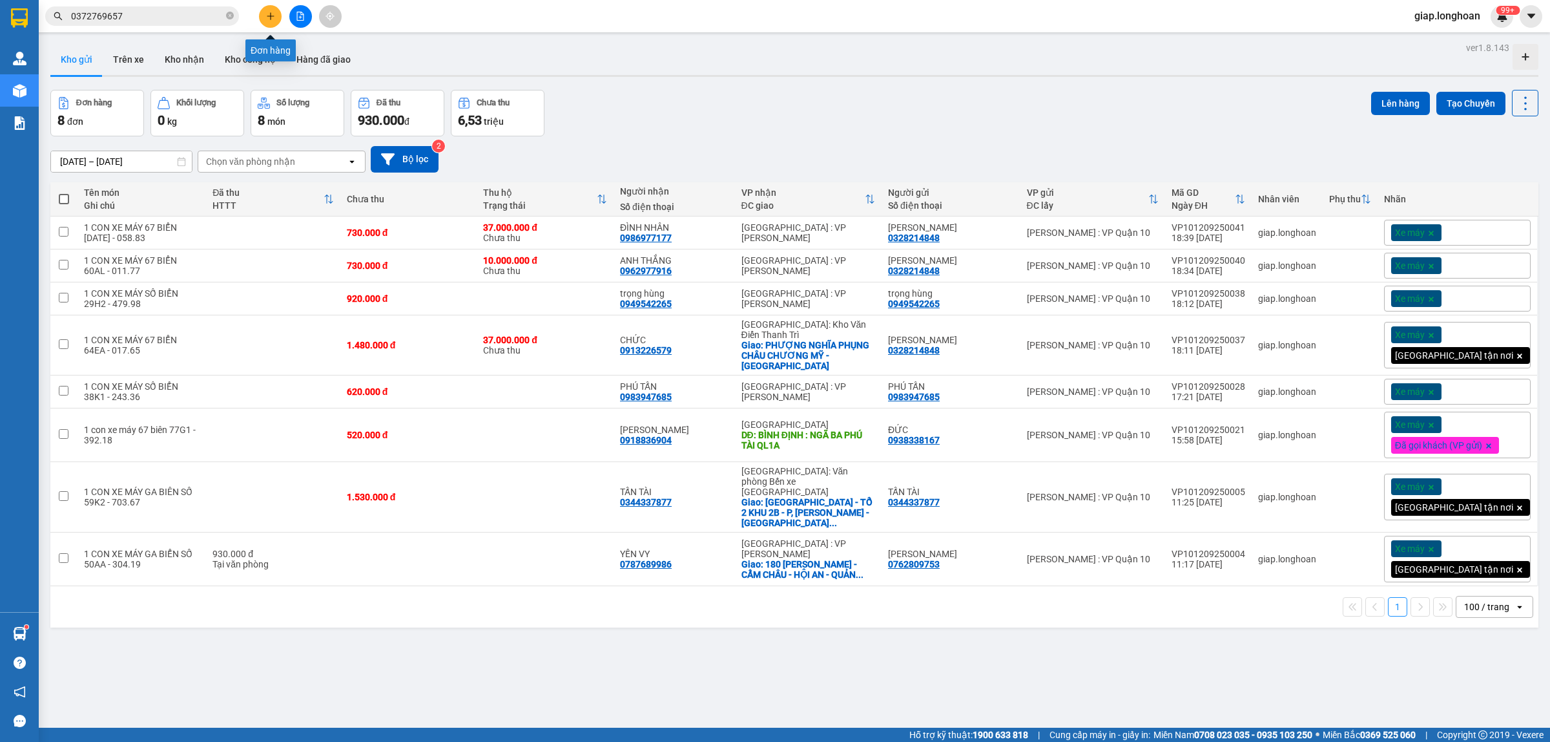
click at [270, 17] on icon "plus" at bounding box center [270, 16] width 9 height 9
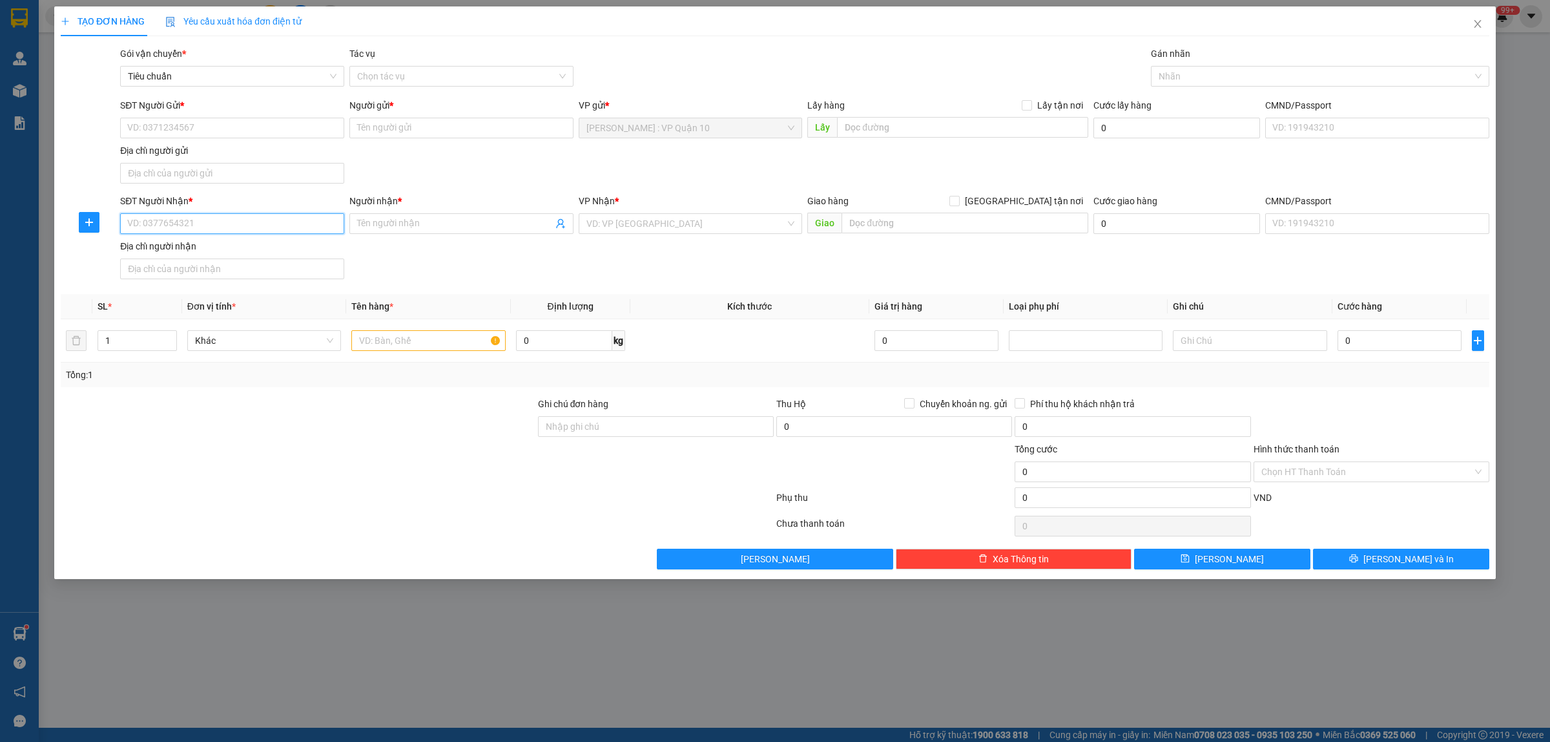
click at [153, 220] on input "SĐT Người Nhận *" at bounding box center [232, 223] width 224 height 21
click at [170, 245] on div "0329364286 - QUẾ" at bounding box center [232, 251] width 209 height 14
type input "0329364286"
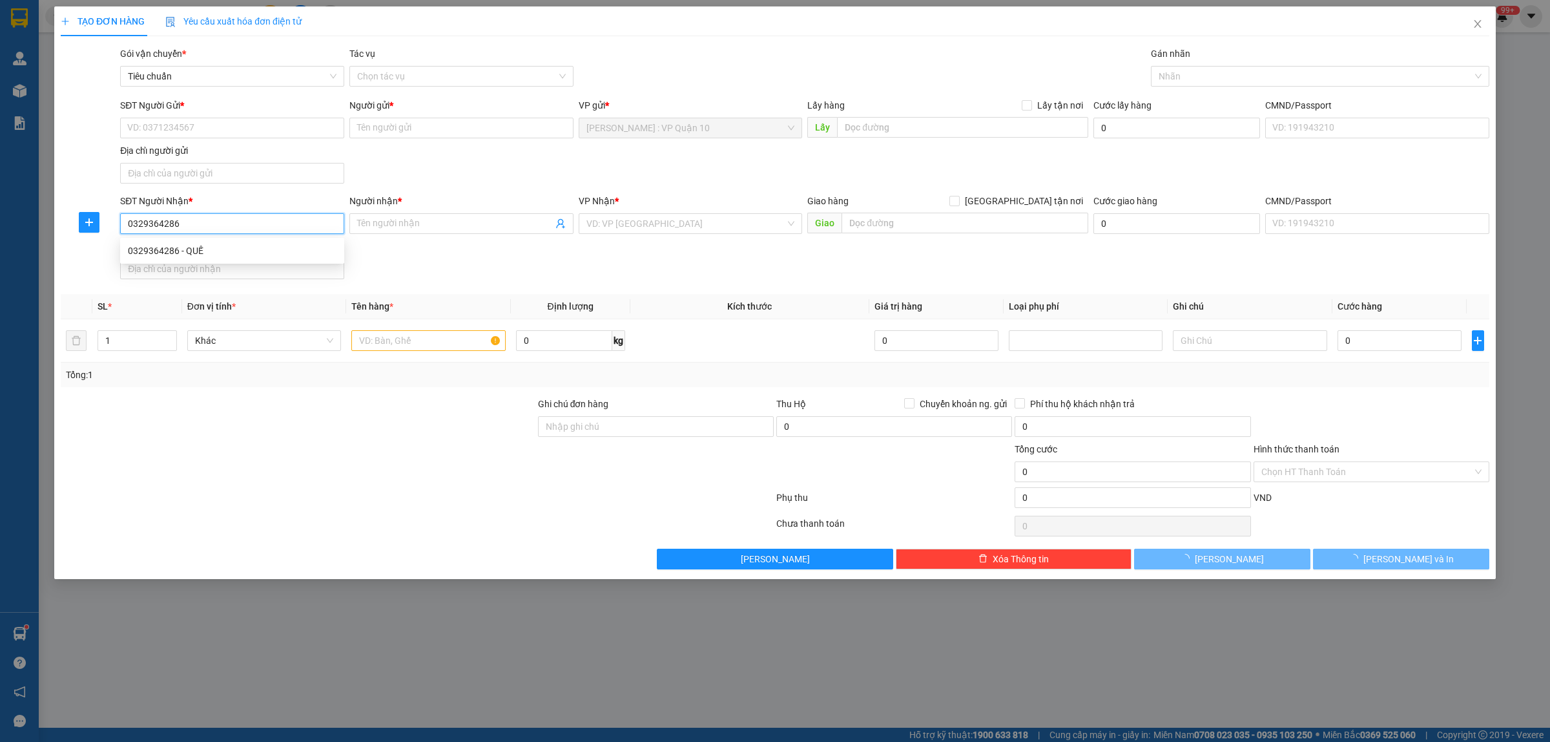
type input "QUẾ"
checkbox input "true"
type input "XÓM TÂY HOÀNH LỘC - CẨM VĂN - CẨM GIÀNG - HẢI DƯƠNG"
checkbox input "true"
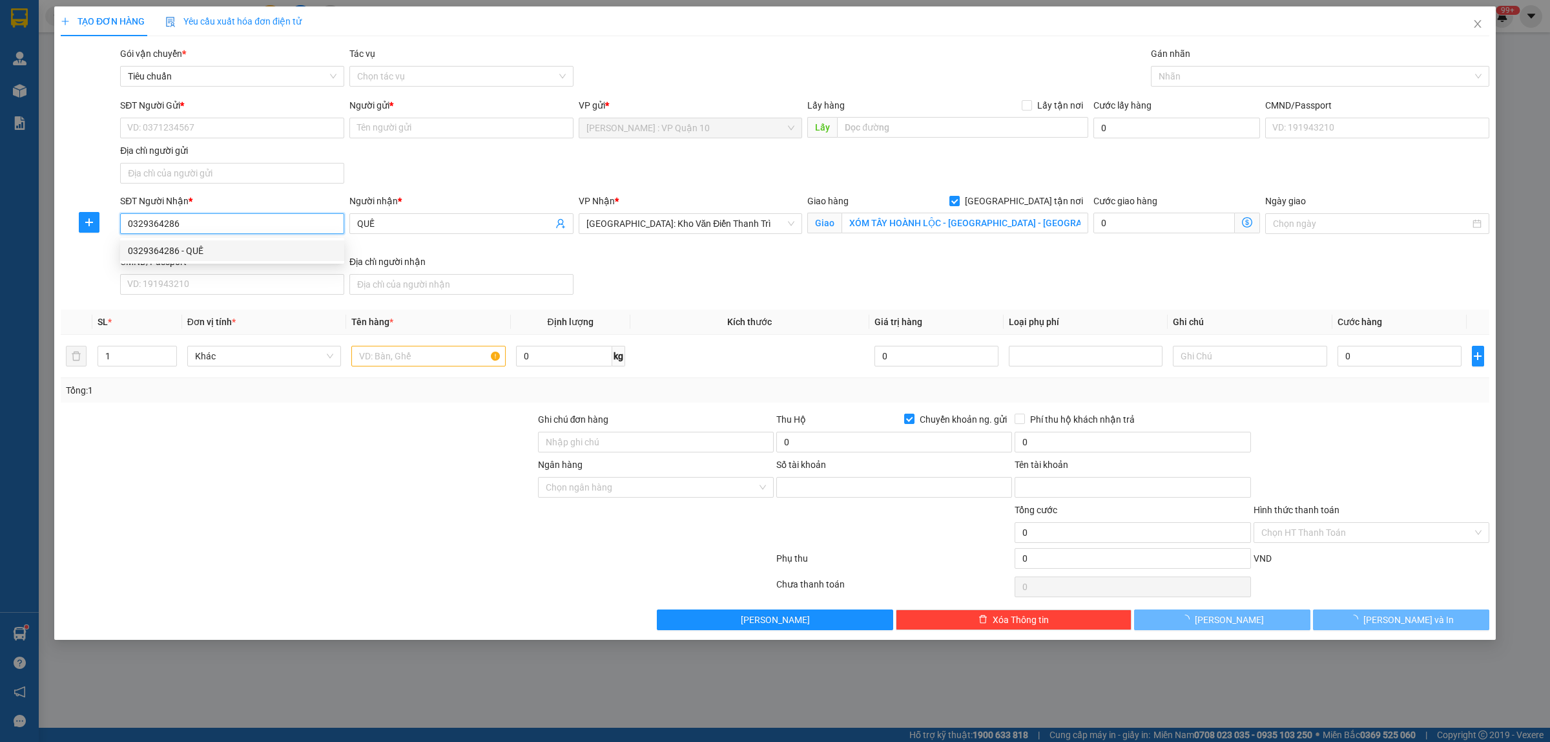
type input "201139189"
type input "NGUYẾN TUẤN PHƯƠNG"
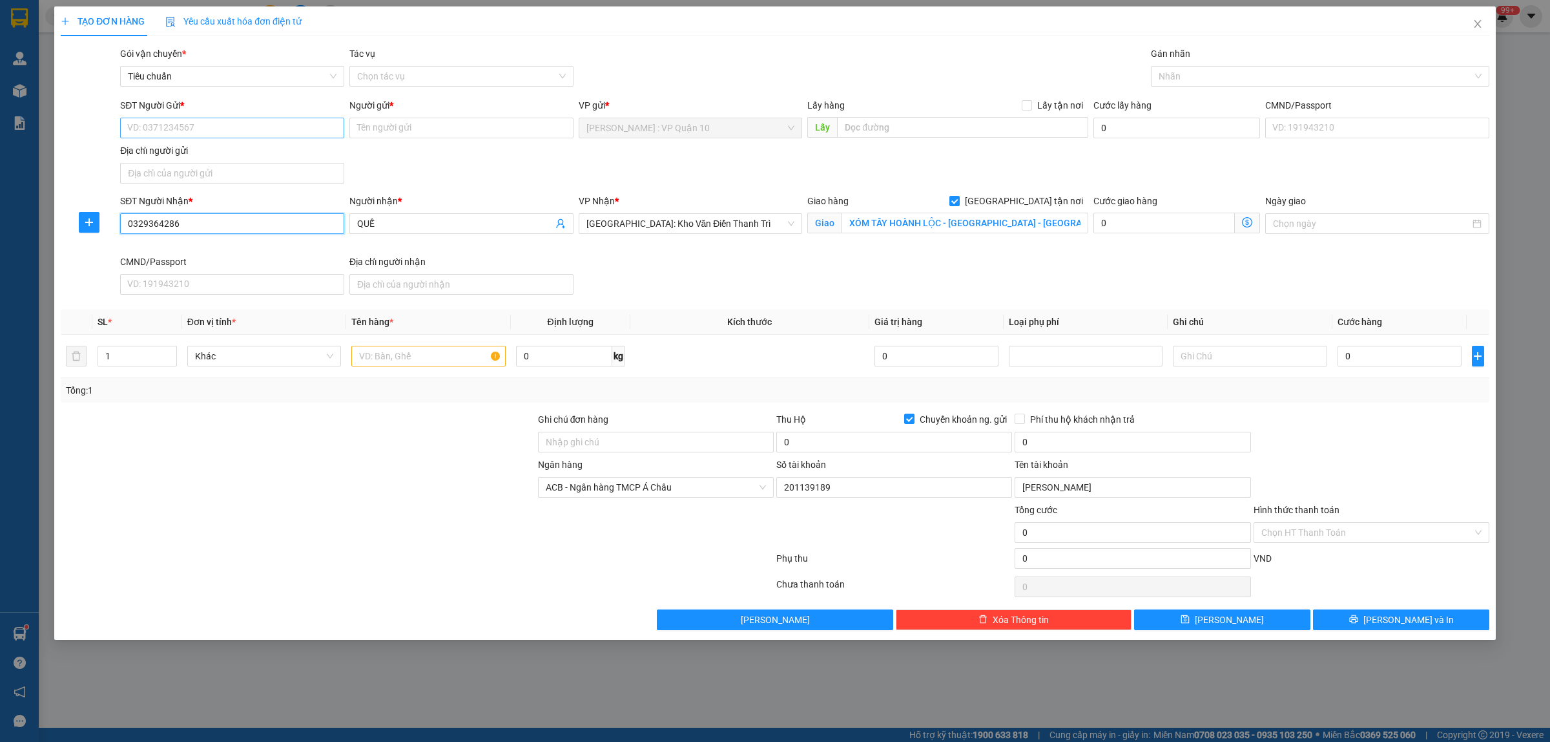
type input "0329364286"
click at [295, 120] on input "SĐT Người Gửi *" at bounding box center [232, 128] width 224 height 21
click at [203, 152] on div "0987117417 - PHƯƠNG" at bounding box center [232, 154] width 209 height 14
type input "0987117417"
type input "PHƯƠNG"
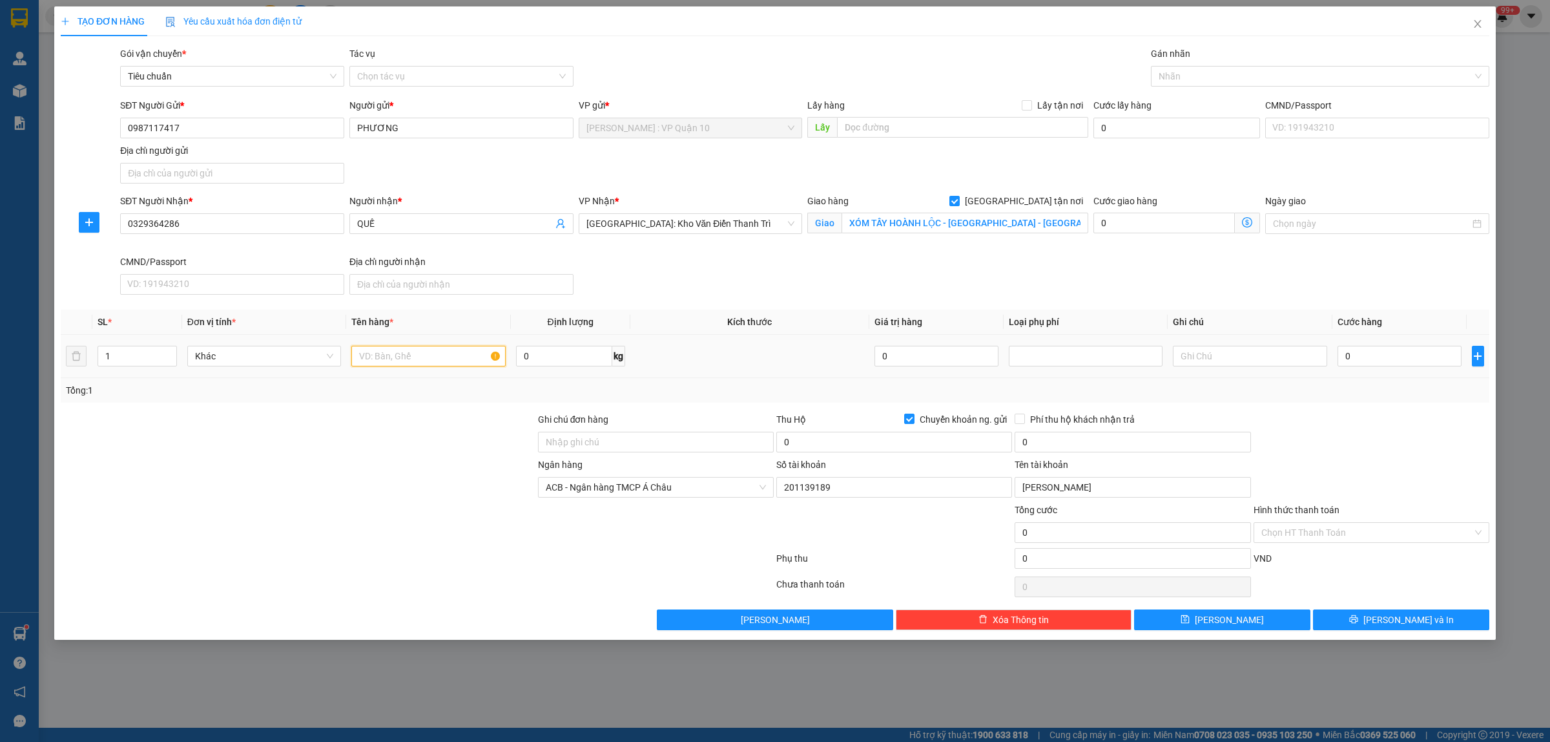
click at [388, 357] on input "text" at bounding box center [428, 356] width 154 height 21
drag, startPoint x: 1189, startPoint y: 76, endPoint x: 1168, endPoint y: 84, distance: 22.3
click at [1187, 76] on div at bounding box center [1313, 76] width 319 height 16
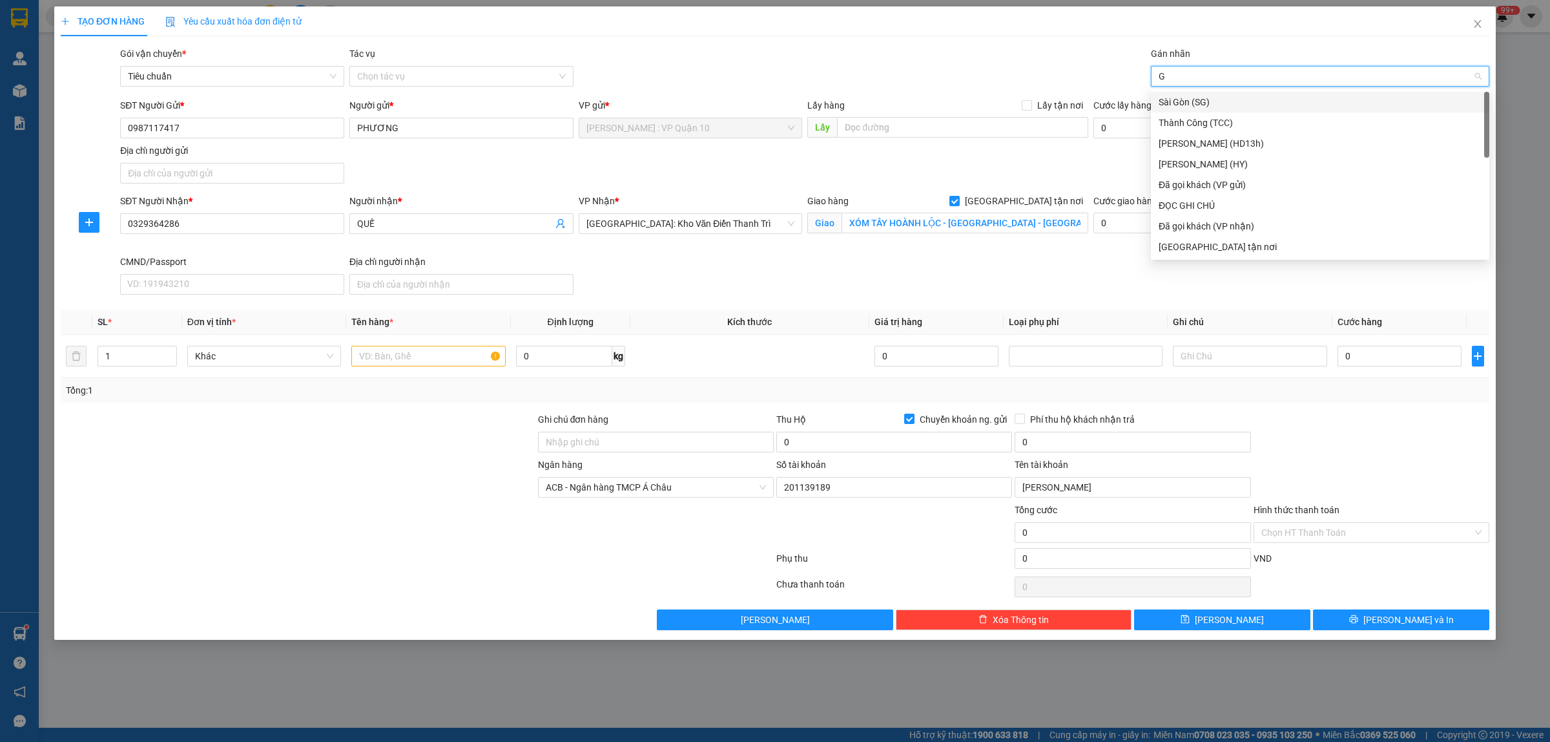
type input "GI"
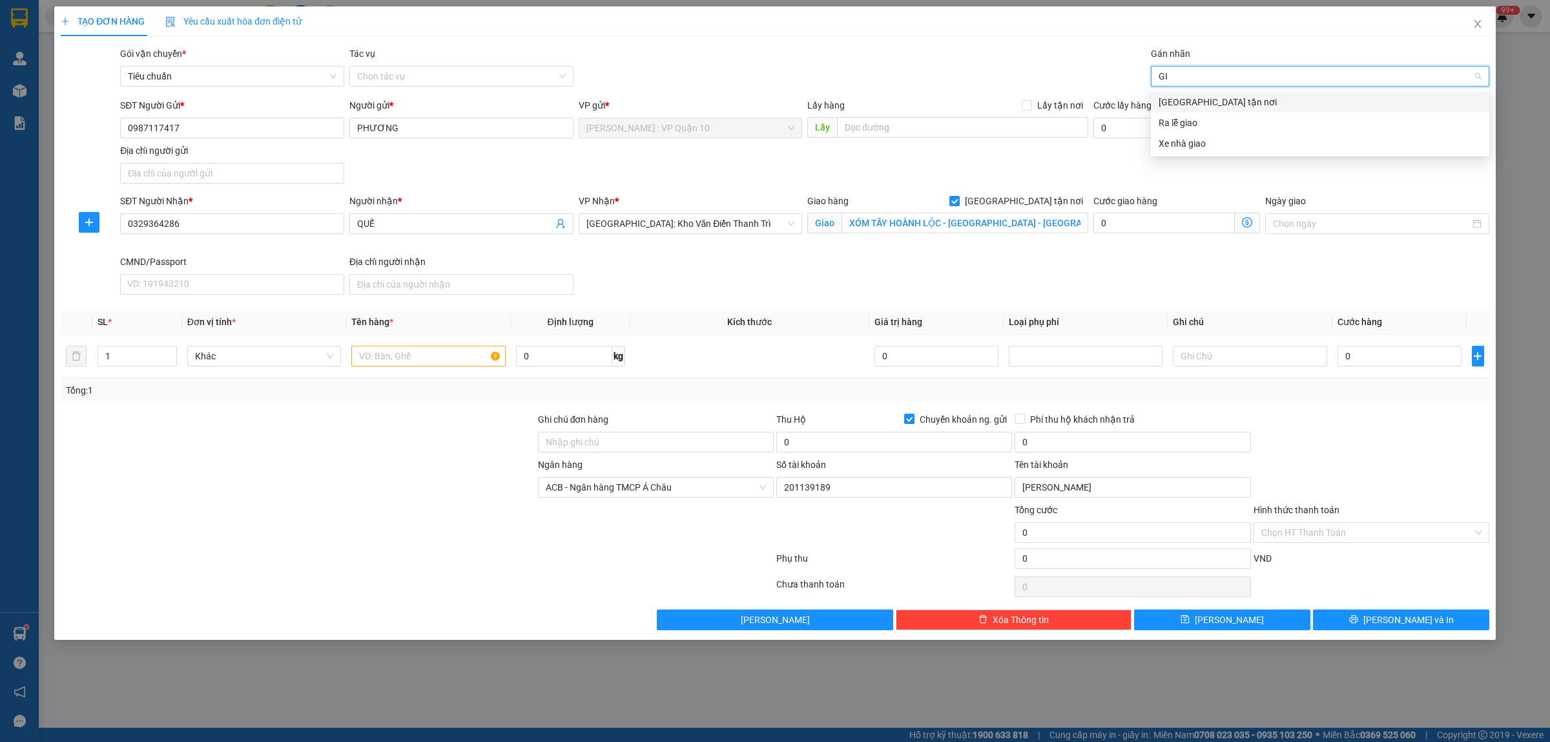
click at [1205, 98] on div "[GEOGRAPHIC_DATA] tận nơi" at bounding box center [1320, 102] width 323 height 14
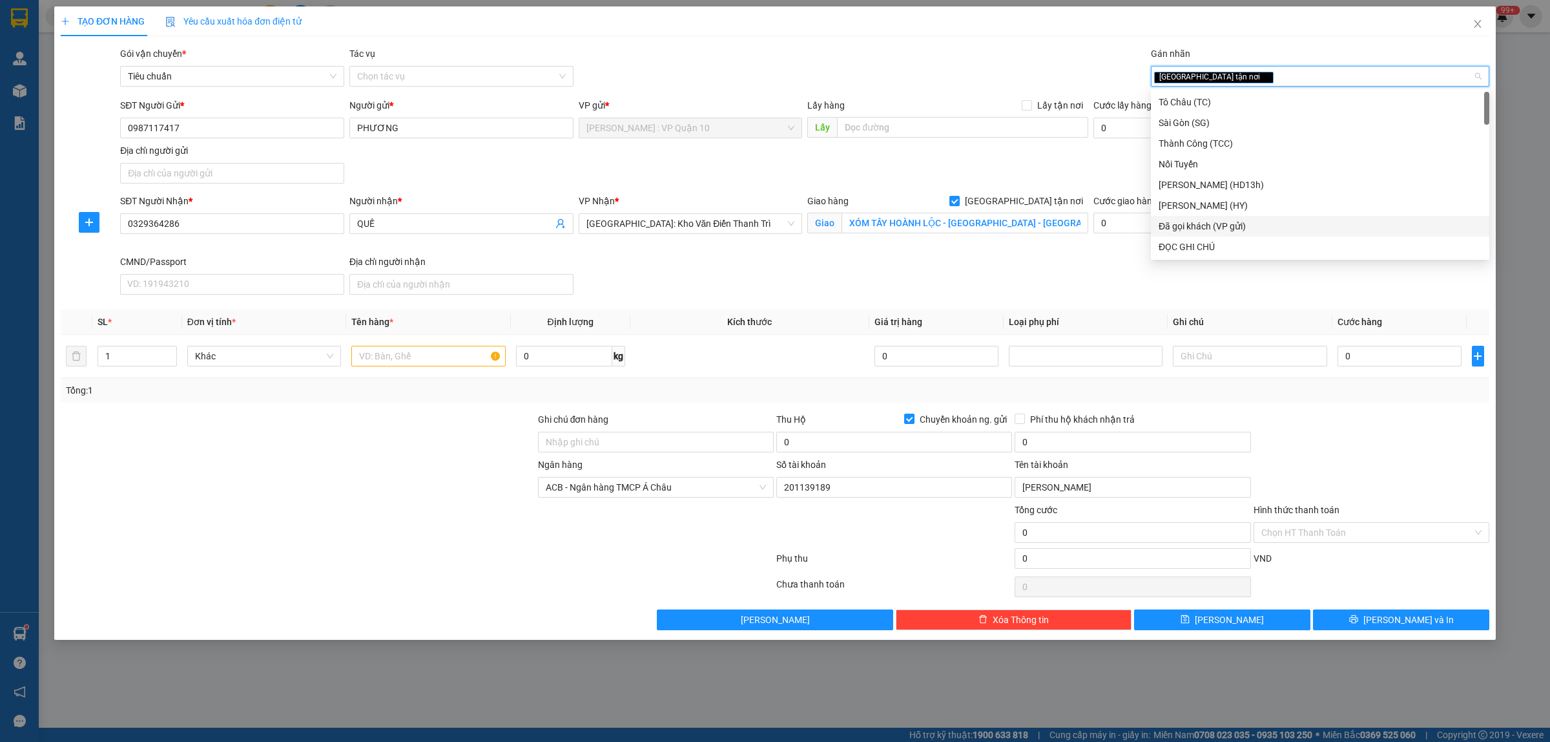
drag, startPoint x: 1227, startPoint y: 223, endPoint x: 1176, endPoint y: 220, distance: 51.1
click at [1226, 223] on div "Đã gọi khách (VP gửi)" at bounding box center [1320, 226] width 323 height 14
drag, startPoint x: 311, startPoint y: 479, endPoint x: 324, endPoint y: 463, distance: 21.1
click at [312, 477] on div at bounding box center [297, 479] width 477 height 45
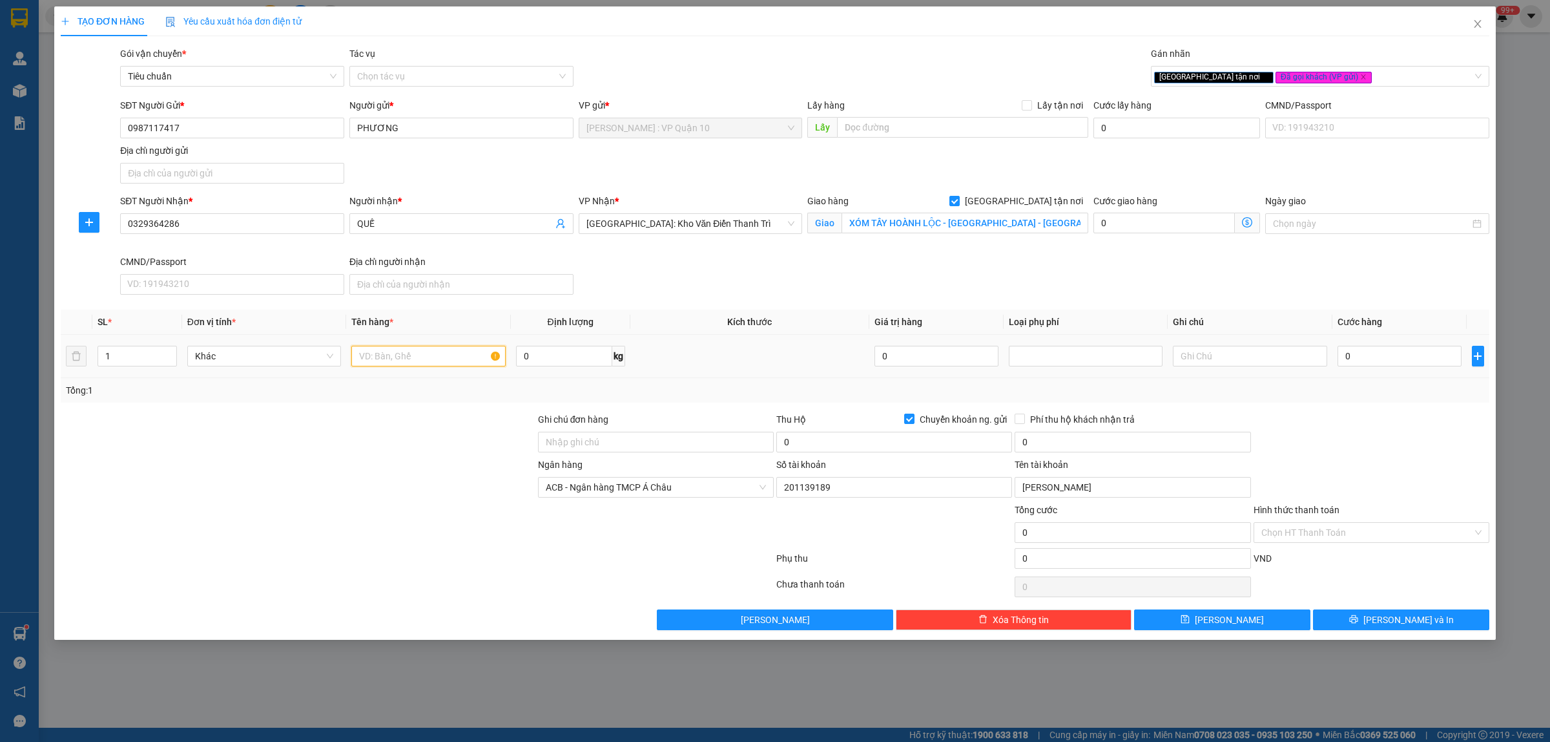
click at [396, 357] on input "text" at bounding box center [428, 356] width 154 height 21
type input "1 BỌC XỐP NỔ NHỎ"
click at [408, 499] on div at bounding box center [297, 479] width 477 height 45
click at [1337, 437] on div at bounding box center [1371, 434] width 238 height 45
type input "10"
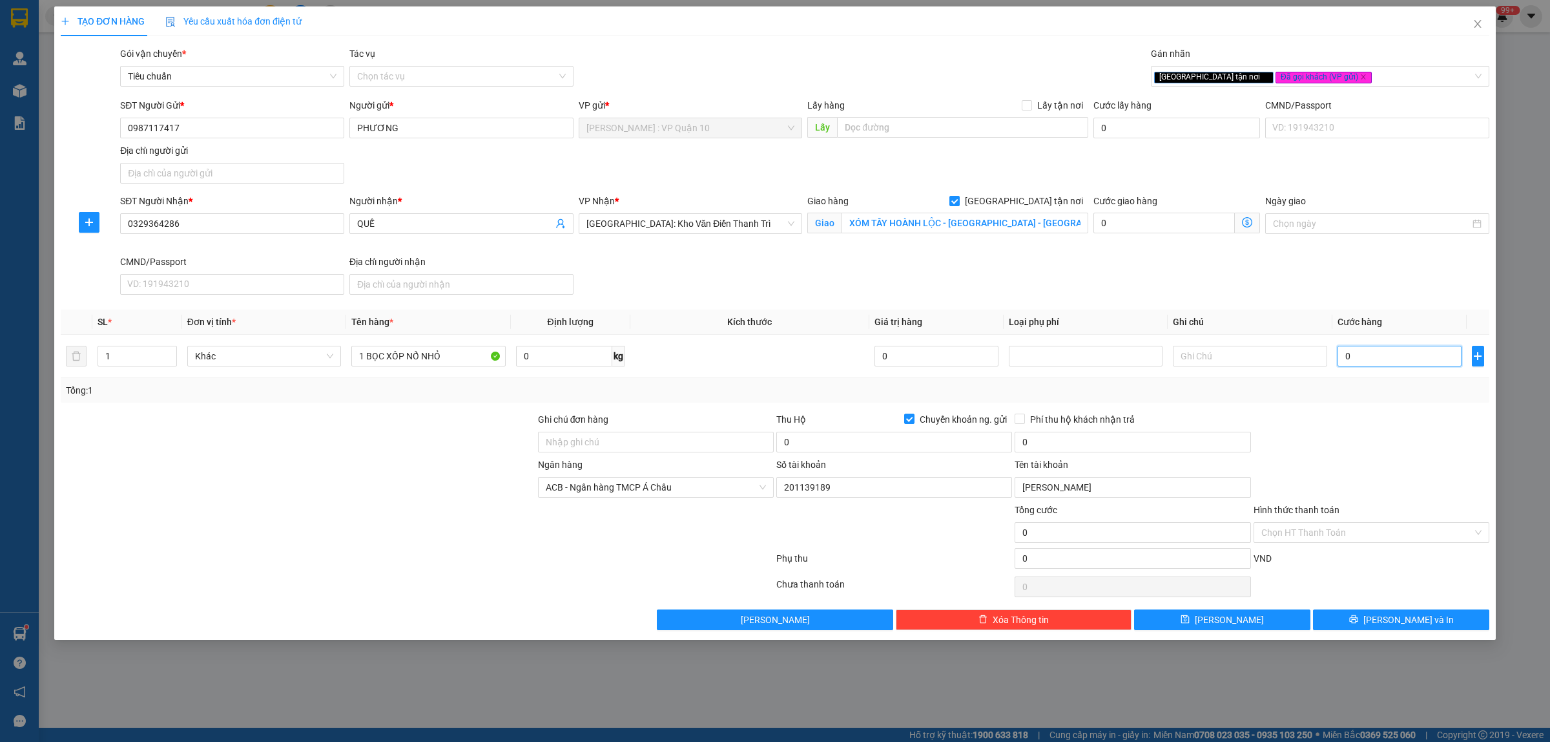
type input "10"
type input "150"
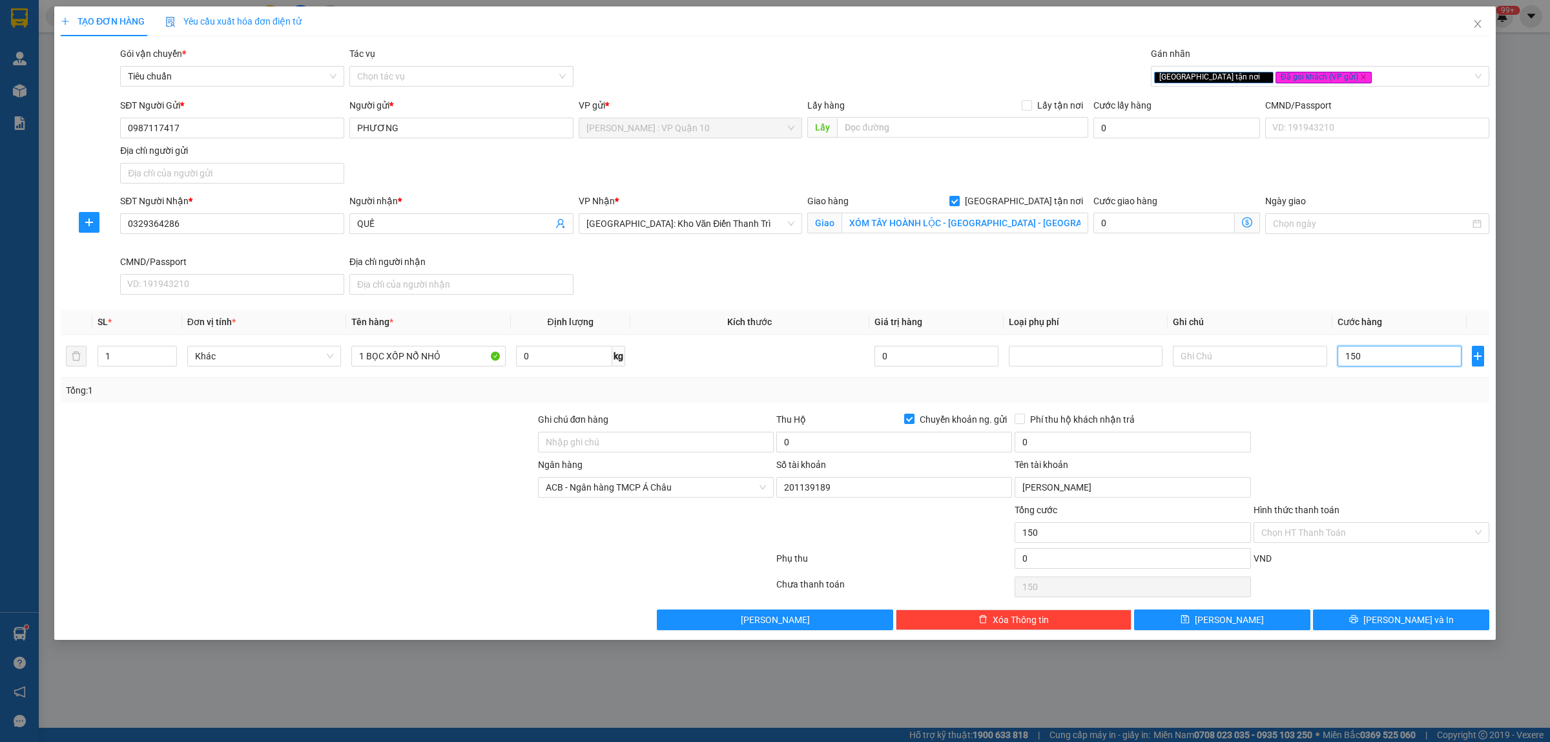
type input "1.500"
type input "15.000"
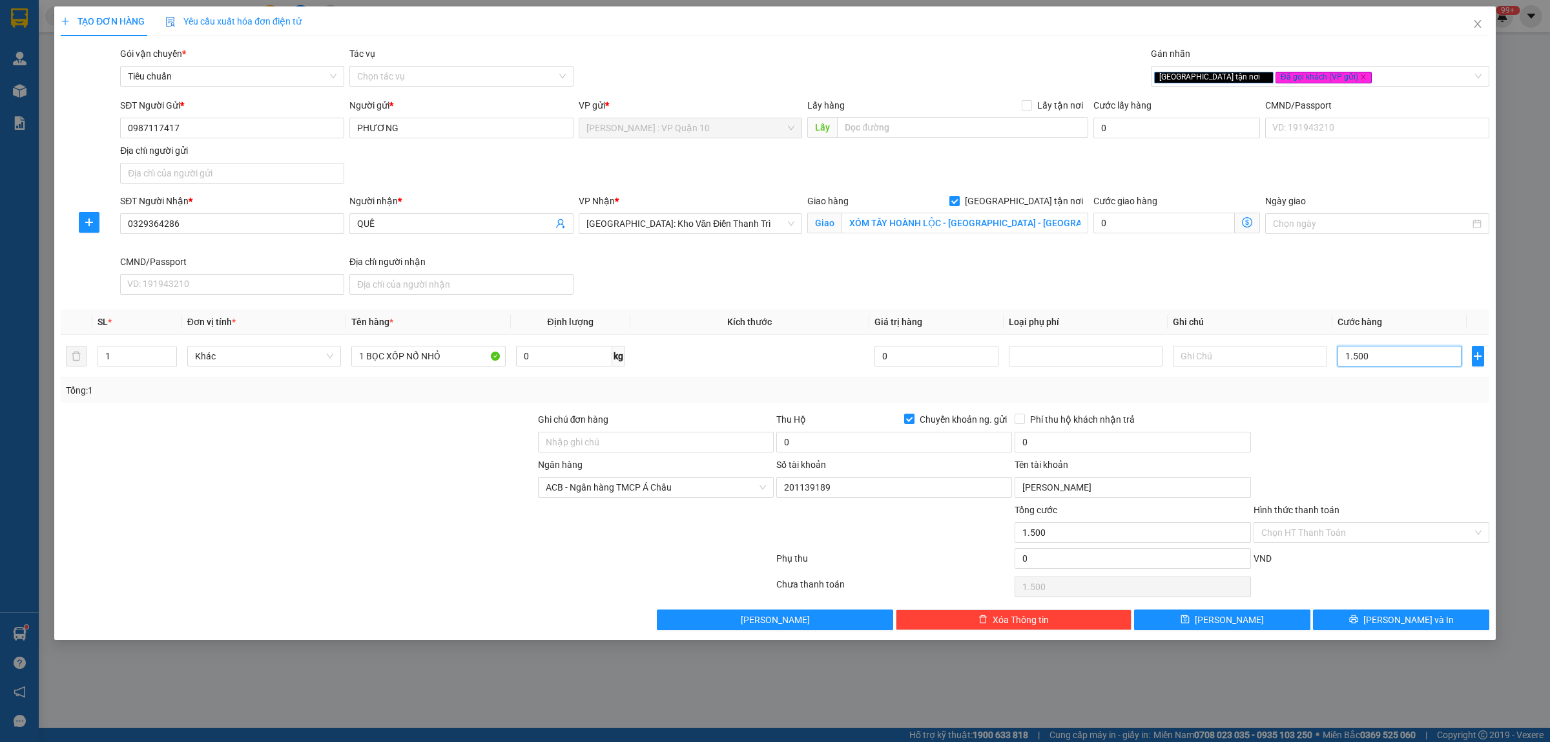
type input "15.000"
type input "150.000"
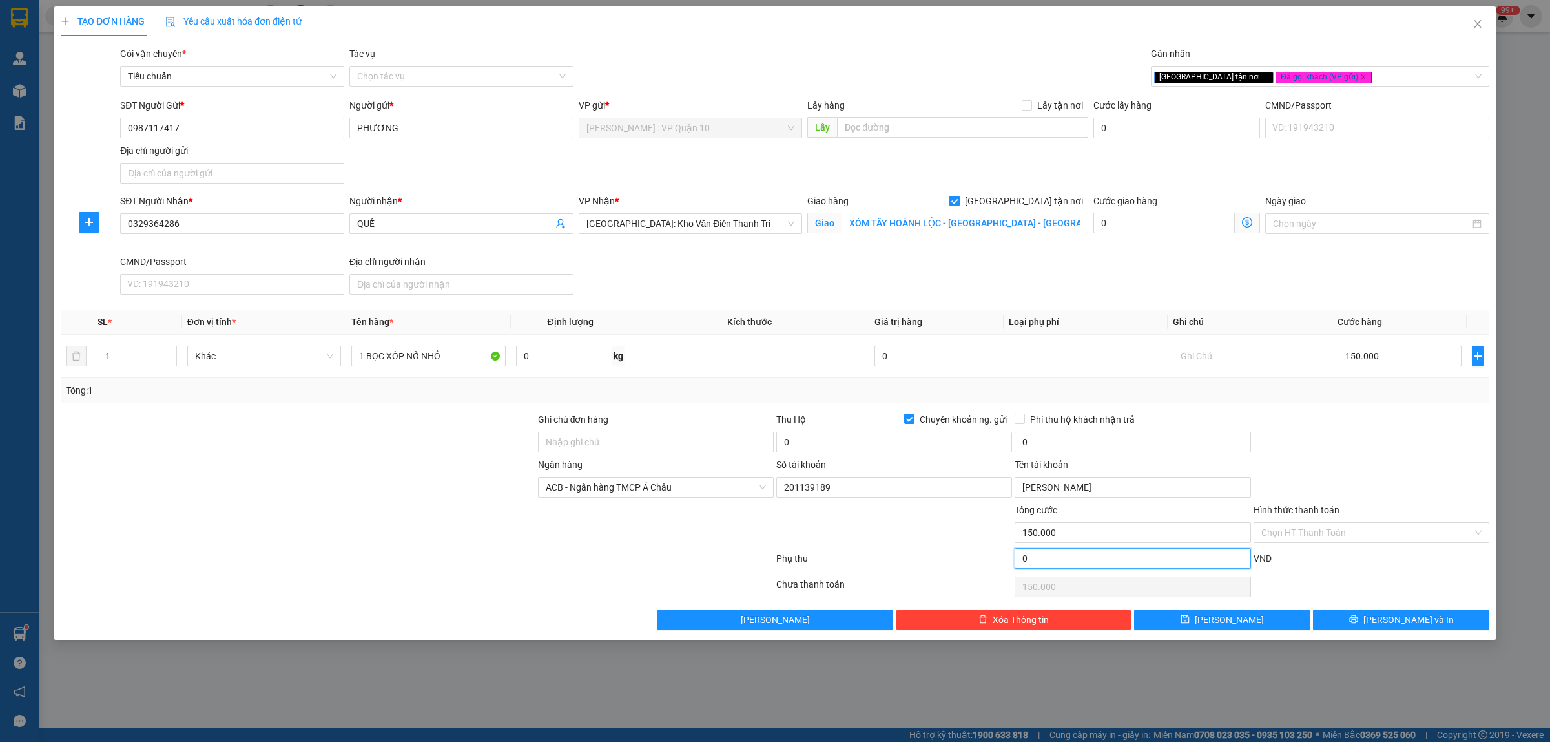
click at [1067, 556] on input "0" at bounding box center [1133, 558] width 236 height 21
type input "150.010"
type input "10"
type input "150.010"
type input "150.100"
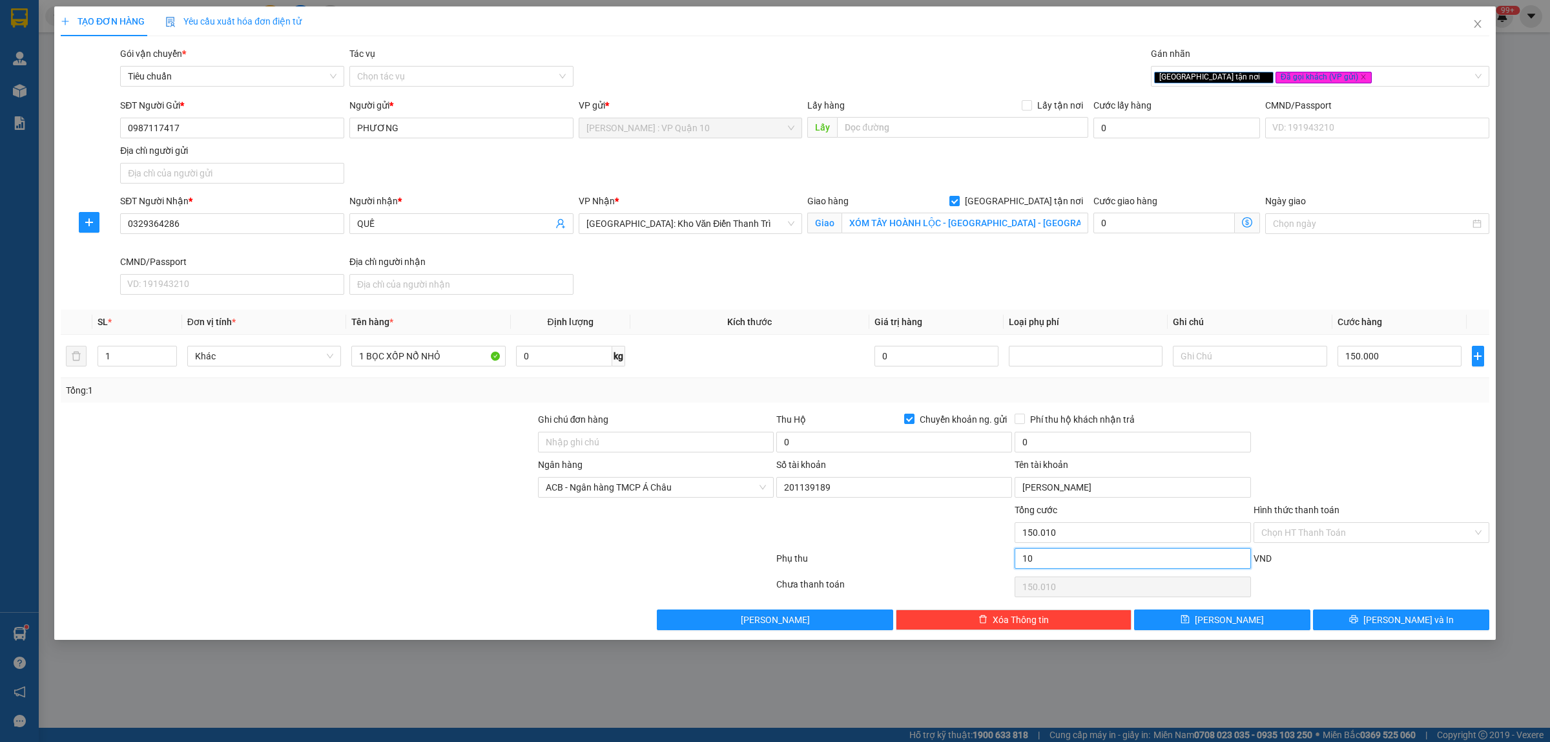
type input "100"
type input "150.100"
type input "151.000"
type input "1.000"
type input "151.000"
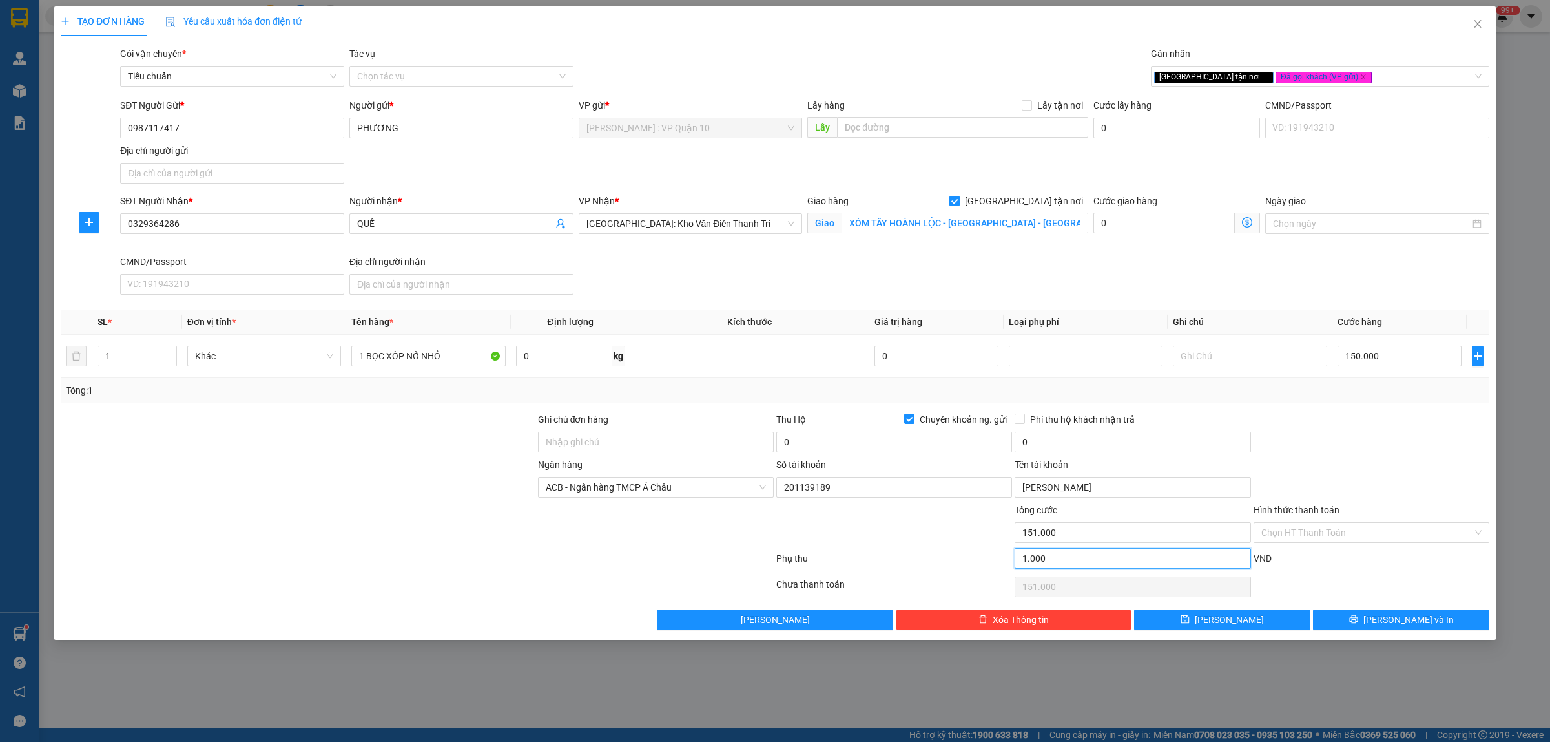
type input "160.000"
type input "10.000"
type input "160.000"
type input "10.000"
click at [1395, 623] on span "Lưu và In" at bounding box center [1409, 619] width 90 height 14
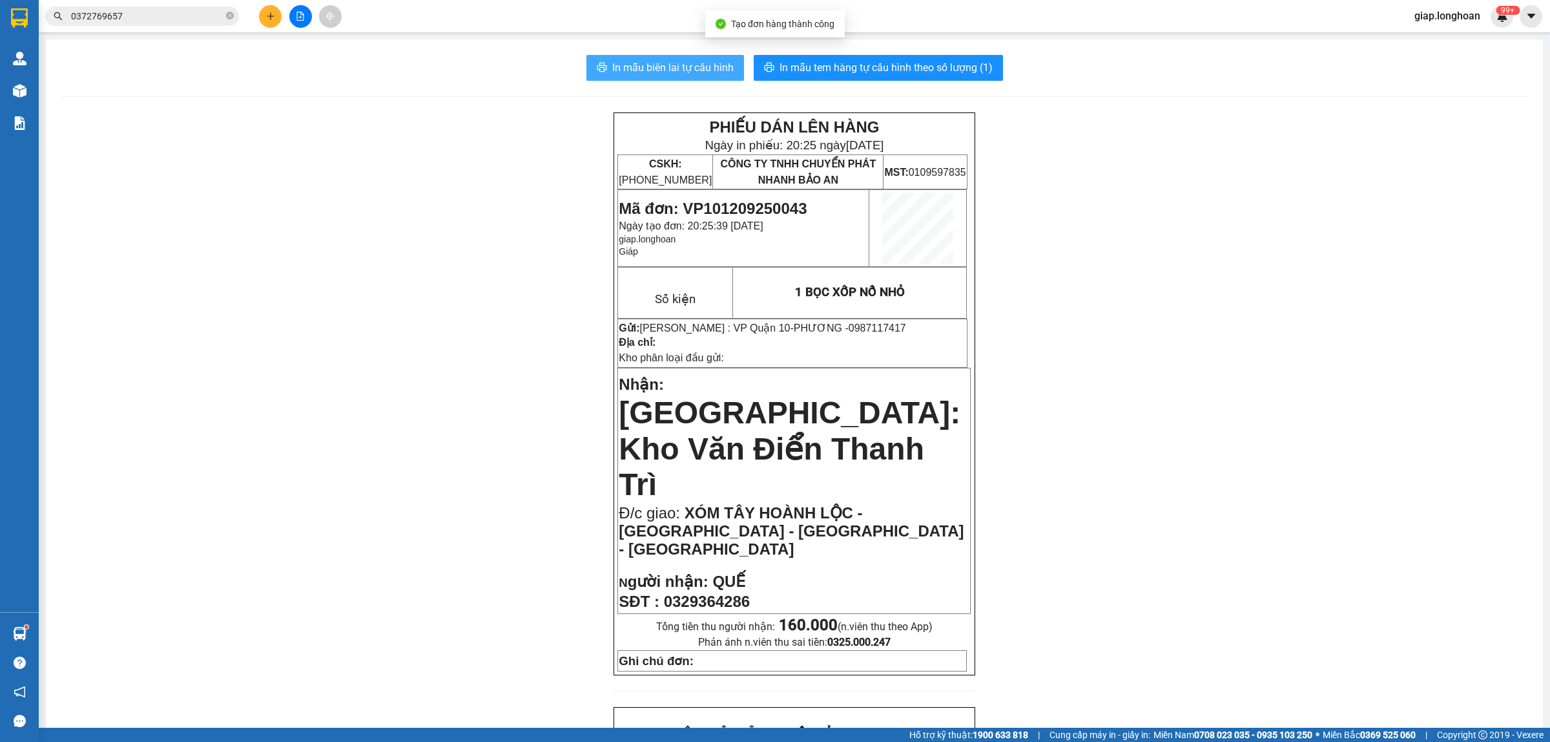
drag, startPoint x: 687, startPoint y: 68, endPoint x: 867, endPoint y: 322, distance: 310.8
click at [688, 67] on span "In mẫu biên lai tự cấu hình" at bounding box center [672, 67] width 121 height 16
click at [822, 63] on span "In mẫu tem hàng tự cấu hình theo số lượng (1)" at bounding box center [886, 67] width 213 height 16
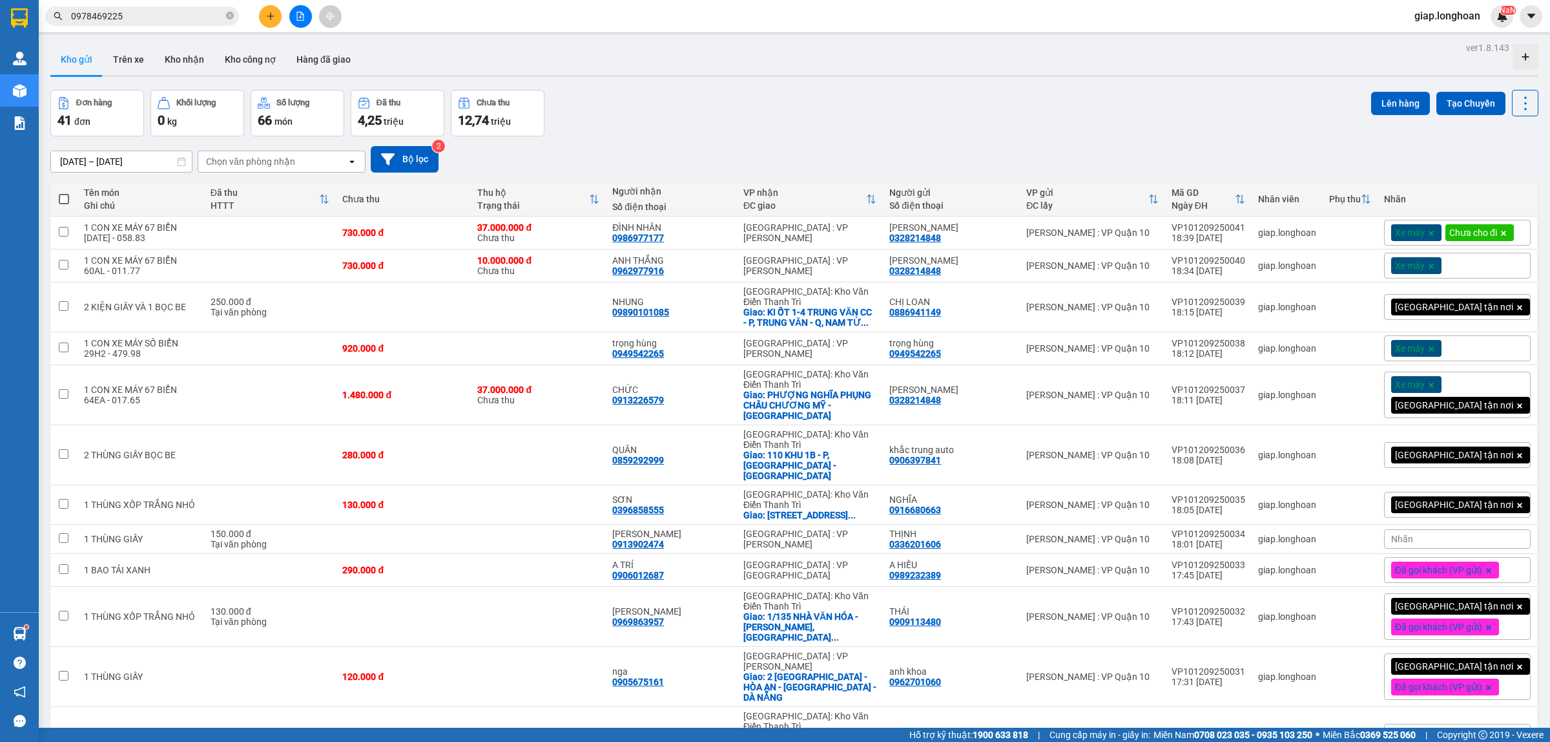
click at [182, 59] on button "Kho nhận" at bounding box center [184, 59] width 60 height 31
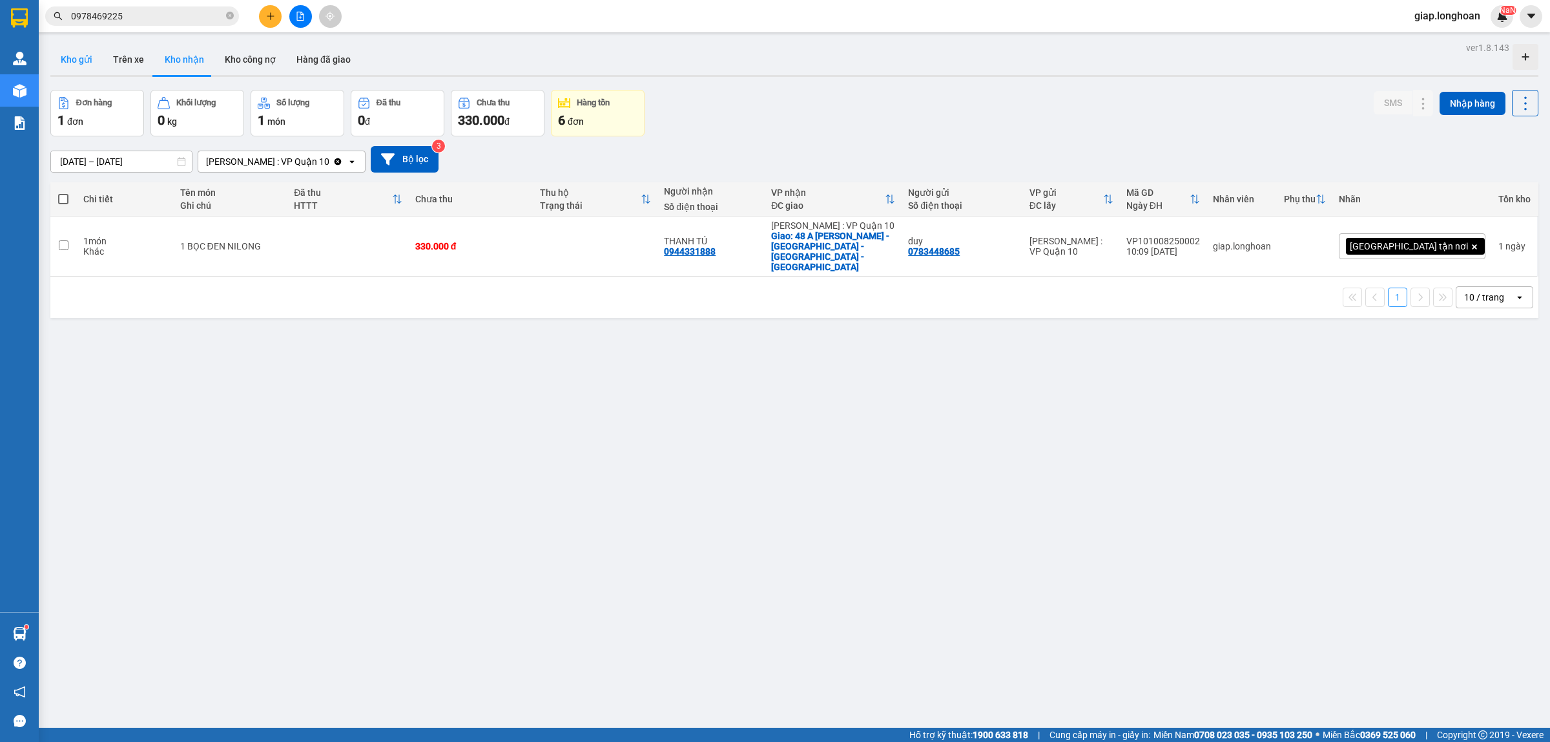
click at [79, 62] on button "Kho gửi" at bounding box center [76, 59] width 52 height 31
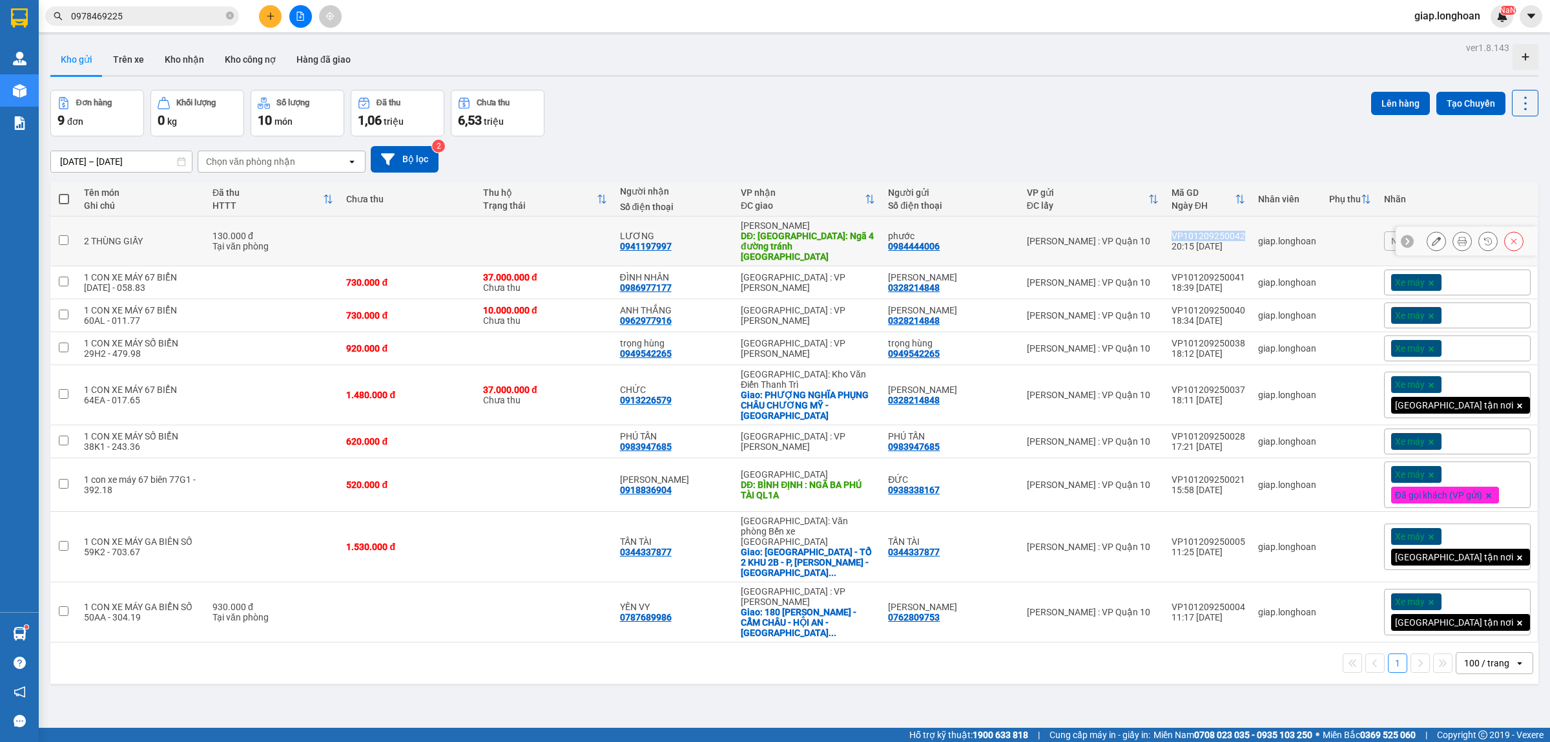
drag, startPoint x: 1267, startPoint y: 227, endPoint x: 1200, endPoint y: 227, distance: 66.5
click at [1196, 231] on td "VP101209250042 20:15 [DATE]" at bounding box center [1208, 241] width 87 height 50
checkbox input "true"
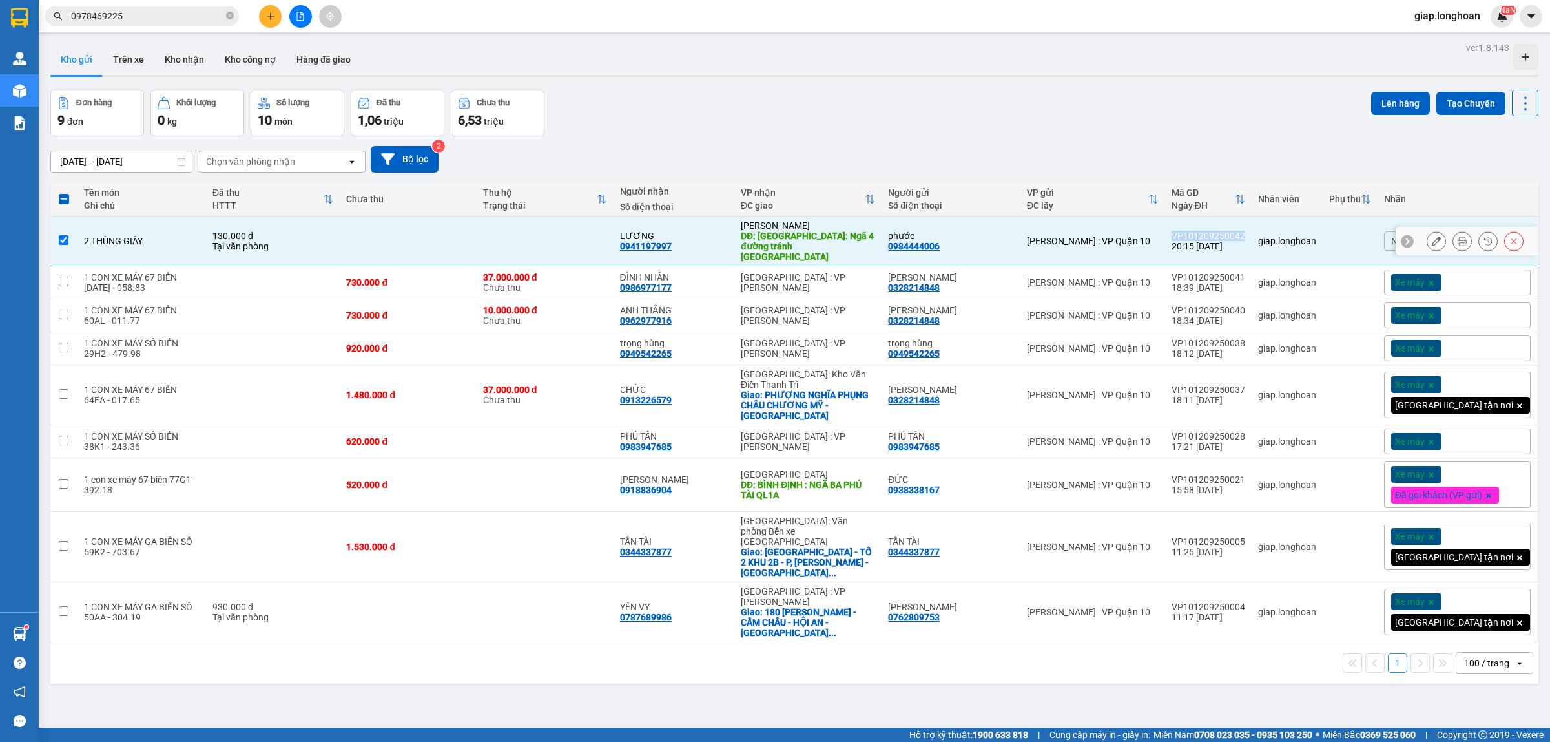
copy div "VP101209250042"
click at [184, 56] on button "Kho nhận" at bounding box center [184, 59] width 60 height 31
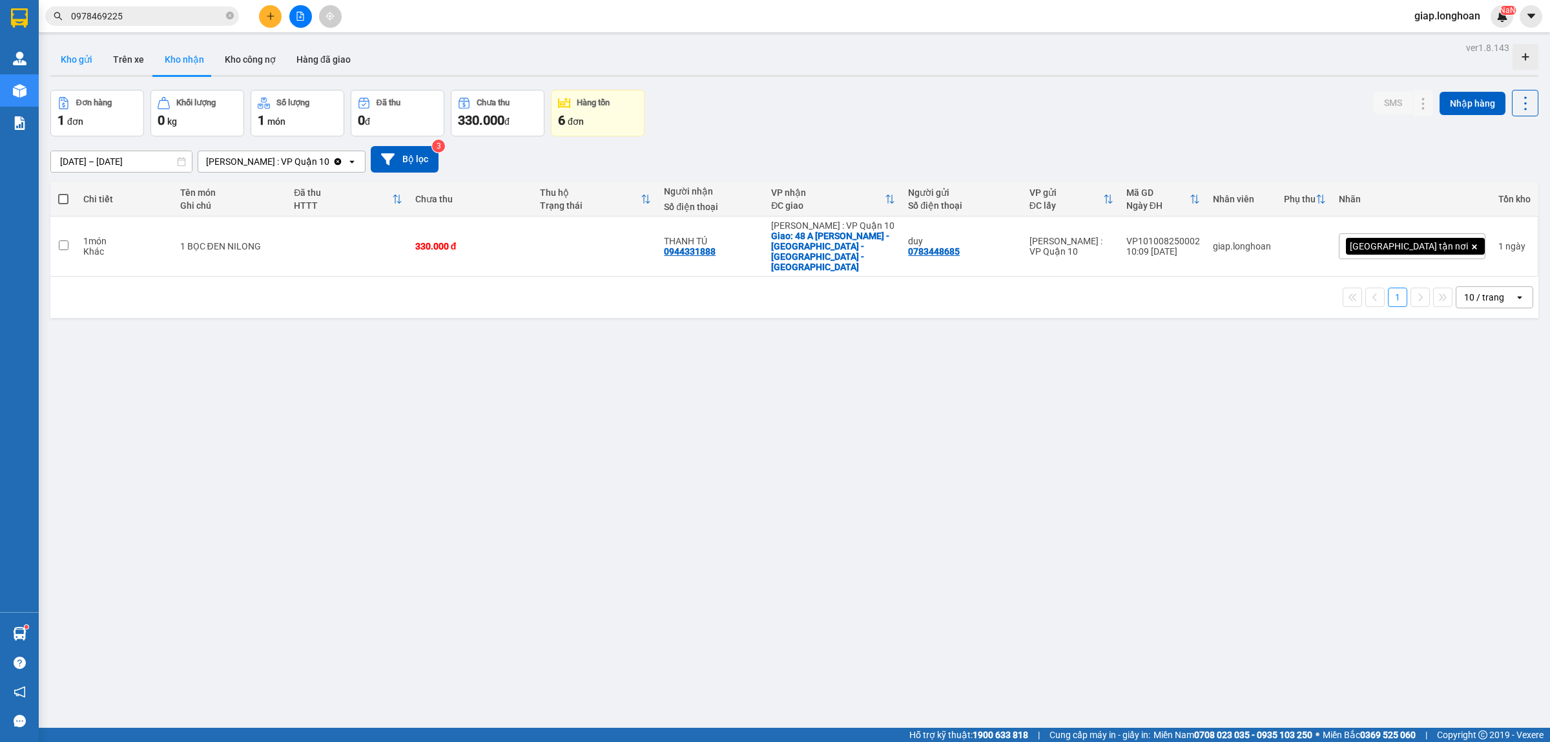
click at [74, 59] on button "Kho gửi" at bounding box center [76, 59] width 52 height 31
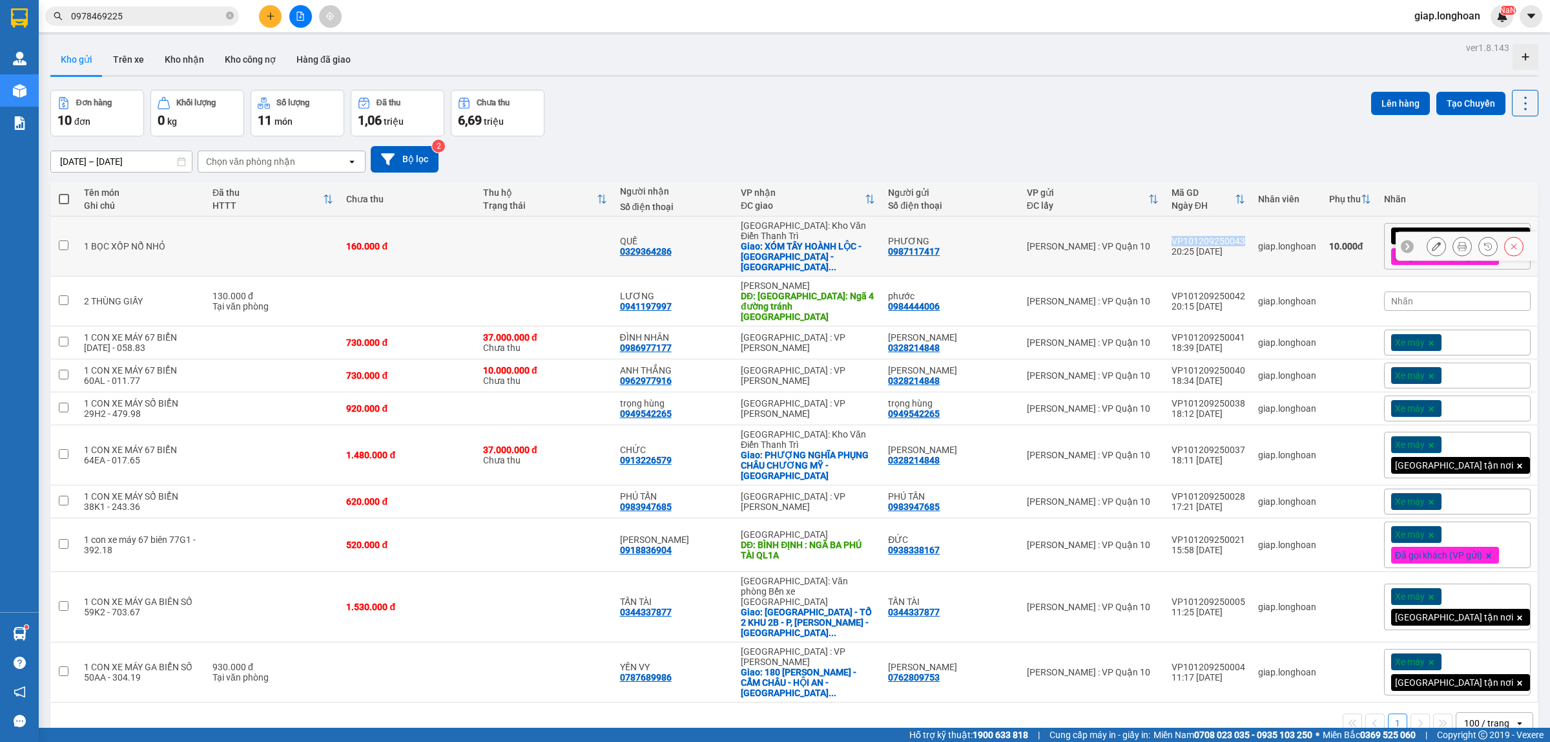
drag, startPoint x: 1267, startPoint y: 234, endPoint x: 1194, endPoint y: 234, distance: 73.0
click at [1194, 234] on td "VP101209250043 20:25 [DATE]" at bounding box center [1208, 246] width 87 height 60
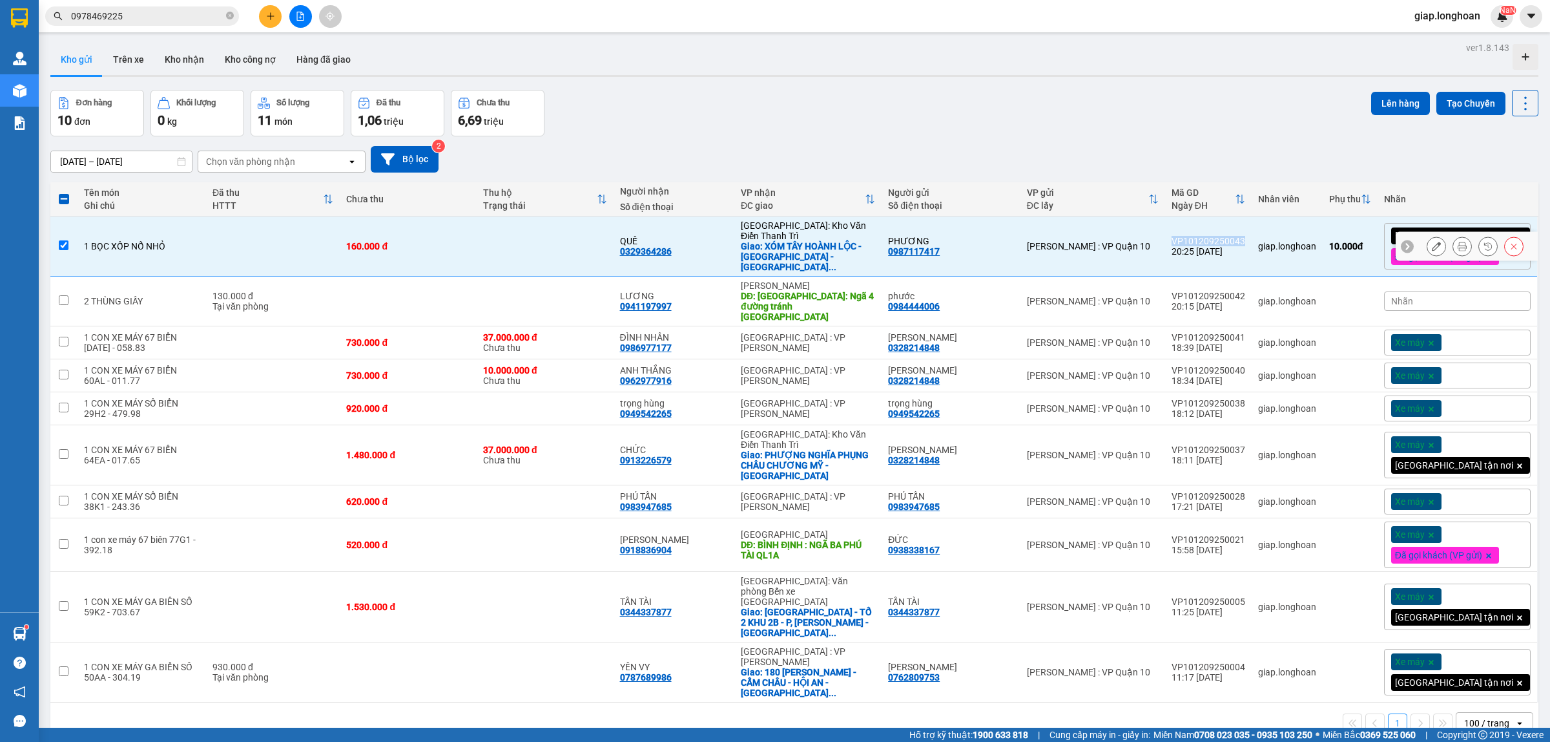
copy div "VP101209250043"
click at [556, 240] on td at bounding box center [545, 246] width 137 height 60
checkbox input "false"
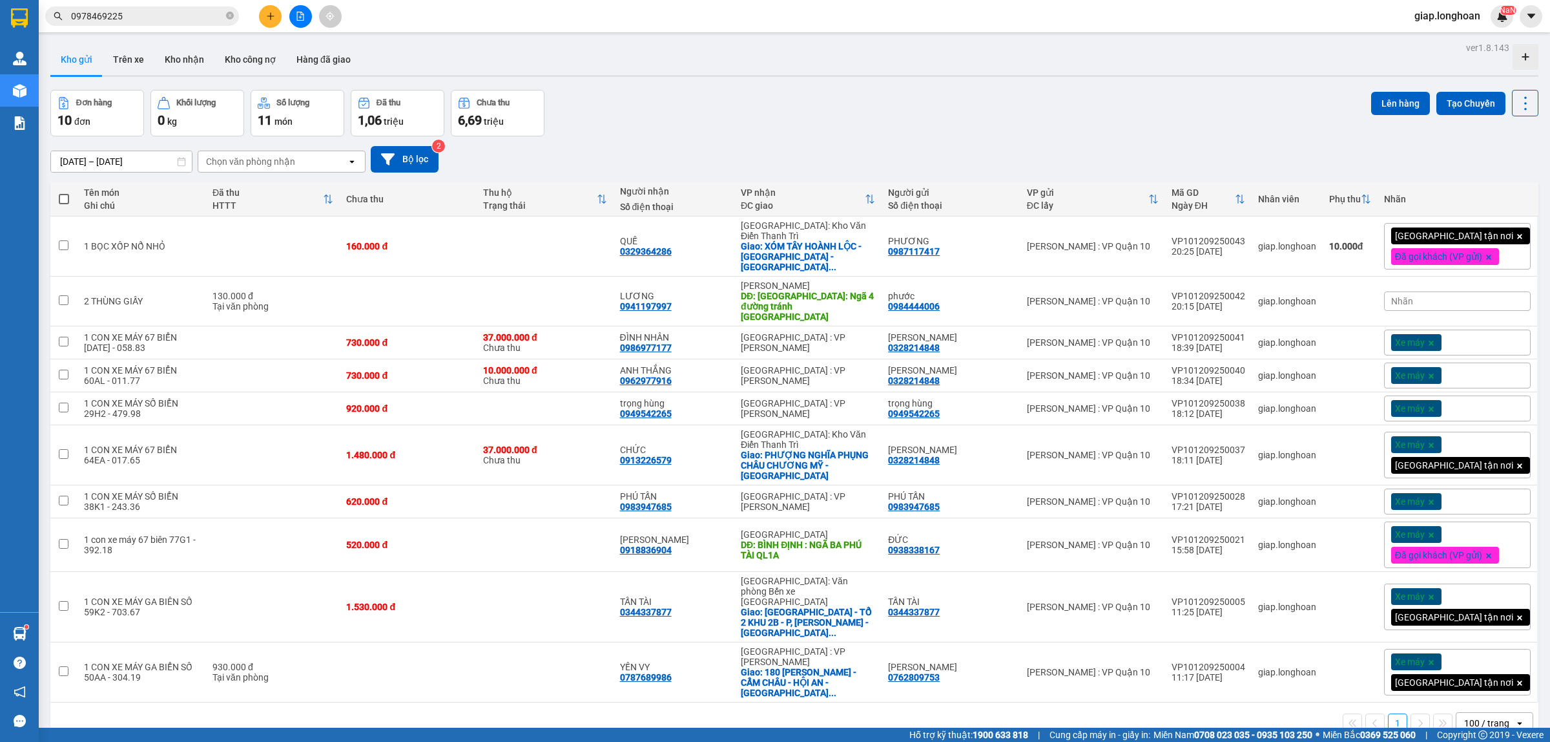
click at [705, 126] on div "Đơn hàng 10 đơn Khối lượng 0 kg Số lượng 11 món Đã thu 1,06 triệu Chưa thu 6,69…" at bounding box center [794, 113] width 1488 height 47
click at [1451, 105] on button "Tạo Chuyến" at bounding box center [1471, 103] width 69 height 23
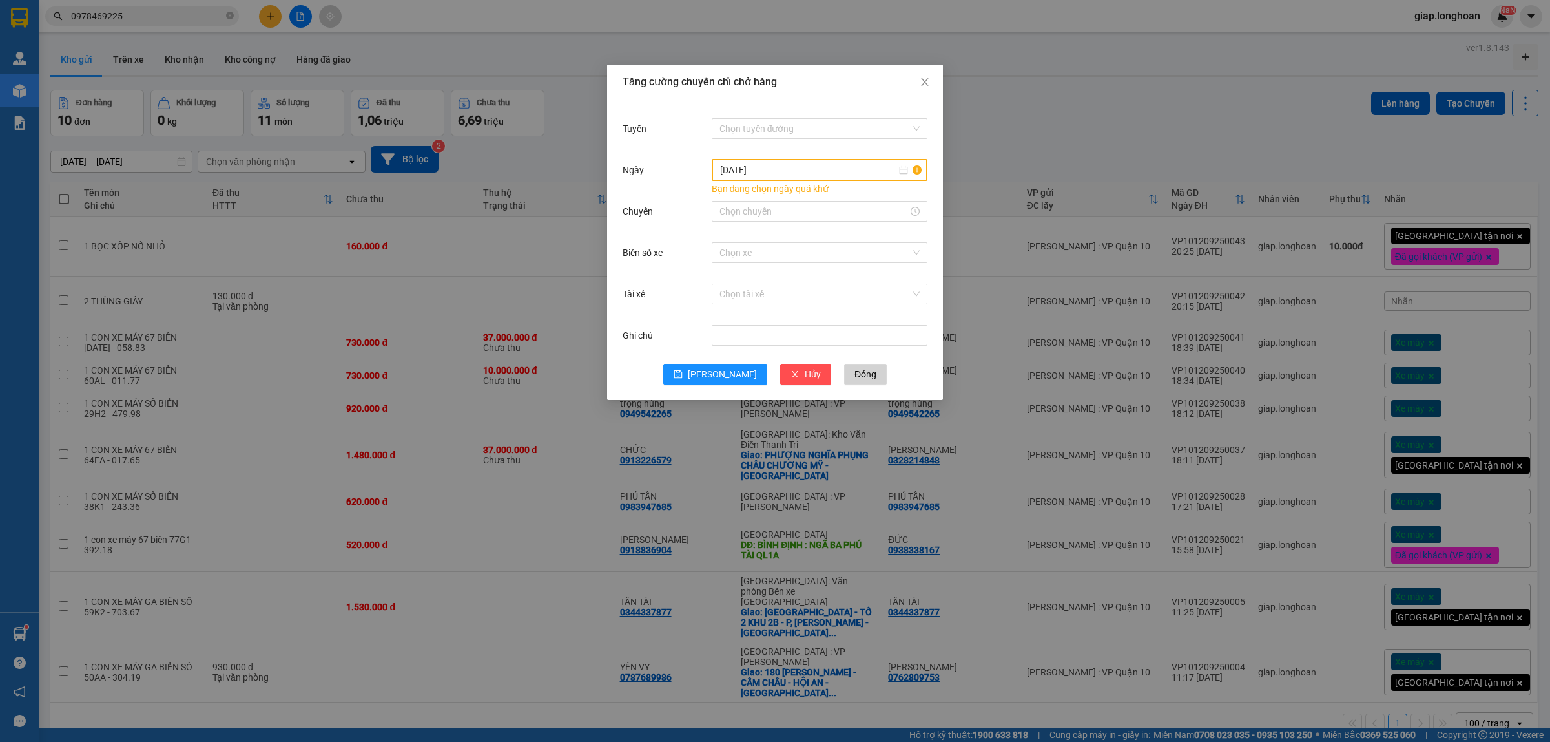
click at [1181, 108] on div "Tăng cường chuyến chỉ chở hàng Tuyến Chọn tuyến đường [DATE] Bạn đang chọn ngày…" at bounding box center [775, 371] width 1550 height 742
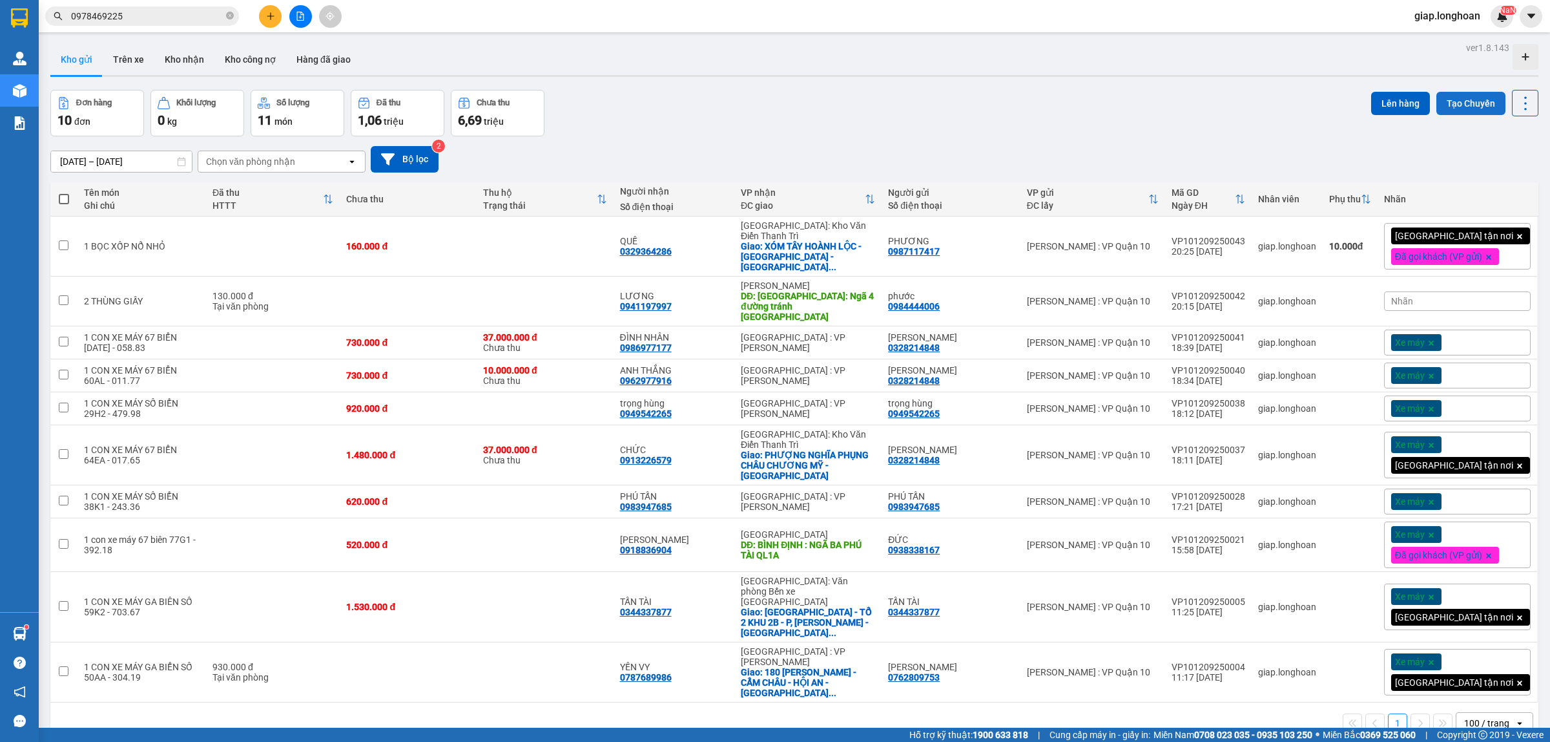
click at [1444, 103] on button "Tạo Chuyến" at bounding box center [1471, 103] width 69 height 23
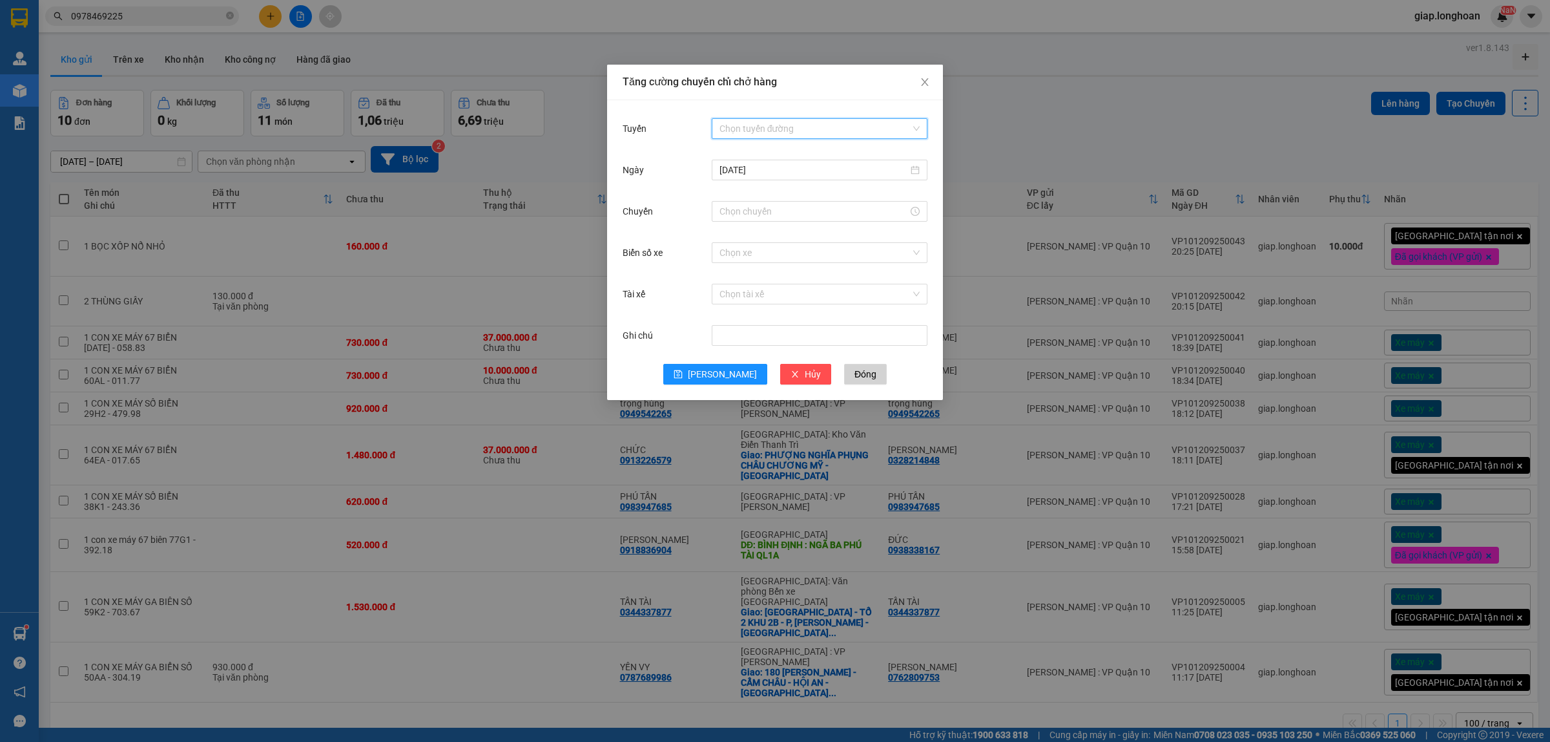
click at [774, 124] on input "Tuyến" at bounding box center [815, 128] width 191 height 19
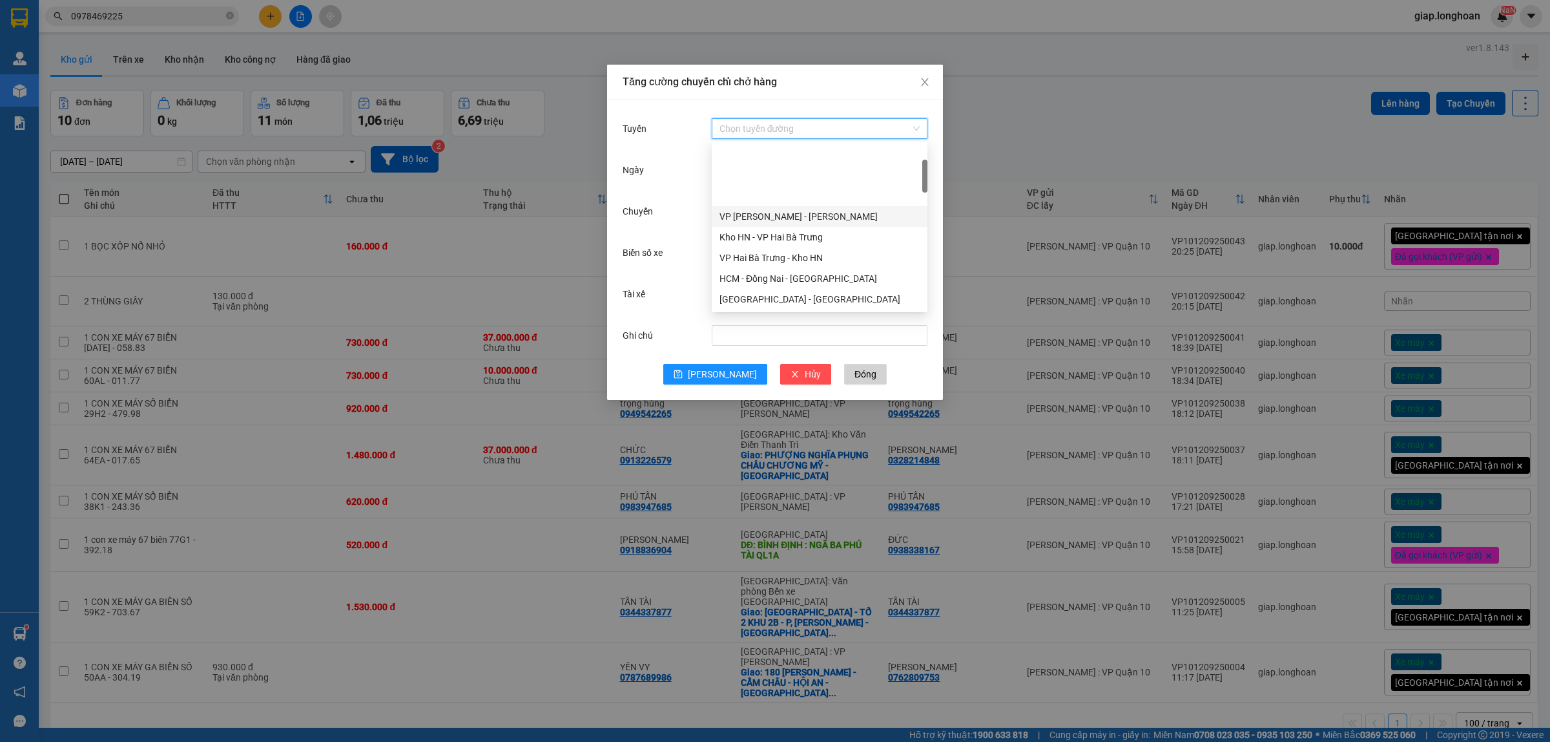
scroll to position [161, 0]
click at [795, 256] on div "Kho HCM 1 - VP Quận 10" at bounding box center [820, 262] width 200 height 14
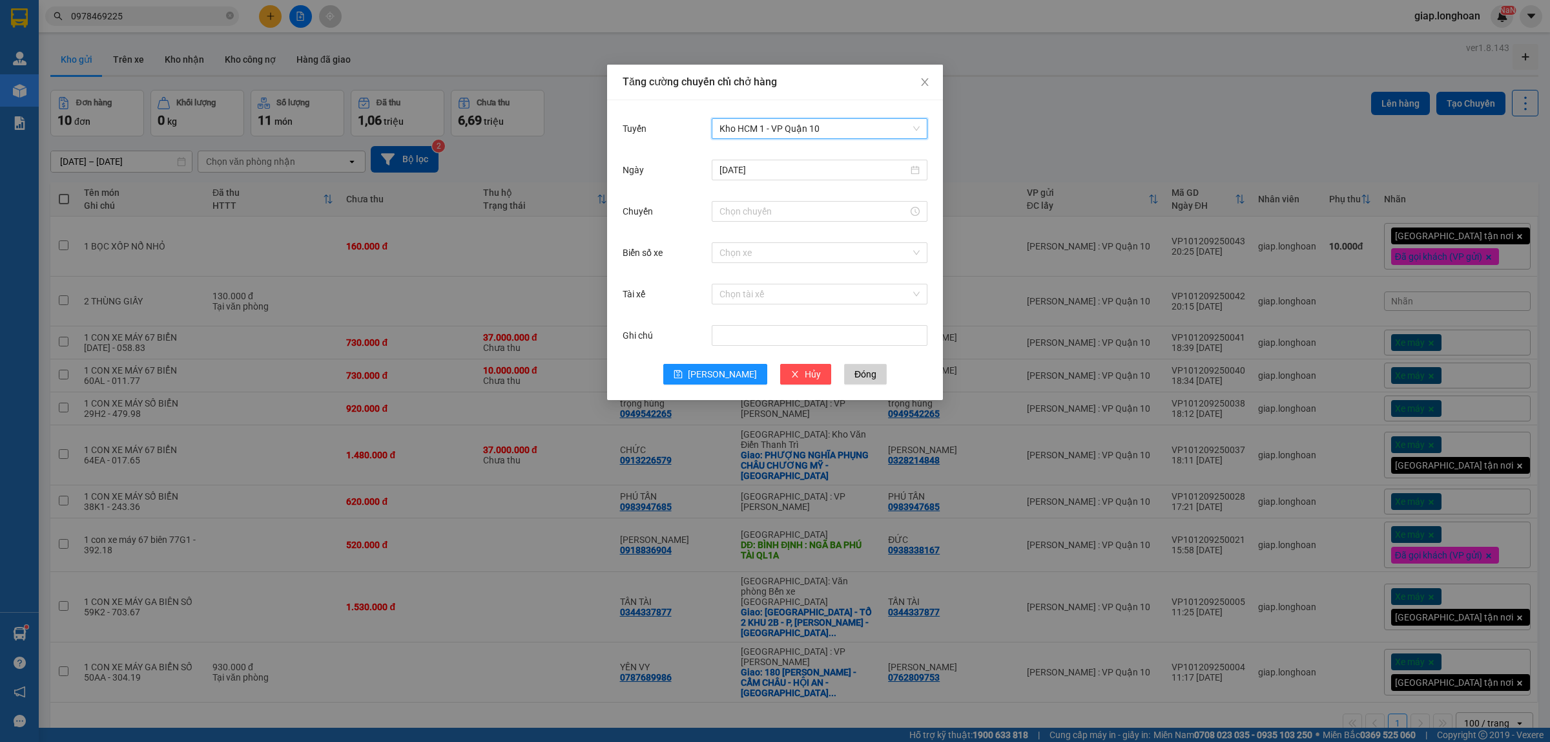
click at [774, 123] on span "Kho HCM 1 - VP Quận 10" at bounding box center [820, 128] width 200 height 19
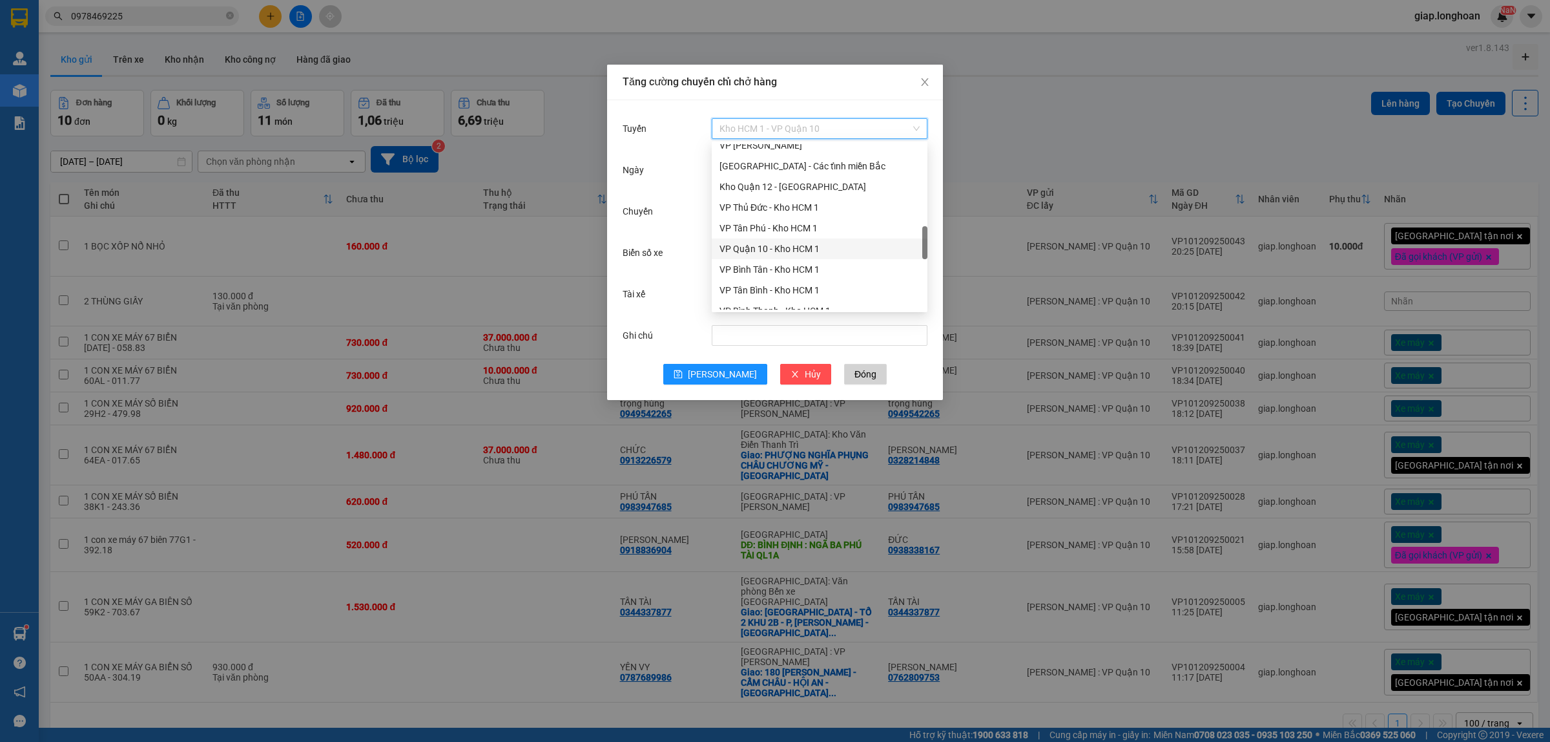
click at [772, 247] on div "VP Quận 10 - Kho HCM 1" at bounding box center [820, 249] width 200 height 14
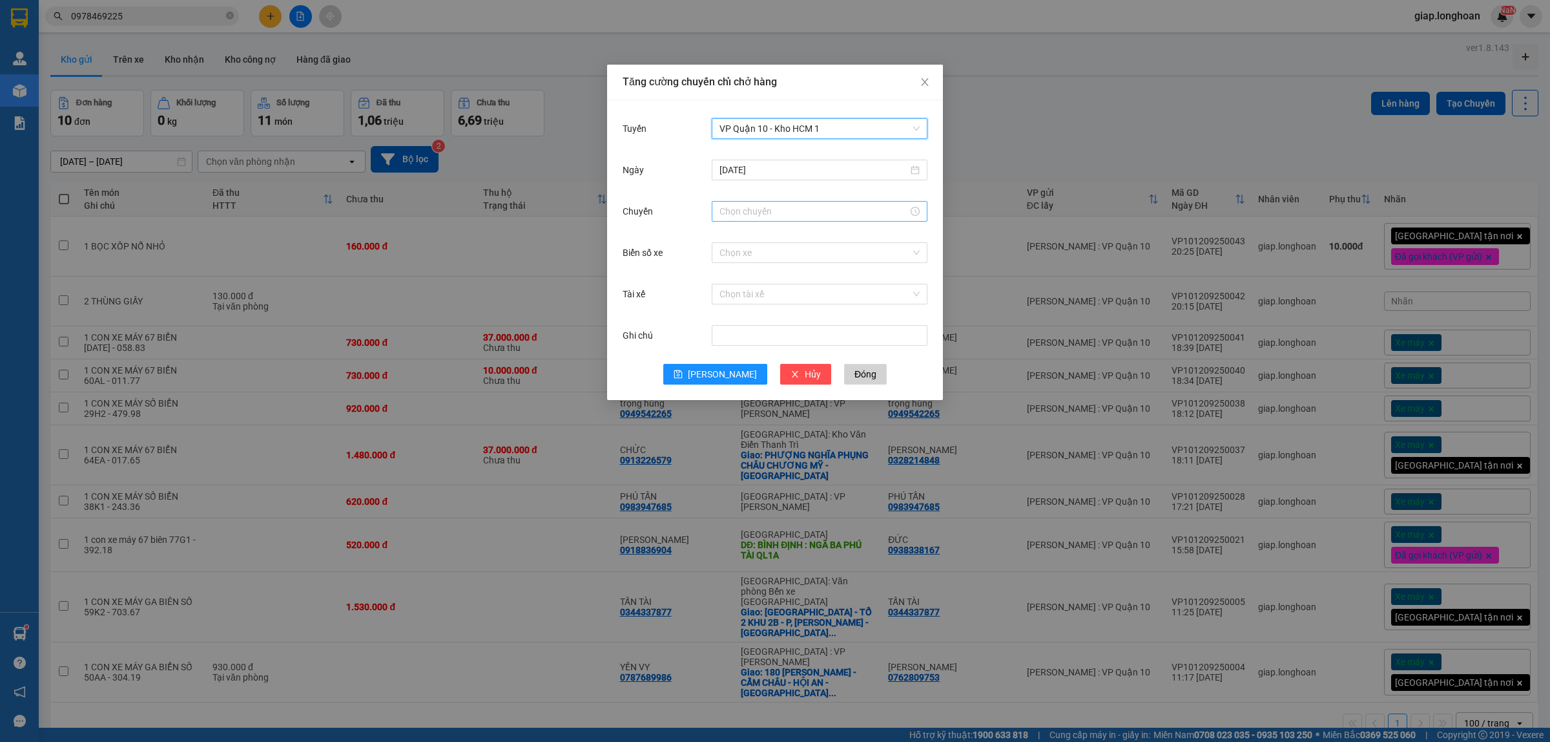
click at [753, 213] on input "Chuyến" at bounding box center [814, 211] width 189 height 14
click at [732, 293] on div "21" at bounding box center [730, 293] width 36 height 18
type input "21:00"
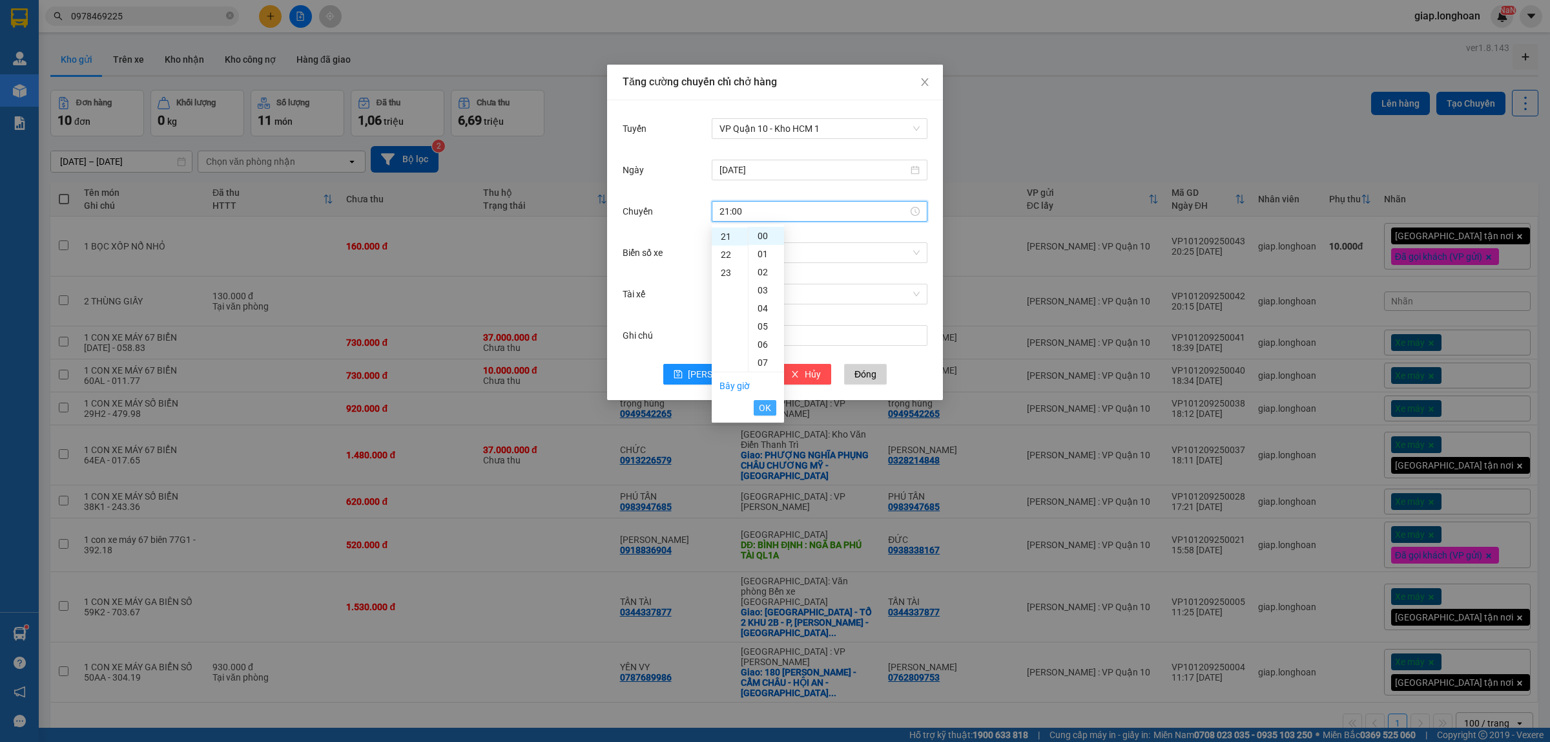
click at [765, 412] on span "OK" at bounding box center [765, 407] width 12 height 14
click at [733, 253] on input "Biển số xe" at bounding box center [815, 252] width 191 height 19
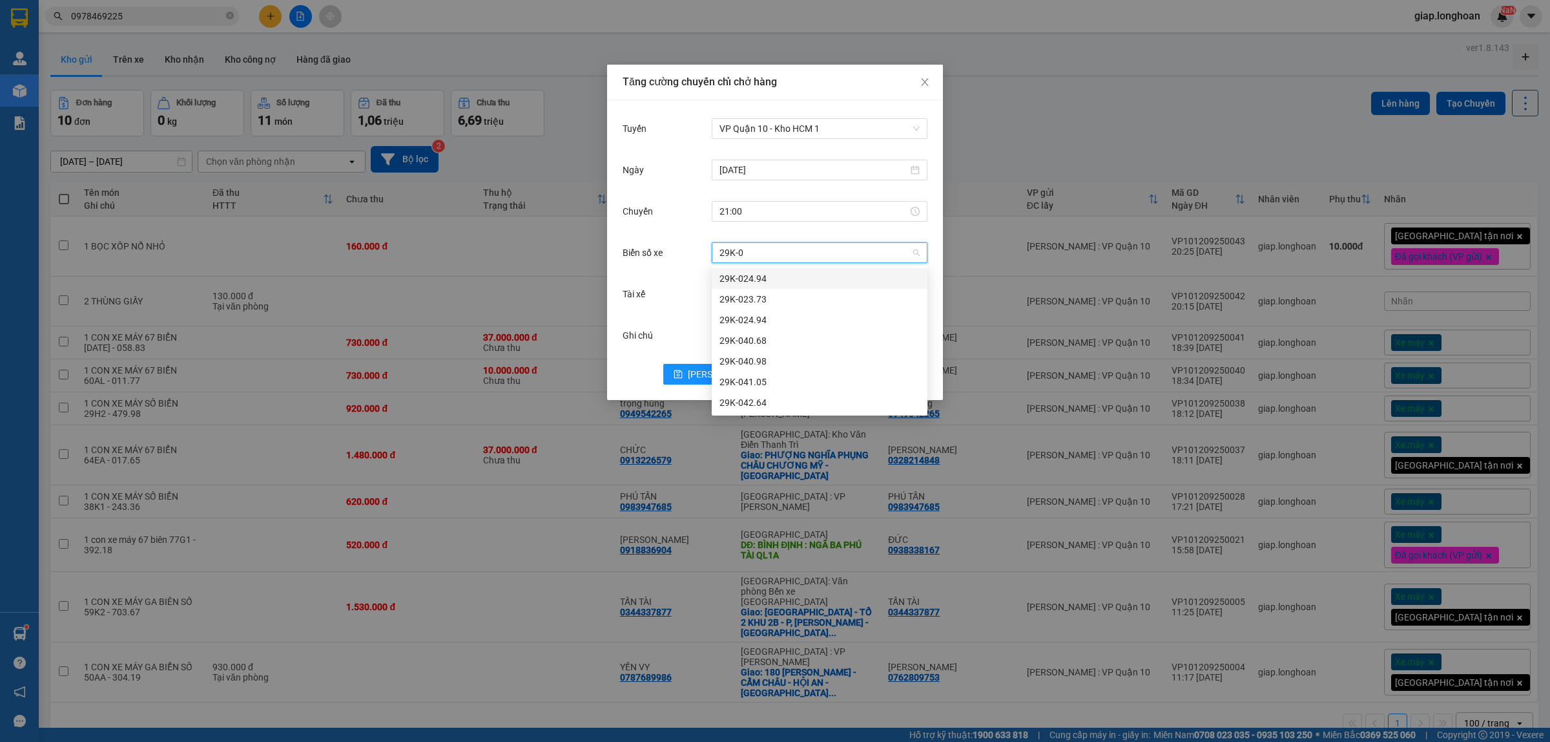
type input "29K-04"
drag, startPoint x: 747, startPoint y: 340, endPoint x: 740, endPoint y: 337, distance: 7.6
click at [746, 340] on div "29K-042.64" at bounding box center [820, 340] width 200 height 14
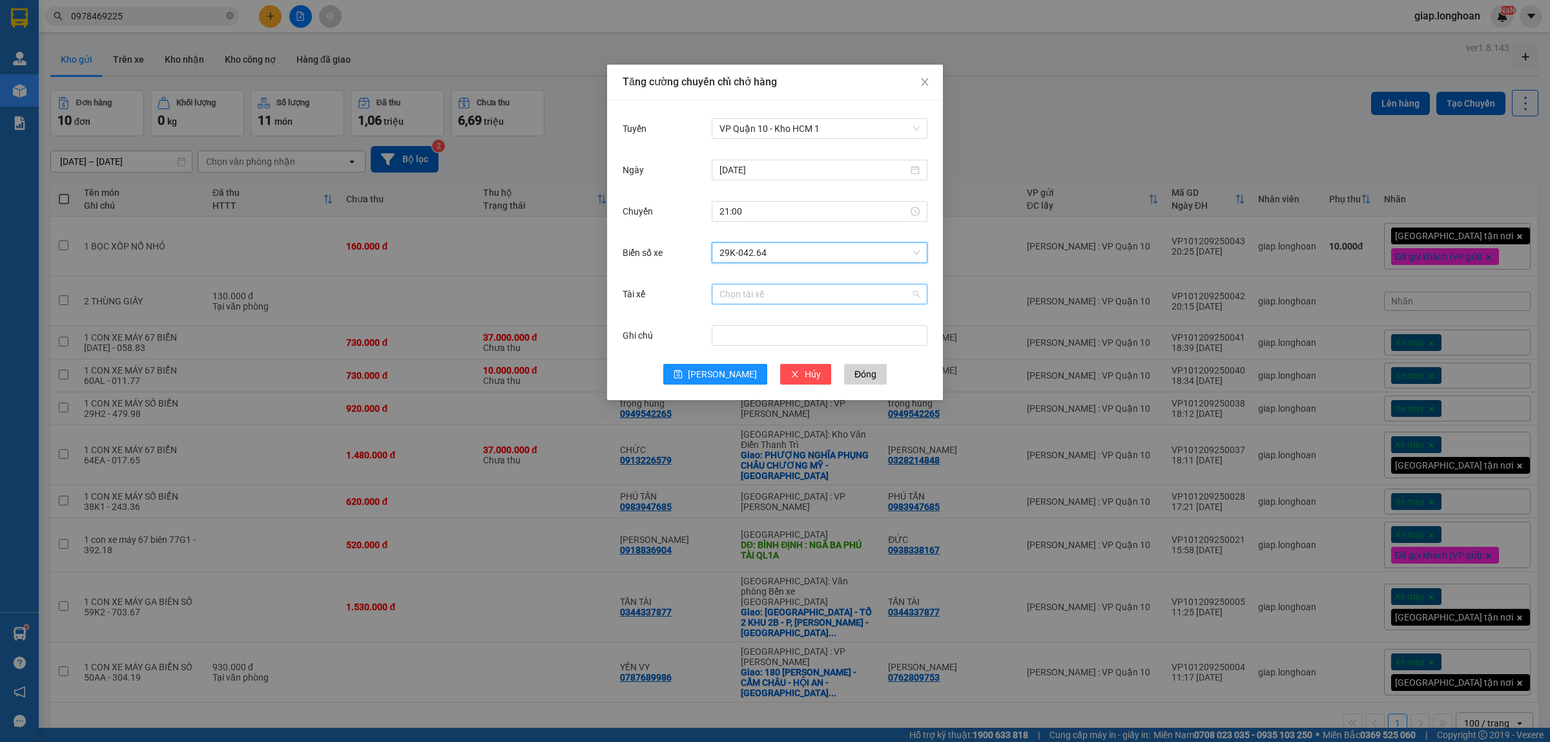
click at [751, 292] on input "Tài xế" at bounding box center [815, 293] width 191 height 19
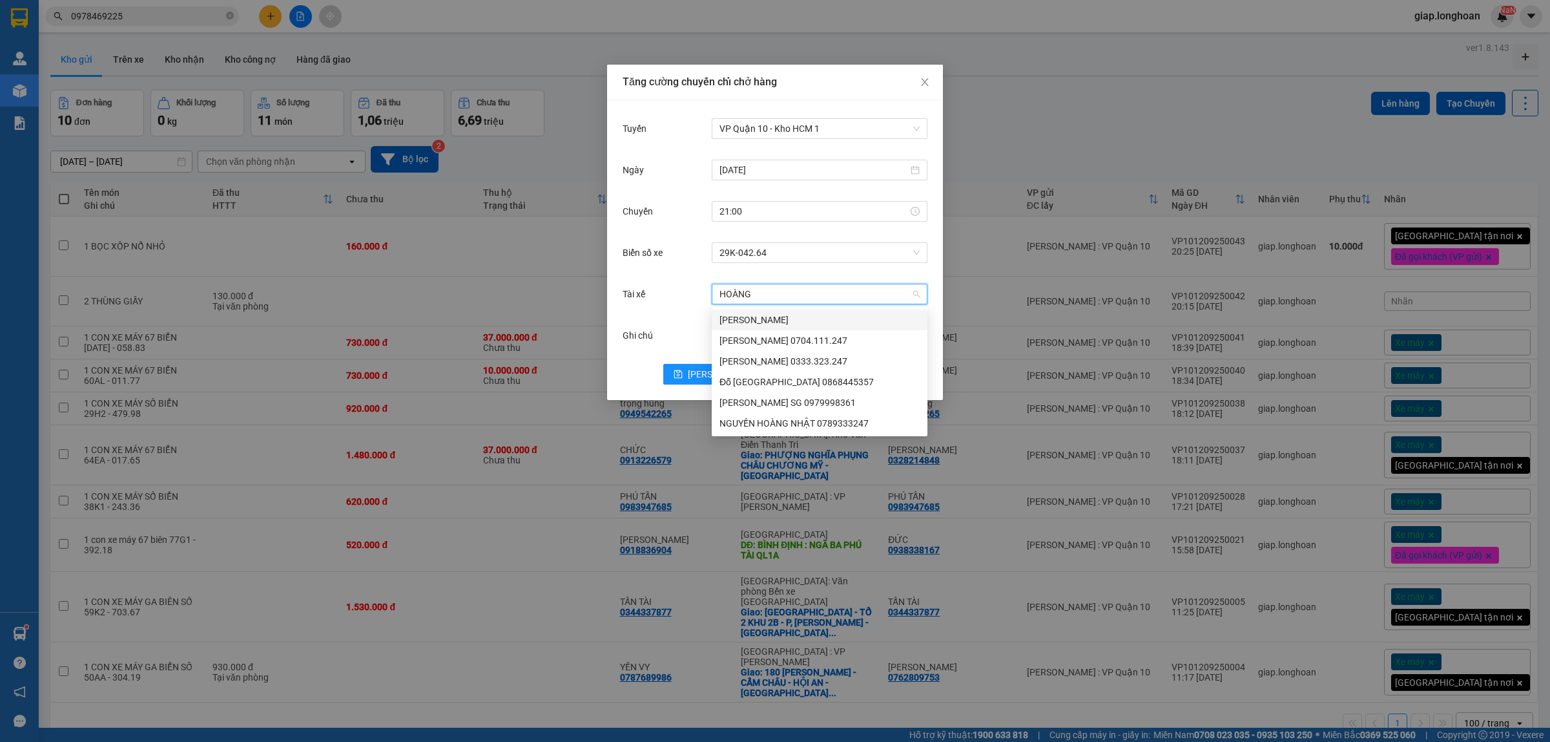
type input "[PERSON_NAME]"
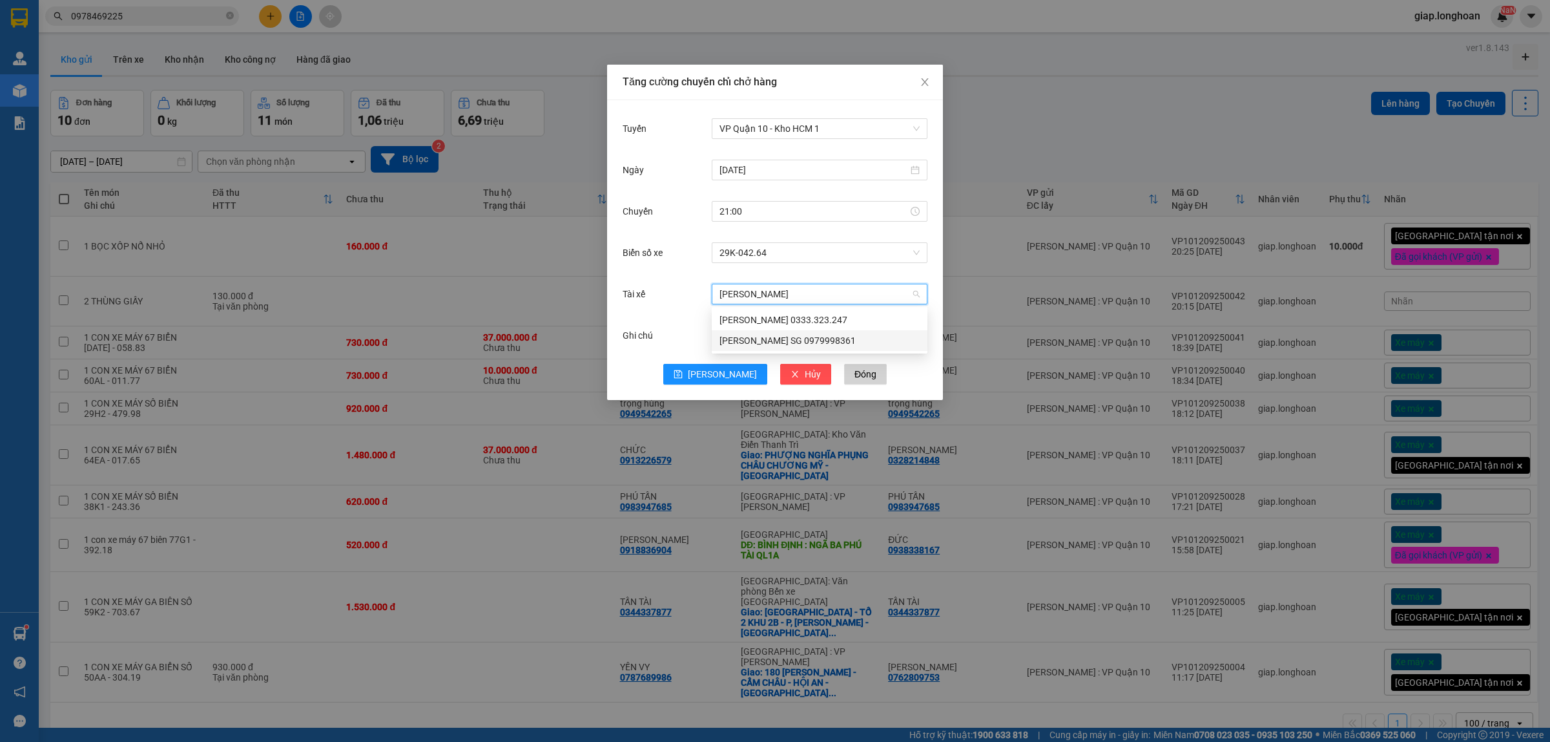
click at [765, 337] on div "[PERSON_NAME] SG 0979998361" at bounding box center [820, 340] width 200 height 14
click at [716, 375] on span "[PERSON_NAME]" at bounding box center [722, 374] width 69 height 14
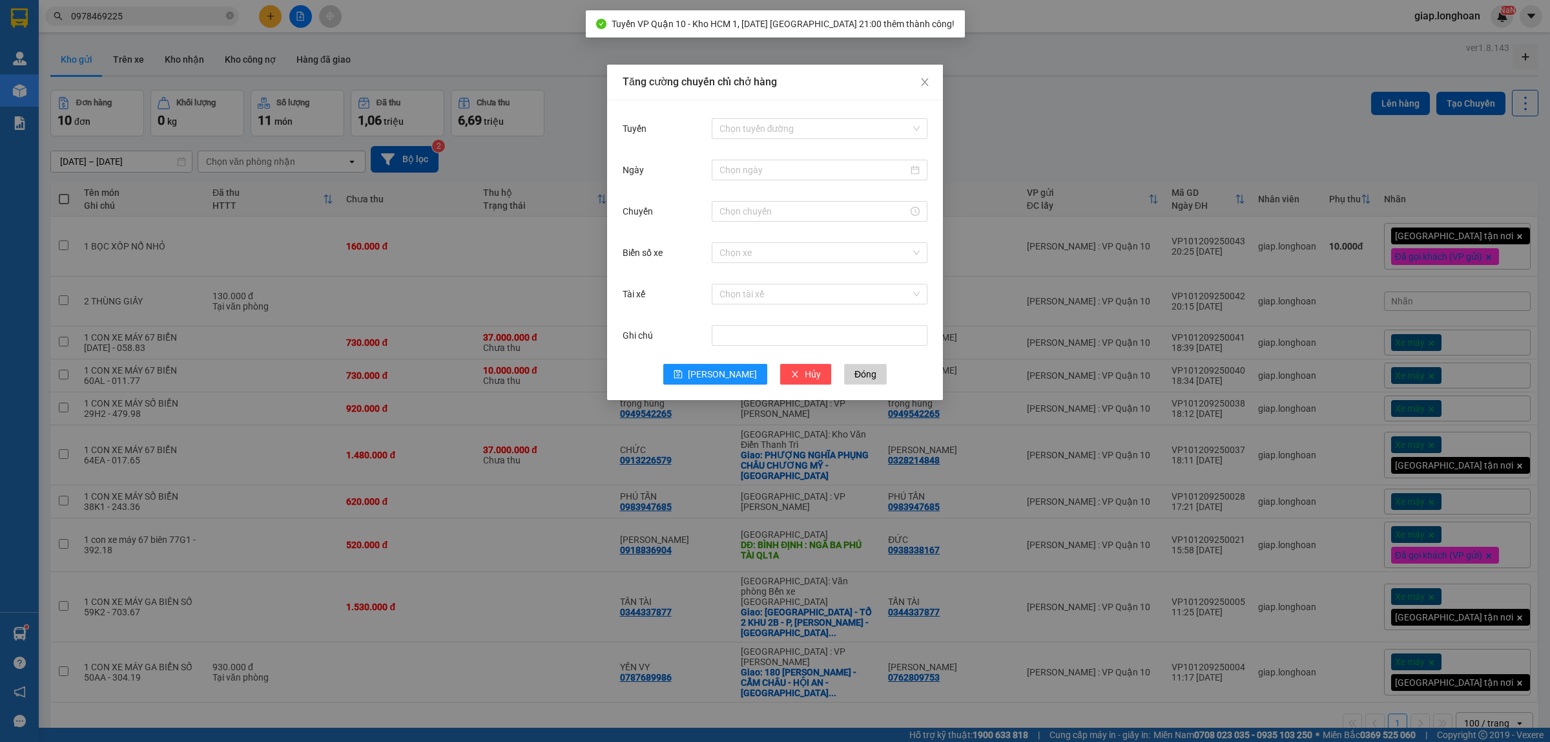
click at [1106, 115] on div "Tăng cường chuyến chỉ chở hàng Tuyến Chọn tuyến đường Ngày Chuyến Biển số xe Ch…" at bounding box center [775, 371] width 1550 height 742
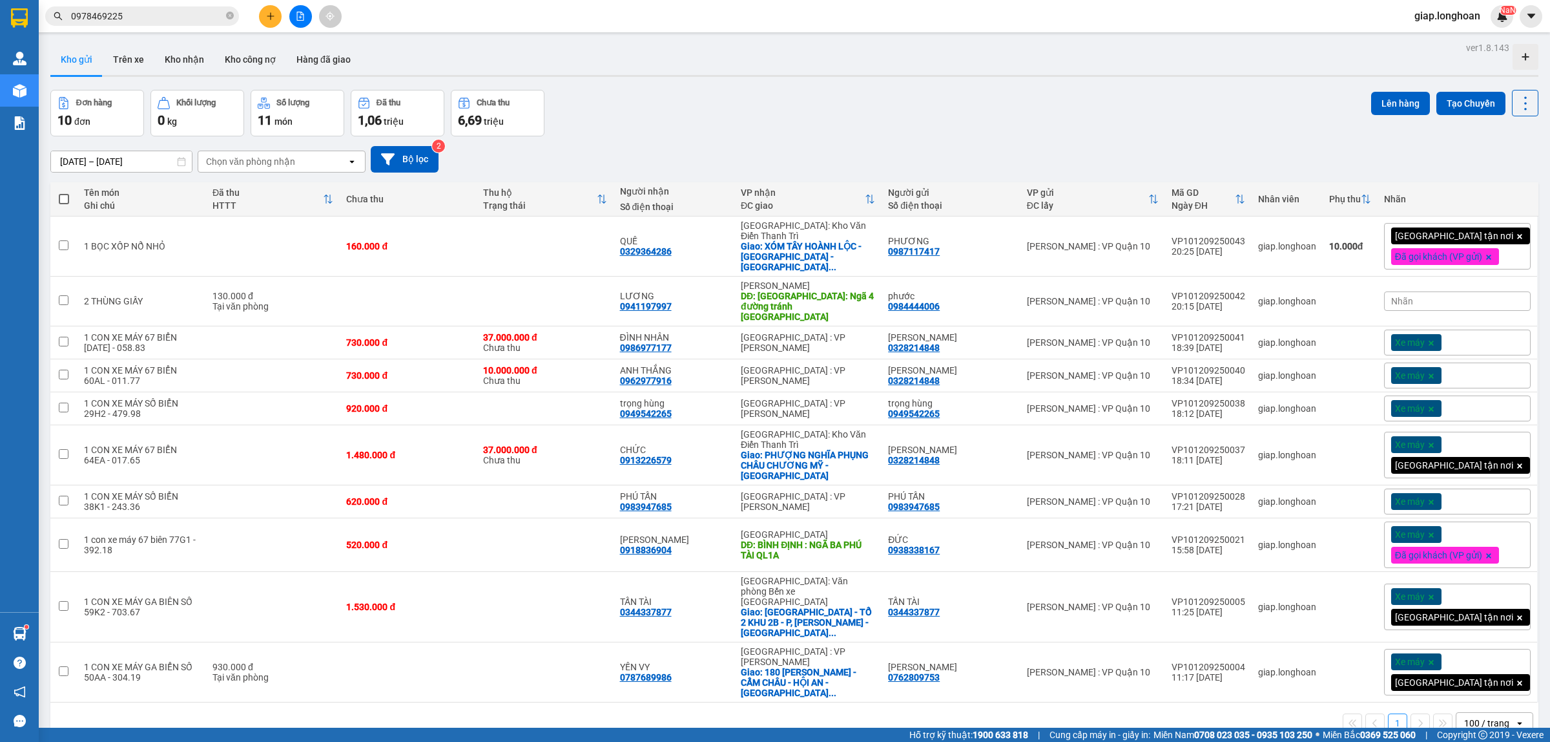
click at [67, 198] on span at bounding box center [64, 199] width 10 height 10
click at [64, 192] on input "checkbox" at bounding box center [64, 192] width 0 height 0
checkbox input "true"
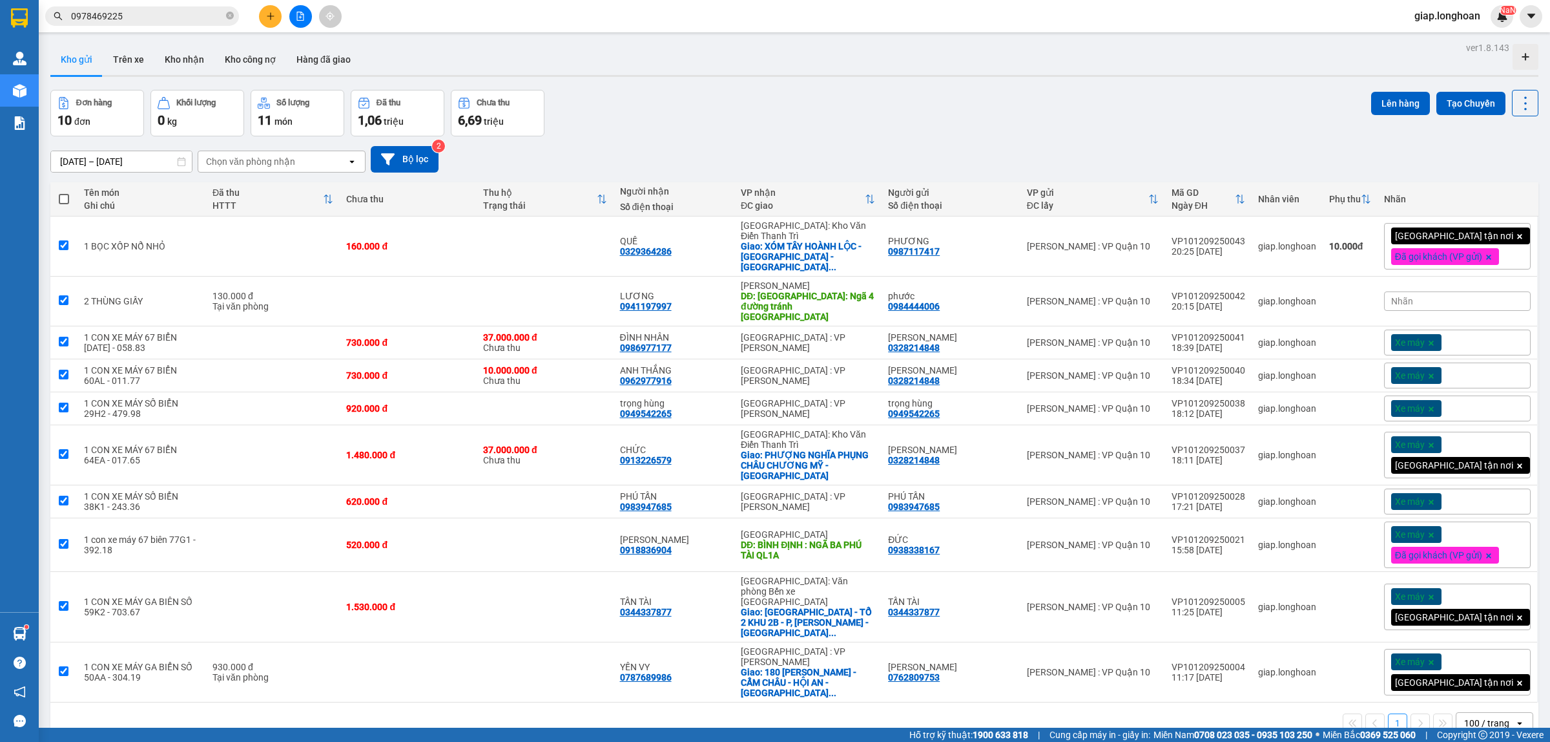
checkbox input "true"
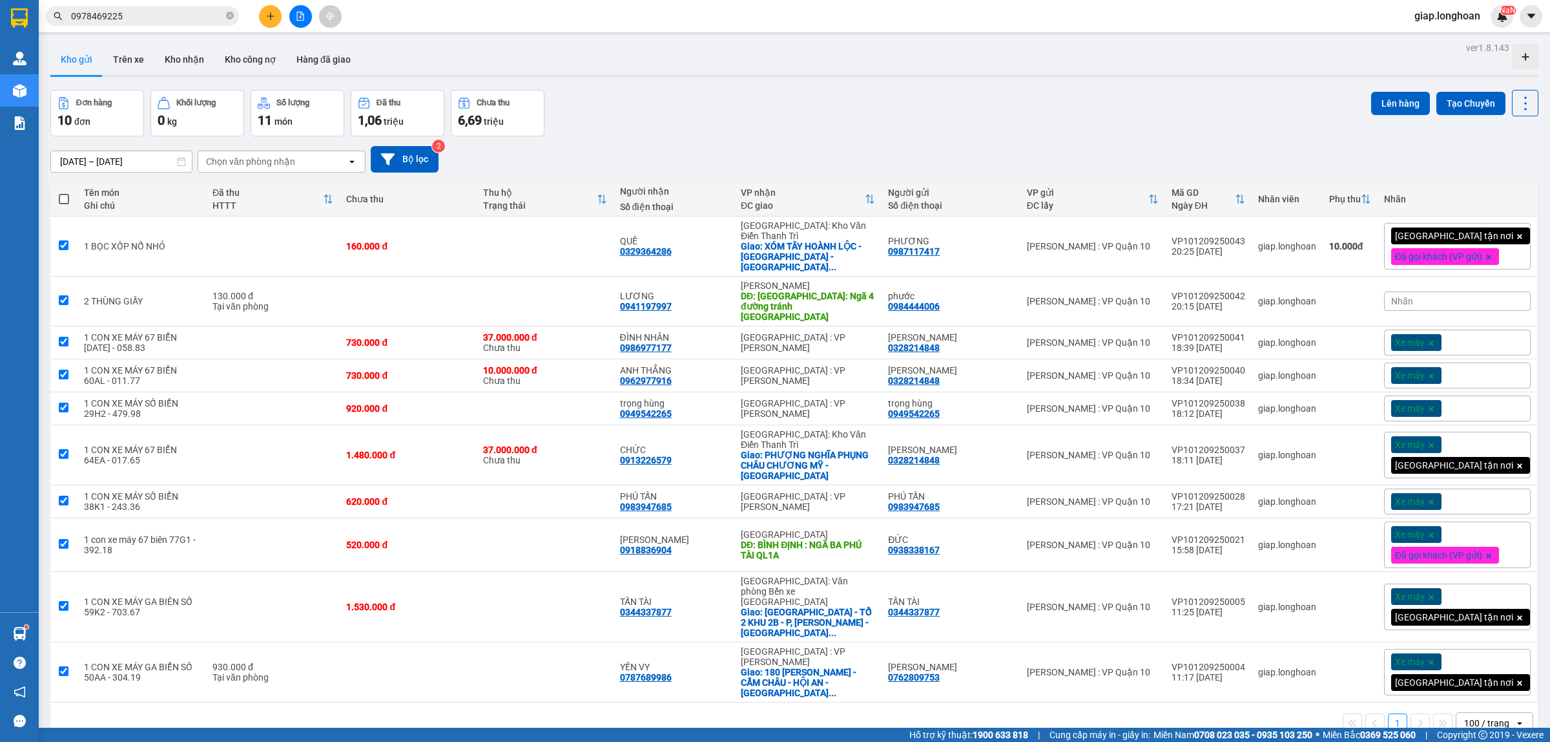
checkbox input "true"
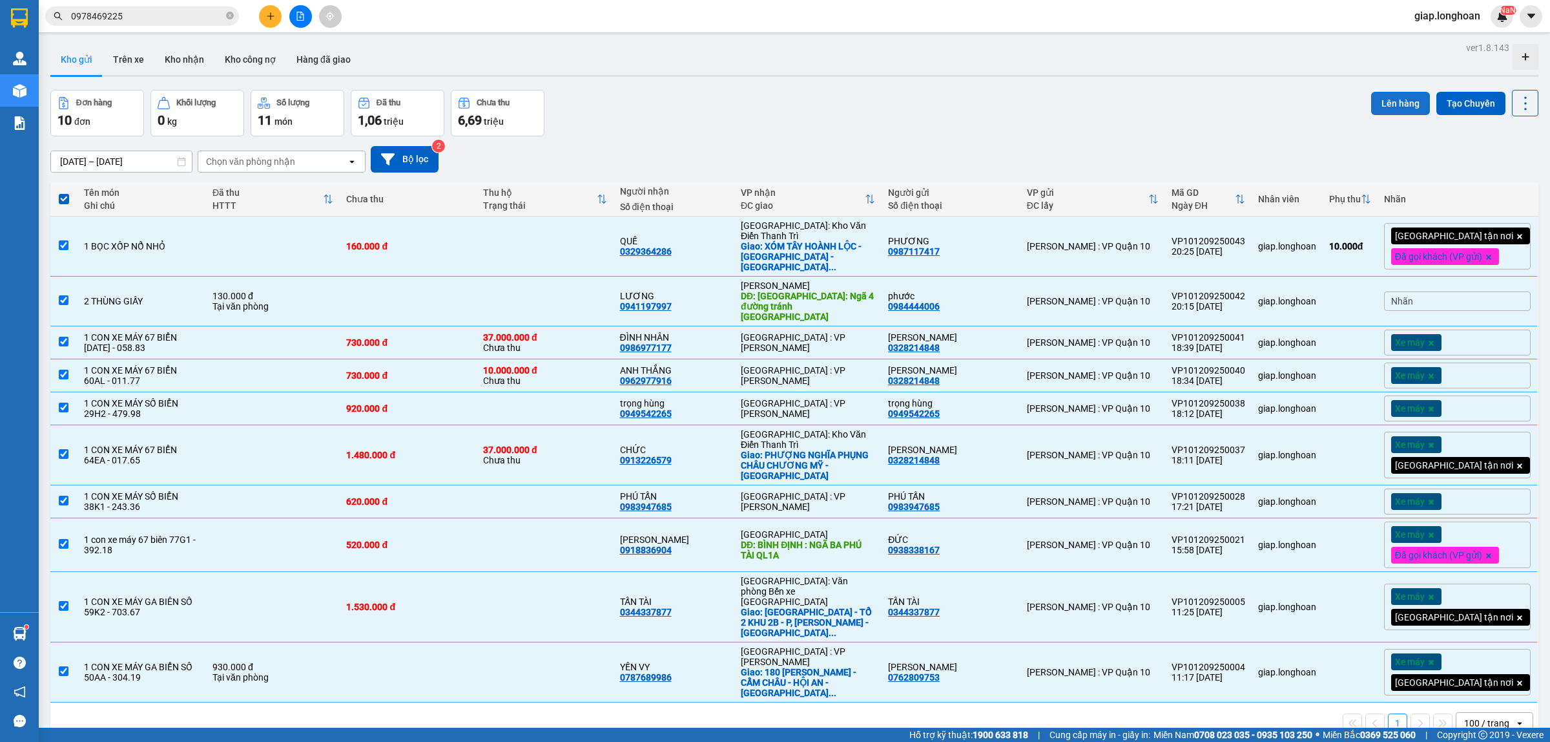
click at [1395, 98] on button "Lên hàng" at bounding box center [1400, 103] width 59 height 23
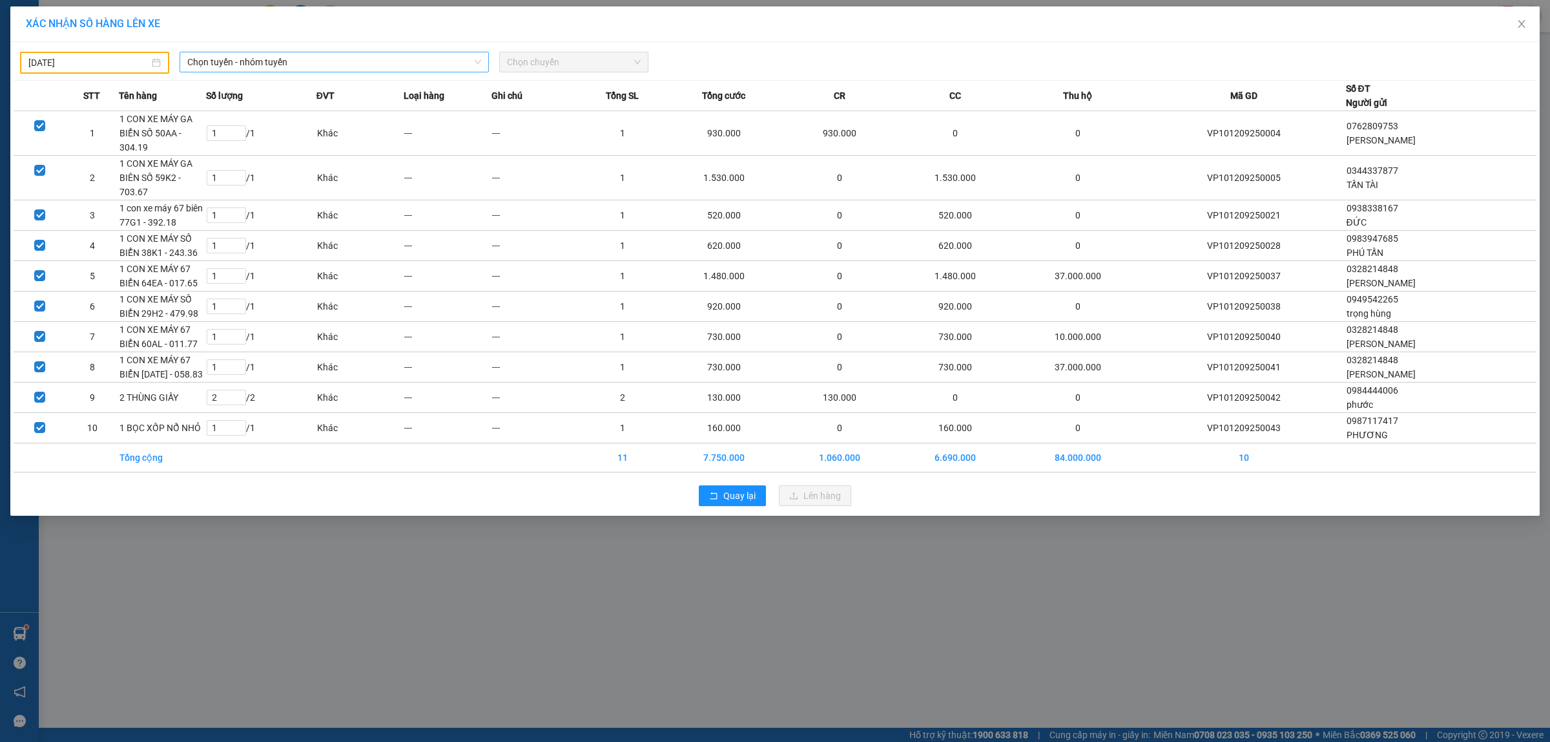
click at [251, 56] on span "Chọn tuyến - nhóm tuyến" at bounding box center [334, 61] width 294 height 19
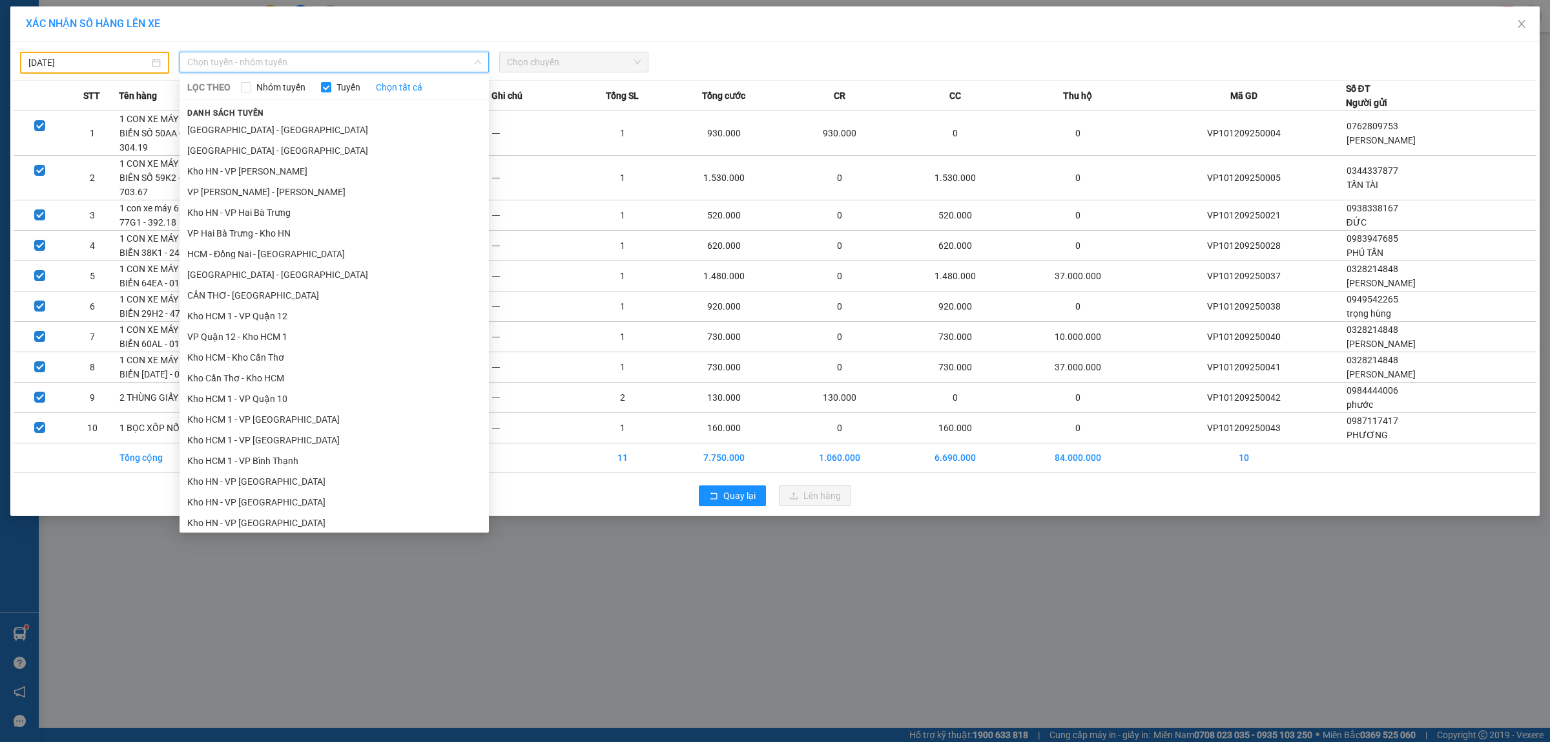
click at [82, 56] on input "[DATE]" at bounding box center [88, 63] width 121 height 14
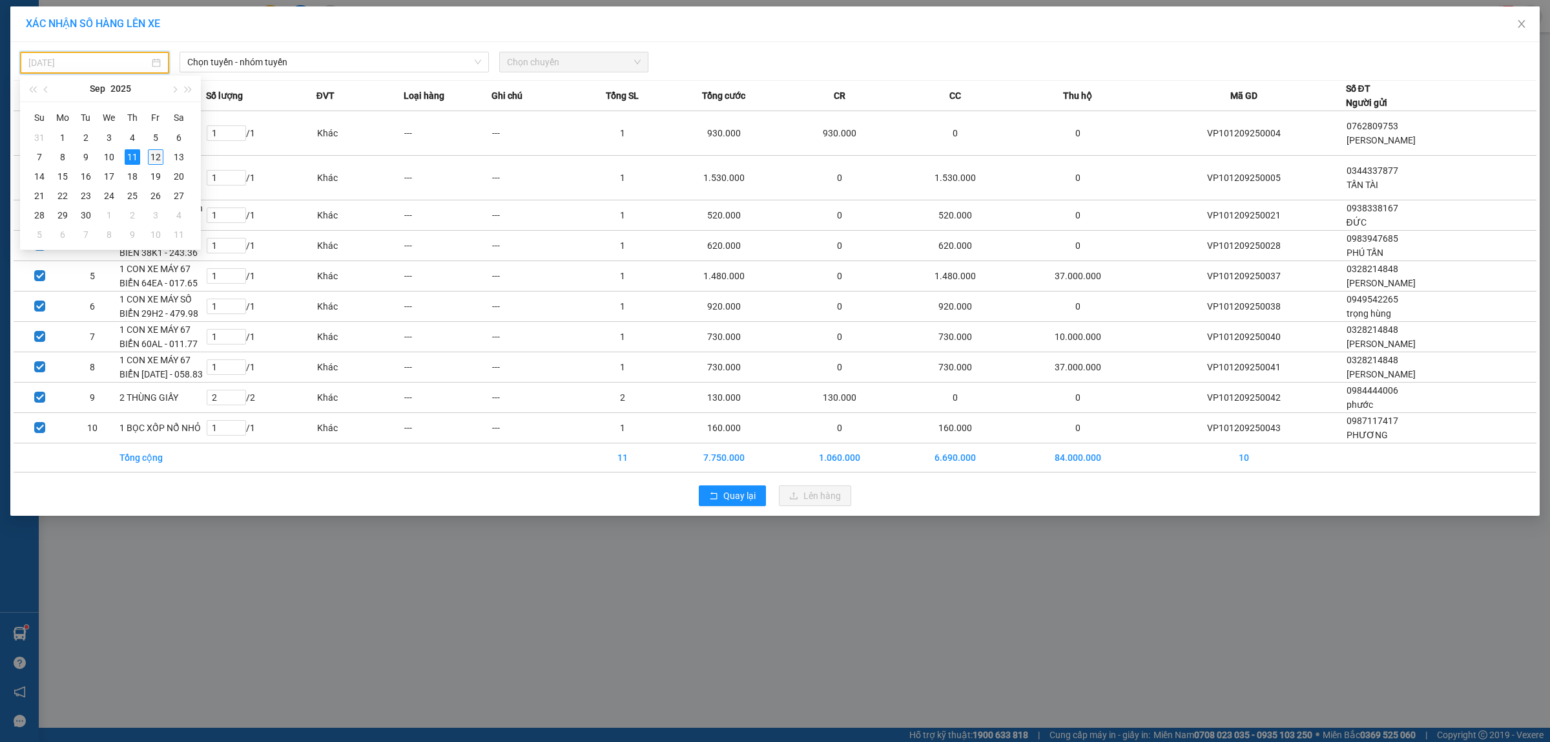
click at [156, 156] on div "12" at bounding box center [156, 157] width 16 height 16
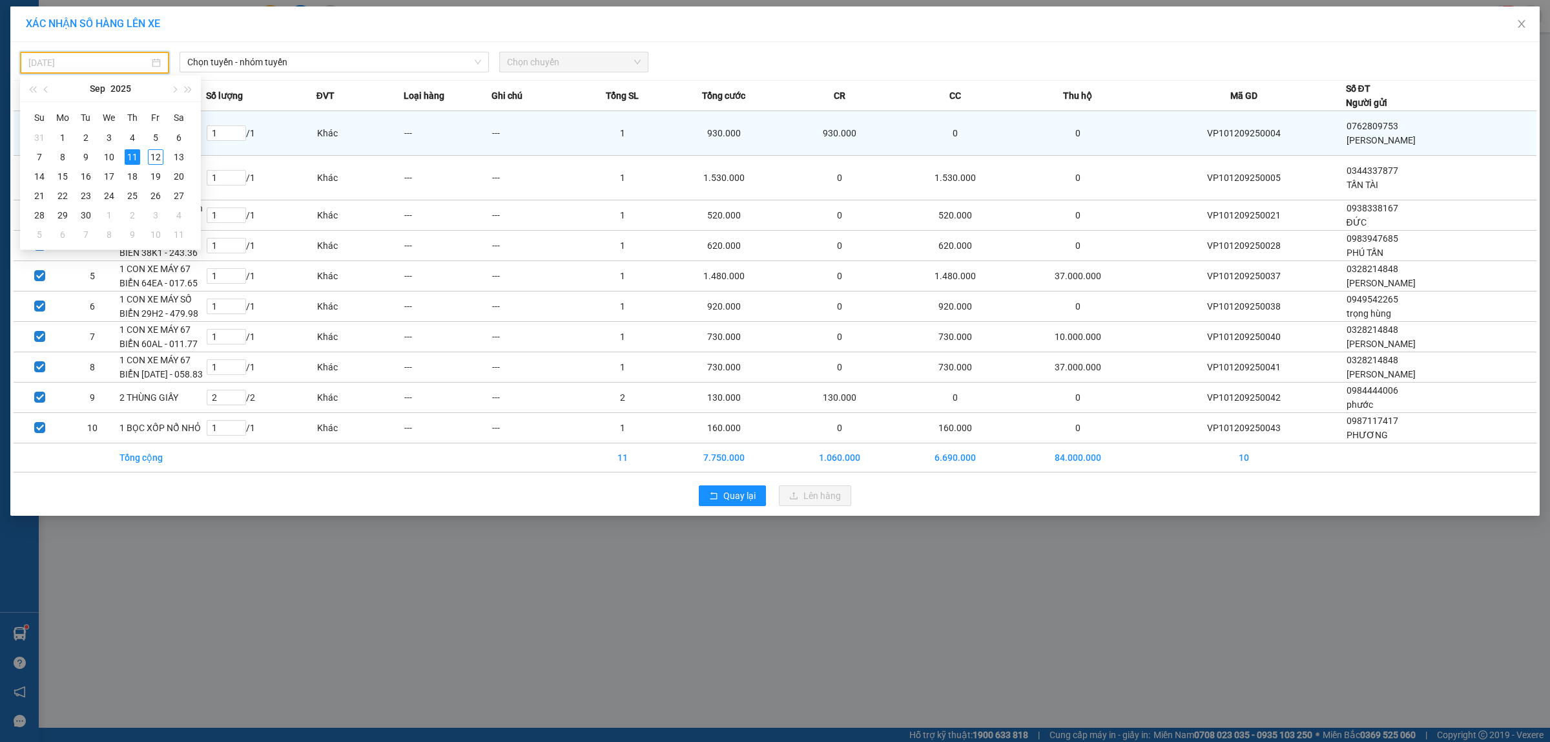
type input "[DATE]"
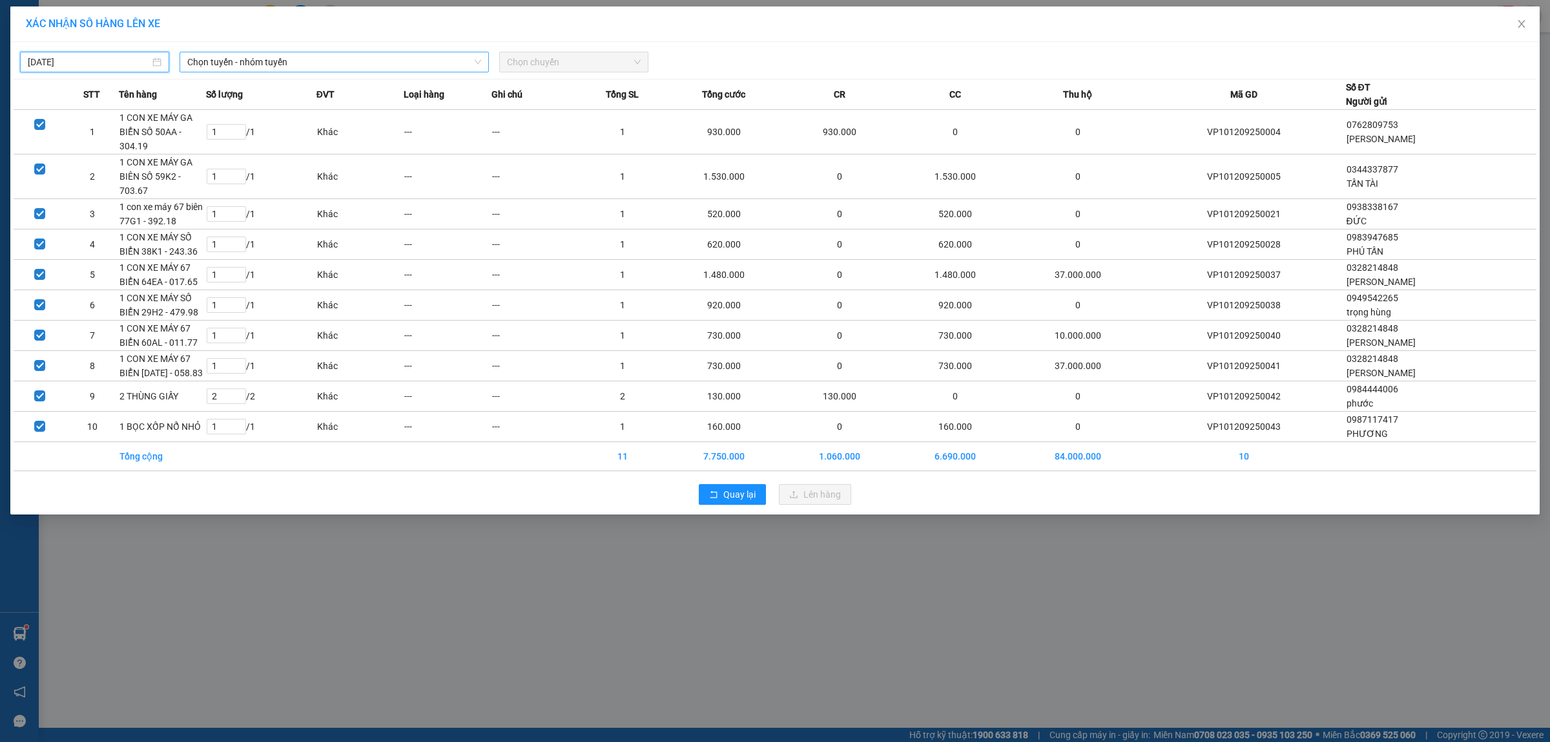
click at [286, 65] on span "Chọn tuyến - nhóm tuyến" at bounding box center [334, 61] width 294 height 19
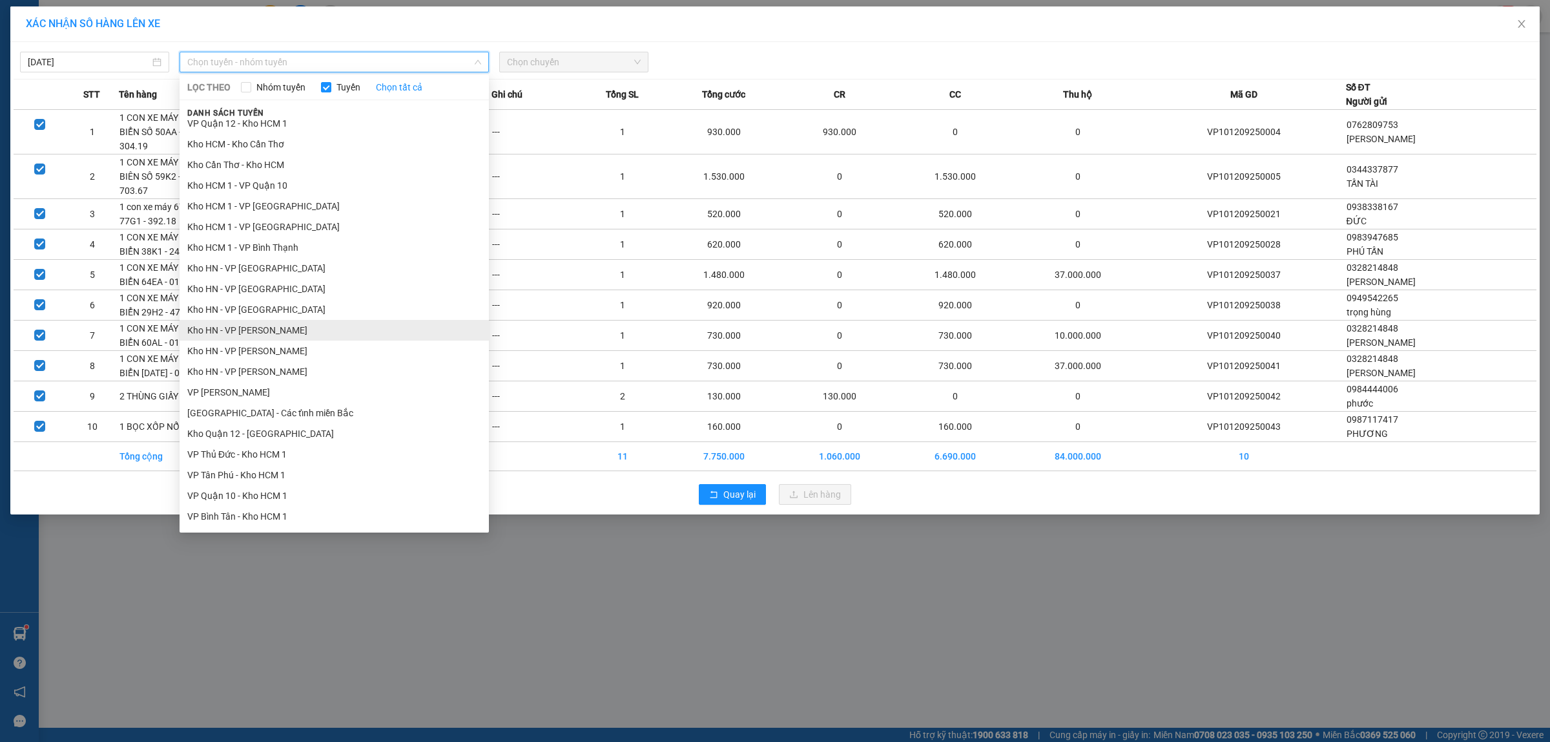
scroll to position [242, 0]
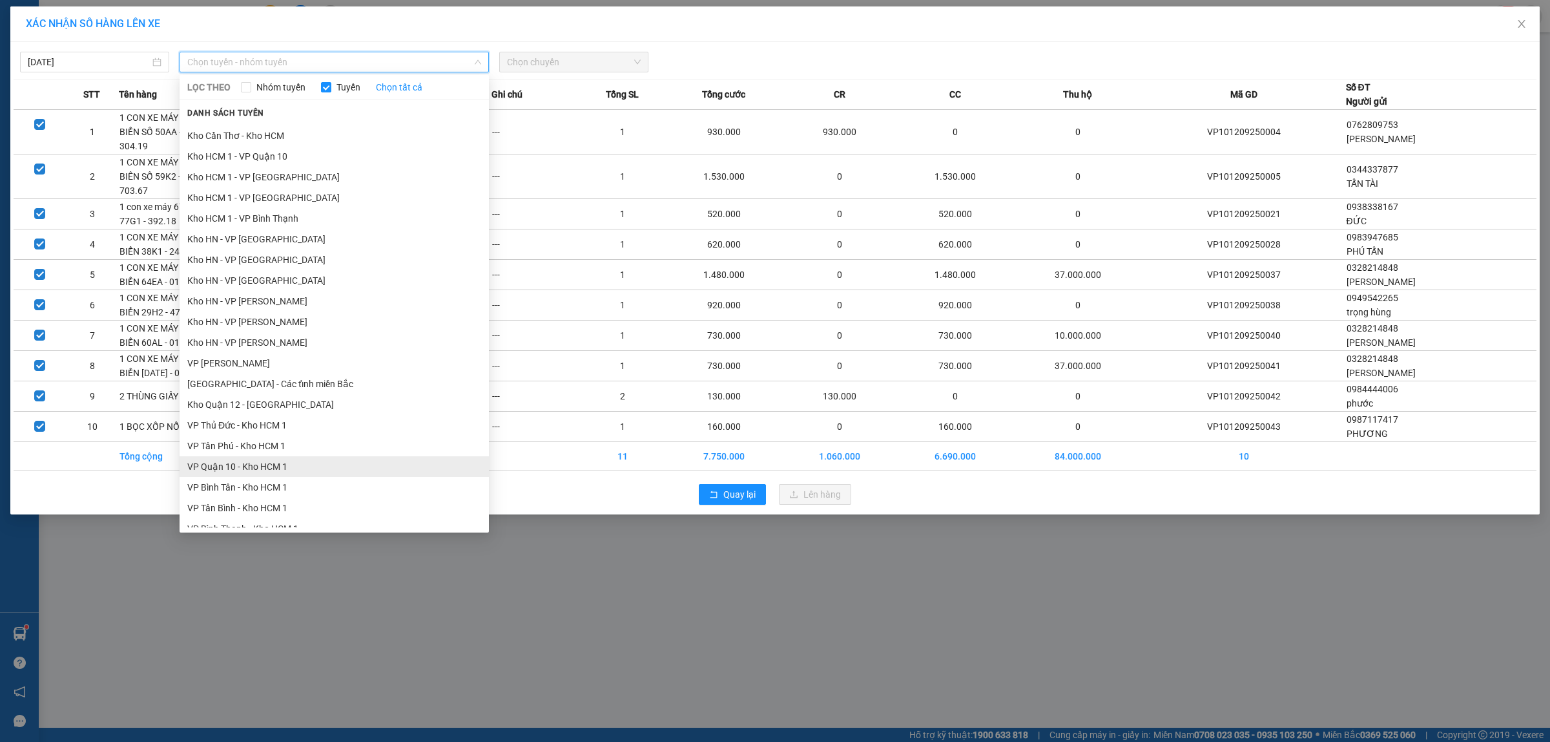
click at [263, 459] on li "VP Quận 10 - Kho HCM 1" at bounding box center [334, 466] width 309 height 21
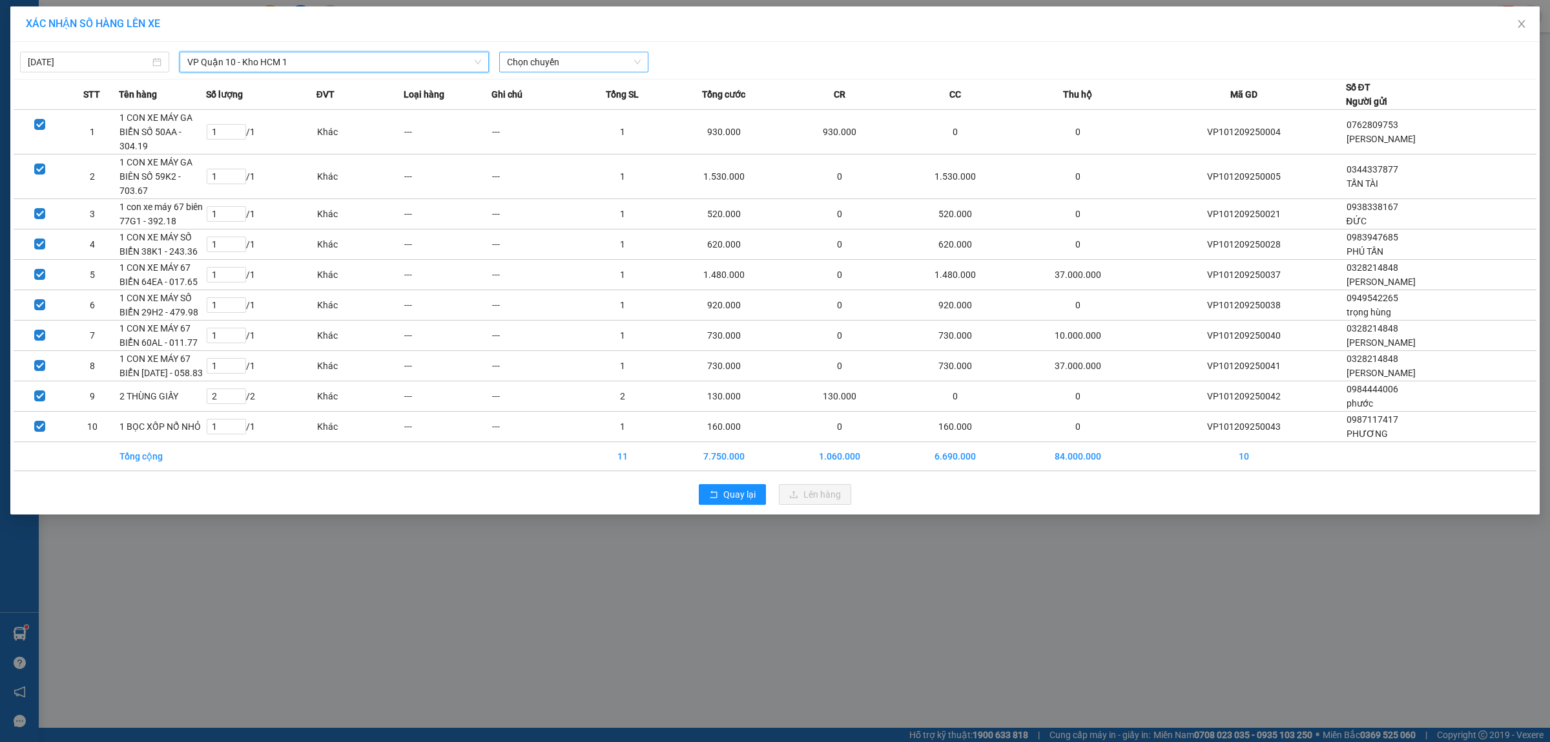
drag, startPoint x: 531, startPoint y: 57, endPoint x: 554, endPoint y: 66, distance: 25.0
click at [534, 57] on span "Chọn chuyến" at bounding box center [574, 61] width 134 height 19
click at [582, 130] on div "21:00 (TC) - 29K-042.64" at bounding box center [557, 129] width 101 height 14
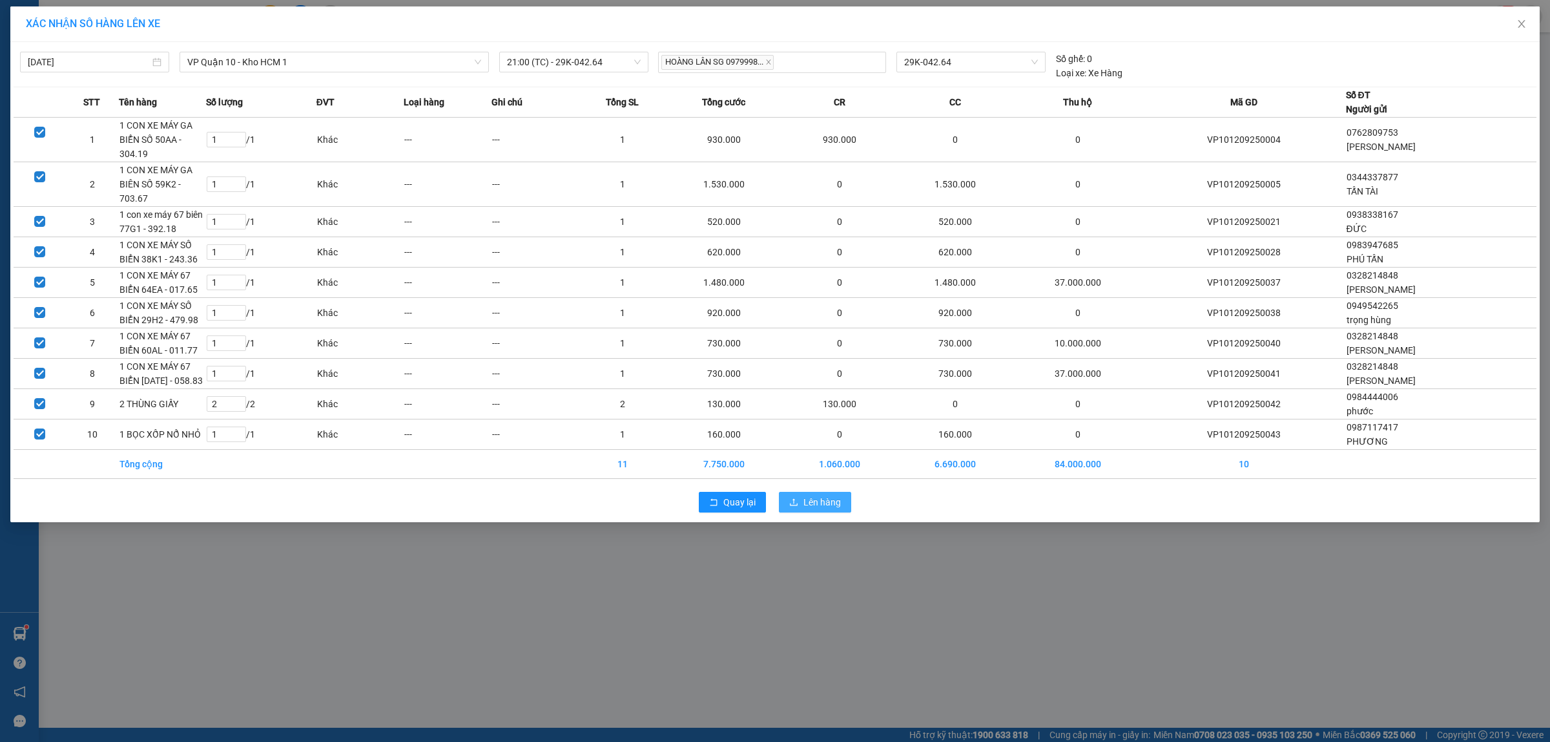
click at [816, 495] on span "Lên hàng" at bounding box center [822, 502] width 37 height 14
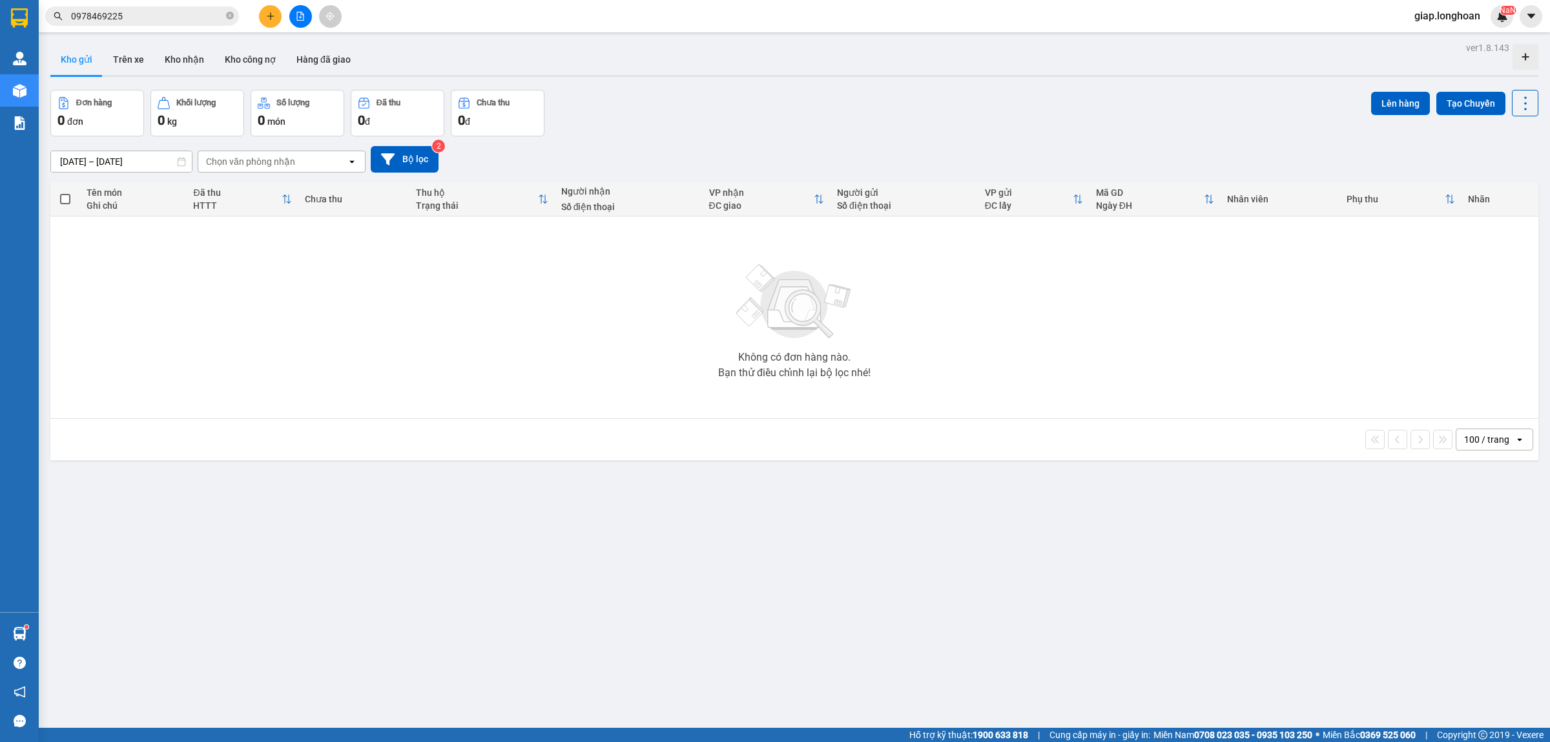
click at [680, 627] on div "ver 1.8.143 Kho gửi Trên xe Kho nhận Kho công nợ Hàng đã giao Đơn hàng 0 đơn Kh…" at bounding box center [794, 410] width 1499 height 742
